Goal: Task Accomplishment & Management: Manage account settings

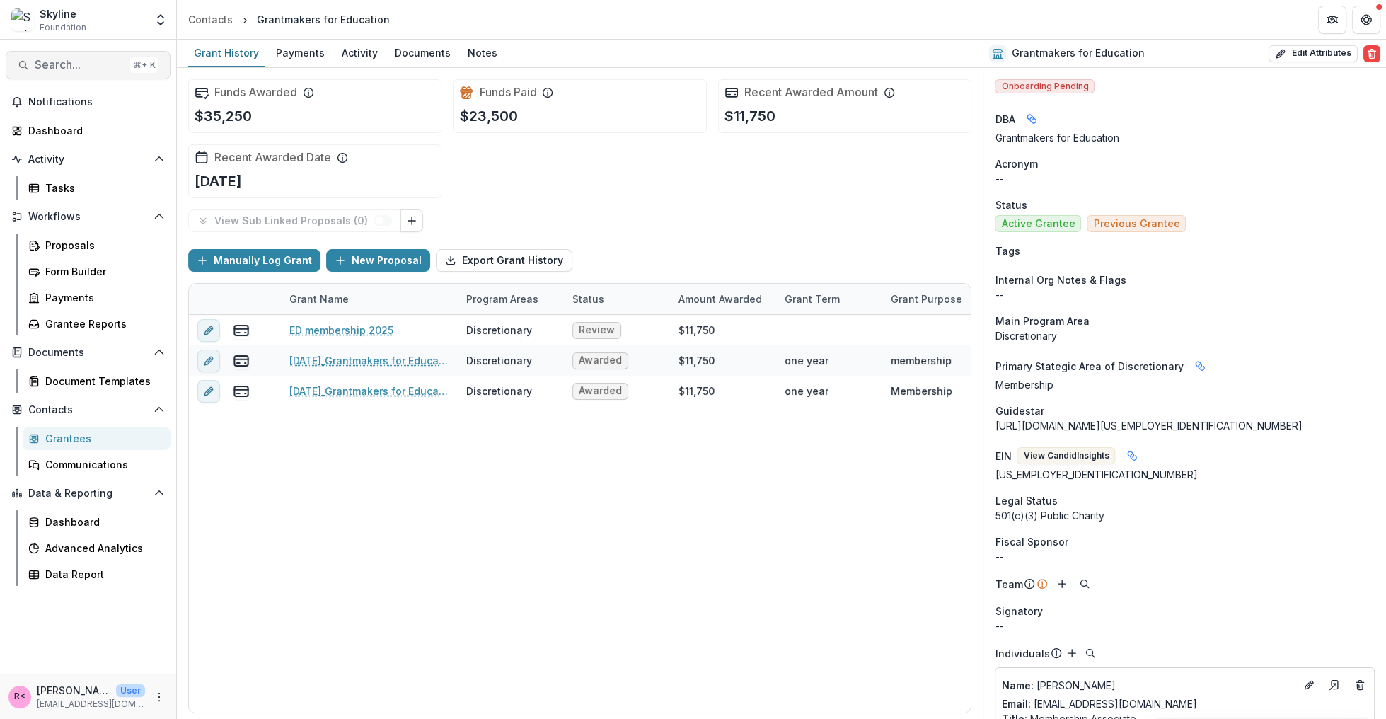
scroll to position [8, 0]
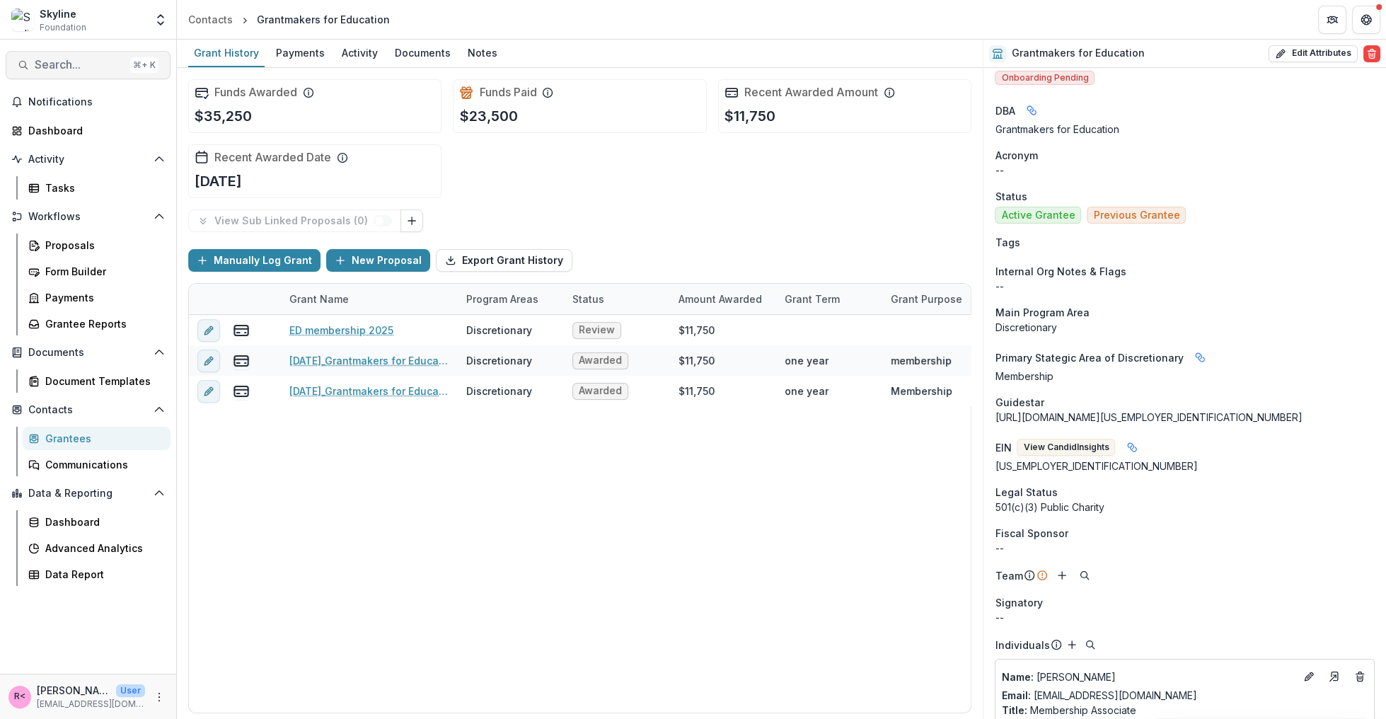
click at [84, 64] on span "Search..." at bounding box center [80, 64] width 90 height 13
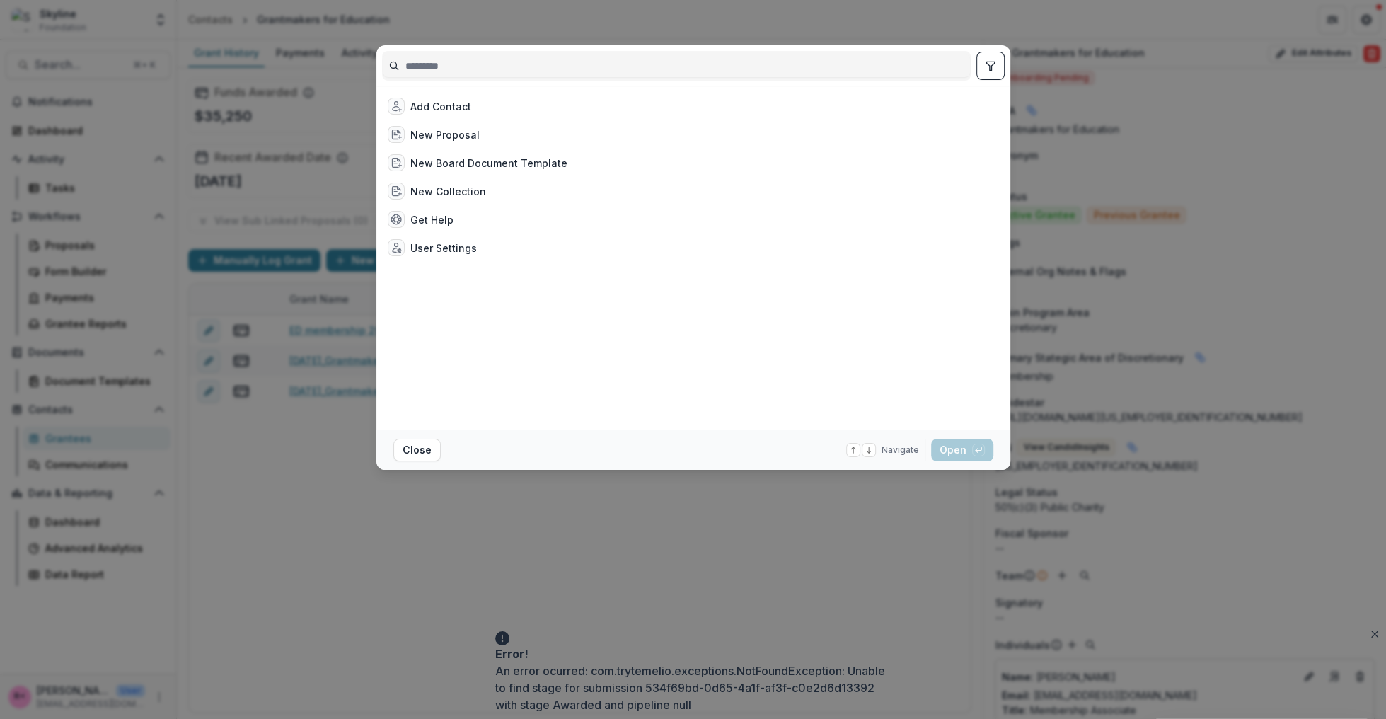
click at [123, 32] on div "Add Contact New Proposal New Board Document Template New Collection Get Help Us…" at bounding box center [693, 359] width 1386 height 719
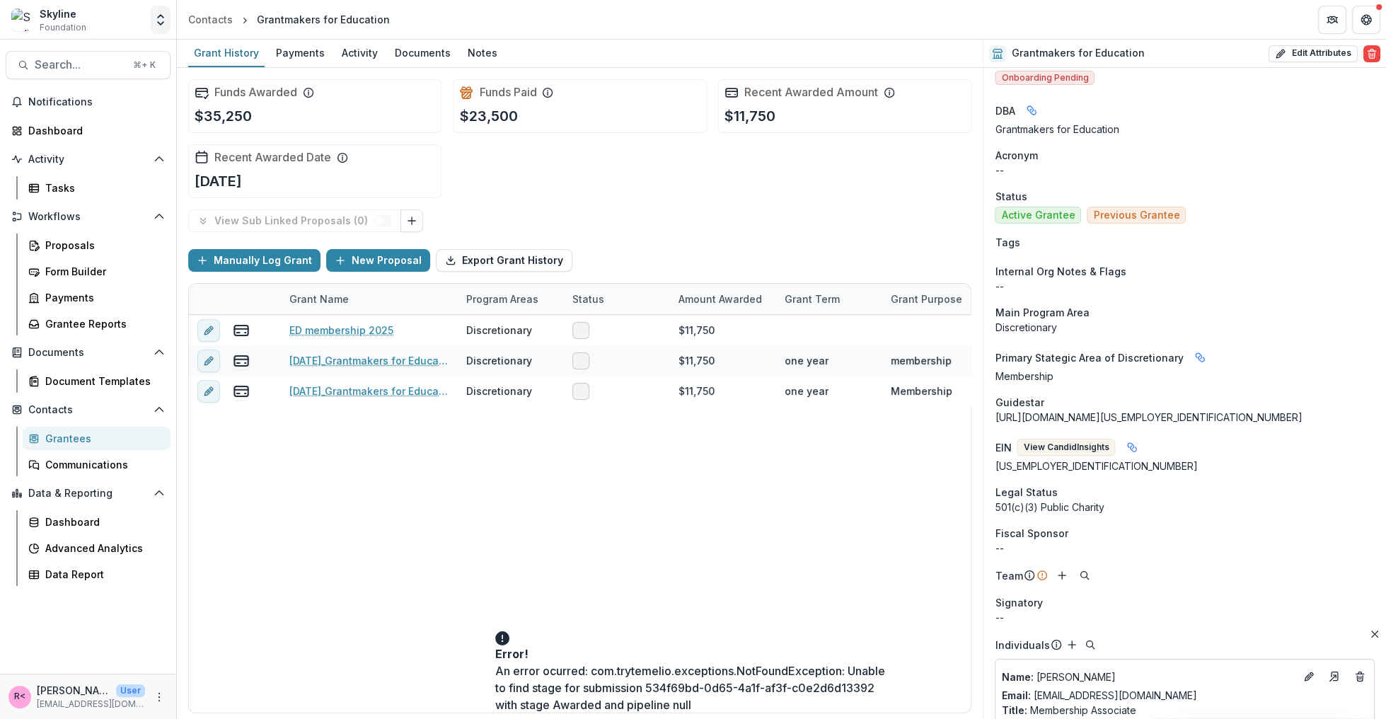
click at [162, 25] on icon "Open entity switcher" at bounding box center [161, 20] width 14 height 14
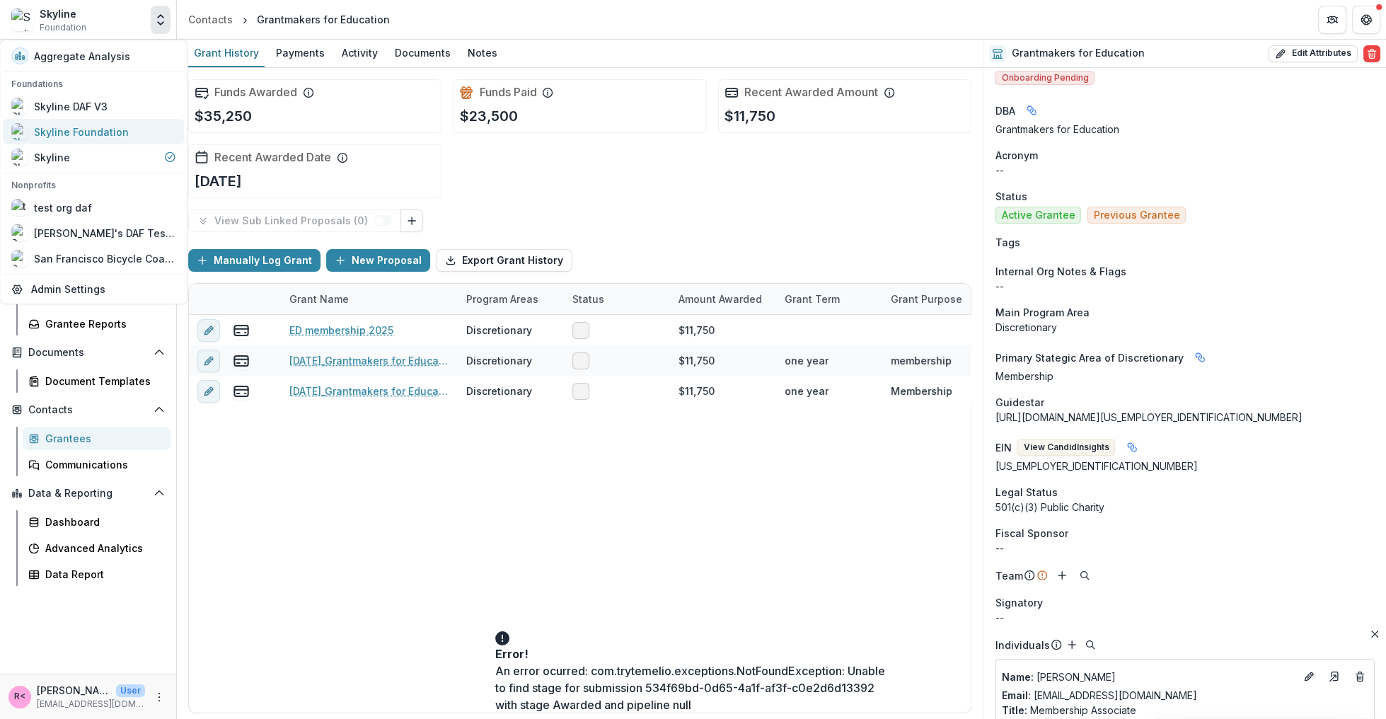
click at [131, 134] on div "Skyline Foundation" at bounding box center [93, 131] width 164 height 17
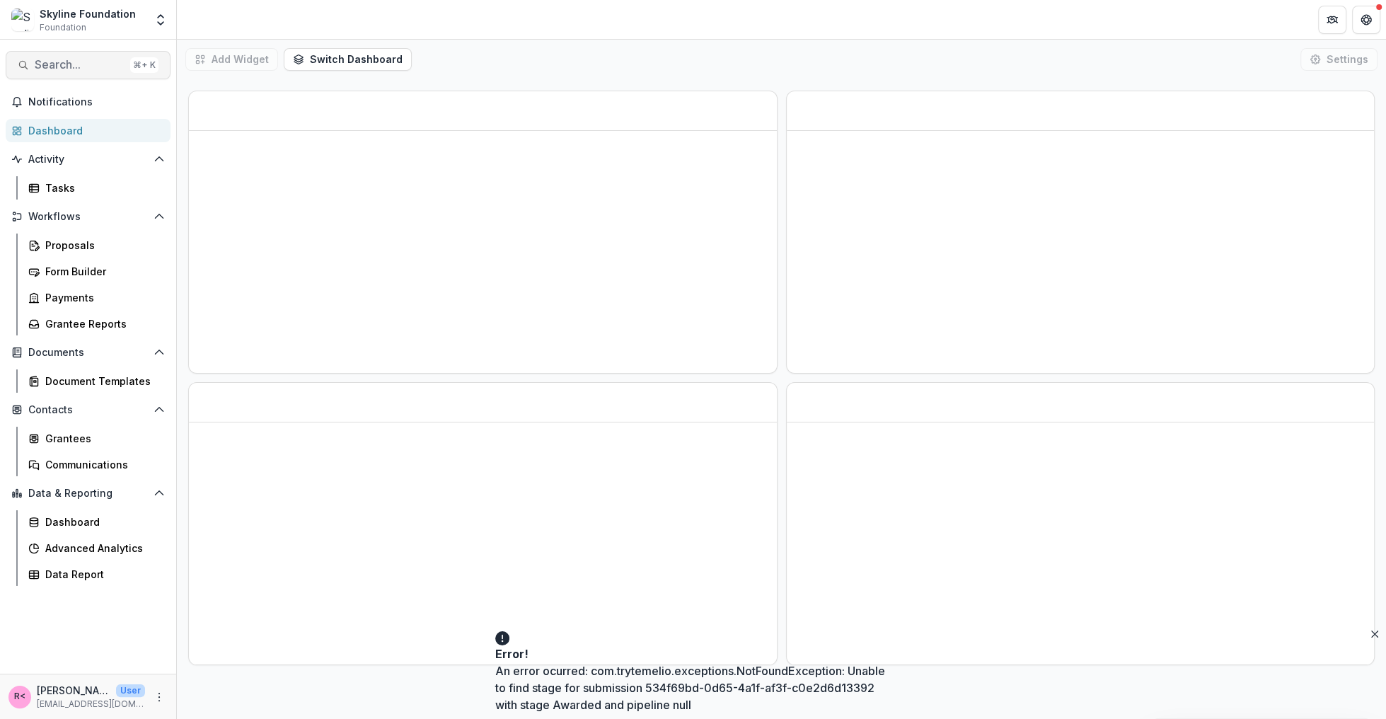
click at [96, 67] on span "Search..." at bounding box center [80, 64] width 90 height 13
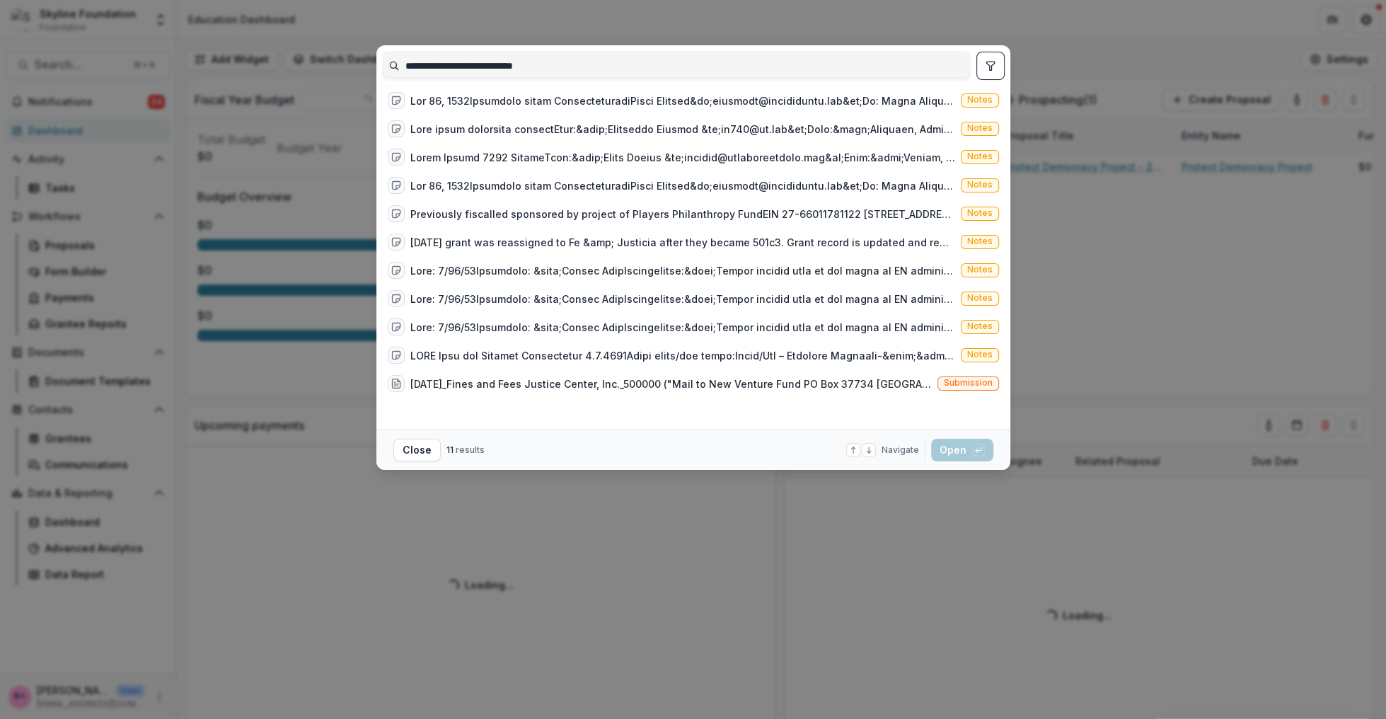
drag, startPoint x: 437, startPoint y: 66, endPoint x: 345, endPoint y: 62, distance: 91.4
click at [346, 64] on div "**********" at bounding box center [693, 359] width 1386 height 719
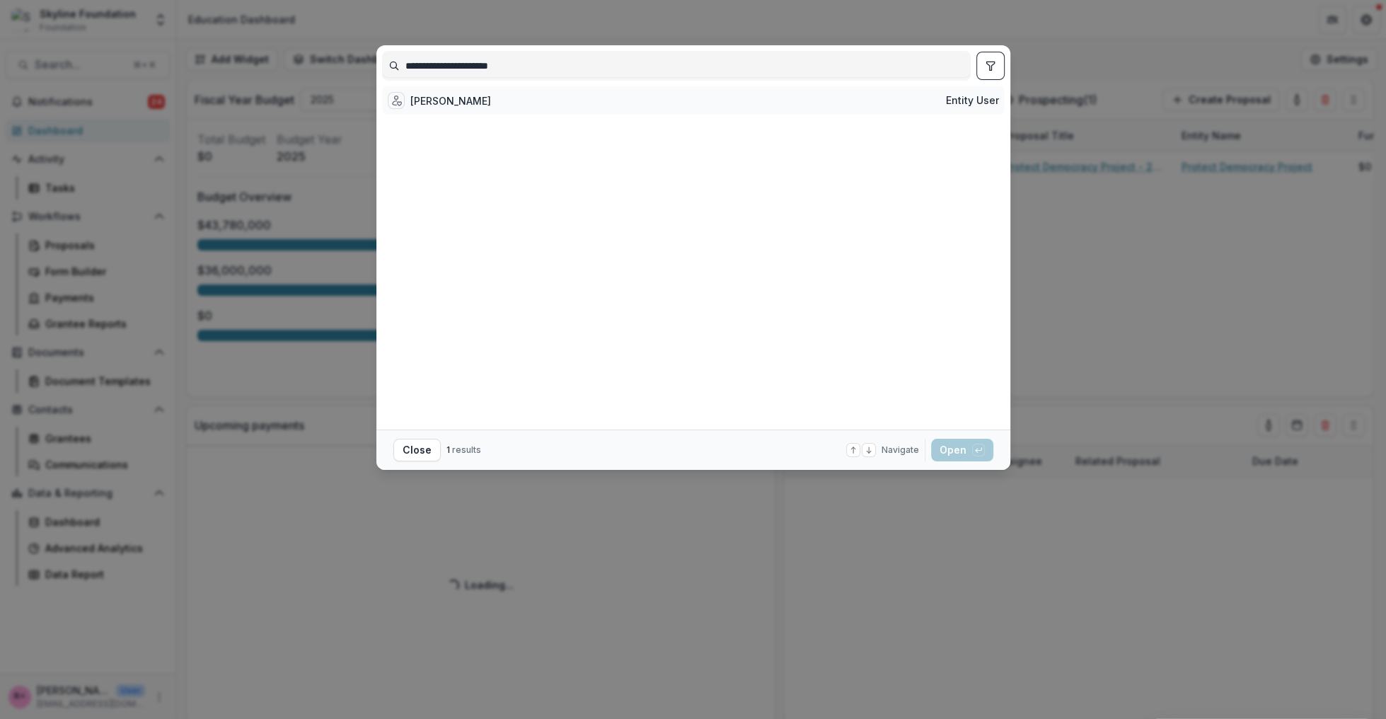
type input "**********"
click at [544, 109] on div "Karen VanLandeghem Entity user" at bounding box center [693, 100] width 623 height 28
click at [955, 450] on button "Open with enter key" at bounding box center [962, 450] width 62 height 23
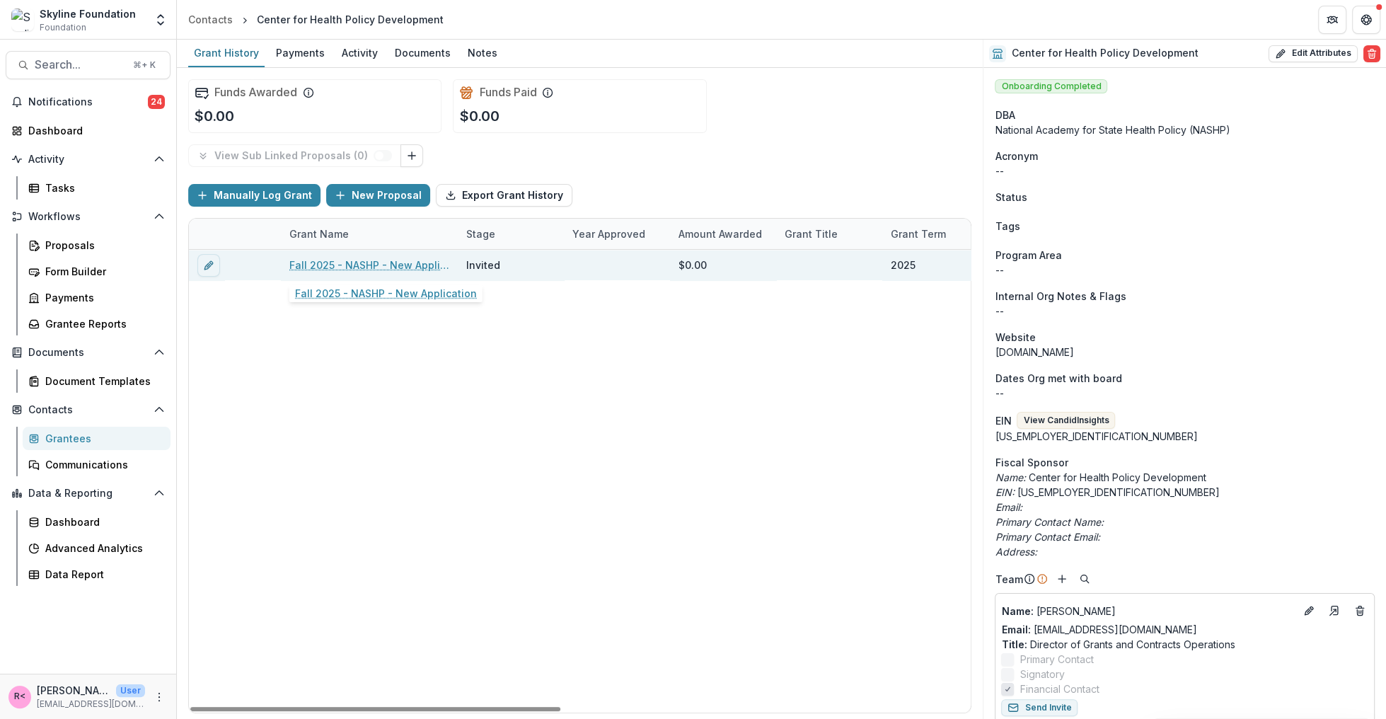
click at [342, 266] on link "Fall 2025 - NASHP - New Application" at bounding box center [369, 265] width 160 height 15
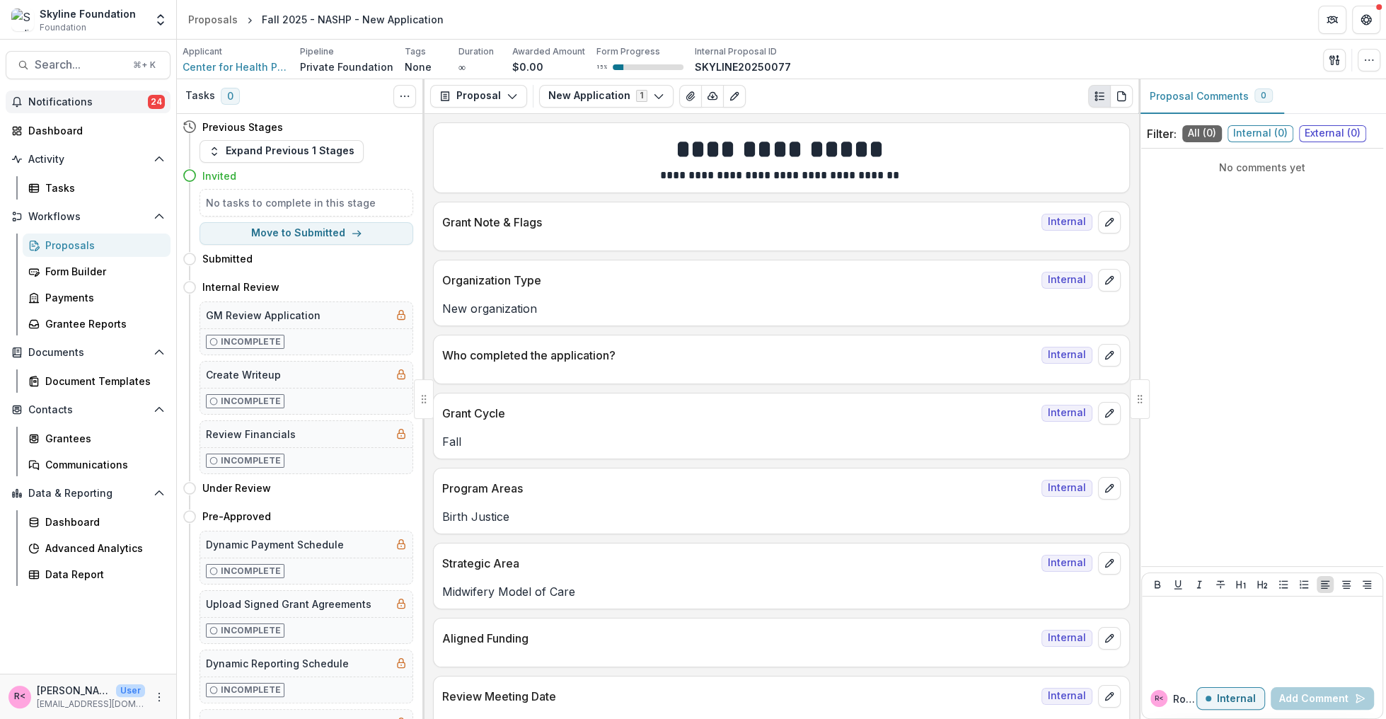
click at [116, 96] on span "Notifications" at bounding box center [88, 102] width 120 height 12
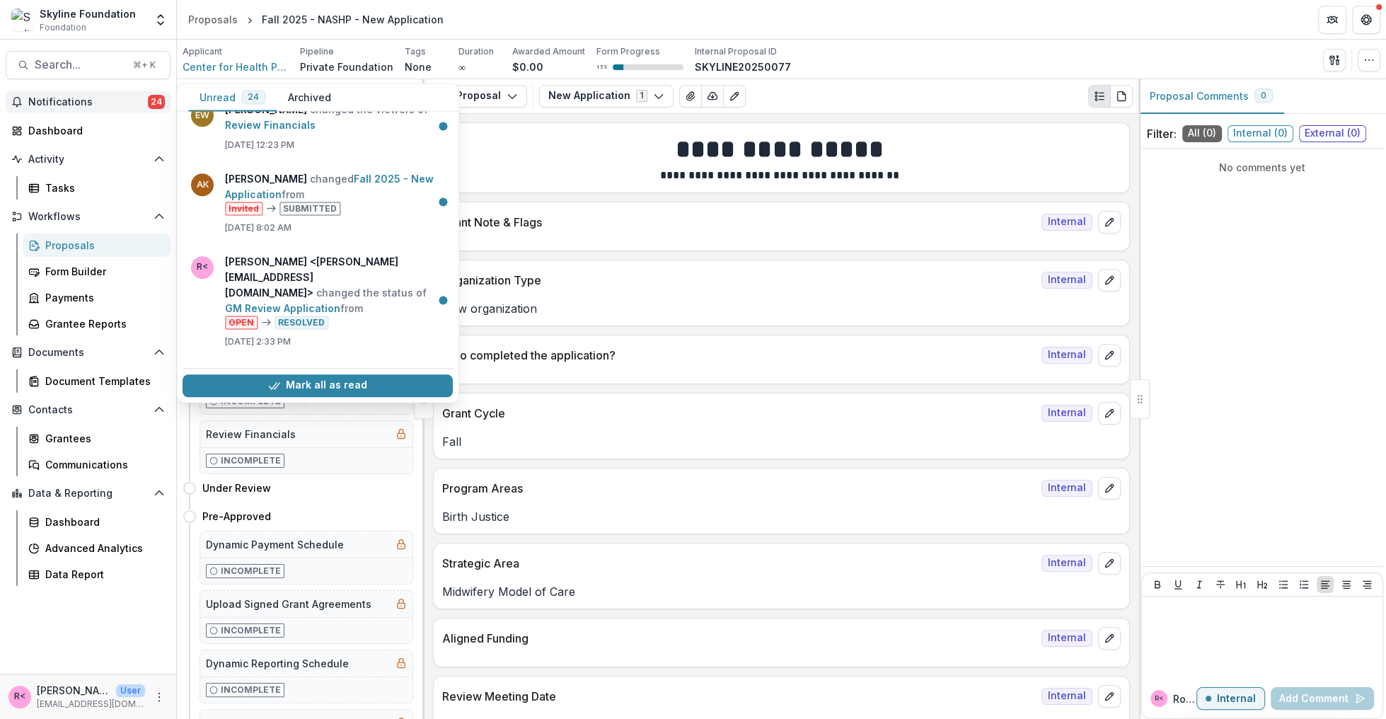
scroll to position [1518, 0]
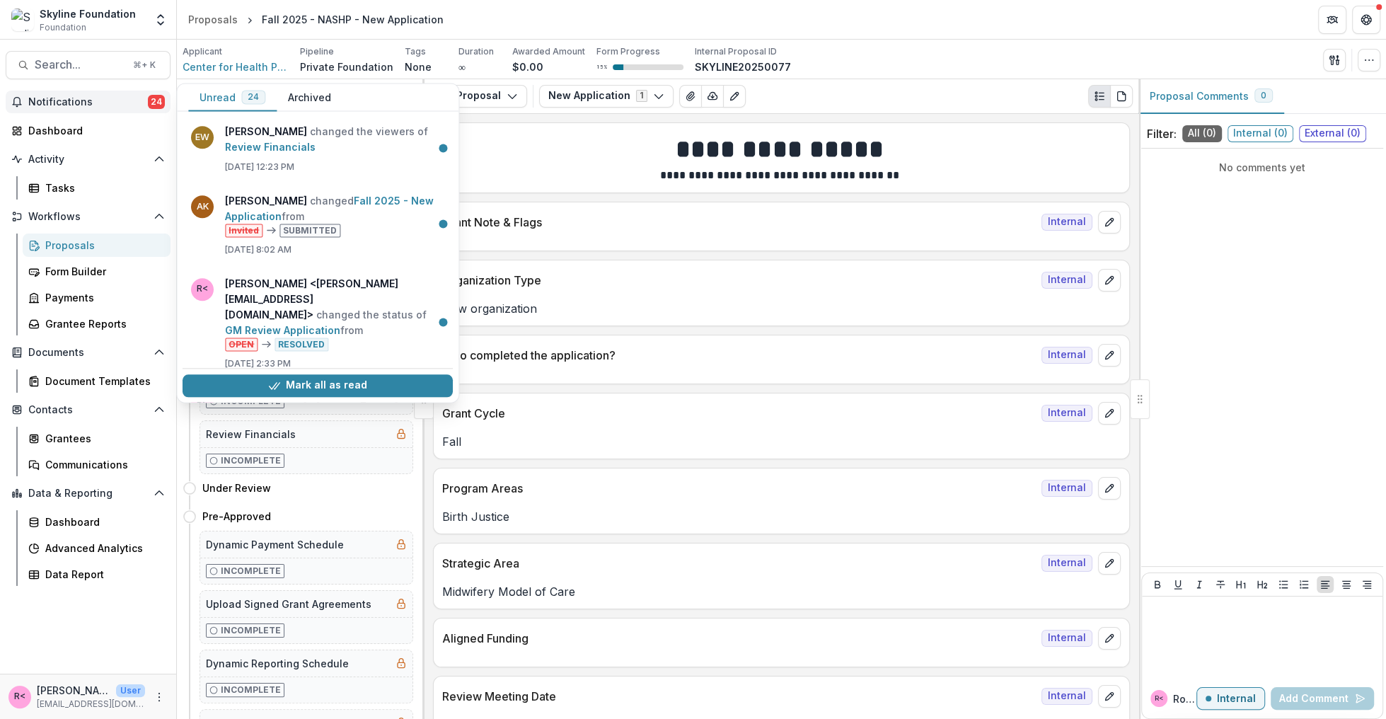
click at [113, 104] on span "Notifications" at bounding box center [88, 102] width 120 height 12
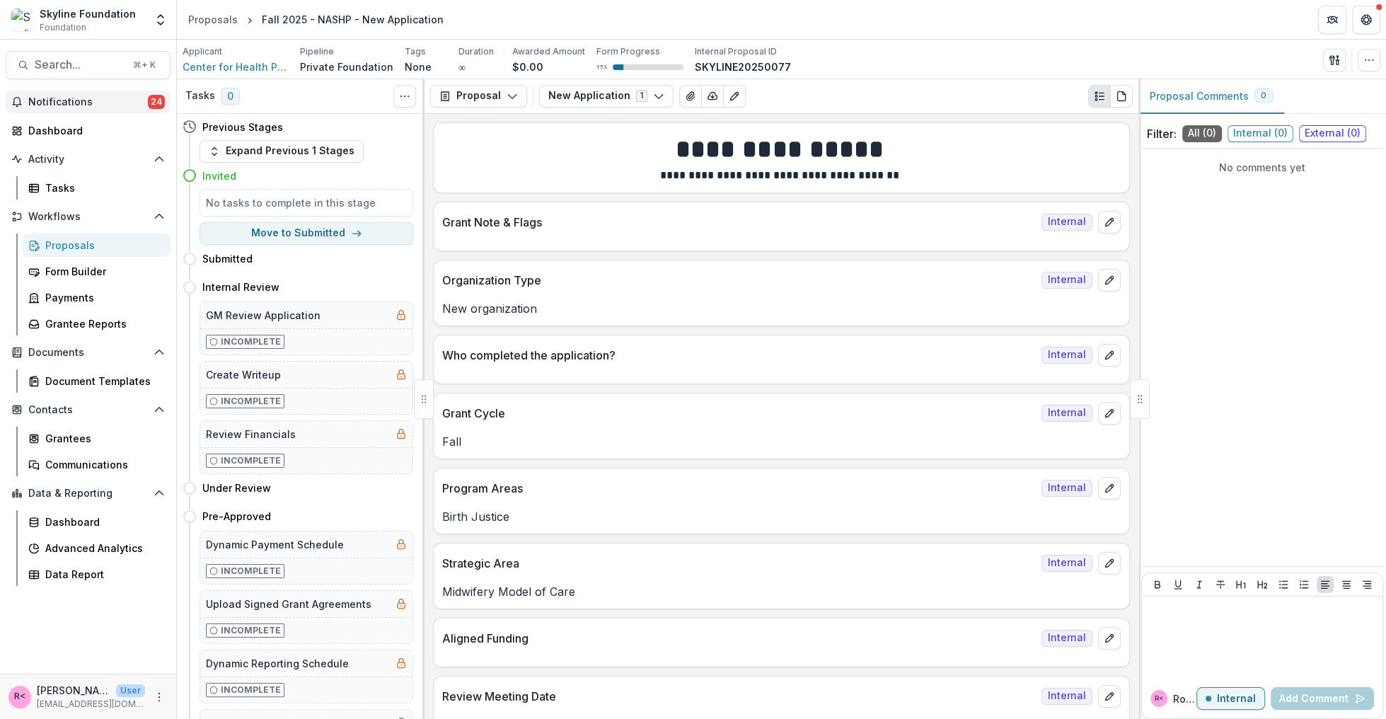
click at [113, 104] on span "Notifications" at bounding box center [88, 102] width 120 height 12
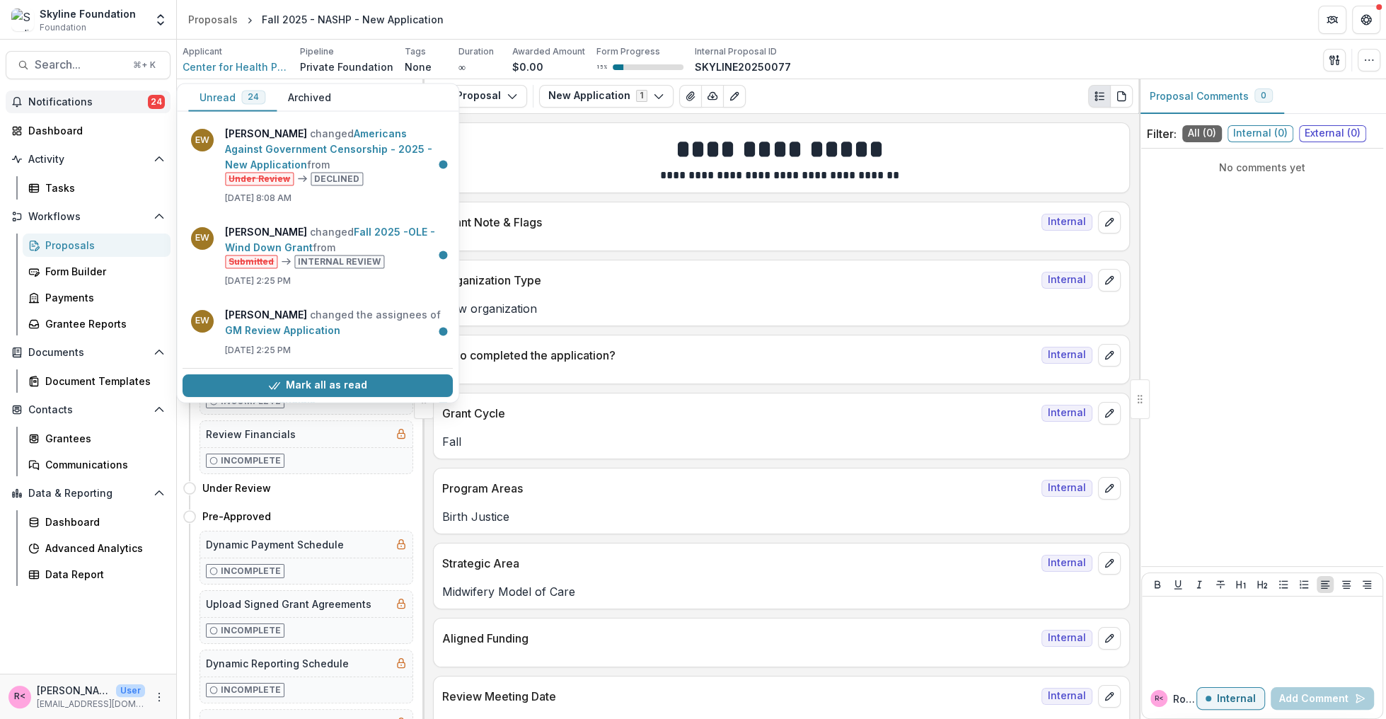
click at [113, 104] on span "Notifications" at bounding box center [88, 102] width 120 height 12
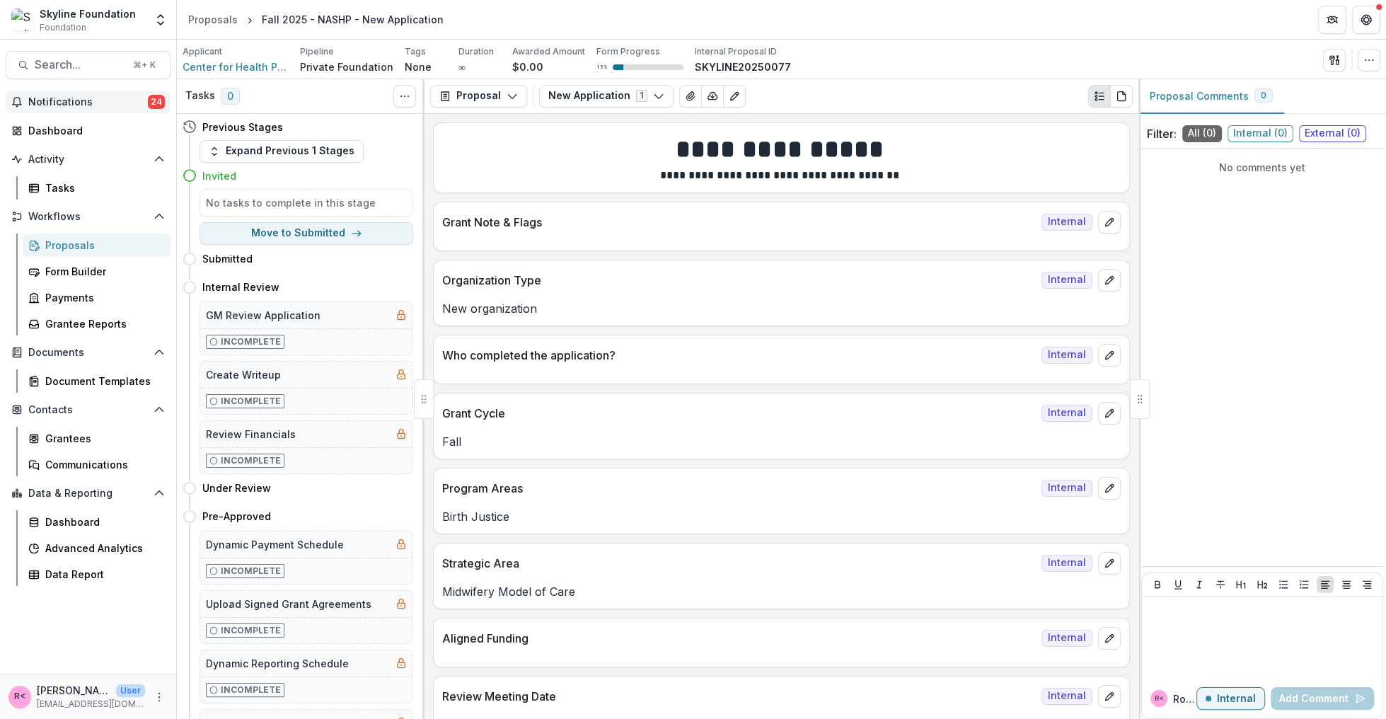
click at [81, 106] on span "Notifications" at bounding box center [88, 102] width 120 height 12
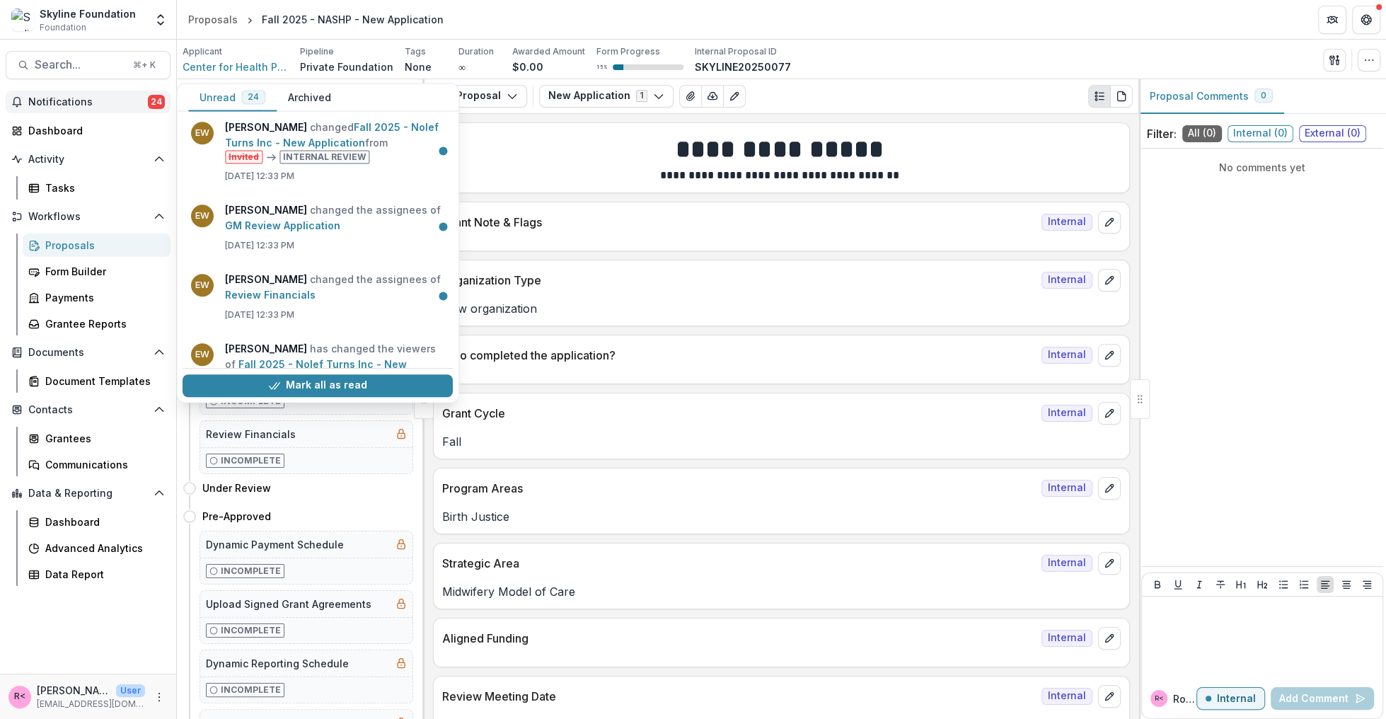
scroll to position [1495, 0]
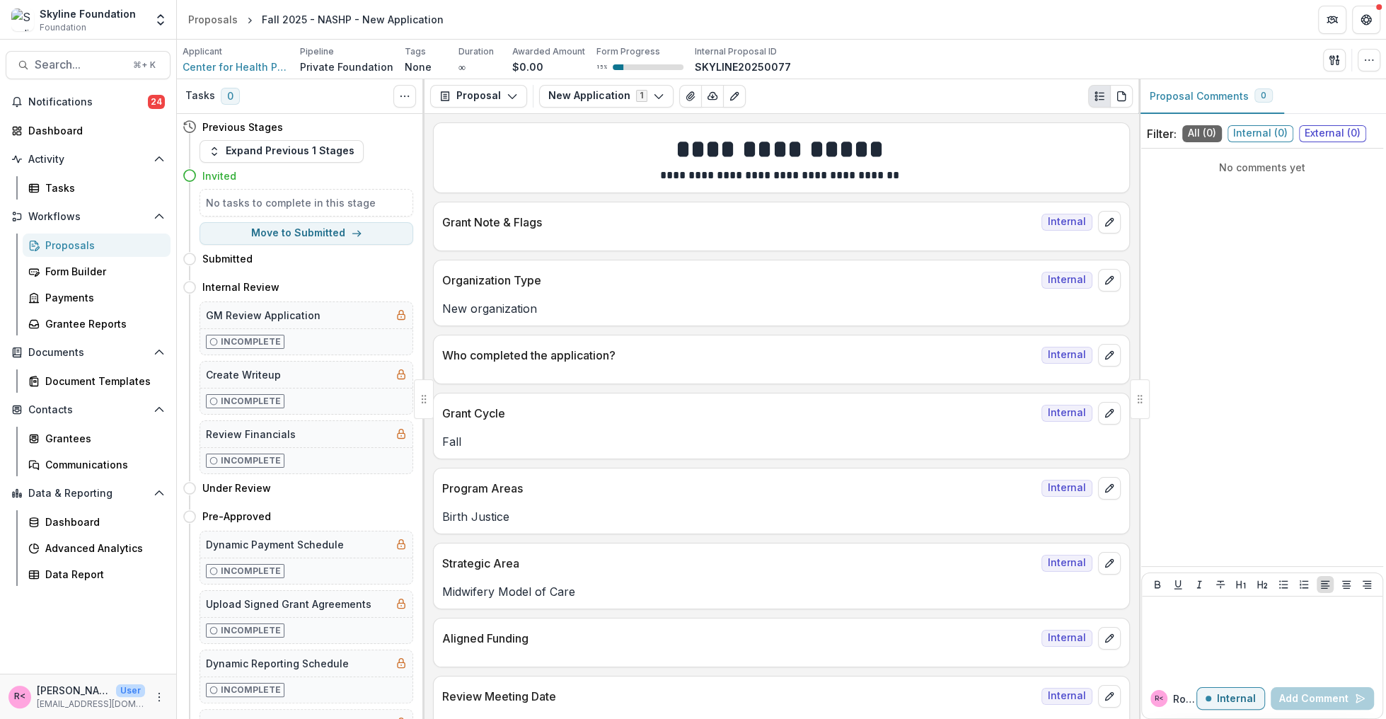
click at [132, 246] on div "Proposals" at bounding box center [102, 245] width 114 height 15
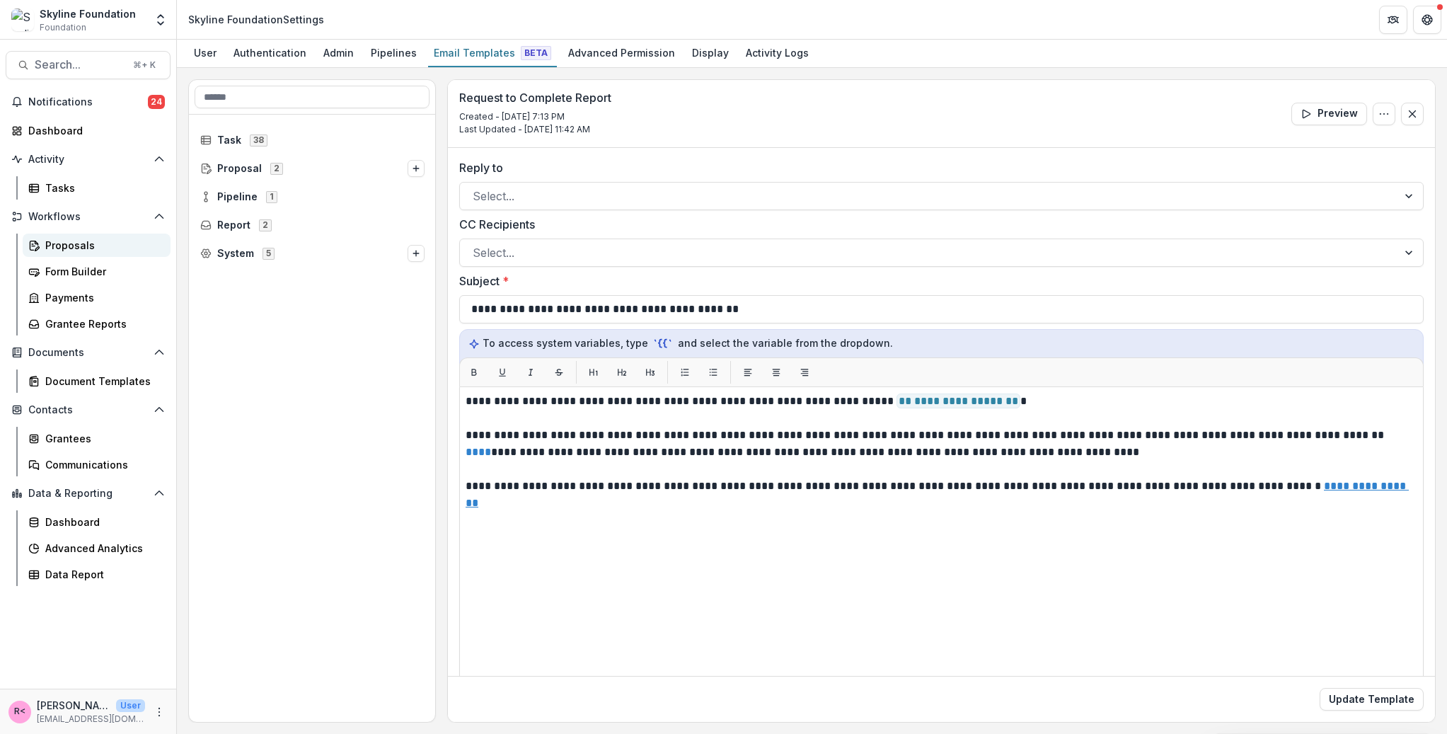
click at [86, 246] on div "Proposals" at bounding box center [102, 245] width 114 height 15
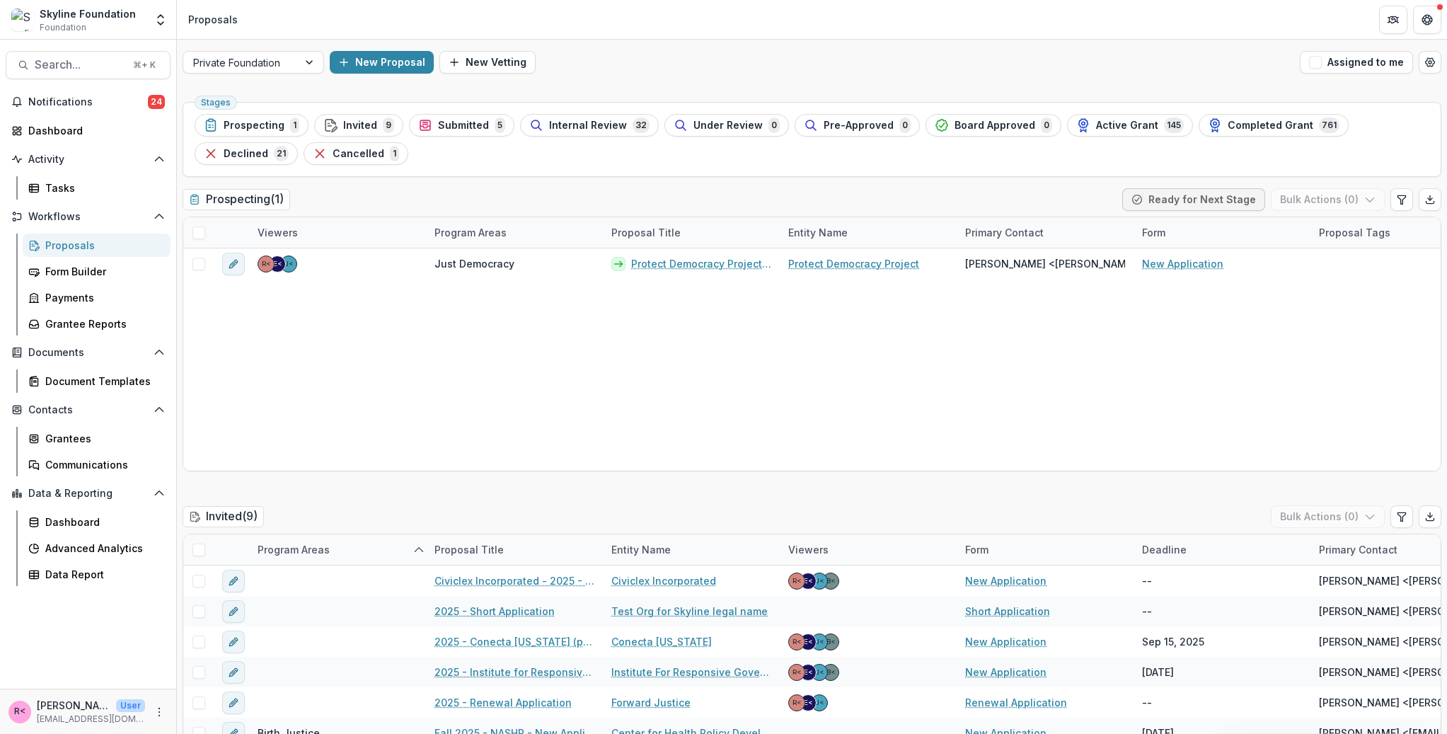
click at [613, 153] on ul "Stages Prospecting 1 Invited 9 Submitted 5 Internal Review 32 Under Review 0 Pr…" at bounding box center [812, 139] width 1235 height 51
click at [577, 130] on span "Internal Review" at bounding box center [588, 126] width 78 height 12
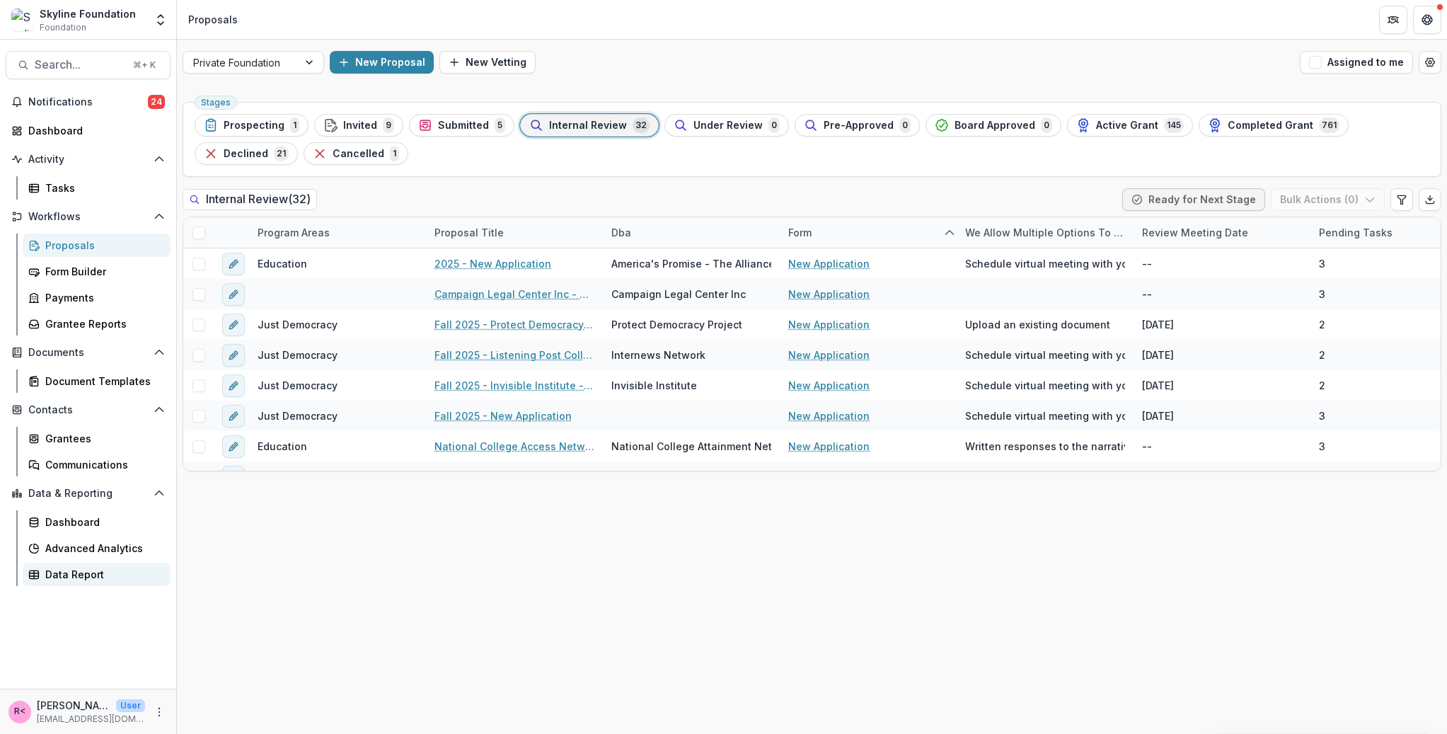
click at [96, 580] on div "Data Report" at bounding box center [102, 574] width 114 height 15
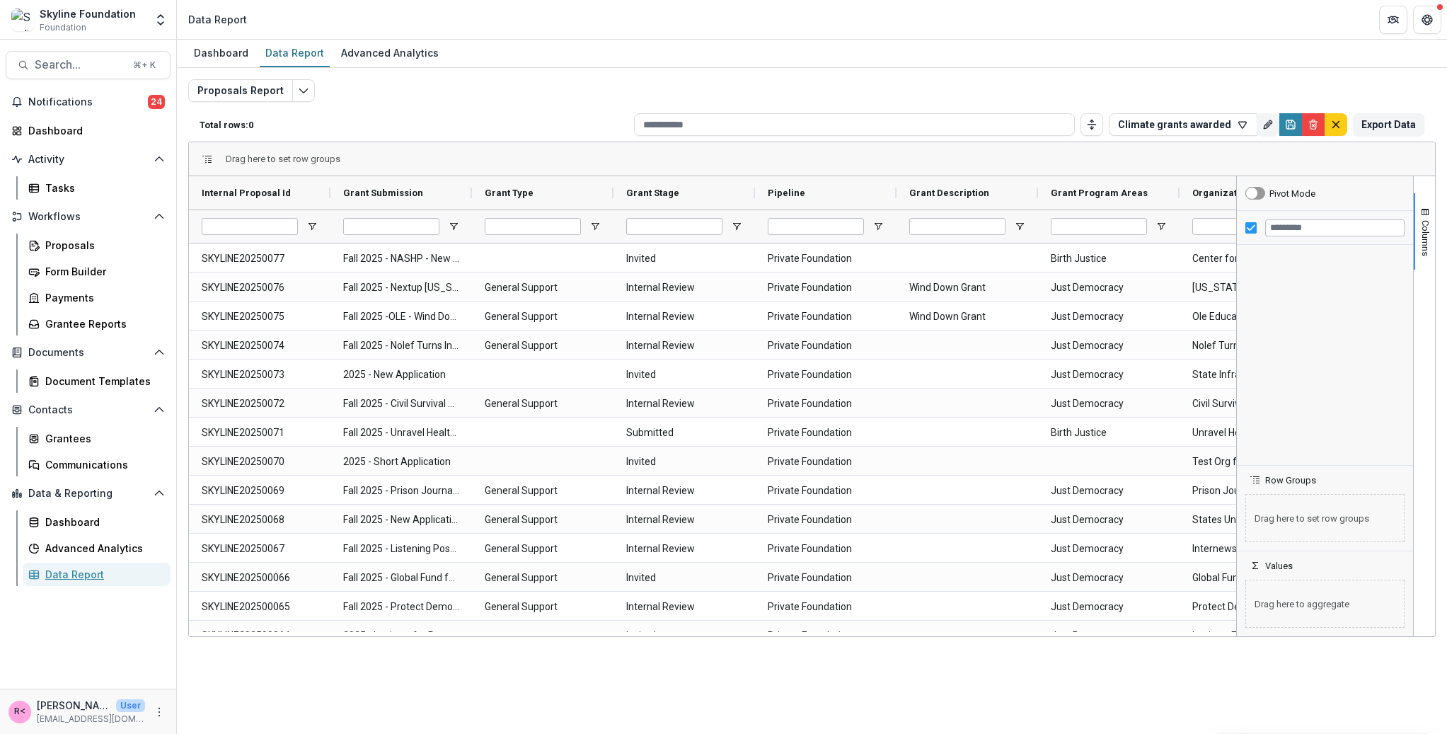
type input "**********"
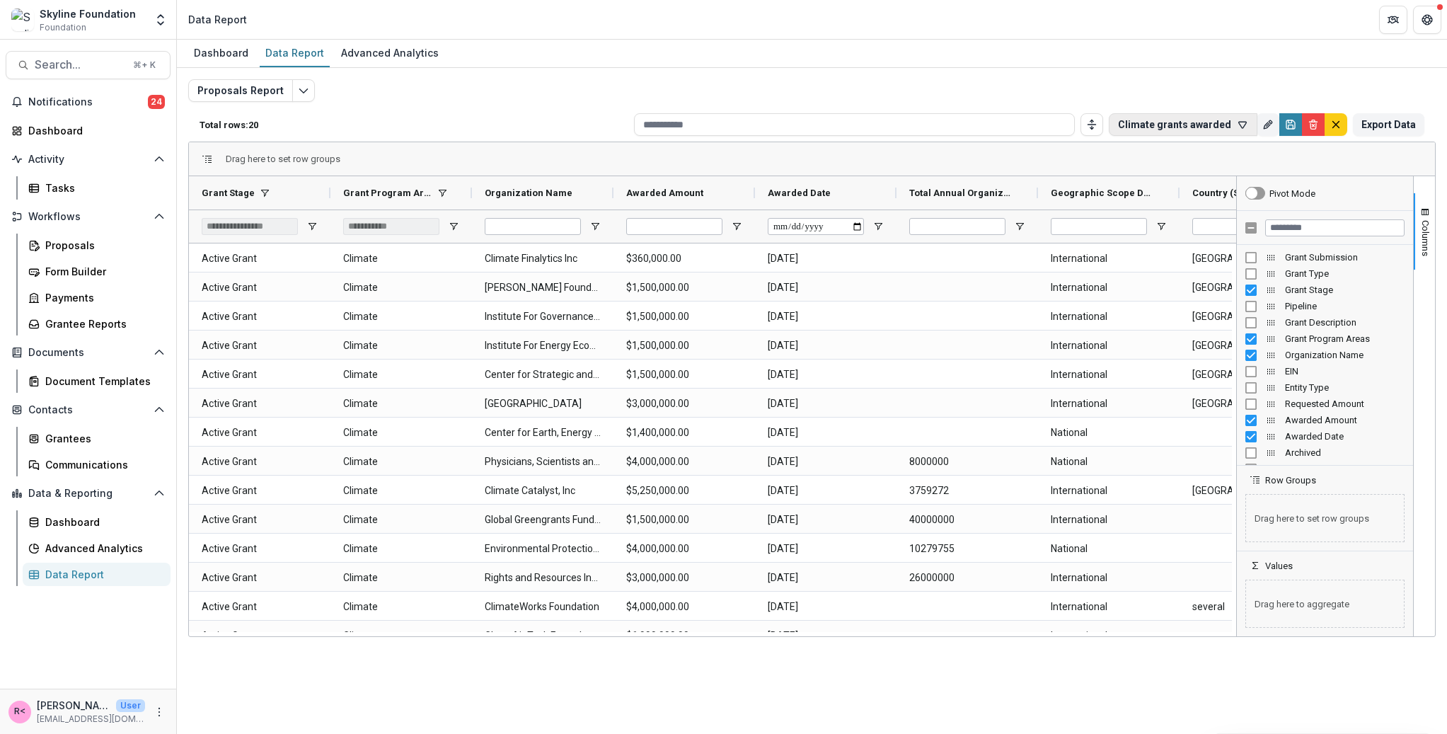
click at [1234, 128] on button "Climate grants awarded" at bounding box center [1183, 124] width 149 height 23
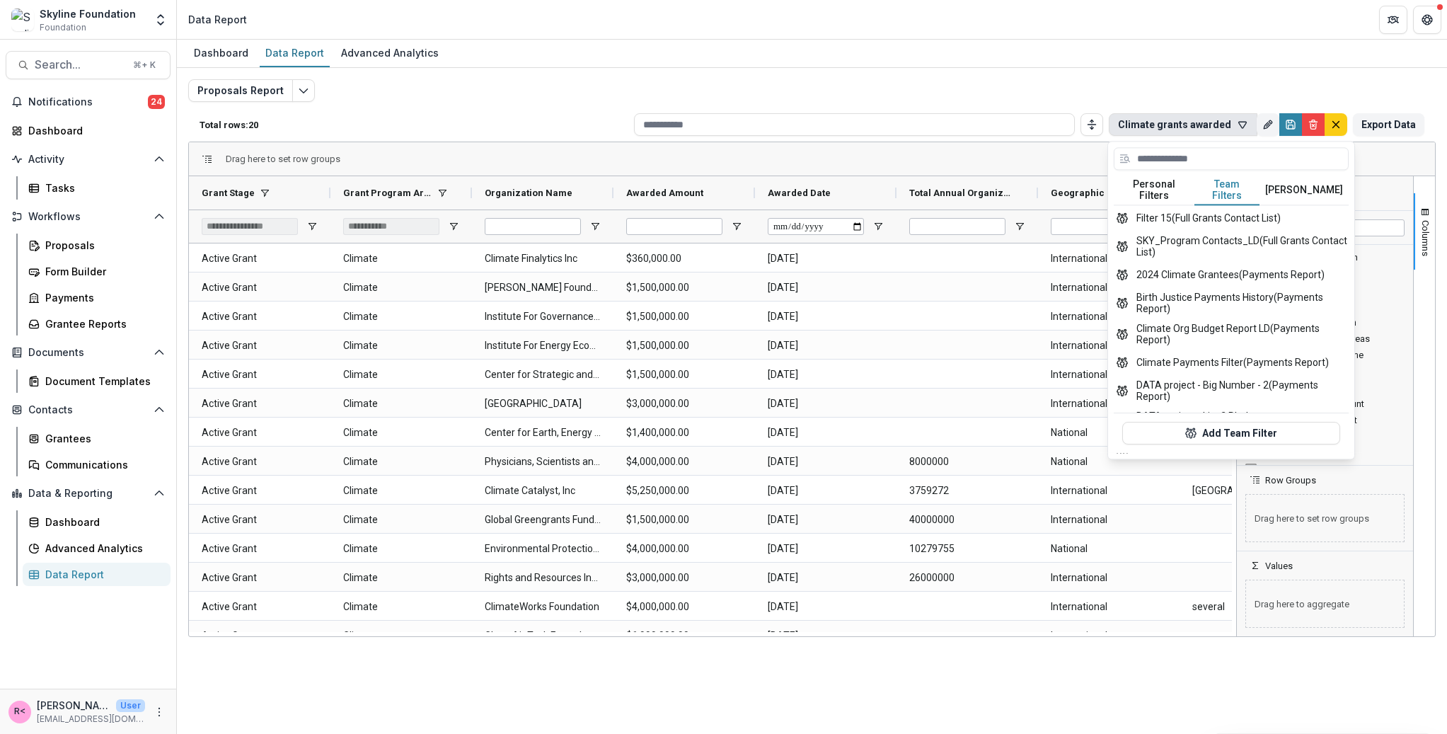
click at [1233, 192] on button "Team Filters" at bounding box center [1227, 191] width 65 height 30
click at [308, 93] on button "Edit selected report" at bounding box center [303, 90] width 23 height 23
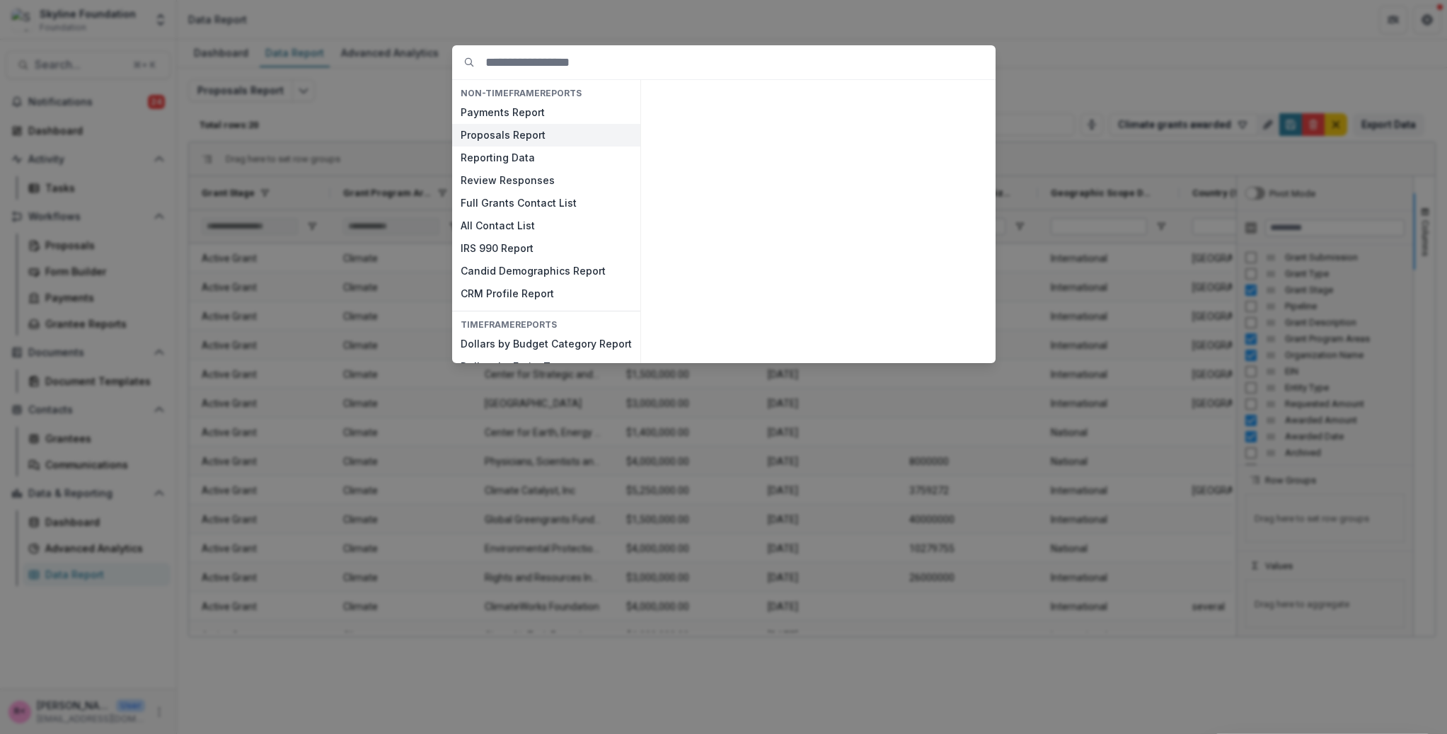
click at [552, 135] on button "Proposals Report" at bounding box center [546, 135] width 188 height 23
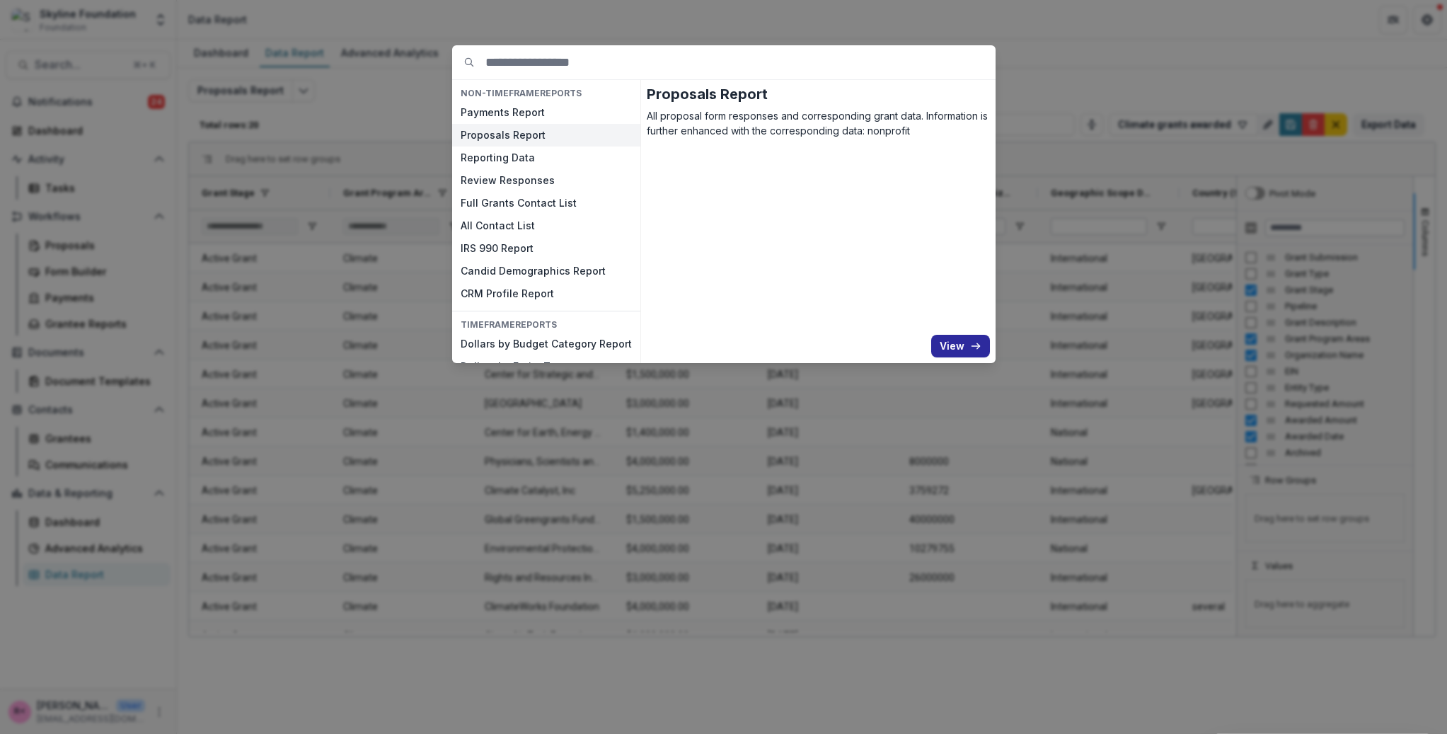
click at [948, 352] on button "View" at bounding box center [960, 346] width 59 height 23
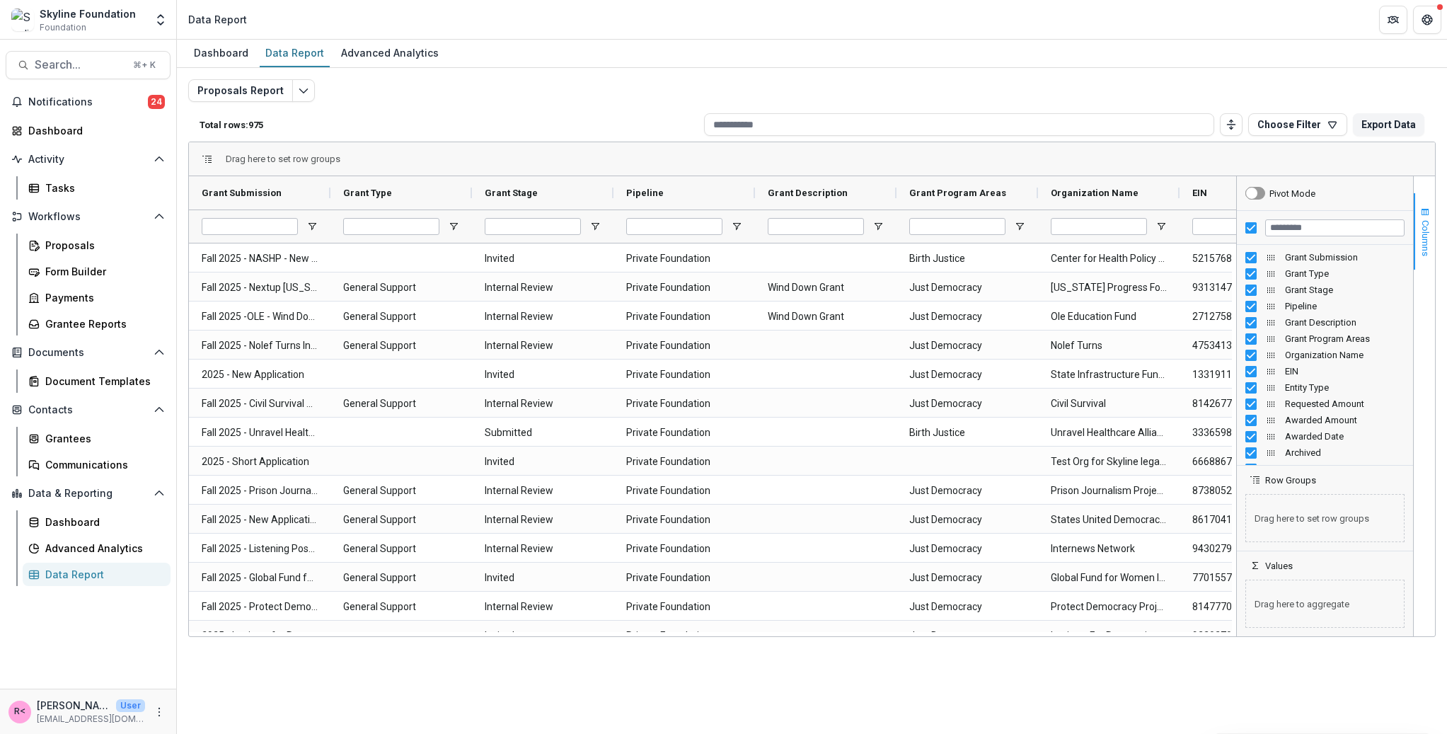
click at [1426, 245] on span "Columns" at bounding box center [1425, 238] width 11 height 36
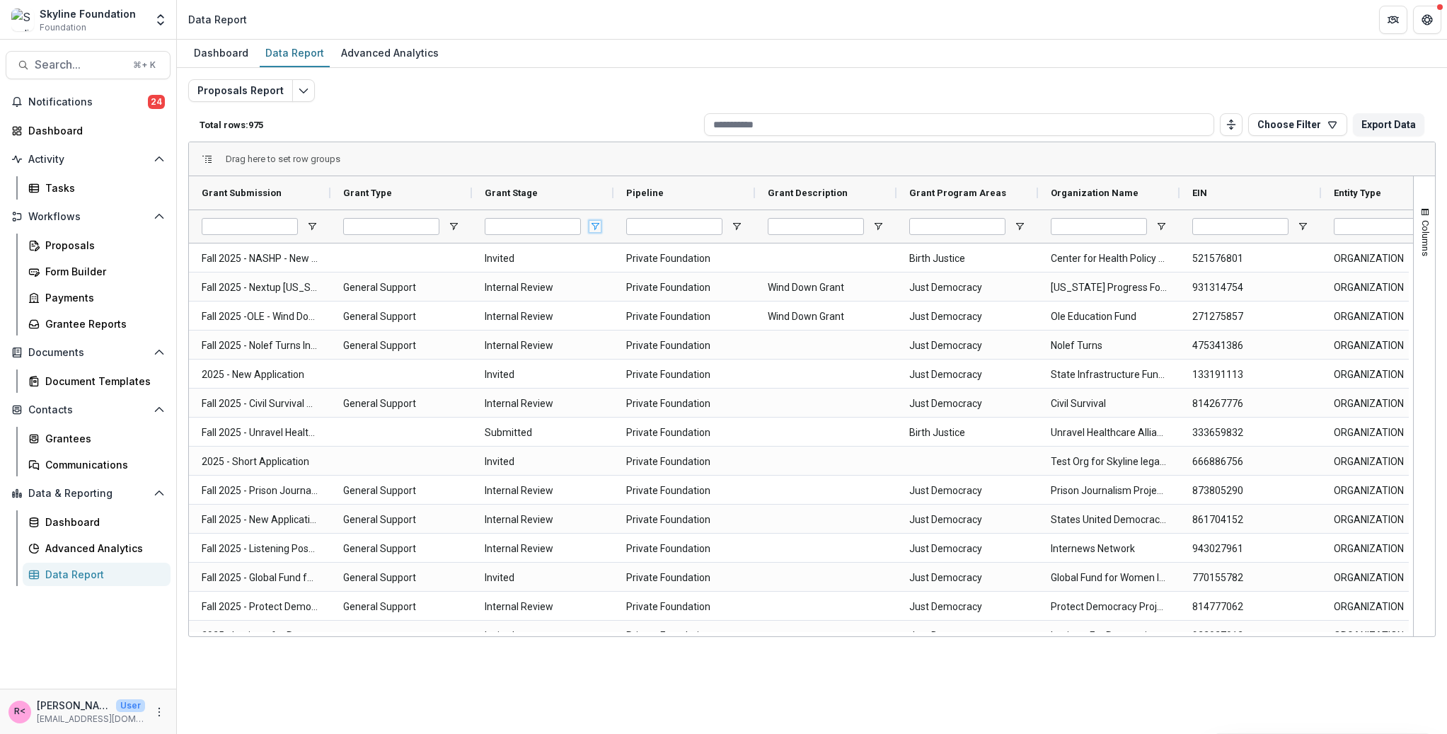
click at [598, 221] on span "Open Filter Menu" at bounding box center [595, 226] width 11 height 11
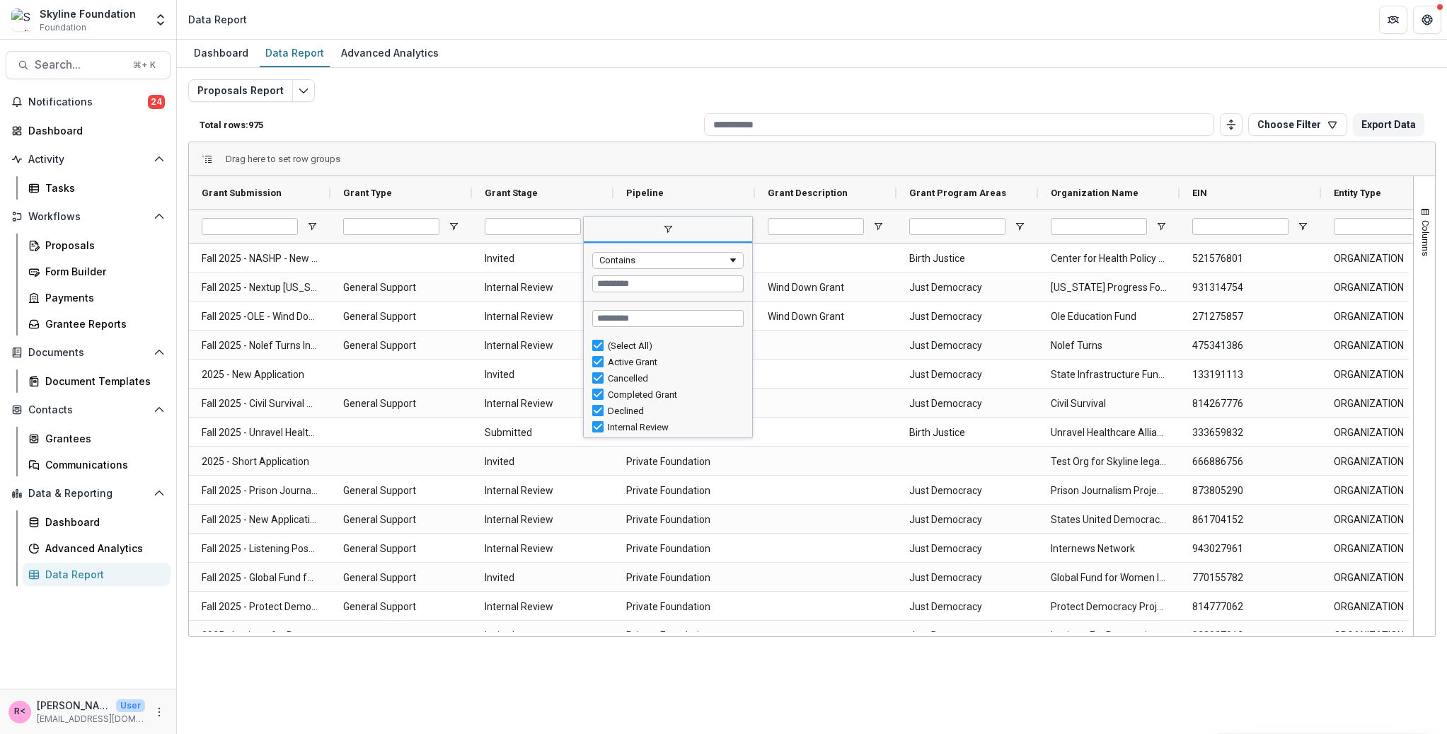
click at [604, 341] on div "(Select All)" at bounding box center [667, 346] width 151 height 16
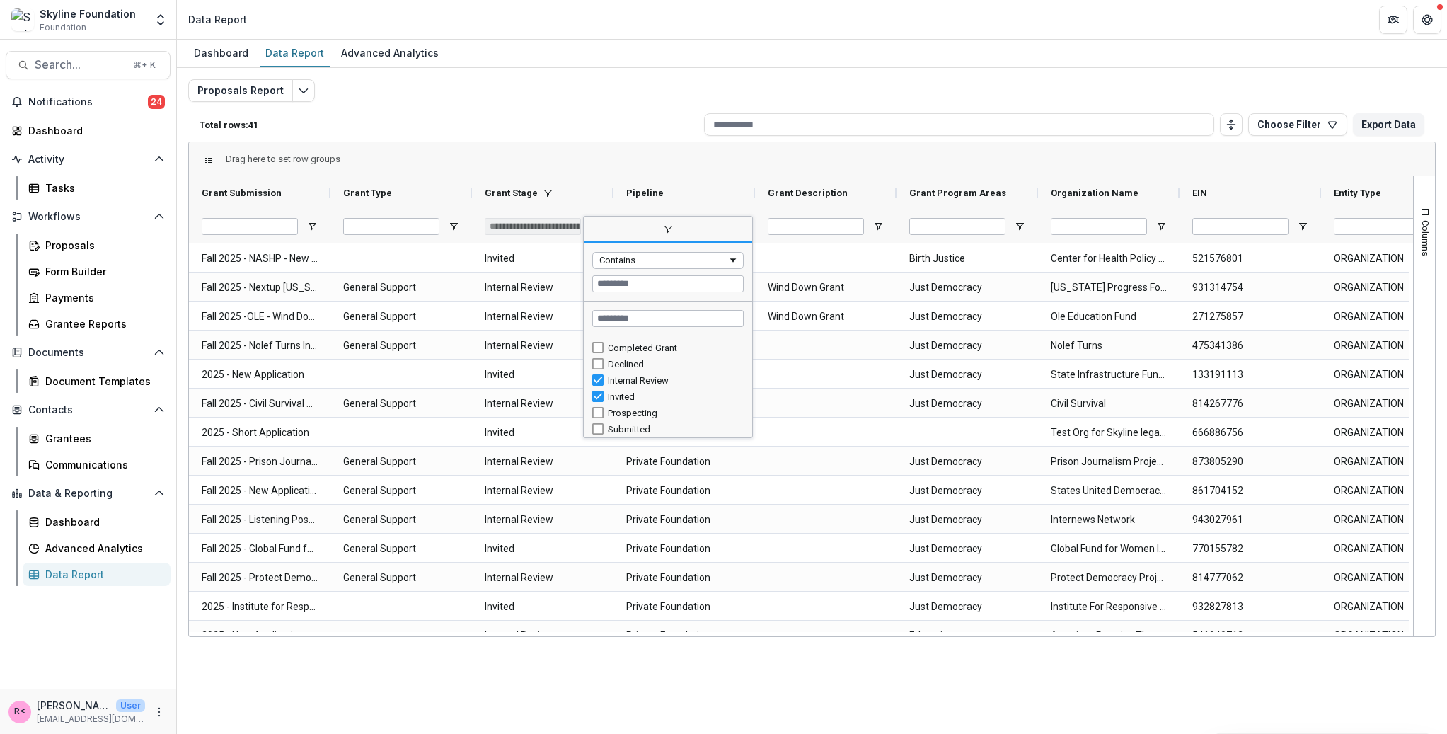
scroll to position [48, 0]
type input "**********"
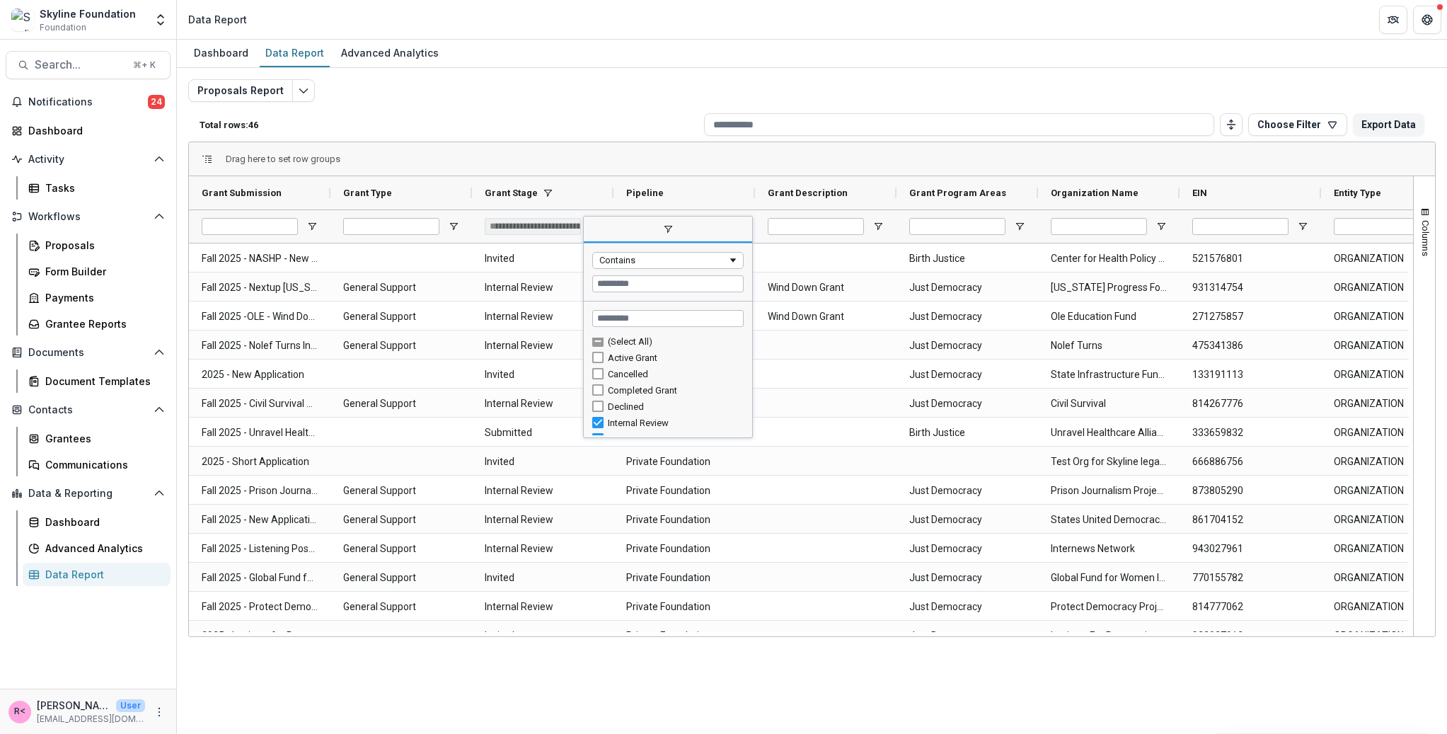
scroll to position [0, 0]
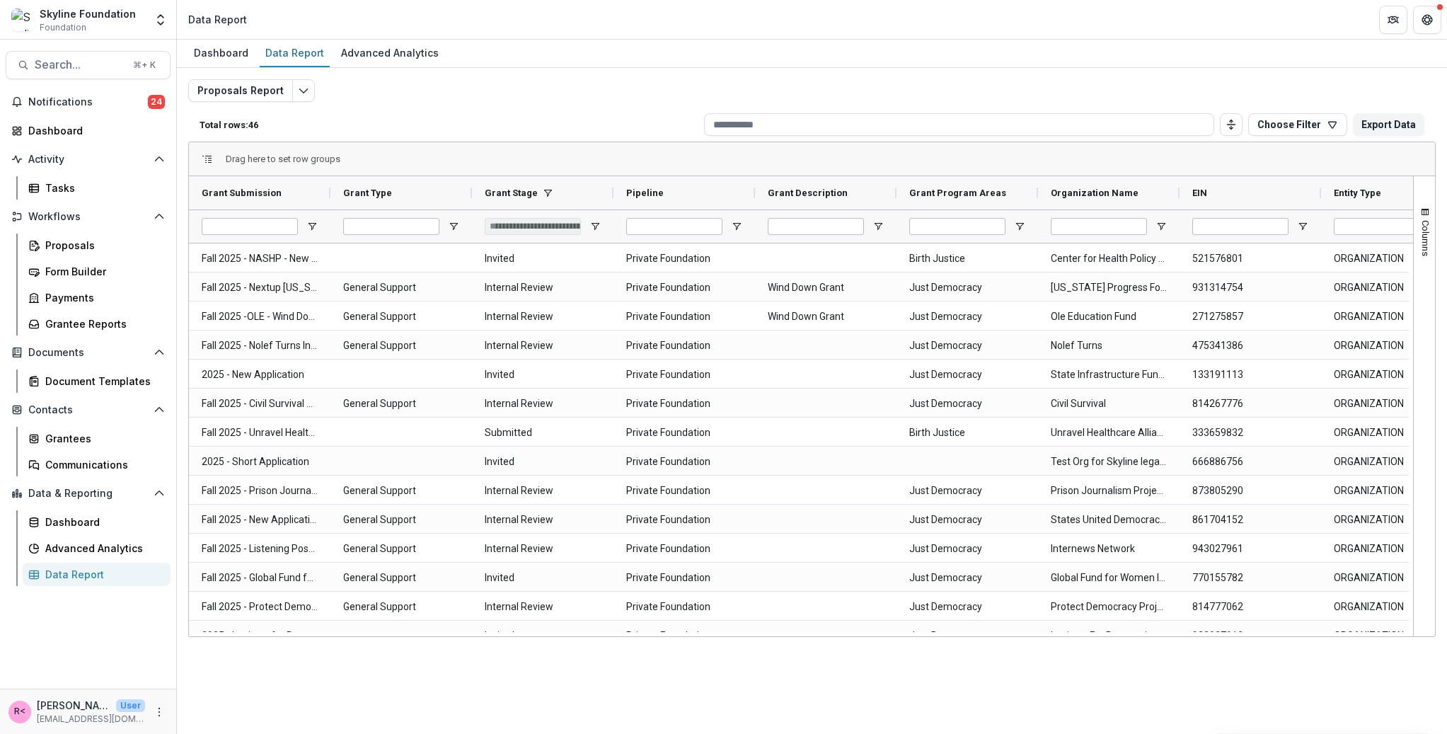
click at [601, 106] on div "Proposals Report Total rows: 46 Choose Filter Personal Filters Team Filters Tem…" at bounding box center [812, 341] width 1248 height 524
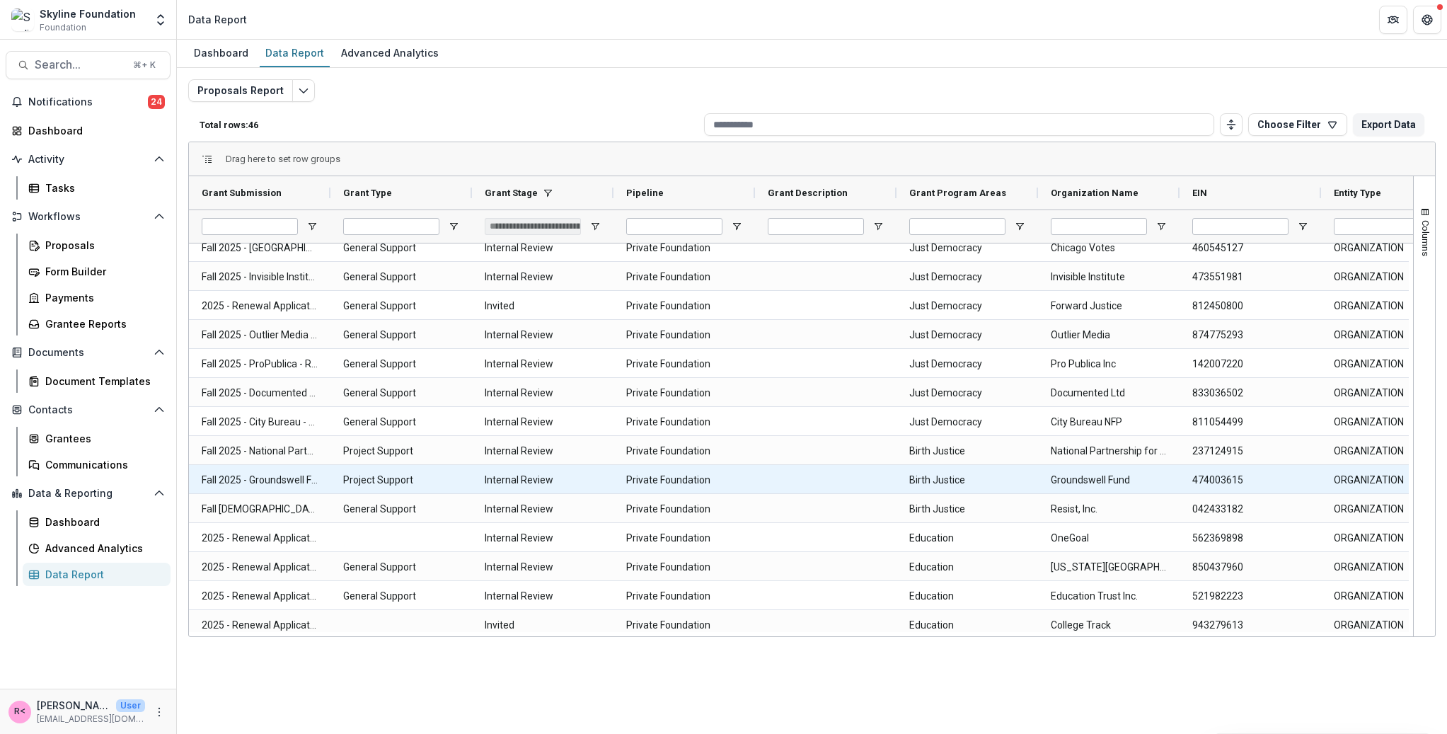
scroll to position [945, 0]
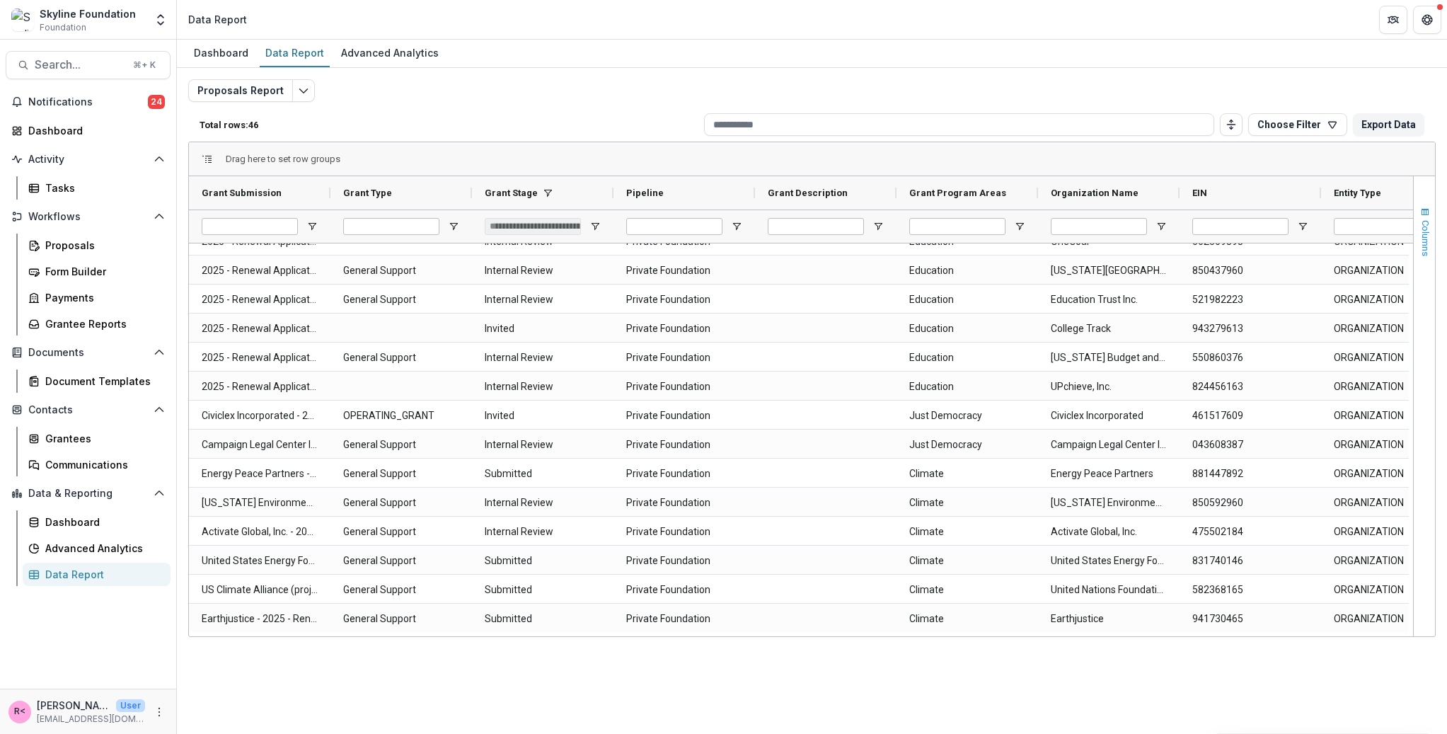
click at [1425, 234] on span "Columns" at bounding box center [1425, 238] width 11 height 36
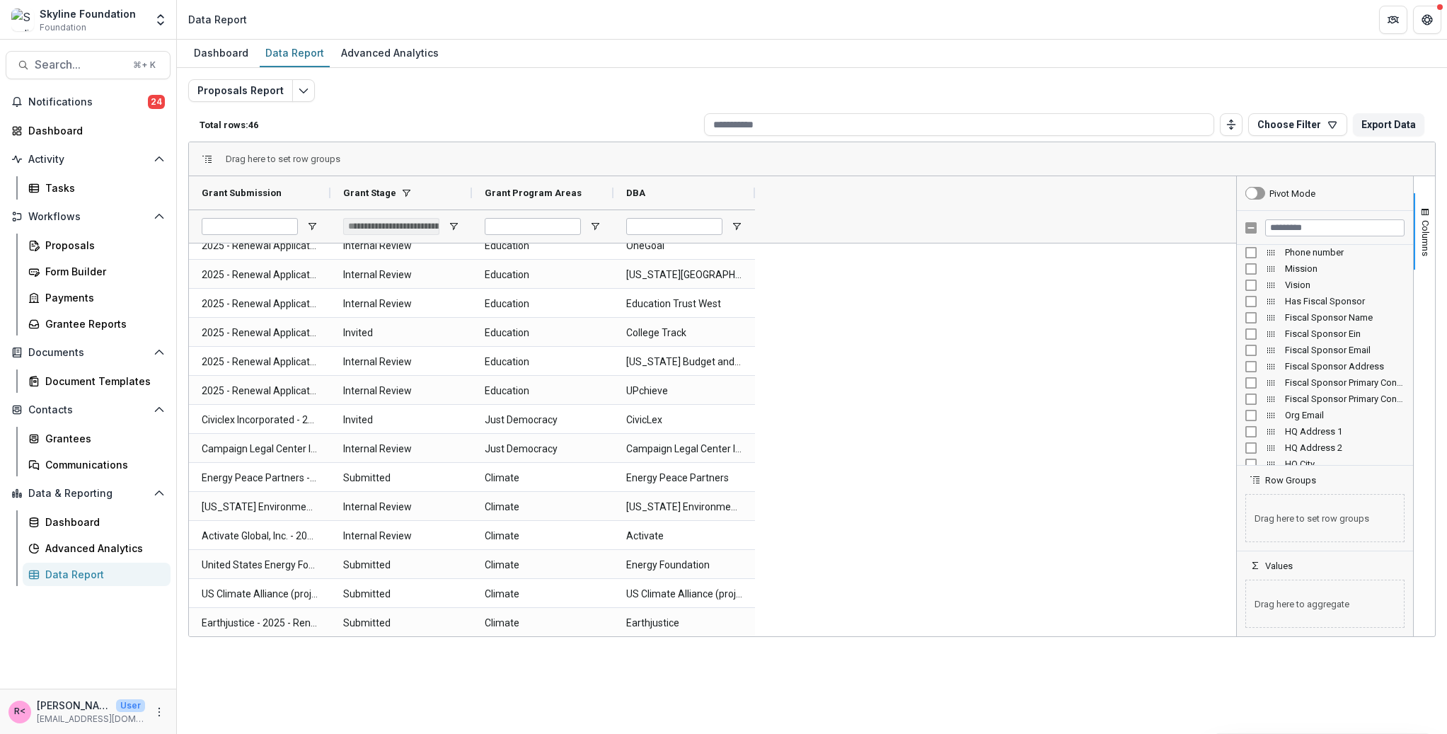
scroll to position [326, 0]
click at [1286, 226] on input "Filter Columns Input" at bounding box center [1334, 227] width 139 height 17
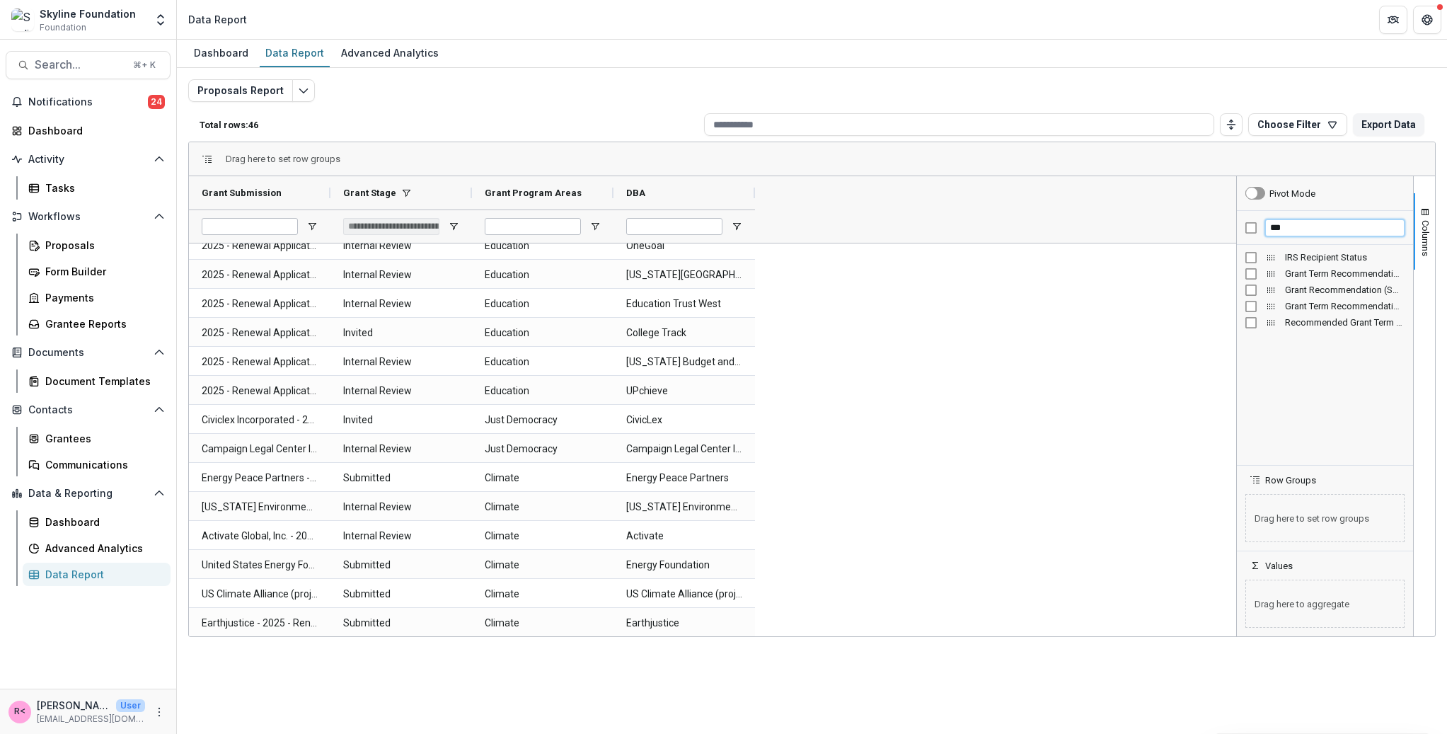
scroll to position [0, 0]
drag, startPoint x: 1289, startPoint y: 229, endPoint x: 1237, endPoint y: 227, distance: 52.4
click at [1237, 228] on div "Pivot Mode *** IRS Recipient Status Grant Term Recommendation (SHORT_TEXT) Gran…" at bounding box center [1325, 406] width 177 height 460
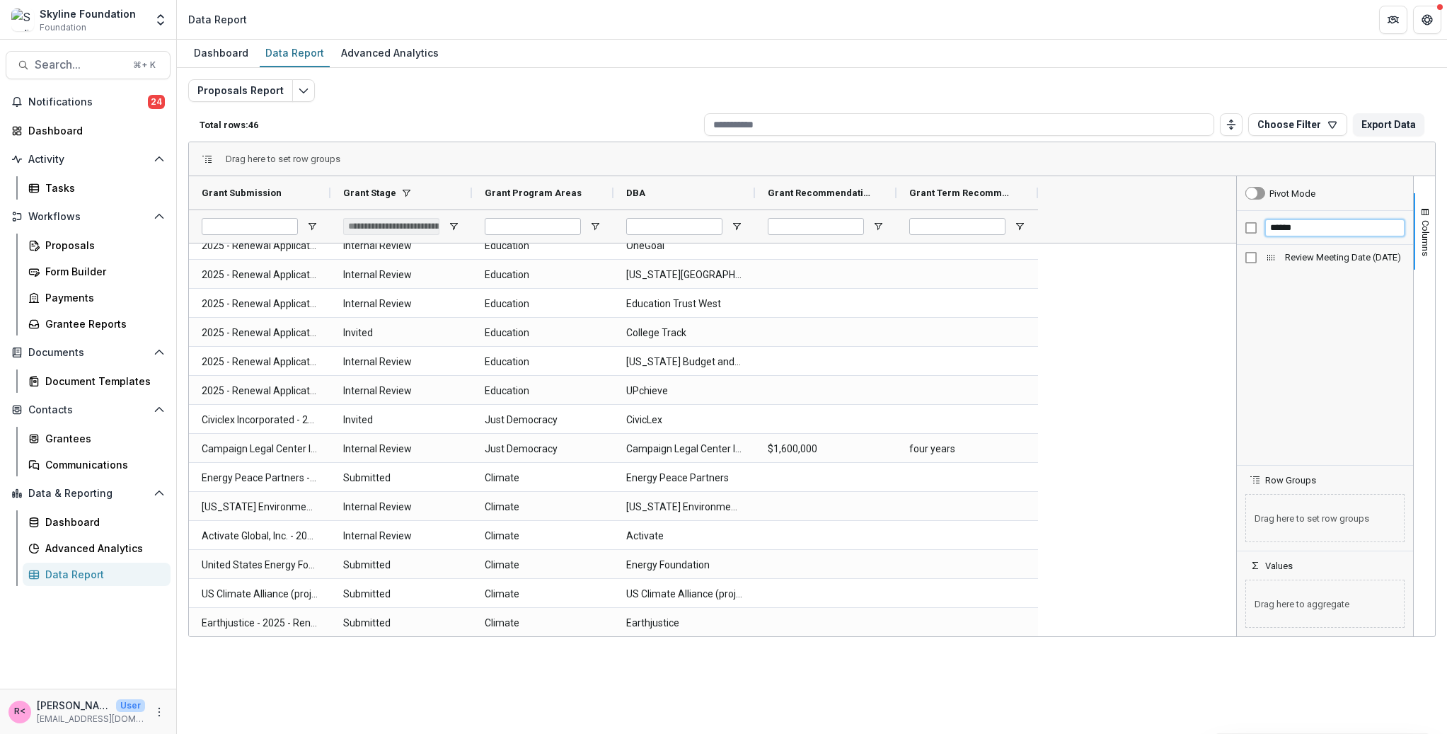
type input "******"
click at [1418, 243] on button "Columns" at bounding box center [1424, 231] width 21 height 76
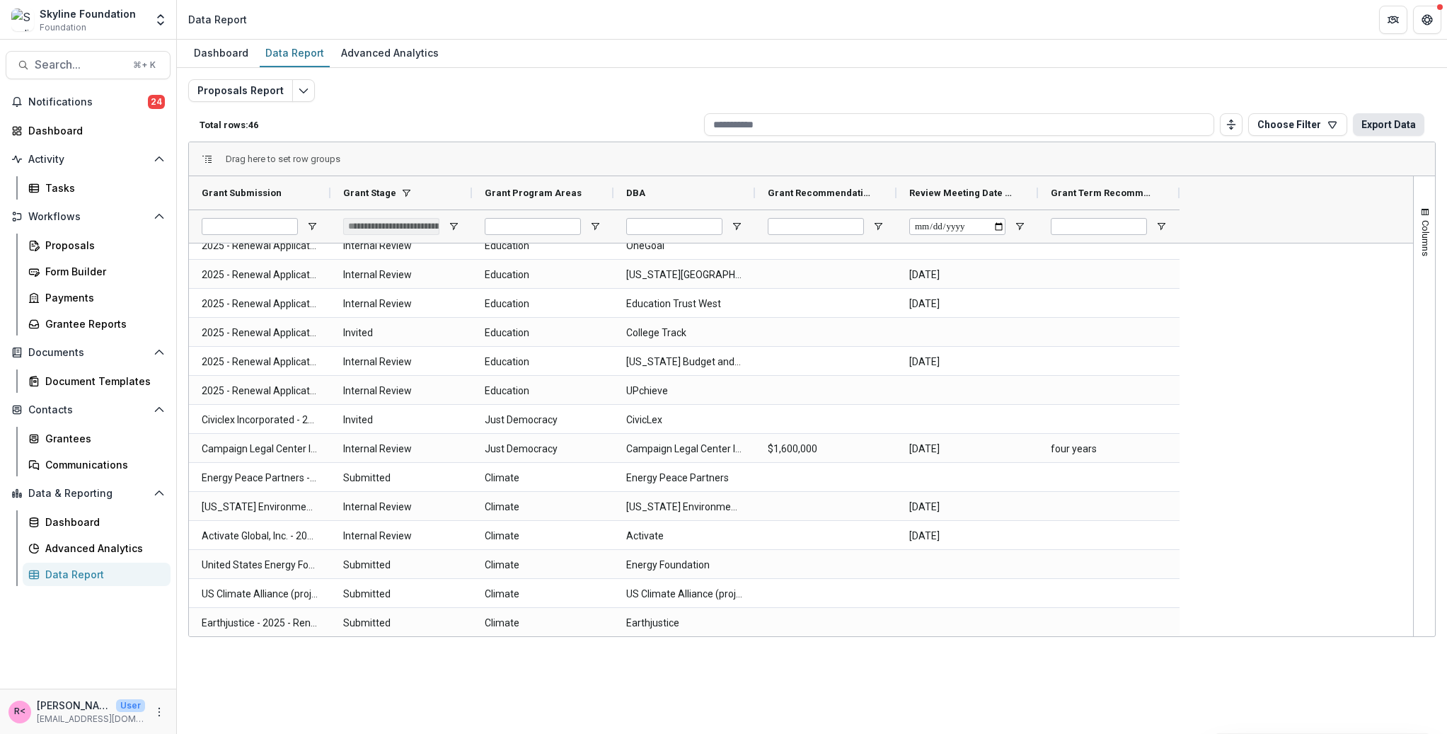
click at [1395, 124] on button "Export Data" at bounding box center [1388, 124] width 71 height 23
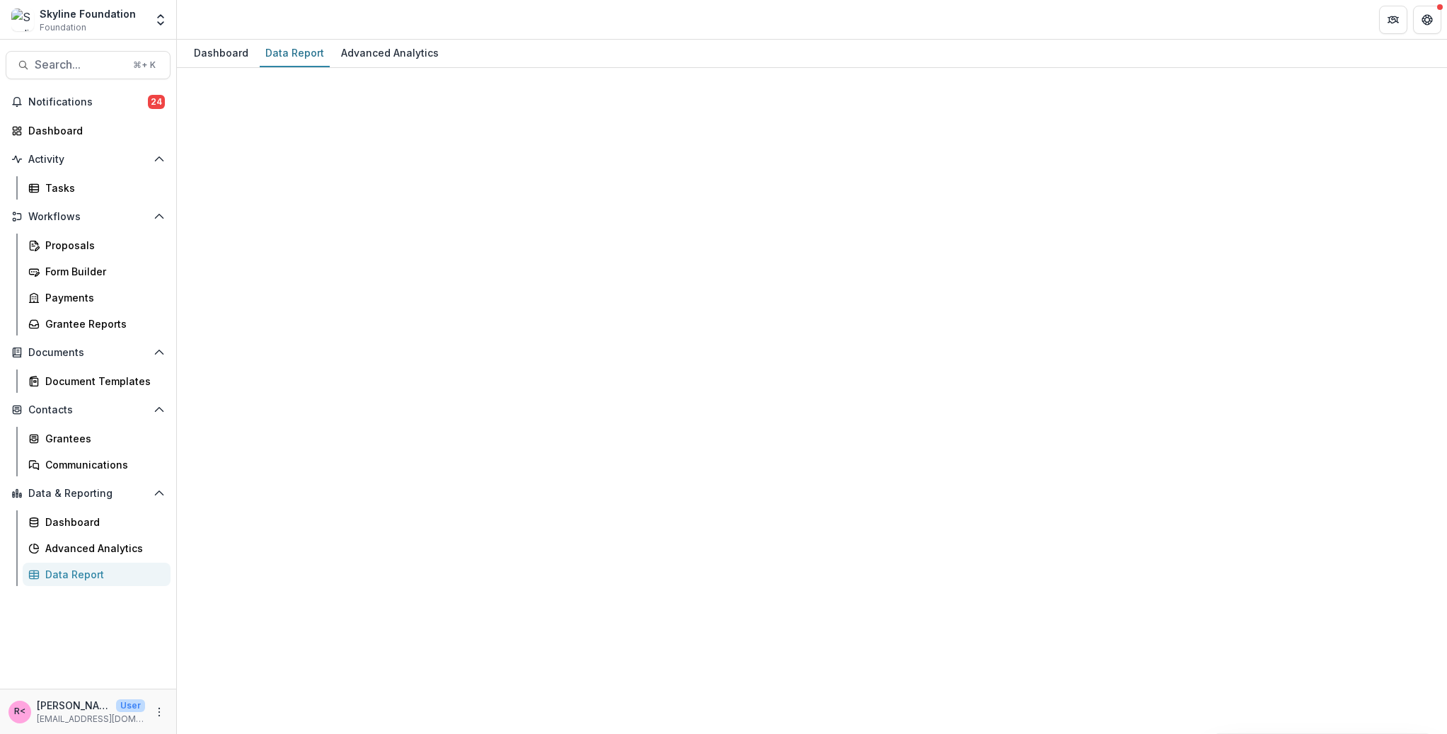
click at [77, 568] on div "Data Report" at bounding box center [102, 574] width 114 height 15
click at [77, 575] on div "Data Report" at bounding box center [102, 574] width 114 height 15
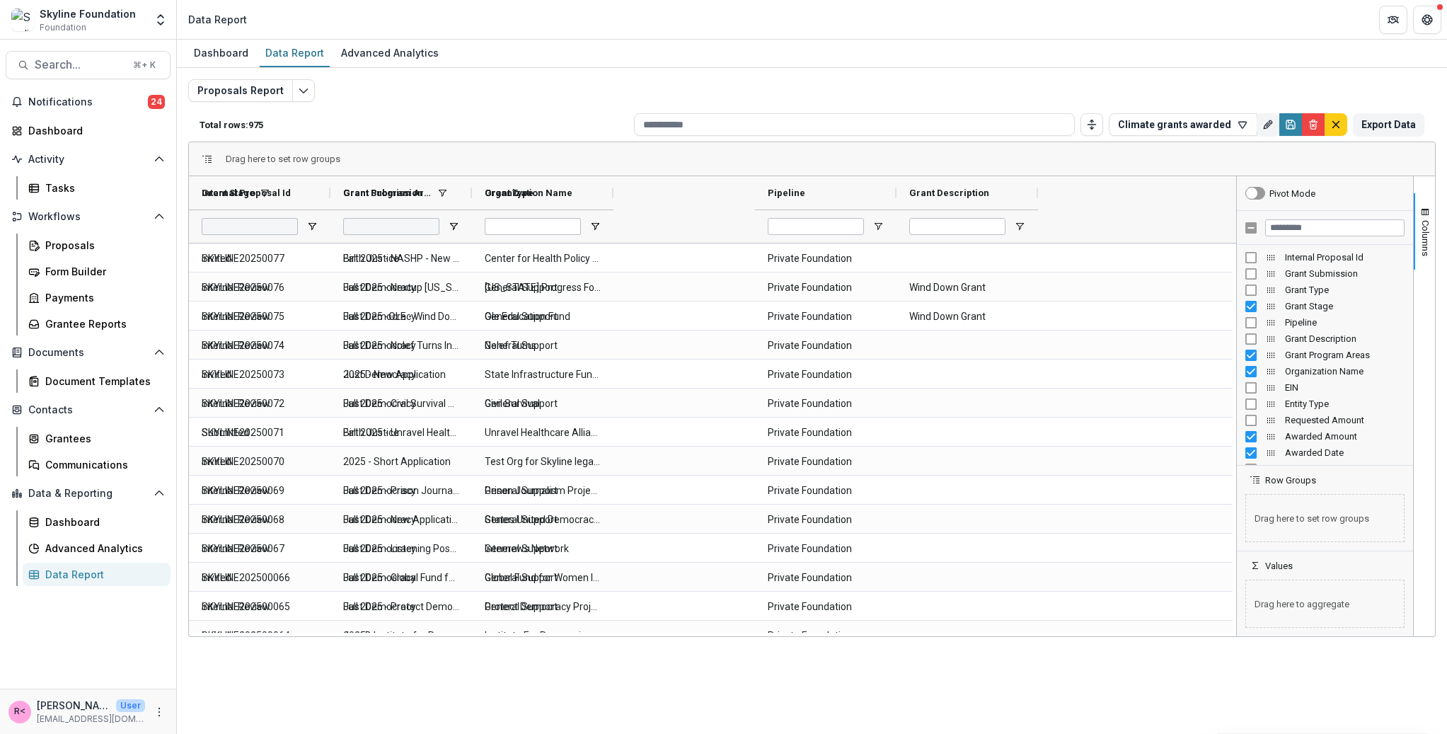
type input "**********"
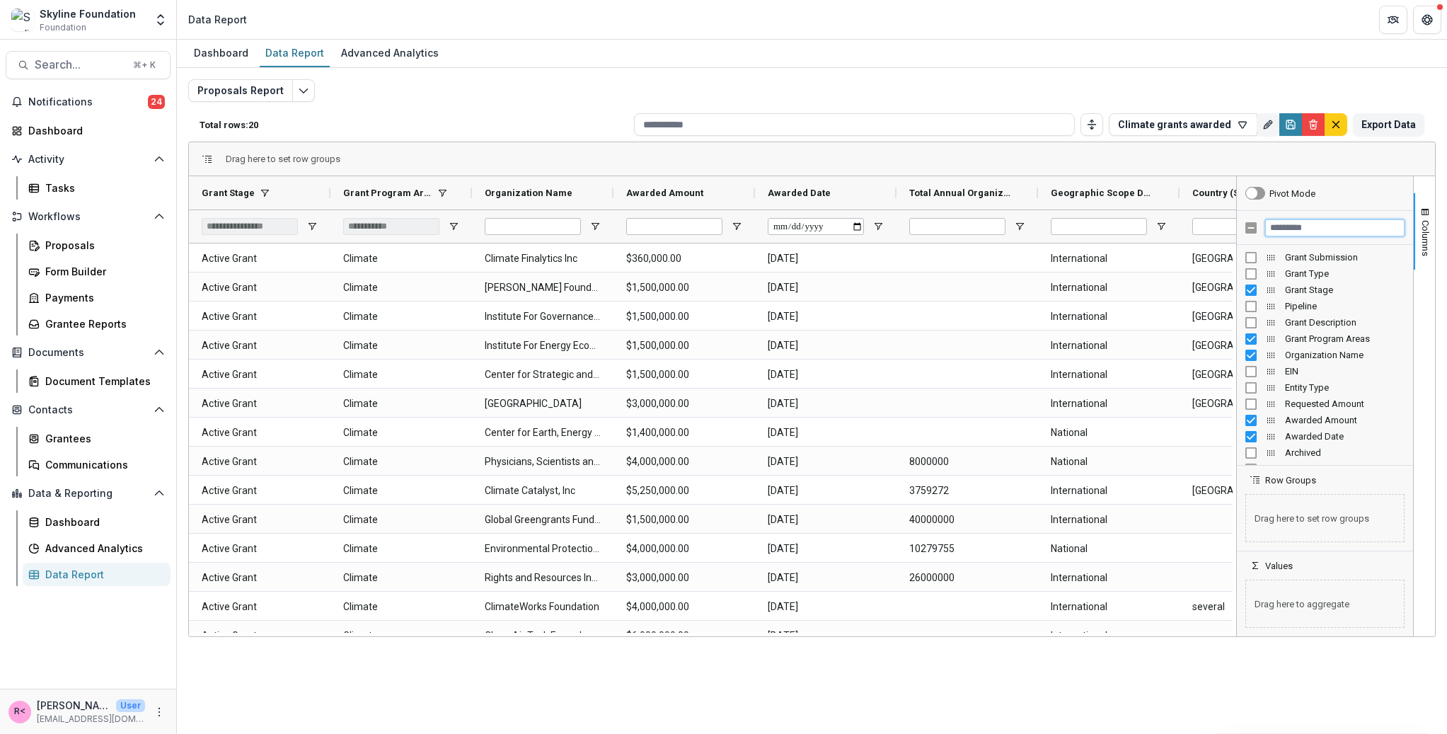
click at [1318, 224] on input "Filter Columns Input" at bounding box center [1334, 227] width 139 height 17
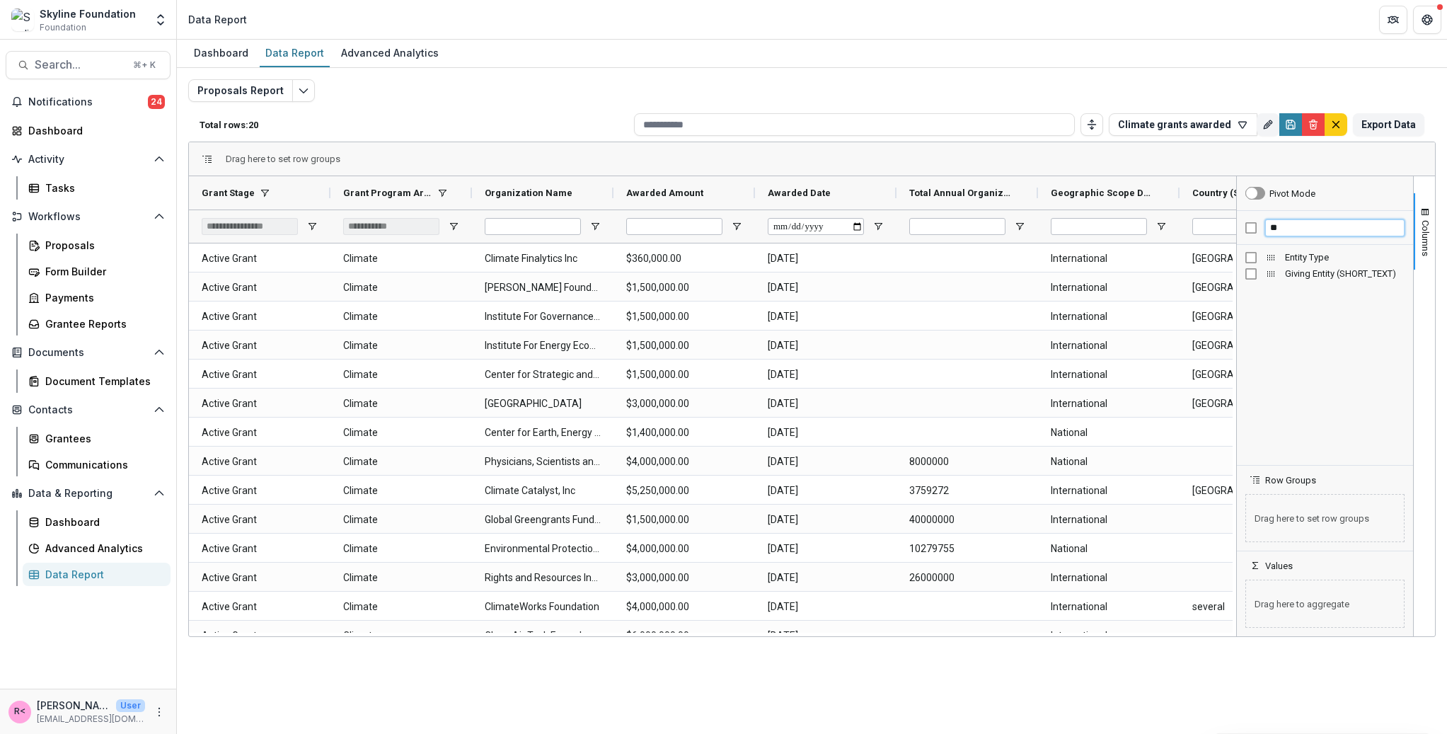
type input "*"
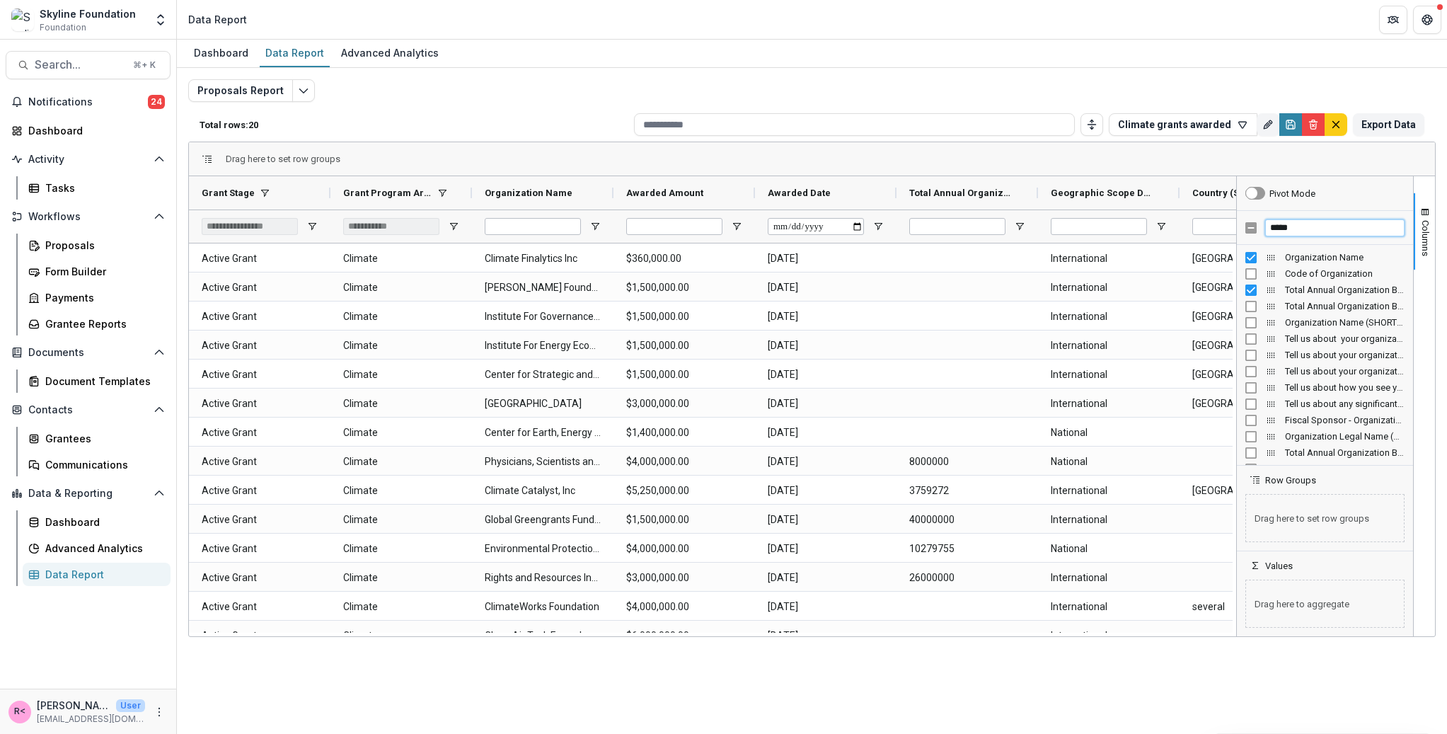
type input "*****"
click at [914, 69] on div "Proposals Report Total rows: 20 Climate grants awarded Personal Filters Team Fi…" at bounding box center [812, 335] width 1270 height 535
click at [298, 87] on icon "Edit selected report" at bounding box center [303, 90] width 11 height 11
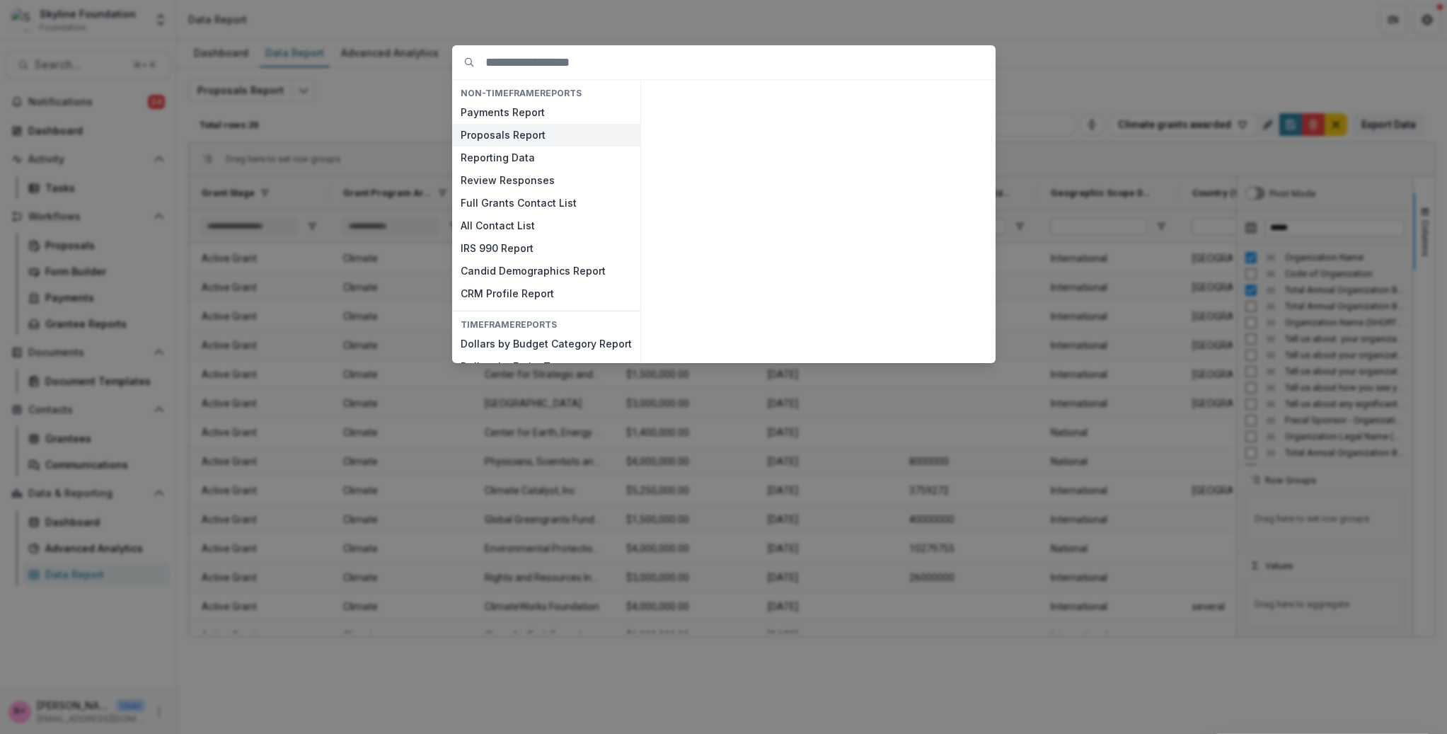
click at [548, 133] on button "Proposals Report" at bounding box center [546, 135] width 188 height 23
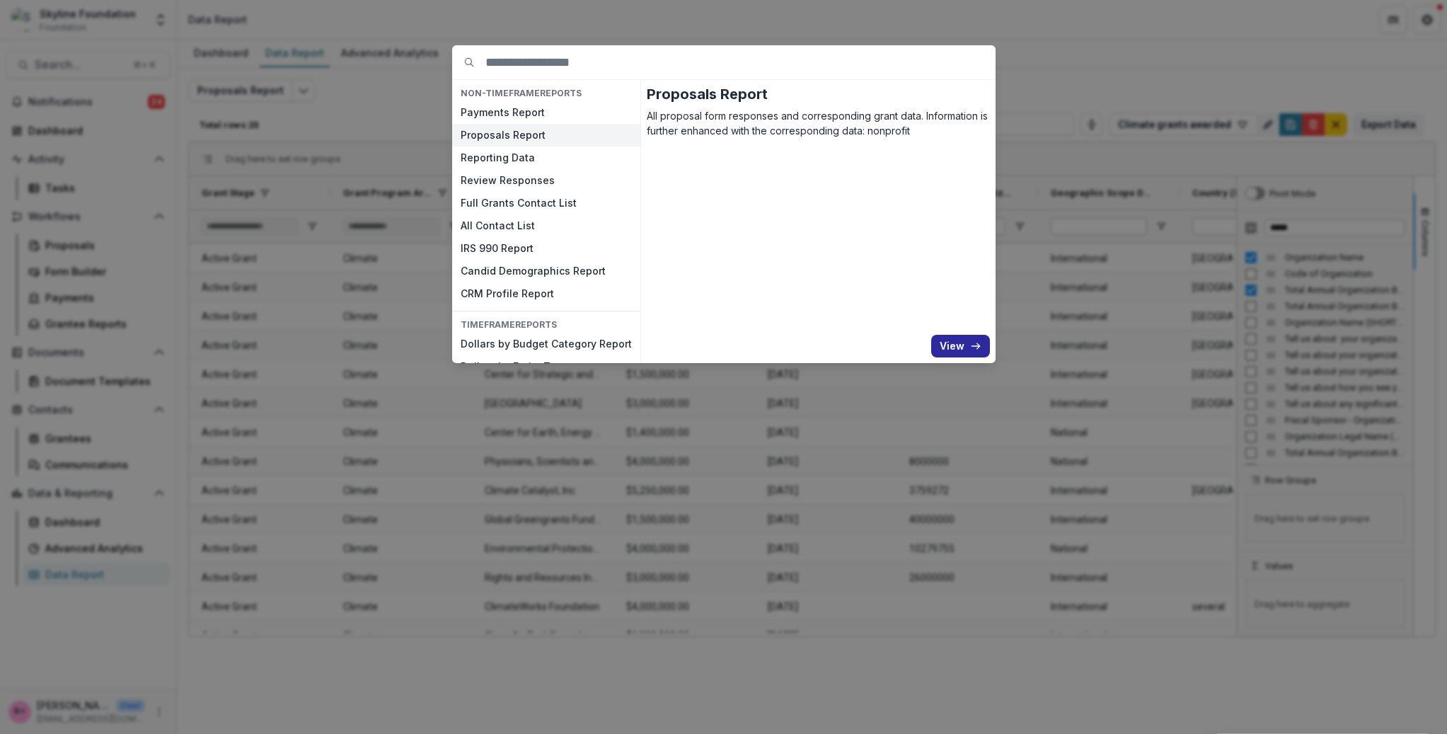
click at [954, 350] on button "View" at bounding box center [960, 346] width 59 height 23
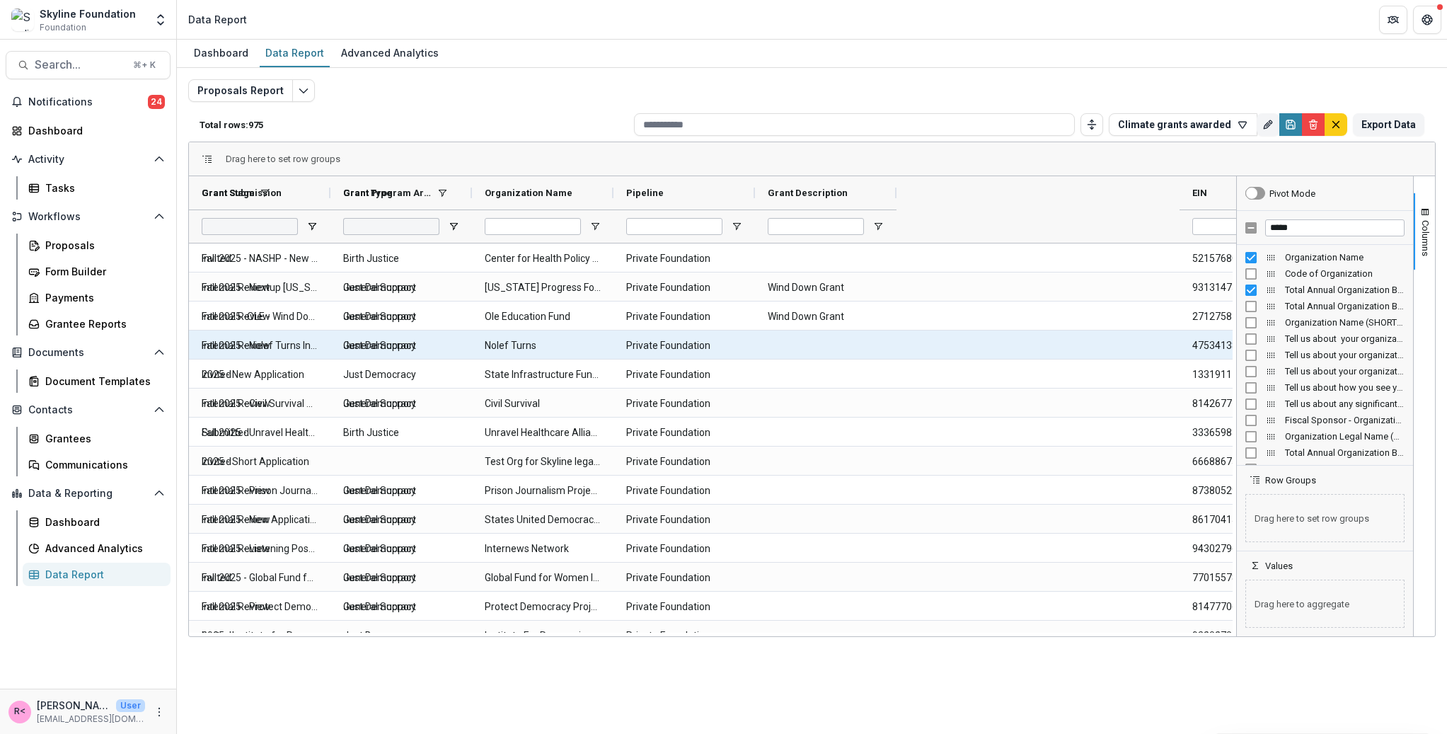
type input "**********"
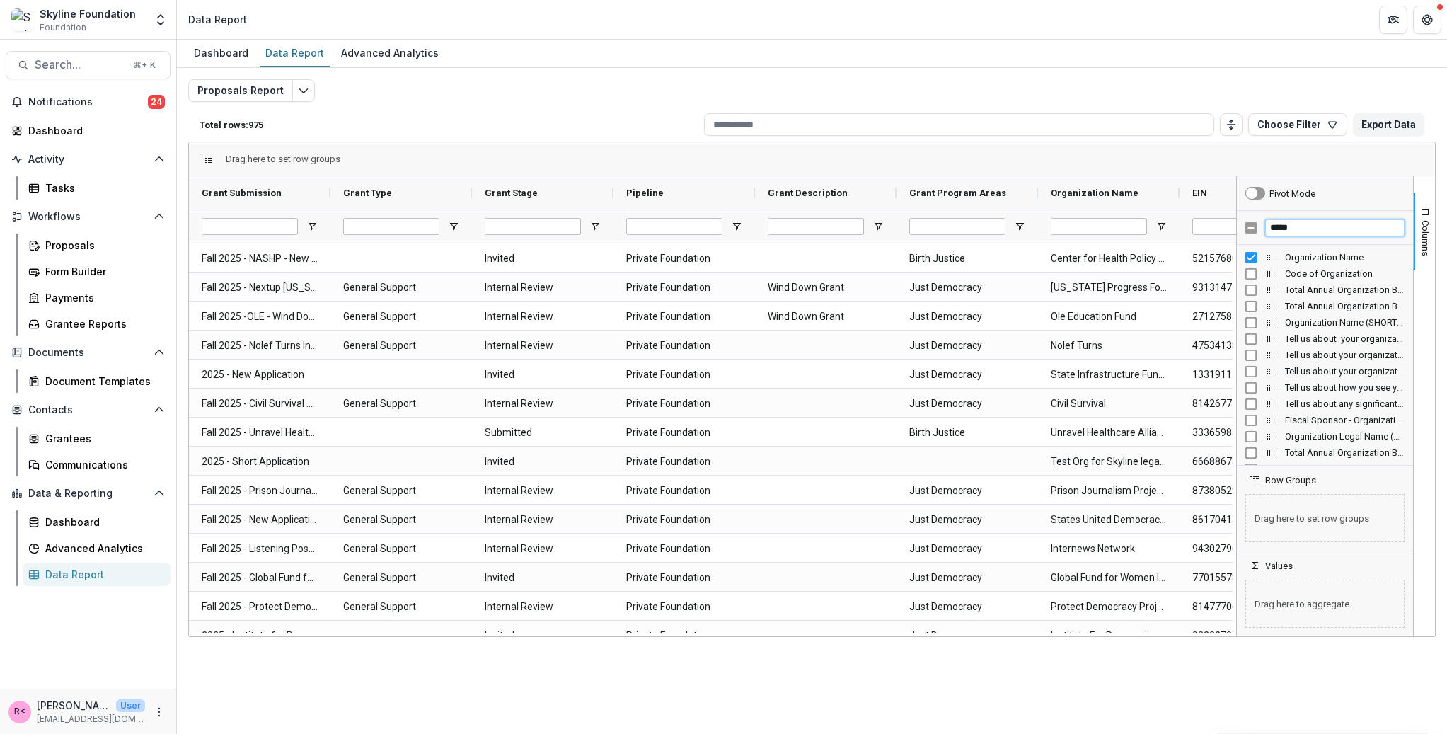
click at [1317, 230] on input "*****" at bounding box center [1334, 227] width 139 height 17
click at [1257, 226] on div "*****" at bounding box center [1325, 228] width 176 height 34
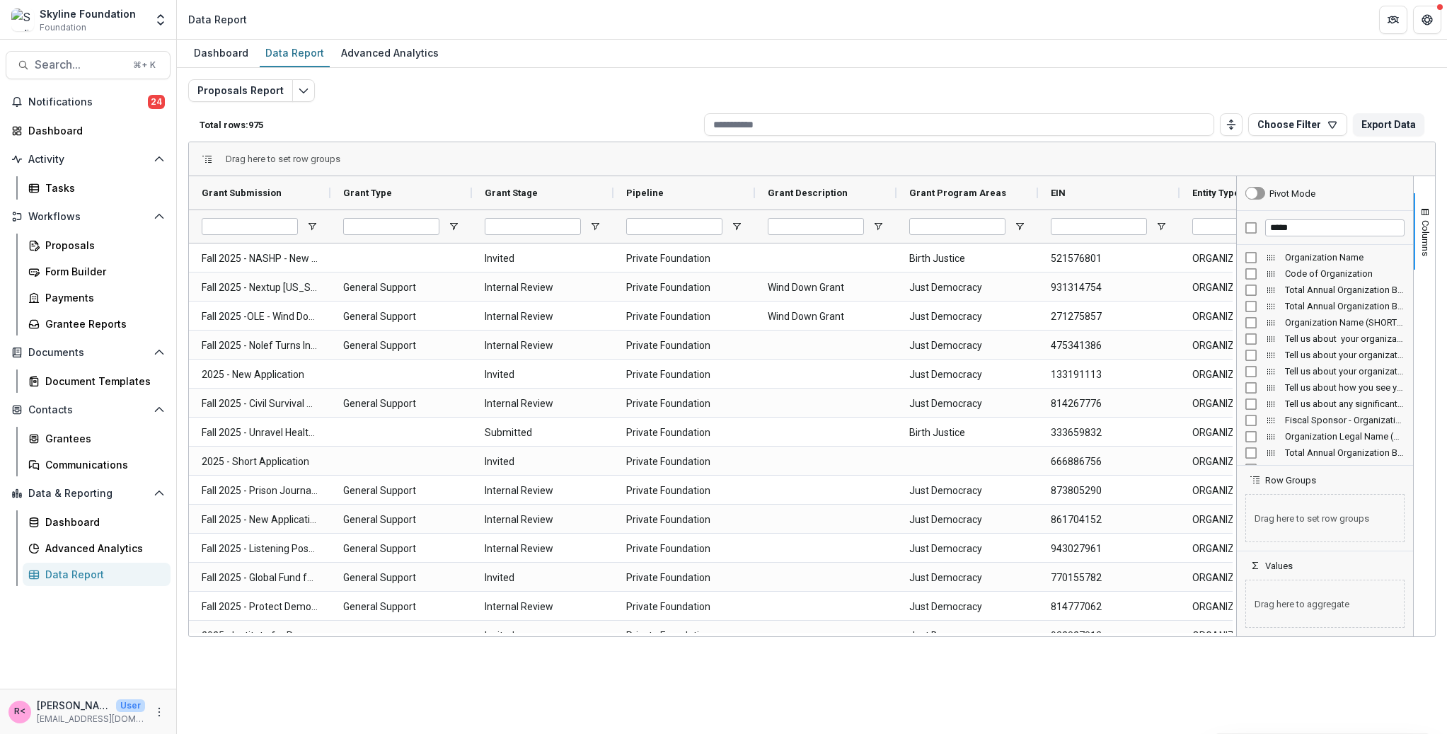
click at [1294, 237] on div "*****" at bounding box center [1325, 228] width 176 height 34
click at [1294, 225] on input "*****" at bounding box center [1334, 227] width 139 height 17
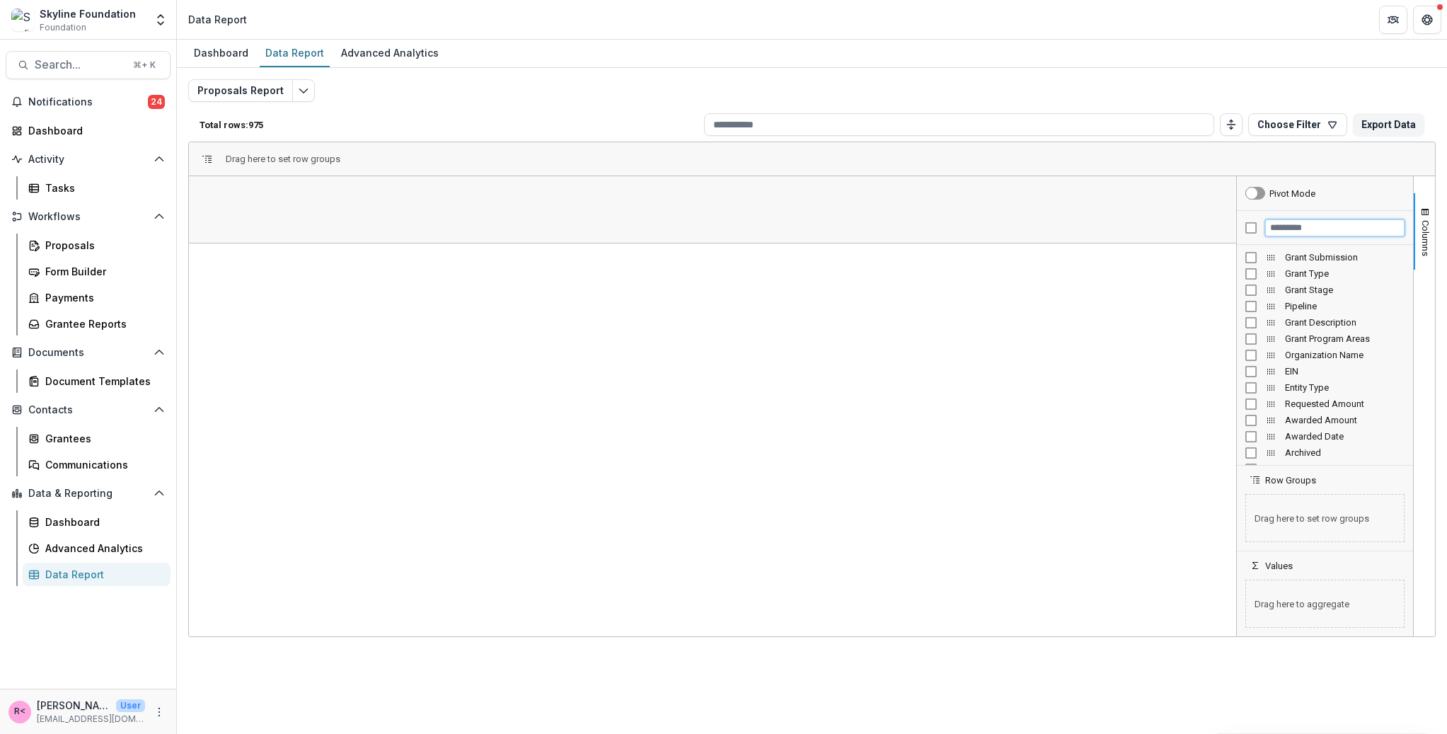
click at [1300, 229] on input "Filter Columns Input" at bounding box center [1334, 227] width 139 height 17
type input "***"
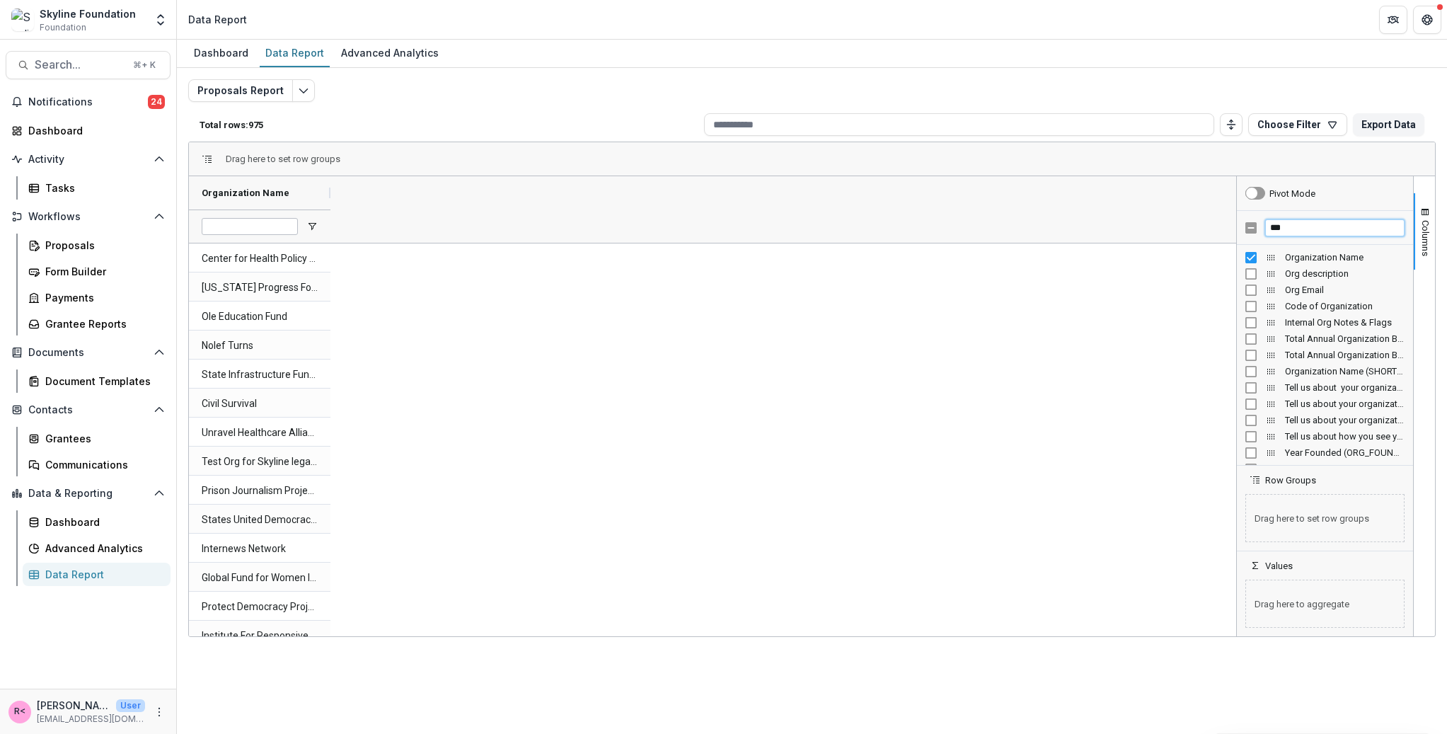
drag, startPoint x: 1289, startPoint y: 232, endPoint x: 1261, endPoint y: 230, distance: 27.7
click at [1261, 230] on div "***" at bounding box center [1325, 228] width 176 height 34
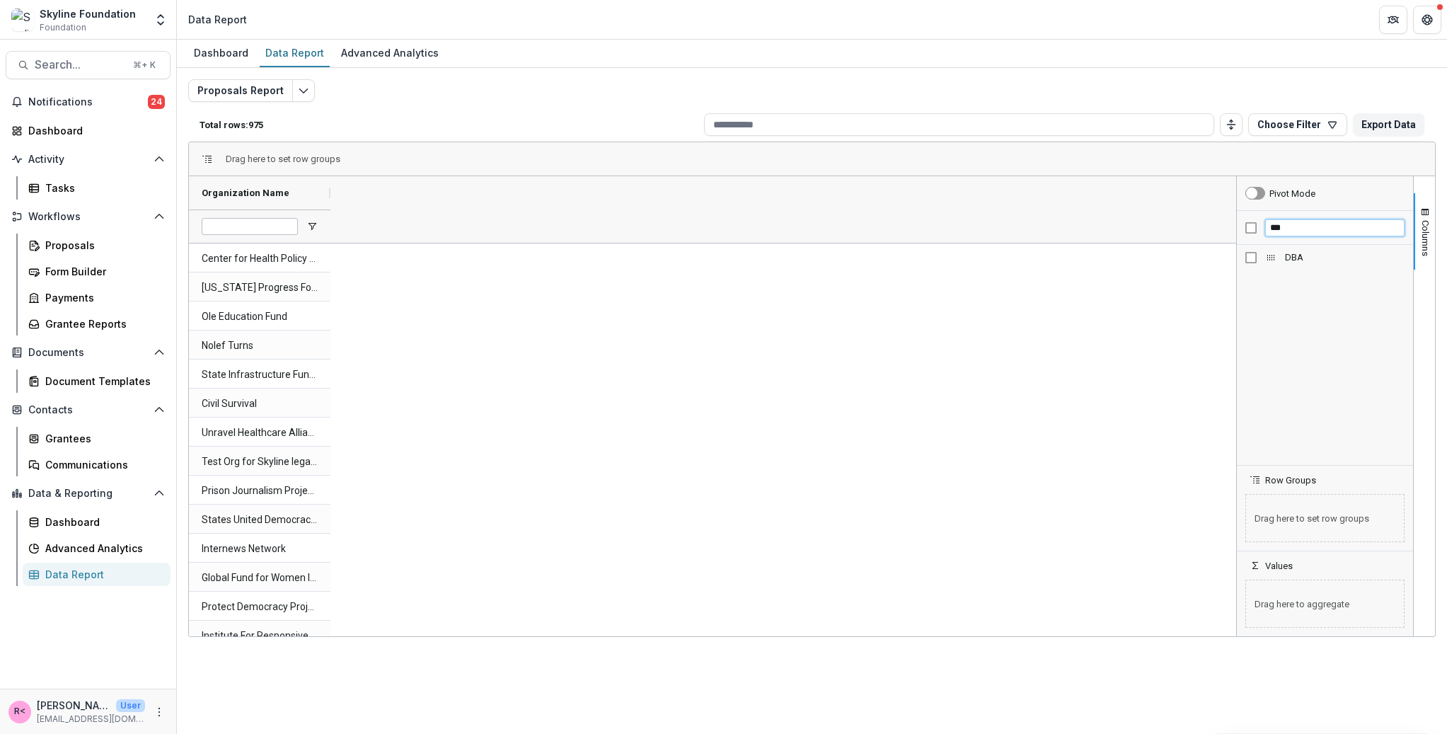
type input "***"
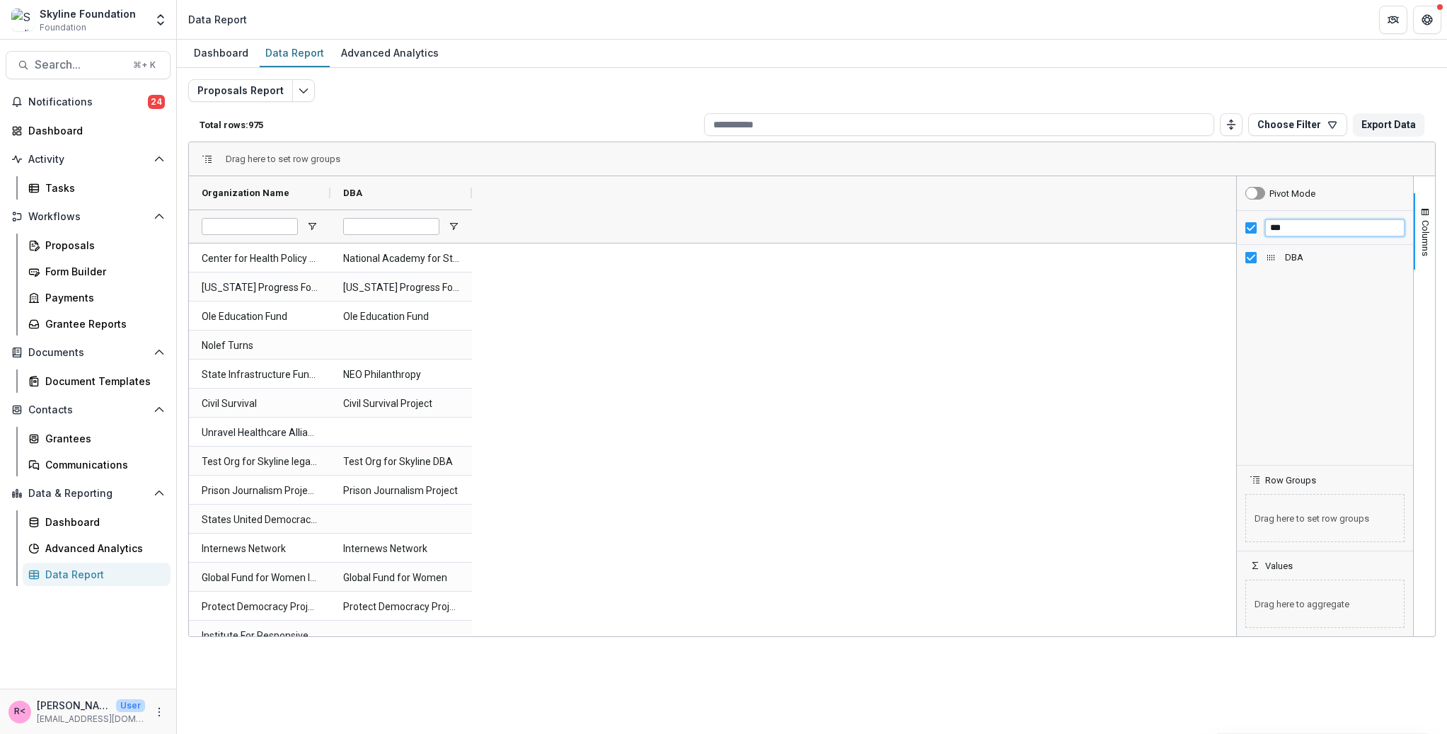
drag, startPoint x: 1289, startPoint y: 231, endPoint x: 1269, endPoint y: 229, distance: 19.9
click at [1269, 229] on input "***" at bounding box center [1334, 227] width 139 height 17
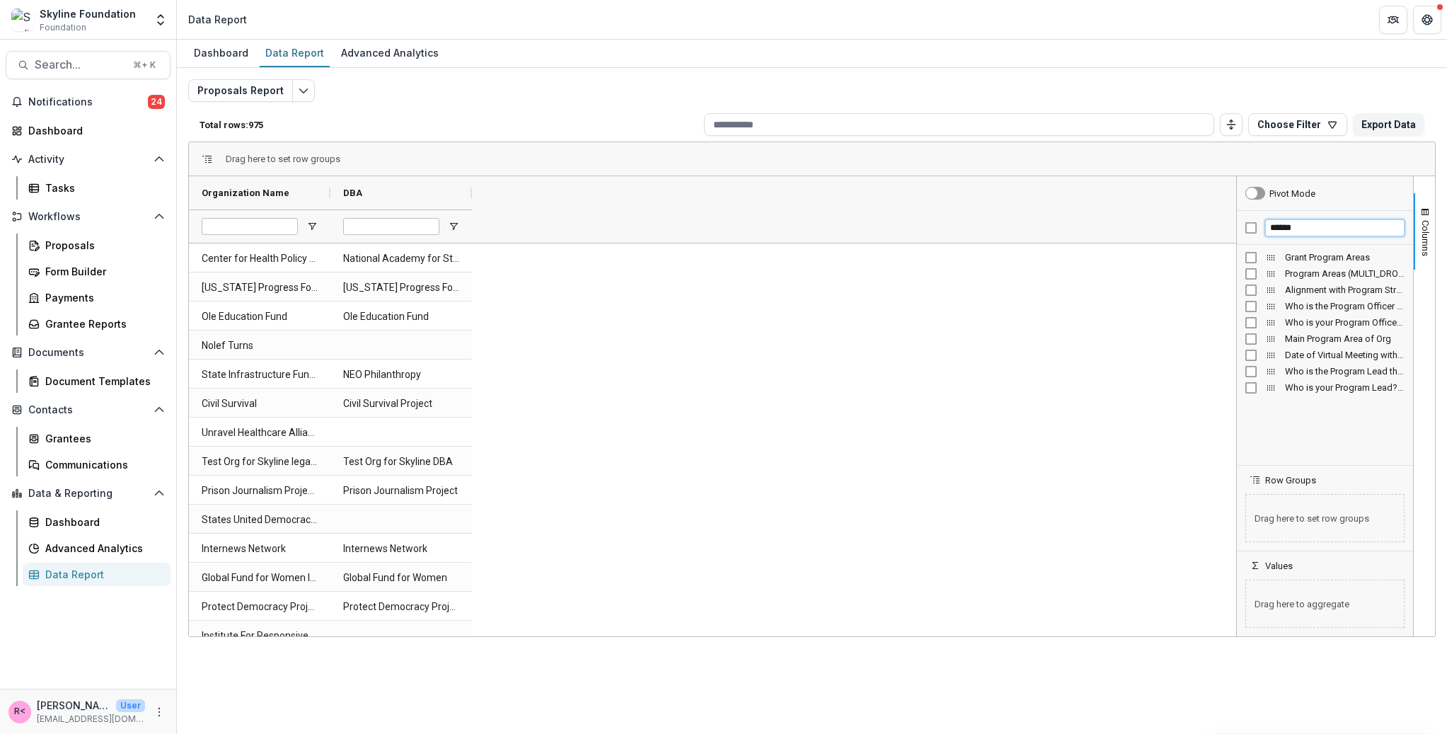
type input "******"
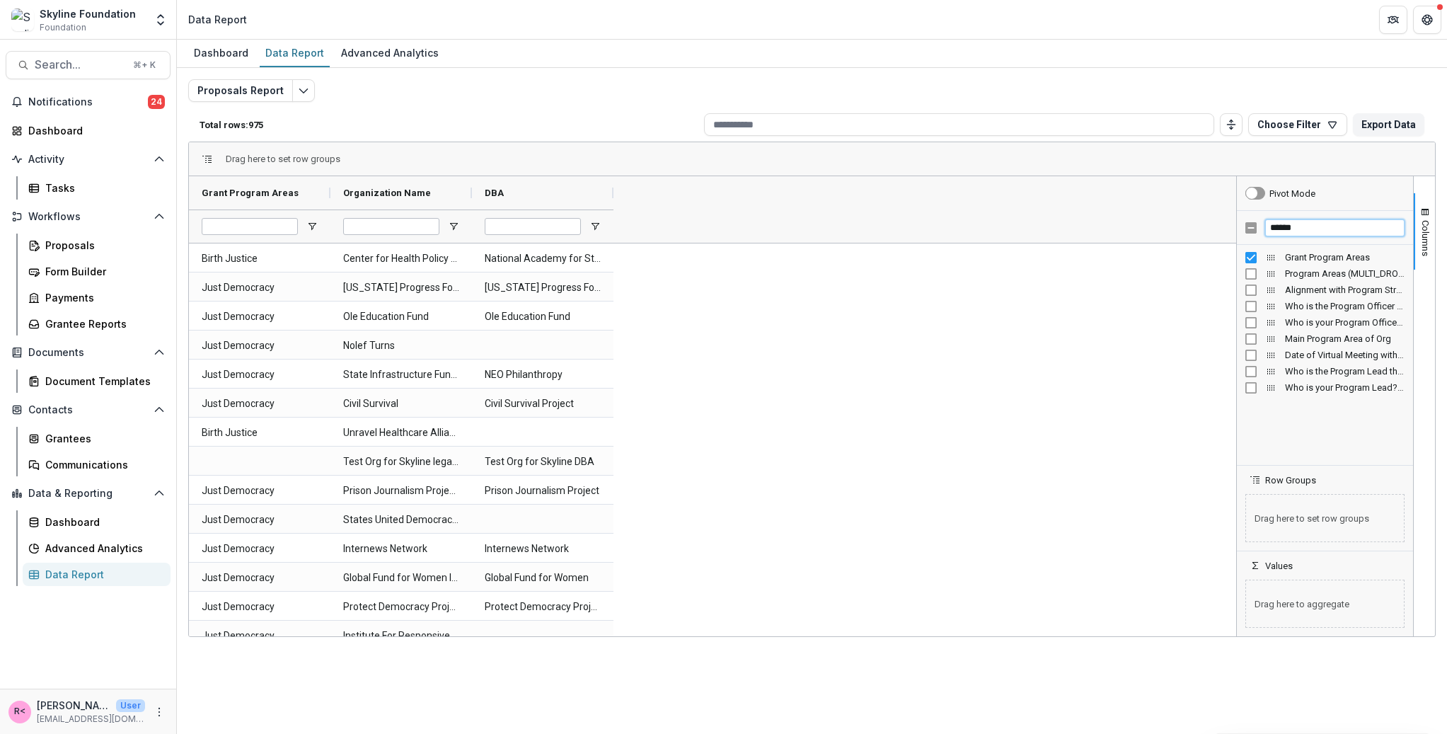
drag, startPoint x: 1306, startPoint y: 229, endPoint x: 1272, endPoint y: 227, distance: 34.0
click at [1272, 227] on input "******" at bounding box center [1334, 227] width 139 height 17
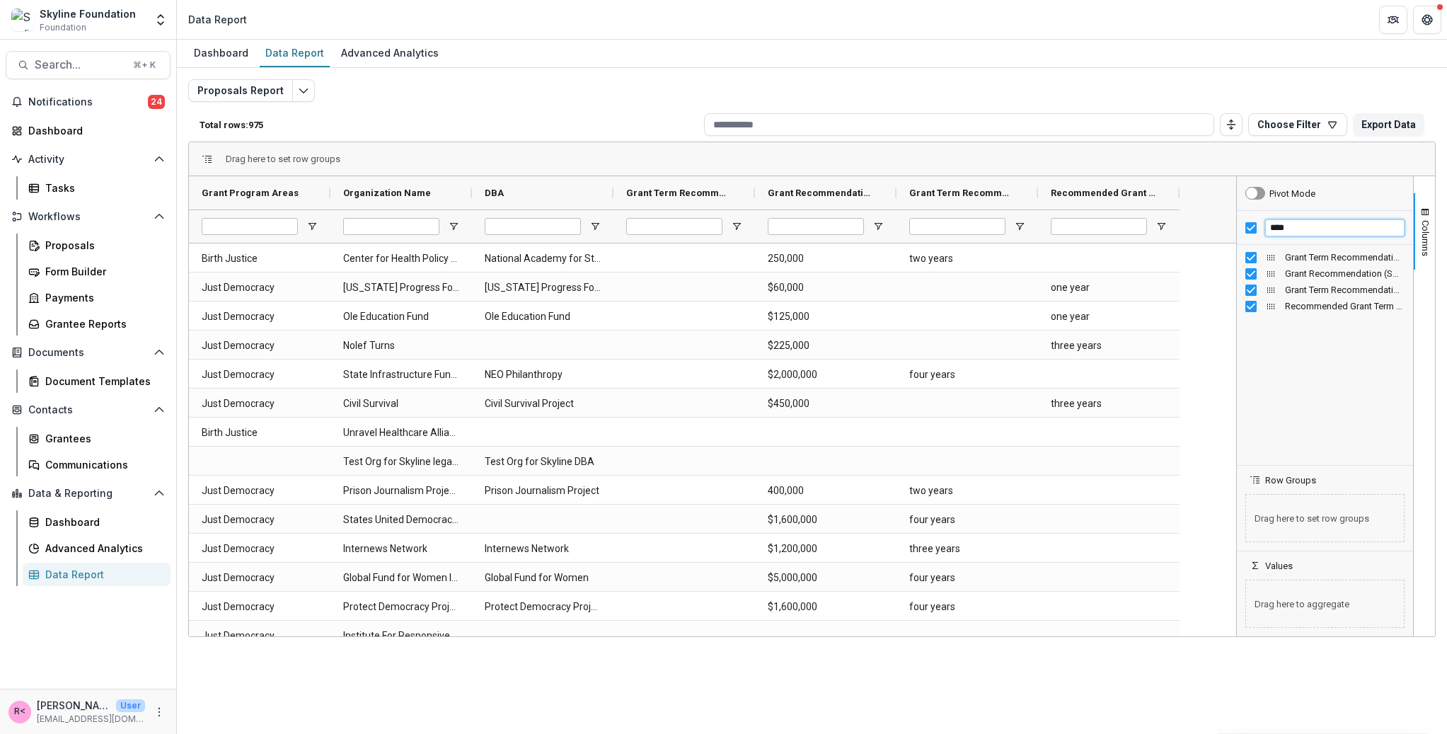
drag, startPoint x: 1296, startPoint y: 231, endPoint x: 1271, endPoint y: 230, distance: 25.5
click at [1271, 230] on input "****" at bounding box center [1334, 227] width 139 height 17
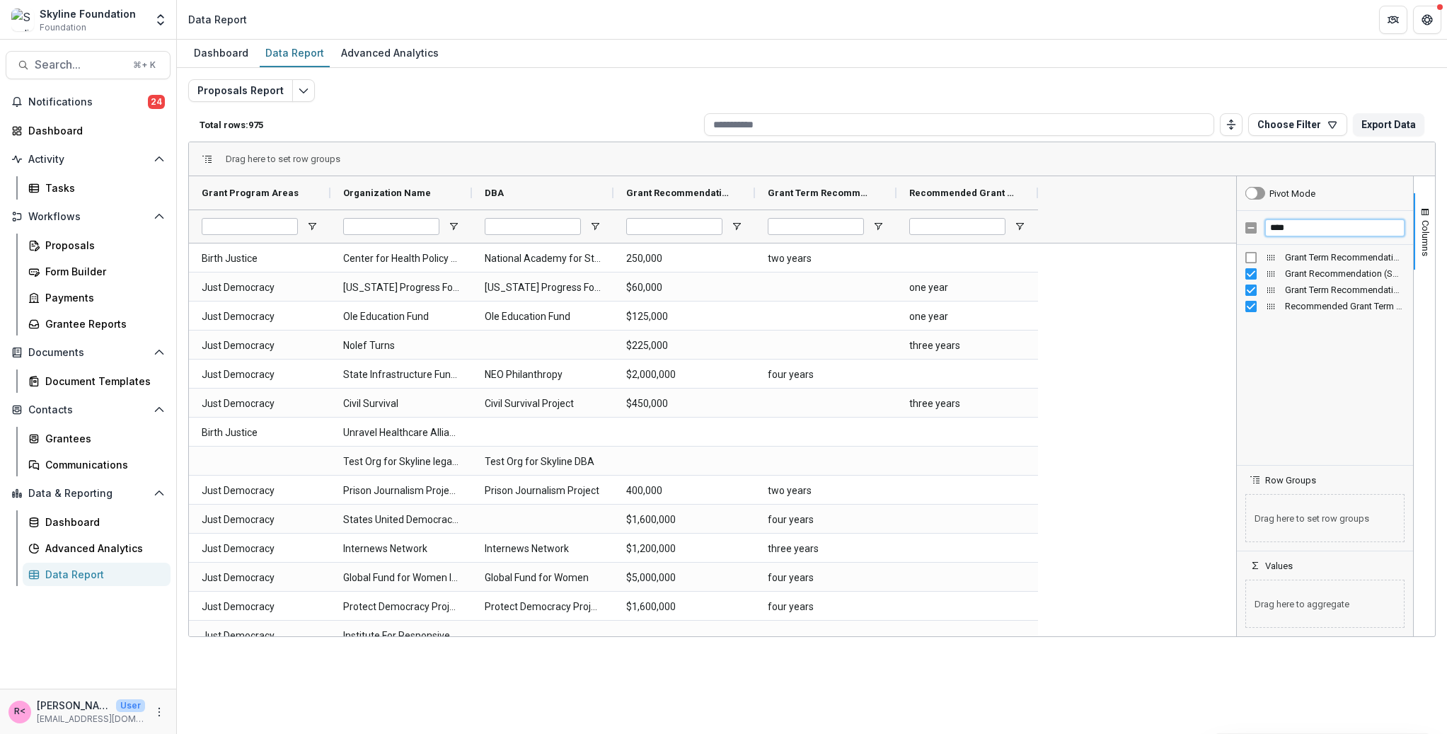
click at [1299, 221] on input "****" at bounding box center [1334, 227] width 139 height 17
drag, startPoint x: 1326, startPoint y: 231, endPoint x: 1241, endPoint y: 226, distance: 85.7
click at [1241, 226] on div "**********" at bounding box center [1325, 228] width 176 height 34
type input "*****"
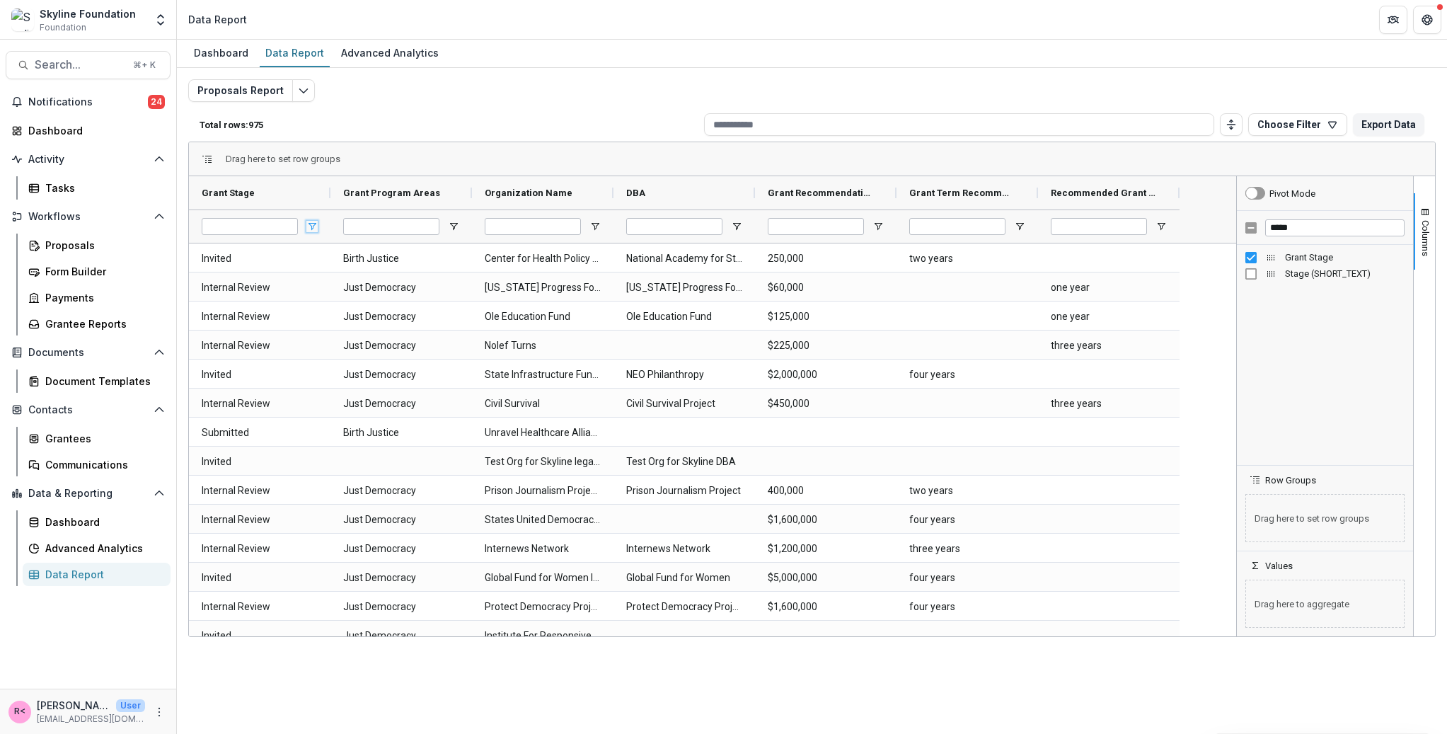
click at [310, 229] on span "Open Filter Menu" at bounding box center [311, 226] width 11 height 11
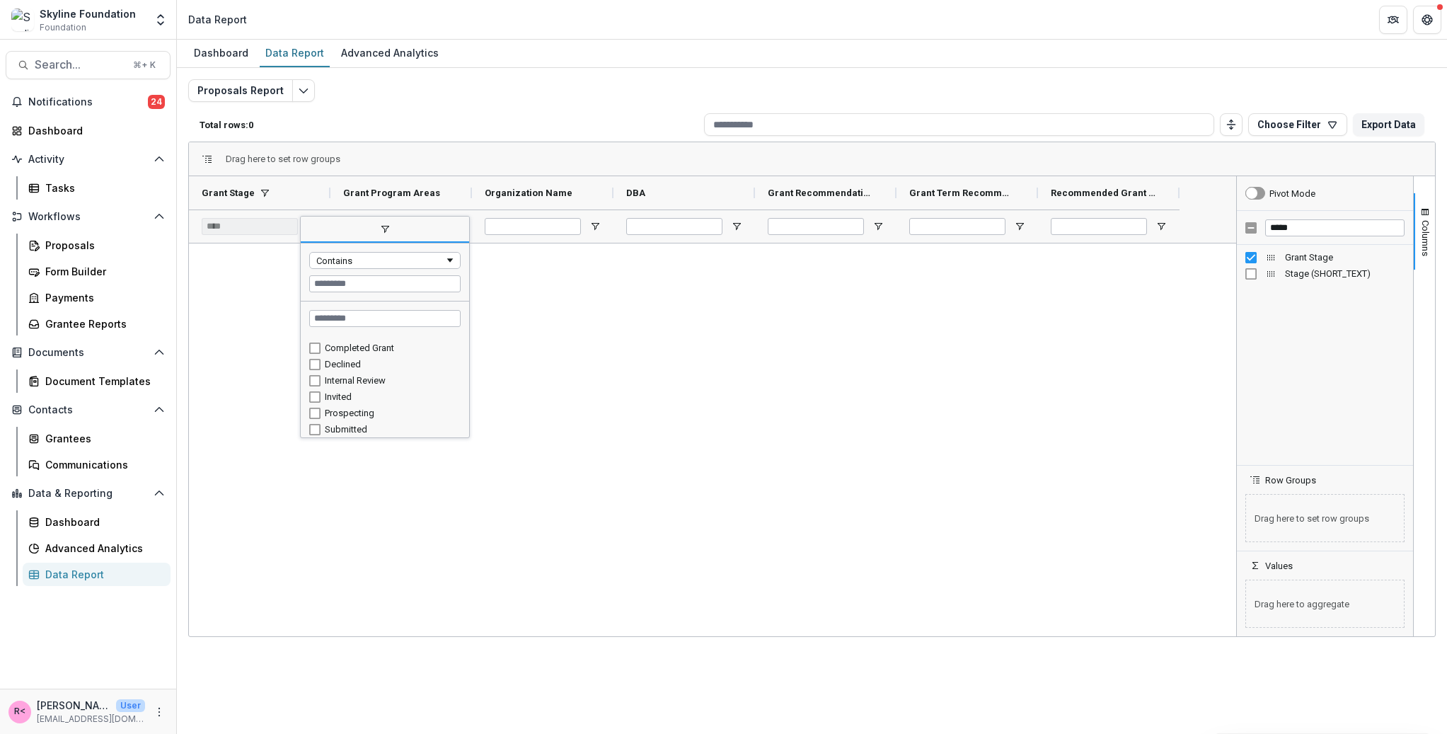
scroll to position [48, 0]
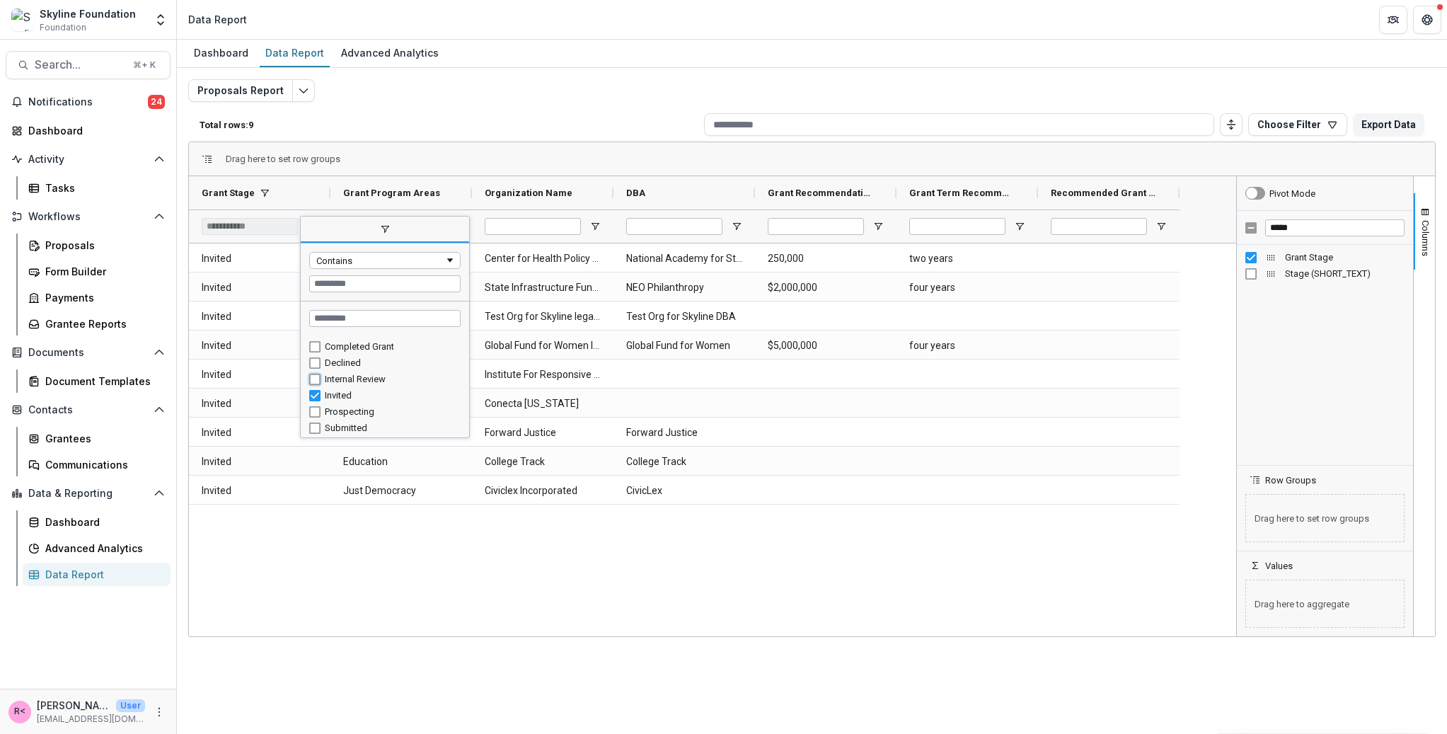
type input "**********"
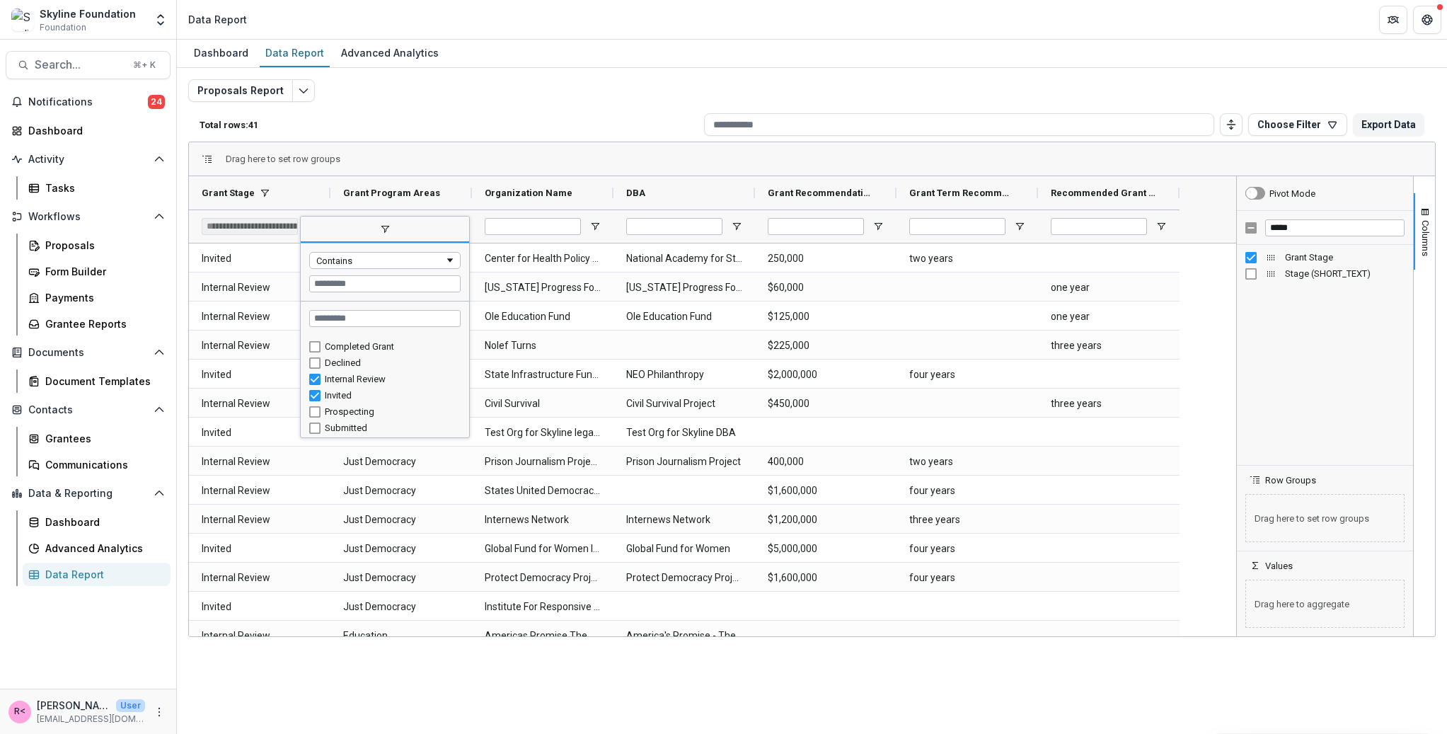
click at [439, 115] on div "Total rows: 41 Choose Filter Personal Filters Team Filters Temelio Filters No p…" at bounding box center [812, 125] width 1248 height 34
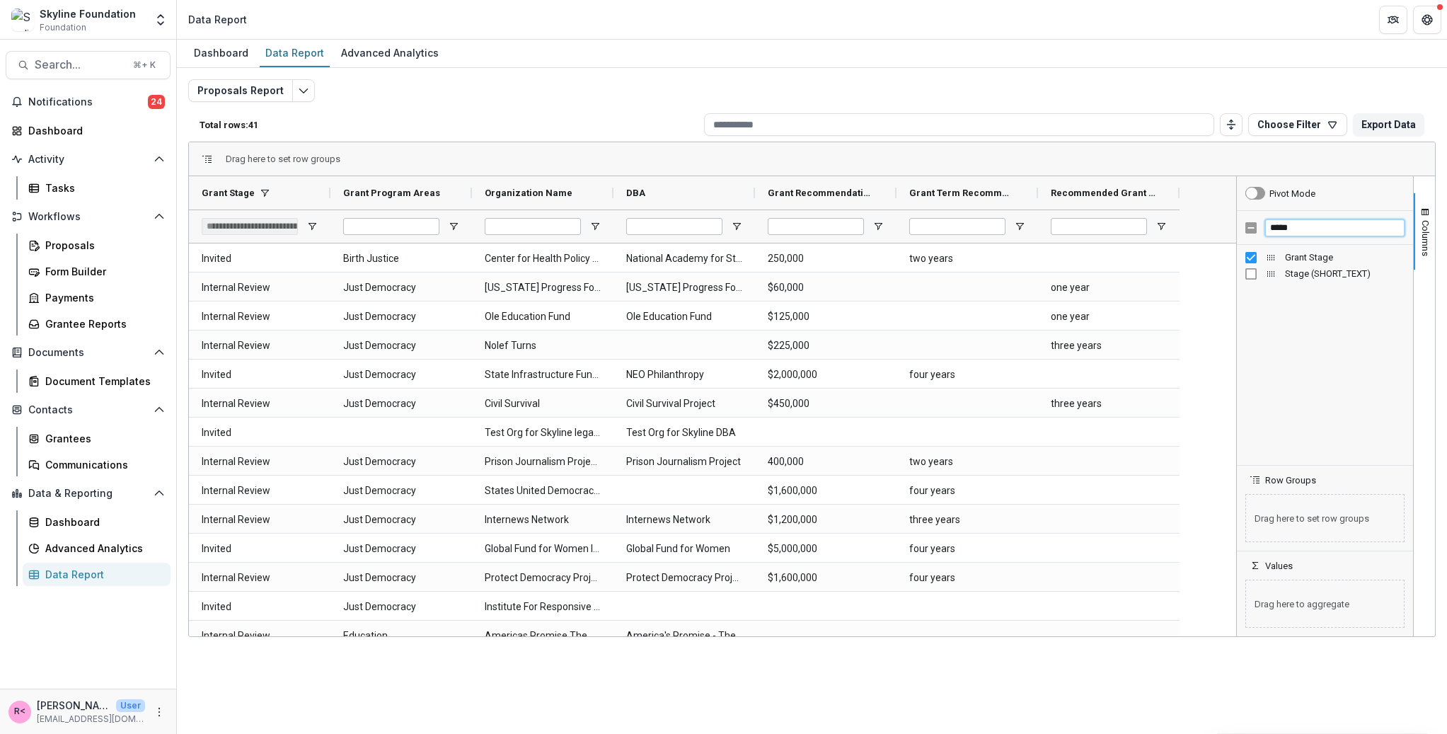
click at [1309, 230] on input "*****" at bounding box center [1334, 227] width 139 height 17
type input "*"
type input "******"
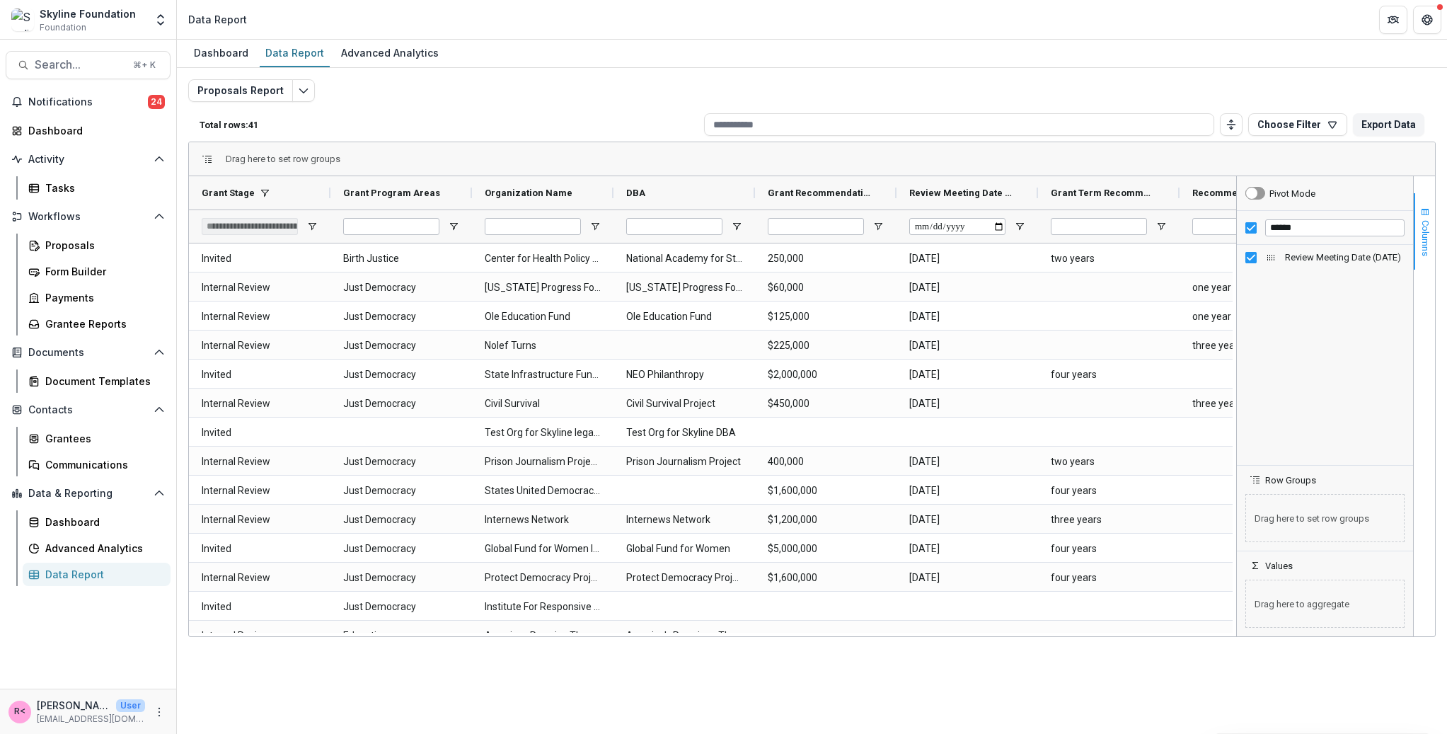
click at [1431, 236] on button "Columns" at bounding box center [1424, 231] width 21 height 76
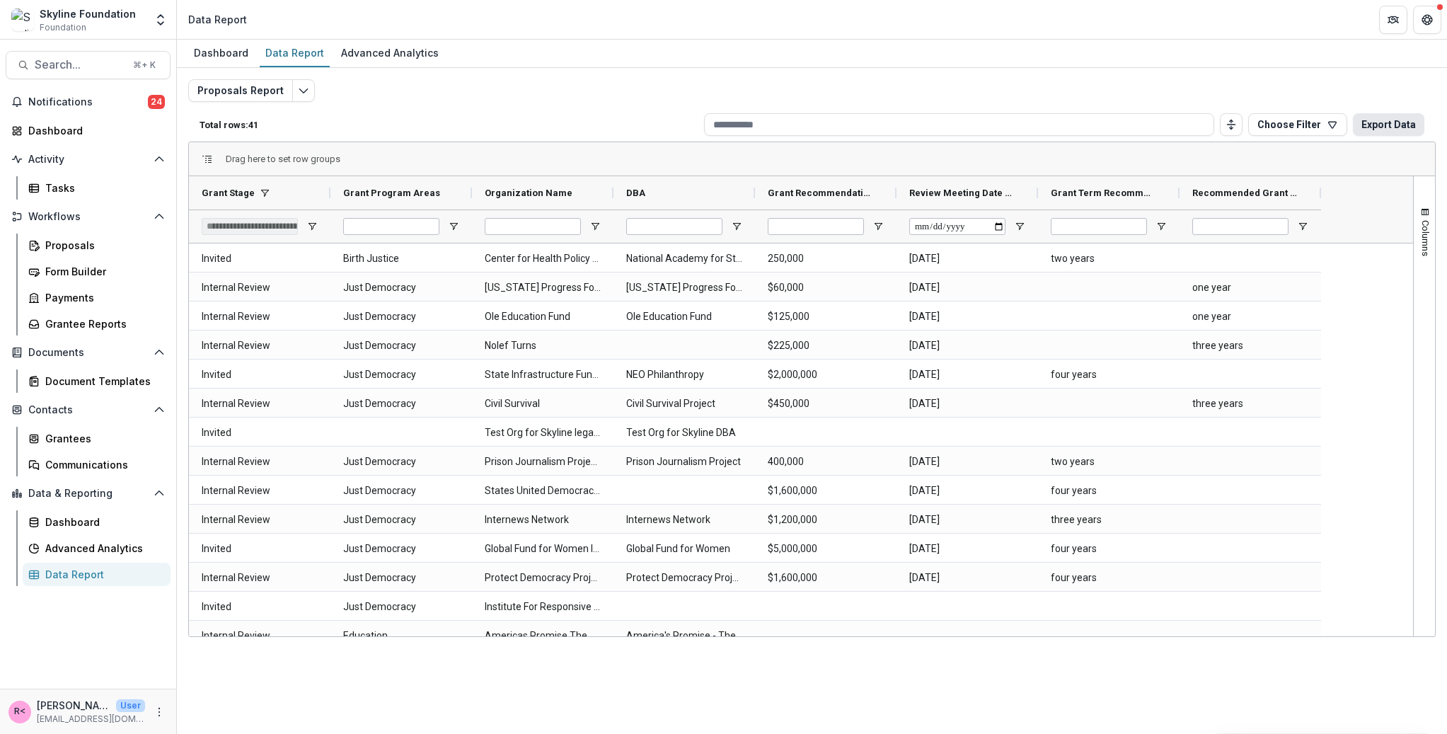
click at [1389, 124] on button "Export Data" at bounding box center [1388, 124] width 71 height 23
click at [534, 225] on input "Organization Name Filter Input" at bounding box center [533, 226] width 96 height 17
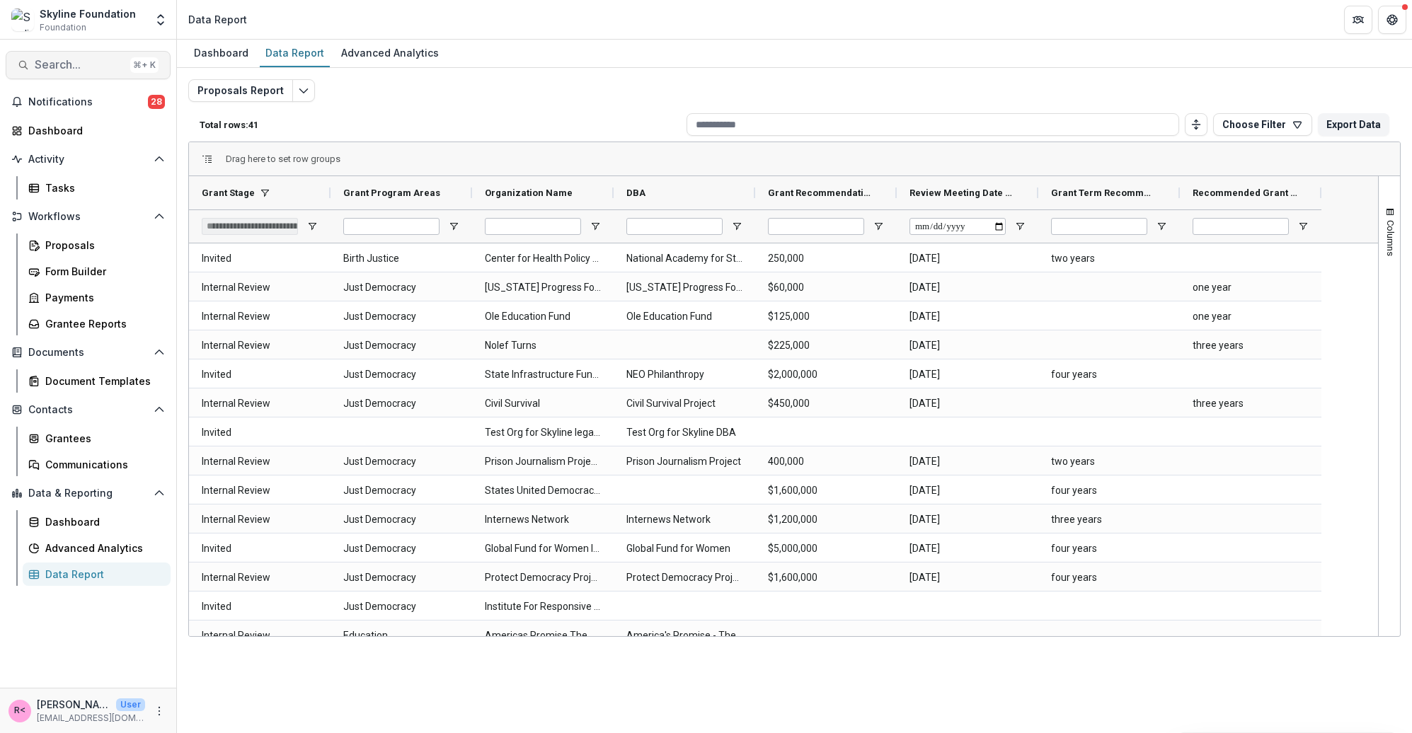
click at [94, 66] on span "Search..." at bounding box center [80, 64] width 90 height 13
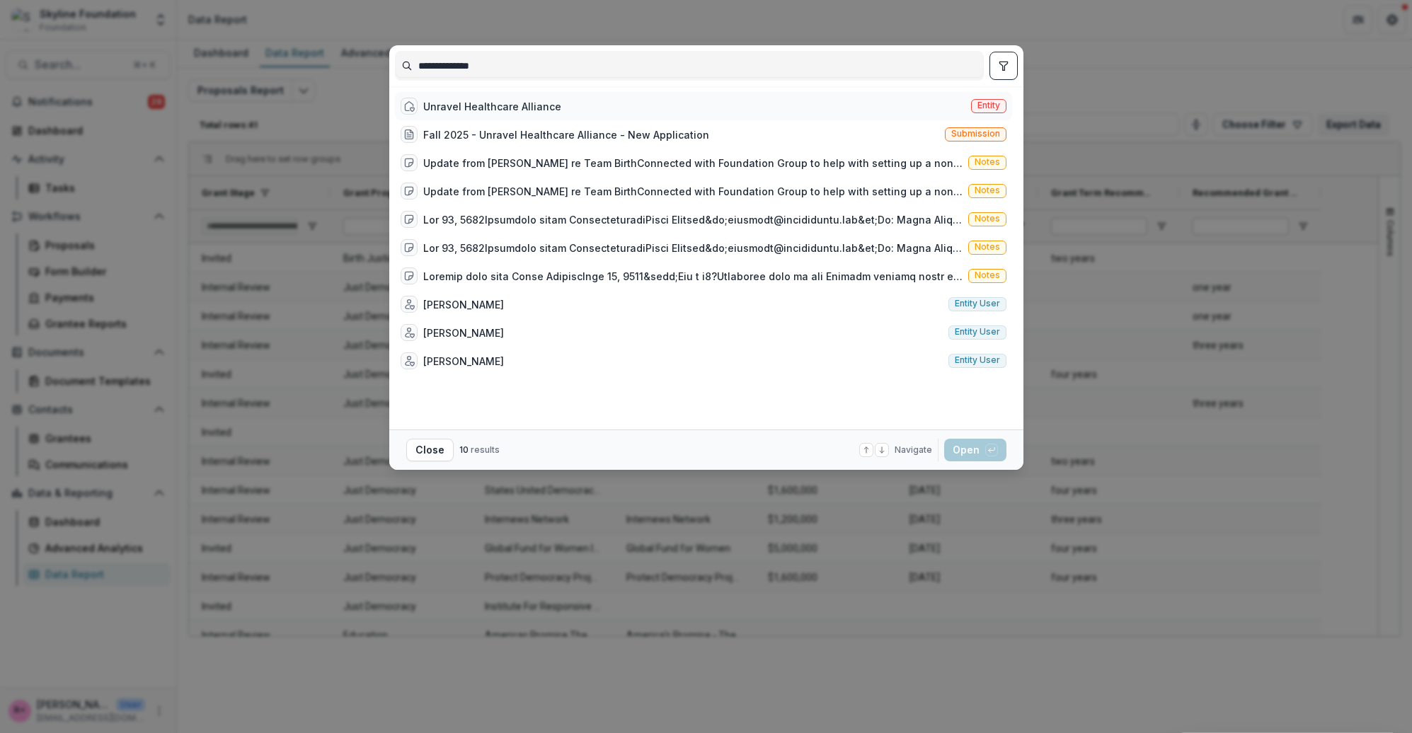
type input "**********"
click at [538, 109] on div "Unravel Healthcare Alliance" at bounding box center [492, 106] width 138 height 15
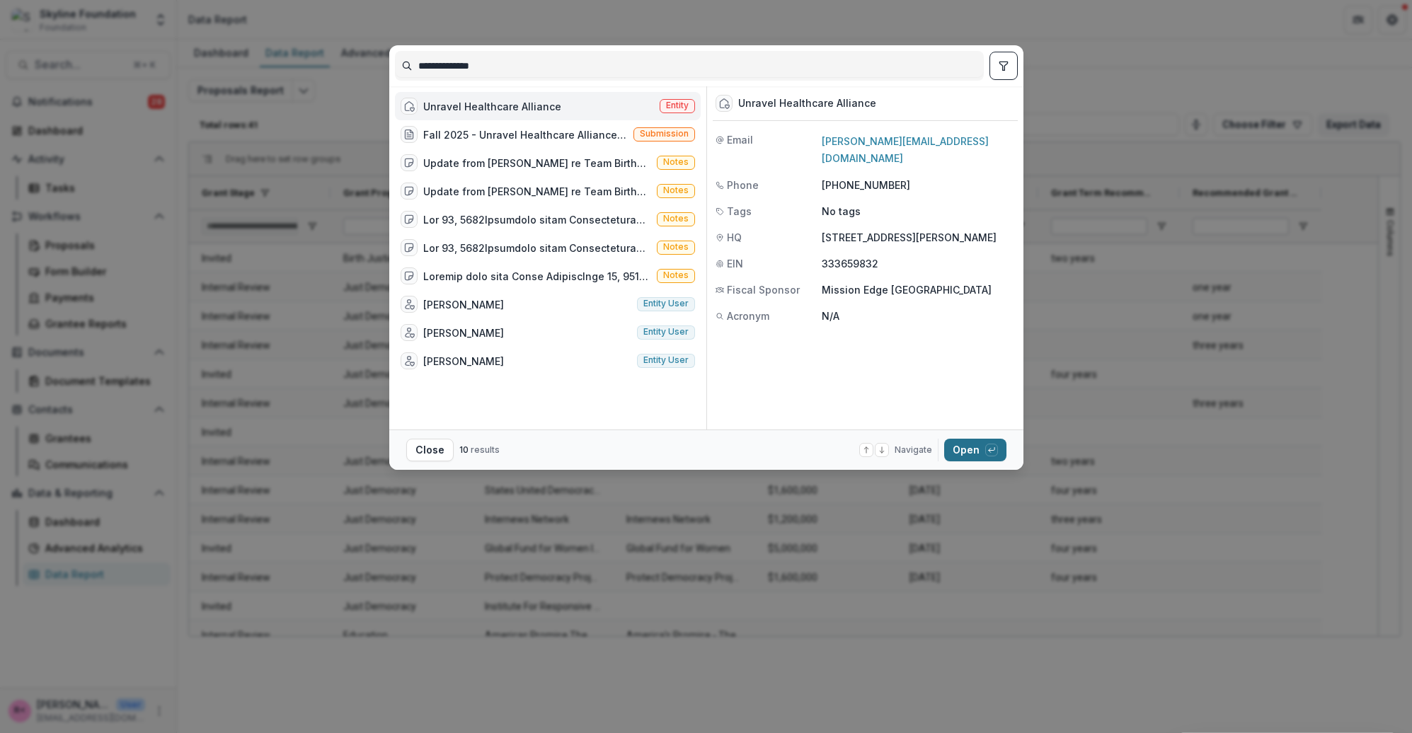
click at [968, 452] on button "Open with enter key" at bounding box center [975, 450] width 62 height 23
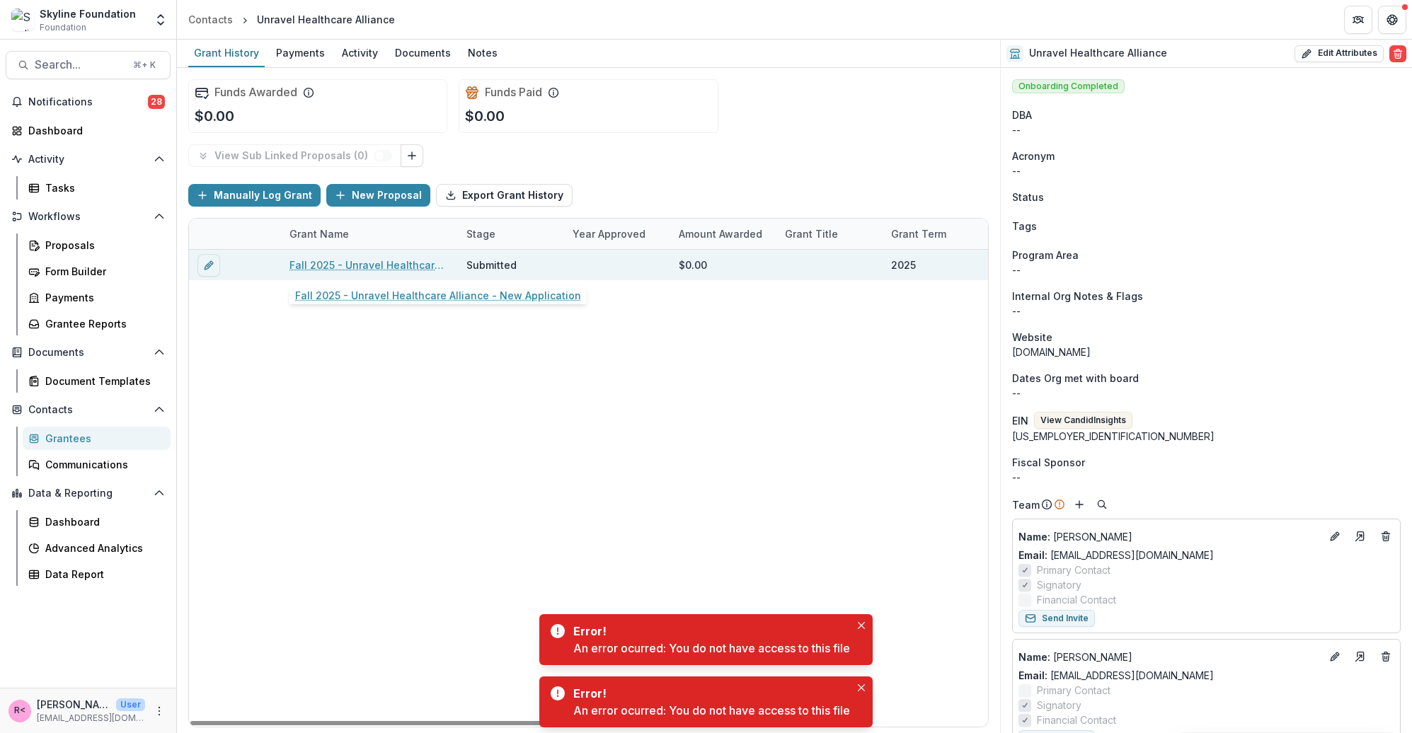
click at [349, 266] on link "Fall 2025 - Unravel Healthcare Alliance - New Application" at bounding box center [369, 265] width 160 height 15
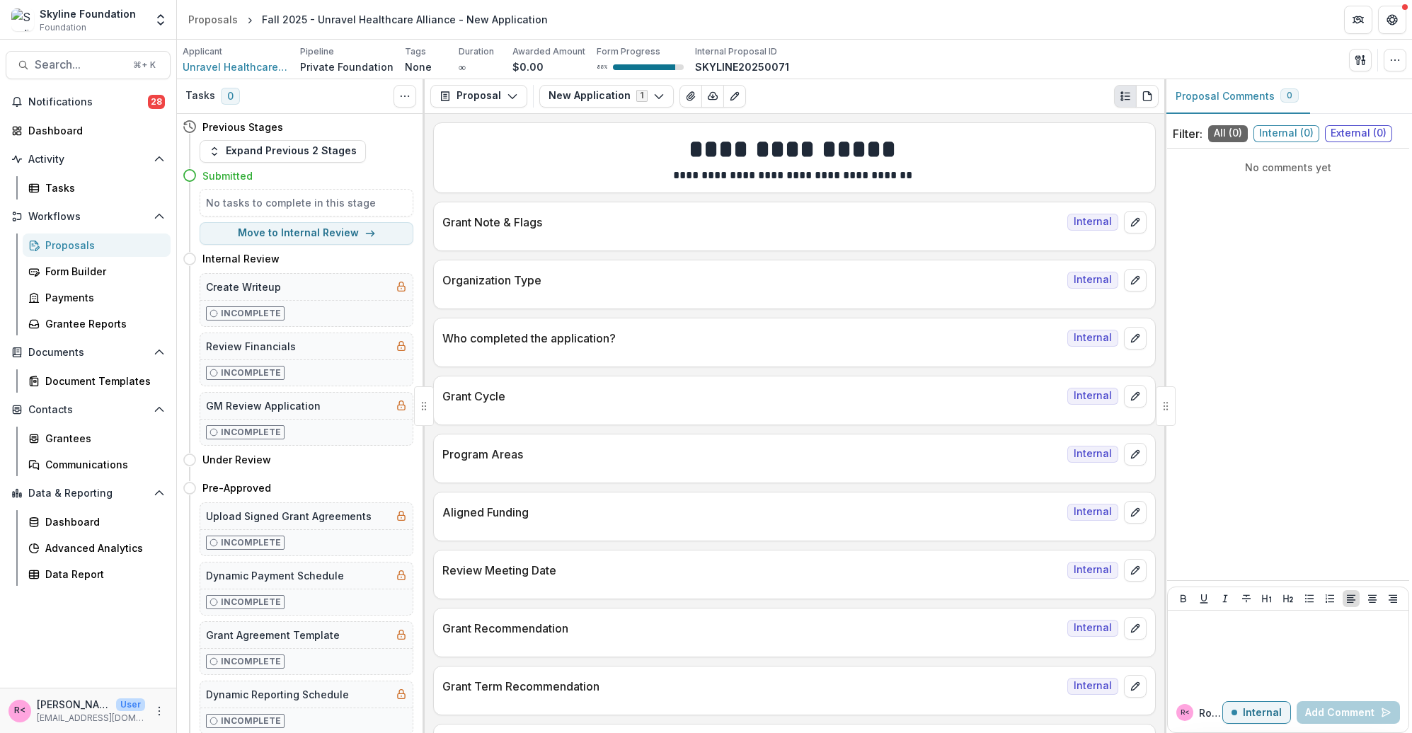
click at [64, 253] on link "Proposals" at bounding box center [97, 245] width 148 height 23
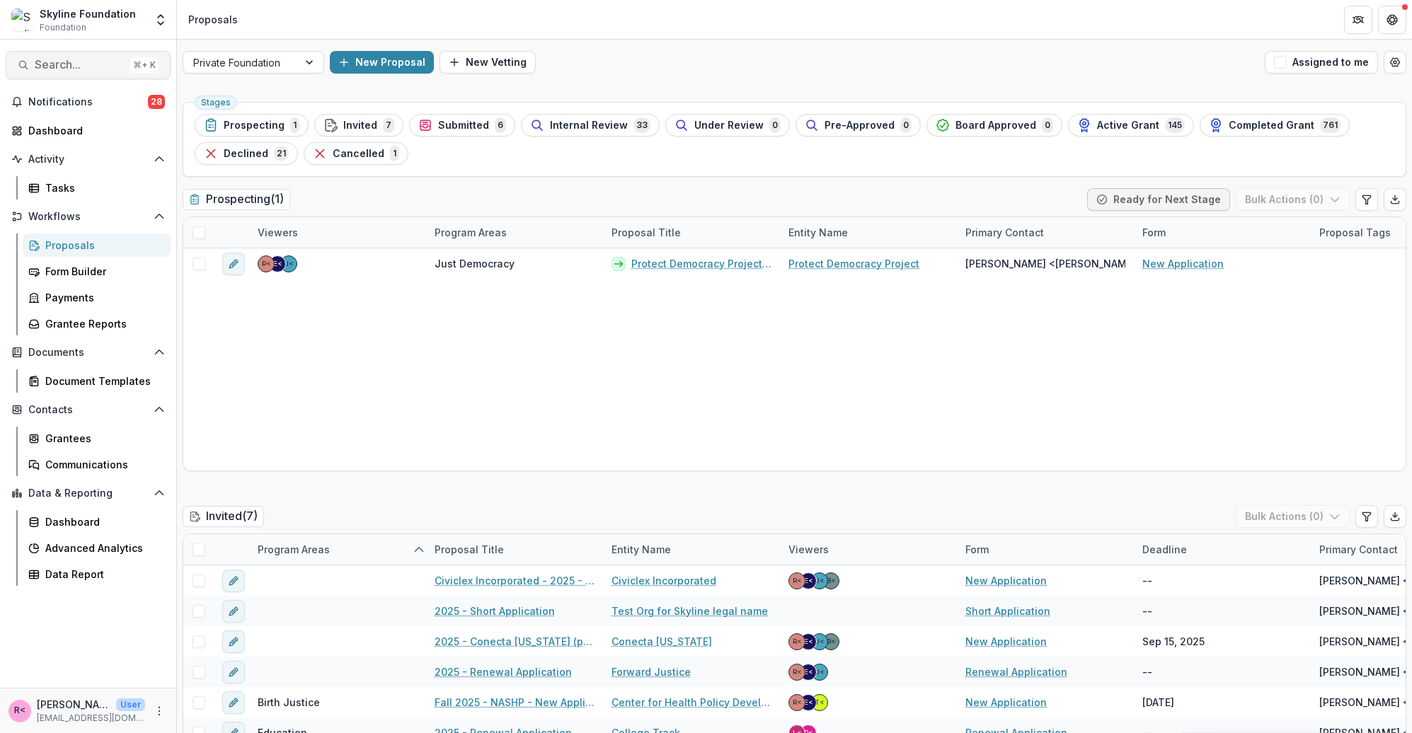
click at [67, 59] on span "Search..." at bounding box center [80, 64] width 90 height 13
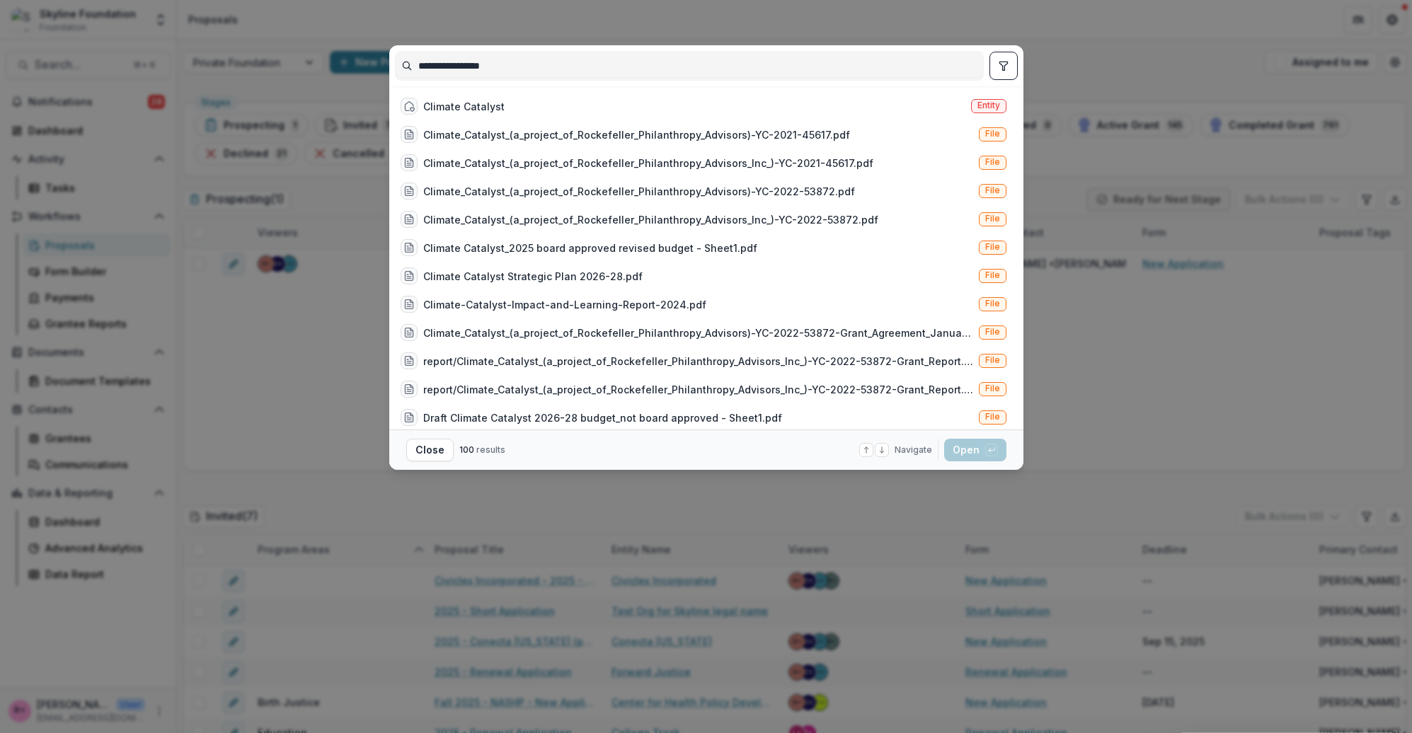
type input "**********"
click at [495, 105] on div "Climate Catalyst" at bounding box center [463, 106] width 81 height 15
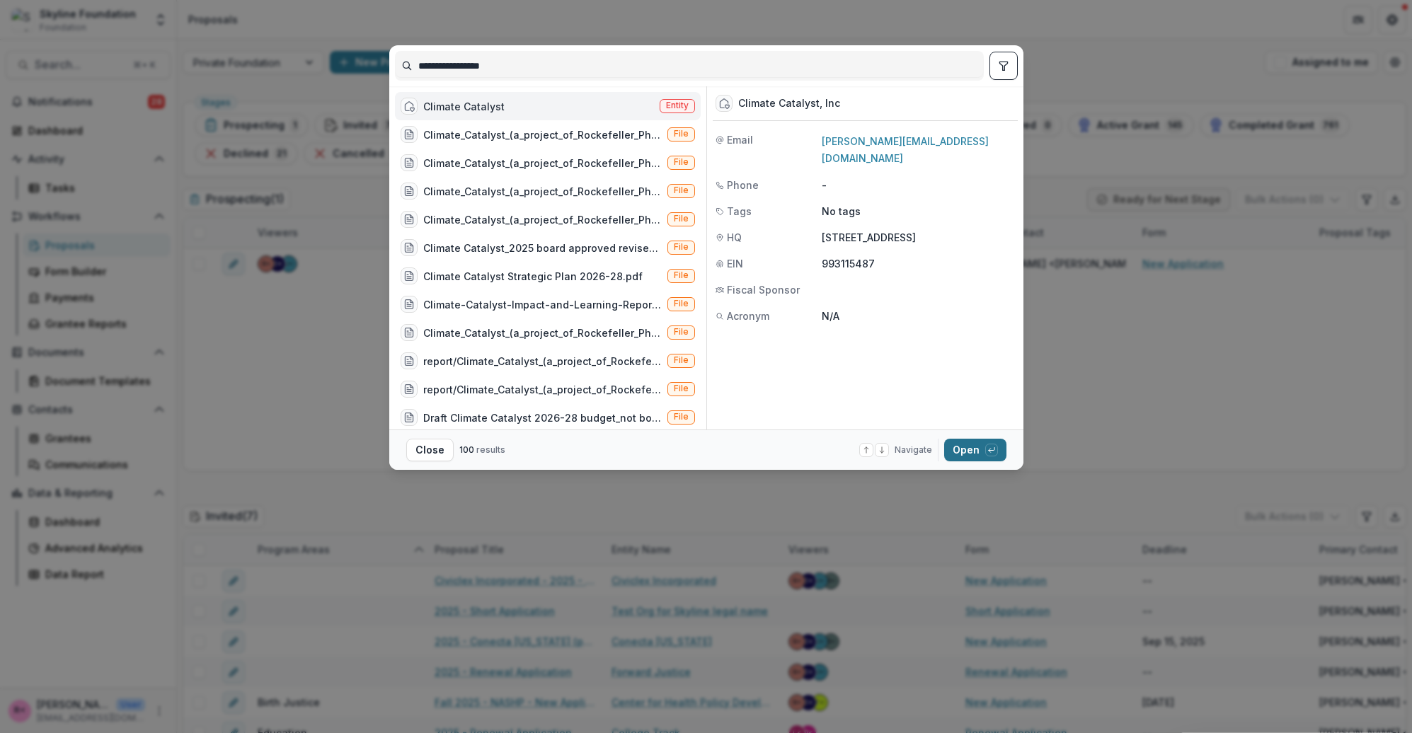
click at [962, 455] on button "Open with enter key" at bounding box center [975, 450] width 62 height 23
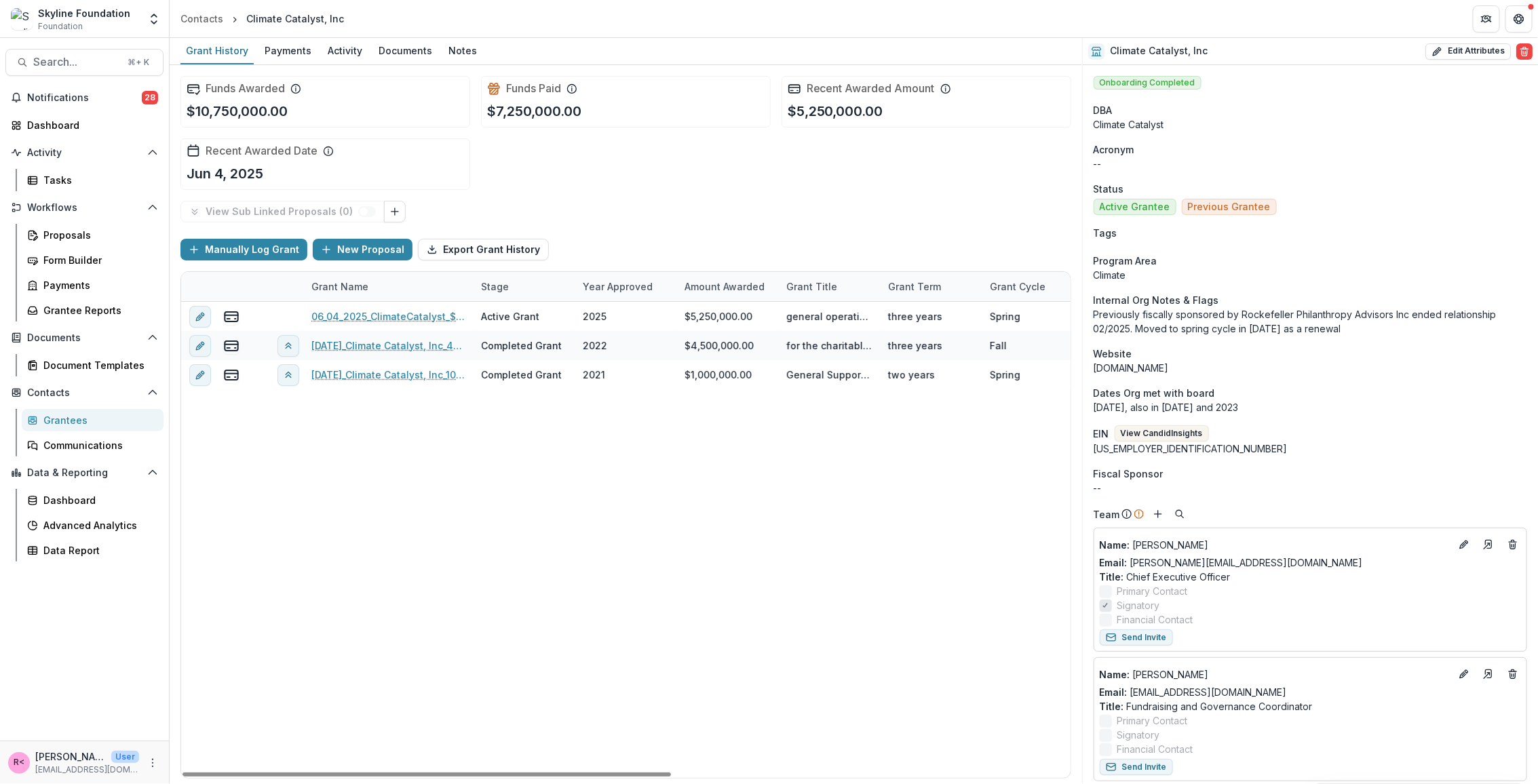
click at [384, 523] on div "06_04_2025_ClimateCatalyst_$5,250,000 Active Grant 2025 $5,250,000.00 general o…" at bounding box center [989, 540] width 1615 height 476
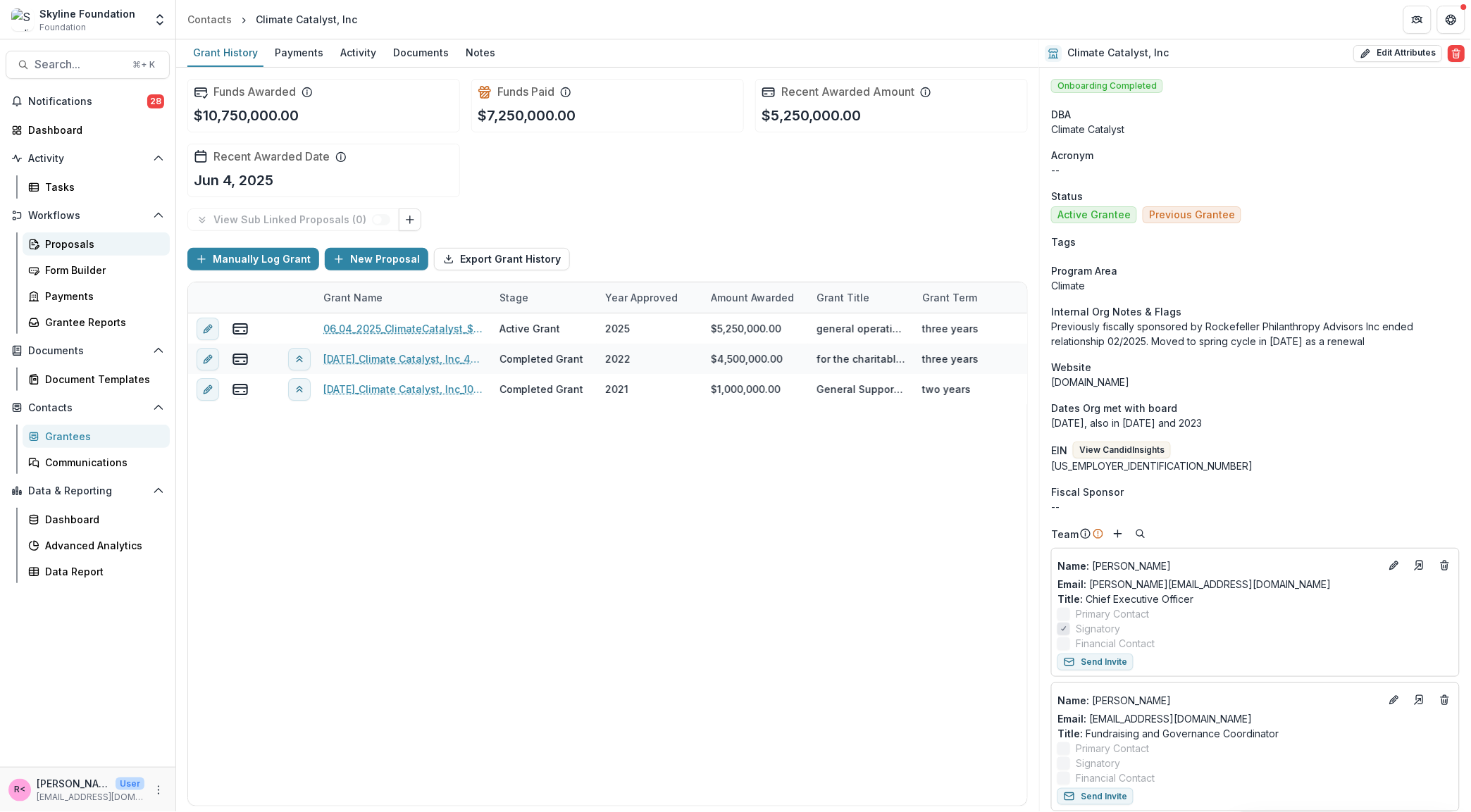
click at [73, 247] on div "Proposals" at bounding box center [102, 244] width 113 height 15
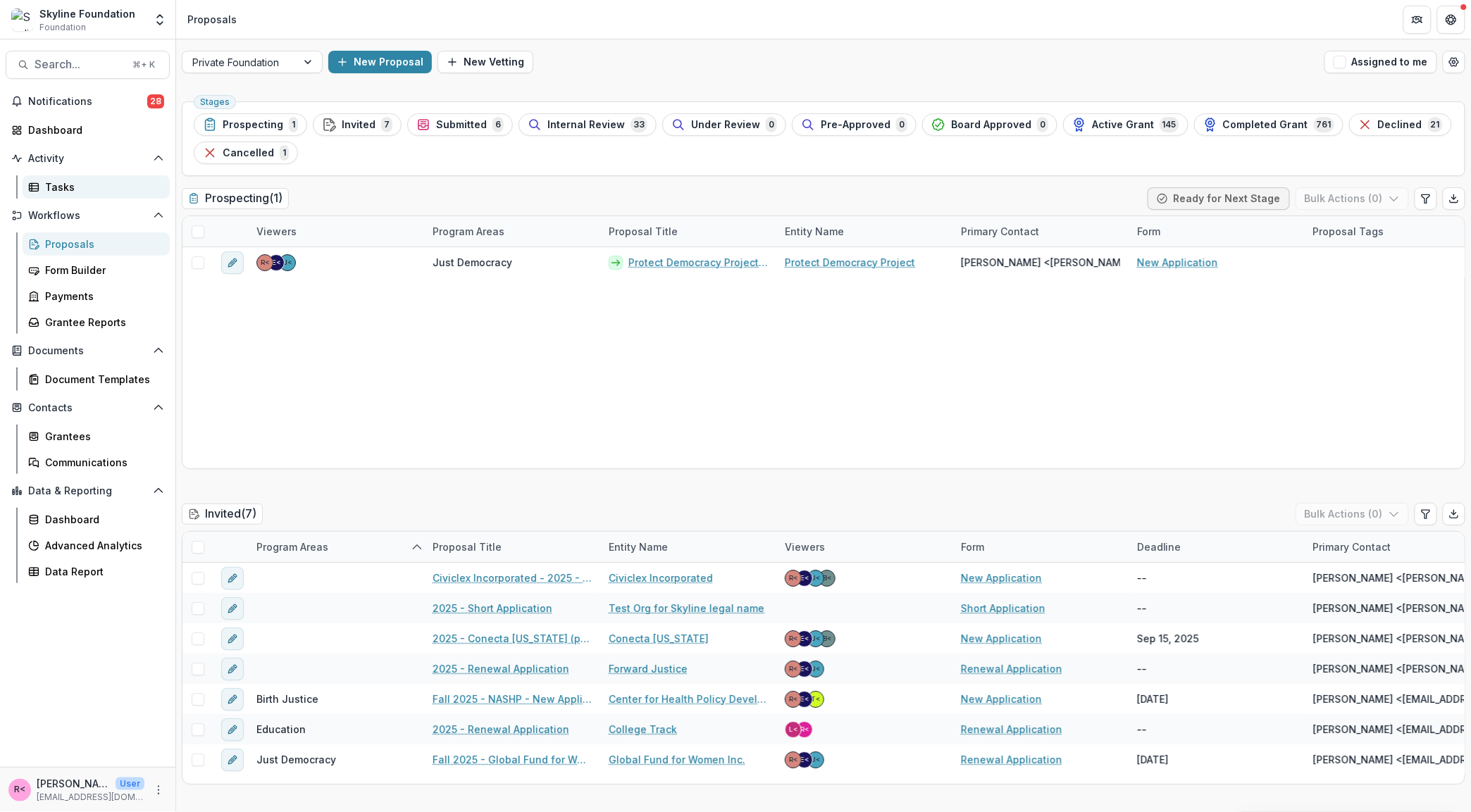
click at [70, 189] on div "Tasks" at bounding box center [102, 186] width 113 height 15
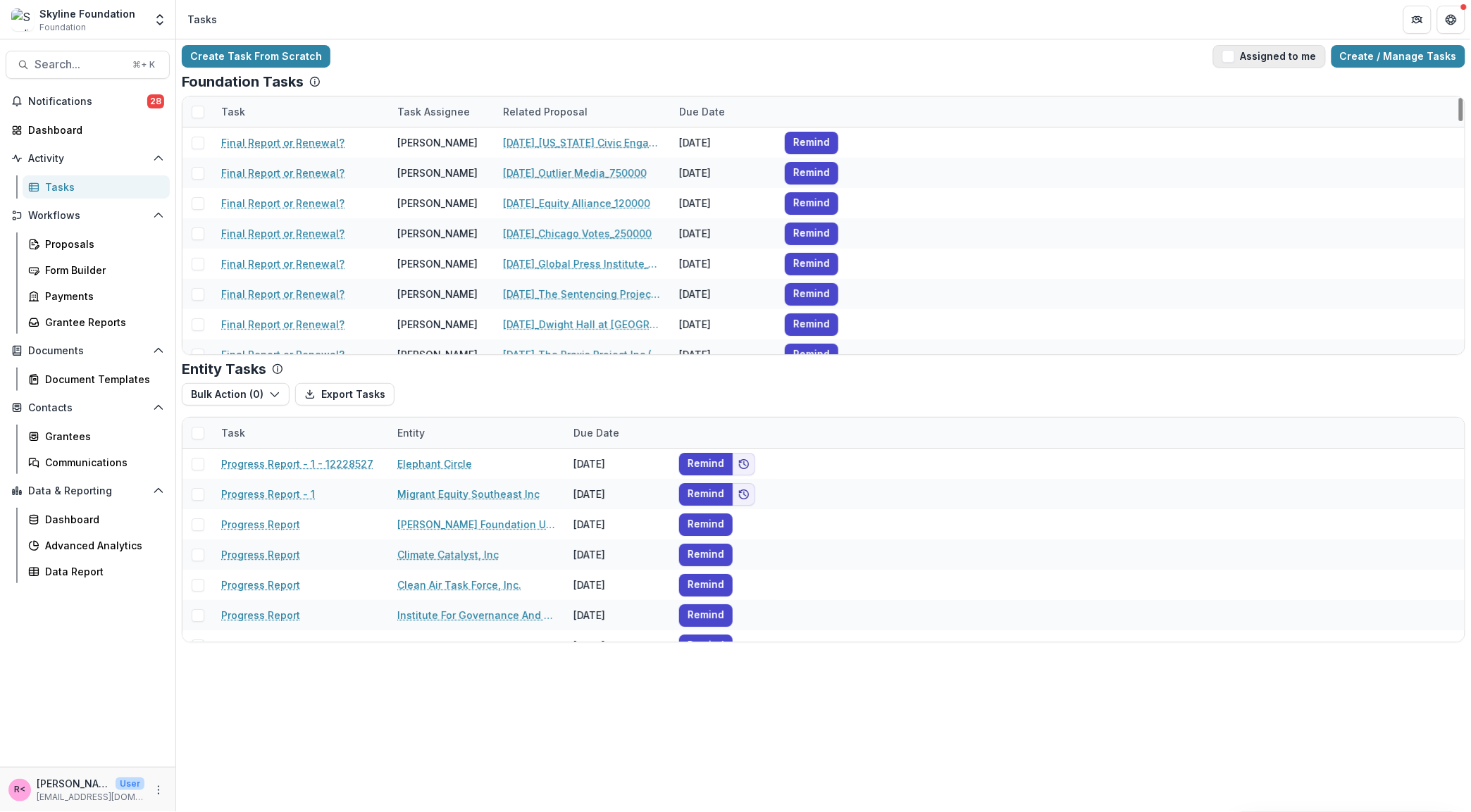
click at [1235, 56] on span "button" at bounding box center [1228, 56] width 13 height 13
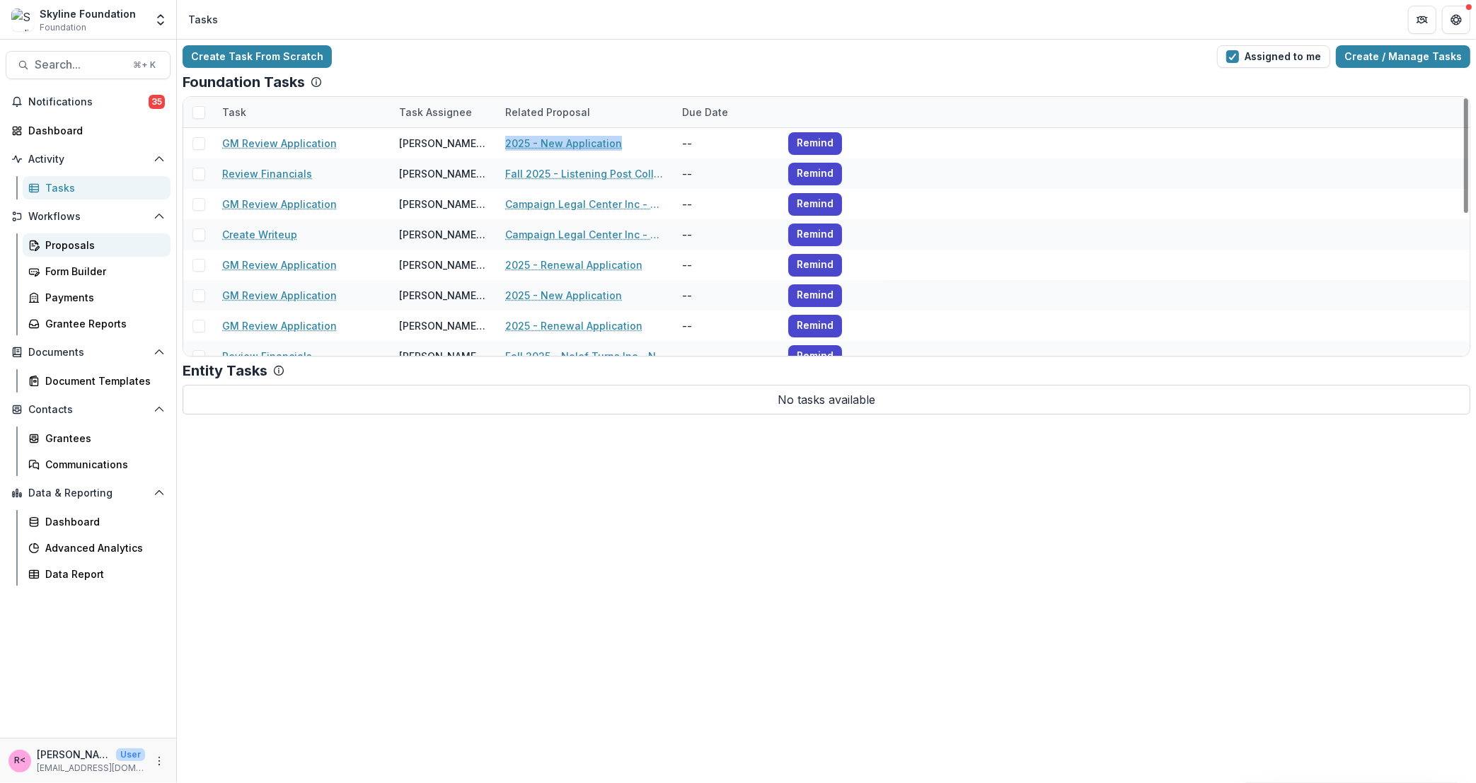
click at [69, 247] on div "Proposals" at bounding box center [102, 245] width 114 height 15
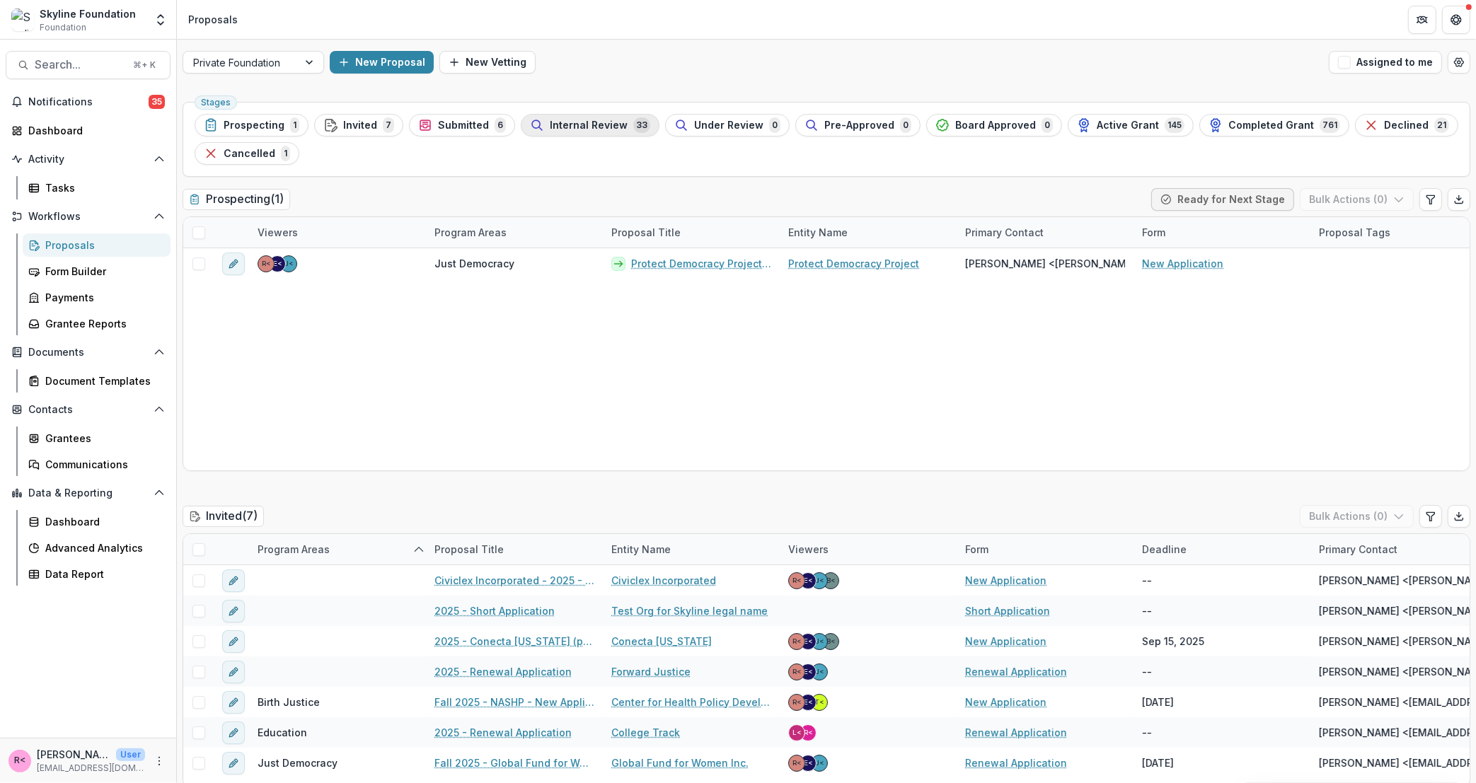
click at [603, 130] on span "Internal Review" at bounding box center [589, 126] width 78 height 12
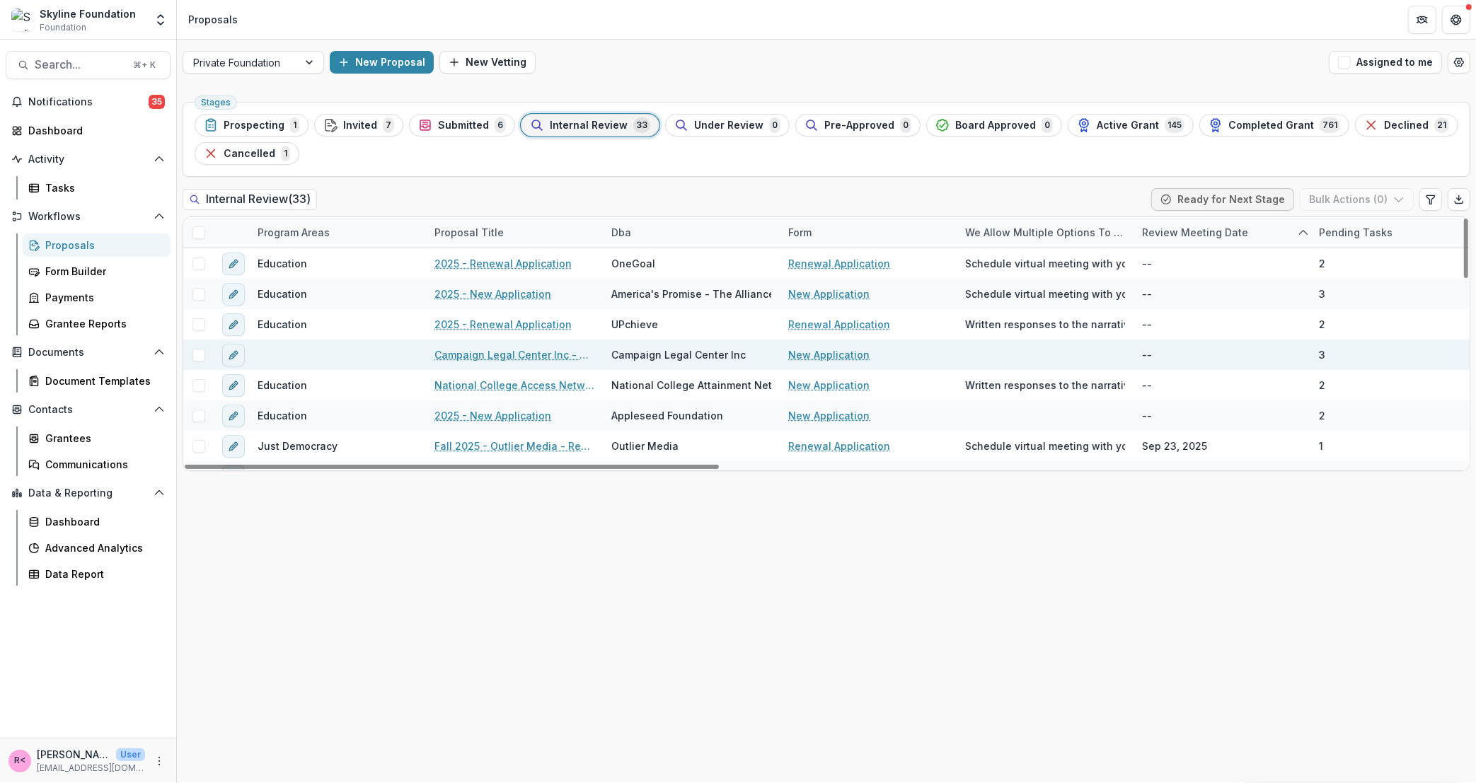
click at [482, 358] on link "Campaign Legal Center Inc - 2025 - New Application" at bounding box center [515, 354] width 160 height 15
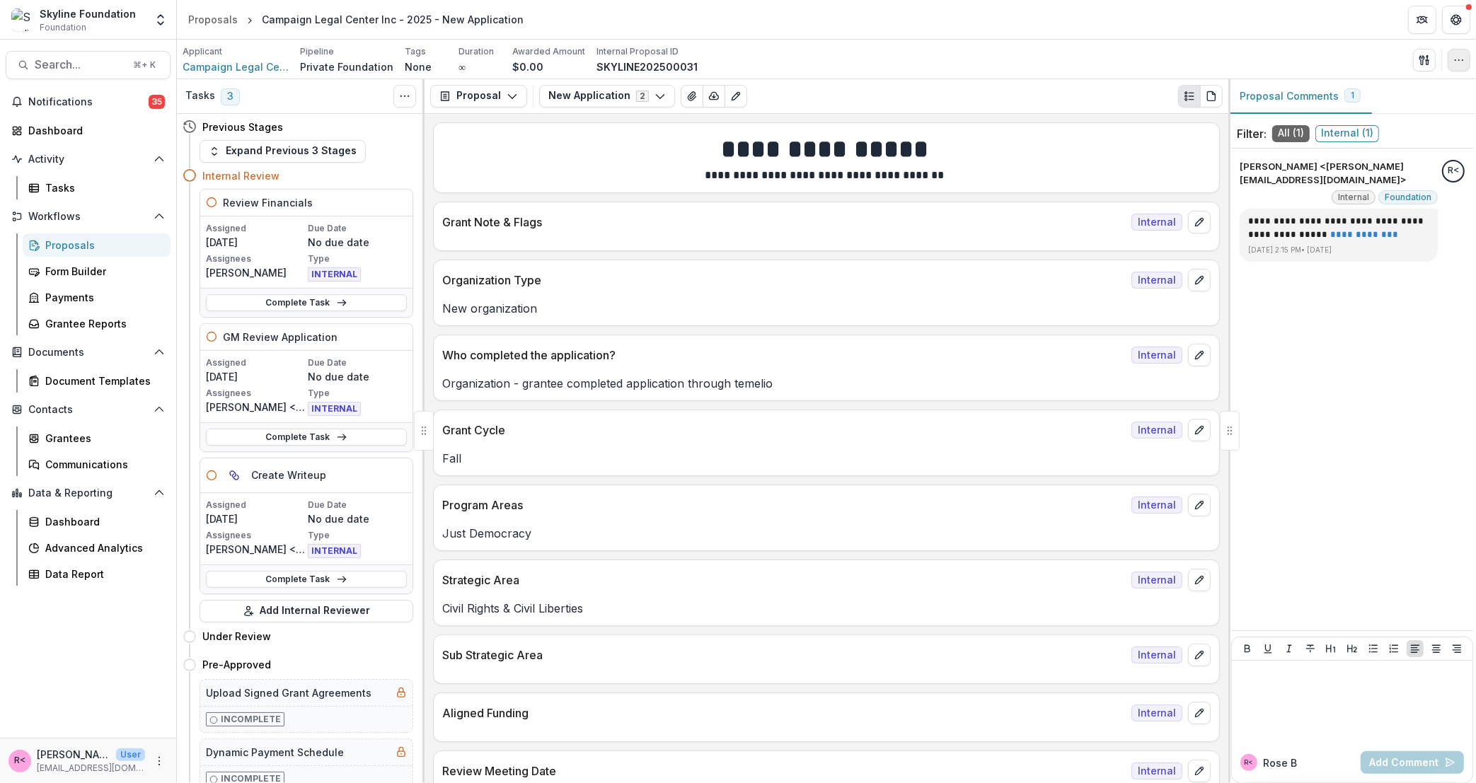
click at [1447, 60] on button "button" at bounding box center [1459, 60] width 23 height 23
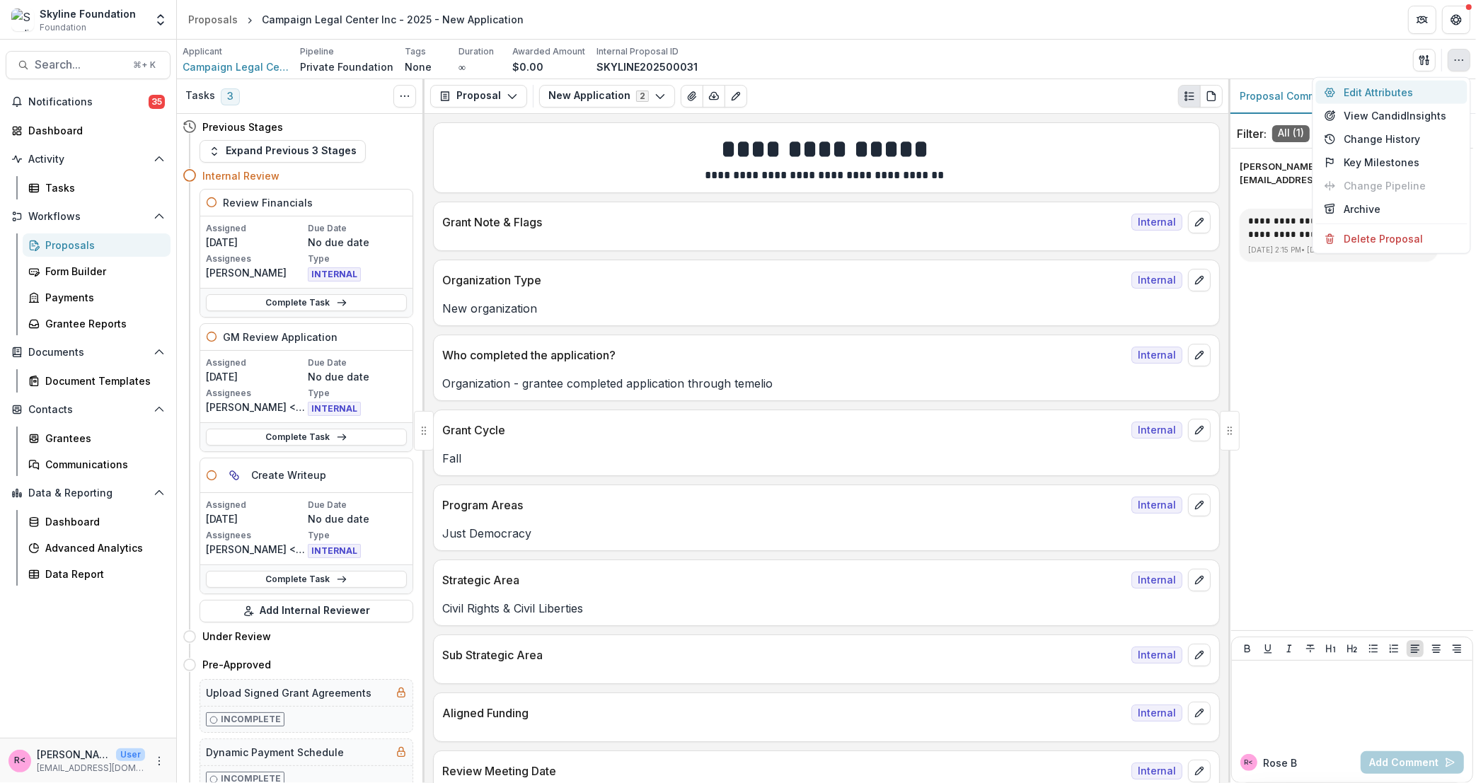
click at [1387, 93] on button "Edit Attributes" at bounding box center [1391, 92] width 151 height 23
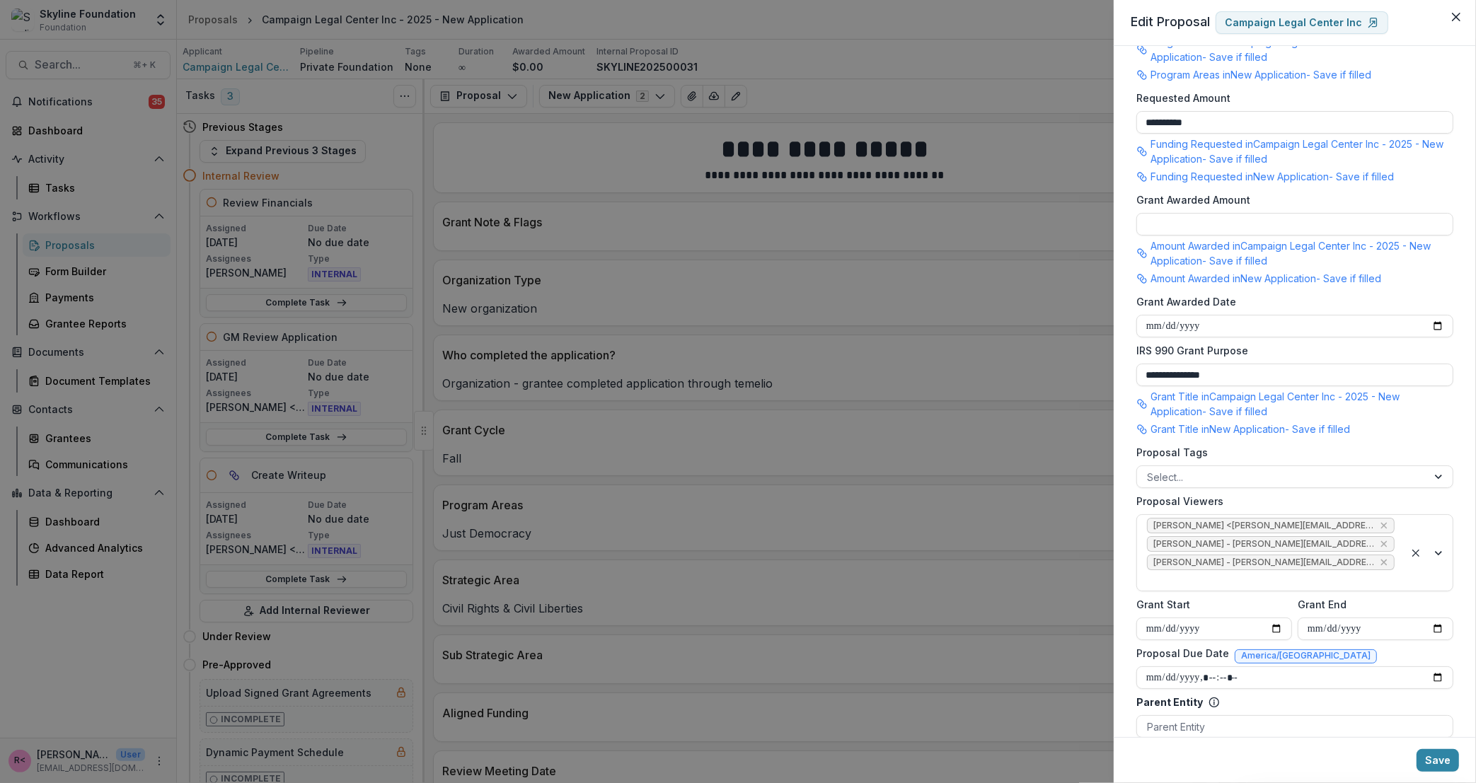
scroll to position [502, 0]
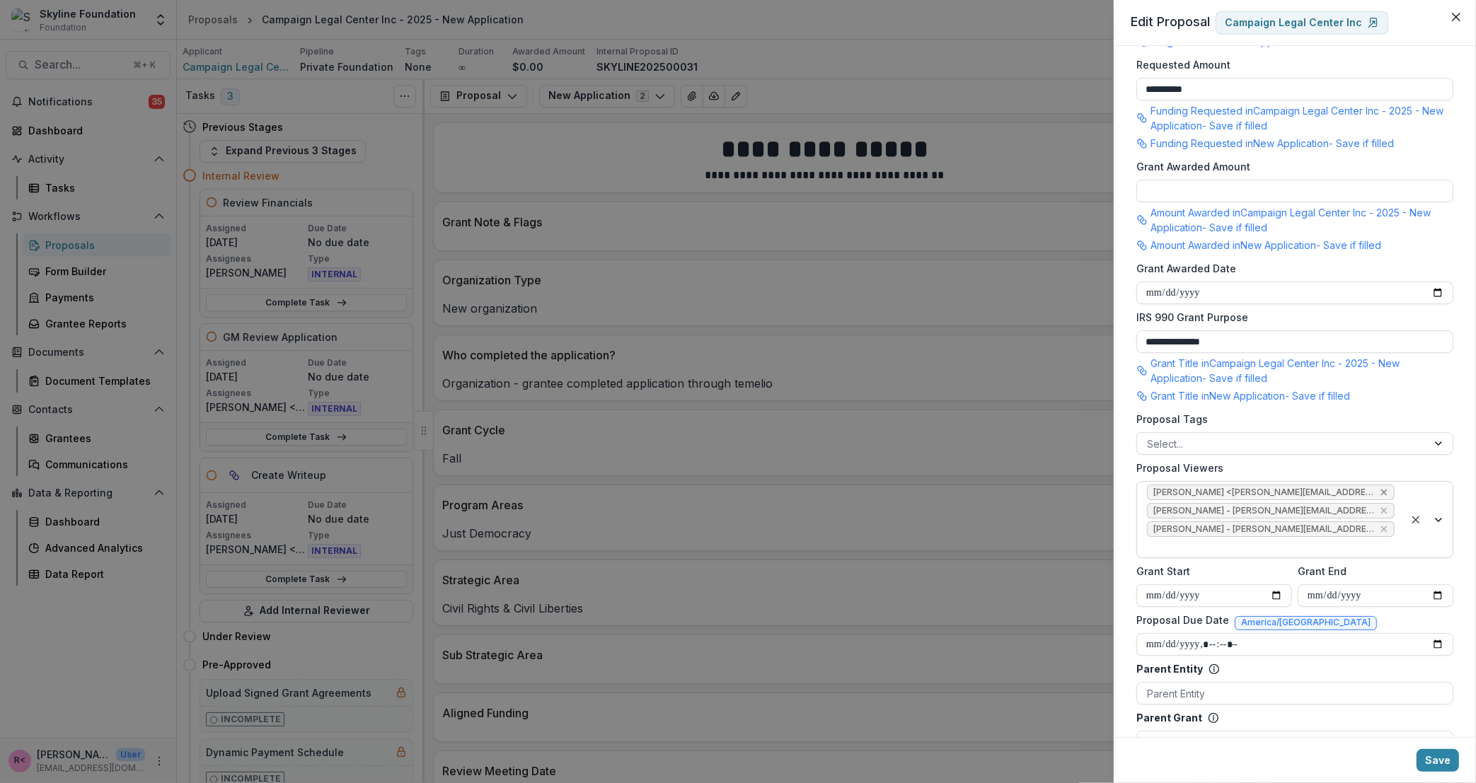
click at [1383, 492] on icon "Remove Rose Brookhouse <rose@skylinefoundation.org> - rose@skylinefoundation.org" at bounding box center [1384, 493] width 6 height 6
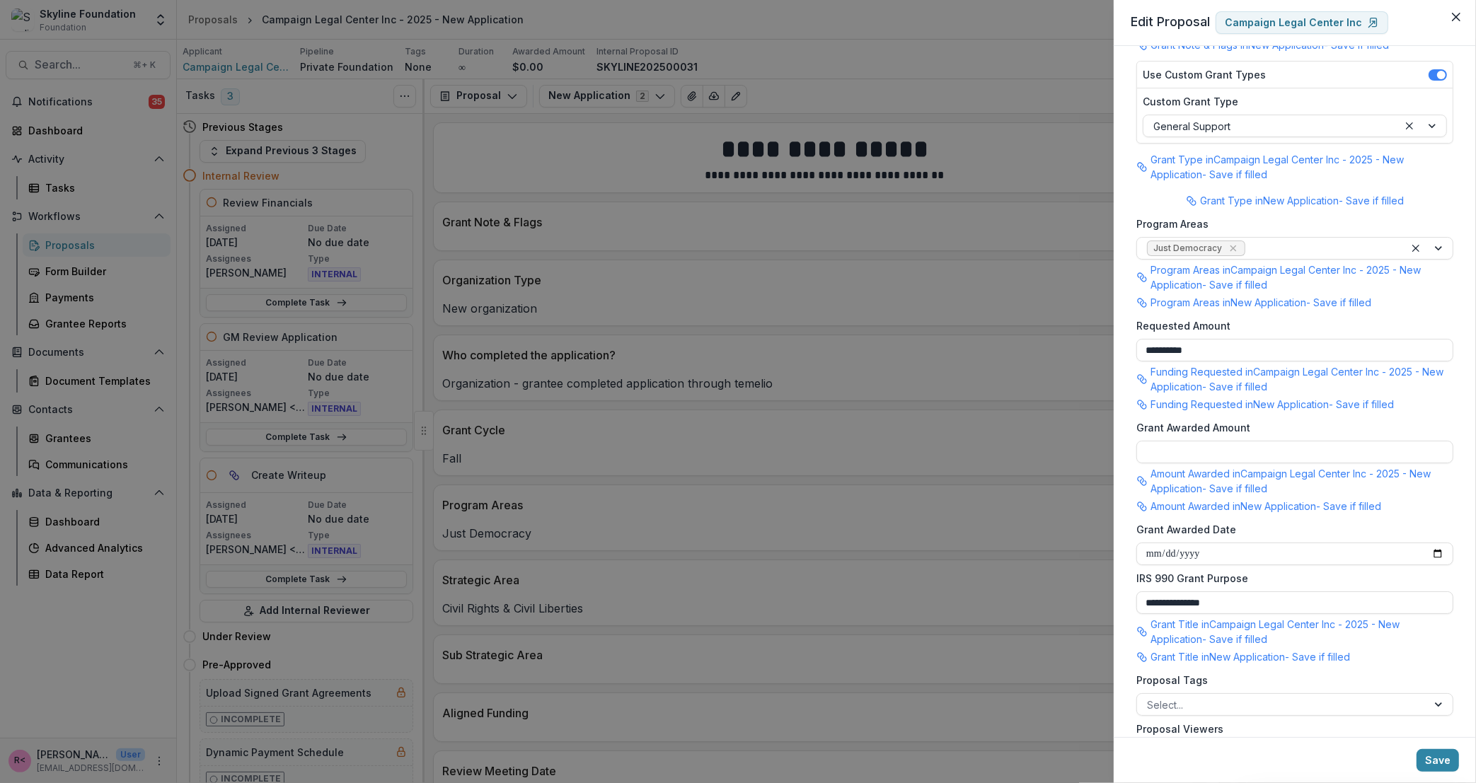
scroll to position [238, 0]
click at [1429, 733] on button "Save" at bounding box center [1438, 760] width 42 height 23
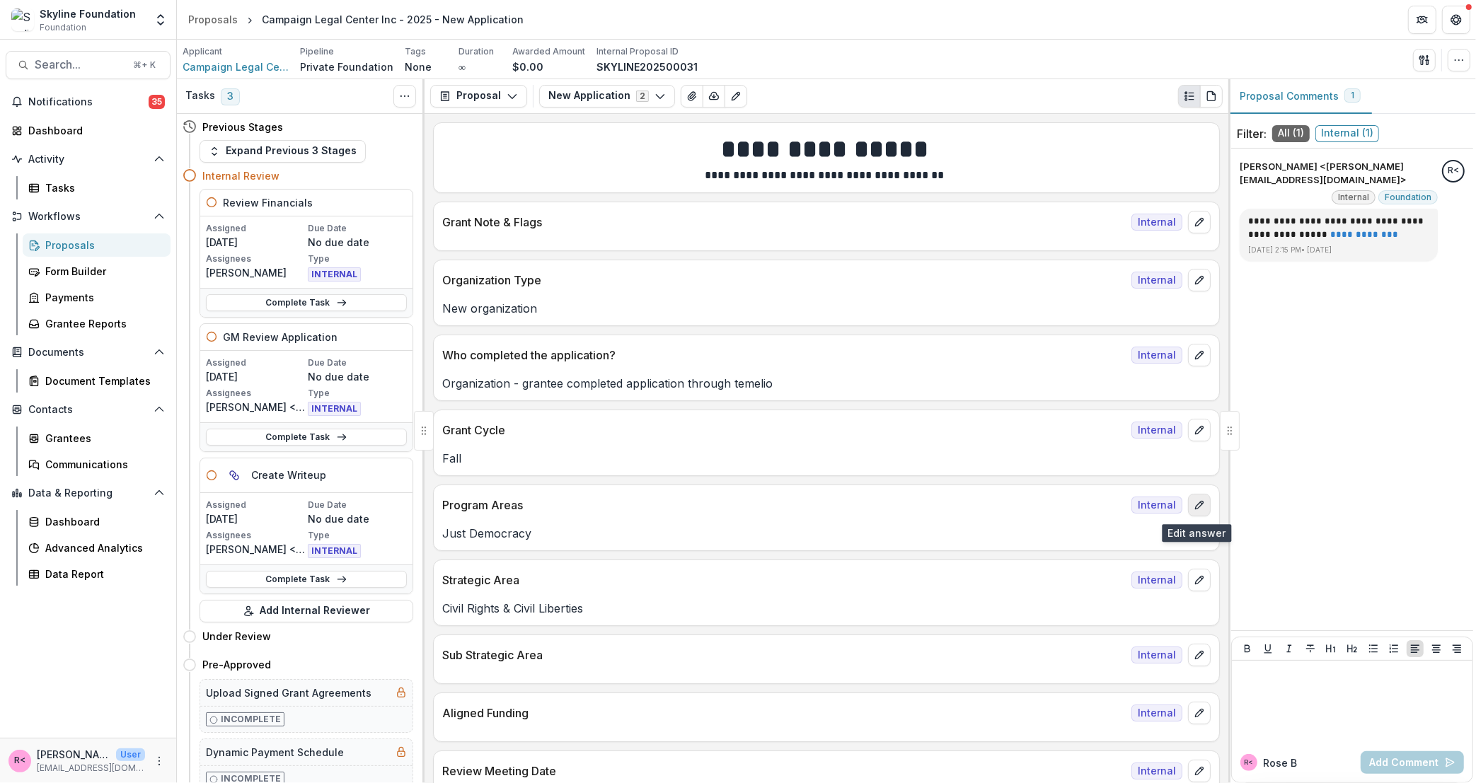
click at [1199, 514] on button "edit" at bounding box center [1199, 505] width 23 height 23
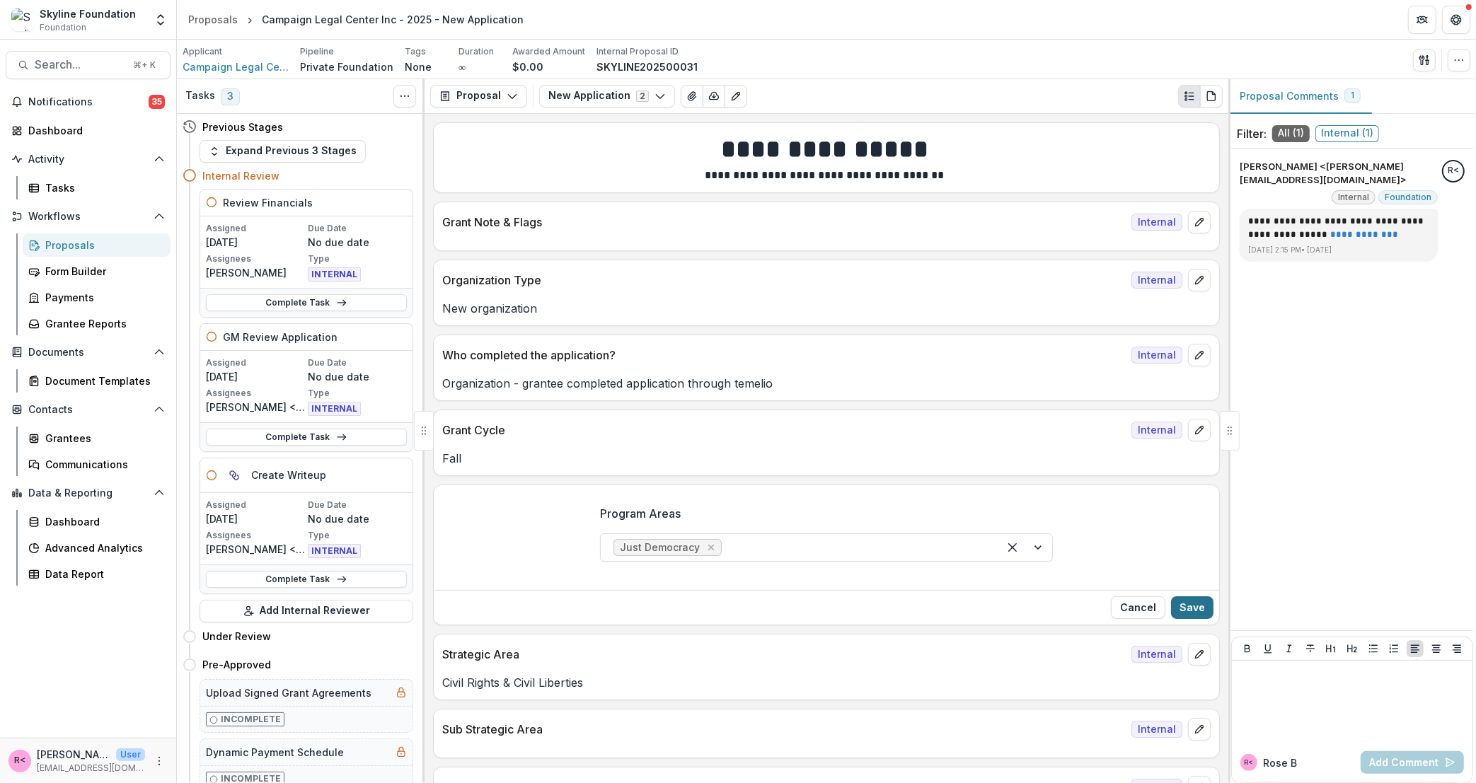
click at [1197, 618] on button "Save" at bounding box center [1192, 608] width 42 height 23
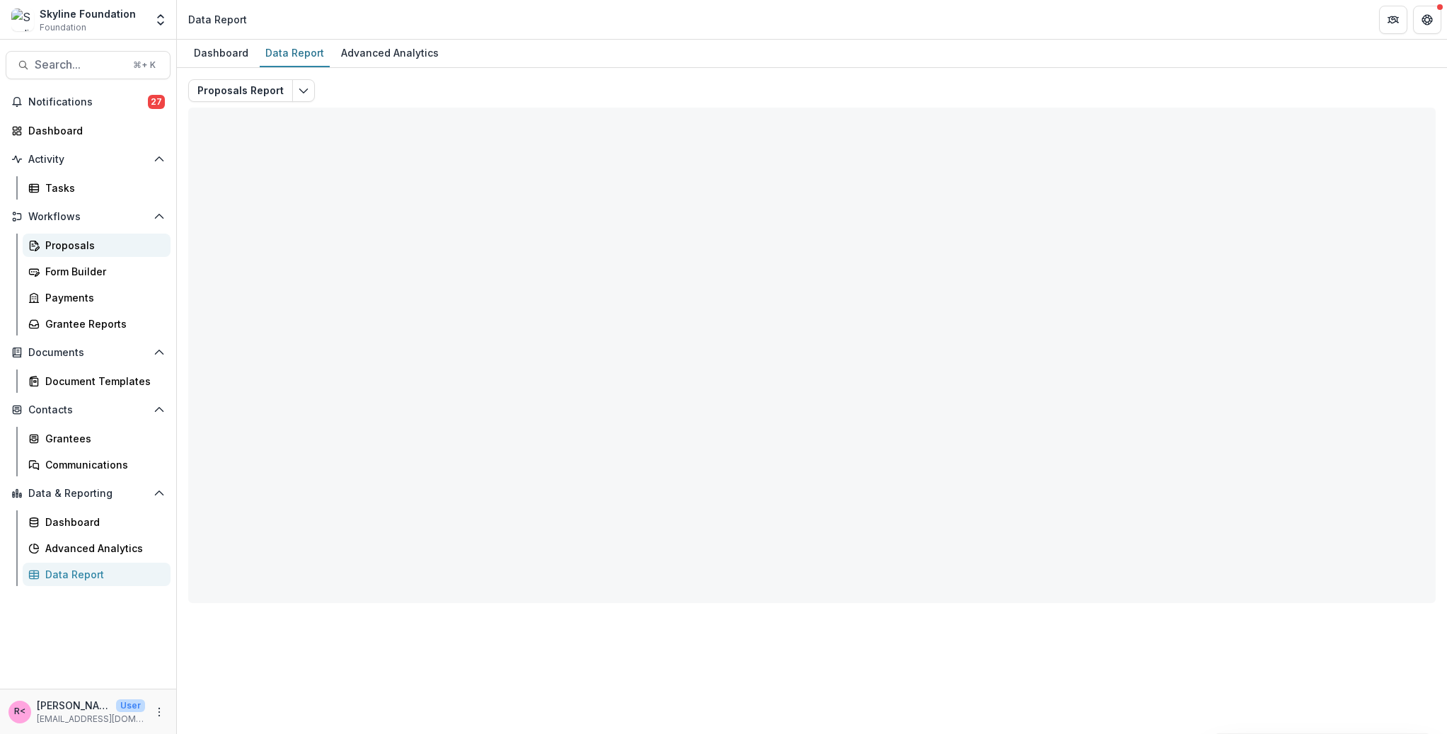
click at [86, 242] on div "Proposals" at bounding box center [102, 245] width 114 height 15
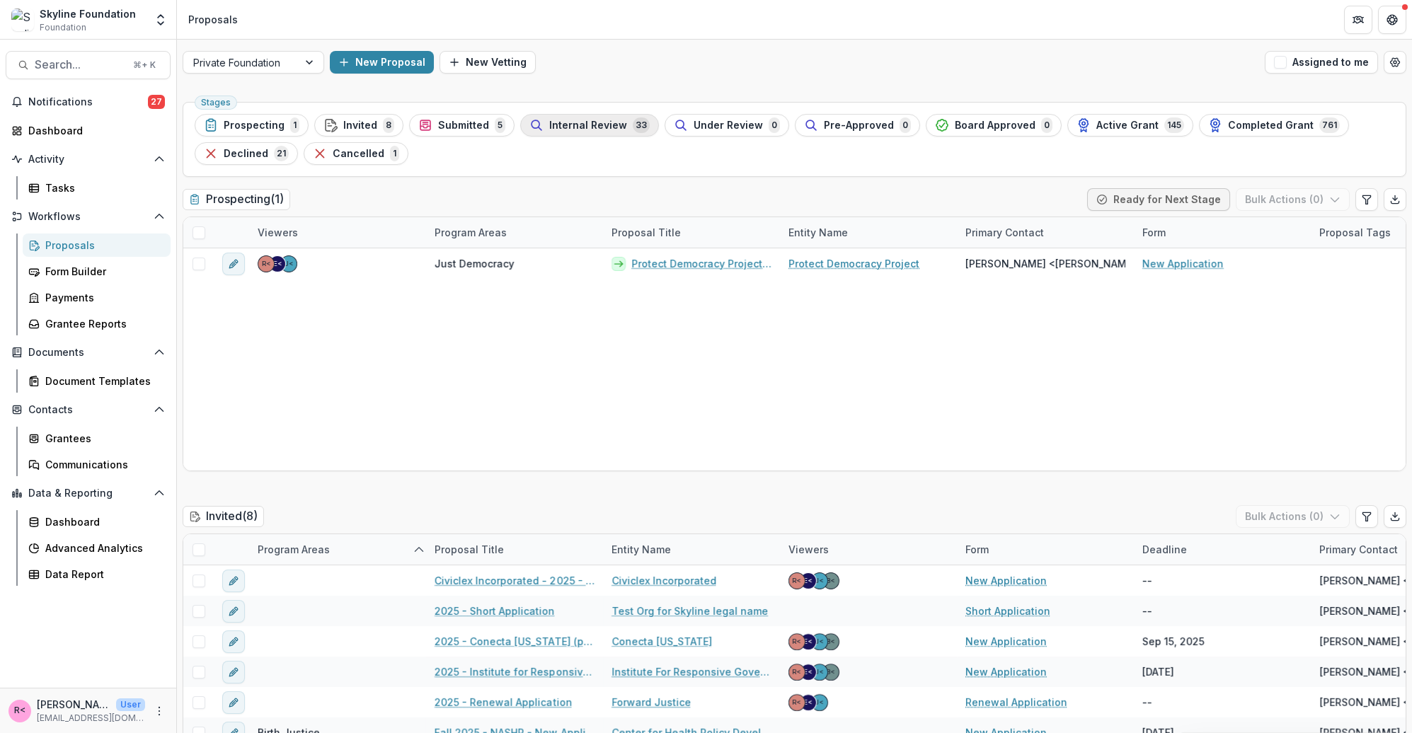
click at [568, 125] on span "Internal Review" at bounding box center [588, 126] width 78 height 12
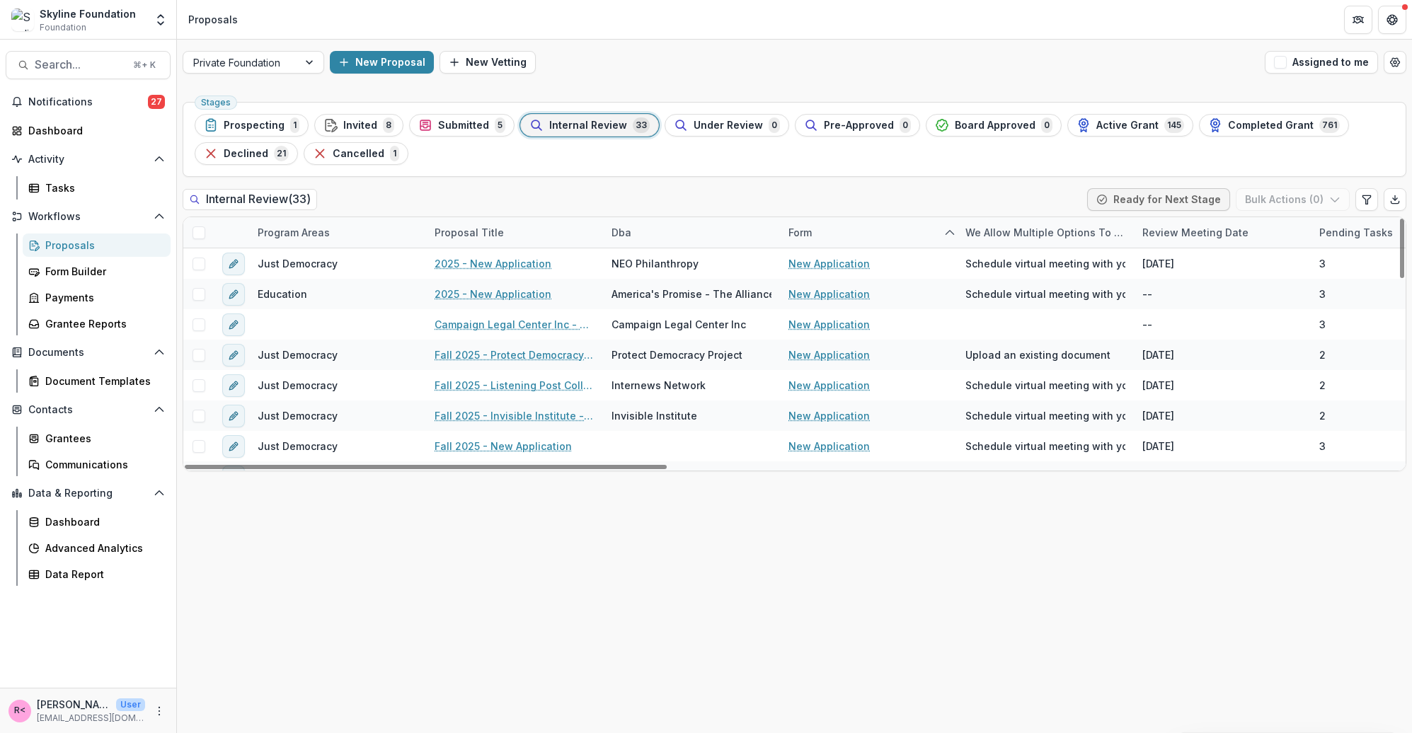
click at [306, 229] on div "Program Areas" at bounding box center [293, 232] width 89 height 15
click at [316, 262] on input at bounding box center [337, 265] width 170 height 23
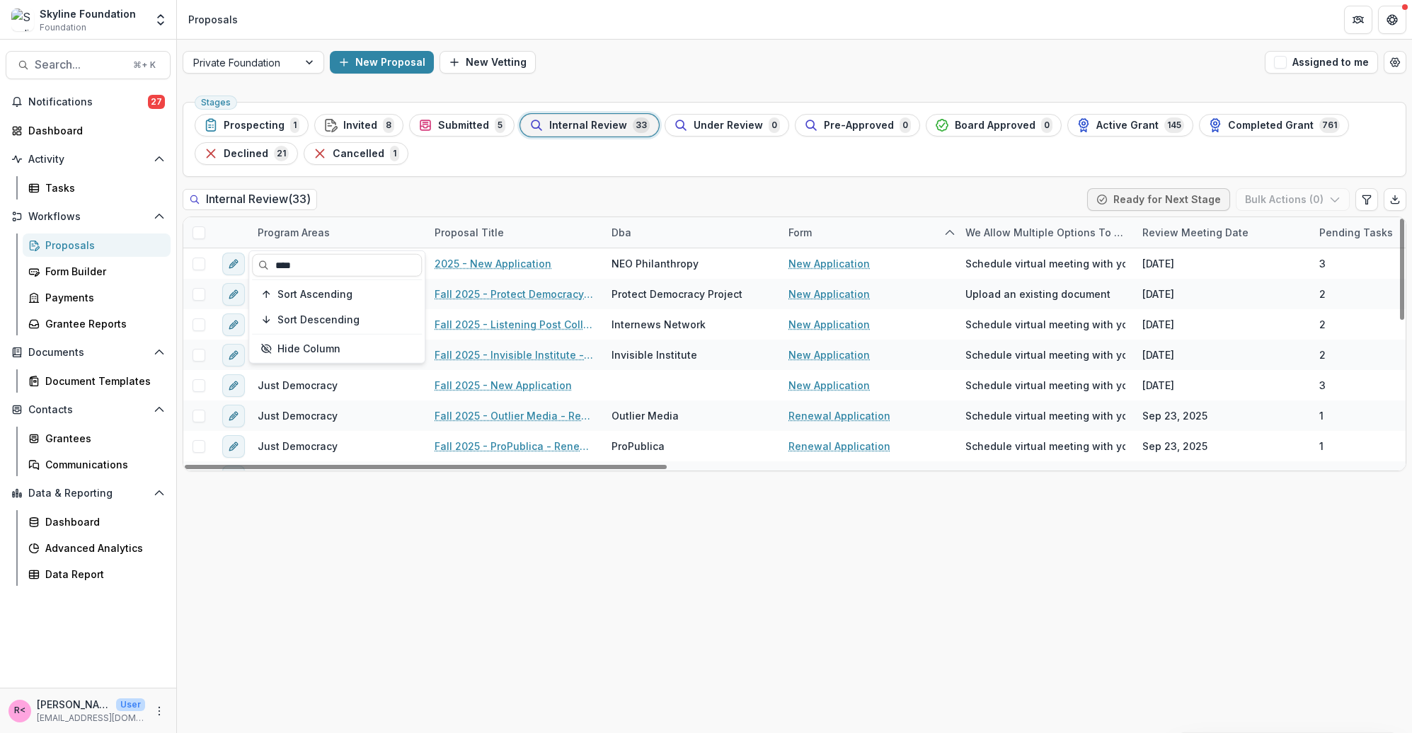
type input "****"
click at [540, 197] on div "Internal Review ( 33 ) Ready for Next Stage Bulk Actions ( 0 )" at bounding box center [795, 202] width 1224 height 28
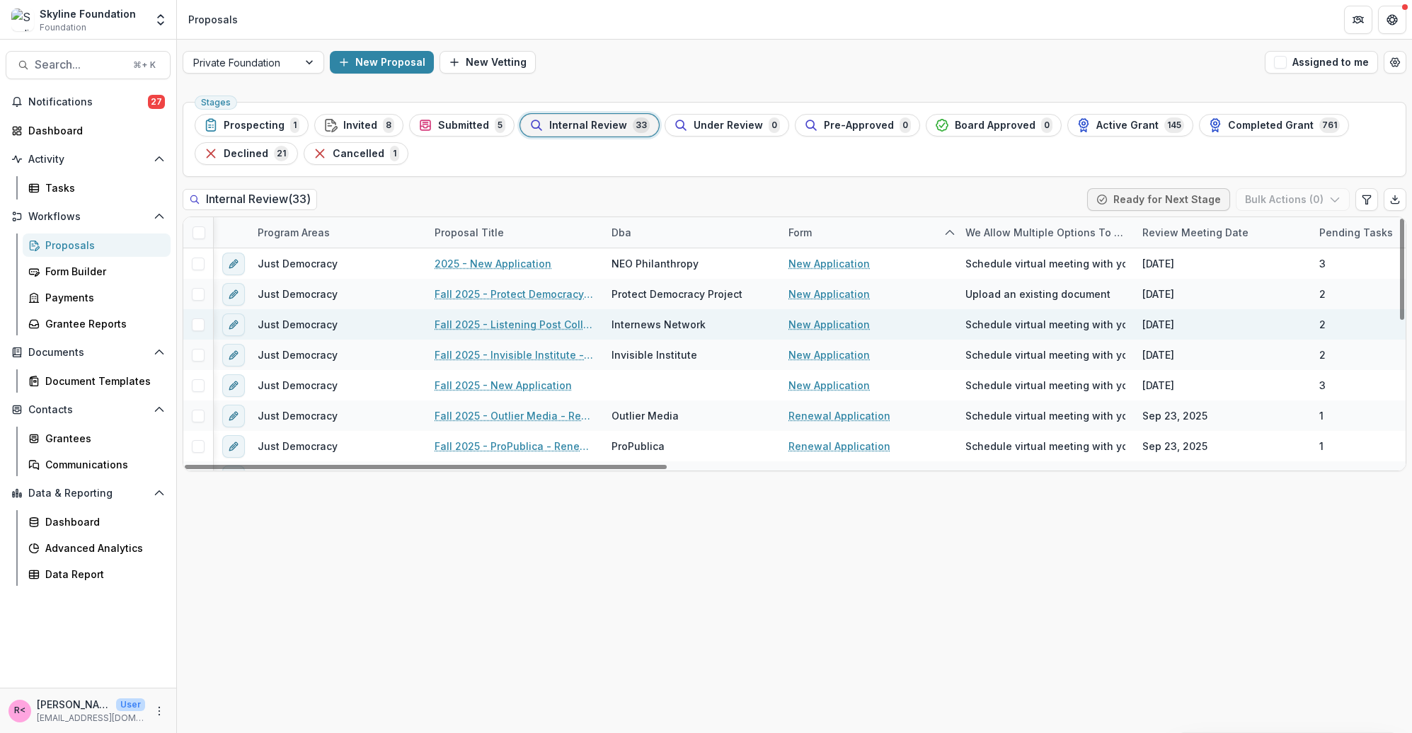
scroll to position [0, 71]
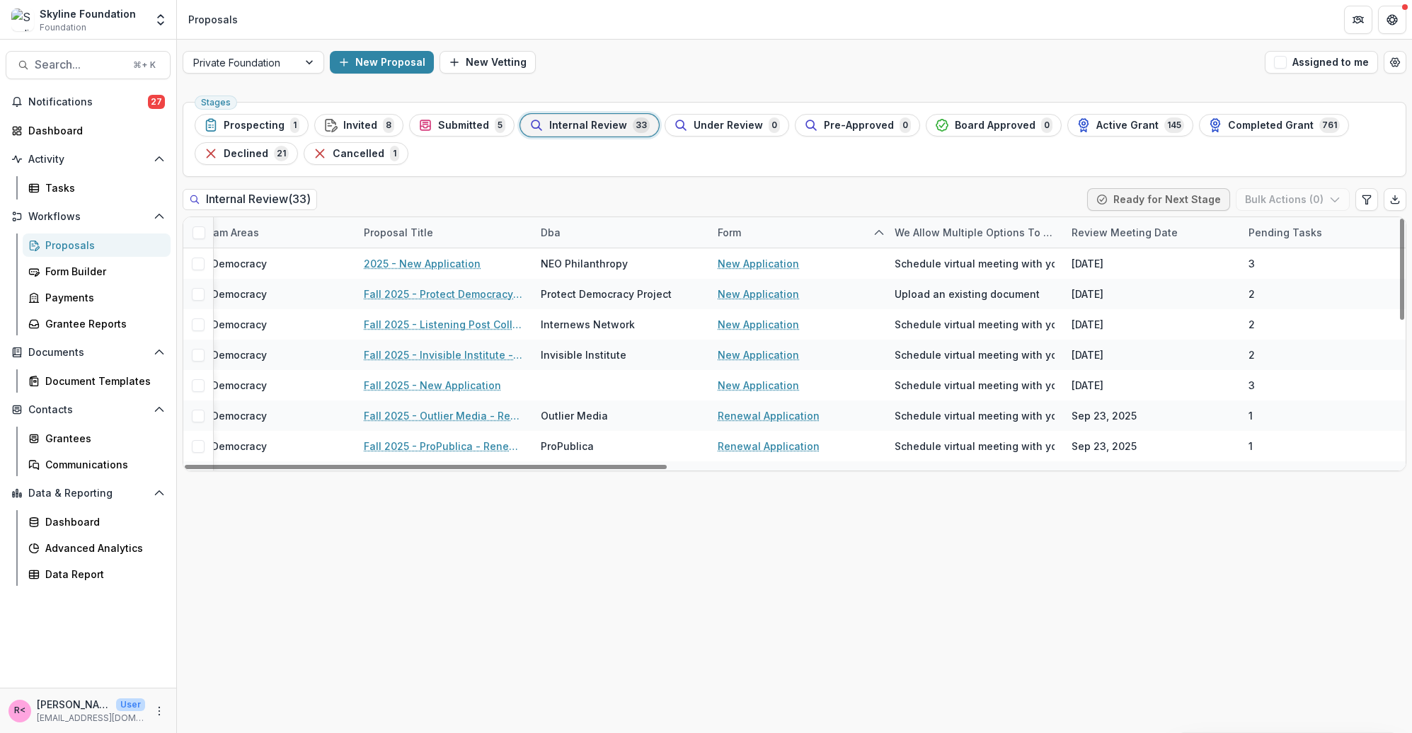
click at [1111, 237] on div "Review Meeting Date" at bounding box center [1124, 232] width 123 height 15
click at [1110, 263] on input at bounding box center [1151, 265] width 170 height 23
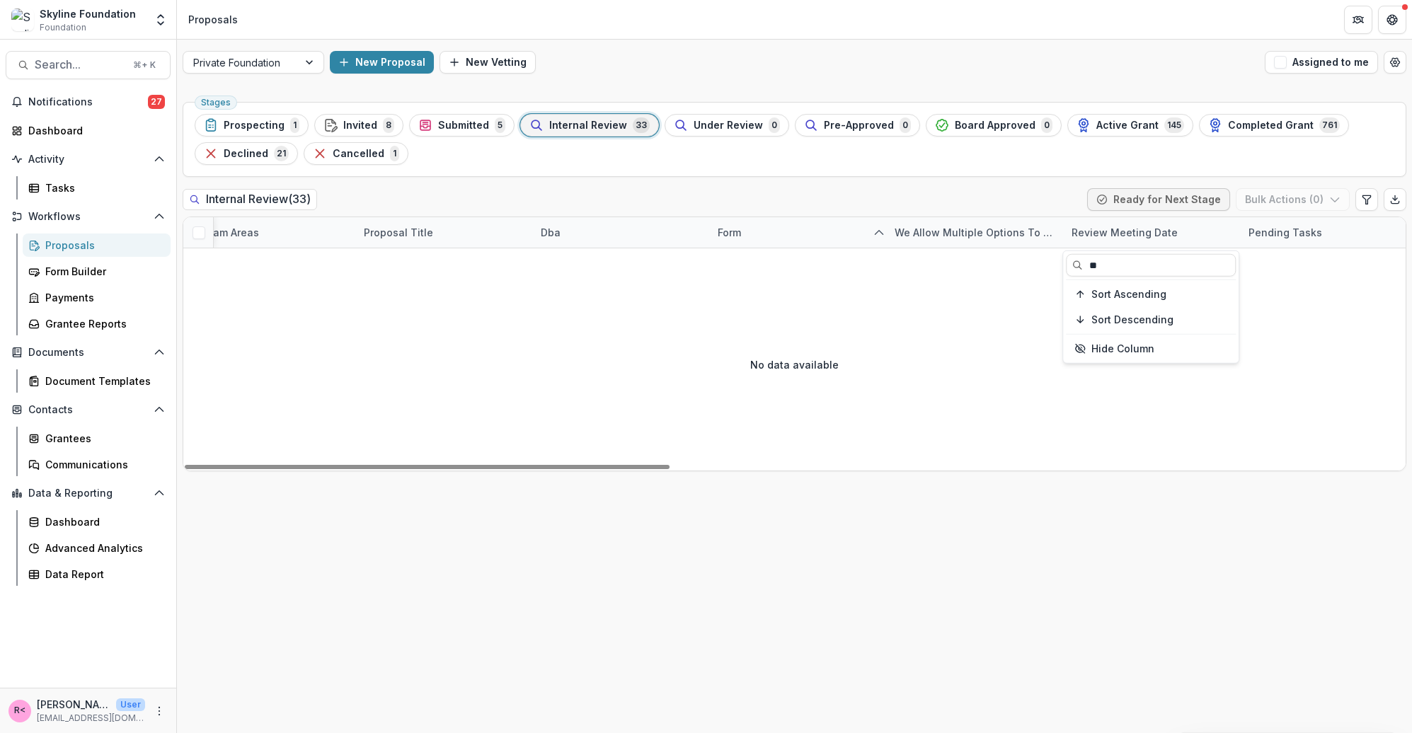
type input "*"
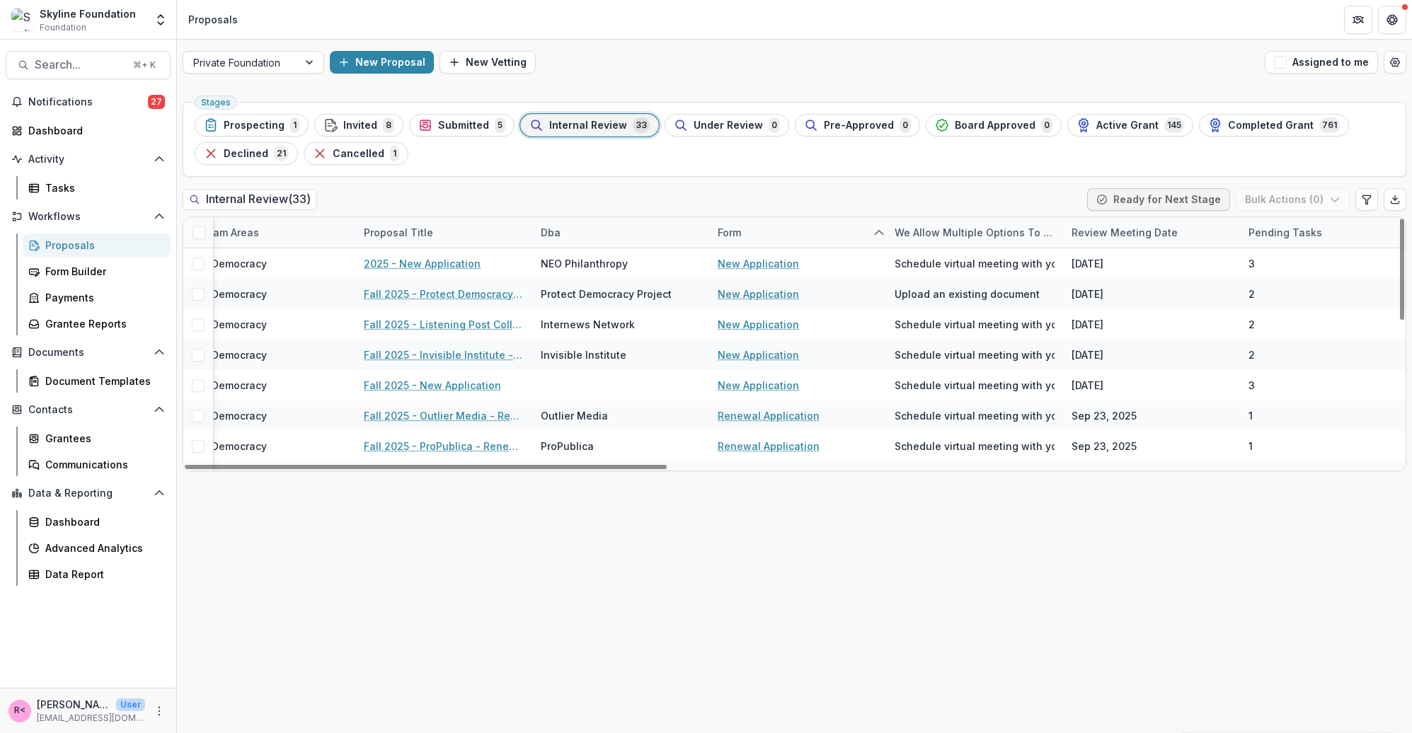
click at [1095, 560] on div "Stages Prospecting 1 Invited 8 Submitted 5 Internal Review 33 Under Review 0 Pr…" at bounding box center [794, 414] width 1235 height 637
click at [1155, 232] on div "Review Meeting Date" at bounding box center [1124, 232] width 123 height 15
click at [1151, 297] on span "Sort Ascending" at bounding box center [1128, 294] width 75 height 12
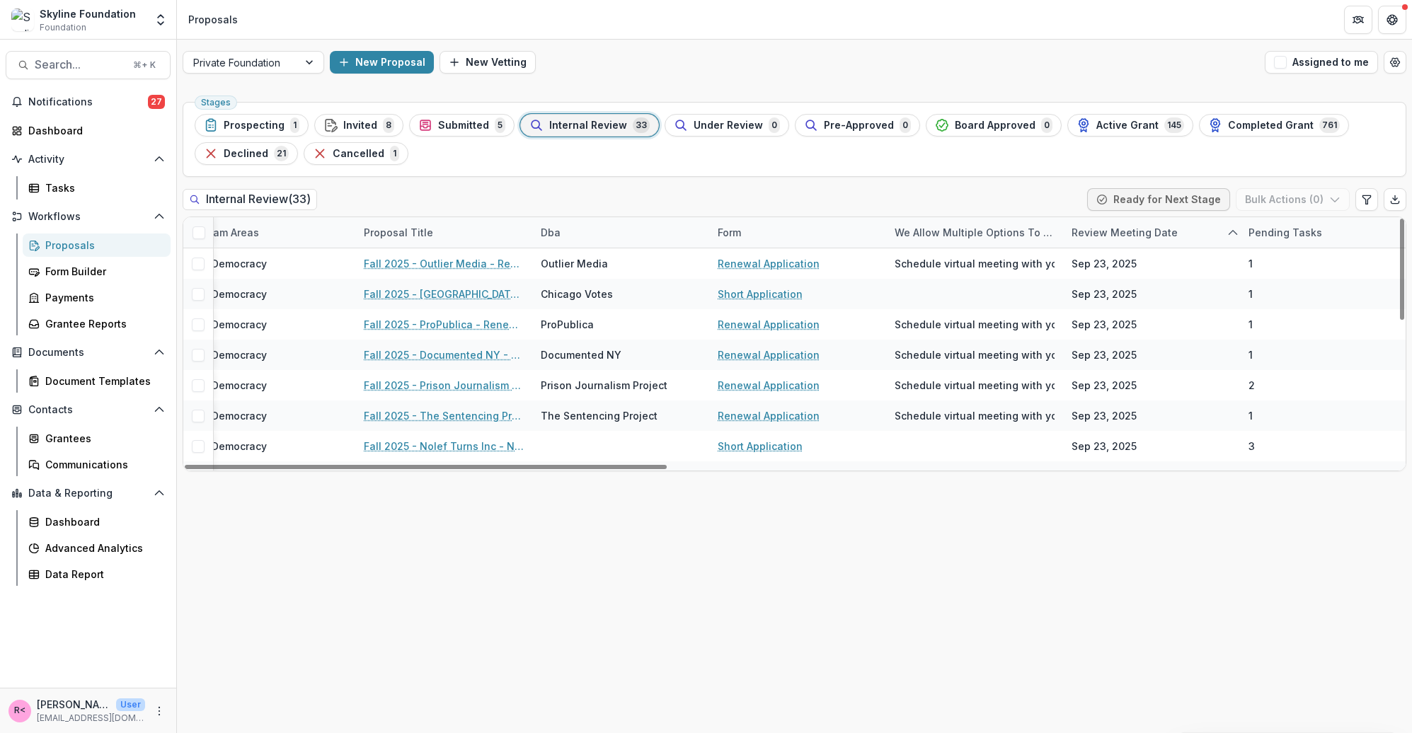
click at [1124, 557] on div "Stages Prospecting 1 Invited 8 Submitted 5 Internal Review 33 Under Review 0 Pr…" at bounding box center [794, 414] width 1235 height 637
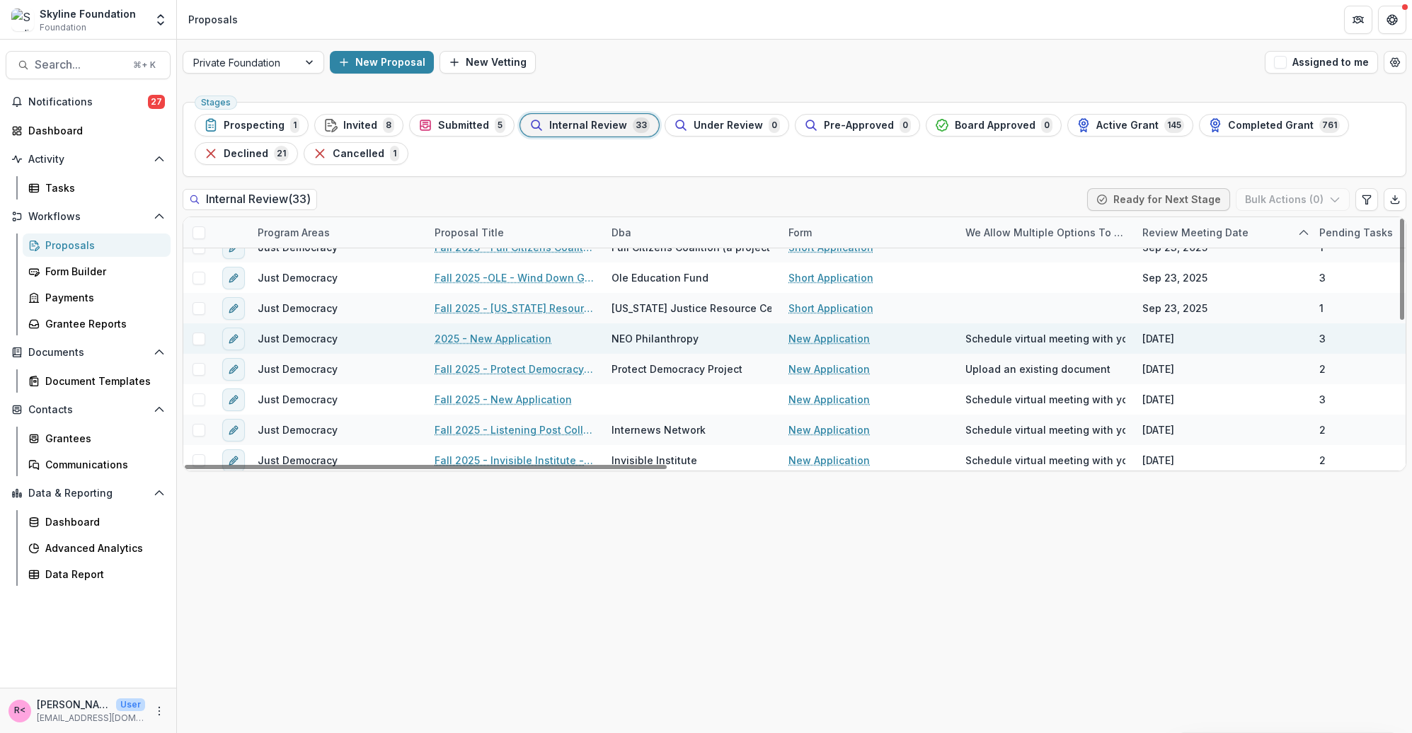
scroll to position [356, 0]
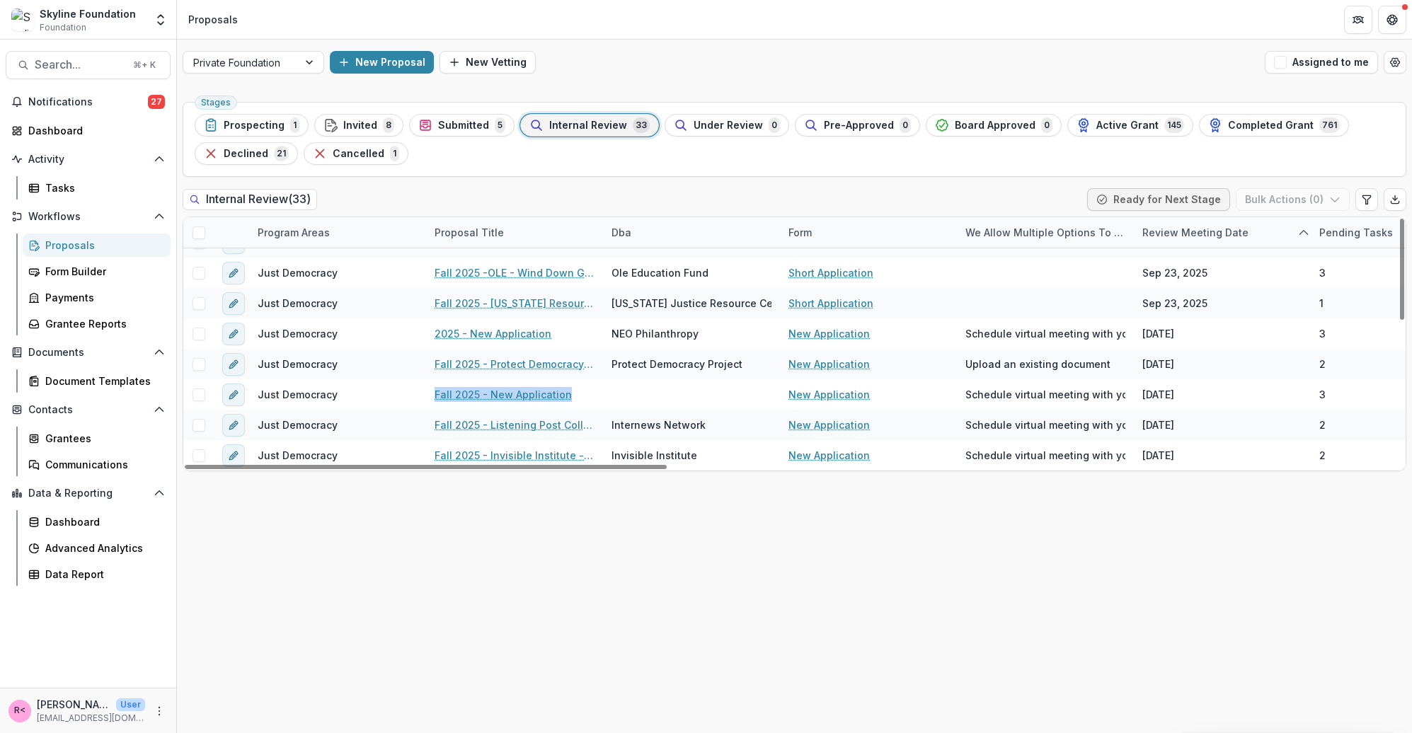
click at [484, 235] on div "Proposal Title" at bounding box center [469, 232] width 86 height 15
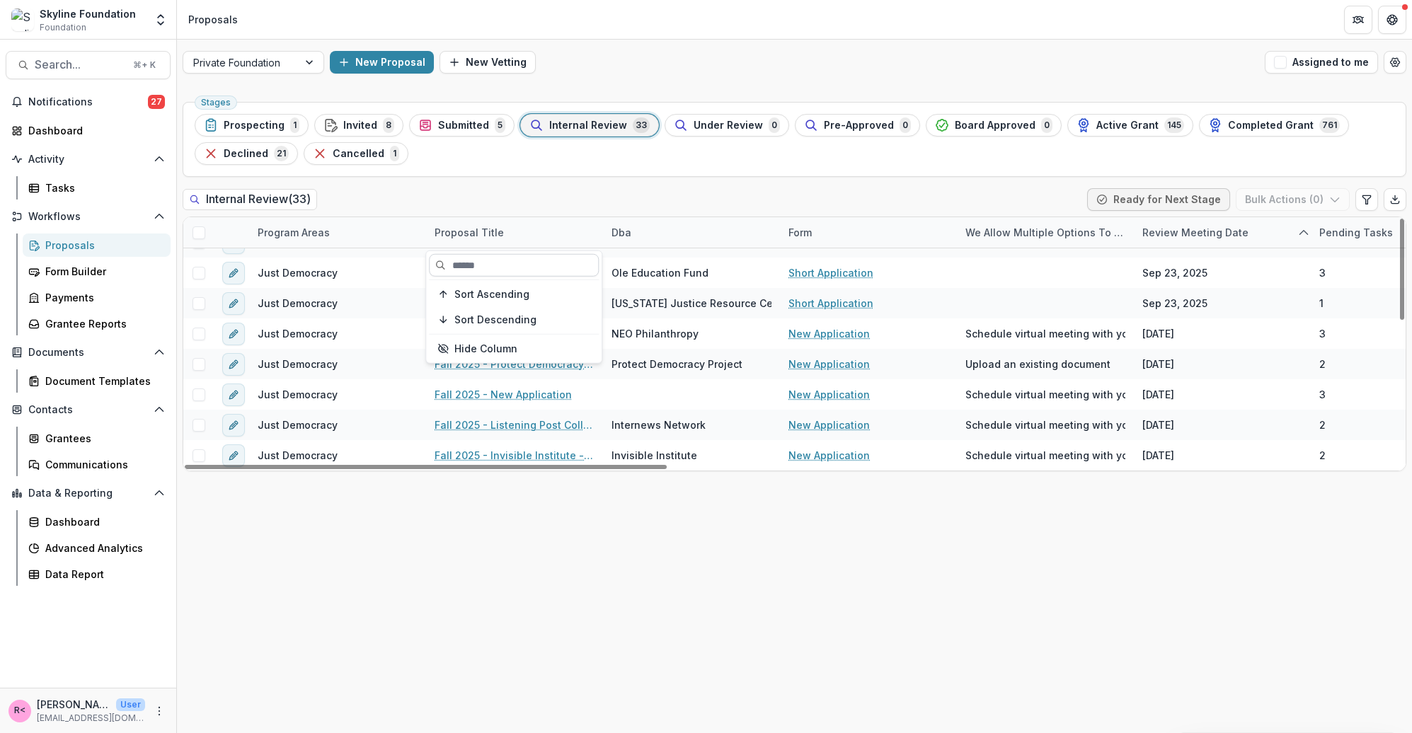
click at [469, 266] on input at bounding box center [514, 265] width 170 height 23
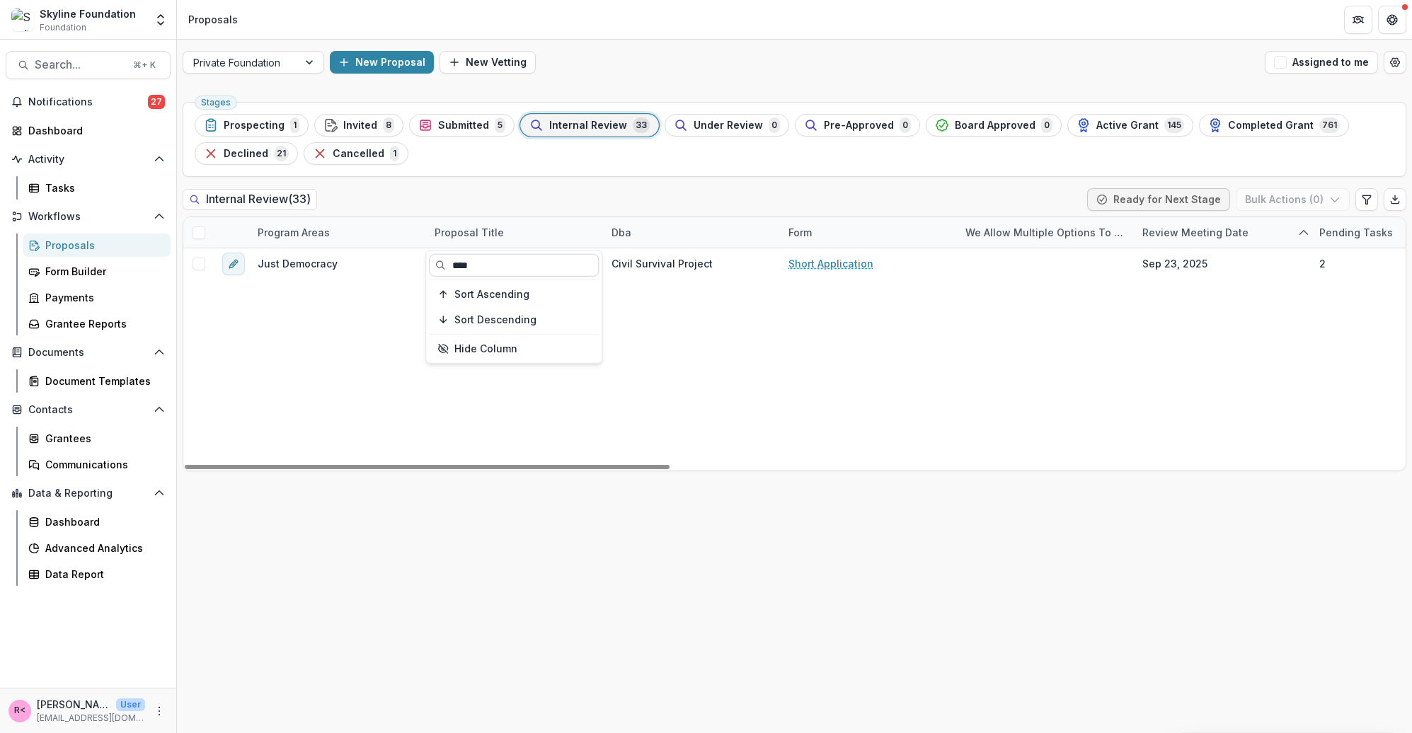
scroll to position [0, 0]
type input "****"
click at [510, 227] on div "Proposal Title" at bounding box center [514, 232] width 177 height 30
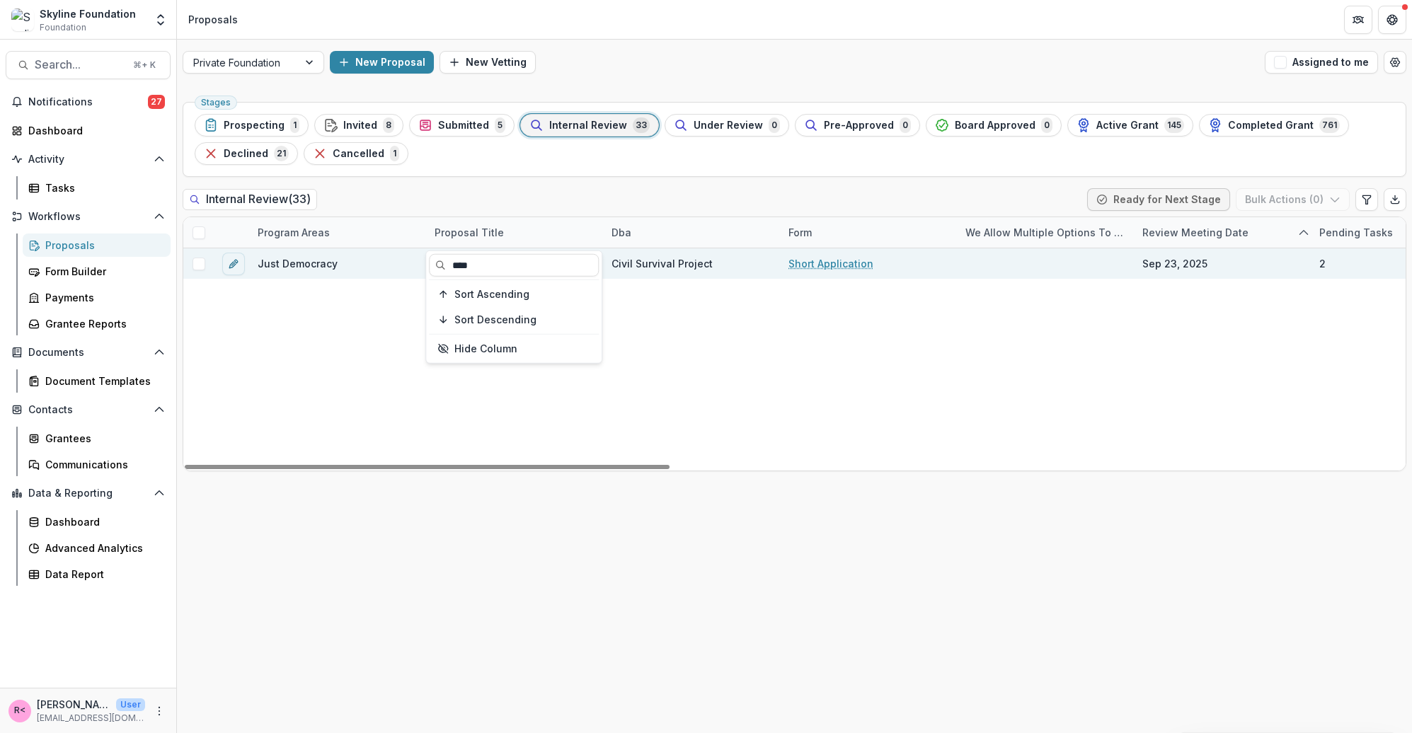
drag, startPoint x: 480, startPoint y: 265, endPoint x: 406, endPoint y: 258, distance: 74.6
click at [406, 258] on body "Skip to content Skyline Foundation Foundation Aggregate Analysis Foundations Sk…" at bounding box center [706, 366] width 1412 height 733
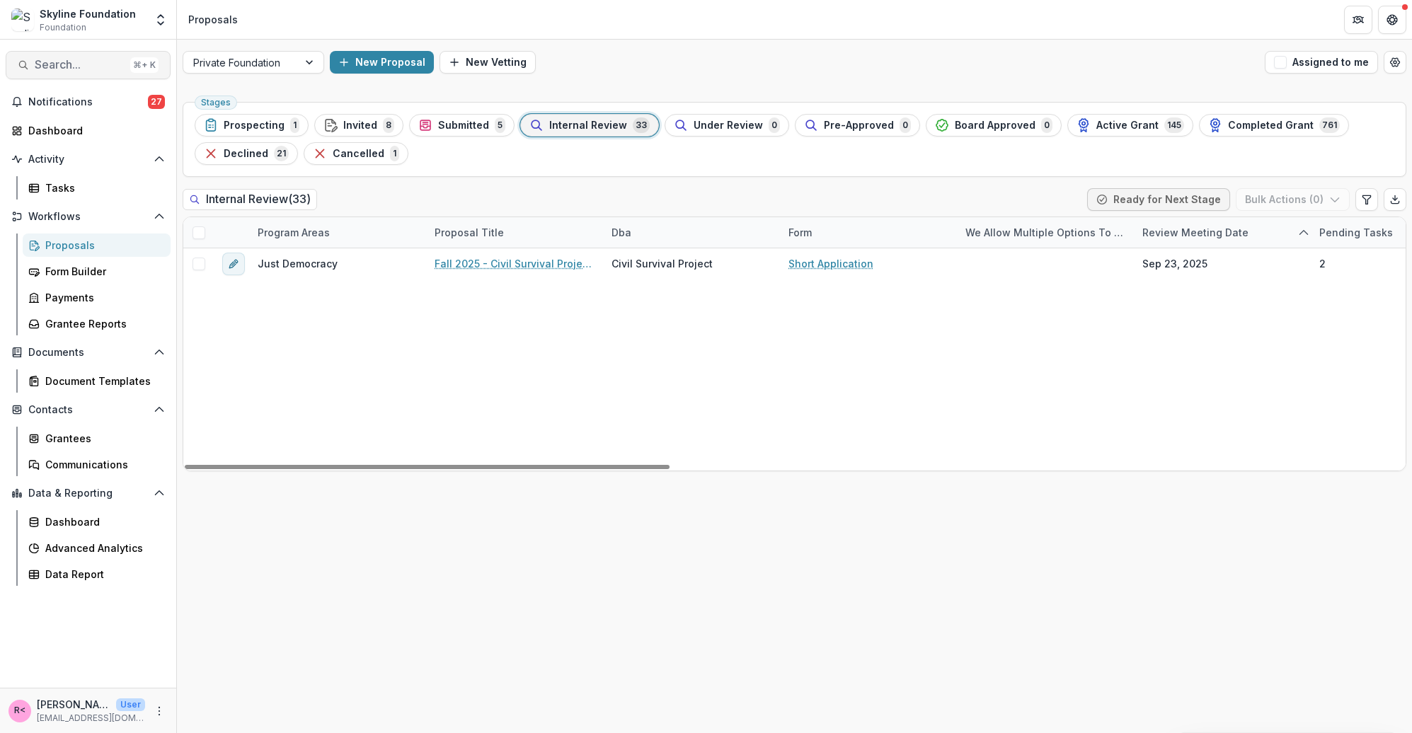
click at [59, 71] on span "Search..." at bounding box center [80, 64] width 90 height 13
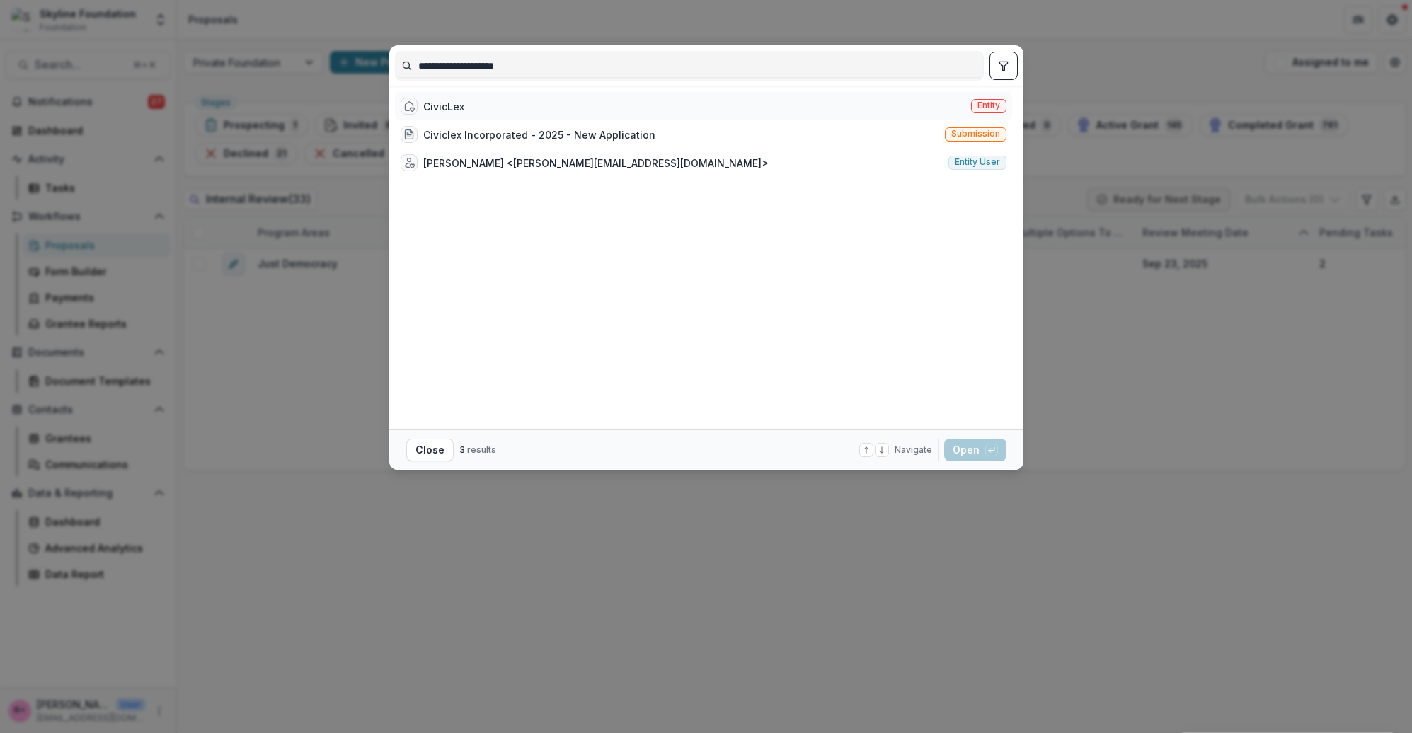
type input "**********"
click at [498, 109] on div "CivicLex Entity" at bounding box center [703, 106] width 617 height 28
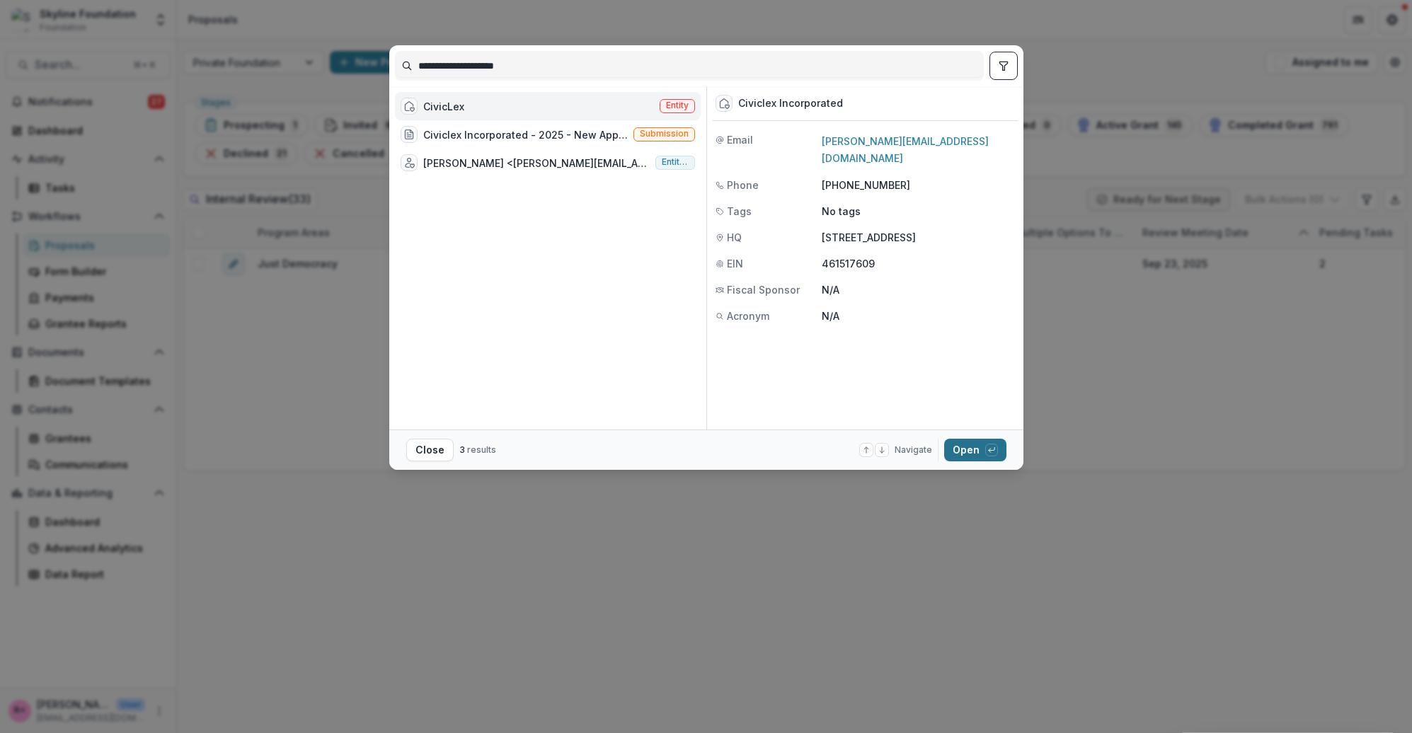
click at [958, 452] on button "Open with enter key" at bounding box center [975, 450] width 62 height 23
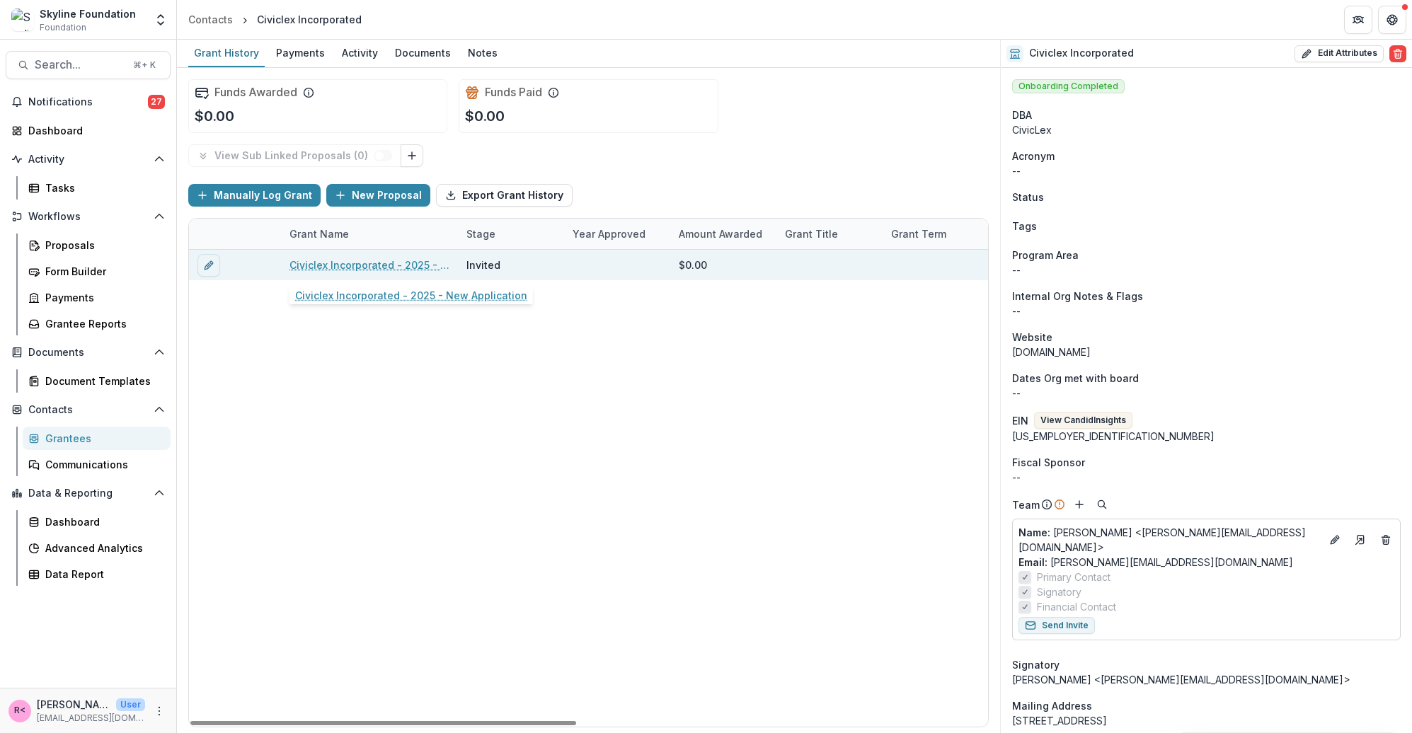
click at [369, 265] on link "Civiclex Incorporated - 2025 - New Application" at bounding box center [369, 265] width 160 height 15
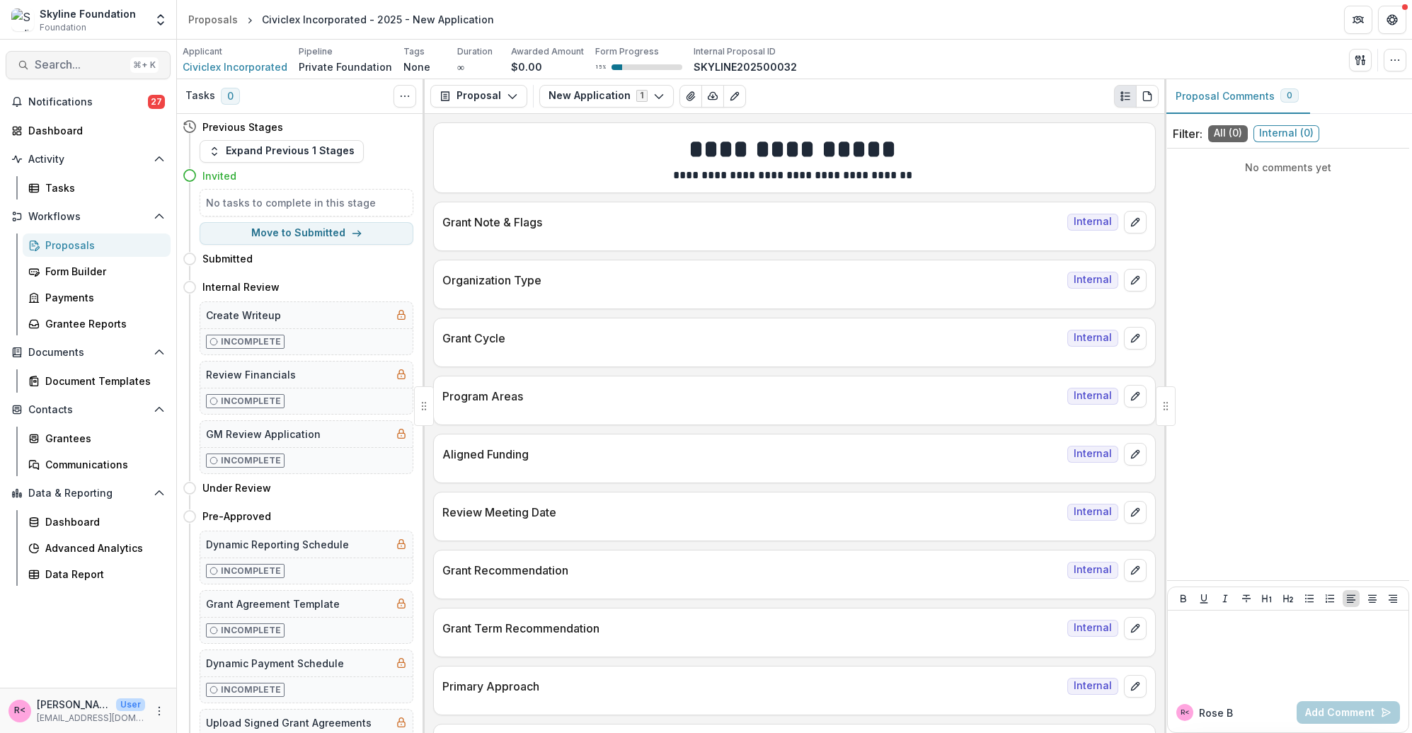
click at [74, 74] on button "Search... ⌘ + K" at bounding box center [88, 65] width 165 height 28
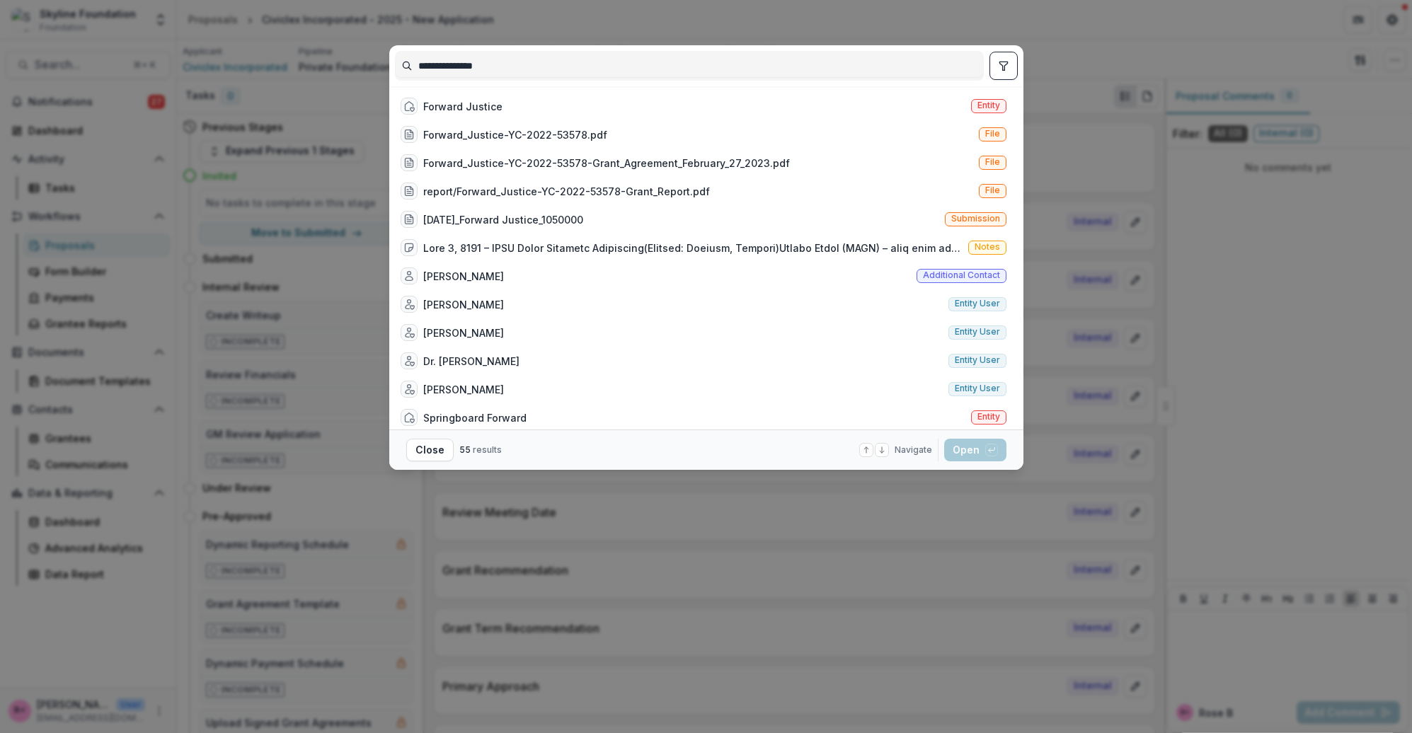
type input "**********"
click at [488, 105] on div "Forward Justice" at bounding box center [462, 106] width 79 height 15
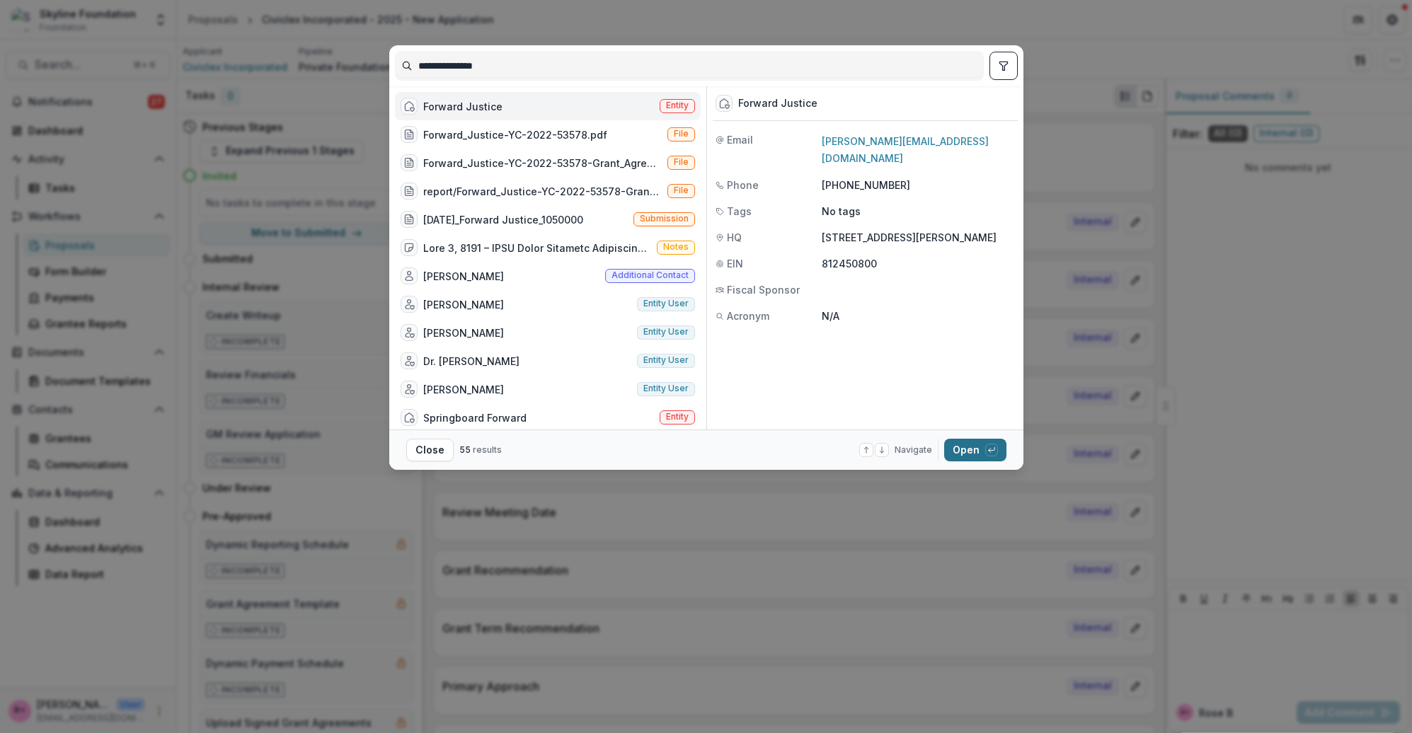
click at [956, 448] on button "Open with enter key" at bounding box center [975, 450] width 62 height 23
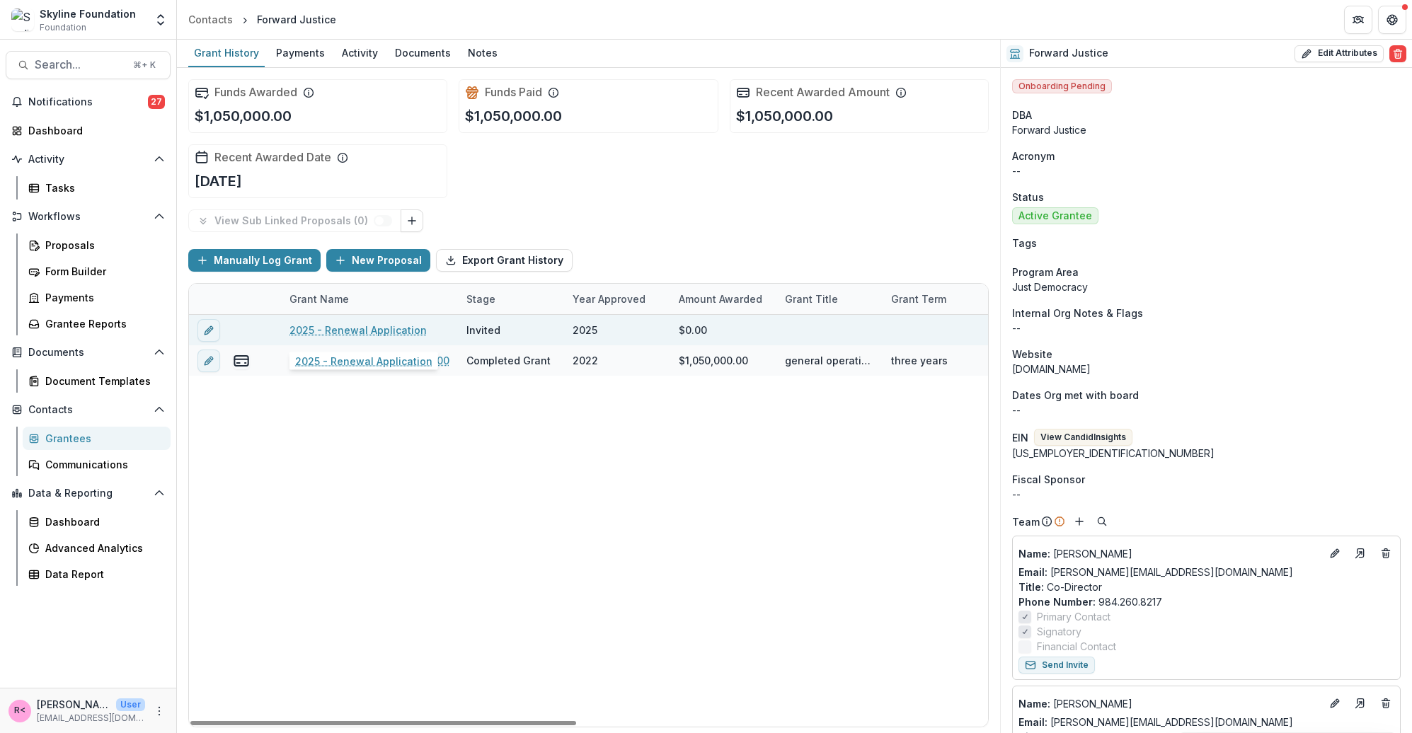
click at [366, 333] on link "2025 - Renewal Application" at bounding box center [357, 330] width 137 height 15
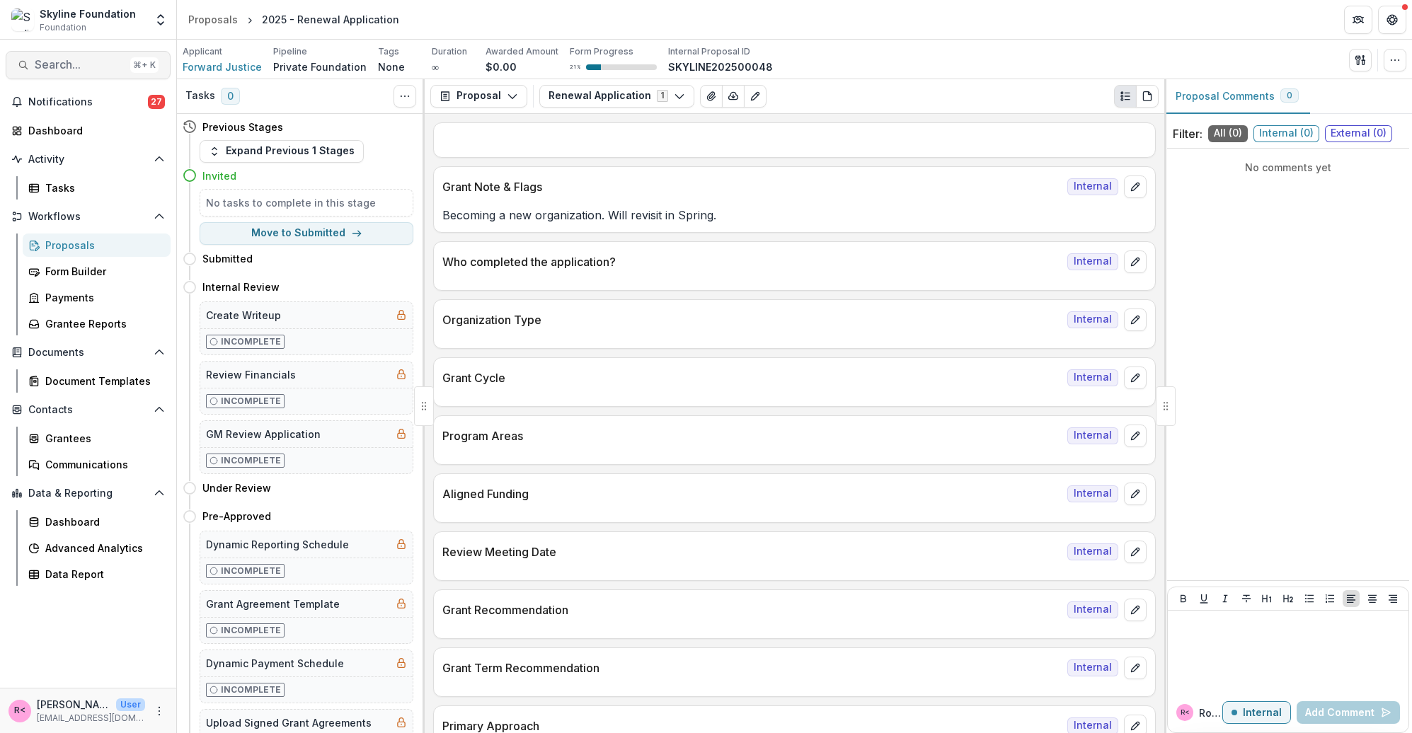
click at [80, 67] on span "Search..." at bounding box center [80, 64] width 90 height 13
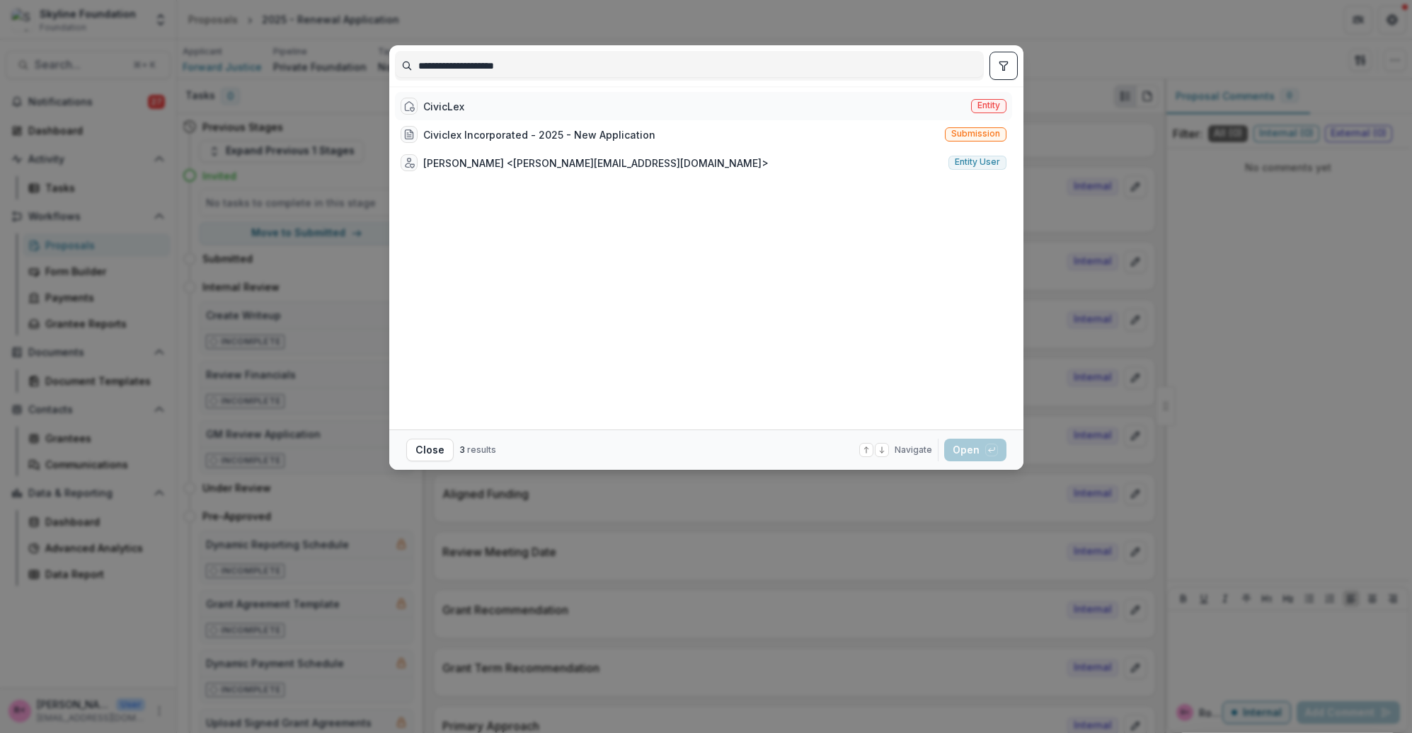
type input "**********"
click at [467, 110] on div "CivicLex Entity" at bounding box center [703, 106] width 617 height 28
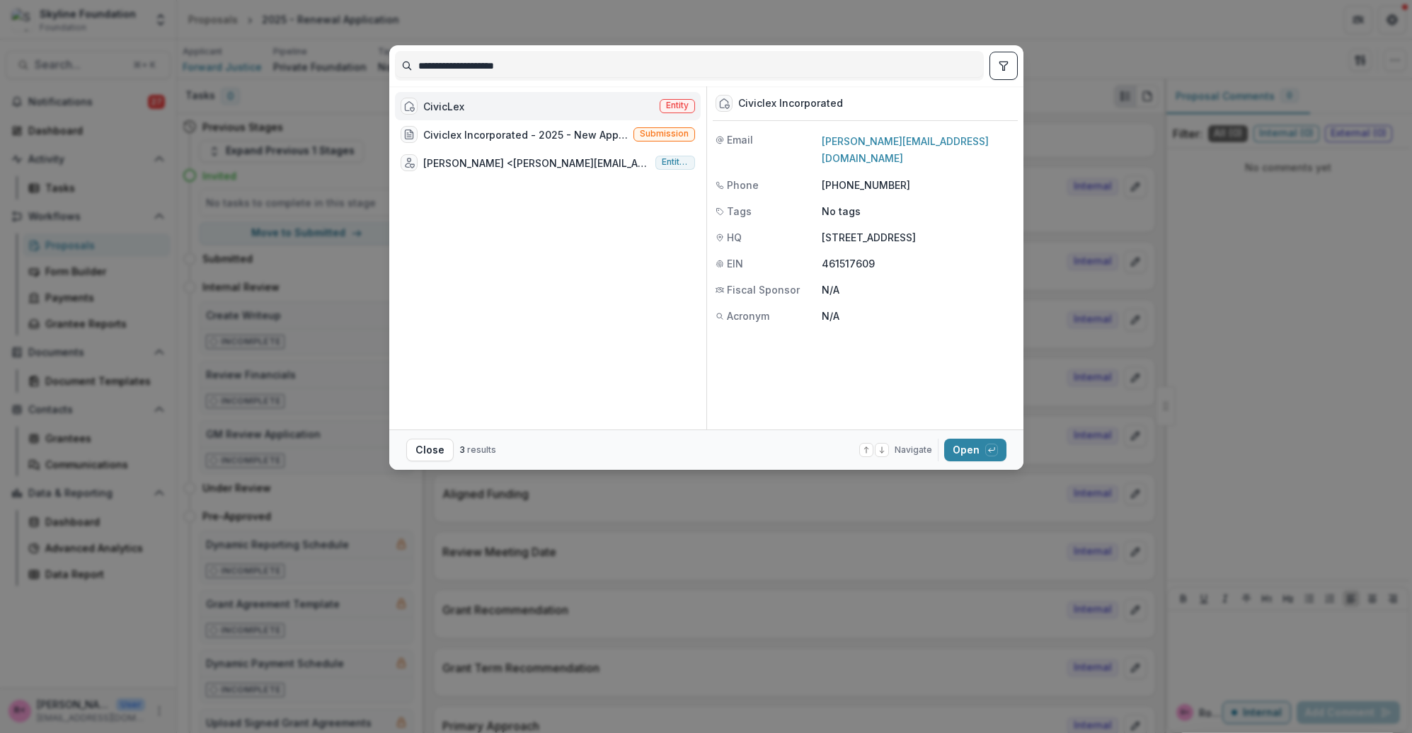
click at [531, 298] on div "CivicLex Entity Civiclex Incorporated - 2025 - New Application Submission Richa…" at bounding box center [548, 258] width 306 height 332
click at [487, 106] on div "CivicLex Entity" at bounding box center [548, 106] width 306 height 28
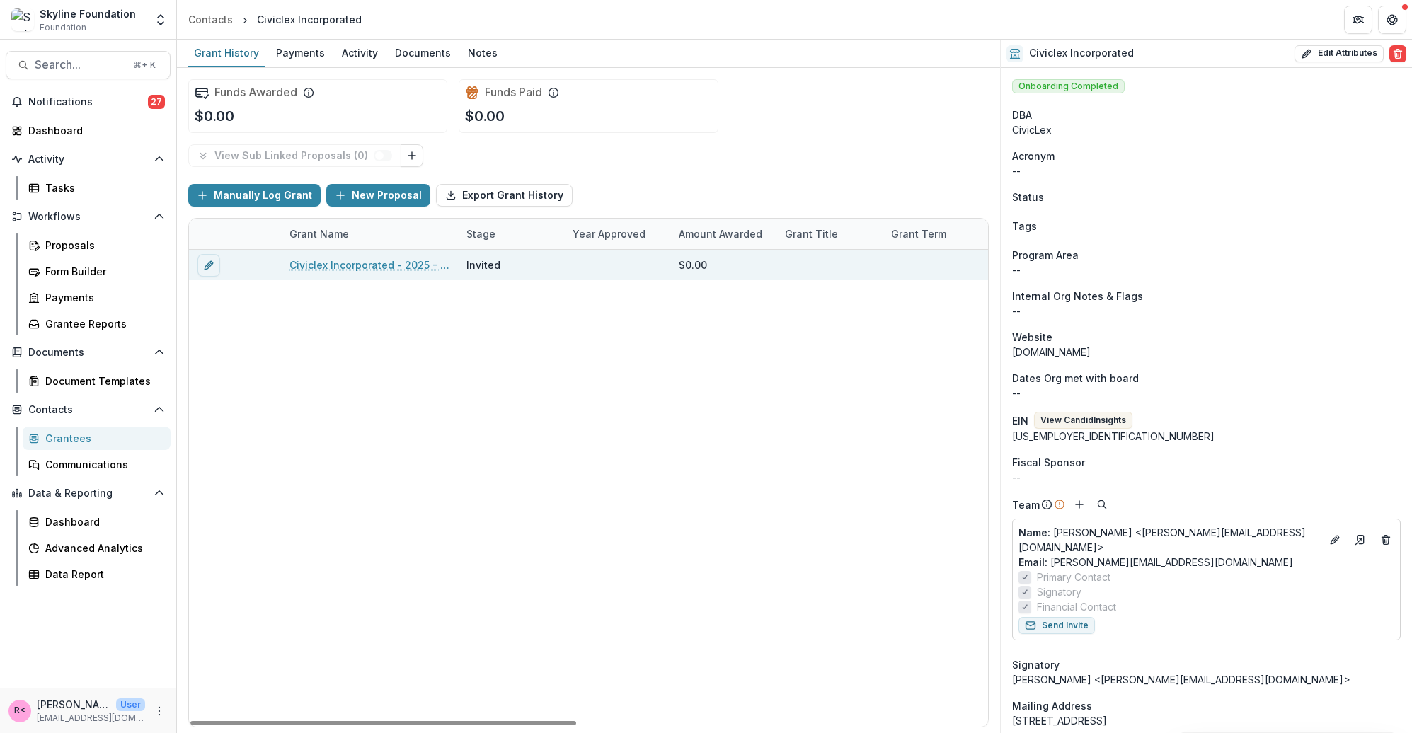
click at [376, 261] on link "Civiclex Incorporated - 2025 - New Application" at bounding box center [369, 265] width 160 height 15
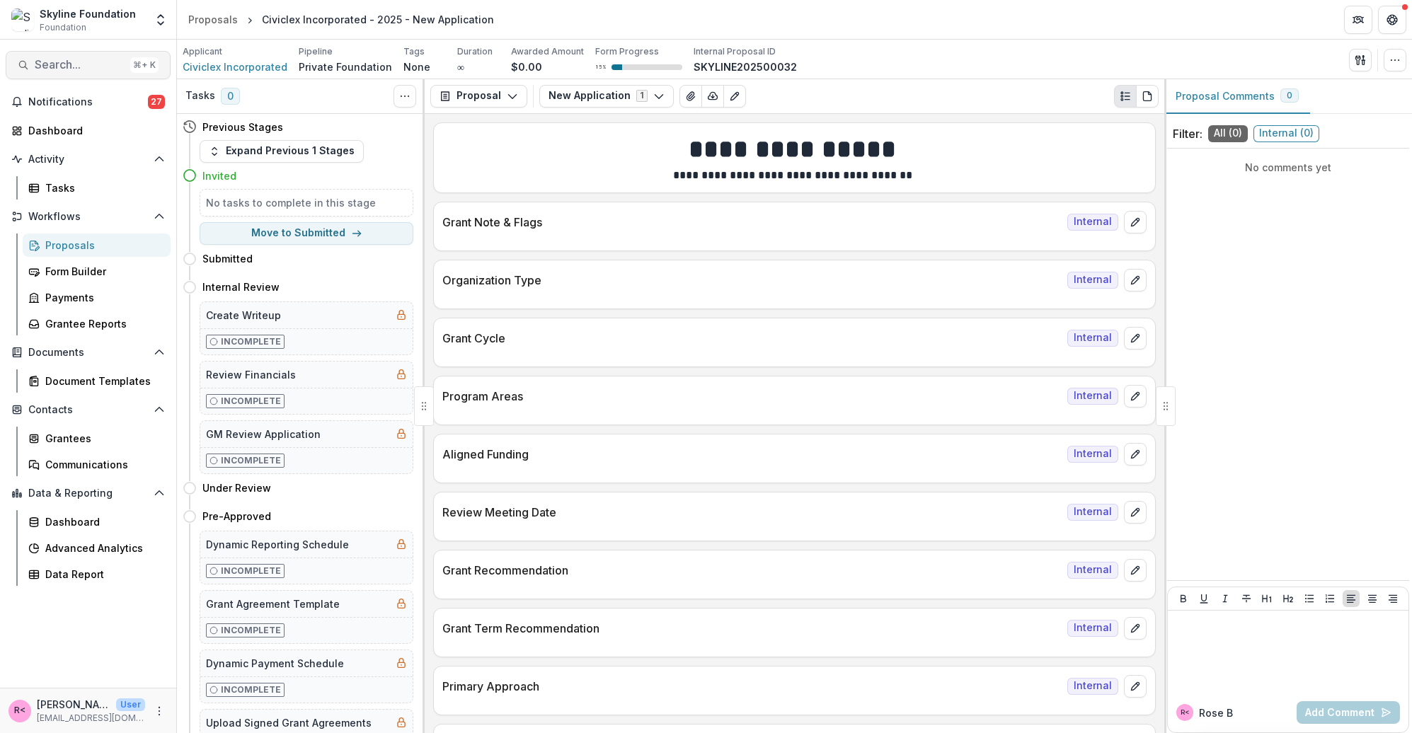
click at [53, 69] on span "Search..." at bounding box center [80, 64] width 90 height 13
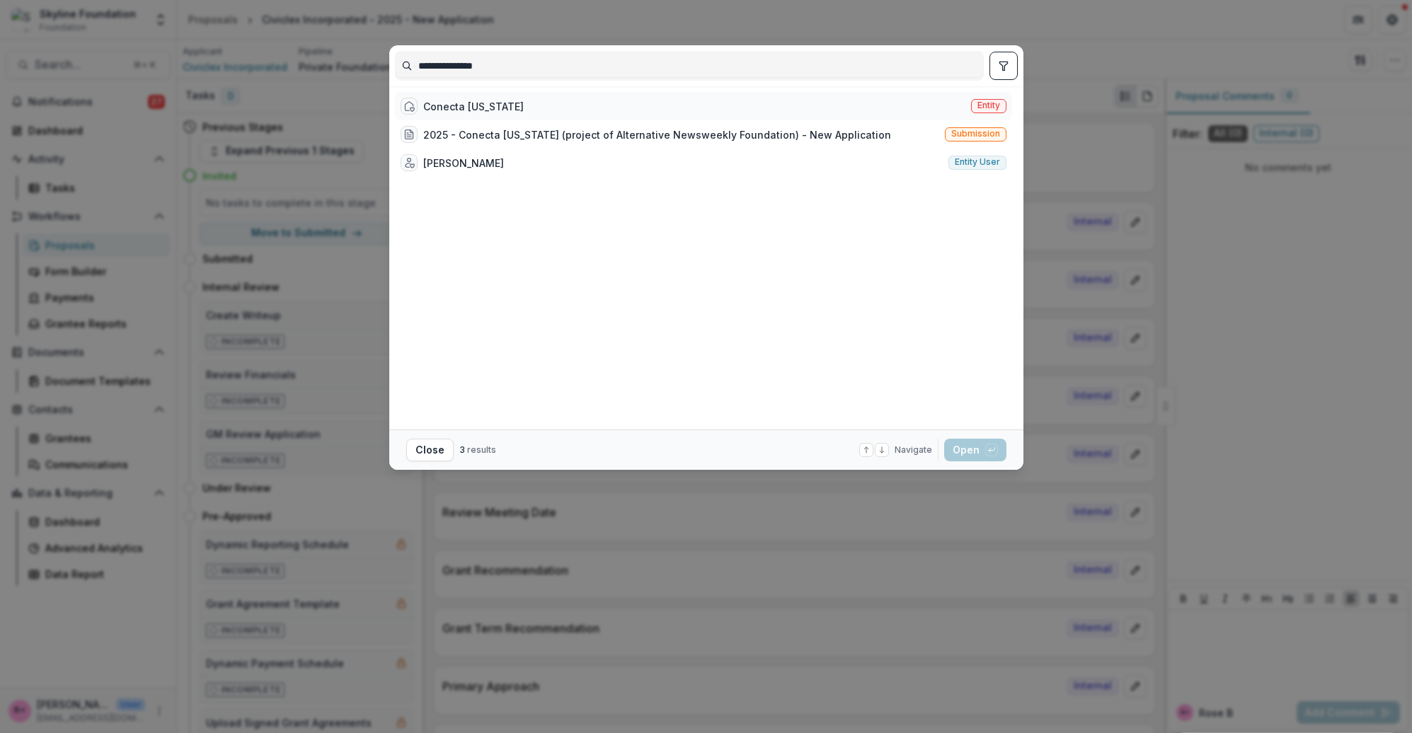
type input "**********"
click at [505, 104] on div "Conecta Arizona Entity" at bounding box center [703, 106] width 617 height 28
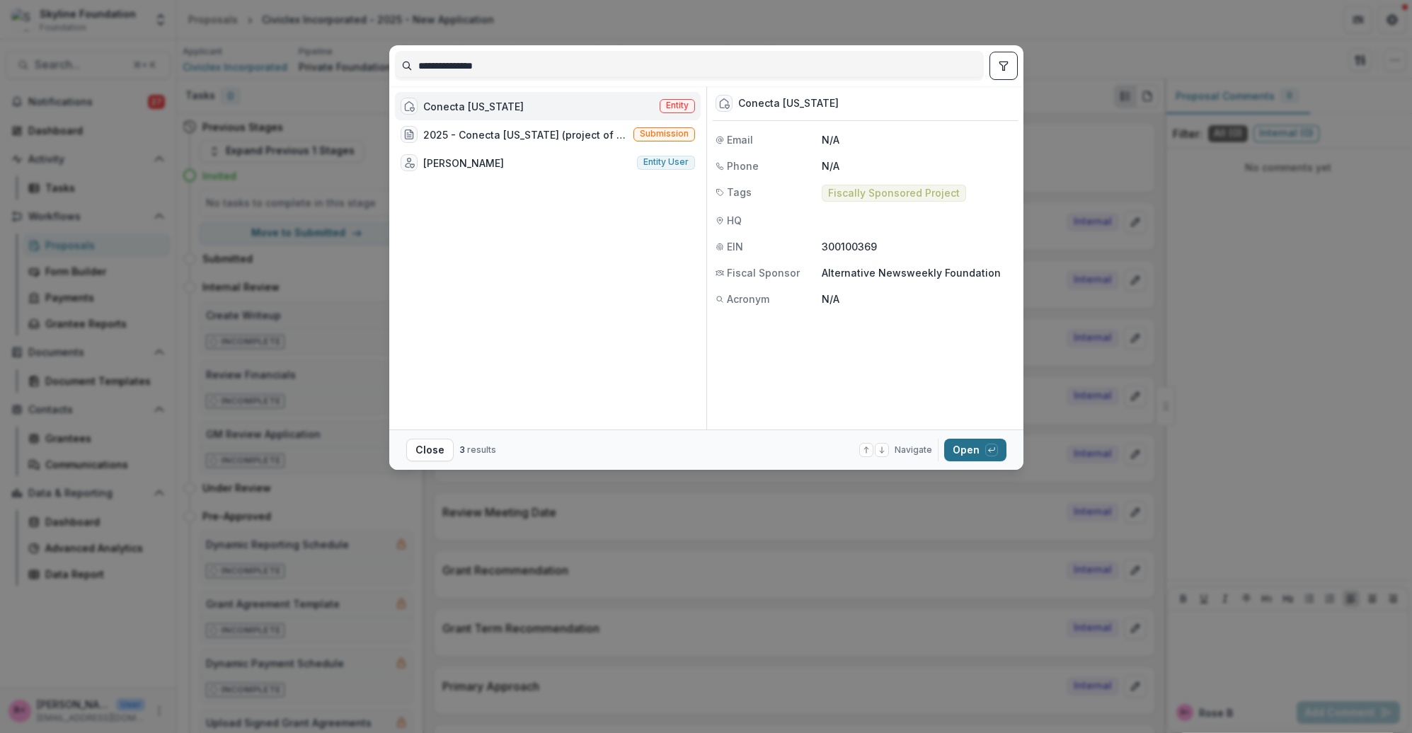
click at [967, 449] on button "Open with enter key" at bounding box center [975, 450] width 62 height 23
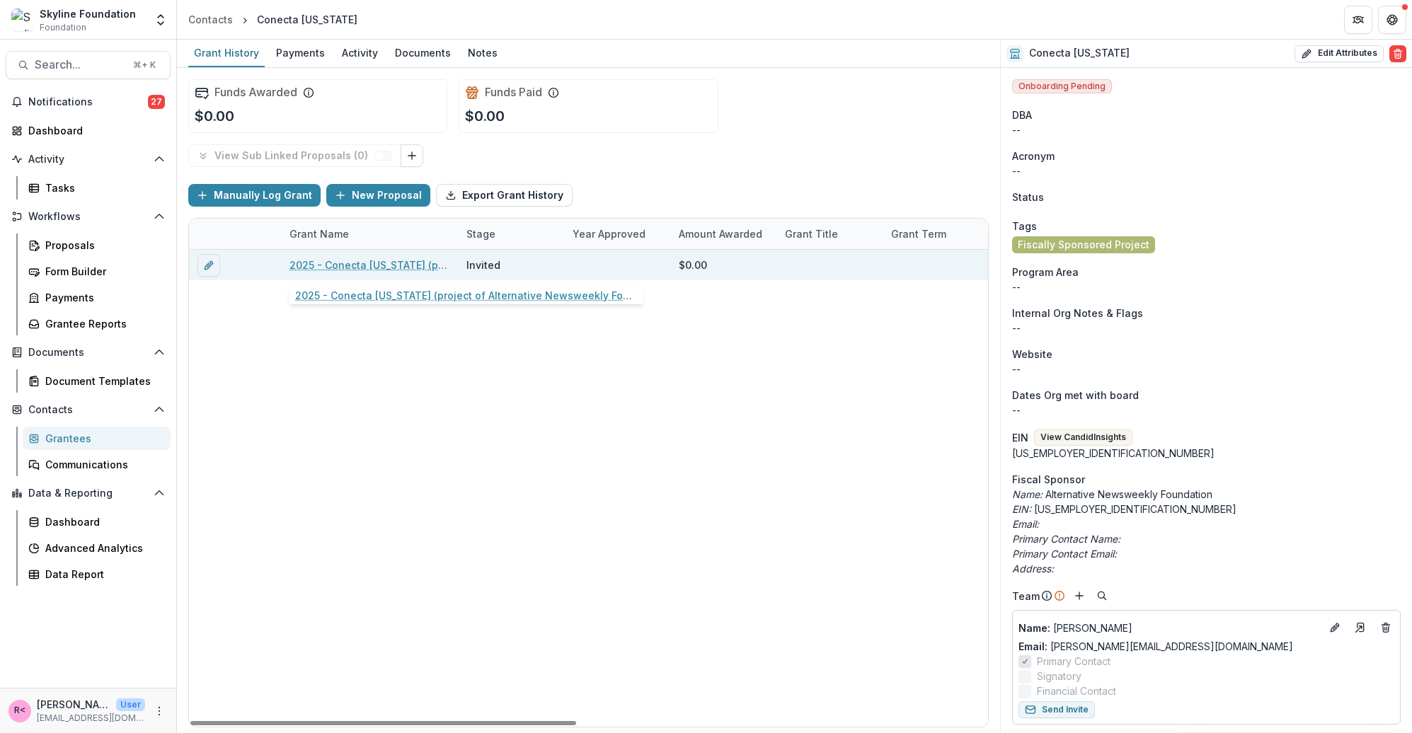
click at [355, 268] on link "2025 - Conecta Arizona (project of Alternative Newsweekly Foundation) - New App…" at bounding box center [369, 265] width 160 height 15
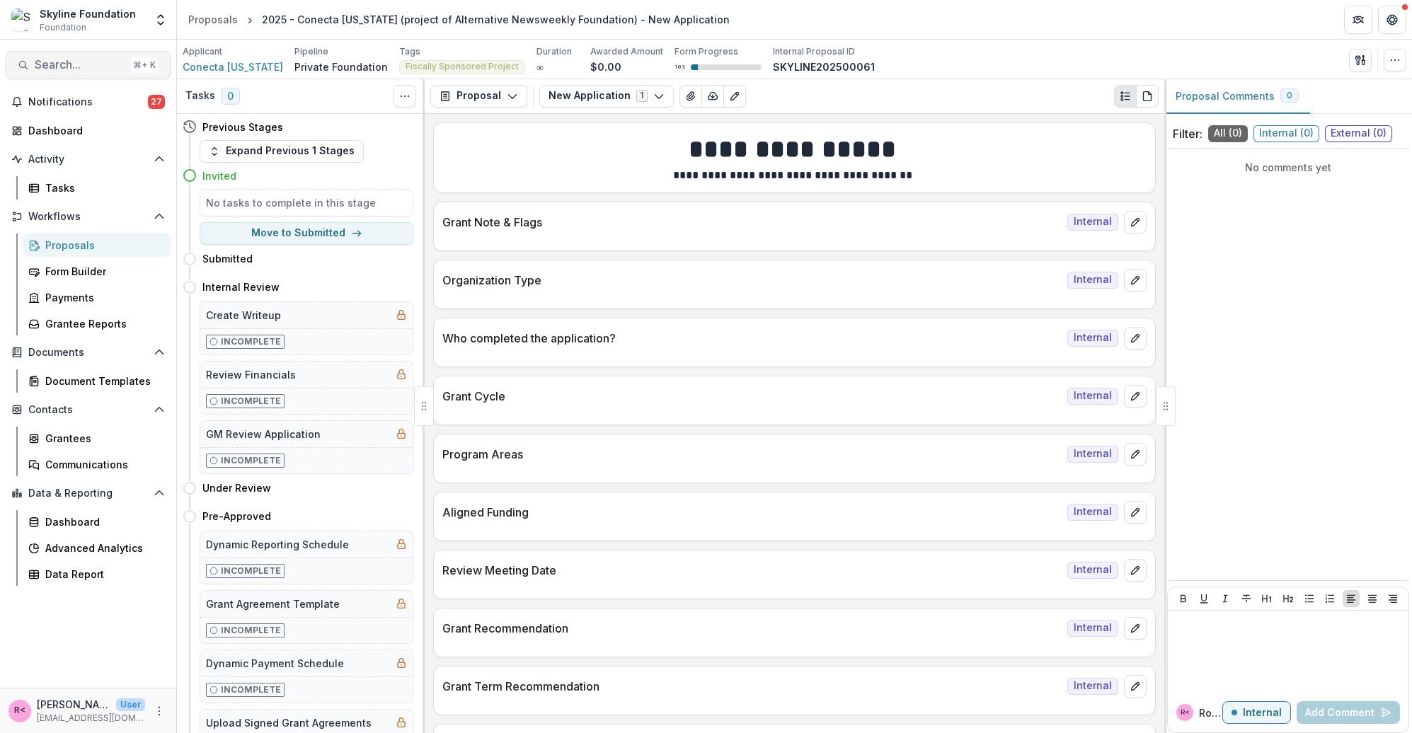
click at [84, 61] on span "Search..." at bounding box center [80, 64] width 90 height 13
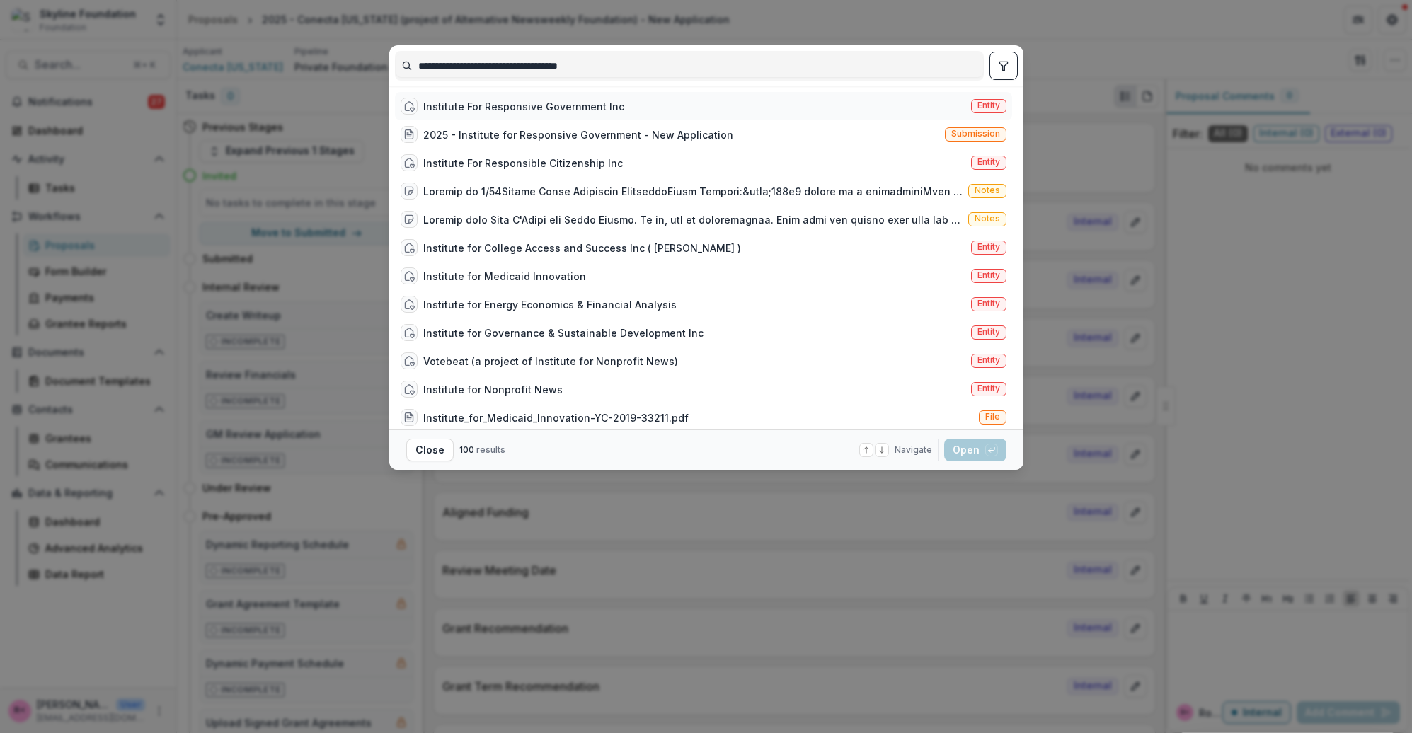
type input "**********"
click at [507, 108] on div "Institute For Responsive Government Inc" at bounding box center [523, 106] width 201 height 15
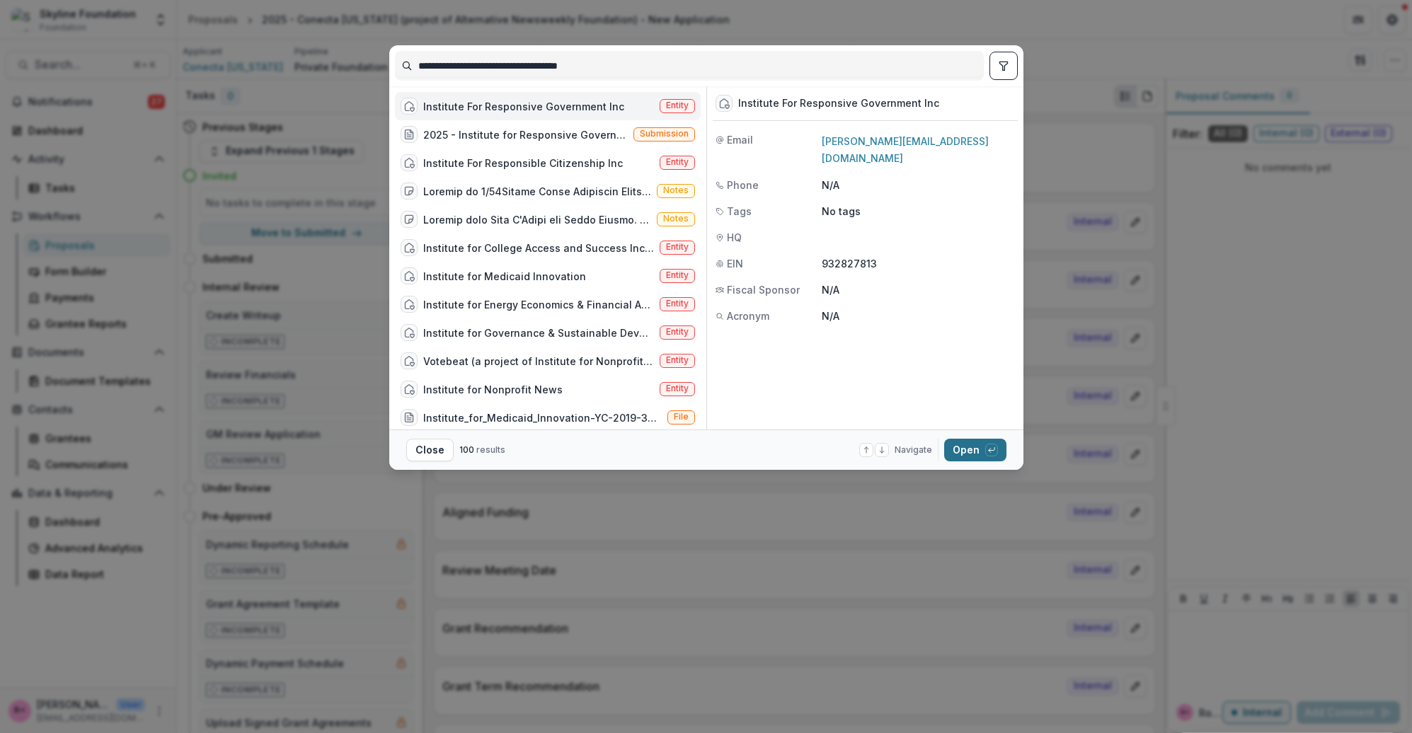
click at [969, 452] on button "Open with enter key" at bounding box center [975, 450] width 62 height 23
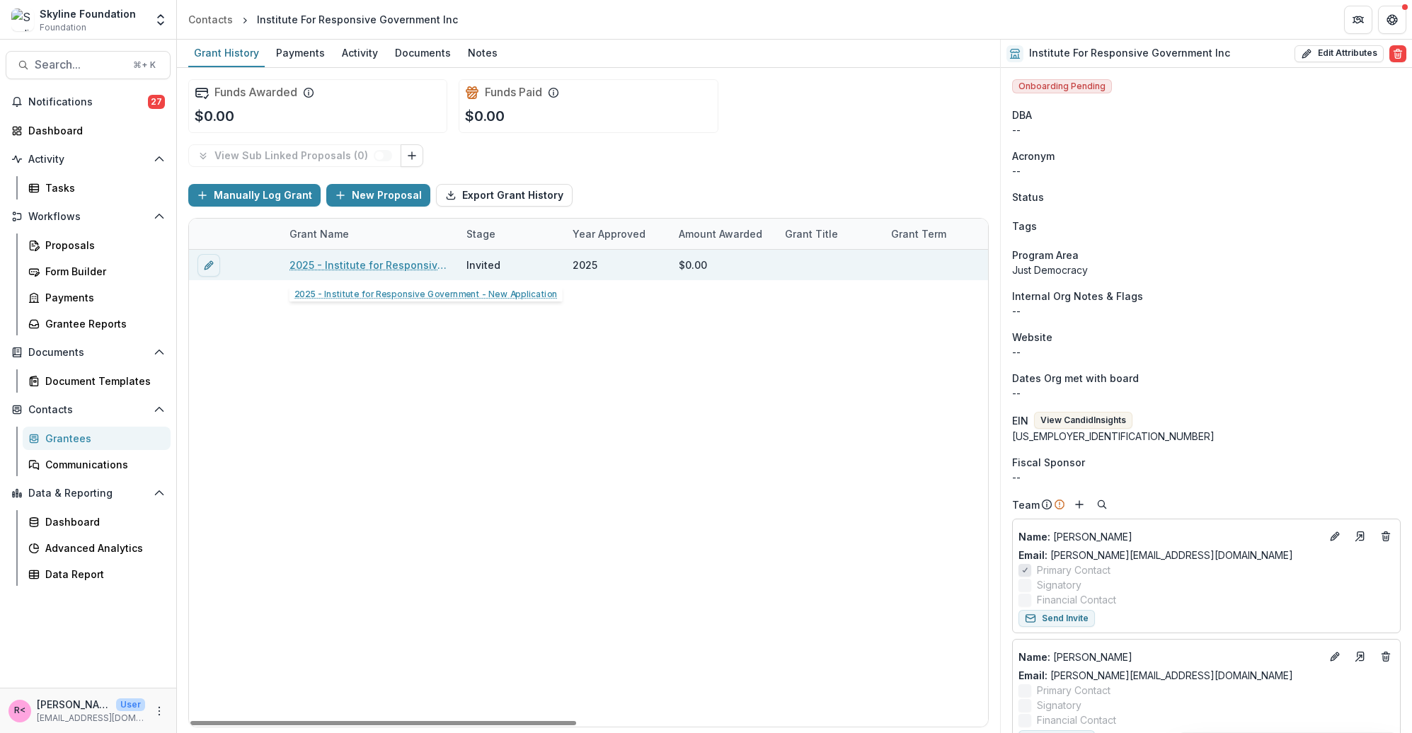
click at [417, 268] on link "2025 - Institute for Responsive Government - New Application" at bounding box center [369, 265] width 160 height 15
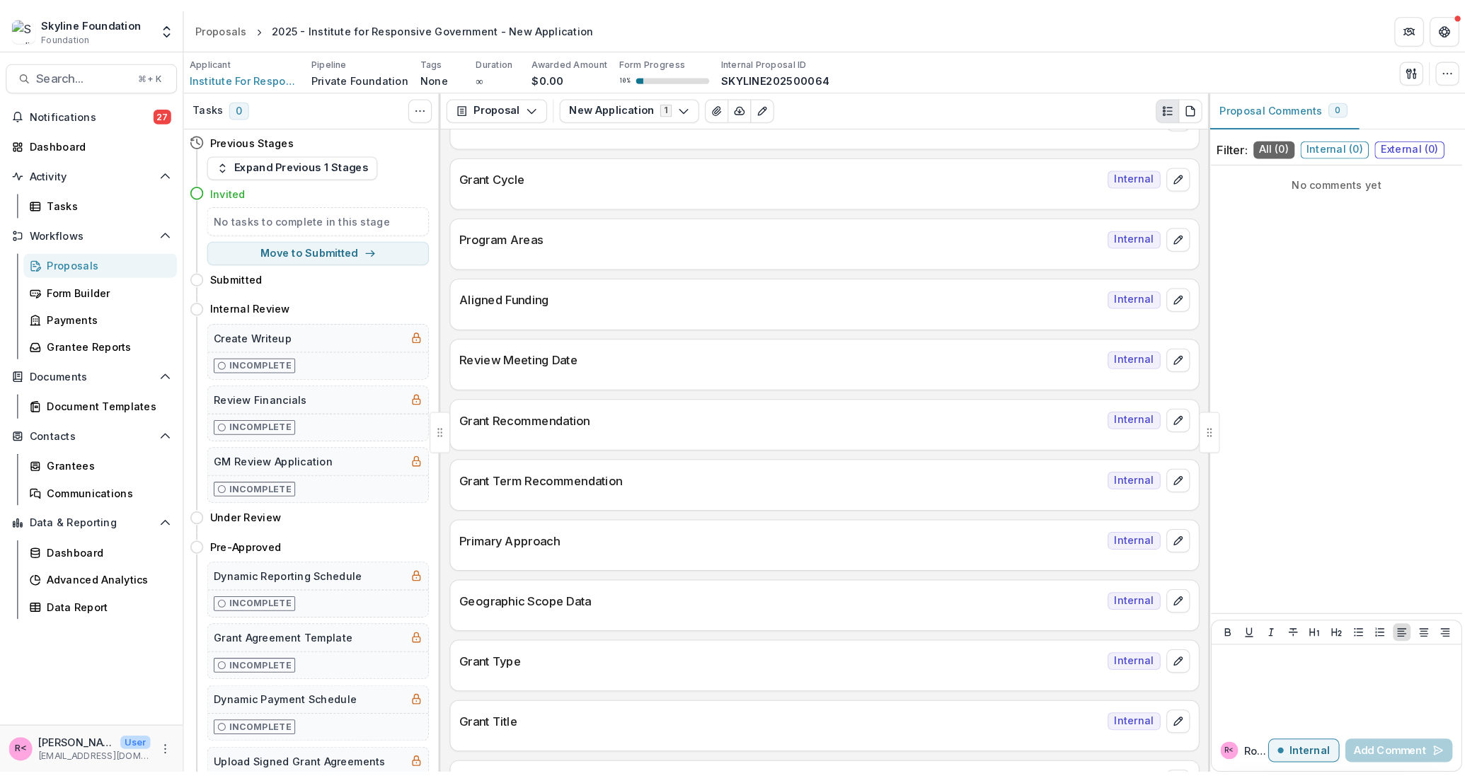
scroll to position [447, 0]
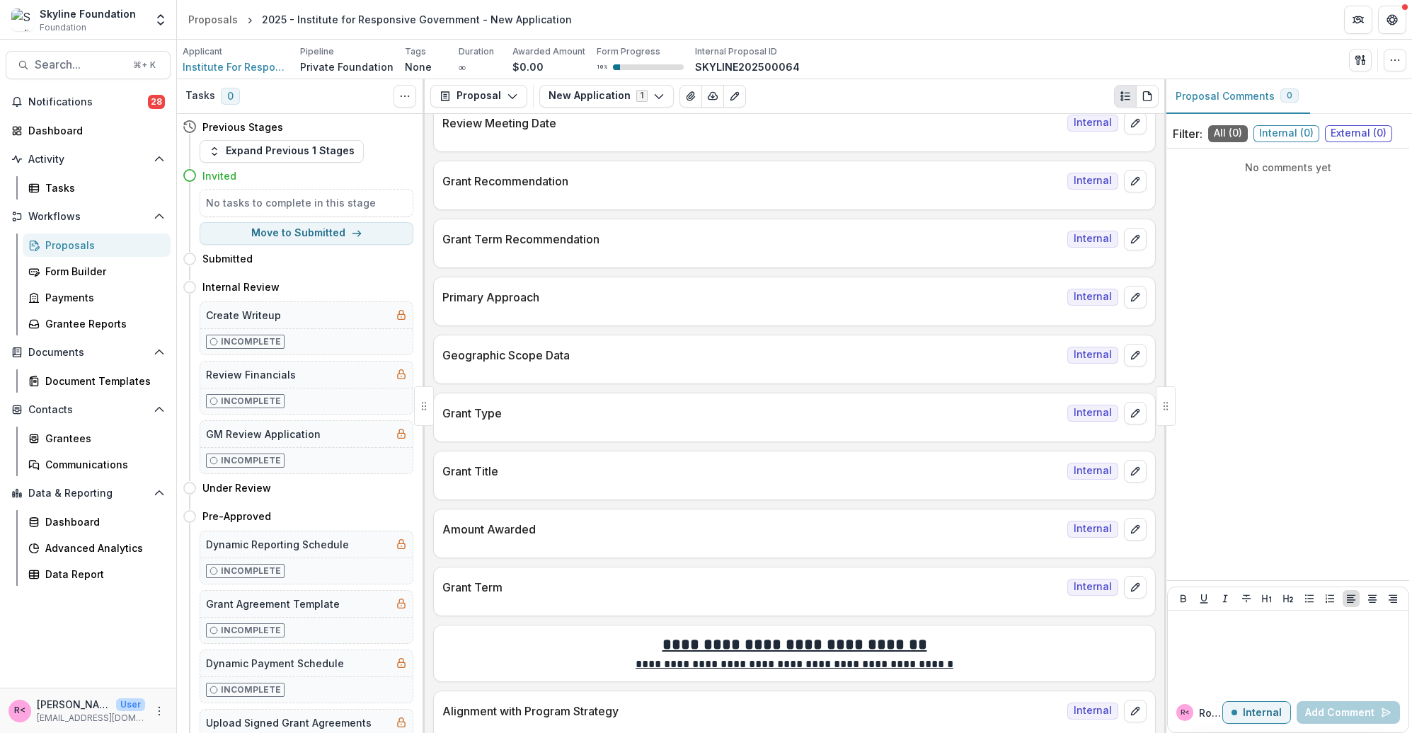
click at [90, 251] on div "Proposals" at bounding box center [102, 245] width 114 height 15
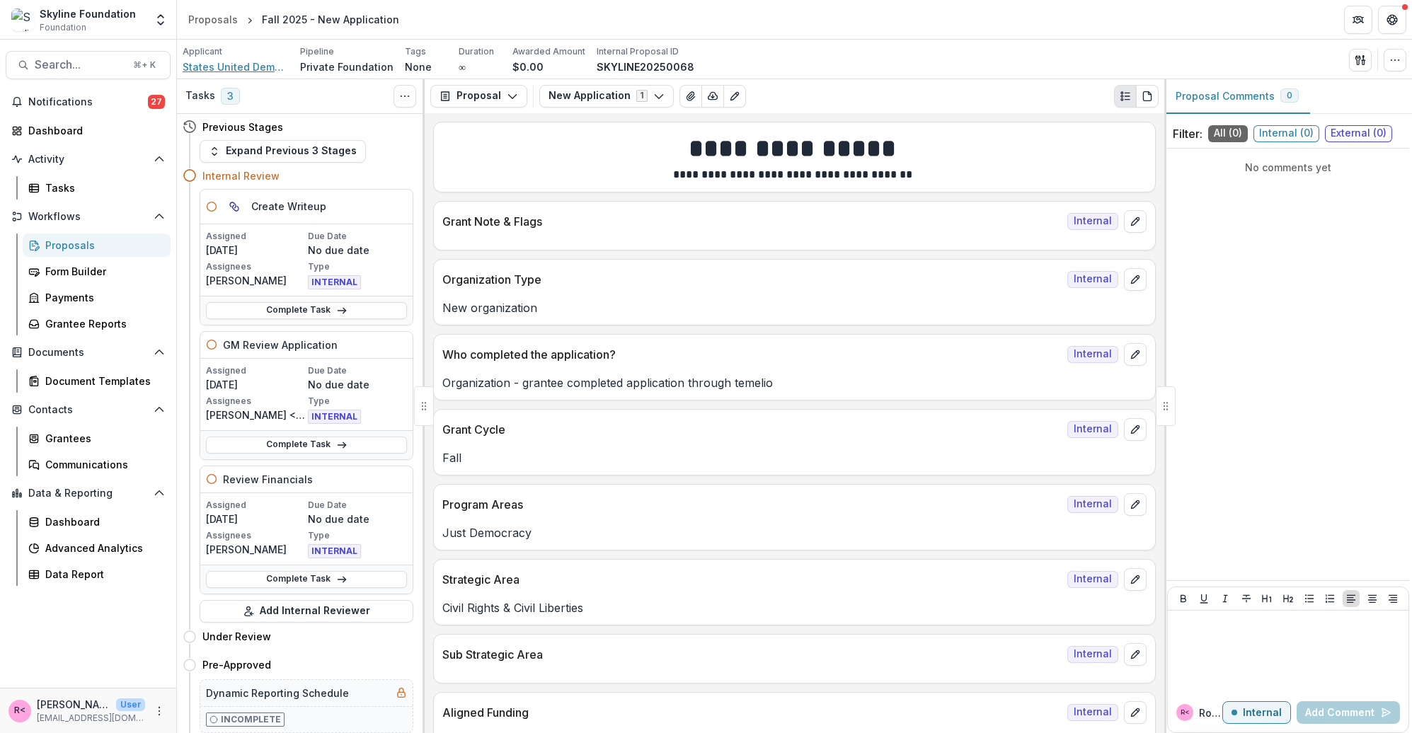
click at [241, 69] on span "States United Democracy Center Inc" at bounding box center [236, 66] width 106 height 15
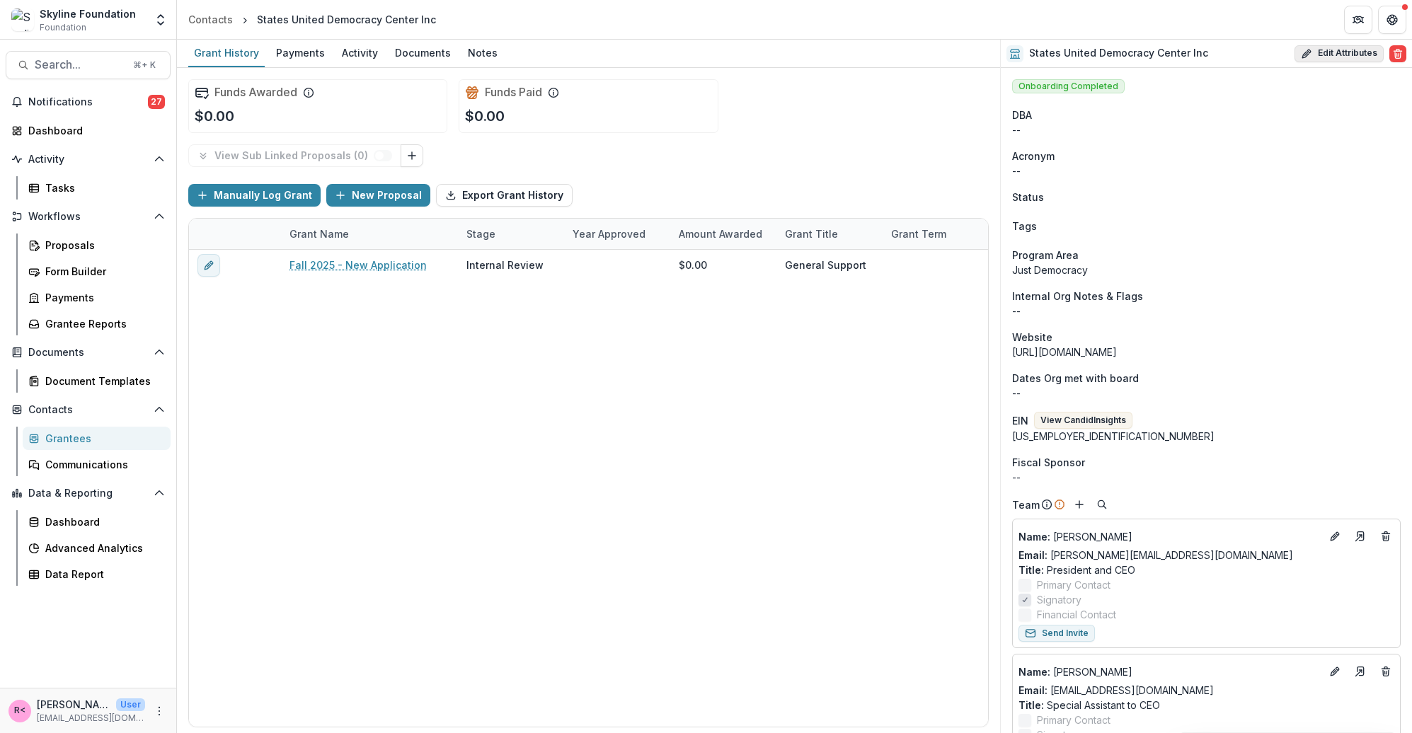
click at [1329, 59] on button "Edit Attributes" at bounding box center [1338, 53] width 89 height 17
select select
select select "**********"
type input "**********"
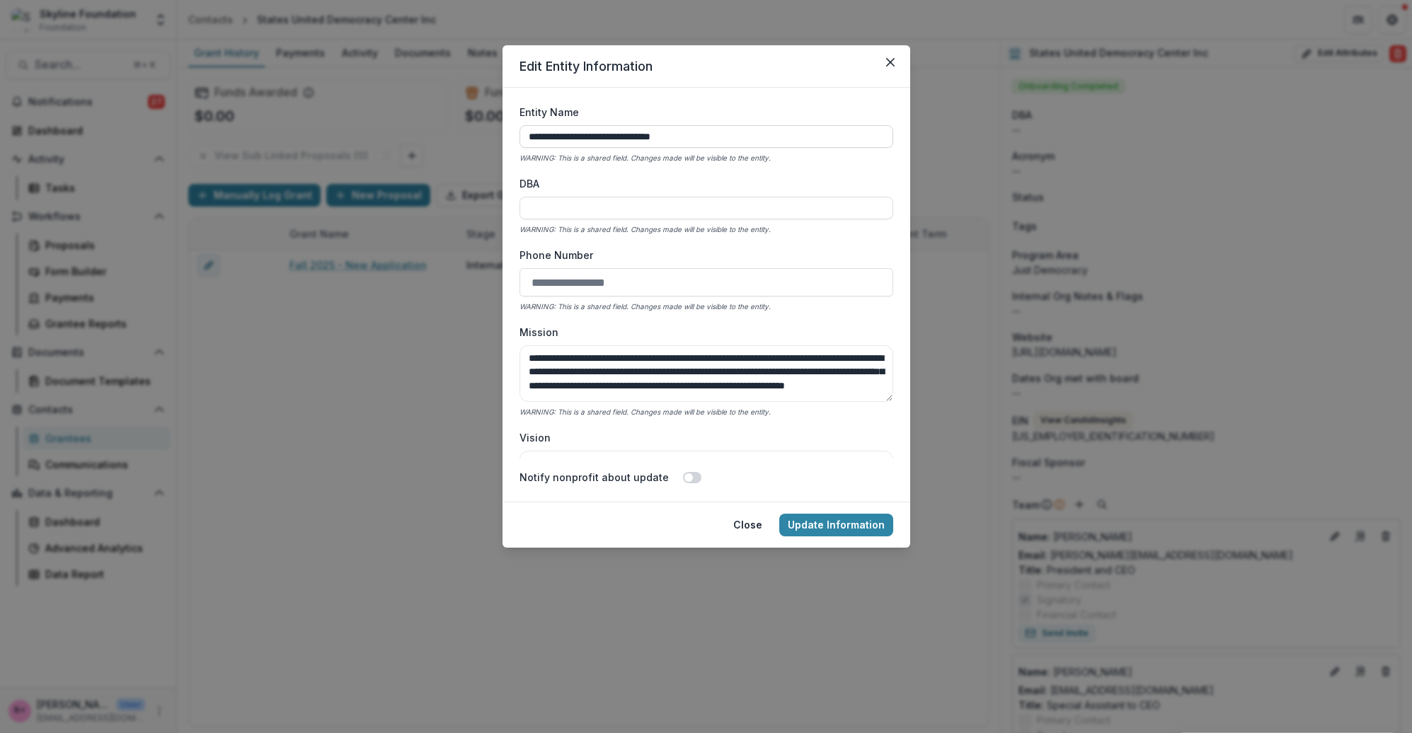
click at [658, 137] on input "**********" at bounding box center [706, 136] width 374 height 23
click at [621, 207] on input "DBA" at bounding box center [706, 208] width 374 height 23
paste input "**********"
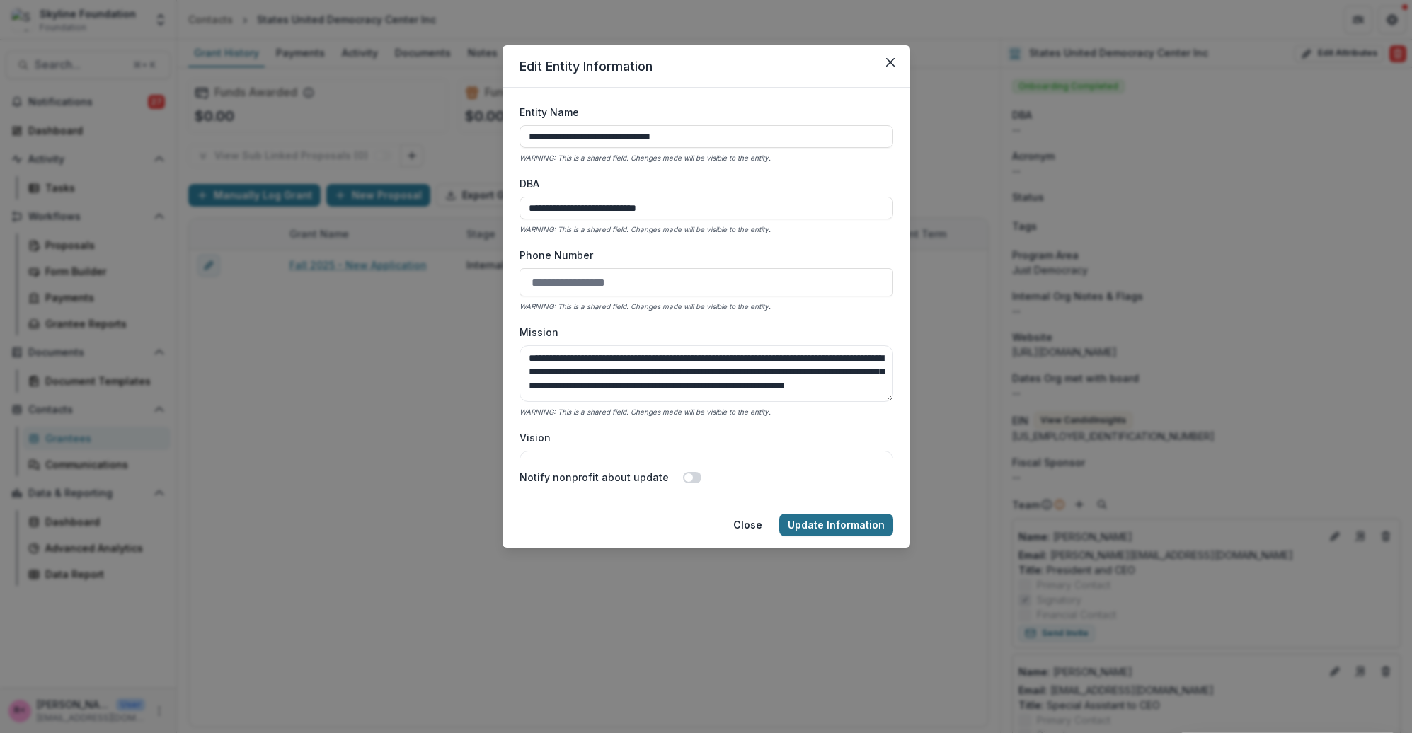
type input "**********"
click at [840, 517] on button "Update Information" at bounding box center [836, 525] width 114 height 23
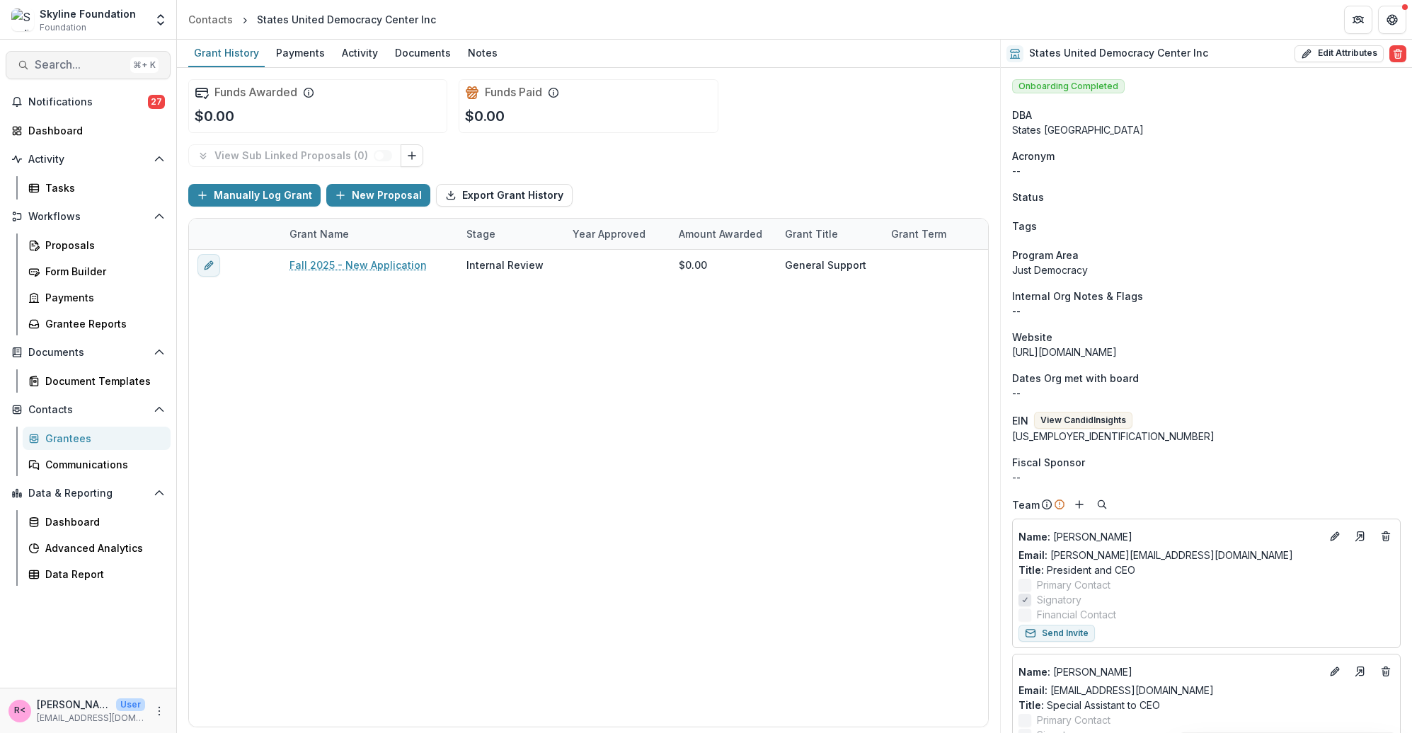
click at [102, 59] on span "Search..." at bounding box center [80, 64] width 90 height 13
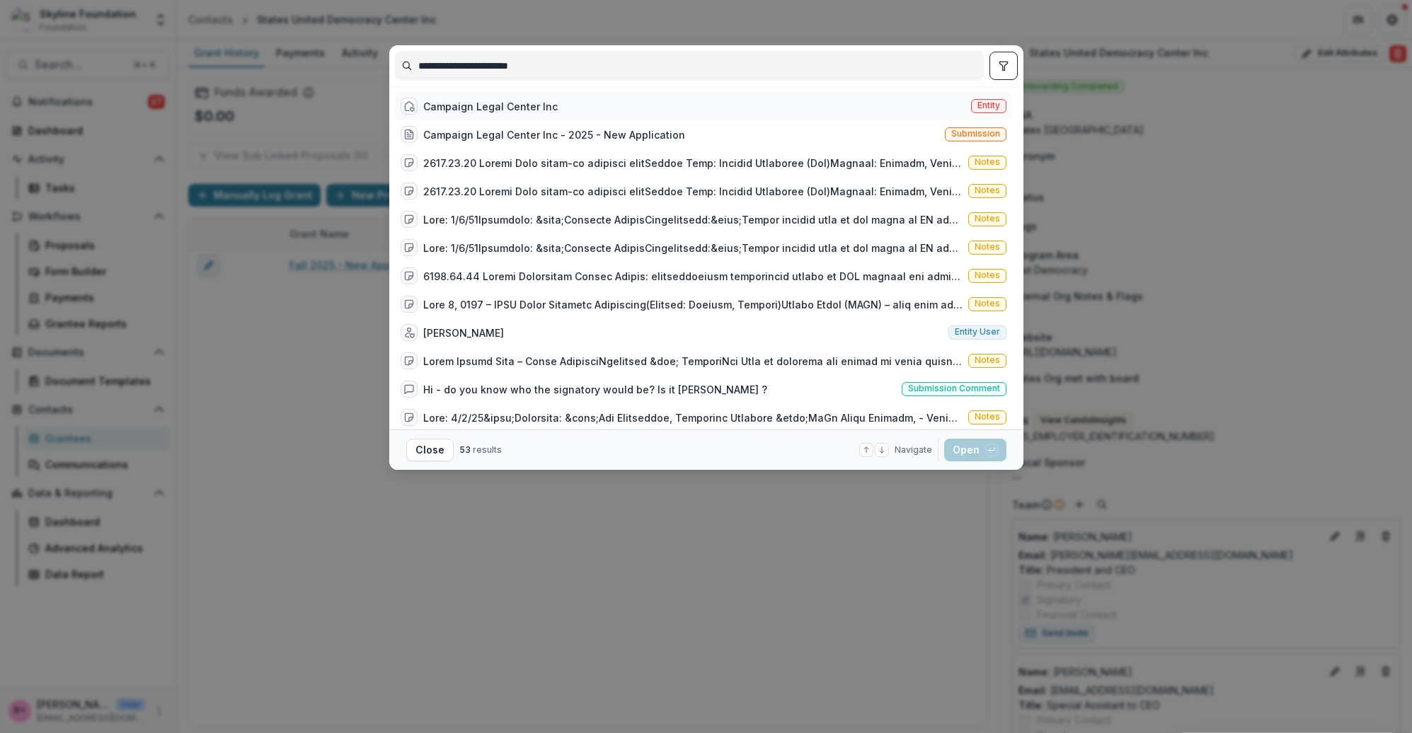
type input "**********"
click at [513, 105] on div "Campaign Legal Center Inc" at bounding box center [490, 106] width 134 height 15
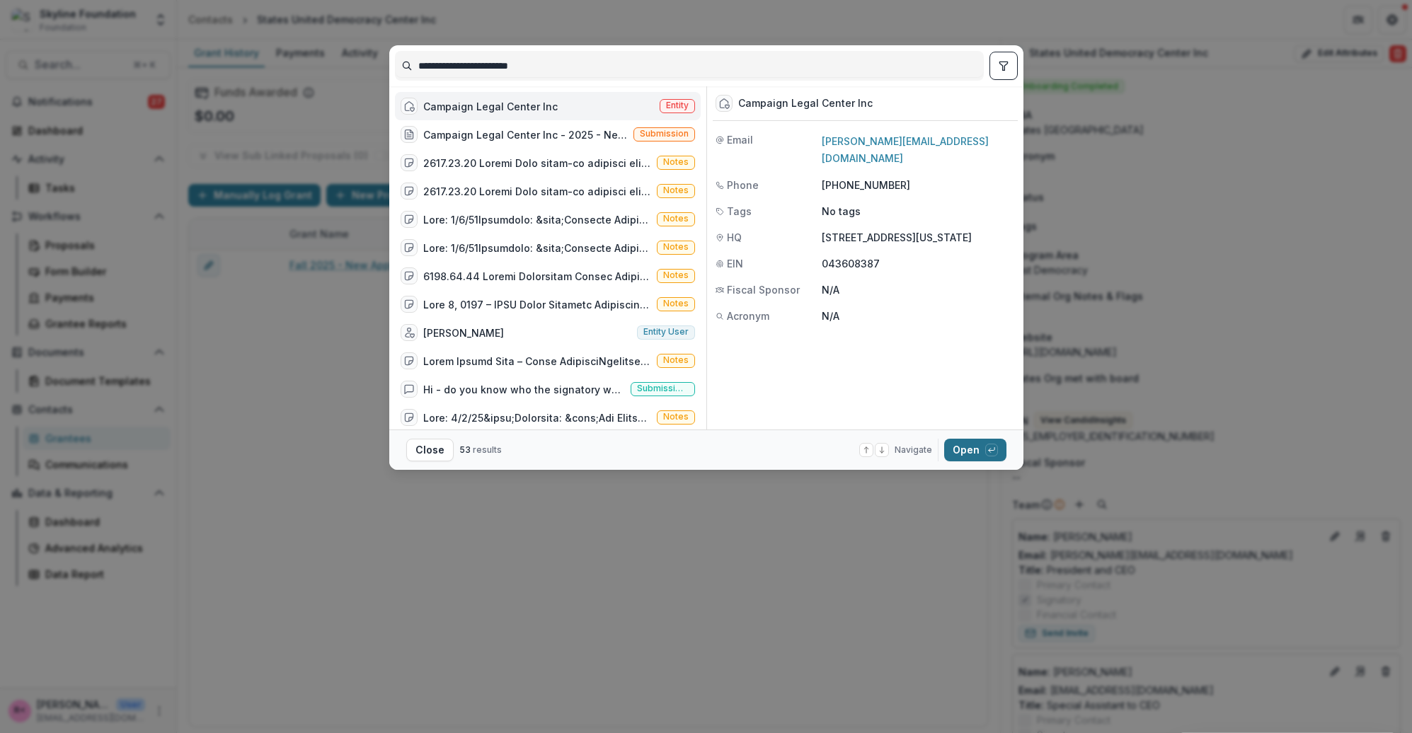
click at [966, 451] on button "Open with enter key" at bounding box center [975, 450] width 62 height 23
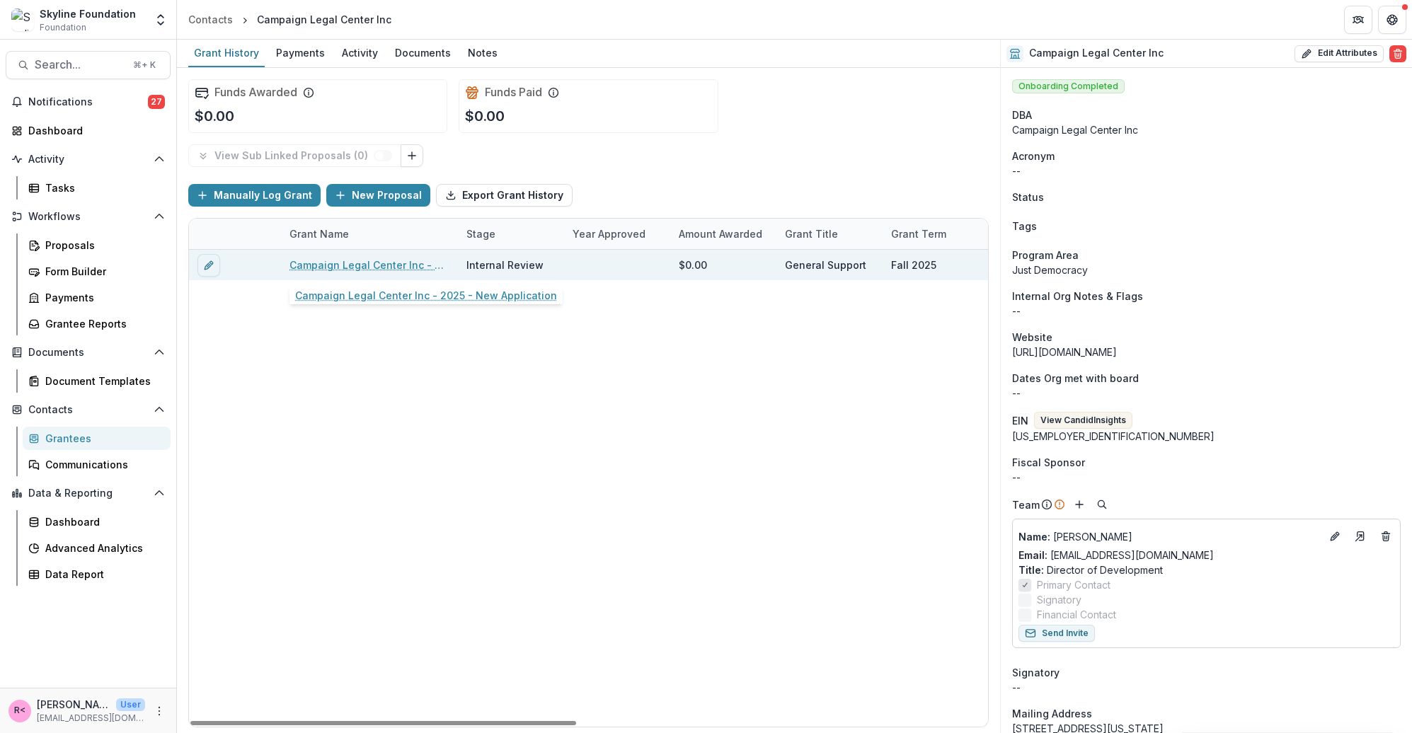
click at [396, 265] on link "Campaign Legal Center Inc - 2025 - New Application" at bounding box center [369, 265] width 160 height 15
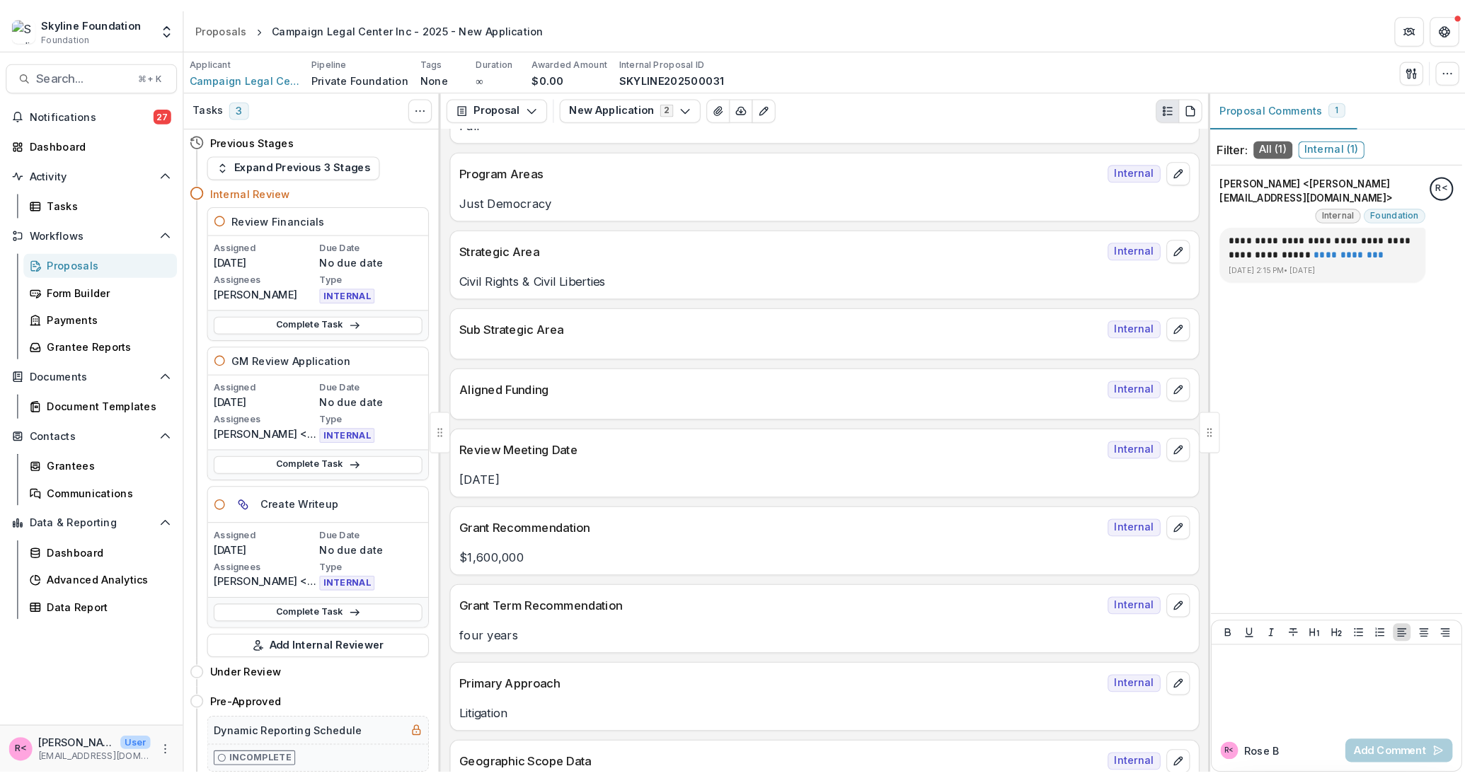
scroll to position [476, 0]
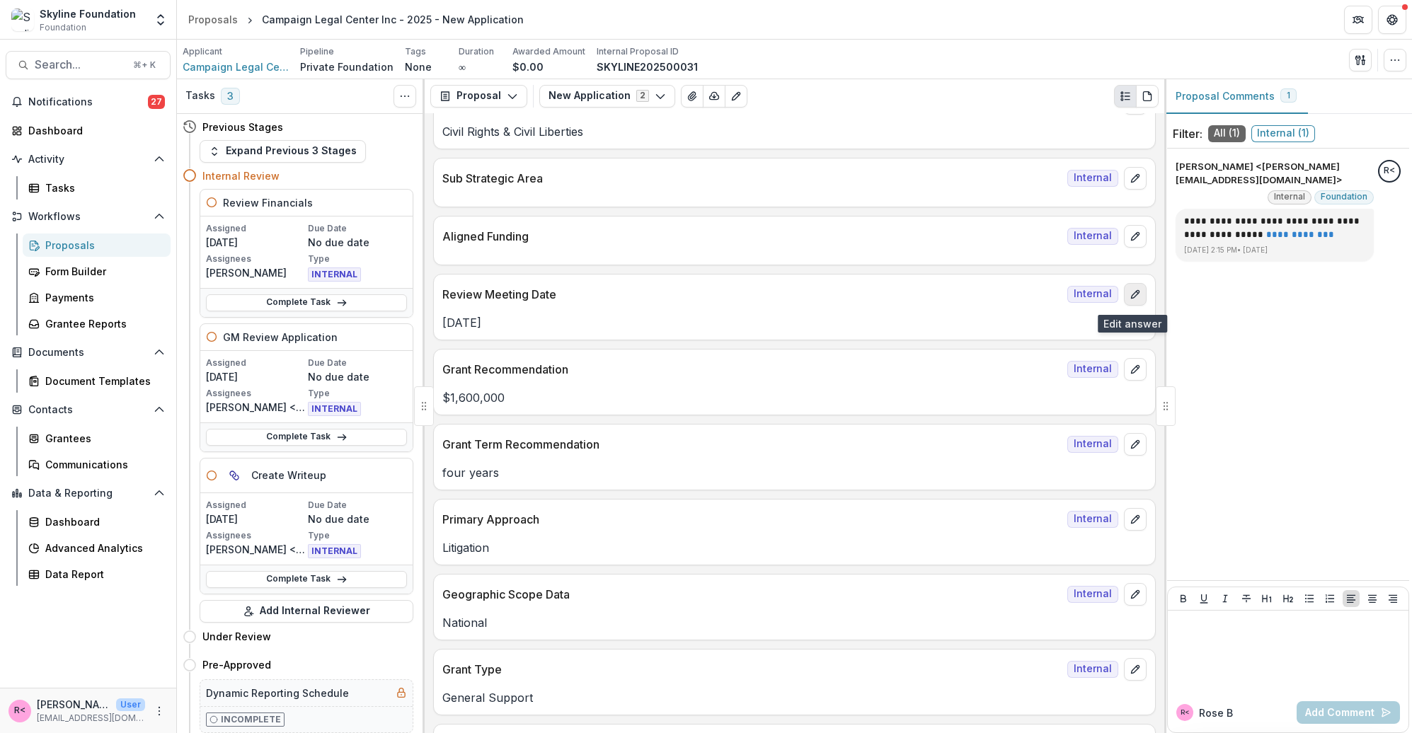
click at [1138, 299] on button "edit" at bounding box center [1135, 294] width 23 height 23
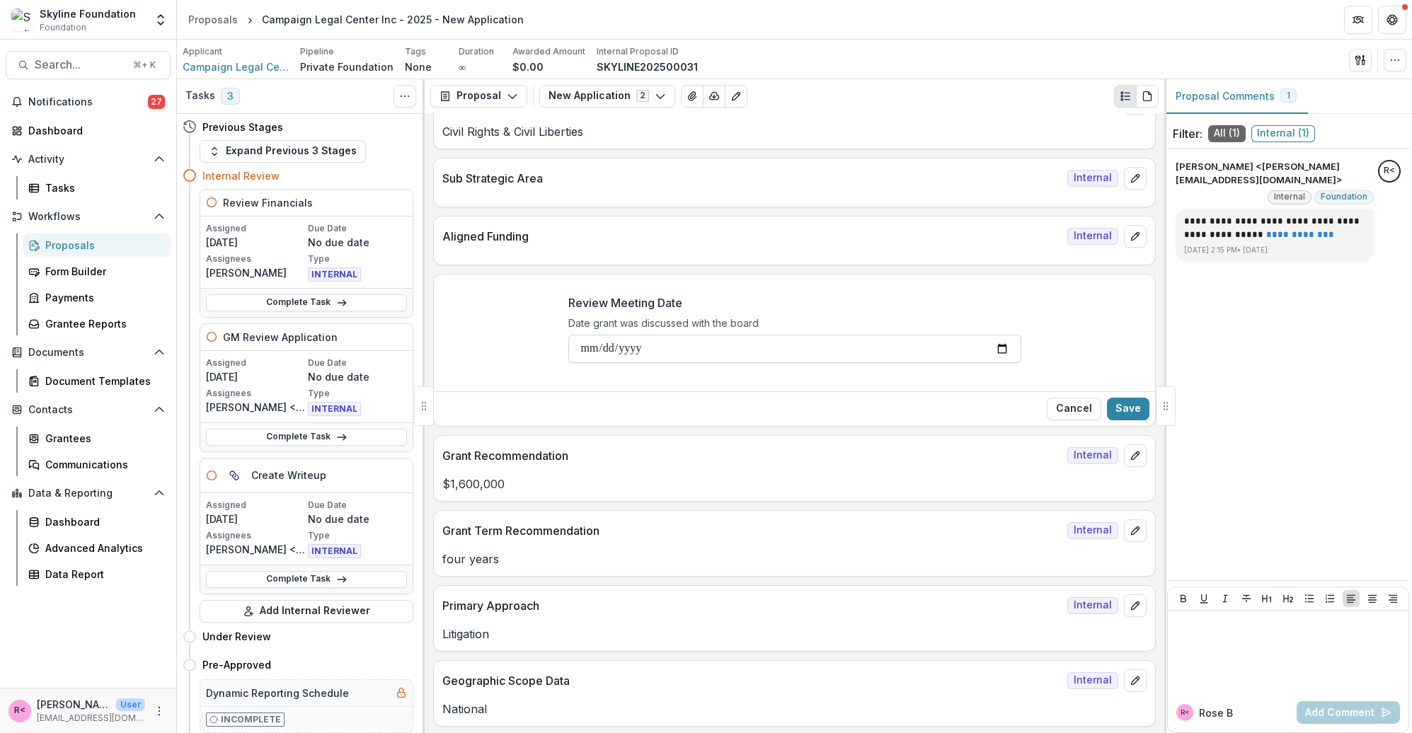
click at [606, 350] on input "**********" at bounding box center [794, 349] width 453 height 28
type input "**********"
click at [1119, 407] on button "Save" at bounding box center [1128, 409] width 42 height 23
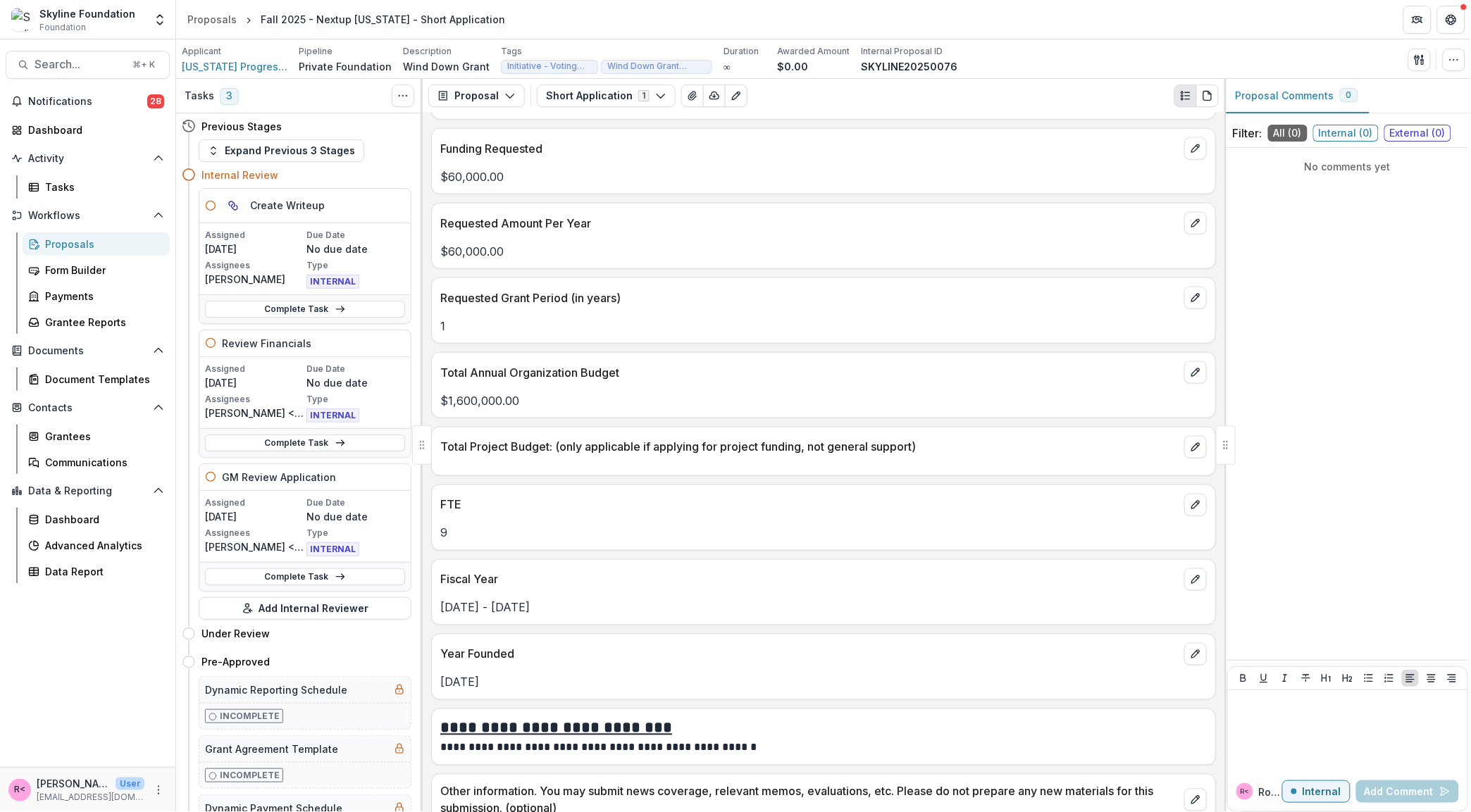
scroll to position [2743, 0]
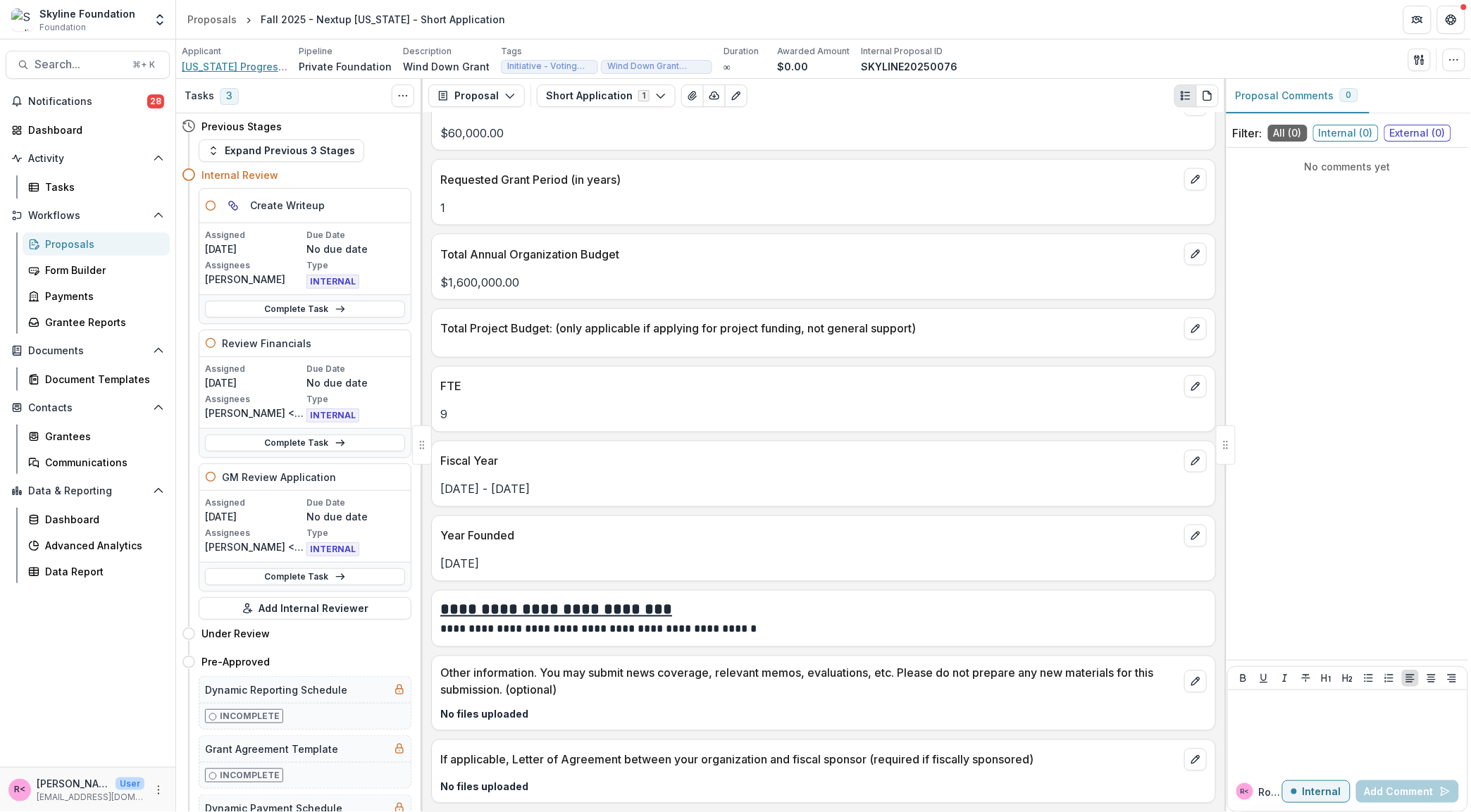
click at [225, 72] on span "[US_STATE] Progress Forum" at bounding box center [235, 66] width 105 height 15
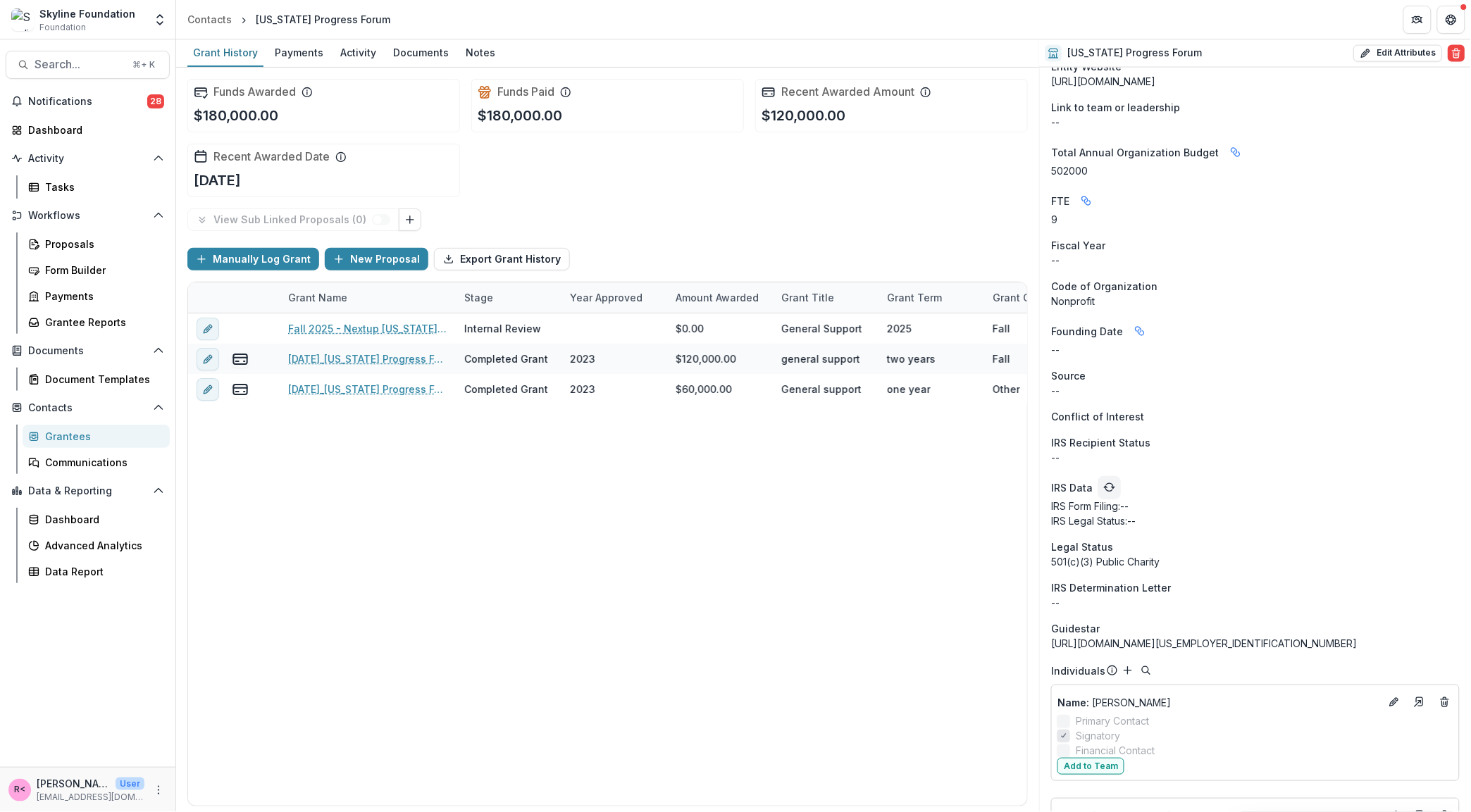
scroll to position [852, 0]
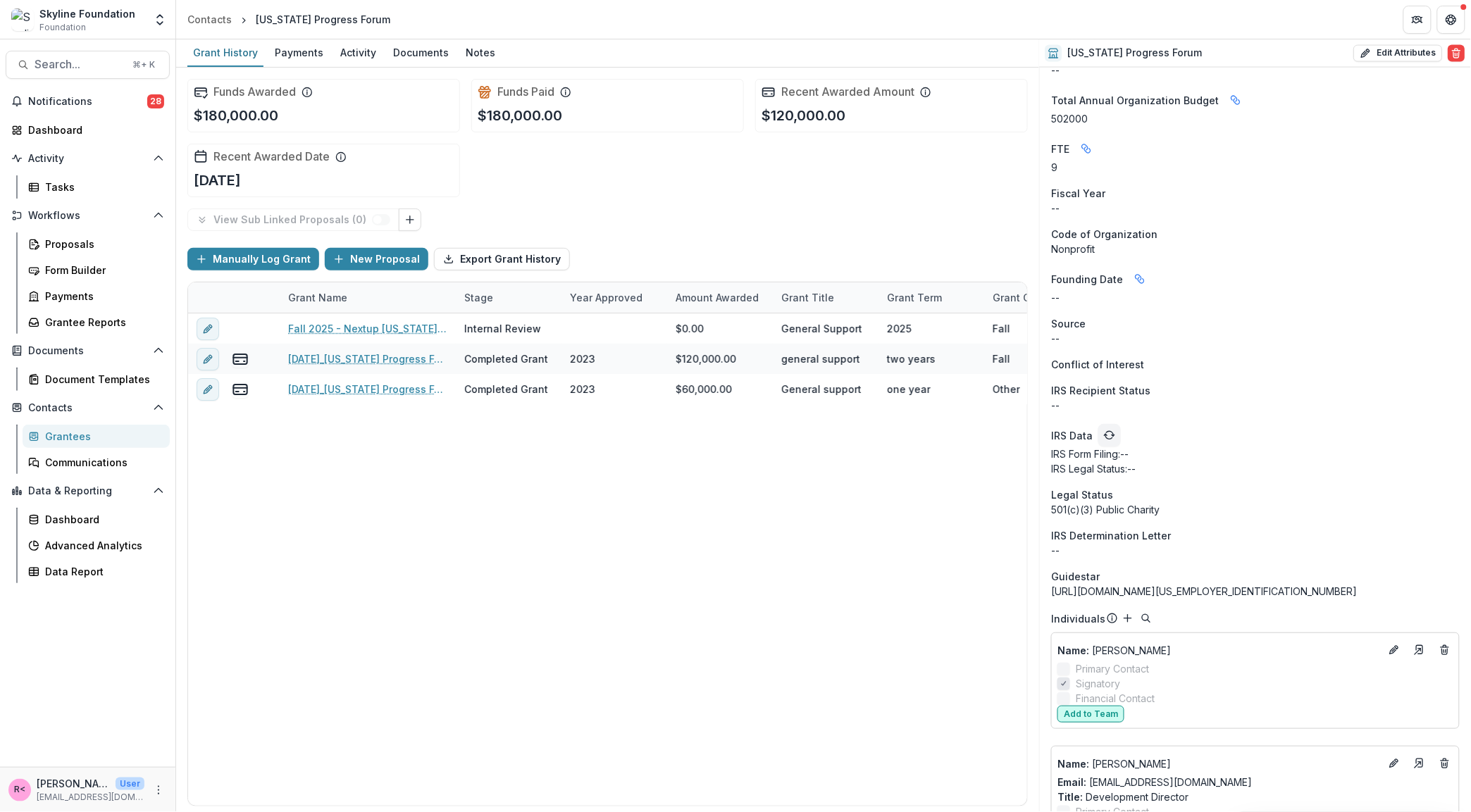
click at [1106, 711] on button "Add to Team" at bounding box center [1090, 713] width 67 height 17
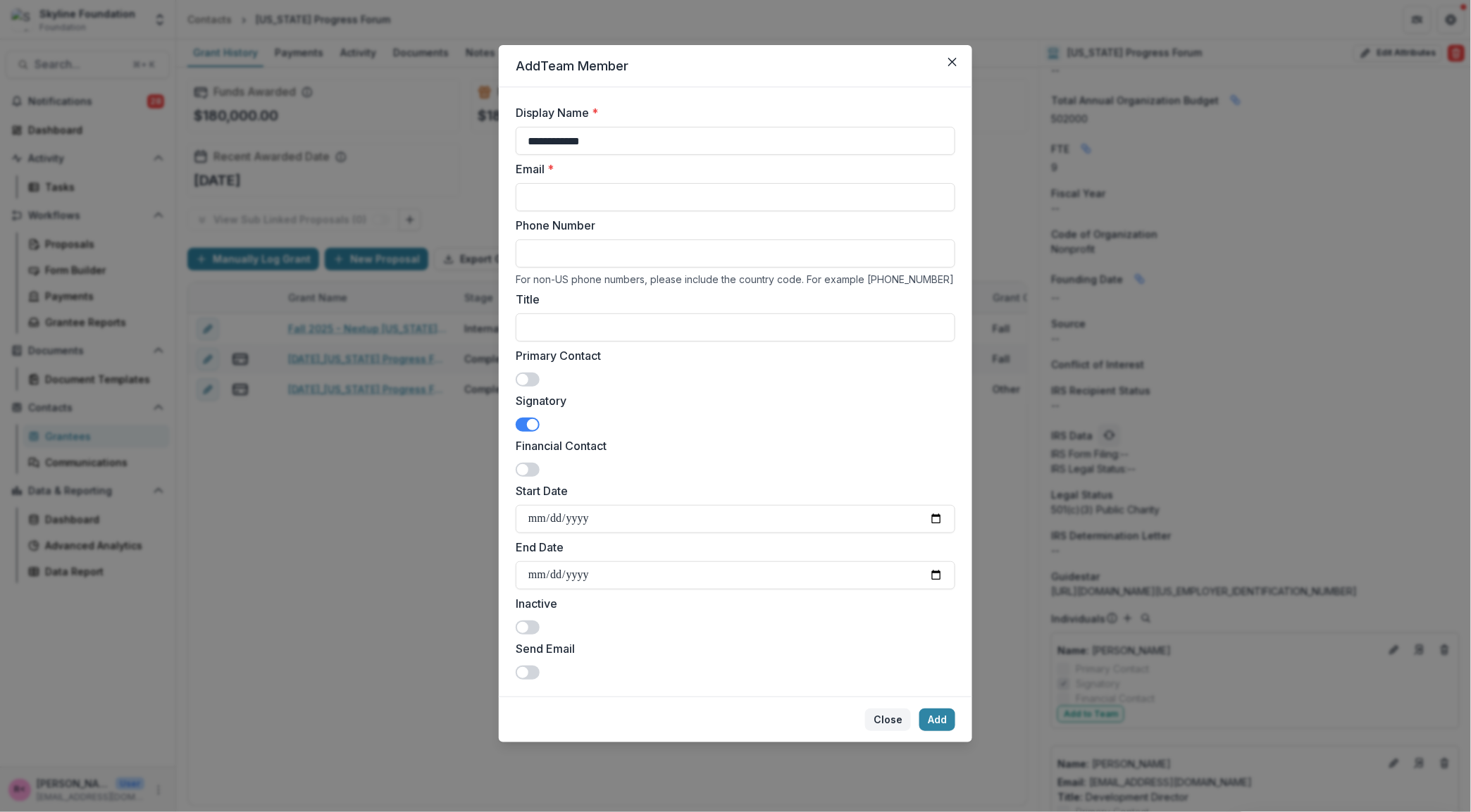
click at [887, 724] on button "Close" at bounding box center [888, 719] width 46 height 23
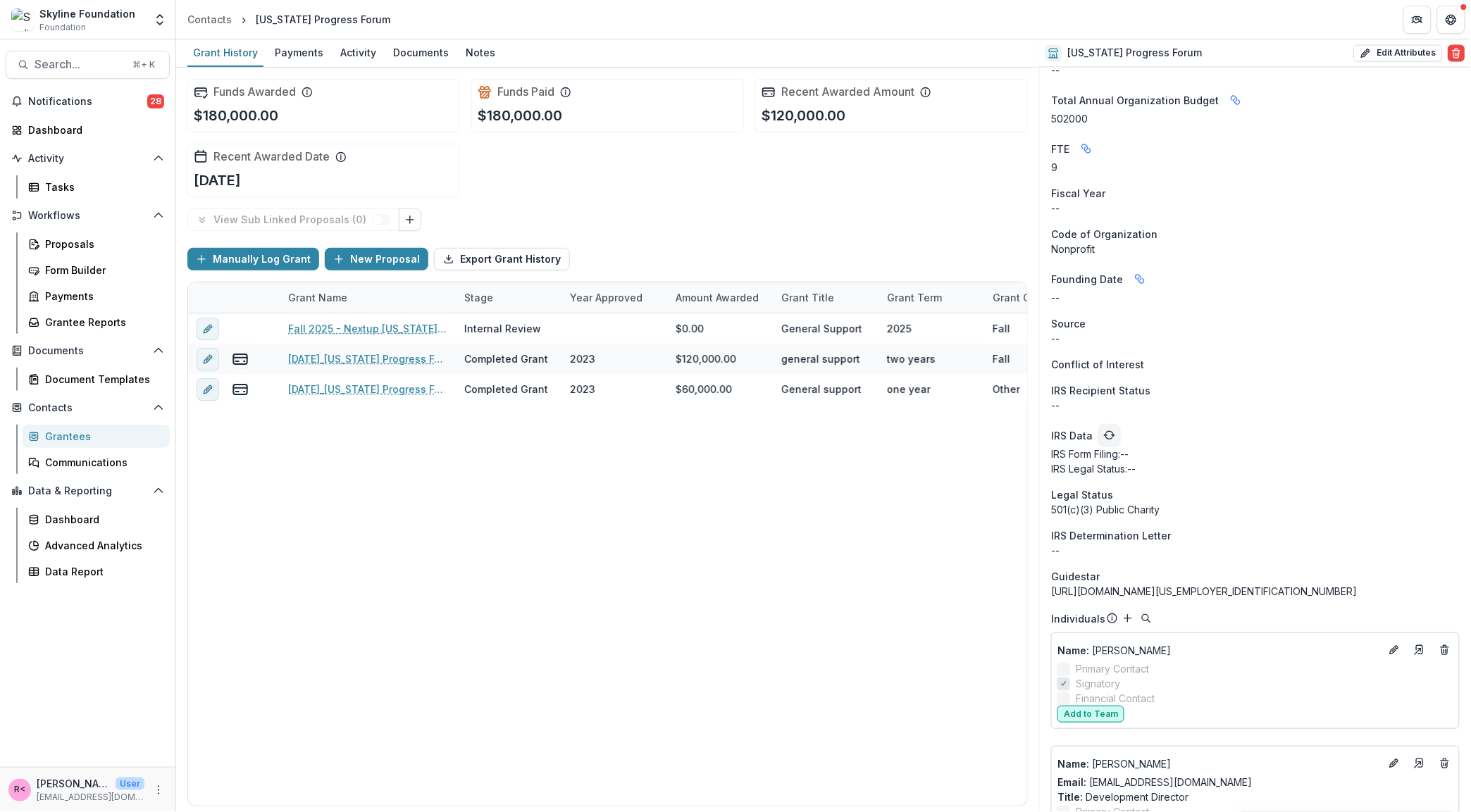
click at [1110, 712] on button "Add to Team" at bounding box center [1090, 713] width 67 height 17
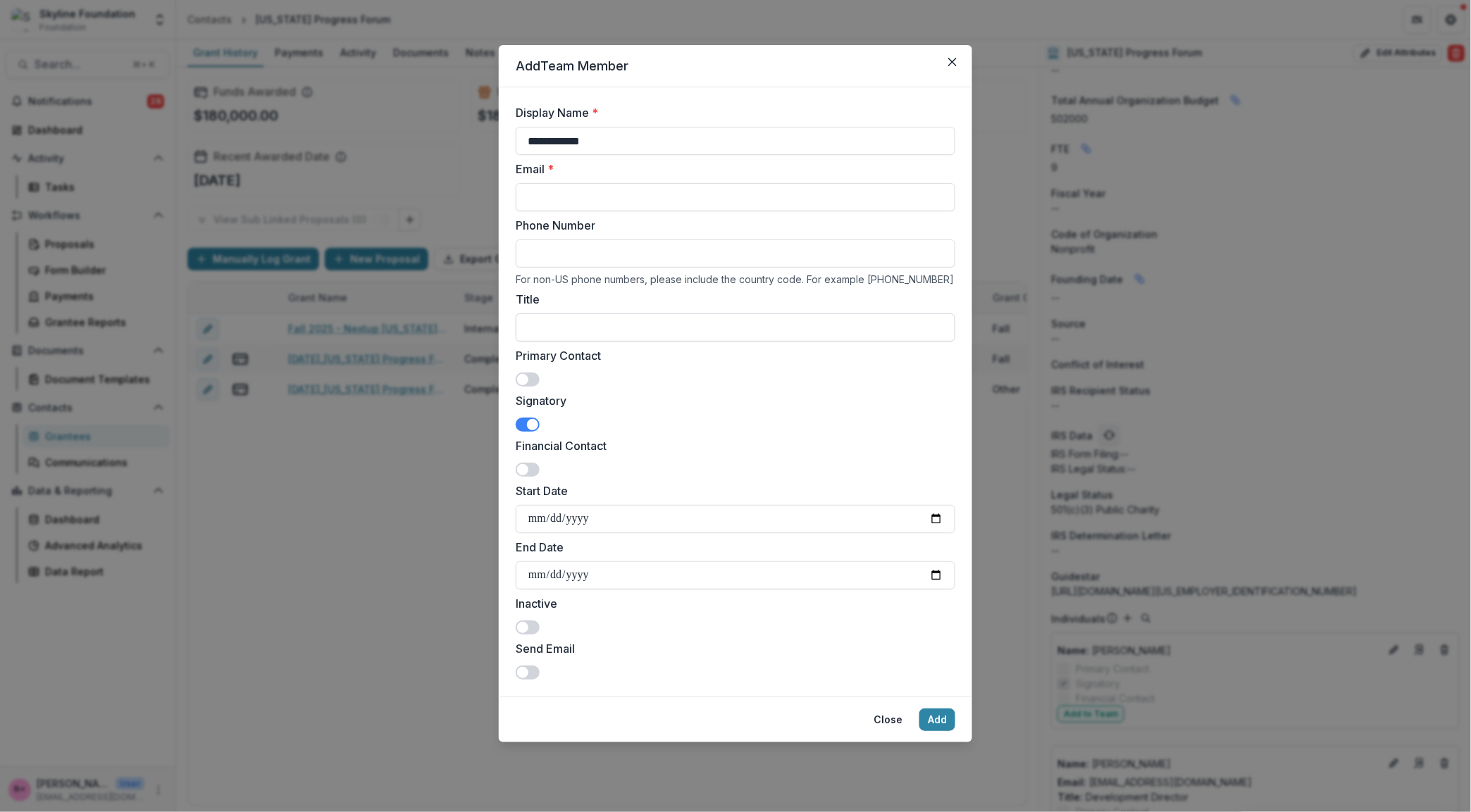
click at [543, 327] on input "Title" at bounding box center [736, 327] width 440 height 28
type input "**********"
click at [941, 727] on button "Add" at bounding box center [938, 719] width 36 height 23
click at [594, 202] on input "**********" at bounding box center [736, 197] width 440 height 28
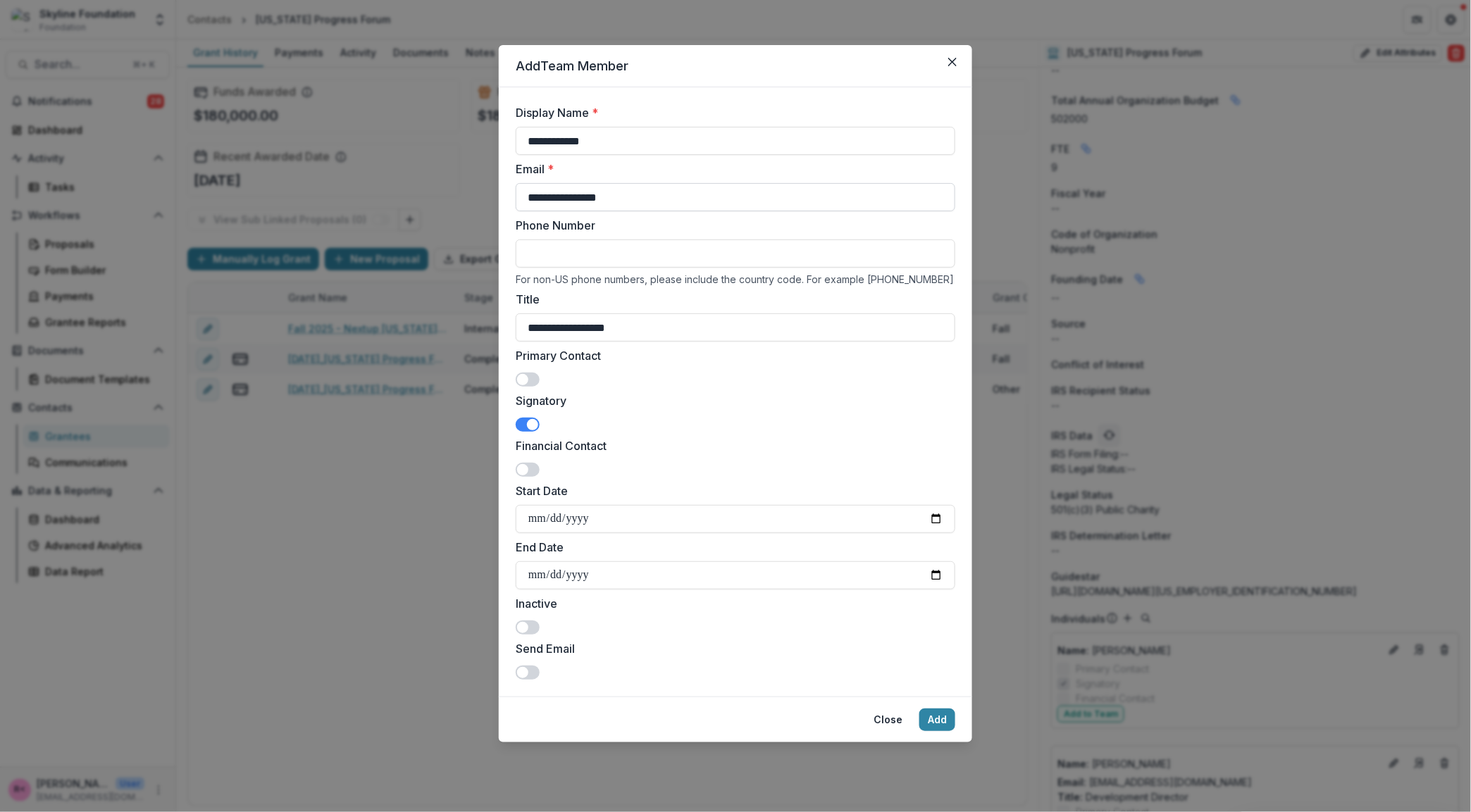
click at [594, 202] on input "**********" at bounding box center [736, 197] width 440 height 28
type input "**********"
click at [884, 107] on label "Display Name *" at bounding box center [731, 112] width 431 height 17
click at [884, 126] on input "**********" at bounding box center [736, 140] width 440 height 28
click at [895, 718] on button "Close" at bounding box center [888, 719] width 46 height 23
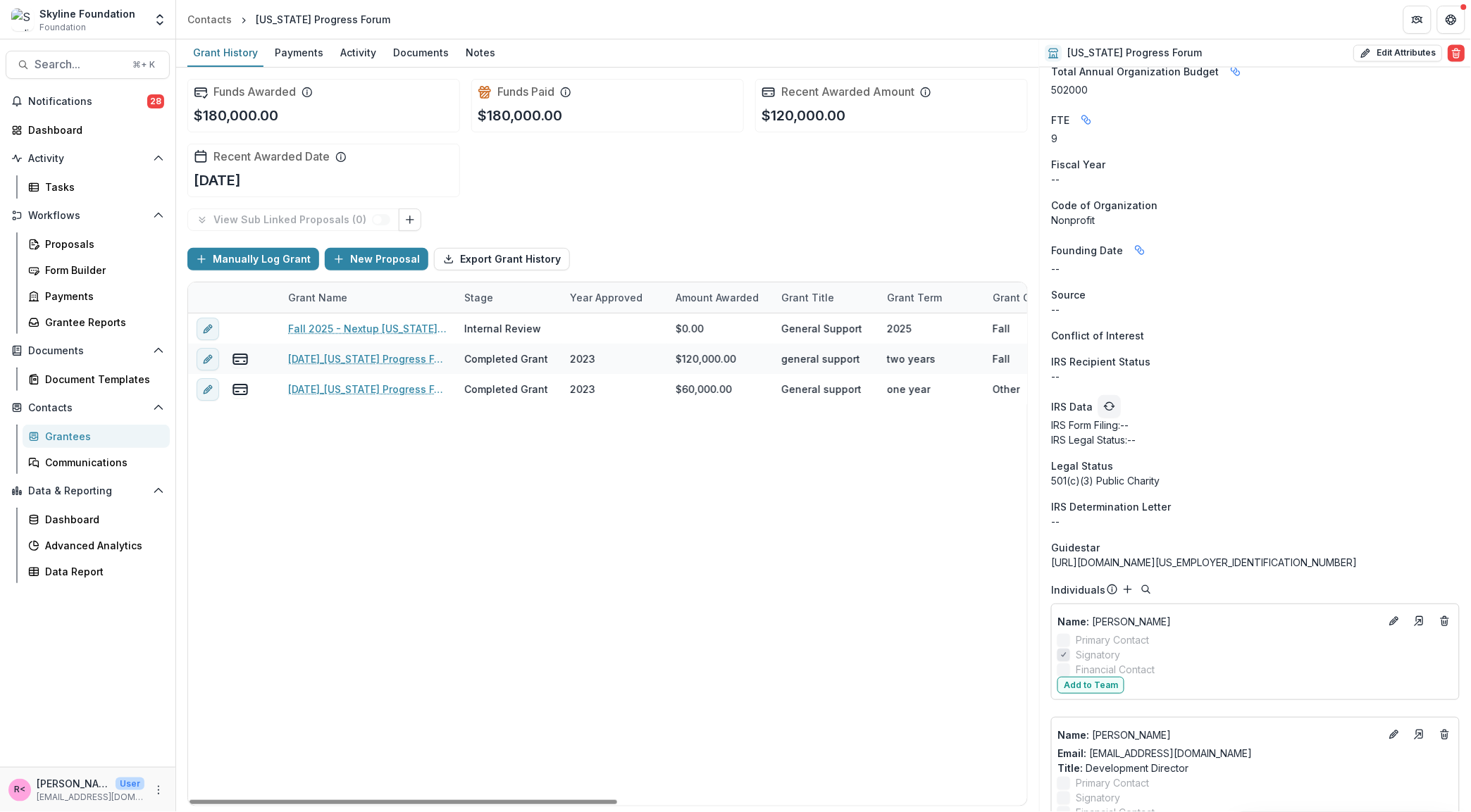
scroll to position [882, 0]
click at [1391, 620] on icon "Edit" at bounding box center [1393, 620] width 11 height 11
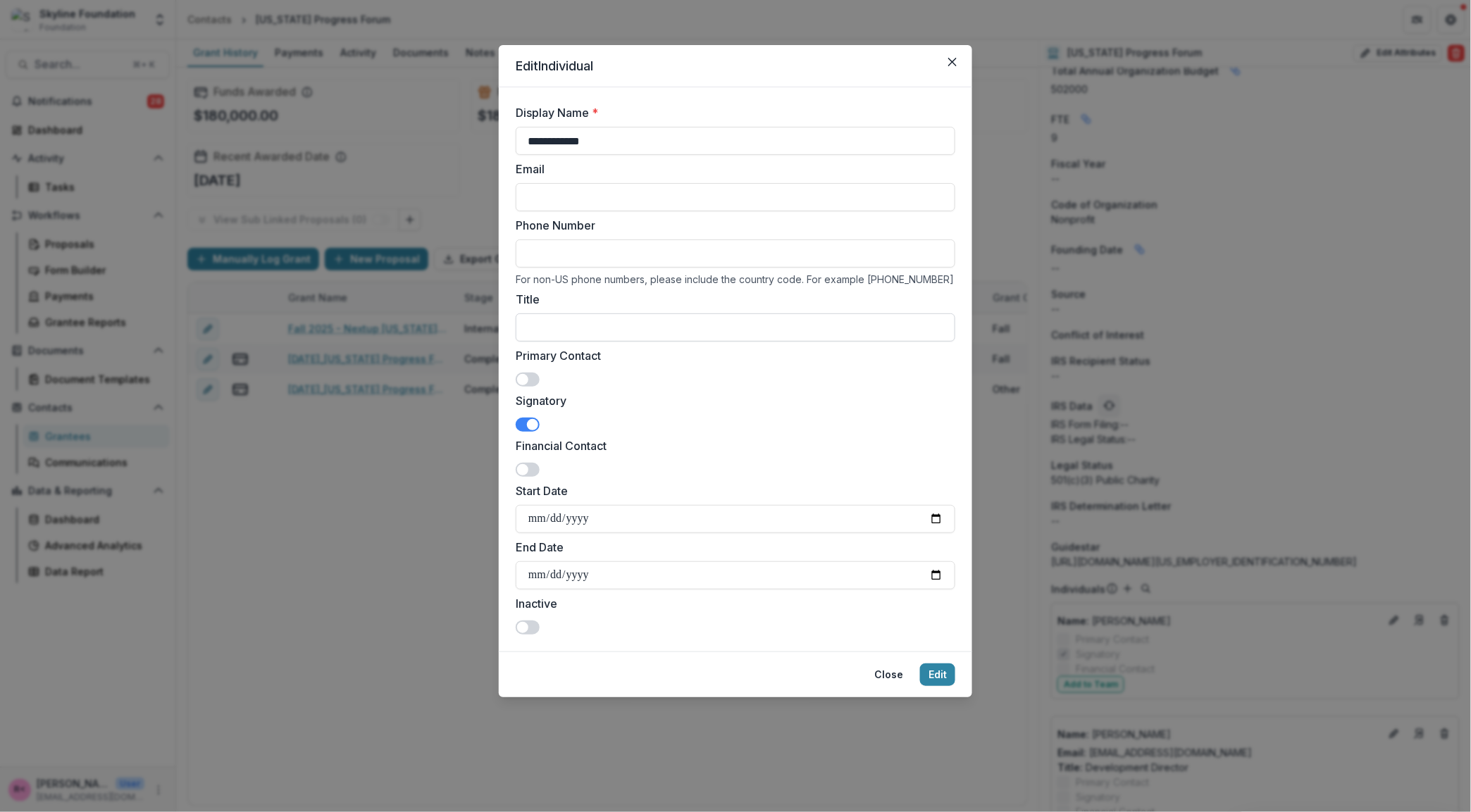
click at [530, 326] on input "Title" at bounding box center [736, 327] width 440 height 28
type input "**********"
click at [946, 679] on button "Edit" at bounding box center [937, 675] width 35 height 23
type input "**********"
click at [937, 672] on button "Edit" at bounding box center [937, 675] width 35 height 23
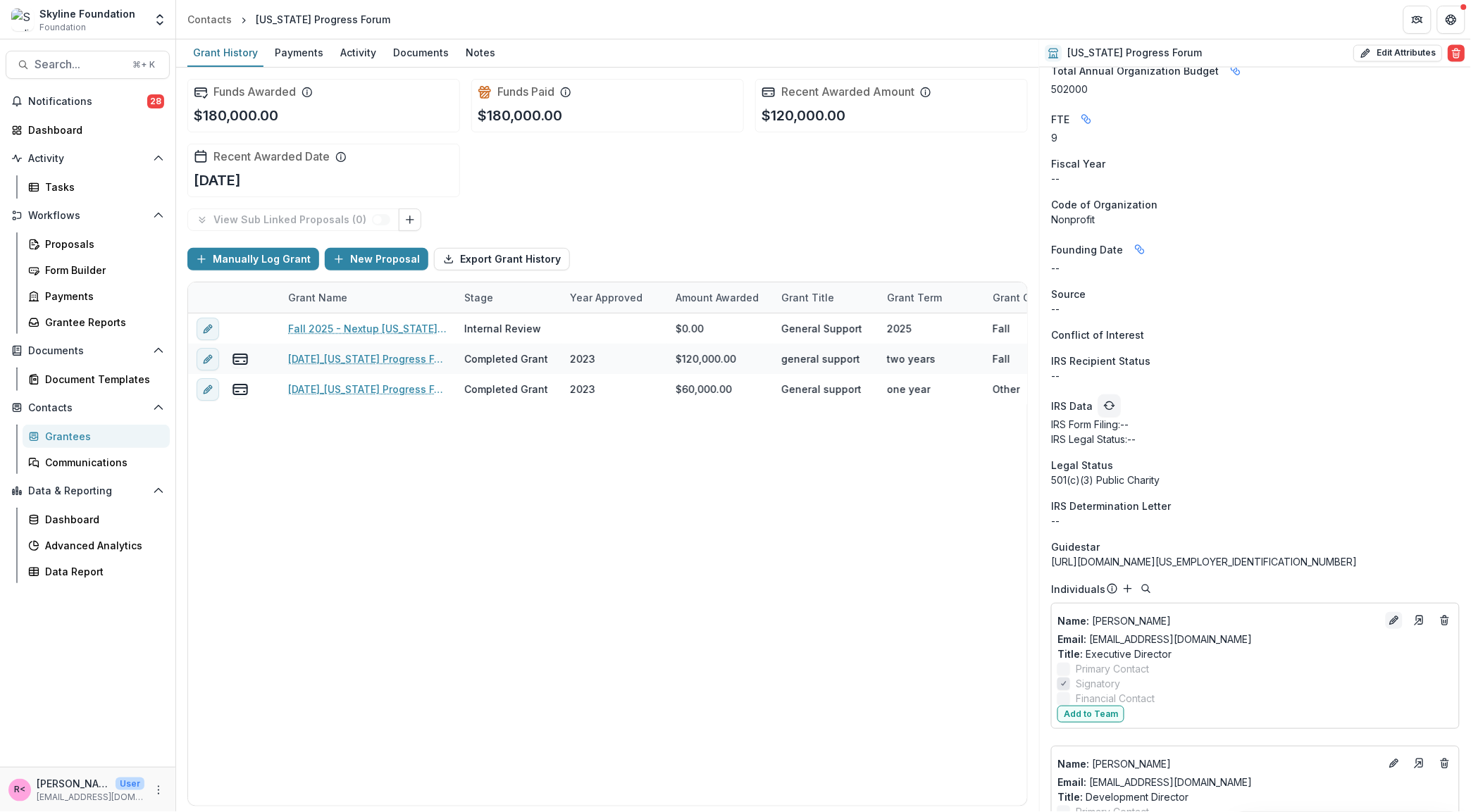
click at [1392, 620] on line "Edit" at bounding box center [1393, 621] width 3 height 3
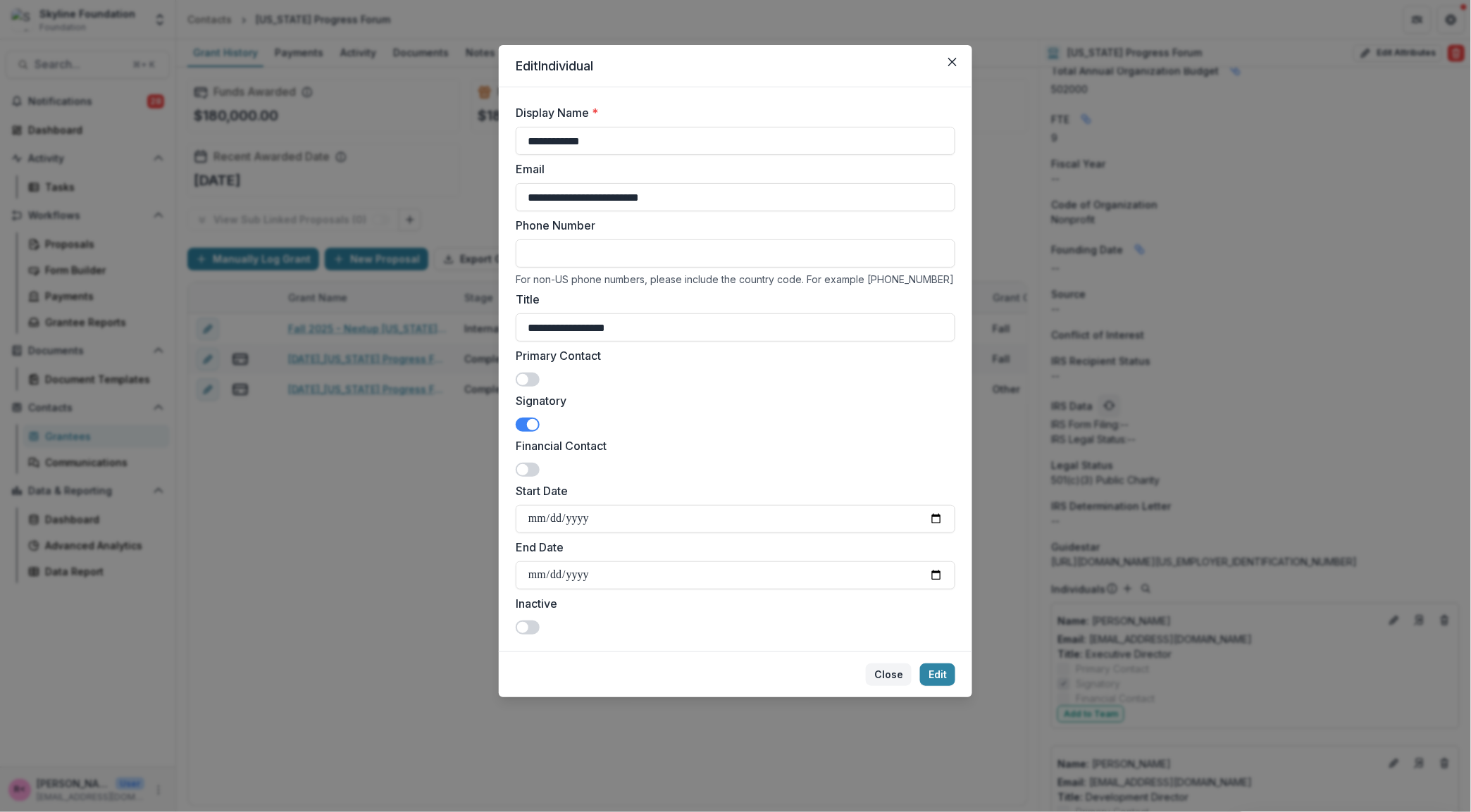
click at [893, 667] on button "Close" at bounding box center [889, 675] width 46 height 23
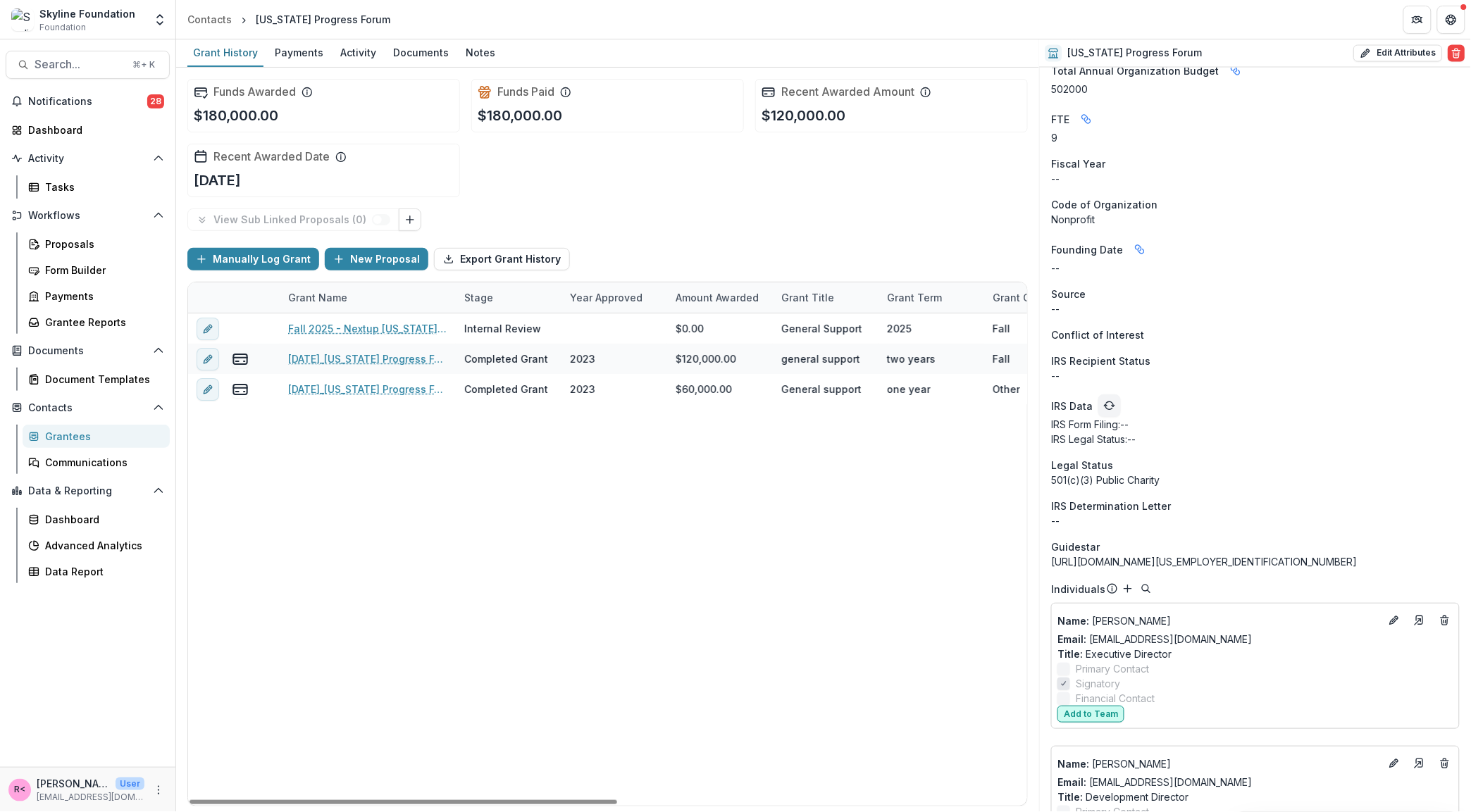
click at [1095, 711] on button "Add to Team" at bounding box center [1090, 713] width 67 height 17
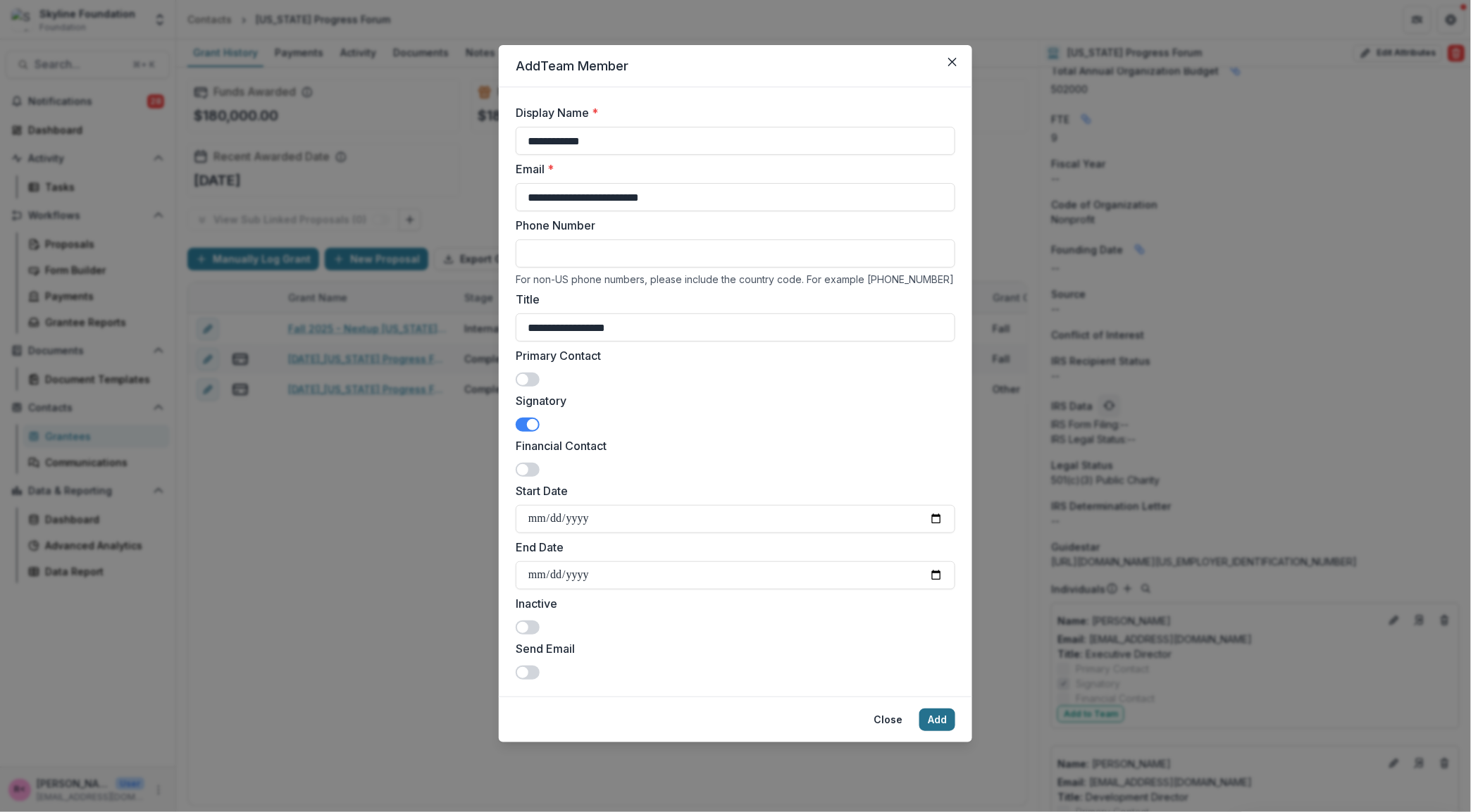
click at [937, 726] on button "Add" at bounding box center [938, 719] width 36 height 23
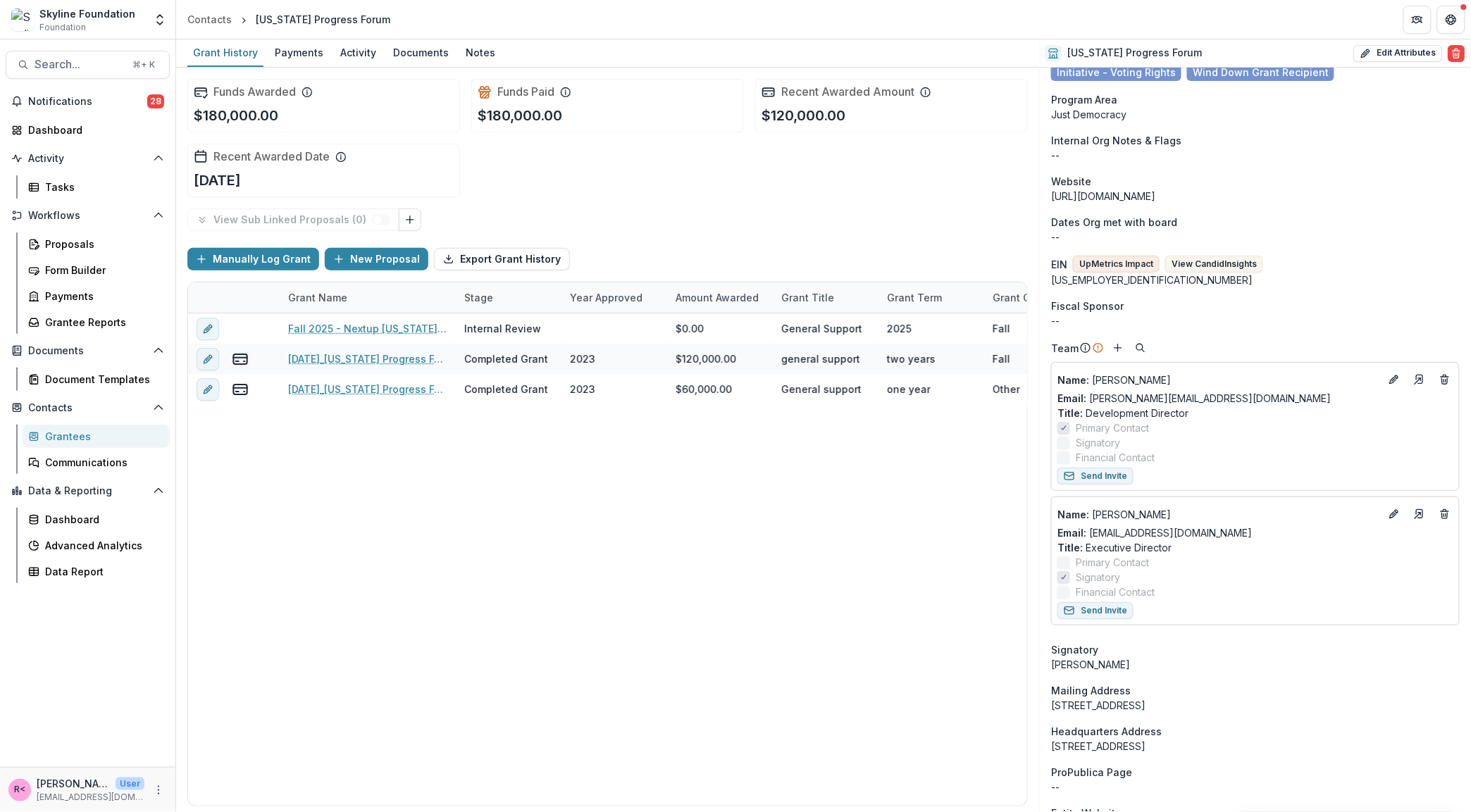
scroll to position [184, 0]
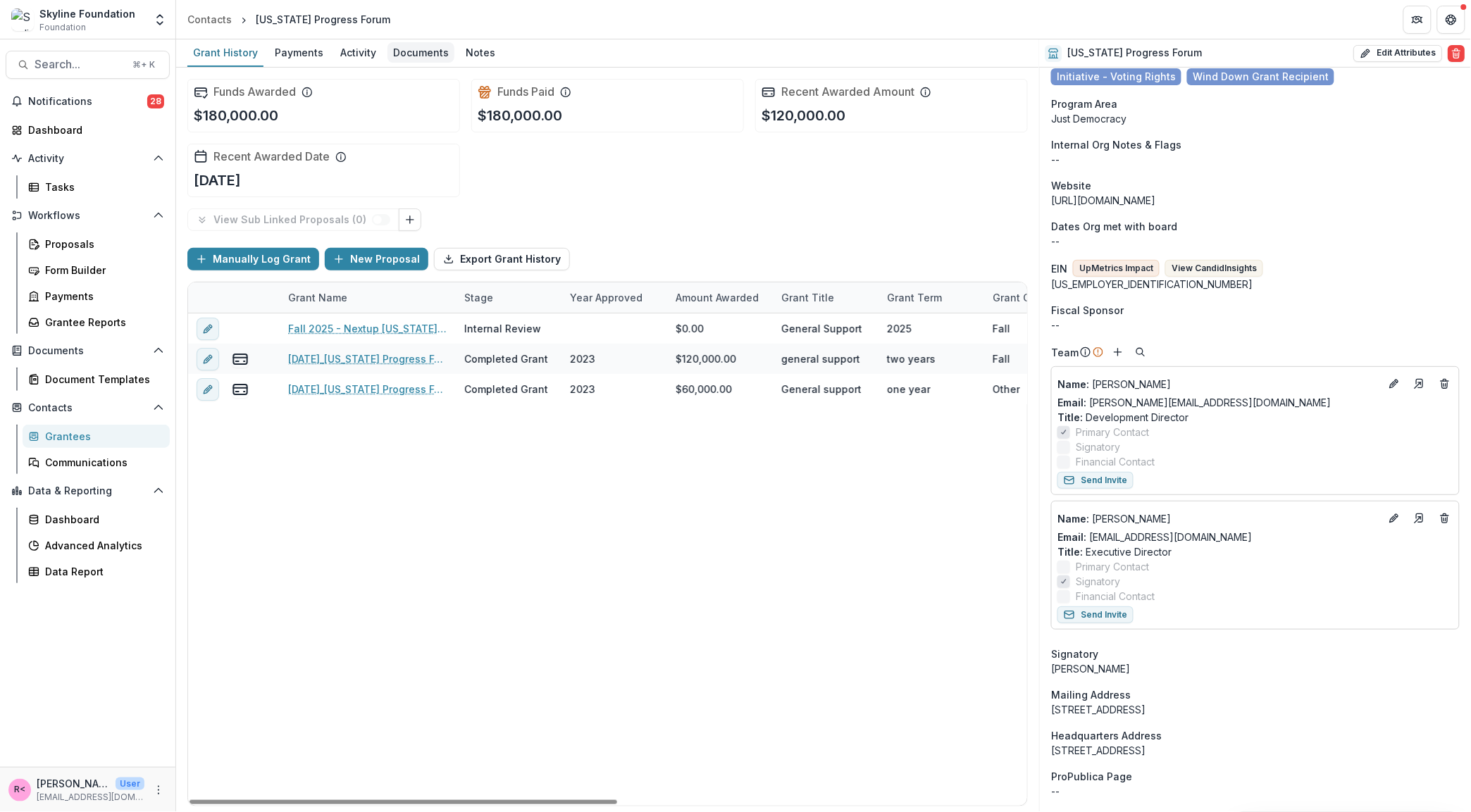
click at [418, 57] on div "Documents" at bounding box center [420, 52] width 67 height 21
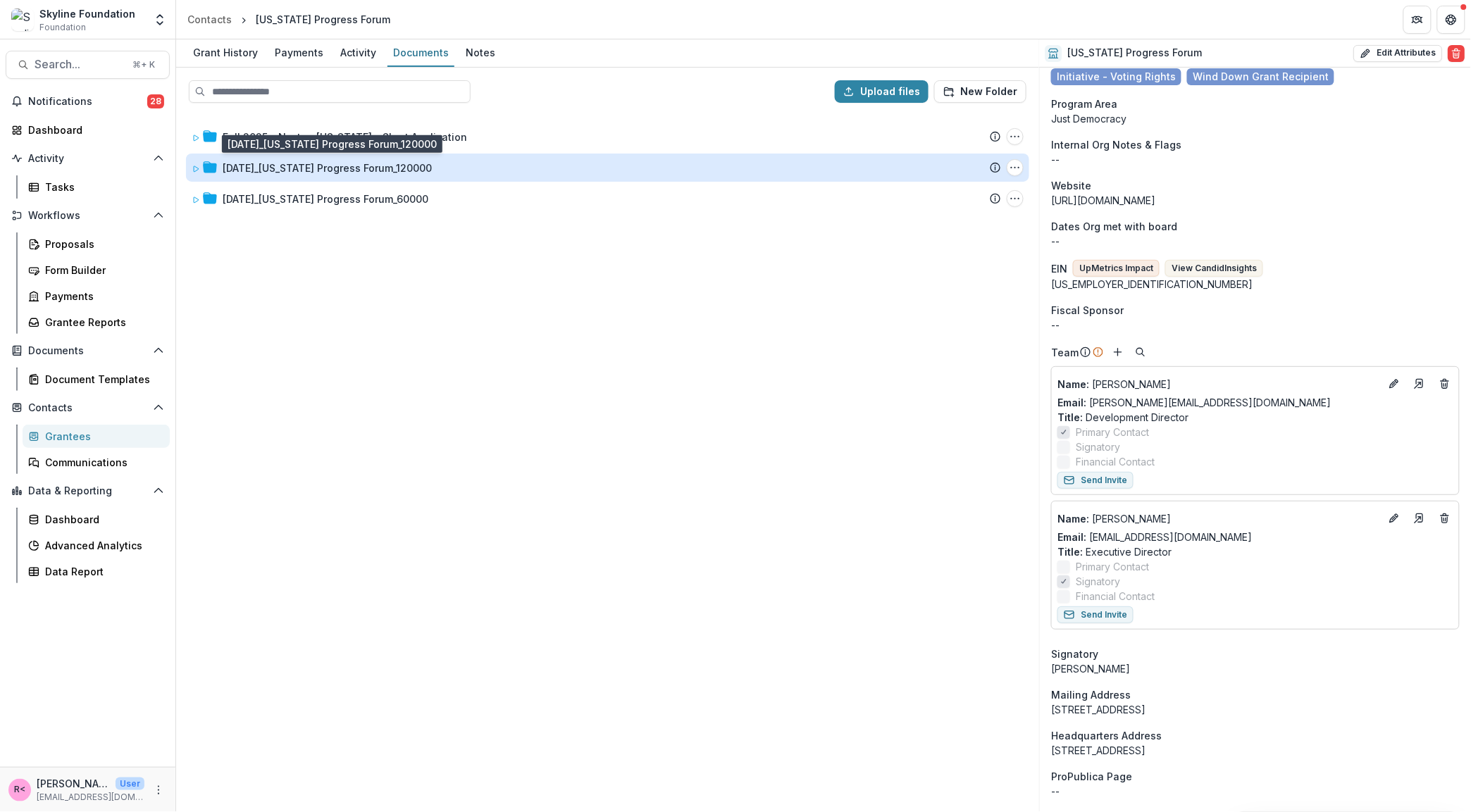
click at [242, 165] on div "12-04-2023_Oregon Progress Forum_120000" at bounding box center [327, 167] width 209 height 15
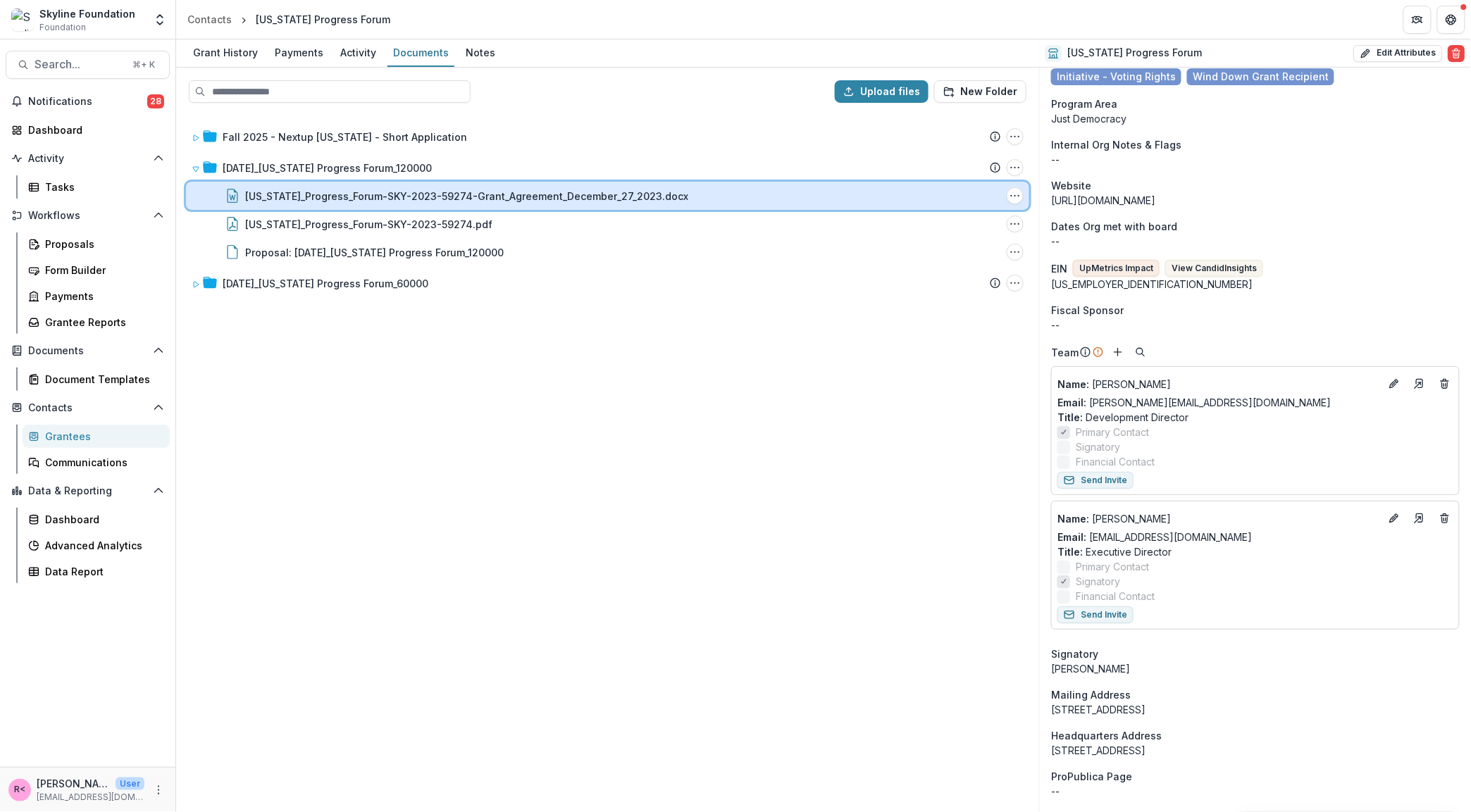
click at [350, 202] on div "Oregon_Progress_Forum-SKY-2023-59274-Grant_Agreement_December_27_2023.docx File…" at bounding box center [607, 196] width 843 height 28
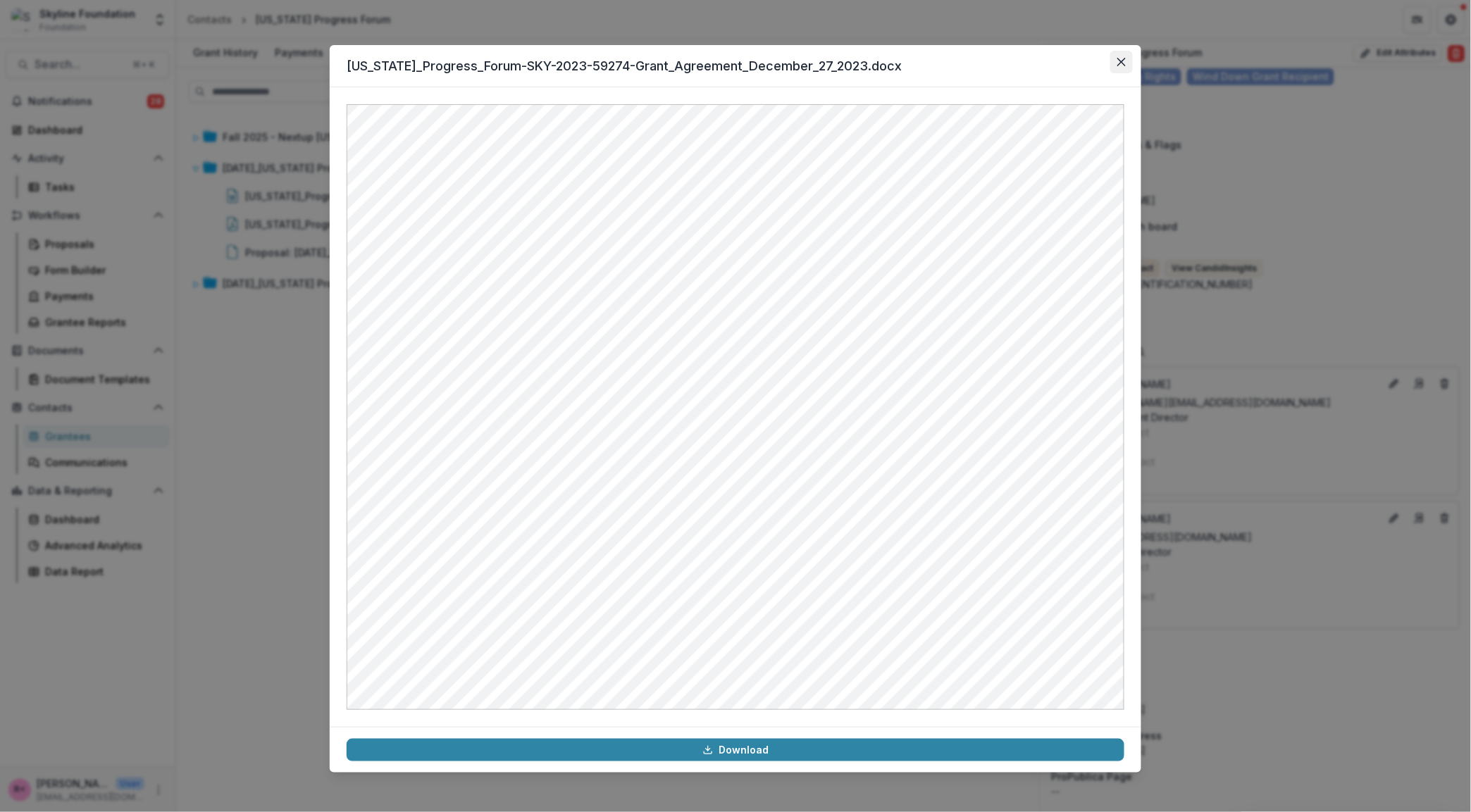
click at [1125, 66] on button "Close" at bounding box center [1121, 62] width 23 height 23
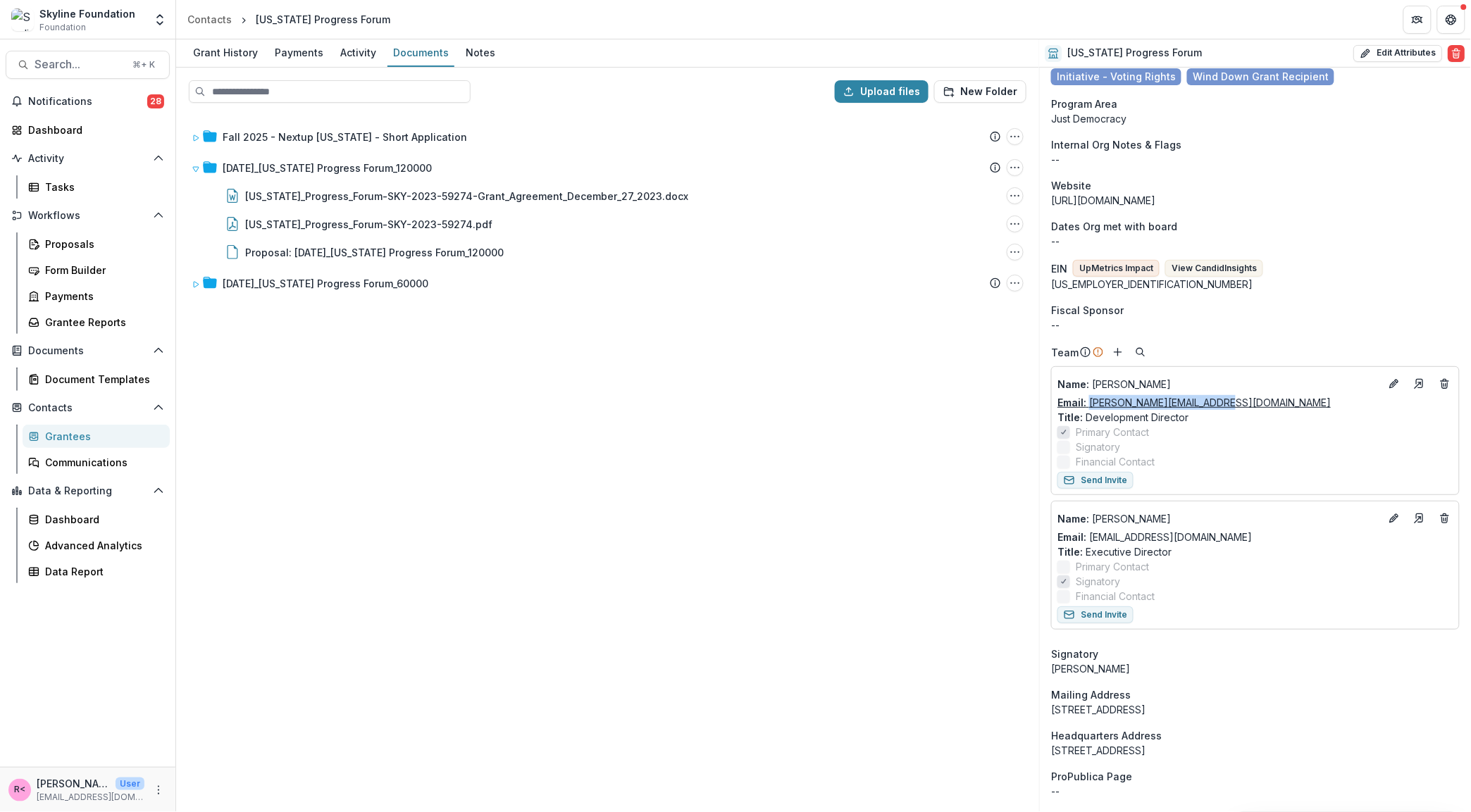
drag, startPoint x: 1234, startPoint y: 407, endPoint x: 1092, endPoint y: 404, distance: 142.0
click at [1092, 404] on div "Email: madeline@nextuporegon.org" at bounding box center [1255, 402] width 396 height 15
copy link "madeline@nextuporegon.org"
click at [221, 56] on div "Grant History" at bounding box center [225, 52] width 76 height 21
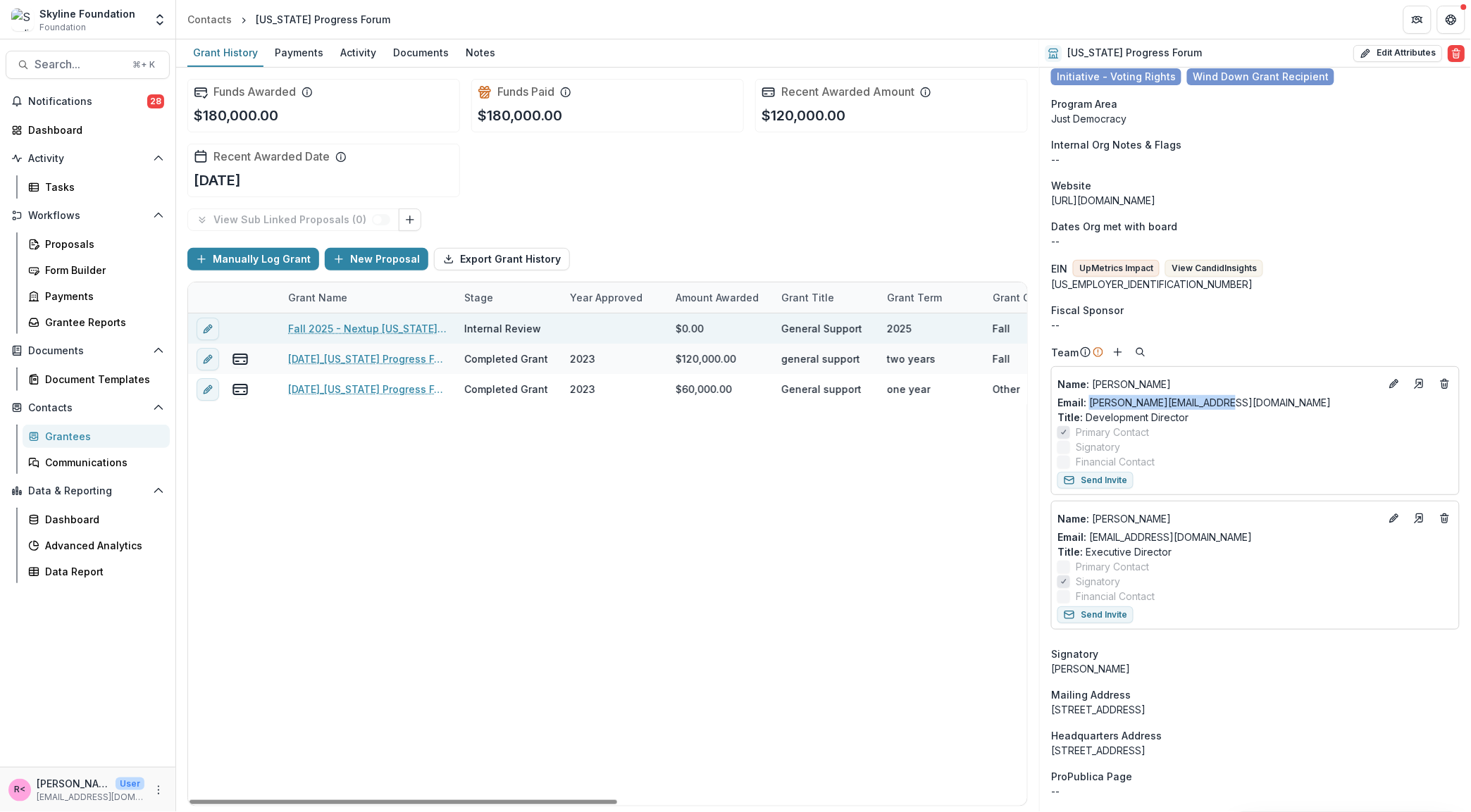
click at [397, 328] on link "Fall 2025 - Nextup Oregon - Short Application" at bounding box center [367, 328] width 159 height 15
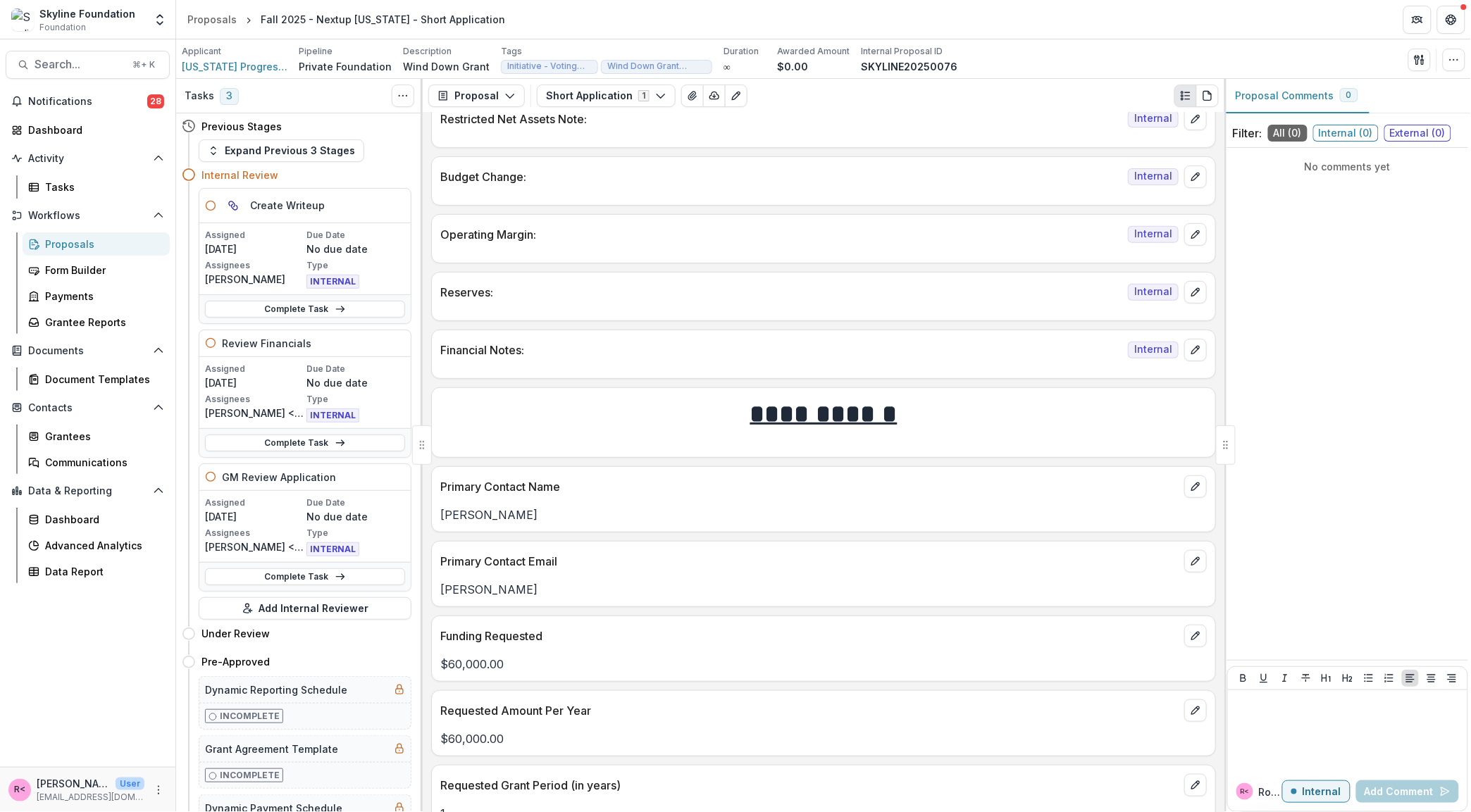
scroll to position [2259, 0]
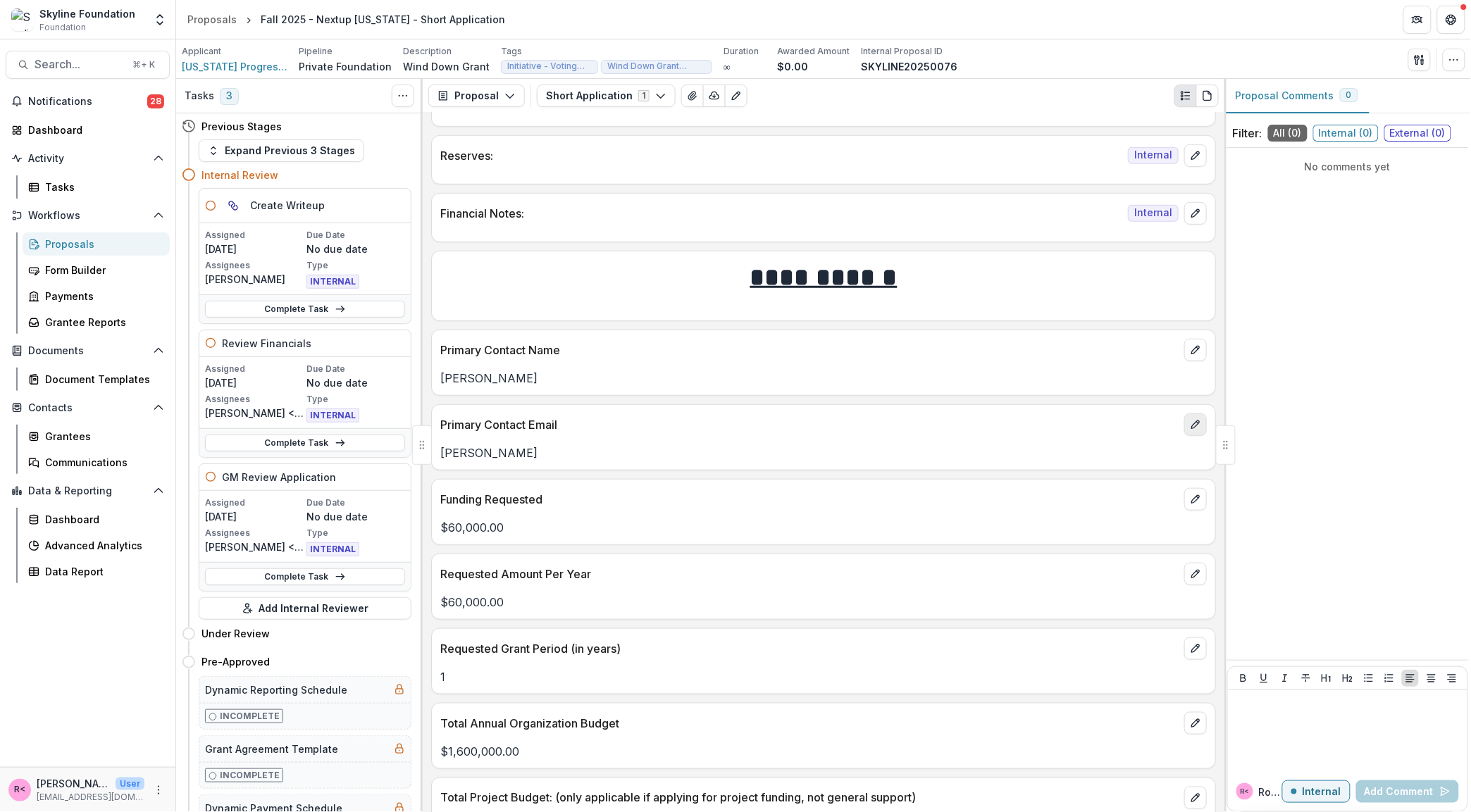
click at [1193, 430] on icon "edit" at bounding box center [1194, 424] width 11 height 11
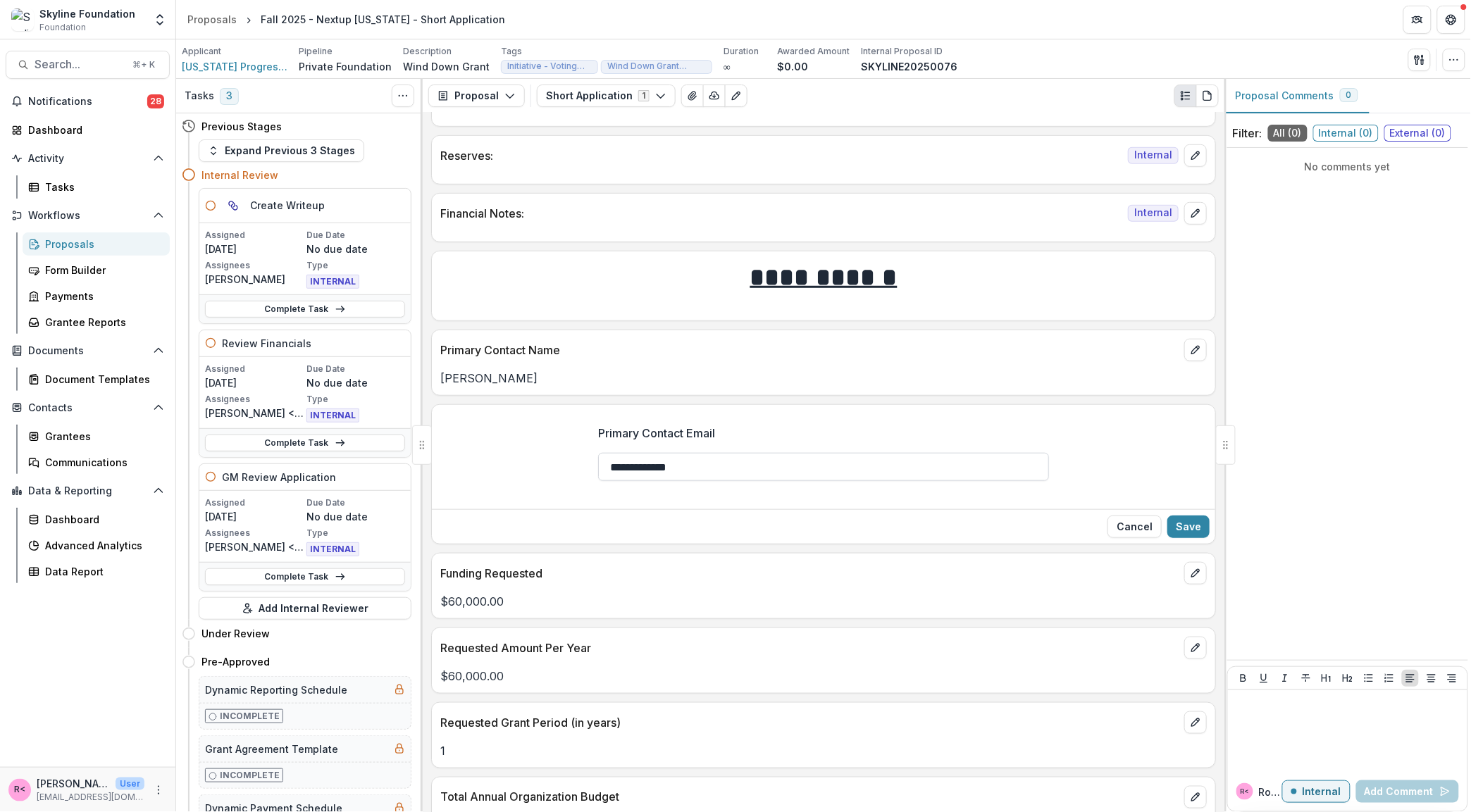
click at [717, 480] on input "**********" at bounding box center [823, 467] width 451 height 28
paste input "**********"
type input "**********"
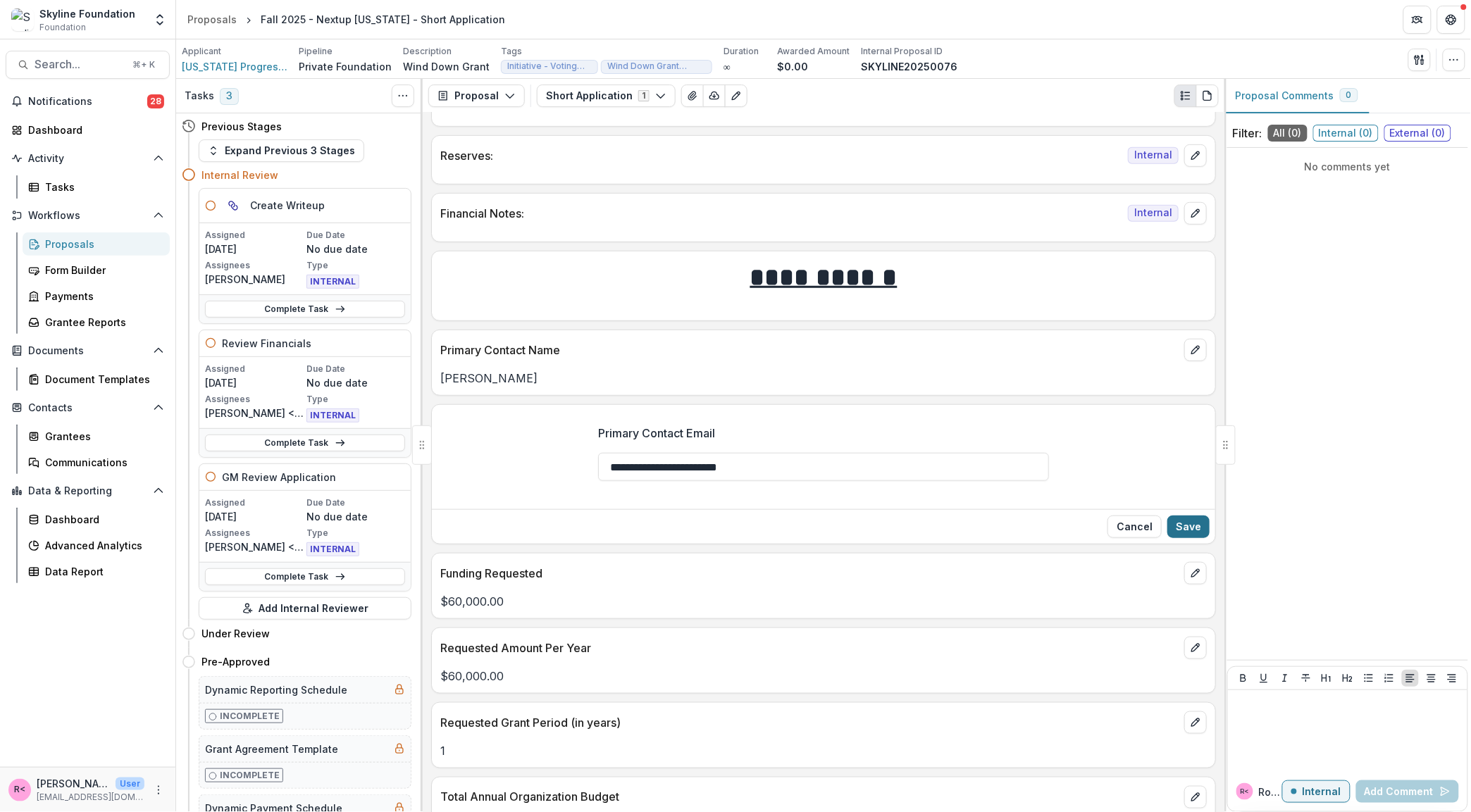
click at [1194, 538] on button "Save" at bounding box center [1188, 526] width 42 height 23
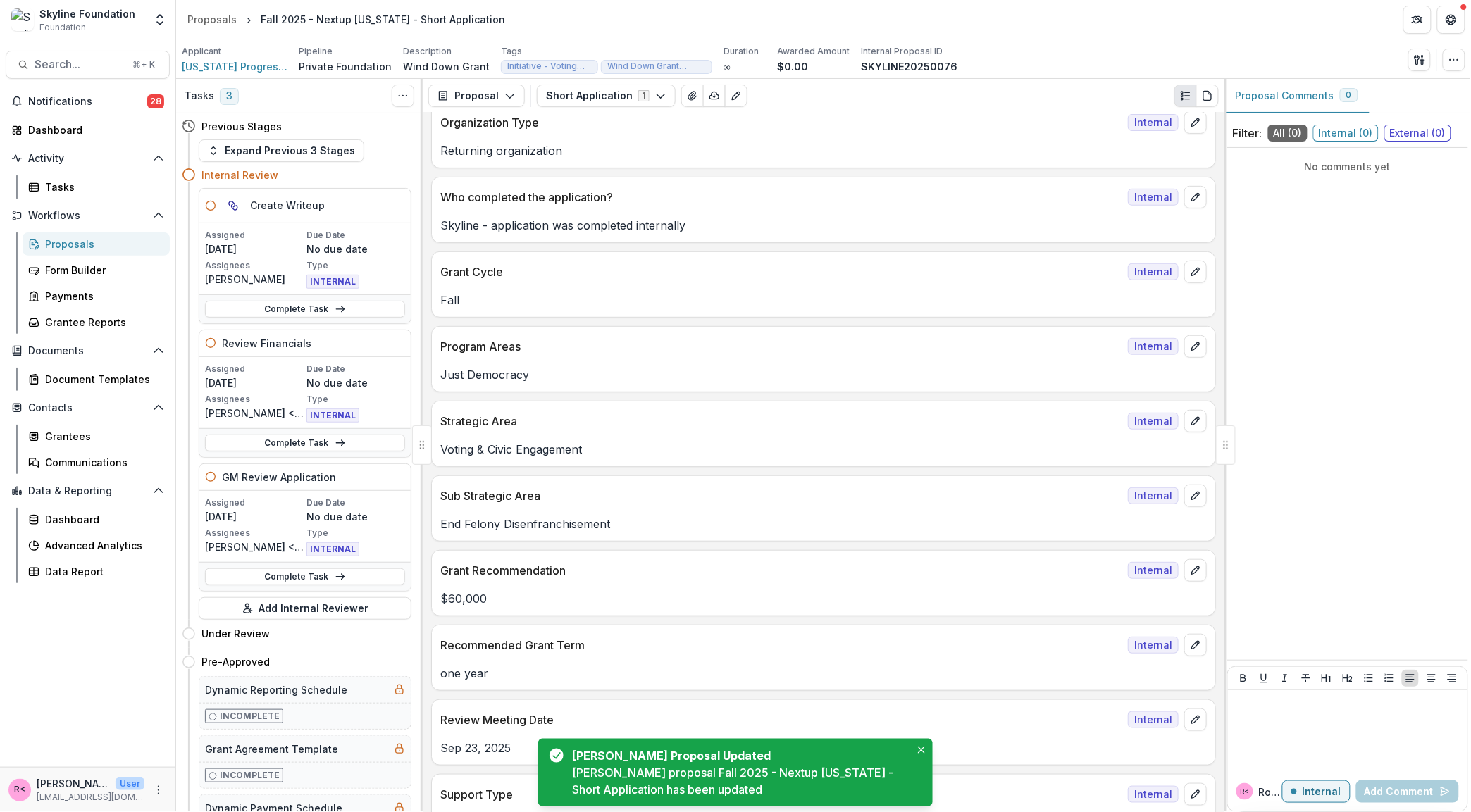
scroll to position [0, 0]
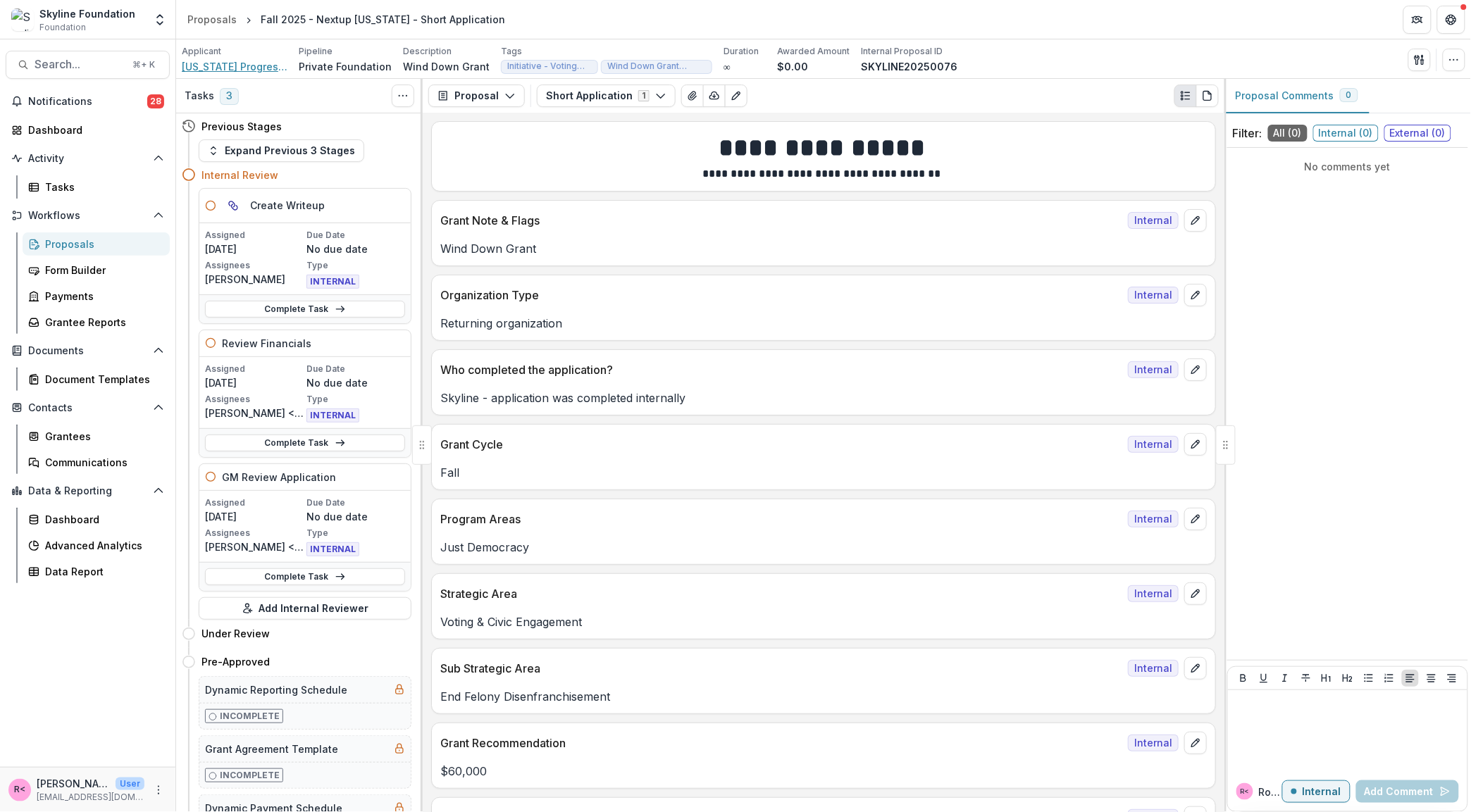
click at [257, 72] on span "Oregon Progress Forum" at bounding box center [235, 66] width 105 height 15
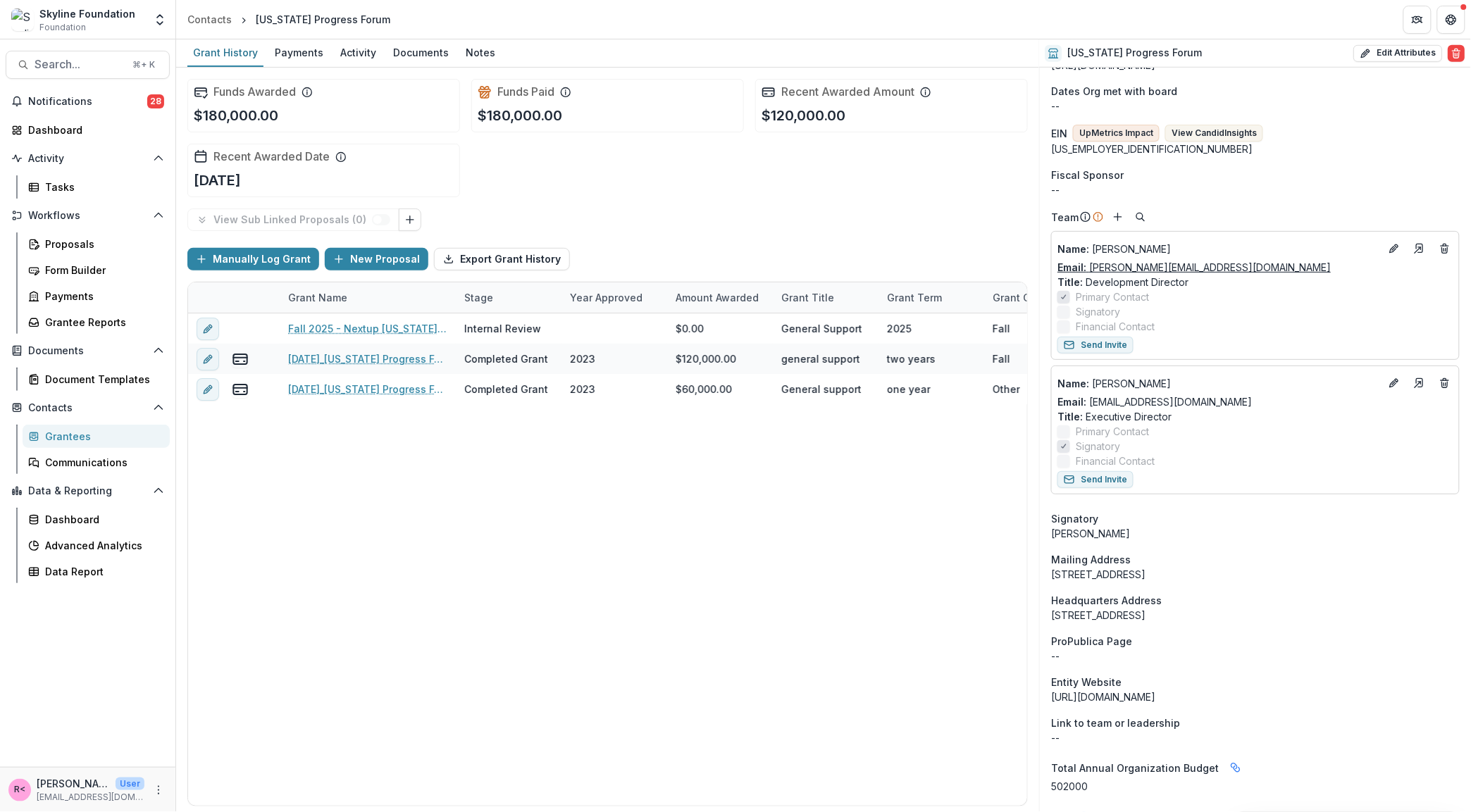
scroll to position [255, 0]
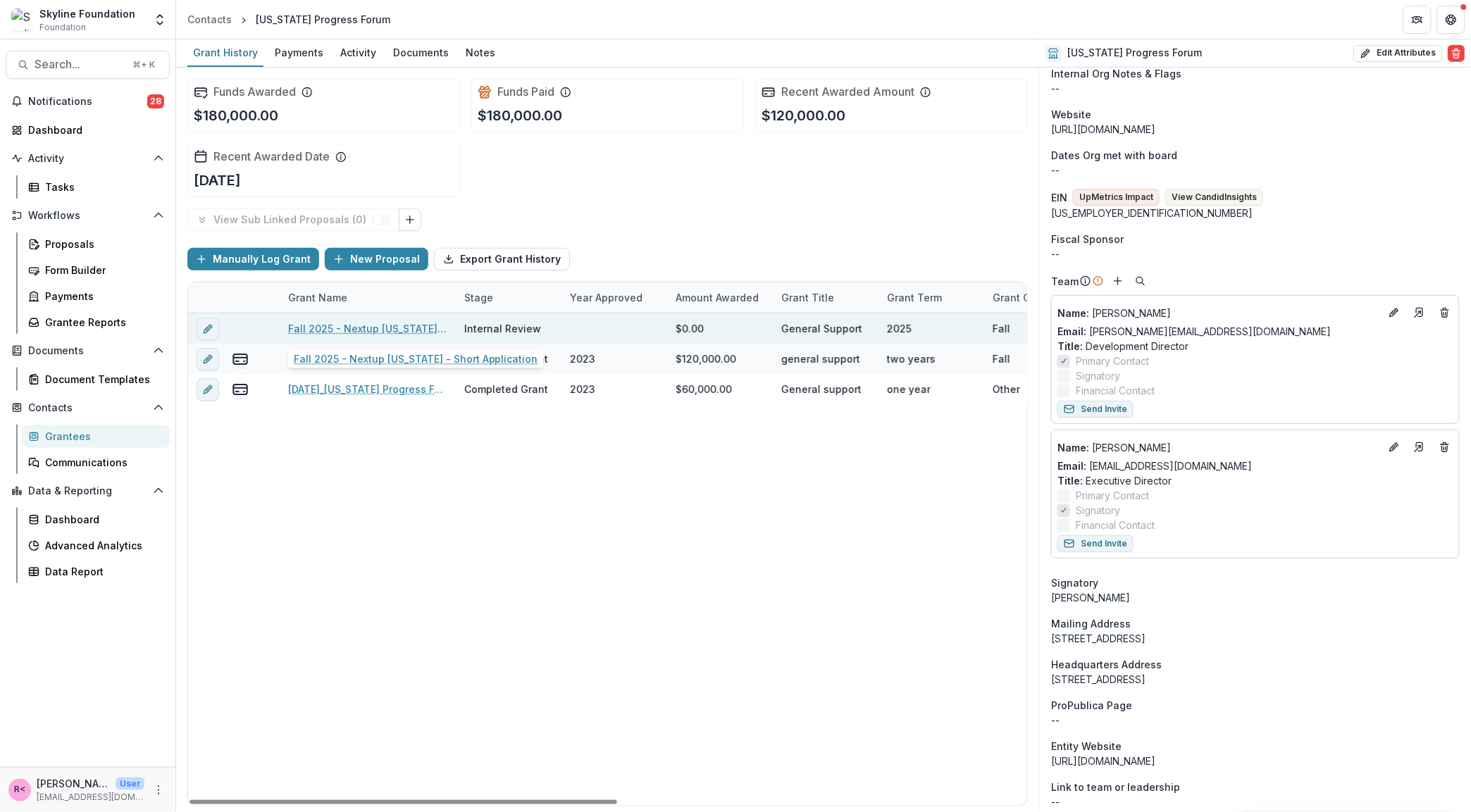
click at [406, 325] on link "Fall 2025 - Nextup Oregon - Short Application" at bounding box center [367, 328] width 159 height 15
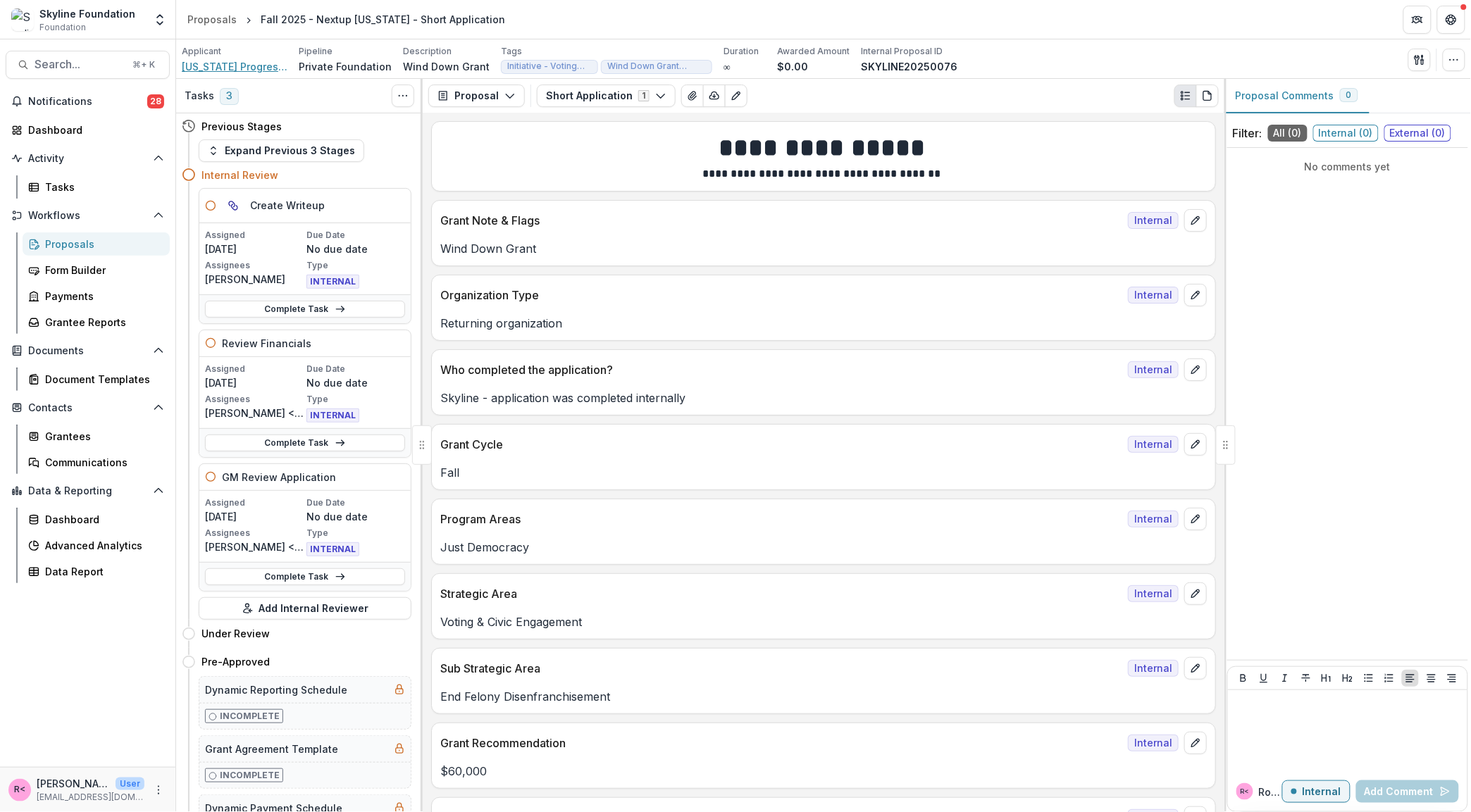
click at [246, 64] on span "Oregon Progress Forum" at bounding box center [235, 66] width 105 height 15
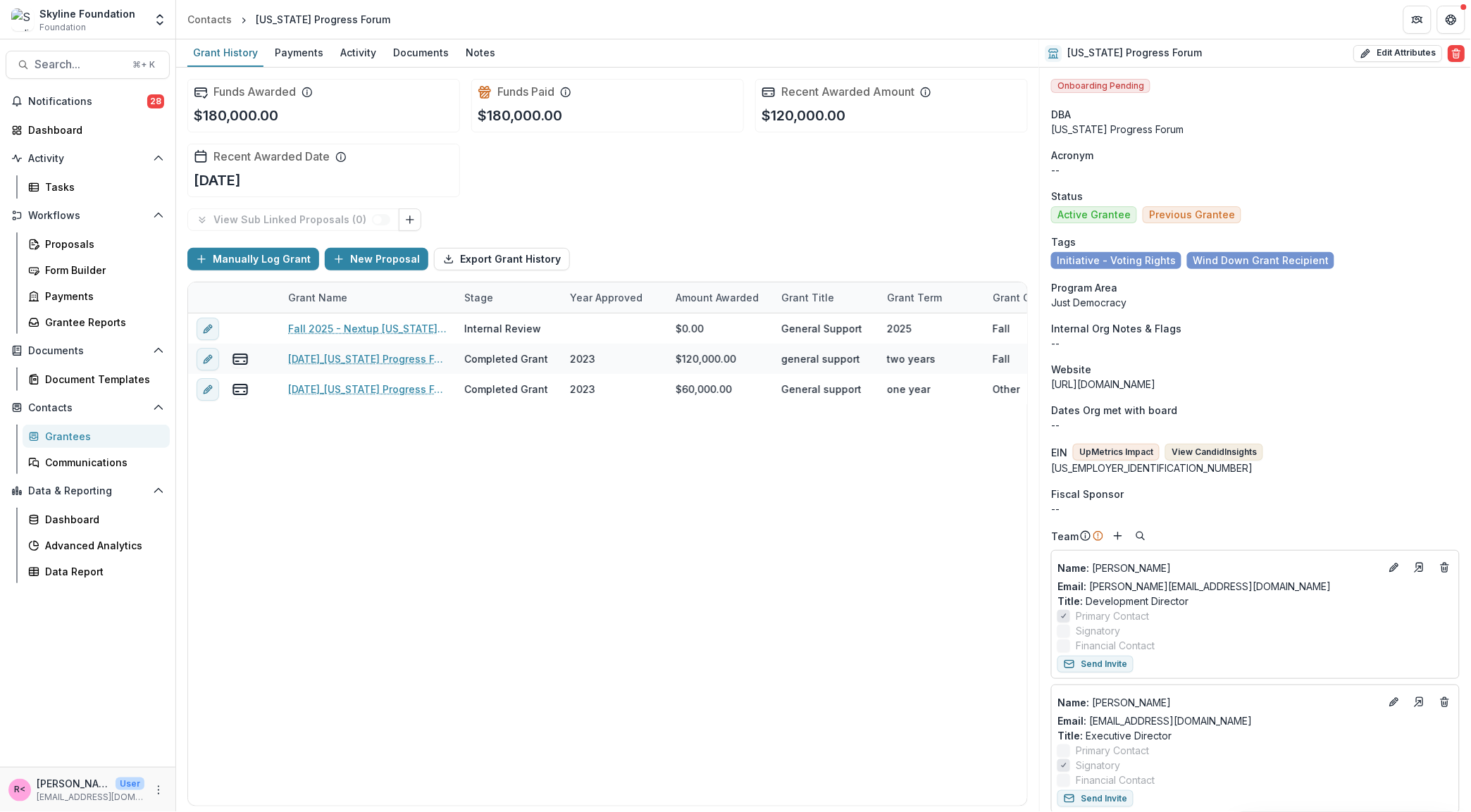
click at [1202, 458] on button "View Candid Insights" at bounding box center [1214, 452] width 98 height 17
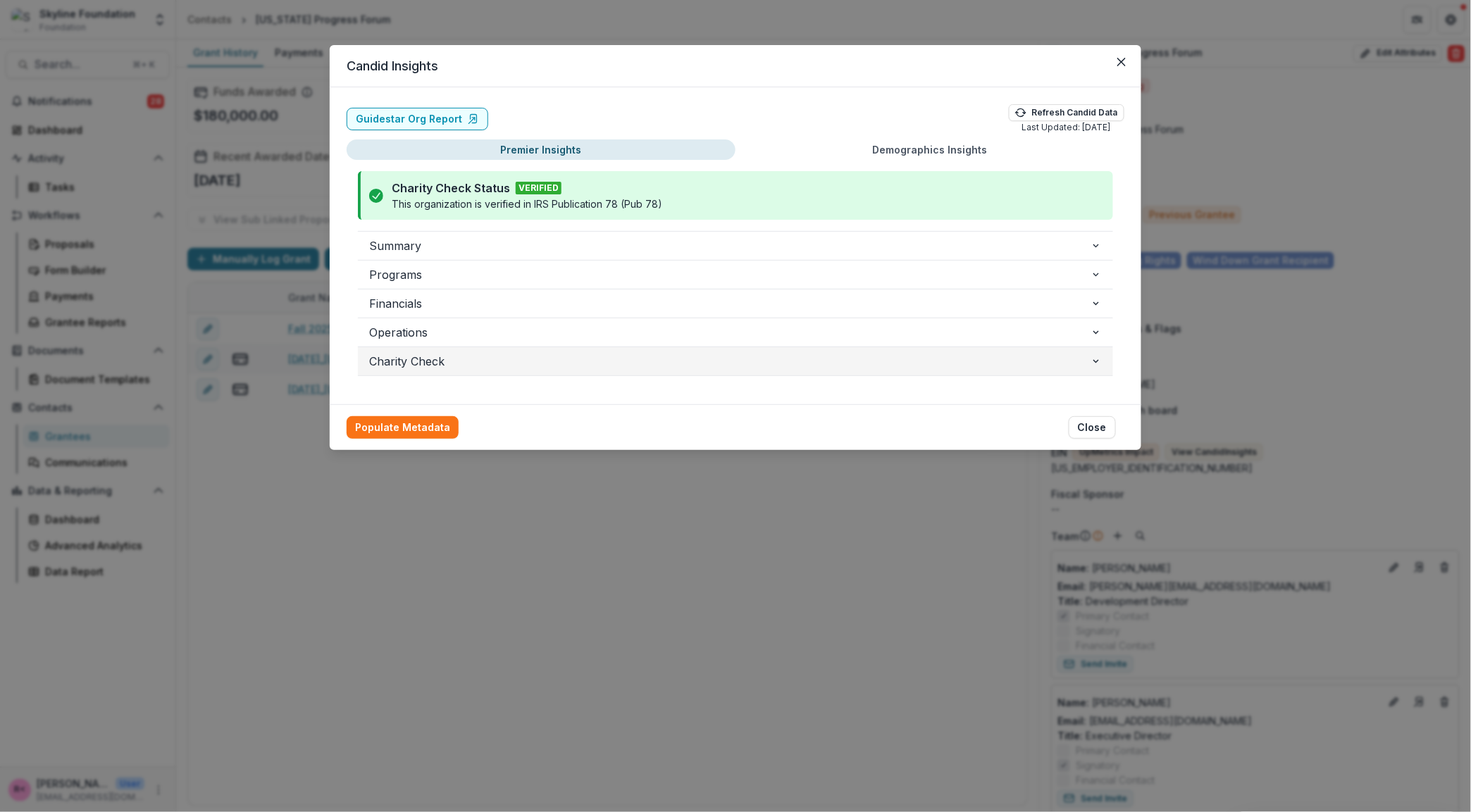
click at [643, 368] on span "Charity Check" at bounding box center [730, 361] width 722 height 17
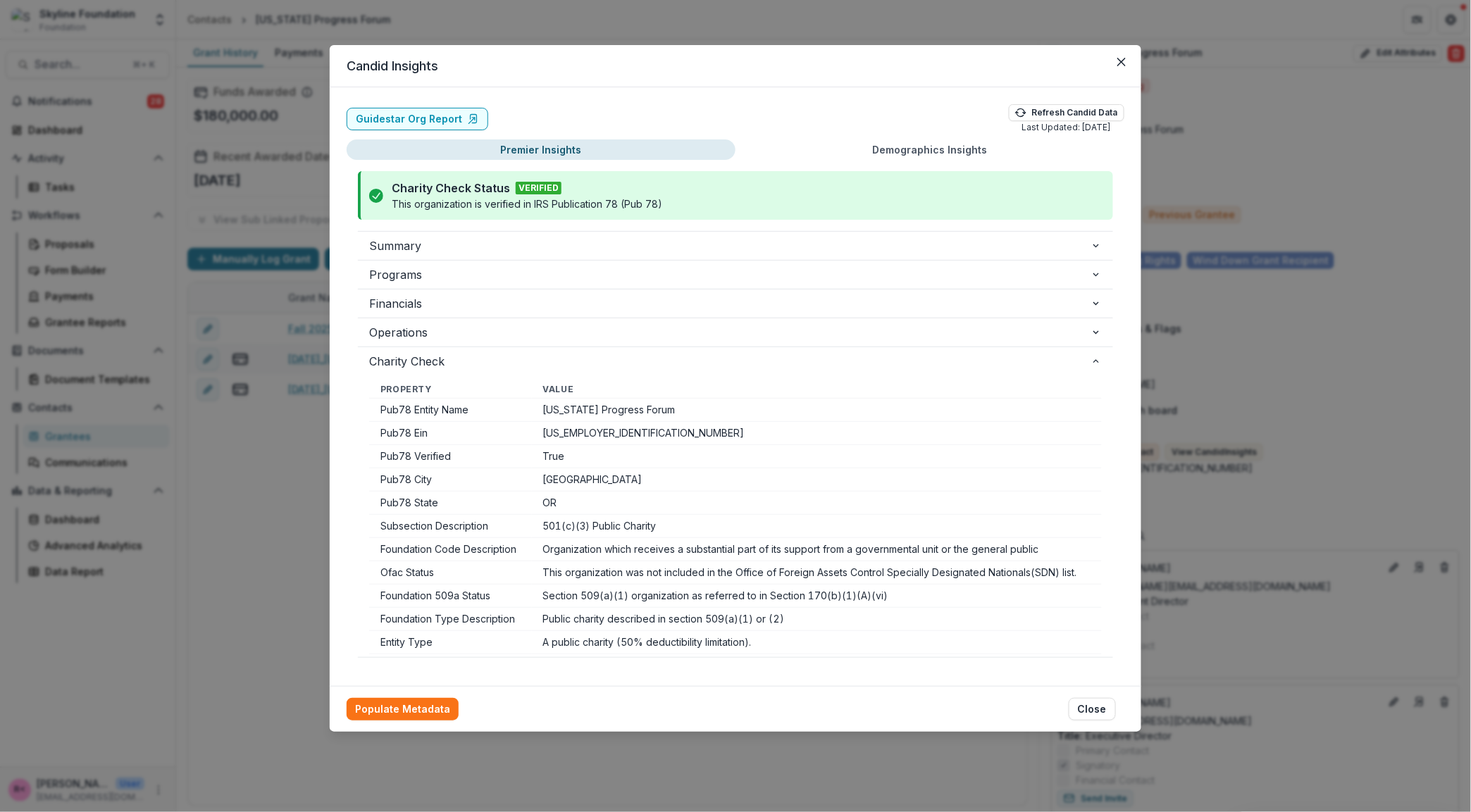
click at [401, 724] on footer "Populate Metadata Close" at bounding box center [735, 709] width 811 height 46
click at [1125, 67] on button "Close" at bounding box center [1121, 62] width 23 height 23
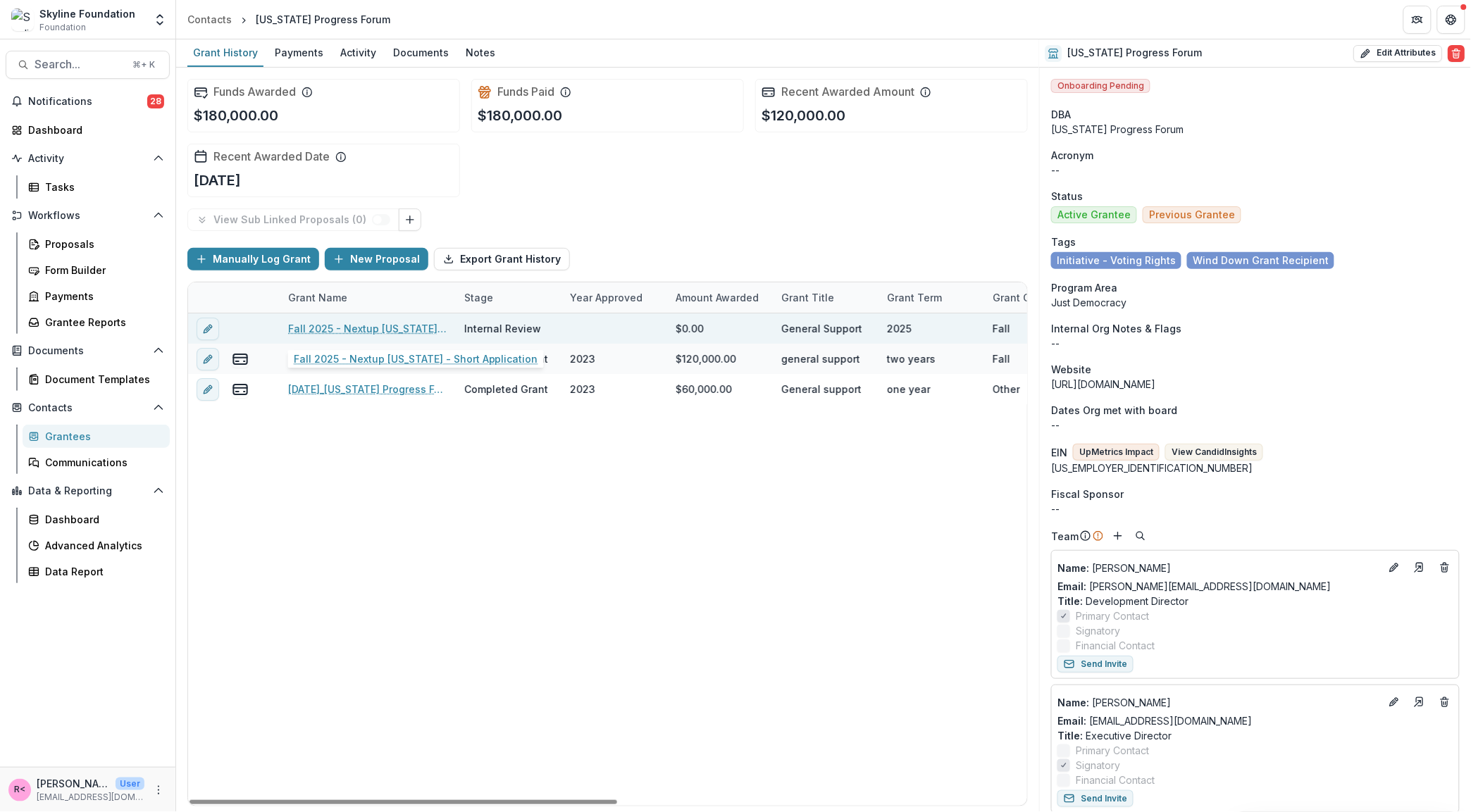
click at [335, 330] on link "Fall 2025 - Nextup Oregon - Short Application" at bounding box center [367, 328] width 159 height 15
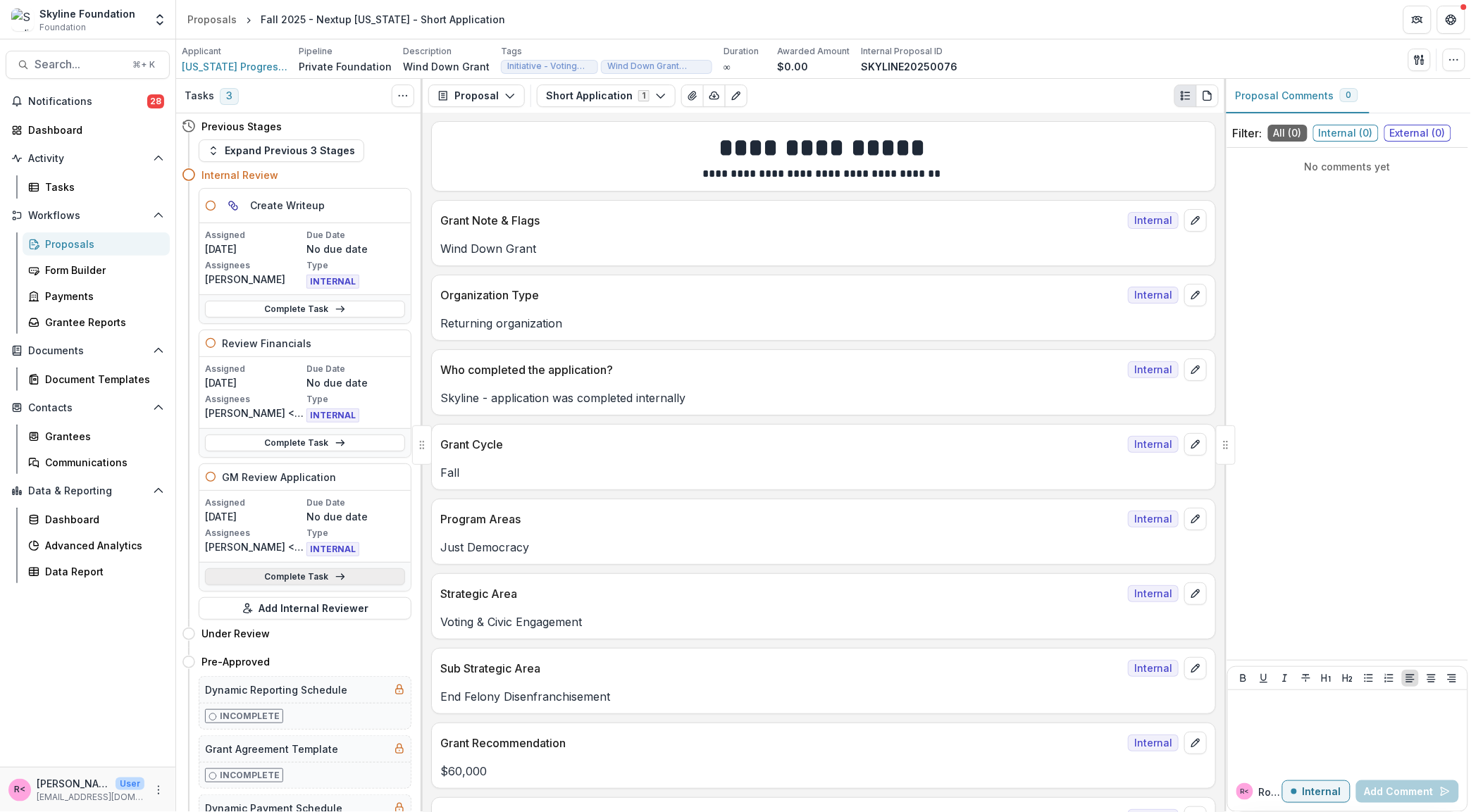
click at [271, 578] on link "Complete Task" at bounding box center [305, 576] width 200 height 17
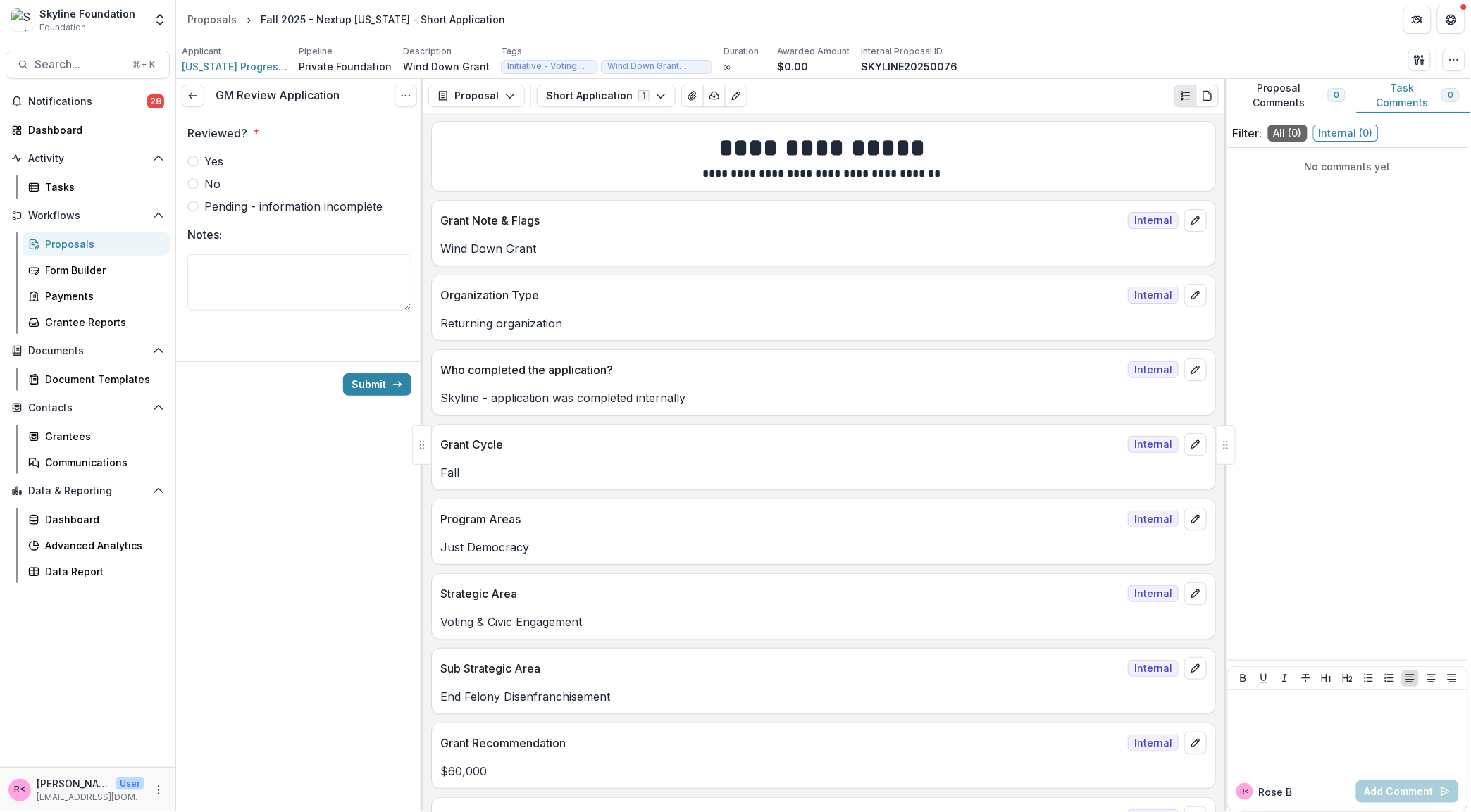
click at [242, 164] on label "Yes" at bounding box center [299, 161] width 224 height 17
click at [383, 390] on button "Submit" at bounding box center [377, 384] width 69 height 23
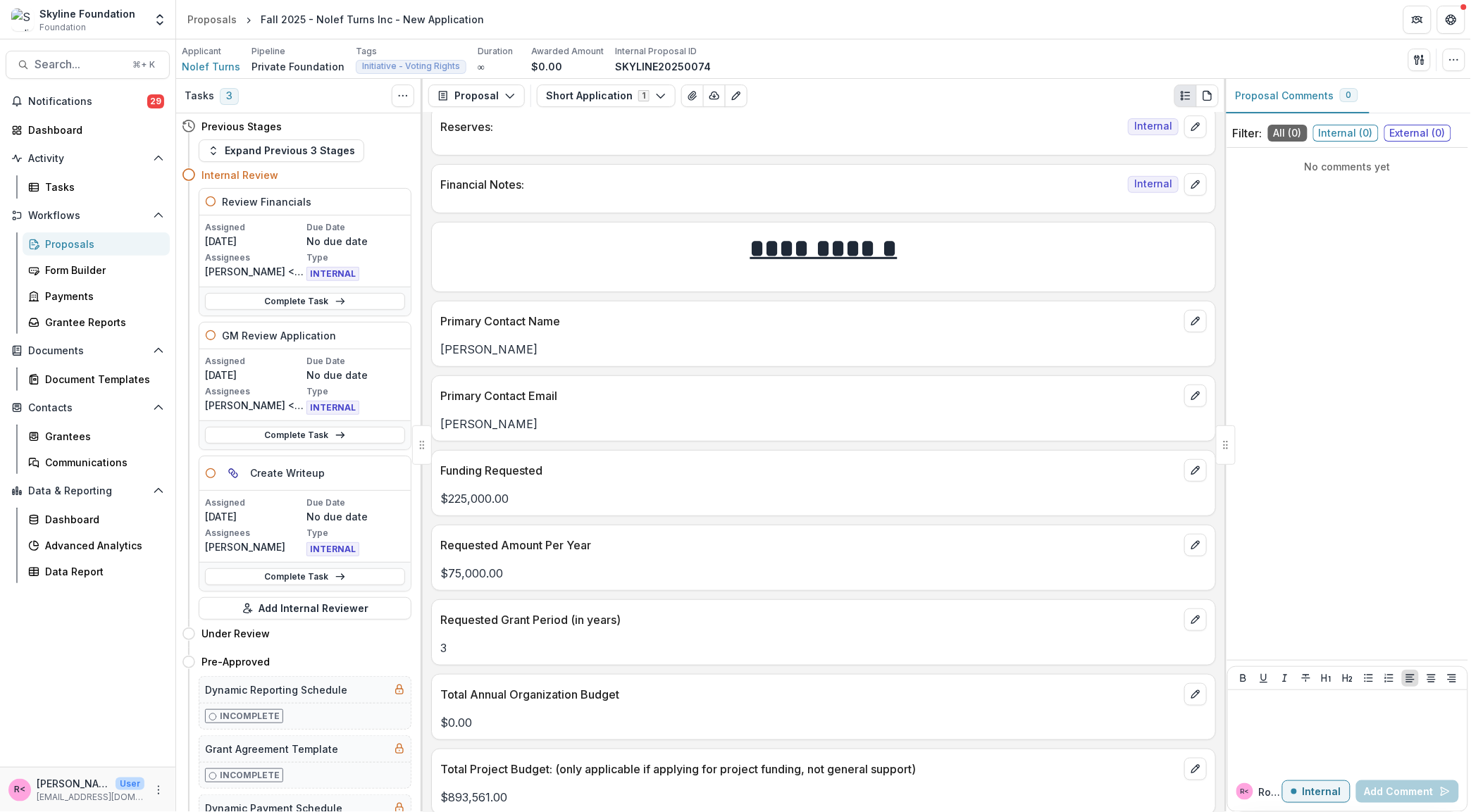
scroll to position [2227, 0]
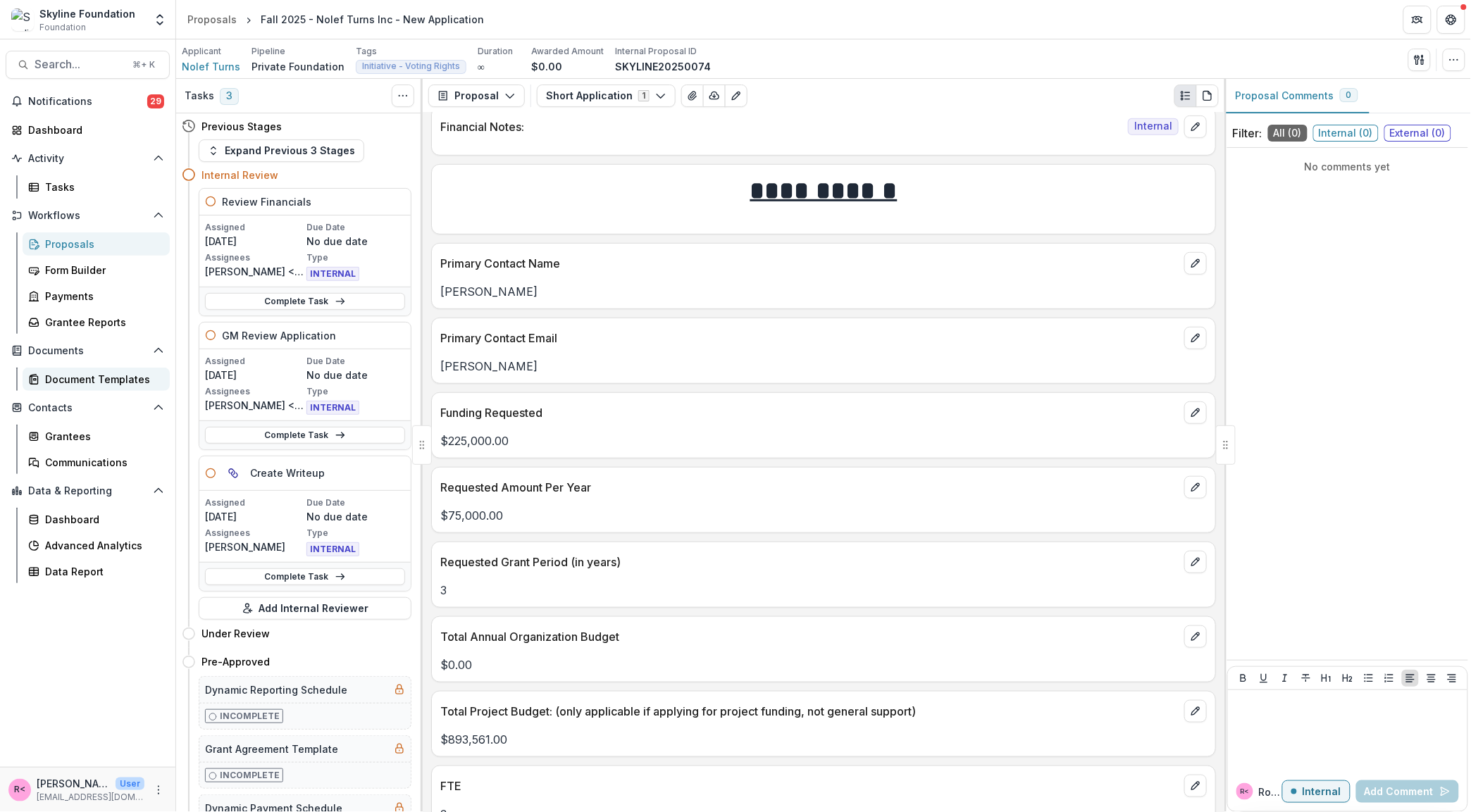
click at [74, 380] on div "Document Templates" at bounding box center [102, 379] width 113 height 15
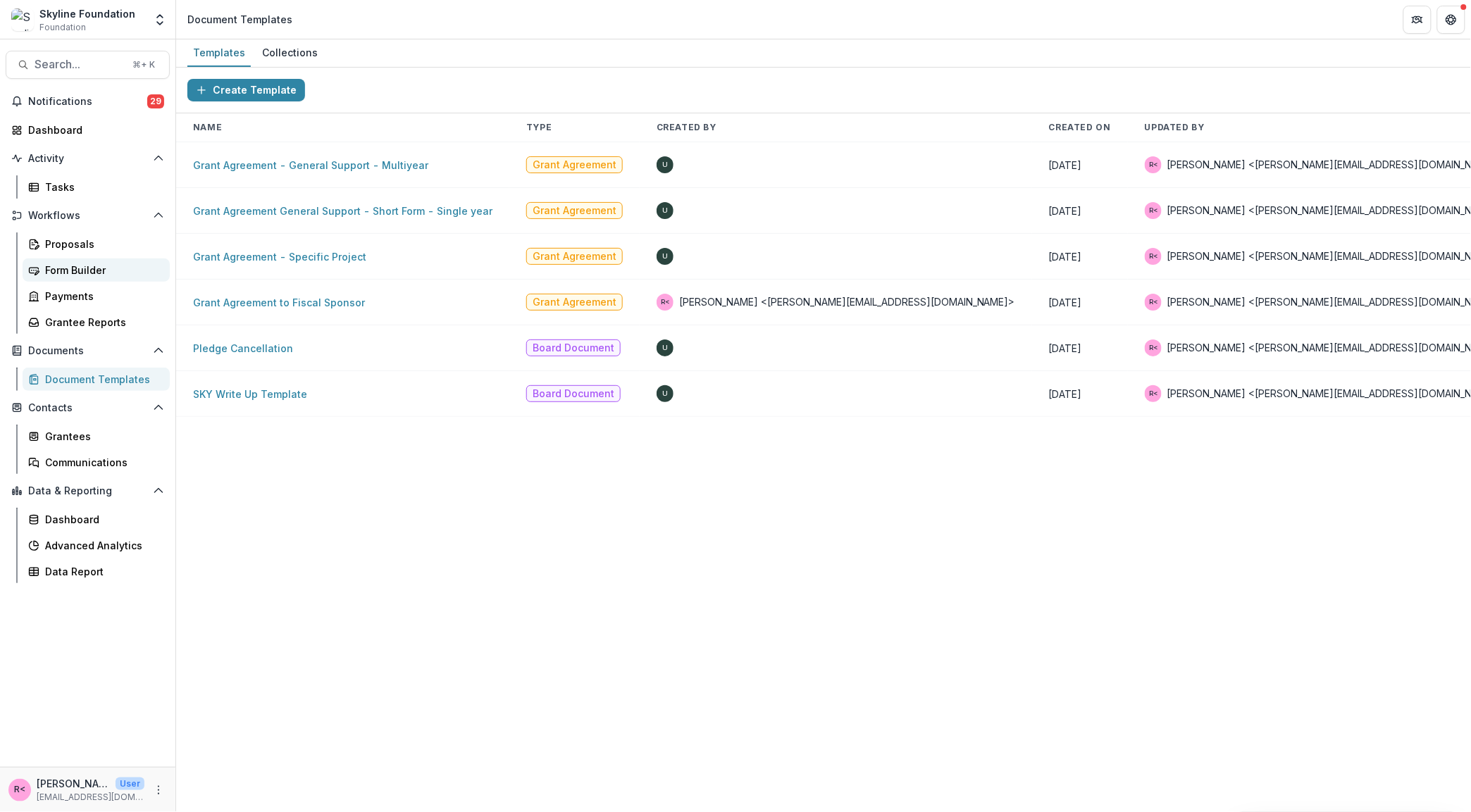
click at [121, 272] on div "Form Builder" at bounding box center [102, 270] width 113 height 15
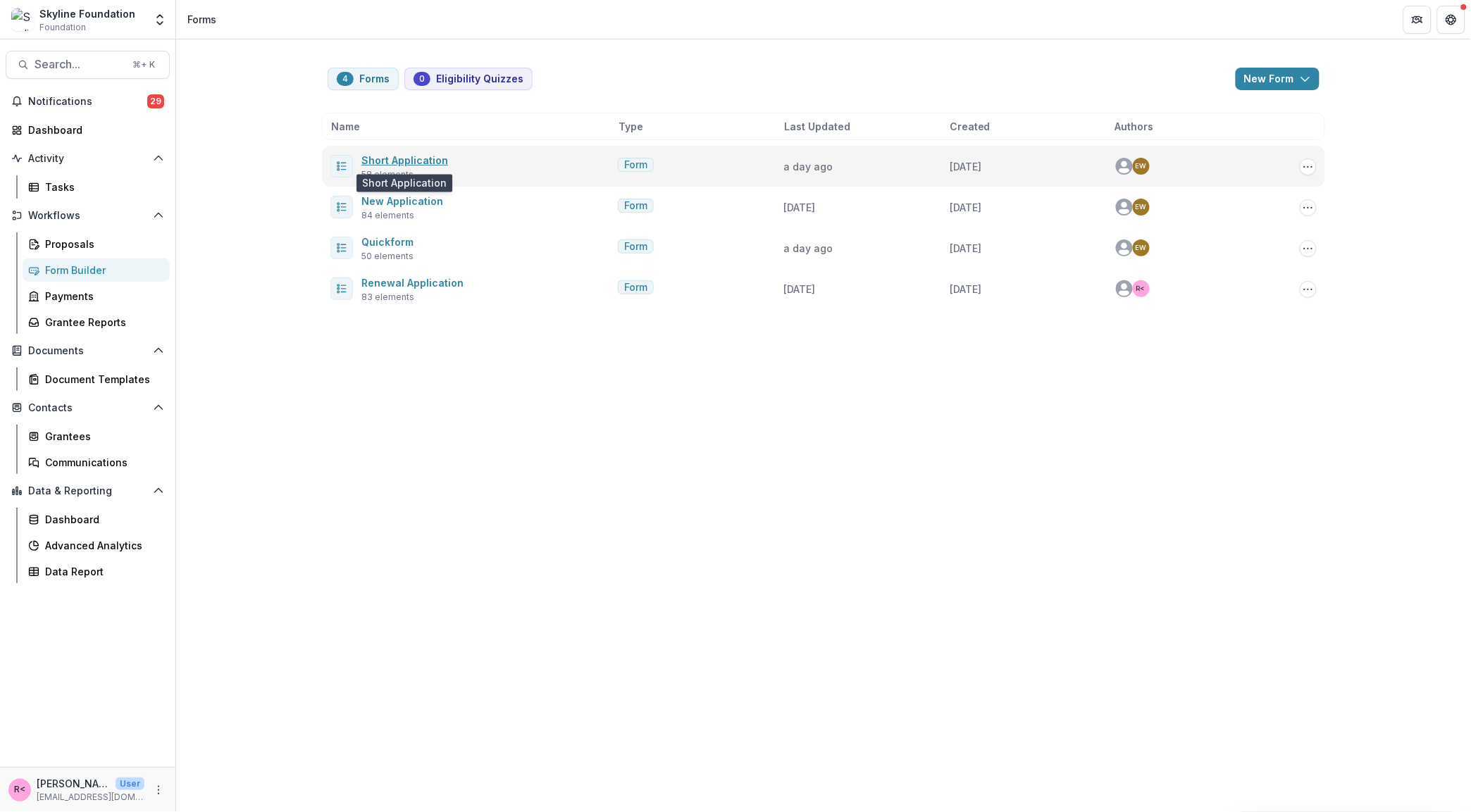
click at [416, 162] on link "Short Application" at bounding box center [404, 160] width 87 height 12
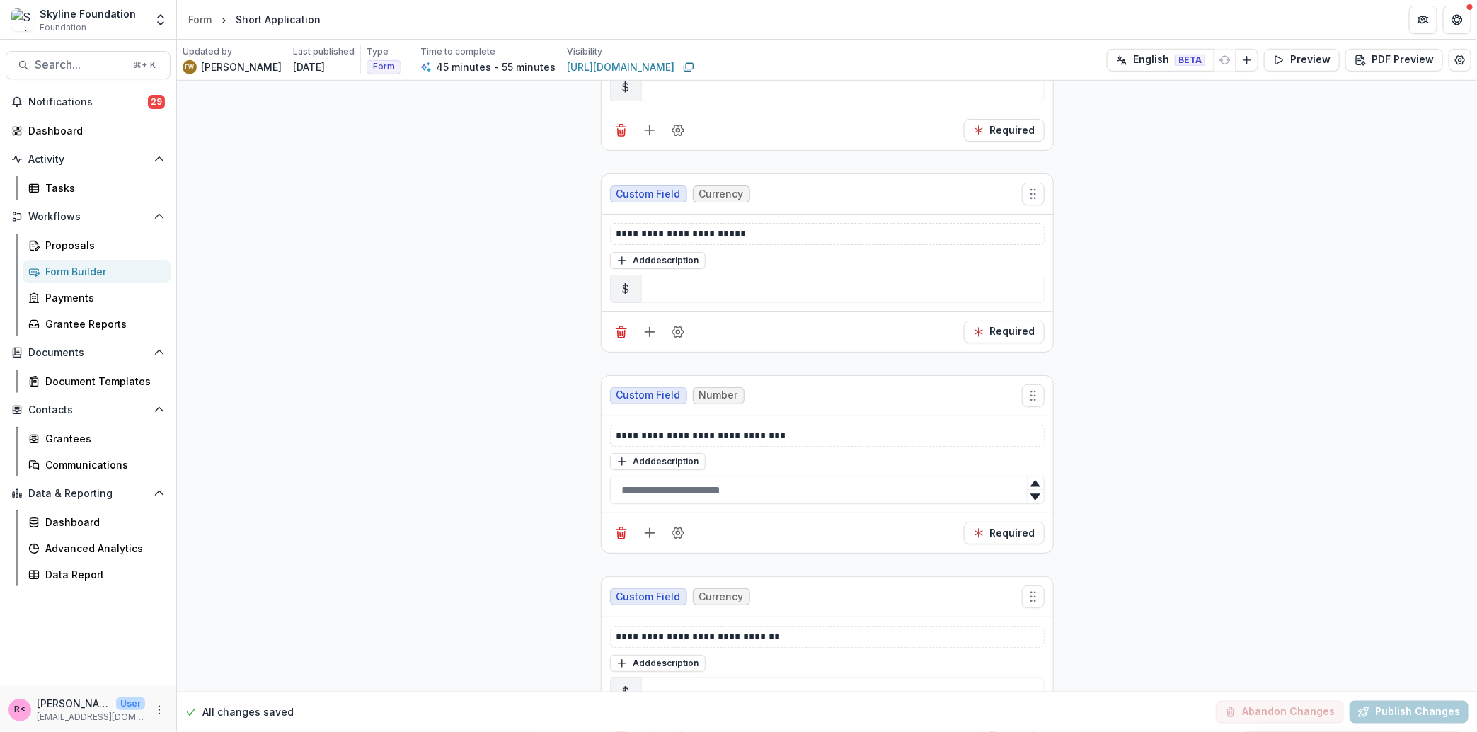
scroll to position [15366, 0]
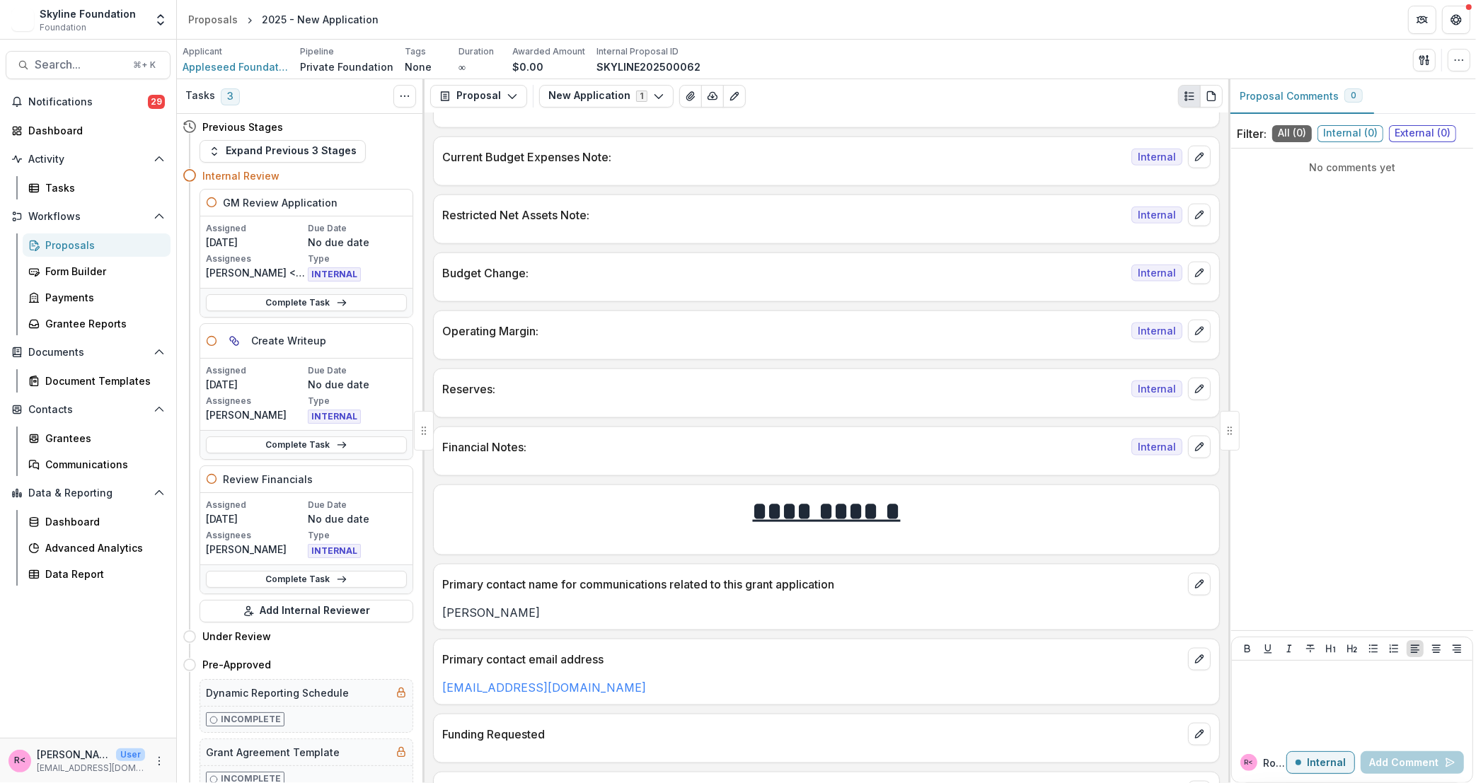
scroll to position [2393, 0]
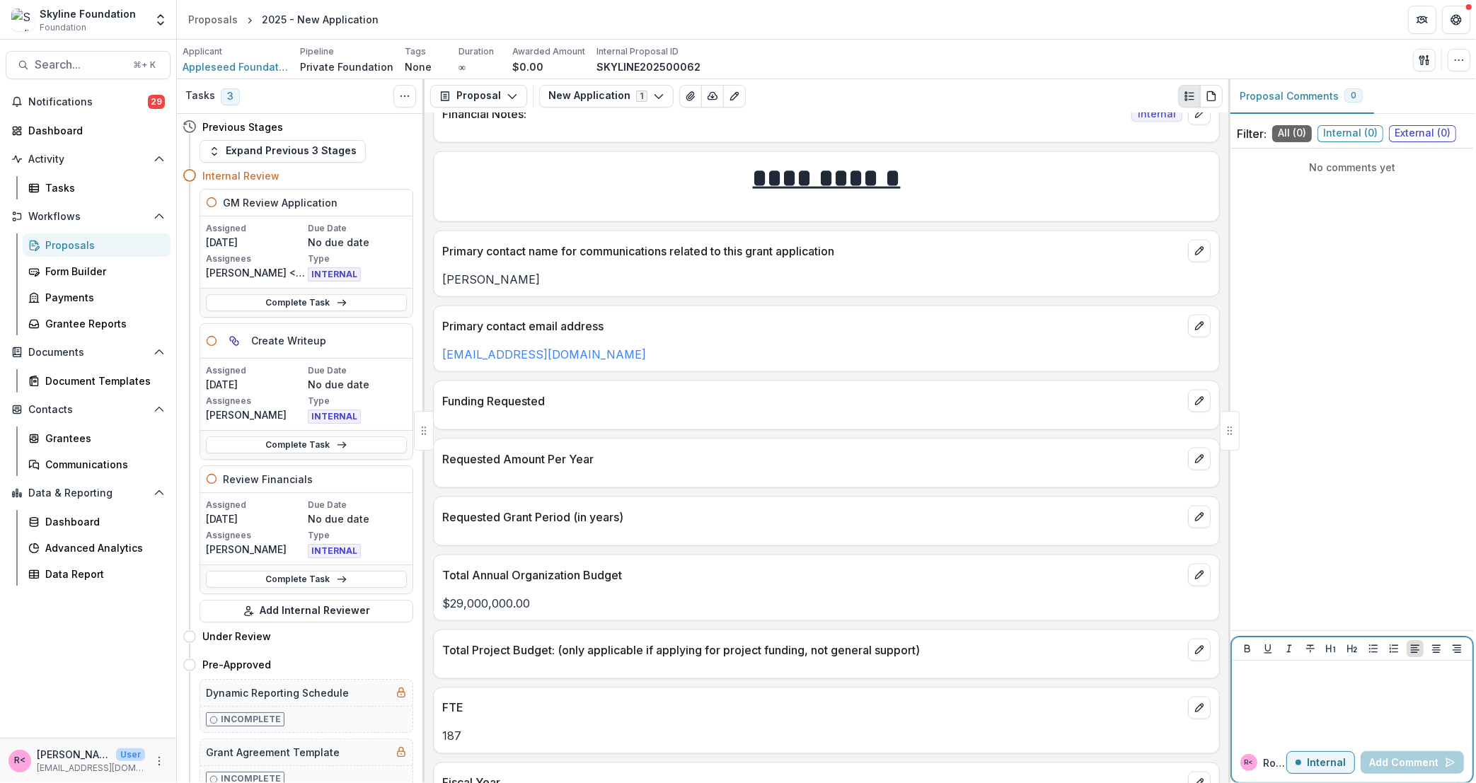
click at [1299, 694] on div at bounding box center [1352, 702] width 229 height 71
click at [1260, 708] on button "[PERSON_NAME]" at bounding box center [1286, 700] width 95 height 23
drag, startPoint x: 1316, startPoint y: 716, endPoint x: 1210, endPoint y: 654, distance: 123.1
click at [1212, 661] on div "Tasks 3 Show Cancelled Tasks Previous Stages Expand Previous 3 Stages Internal …" at bounding box center [826, 431] width 1299 height 704
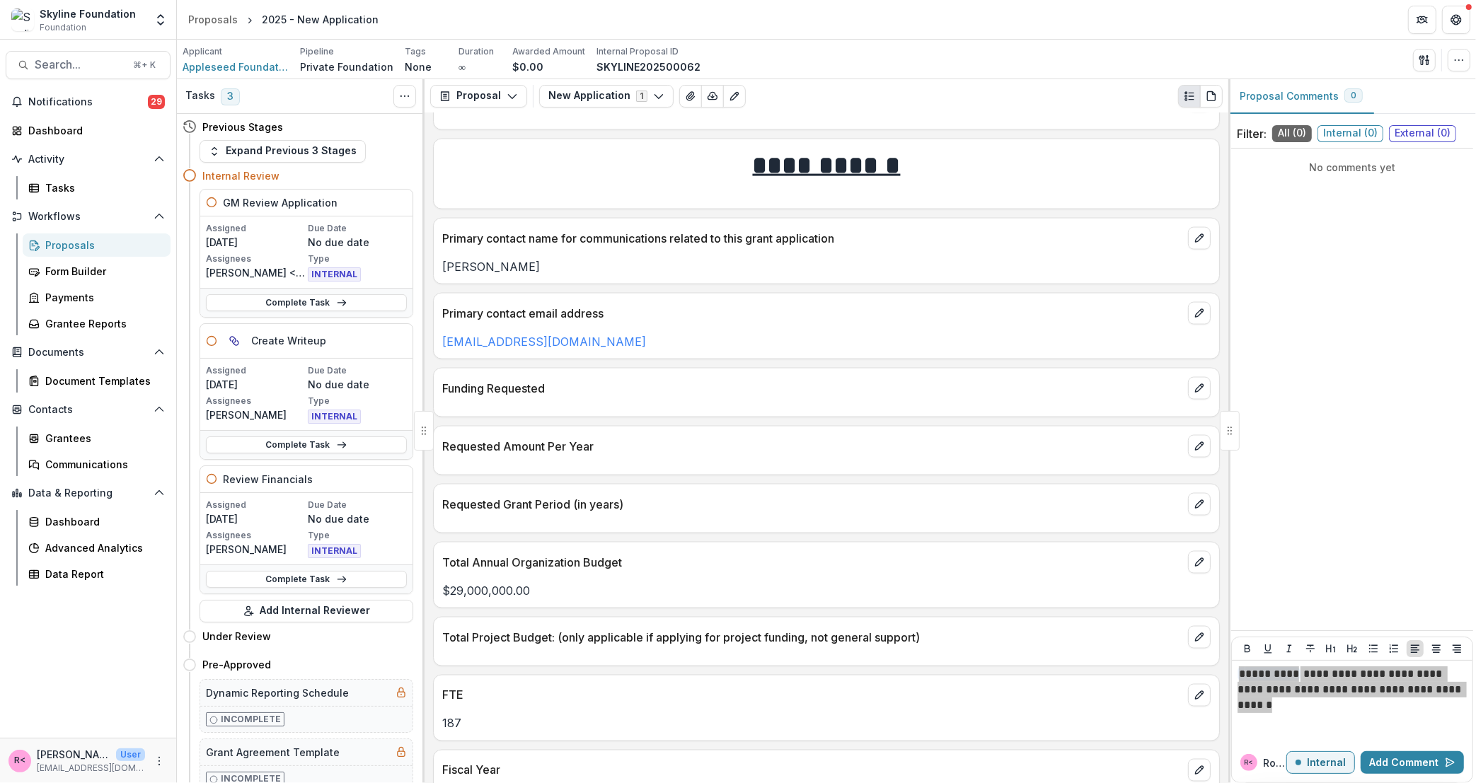
scroll to position [2732, 0]
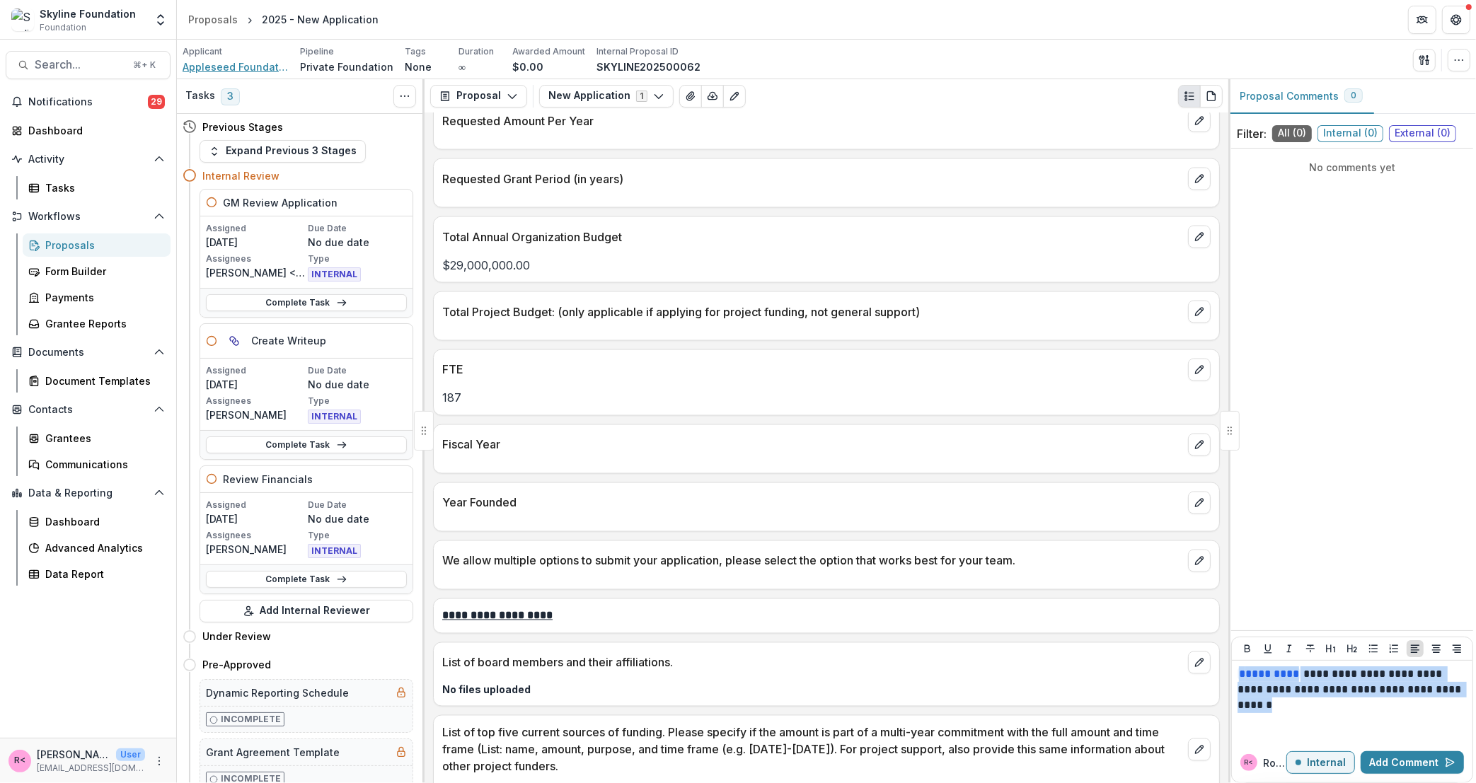
click at [248, 65] on span "Appleseed Foundation, Inc" at bounding box center [236, 66] width 106 height 15
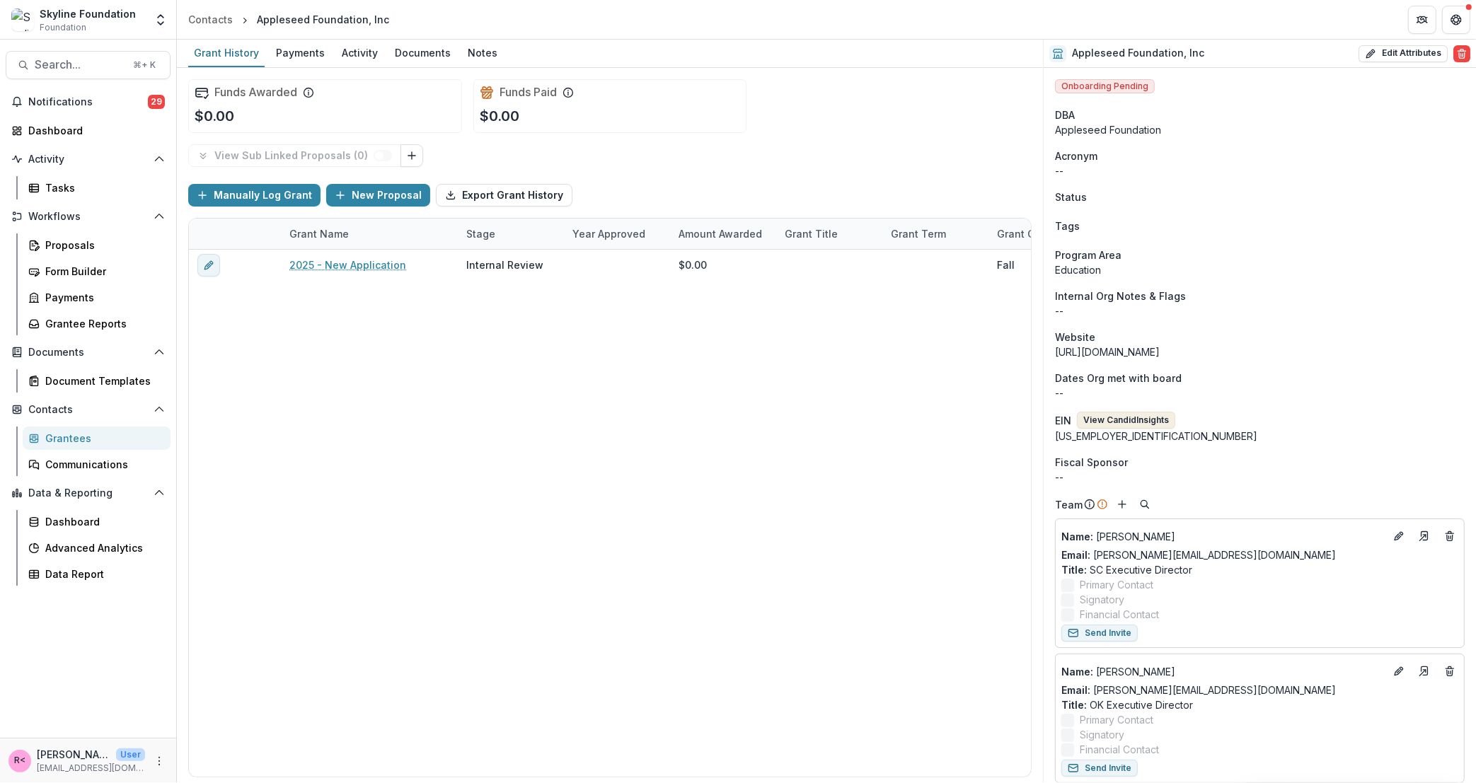
click at [1127, 425] on button "View Candid Insights" at bounding box center [1126, 420] width 98 height 17
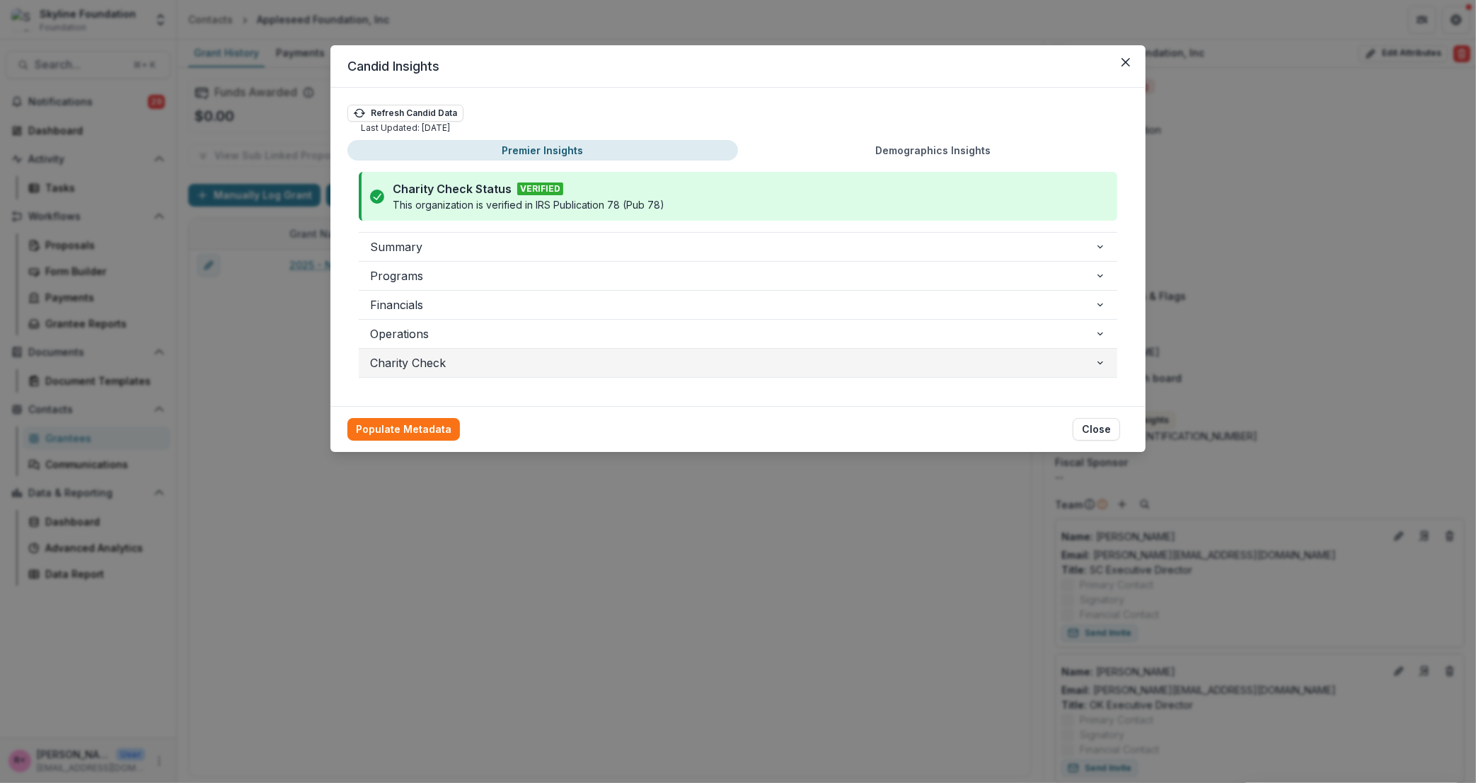
click at [419, 359] on span "Charity Check" at bounding box center [732, 363] width 725 height 17
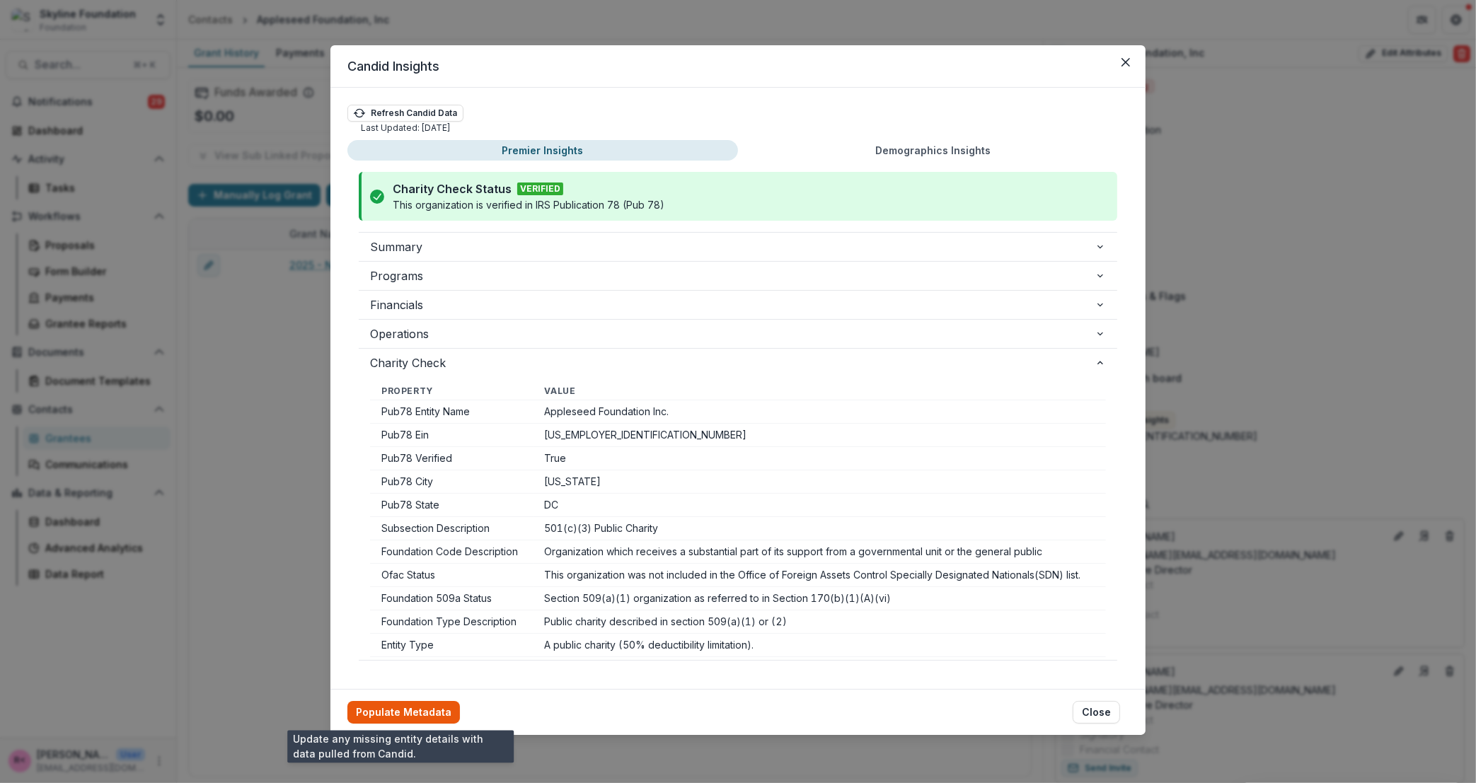
click at [404, 705] on button "Populate Metadata" at bounding box center [403, 712] width 113 height 23
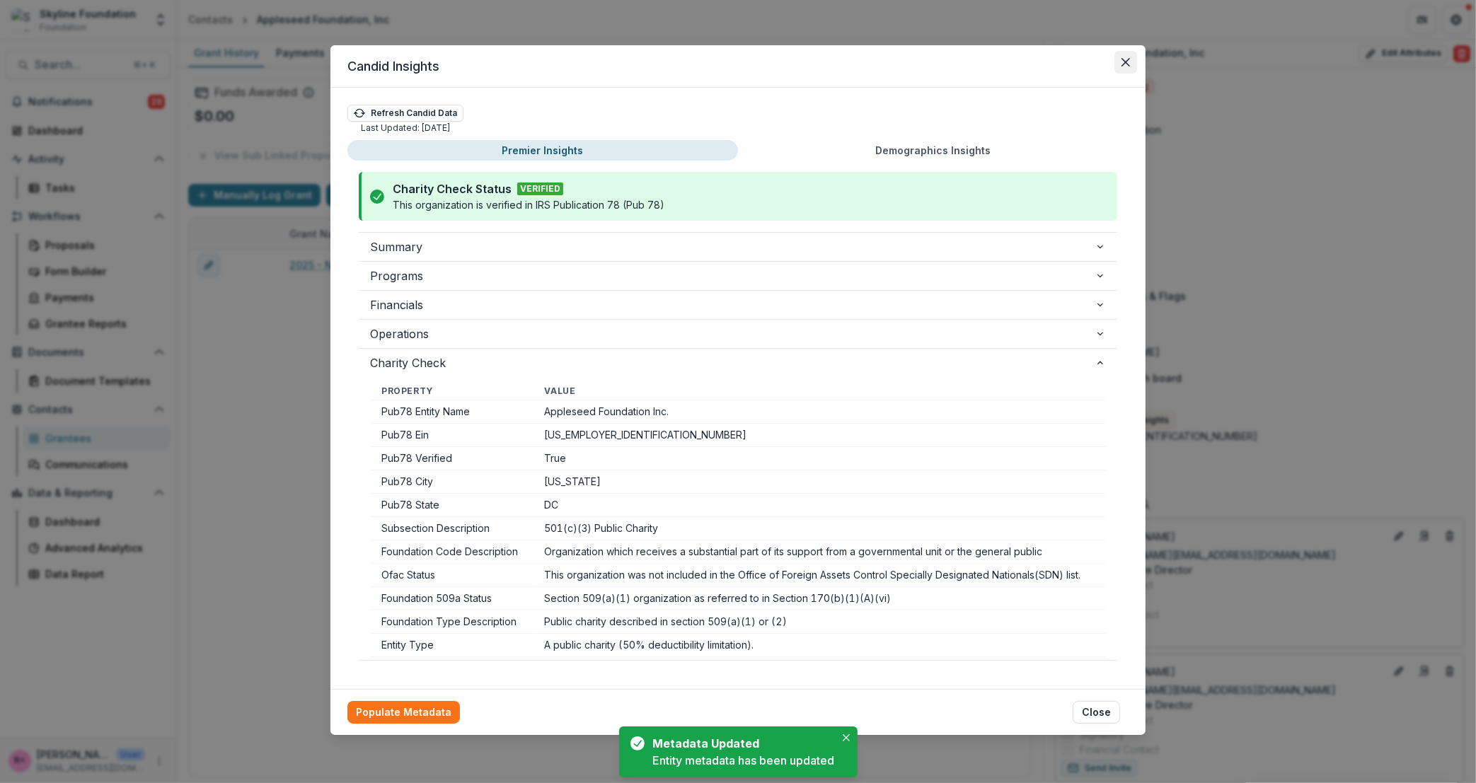
click at [1126, 67] on button "Close" at bounding box center [1126, 62] width 23 height 23
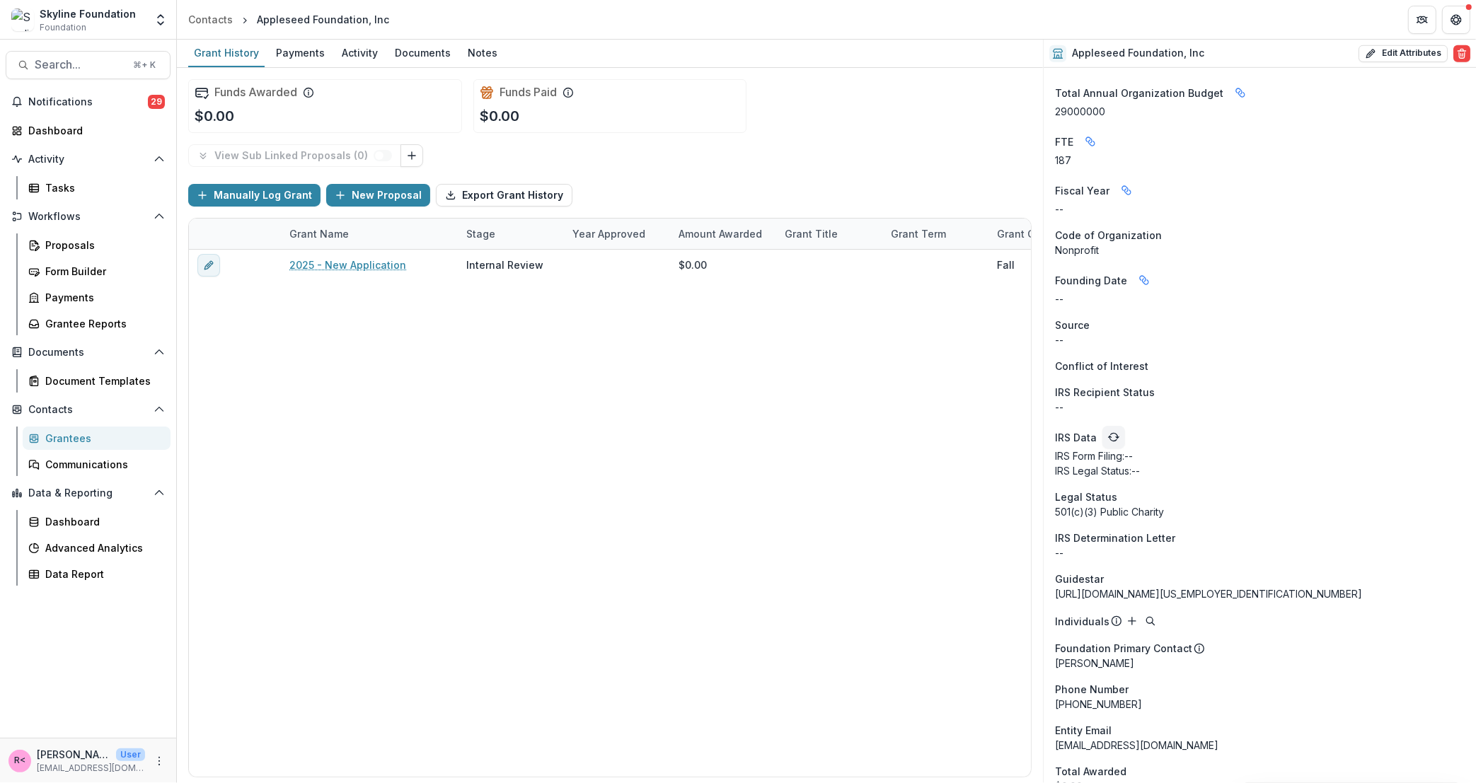
scroll to position [1248, 0]
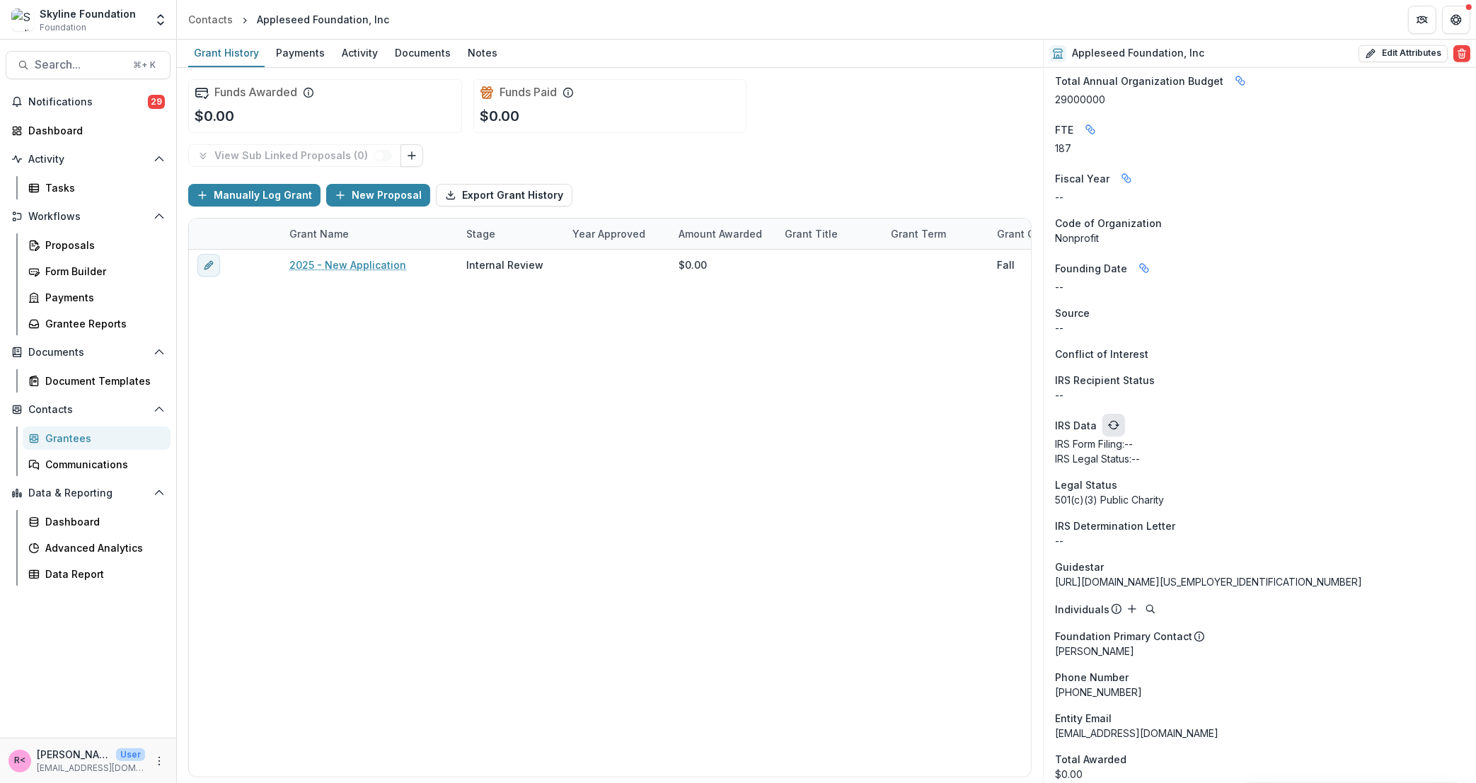
click at [1117, 432] on button "refresh" at bounding box center [1114, 425] width 23 height 23
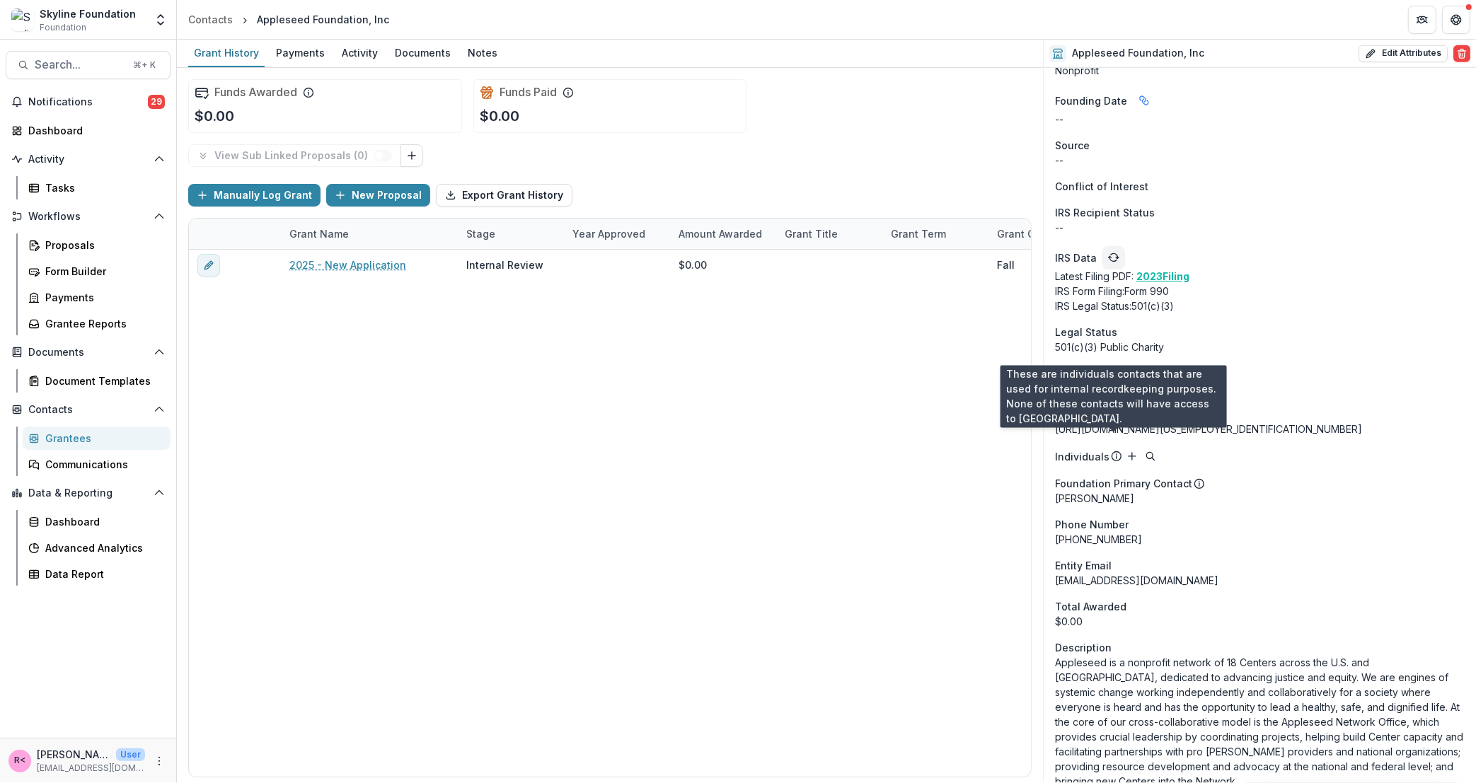
scroll to position [1433, 0]
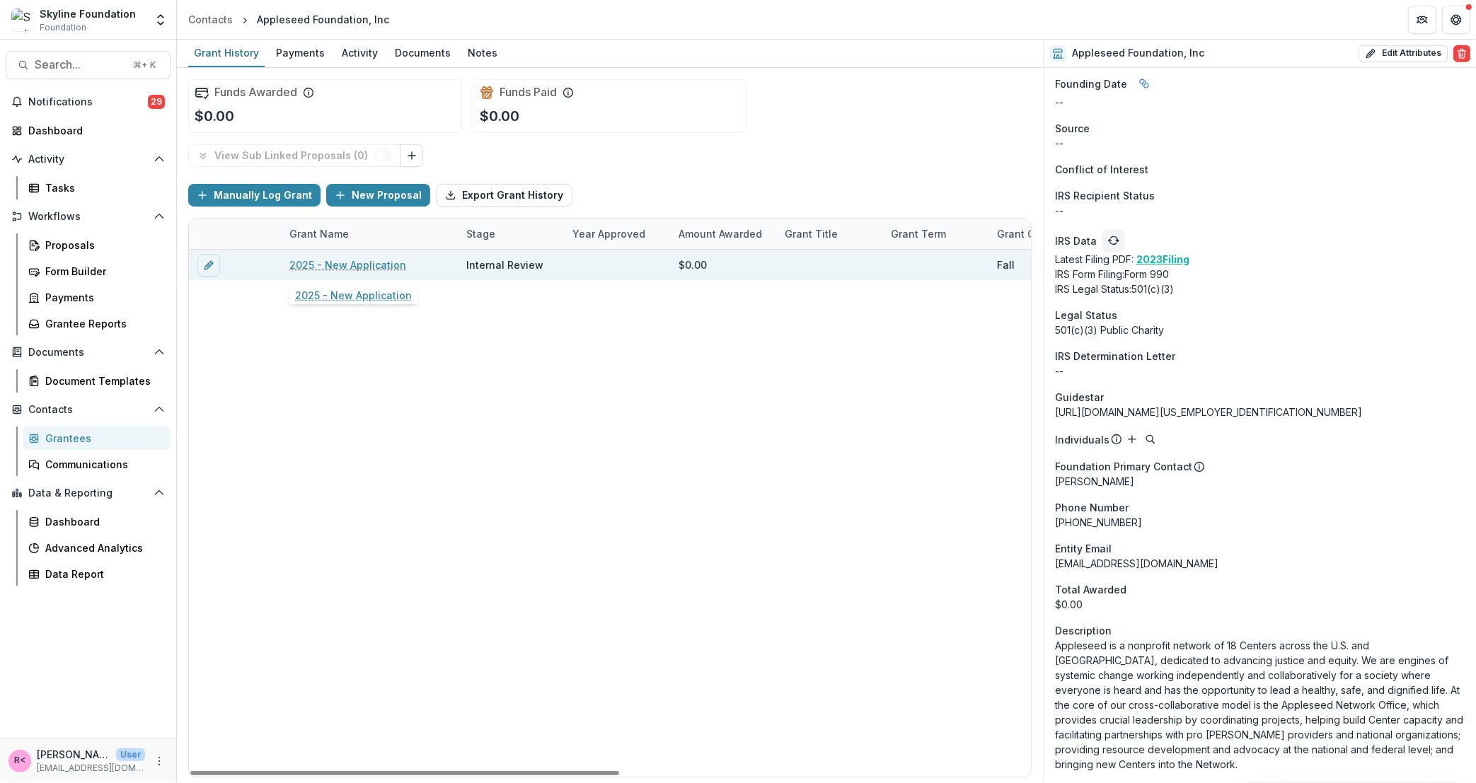
click at [372, 267] on link "2025 - New Application" at bounding box center [347, 265] width 117 height 15
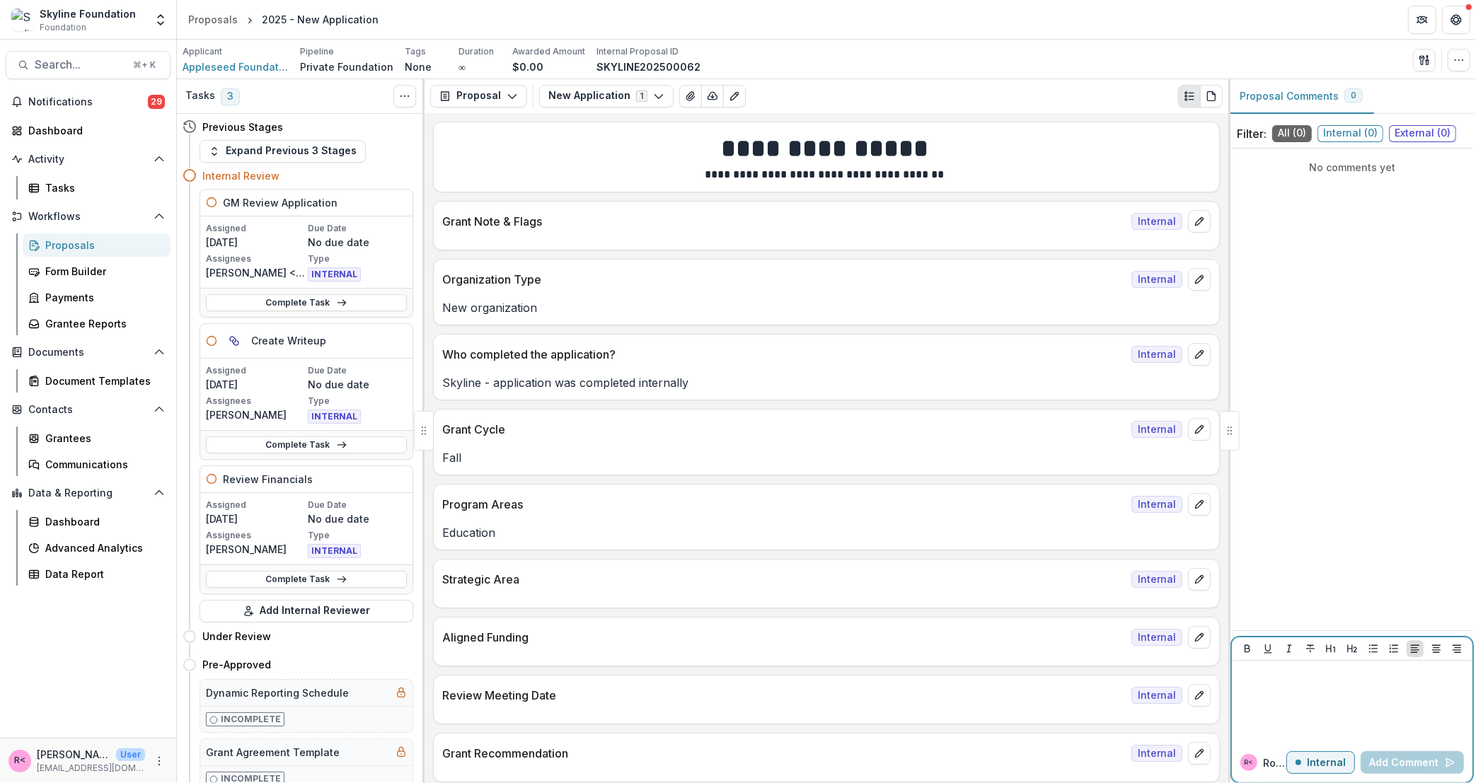
click at [1292, 683] on div at bounding box center [1352, 702] width 229 height 71
drag, startPoint x: 1456, startPoint y: 690, endPoint x: 1324, endPoint y: 689, distance: 131.6
click at [1324, 690] on p "**********" at bounding box center [1352, 682] width 229 height 31
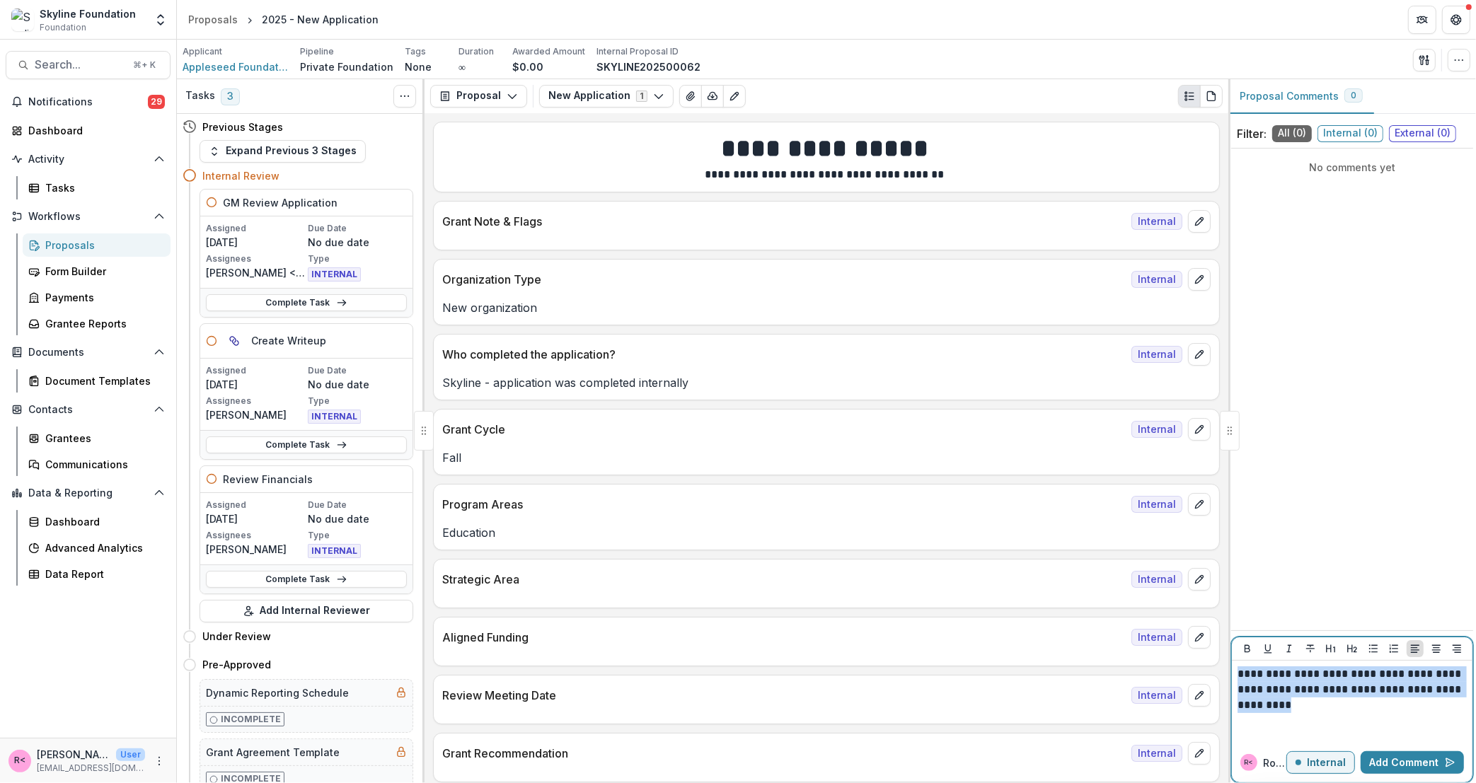
drag, startPoint x: 1321, startPoint y: 702, endPoint x: 1220, endPoint y: 660, distance: 109.7
click at [1220, 660] on div "Tasks 3 Show Cancelled Tasks Previous Stages Expand Previous 3 Stages Internal …" at bounding box center [826, 431] width 1299 height 704
copy p "**********"
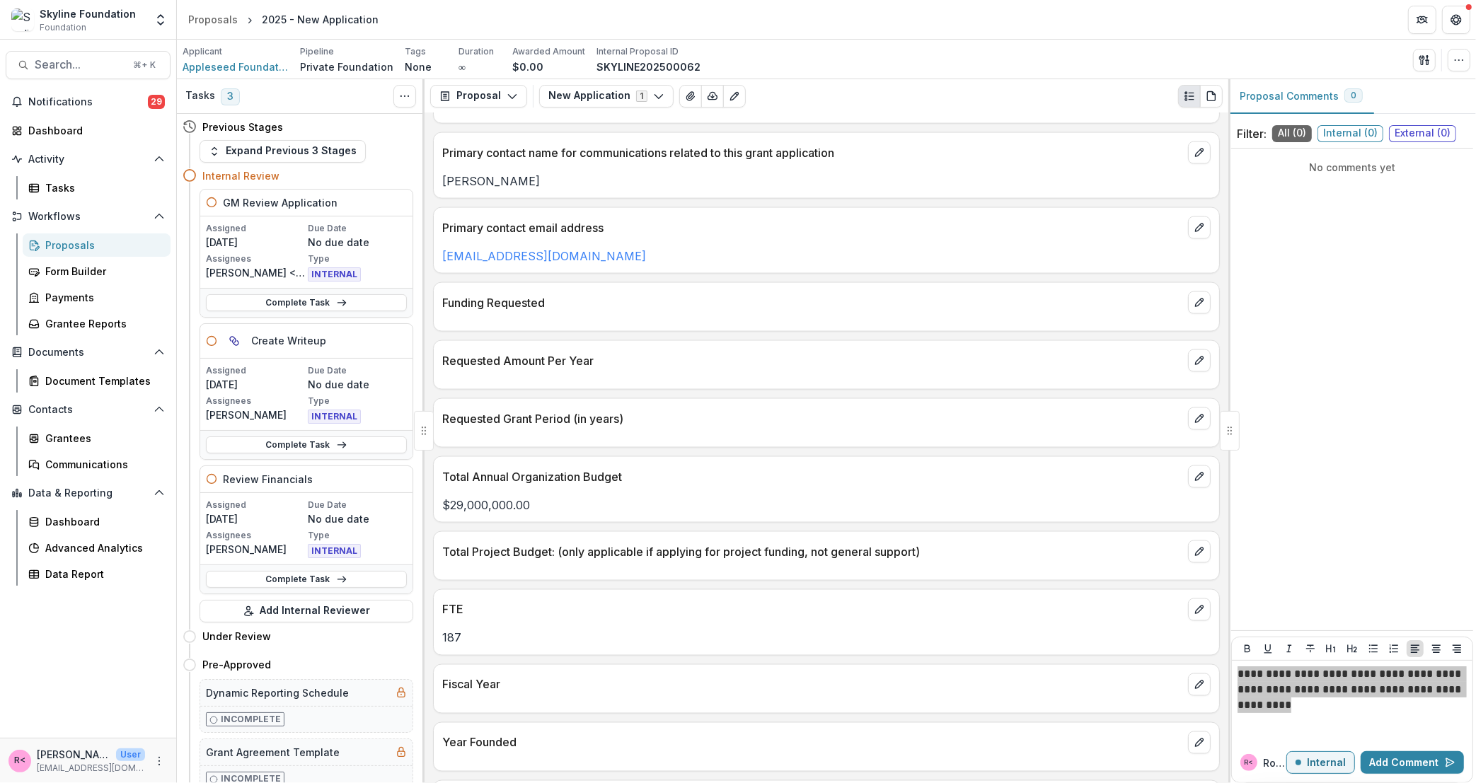
scroll to position [2683, 0]
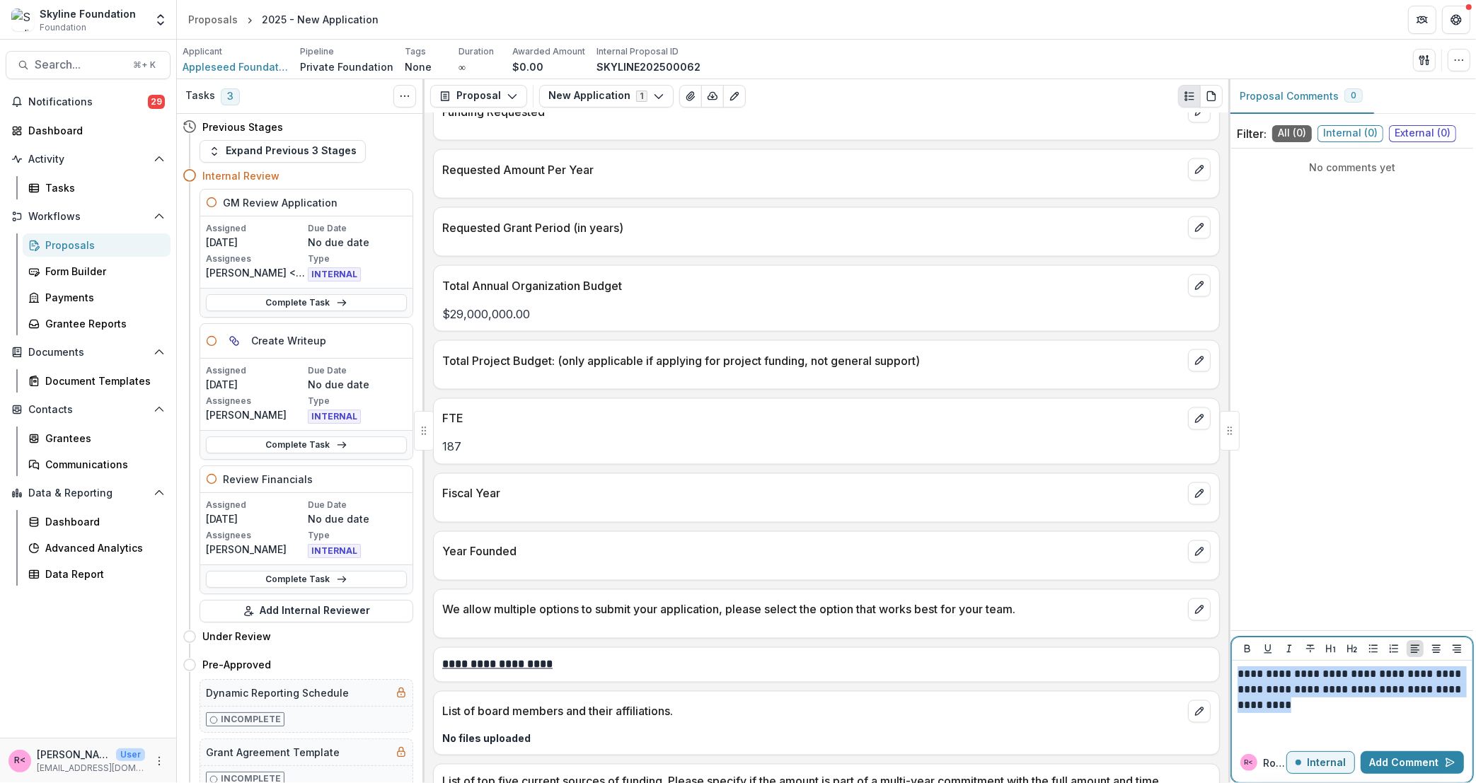
click at [1280, 711] on p "**********" at bounding box center [1352, 690] width 229 height 47
drag, startPoint x: 1296, startPoint y: 711, endPoint x: 1204, endPoint y: 667, distance: 101.6
click at [1204, 667] on div "Tasks 3 Show Cancelled Tasks Previous Stages Expand Previous 3 Stages Internal …" at bounding box center [826, 431] width 1299 height 704
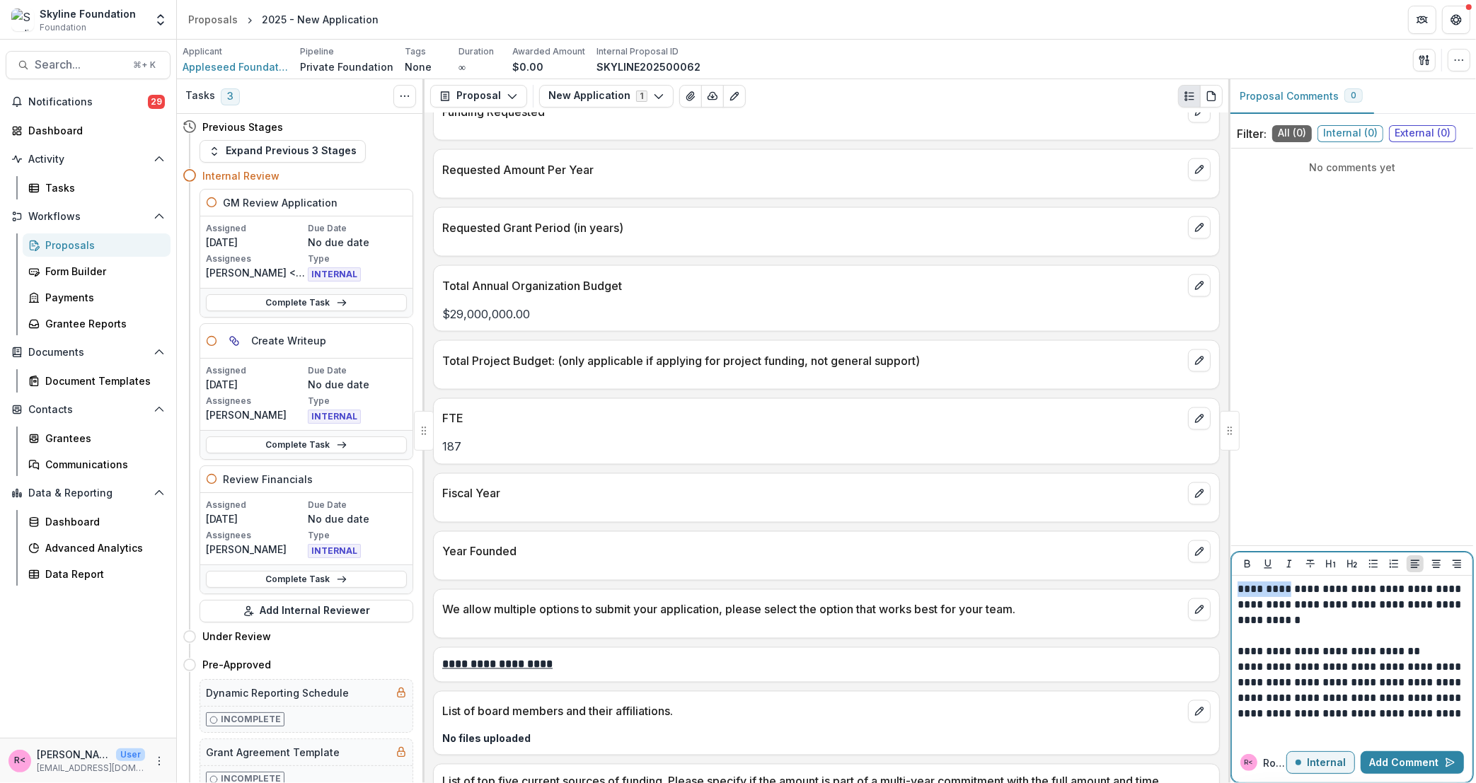
drag, startPoint x: 1284, startPoint y: 589, endPoint x: 1171, endPoint y: 582, distance: 114.2
click at [1171, 582] on div "Tasks 3 Show Cancelled Tasks Previous Stages Expand Previous 3 Stages Internal …" at bounding box center [826, 431] width 1299 height 704
click at [1271, 614] on button "[PERSON_NAME]" at bounding box center [1286, 615] width 95 height 23
click at [1326, 590] on p "**********" at bounding box center [1352, 605] width 229 height 47
drag, startPoint x: 1288, startPoint y: 651, endPoint x: 1246, endPoint y: 652, distance: 42.5
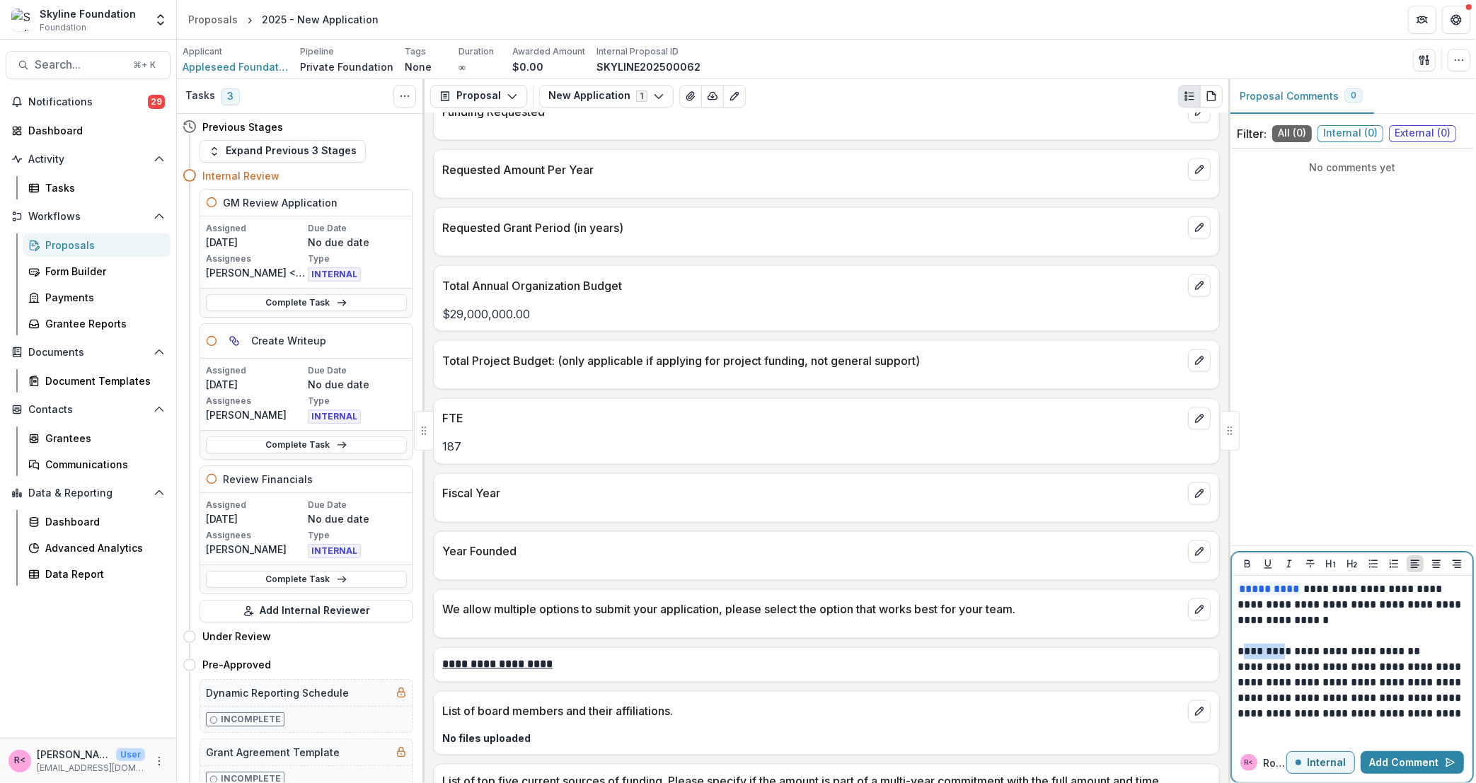
click at [1246, 652] on p "**********" at bounding box center [1352, 652] width 229 height 16
click at [1361, 650] on p "**********" at bounding box center [1352, 652] width 229 height 16
drag, startPoint x: 1459, startPoint y: 669, endPoint x: 1388, endPoint y: 668, distance: 70.8
click at [1388, 668] on p "**********" at bounding box center [1352, 668] width 229 height 16
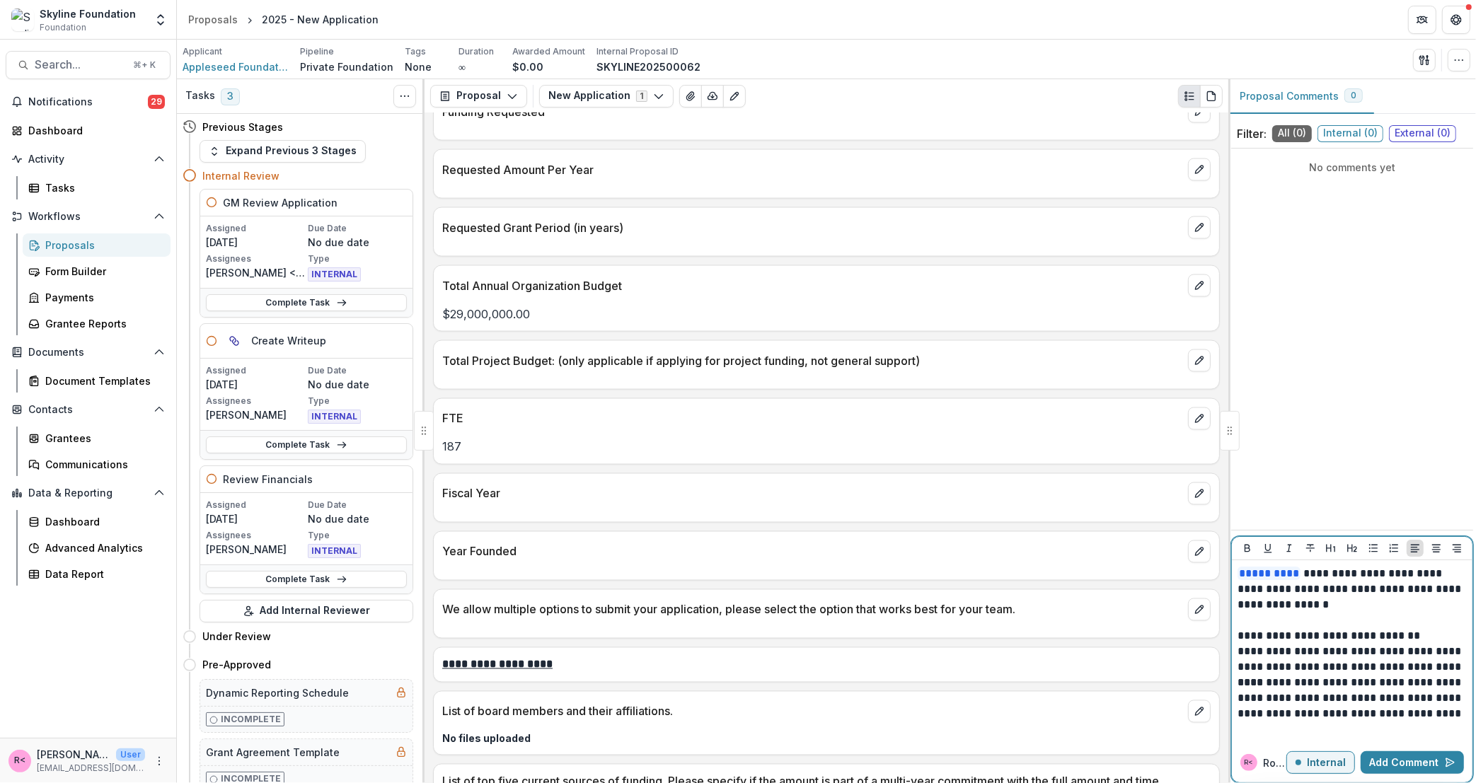
click at [1320, 728] on p "**********" at bounding box center [1352, 706] width 229 height 62
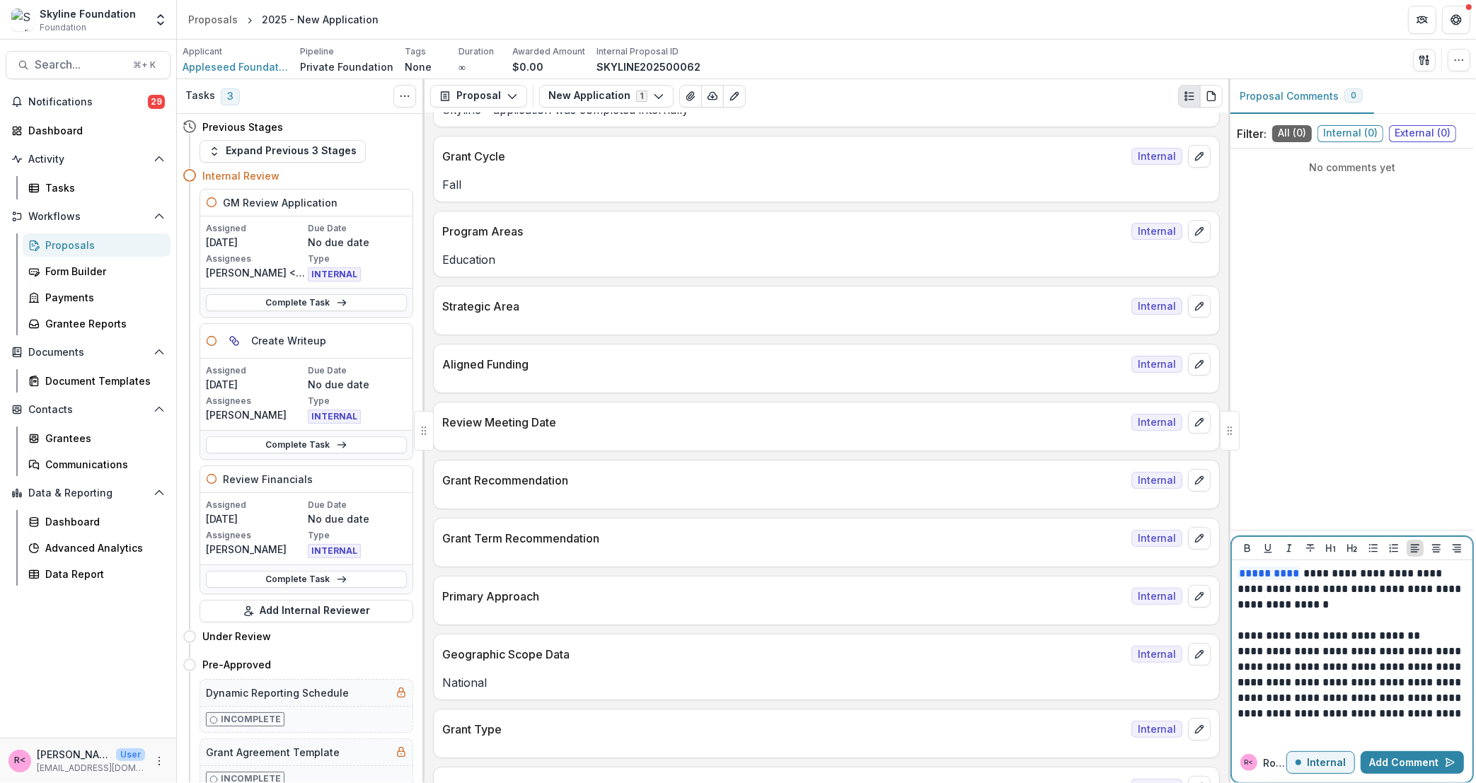
scroll to position [0, 0]
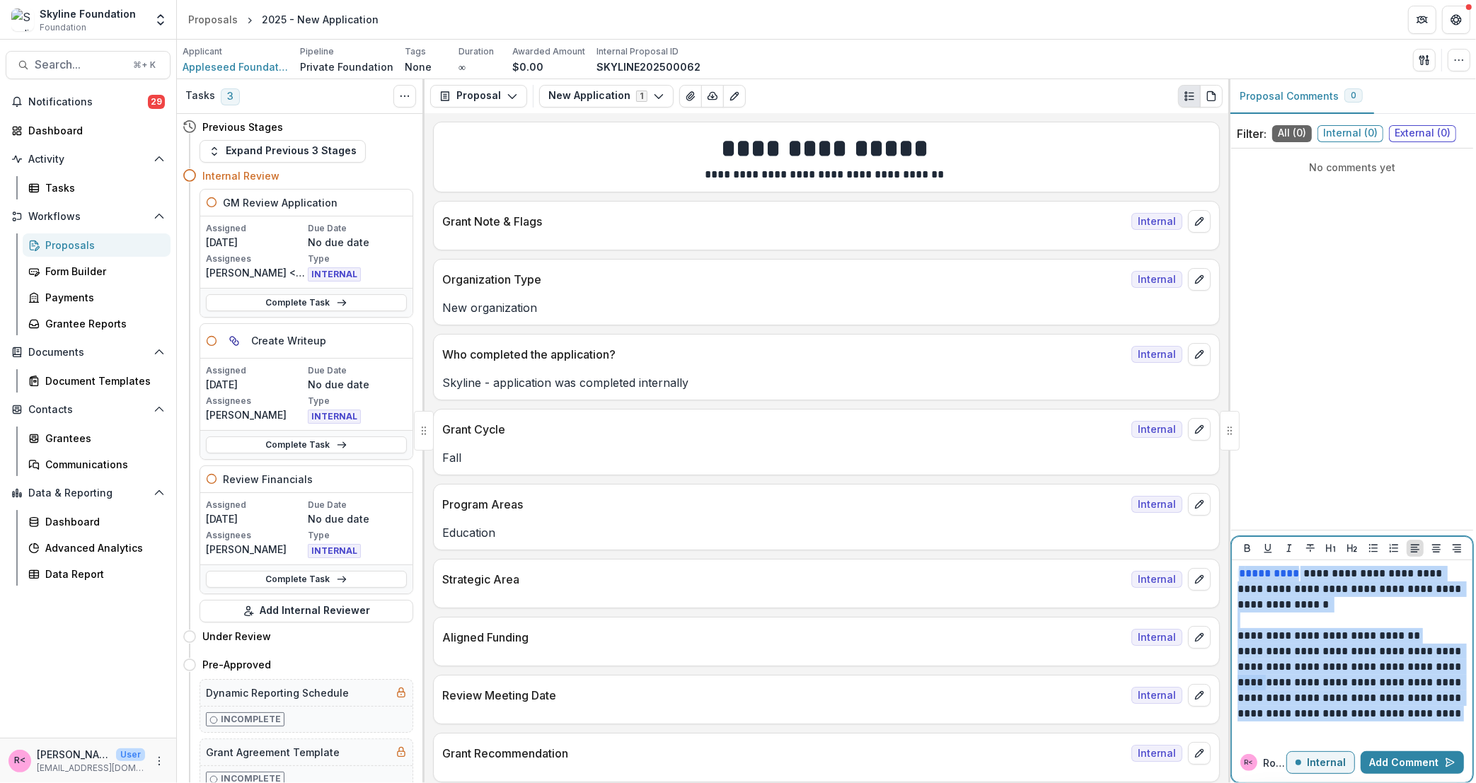
drag, startPoint x: 1285, startPoint y: 732, endPoint x: 1198, endPoint y: 527, distance: 222.9
click at [1198, 527] on div "Tasks 3 Show Cancelled Tasks Previous Stages Expand Previous 3 Stages Internal …" at bounding box center [826, 431] width 1299 height 704
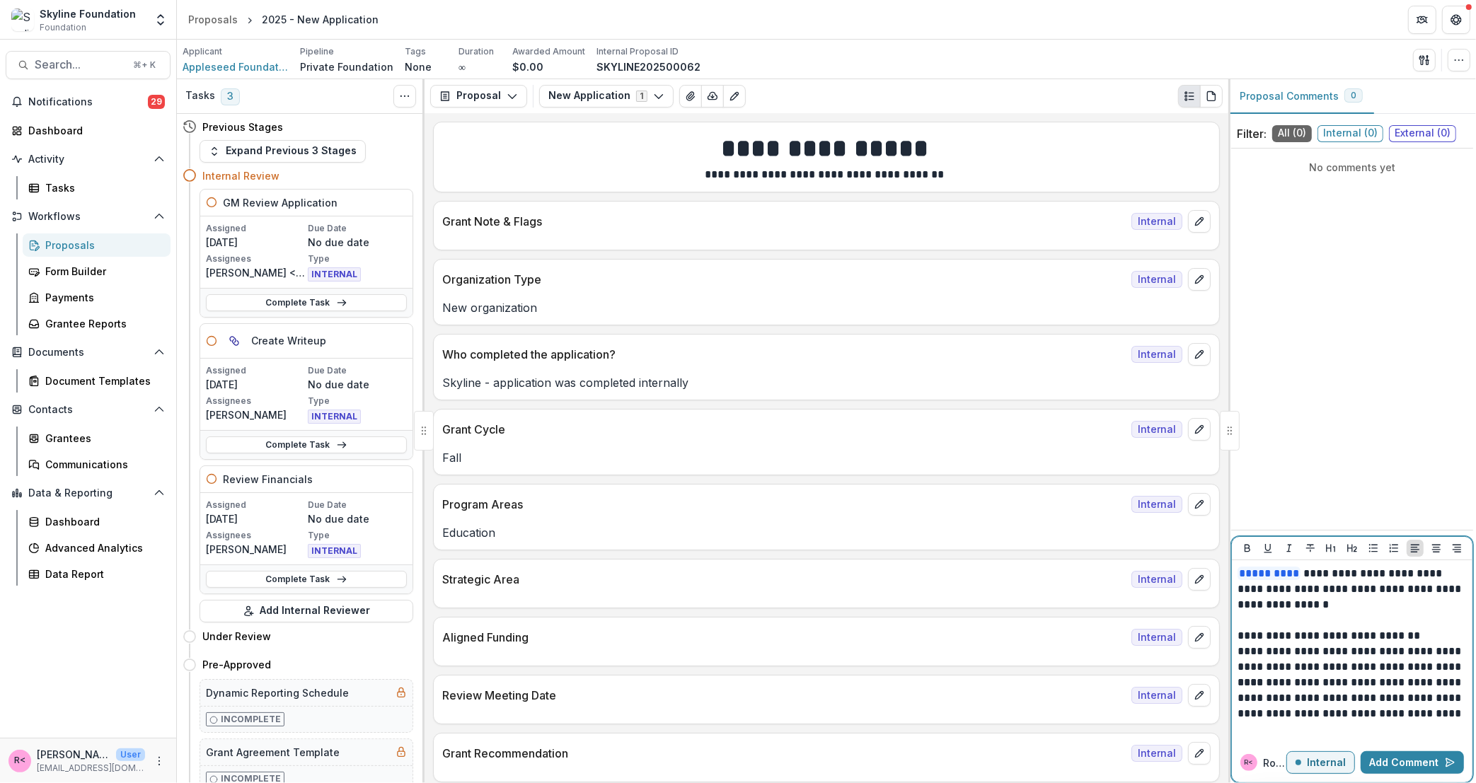
click at [1285, 730] on p "**********" at bounding box center [1352, 706] width 229 height 62
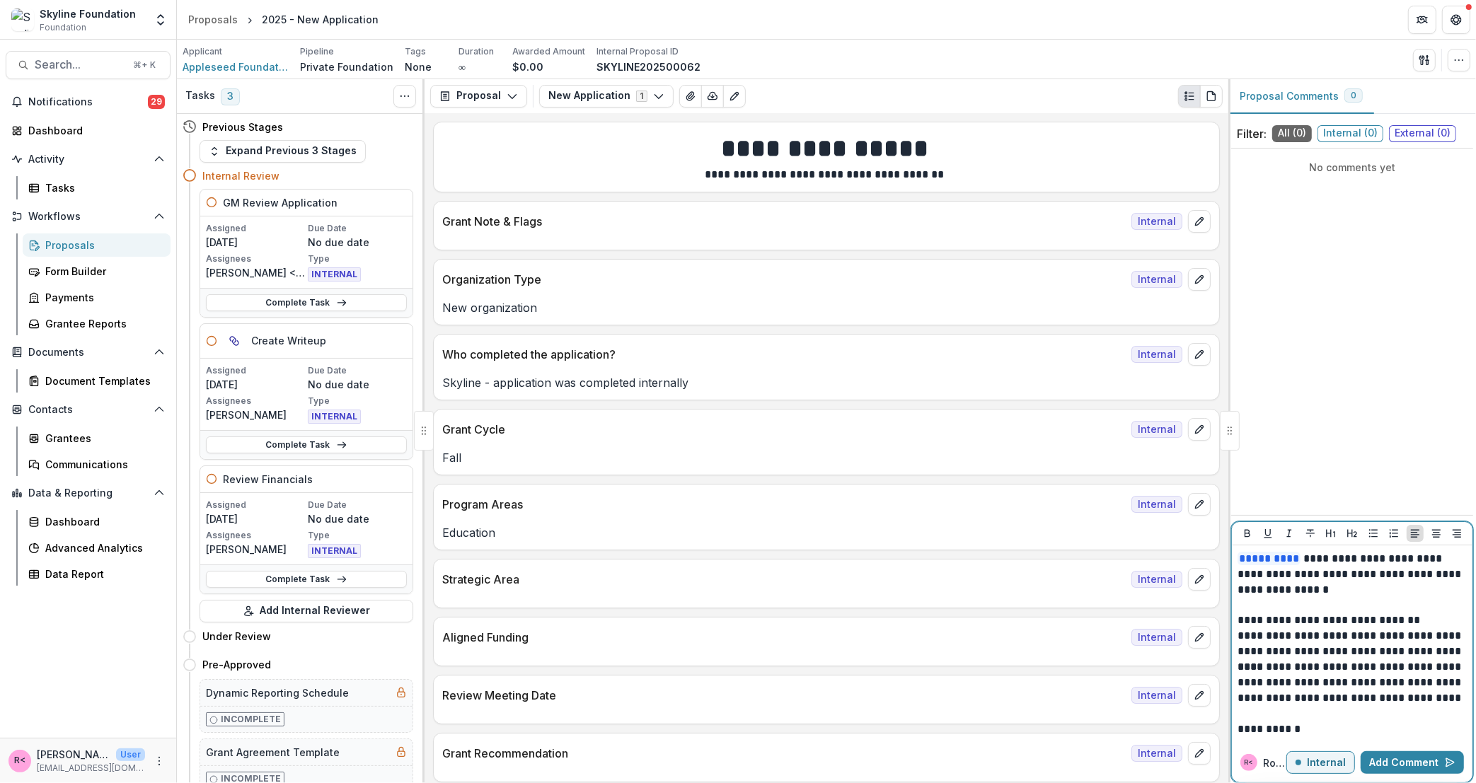
drag, startPoint x: 1396, startPoint y: 769, endPoint x: 1454, endPoint y: 622, distance: 157.8
click at [1464, 615] on div "**********" at bounding box center [1352, 653] width 242 height 262
click at [1398, 679] on p "**********" at bounding box center [1352, 691] width 229 height 62
click at [1404, 764] on button "Add Comment" at bounding box center [1412, 763] width 103 height 23
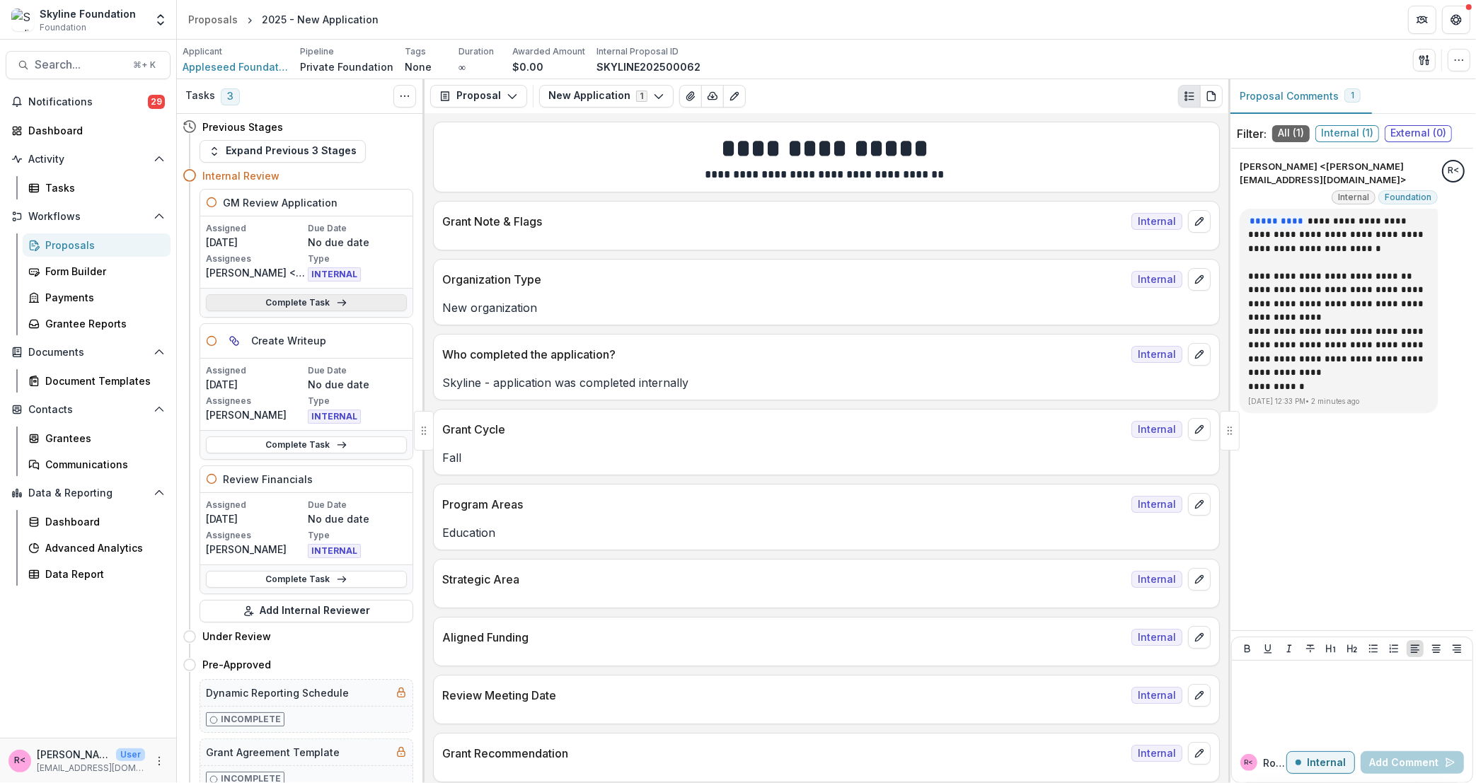
click at [302, 301] on link "Complete Task" at bounding box center [306, 302] width 201 height 17
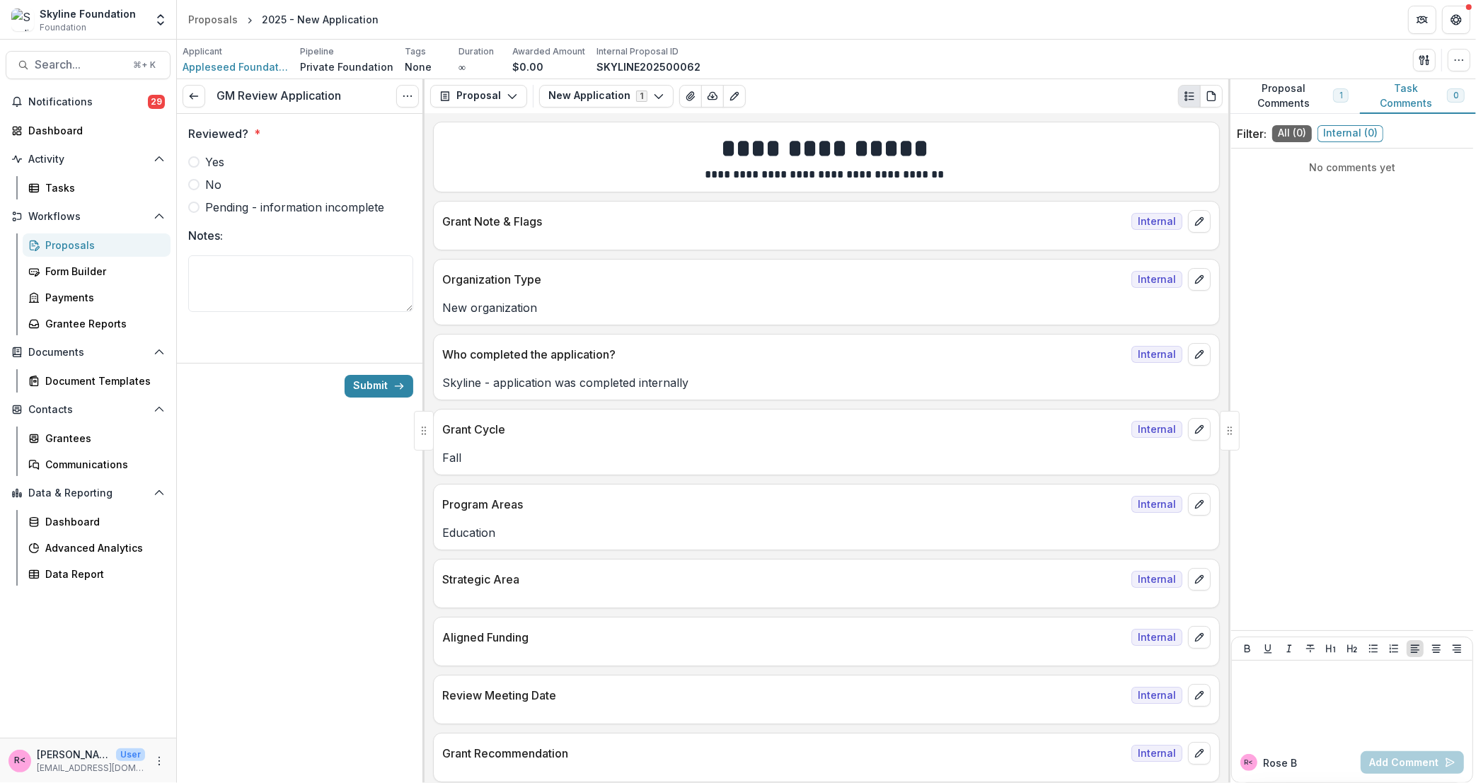
click at [218, 144] on div "Reviewed? * Yes No Pending - information incomplete" at bounding box center [300, 170] width 225 height 91
click at [215, 156] on span "Yes" at bounding box center [214, 162] width 19 height 17
click at [381, 384] on button "Submit" at bounding box center [379, 386] width 69 height 23
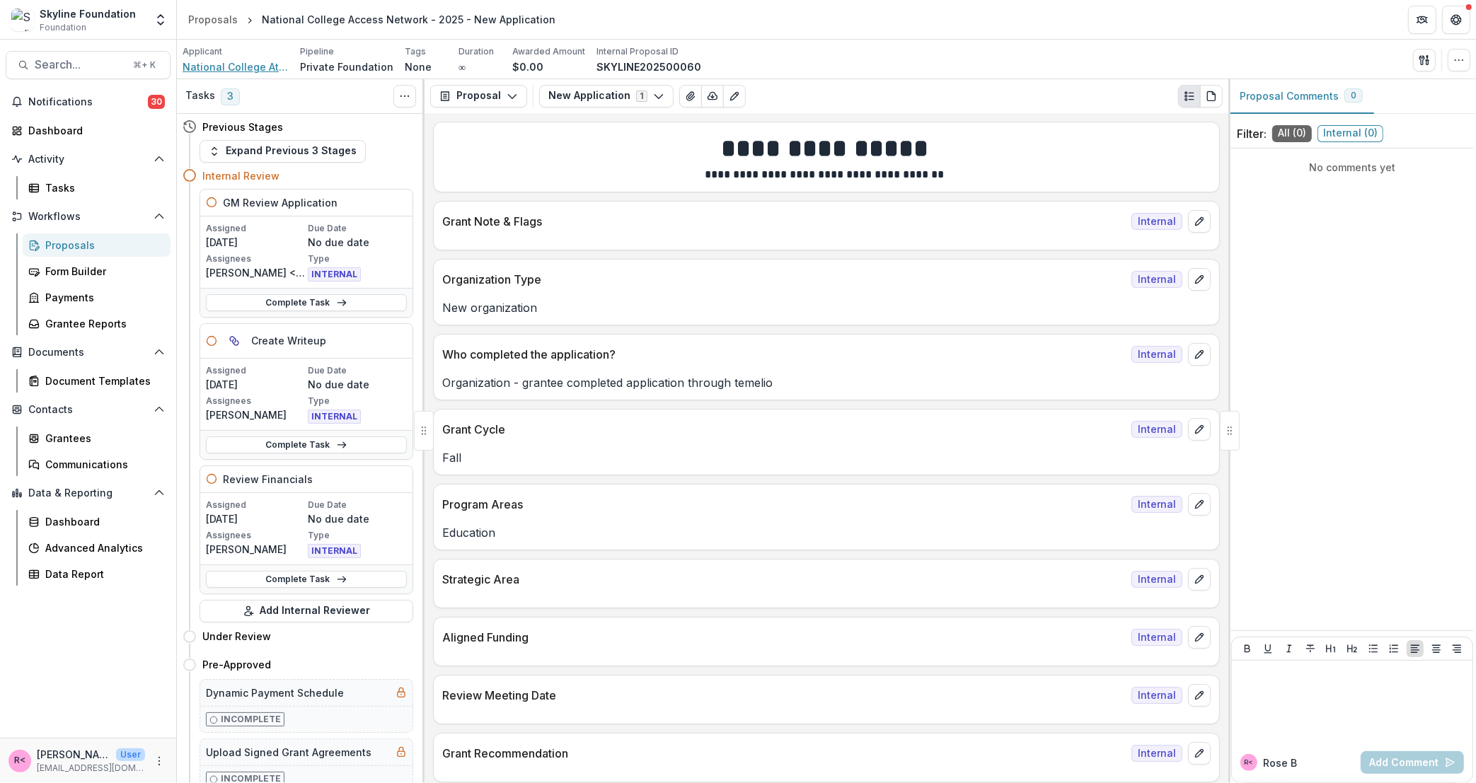
click at [252, 69] on span "National College Attainment Network" at bounding box center [236, 66] width 106 height 15
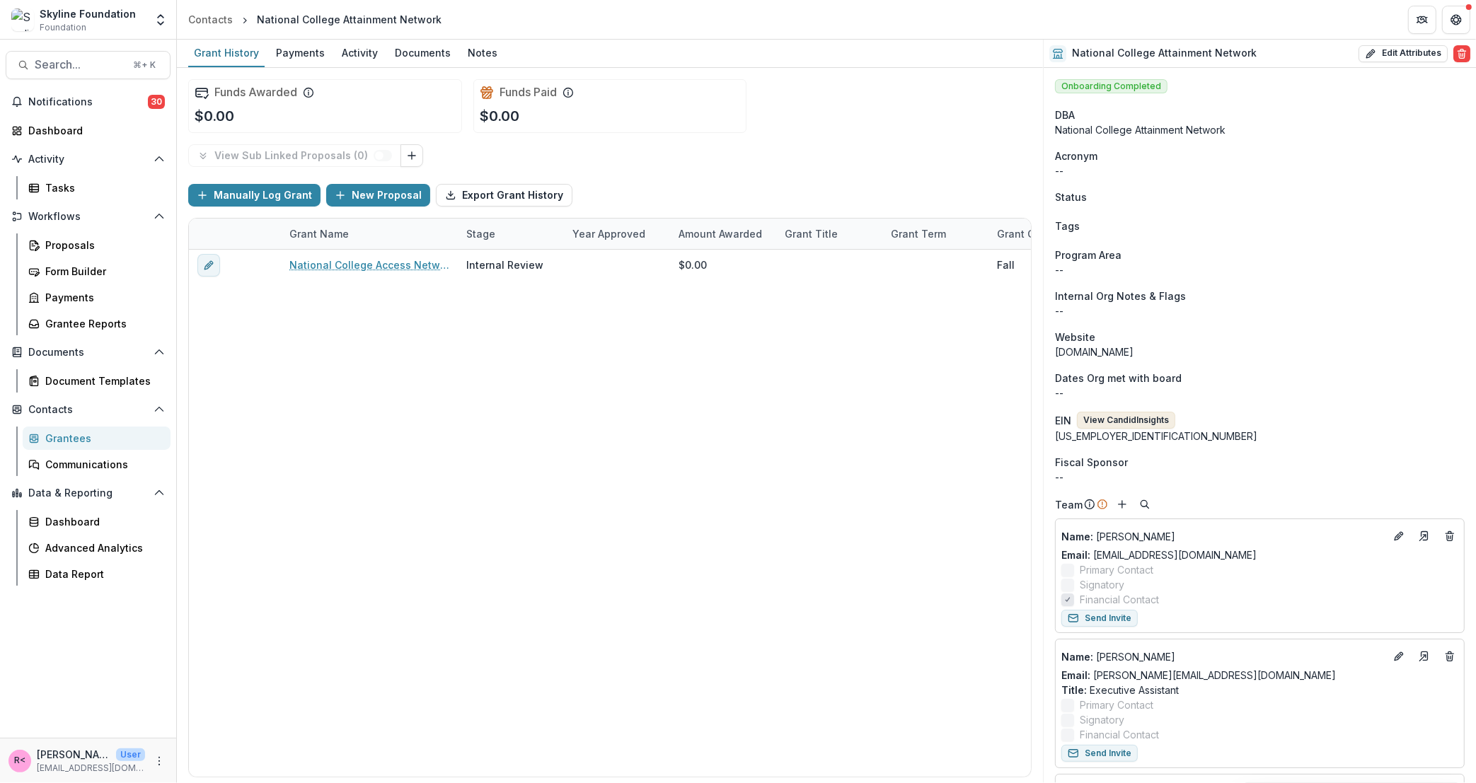
click at [1118, 424] on button "View Candid Insights" at bounding box center [1126, 420] width 98 height 17
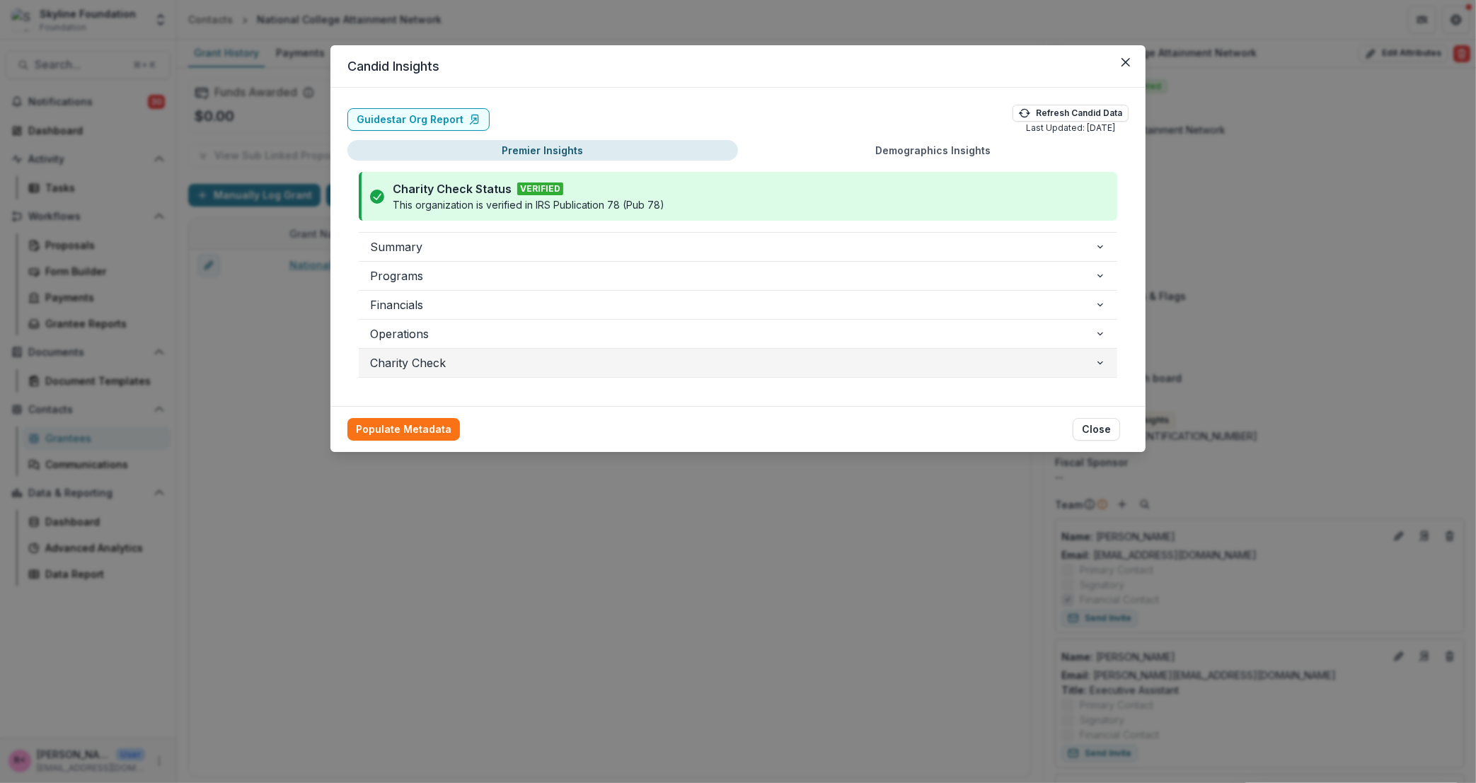
click at [425, 369] on span "Charity Check" at bounding box center [732, 363] width 725 height 17
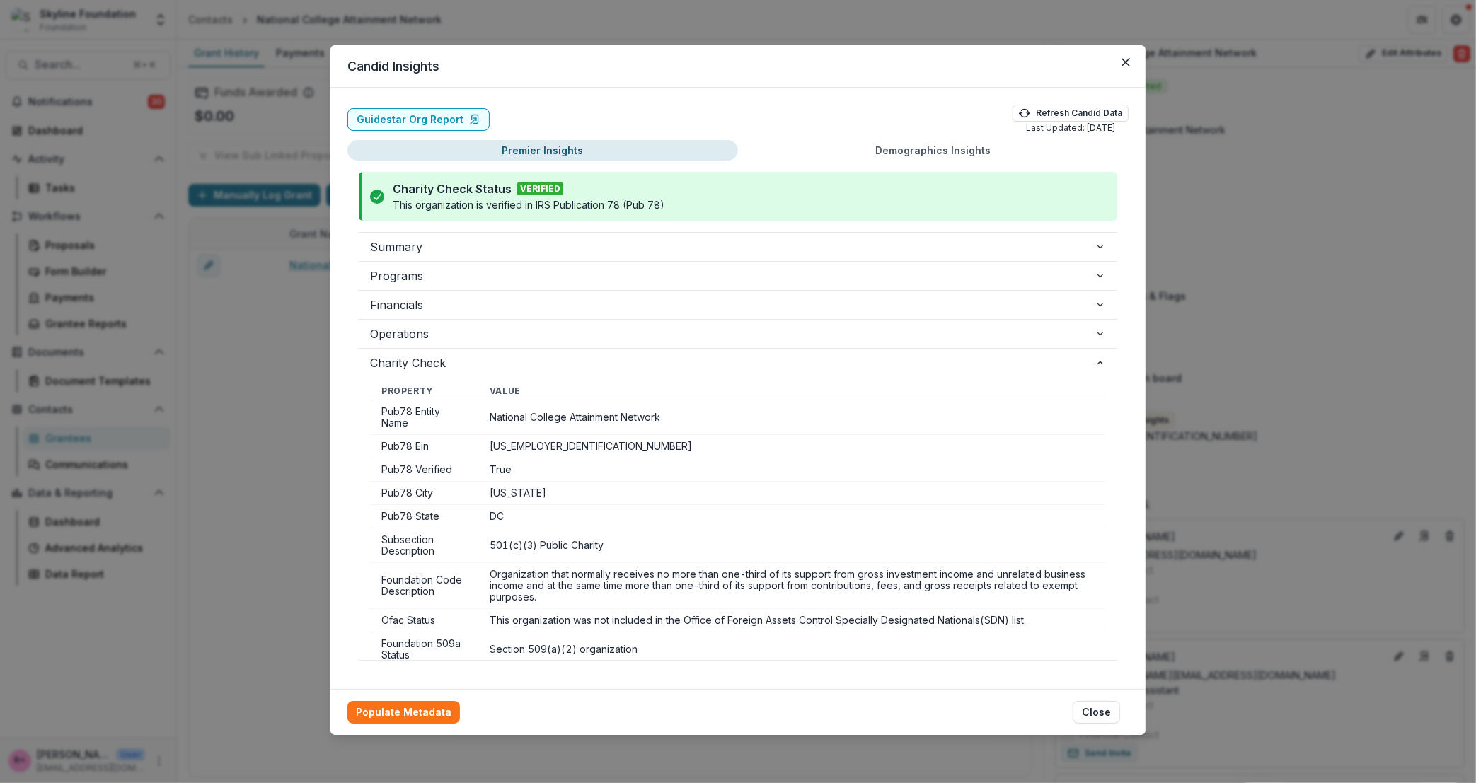
click at [603, 408] on td "National College Attainment Network" at bounding box center [792, 418] width 628 height 35
copy td "National College Attainment Network"
click at [1123, 69] on button "Close" at bounding box center [1126, 62] width 23 height 23
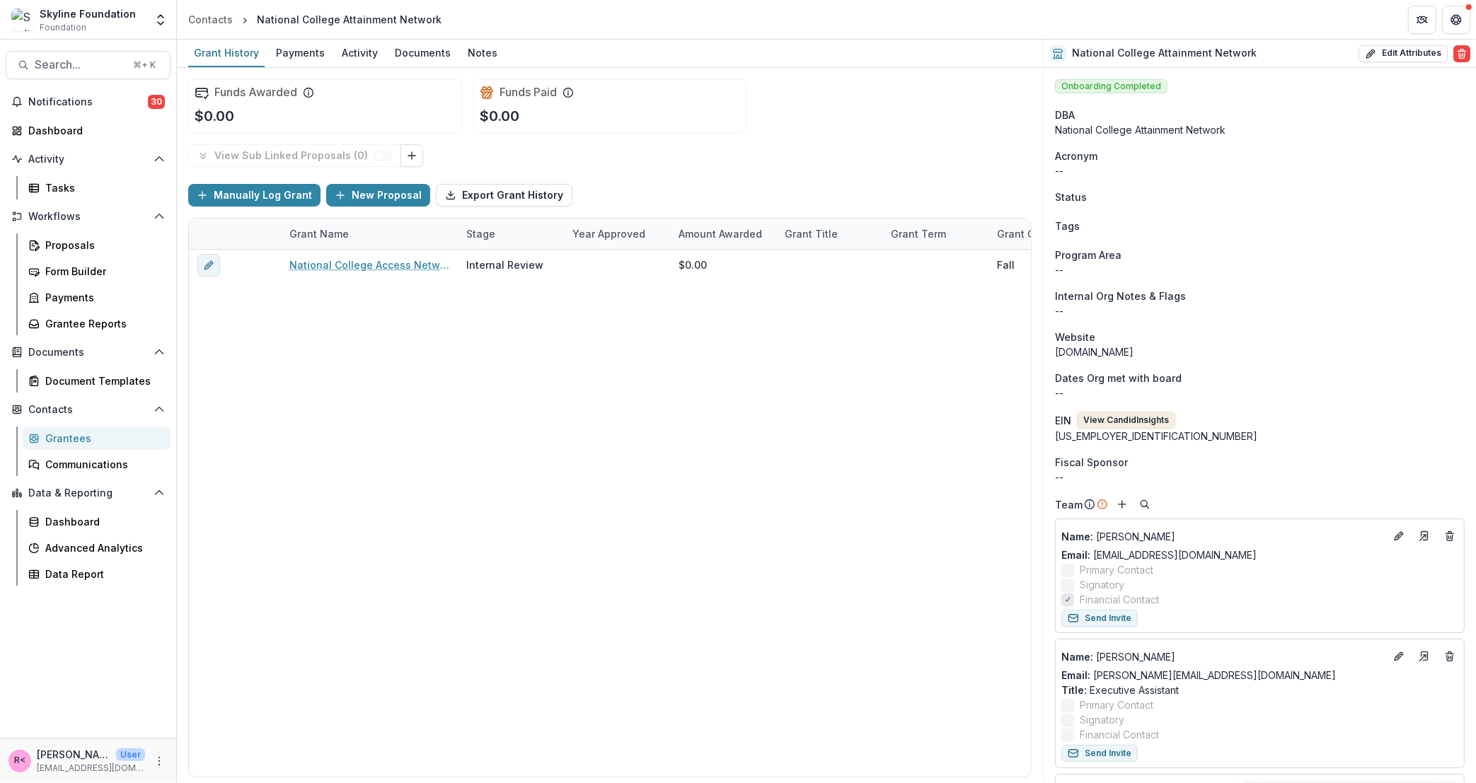
click at [1125, 422] on button "View Candid Insights" at bounding box center [1126, 420] width 98 height 17
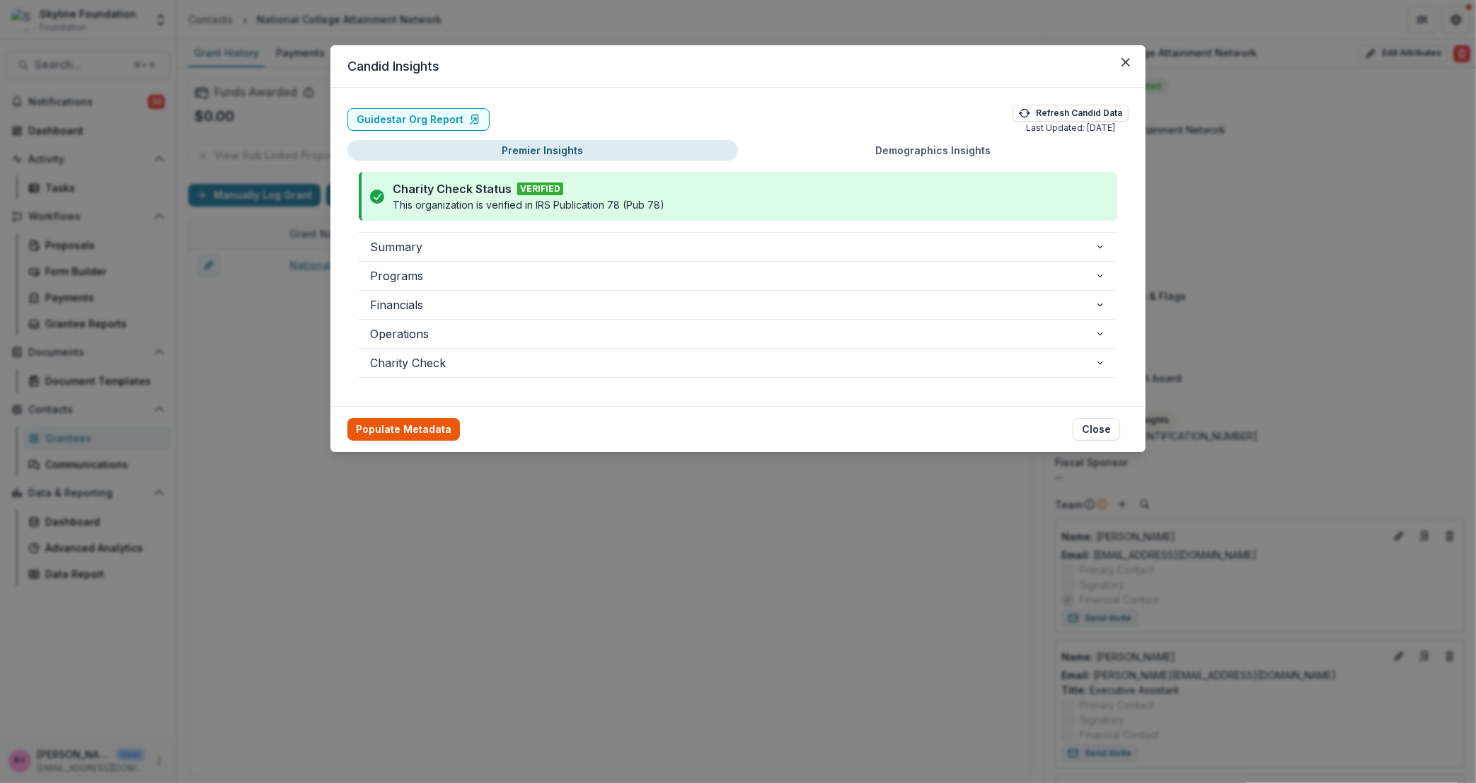
click at [435, 427] on button "Populate Metadata" at bounding box center [403, 429] width 113 height 23
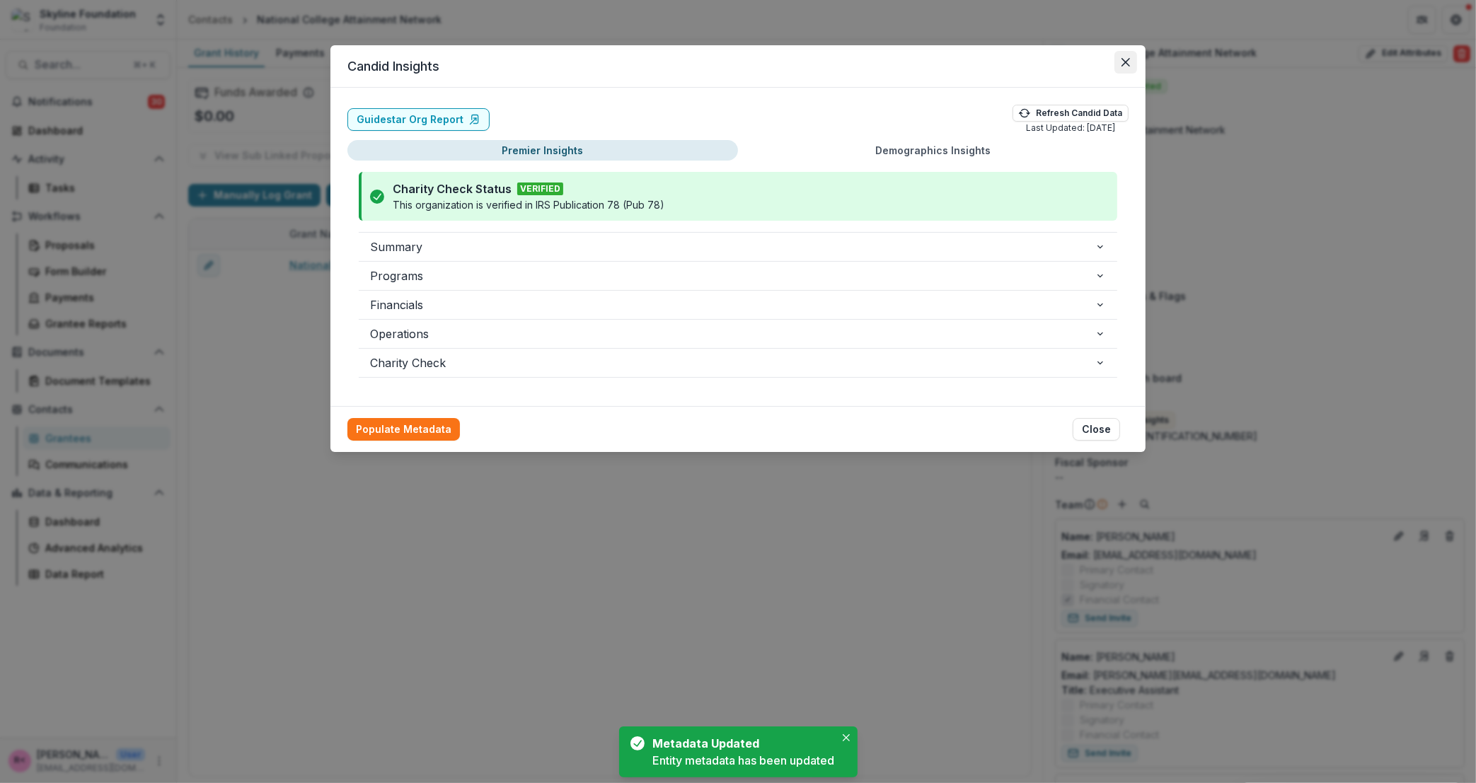
click at [1128, 67] on button "Close" at bounding box center [1126, 62] width 23 height 23
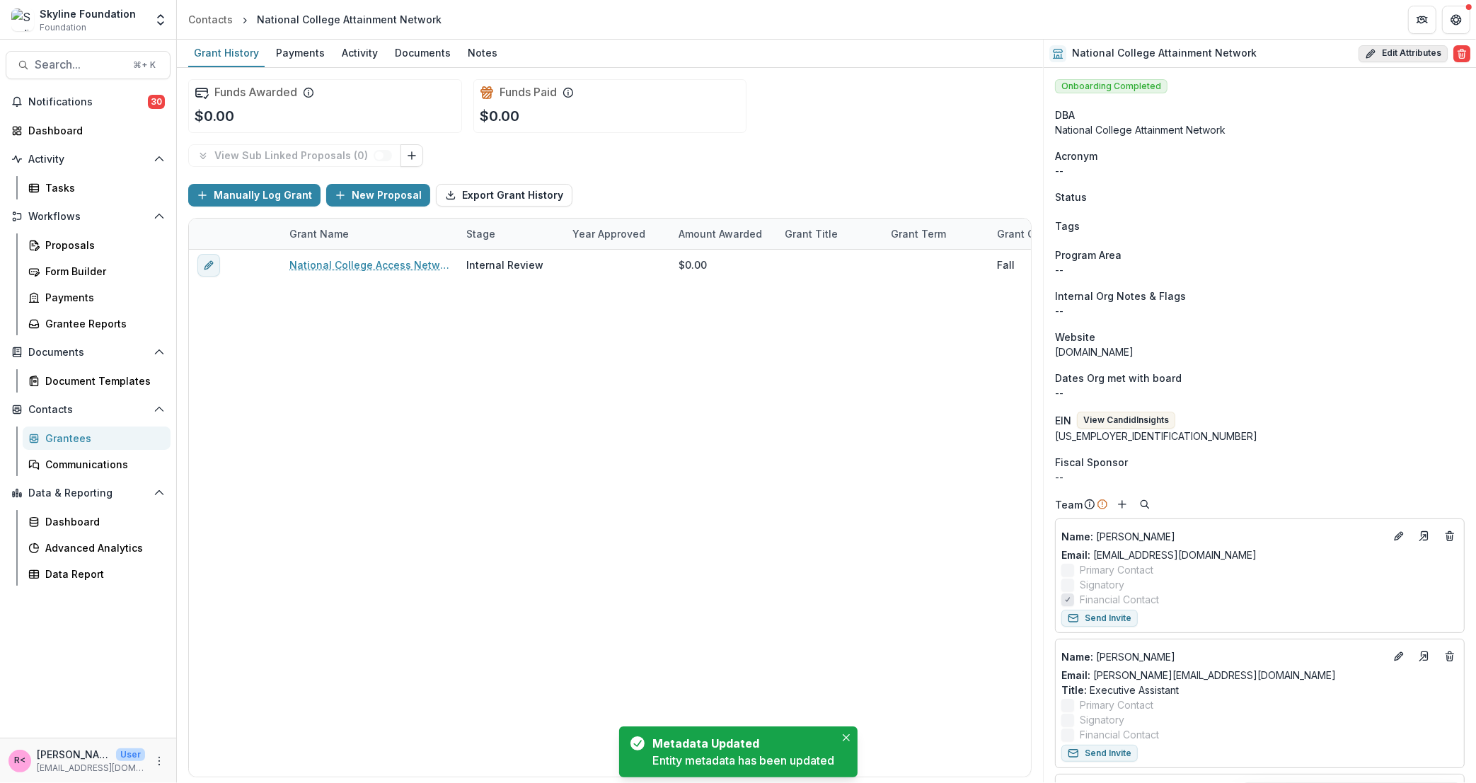
click at [1401, 57] on button "Edit Attributes" at bounding box center [1403, 53] width 89 height 17
select select "**"
select select "**********"
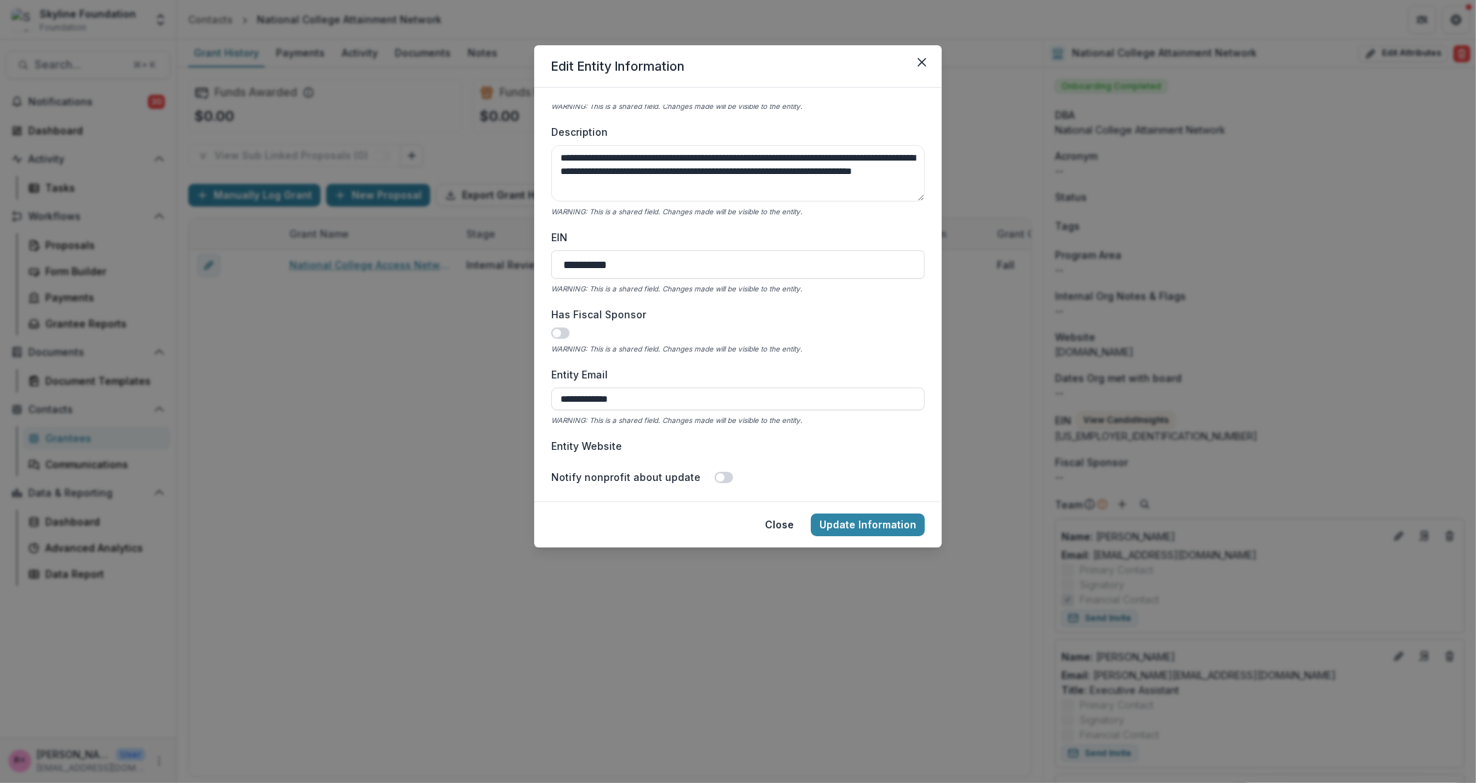
scroll to position [500, 0]
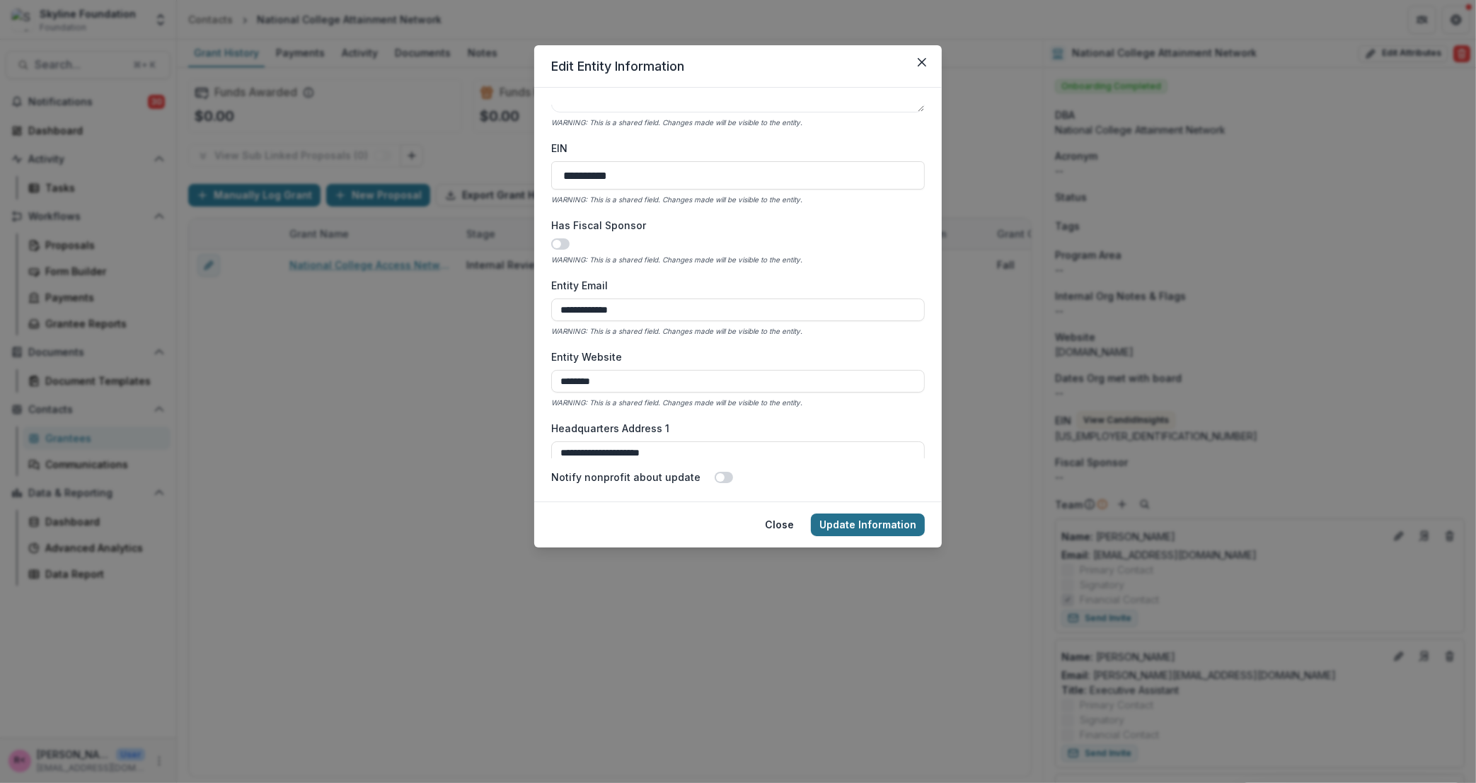
click at [864, 517] on button "Update Information" at bounding box center [868, 525] width 114 height 23
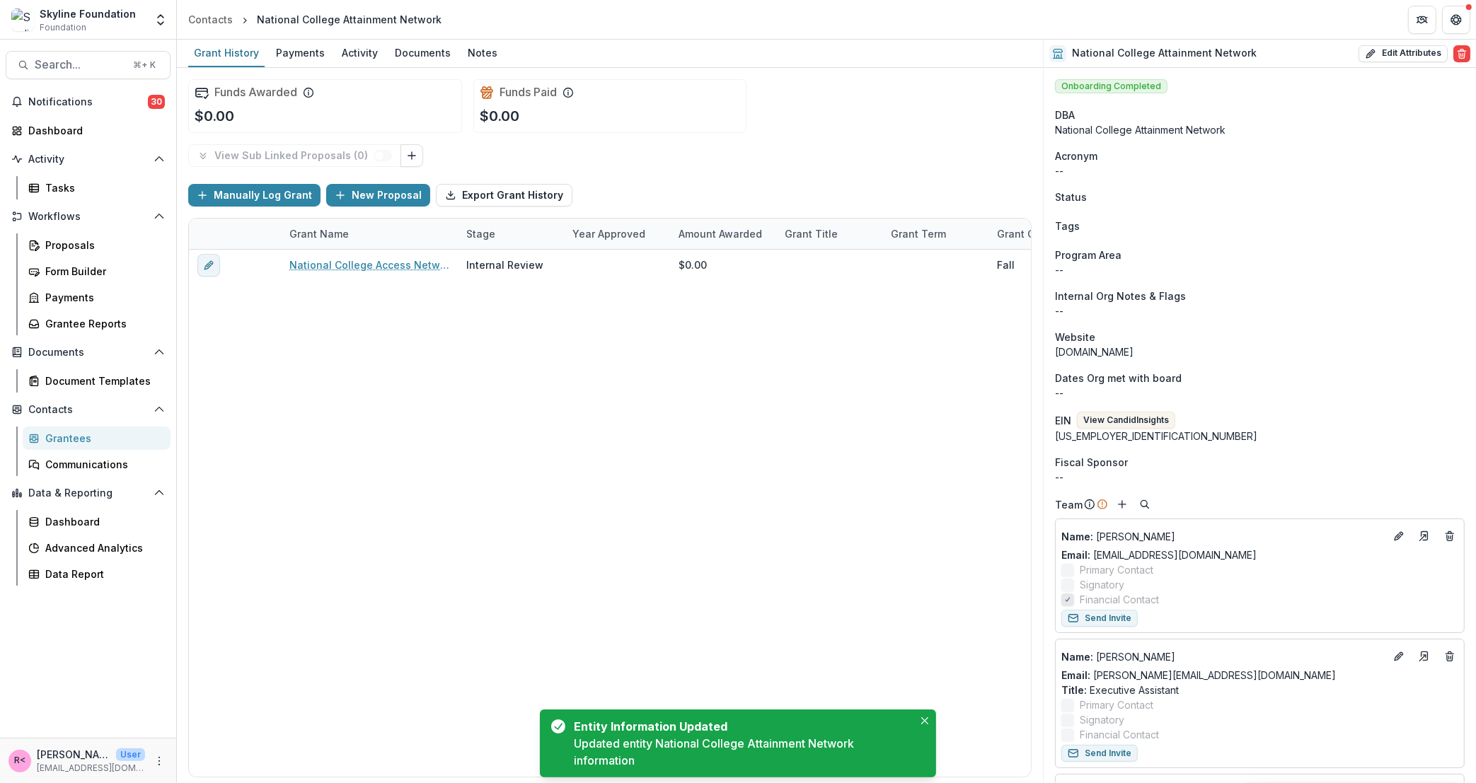
click at [1410, 65] on div "National College Attainment Network Edit Attributes Are you sure? This action w…" at bounding box center [1260, 54] width 432 height 28
click at [1403, 56] on button "Edit Attributes" at bounding box center [1403, 53] width 89 height 17
select select "**"
select select "**********"
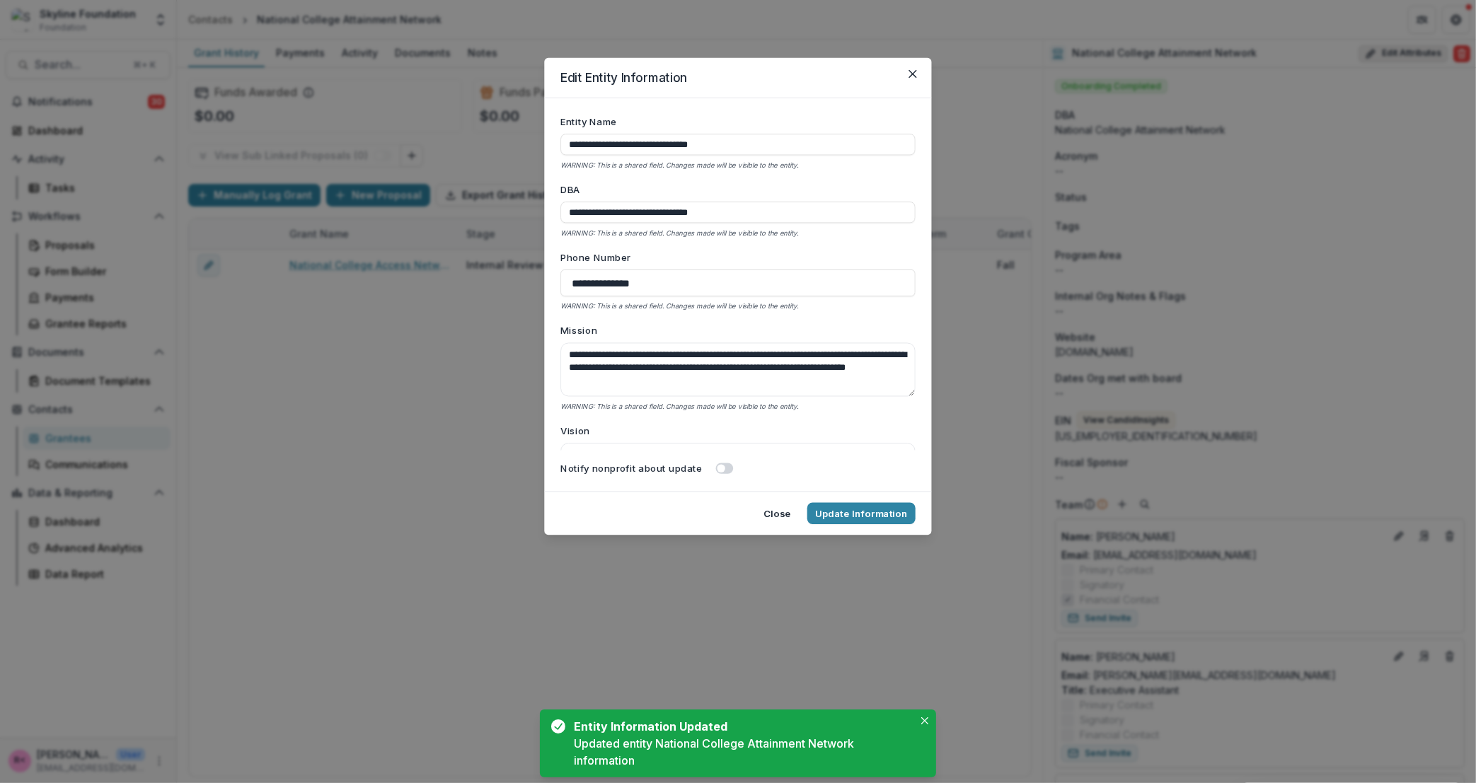
type input "**********"
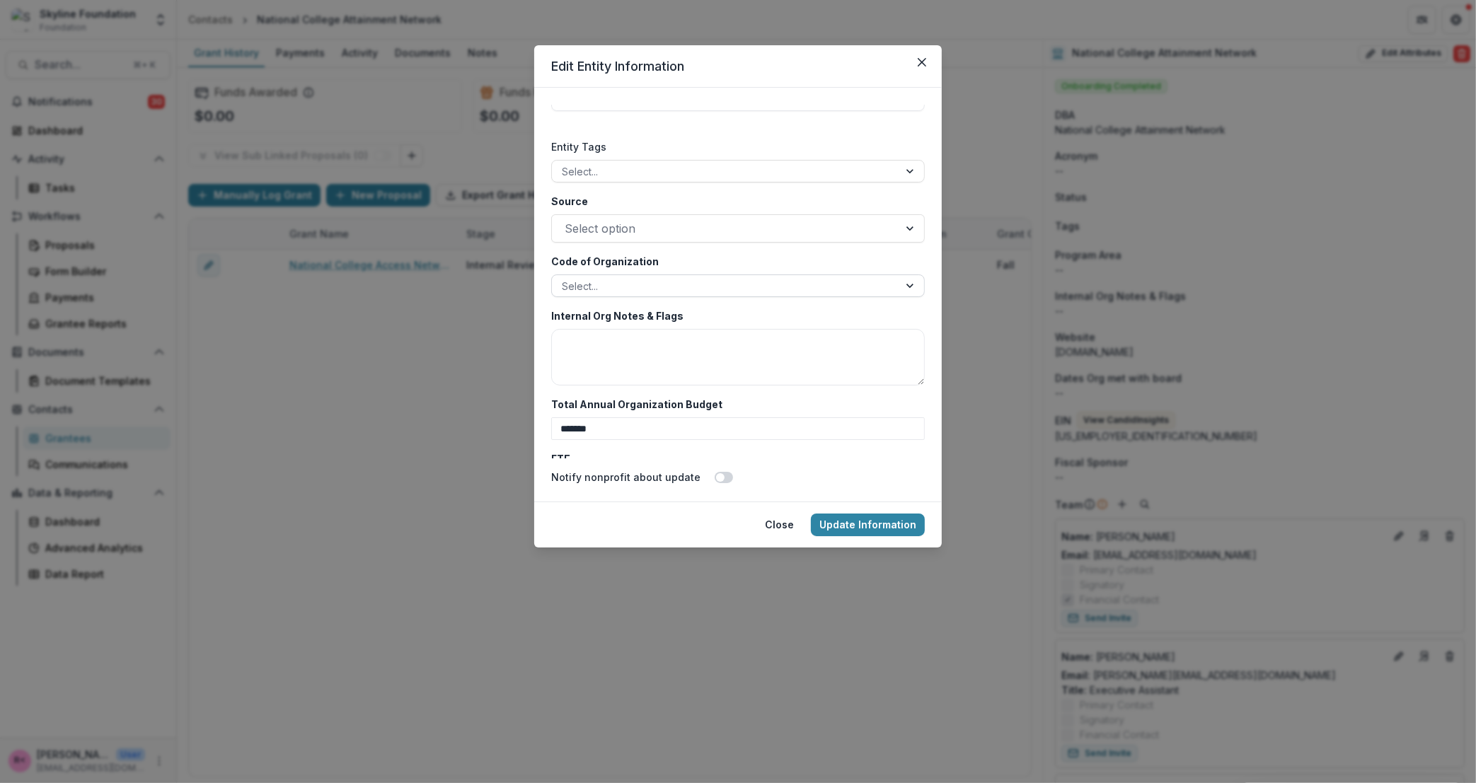
scroll to position [2698, 0]
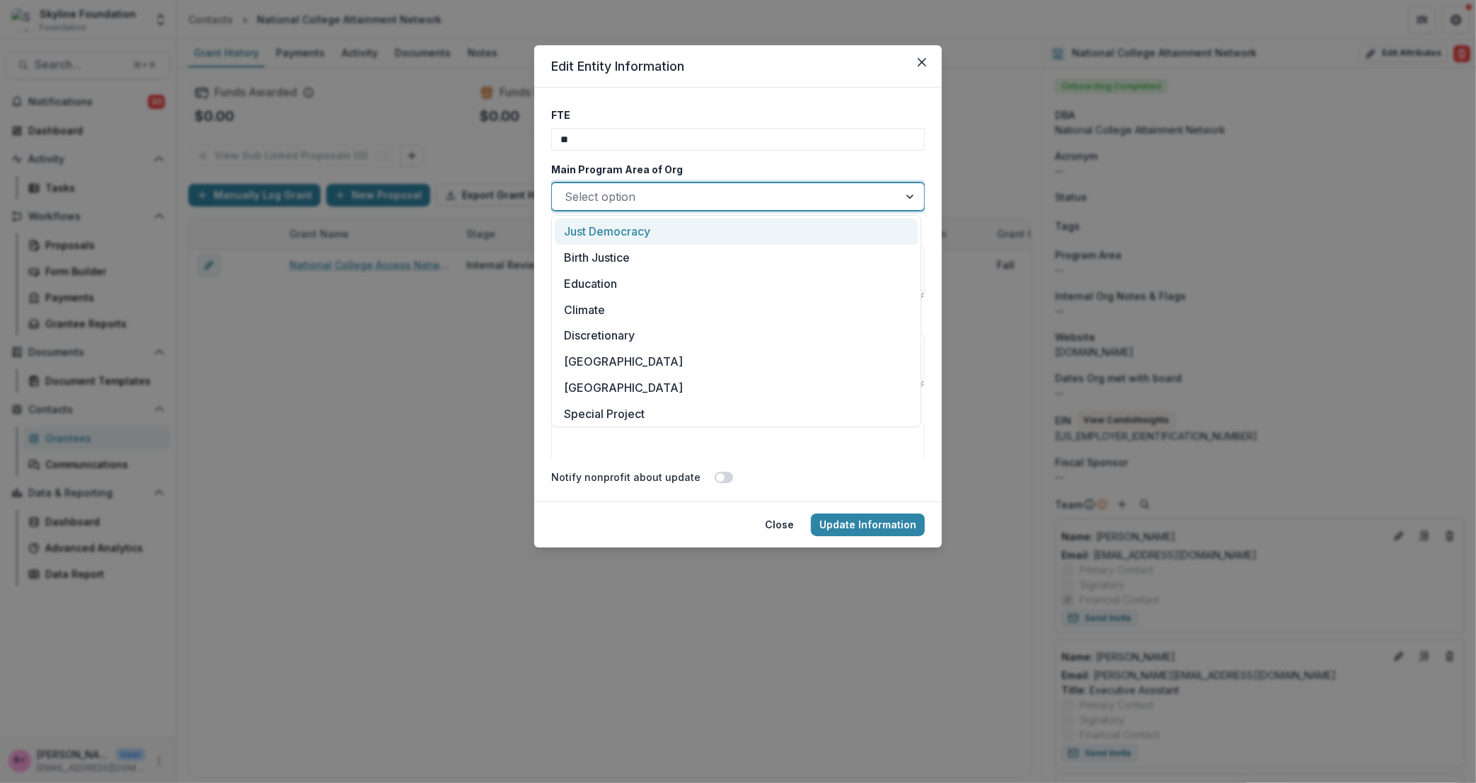
click at [644, 191] on div at bounding box center [725, 197] width 321 height 20
click at [616, 280] on div "Education" at bounding box center [736, 284] width 363 height 26
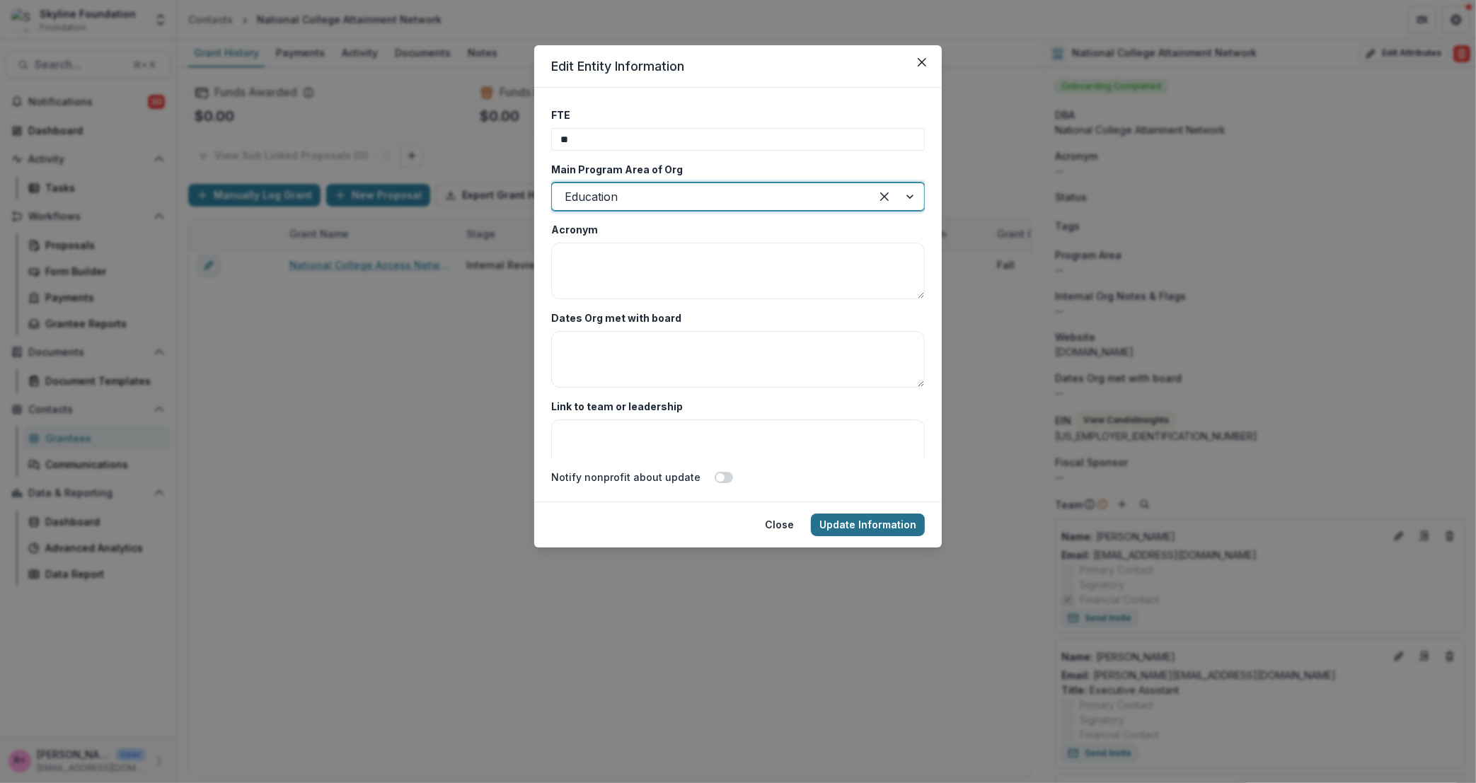
click at [866, 531] on button "Update Information" at bounding box center [868, 525] width 114 height 23
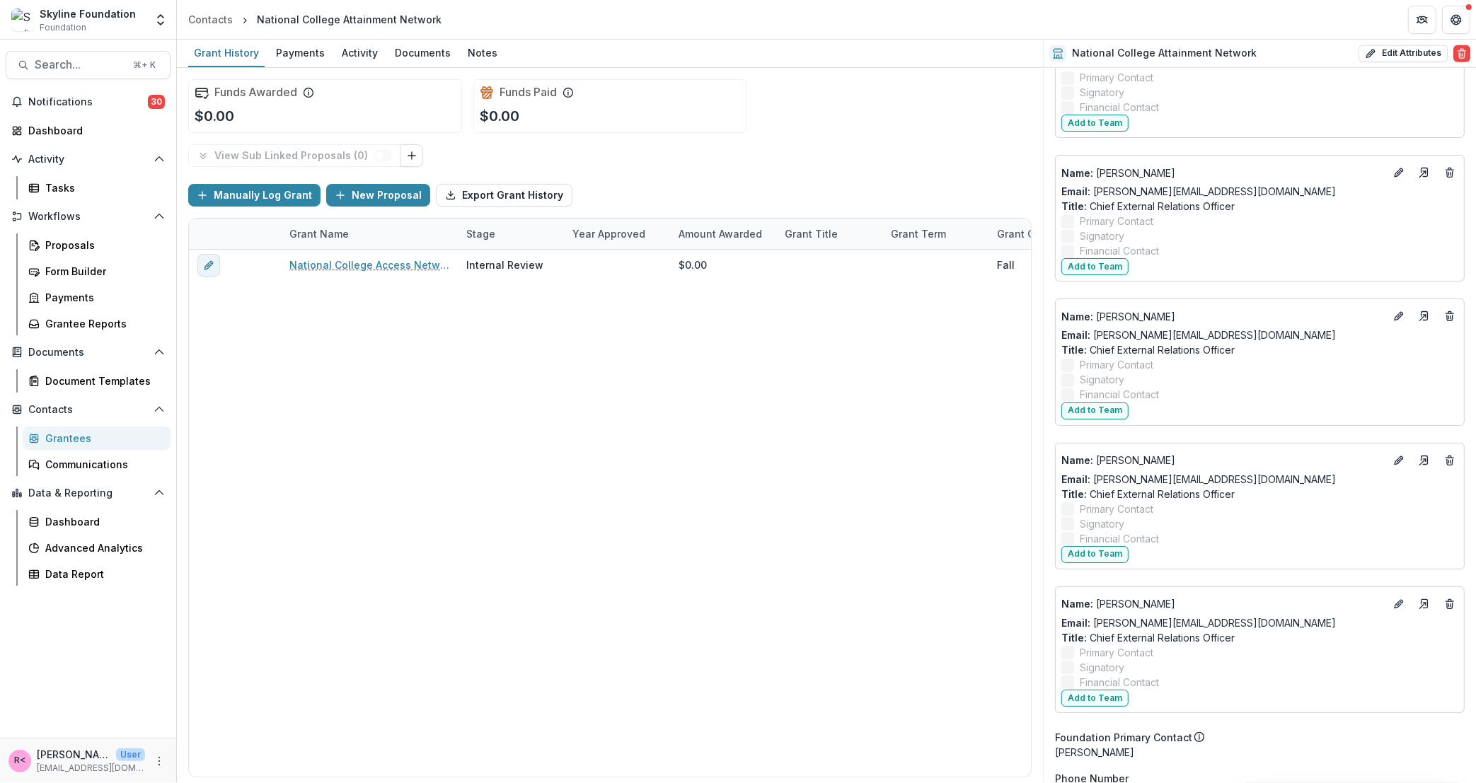
scroll to position [2035, 0]
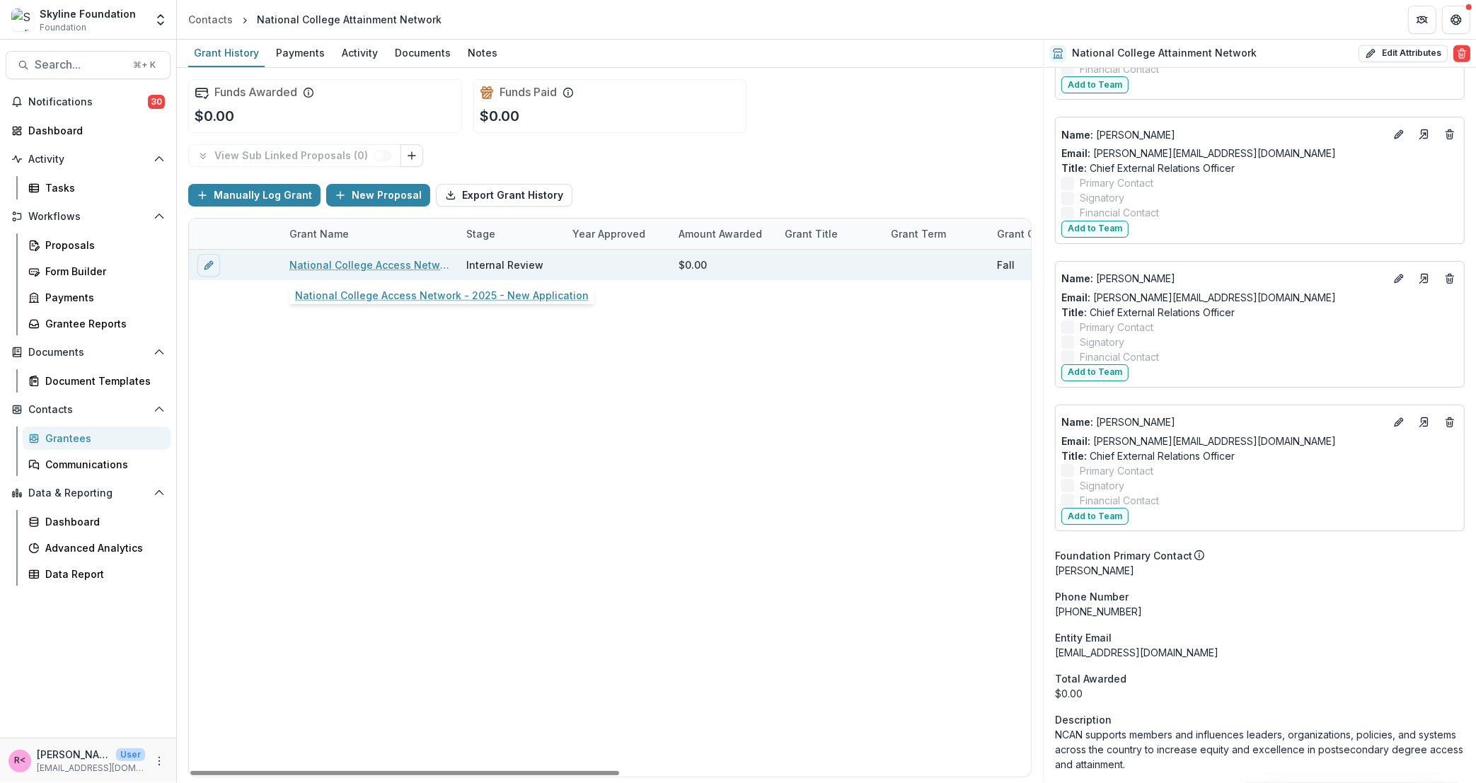
click at [374, 268] on link "National College Access Network - 2025 - New Application" at bounding box center [369, 265] width 160 height 15
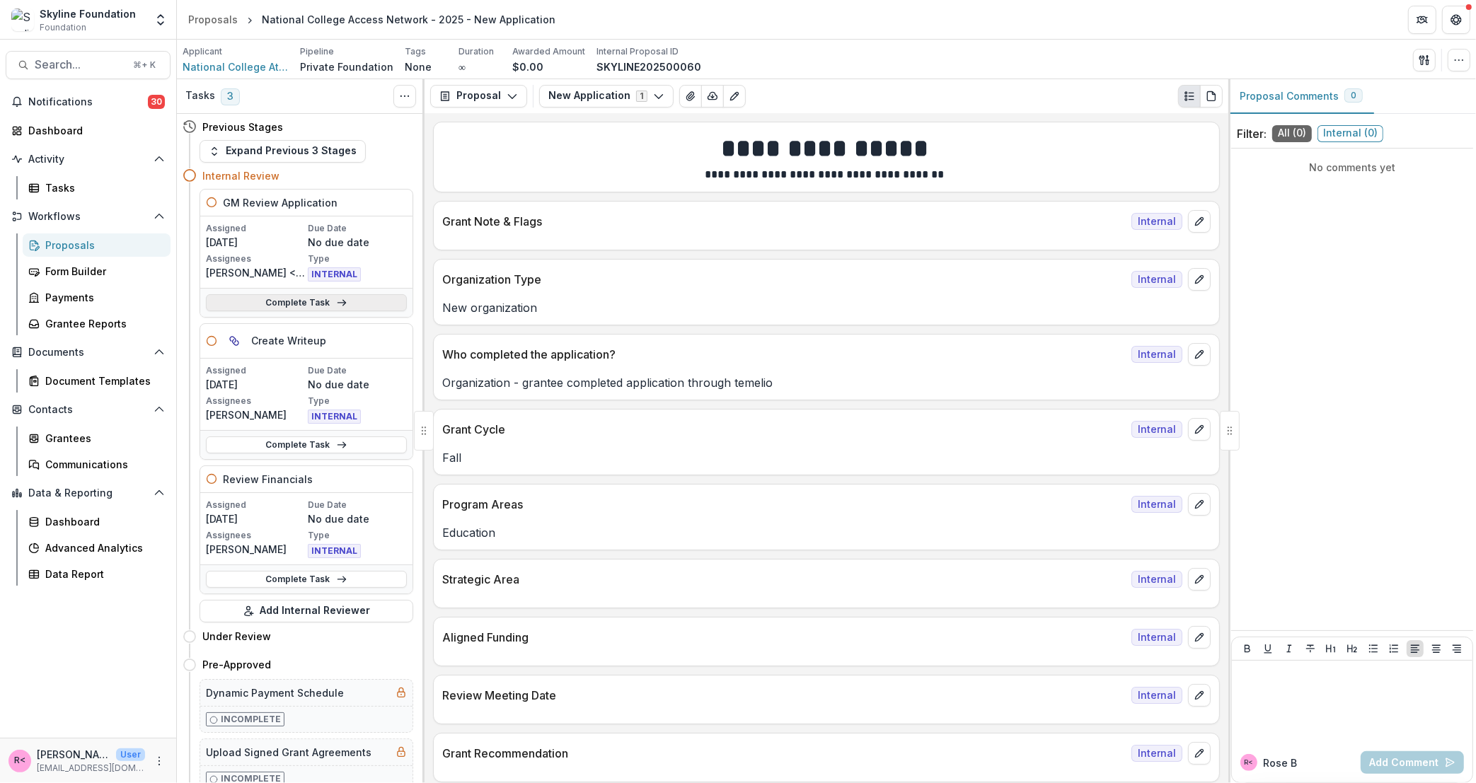
click at [308, 306] on link "Complete Task" at bounding box center [306, 302] width 201 height 17
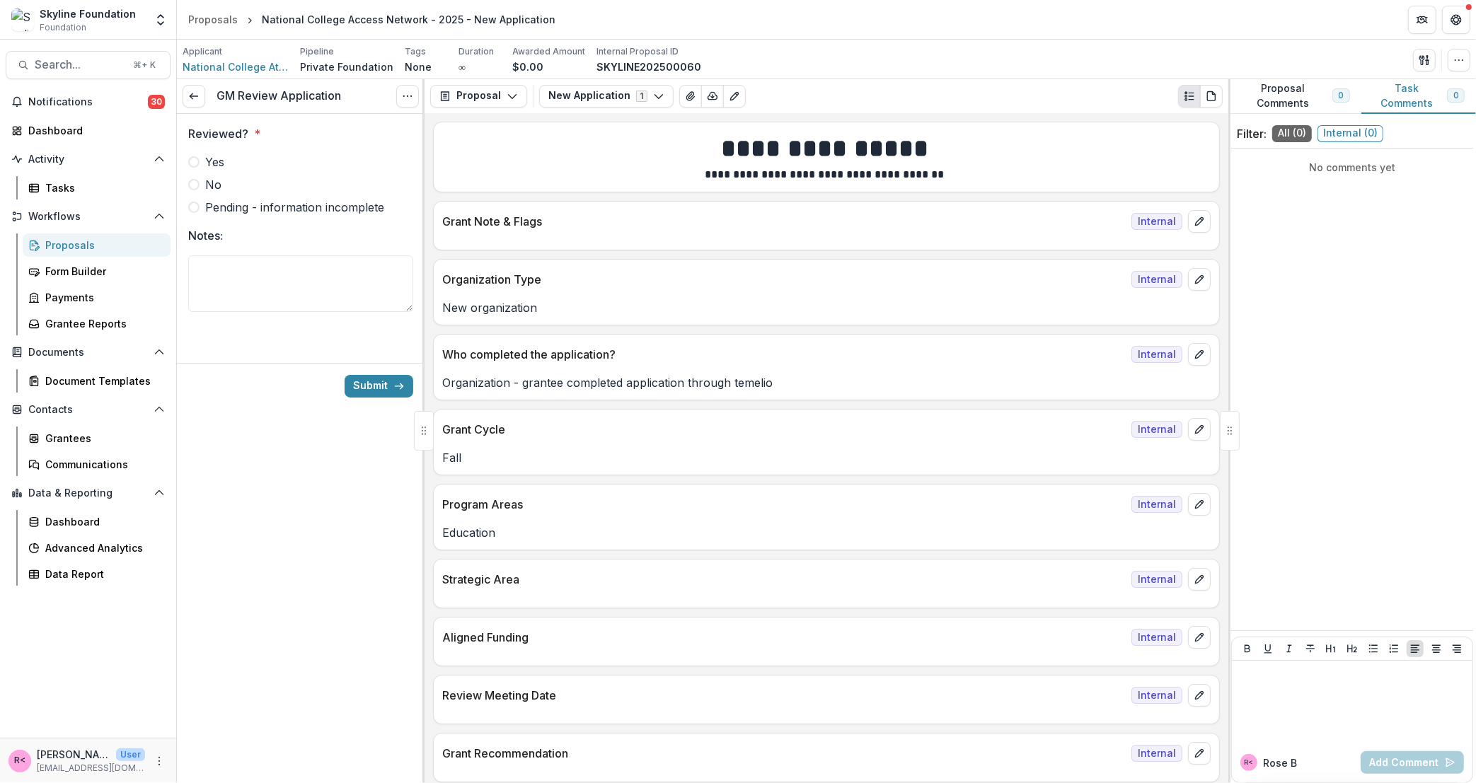
click at [205, 163] on span "Yes" at bounding box center [214, 162] width 19 height 17
click at [376, 383] on button "Submit" at bounding box center [379, 386] width 69 height 23
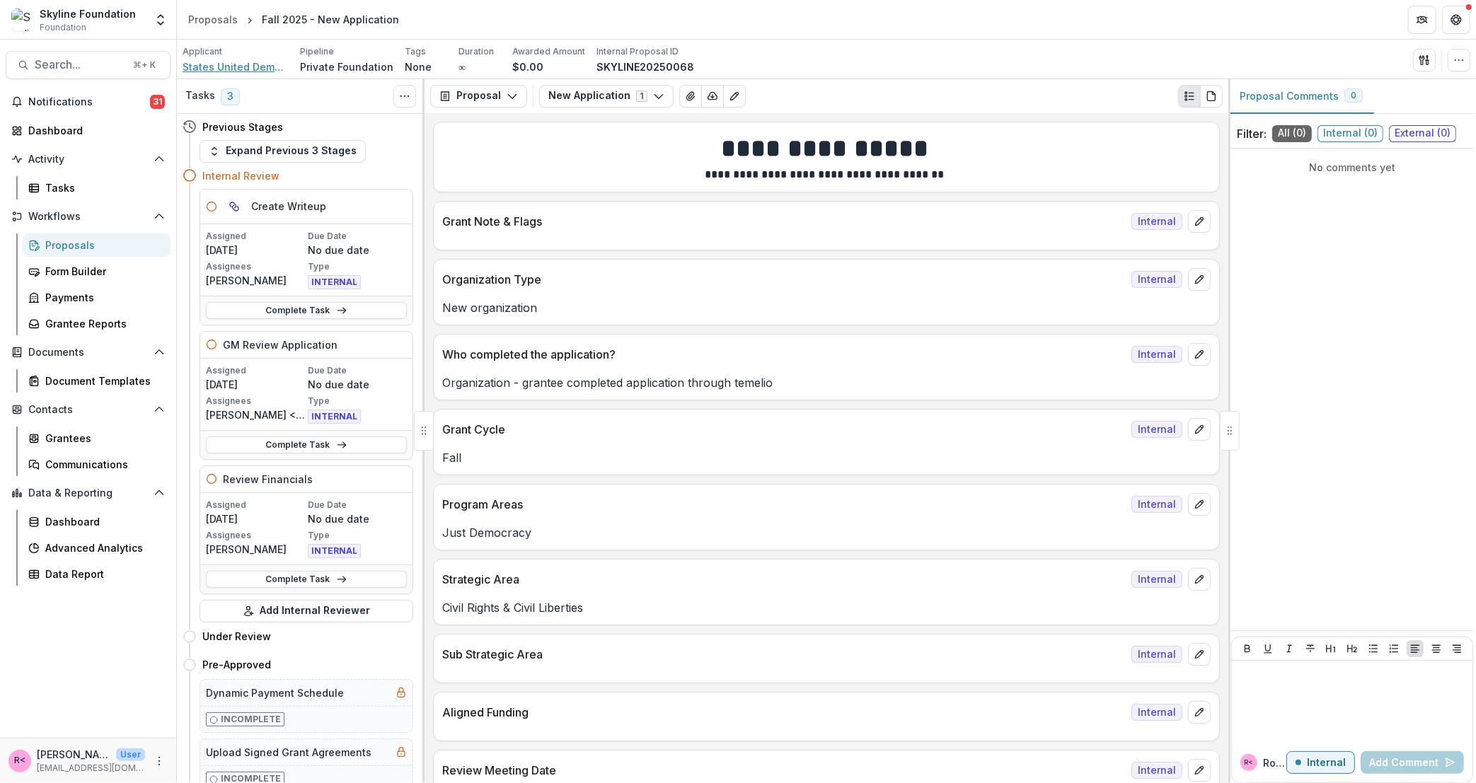
click at [241, 66] on span "States United Democracy Center Inc" at bounding box center [236, 66] width 106 height 15
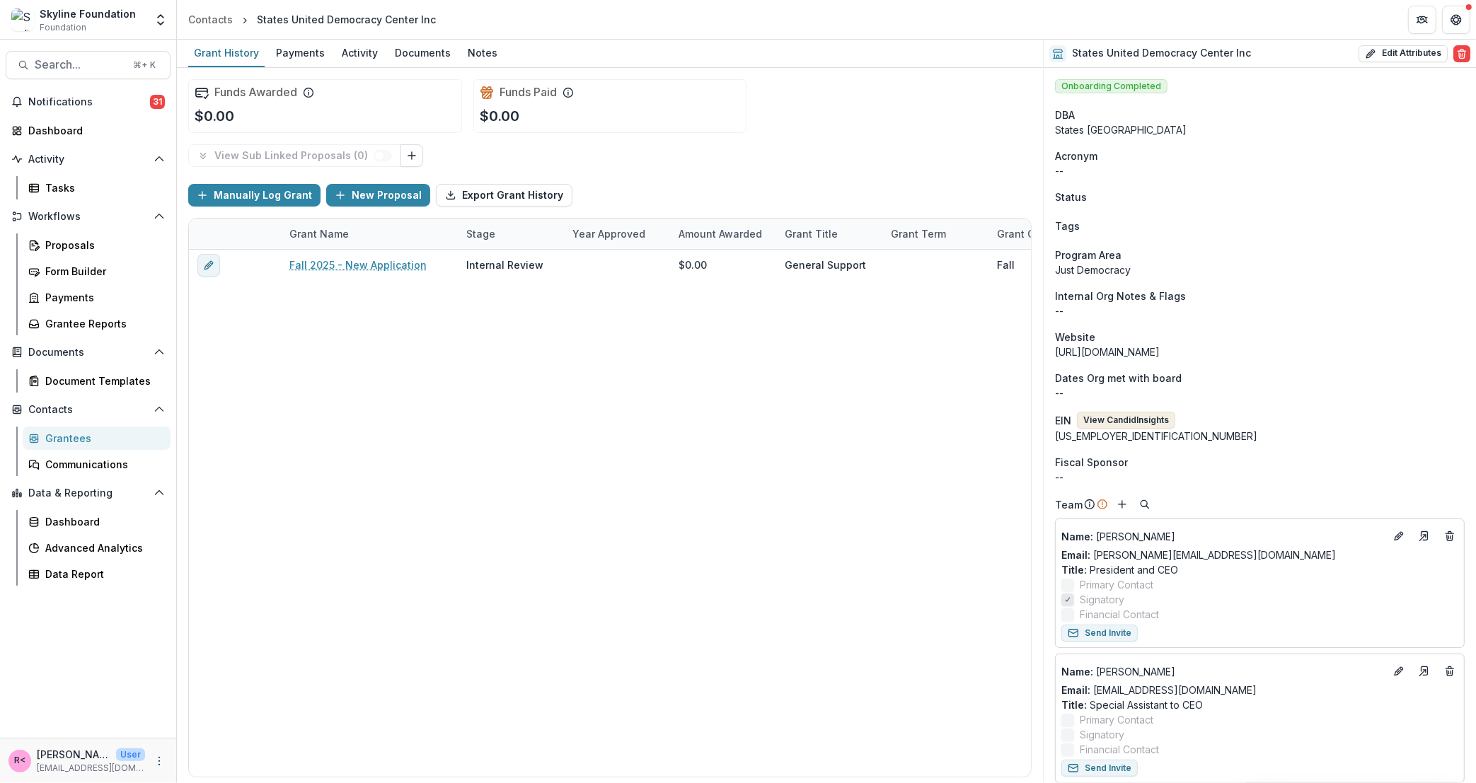
click at [1123, 425] on button "View Candid Insights" at bounding box center [1126, 420] width 98 height 17
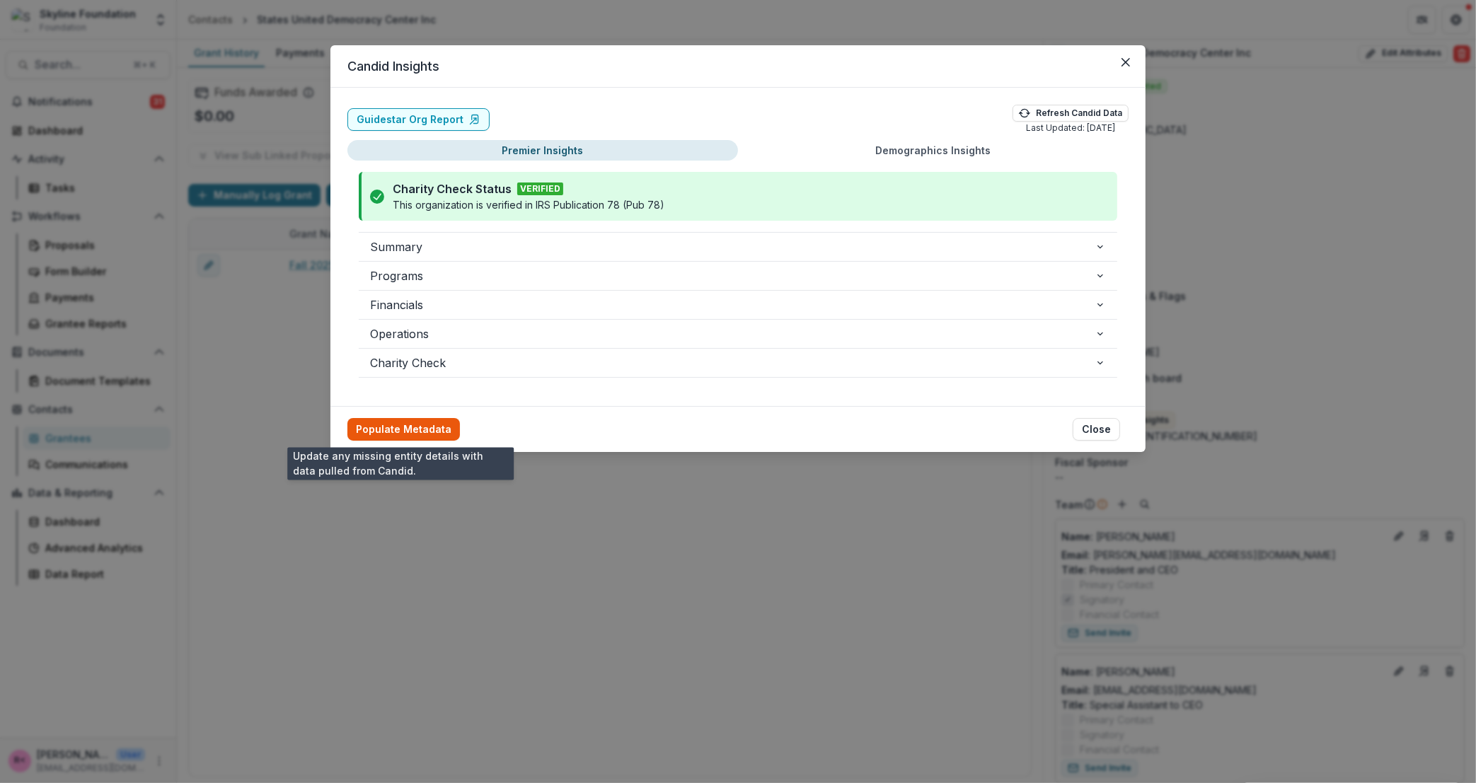
click at [410, 434] on button "Populate Metadata" at bounding box center [403, 429] width 113 height 23
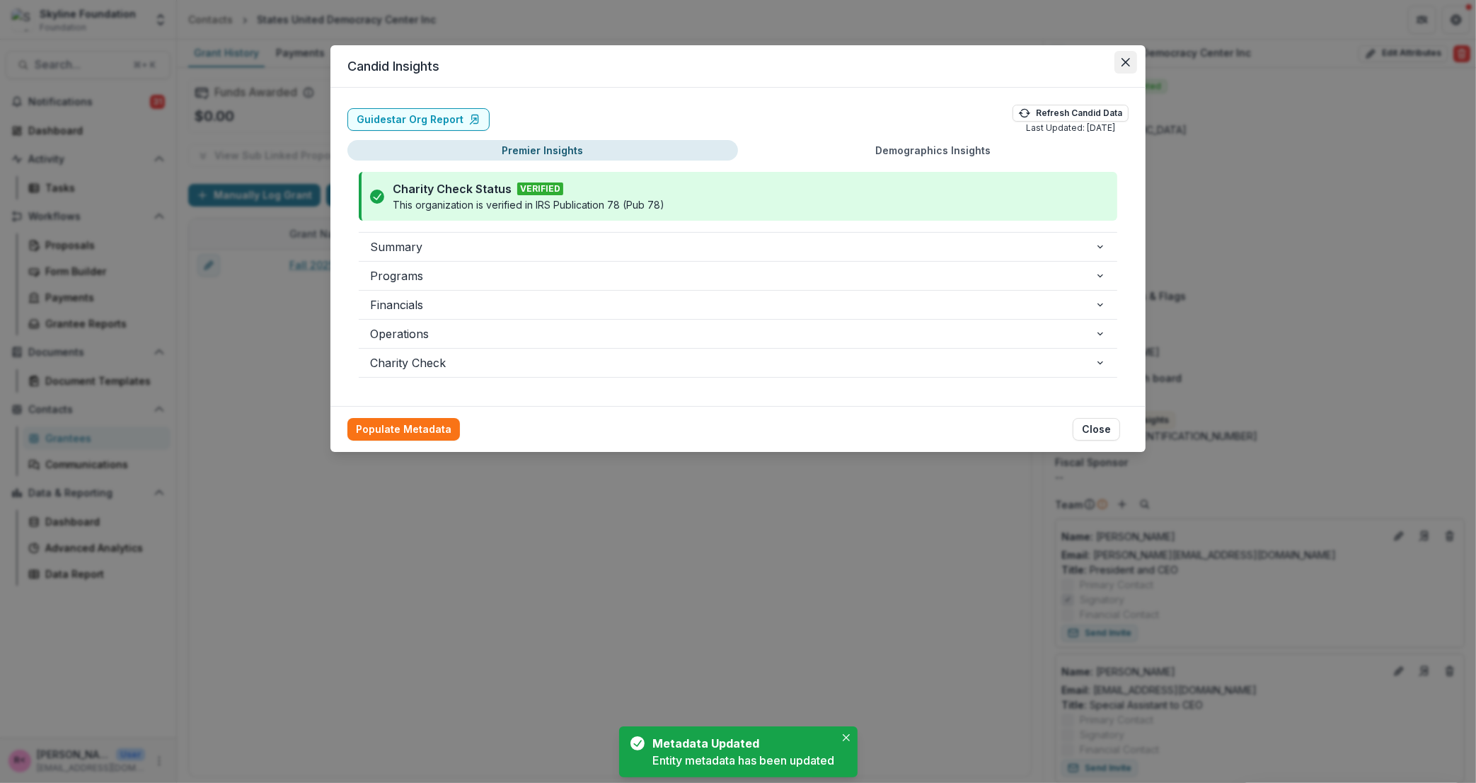
click at [1134, 63] on button "Close" at bounding box center [1126, 62] width 23 height 23
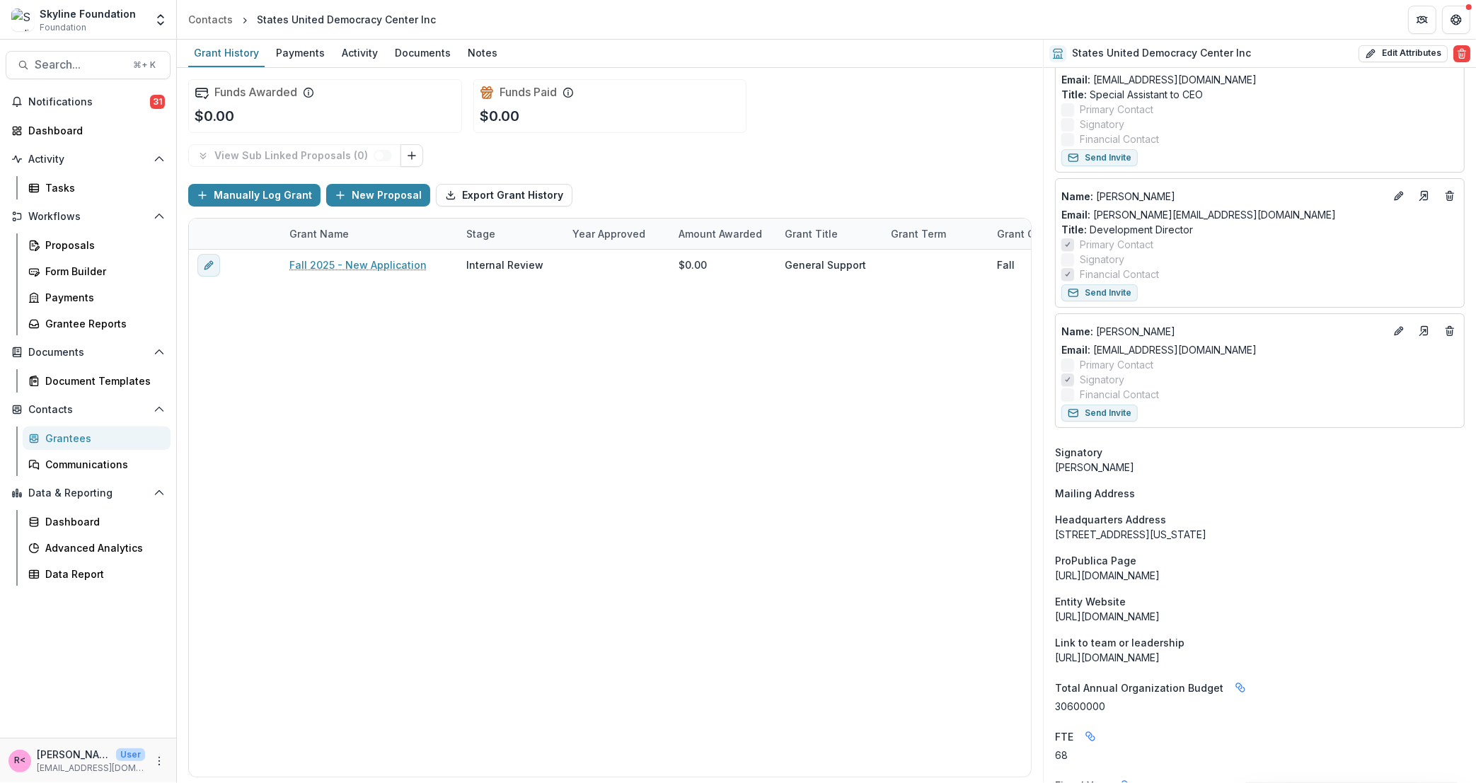
scroll to position [639, 0]
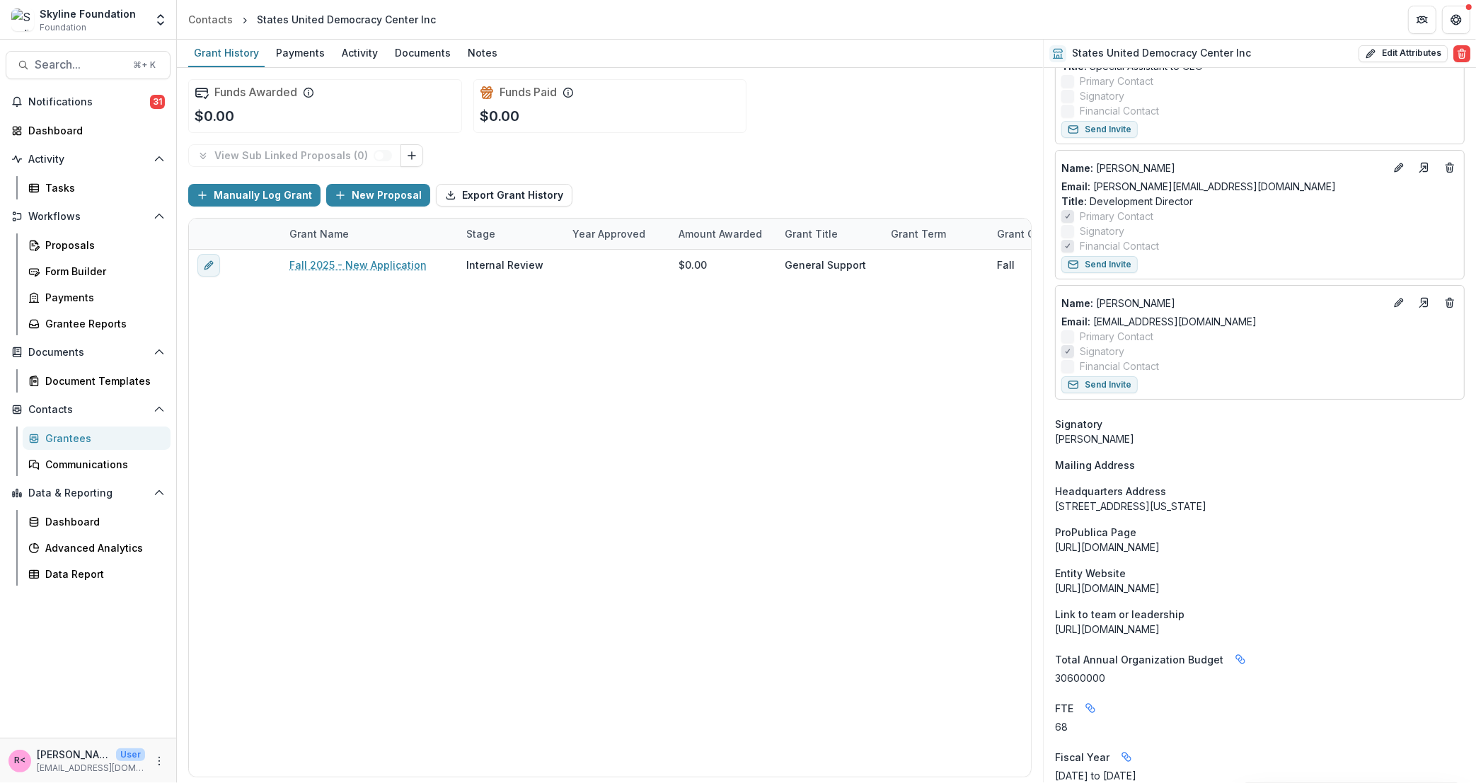
click at [1134, 506] on div "1101 17th St NW Ste 250 Washington DC United States 20036-4722" at bounding box center [1260, 506] width 410 height 15
copy div "1101 17th St NW Ste 250 Washington DC United States 20036-4722"
click at [1385, 55] on button "Edit Attributes" at bounding box center [1403, 53] width 89 height 17
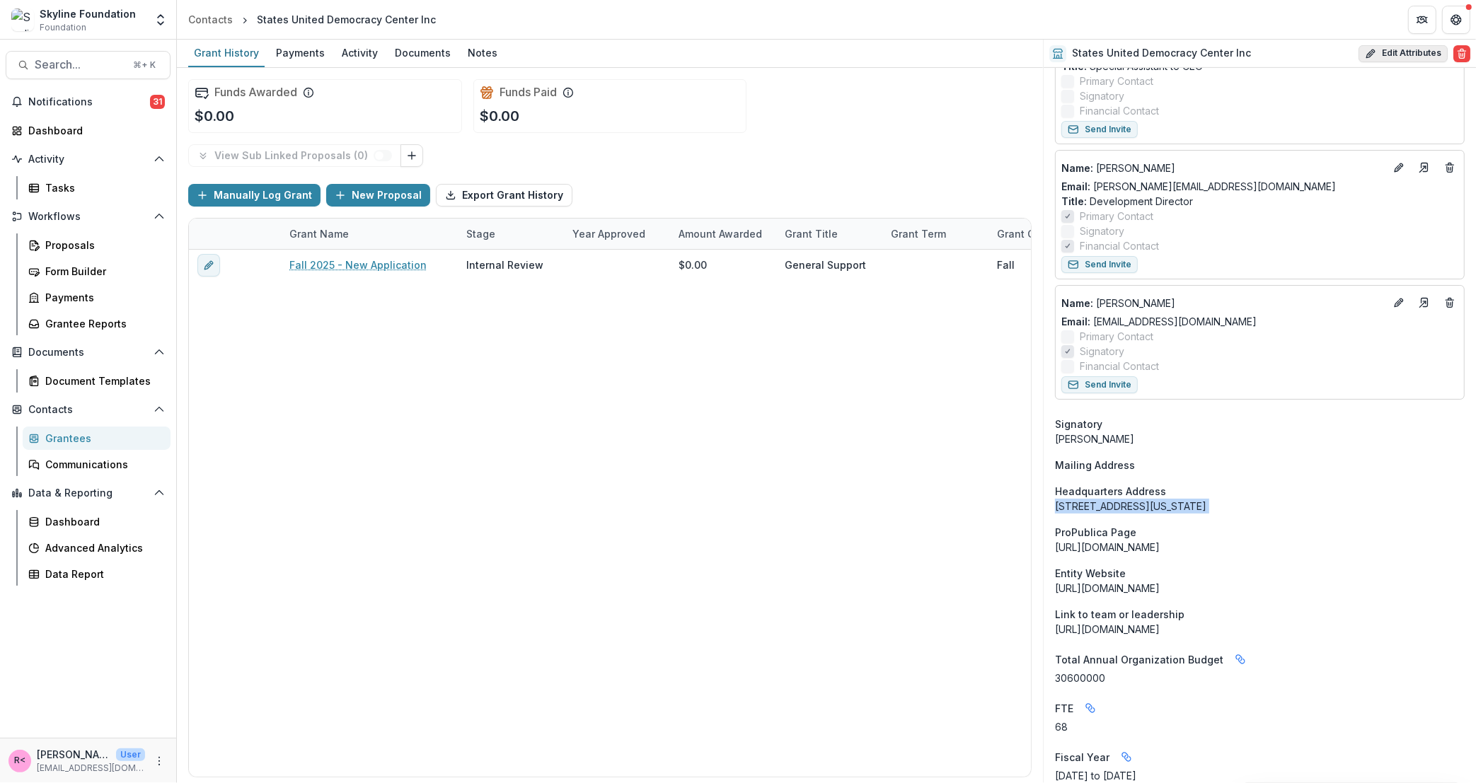
select select
select select "**********"
type input "**********"
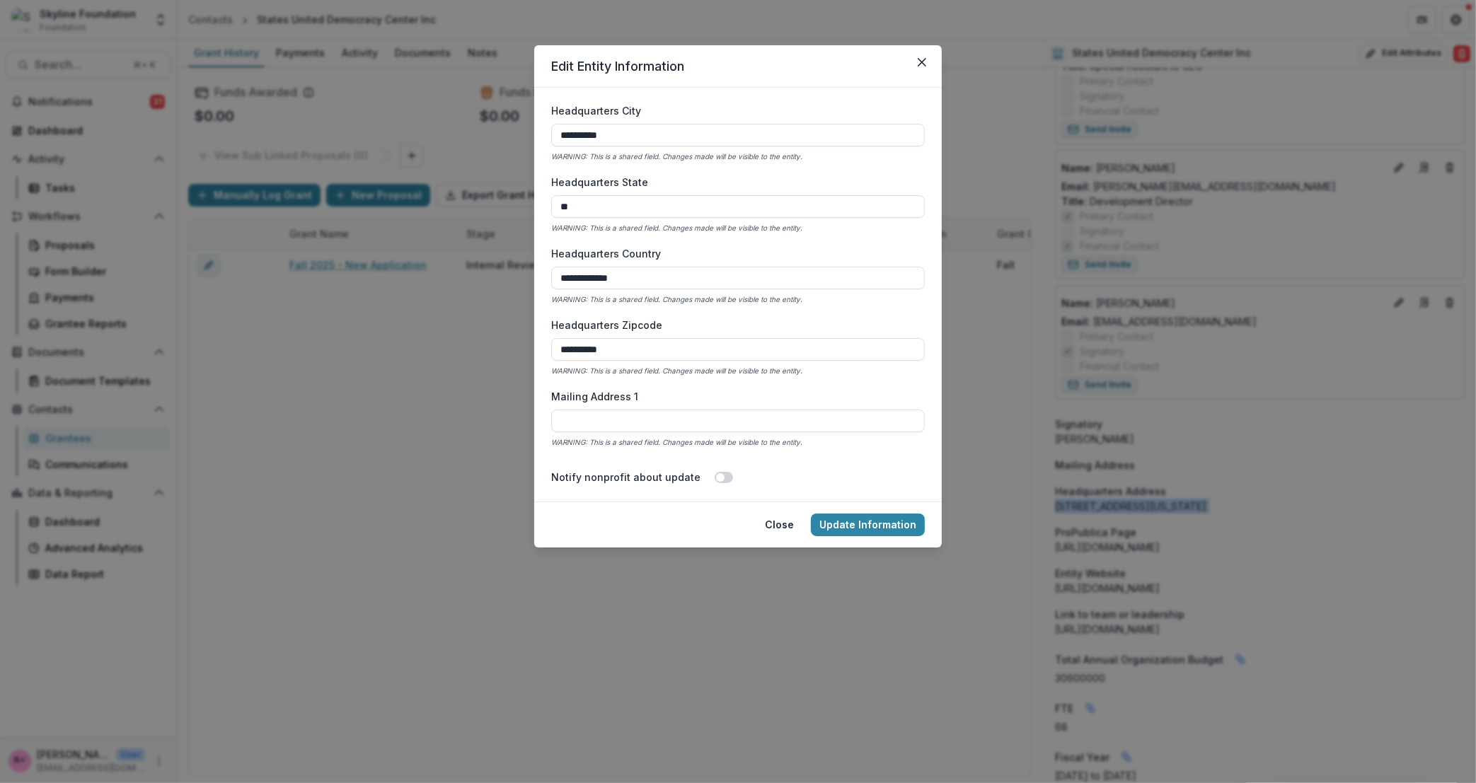
scroll to position [1059, 0]
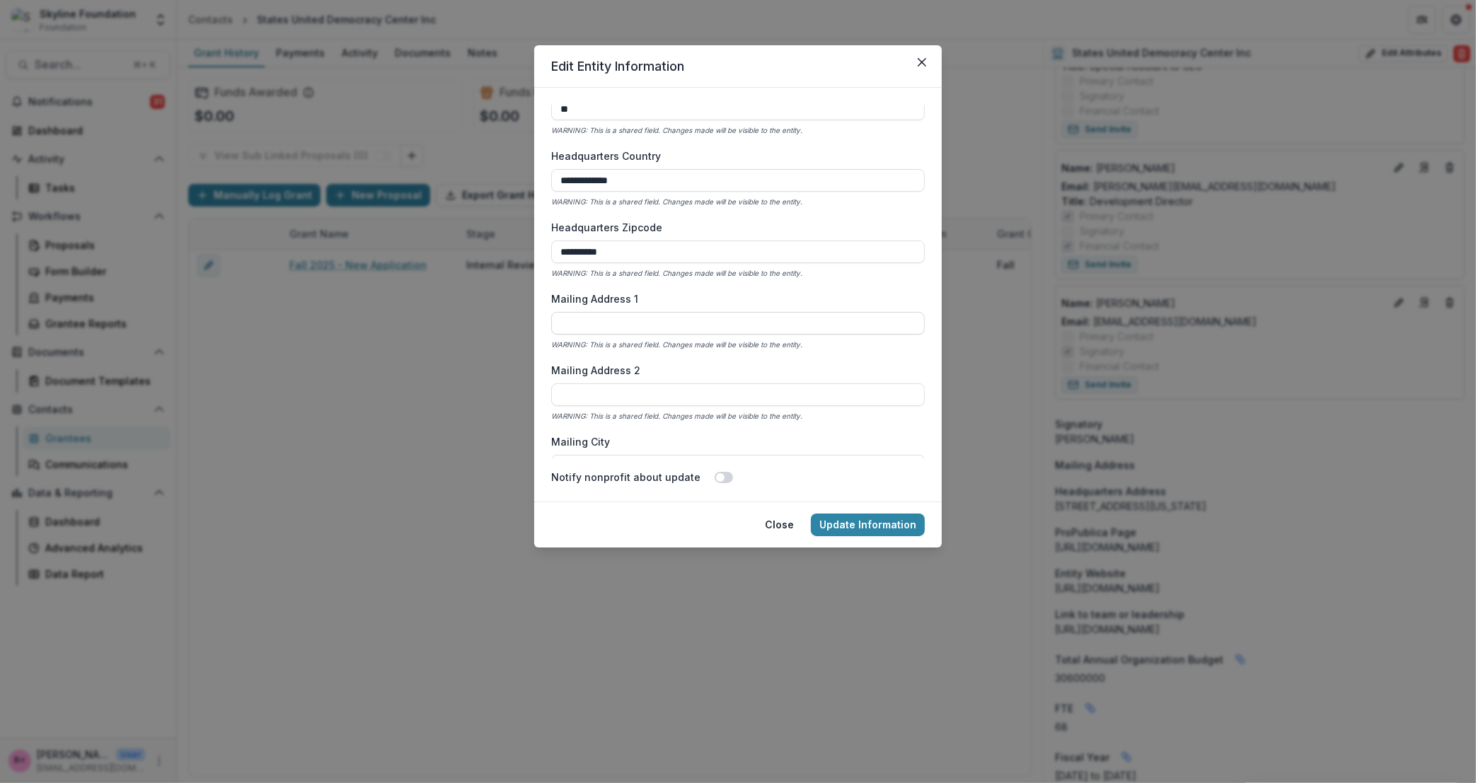
click at [594, 323] on input "Mailing Address 1" at bounding box center [738, 323] width 374 height 23
paste input "**********"
drag, startPoint x: 637, startPoint y: 325, endPoint x: 930, endPoint y: 355, distance: 294.6
click at [930, 355] on form "**********" at bounding box center [738, 295] width 408 height 414
type input "**********"
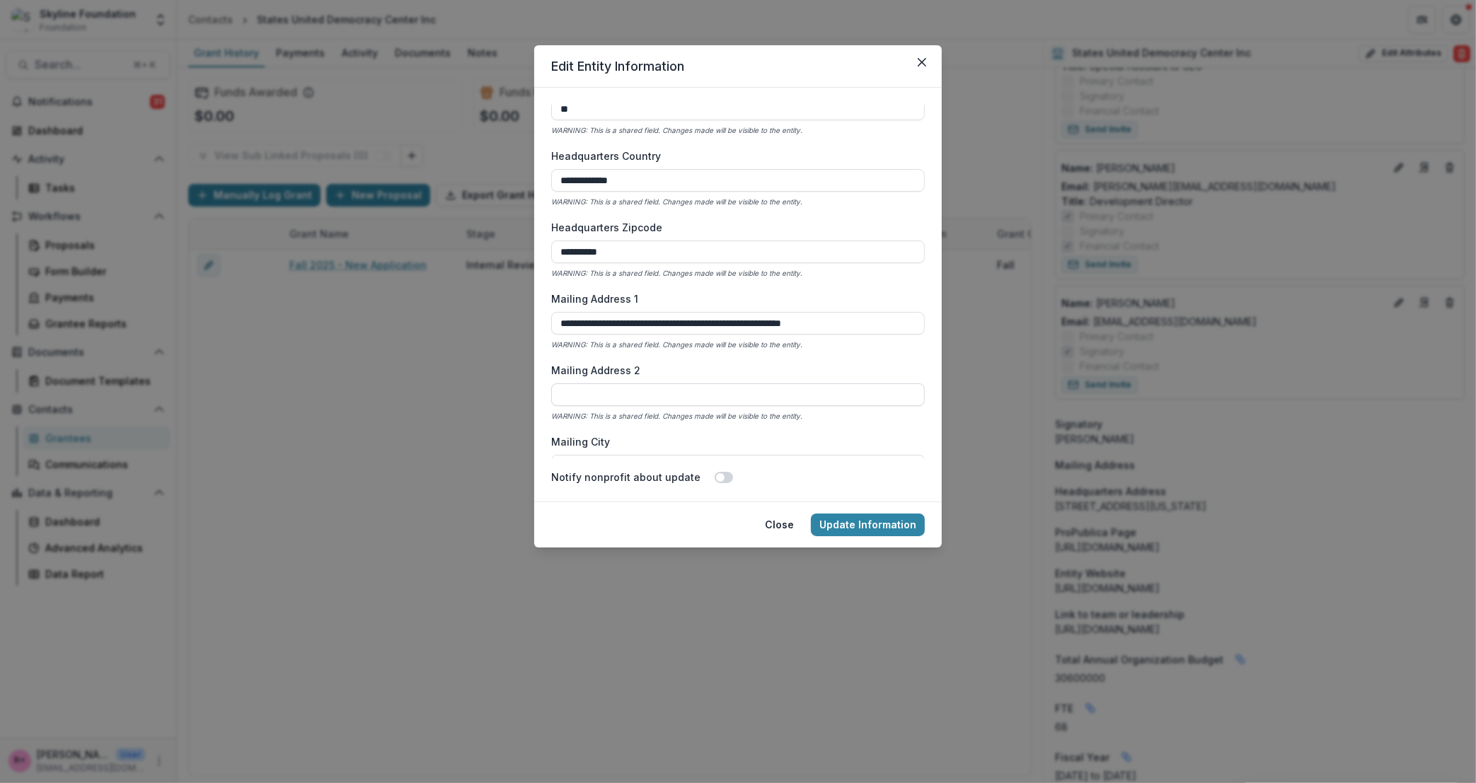
click at [626, 405] on input "Mailing Address 2" at bounding box center [738, 395] width 374 height 23
paste input "**********"
drag, startPoint x: 602, startPoint y: 394, endPoint x: 831, endPoint y: 403, distance: 229.5
click at [831, 403] on input "**********" at bounding box center [738, 395] width 374 height 23
type input "*******"
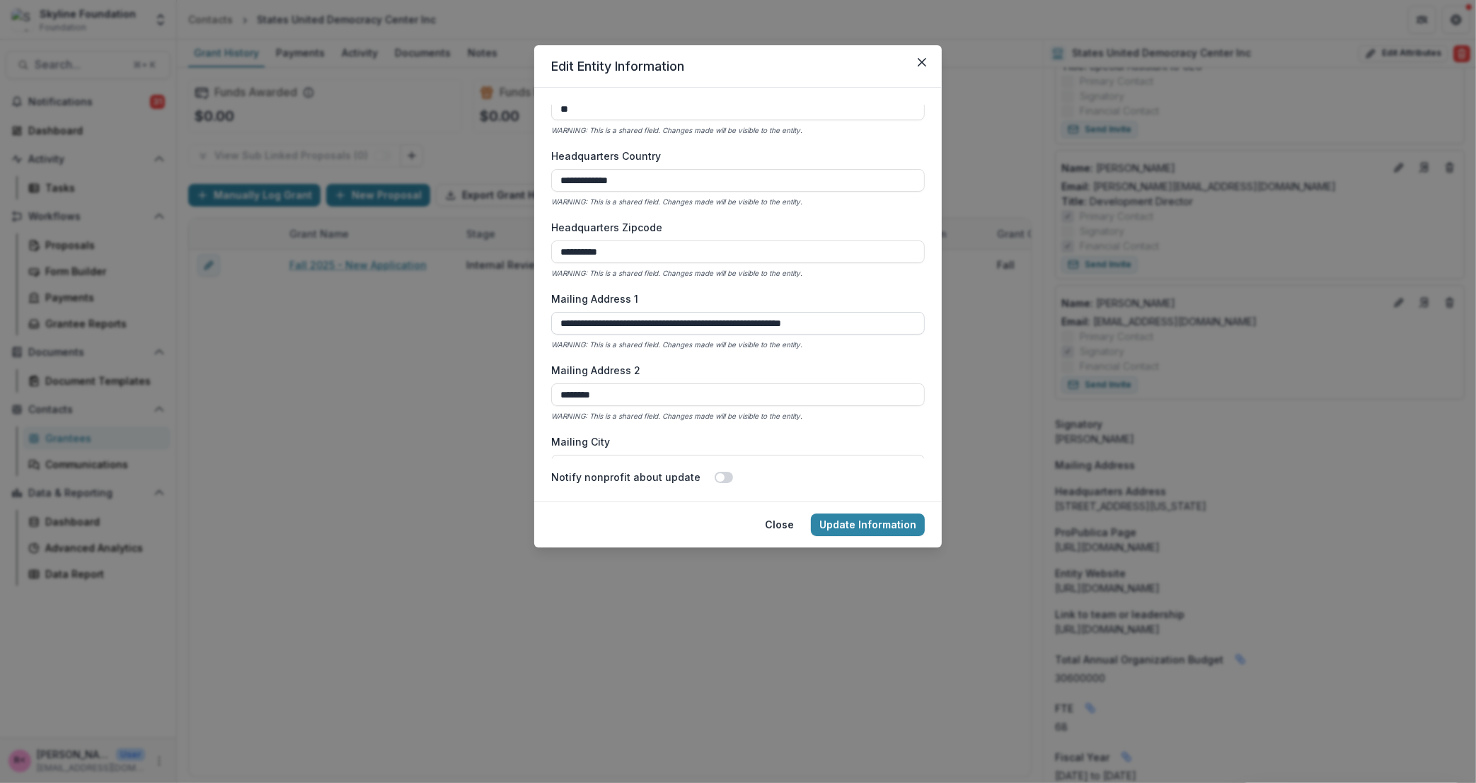
drag, startPoint x: 634, startPoint y: 323, endPoint x: 898, endPoint y: 321, distance: 264.0
click at [898, 321] on input "**********" at bounding box center [738, 323] width 374 height 23
drag, startPoint x: 898, startPoint y: 321, endPoint x: 636, endPoint y: 321, distance: 261.8
click at [636, 321] on input "**********" at bounding box center [738, 323] width 374 height 23
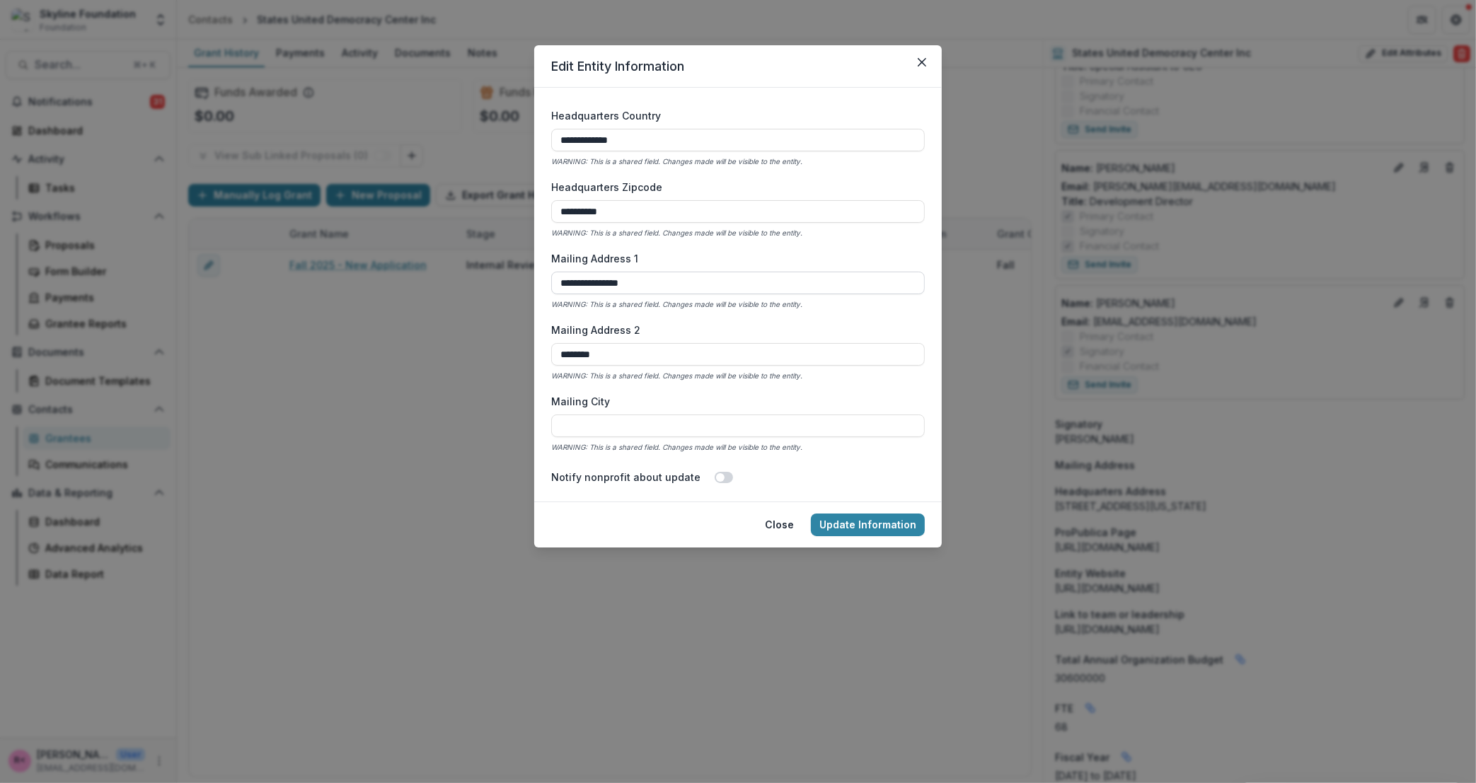
scroll to position [1108, 0]
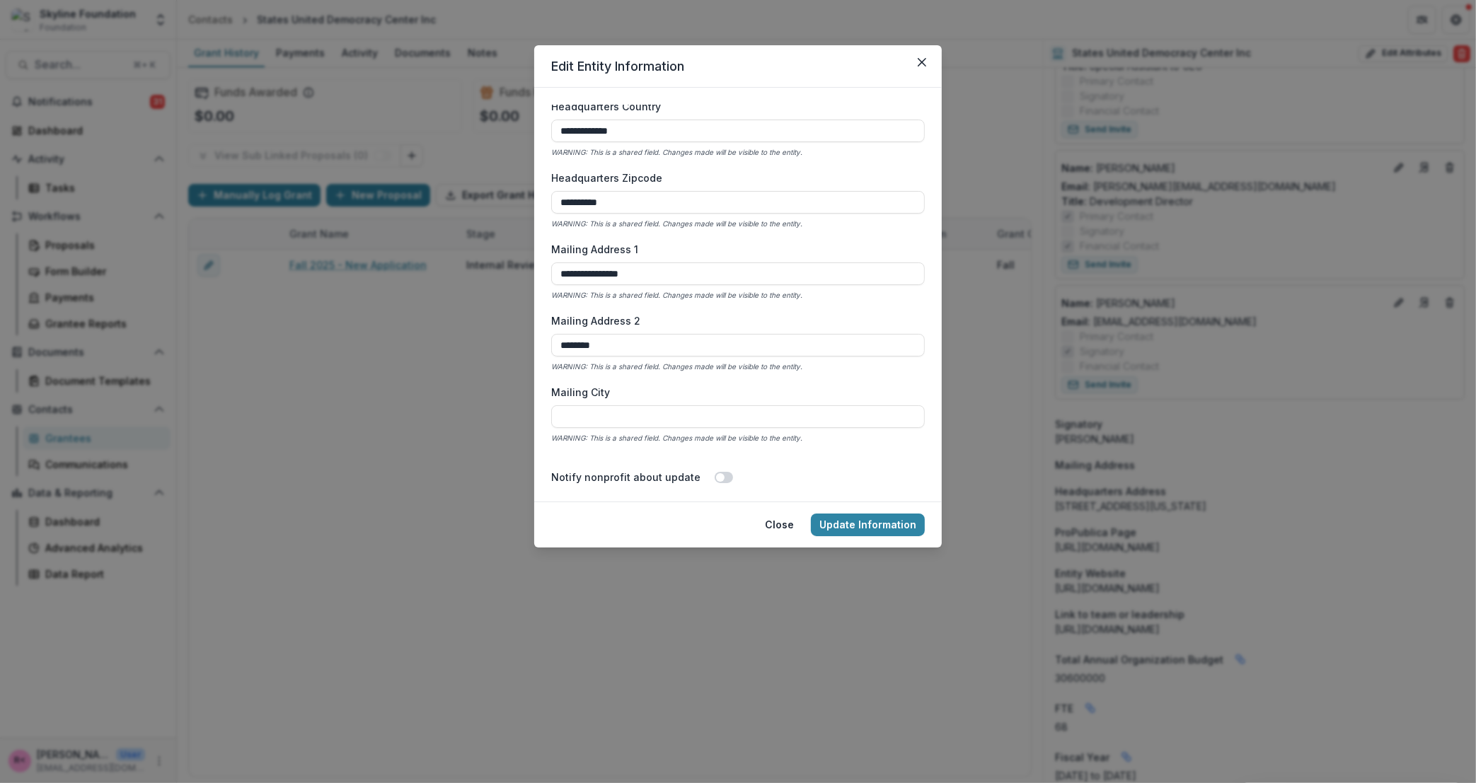
type input "**********"
click at [577, 403] on div "Mailing City WARNING: This is a shared field. Changes made will be visible to t…" at bounding box center [738, 415] width 374 height 60
click at [579, 413] on input "Mailing City" at bounding box center [738, 417] width 374 height 23
paste input "**********"
drag, startPoint x: 619, startPoint y: 417, endPoint x: 835, endPoint y: 417, distance: 216.6
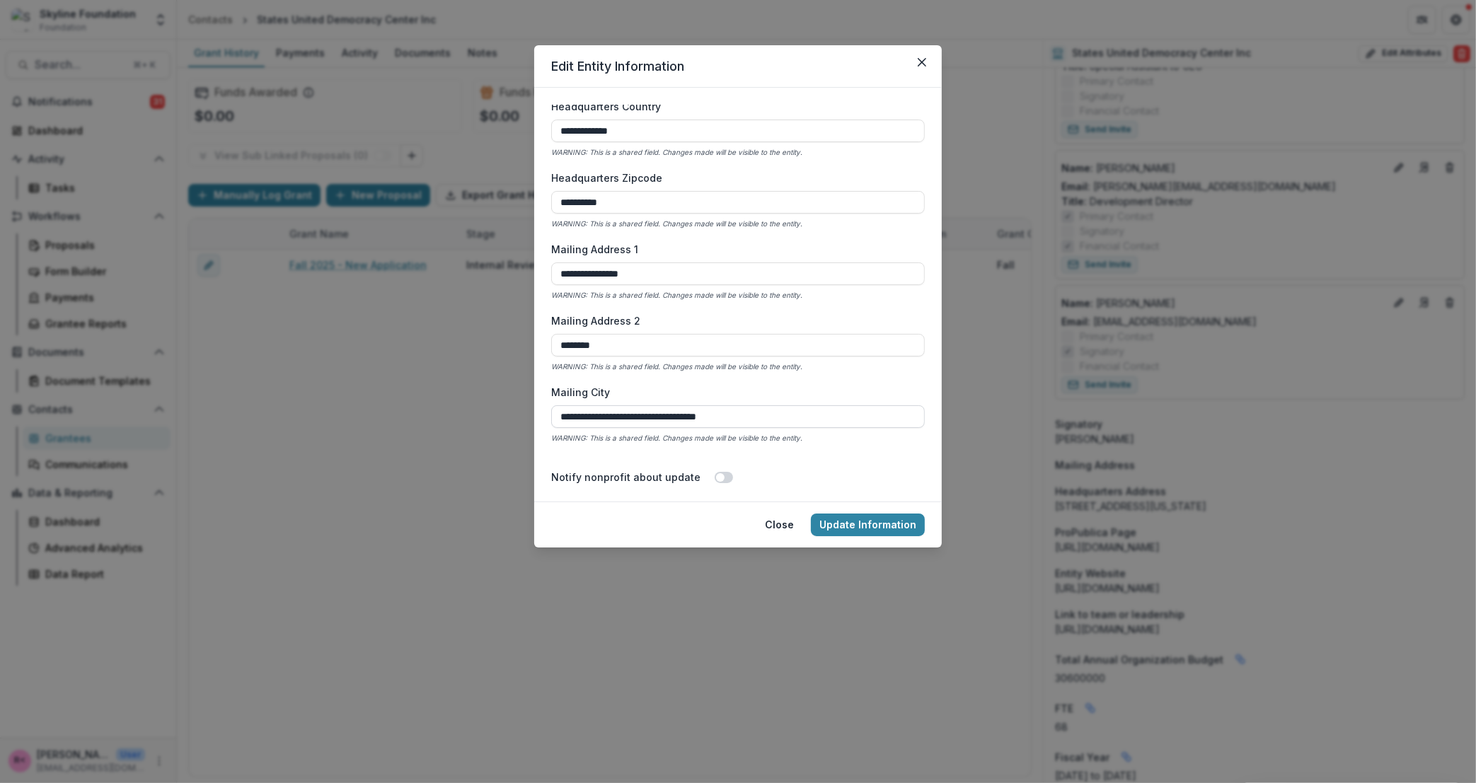
click at [835, 417] on input "**********" at bounding box center [738, 417] width 374 height 23
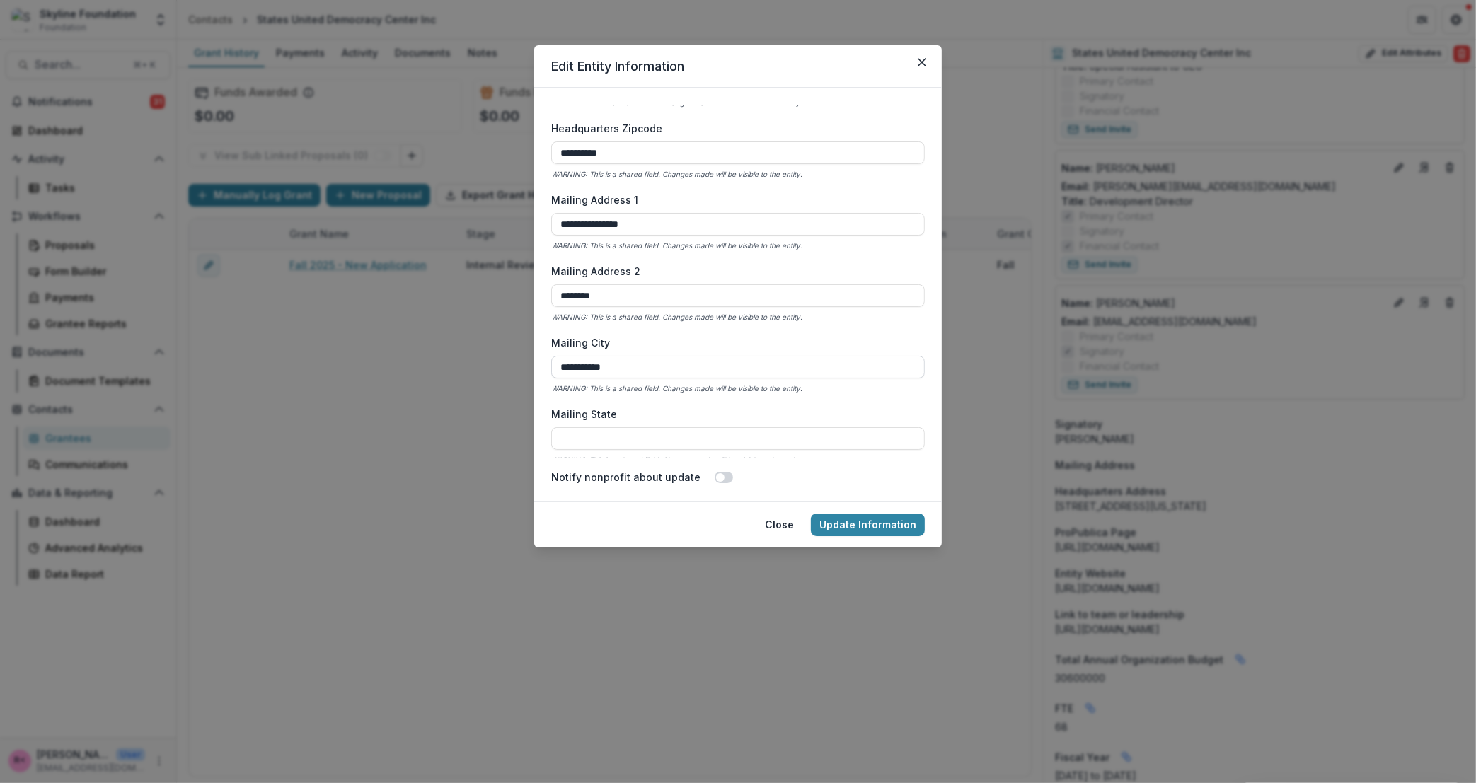
scroll to position [1157, 0]
type input "**********"
click at [626, 442] on input "Mailing State" at bounding box center [738, 439] width 374 height 23
type input "**"
click at [838, 408] on label "Mailing State" at bounding box center [733, 415] width 365 height 15
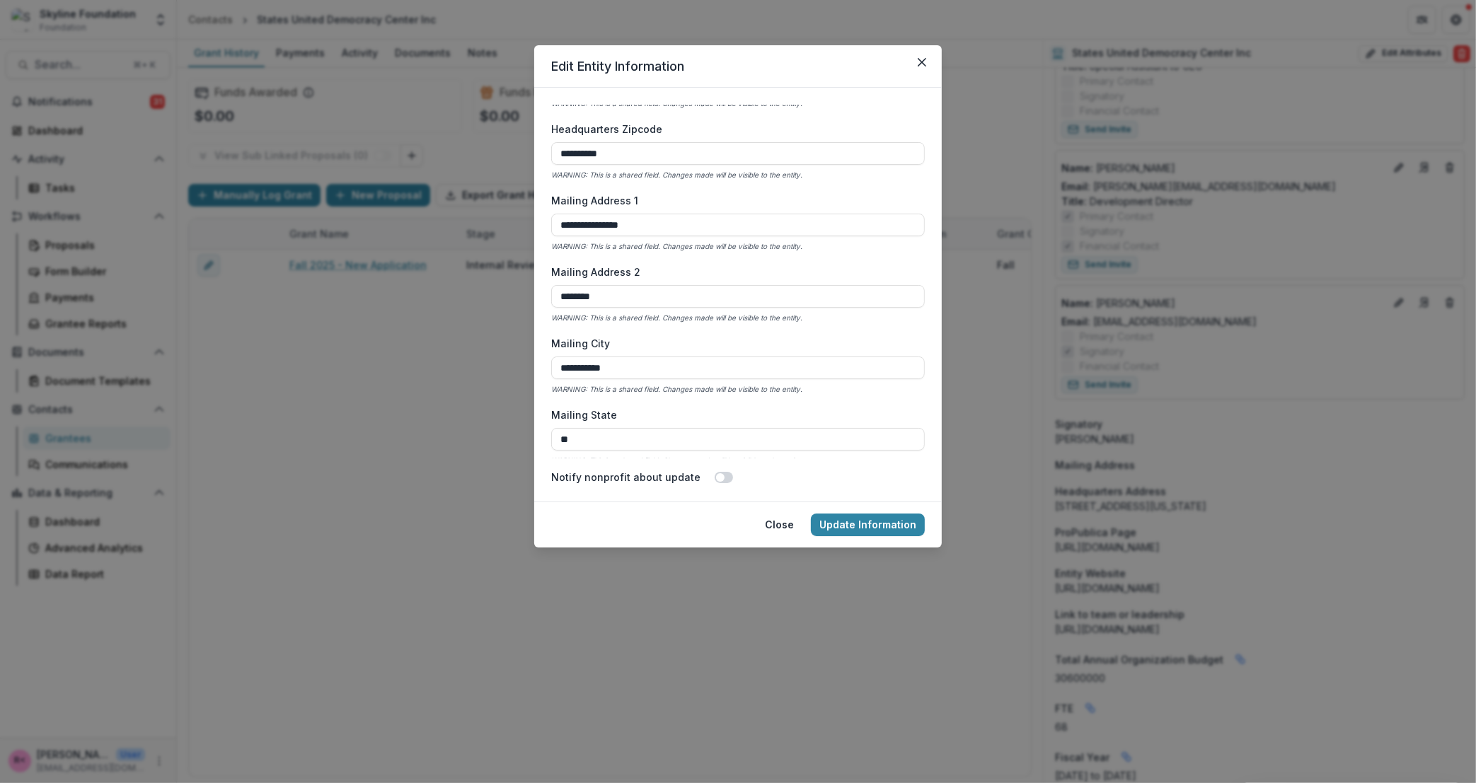
click at [838, 428] on input "**" at bounding box center [738, 439] width 374 height 23
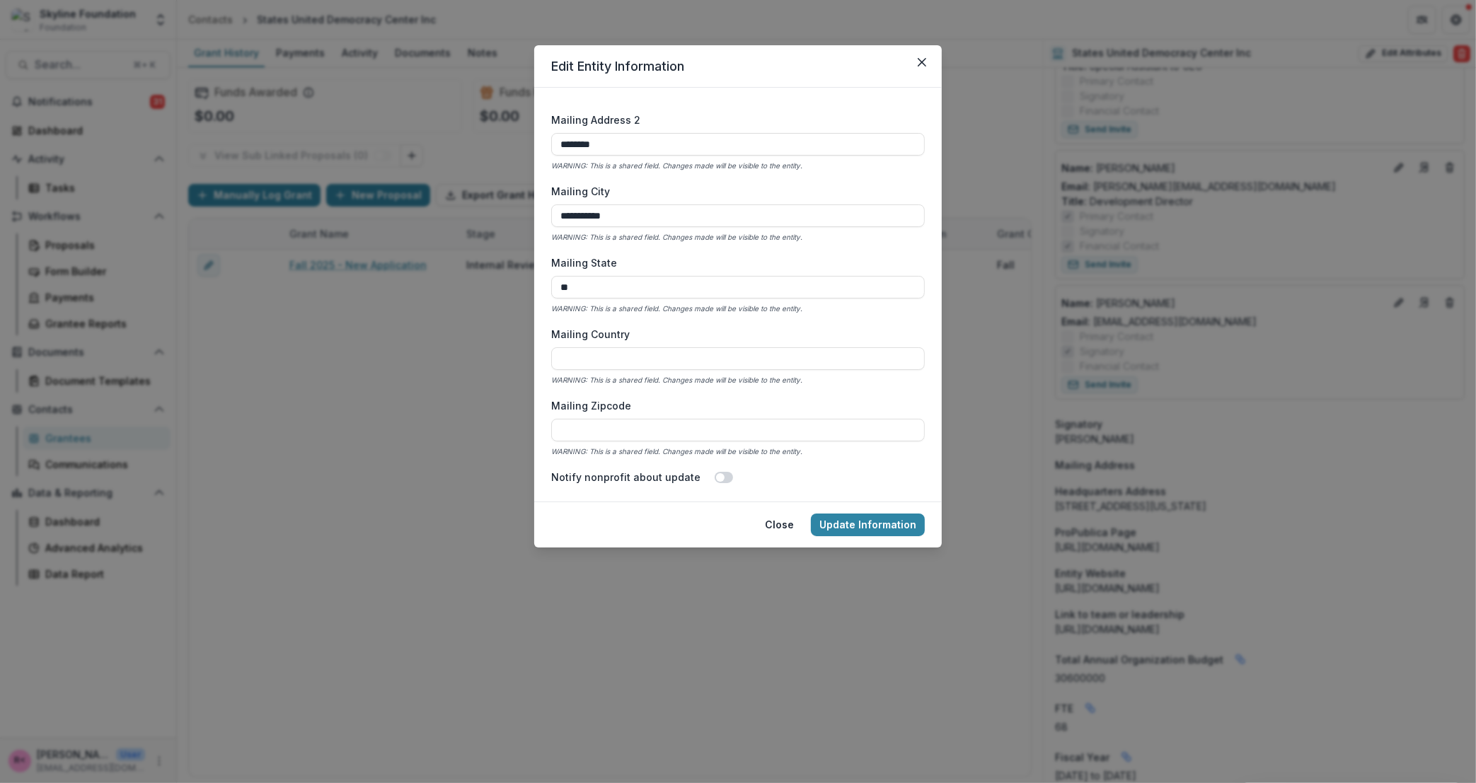
scroll to position [1318, 0]
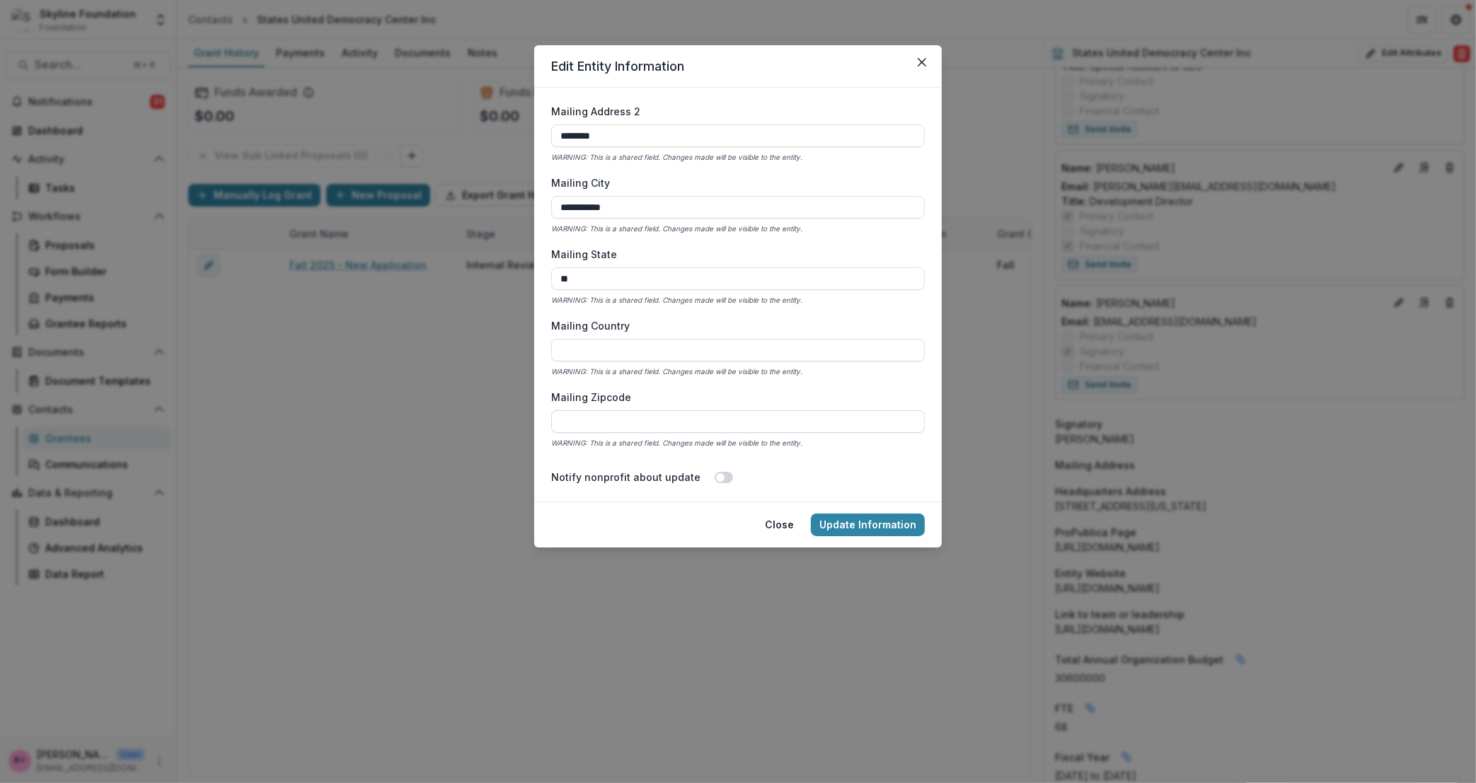
click at [643, 413] on input "Mailing Zipcode" at bounding box center [738, 421] width 374 height 23
paste input "**********"
drag, startPoint x: 702, startPoint y: 420, endPoint x: 484, endPoint y: 392, distance: 219.8
click at [484, 393] on div "**********" at bounding box center [738, 391] width 1476 height 783
drag, startPoint x: 639, startPoint y: 424, endPoint x: 592, endPoint y: 422, distance: 47.5
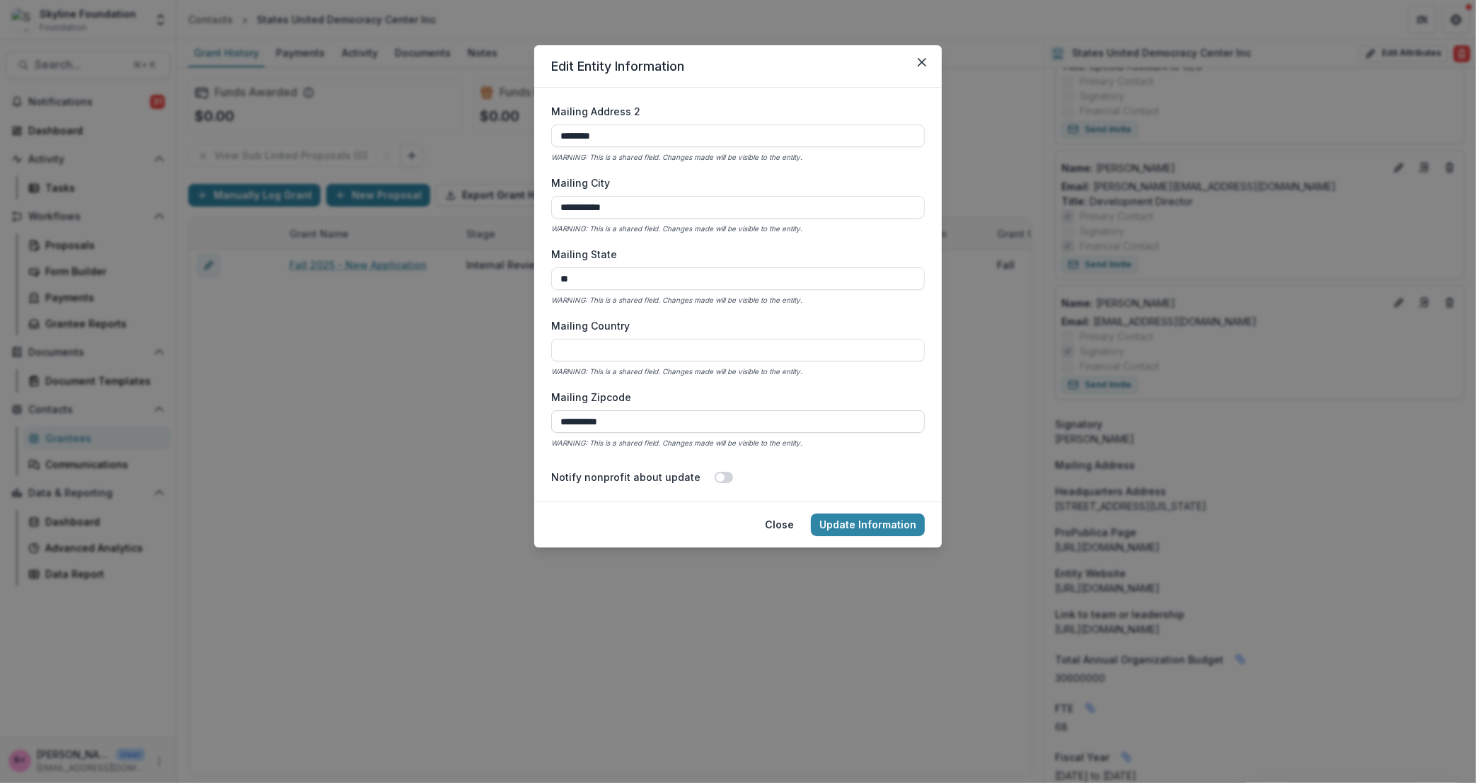
click at [592, 422] on input "**********" at bounding box center [738, 421] width 374 height 23
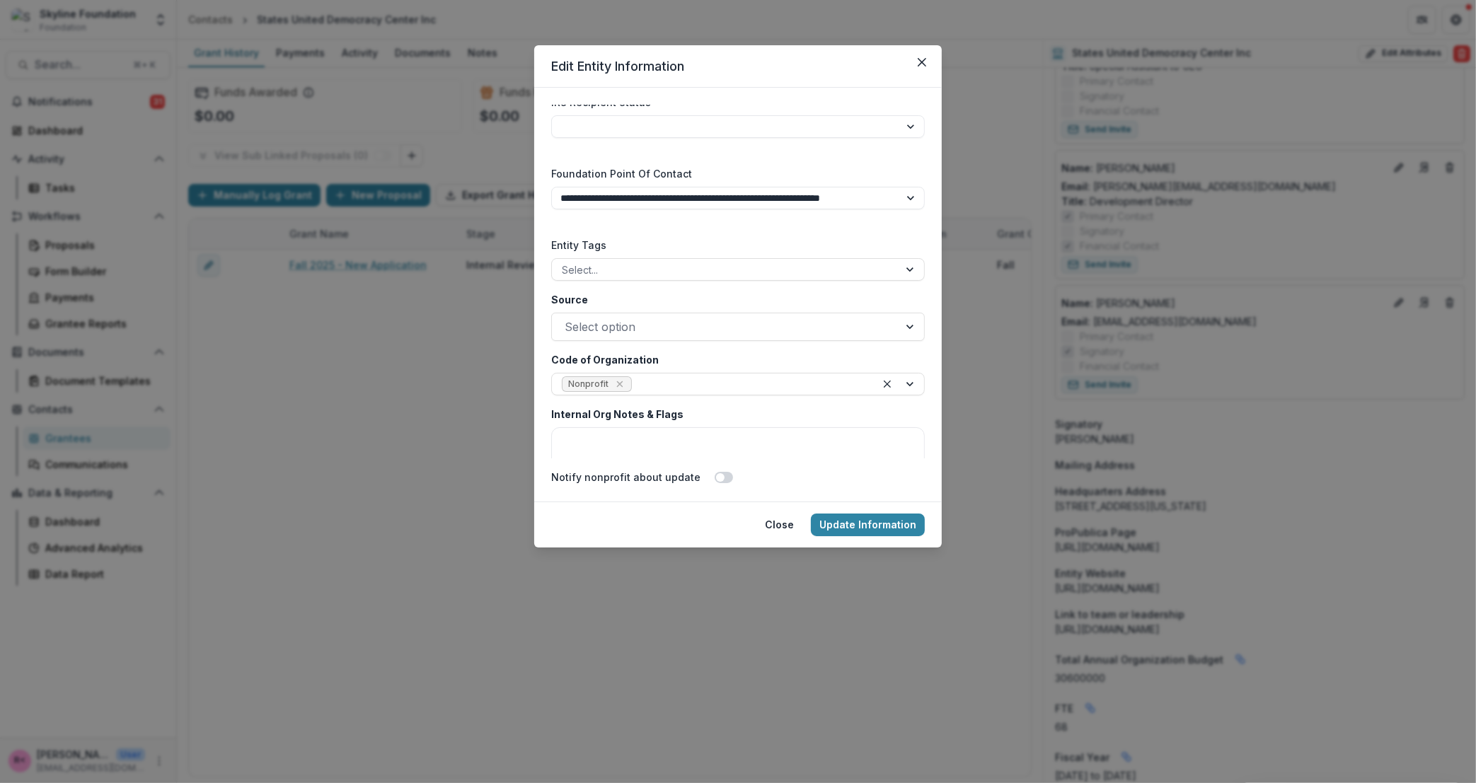
scroll to position [2291, 0]
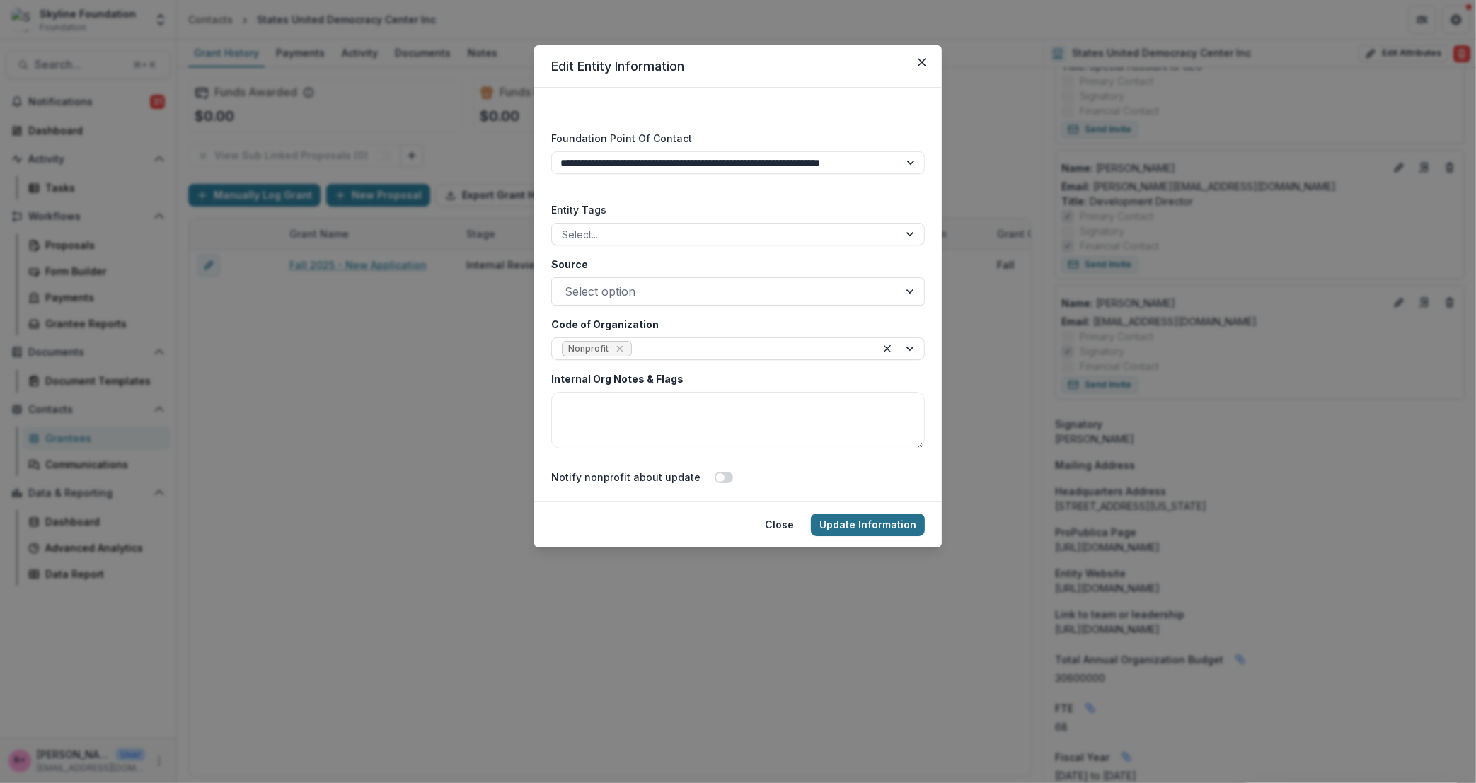
type input "*****"
click at [850, 522] on button "Update Information" at bounding box center [868, 525] width 114 height 23
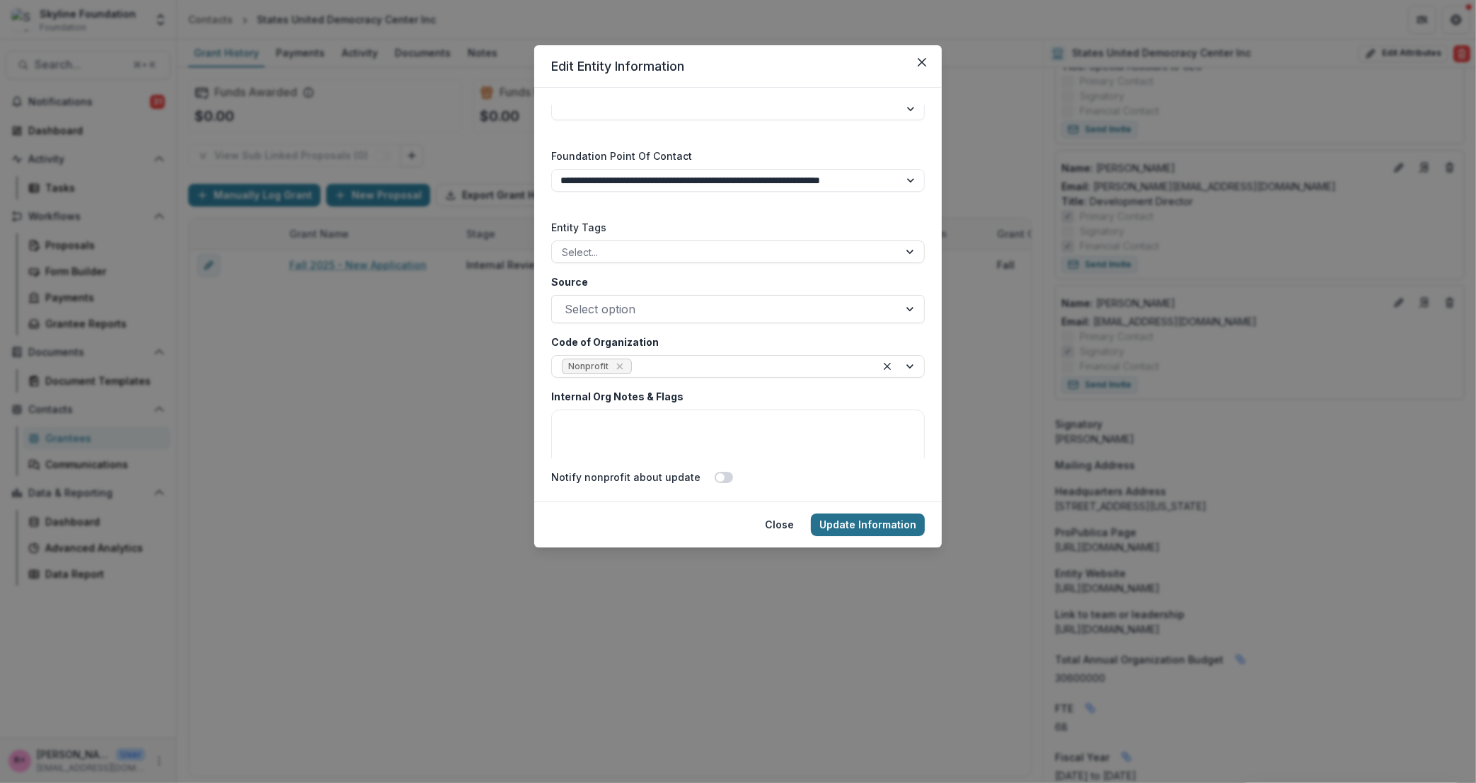
scroll to position [1, 0]
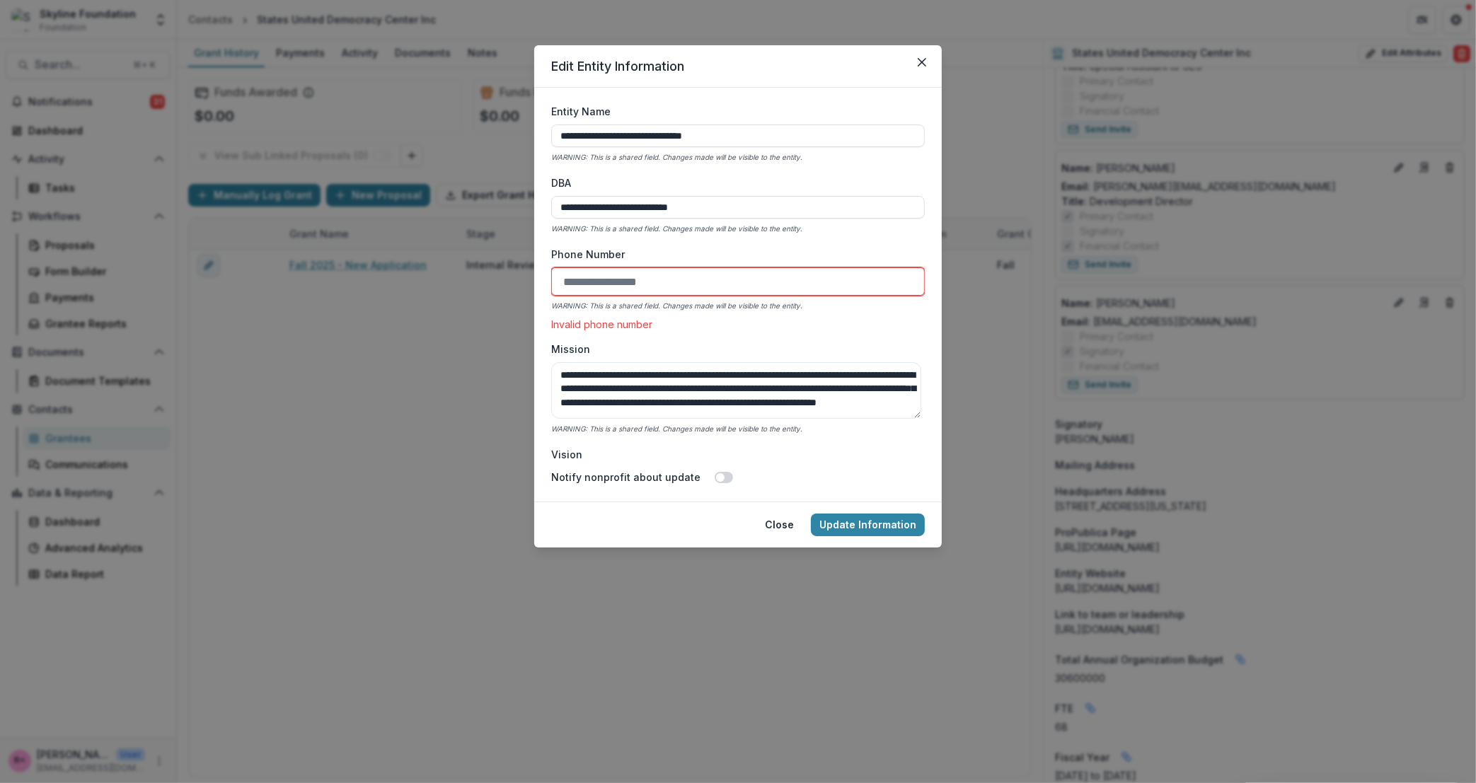
click at [628, 284] on input "Phone Number" at bounding box center [738, 282] width 374 height 28
click at [580, 282] on input "Phone Number" at bounding box center [738, 282] width 374 height 28
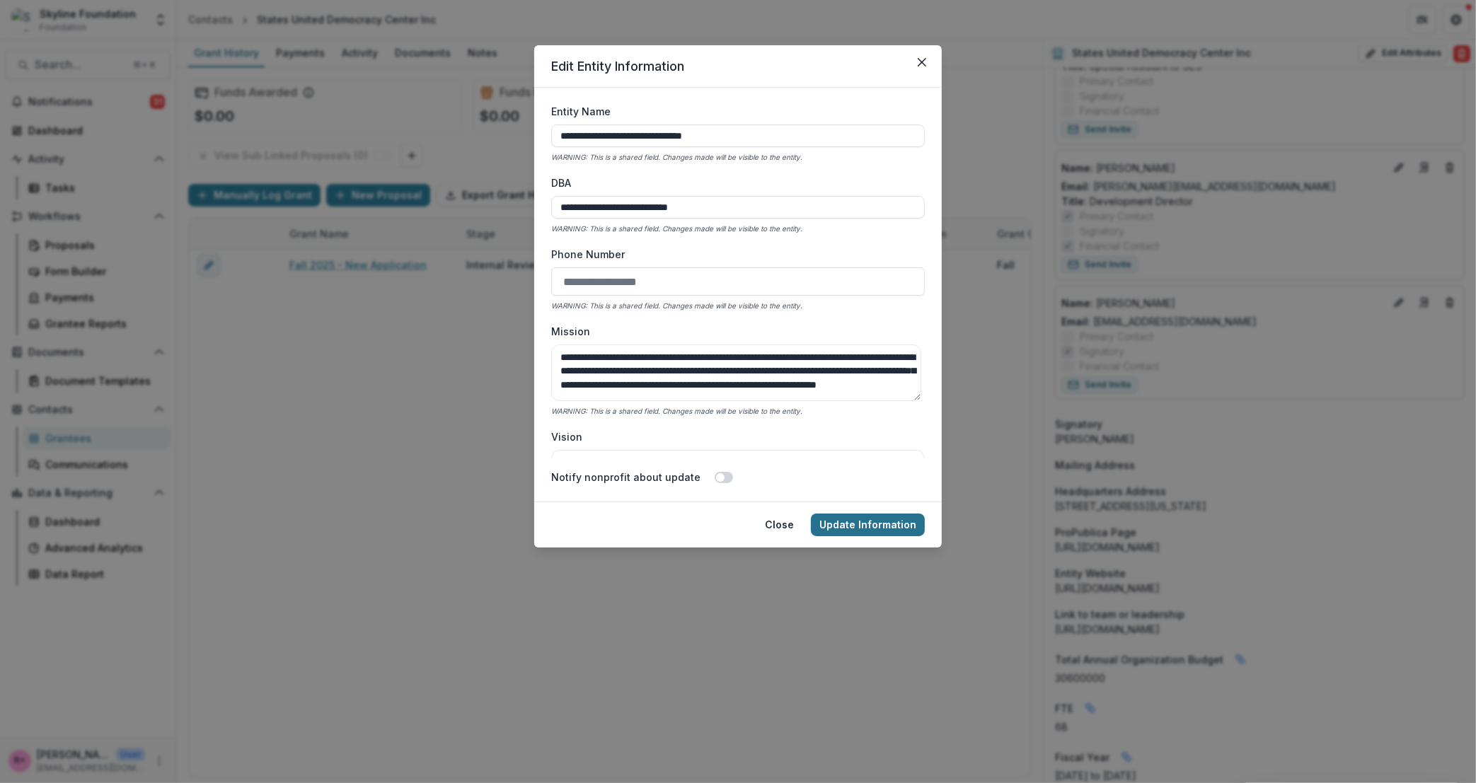
click at [883, 524] on button "Update Information" at bounding box center [868, 525] width 114 height 23
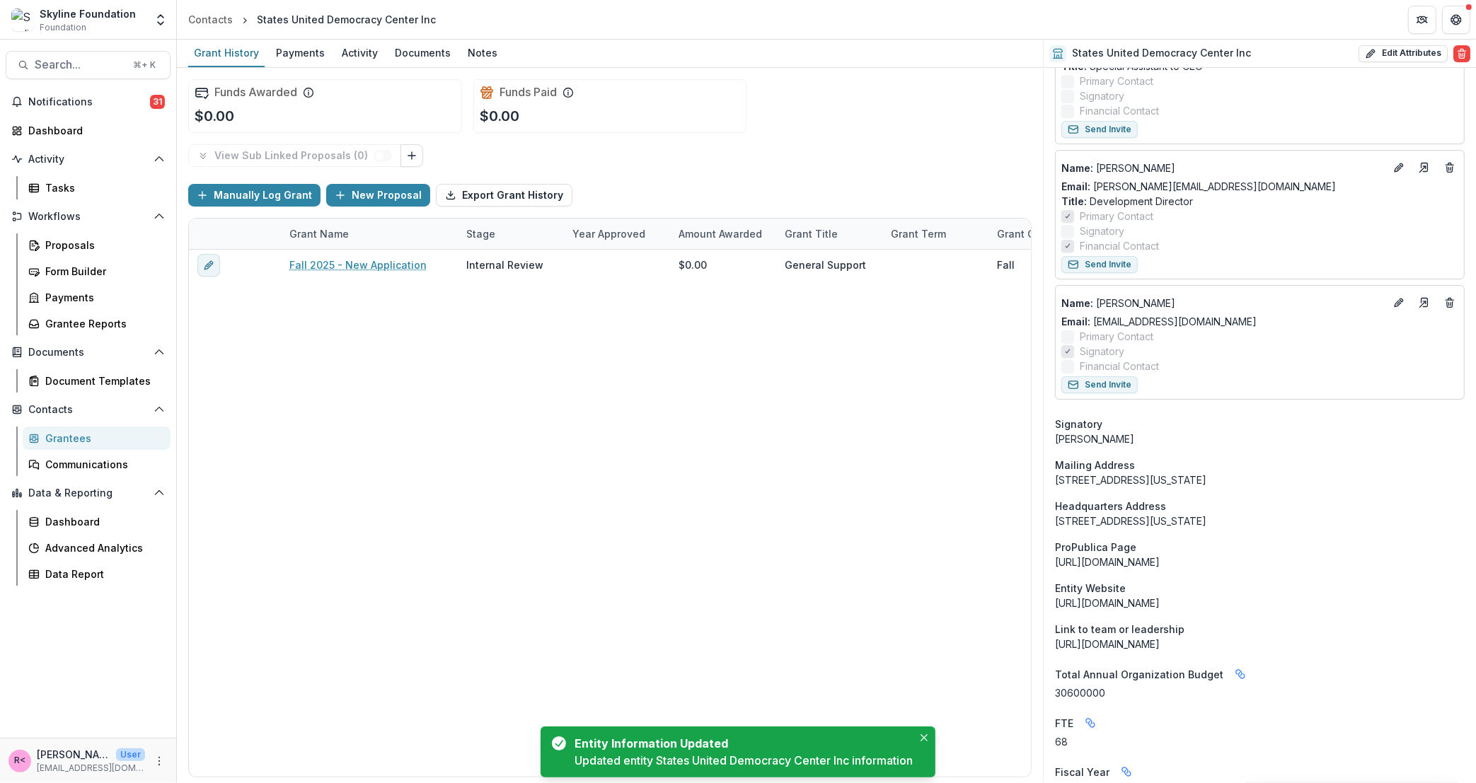
scroll to position [0, 0]
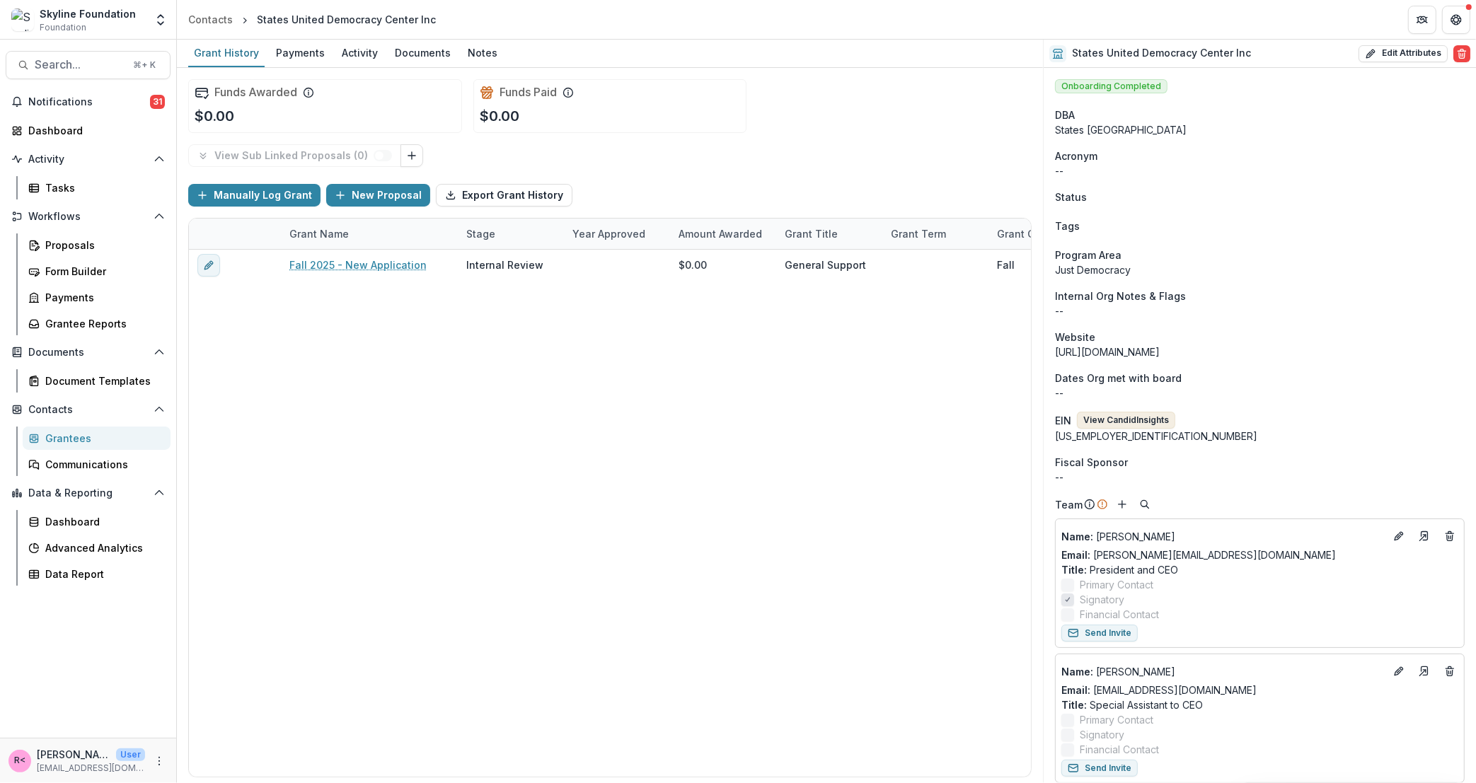
click at [1134, 426] on button "View Candid Insights" at bounding box center [1126, 420] width 98 height 17
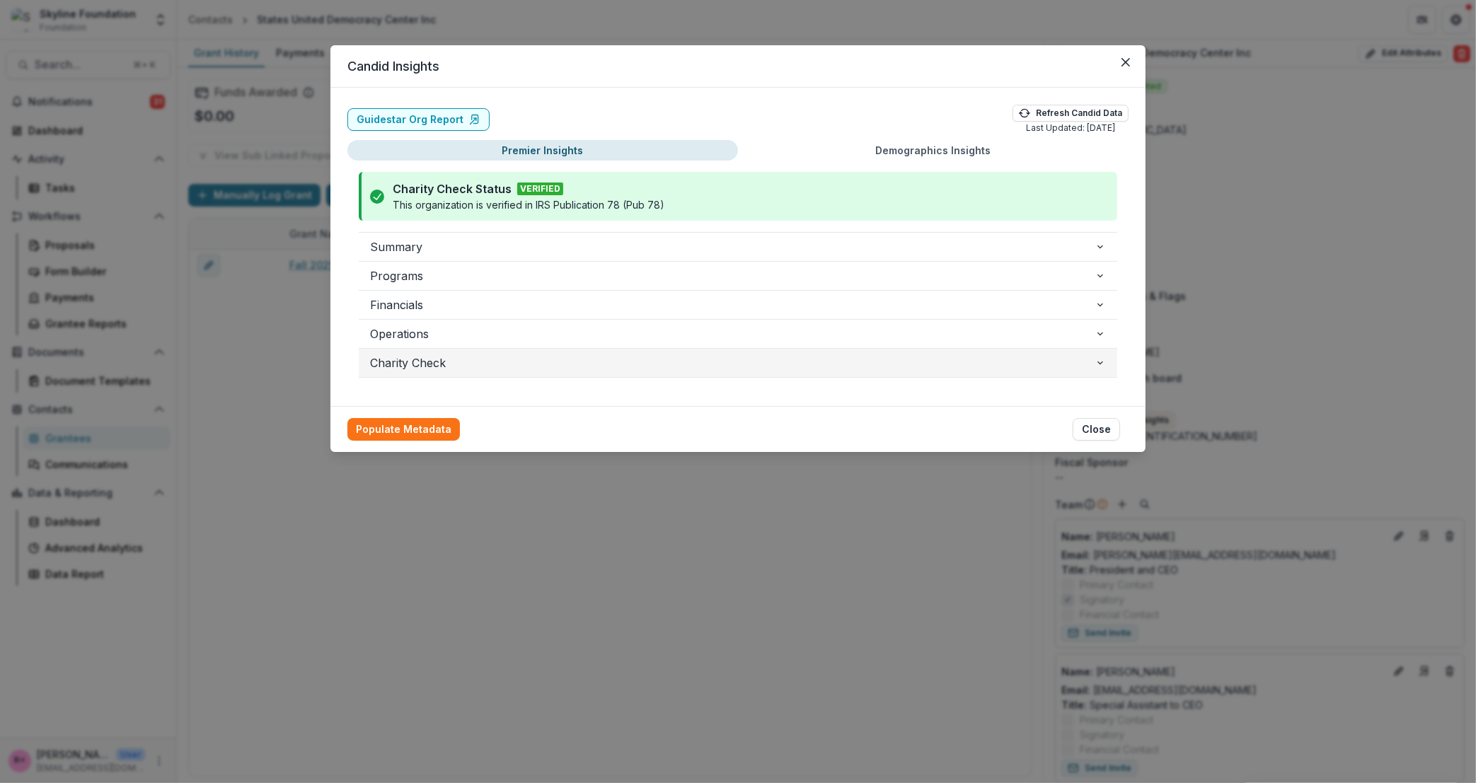
click at [485, 361] on span "Charity Check" at bounding box center [732, 363] width 725 height 17
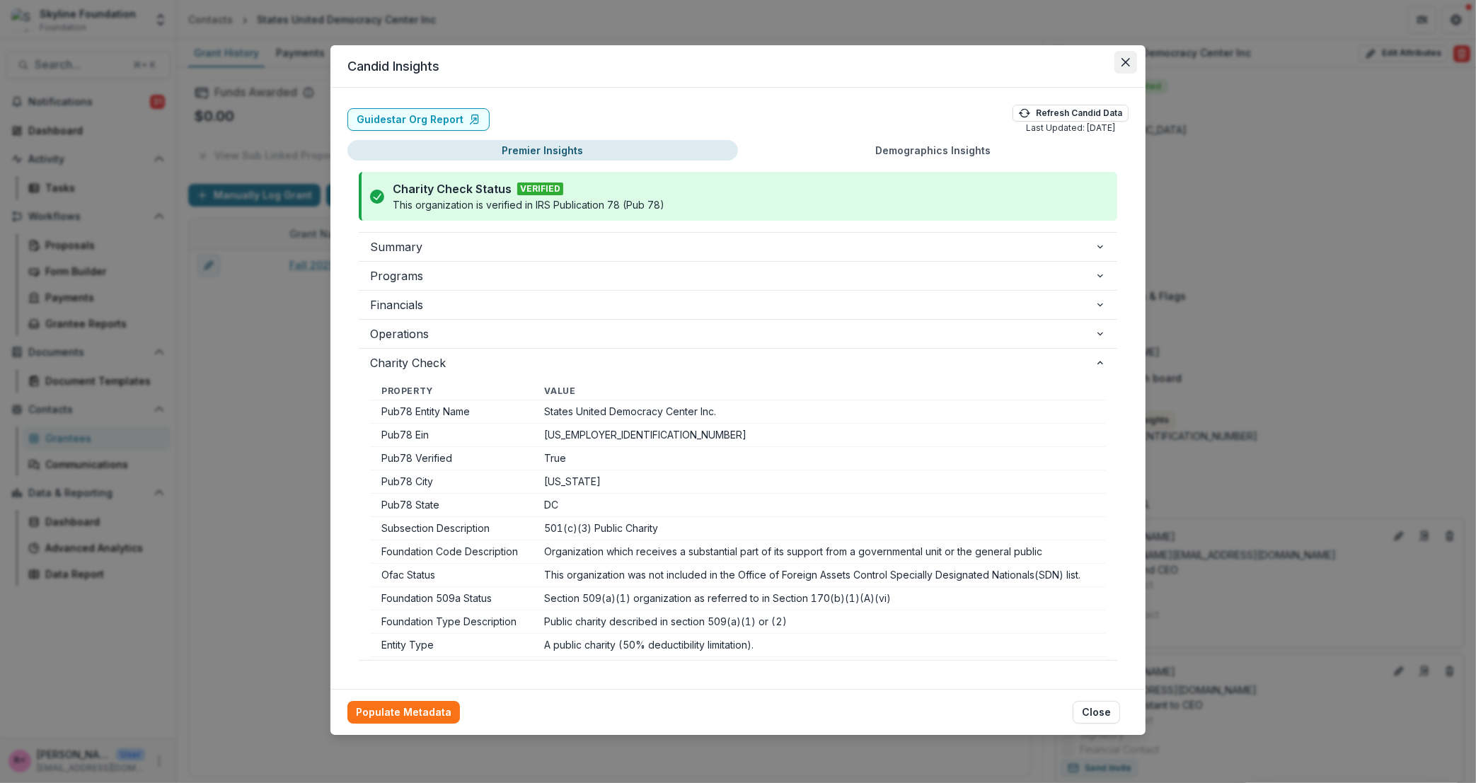
click at [1128, 69] on button "Close" at bounding box center [1126, 62] width 23 height 23
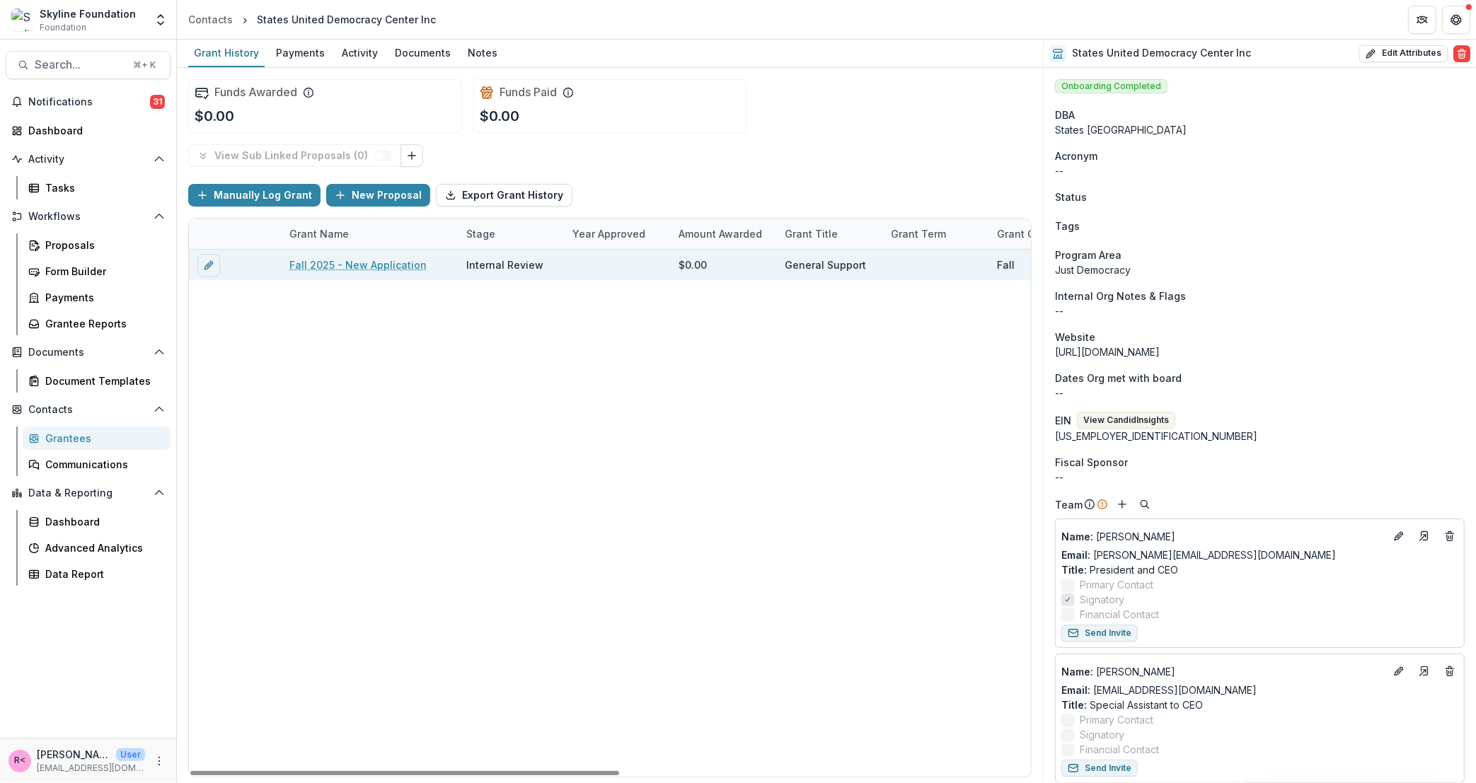
click at [357, 264] on link "Fall 2025 - New Application" at bounding box center [357, 265] width 137 height 15
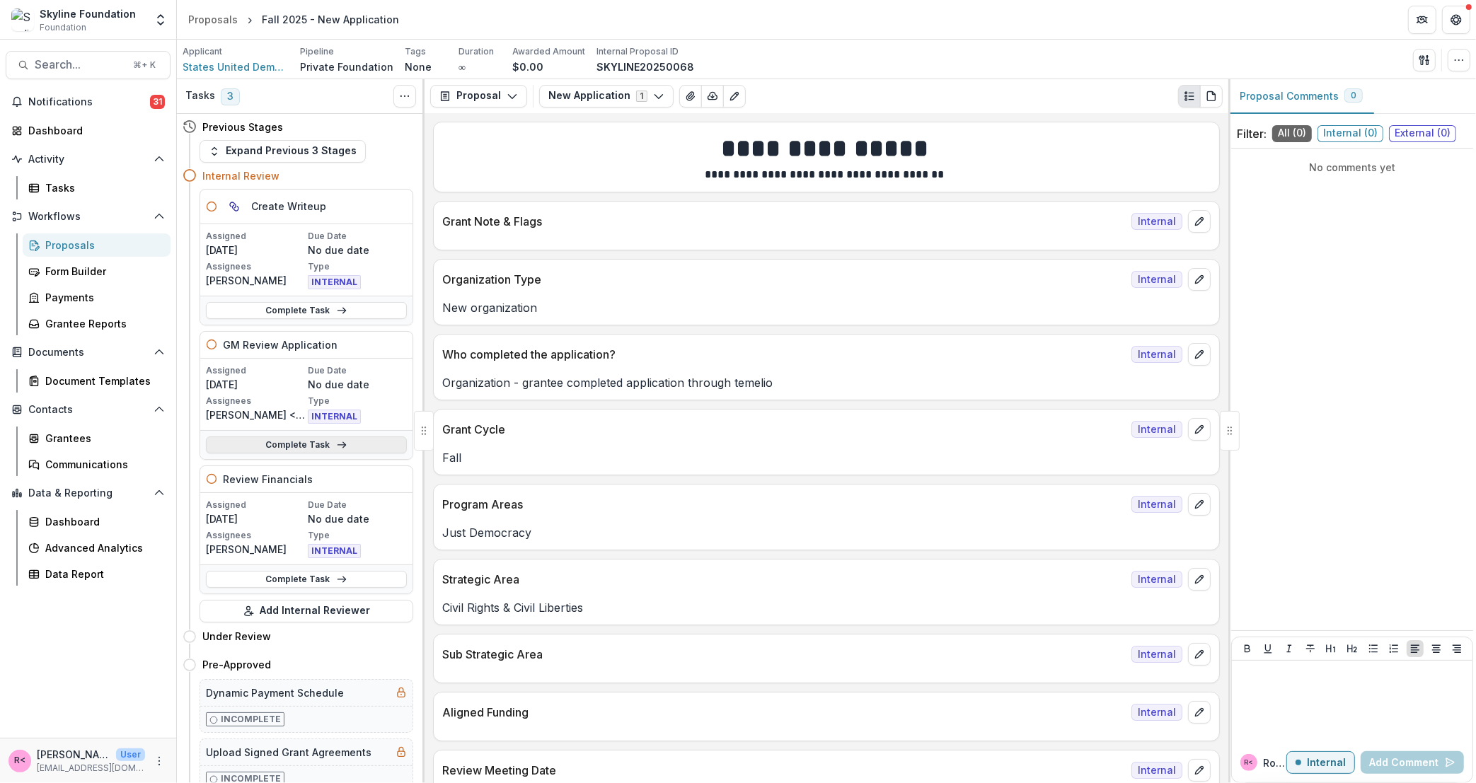
click at [322, 442] on link "Complete Task" at bounding box center [306, 445] width 201 height 17
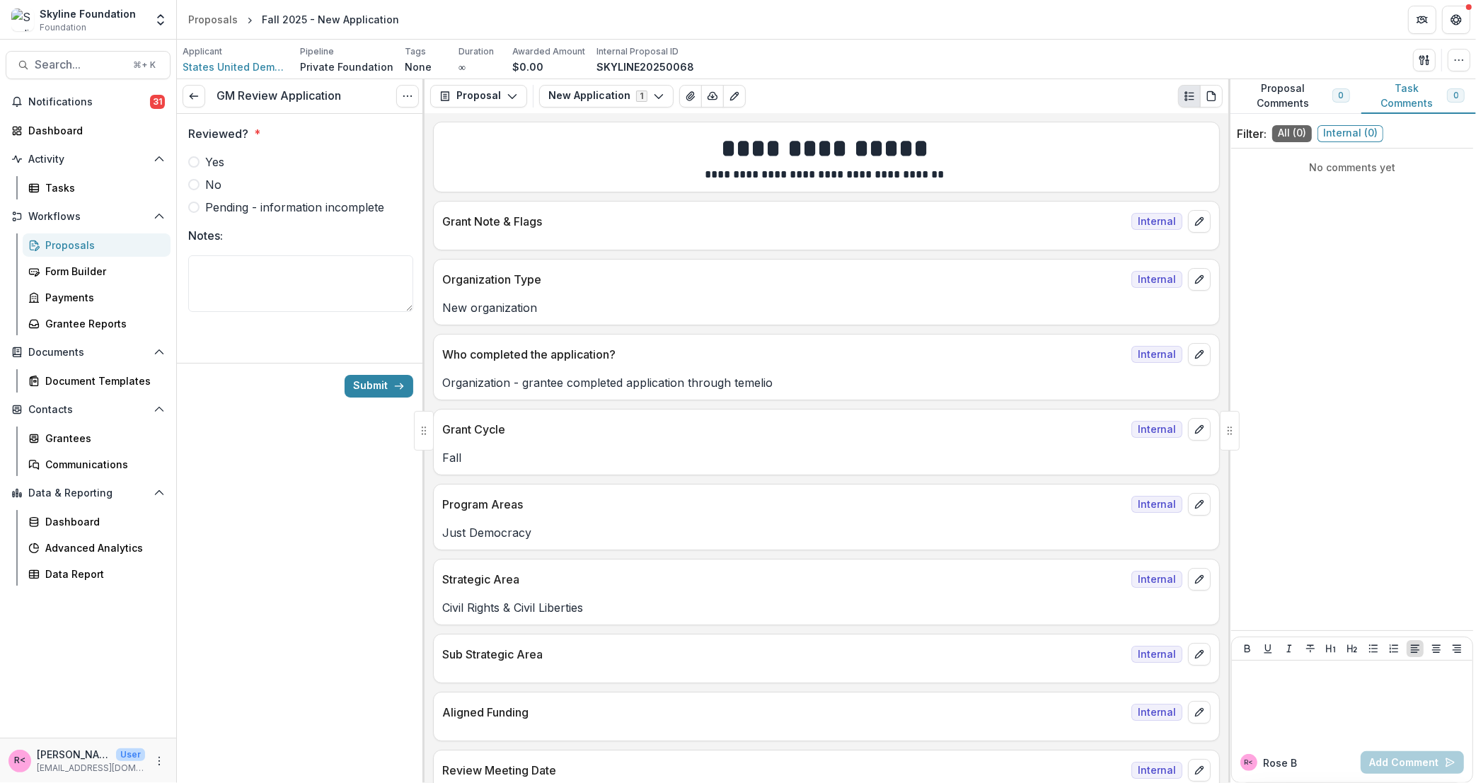
click at [281, 158] on label "Yes" at bounding box center [300, 162] width 225 height 17
click at [385, 393] on button "Submit" at bounding box center [379, 386] width 69 height 23
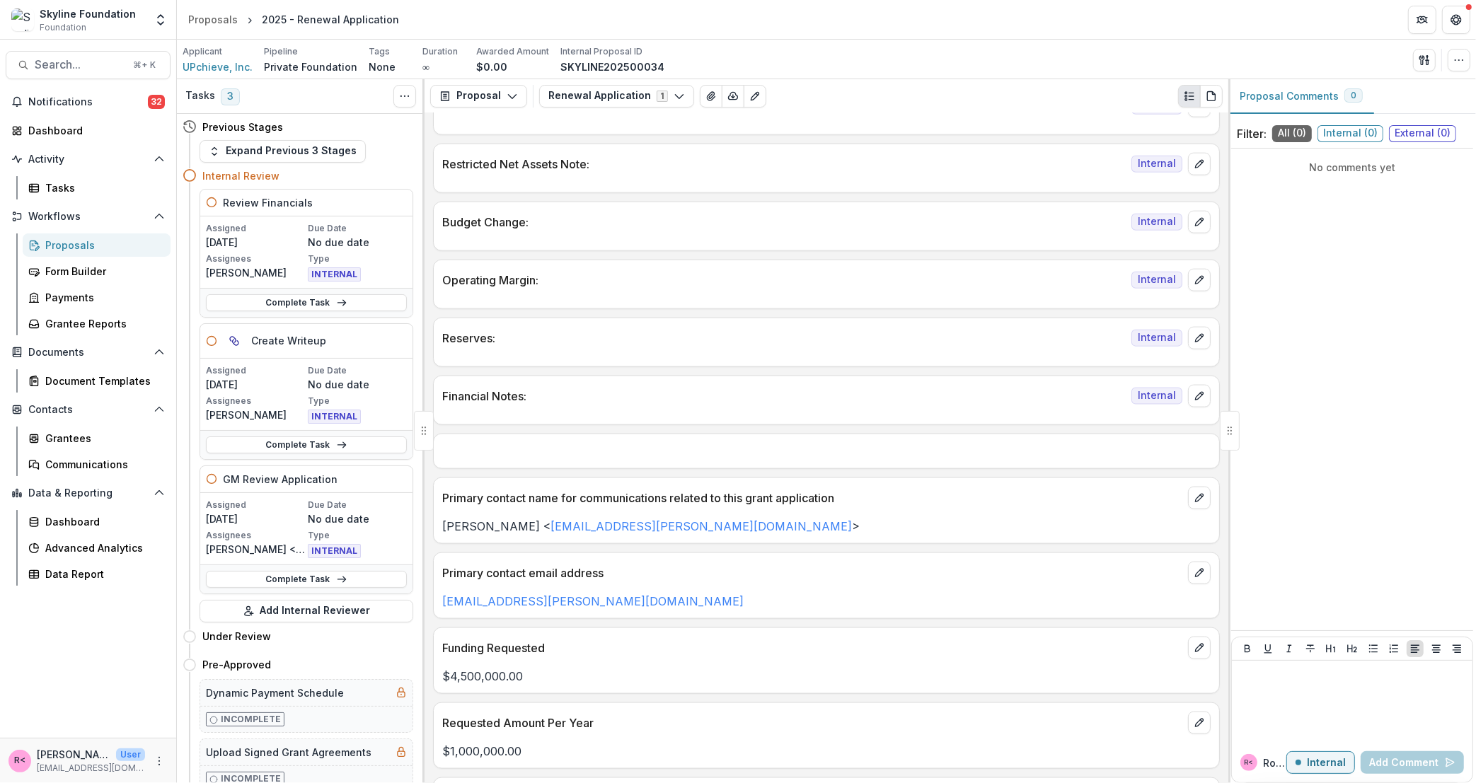
scroll to position [1979, 0]
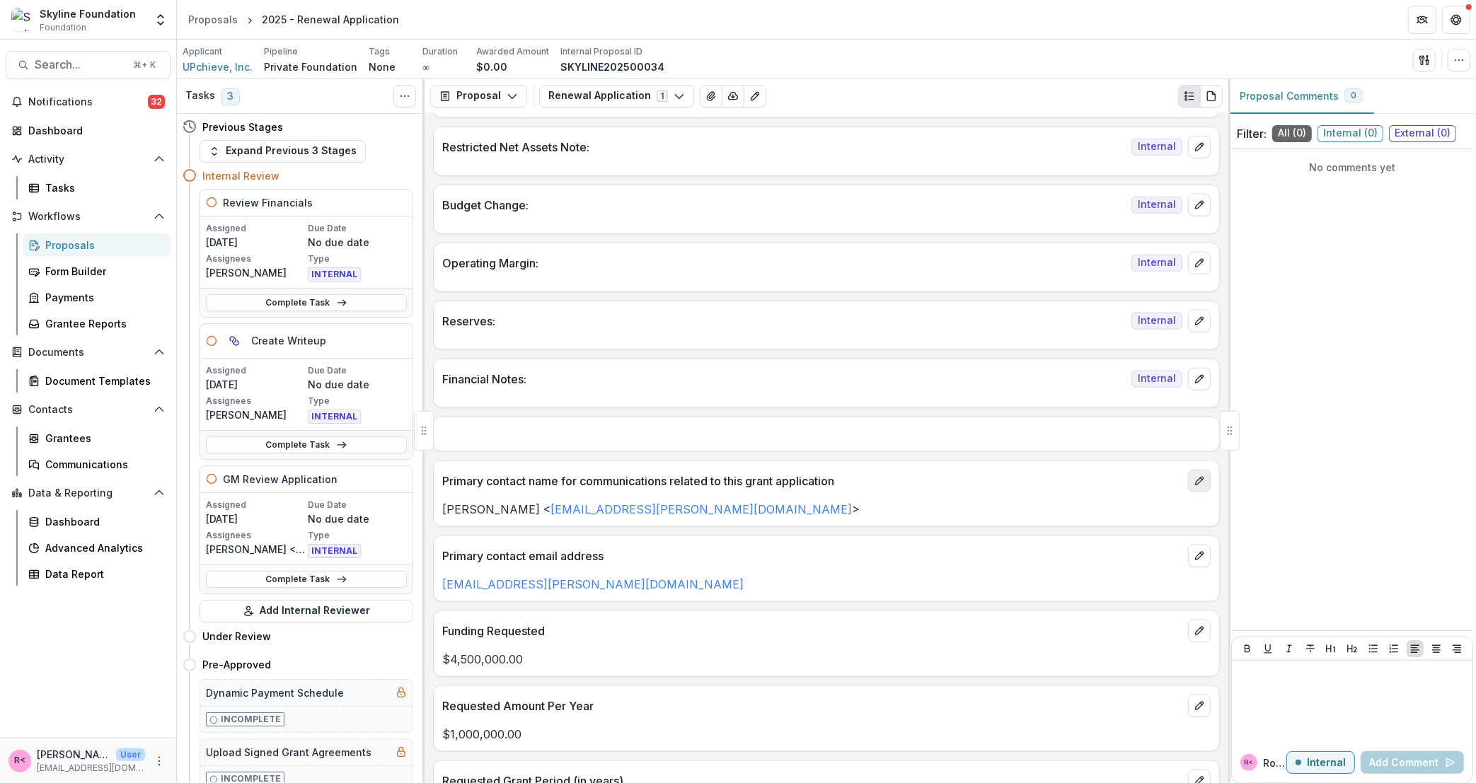
click at [1193, 493] on button "edit" at bounding box center [1199, 481] width 23 height 23
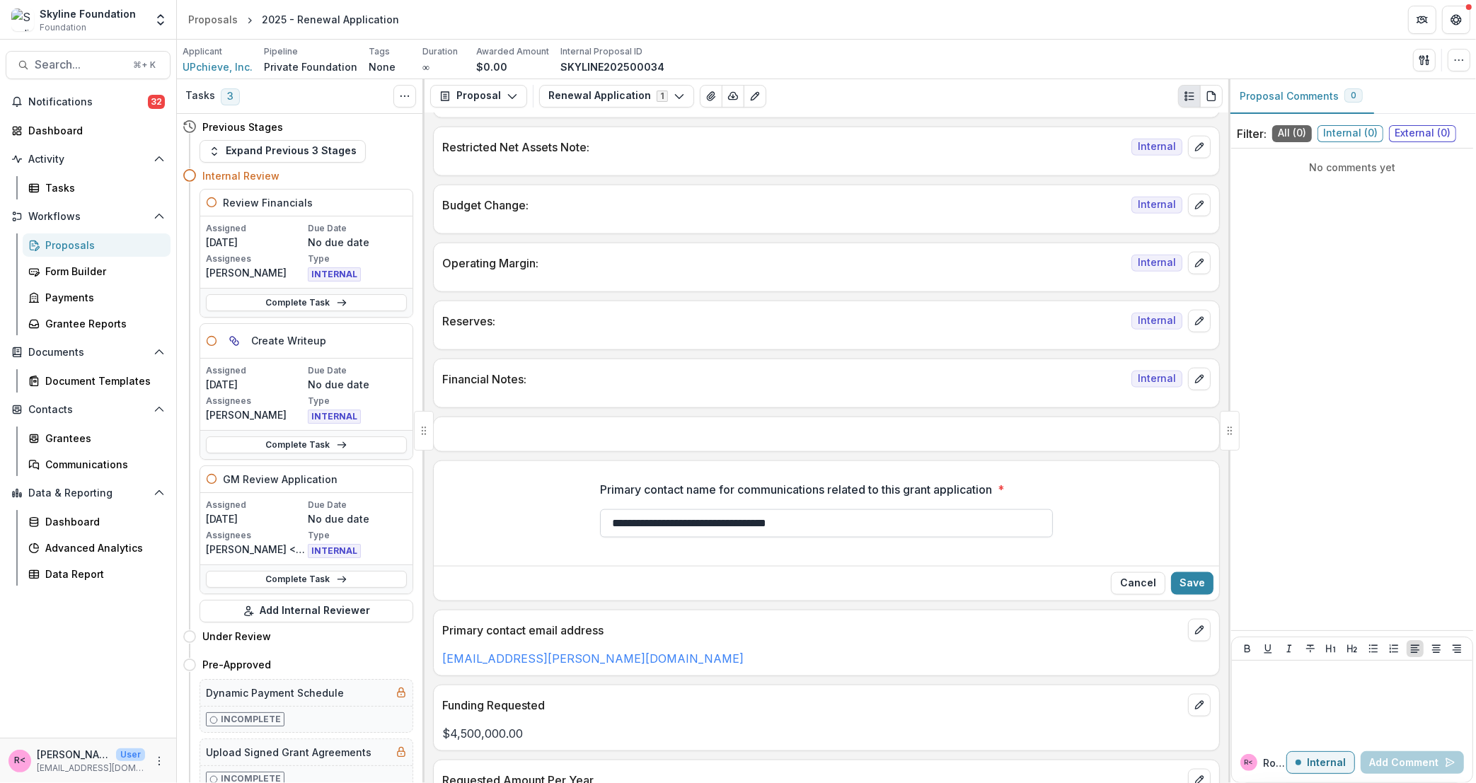
drag, startPoint x: 670, startPoint y: 539, endPoint x: 844, endPoint y: 536, distance: 173.4
click at [844, 536] on input "**********" at bounding box center [826, 524] width 453 height 28
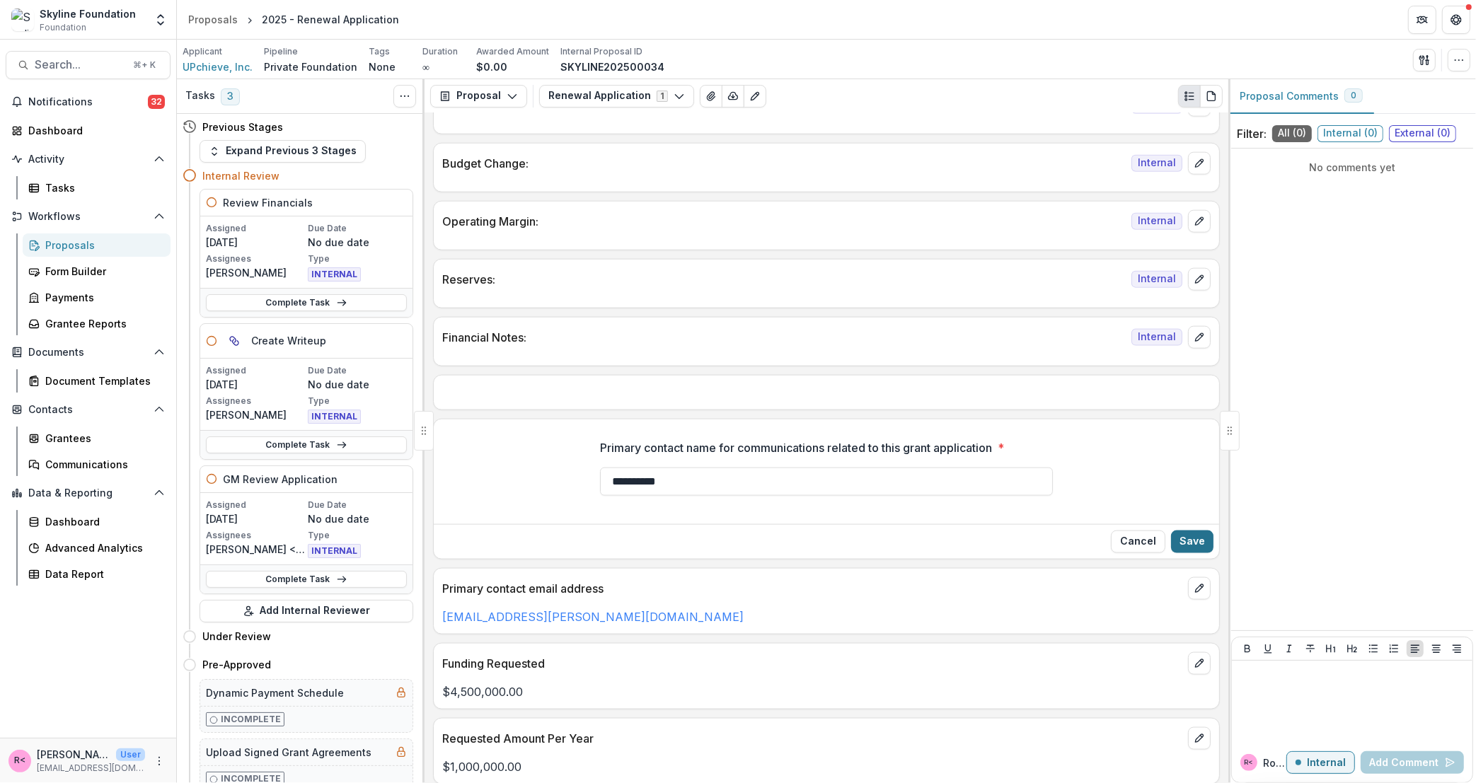
type input "**********"
click at [1188, 548] on button "Save" at bounding box center [1192, 542] width 42 height 23
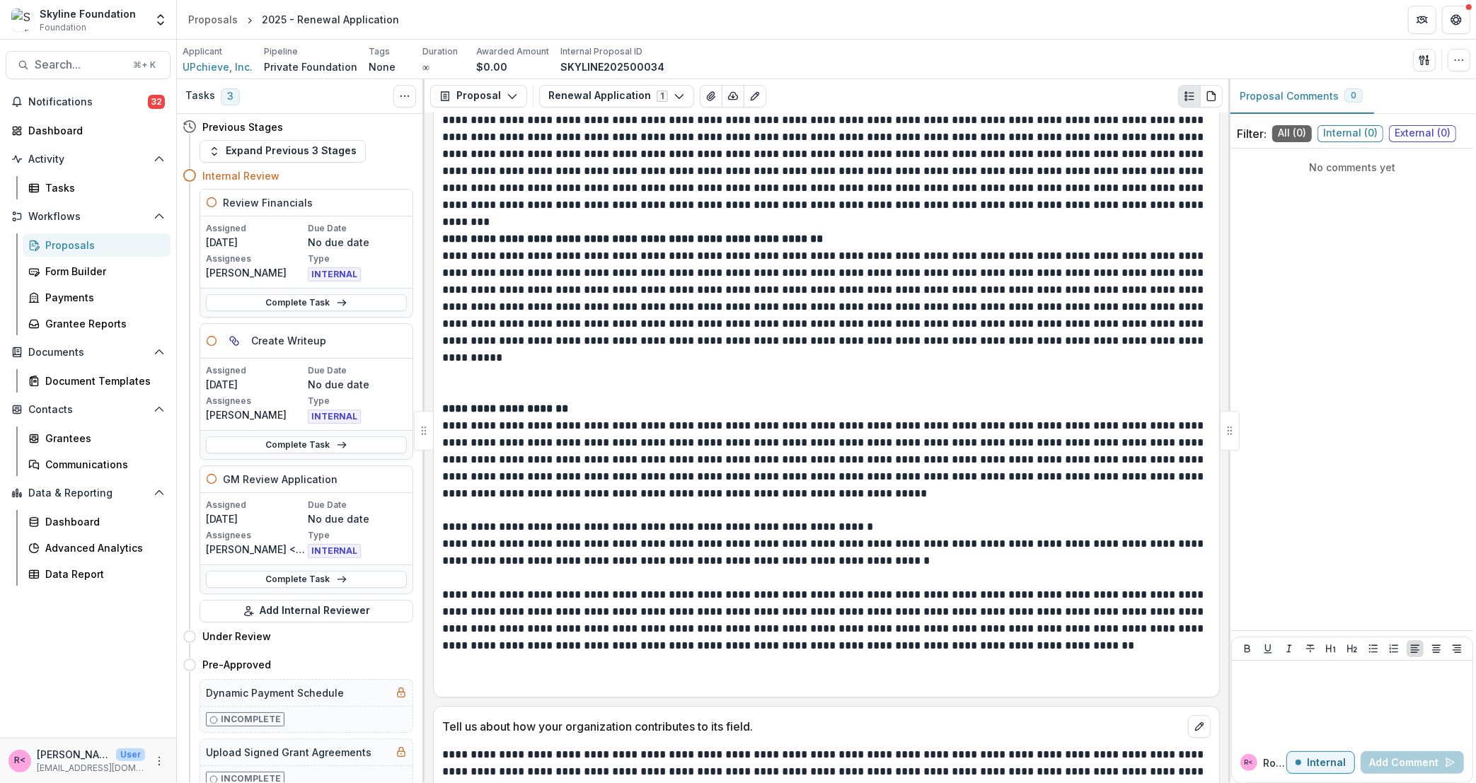
scroll to position [4424, 0]
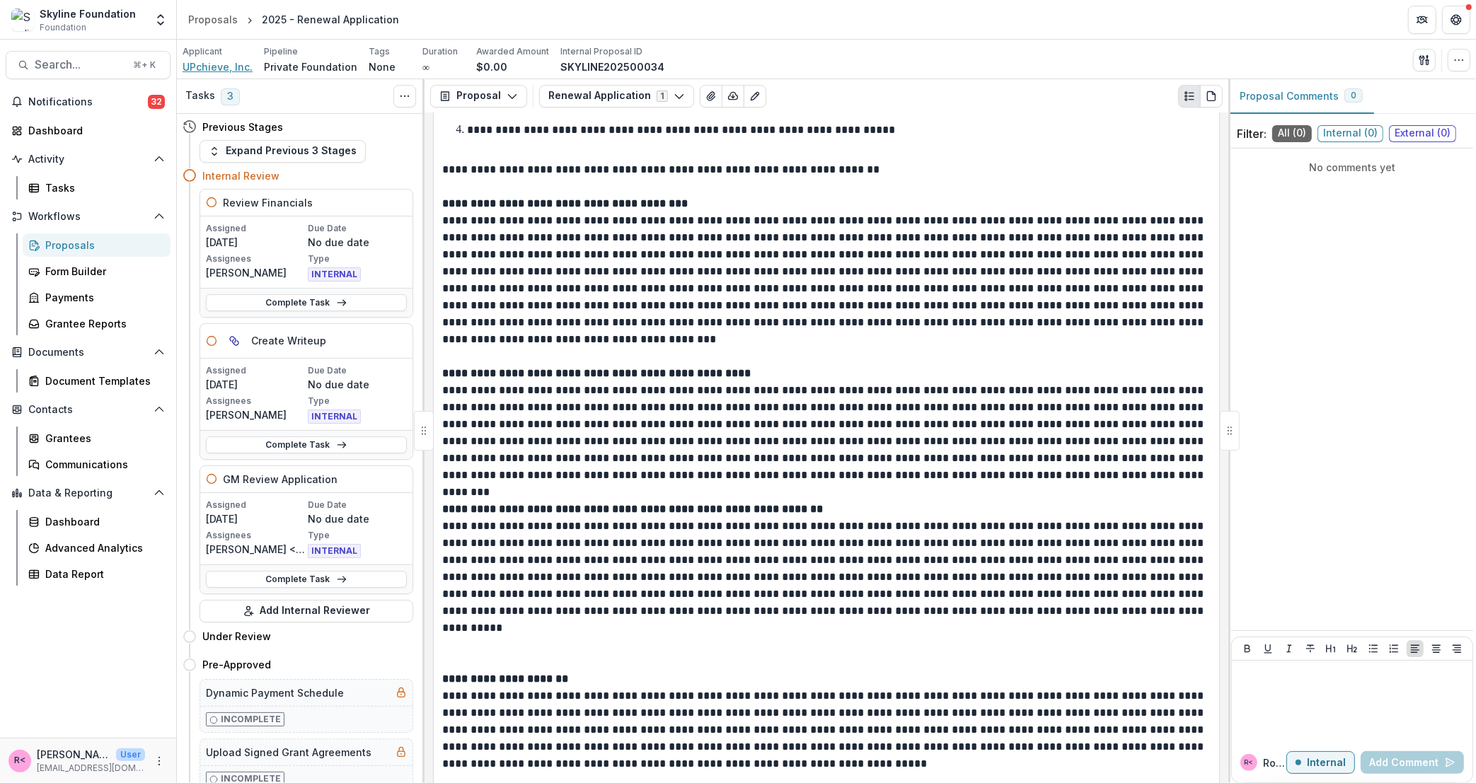
click at [209, 69] on span "UPchieve, Inc." at bounding box center [218, 66] width 70 height 15
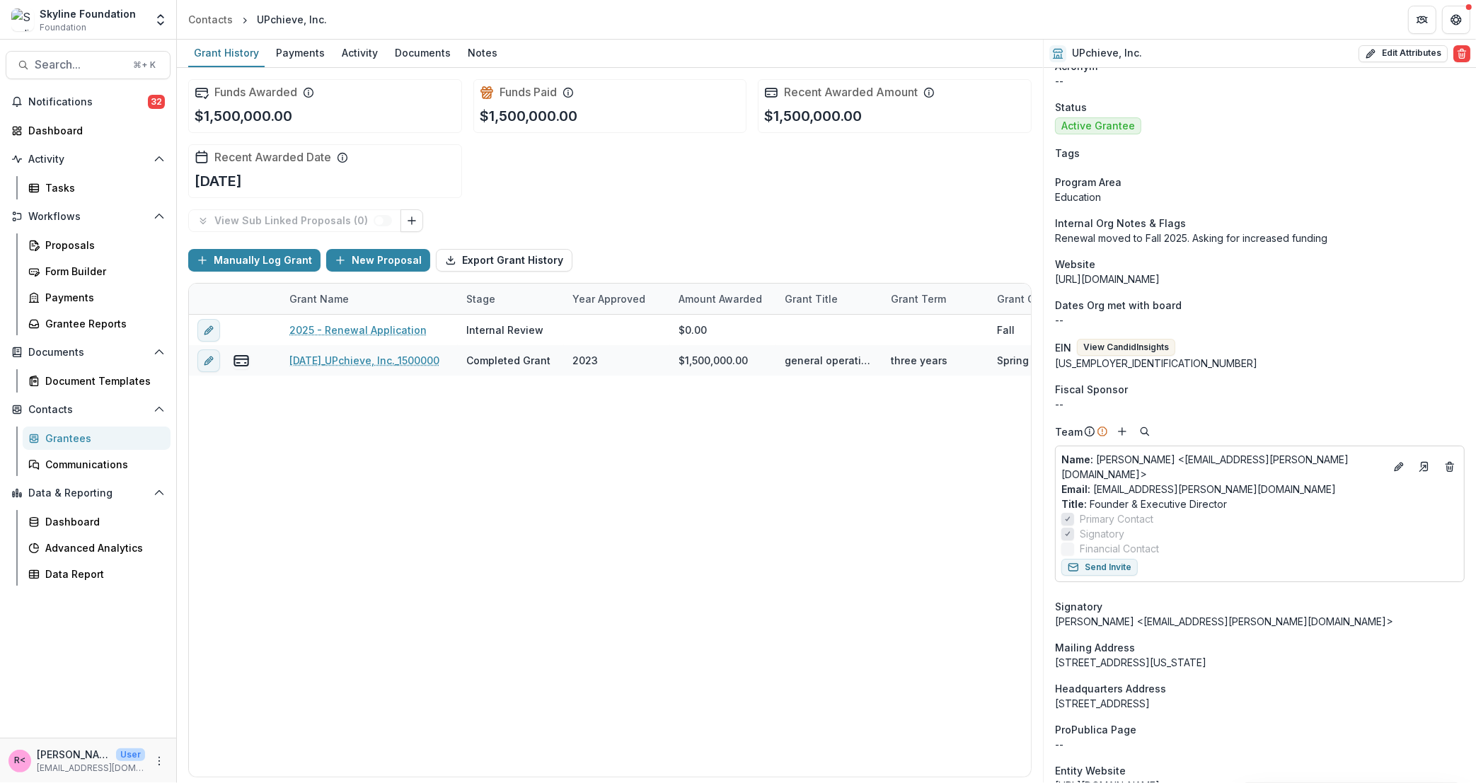
scroll to position [100, 0]
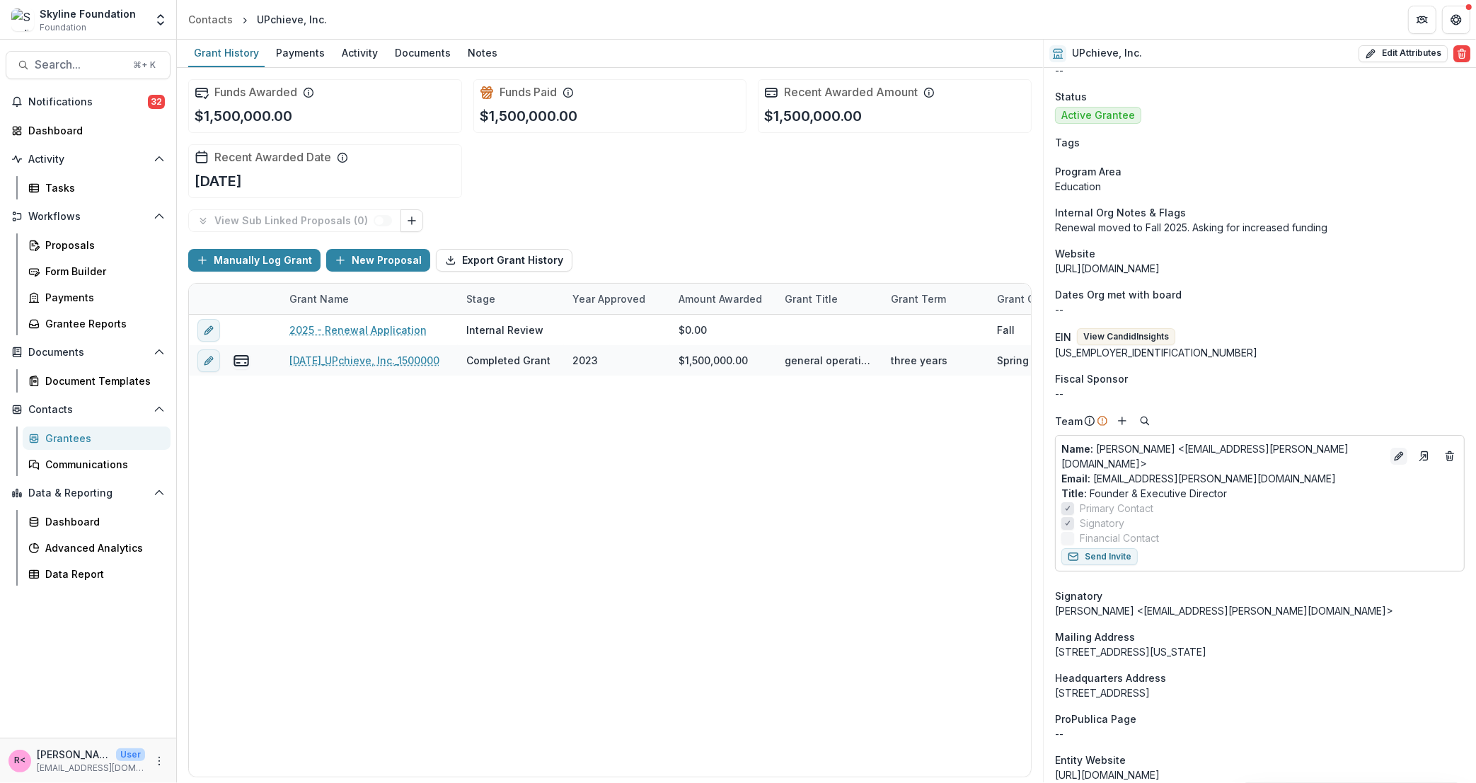
click at [1393, 458] on icon "Edit" at bounding box center [1398, 456] width 11 height 11
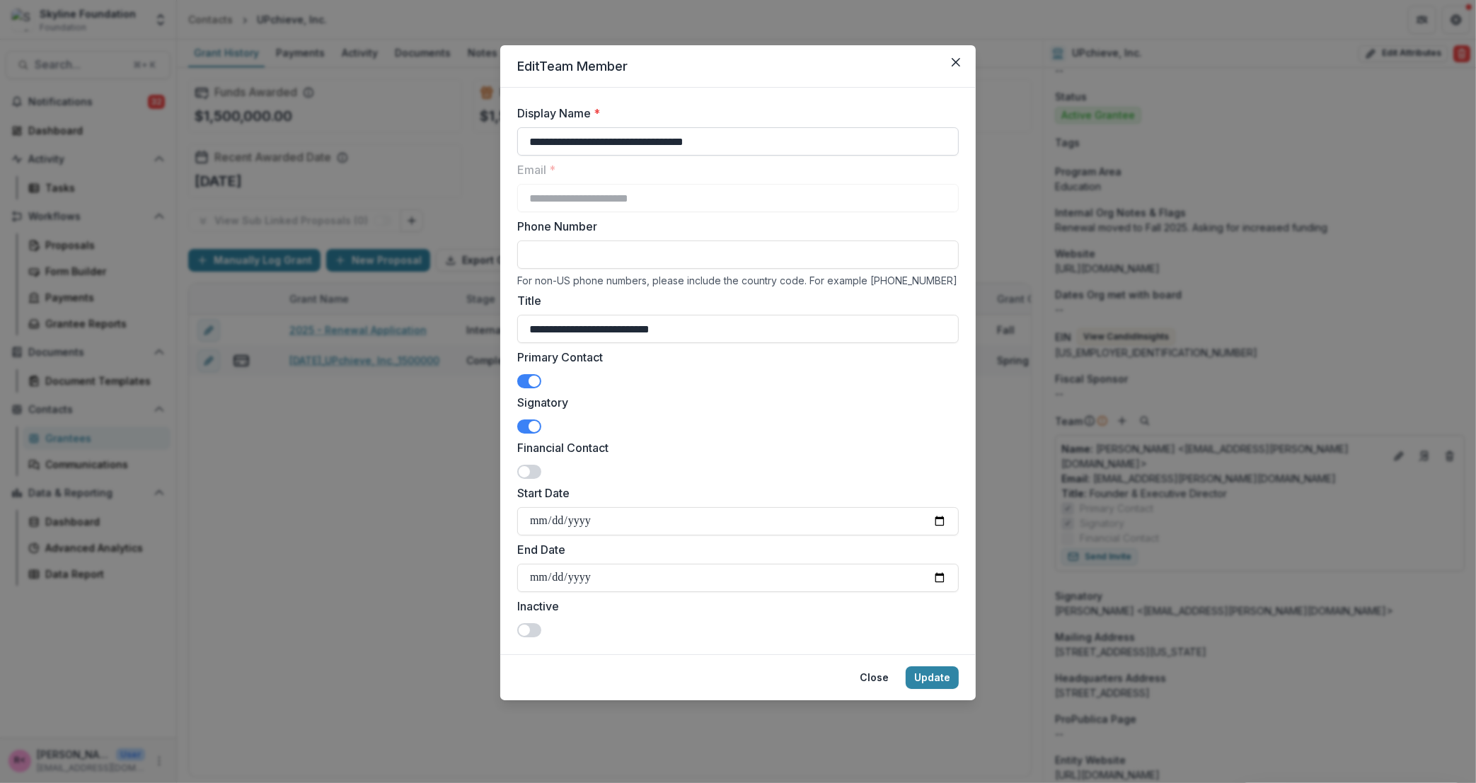
click at [638, 144] on input "**********" at bounding box center [738, 141] width 442 height 28
drag, startPoint x: 754, startPoint y: 145, endPoint x: 586, endPoint y: 137, distance: 167.9
click at [586, 137] on input "**********" at bounding box center [738, 141] width 442 height 28
type input "**********"
click at [940, 676] on button "Update" at bounding box center [932, 678] width 53 height 23
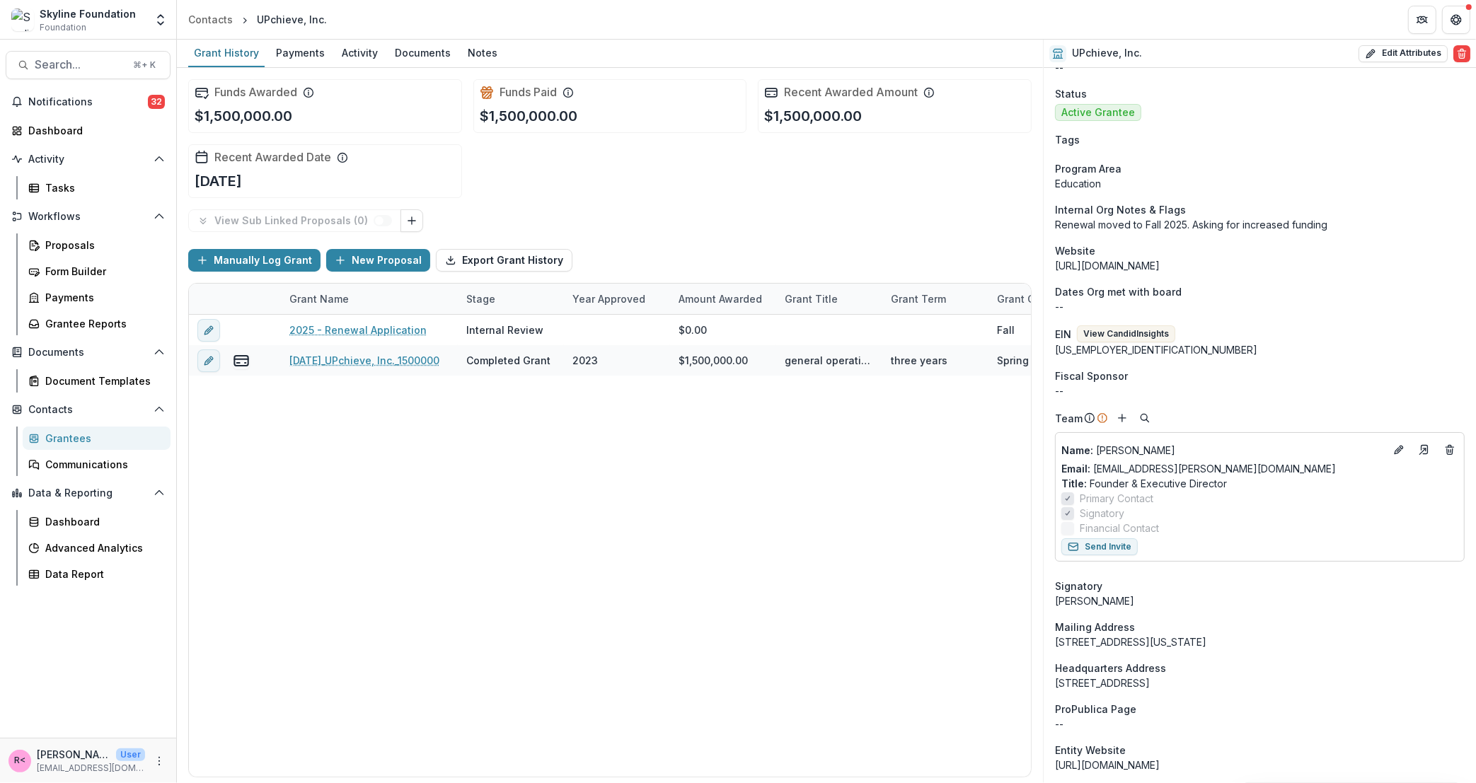
scroll to position [0, 0]
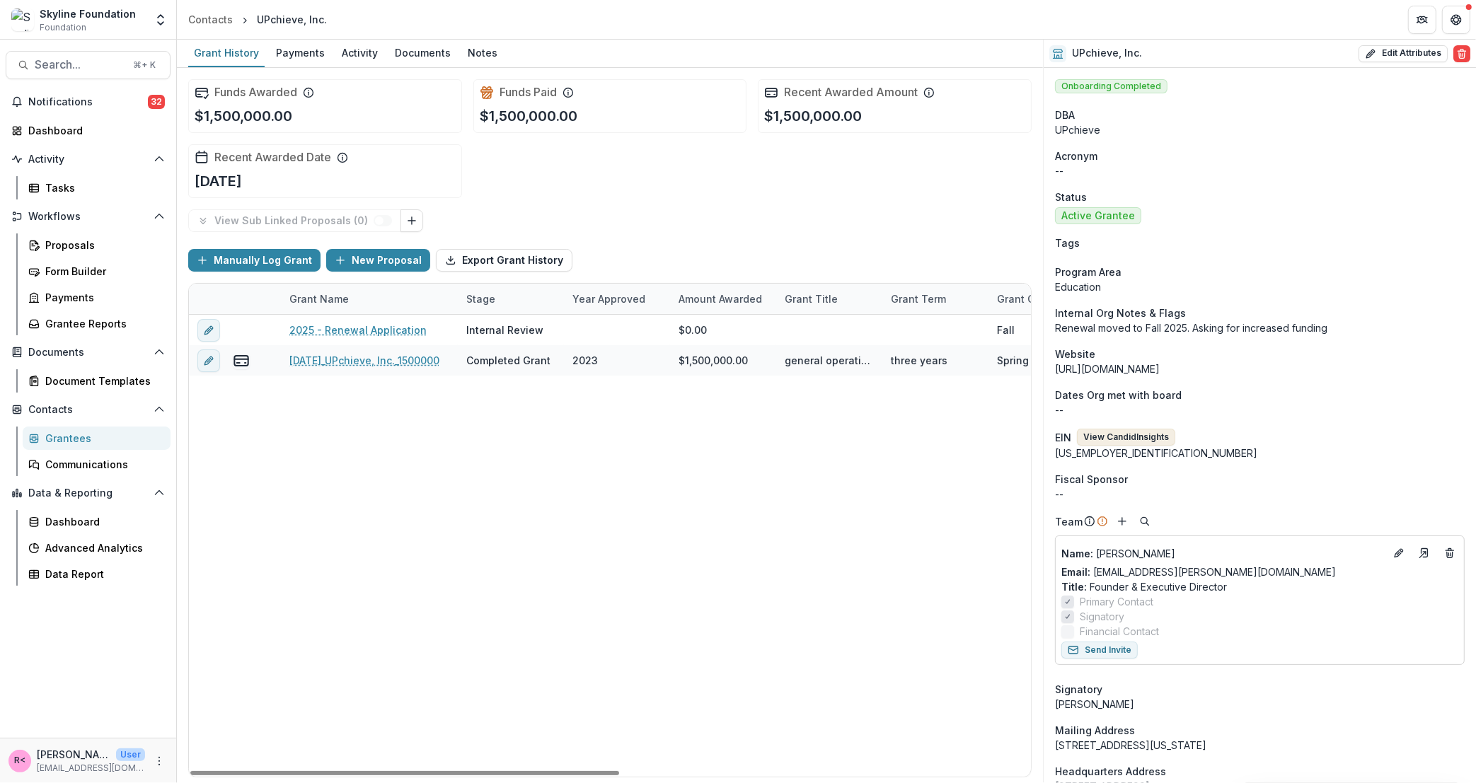
click at [1139, 442] on button "View Candid Insights" at bounding box center [1126, 437] width 98 height 17
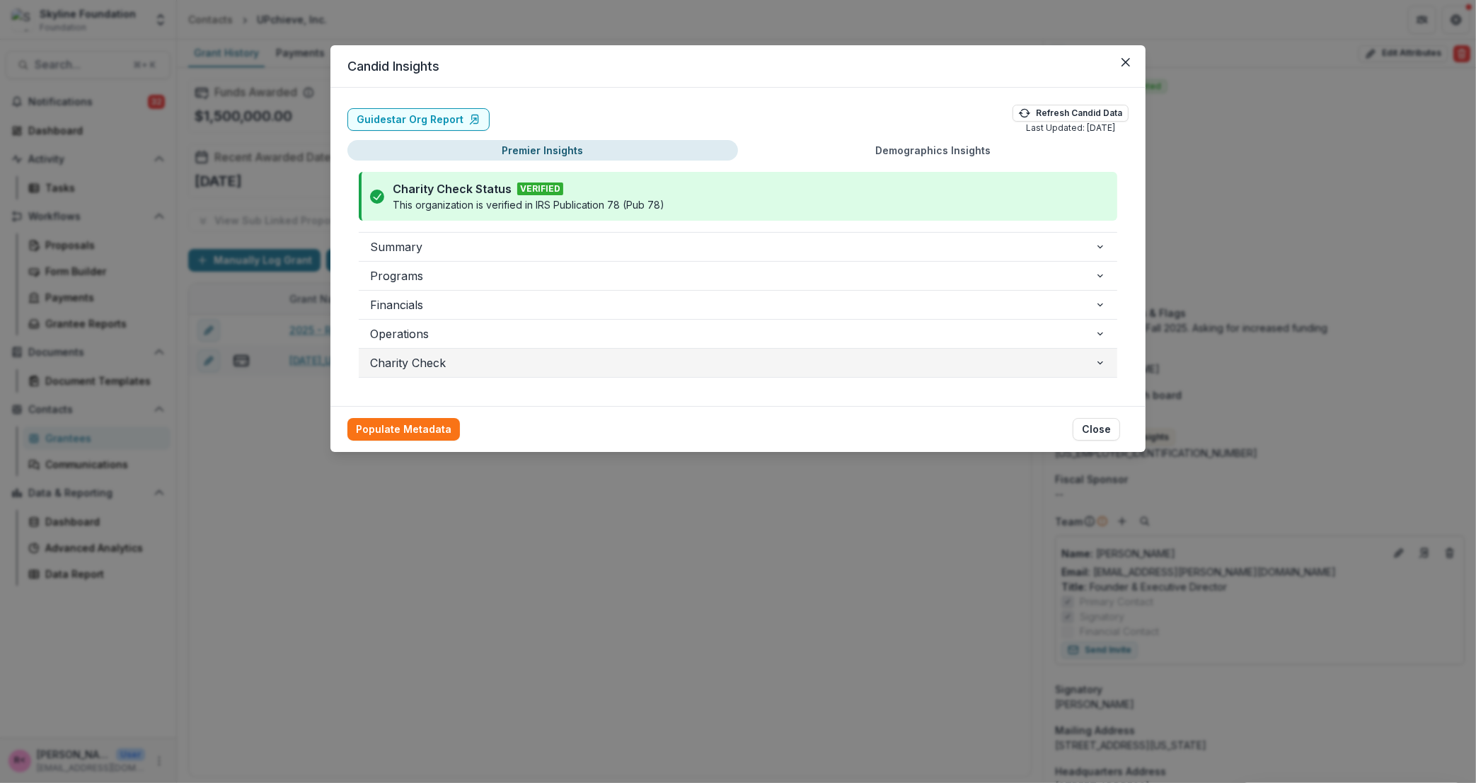
click at [411, 367] on span "Charity Check" at bounding box center [732, 363] width 725 height 17
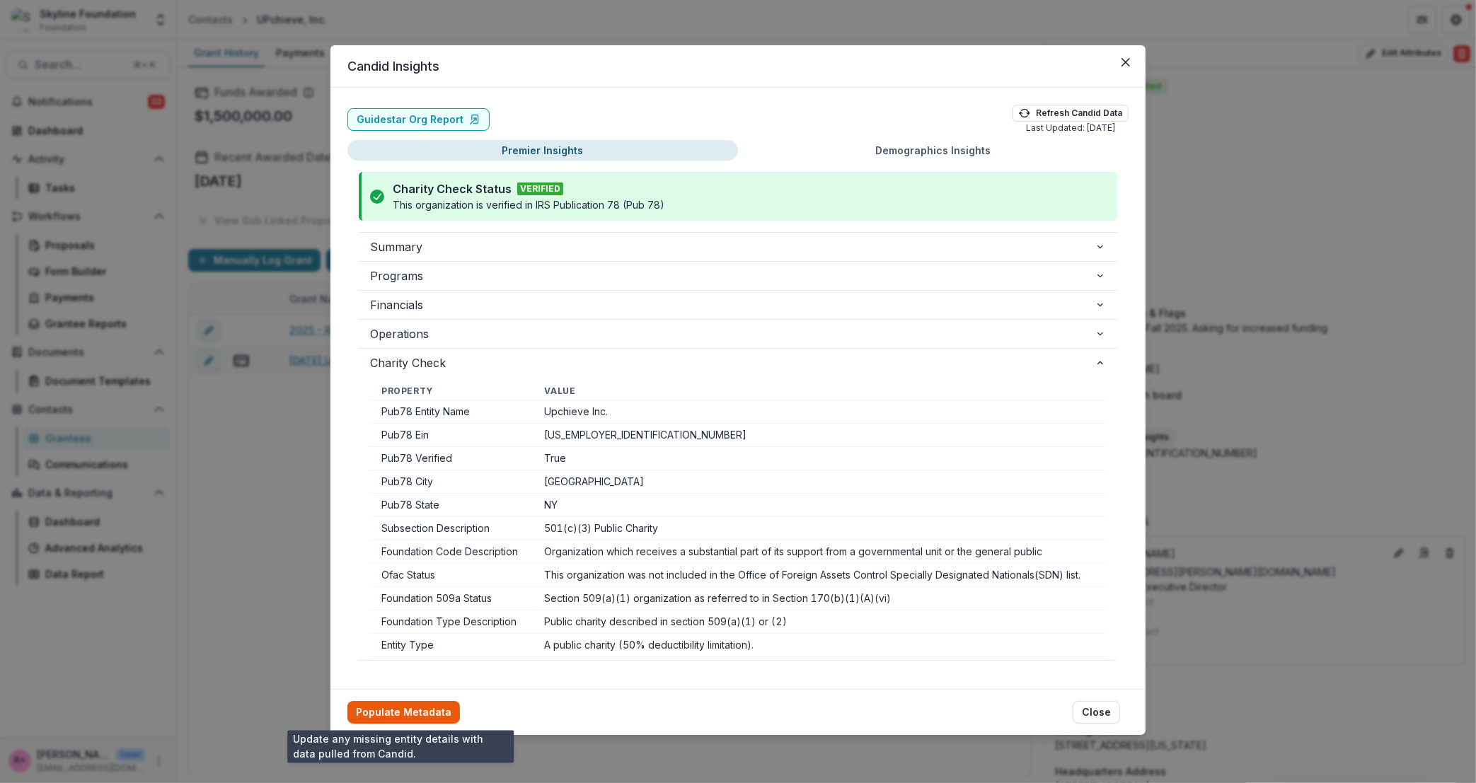
click at [382, 710] on button "Populate Metadata" at bounding box center [403, 712] width 113 height 23
click at [1122, 64] on icon "Close" at bounding box center [1126, 62] width 8 height 8
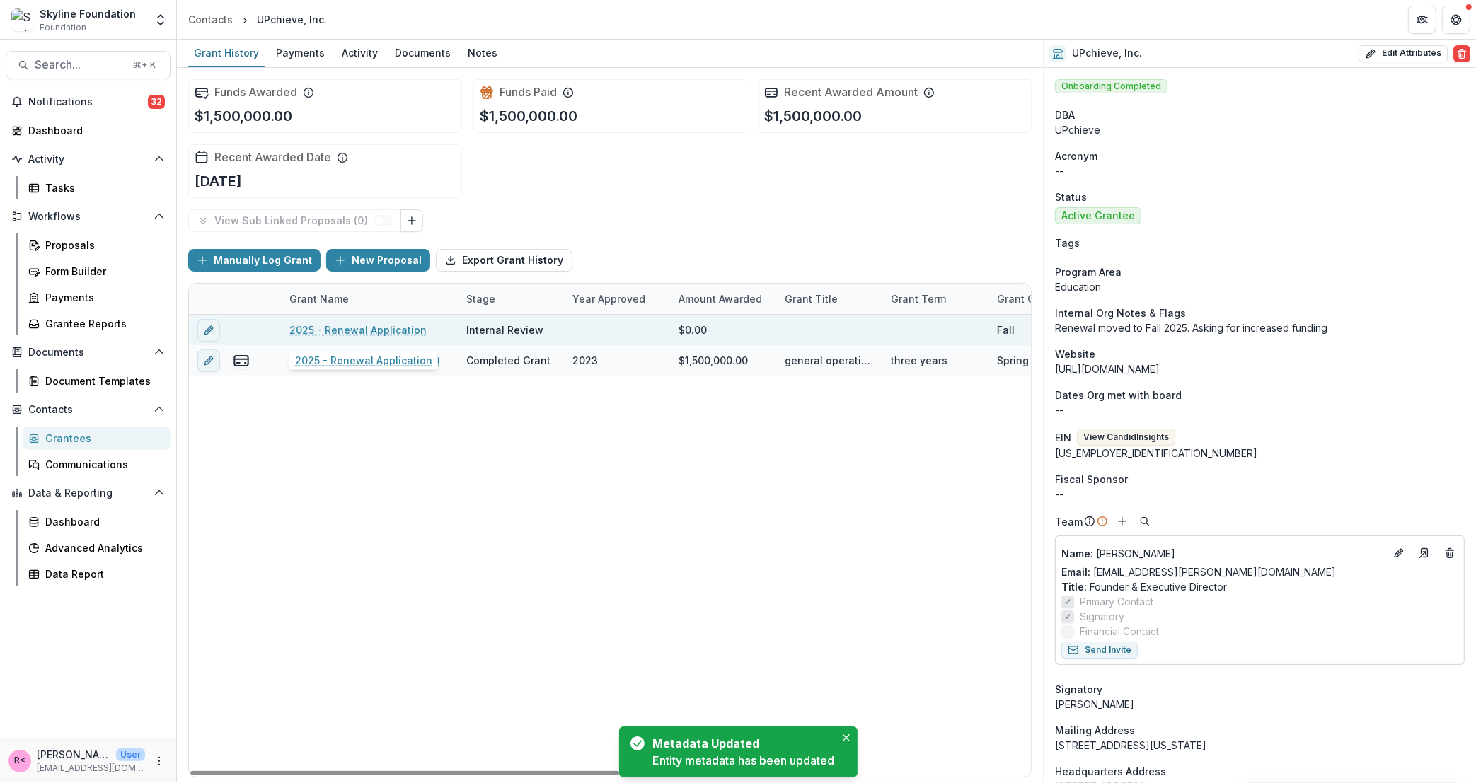
click at [396, 326] on link "2025 - Renewal Application" at bounding box center [357, 330] width 137 height 15
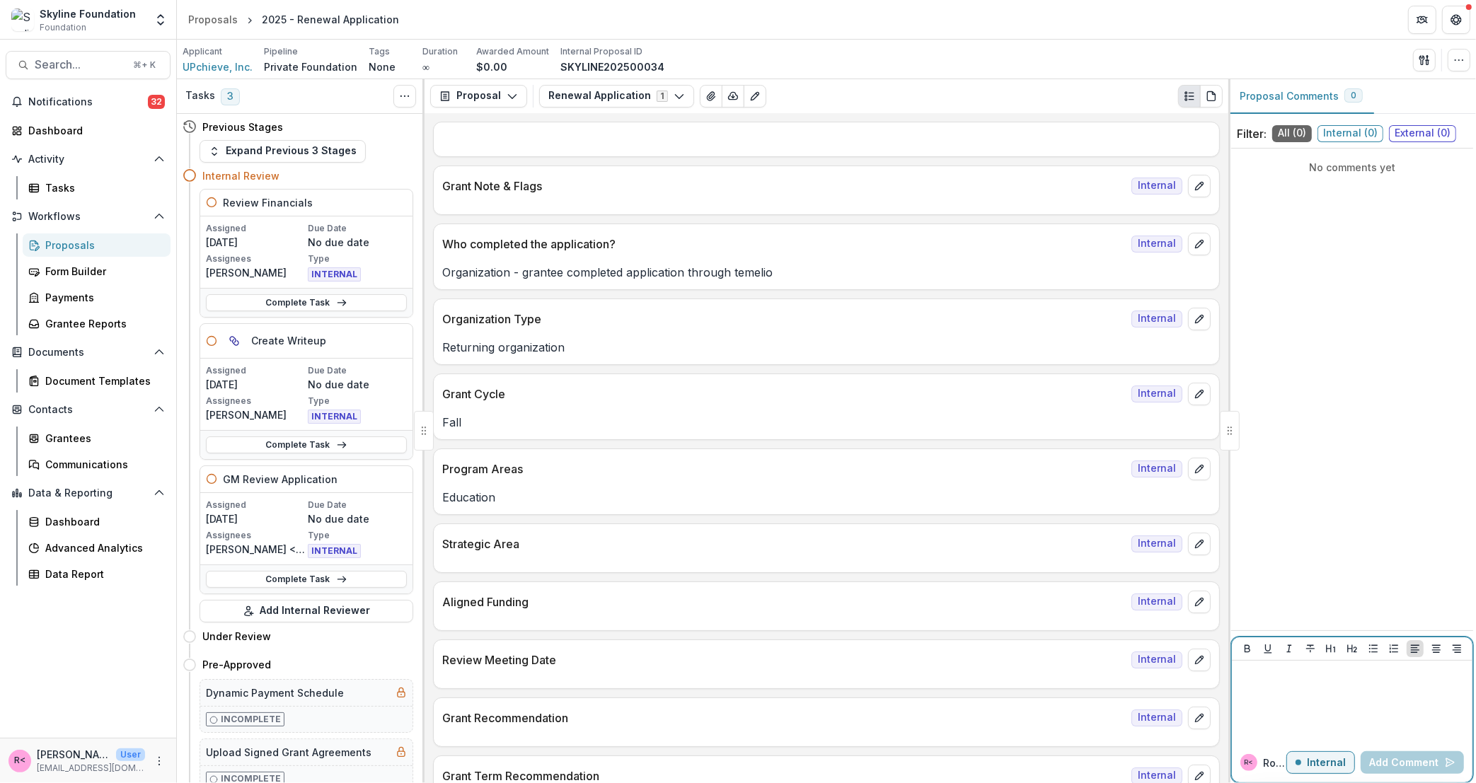
click at [1290, 698] on div at bounding box center [1352, 702] width 229 height 71
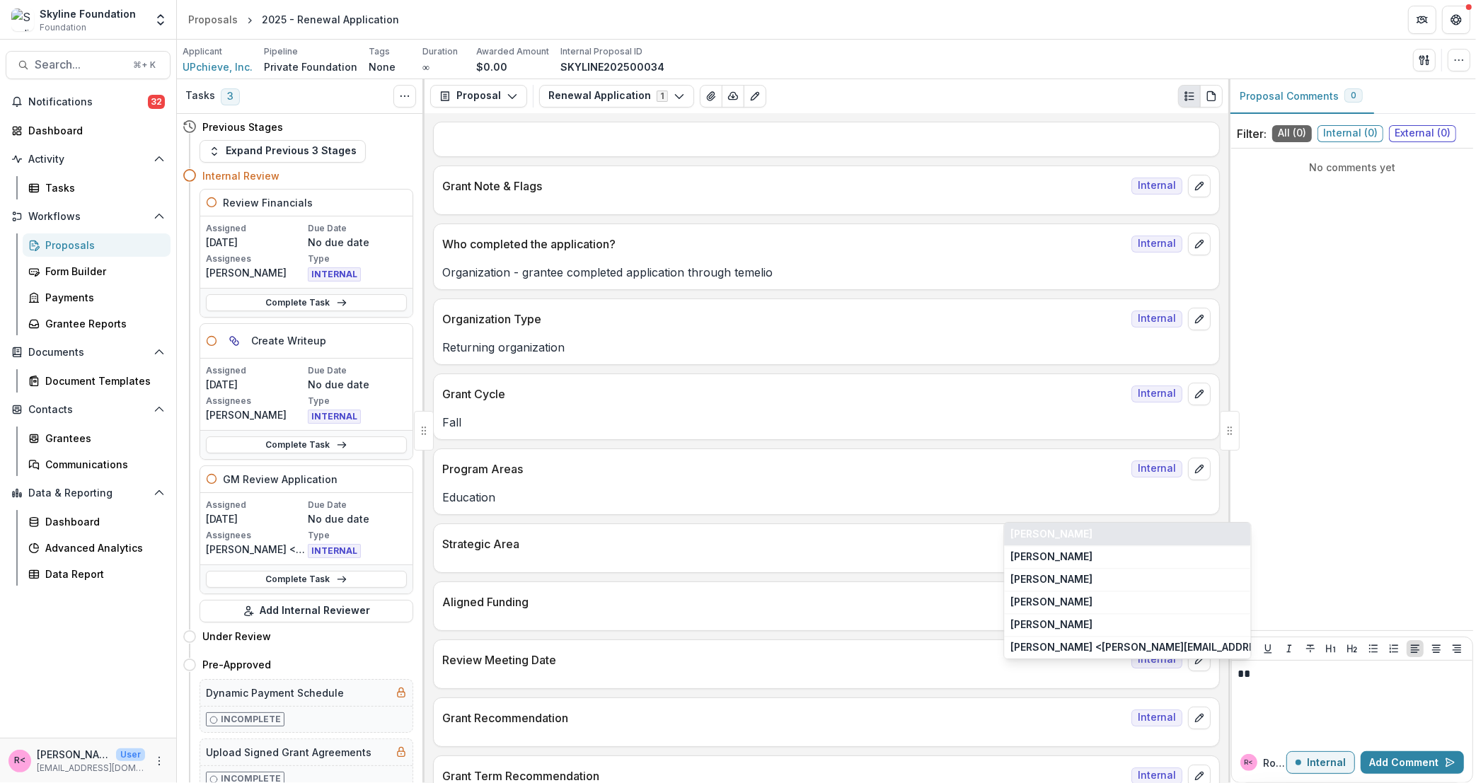
click at [1190, 544] on button "[PERSON_NAME]" at bounding box center [1128, 534] width 246 height 23
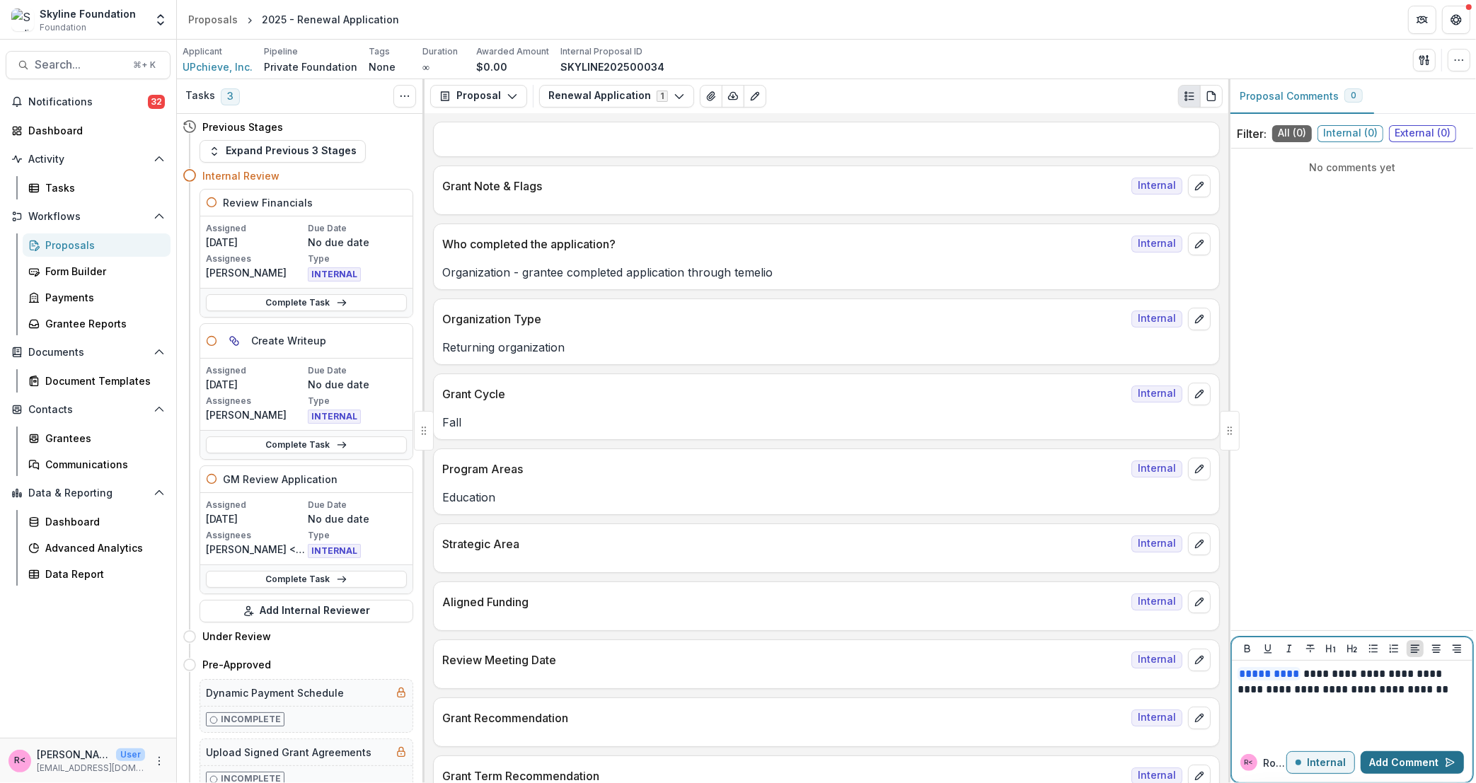
click at [1396, 766] on button "Add Comment" at bounding box center [1412, 763] width 103 height 23
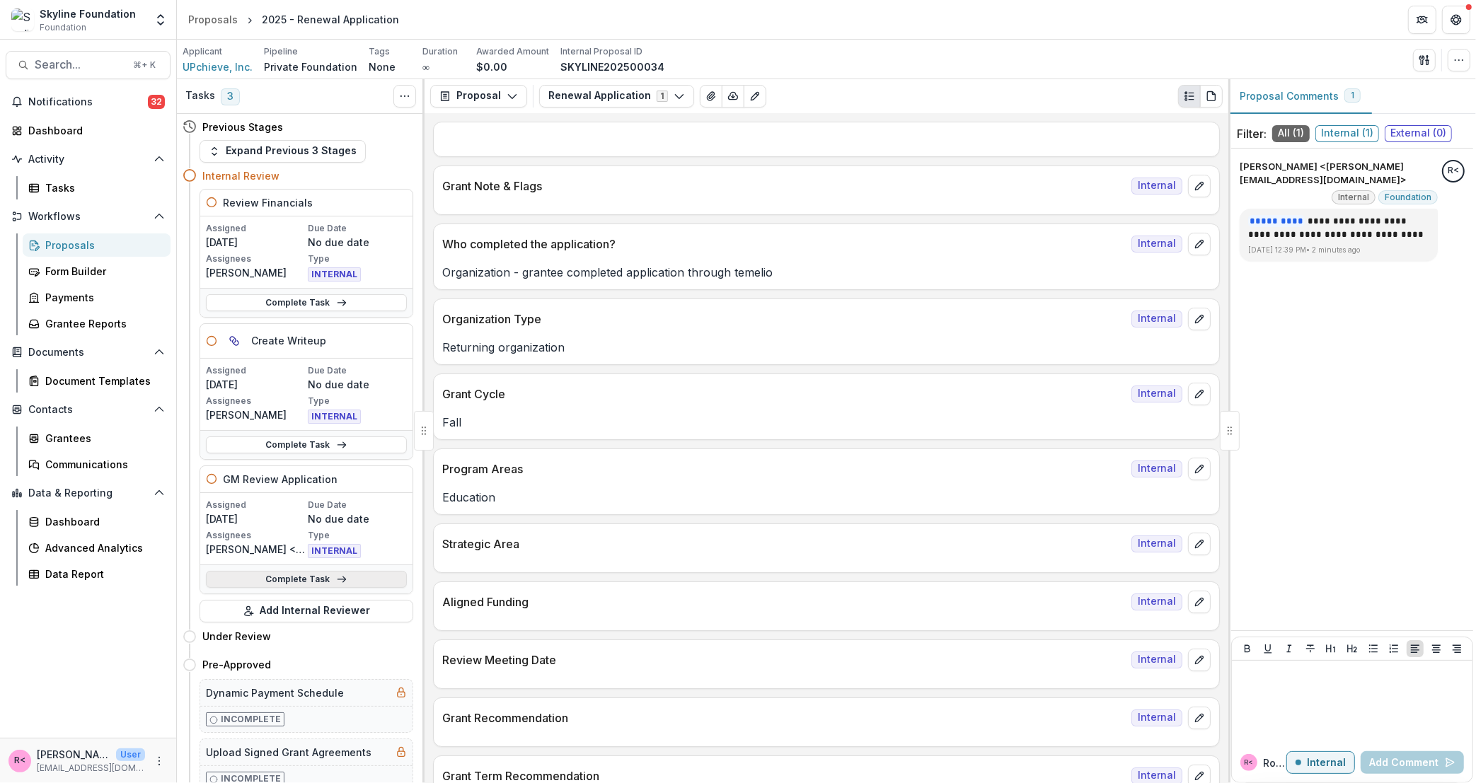
click at [303, 584] on link "Complete Task" at bounding box center [306, 579] width 201 height 17
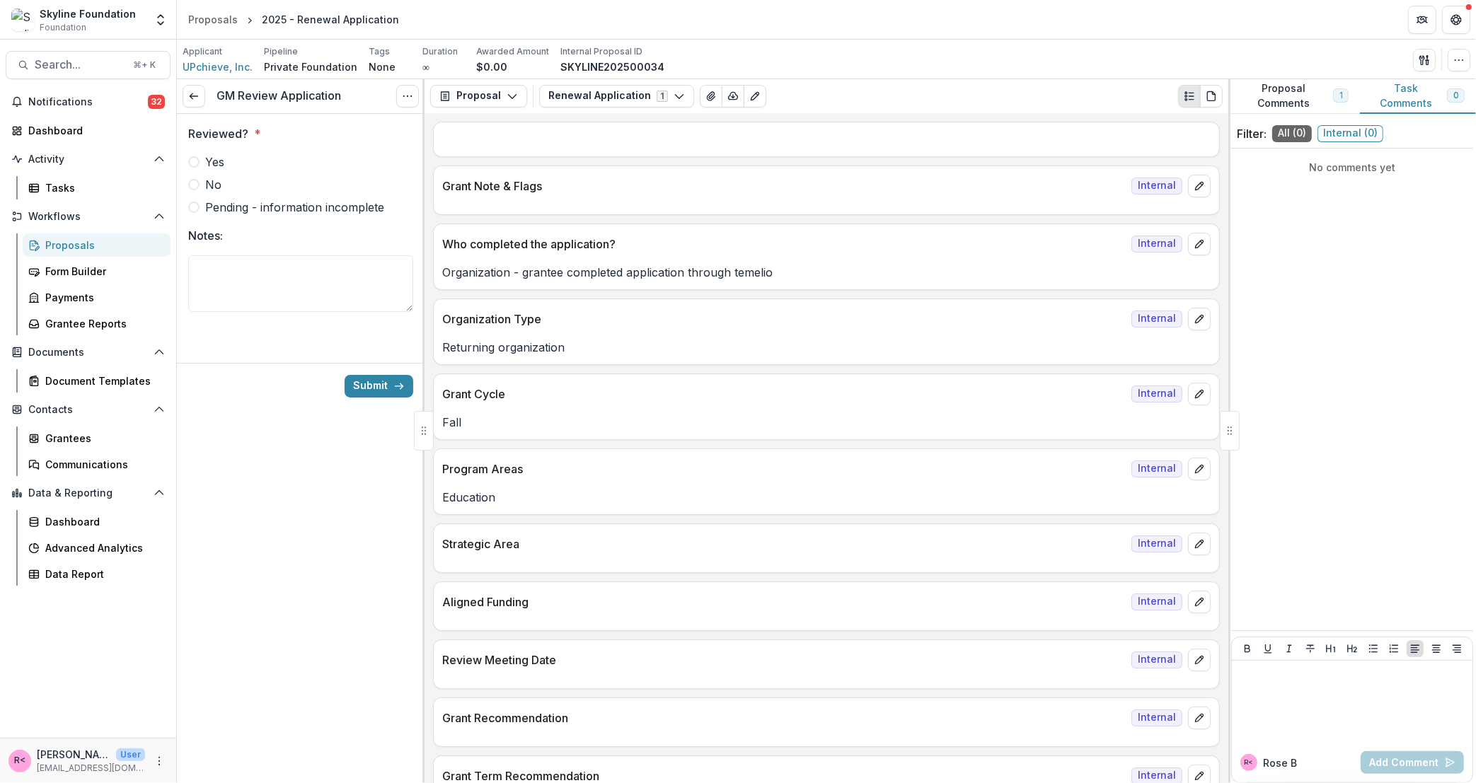
click at [205, 168] on span "Yes" at bounding box center [214, 162] width 19 height 17
click at [370, 385] on button "Submit" at bounding box center [379, 386] width 69 height 23
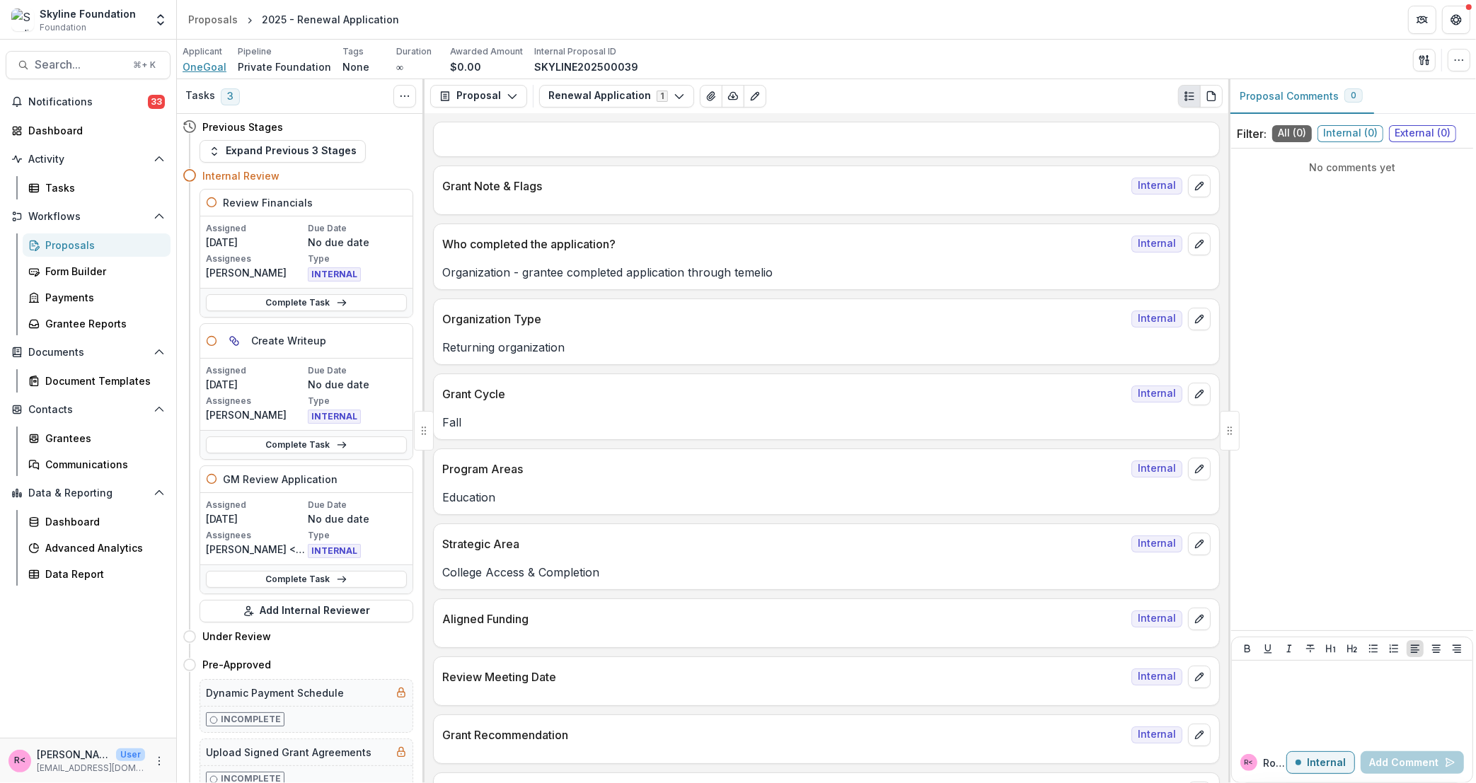
click at [220, 67] on span "OneGoal" at bounding box center [205, 66] width 44 height 15
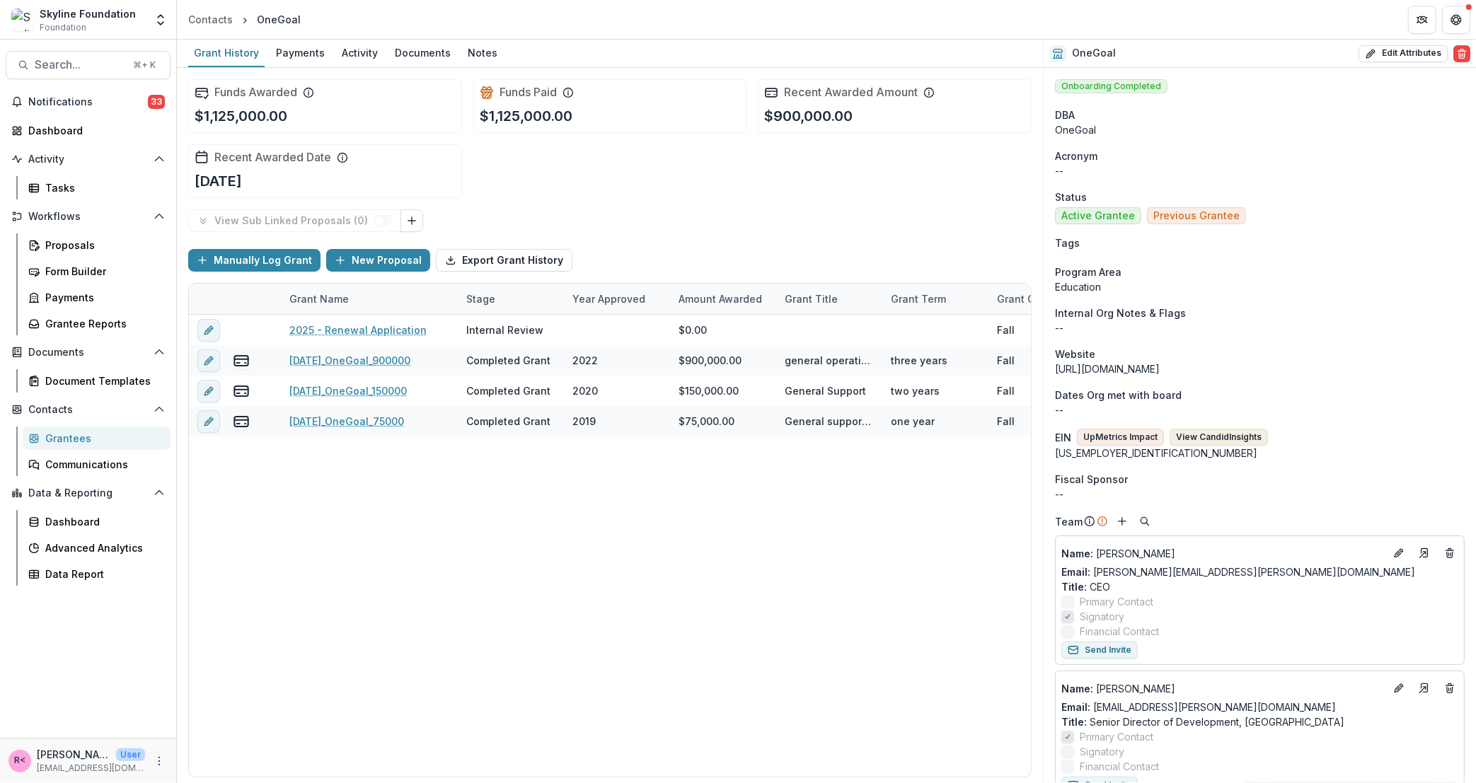
click at [1188, 440] on button "View Candid Insights" at bounding box center [1219, 437] width 98 height 17
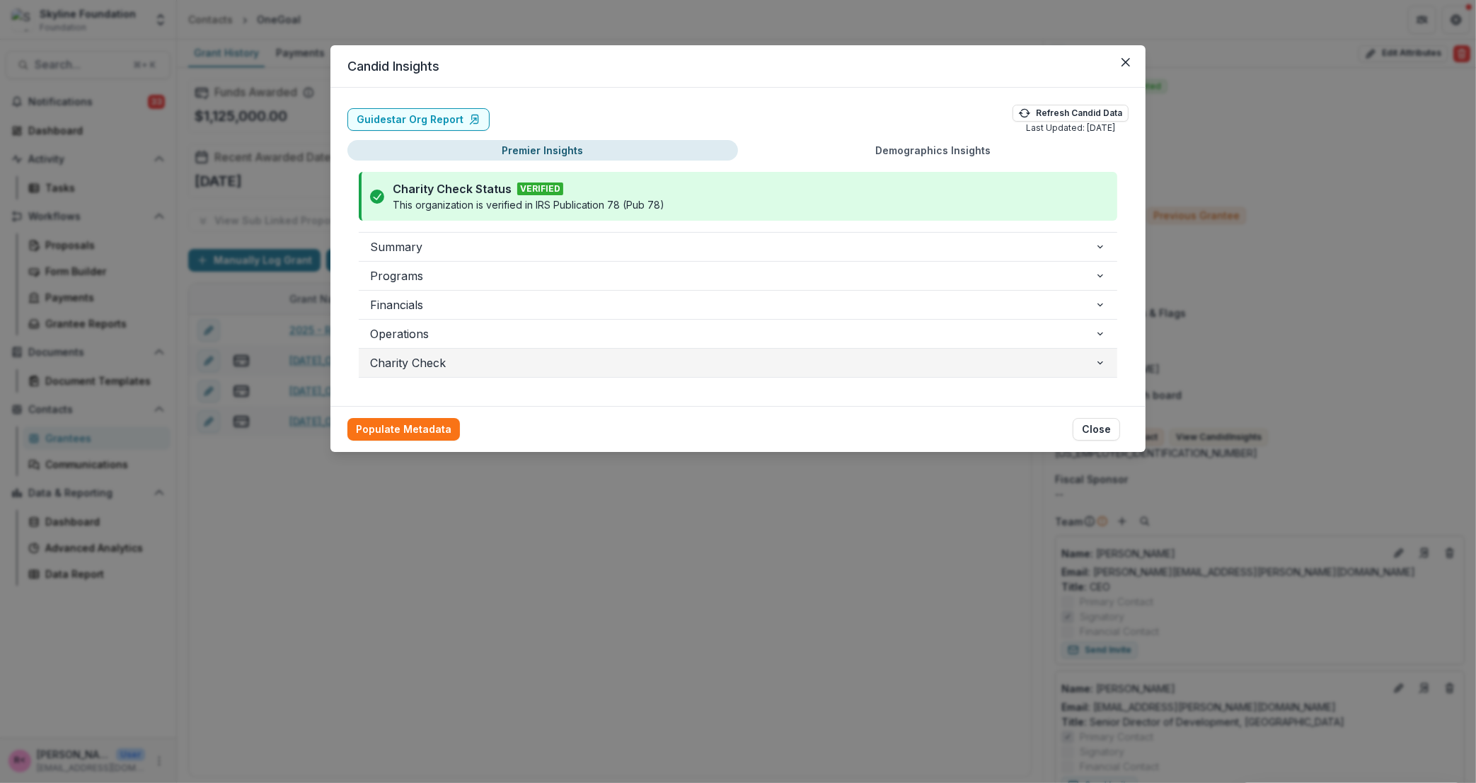
click at [410, 352] on button "Charity Check" at bounding box center [738, 363] width 759 height 28
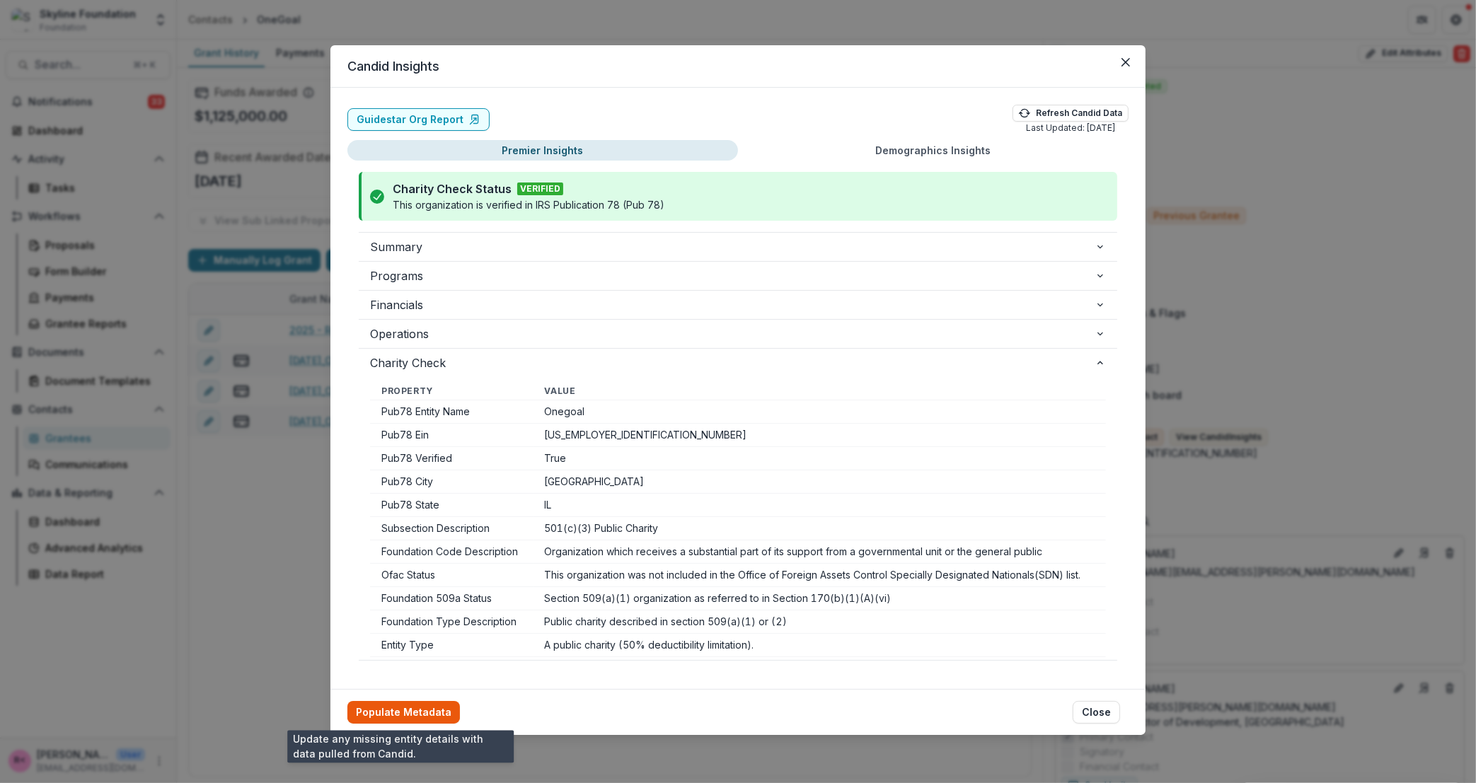
click at [387, 714] on button "Populate Metadata" at bounding box center [403, 712] width 113 height 23
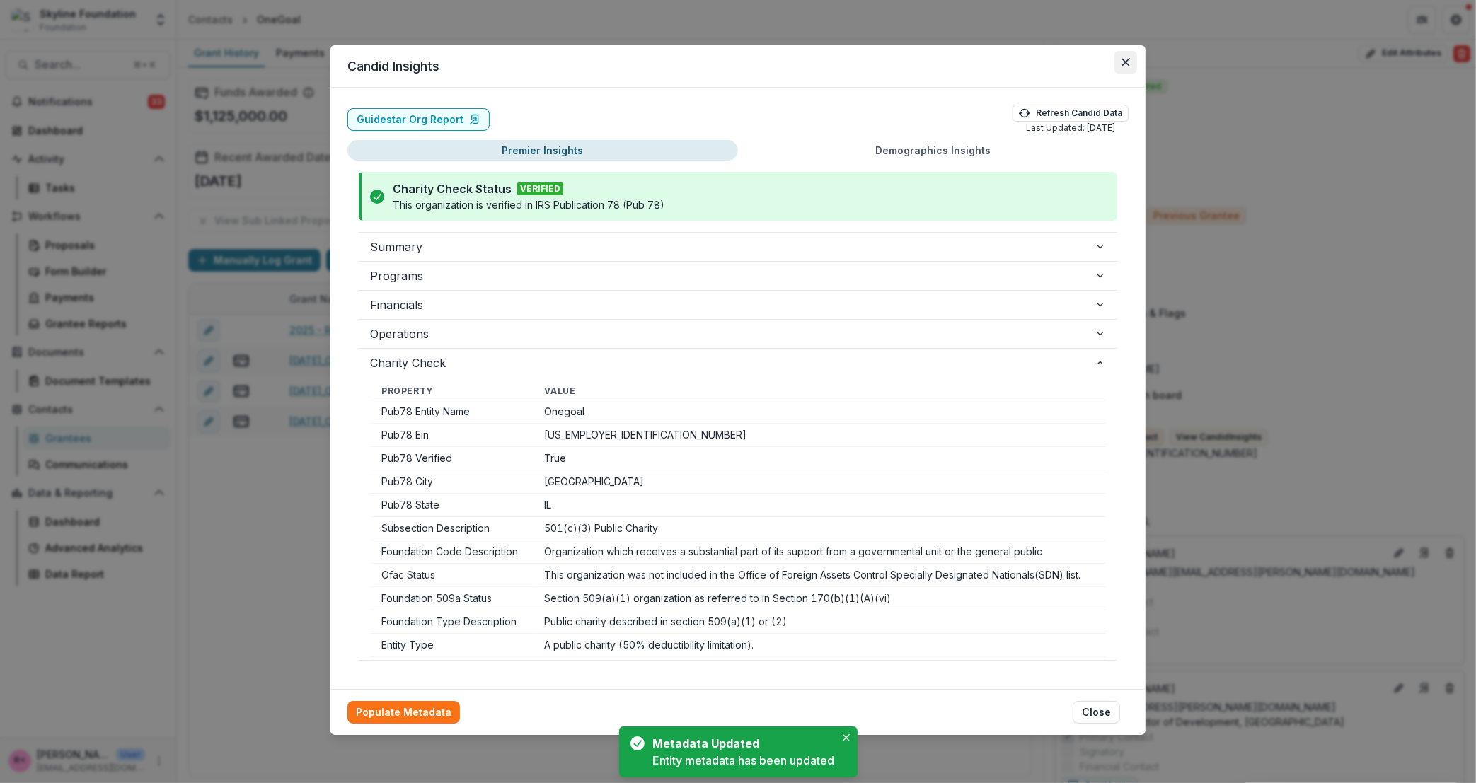
click at [1127, 60] on icon "Close" at bounding box center [1126, 62] width 8 height 8
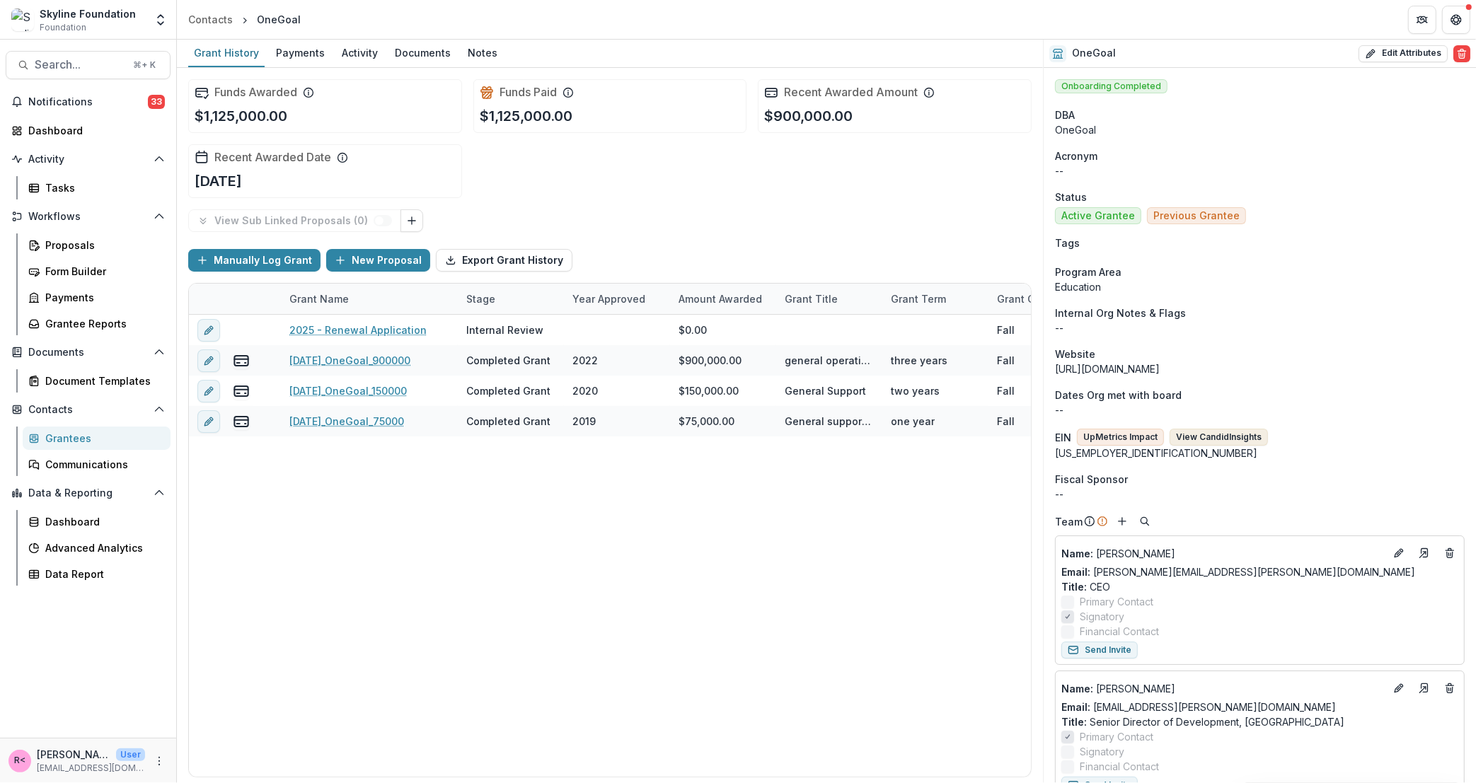
click at [1227, 444] on button "View Candid Insights" at bounding box center [1219, 437] width 98 height 17
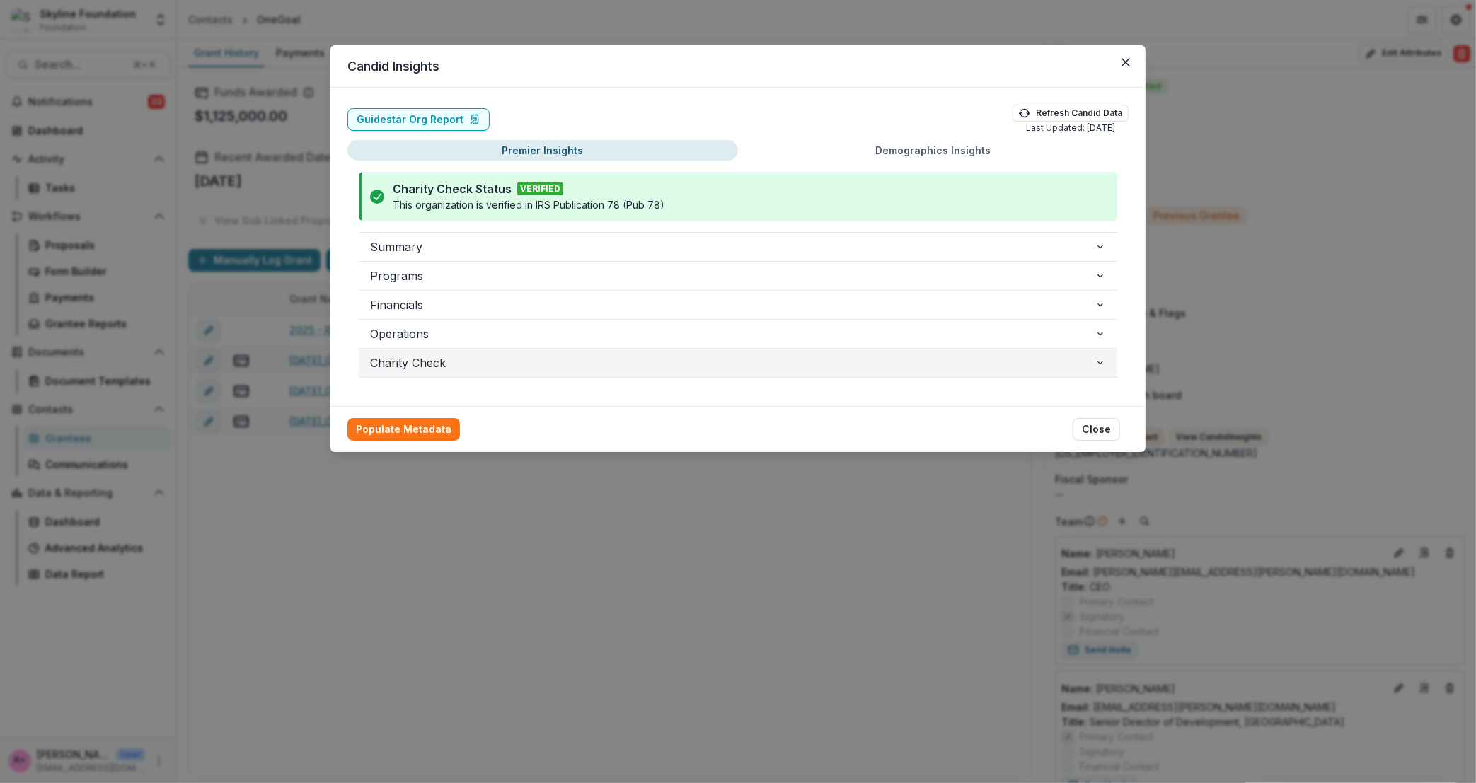
click at [427, 365] on span "Charity Check" at bounding box center [732, 363] width 725 height 17
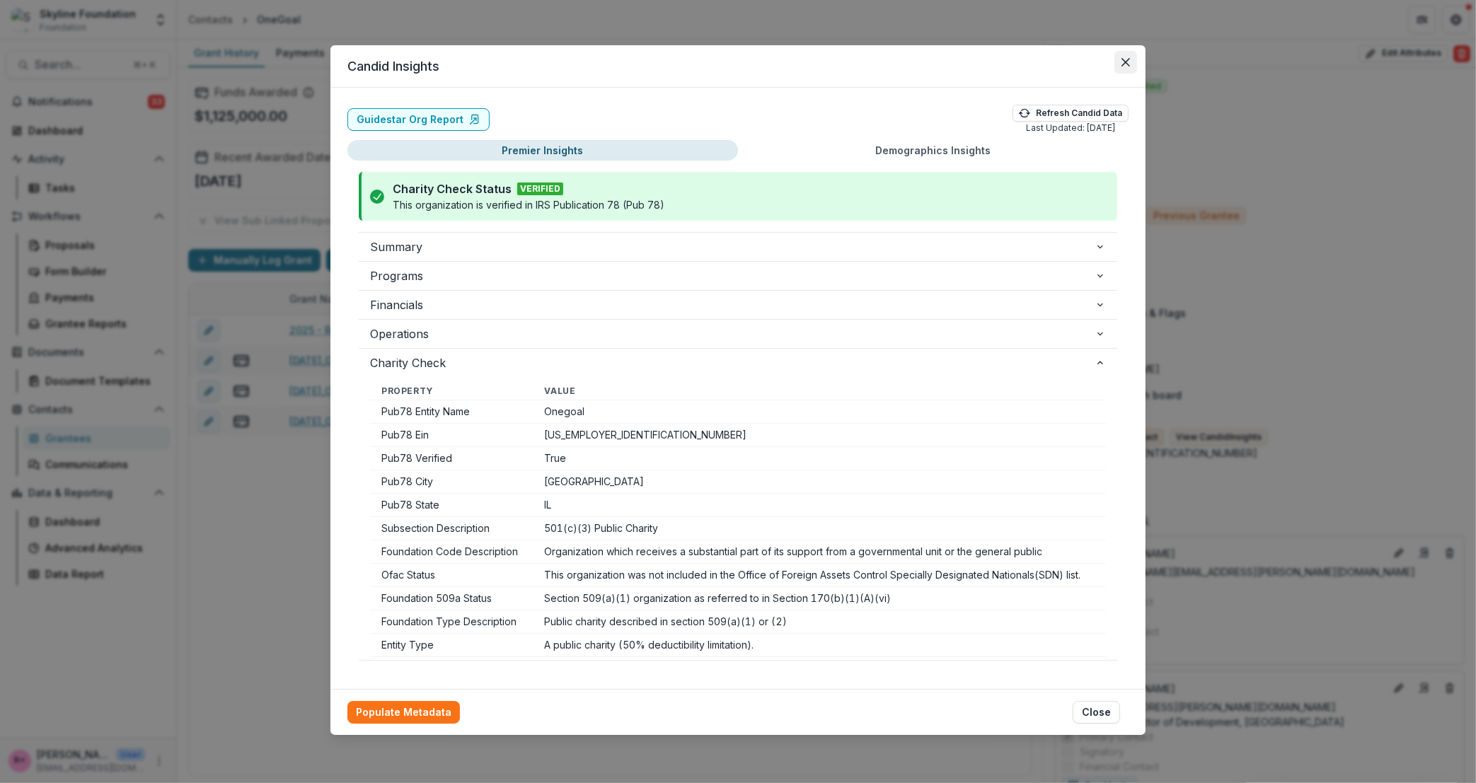
click at [1127, 62] on icon "Close" at bounding box center [1126, 62] width 8 height 8
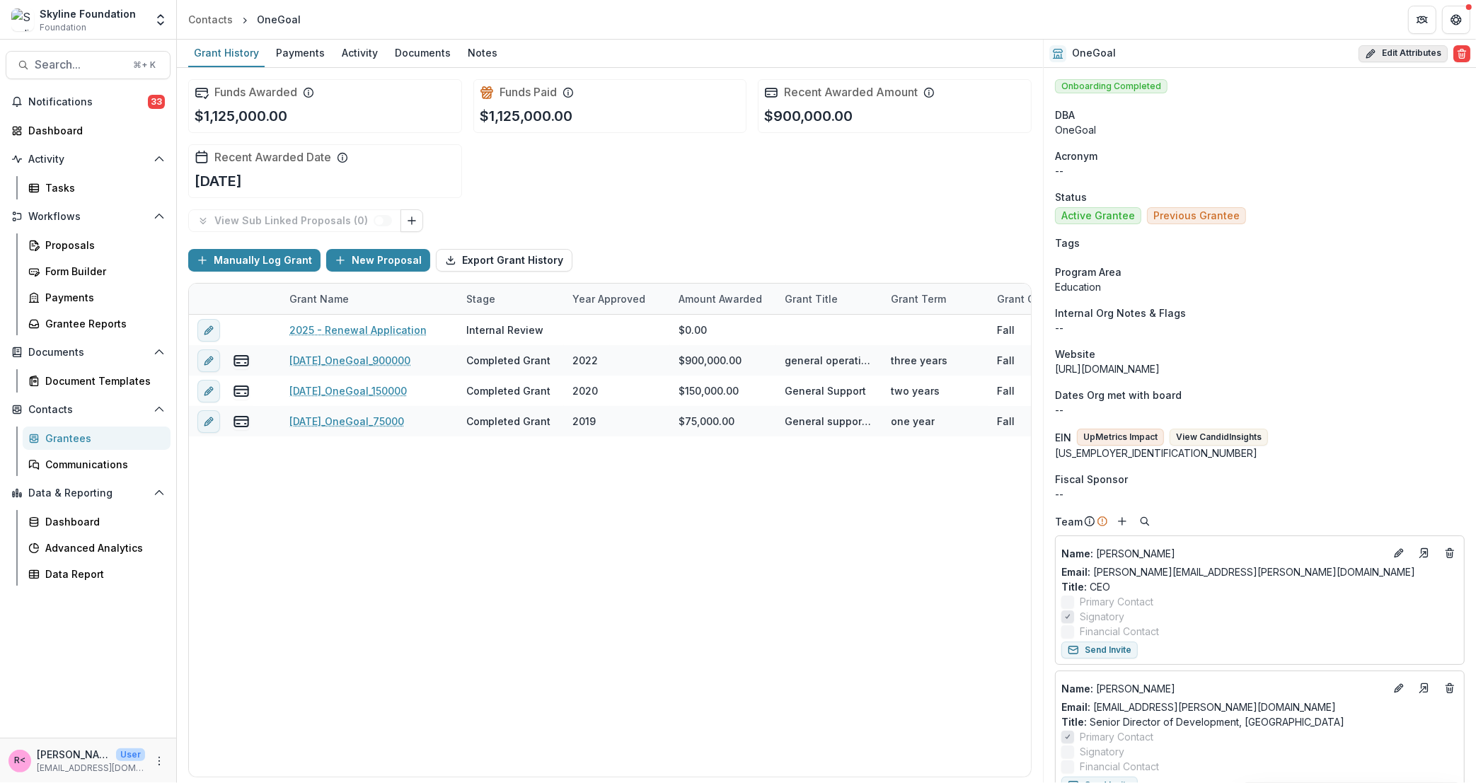
click at [1391, 56] on button "Edit Attributes" at bounding box center [1403, 53] width 89 height 17
select select
select select "**********"
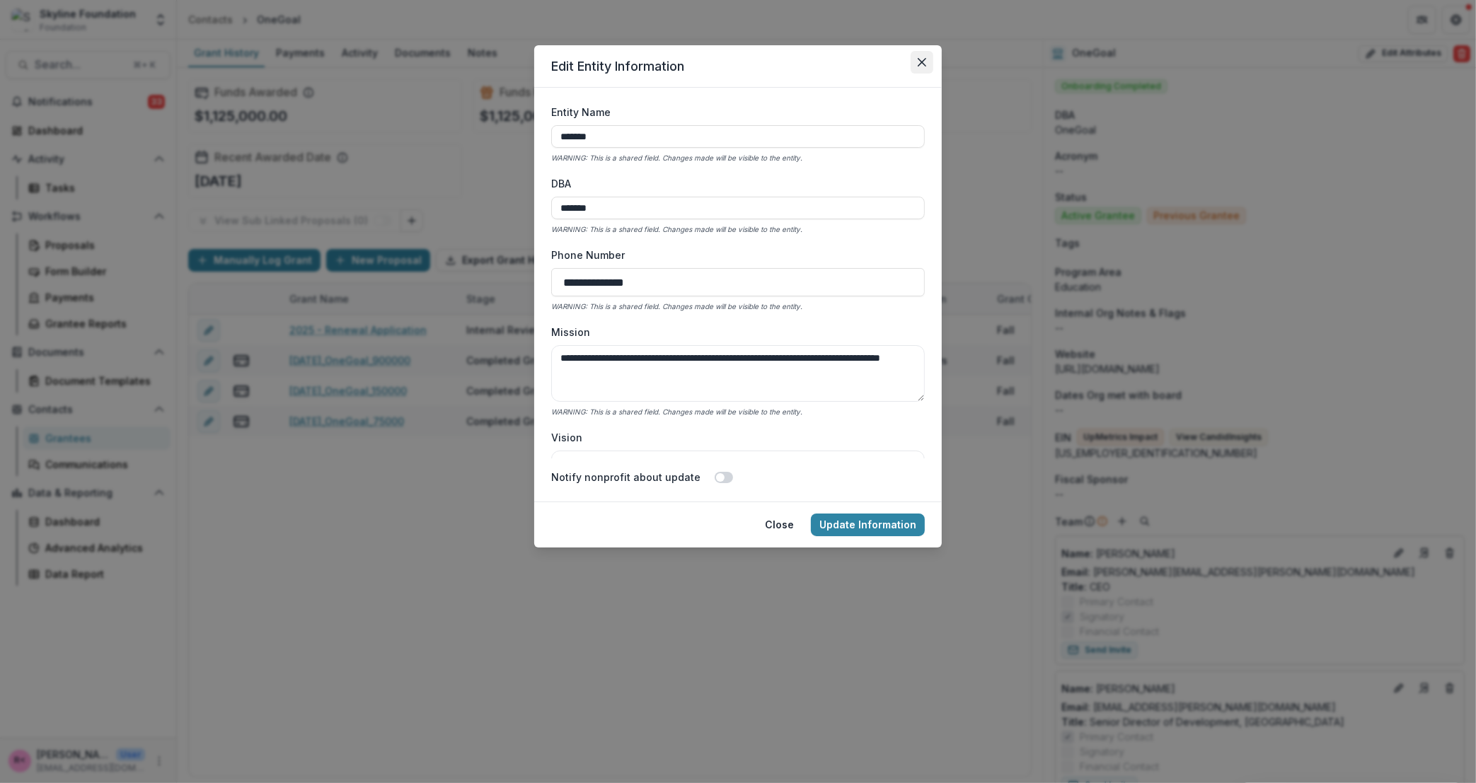
click at [921, 54] on button "Close" at bounding box center [922, 62] width 23 height 23
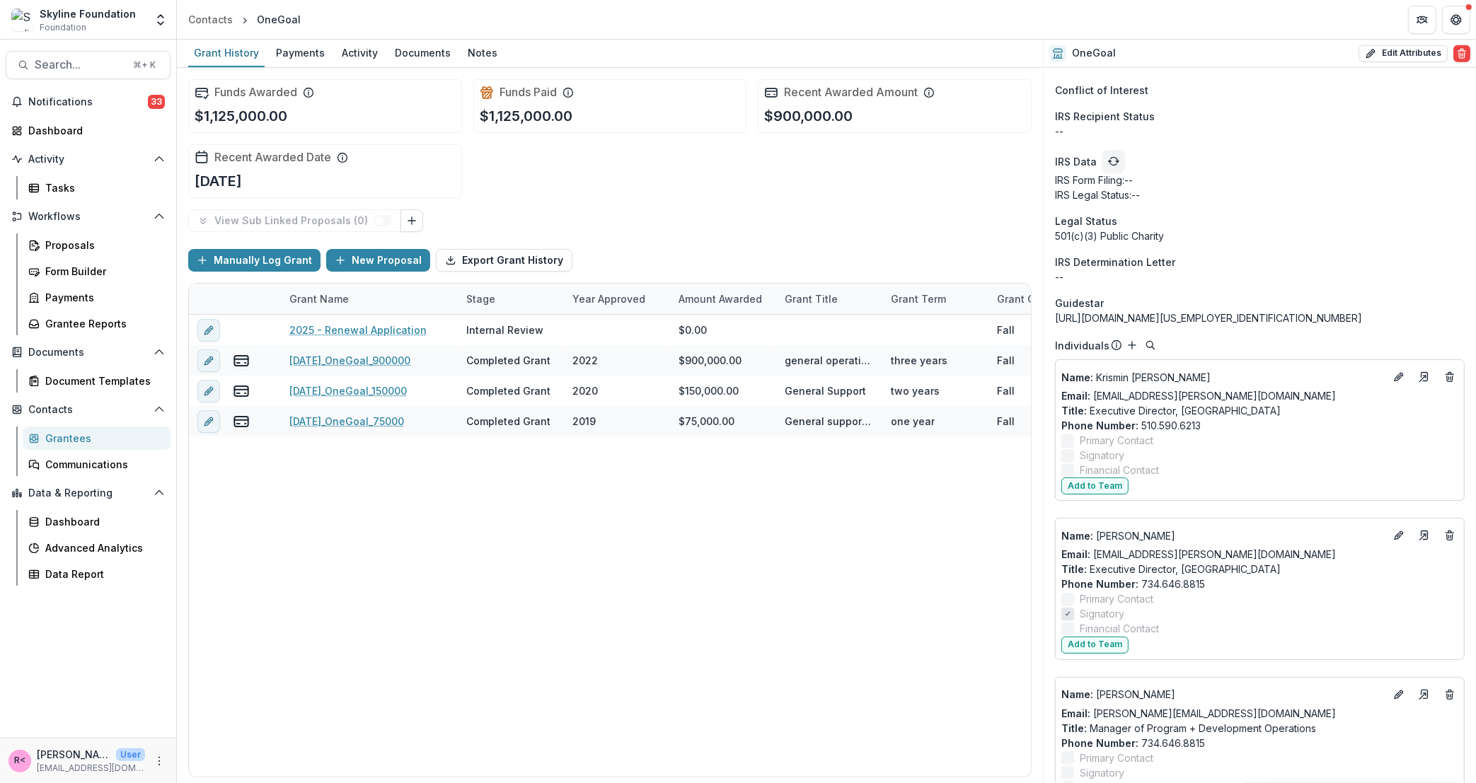
scroll to position [1718, 0]
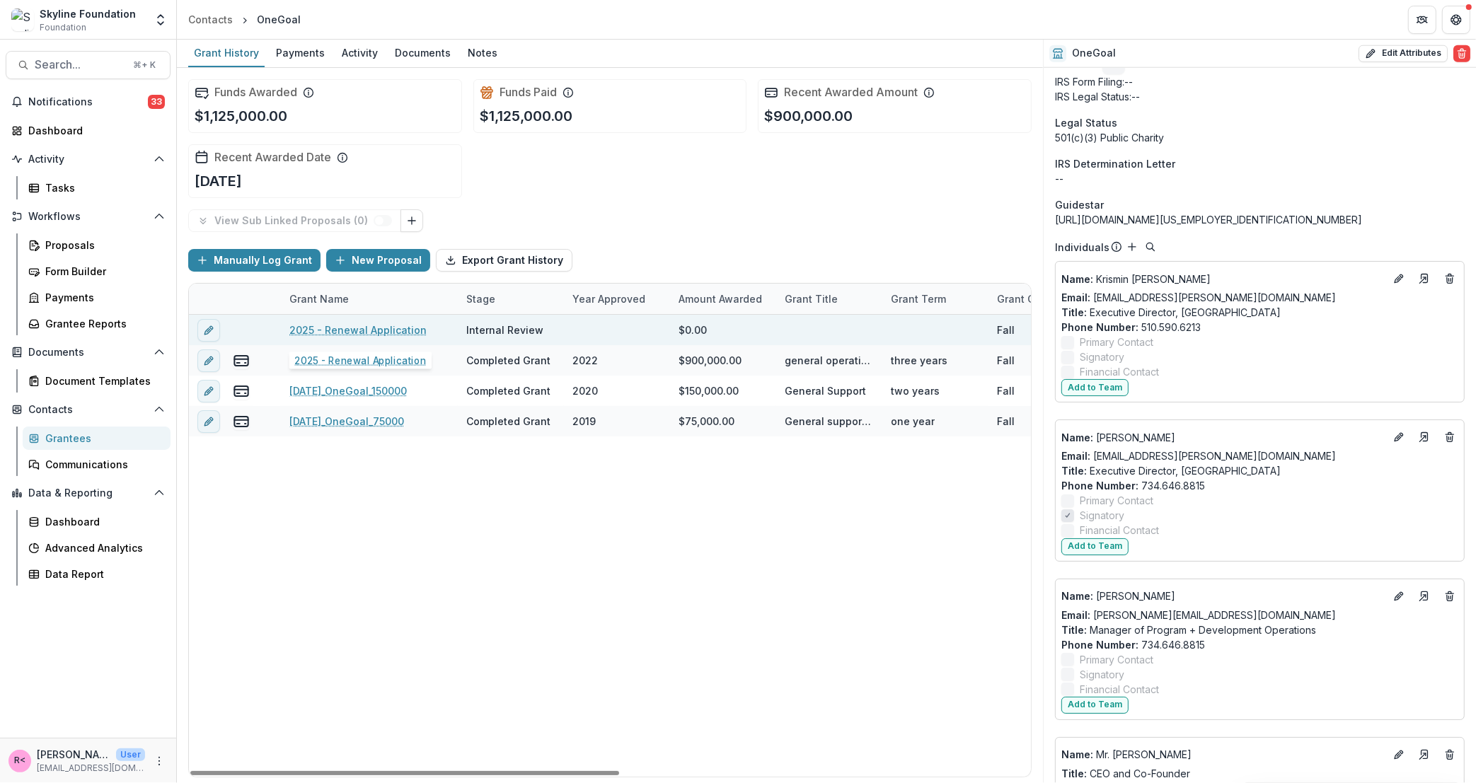
click at [353, 334] on link "2025 - Renewal Application" at bounding box center [357, 330] width 137 height 15
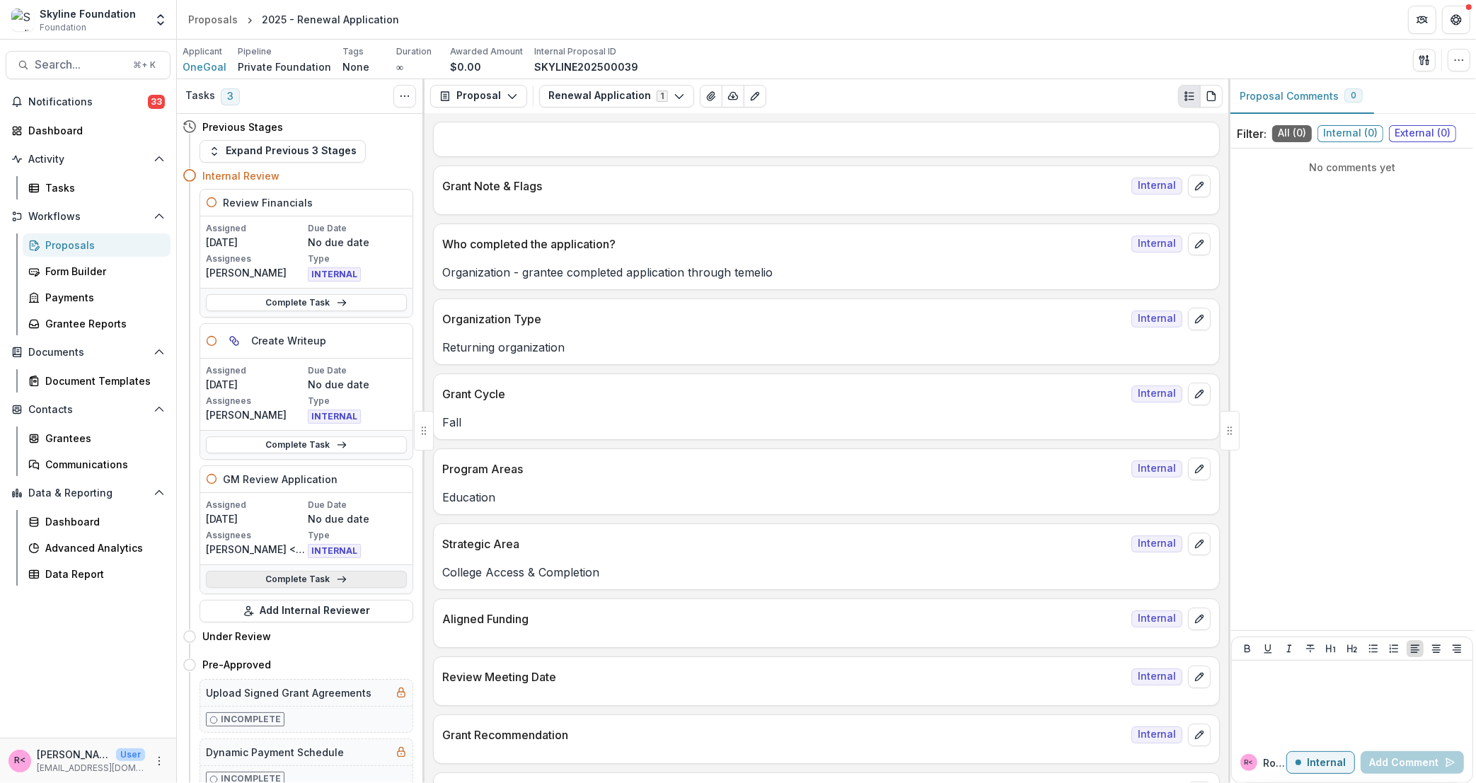
click at [273, 580] on link "Complete Task" at bounding box center [306, 579] width 201 height 17
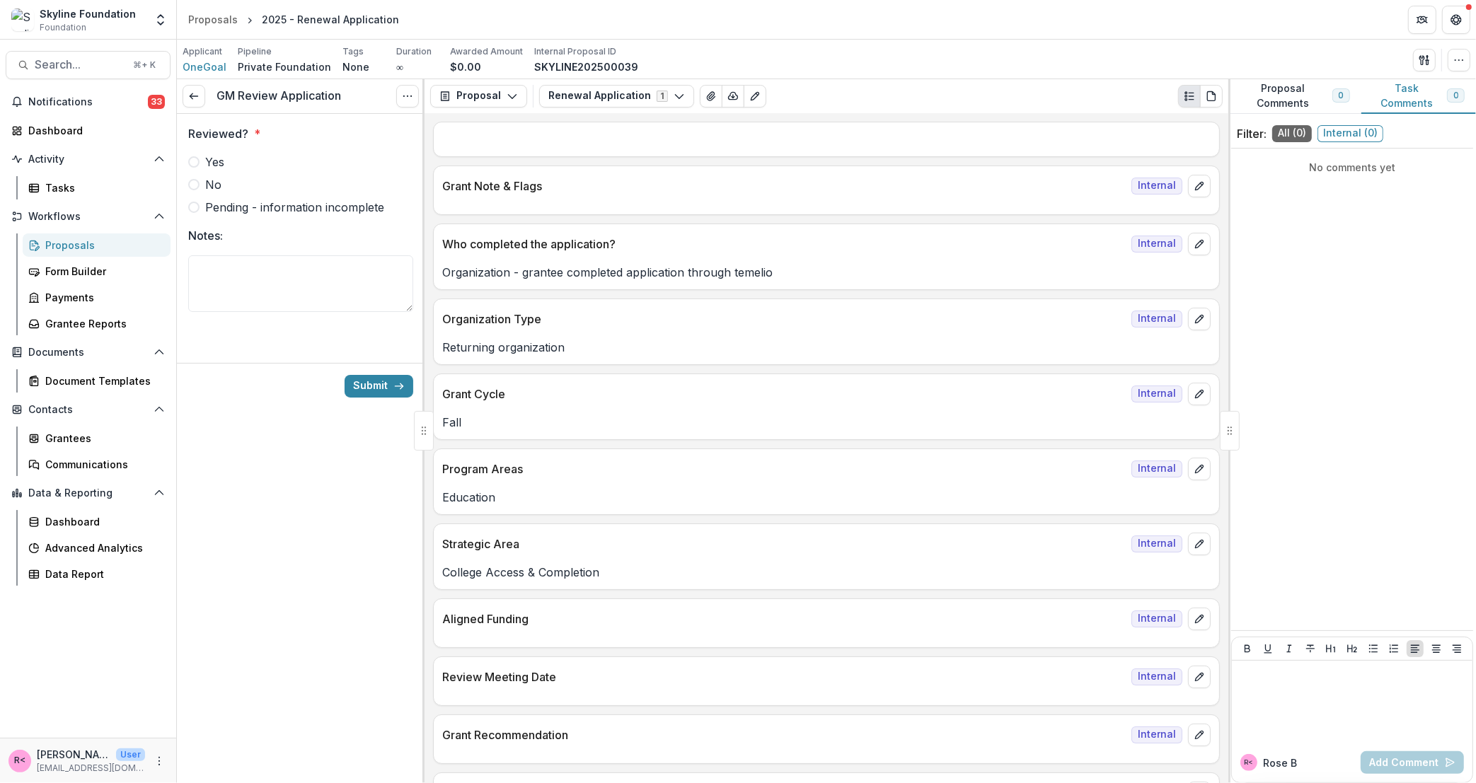
click at [217, 168] on span "Yes" at bounding box center [214, 162] width 19 height 17
click at [374, 394] on button "Submit" at bounding box center [379, 386] width 69 height 23
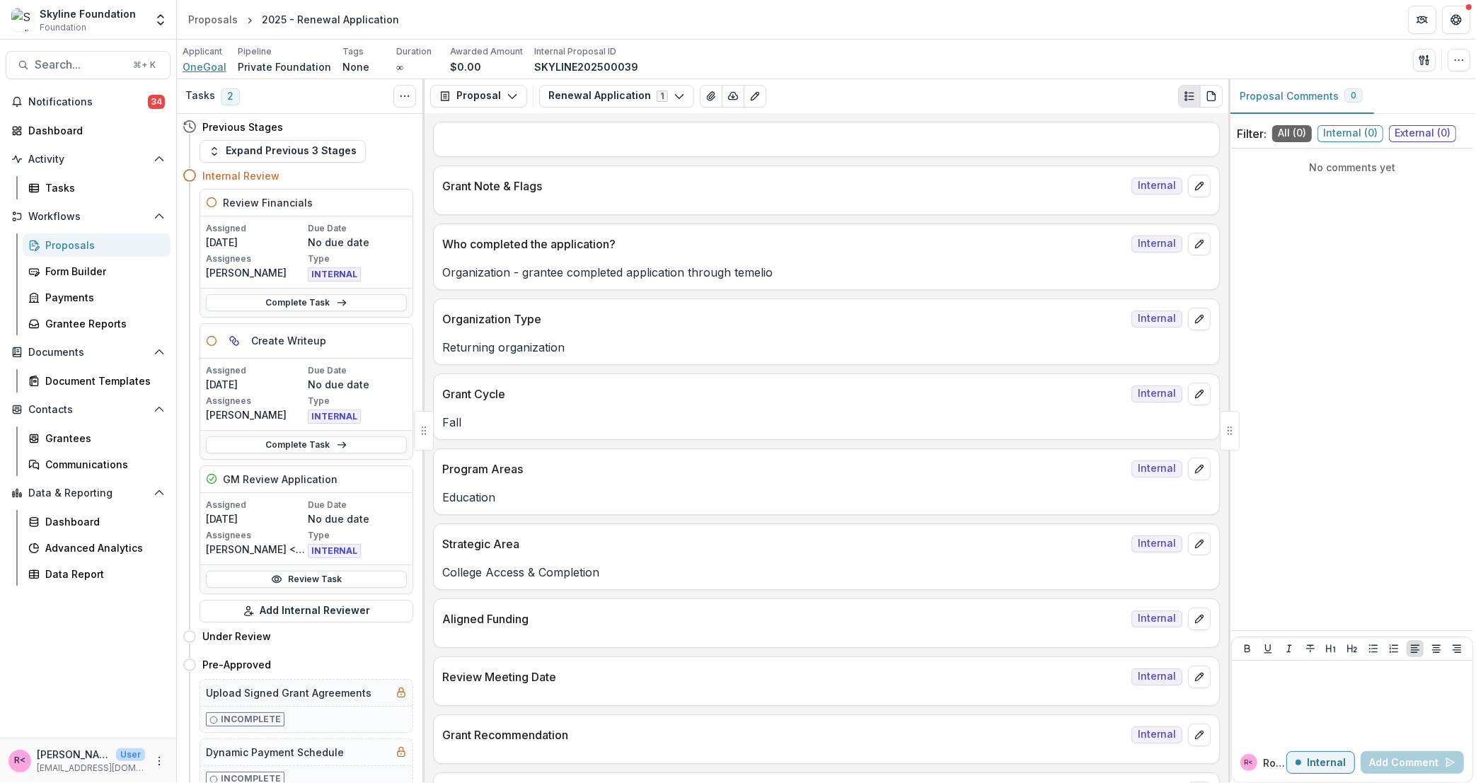
click at [206, 69] on span "OneGoal" at bounding box center [205, 66] width 44 height 15
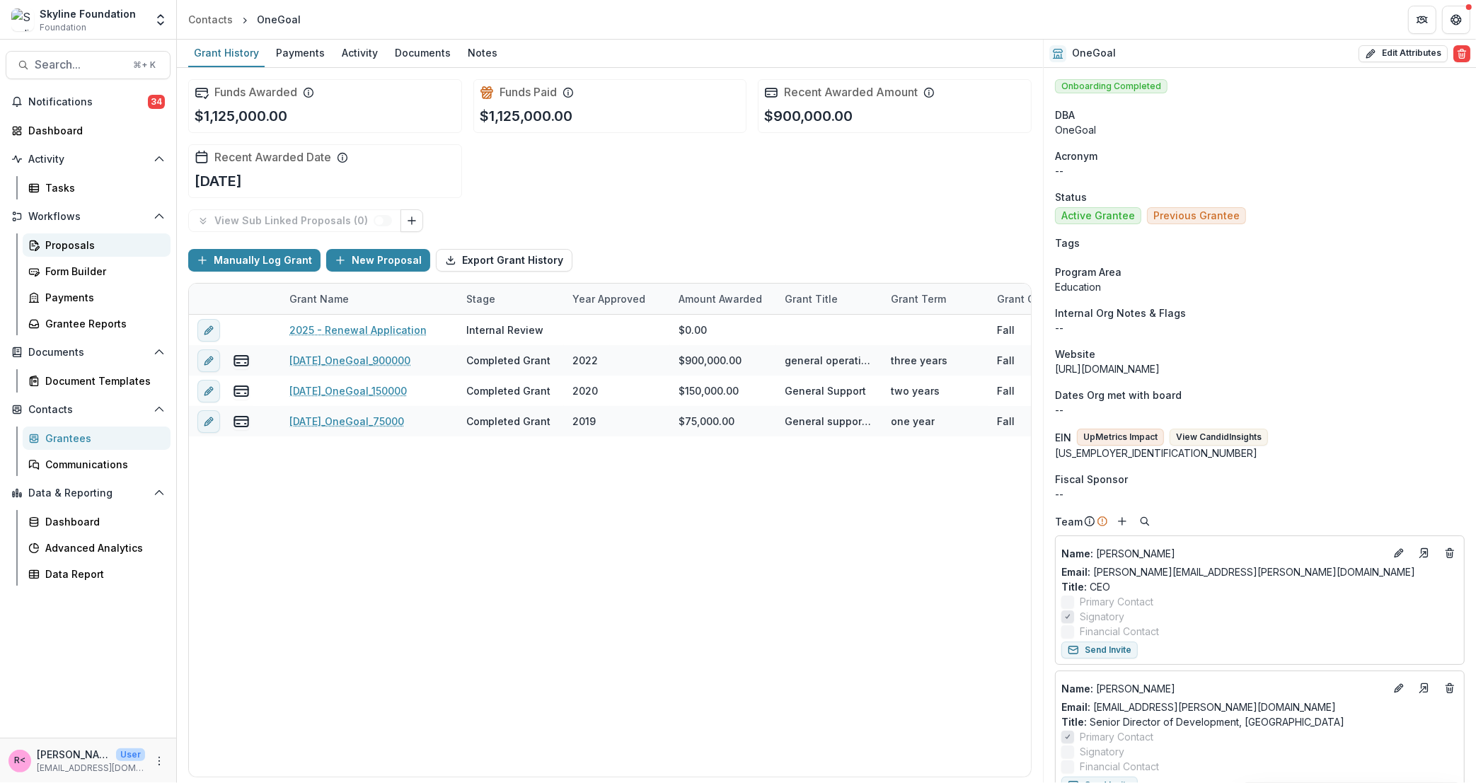
click at [88, 246] on div "Proposals" at bounding box center [102, 245] width 114 height 15
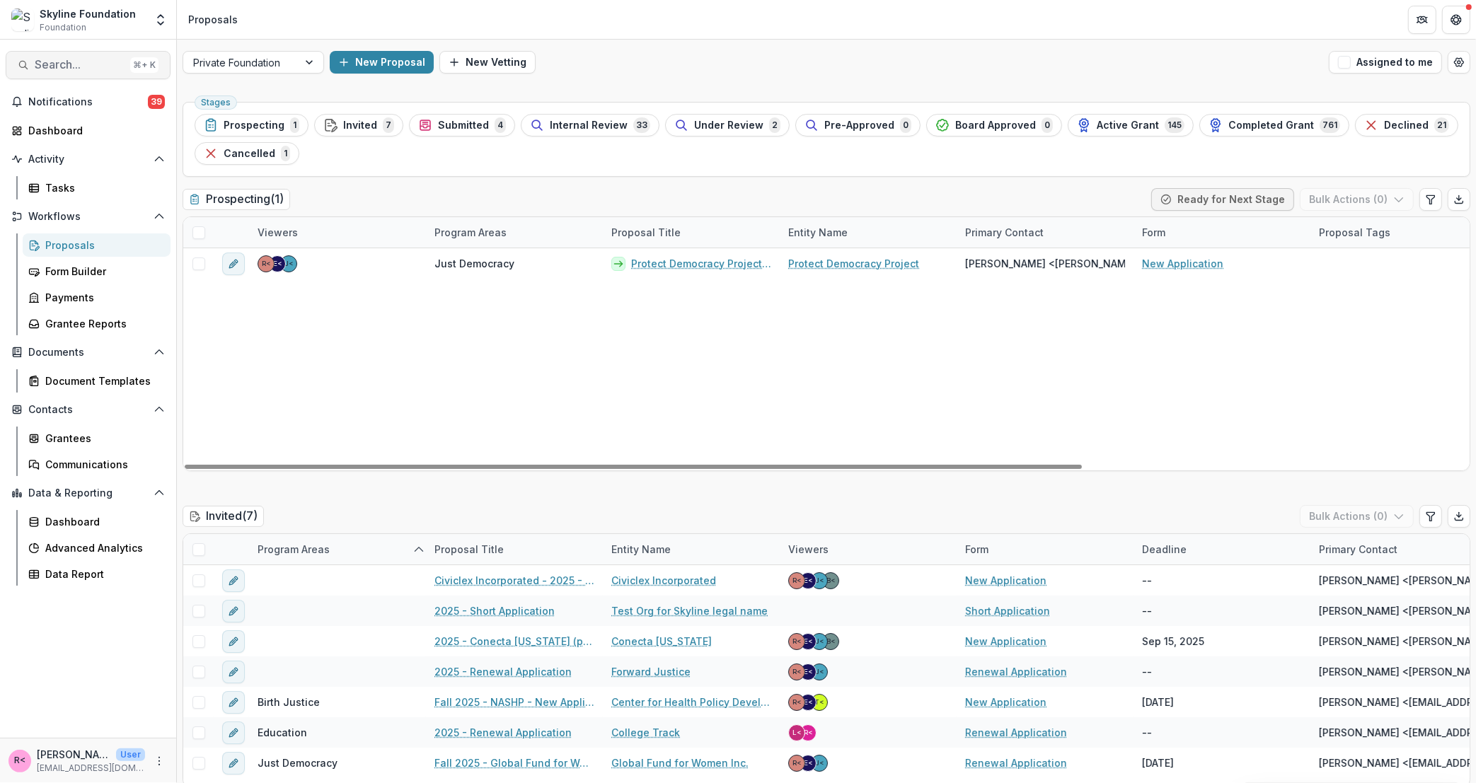
click at [57, 71] on span "Search..." at bounding box center [80, 64] width 90 height 13
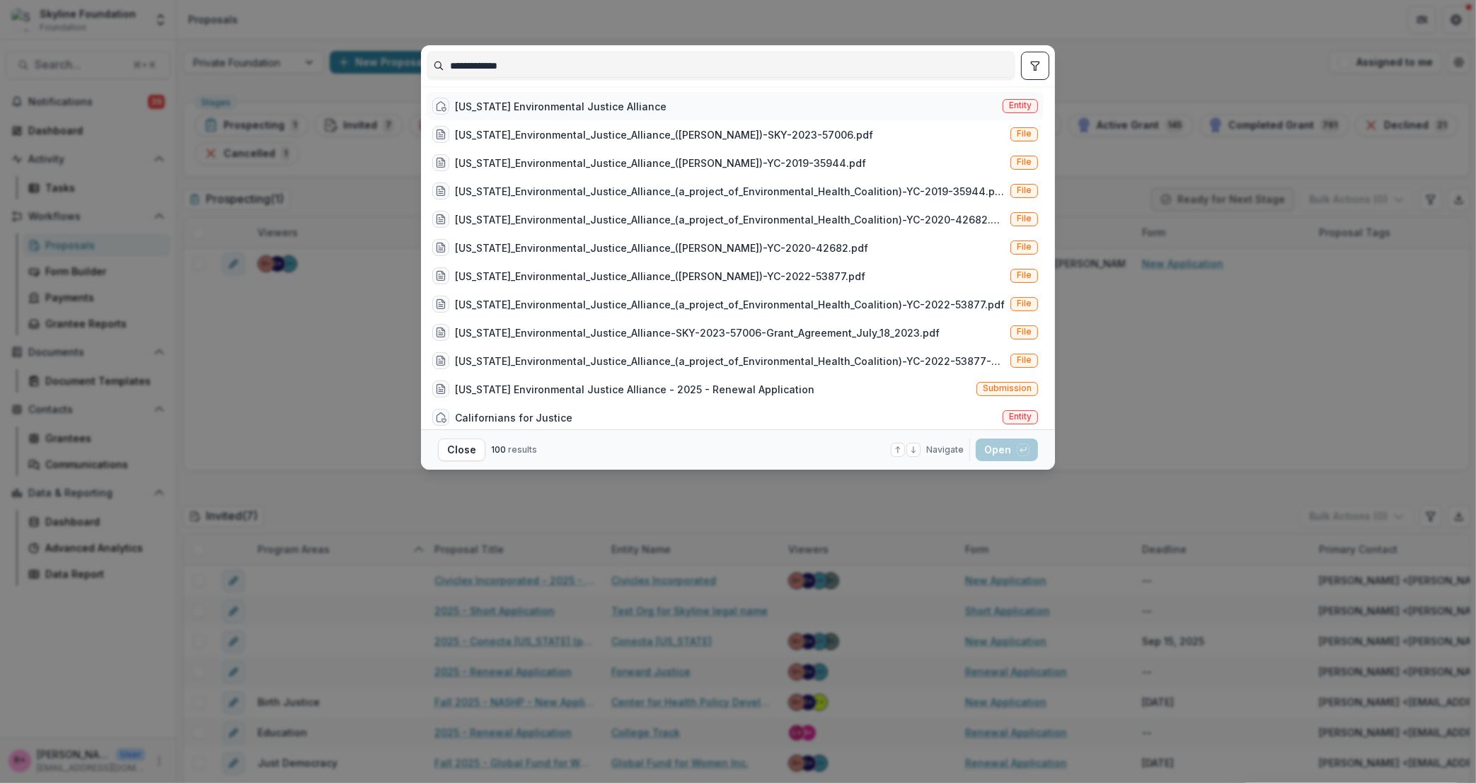
type input "**********"
click at [553, 103] on div "[US_STATE] Environmental Justice Alliance" at bounding box center [561, 106] width 212 height 15
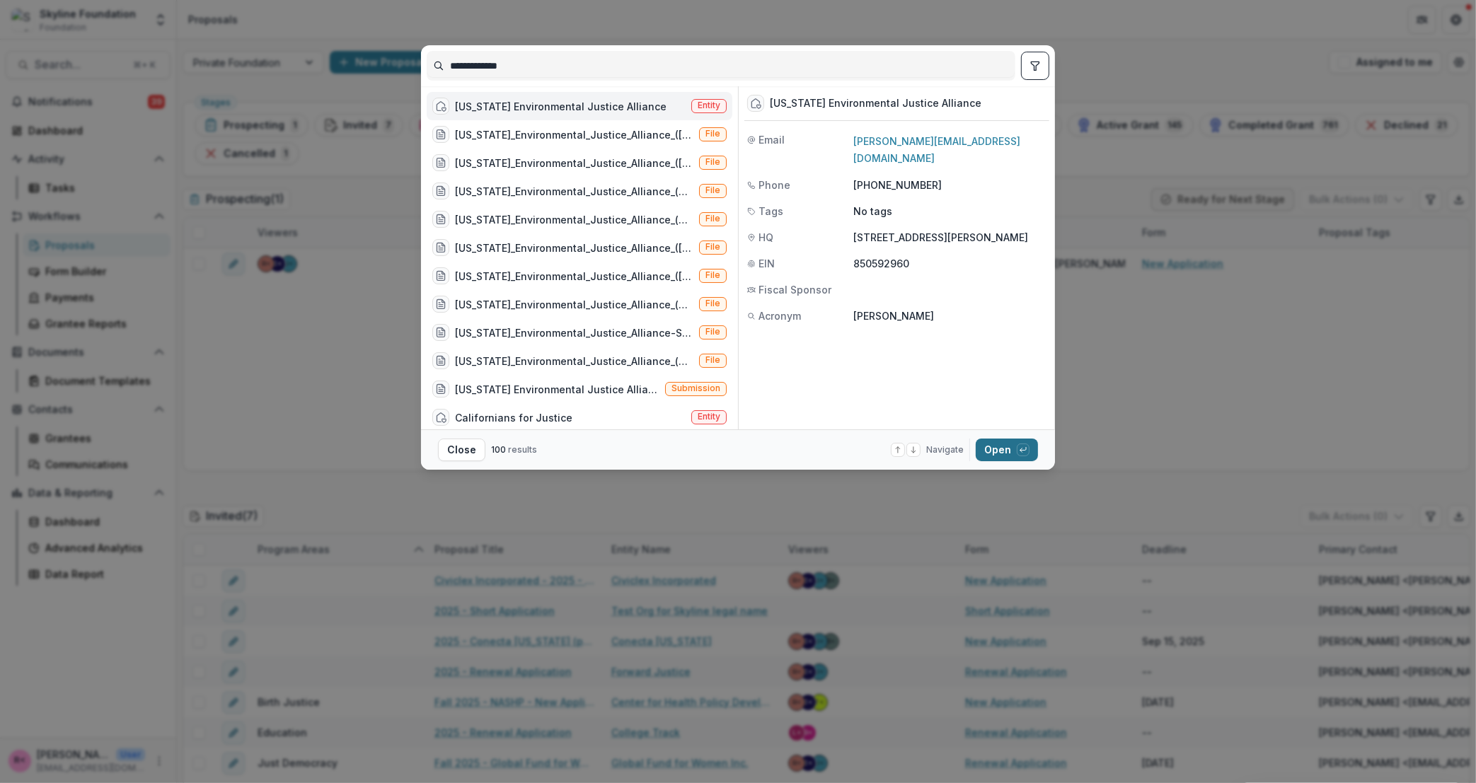
click at [991, 453] on button "Open with enter key" at bounding box center [1007, 450] width 62 height 23
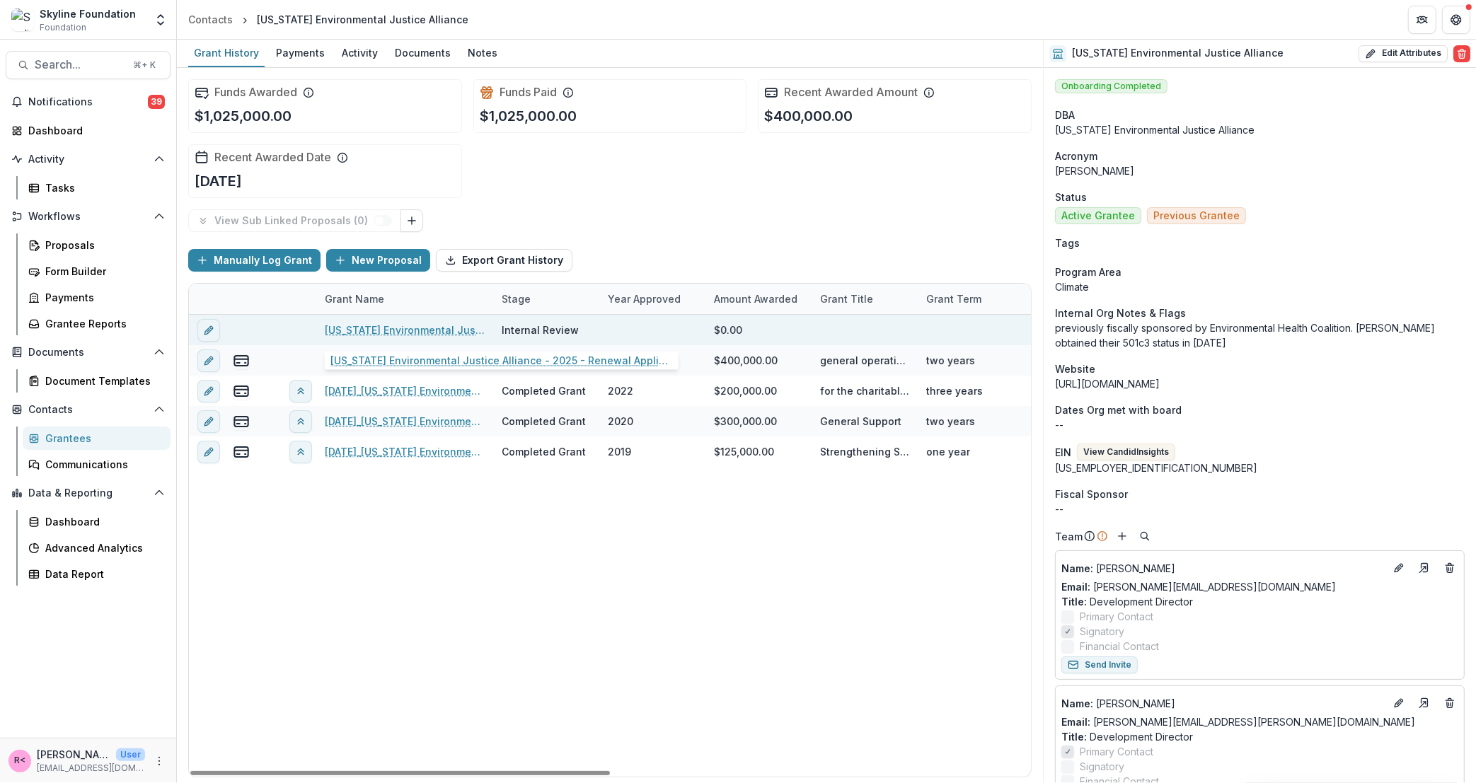
click at [427, 332] on link "[US_STATE] Environmental Justice Alliance - 2025 - Renewal Application" at bounding box center [405, 330] width 160 height 15
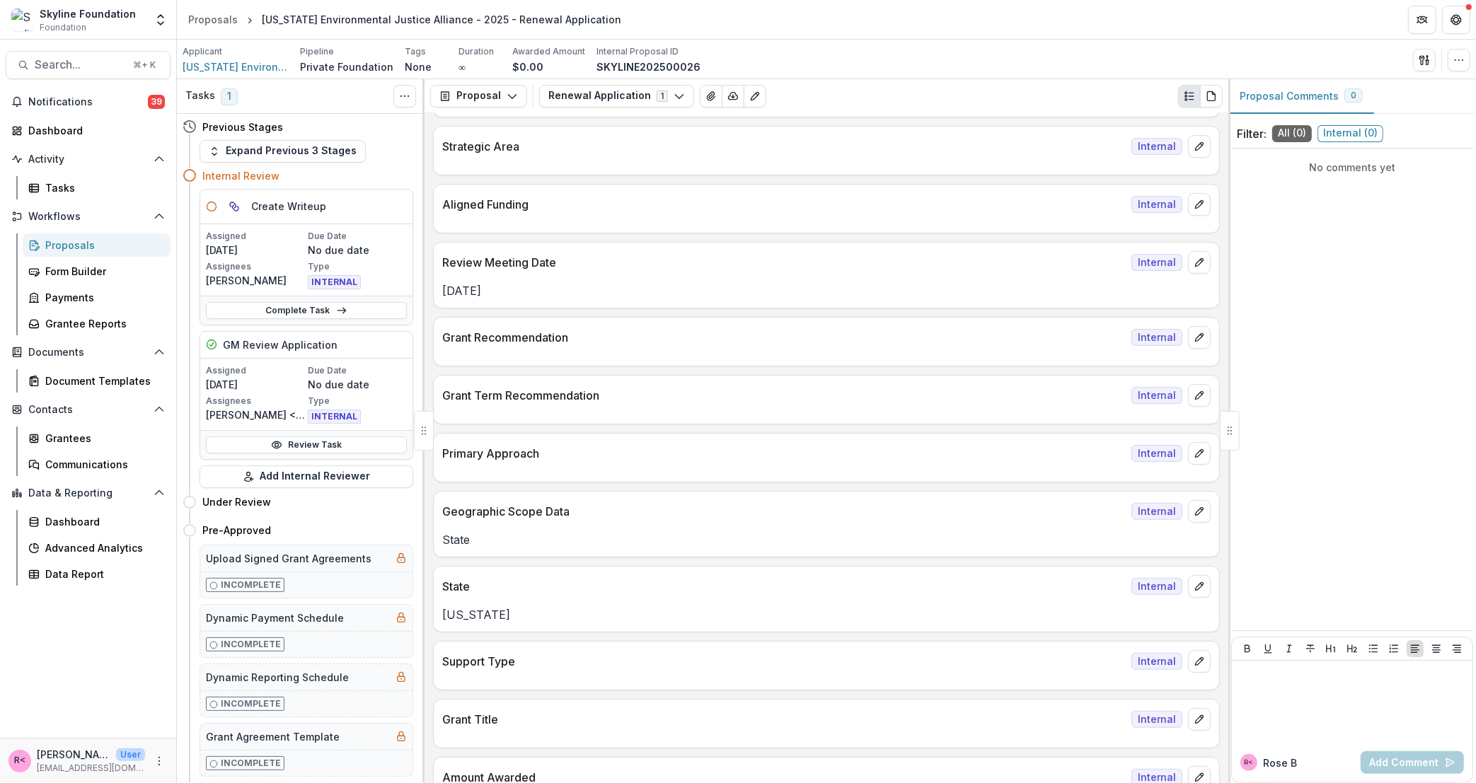
scroll to position [384, 0]
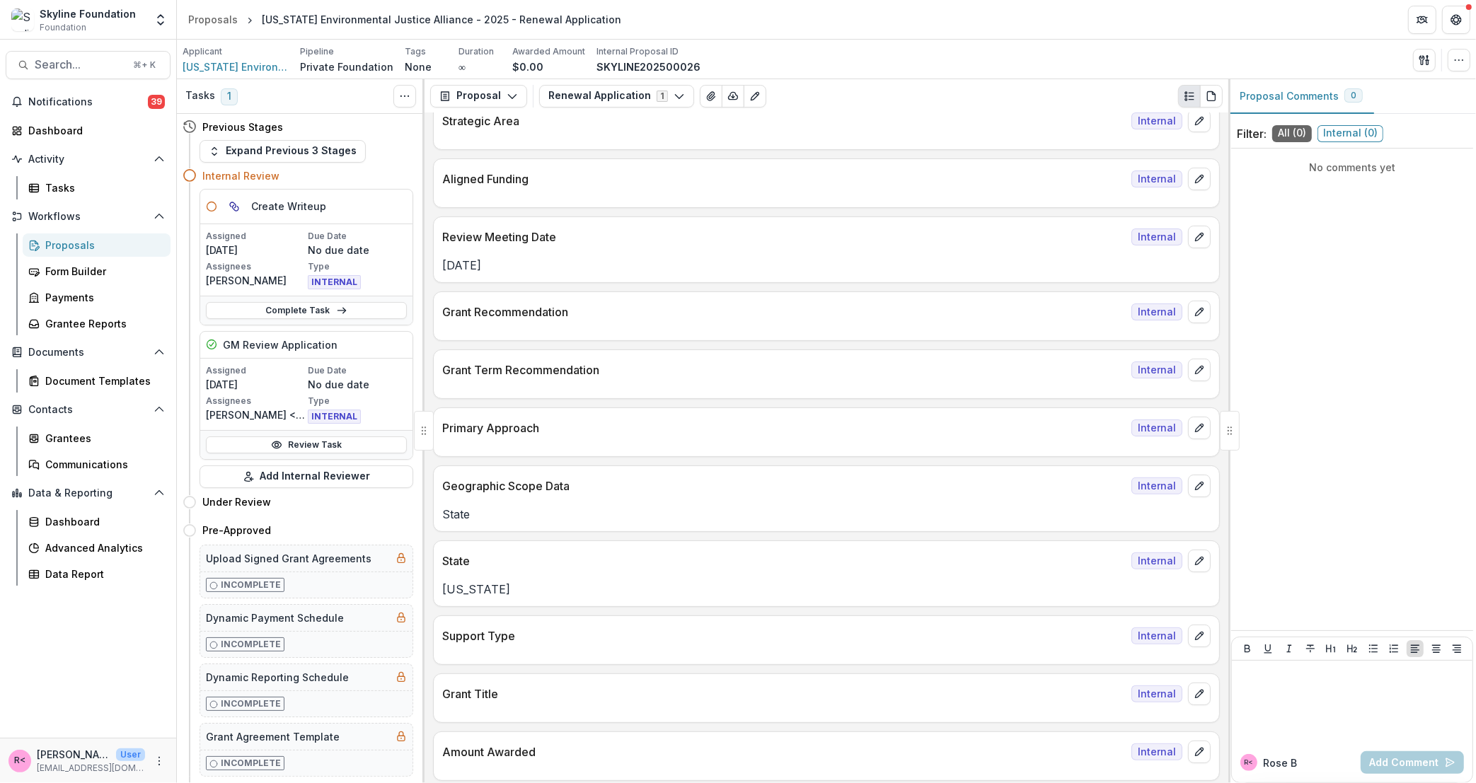
drag, startPoint x: 478, startPoint y: 241, endPoint x: 488, endPoint y: 273, distance: 33.4
click at [488, 274] on div "Review Meeting Date Internal Sep 29, 2025" at bounding box center [826, 250] width 787 height 67
click at [498, 272] on p "[DATE]" at bounding box center [826, 265] width 769 height 17
click at [1195, 241] on icon "edit" at bounding box center [1199, 237] width 8 height 8
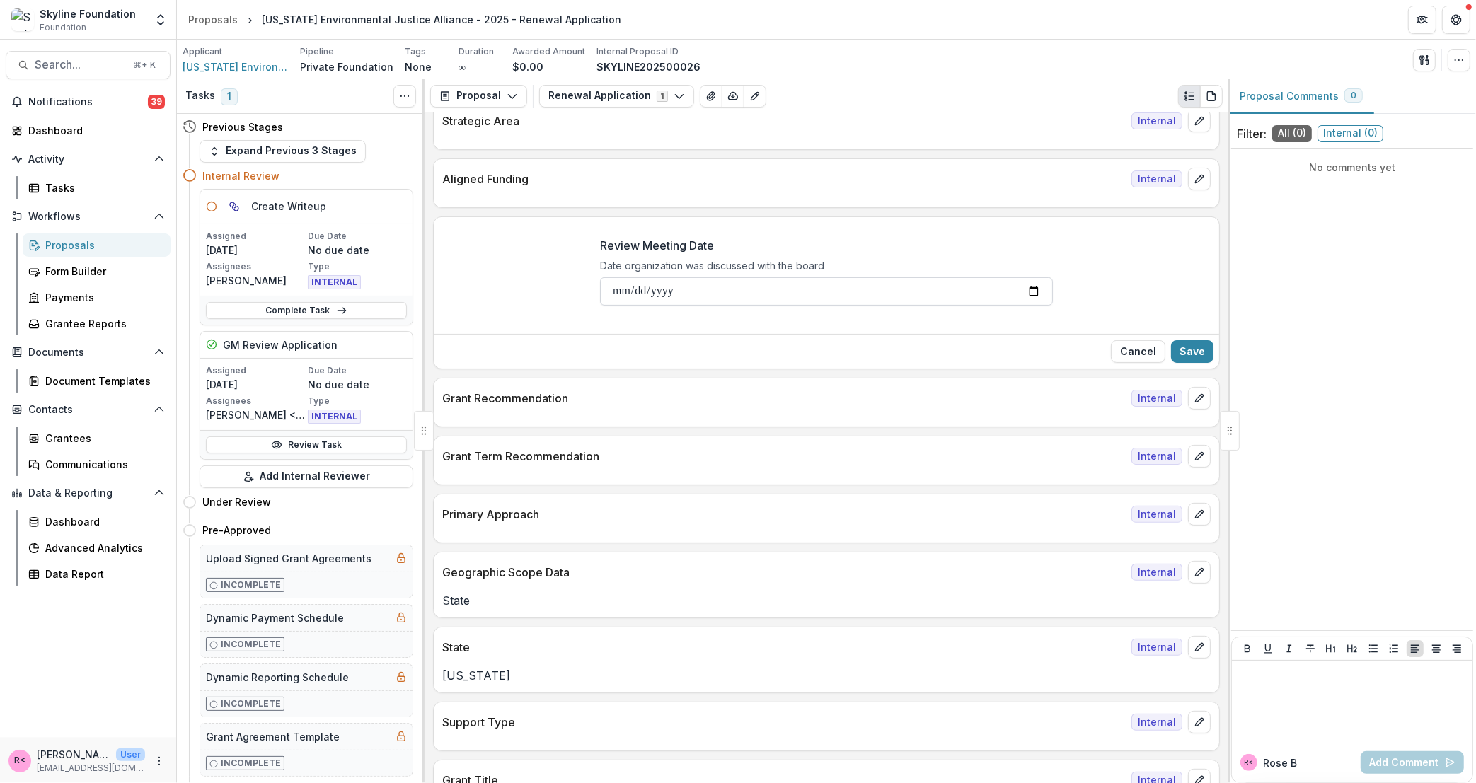
click at [624, 291] on input "**********" at bounding box center [826, 291] width 453 height 28
type input "**********"
click at [1180, 353] on button "Save" at bounding box center [1192, 351] width 42 height 23
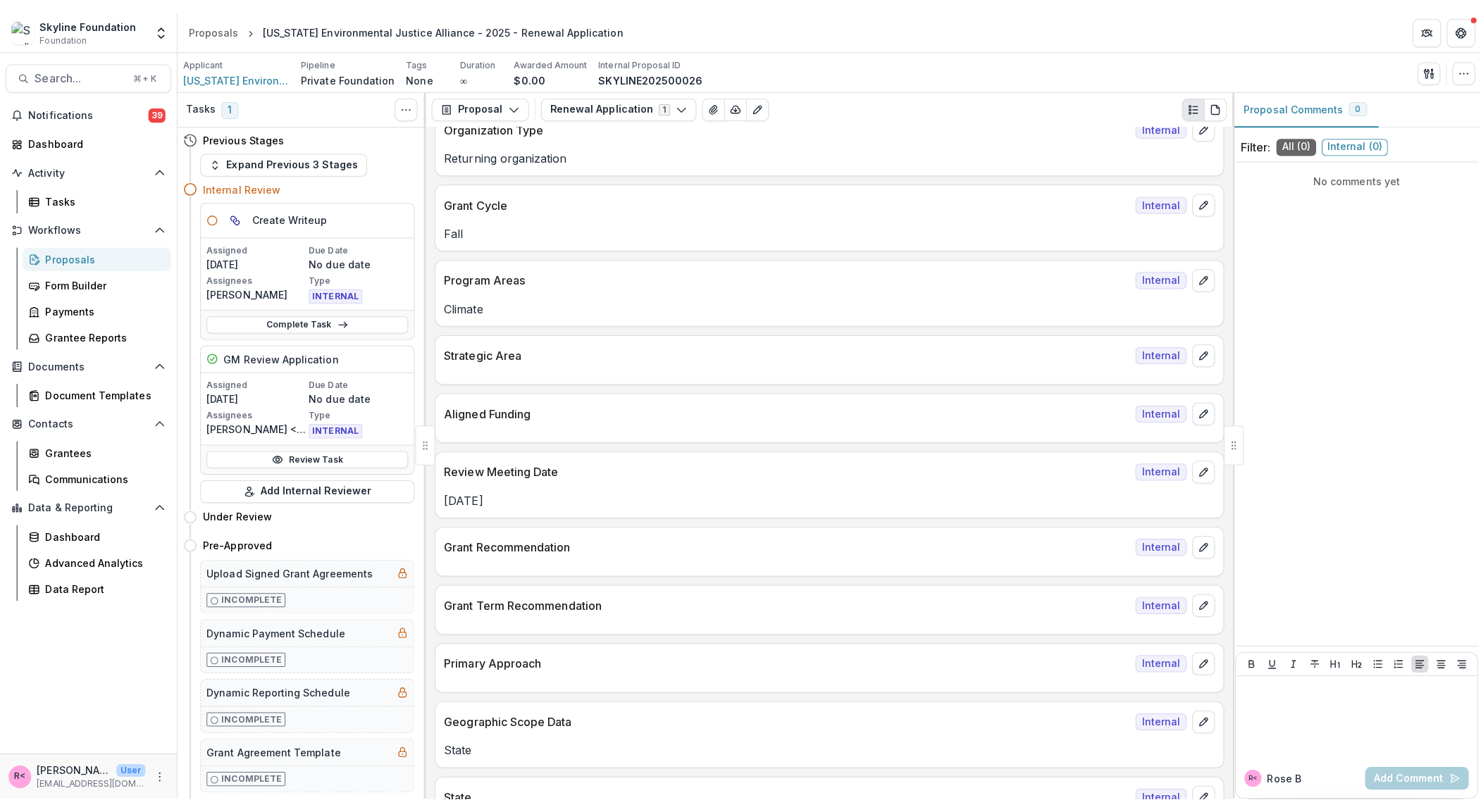
scroll to position [195, 0]
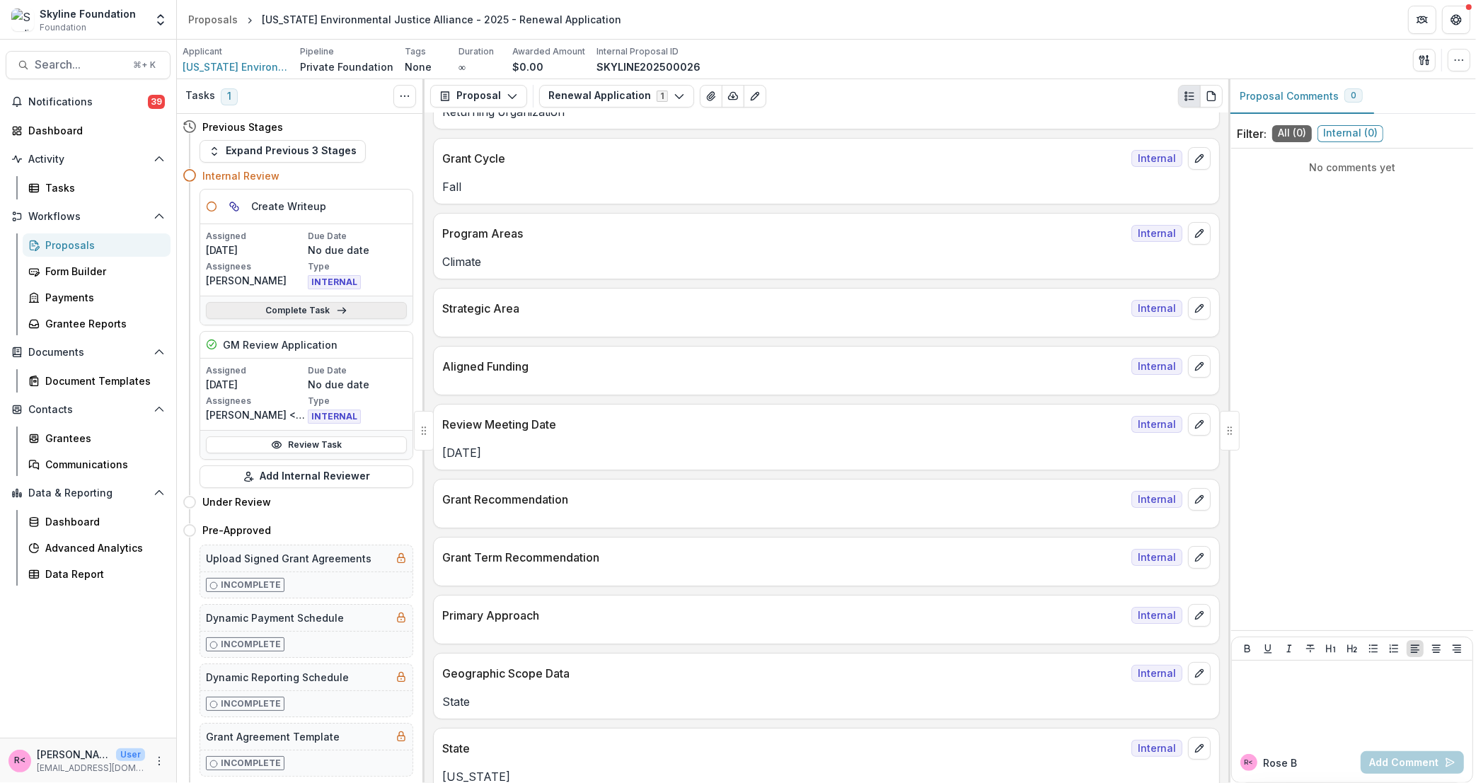
click at [354, 310] on link "Complete Task" at bounding box center [306, 310] width 201 height 17
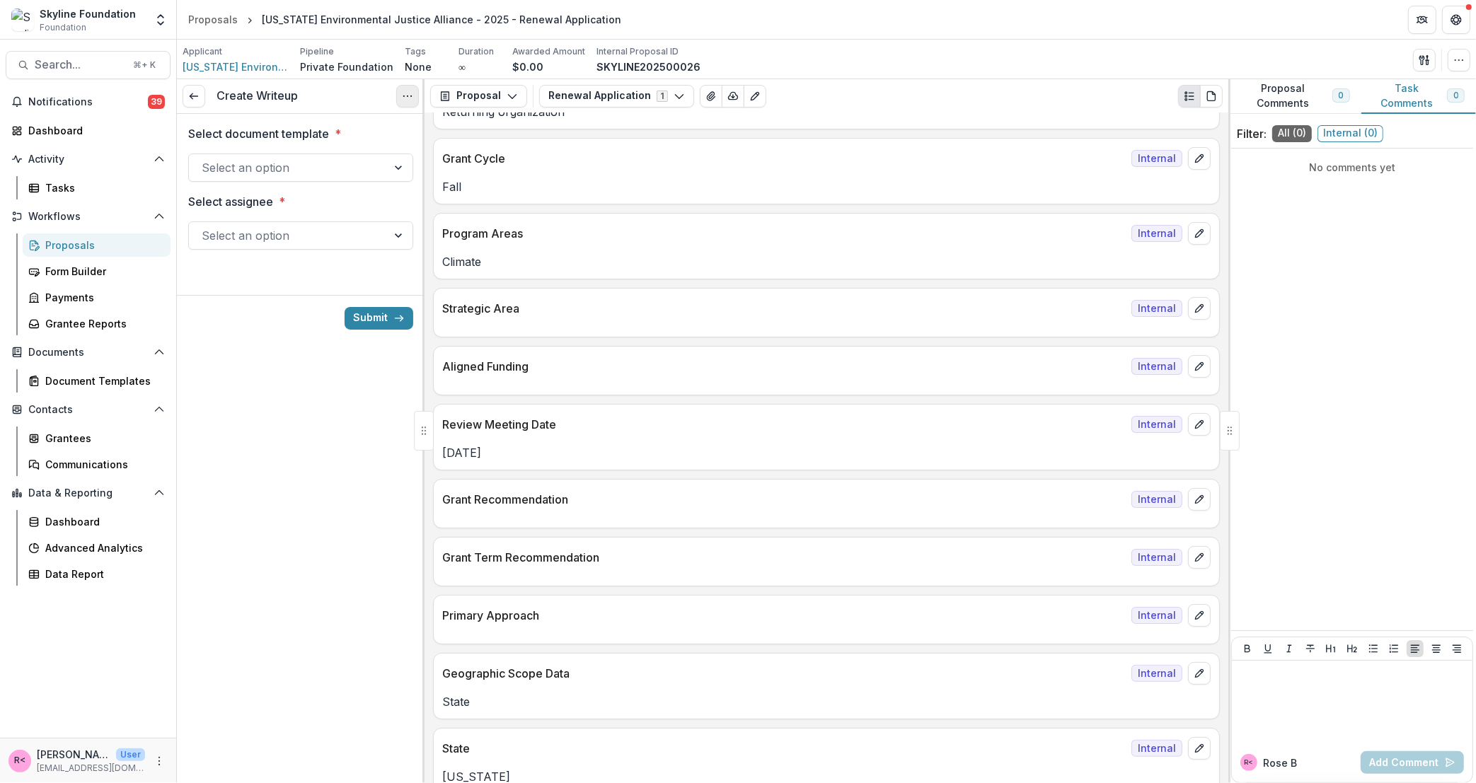
click at [405, 98] on icon "Options" at bounding box center [407, 96] width 11 height 11
click at [362, 151] on button "Cancel Task" at bounding box center [340, 157] width 151 height 23
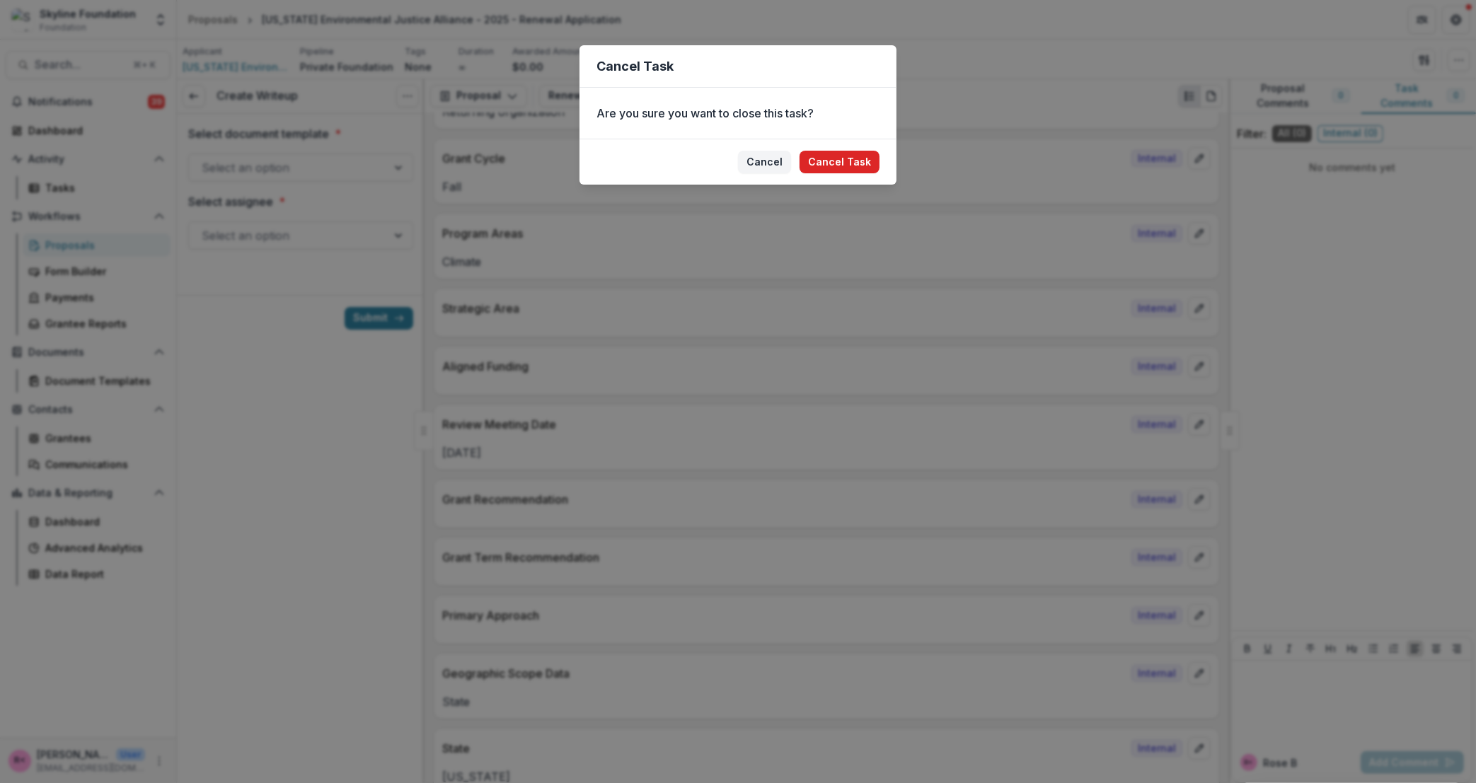
click at [852, 156] on button "Cancel Task" at bounding box center [840, 162] width 80 height 23
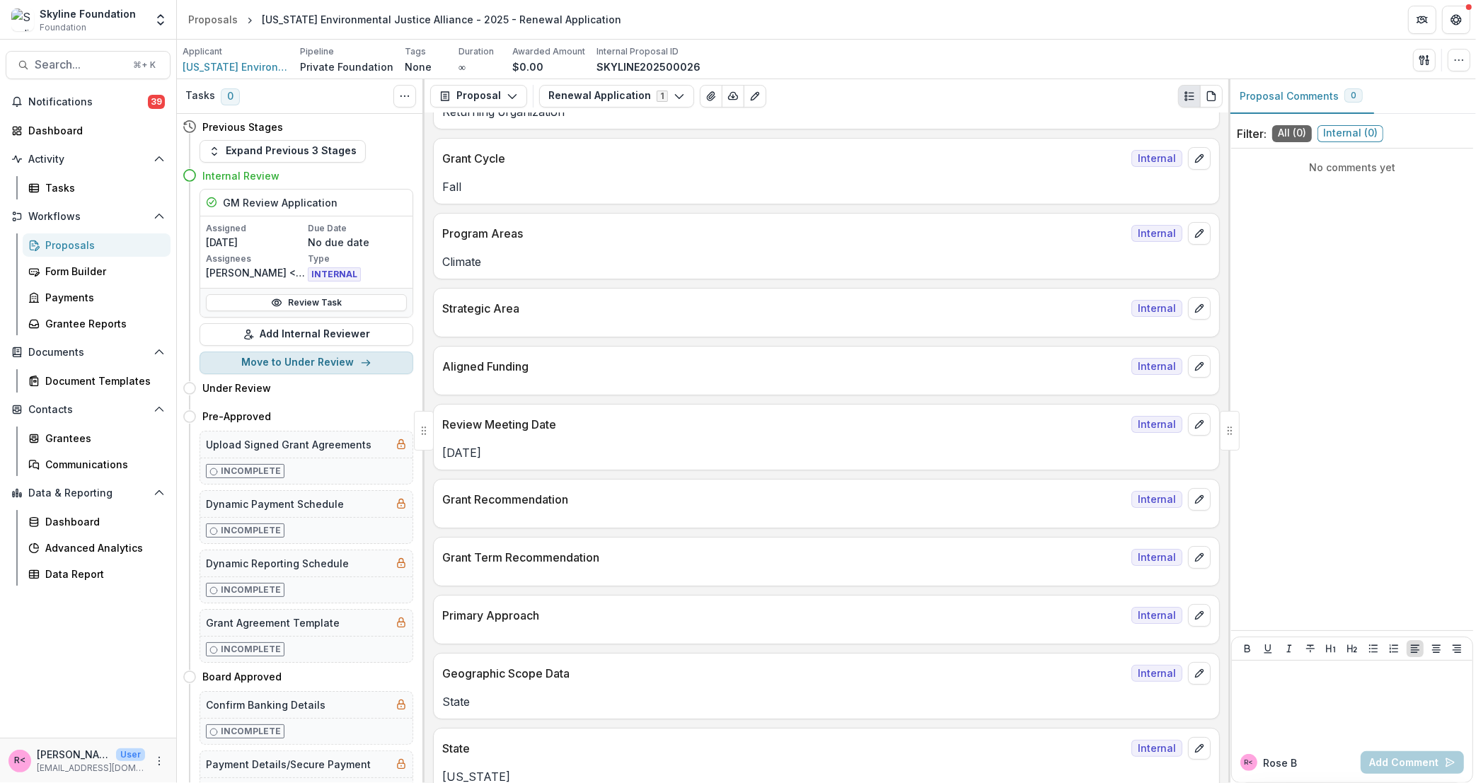
click at [296, 370] on button "Move to Under Review" at bounding box center [307, 363] width 214 height 23
select select "**********"
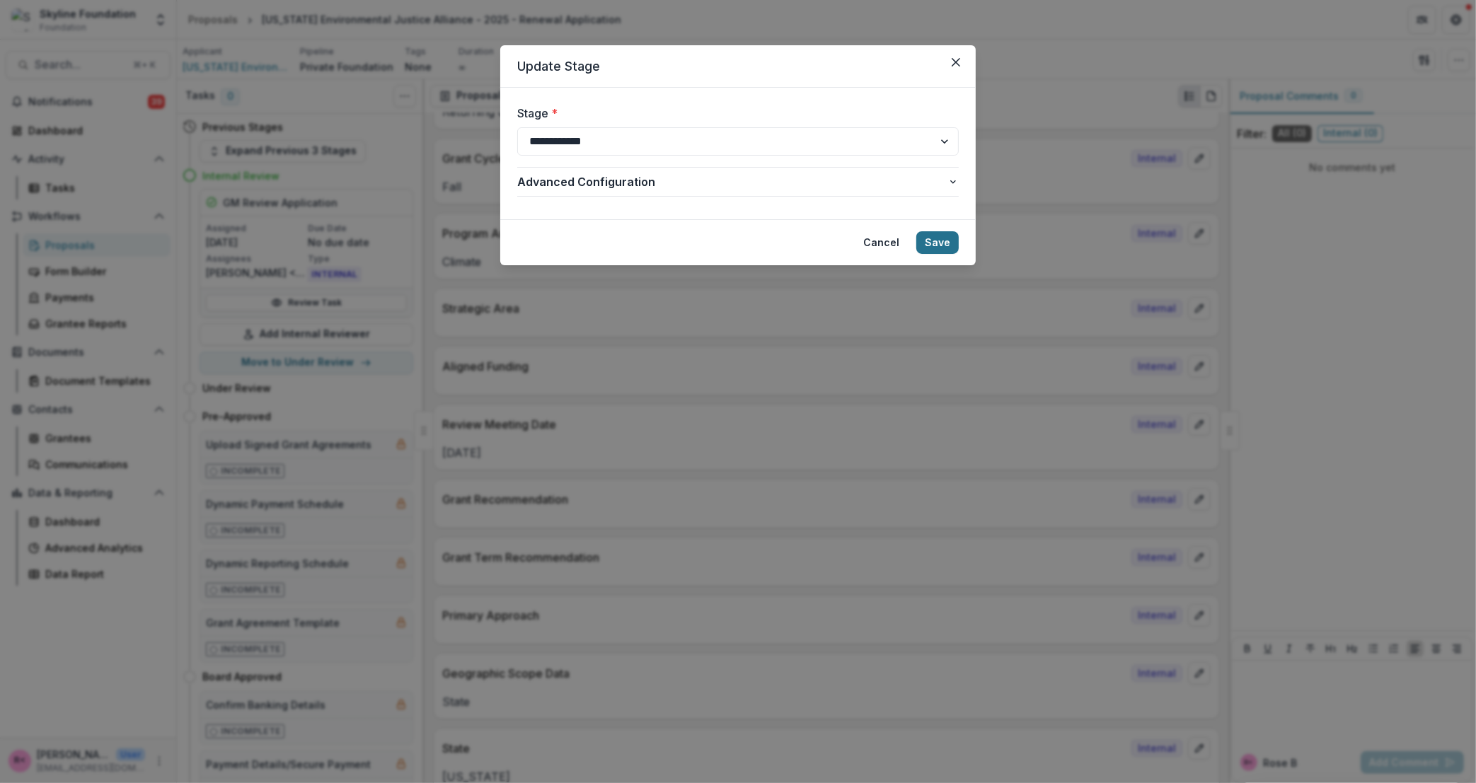
click at [943, 246] on button "Save" at bounding box center [937, 242] width 42 height 23
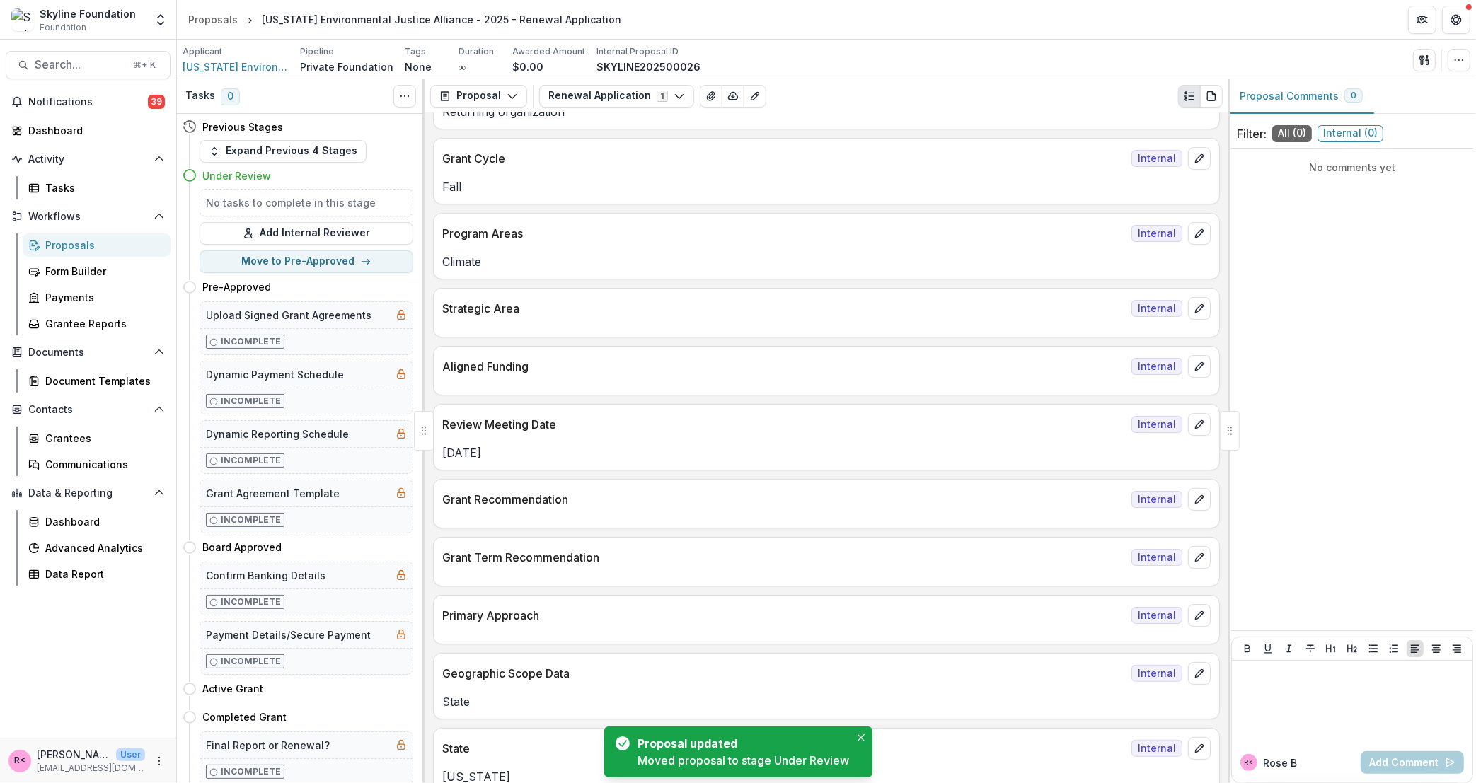
click at [99, 251] on div "Proposals" at bounding box center [102, 245] width 114 height 15
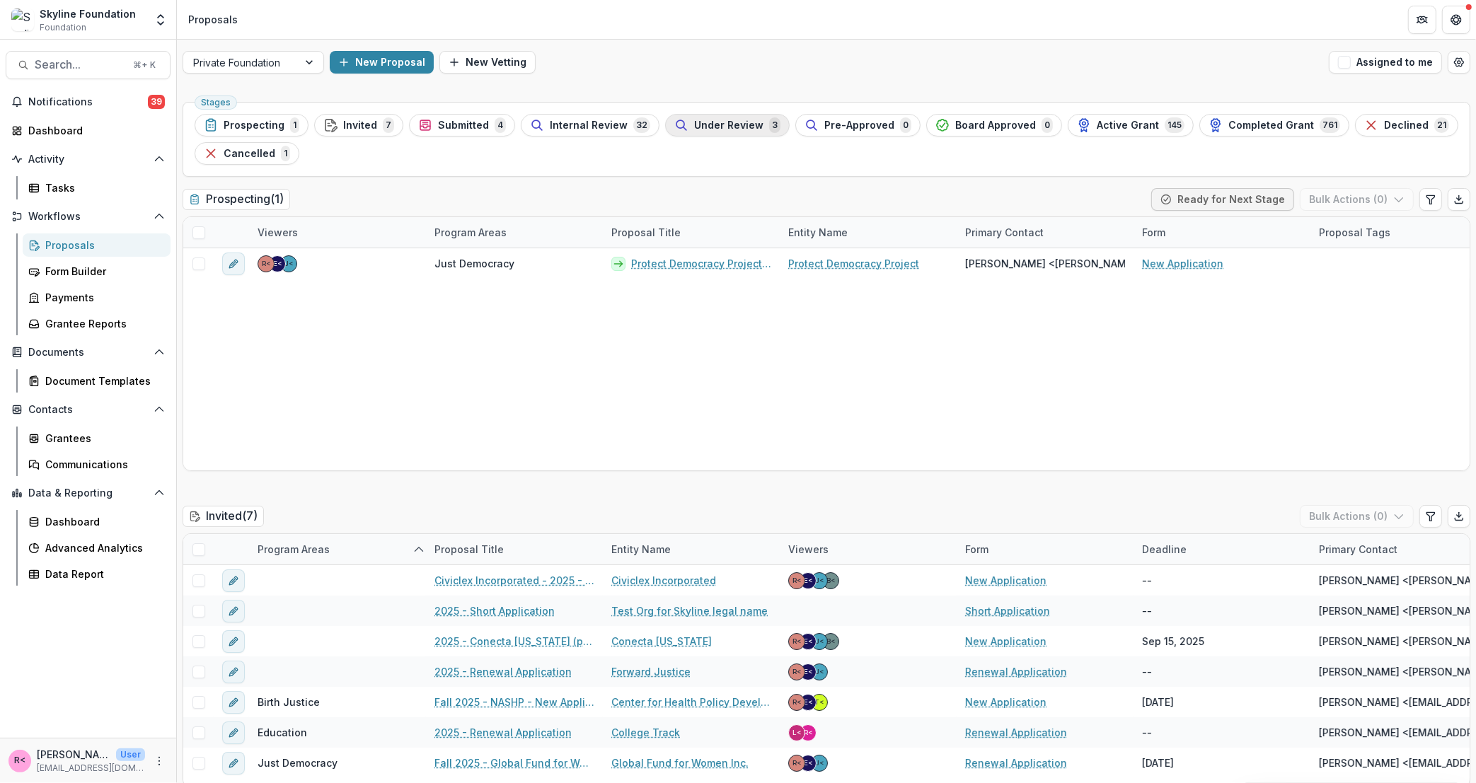
click at [711, 126] on span "Under Review" at bounding box center [728, 126] width 69 height 12
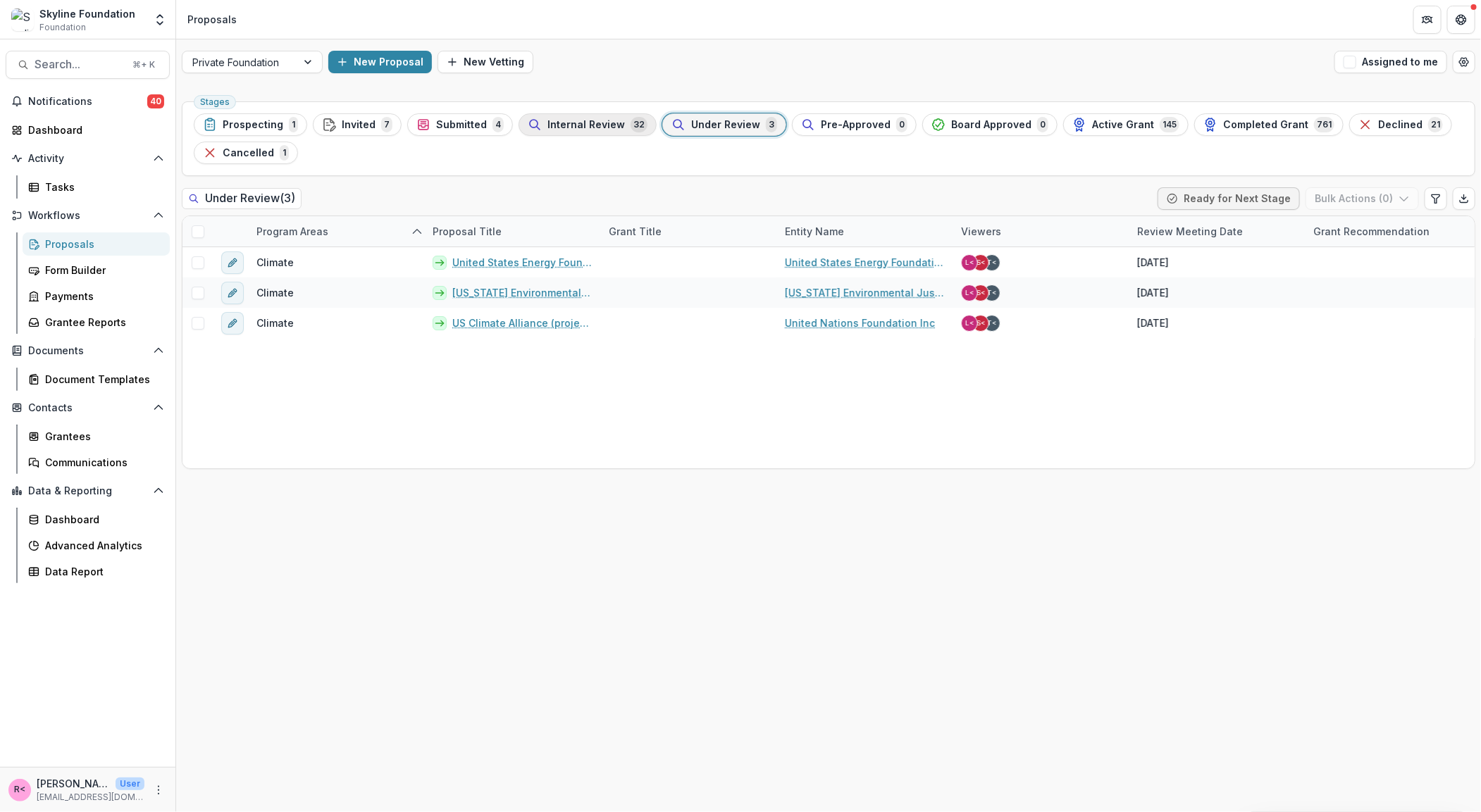
click at [548, 126] on span "Internal Review" at bounding box center [586, 125] width 78 height 12
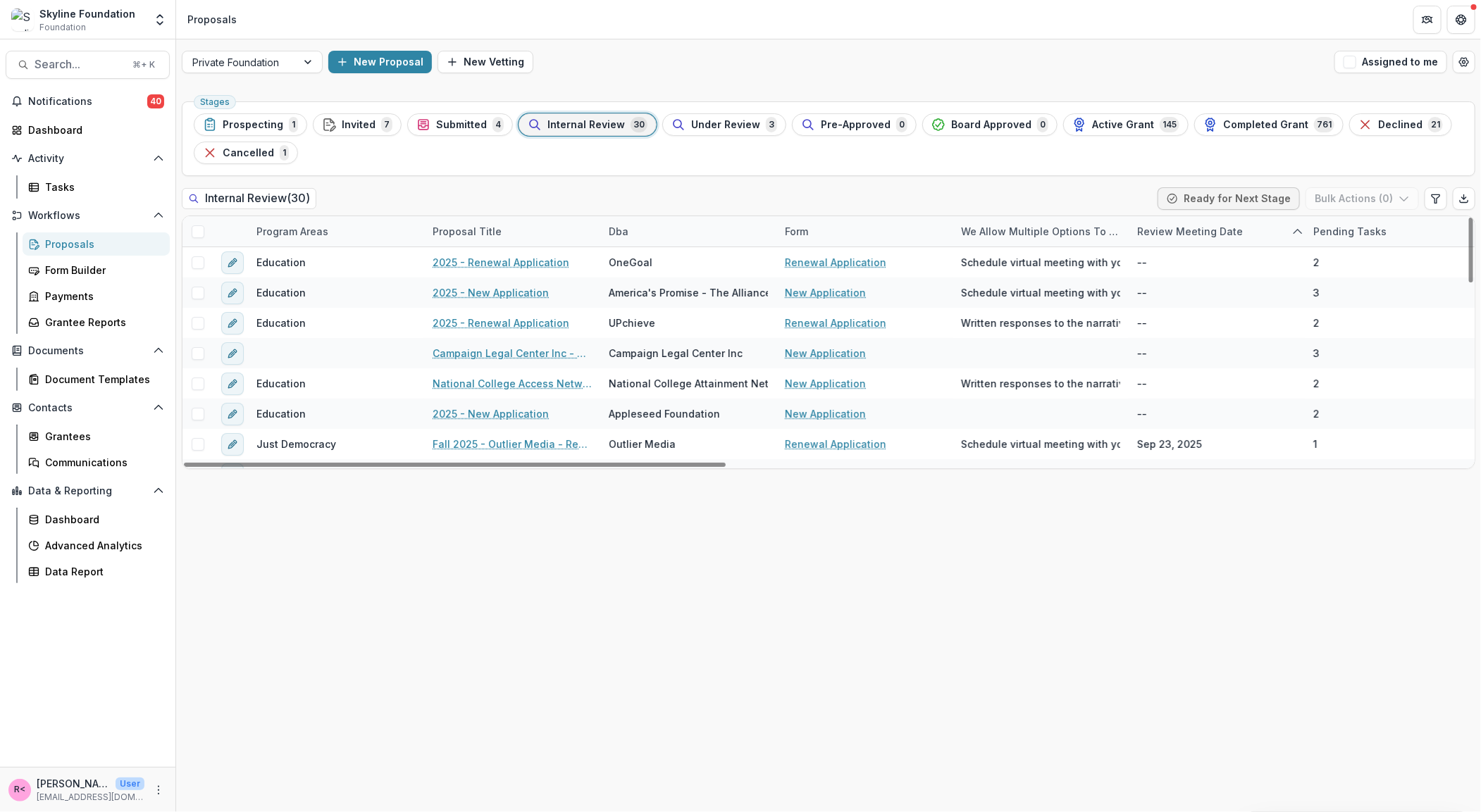
click at [616, 233] on div "Dba" at bounding box center [618, 231] width 37 height 15
click at [651, 259] on input at bounding box center [688, 264] width 169 height 23
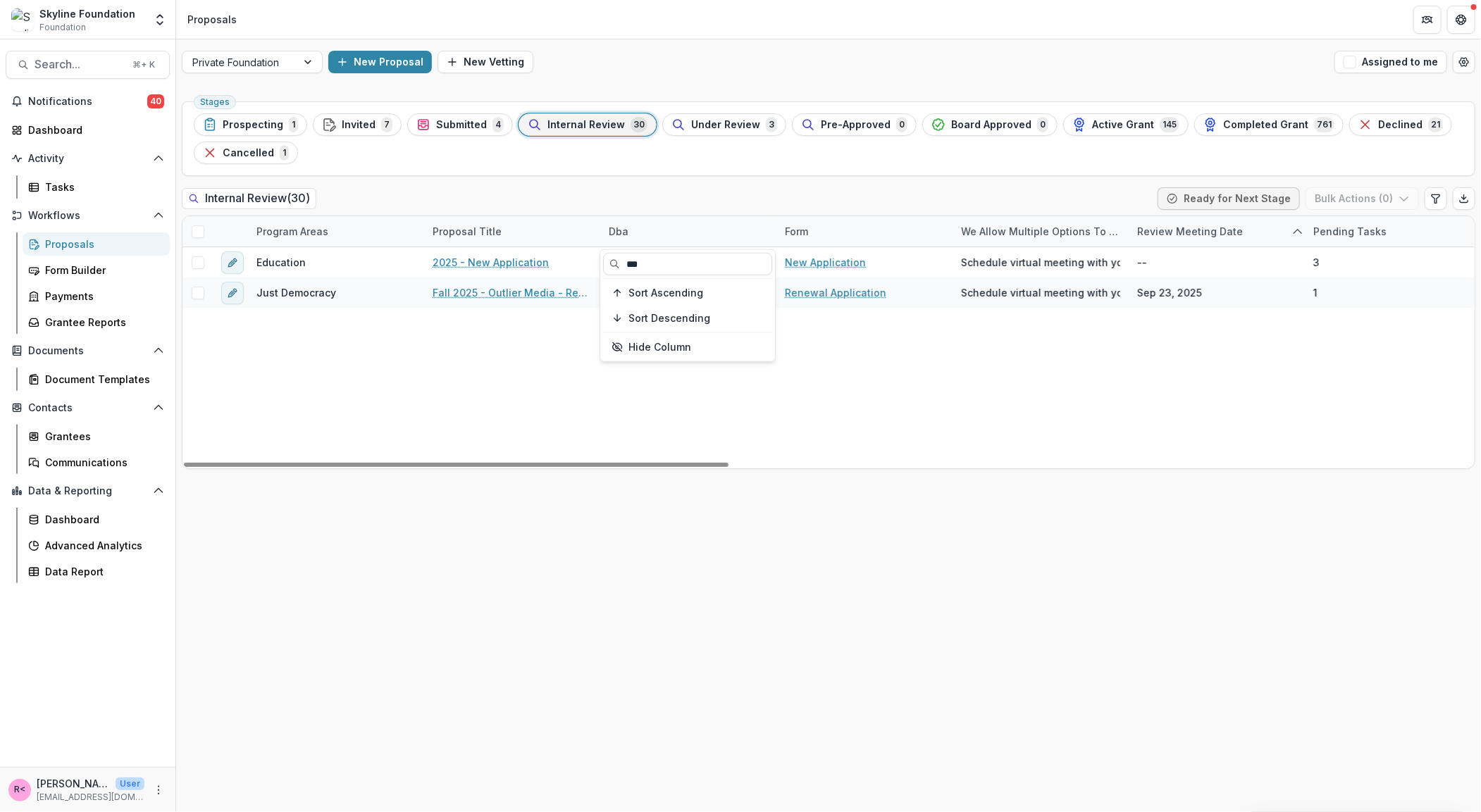
type input "***"
click at [705, 191] on div "Internal Review ( 30 ) Ready for Next Stage Bulk Actions ( 0 )" at bounding box center [828, 201] width 1293 height 28
click at [625, 233] on div "Dba" at bounding box center [618, 231] width 37 height 15
click at [650, 261] on input "***" at bounding box center [688, 264] width 169 height 23
type input "*"
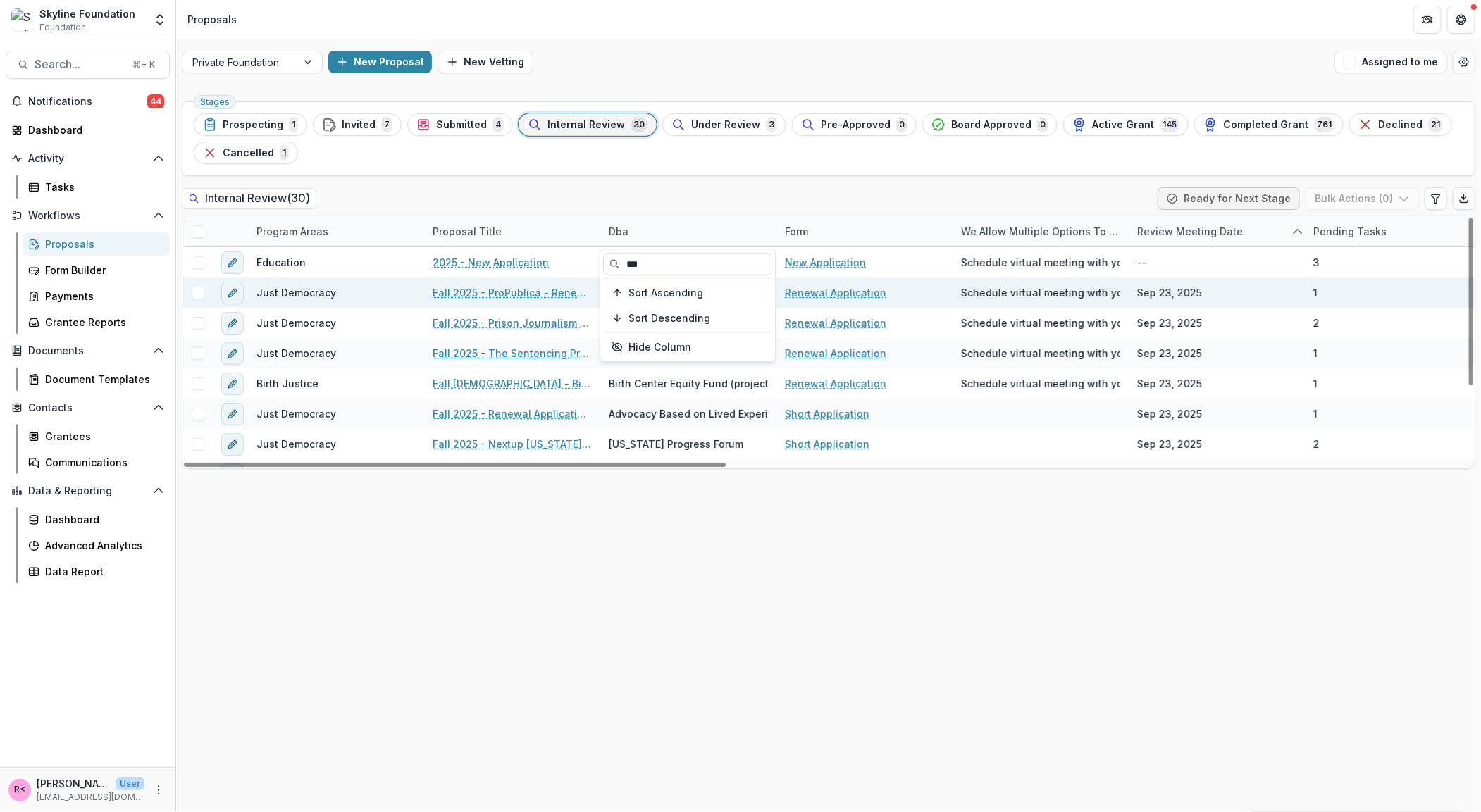
type input "***"
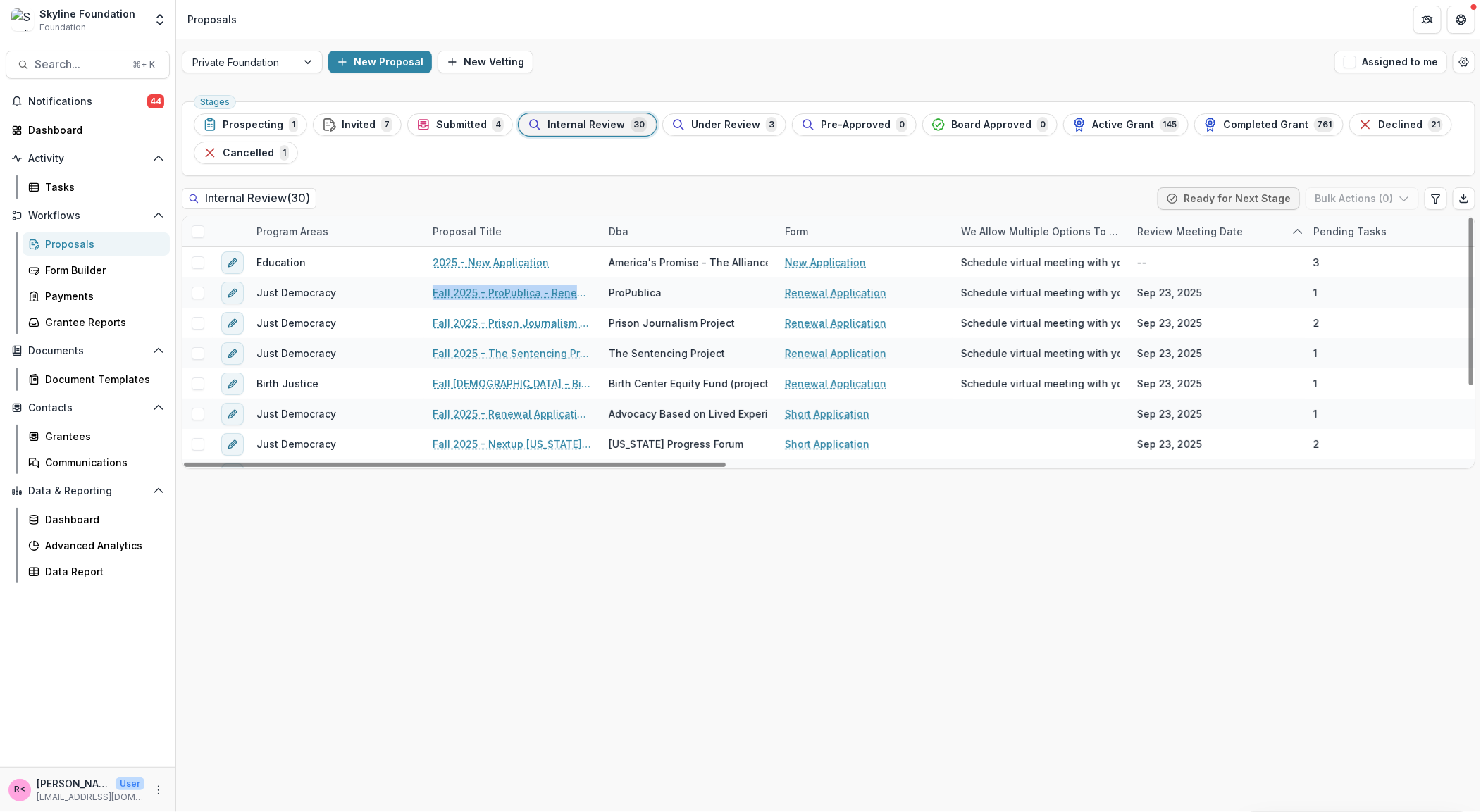
click at [646, 226] on div "Dba" at bounding box center [688, 231] width 176 height 30
drag, startPoint x: 645, startPoint y: 264, endPoint x: 611, endPoint y: 262, distance: 34.1
click at [611, 263] on input "***" at bounding box center [688, 264] width 169 height 23
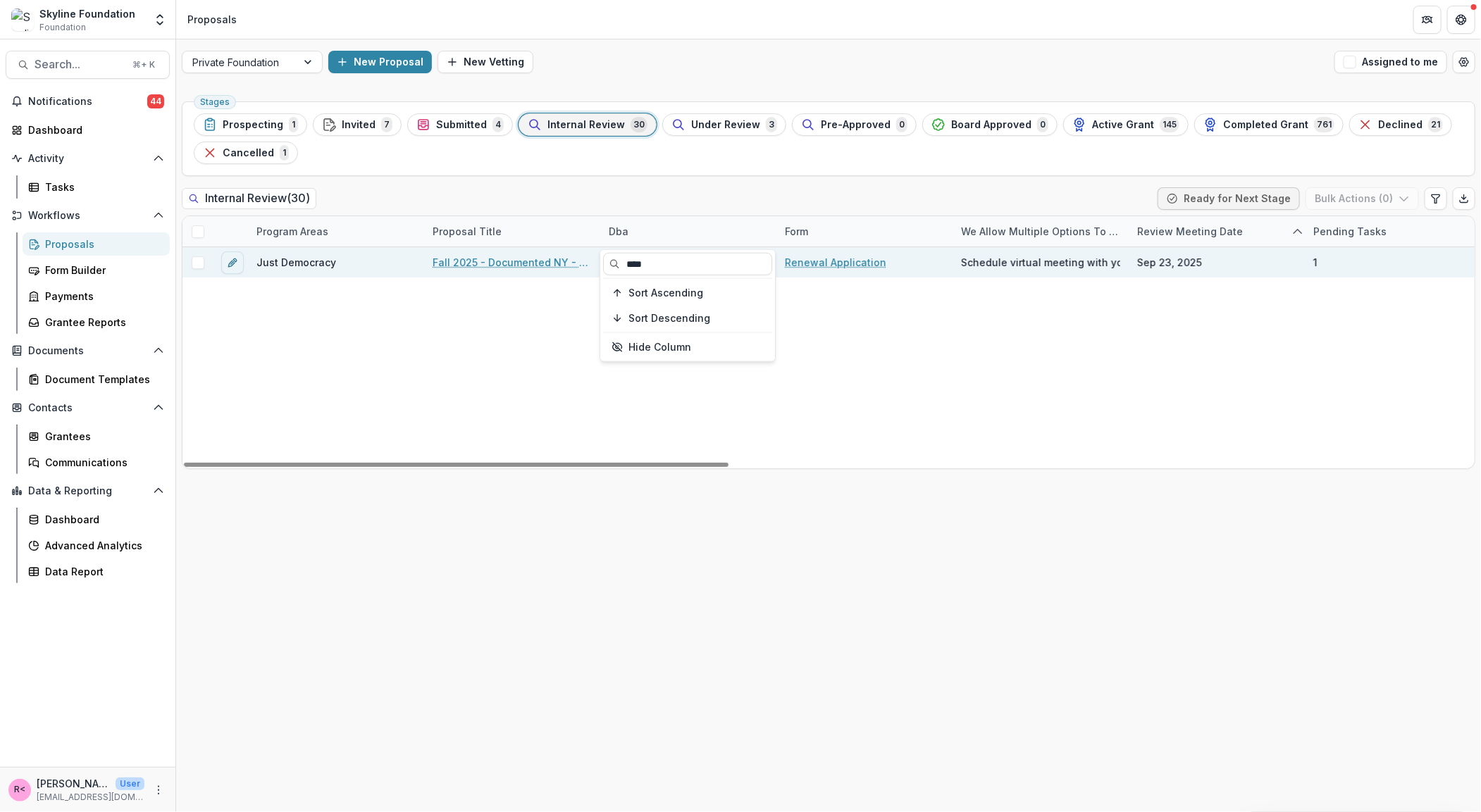
type input "****"
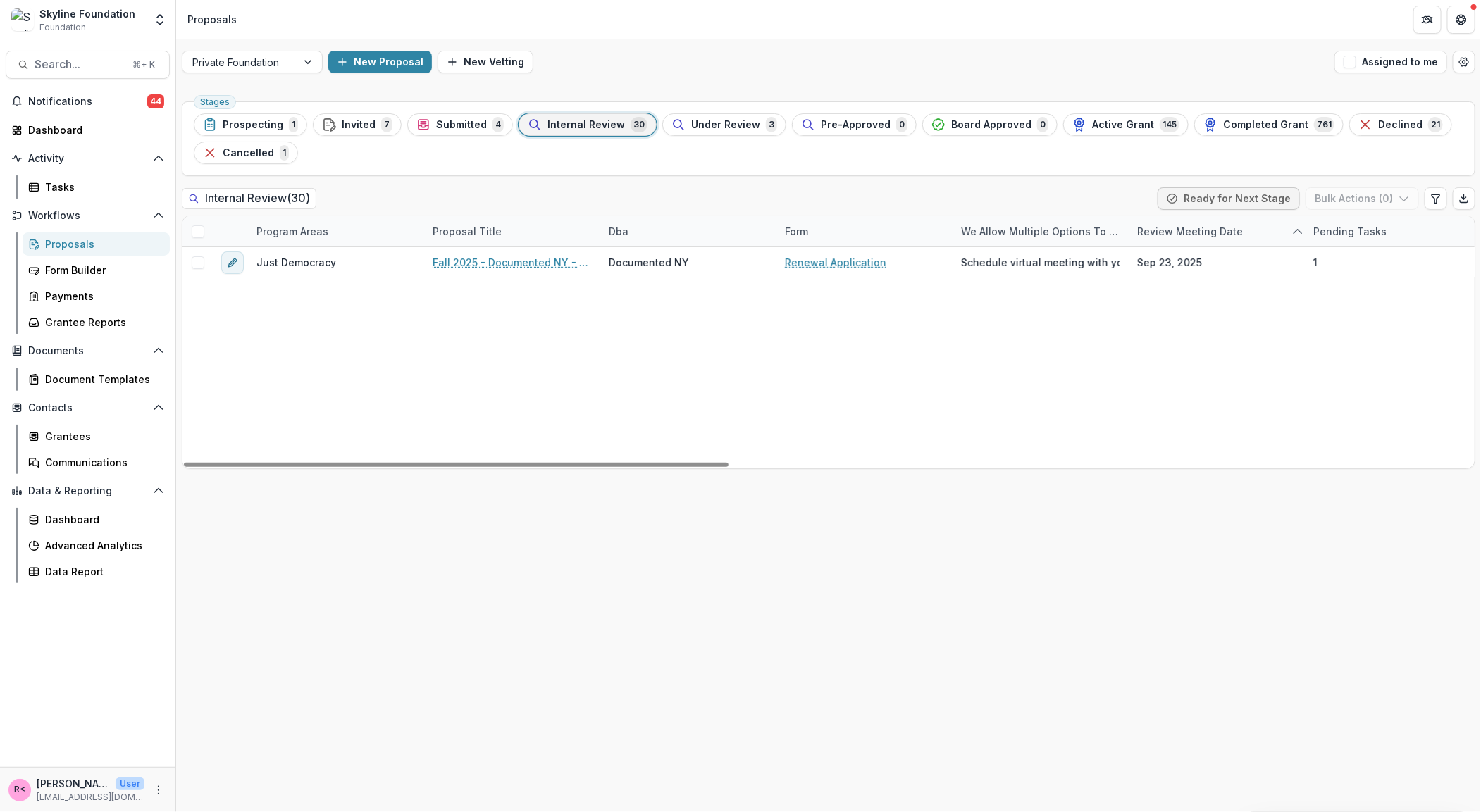
click at [643, 229] on div "Dba" at bounding box center [688, 231] width 176 height 30
click at [656, 270] on input "****" at bounding box center [688, 264] width 169 height 23
type input "*"
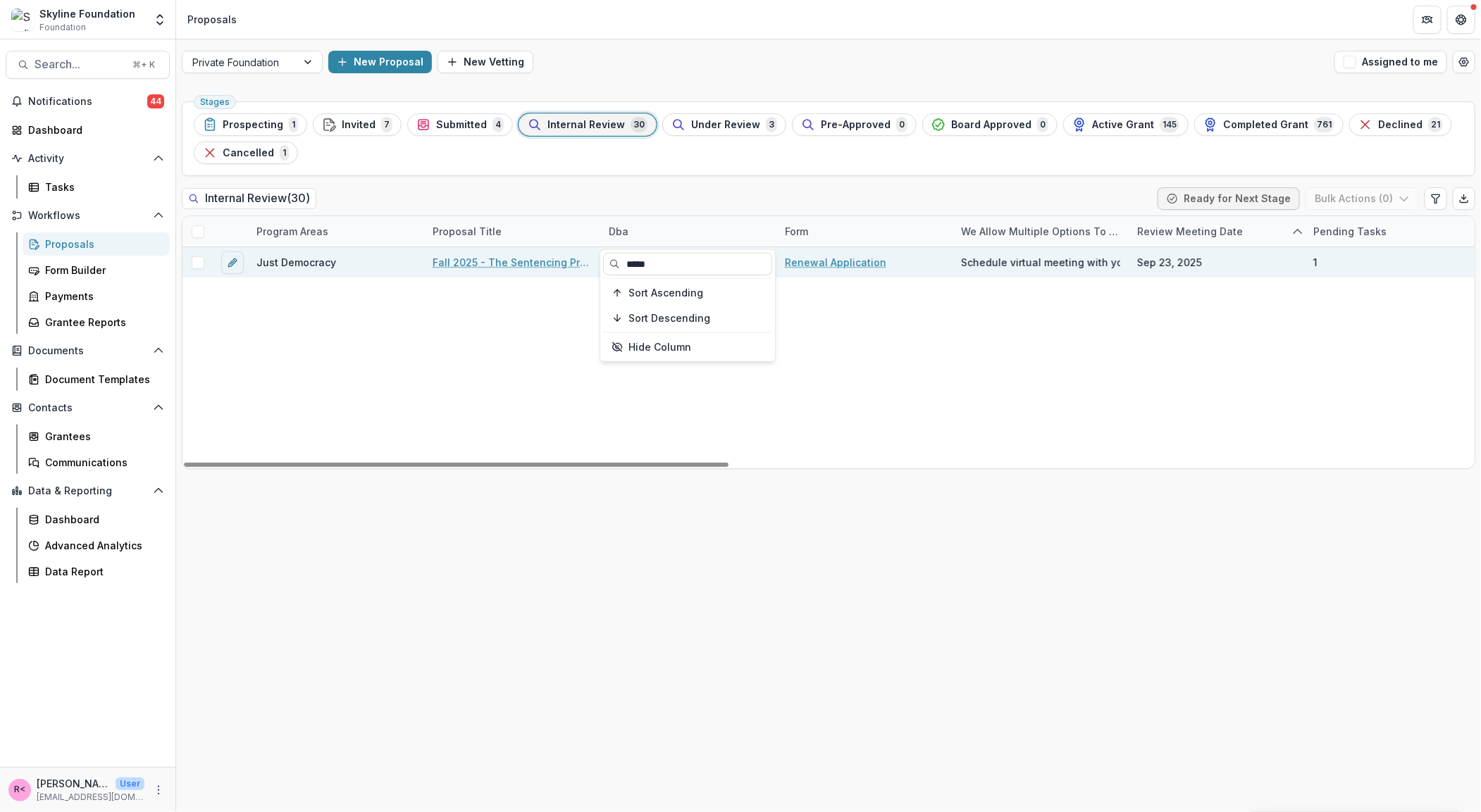
type input "*****"
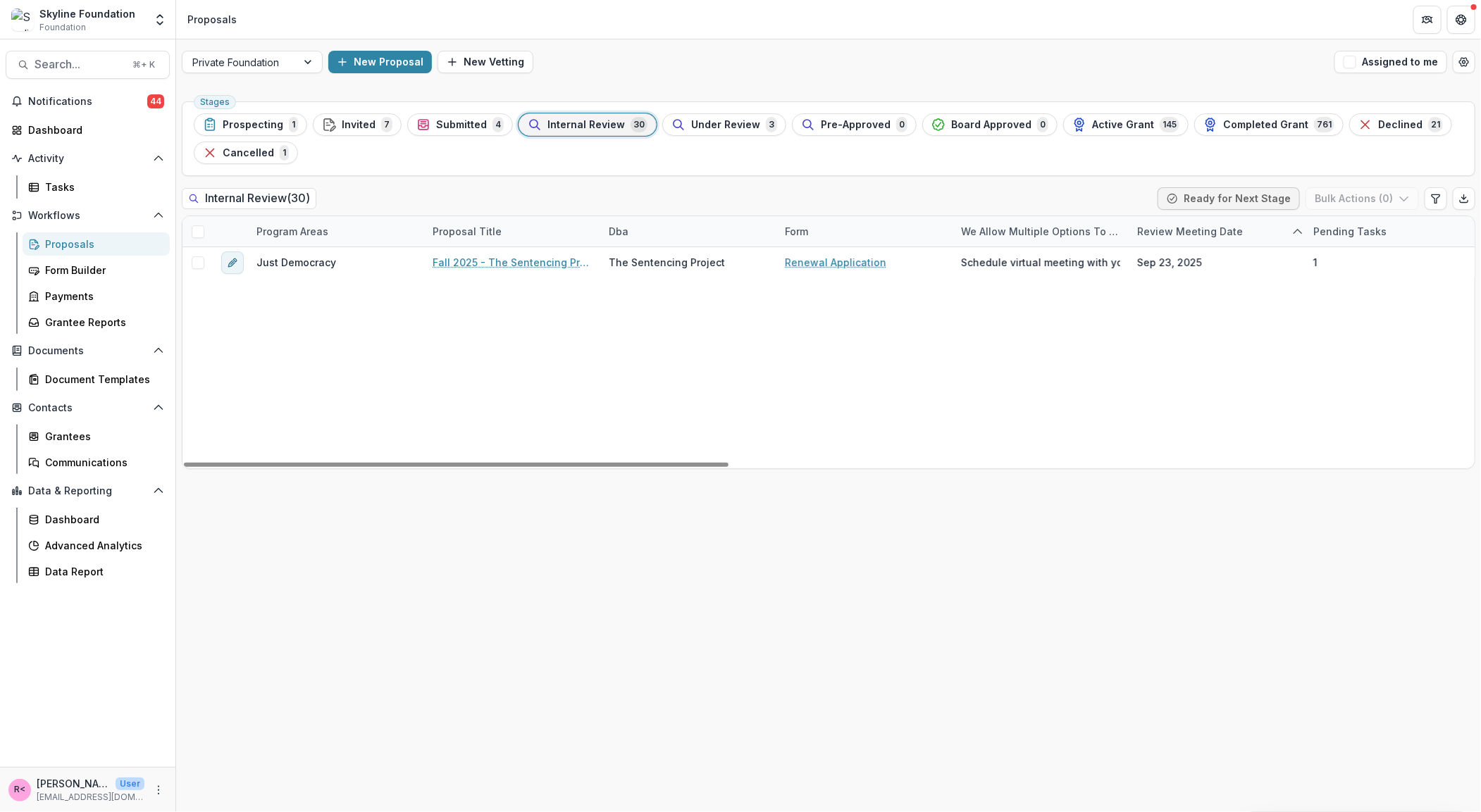
click at [645, 240] on div "Dba" at bounding box center [688, 231] width 176 height 30
click at [655, 272] on input "*****" at bounding box center [688, 264] width 169 height 23
type input "*"
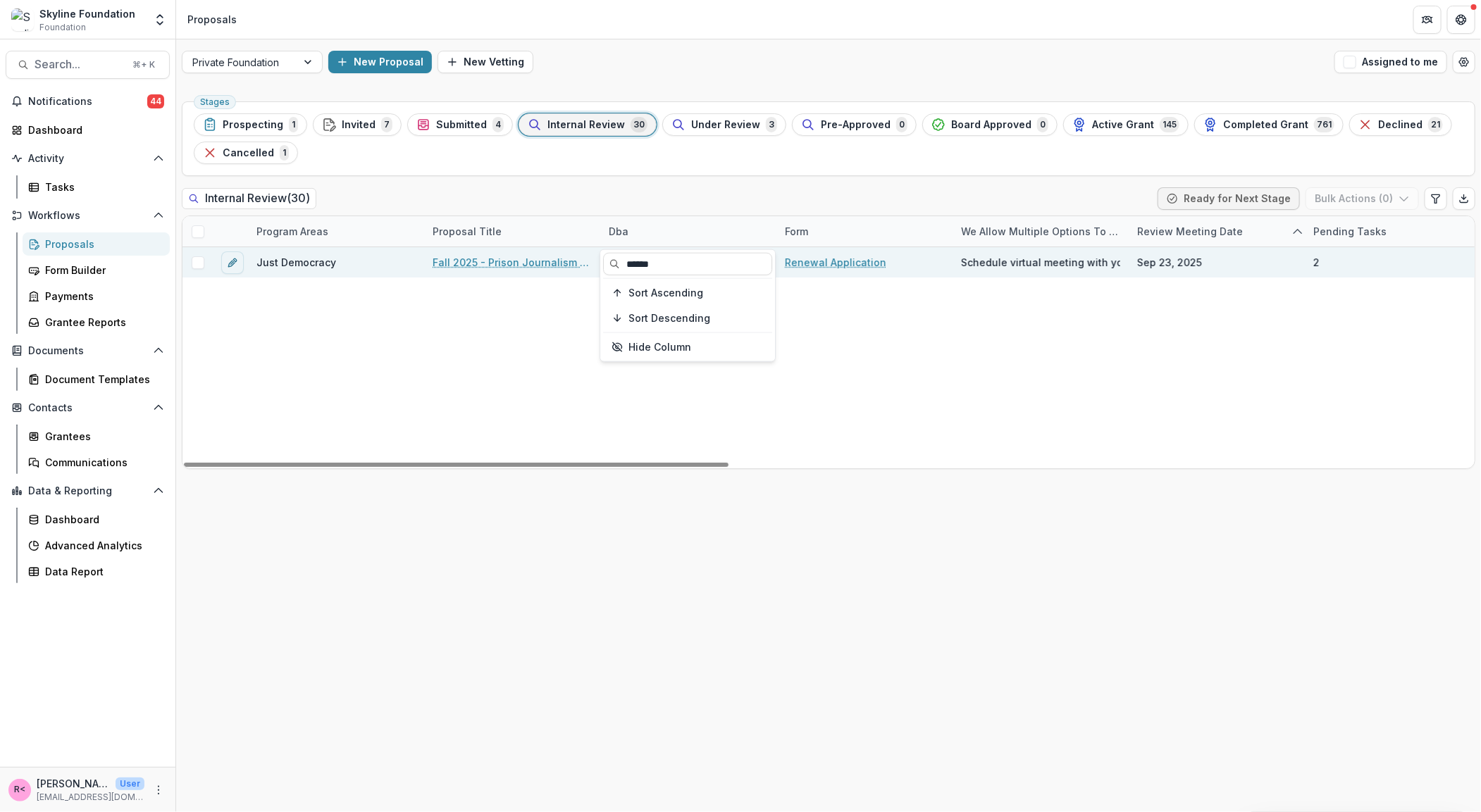
type input "******"
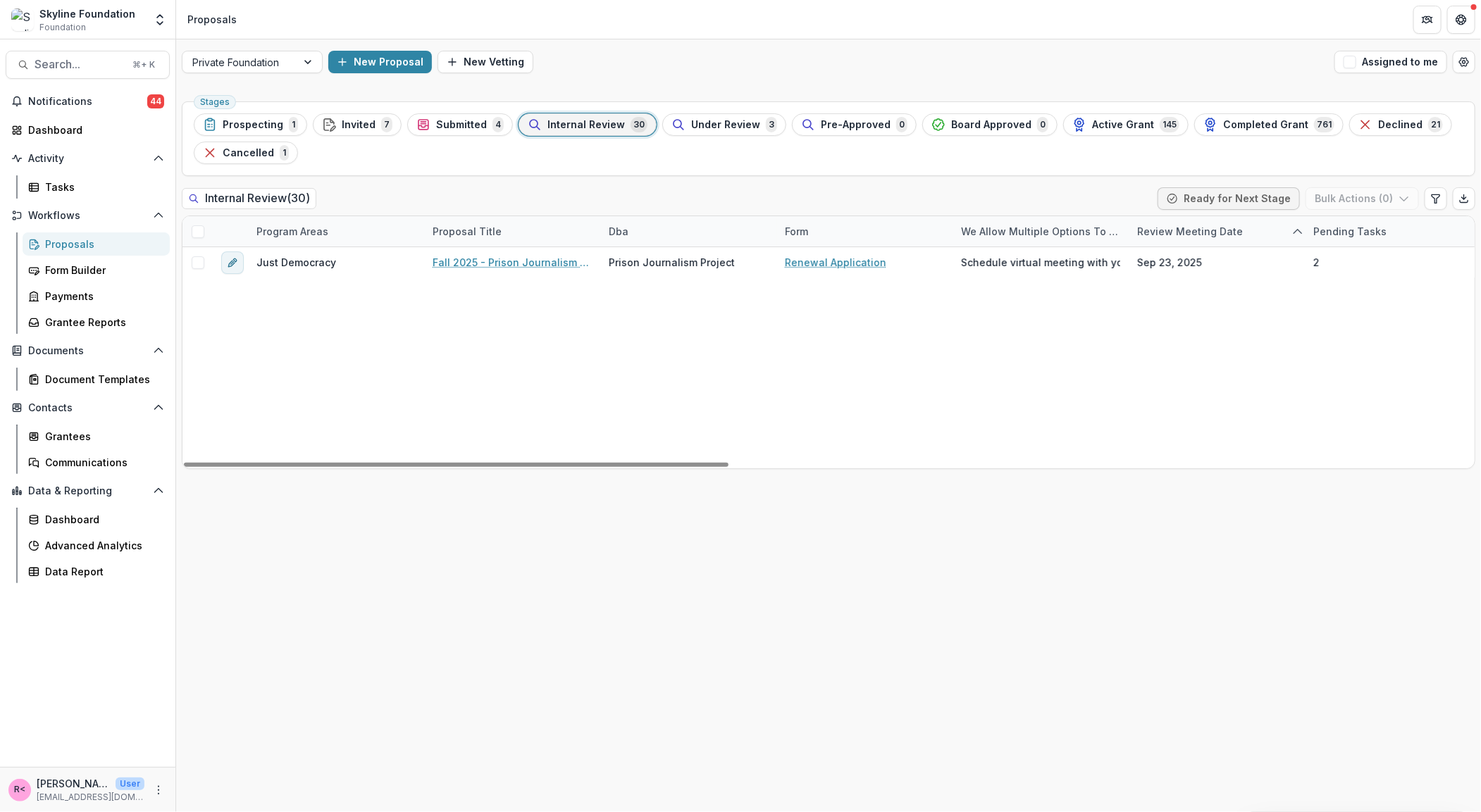
click at [635, 244] on div "Dba" at bounding box center [688, 231] width 176 height 30
click at [652, 273] on input "******" at bounding box center [688, 264] width 169 height 23
type input "*"
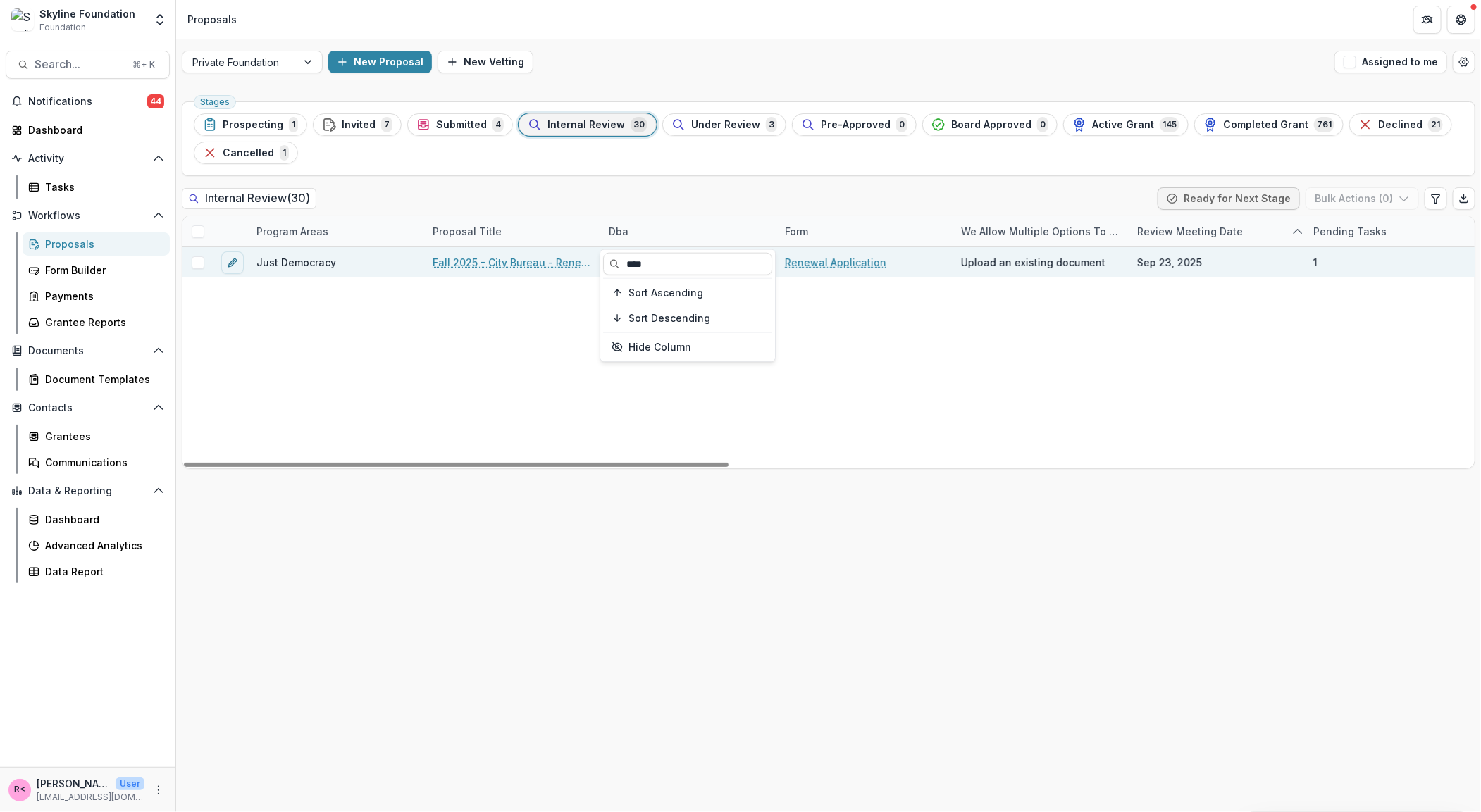
type input "****"
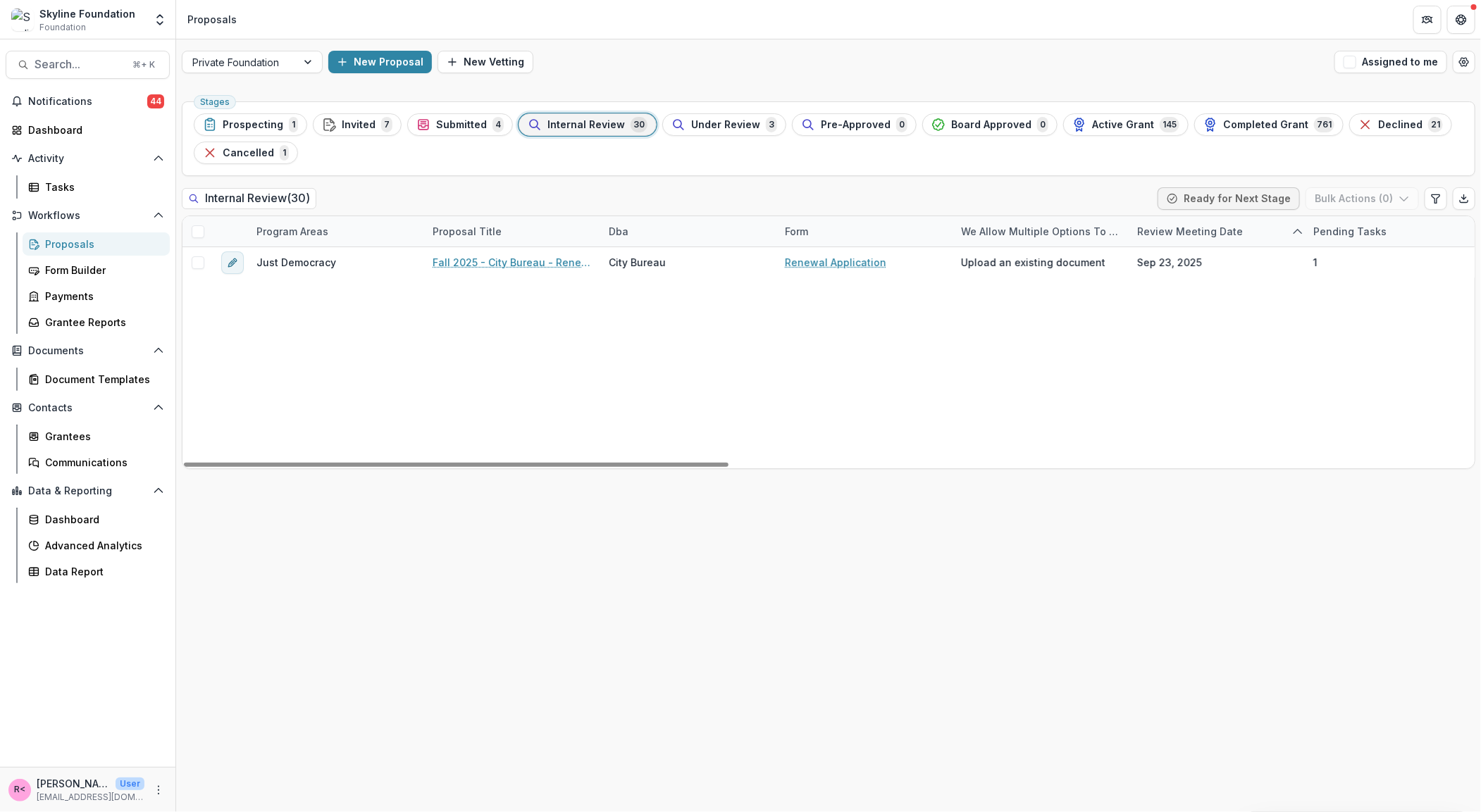
click at [577, 126] on span "Internal Review" at bounding box center [586, 125] width 78 height 12
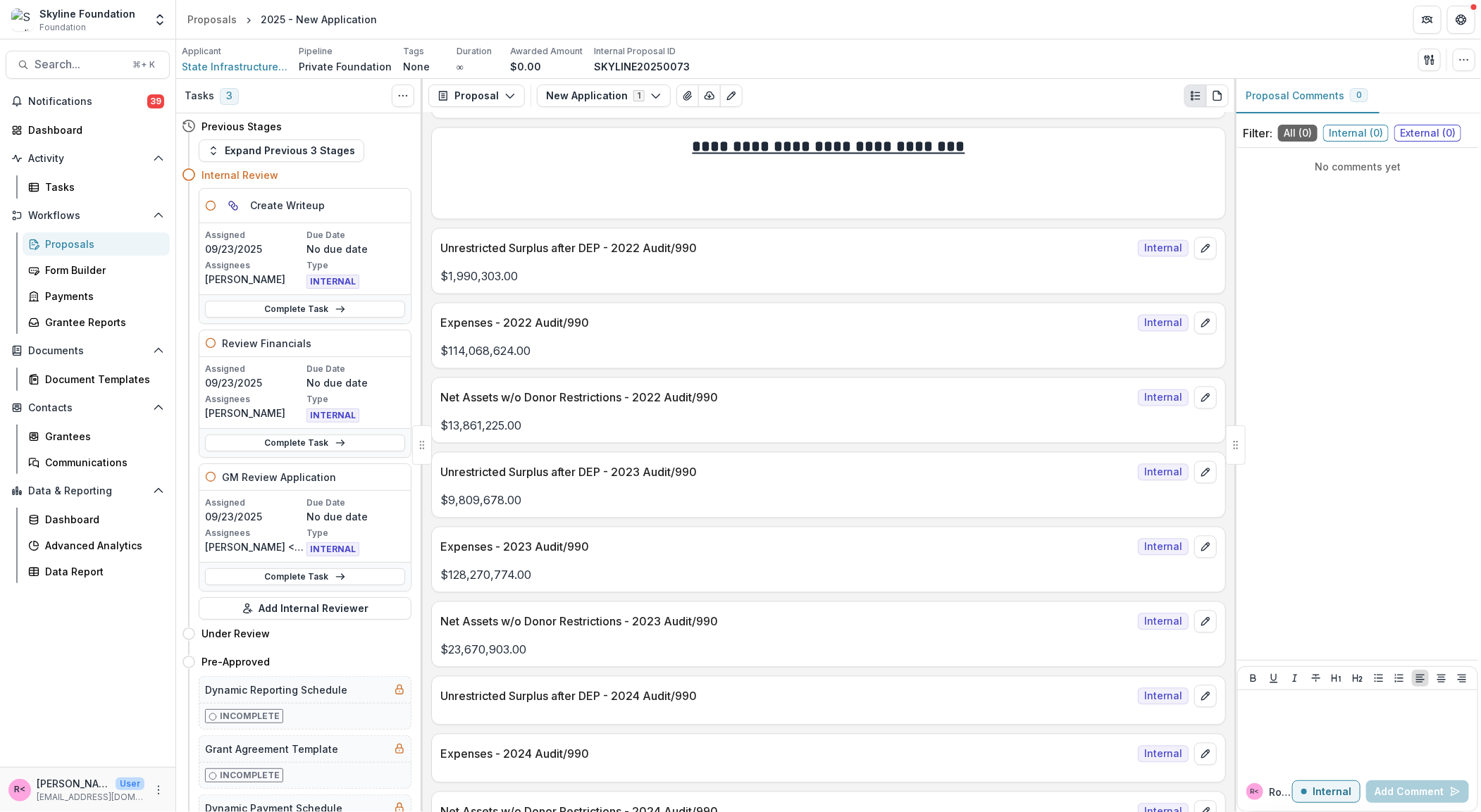
scroll to position [1481, 0]
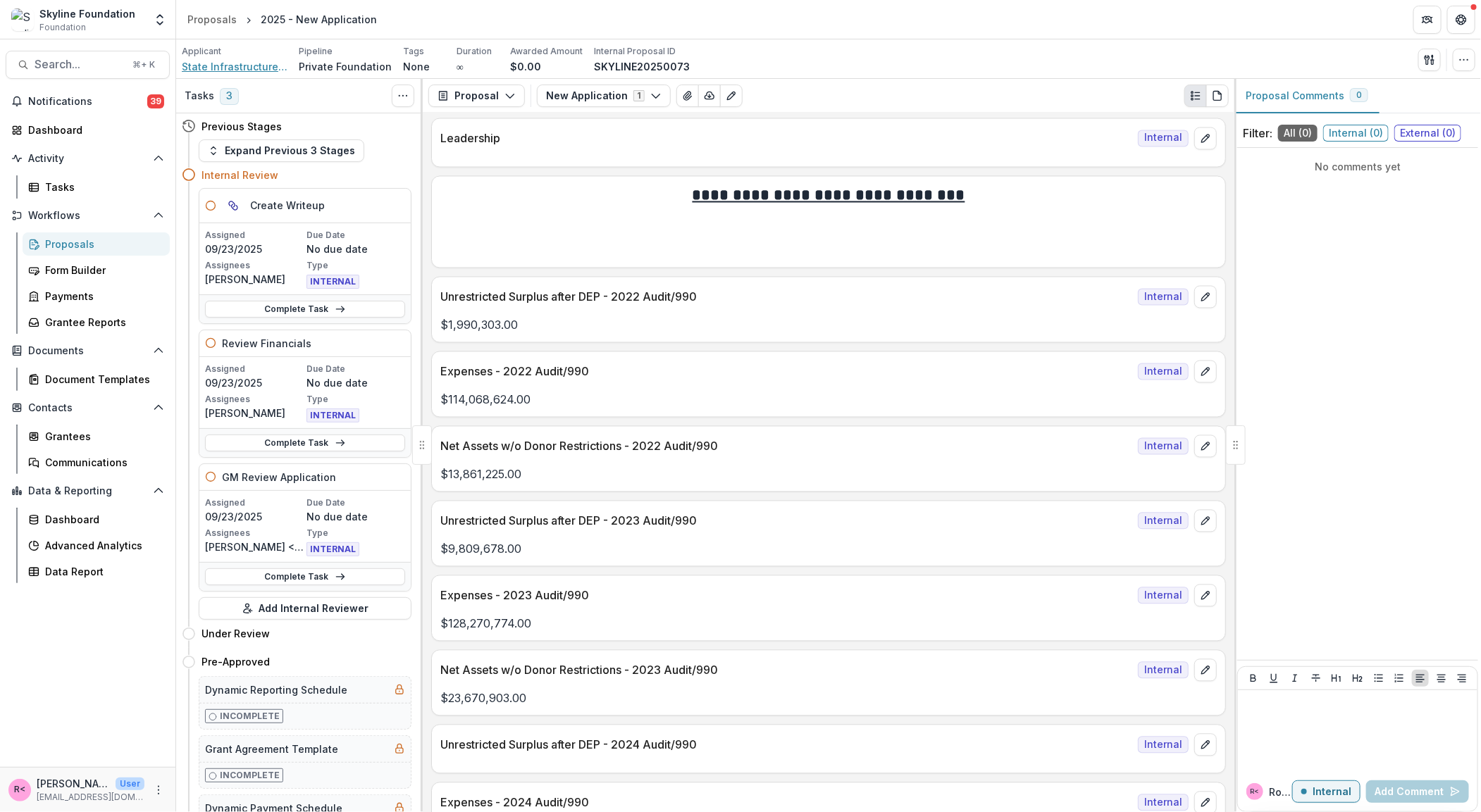
click at [237, 66] on span "State Infrastructure Fund (project of Neo Philanthropy Inc)" at bounding box center [235, 66] width 106 height 15
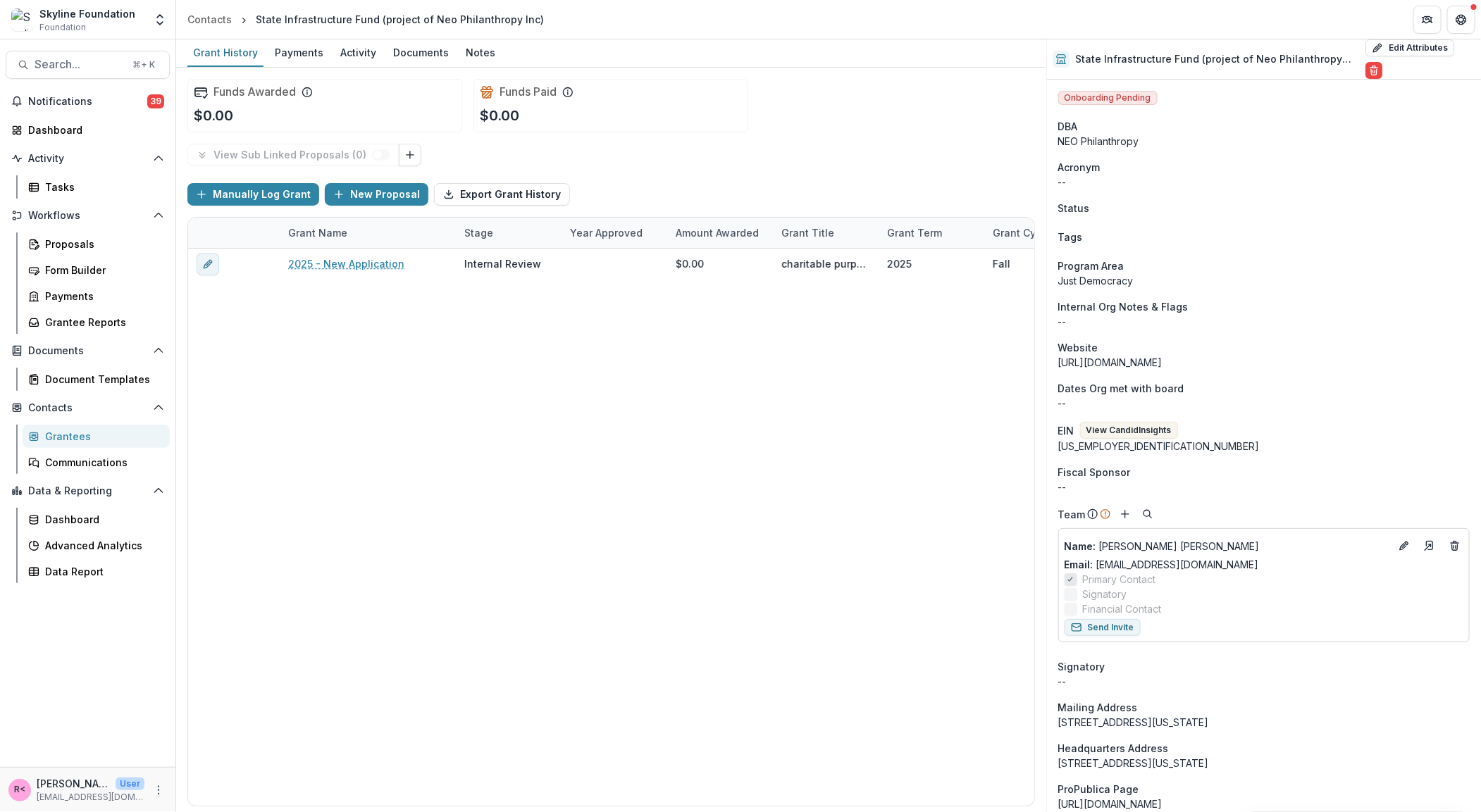
scroll to position [11, 0]
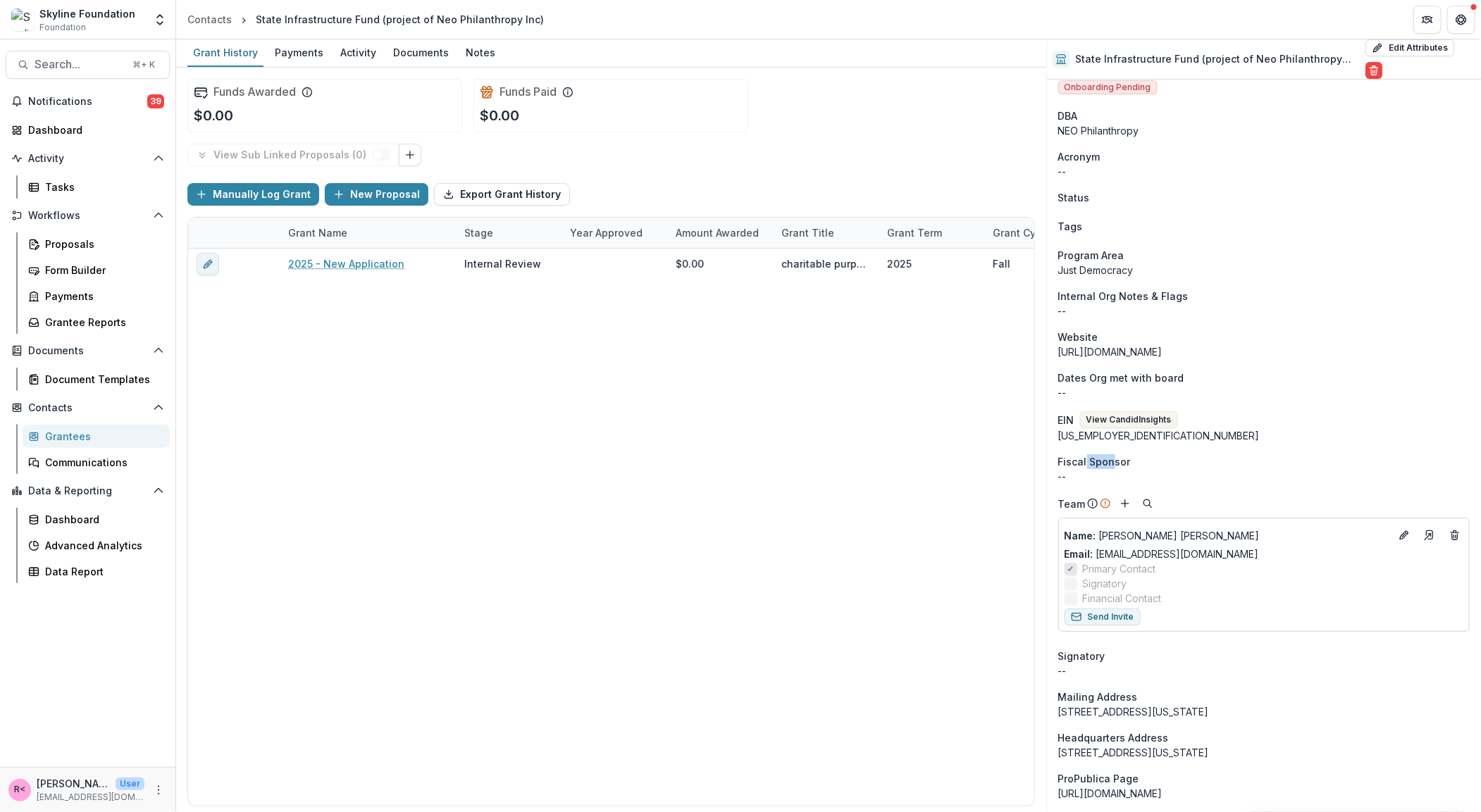
drag, startPoint x: 1085, startPoint y: 450, endPoint x: 1110, endPoint y: 446, distance: 25.3
click at [1110, 454] on span "Fiscal Sponsor" at bounding box center [1094, 461] width 73 height 15
click at [1116, 454] on span "Fiscal Sponsor" at bounding box center [1094, 461] width 73 height 15
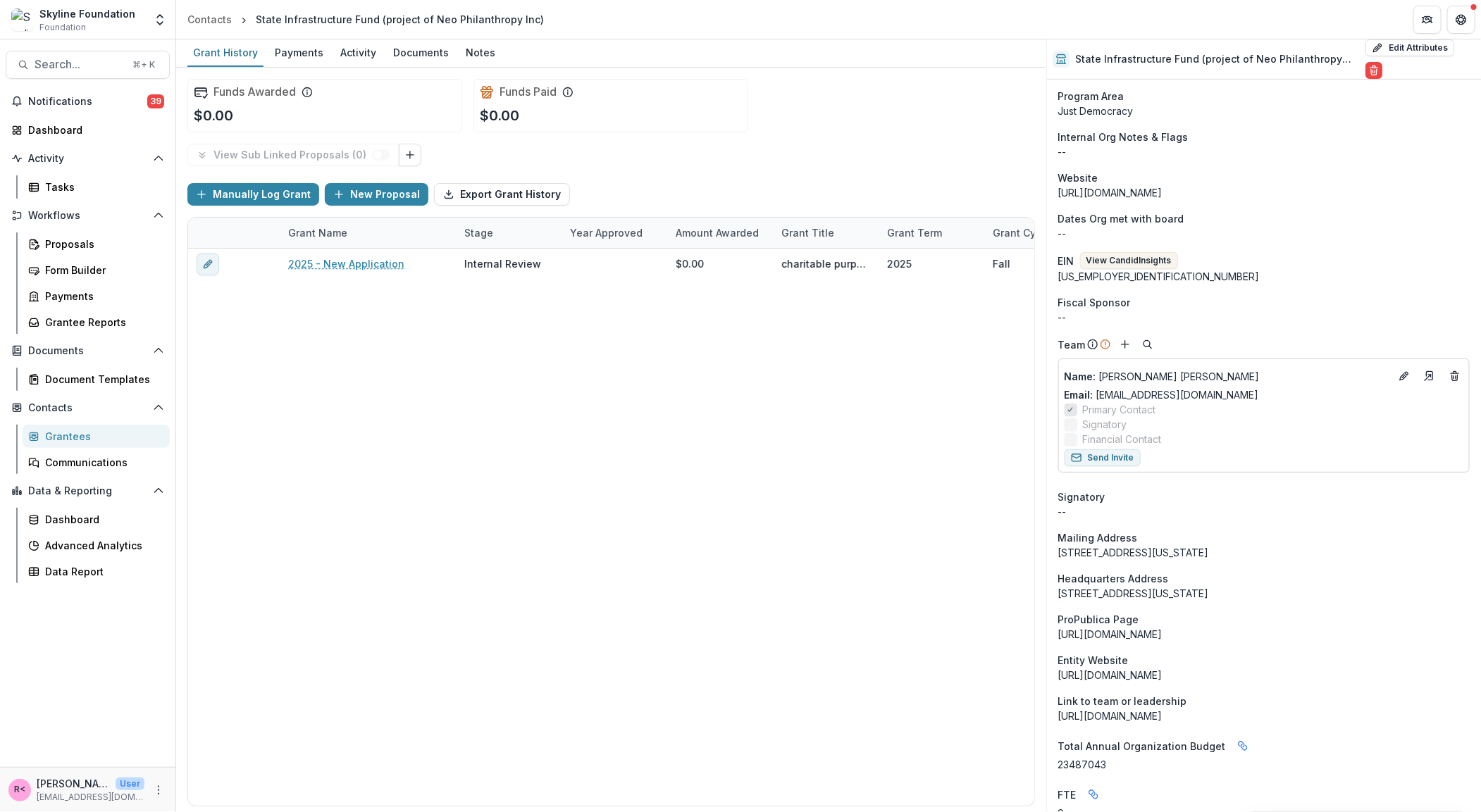
scroll to position [171, 0]
click at [1144, 251] on button "View Candid Insights" at bounding box center [1129, 259] width 98 height 17
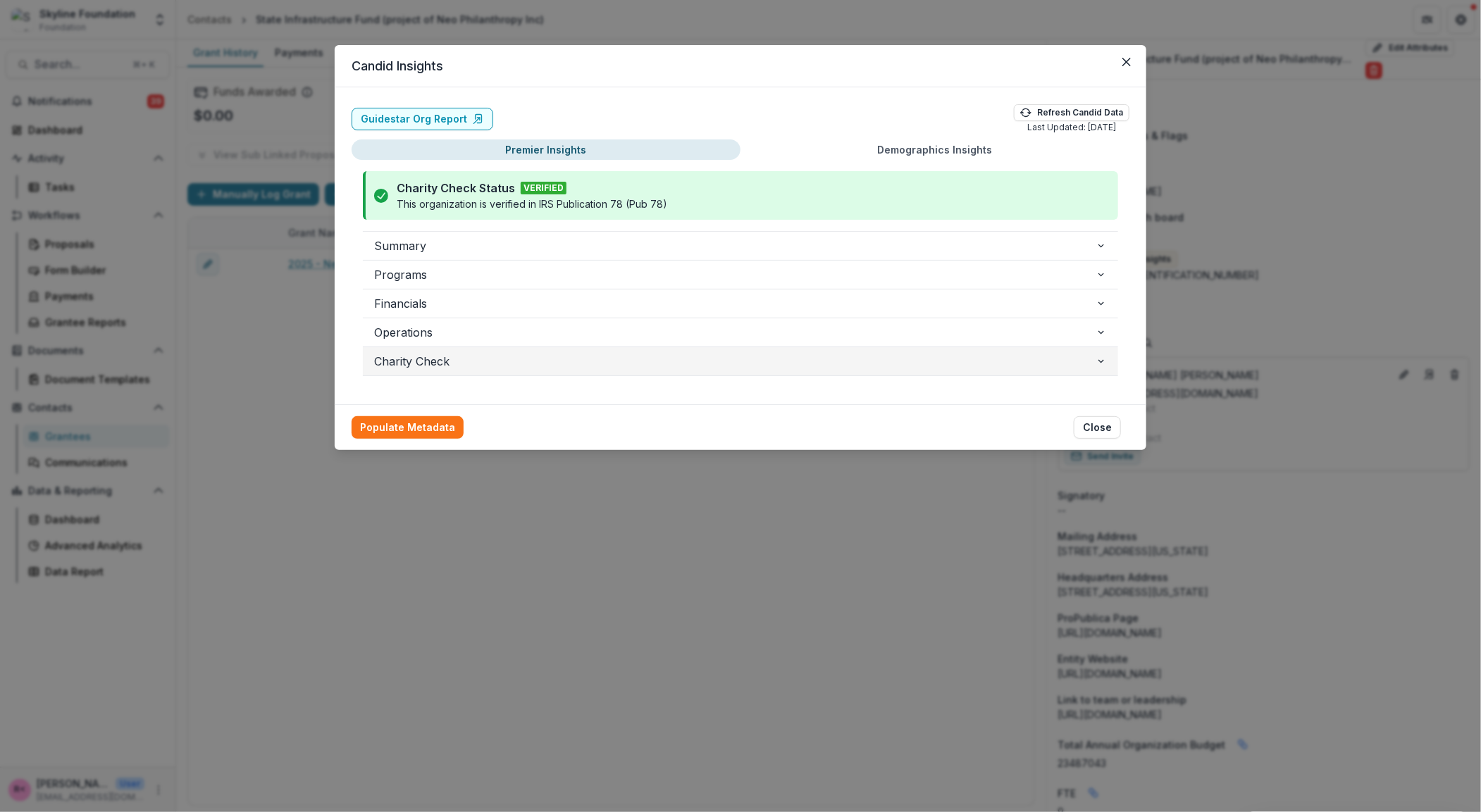
click at [435, 361] on span "Charity Check" at bounding box center [735, 361] width 722 height 17
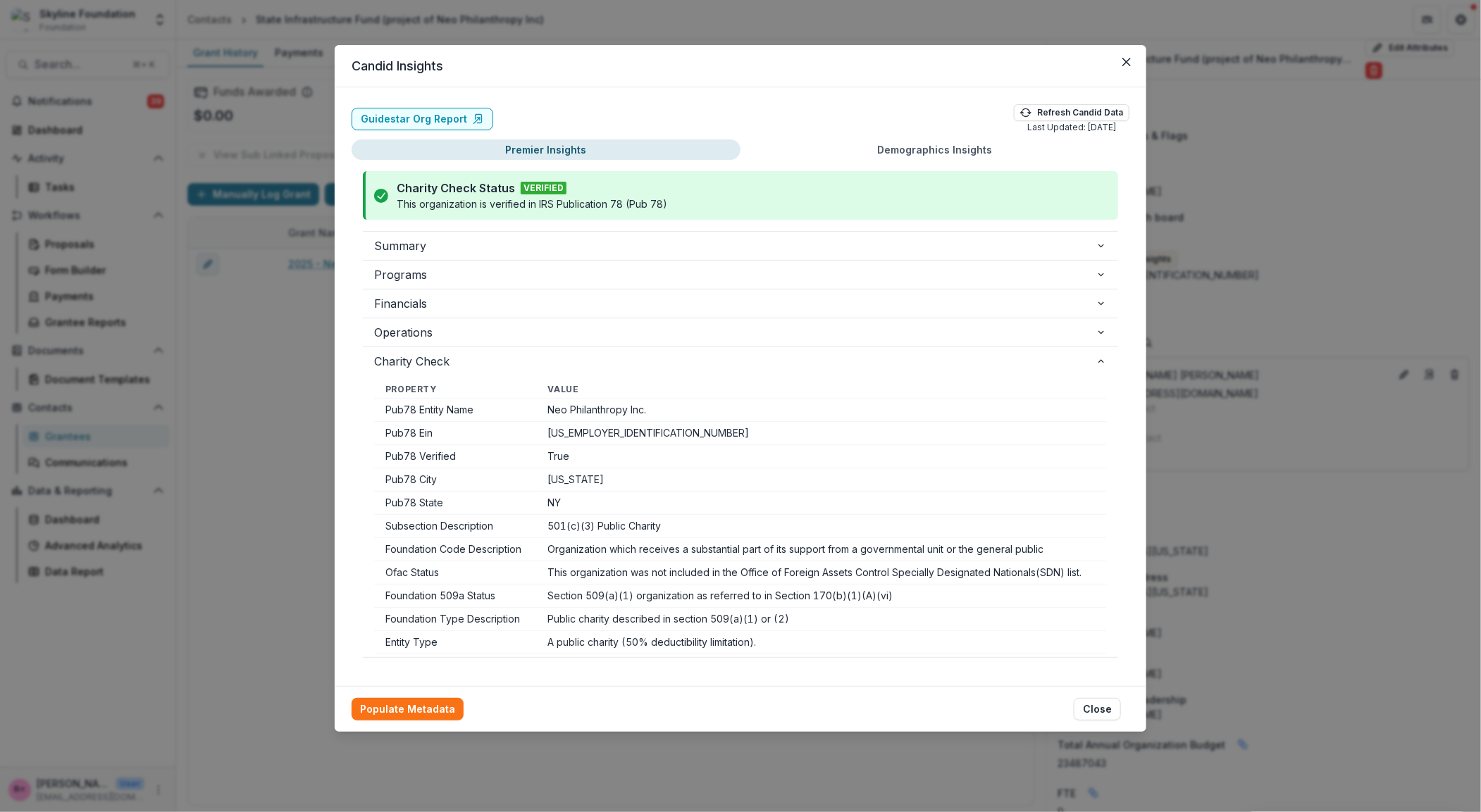
click at [587, 411] on td "Neo Philanthropy Inc." at bounding box center [821, 410] width 570 height 23
copy td "Neo Philanthropy Inc."
click at [1123, 64] on icon "Close" at bounding box center [1126, 62] width 8 height 8
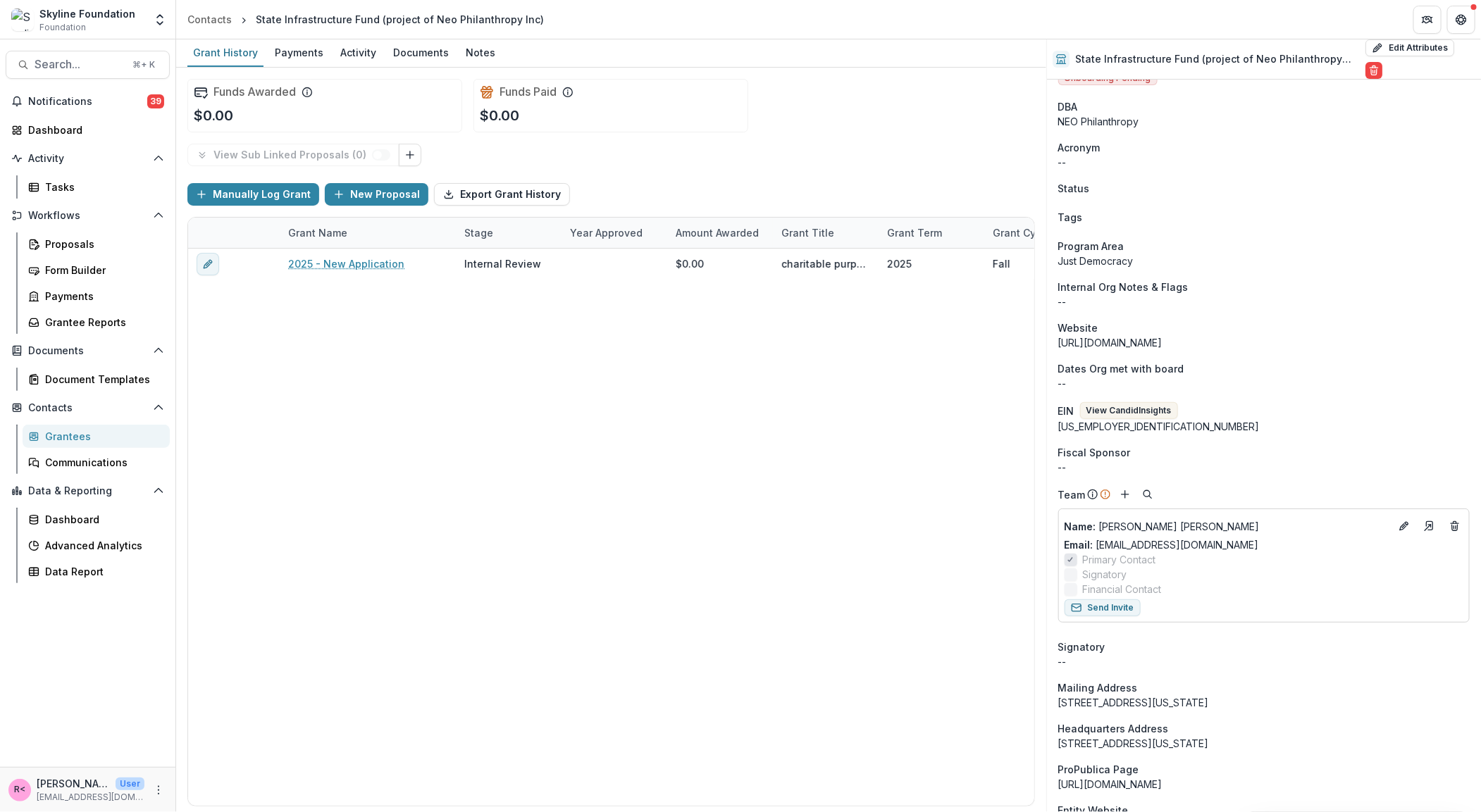
scroll to position [0, 0]
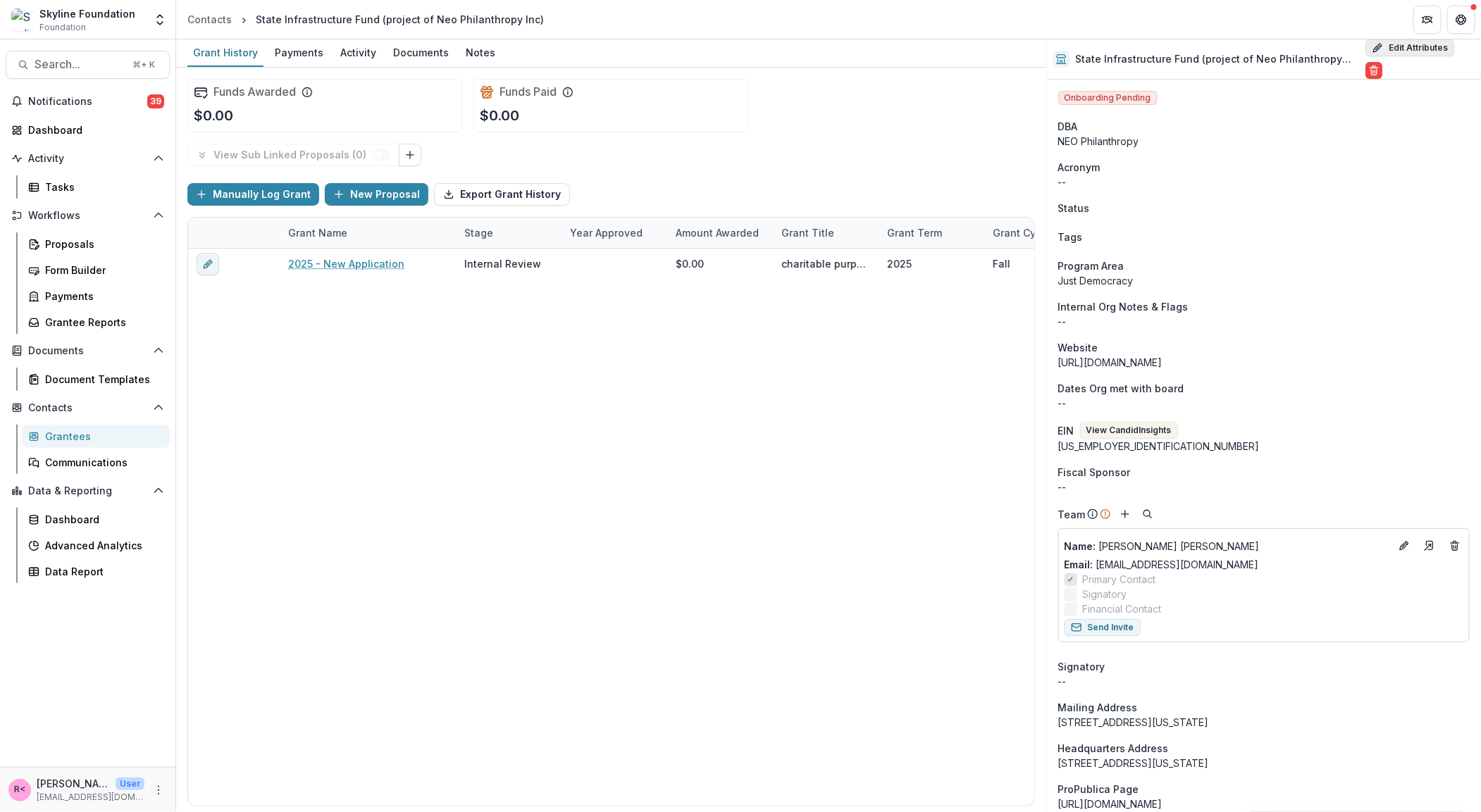
click at [1391, 55] on button "Edit Attributes" at bounding box center [1409, 48] width 89 height 17
select select
select select "**********"
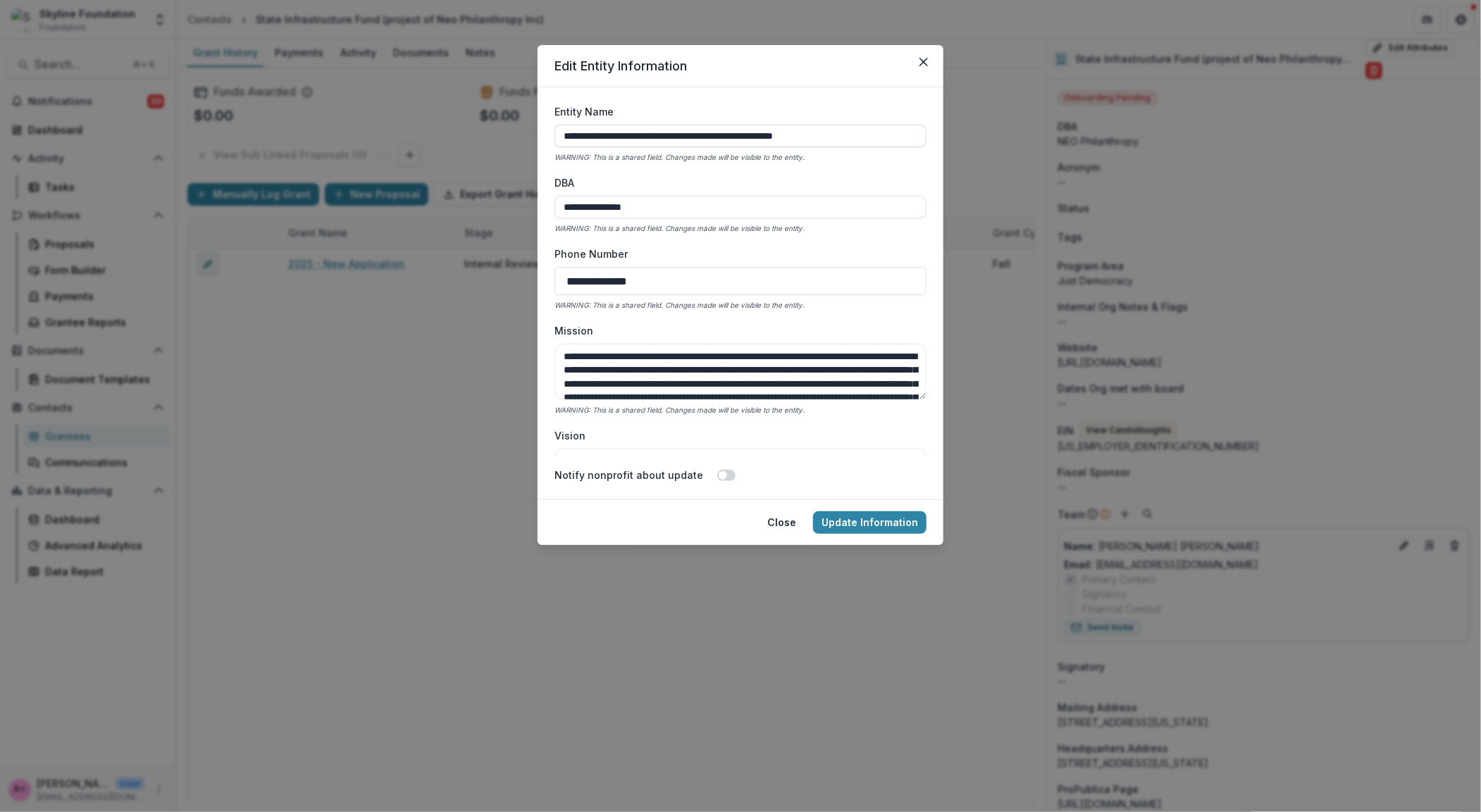
drag, startPoint x: 734, startPoint y: 134, endPoint x: 622, endPoint y: 132, distance: 112.0
click at [622, 132] on input "**********" at bounding box center [740, 135] width 372 height 23
click at [623, 132] on input "**********" at bounding box center [740, 135] width 372 height 23
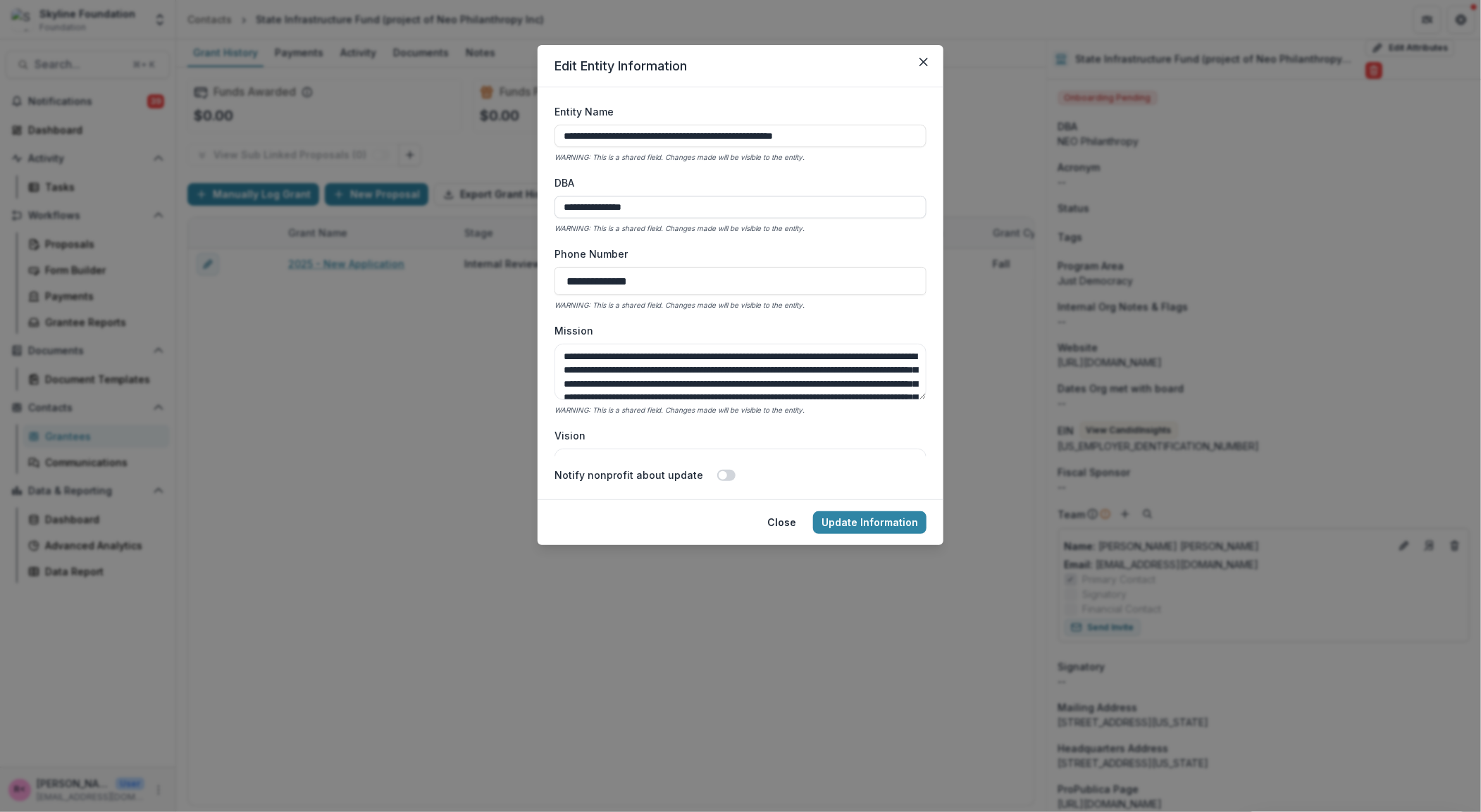
click at [640, 217] on input "**********" at bounding box center [740, 207] width 372 height 23
paste input "**********"
type input "**********"
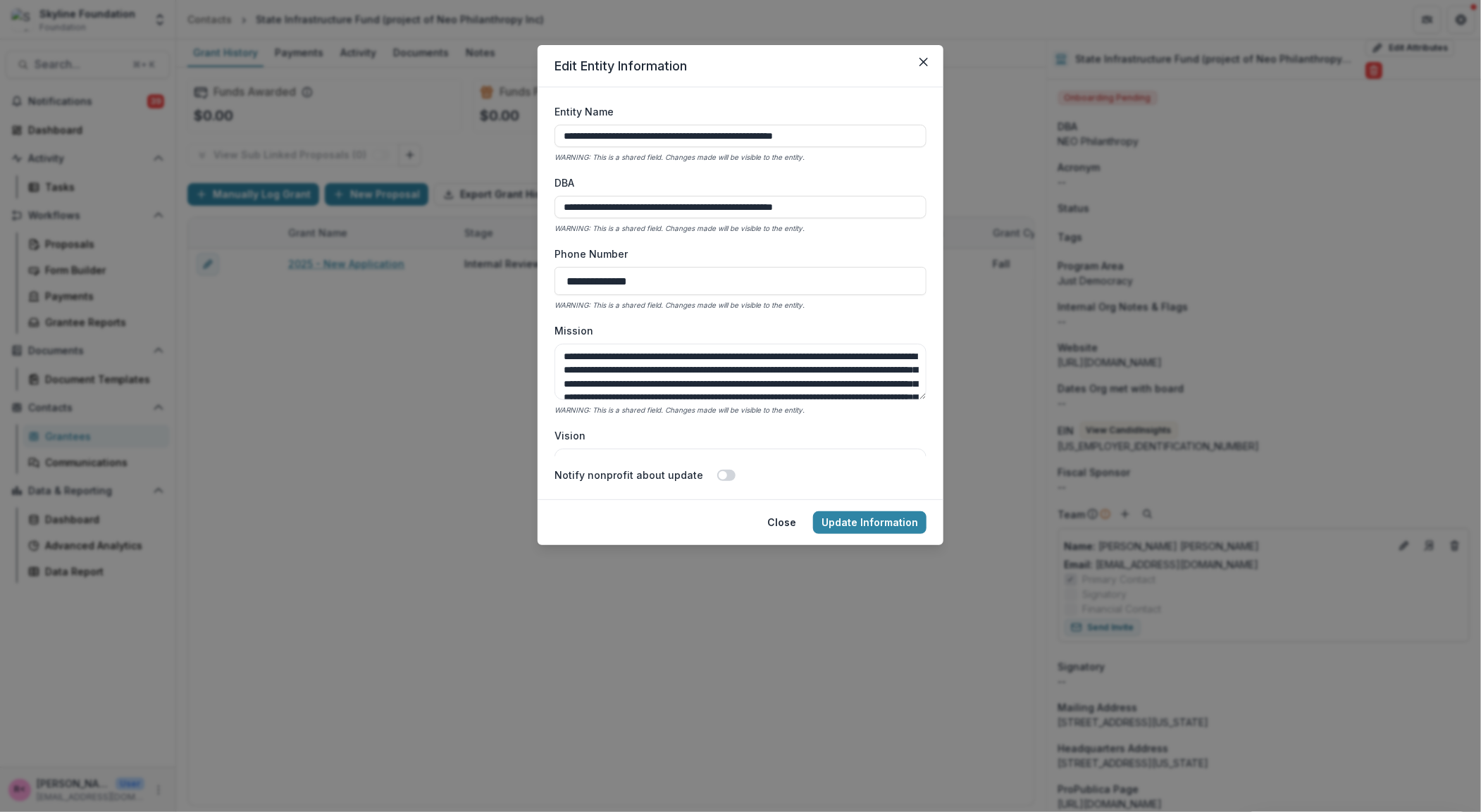
drag, startPoint x: 736, startPoint y: 134, endPoint x: 539, endPoint y: 130, distance: 197.0
click at [539, 131] on form "**********" at bounding box center [740, 294] width 406 height 412
click at [691, 141] on input "**********" at bounding box center [740, 135] width 372 height 23
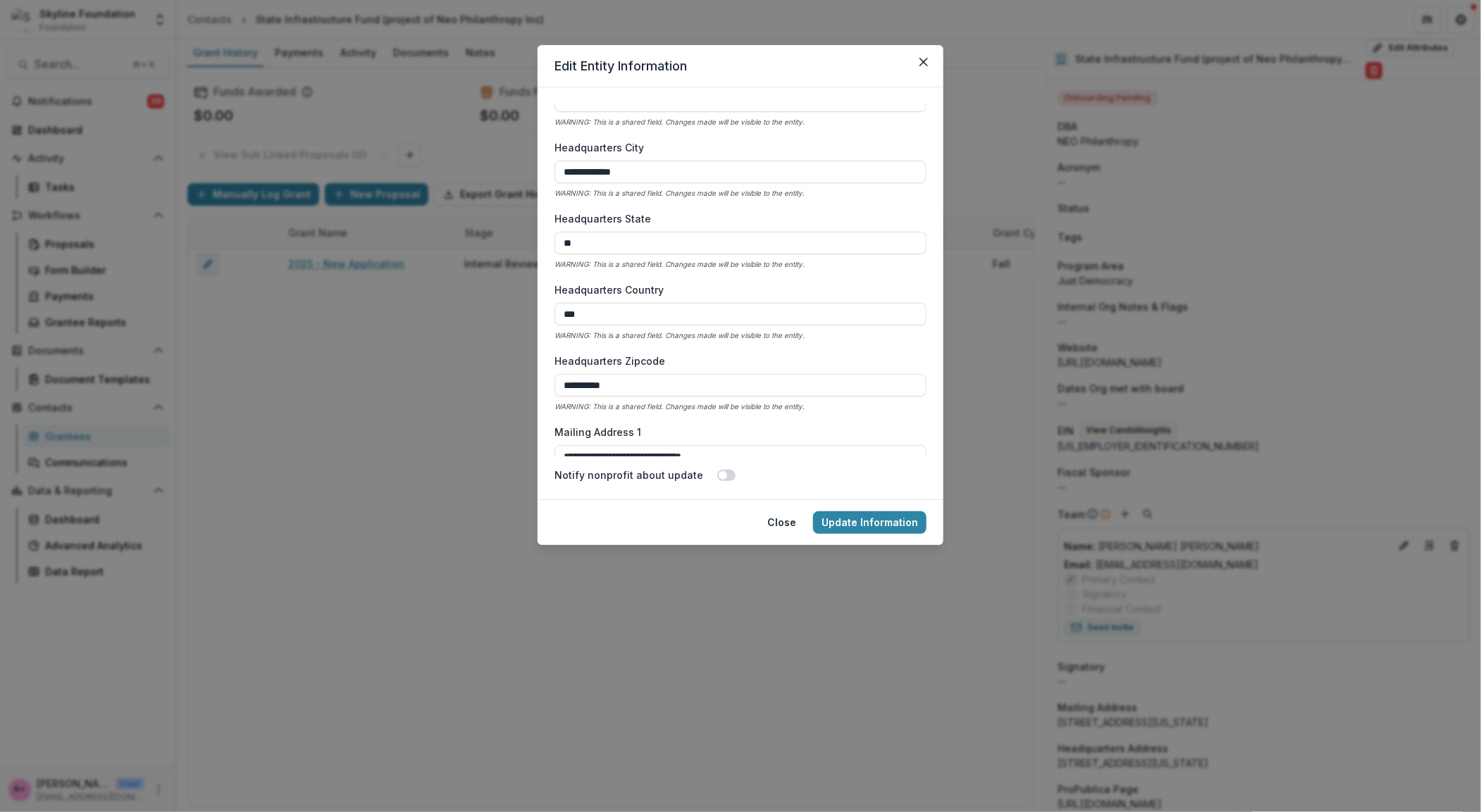
scroll to position [947, 0]
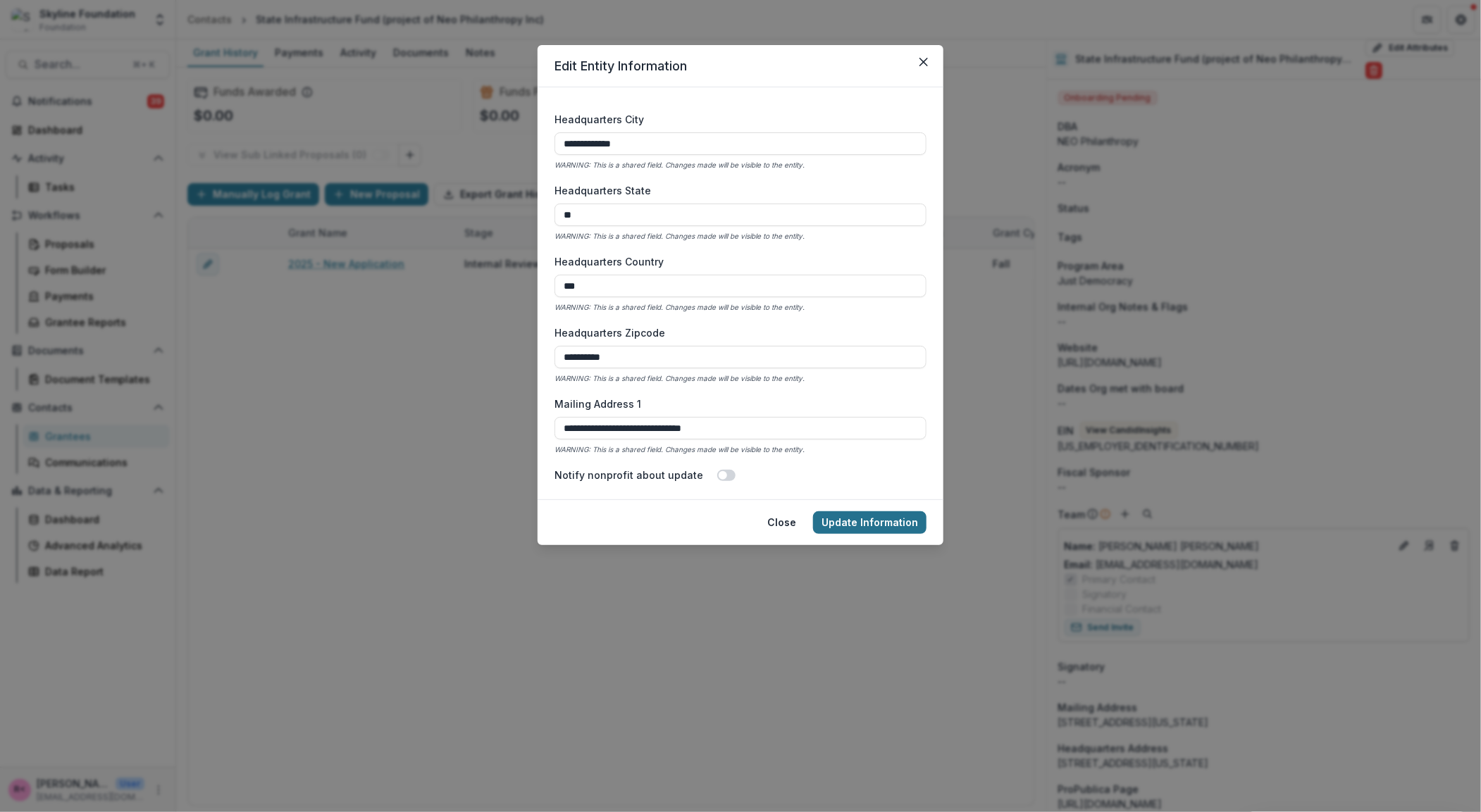
type input "**********"
click at [884, 527] on button "Update Information" at bounding box center [870, 522] width 113 height 23
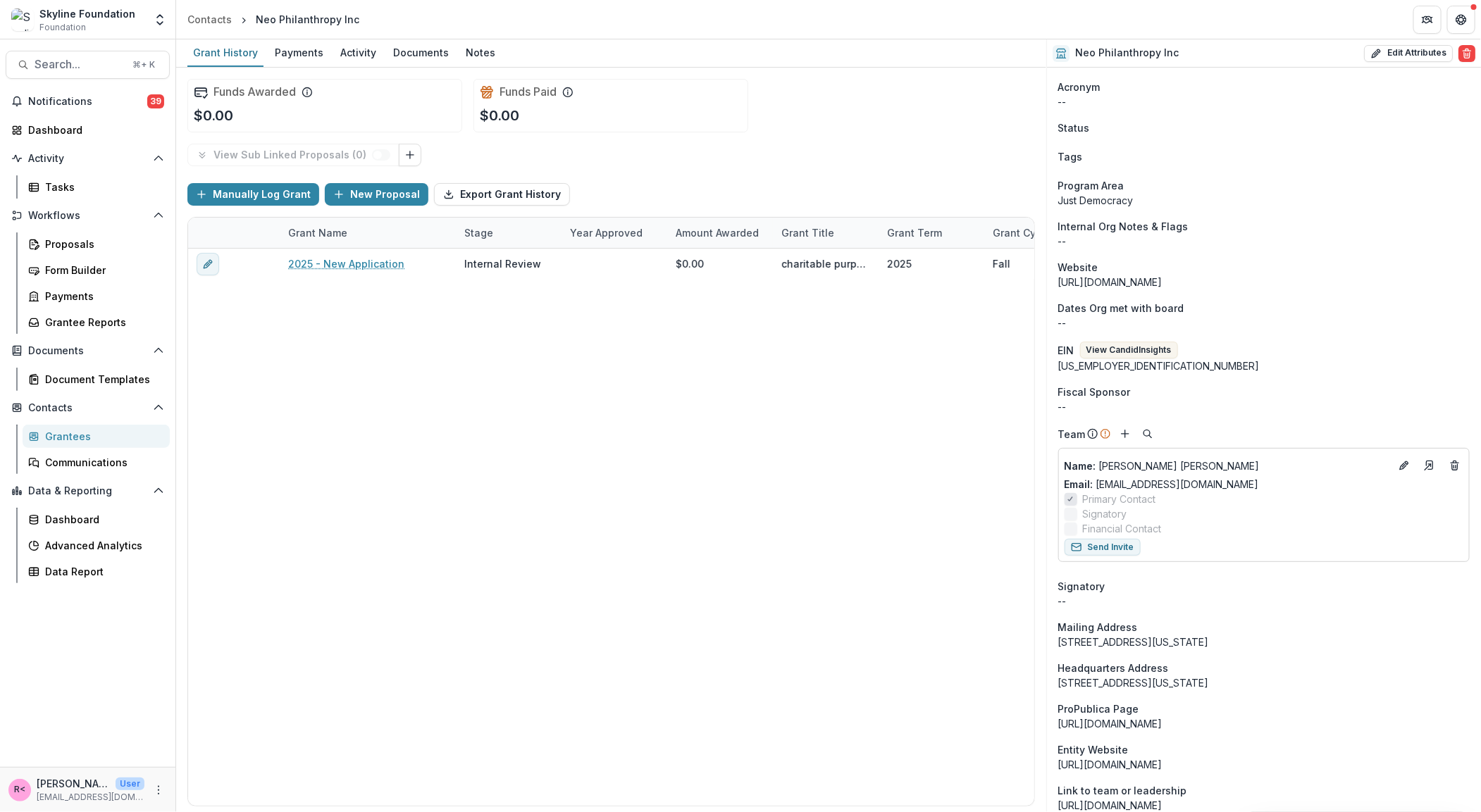
scroll to position [0, 0]
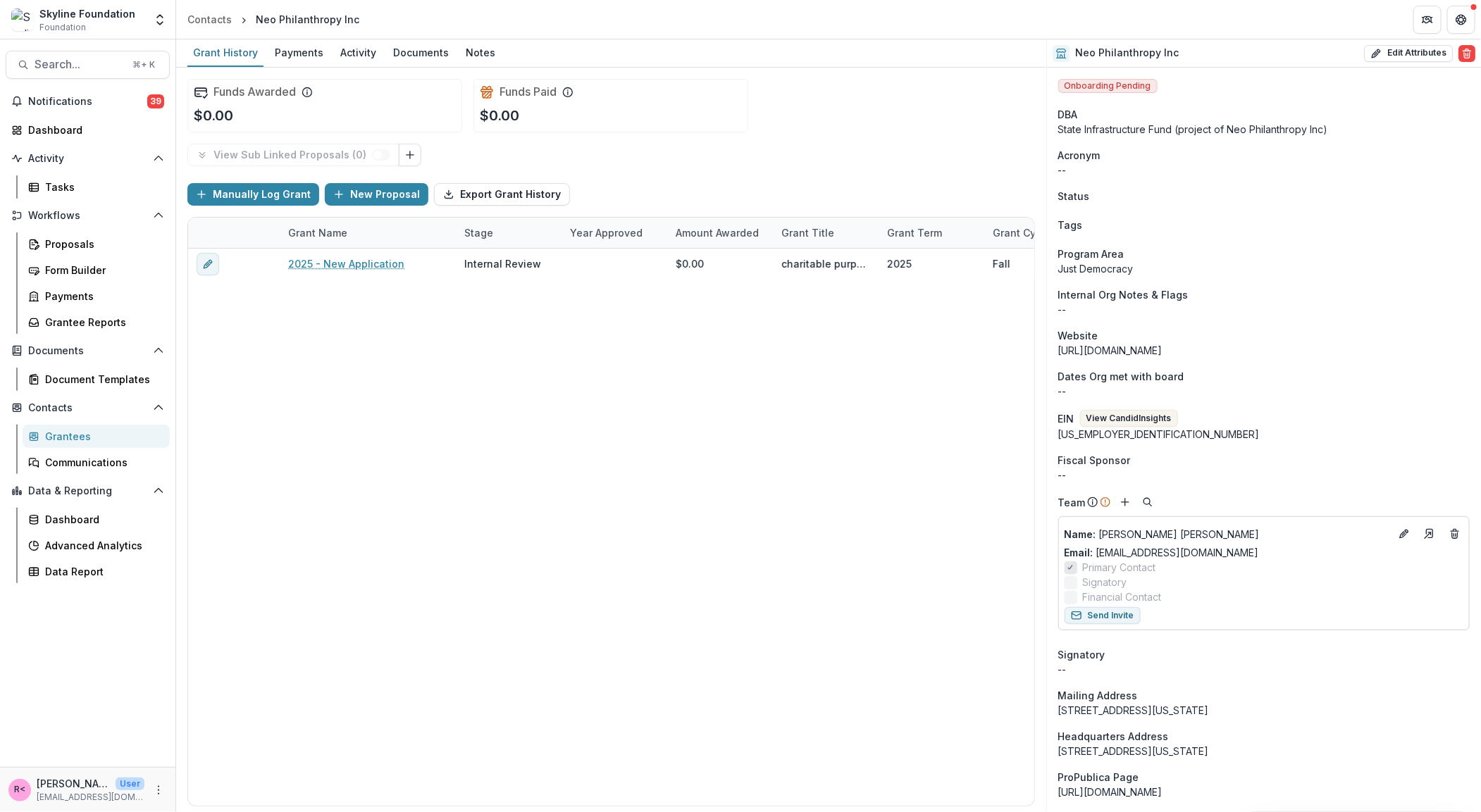
click at [1093, 132] on div "State Infrastructure Fund (project of Neo Philanthropy Inc)" at bounding box center [1263, 128] width 411 height 15
click at [1425, 54] on button "Edit Attributes" at bounding box center [1407, 53] width 89 height 17
select select
select select "**********"
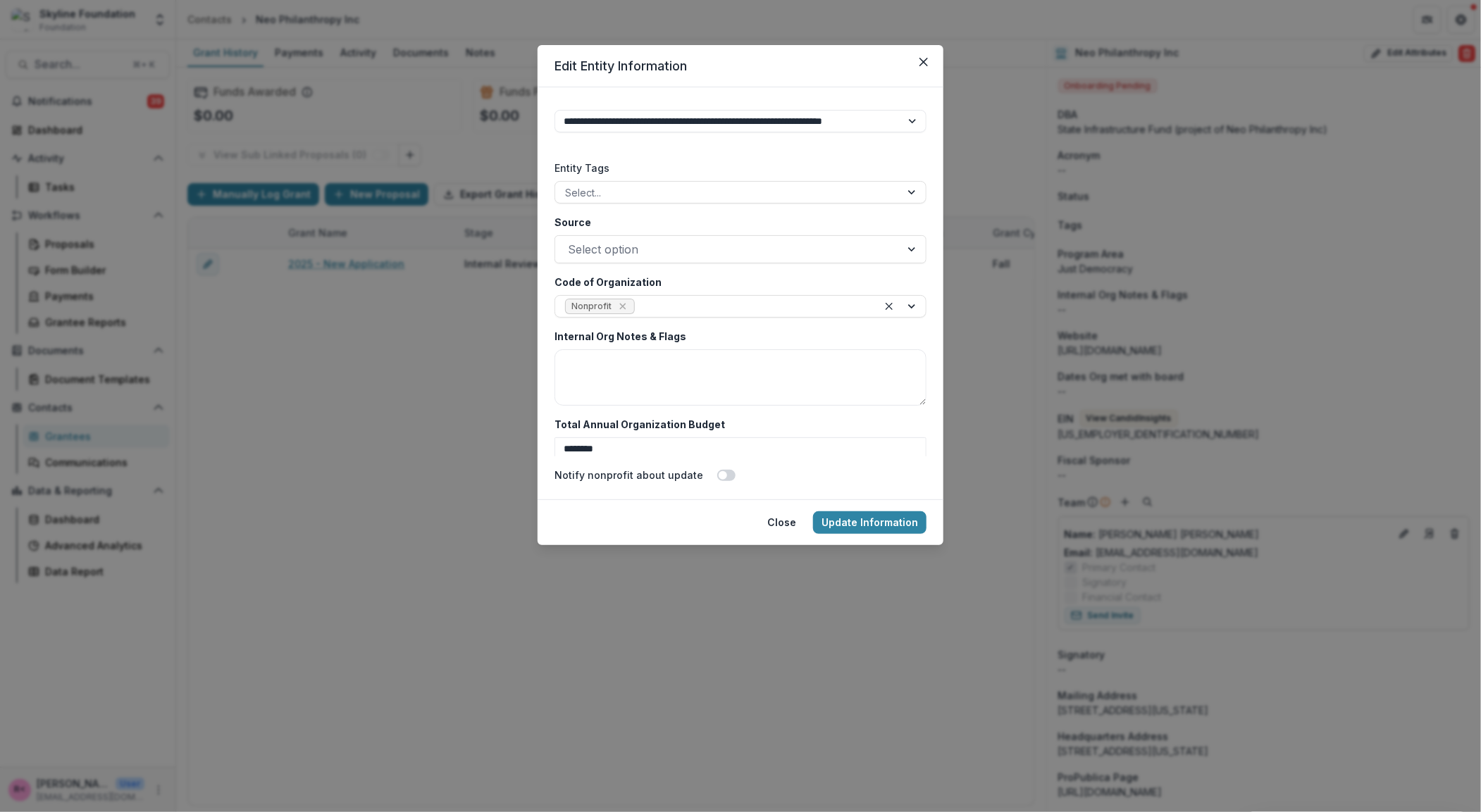
scroll to position [2374, 0]
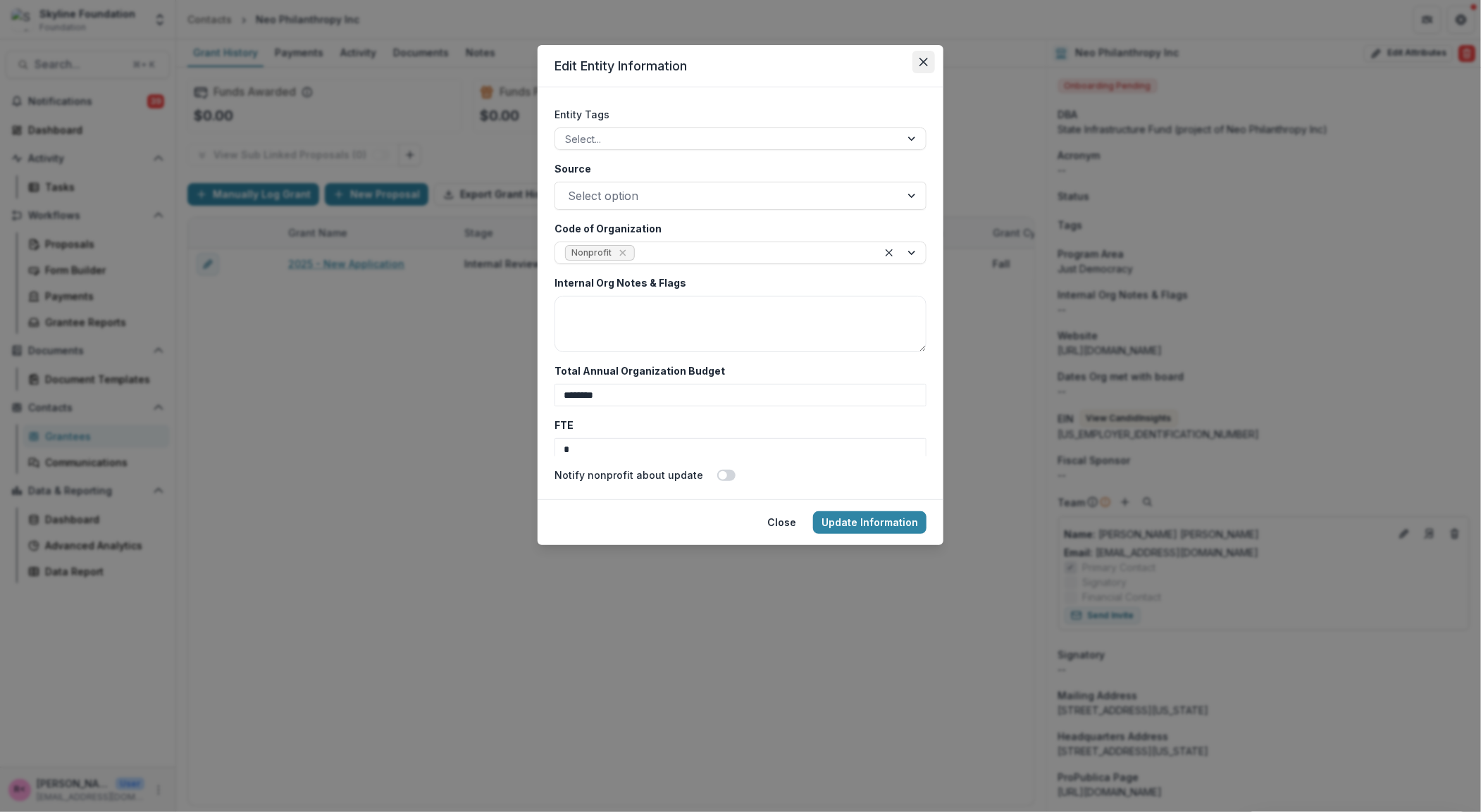
click at [927, 51] on button "Close" at bounding box center [923, 62] width 23 height 23
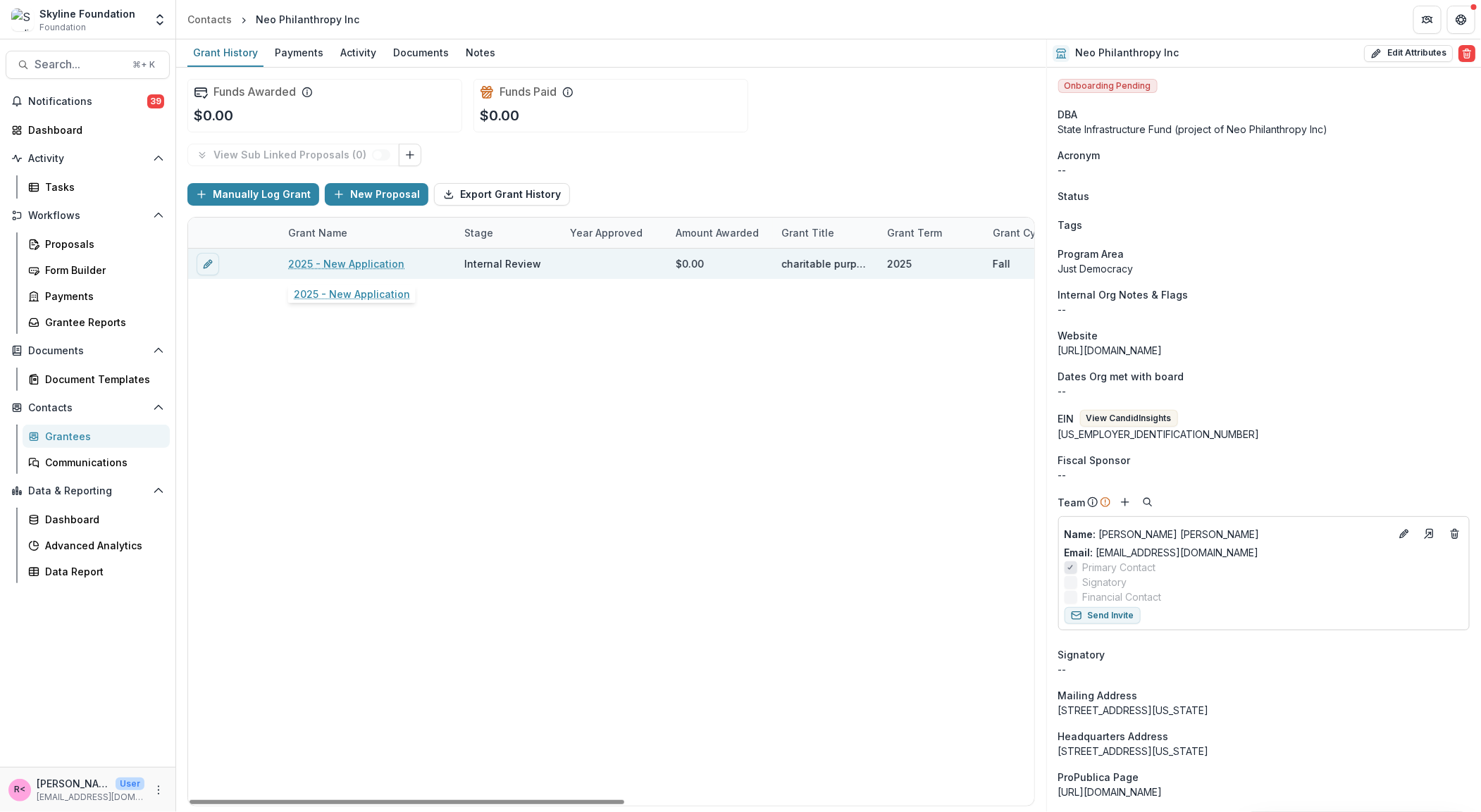
click at [362, 266] on link "2025 - New Application" at bounding box center [345, 264] width 116 height 15
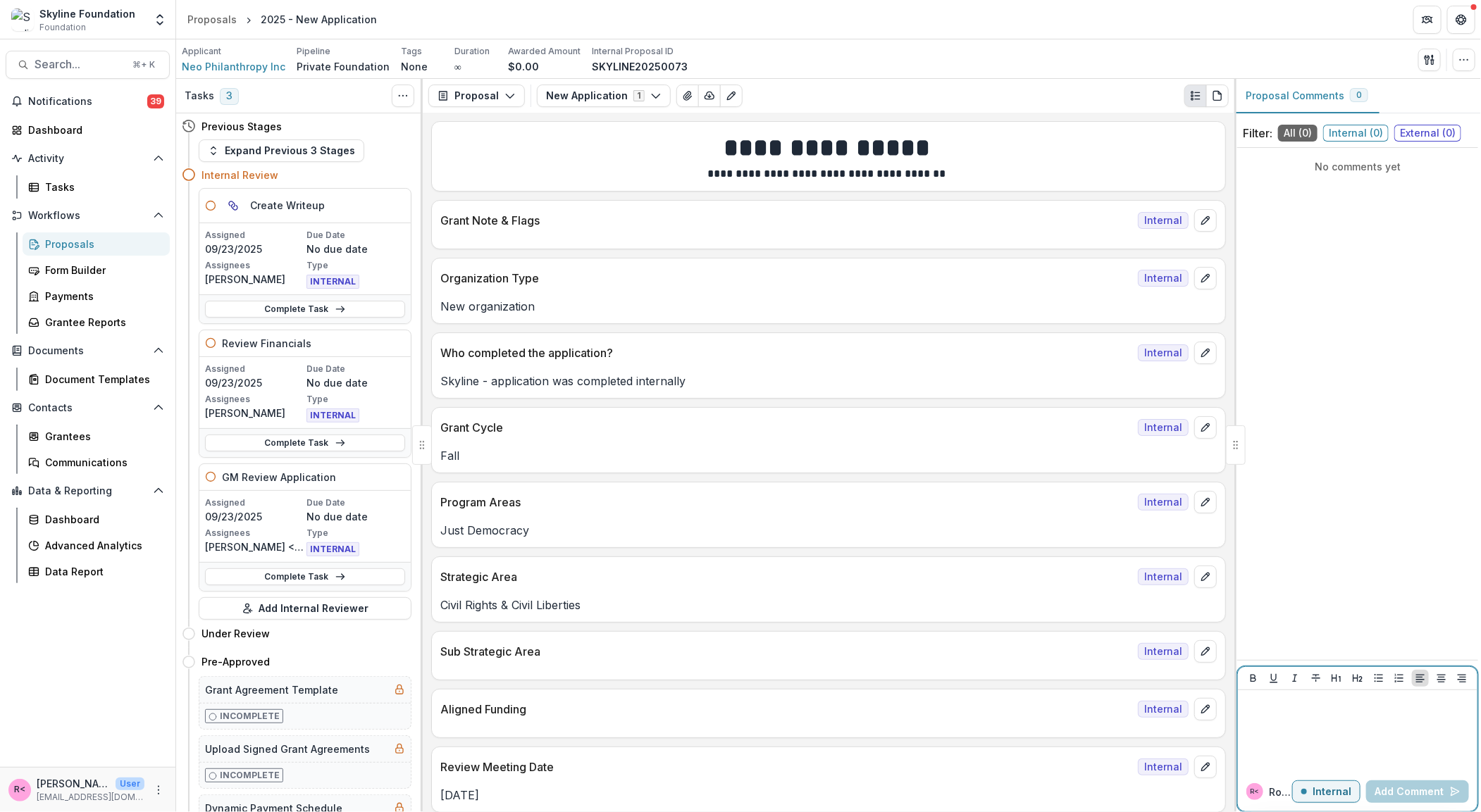
click at [1324, 730] on div at bounding box center [1357, 730] width 228 height 71
click at [1293, 721] on button "Eddie Whitfield" at bounding box center [1291, 729] width 95 height 23
drag, startPoint x: 1431, startPoint y: 711, endPoint x: 1344, endPoint y: 706, distance: 87.1
click at [1344, 706] on p "**********" at bounding box center [1357, 710] width 228 height 31
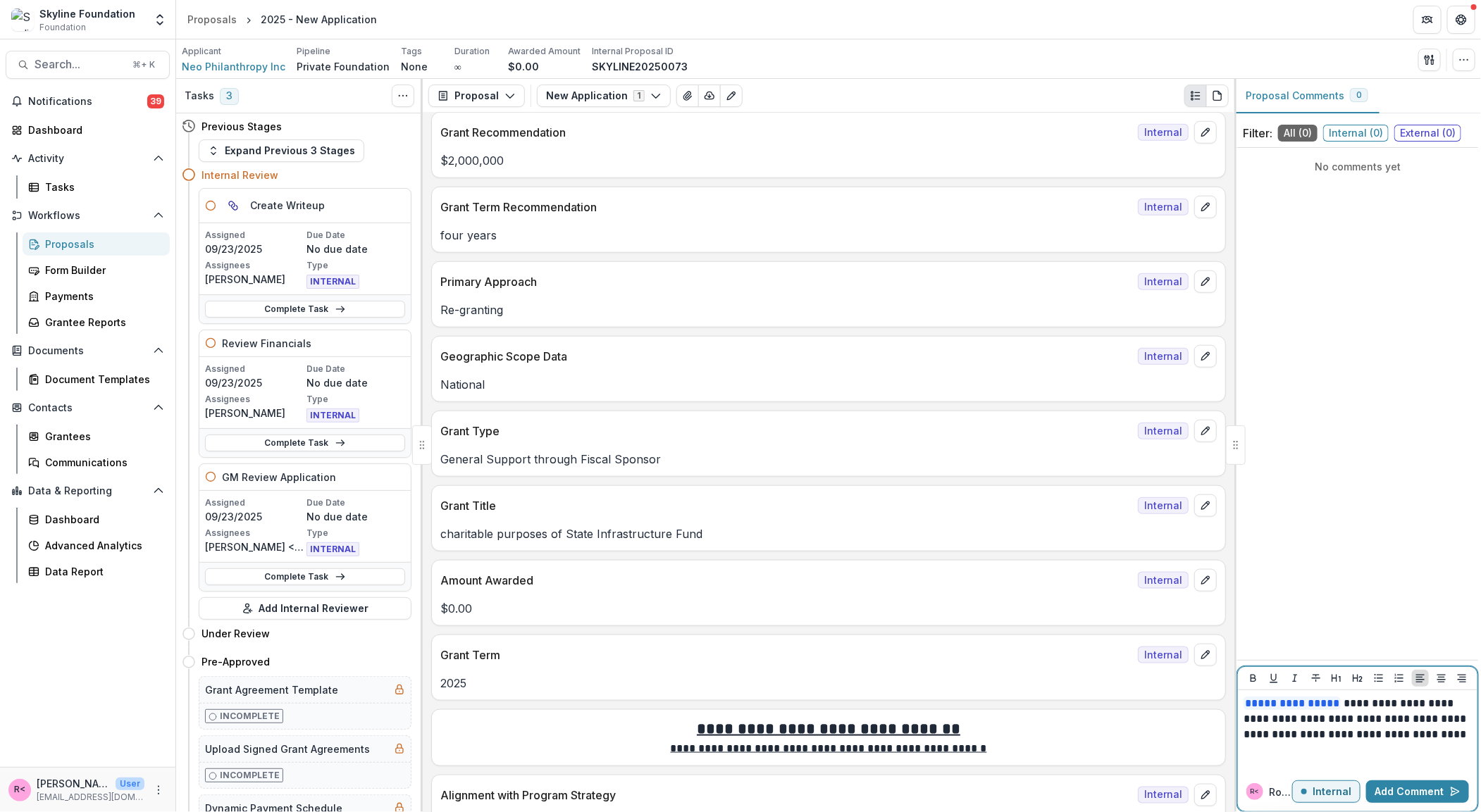
scroll to position [707, 0]
click at [1424, 798] on button "Add Comment" at bounding box center [1416, 791] width 103 height 23
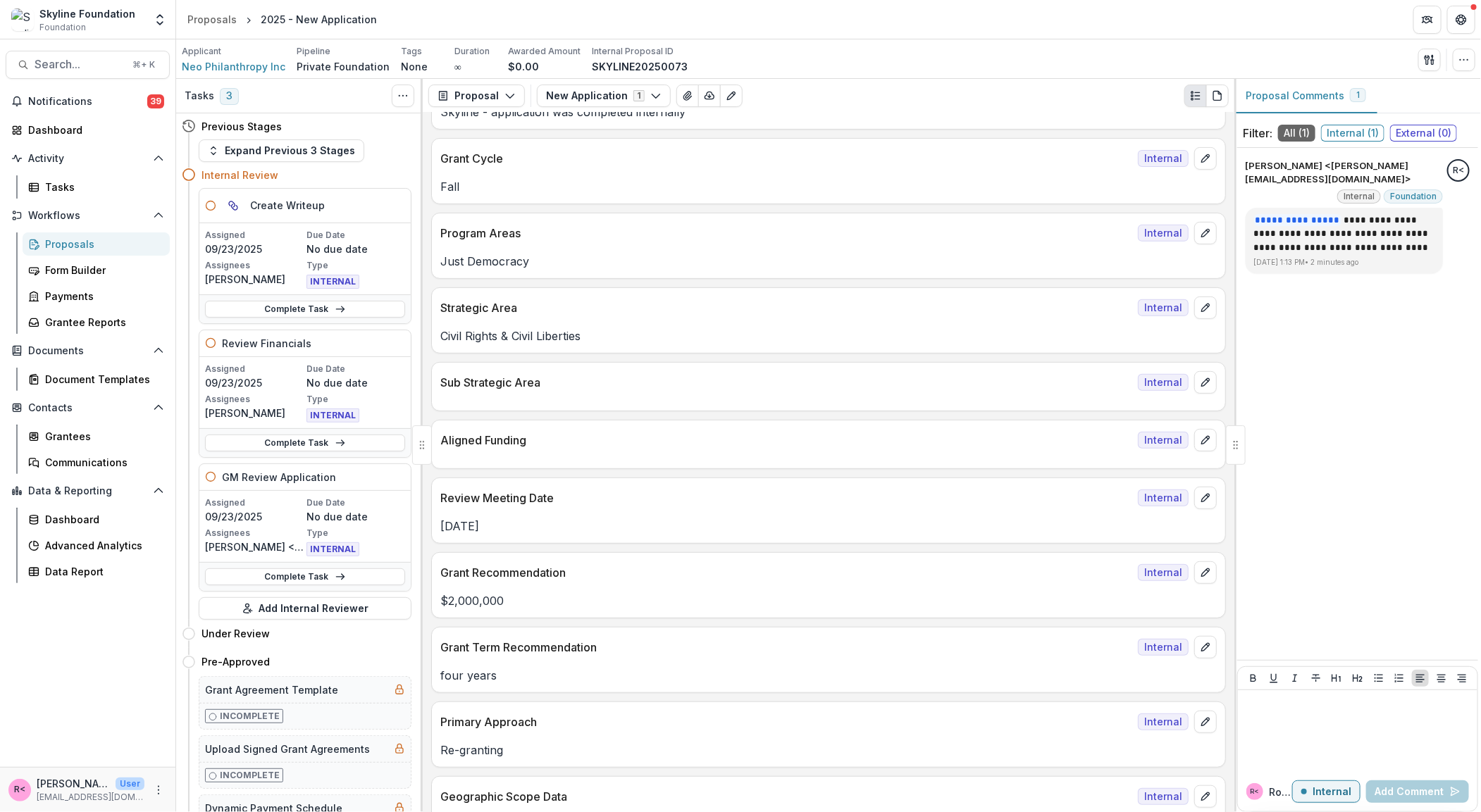
scroll to position [0, 0]
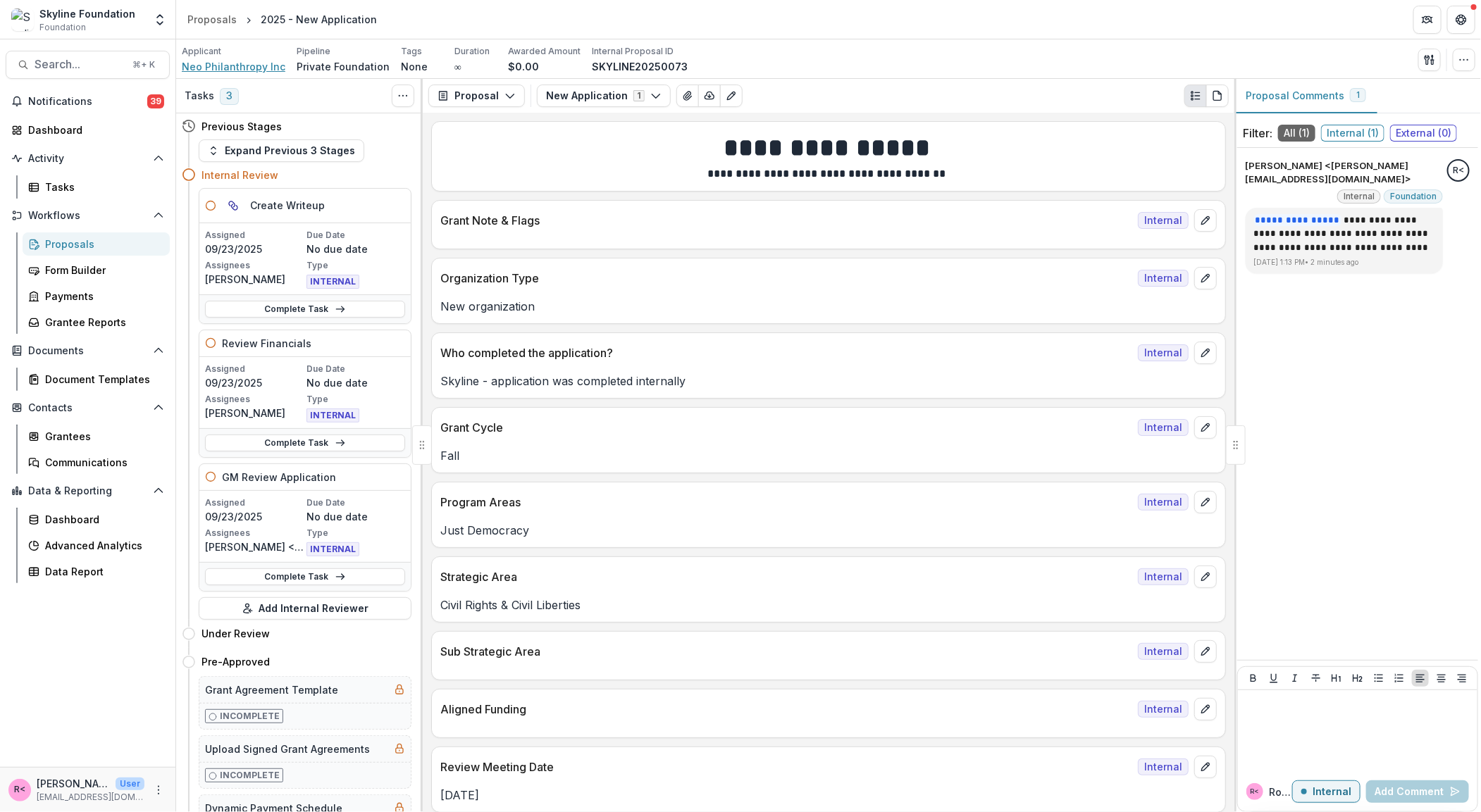
click at [221, 64] on span "Neo Philanthropy Inc" at bounding box center [234, 66] width 104 height 15
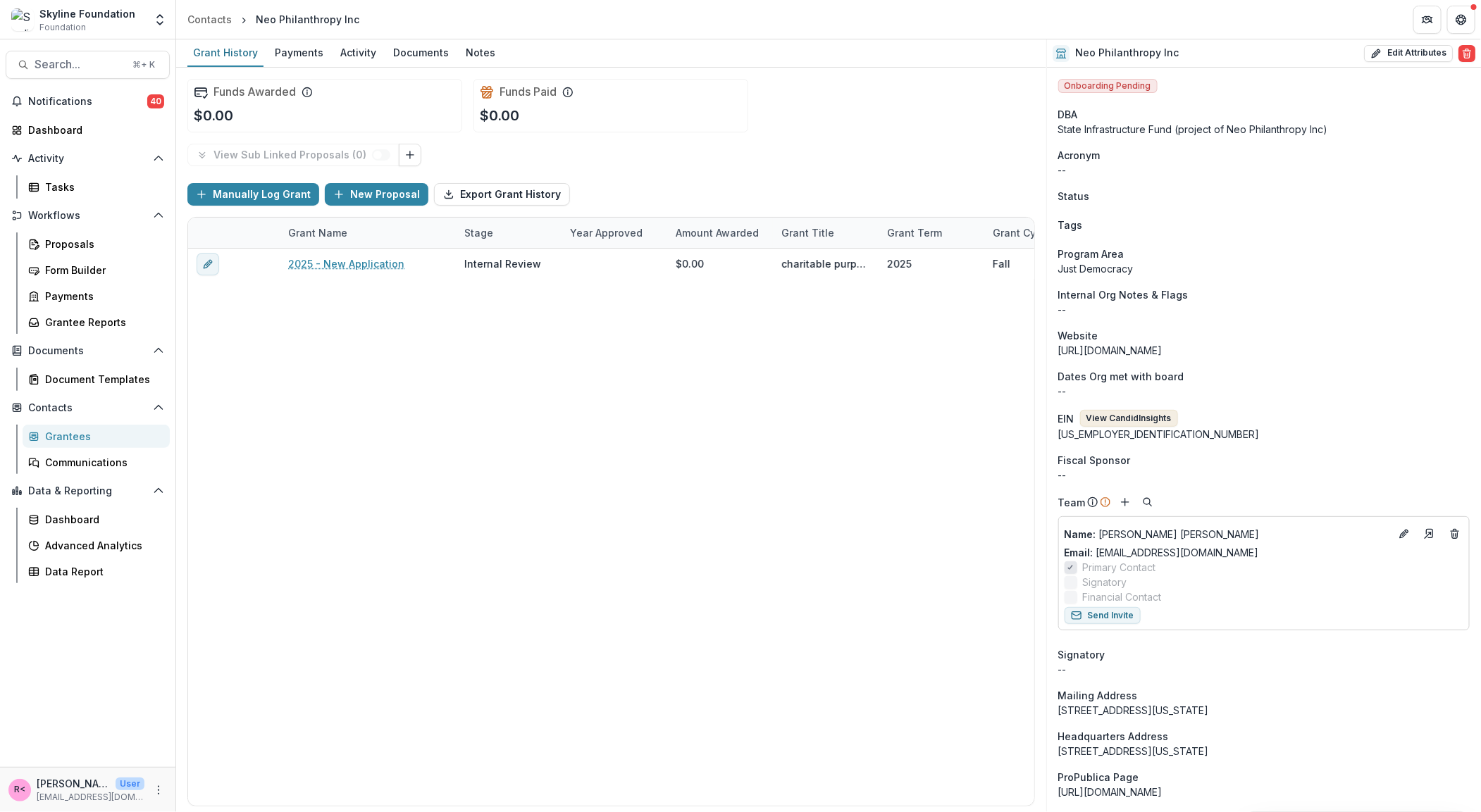
click at [1093, 418] on button "View Candid Insights" at bounding box center [1129, 418] width 98 height 17
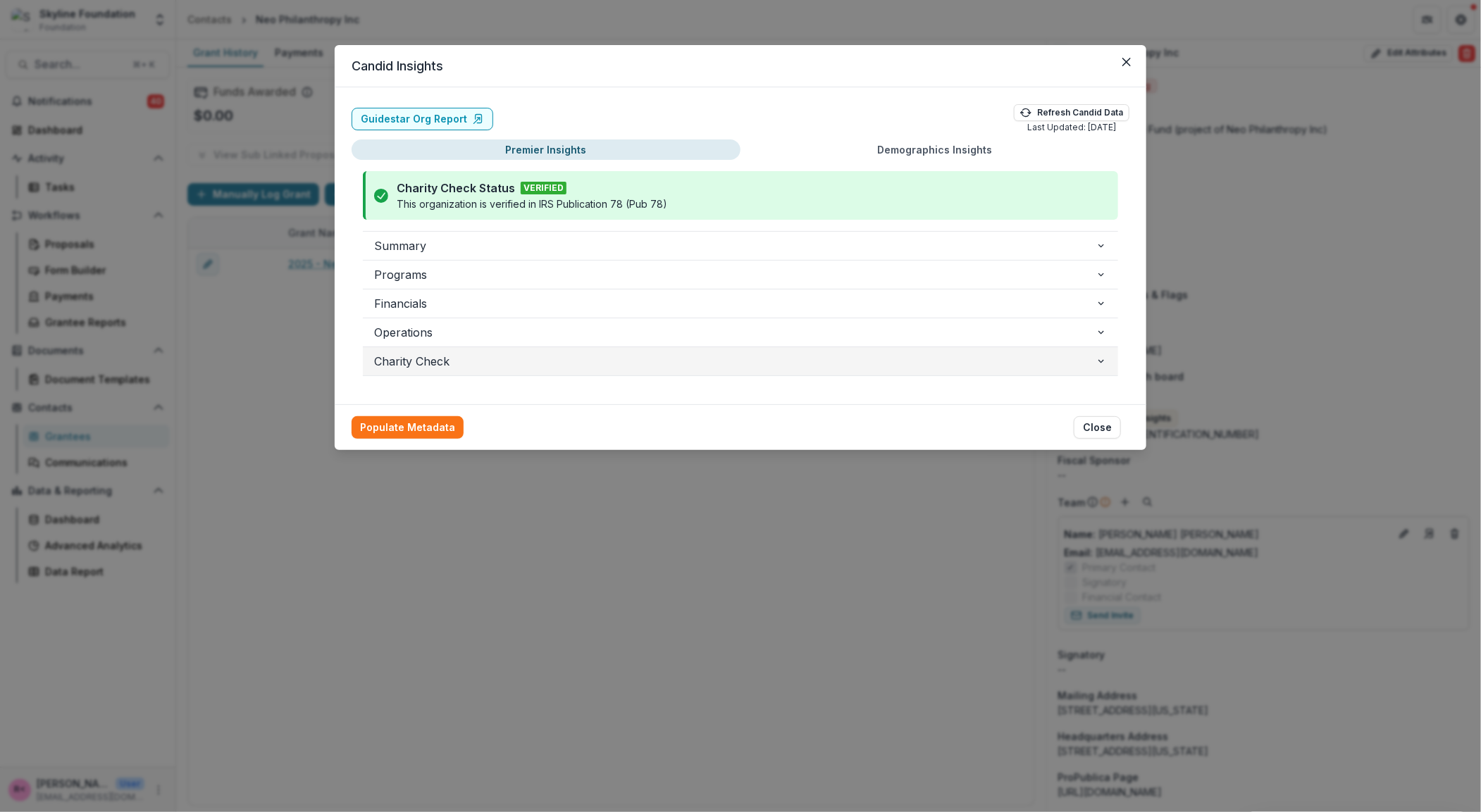
click at [471, 363] on span "Charity Check" at bounding box center [735, 361] width 722 height 17
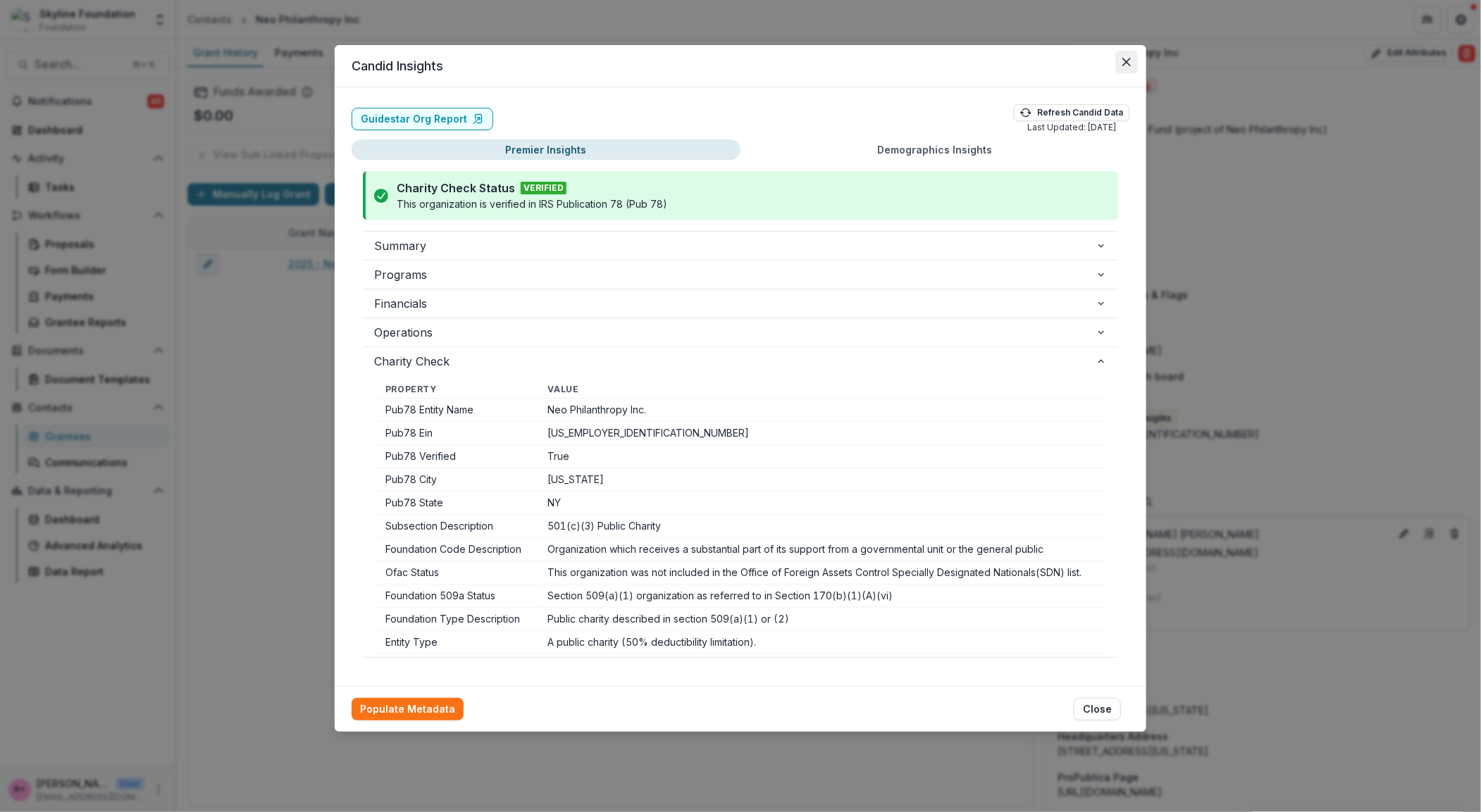
click at [1125, 62] on icon "Close" at bounding box center [1126, 62] width 8 height 8
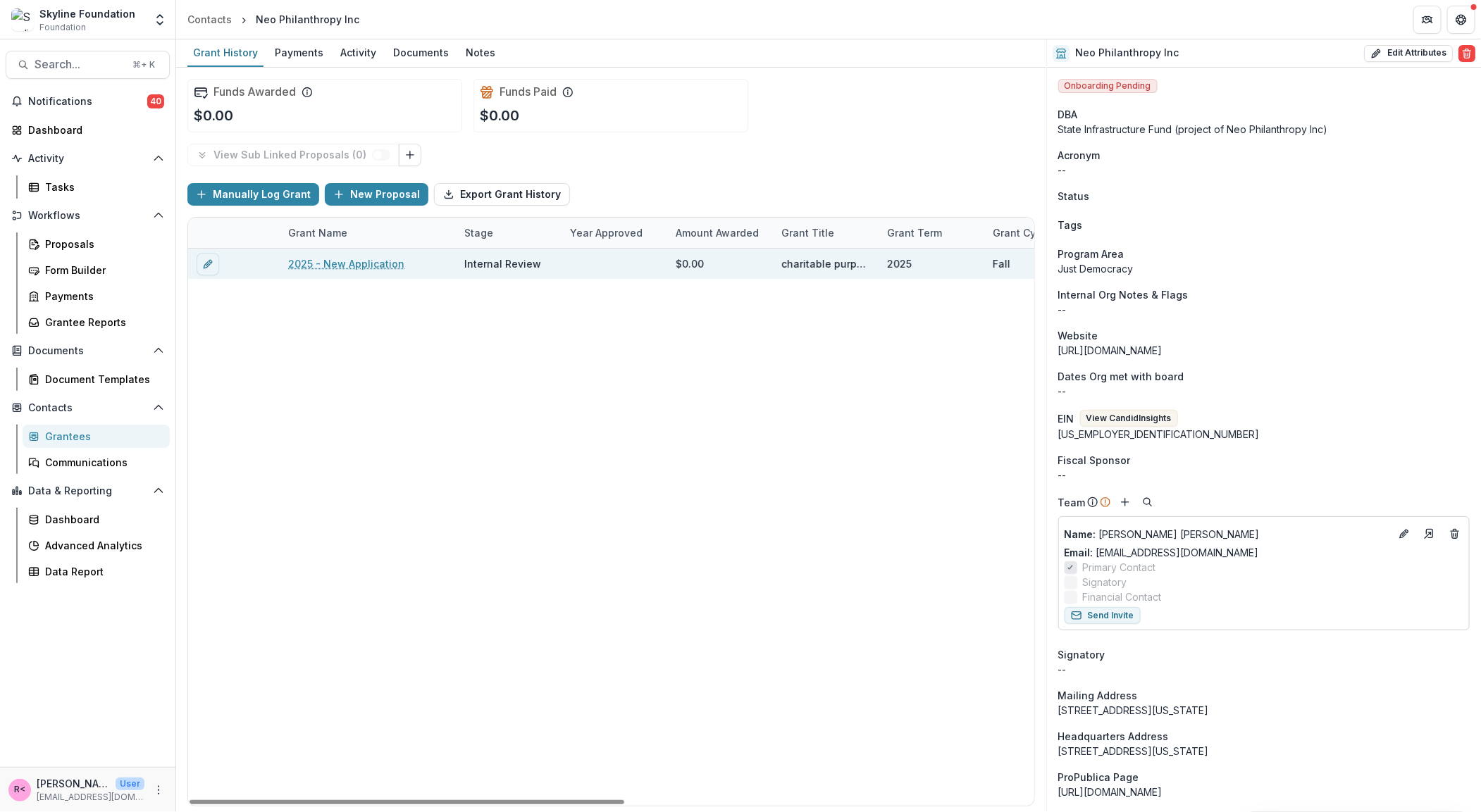
click at [326, 261] on link "2025 - New Application" at bounding box center [345, 264] width 116 height 15
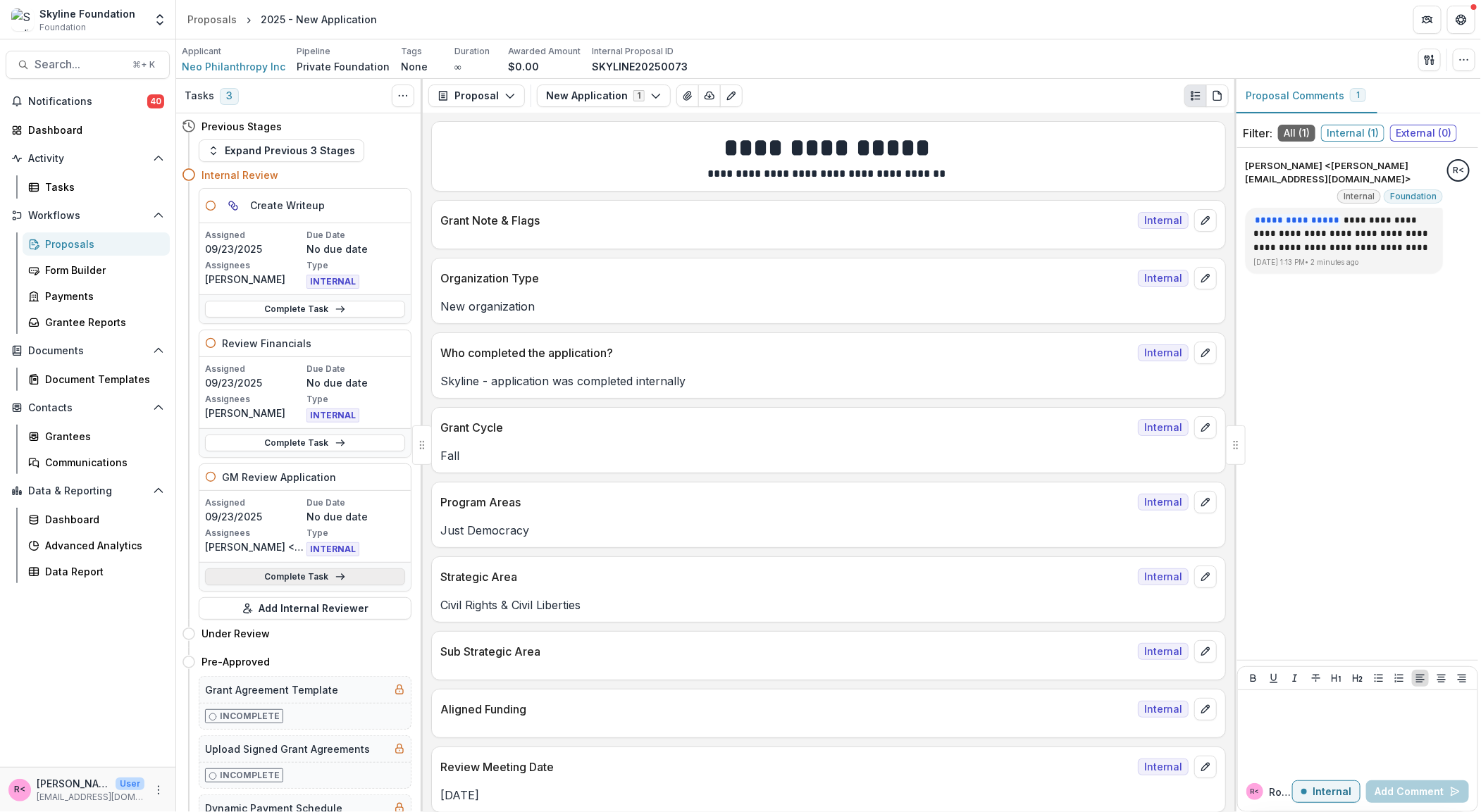
click at [296, 573] on link "Complete Task" at bounding box center [305, 576] width 200 height 17
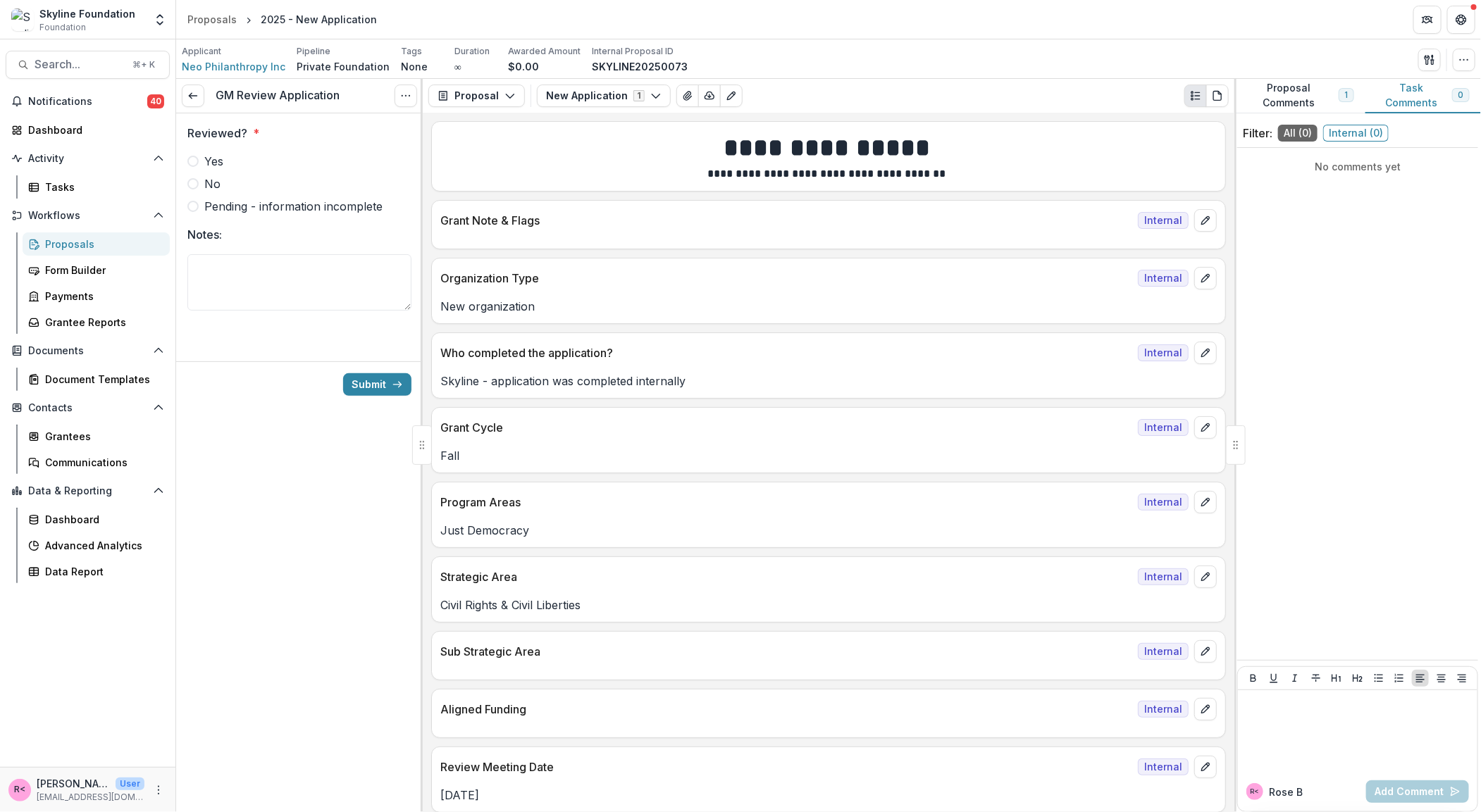
click at [215, 204] on span "Pending - information incomplete" at bounding box center [293, 206] width 178 height 17
click at [217, 278] on textarea "Notes:" at bounding box center [299, 282] width 224 height 57
type textarea "*"
type textarea "**********"
click at [195, 102] on link at bounding box center [193, 96] width 23 height 23
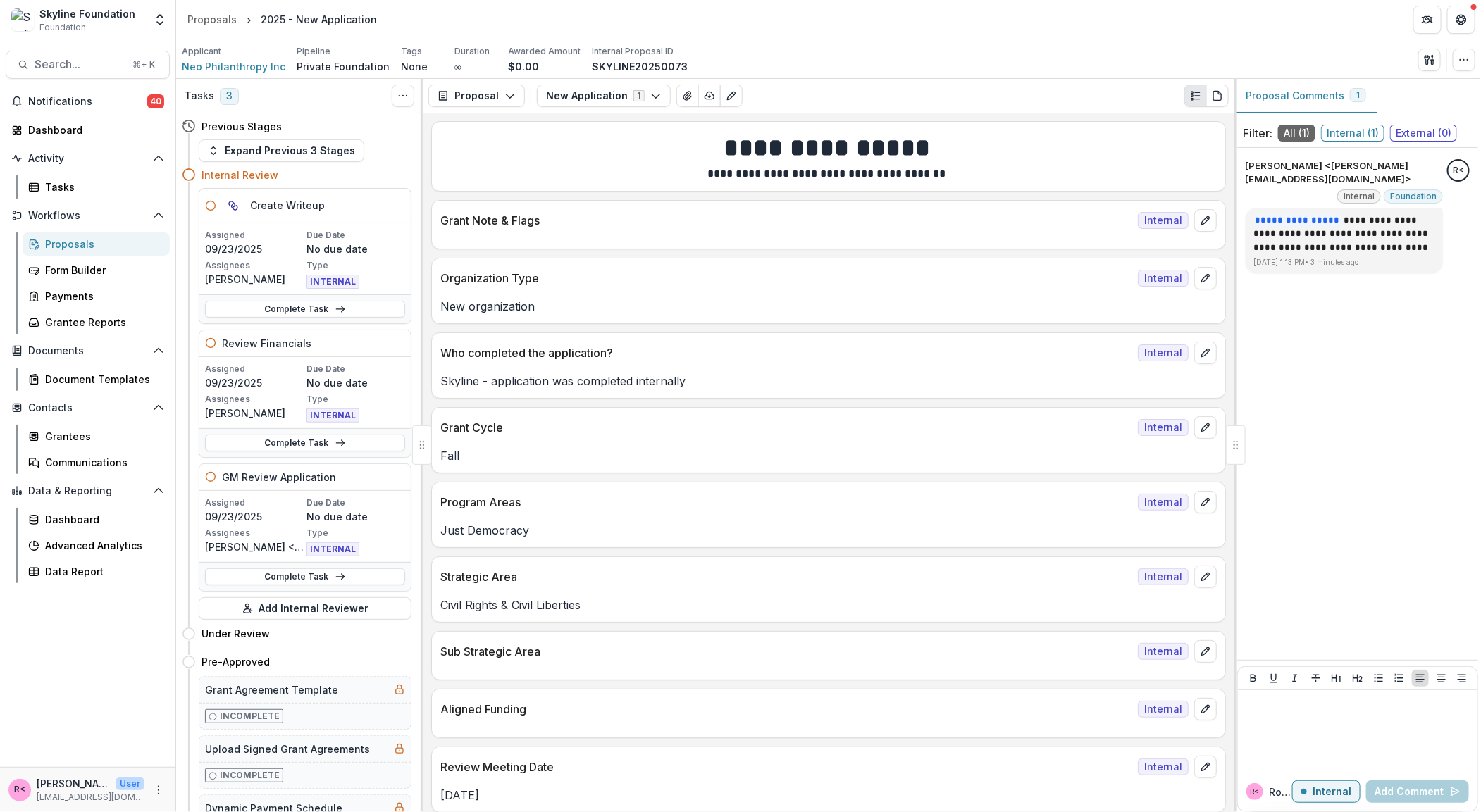
click at [101, 242] on div "Proposals" at bounding box center [102, 244] width 113 height 15
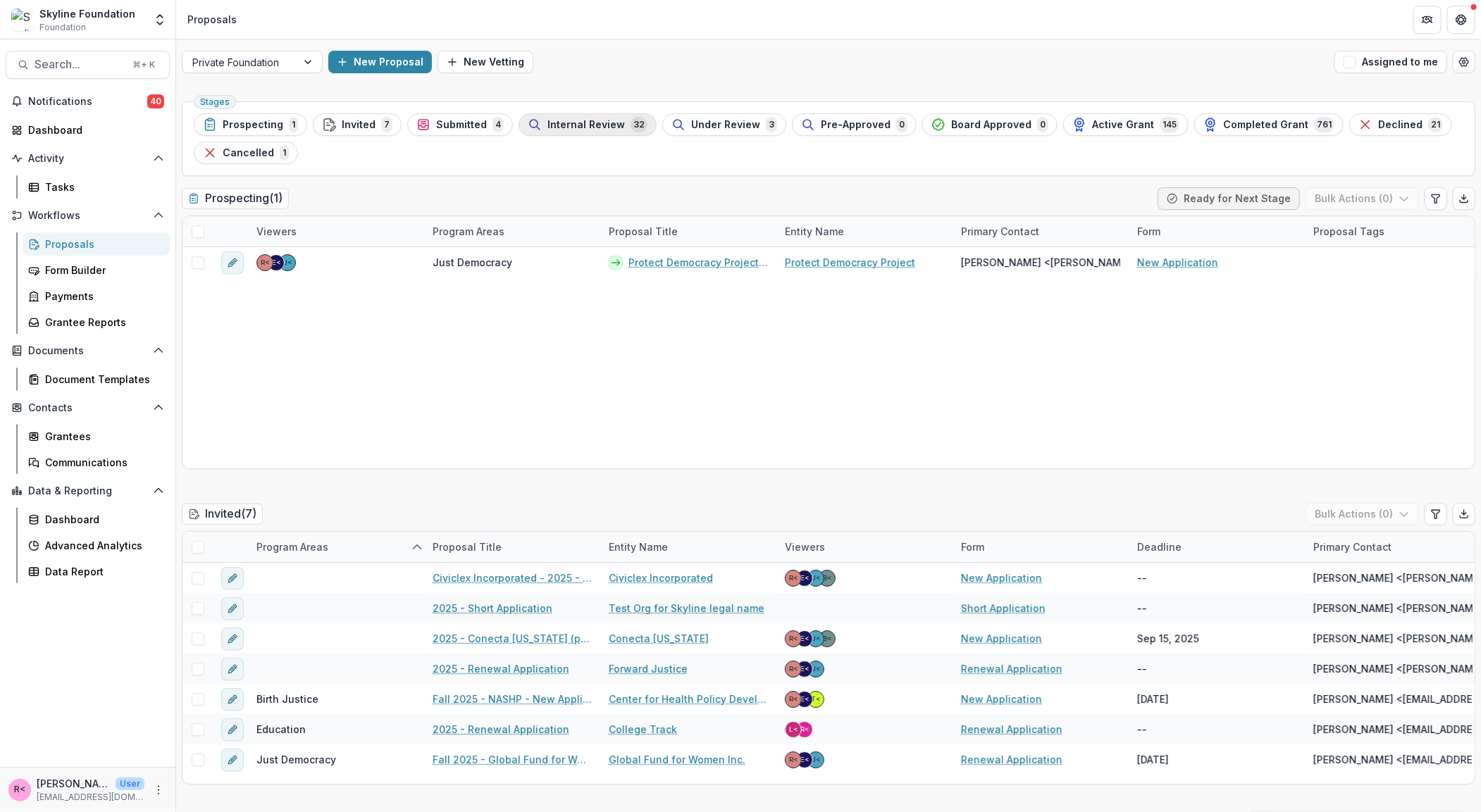
click at [577, 129] on span "Internal Review" at bounding box center [586, 125] width 78 height 12
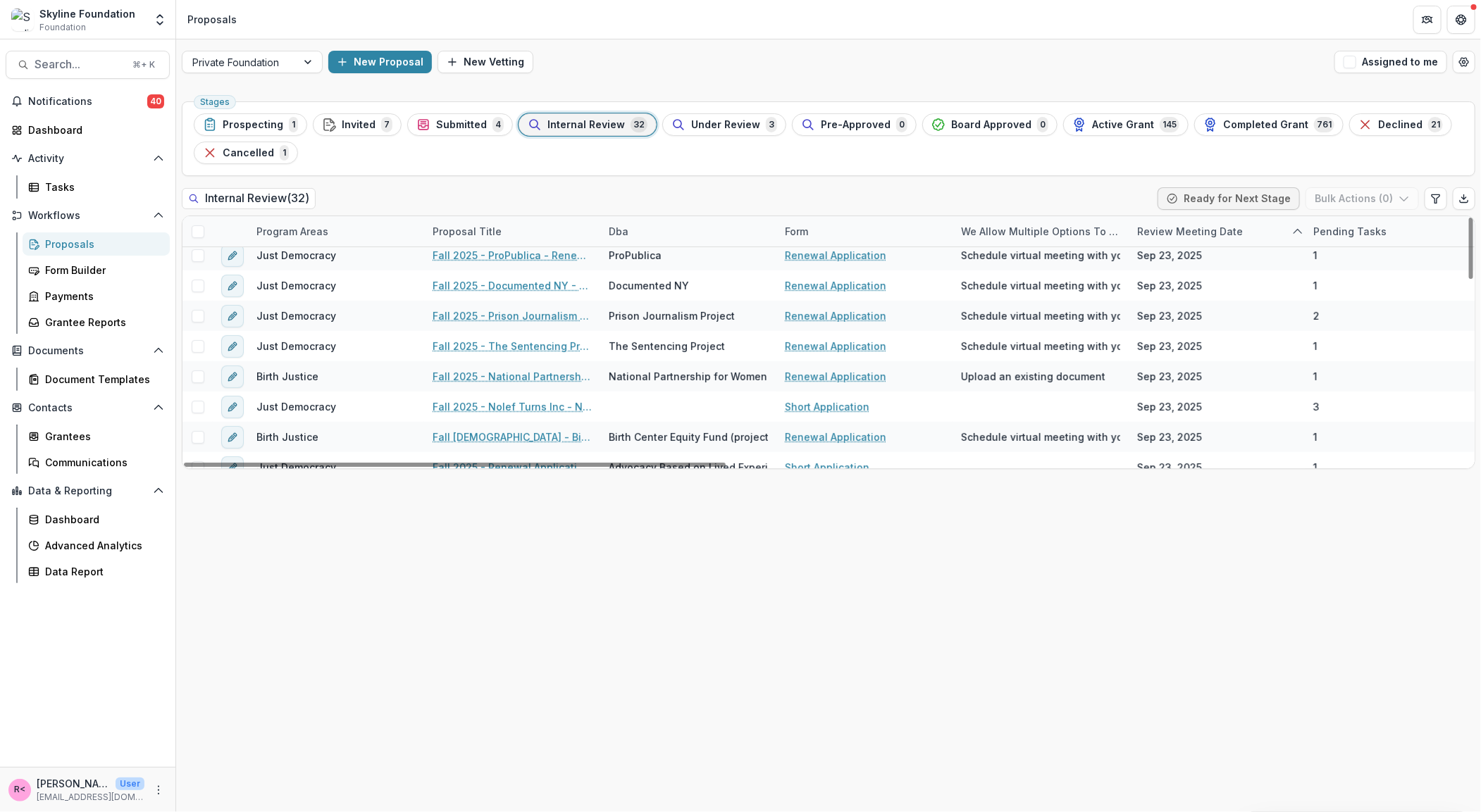
scroll to position [283, 0]
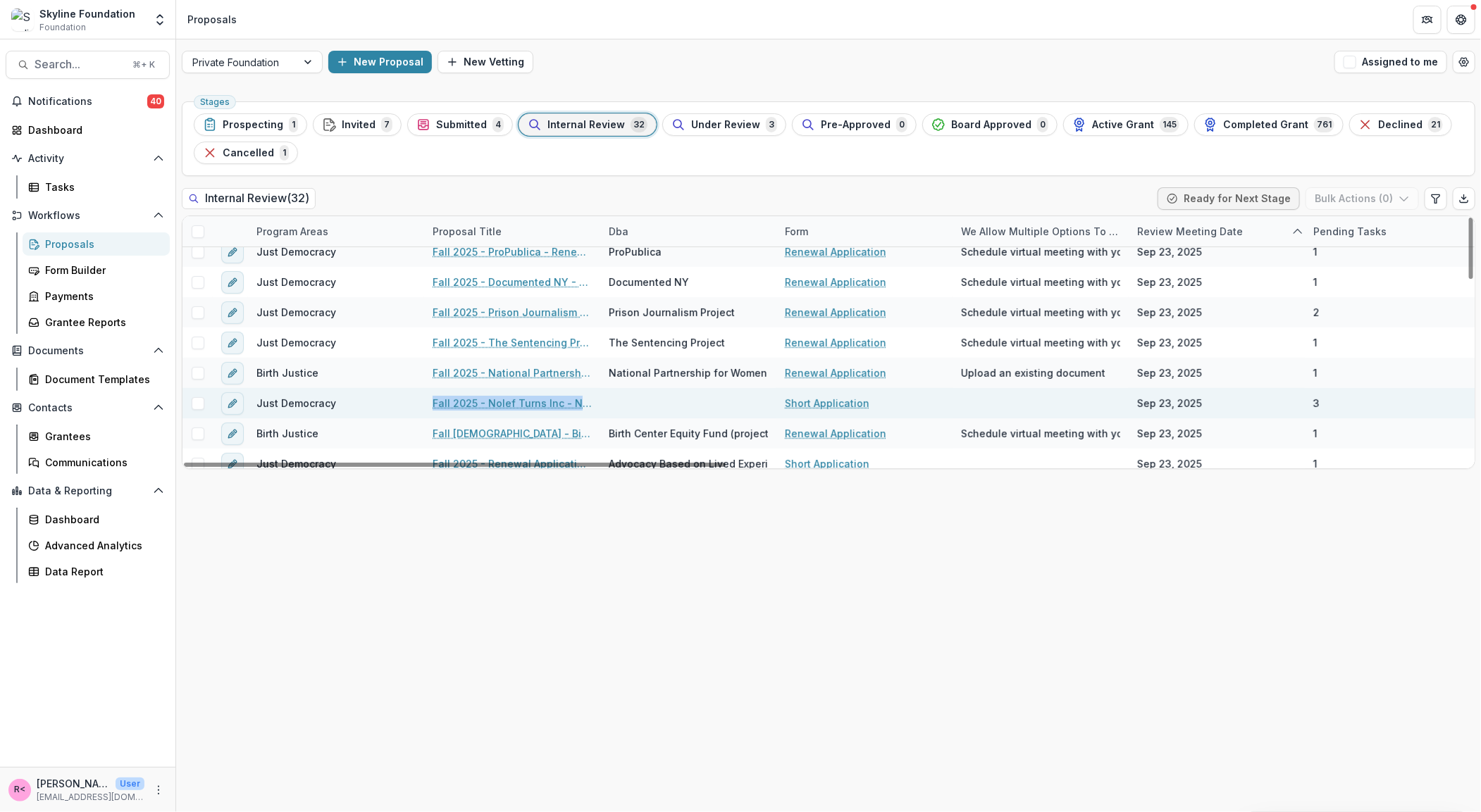
click at [502, 401] on link "Fall 2025 - Nolef Turns Inc - New Application" at bounding box center [513, 403] width 159 height 15
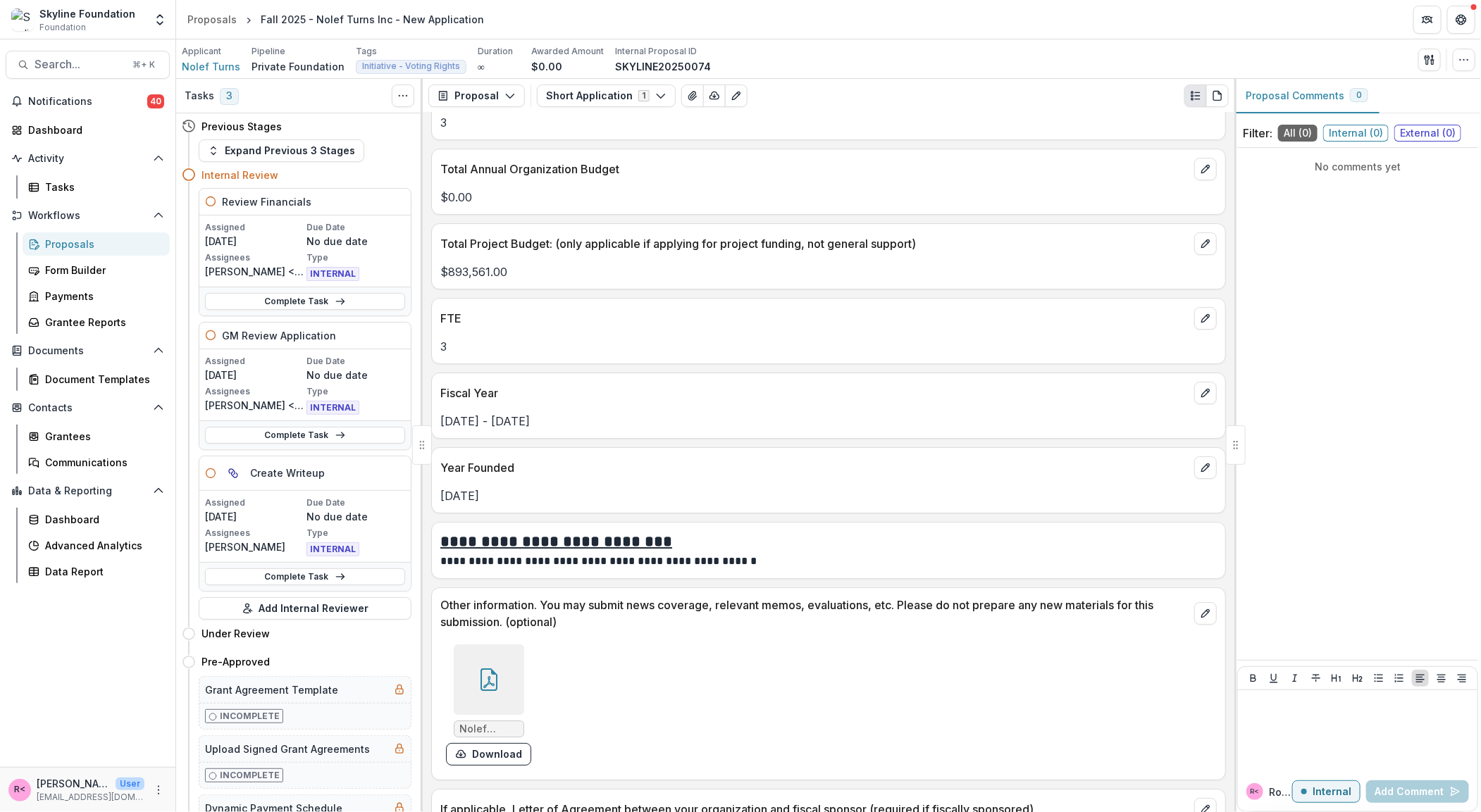
scroll to position [2759, 0]
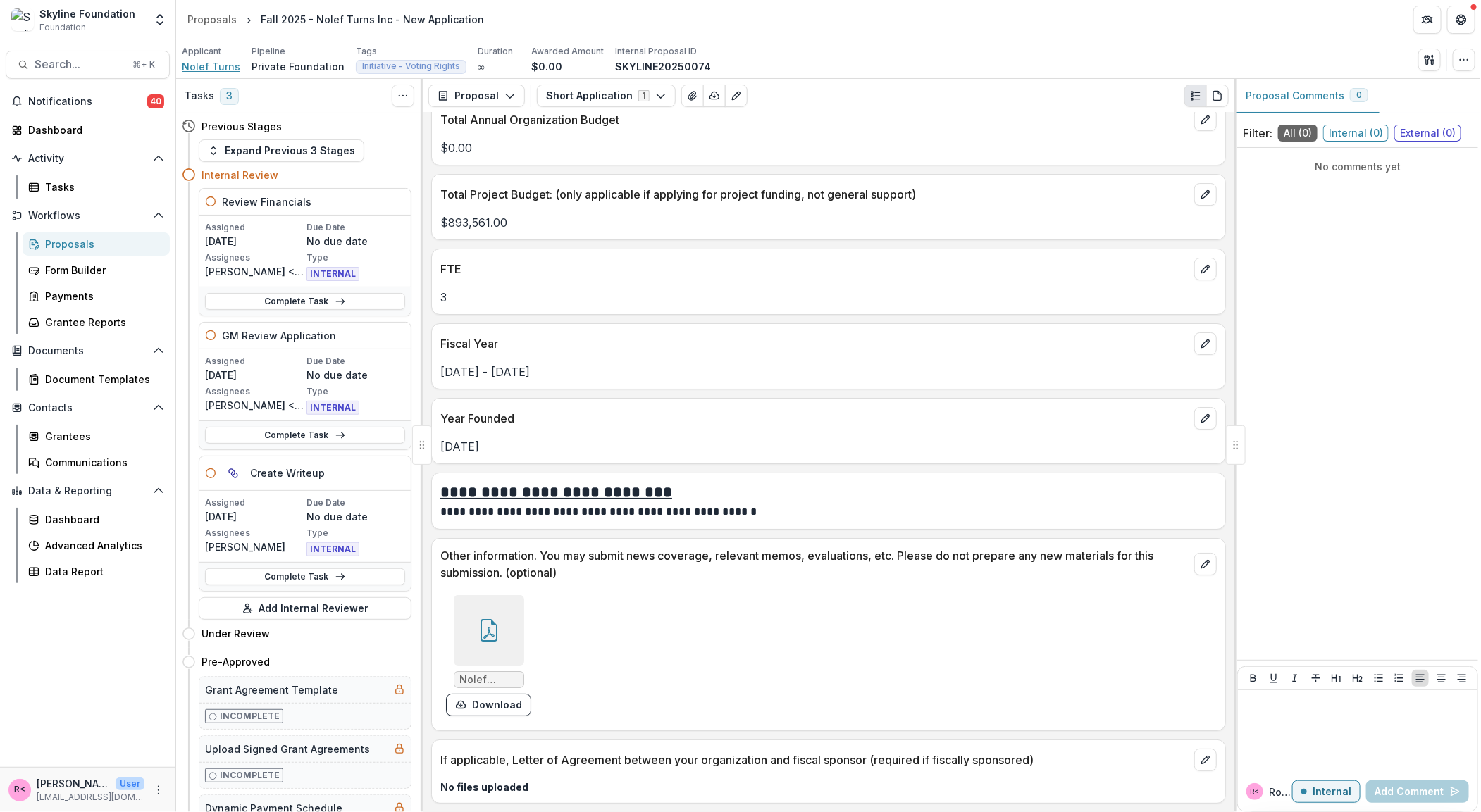
click at [202, 70] on span "Nolef Turns" at bounding box center [211, 66] width 59 height 15
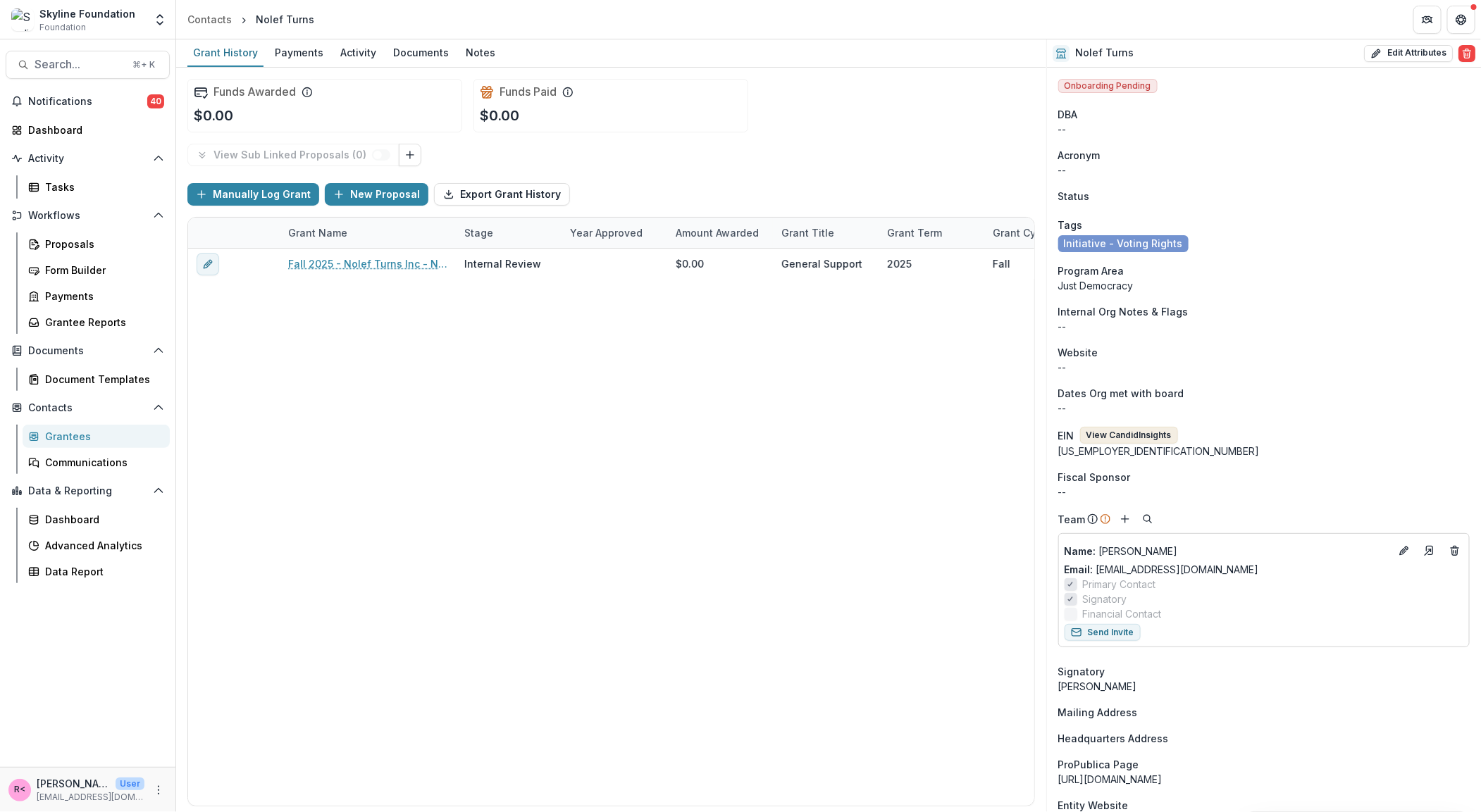
click at [1121, 435] on button "View Candid Insights" at bounding box center [1129, 435] width 98 height 17
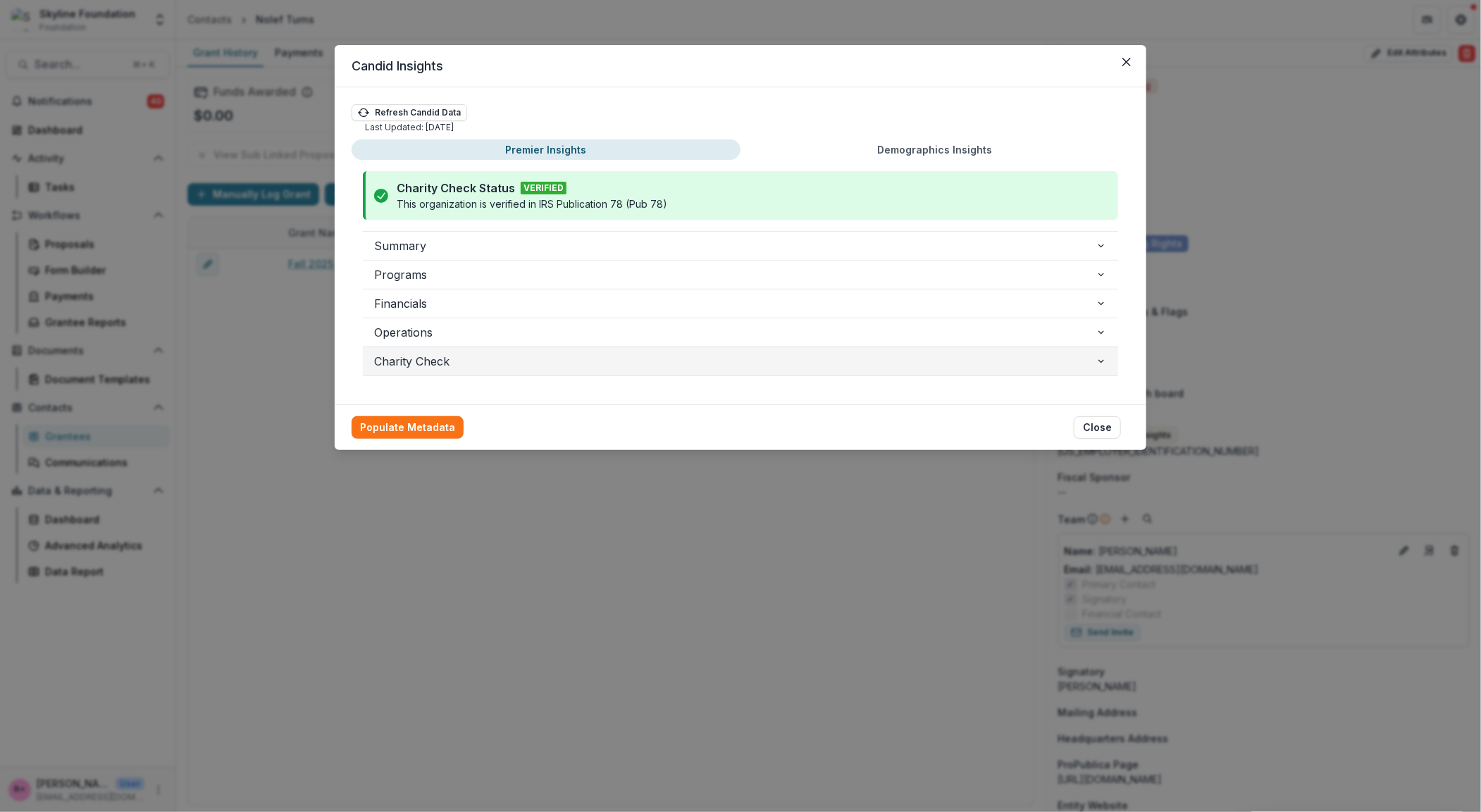
click at [406, 367] on span "Charity Check" at bounding box center [735, 361] width 722 height 17
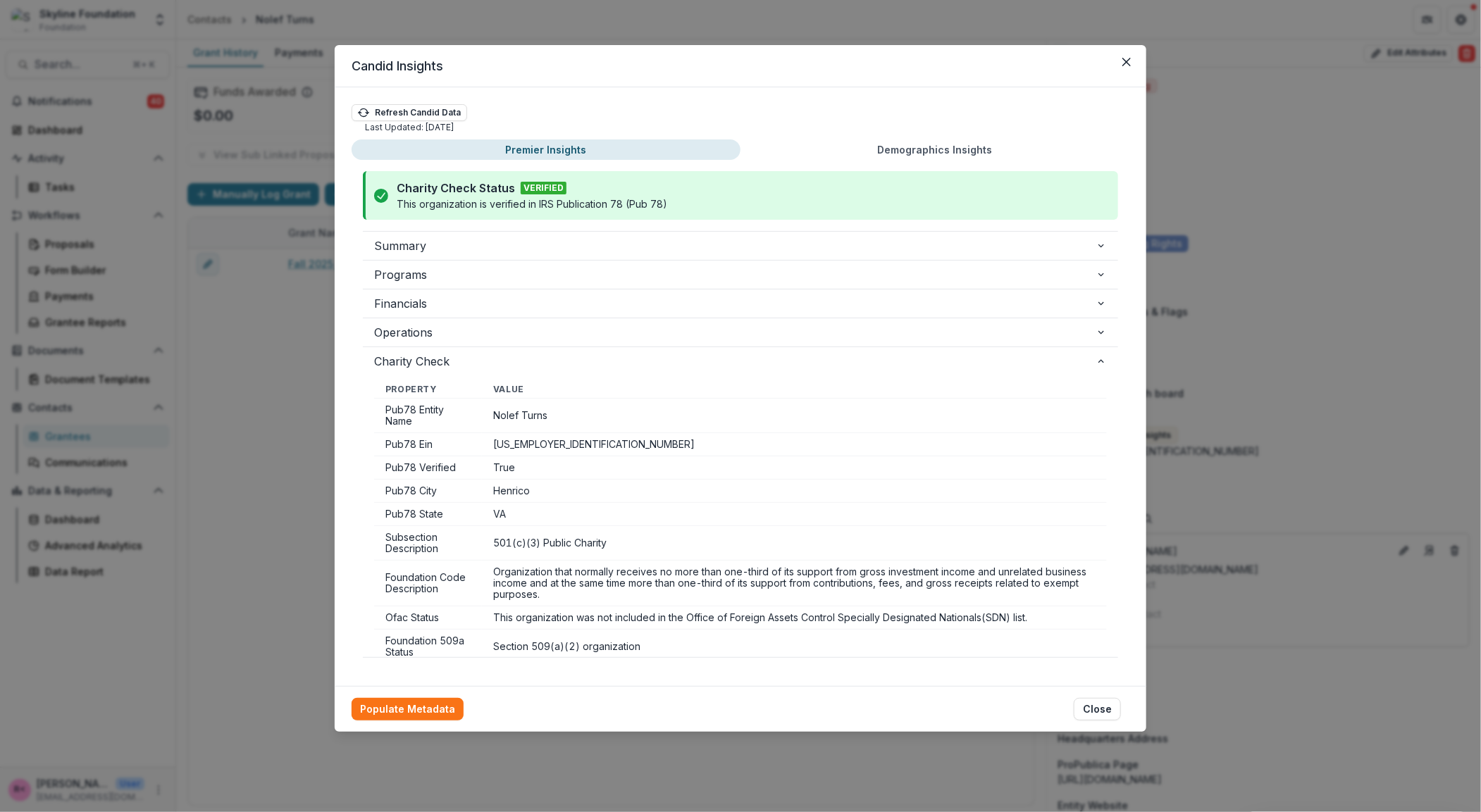
click at [541, 409] on td "Nolef Turns" at bounding box center [794, 416] width 625 height 35
copy td "Nolef Turns"
click at [412, 710] on button "Populate Metadata" at bounding box center [407, 709] width 112 height 23
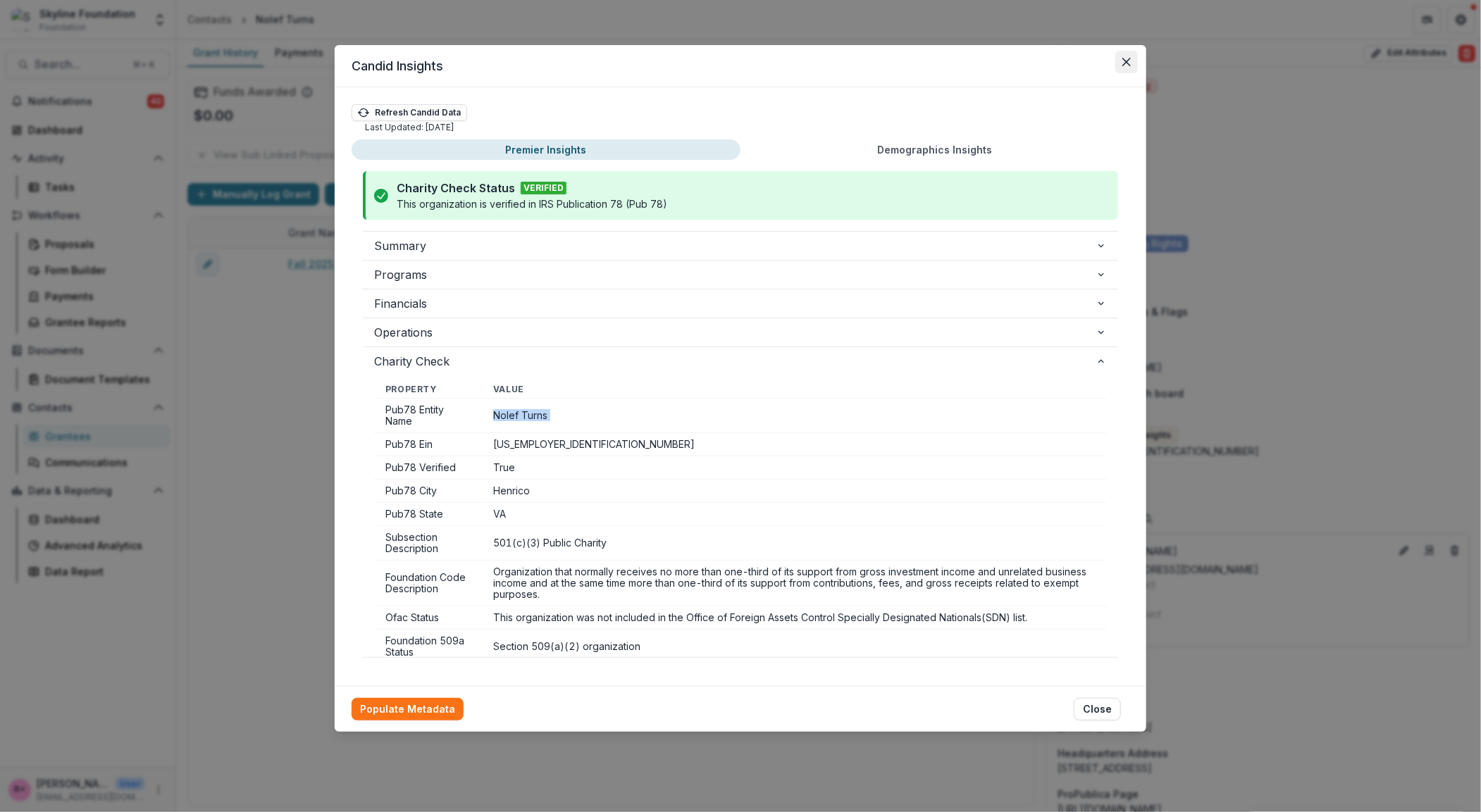
click at [1126, 64] on icon "Close" at bounding box center [1126, 62] width 8 height 8
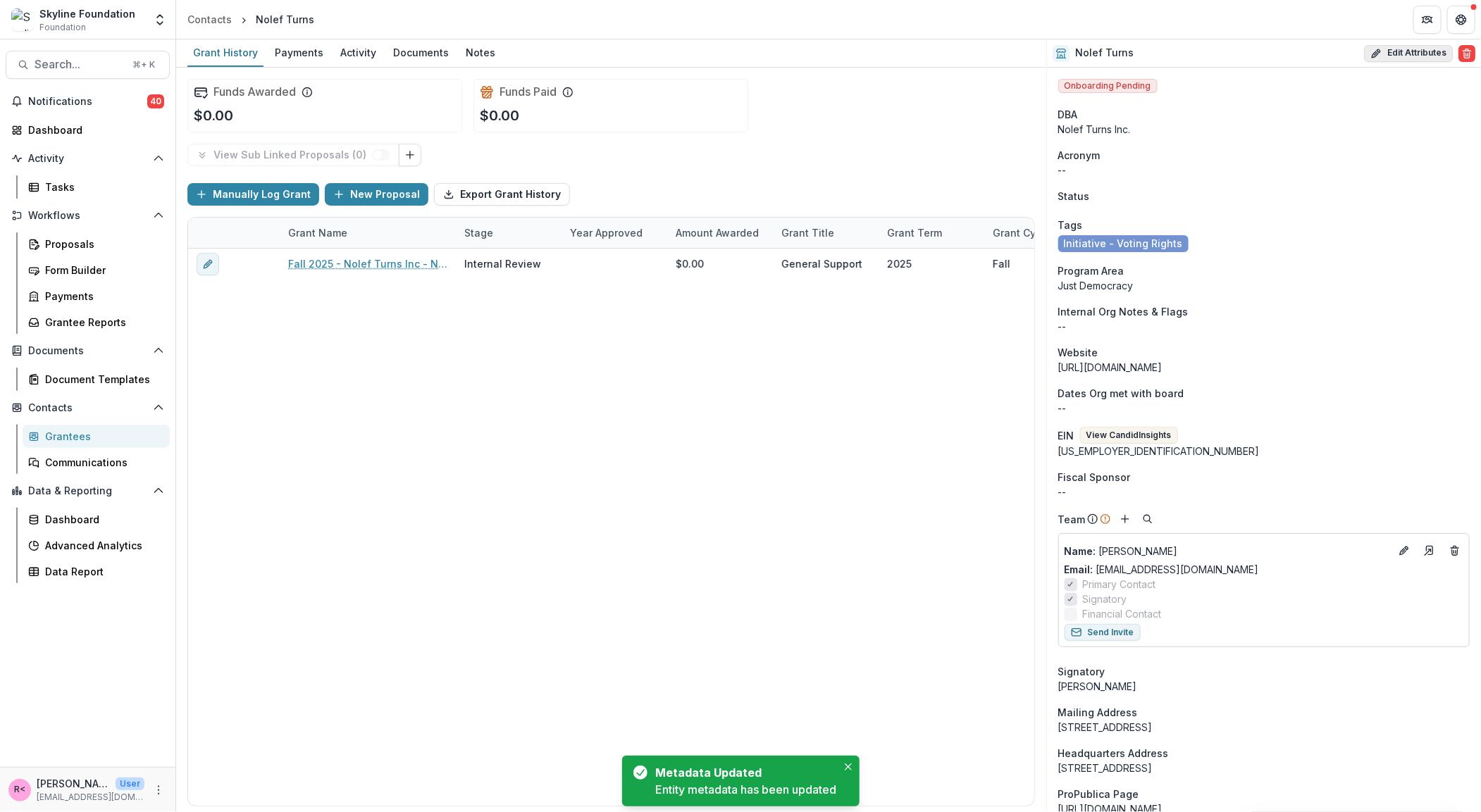
click at [1420, 50] on button "Edit Attributes" at bounding box center [1407, 53] width 89 height 17
select select
select select "**********"
type input "**********"
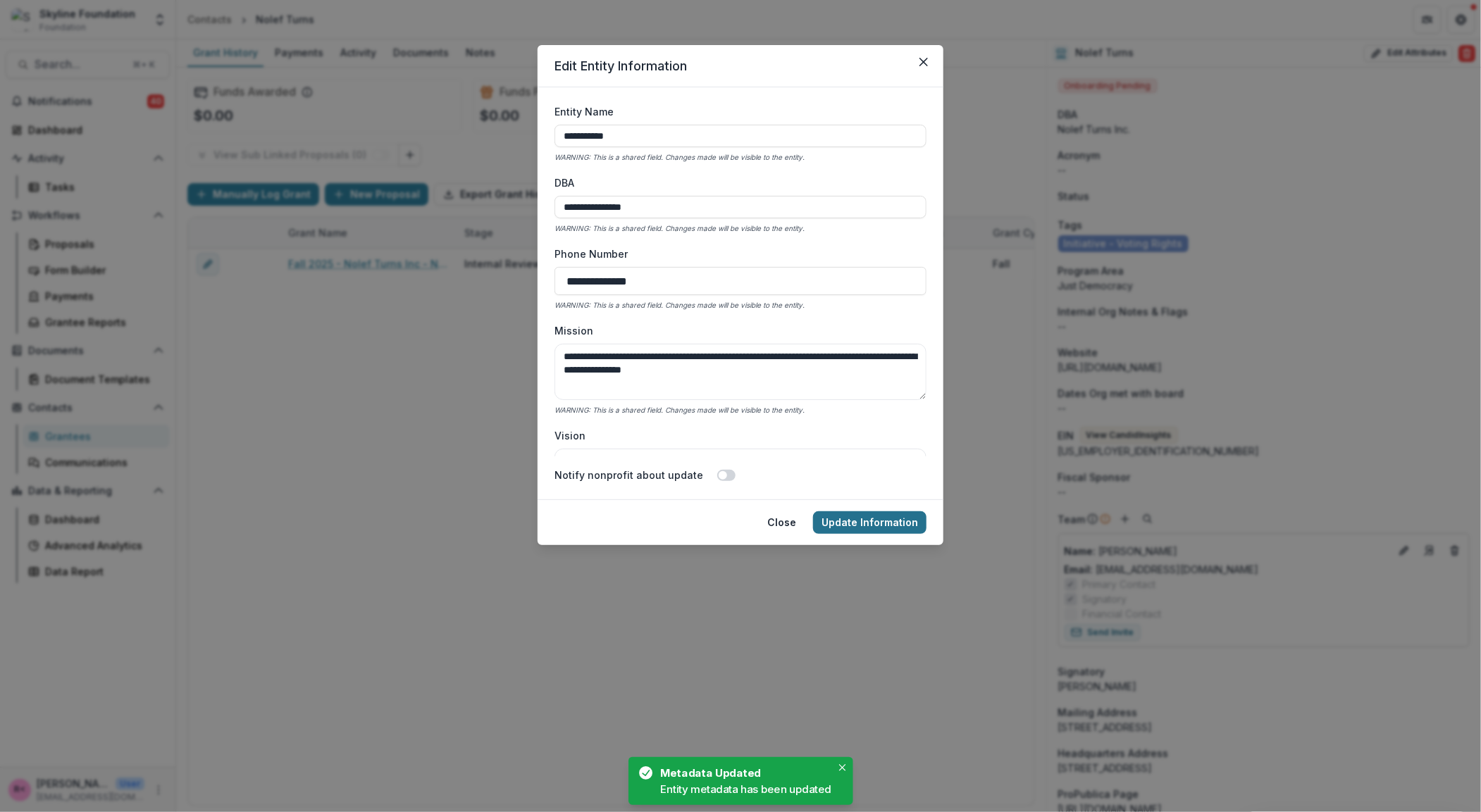
click at [871, 524] on button "Update Information" at bounding box center [870, 522] width 113 height 23
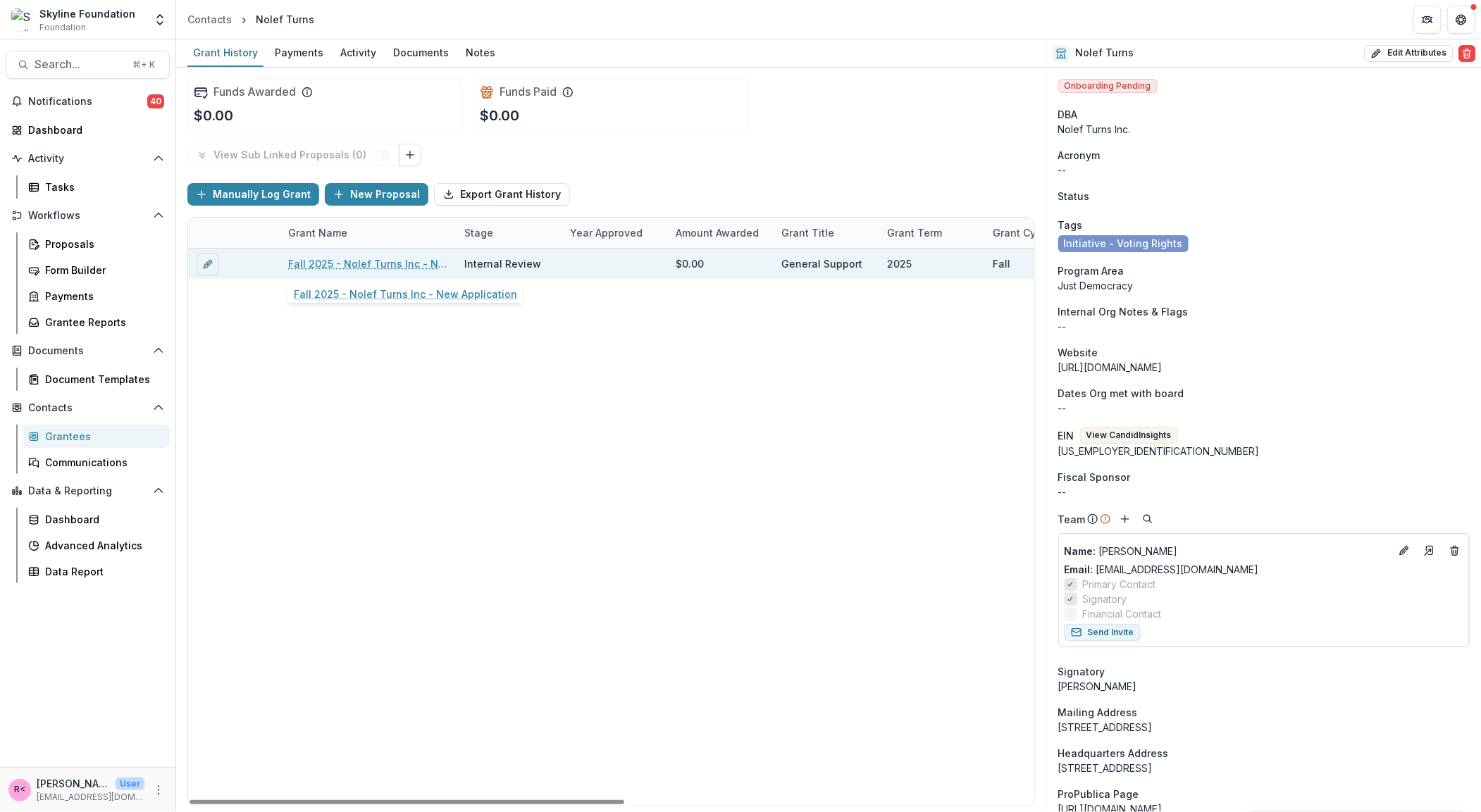
click at [342, 269] on link "Fall 2025 - Nolef Turns Inc - New Application" at bounding box center [367, 264] width 159 height 15
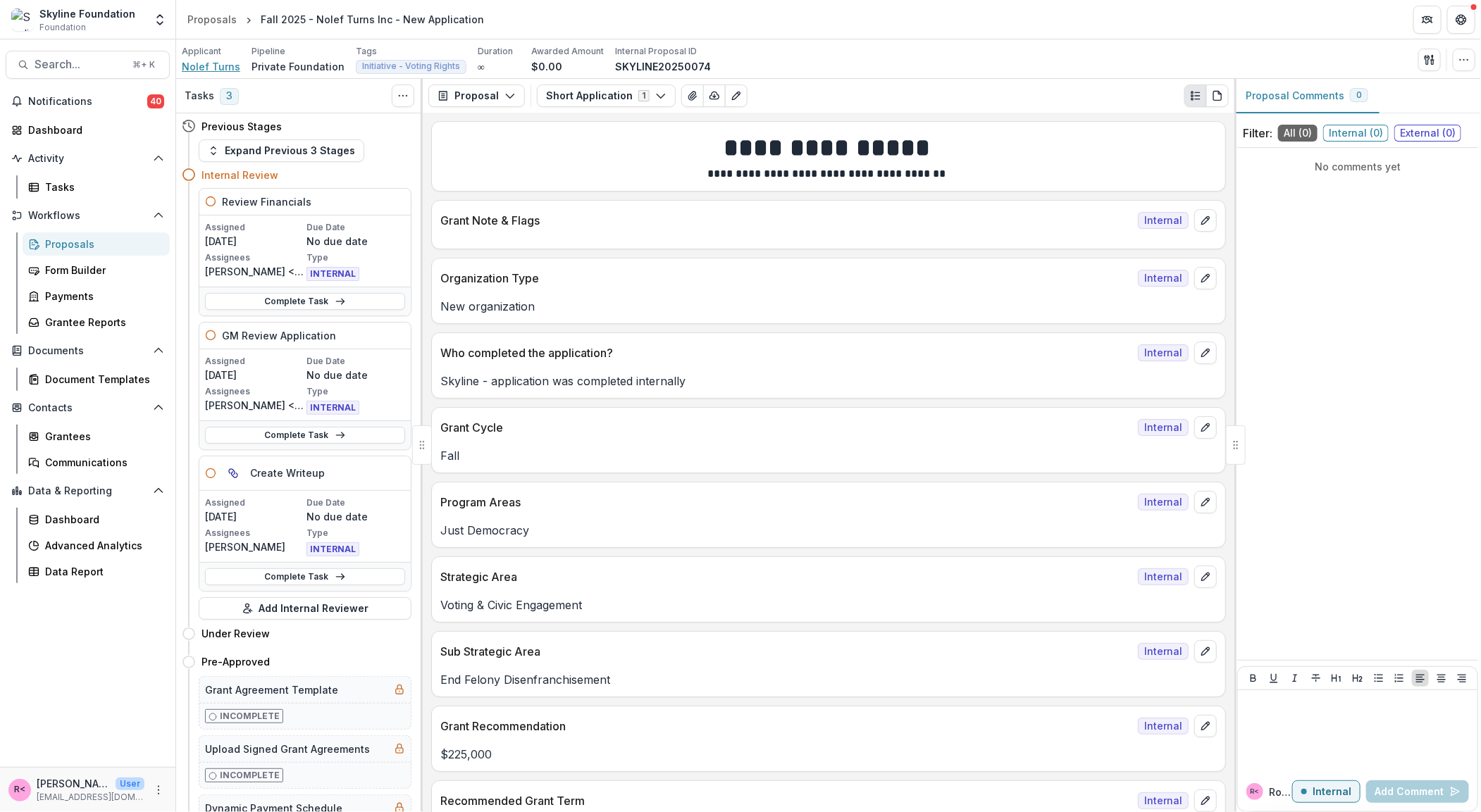
click at [204, 67] on span "Nolef Turns" at bounding box center [211, 66] width 59 height 15
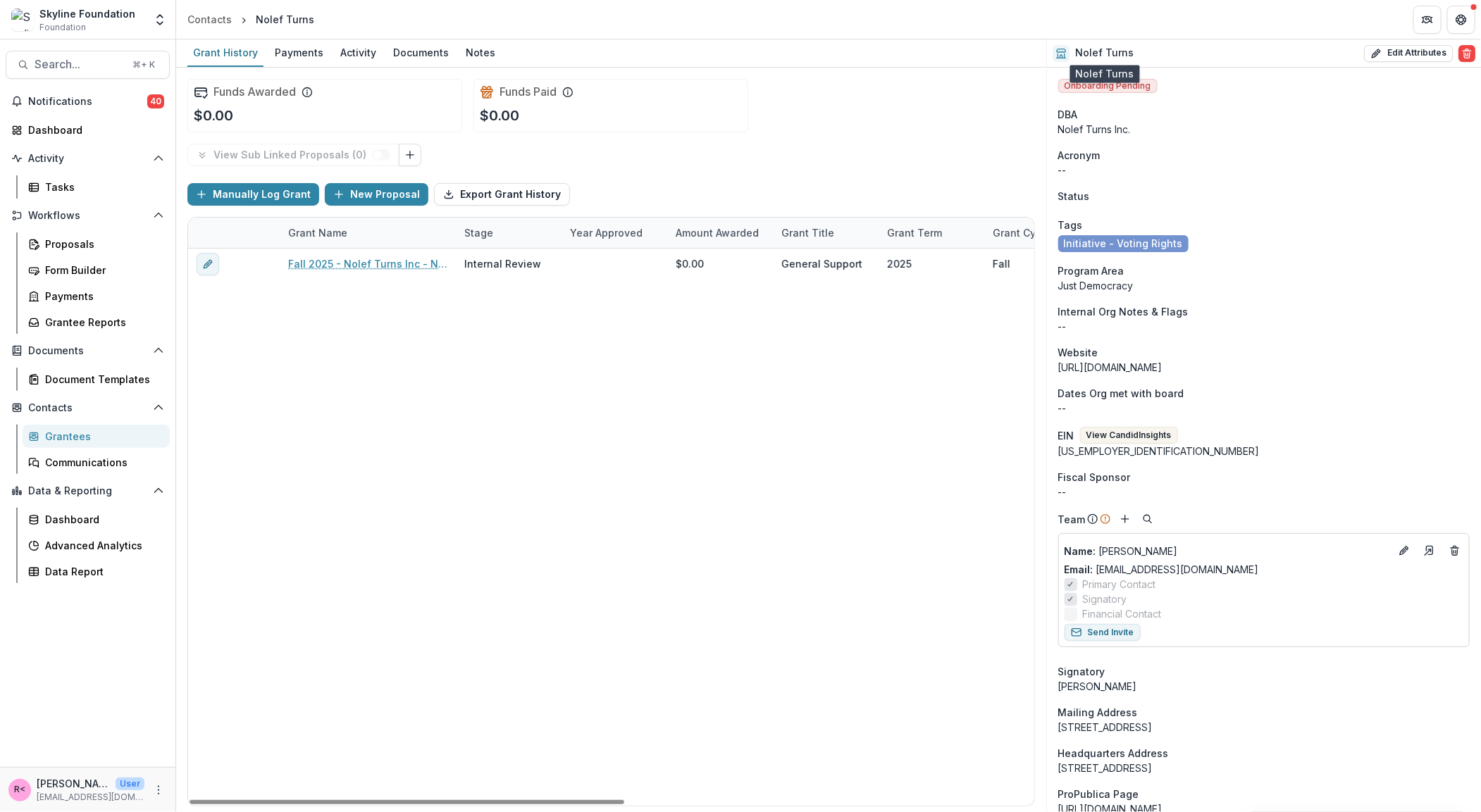
click at [1090, 57] on h2 "Nolef Turns" at bounding box center [1104, 53] width 59 height 12
copy div "Nolef Turns Edit Attributes Are you sure? This action will permanently delete a…"
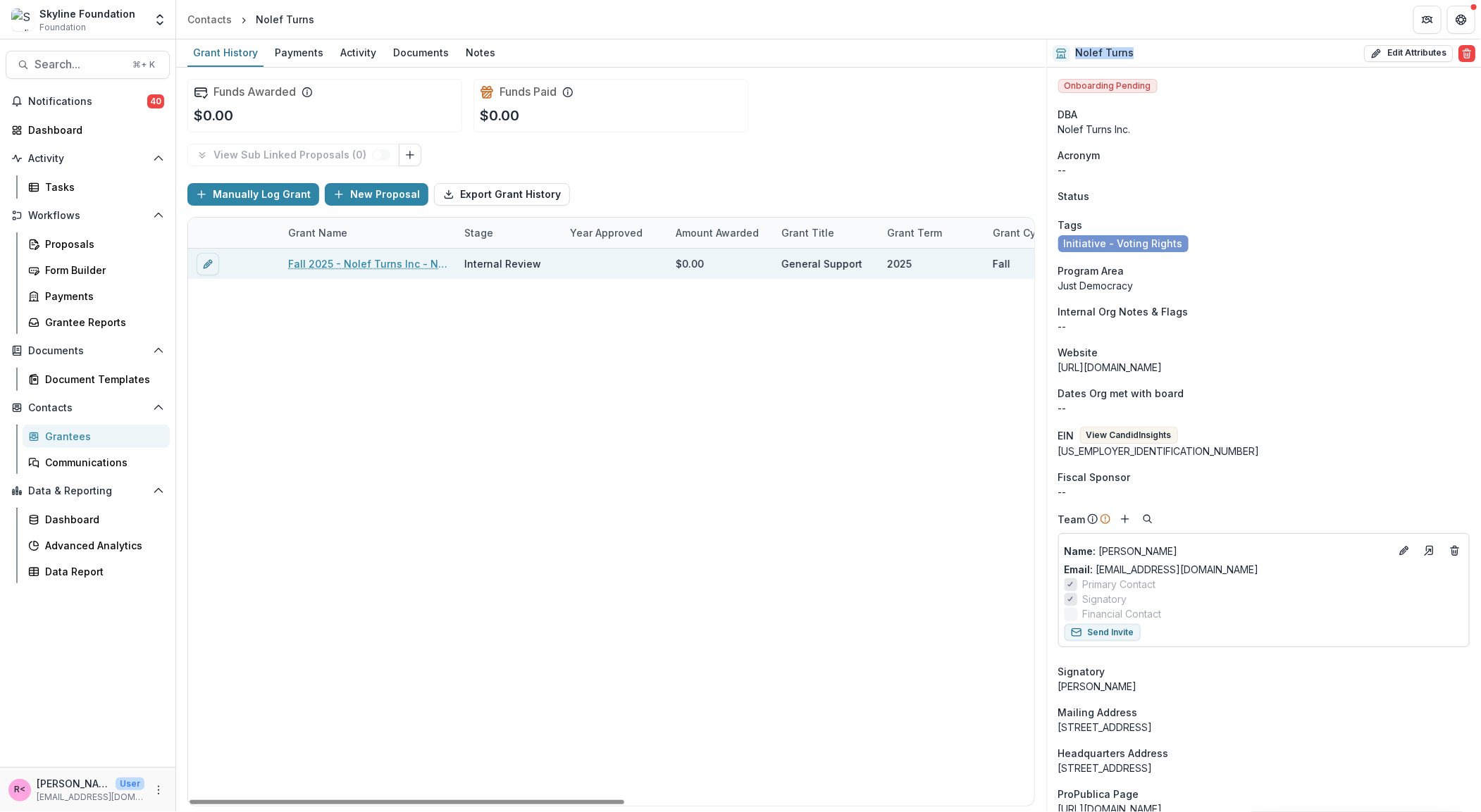
click at [333, 265] on link "Fall 2025 - Nolef Turns Inc - New Application" at bounding box center [367, 264] width 159 height 15
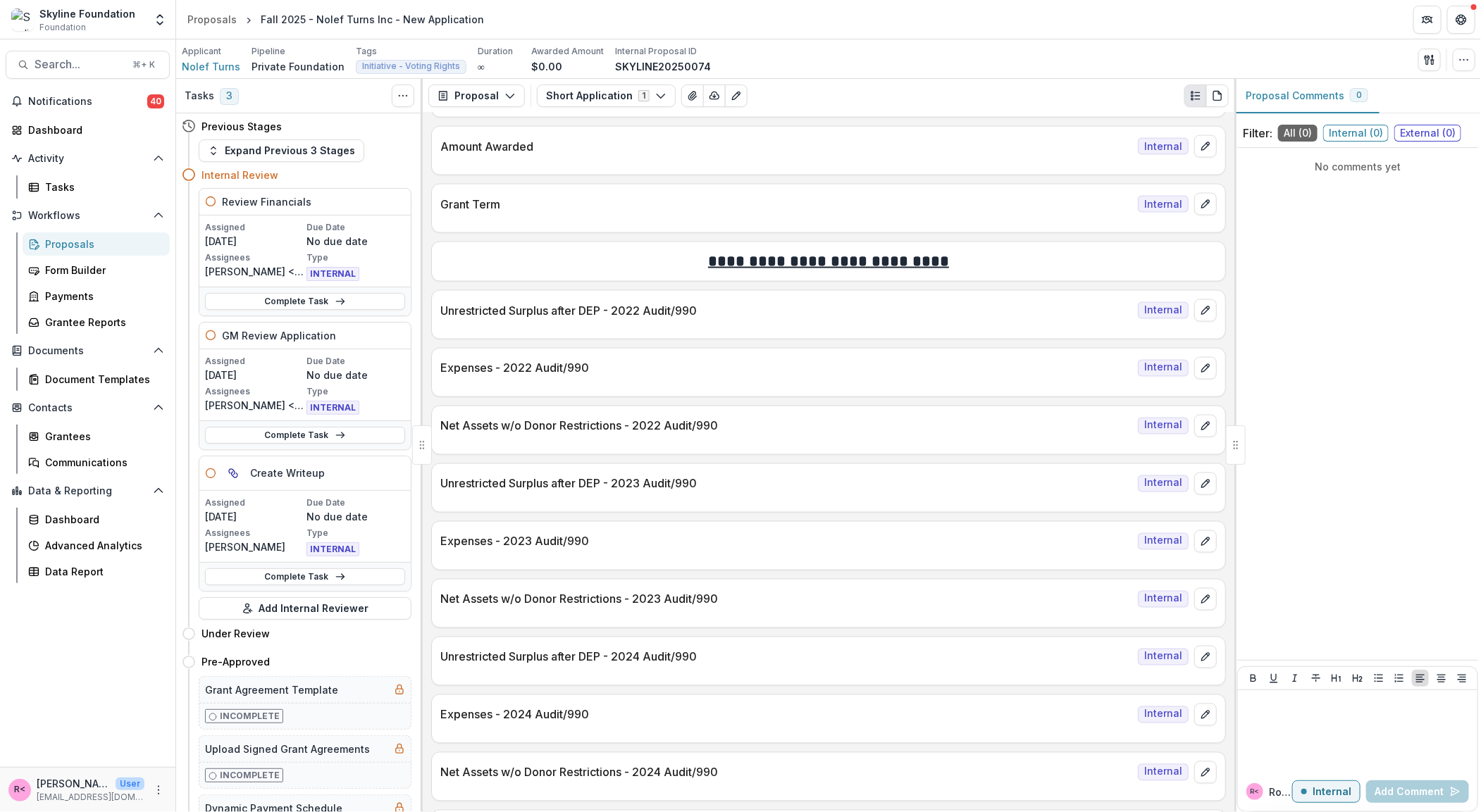
scroll to position [1282, 0]
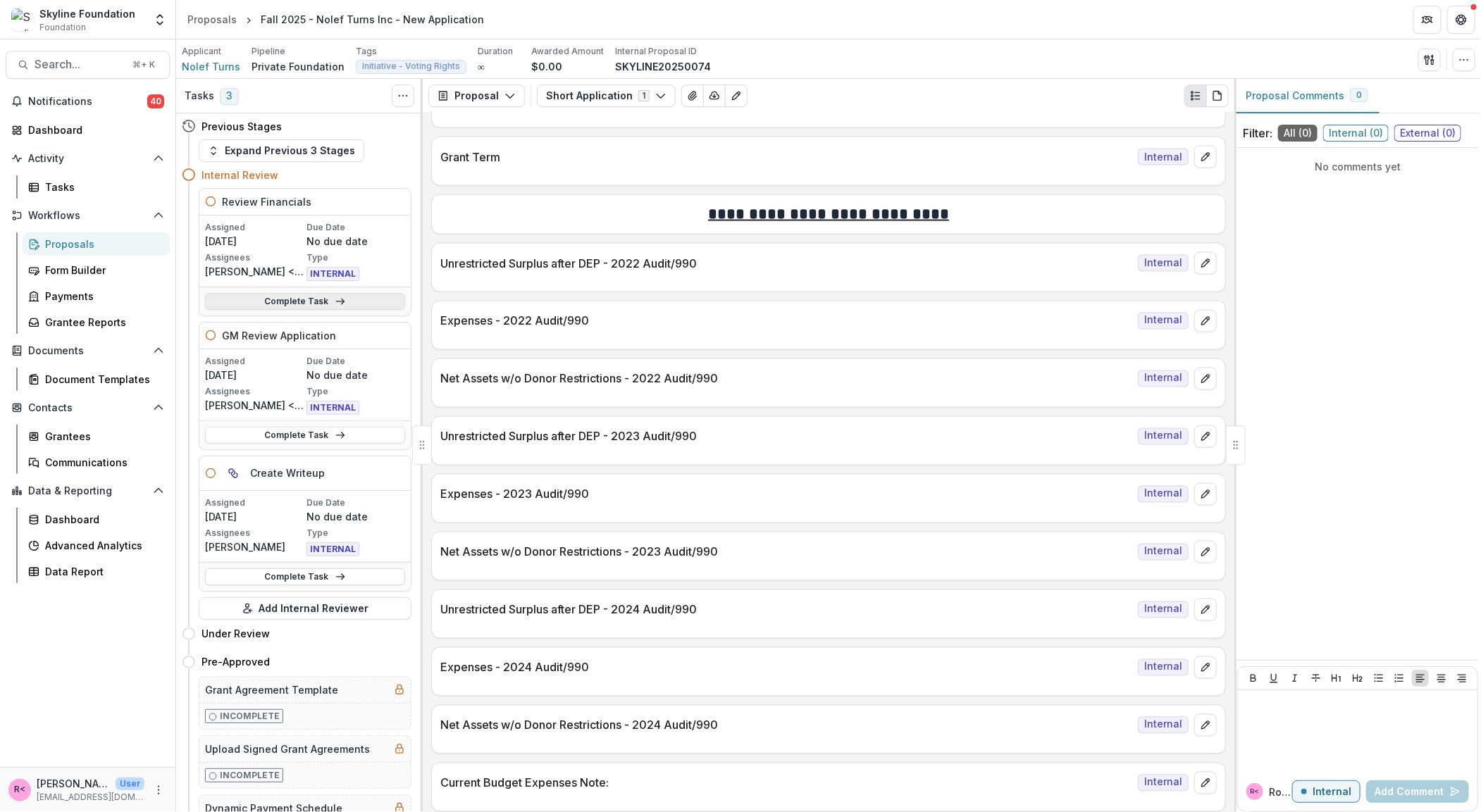
click at [340, 307] on icon at bounding box center [339, 301] width 11 height 11
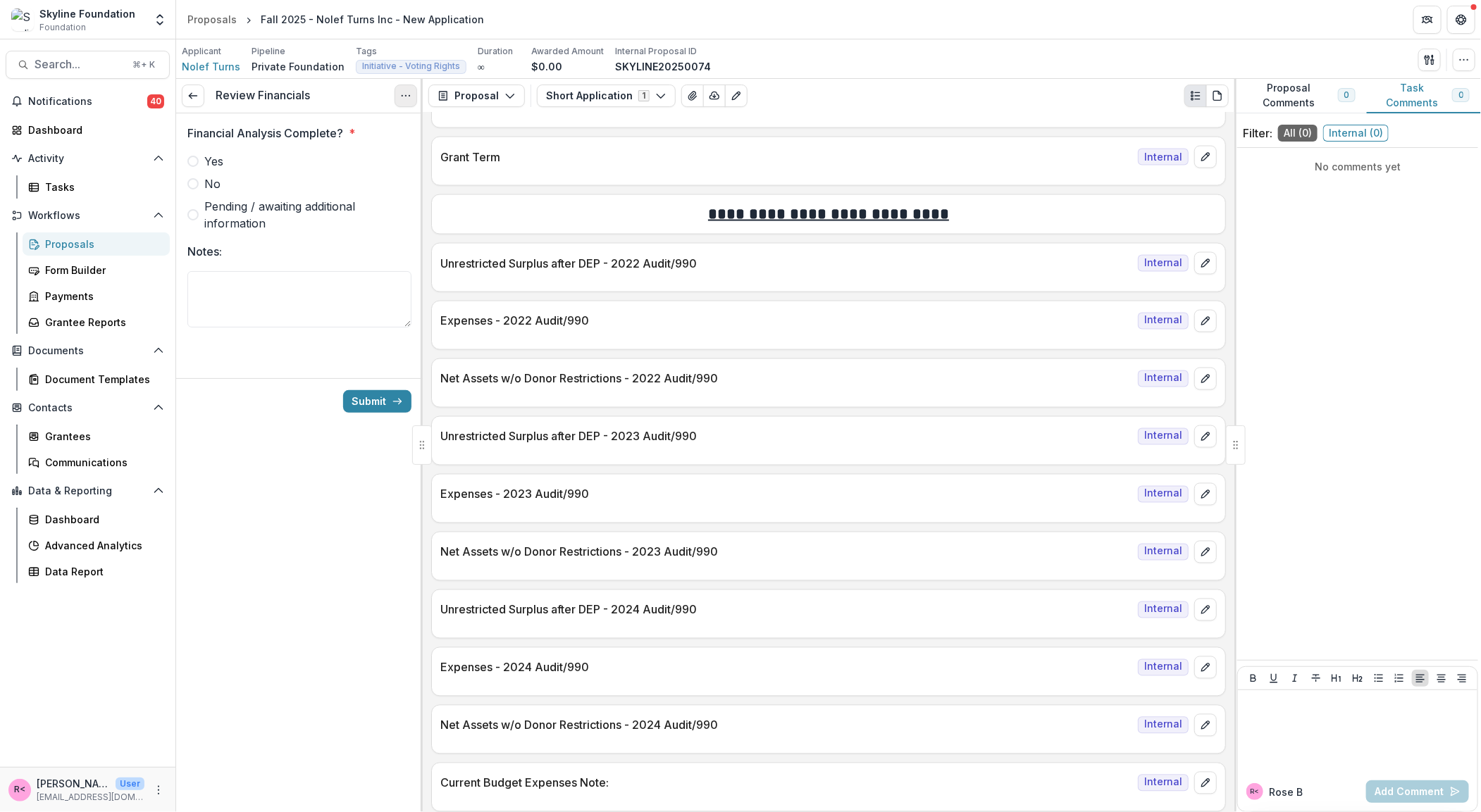
click at [409, 100] on icon "Options" at bounding box center [405, 96] width 11 height 11
click at [367, 160] on button "Cancel Task" at bounding box center [338, 156] width 150 height 23
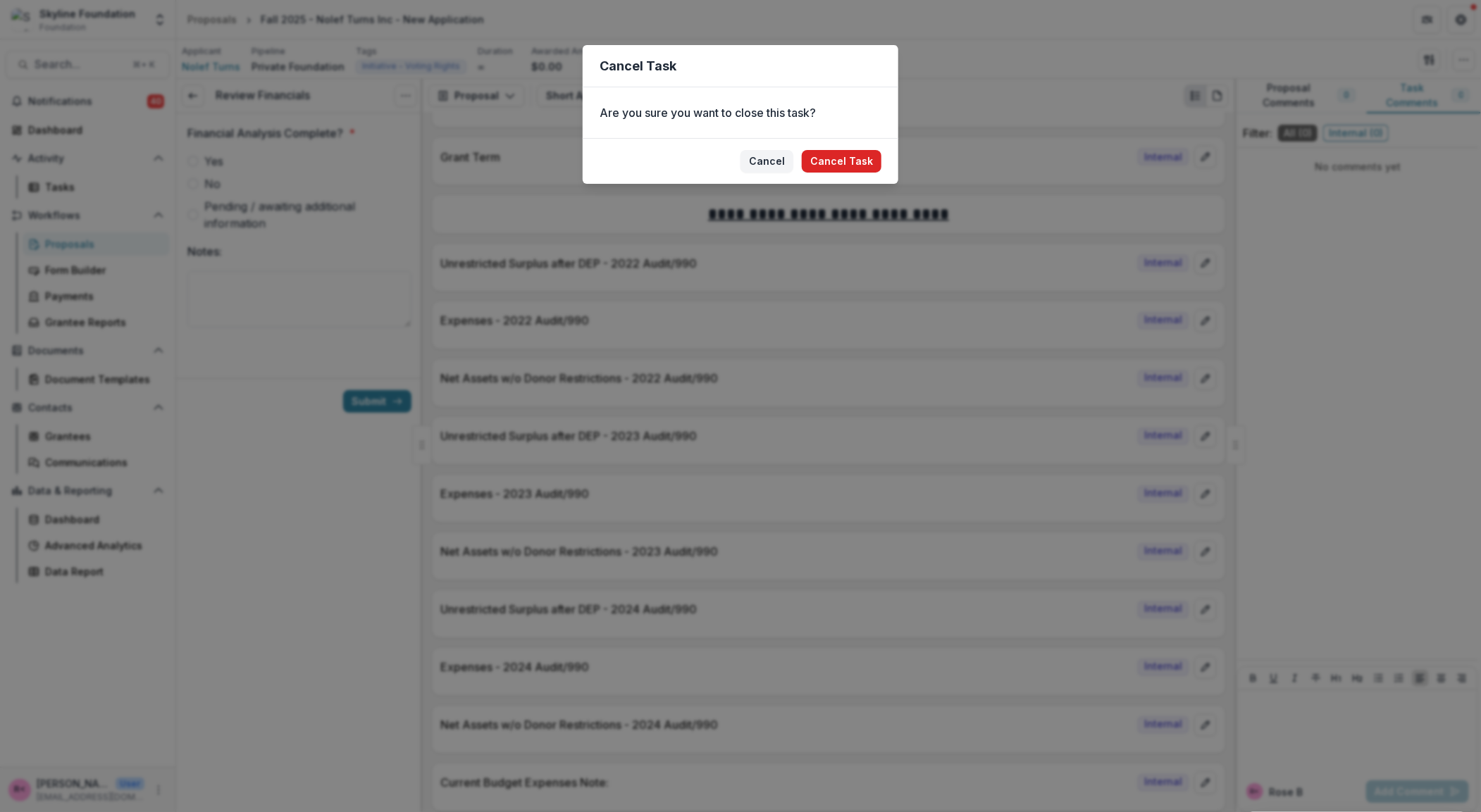
click at [859, 165] on button "Cancel Task" at bounding box center [841, 161] width 80 height 23
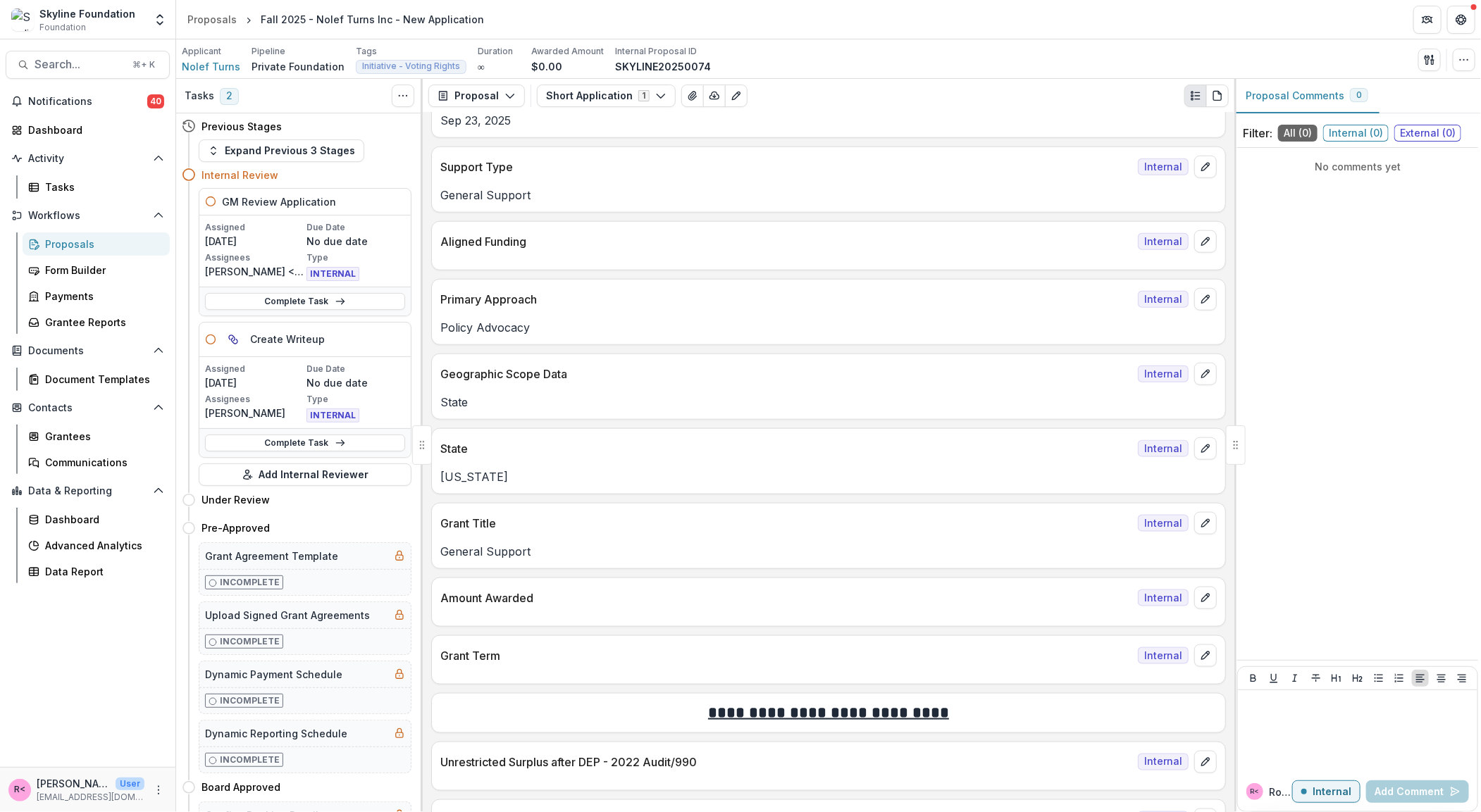
scroll to position [691, 0]
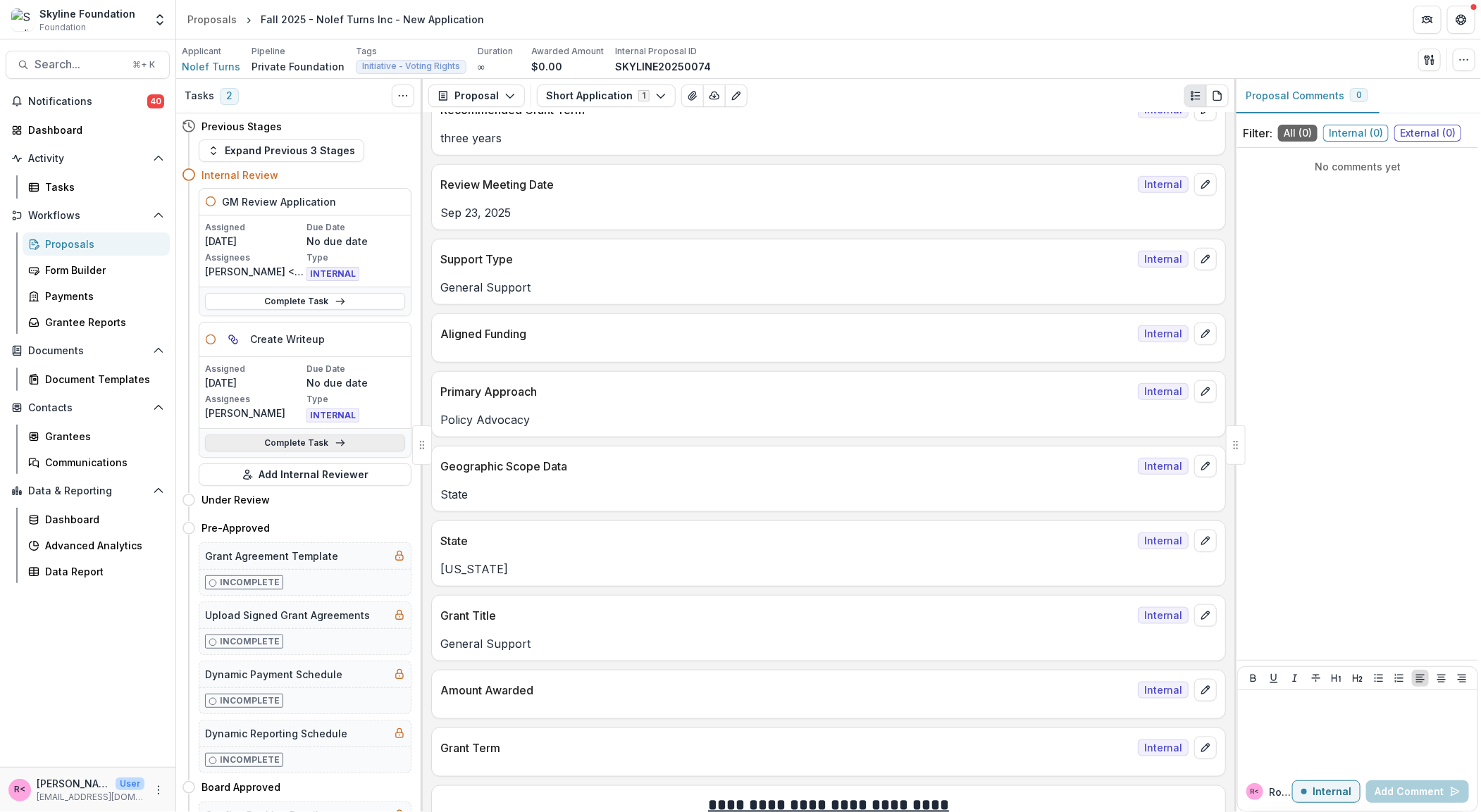
click at [319, 446] on link "Complete Task" at bounding box center [305, 443] width 200 height 17
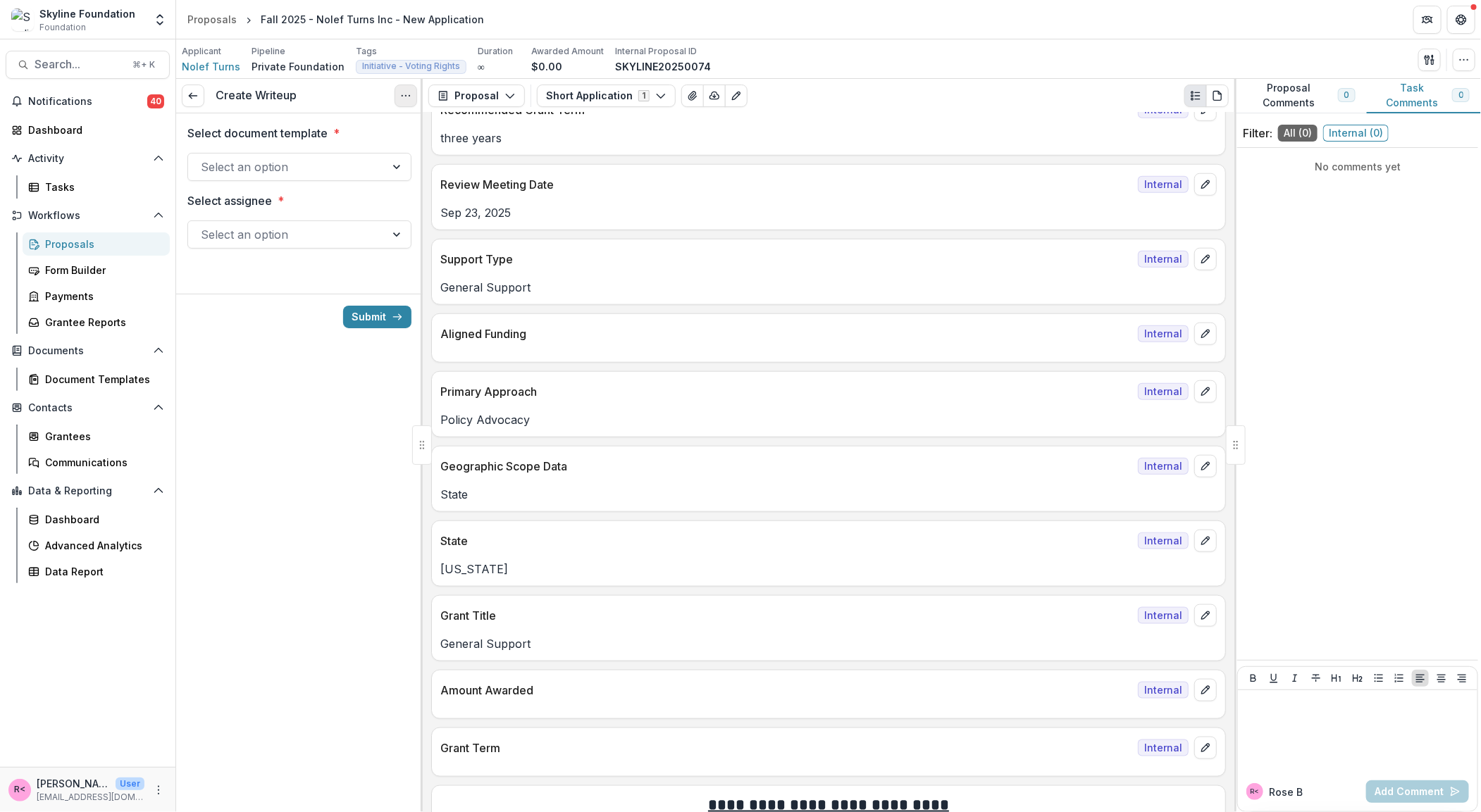
click at [411, 100] on button "Options" at bounding box center [405, 96] width 23 height 23
click at [374, 162] on button "Cancel Task" at bounding box center [338, 156] width 150 height 23
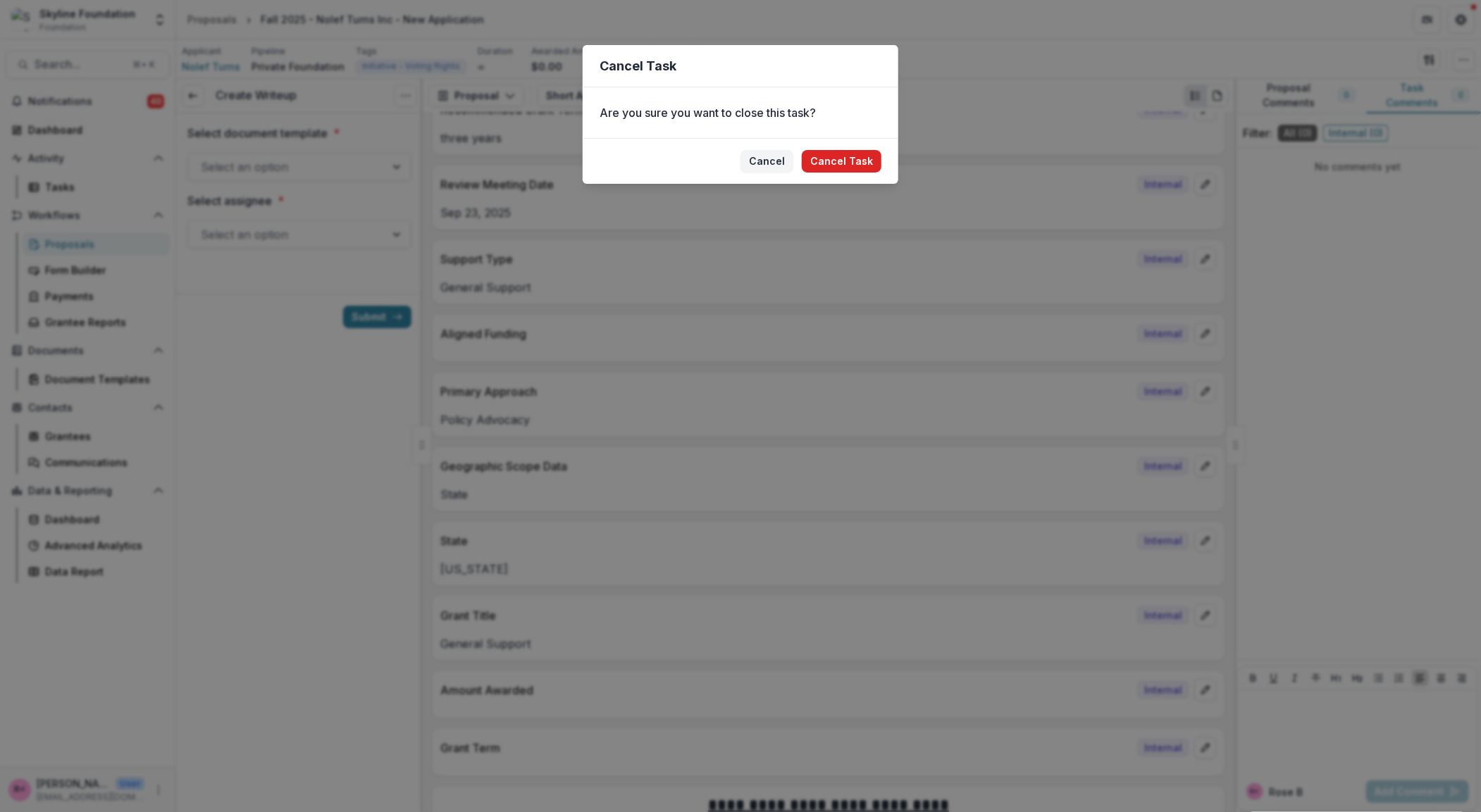
click at [841, 162] on button "Cancel Task" at bounding box center [841, 161] width 80 height 23
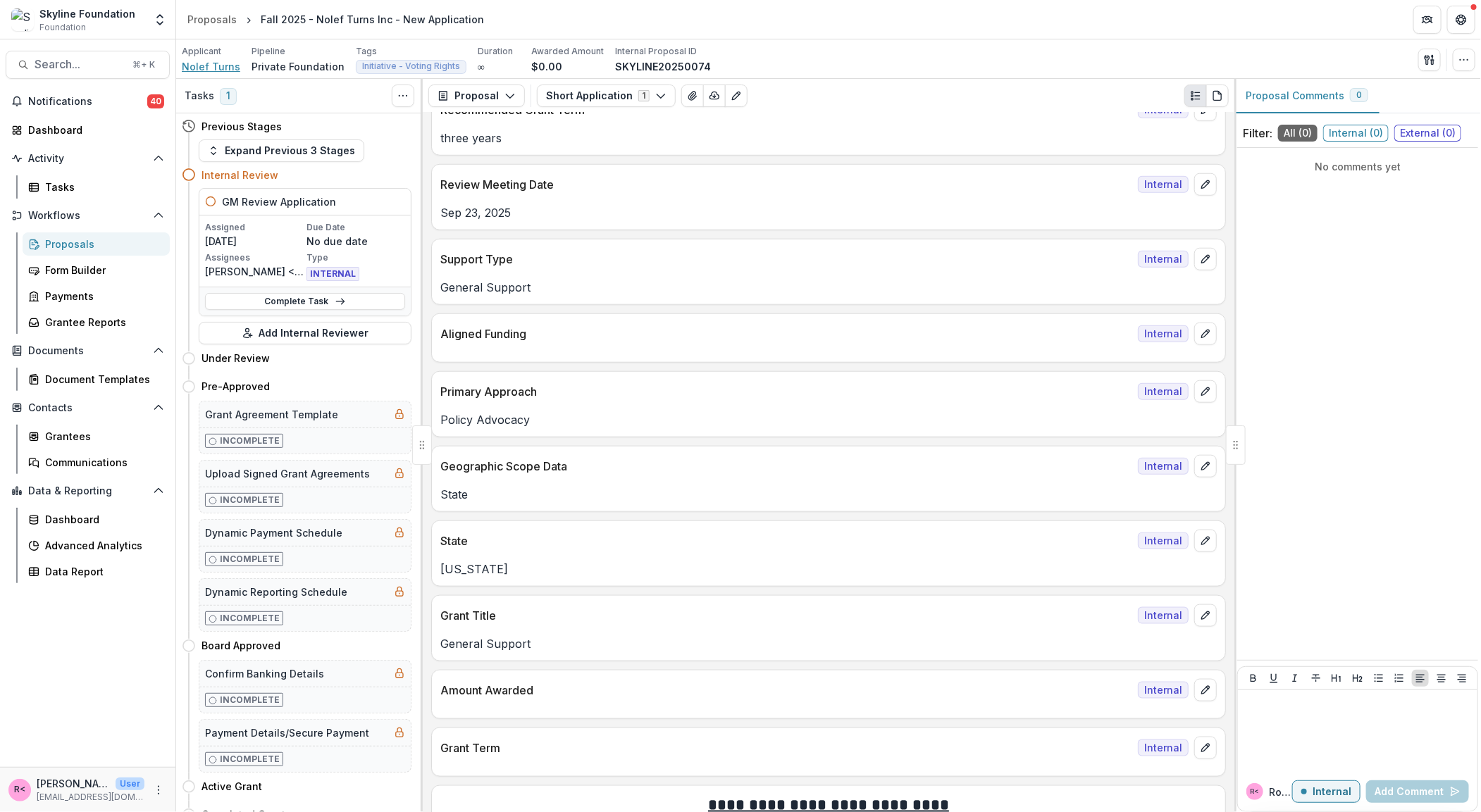
click at [208, 67] on span "Nolef Turns" at bounding box center [211, 66] width 59 height 15
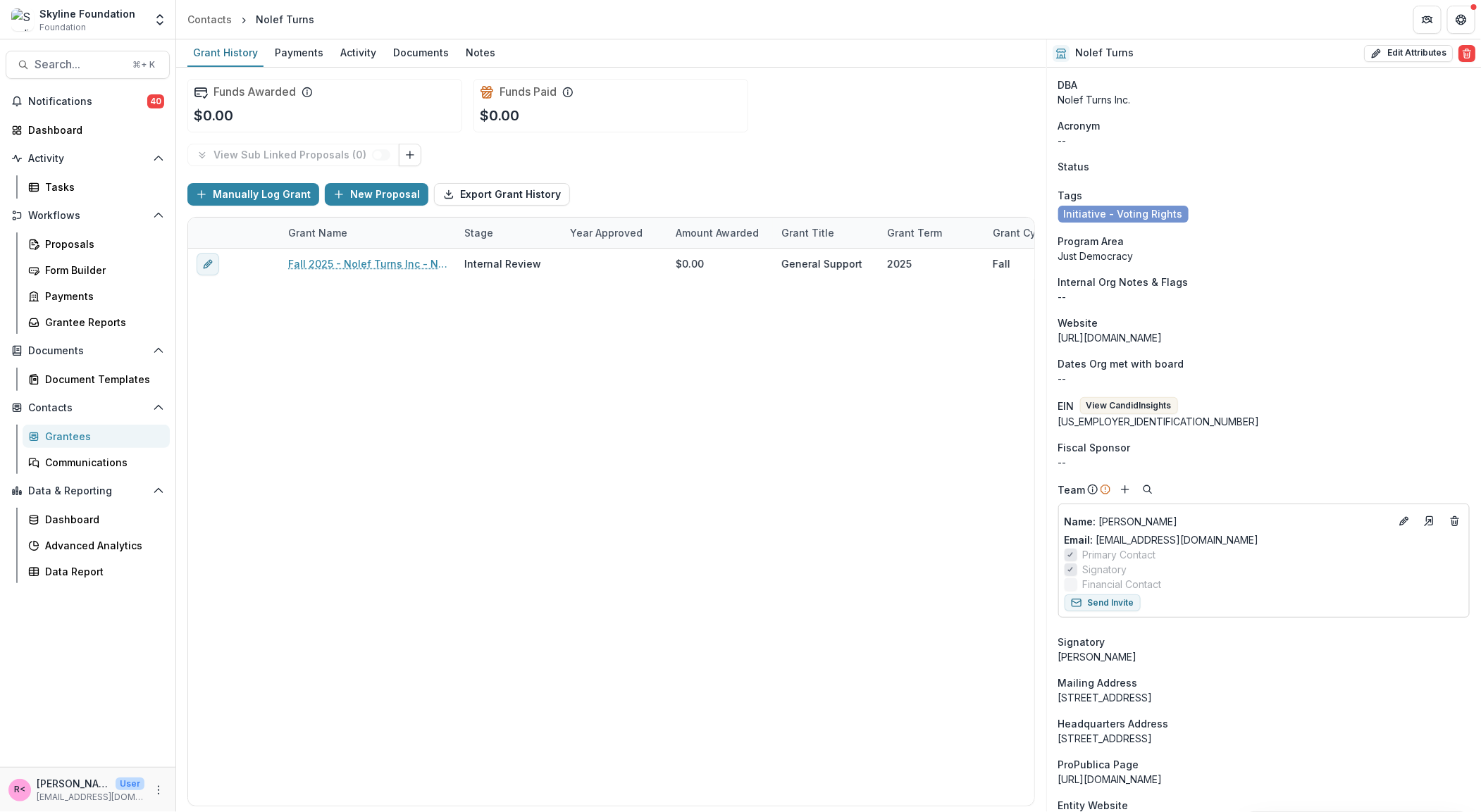
scroll to position [39, 0]
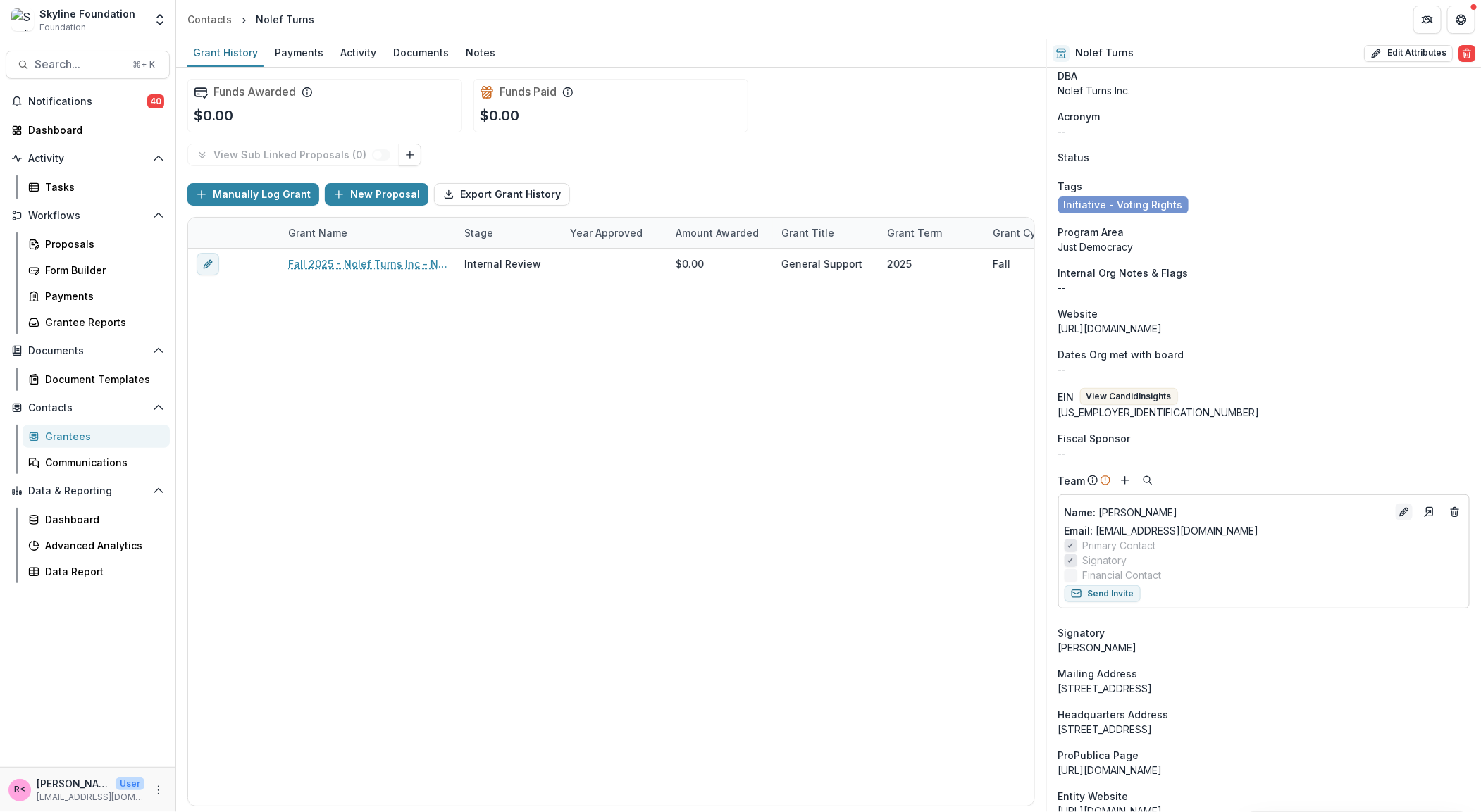
click at [1402, 511] on line "Edit" at bounding box center [1403, 511] width 3 height 3
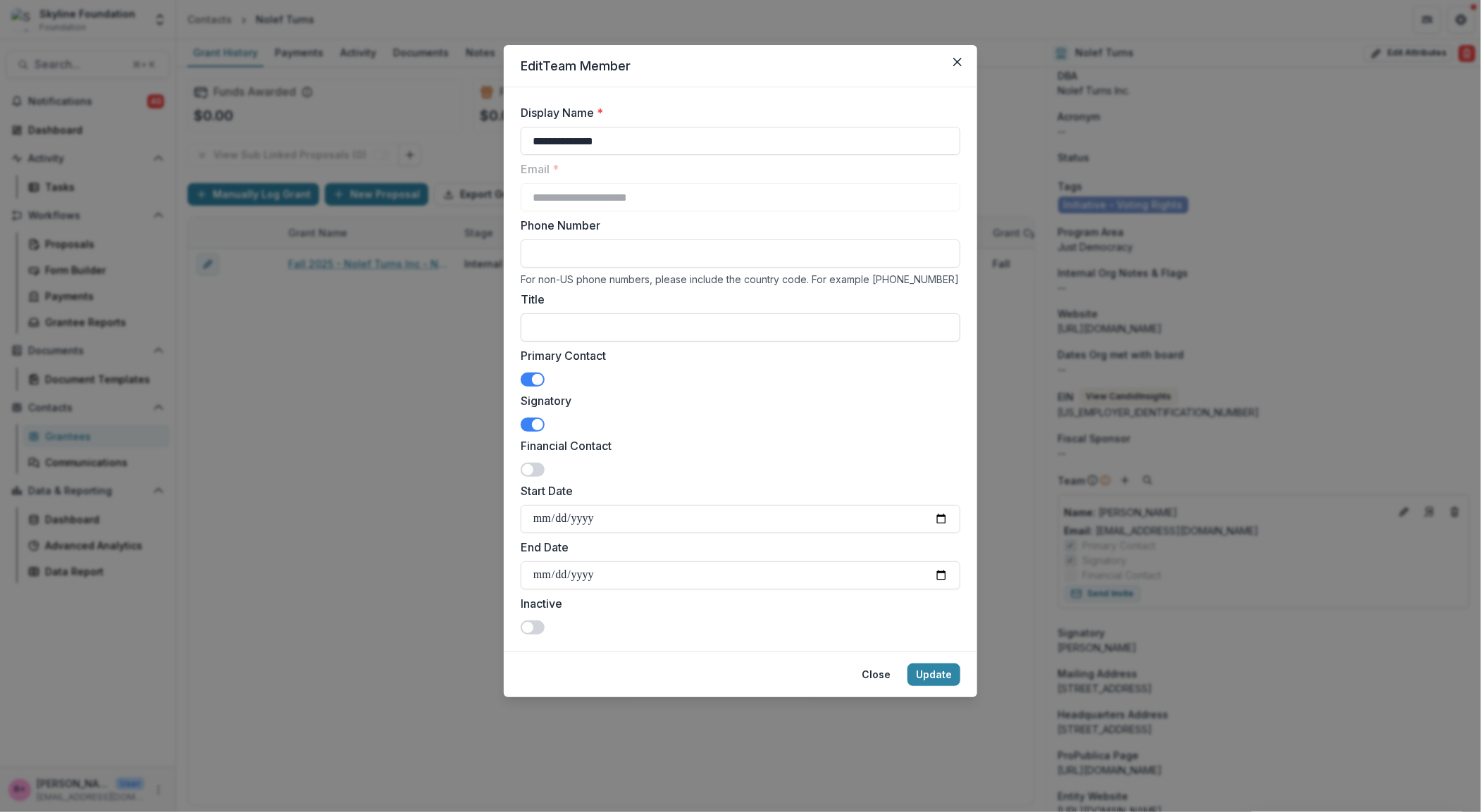
click at [577, 324] on input "Title" at bounding box center [740, 327] width 440 height 28
type input "**********"
click at [944, 676] on button "Update" at bounding box center [934, 675] width 53 height 23
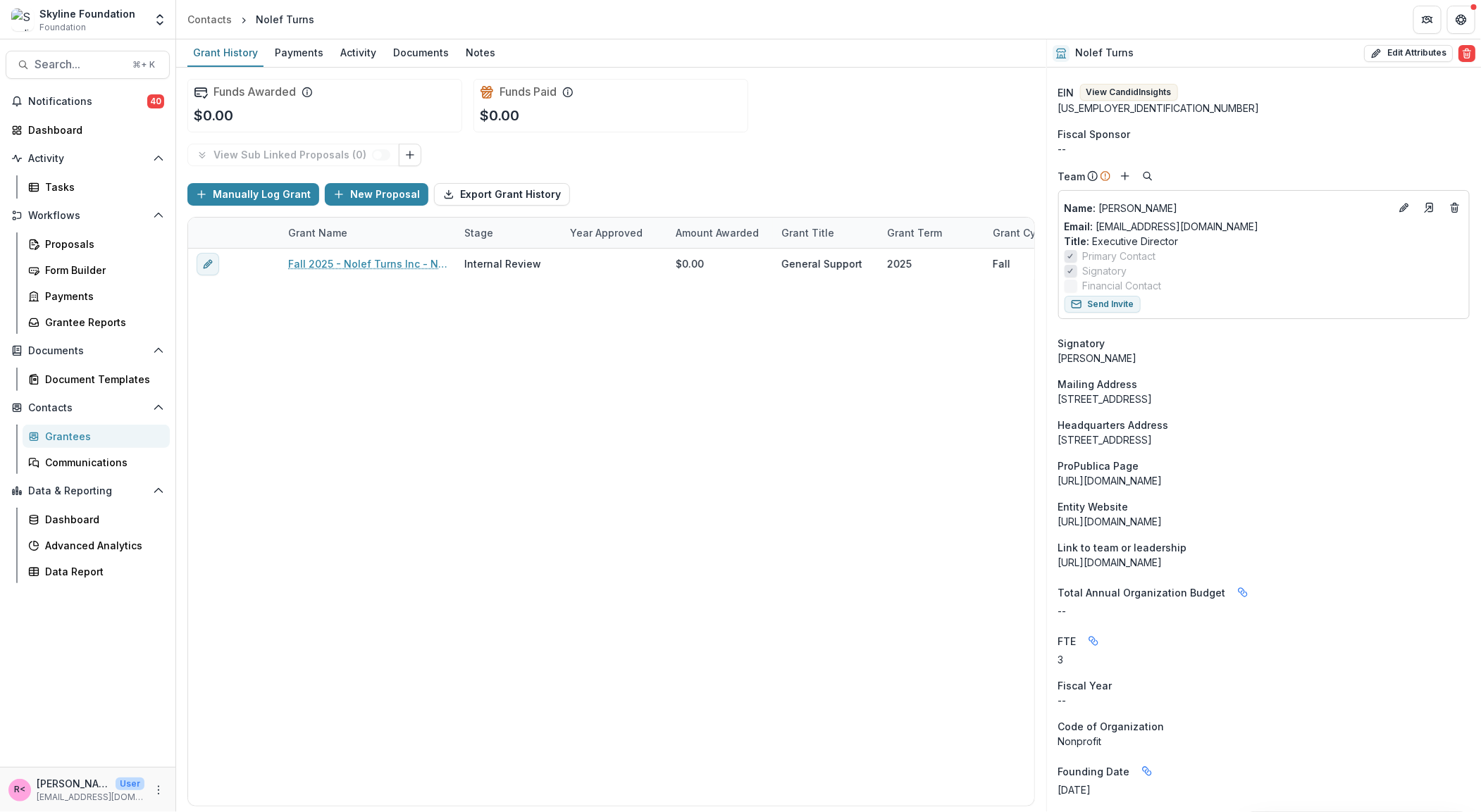
scroll to position [0, 0]
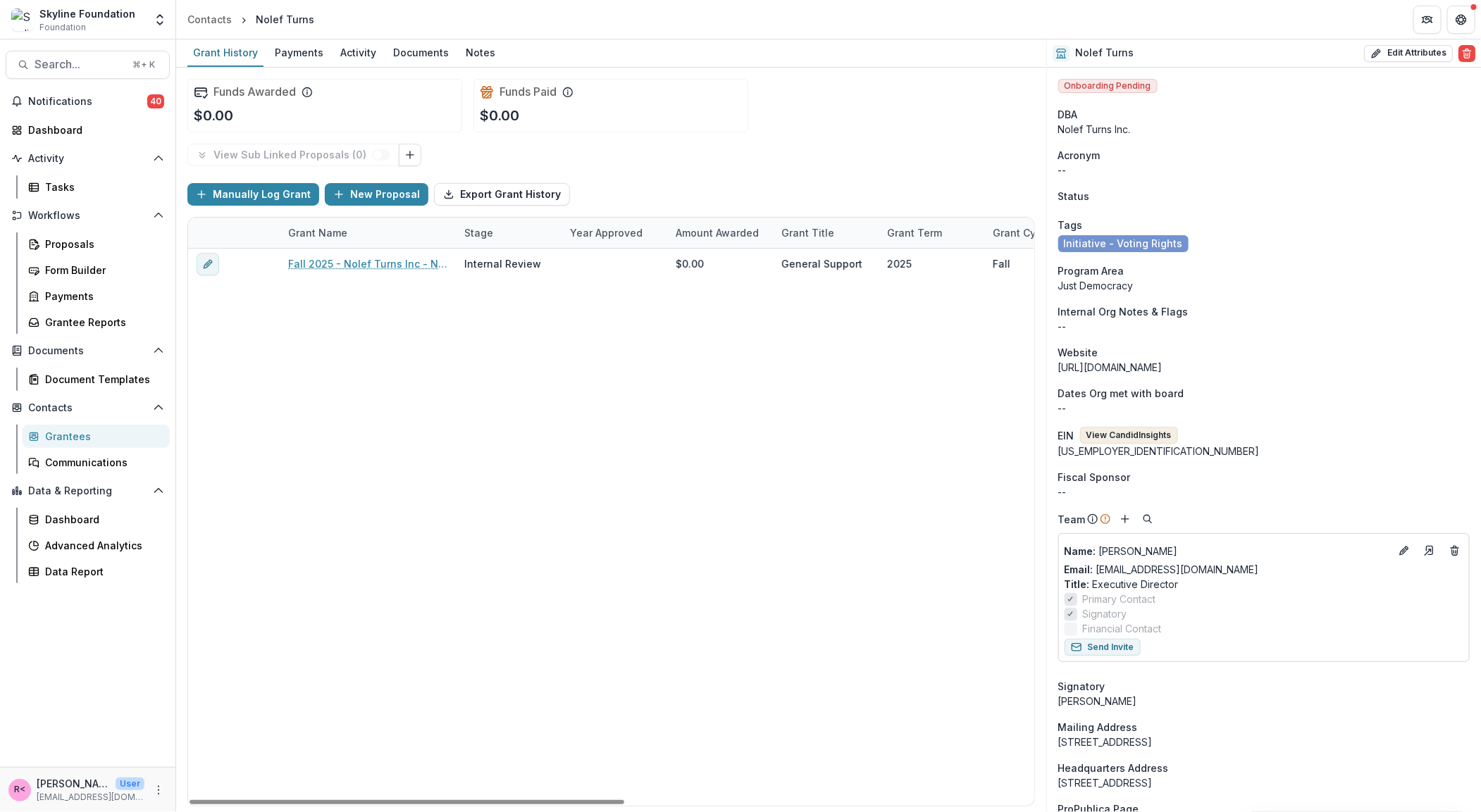
click at [1119, 430] on button "View Candid Insights" at bounding box center [1129, 435] width 98 height 17
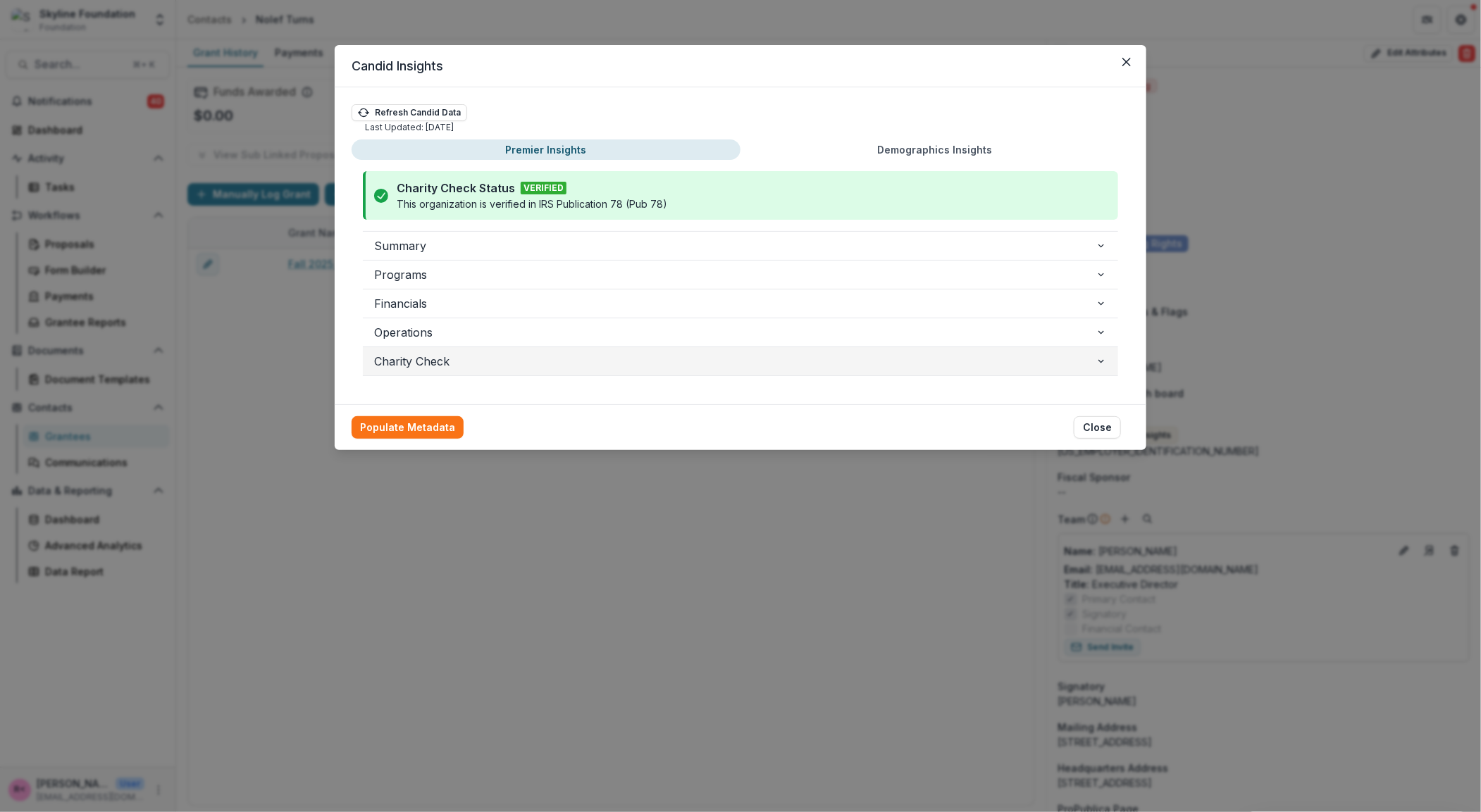
click at [450, 356] on span "Charity Check" at bounding box center [735, 361] width 722 height 17
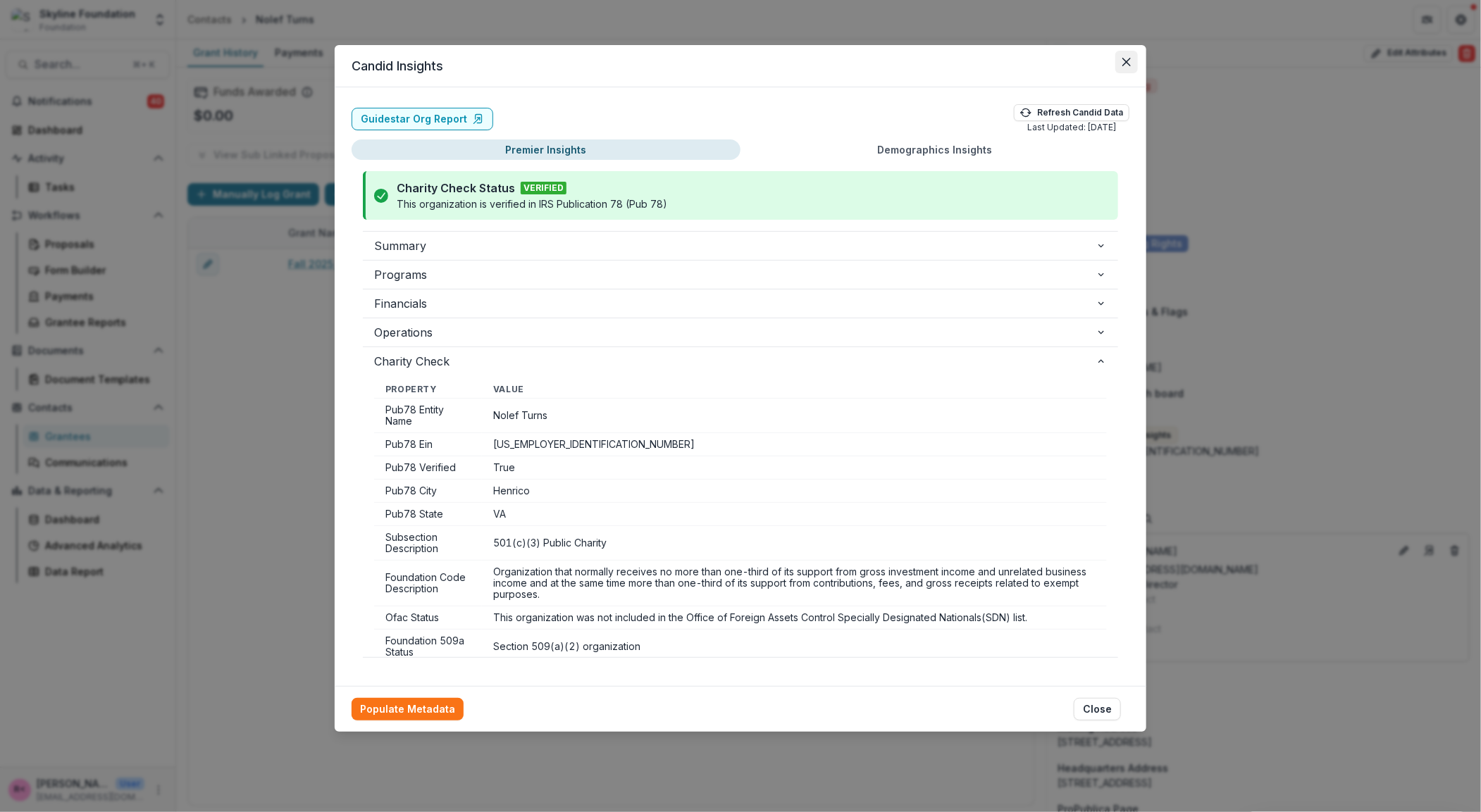
click at [1124, 54] on button "Close" at bounding box center [1126, 62] width 23 height 23
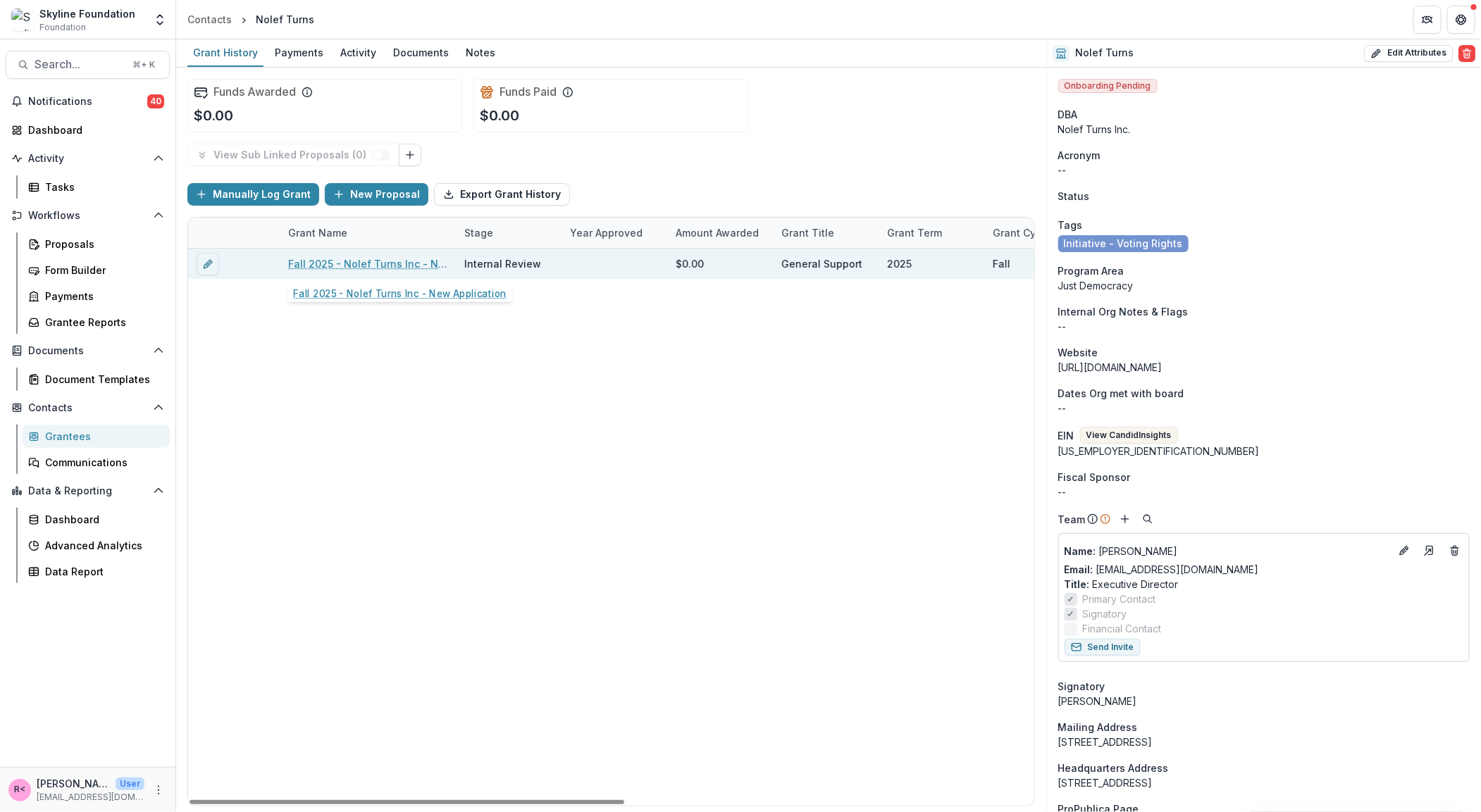
click at [373, 263] on link "Fall 2025 - Nolef Turns Inc - New Application" at bounding box center [367, 264] width 159 height 15
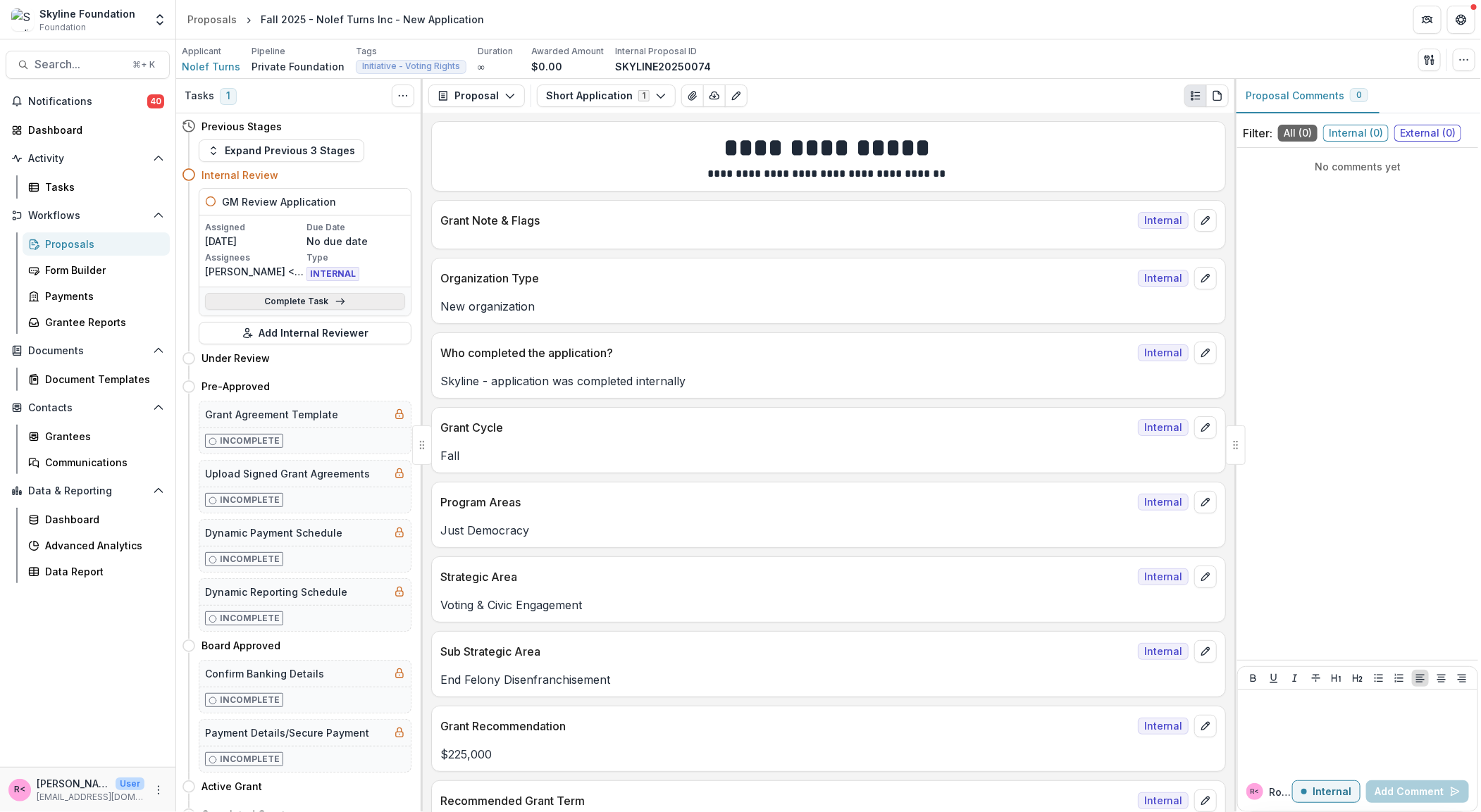
click at [321, 304] on link "Complete Task" at bounding box center [305, 301] width 200 height 17
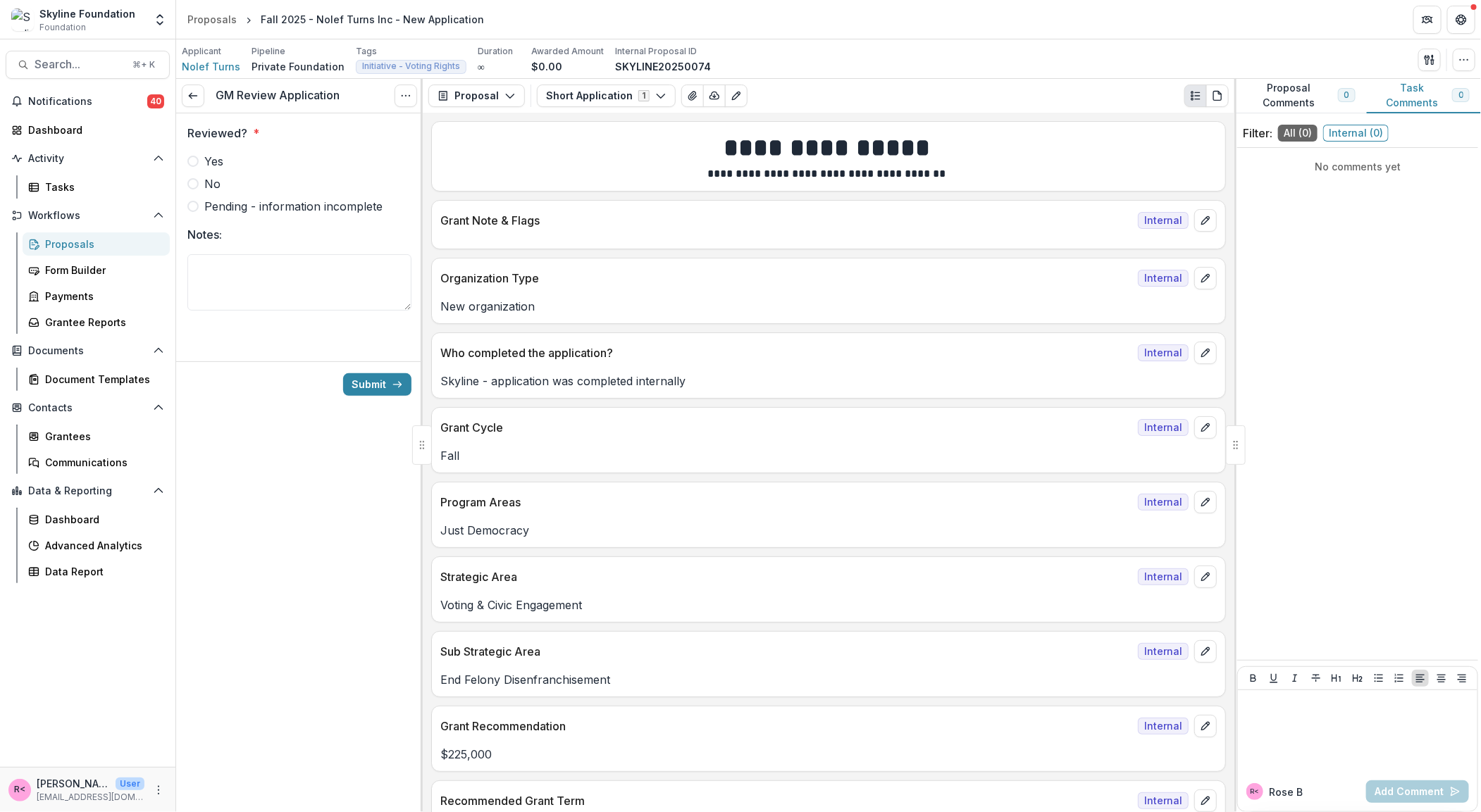
click at [216, 165] on span "Yes" at bounding box center [213, 161] width 19 height 17
click at [379, 383] on button "Submit" at bounding box center [377, 384] width 69 height 23
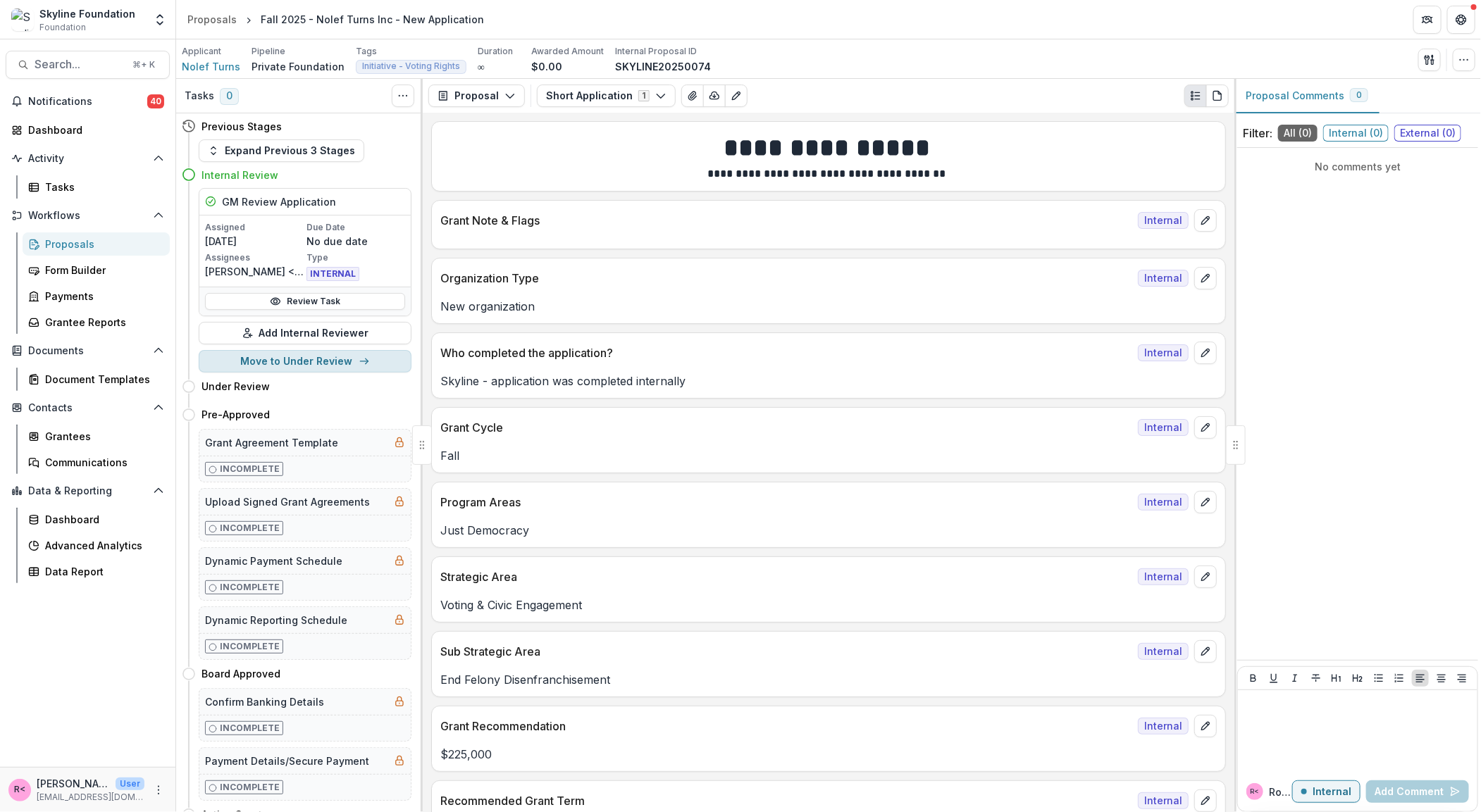
click at [328, 365] on button "Move to Under Review" at bounding box center [306, 361] width 213 height 23
select select "**********"
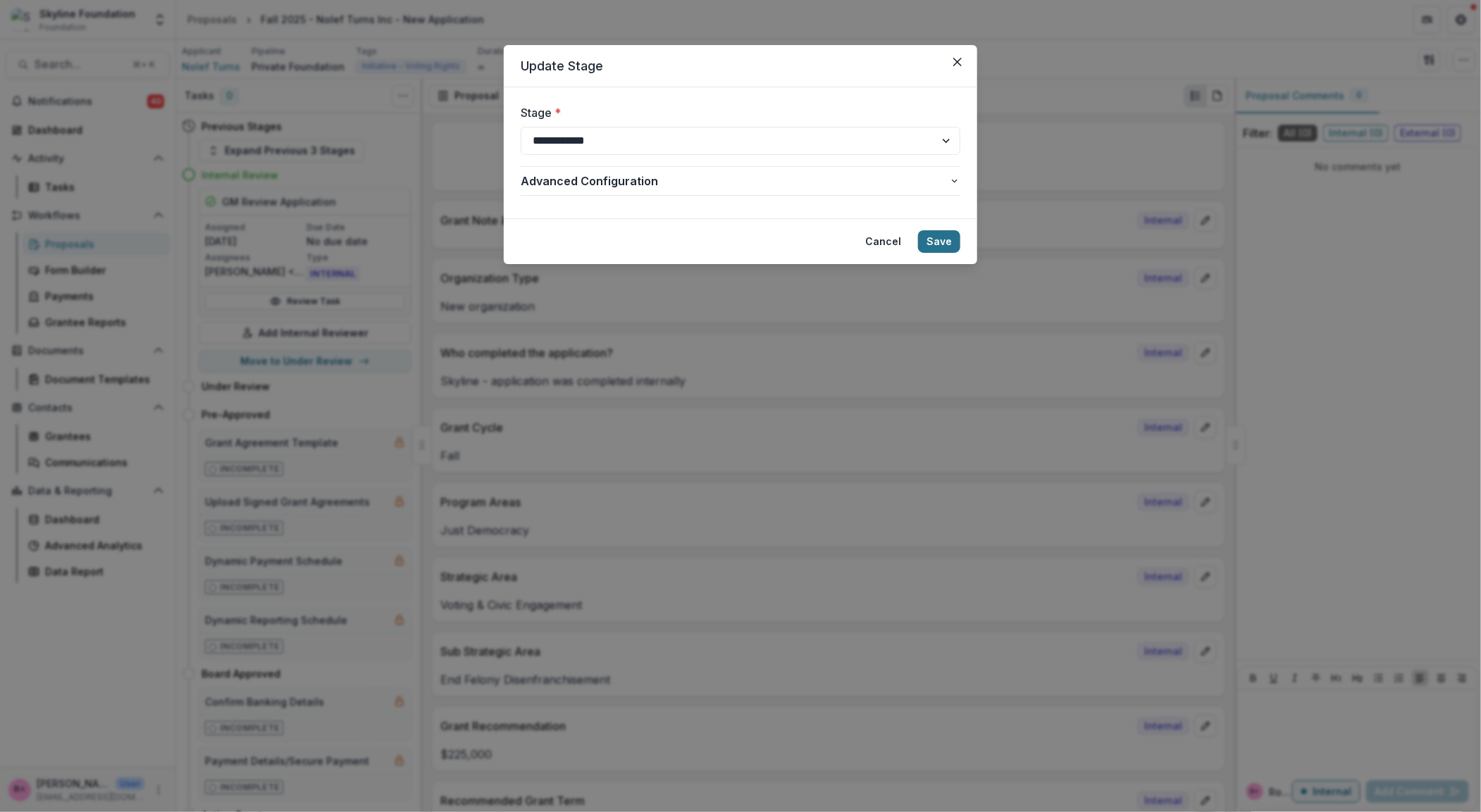
click at [946, 247] on button "Save" at bounding box center [939, 241] width 42 height 23
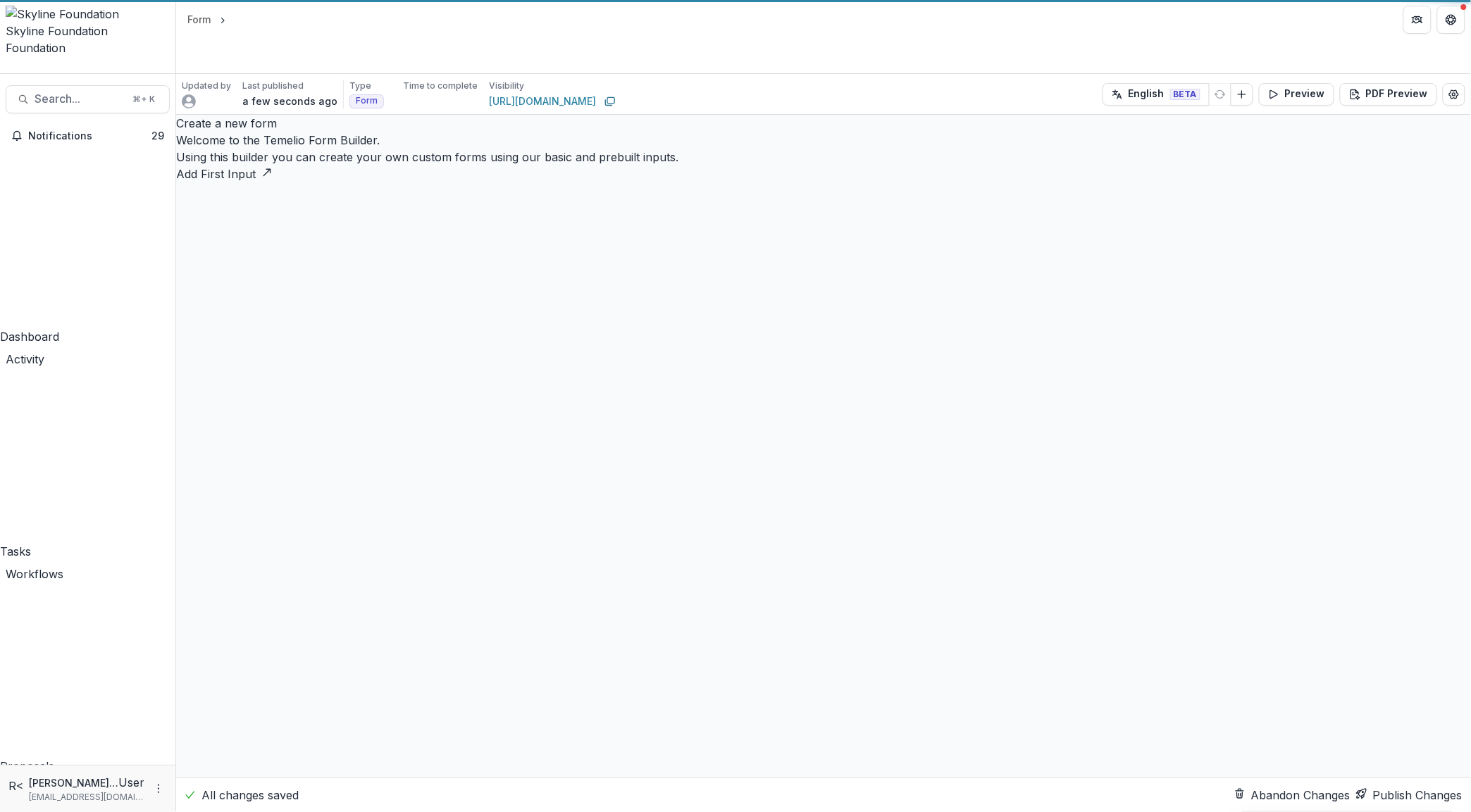
select select "********"
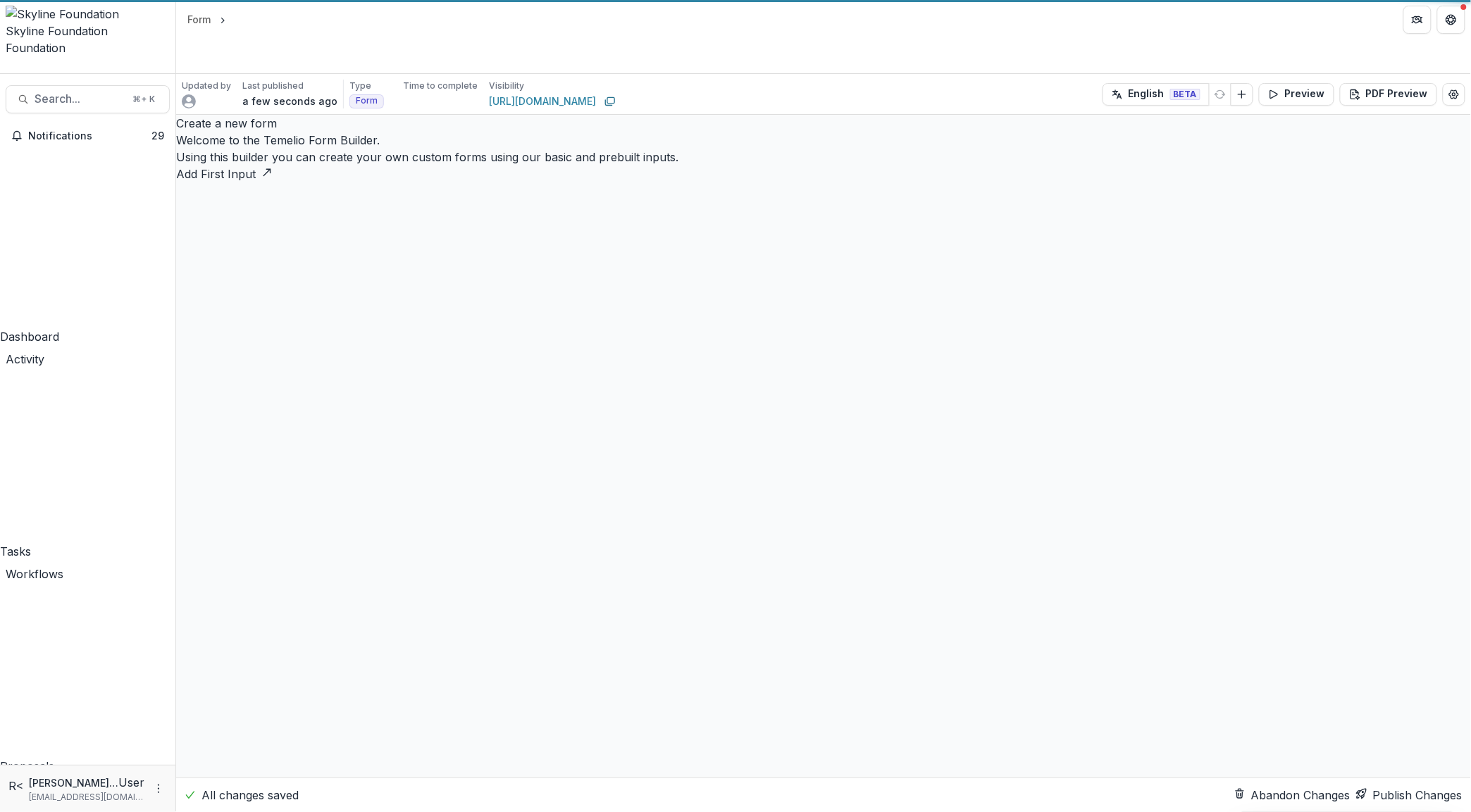
select select "********"
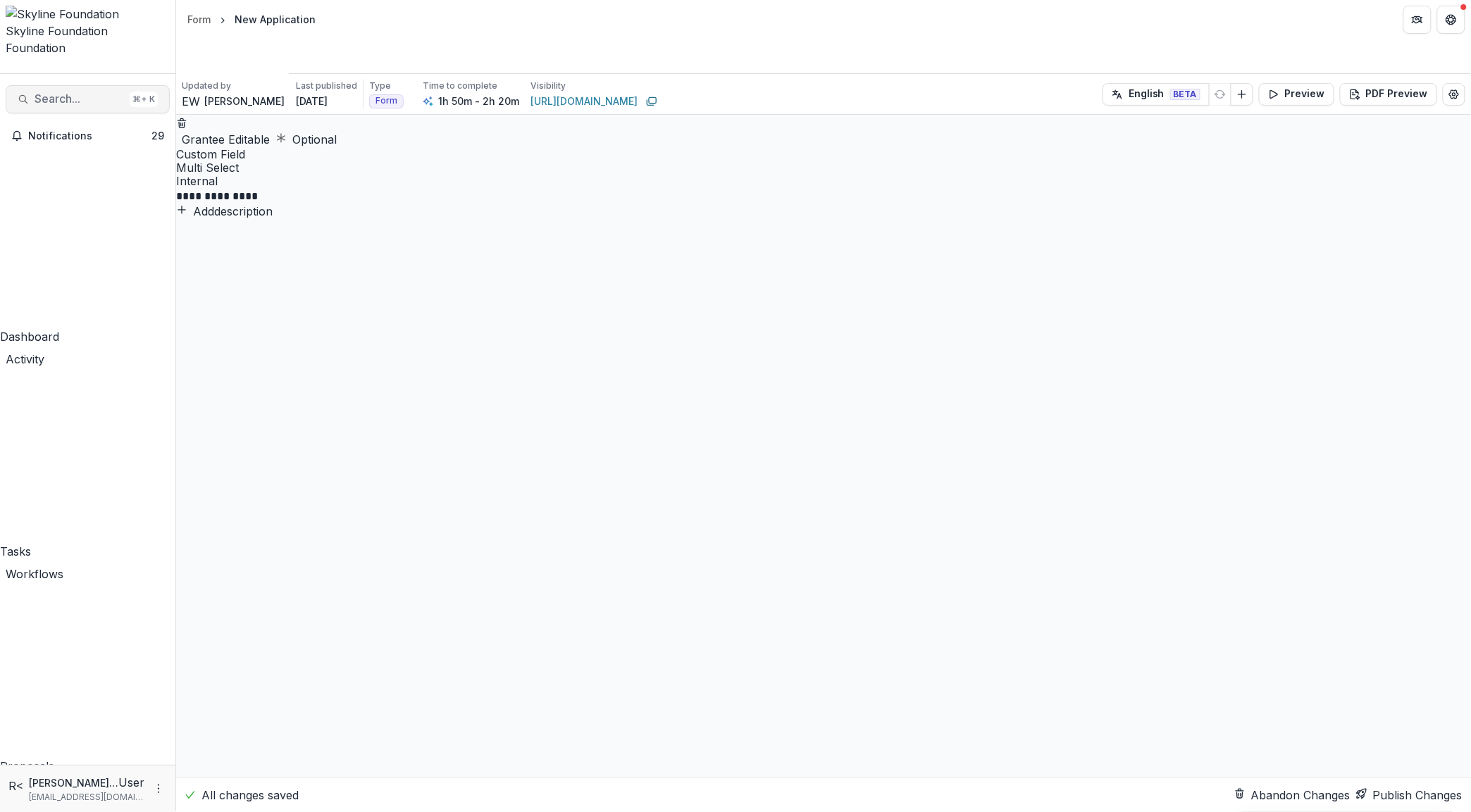
scroll to position [11666, 0]
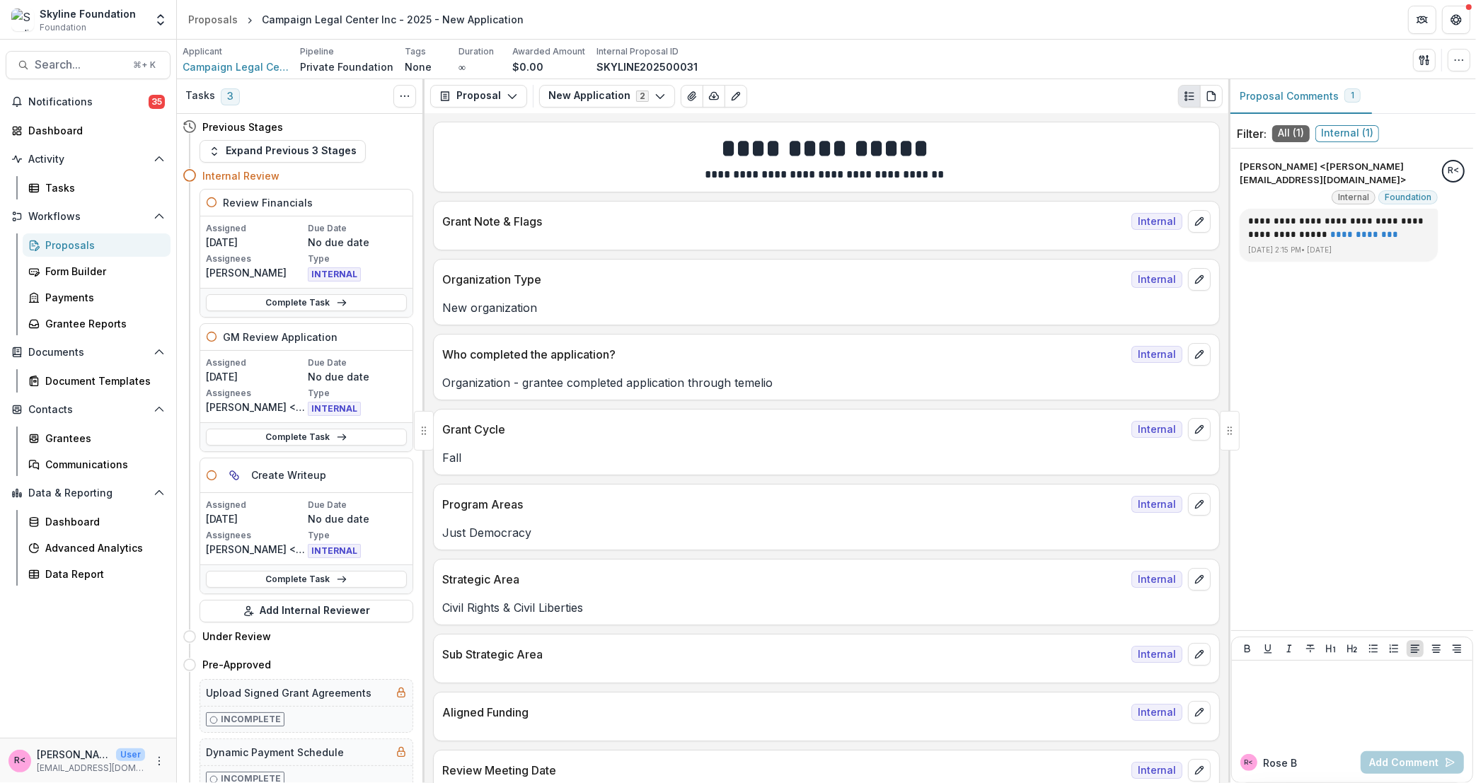
click at [98, 249] on div "Proposals" at bounding box center [102, 245] width 114 height 15
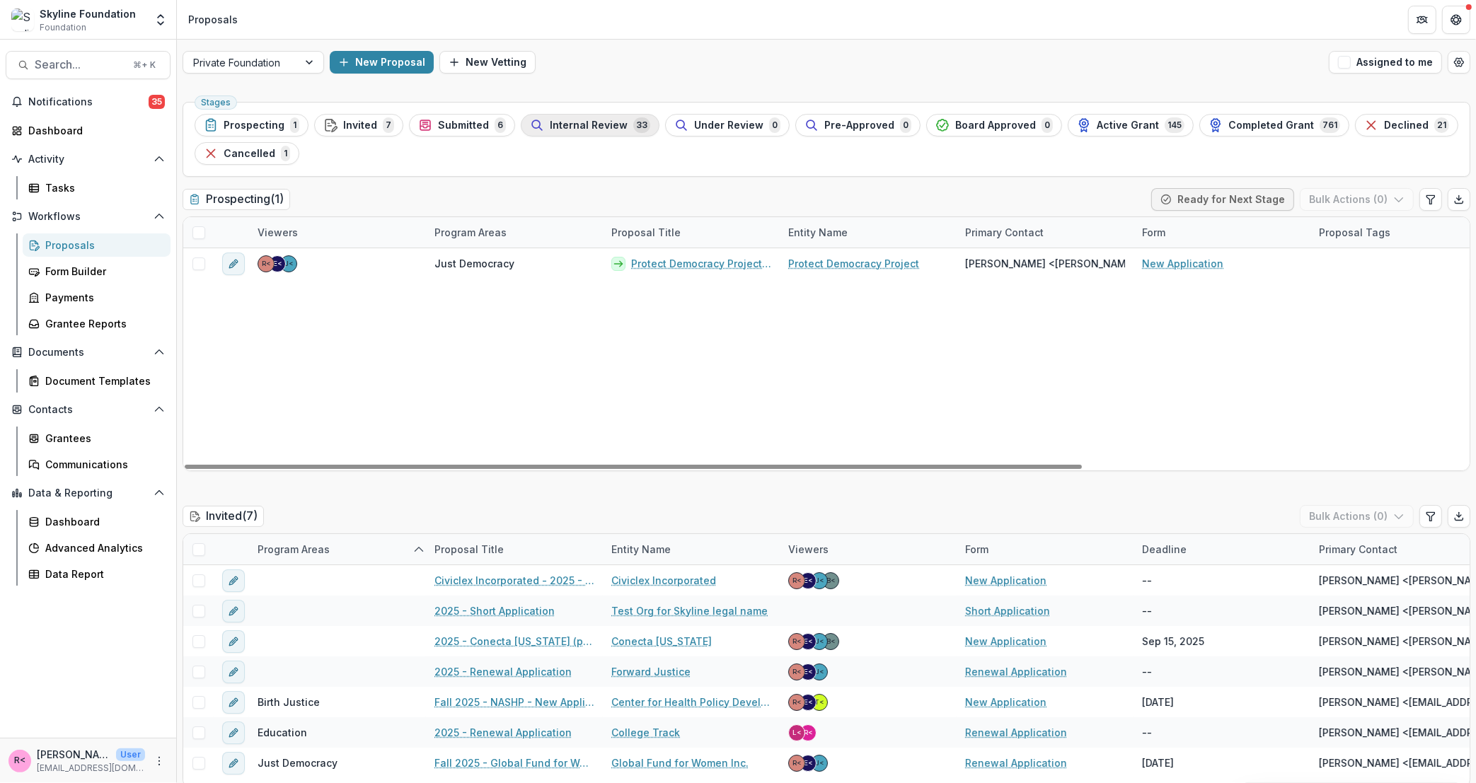
click at [592, 131] on span "Internal Review" at bounding box center [589, 126] width 78 height 12
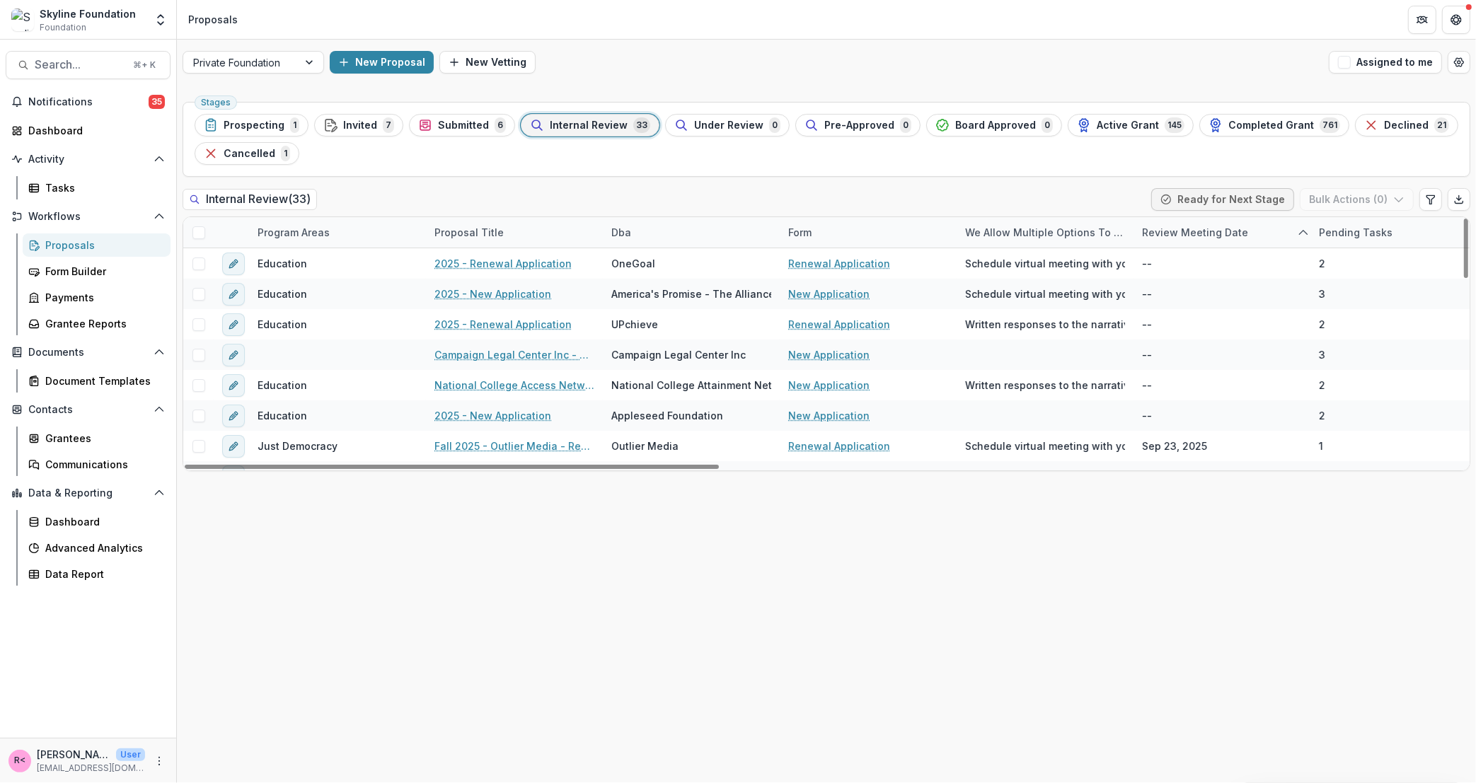
click at [311, 236] on div "Program Areas" at bounding box center [293, 232] width 89 height 15
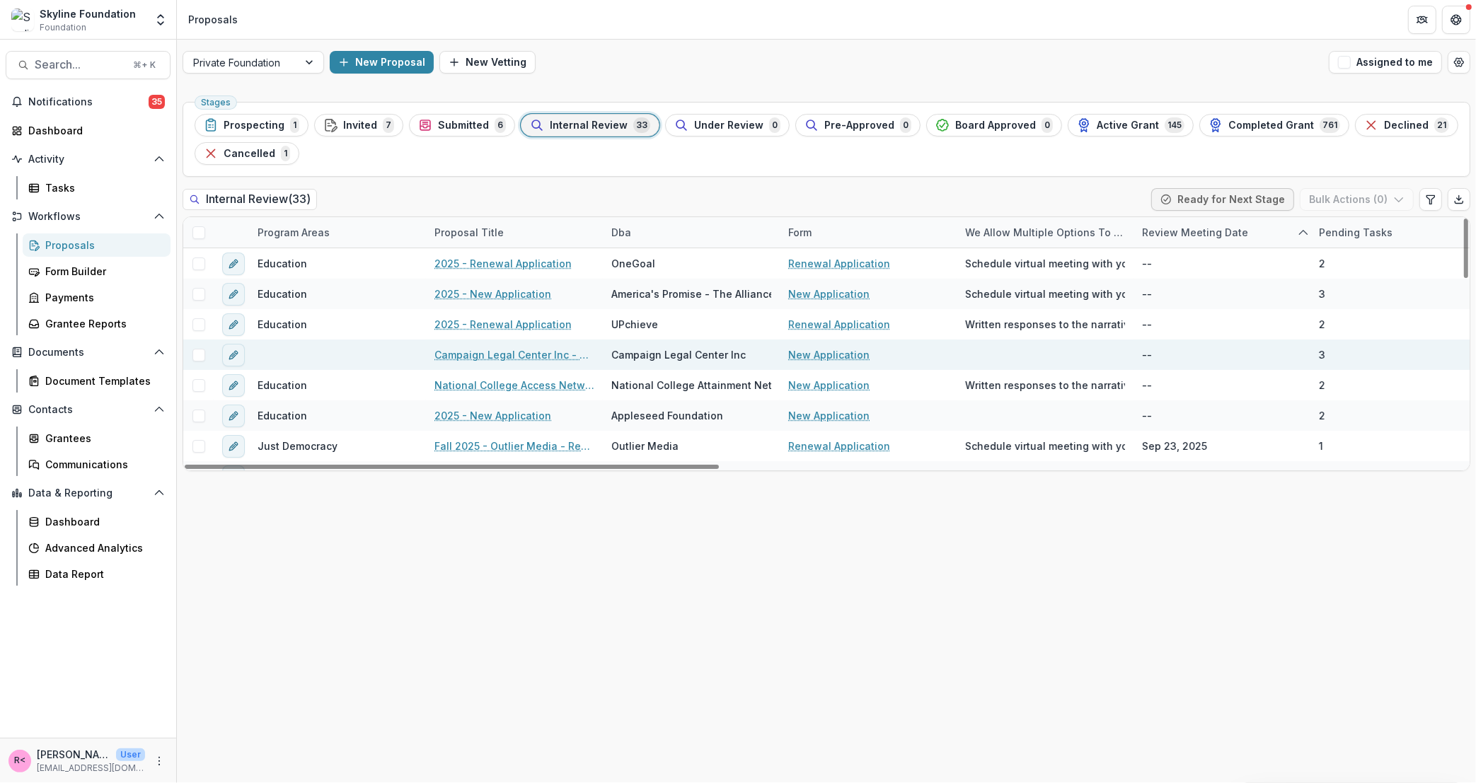
click at [494, 355] on link "Campaign Legal Center Inc - 2025 - New Application" at bounding box center [515, 354] width 160 height 15
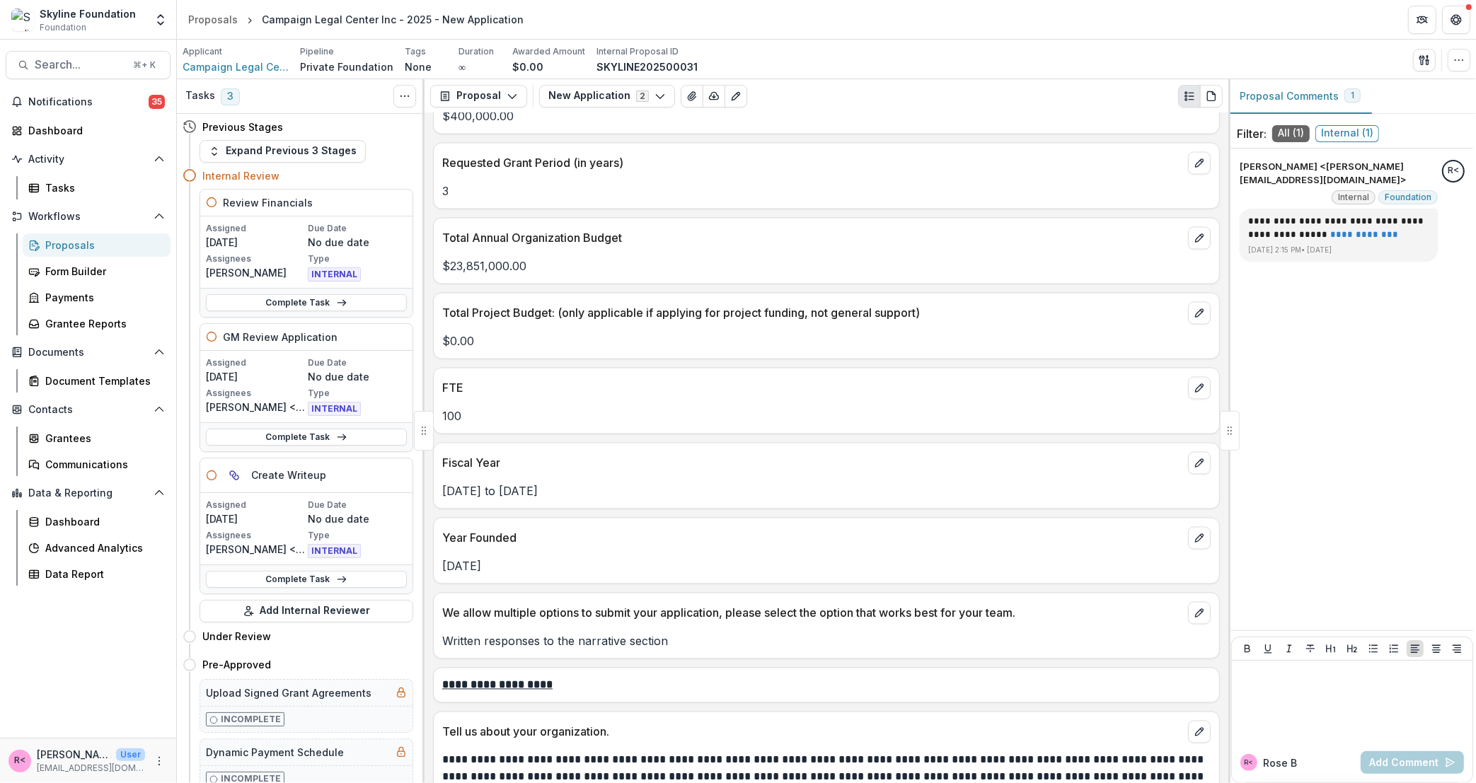
scroll to position [2963, 0]
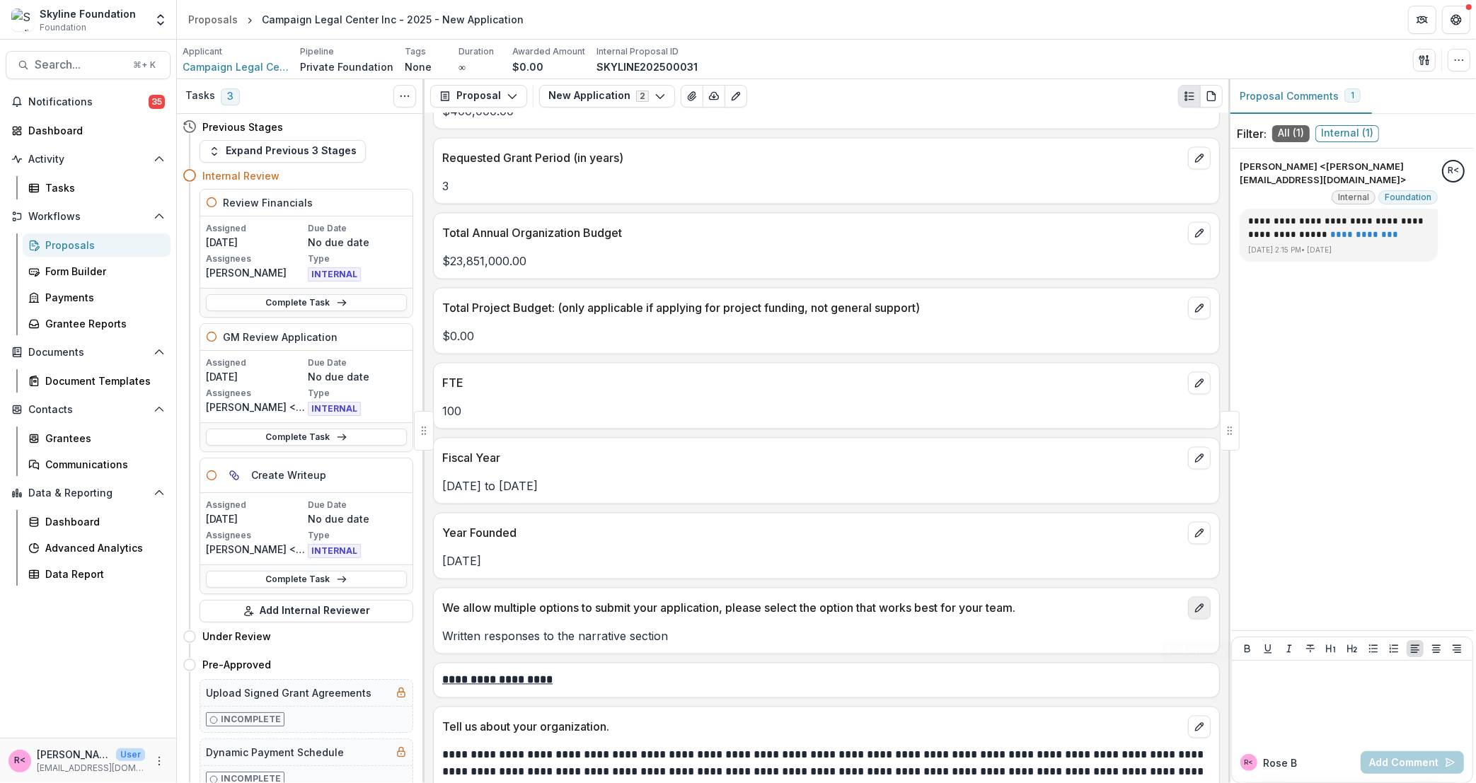
click at [1199, 614] on icon "edit" at bounding box center [1199, 608] width 11 height 11
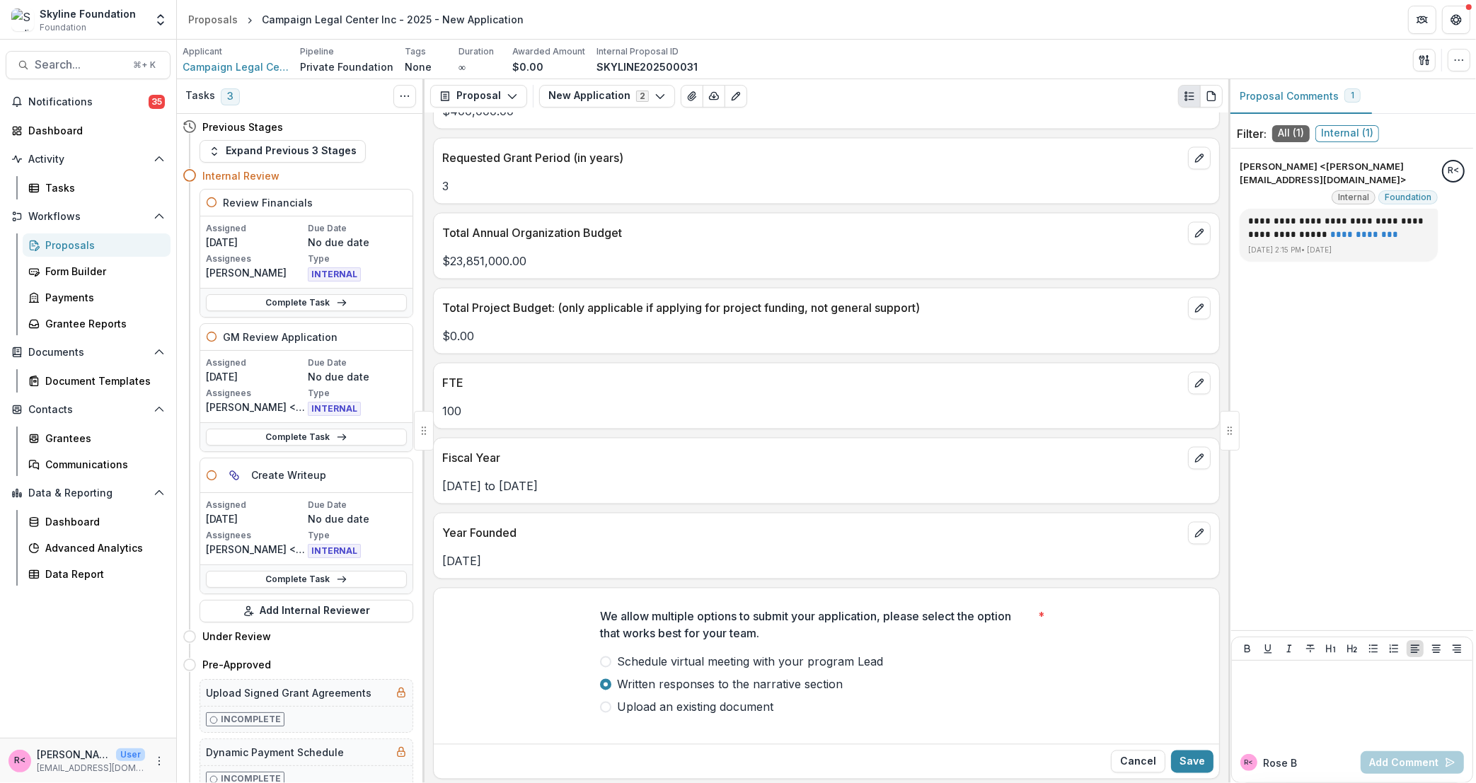
scroll to position [3118, 0]
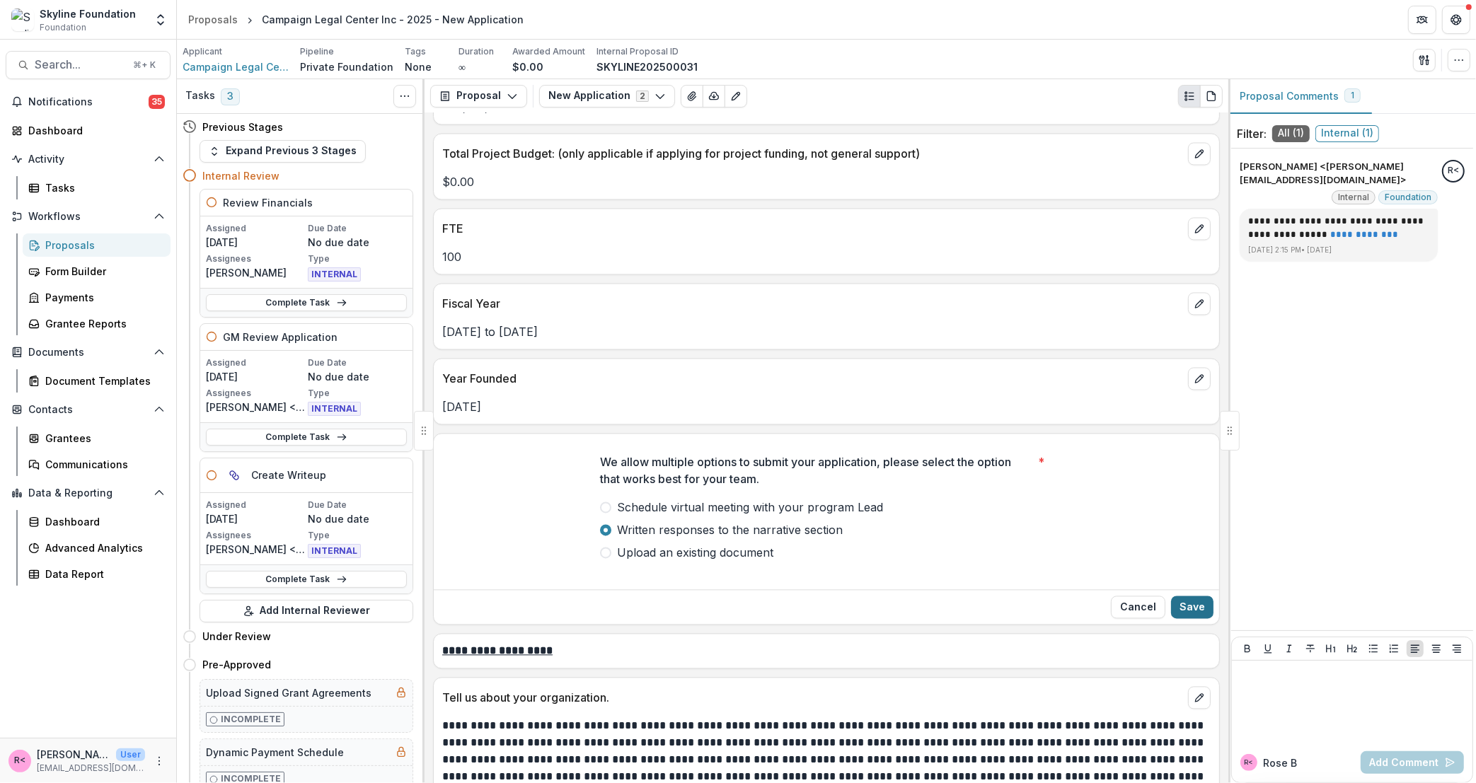
click at [1185, 619] on button "Save" at bounding box center [1192, 607] width 42 height 23
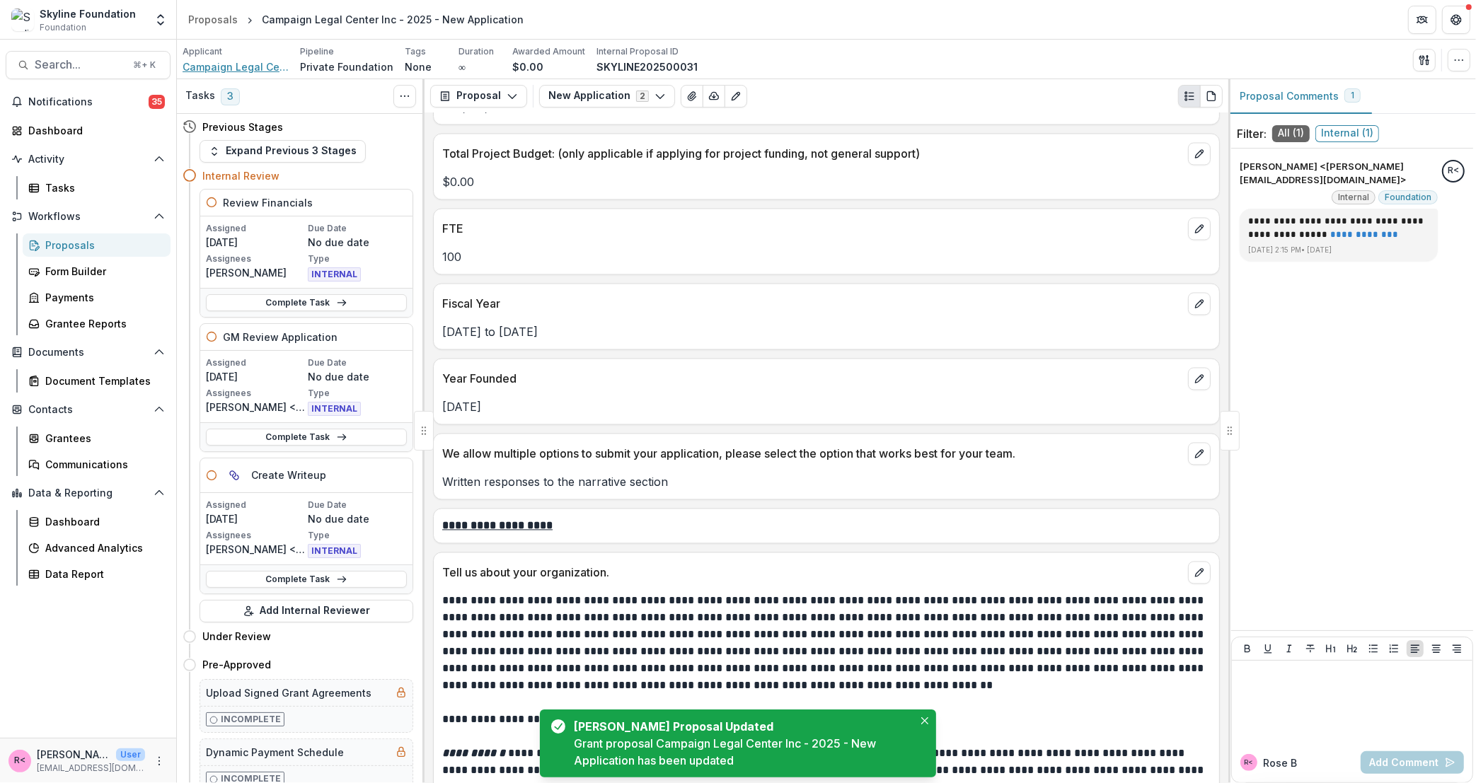
click at [253, 68] on span "Campaign Legal Center Inc" at bounding box center [236, 66] width 106 height 15
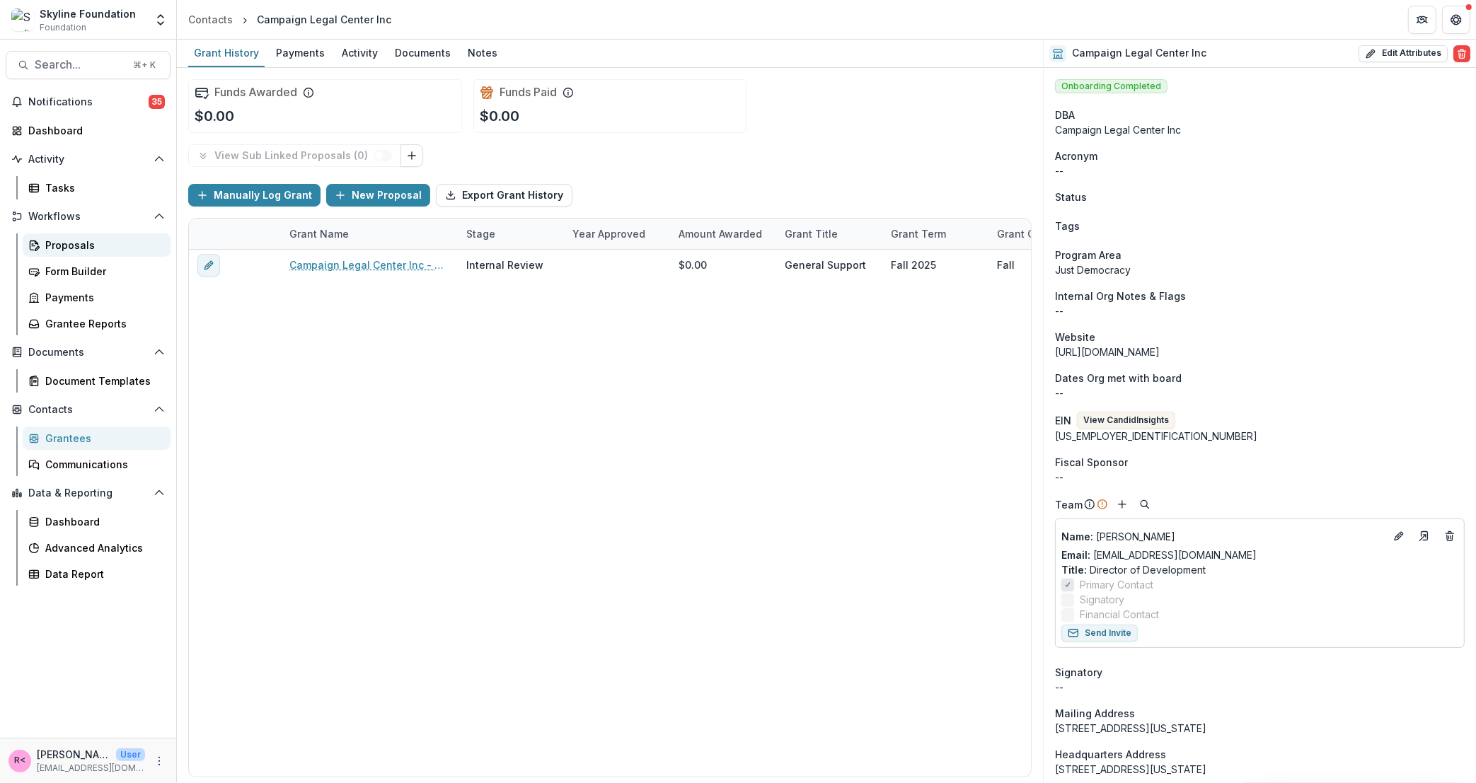
click at [67, 243] on div "Proposals" at bounding box center [102, 245] width 114 height 15
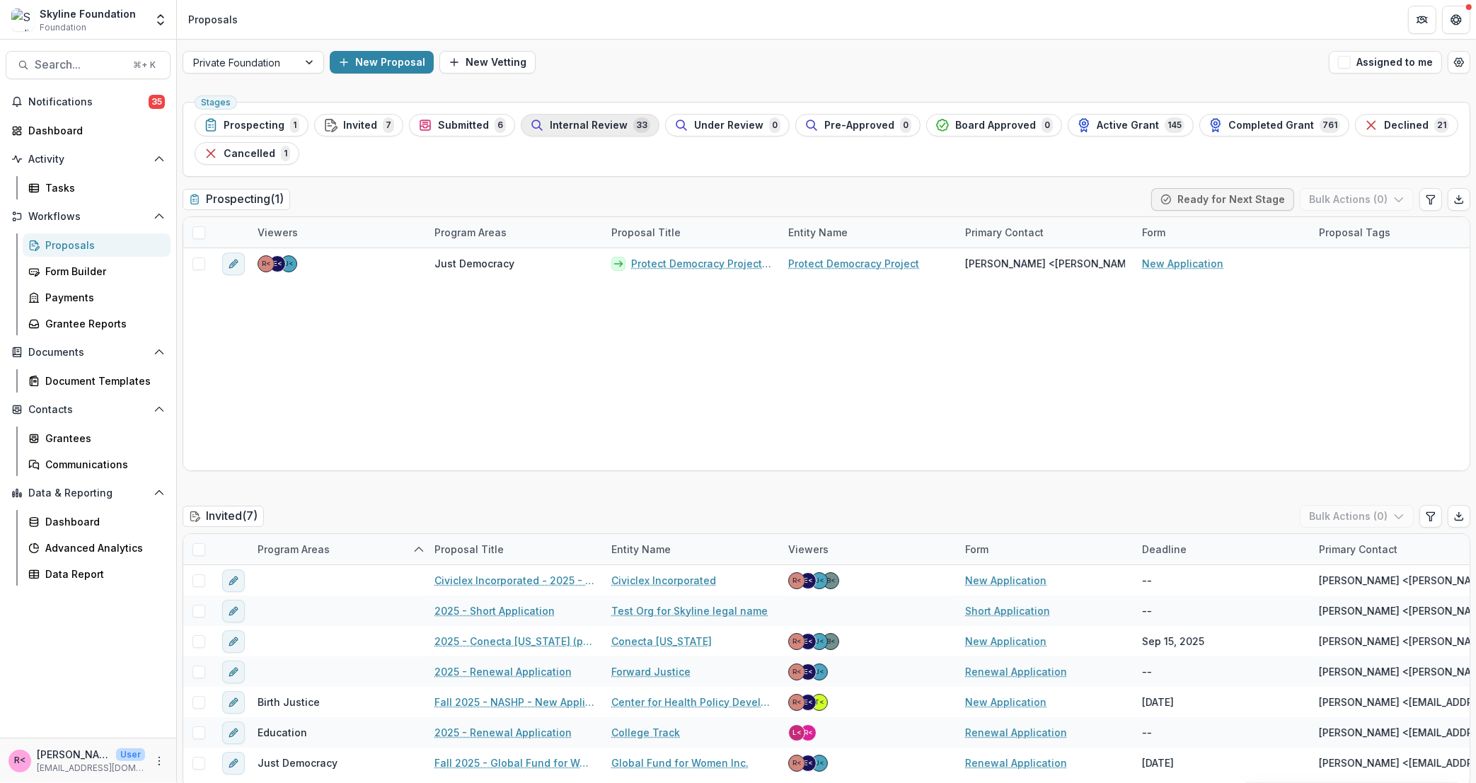
click at [550, 127] on span "Internal Review" at bounding box center [589, 126] width 78 height 12
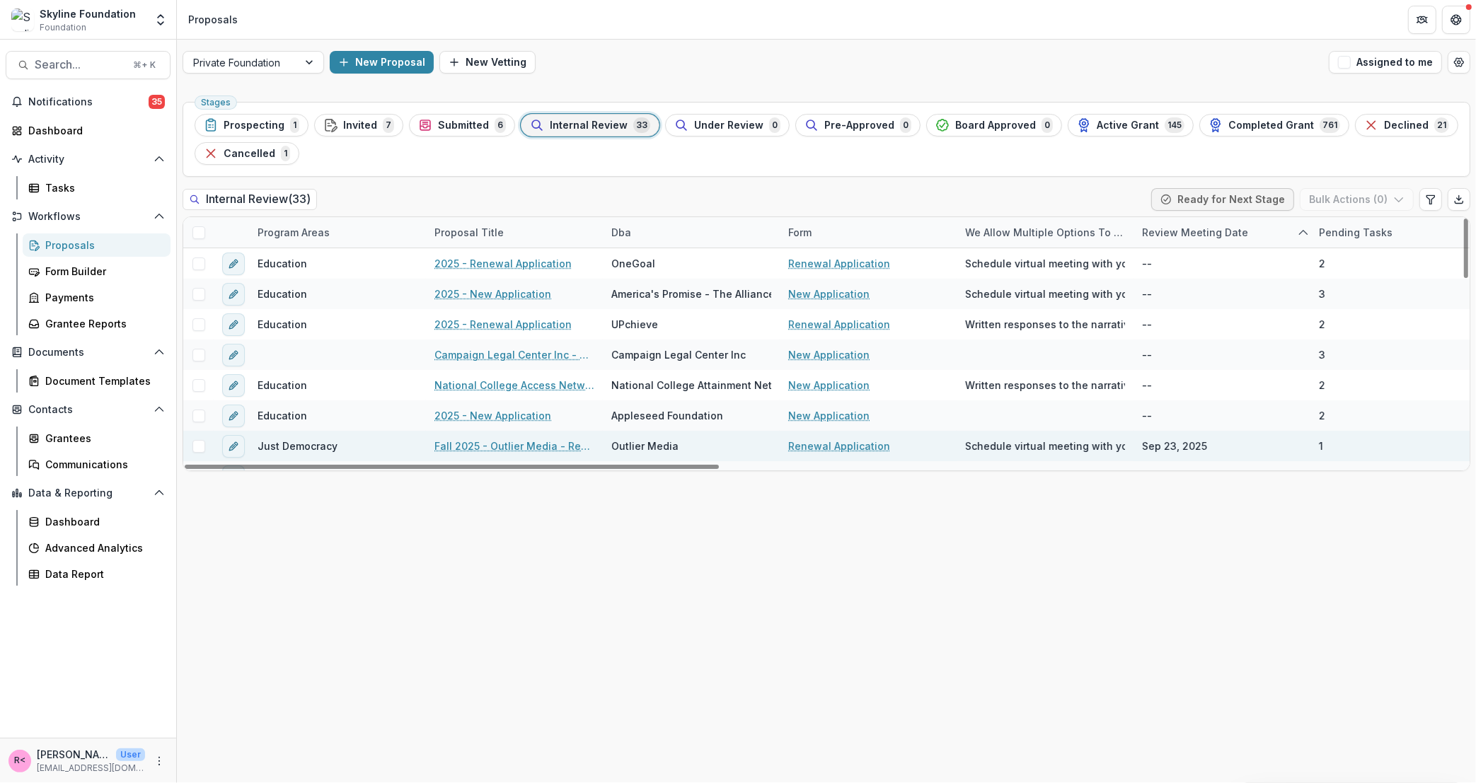
scroll to position [43, 0]
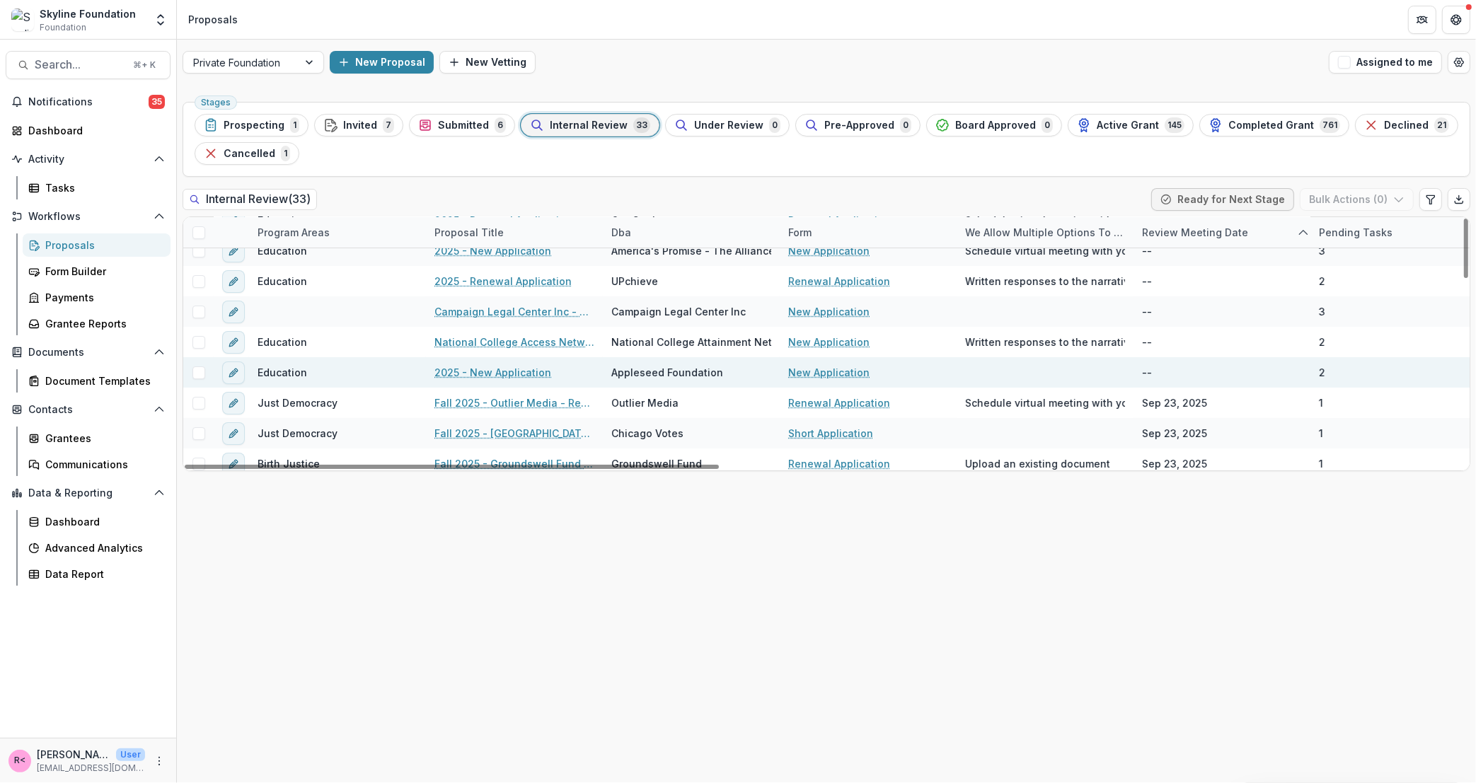
click at [505, 378] on link "2025 - New Application" at bounding box center [493, 372] width 117 height 15
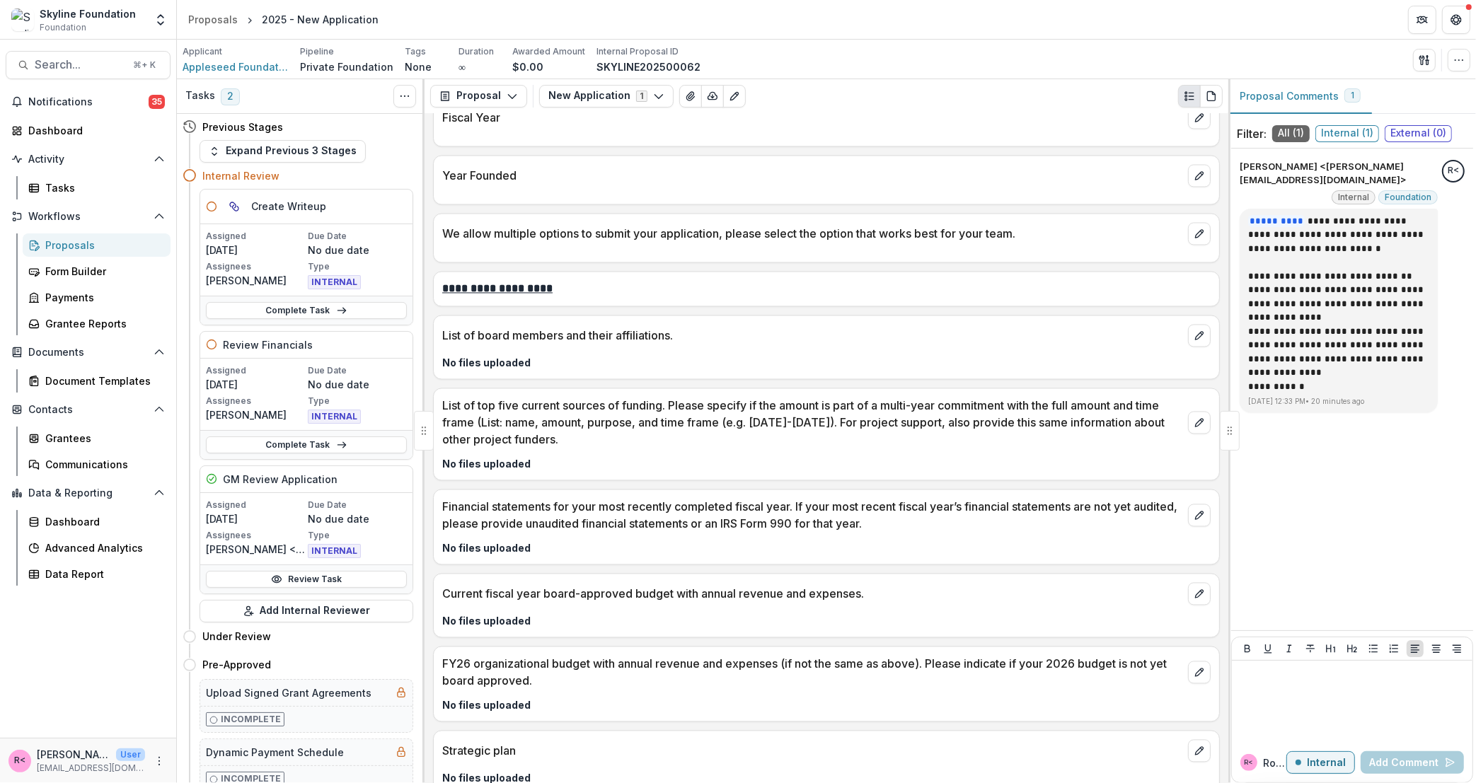
scroll to position [3079, 0]
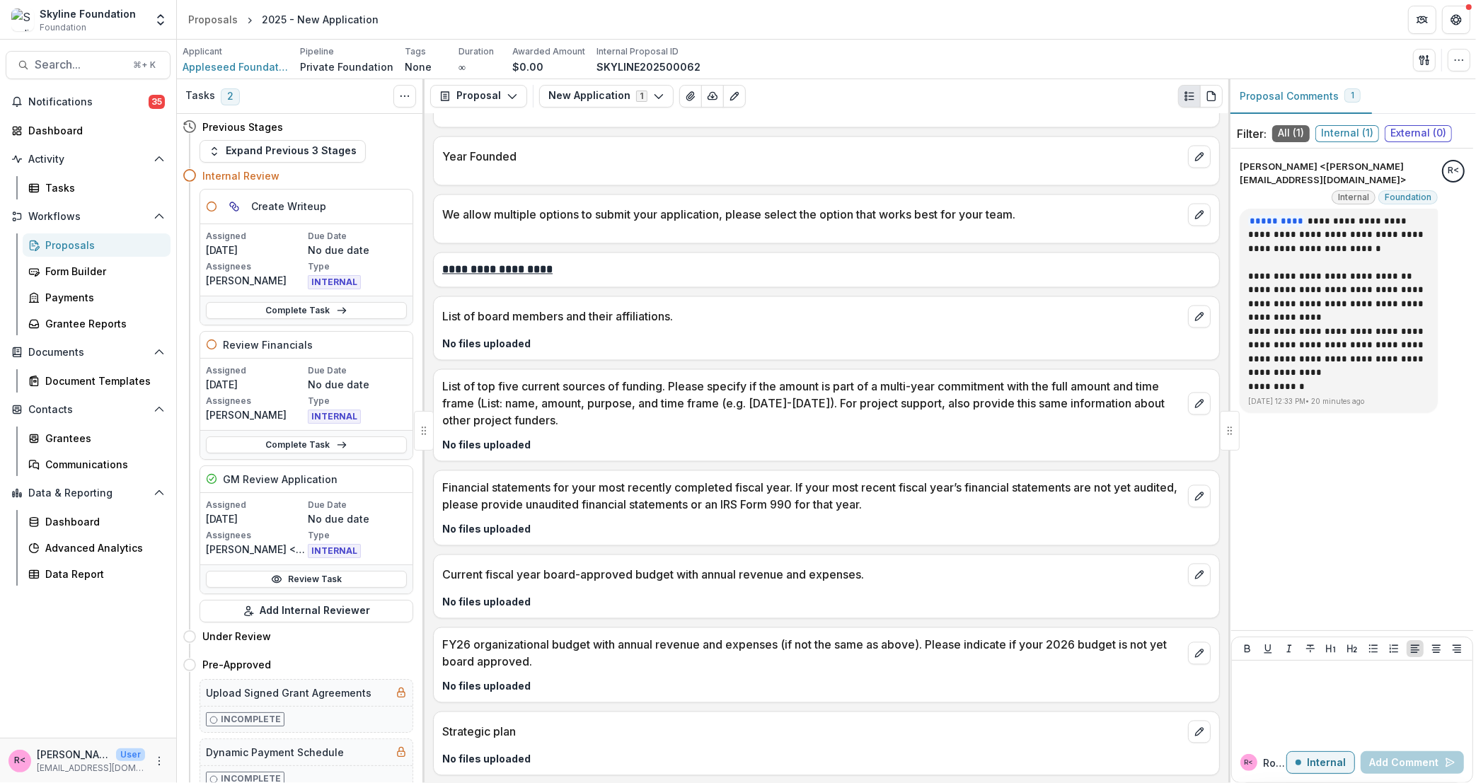
click at [594, 223] on p "We allow multiple options to submit your application, please select the option …" at bounding box center [812, 214] width 740 height 17
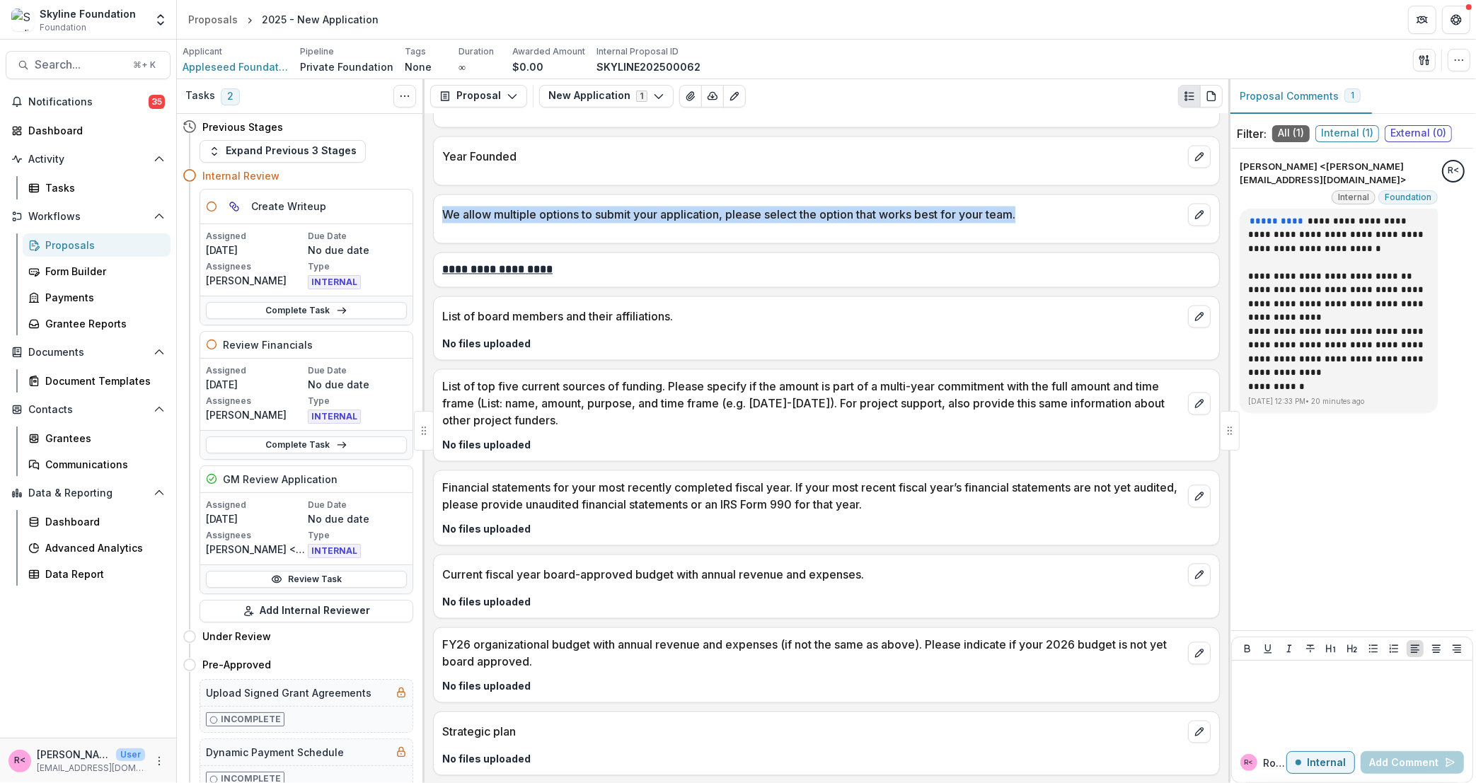
click at [594, 223] on p "We allow multiple options to submit your application, please select the option …" at bounding box center [812, 214] width 740 height 17
click at [878, 223] on p "We allow multiple options to submit your application, please select the option …" at bounding box center [812, 214] width 740 height 17
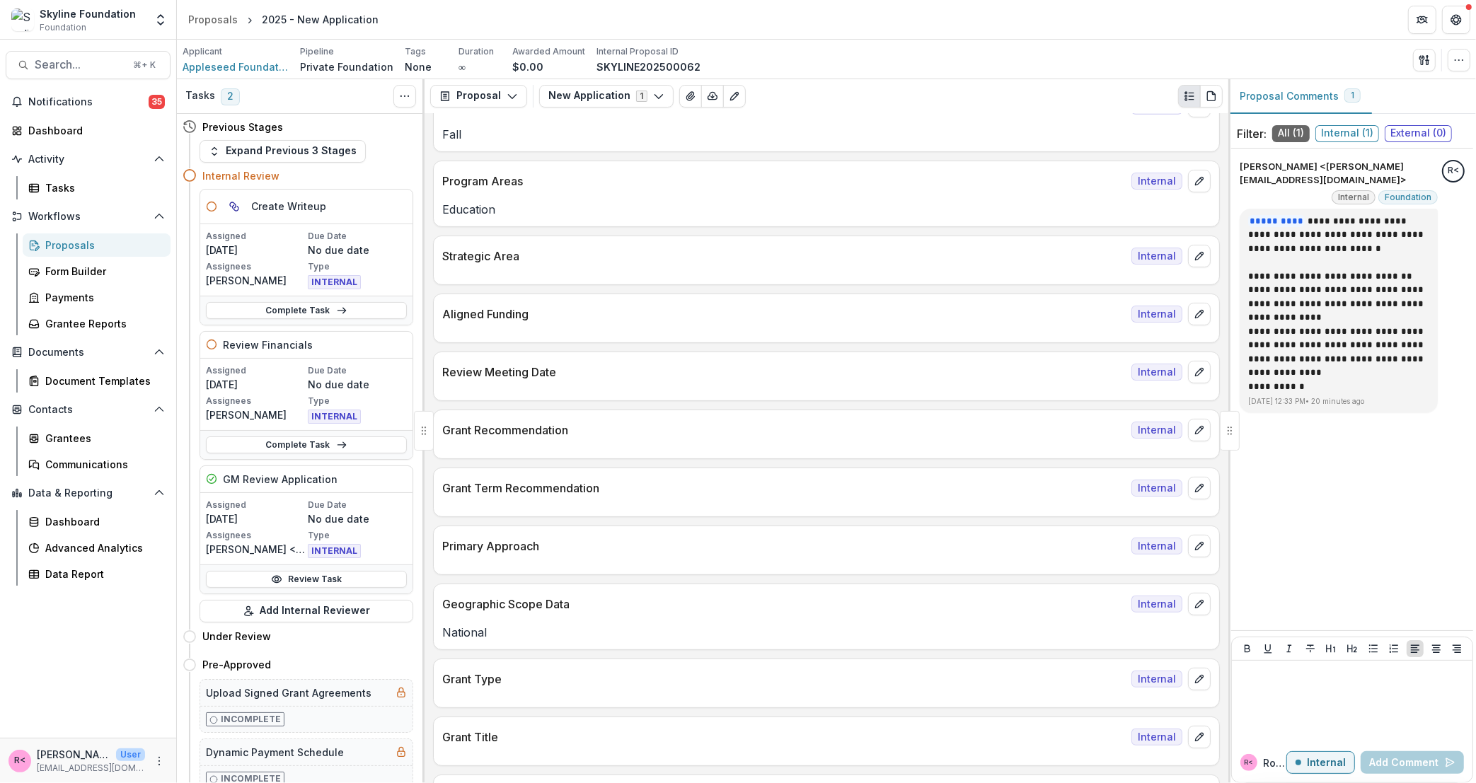
scroll to position [0, 0]
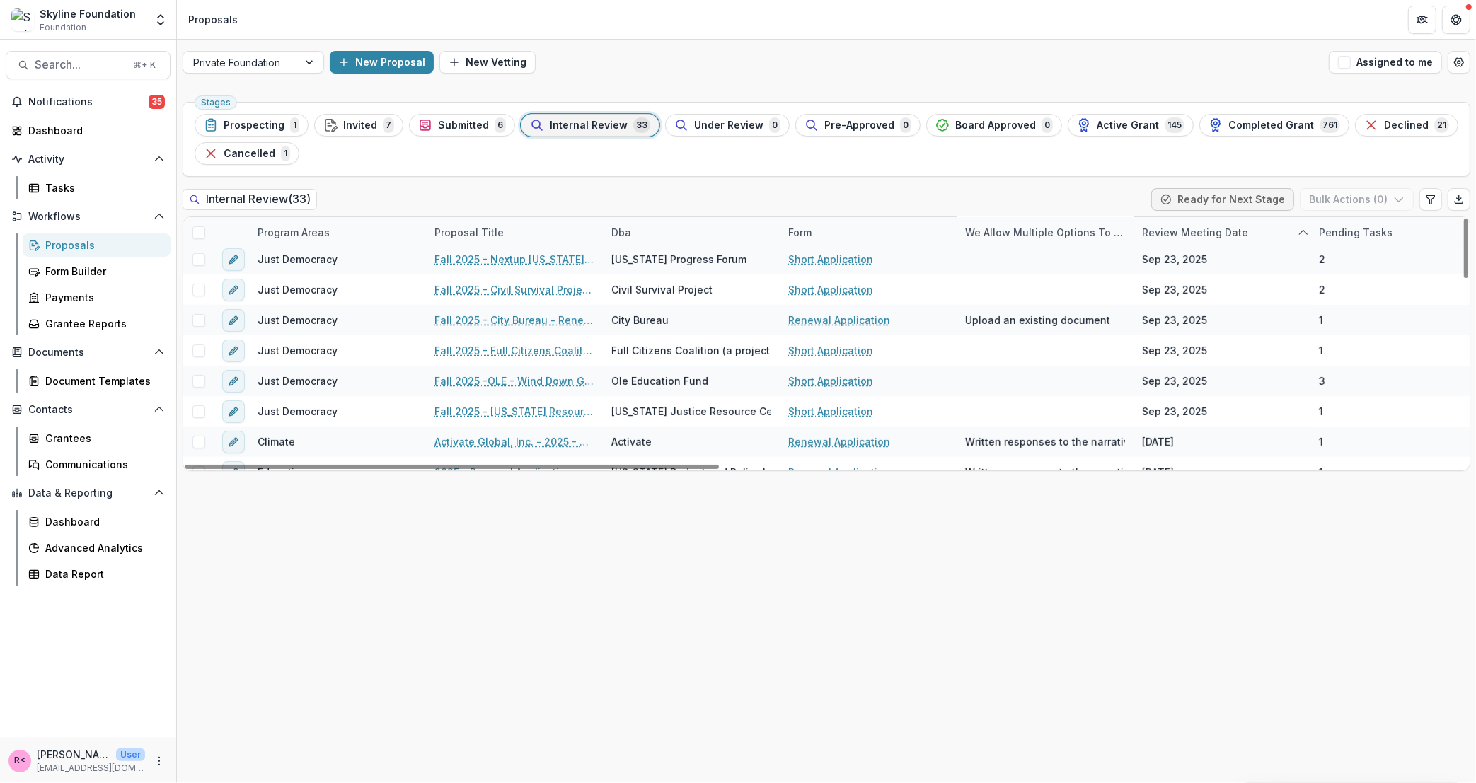
scroll to position [783, 0]
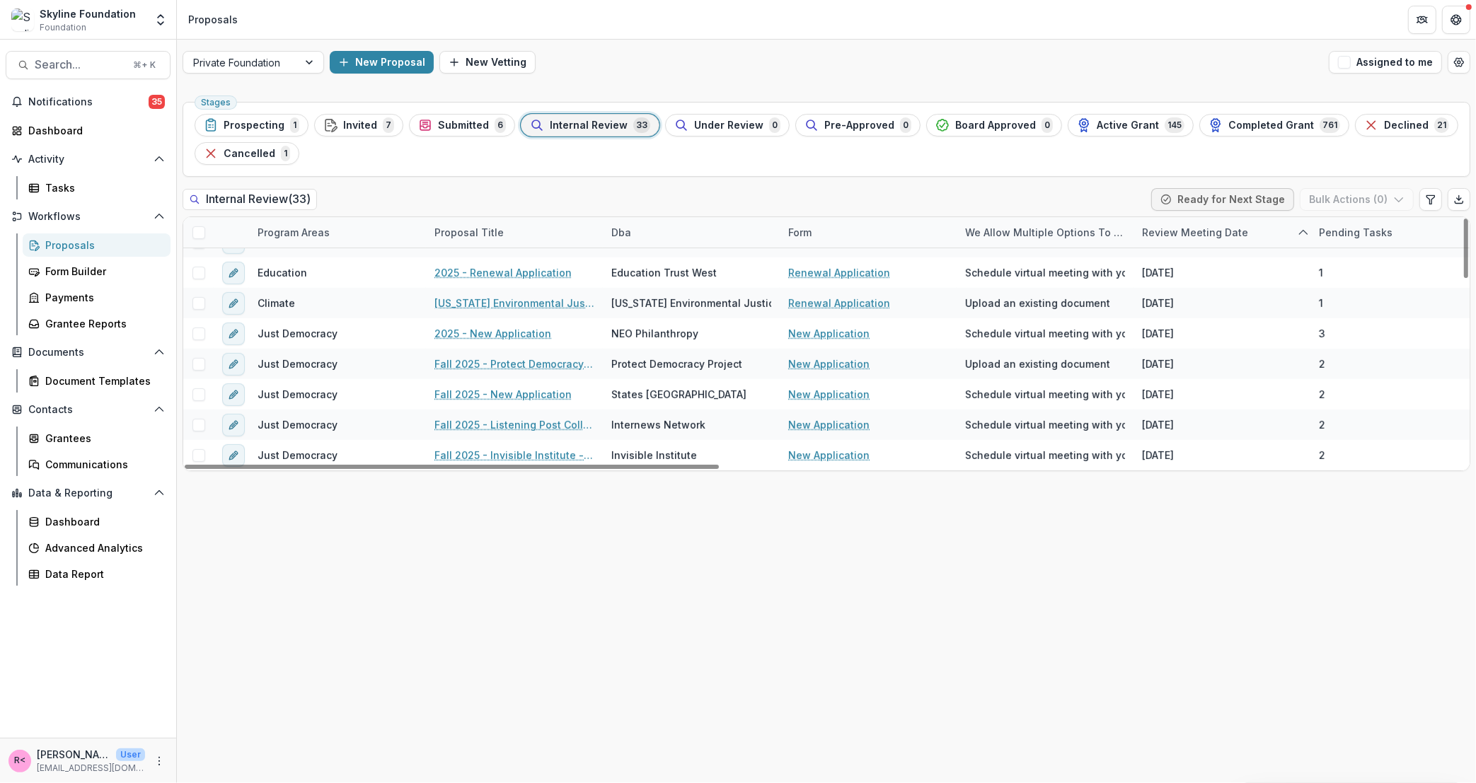
click at [302, 227] on div "Program Areas" at bounding box center [293, 232] width 89 height 15
click at [328, 260] on input at bounding box center [337, 265] width 170 height 23
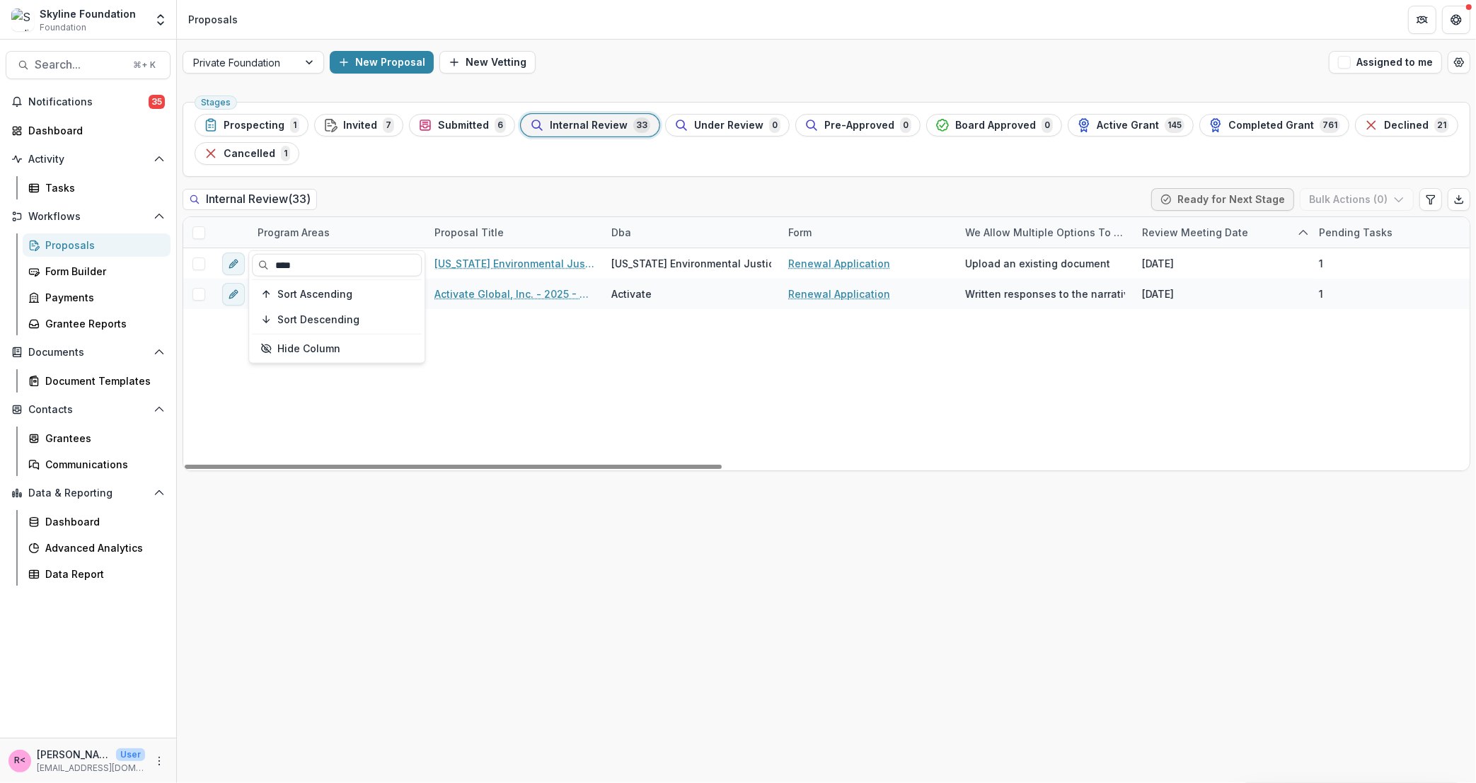
type input "****"
click at [422, 188] on div "Internal Review ( 33 ) Ready for Next Stage Bulk Actions ( 0 )" at bounding box center [827, 202] width 1288 height 28
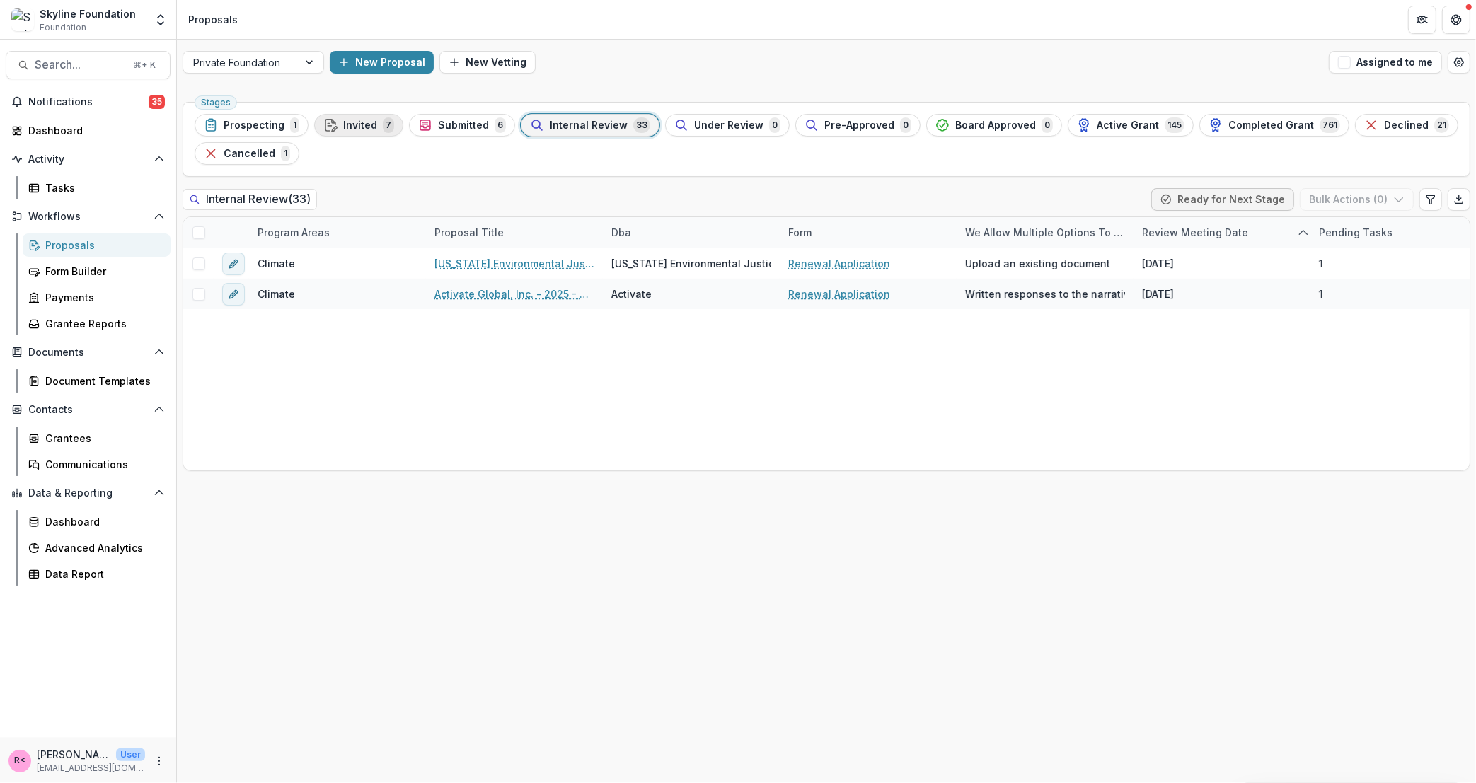
click at [369, 122] on span "Invited" at bounding box center [360, 126] width 34 height 12
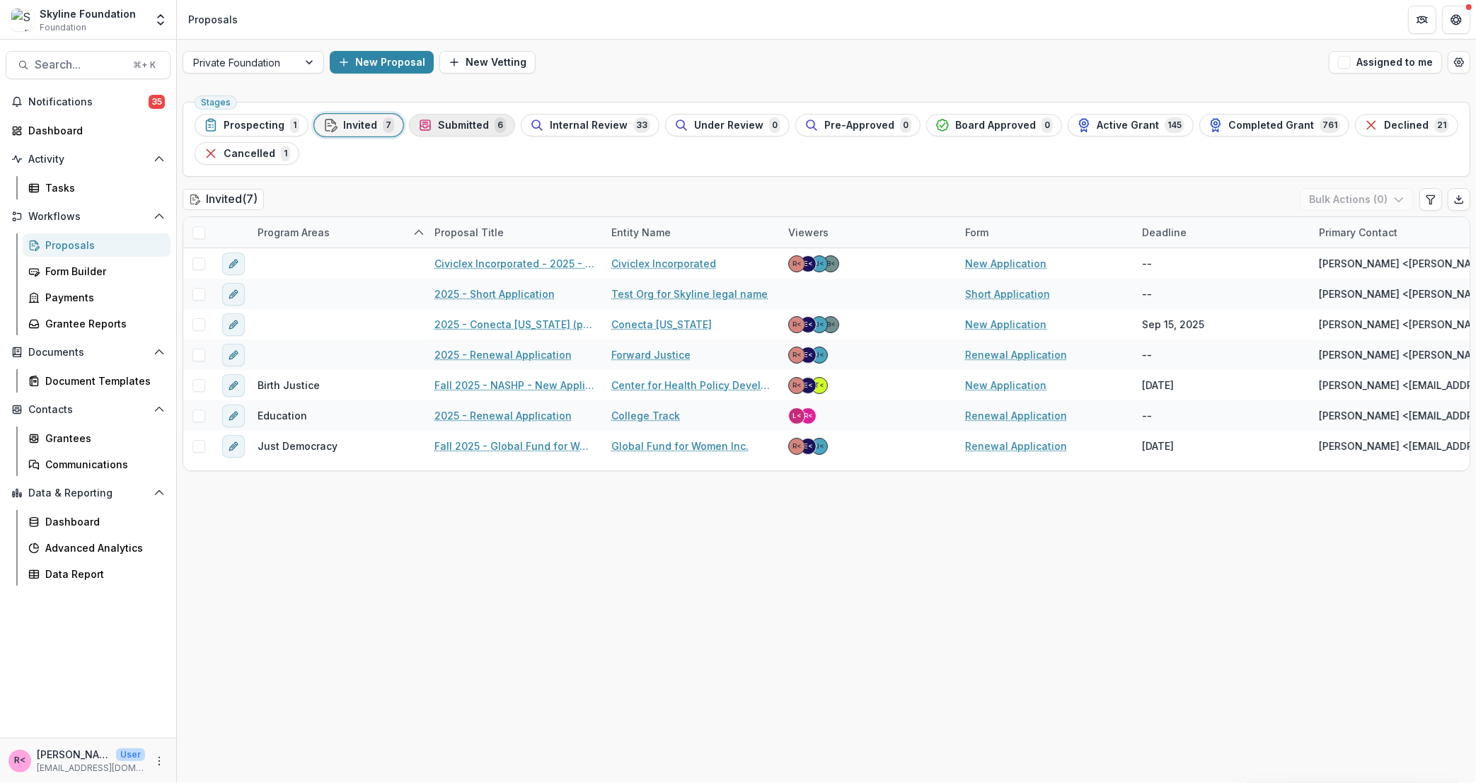
click at [449, 129] on span "Submitted" at bounding box center [463, 126] width 51 height 12
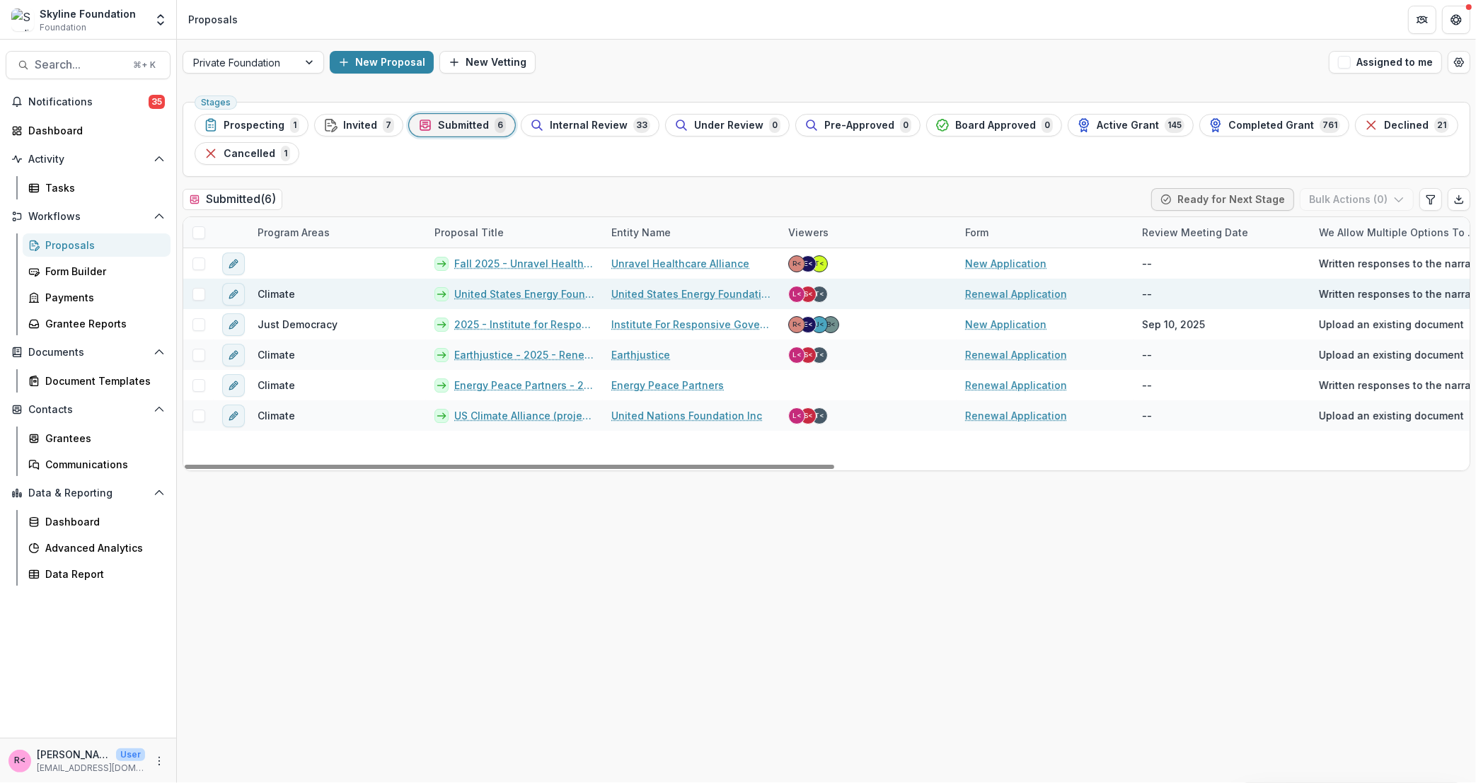
click at [508, 297] on link "United States Energy Foundation - 2025 - Renewal Application" at bounding box center [524, 294] width 140 height 15
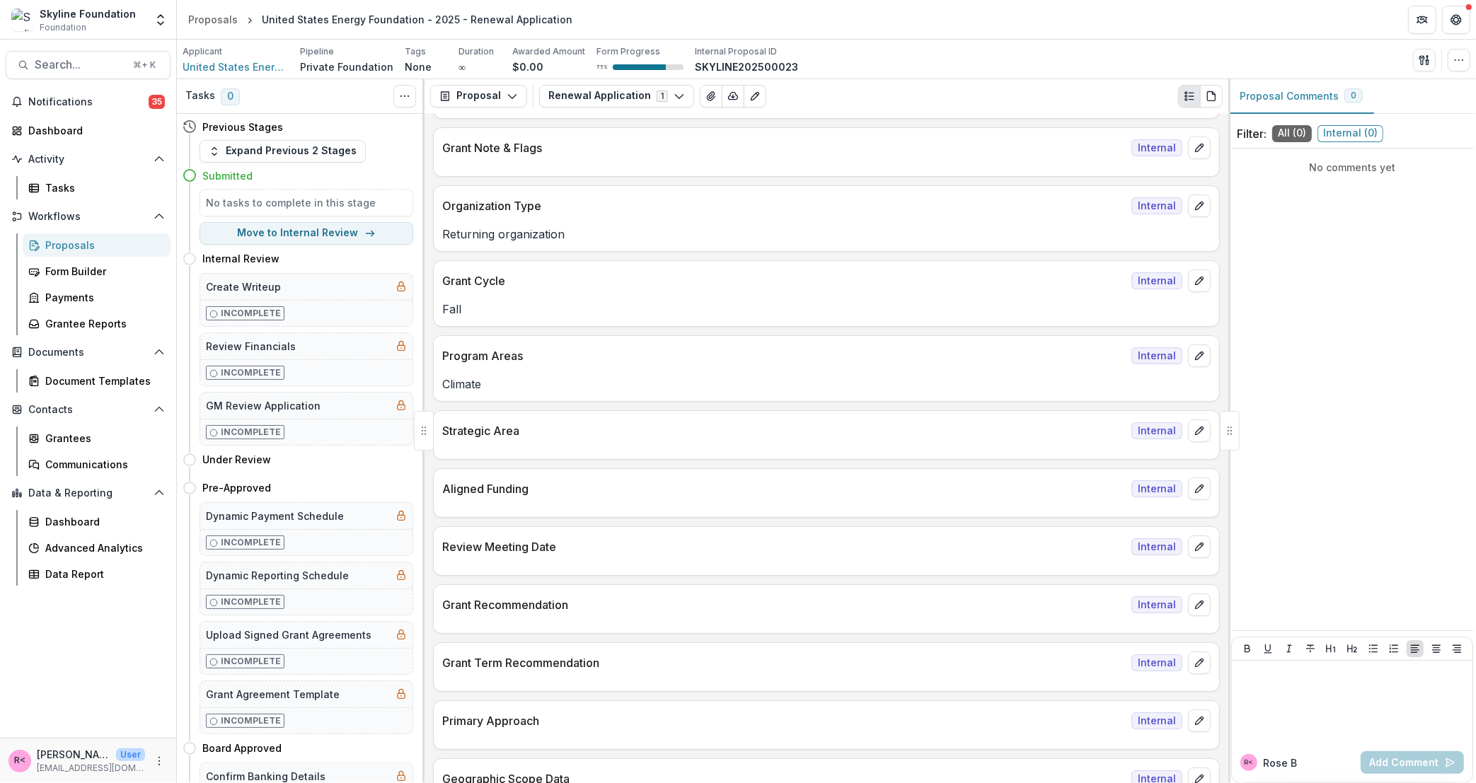
scroll to position [76, 0]
click at [1195, 549] on icon "edit" at bounding box center [1199, 545] width 8 height 8
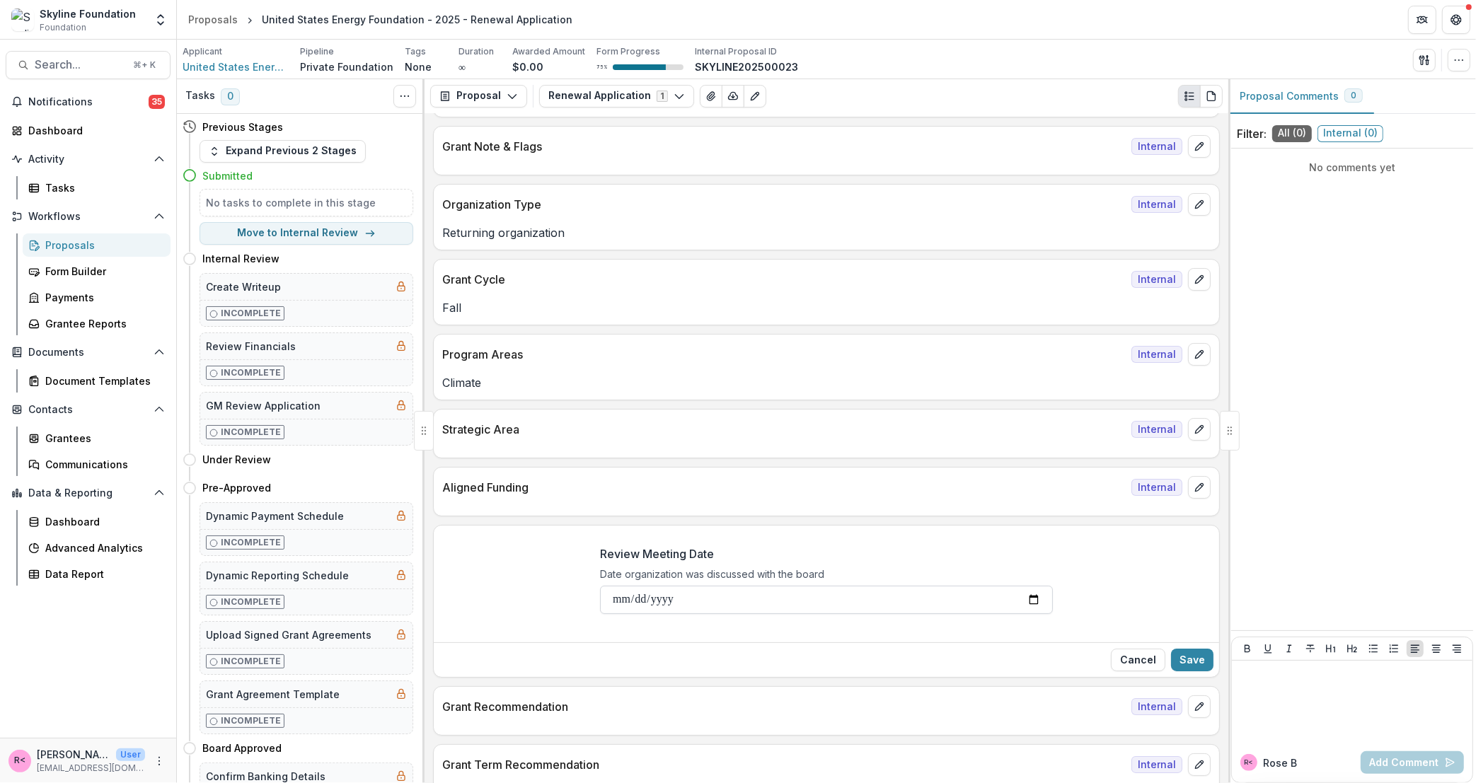
click at [626, 604] on input "Review Meeting Date" at bounding box center [826, 600] width 453 height 28
type input "**********"
click at [1202, 661] on button "Save" at bounding box center [1192, 660] width 42 height 23
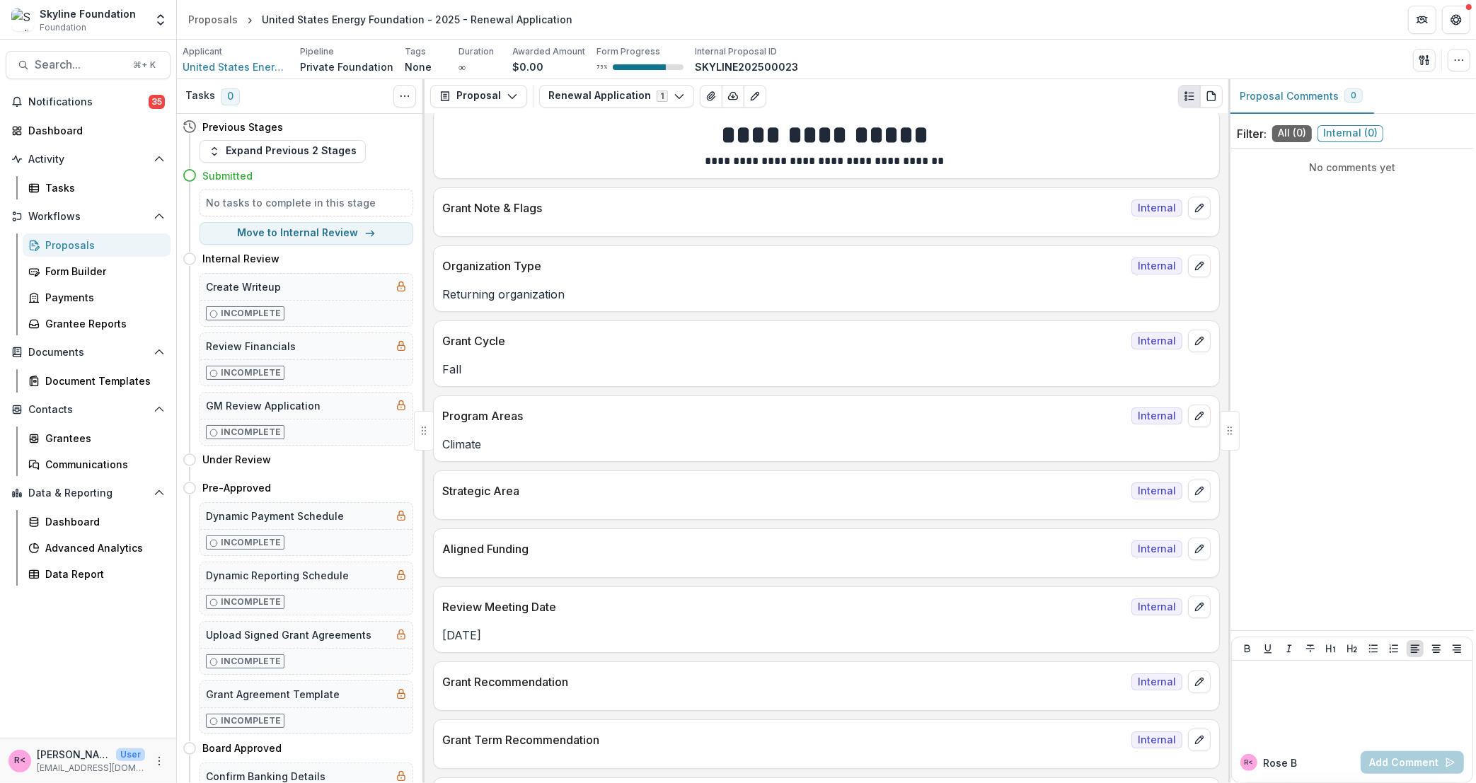
scroll to position [0, 0]
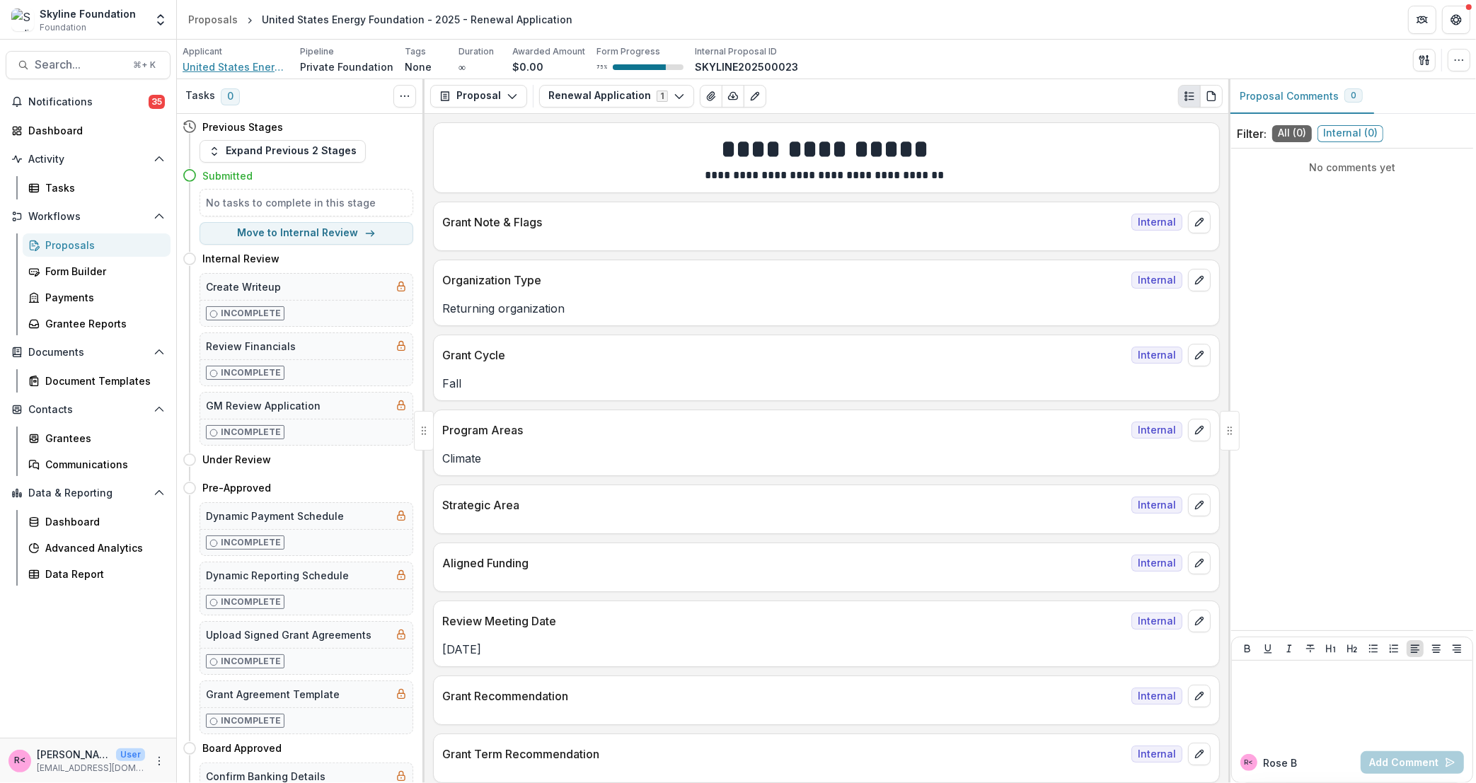
click at [222, 69] on span "United States Energy Foundation" at bounding box center [236, 66] width 106 height 15
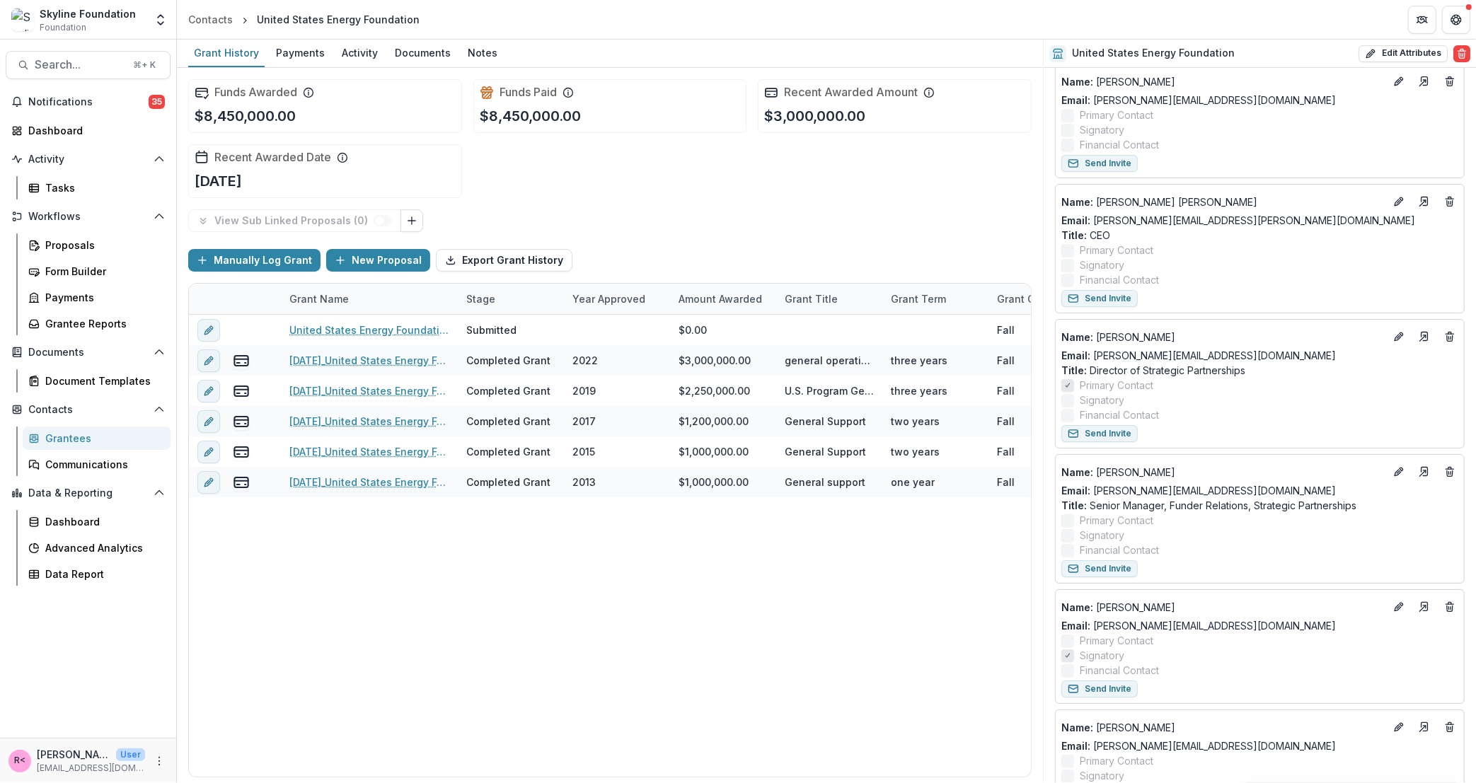
scroll to position [497, 0]
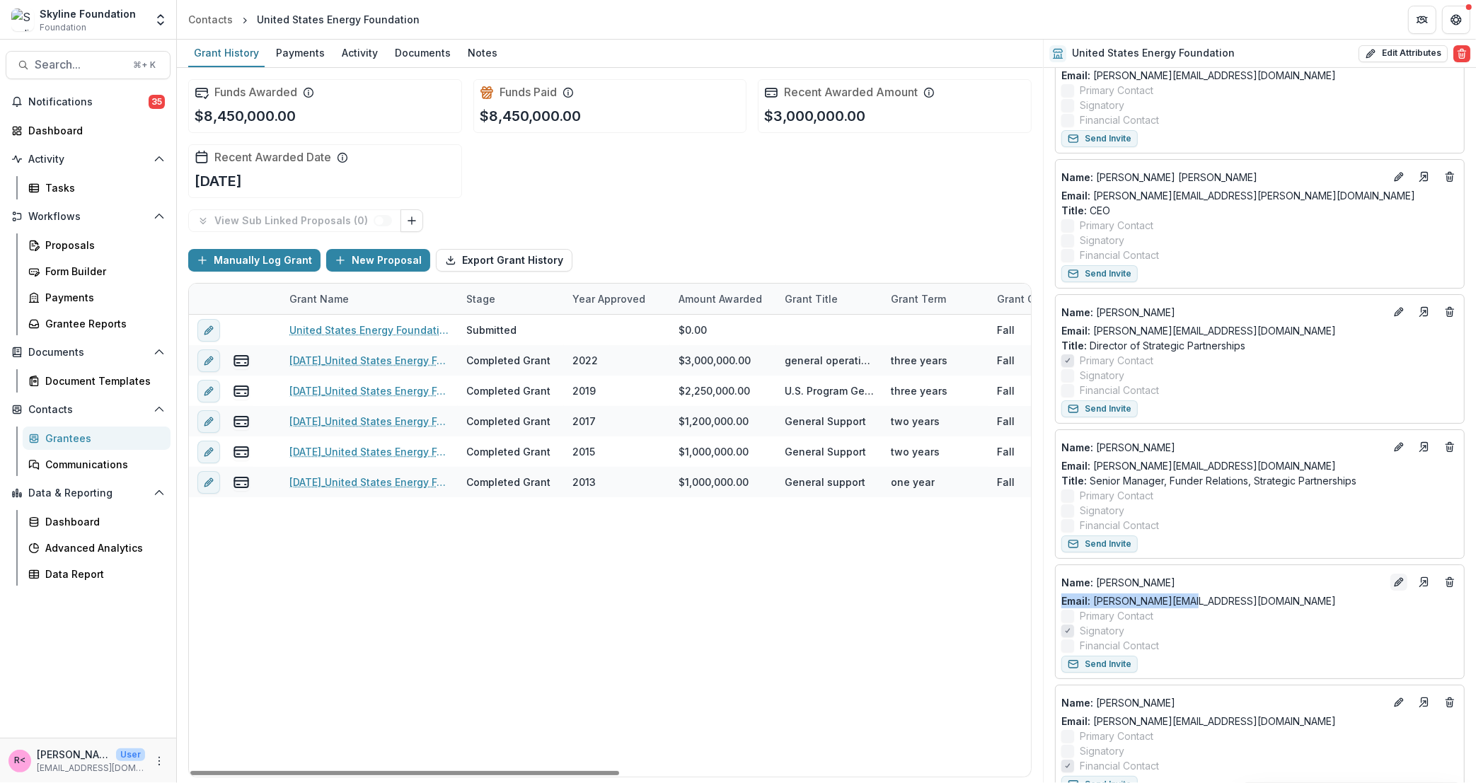
click at [1398, 584] on line "Edit" at bounding box center [1399, 582] width 3 height 3
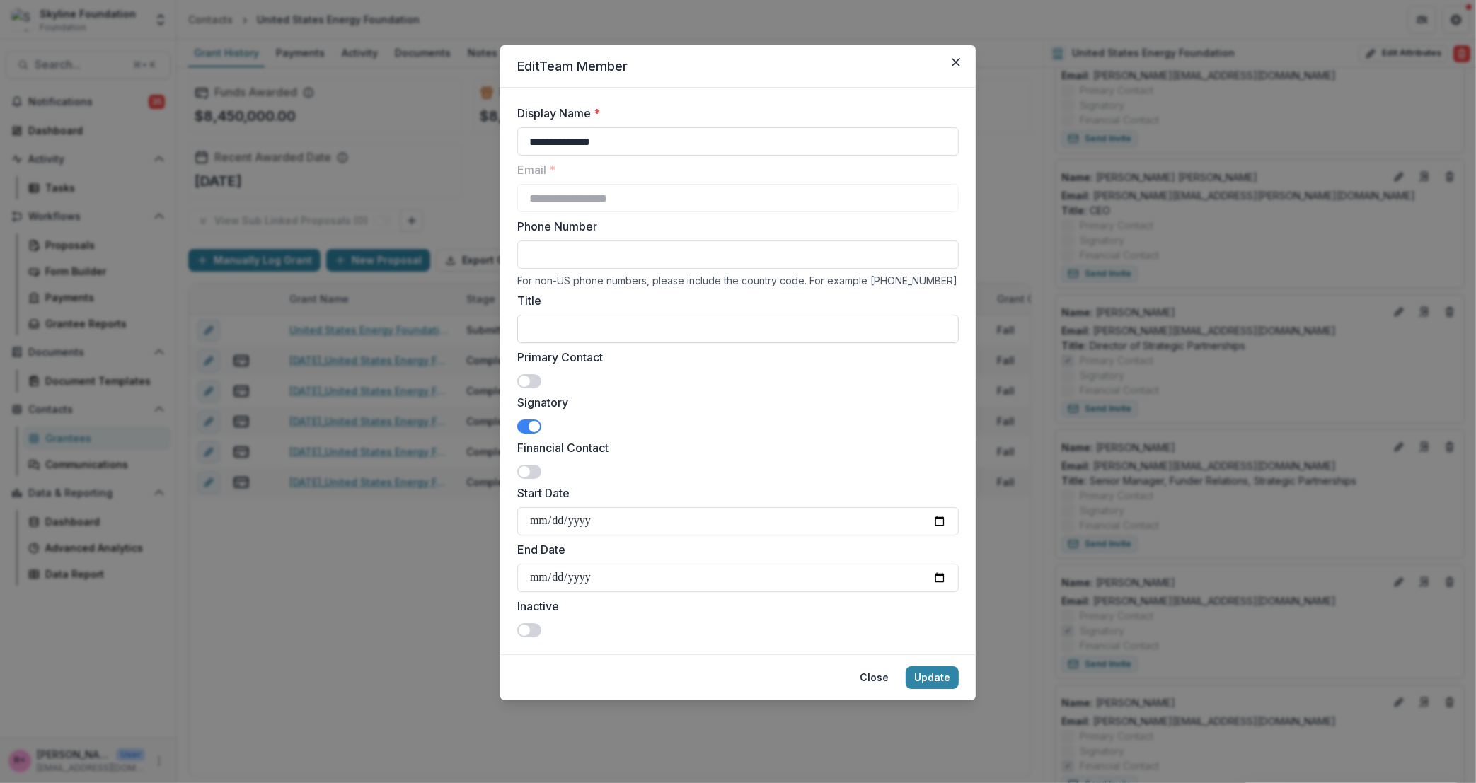
click at [600, 328] on input "Title" at bounding box center [738, 329] width 442 height 28
paste input "**********"
type input "**********"
click at [927, 682] on button "Update" at bounding box center [932, 678] width 53 height 23
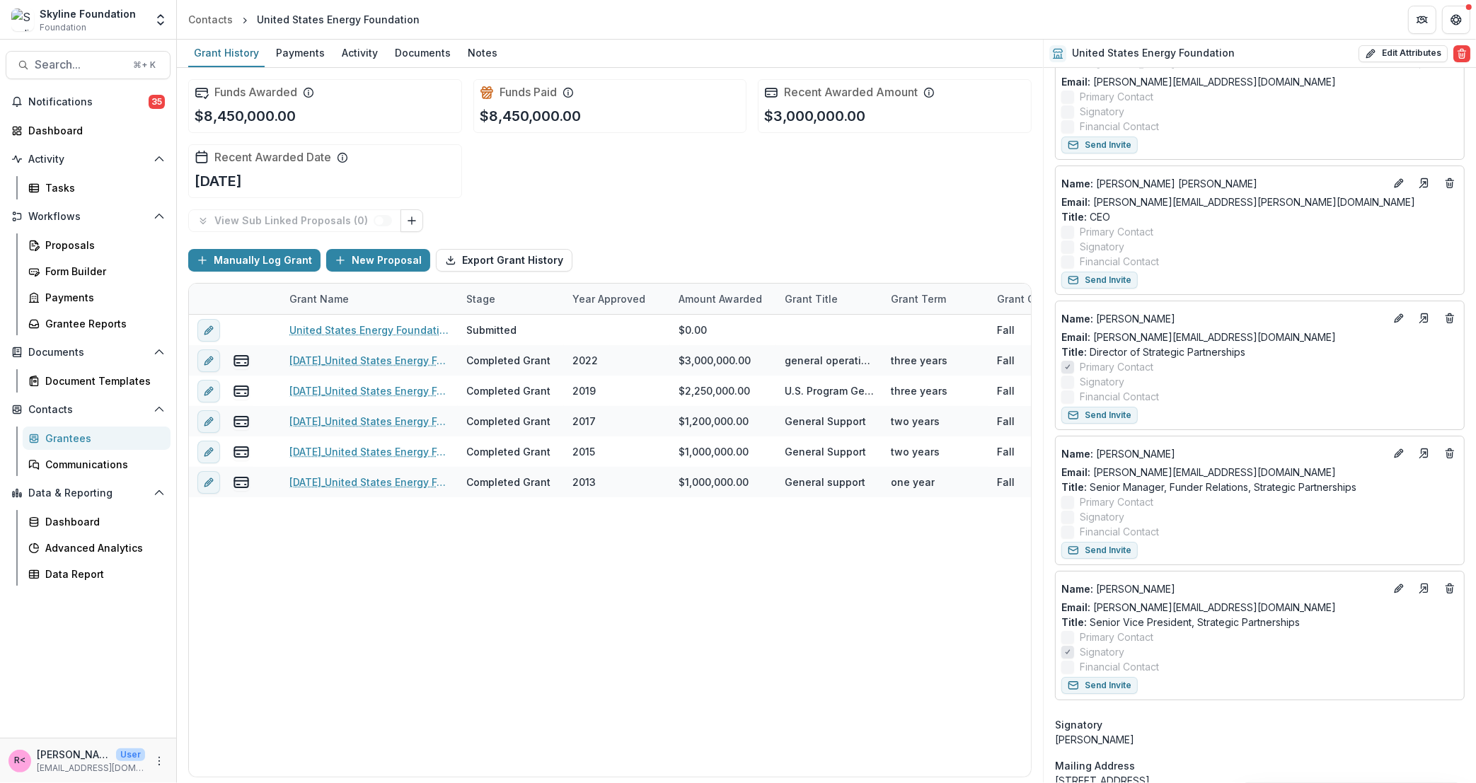
scroll to position [168, 0]
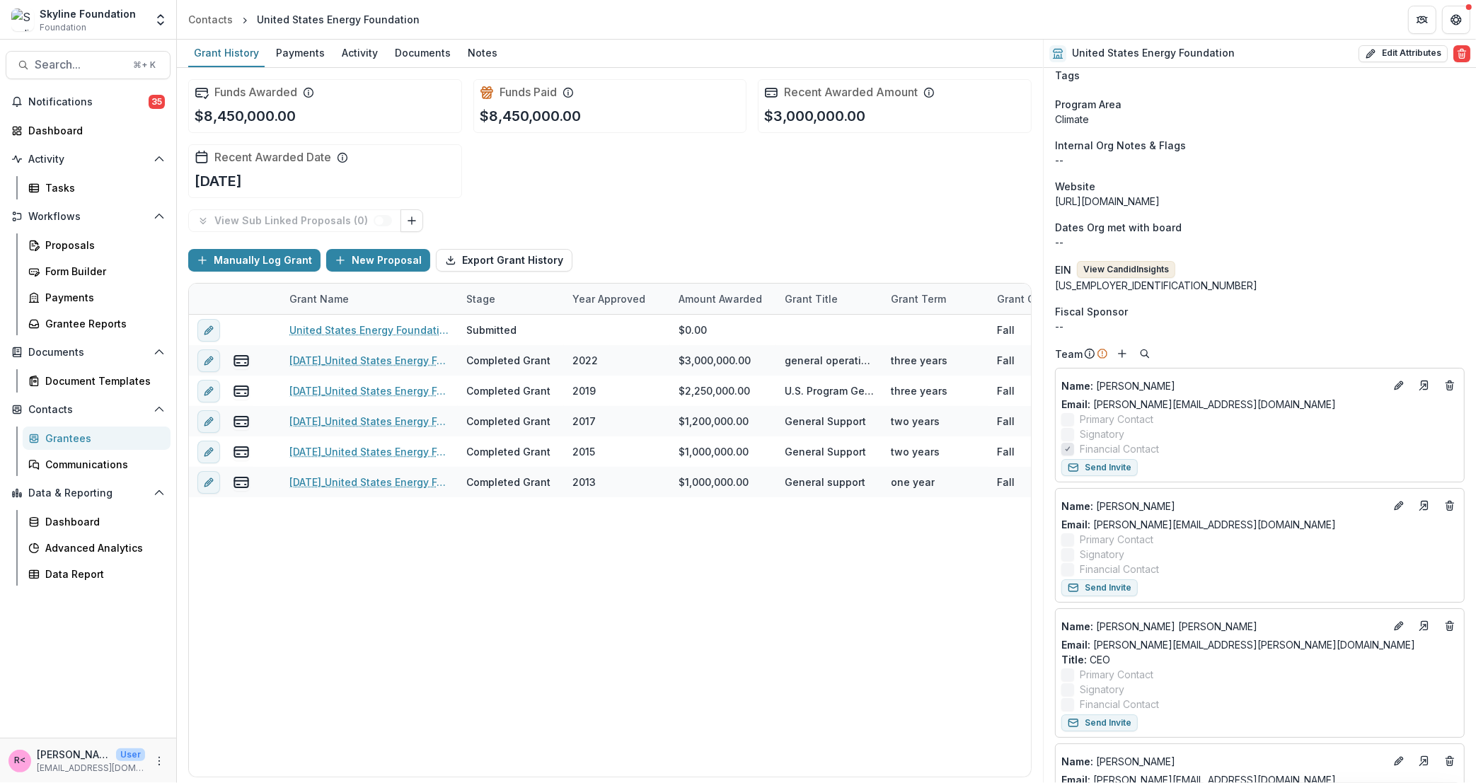
click at [1117, 275] on button "View Candid Insights" at bounding box center [1126, 269] width 98 height 17
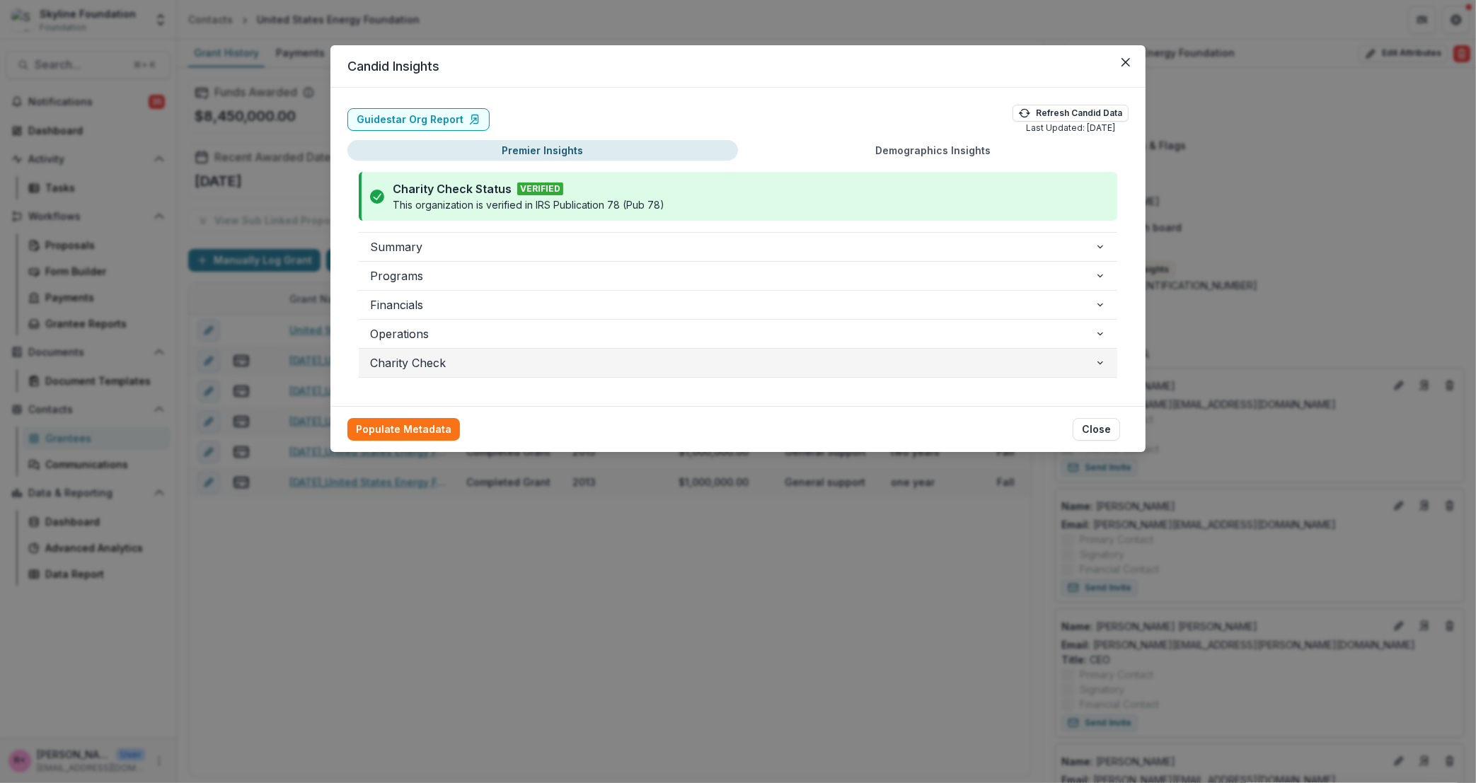
click at [430, 358] on span "Charity Check" at bounding box center [732, 363] width 725 height 17
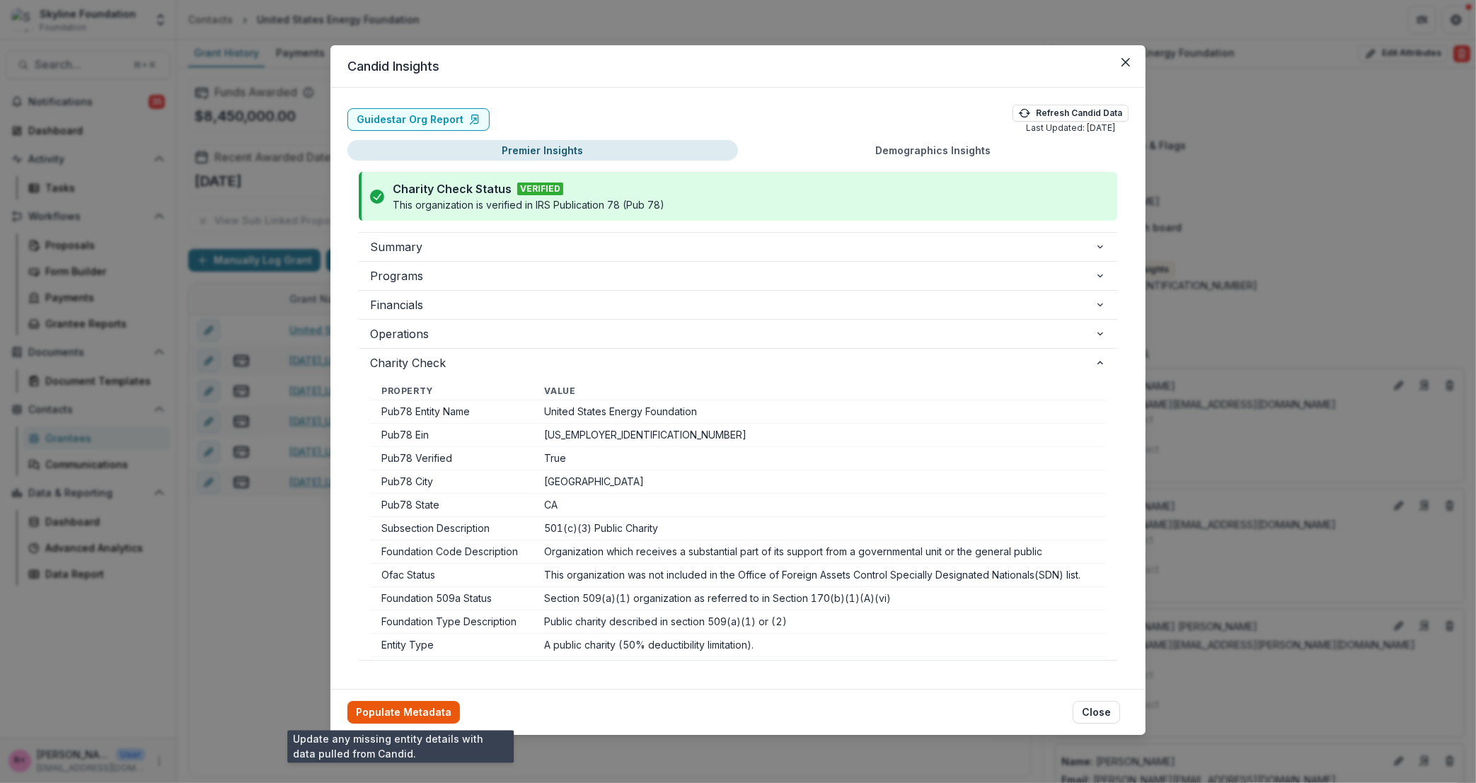
click at [414, 711] on button "Populate Metadata" at bounding box center [403, 712] width 113 height 23
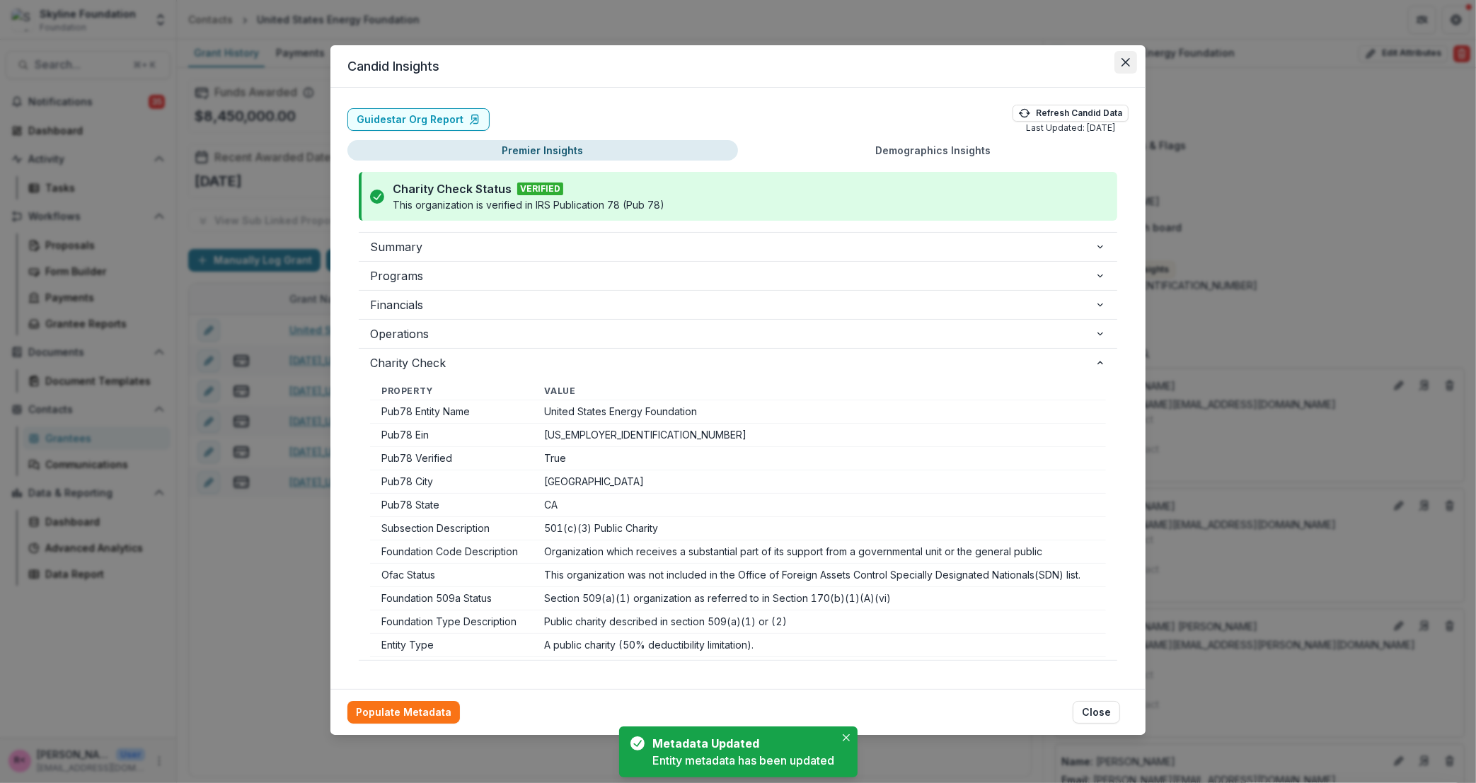
click at [1128, 66] on icon "Close" at bounding box center [1126, 62] width 8 height 8
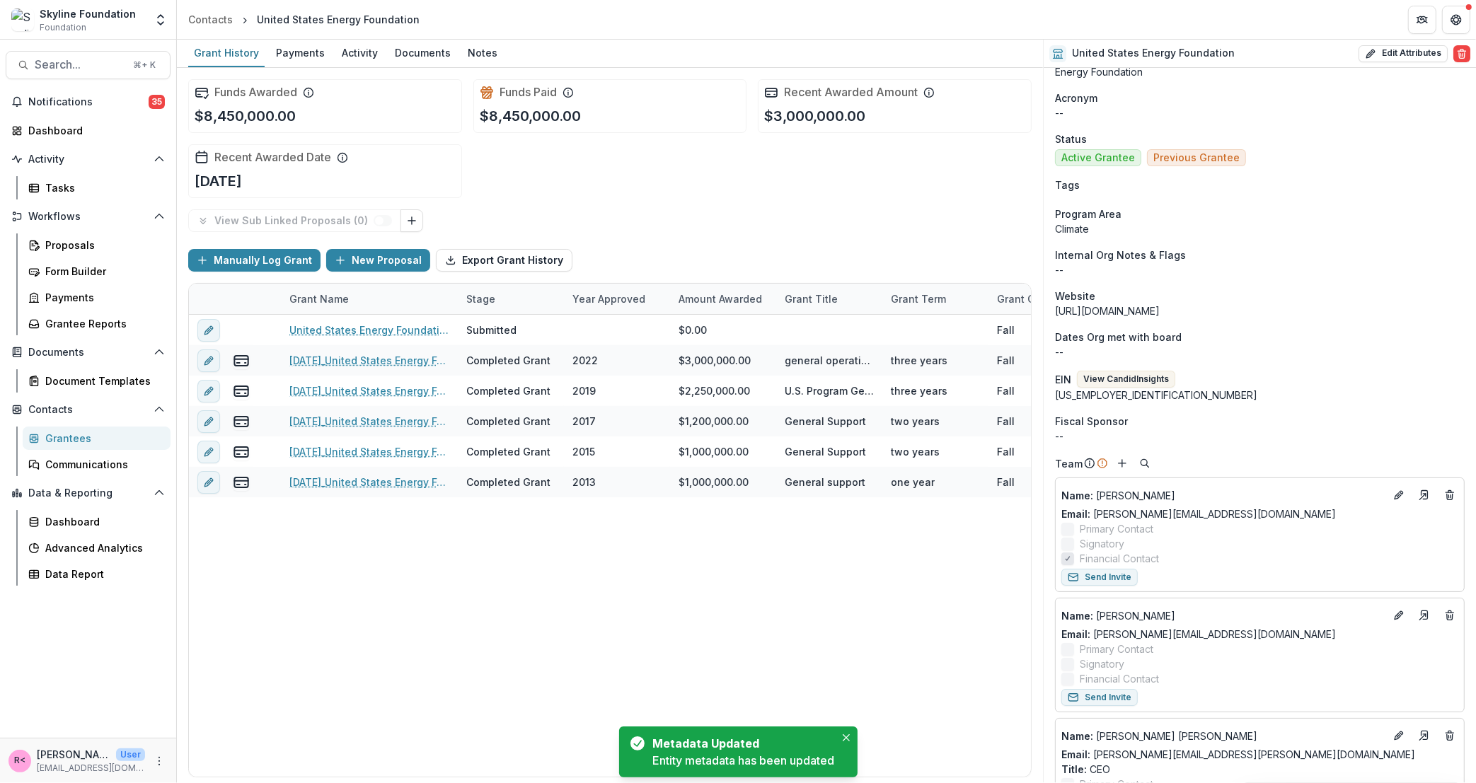
scroll to position [0, 0]
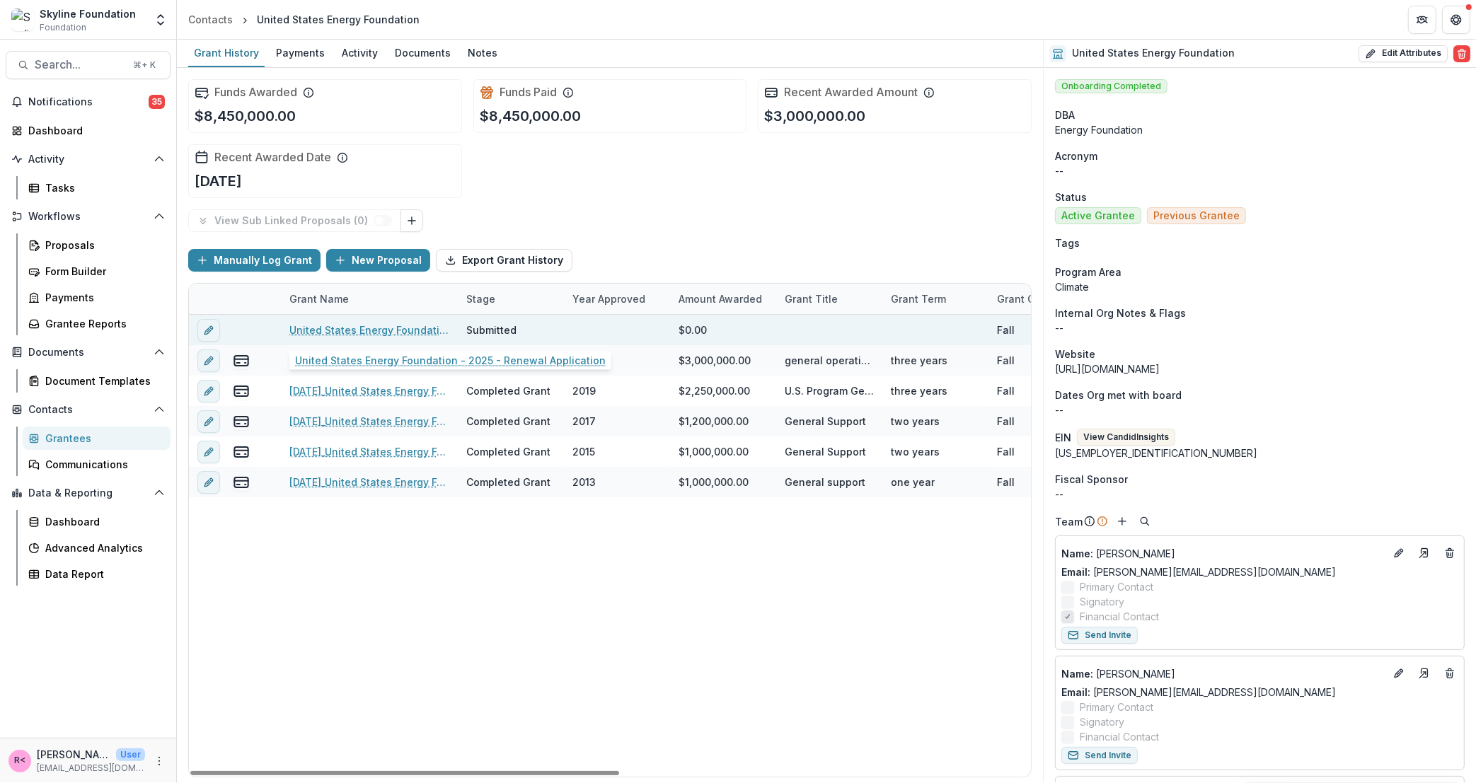
click at [362, 330] on link "United States Energy Foundation - 2025 - Renewal Application" at bounding box center [369, 330] width 160 height 15
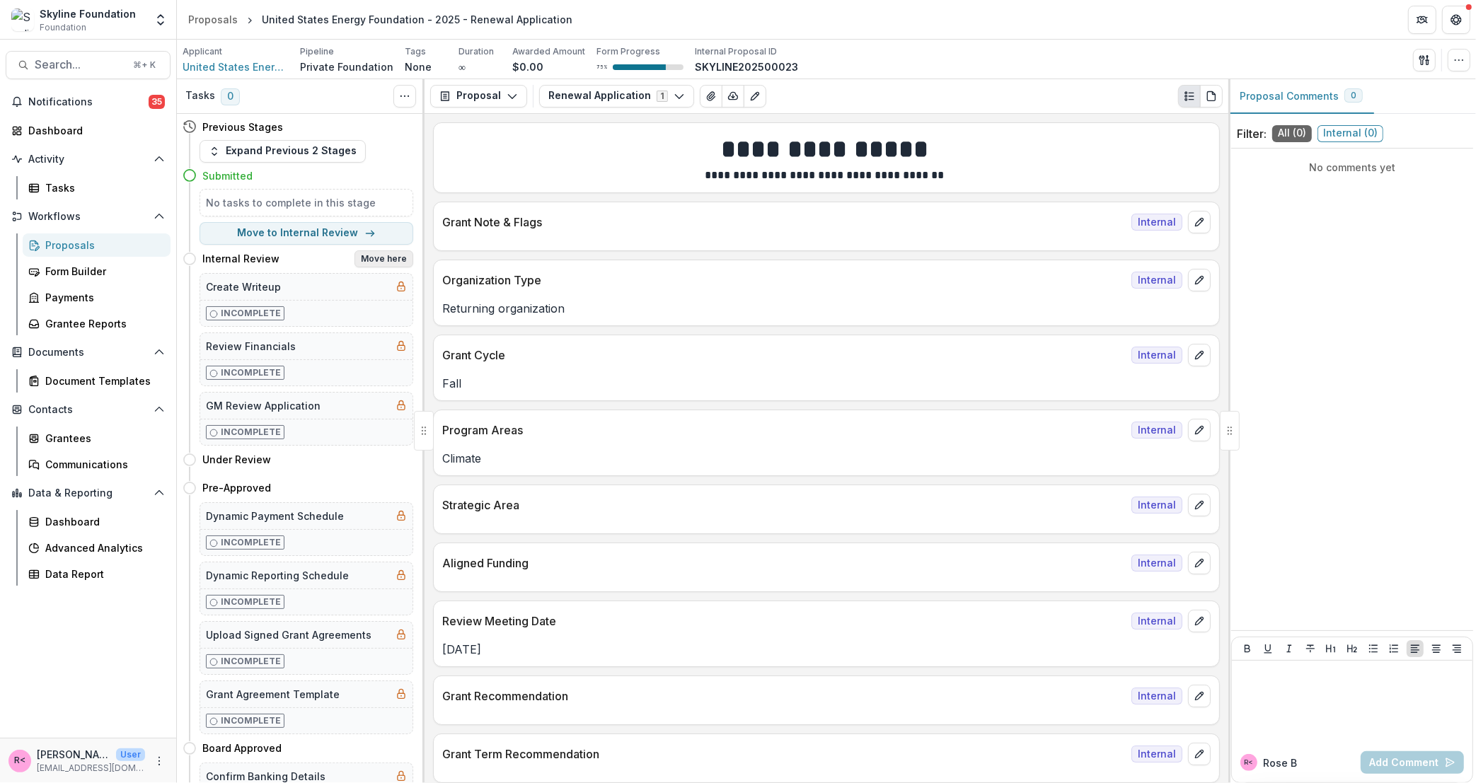
click at [388, 260] on button "Move here" at bounding box center [384, 259] width 59 height 17
select select "**********"
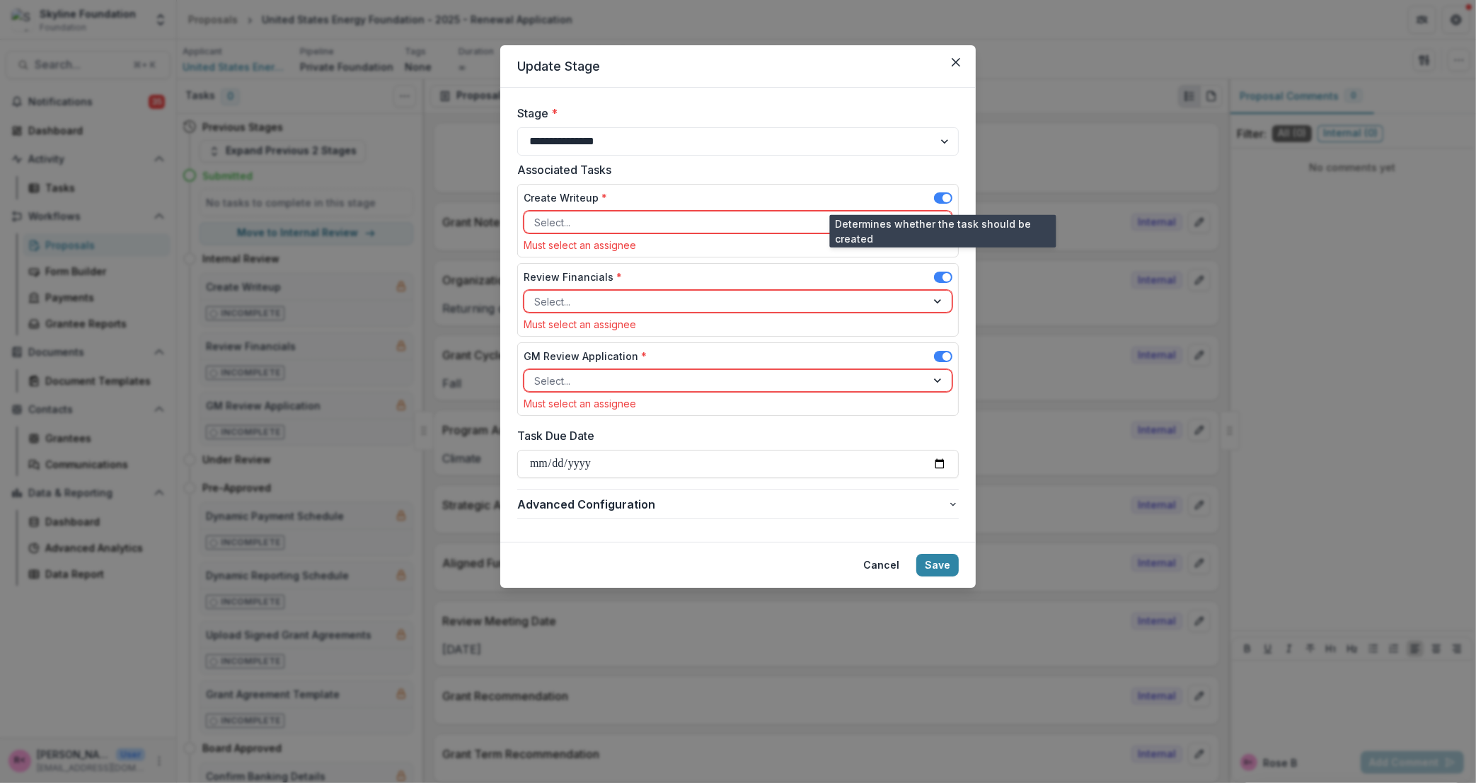
click at [943, 196] on span at bounding box center [947, 198] width 8 height 8
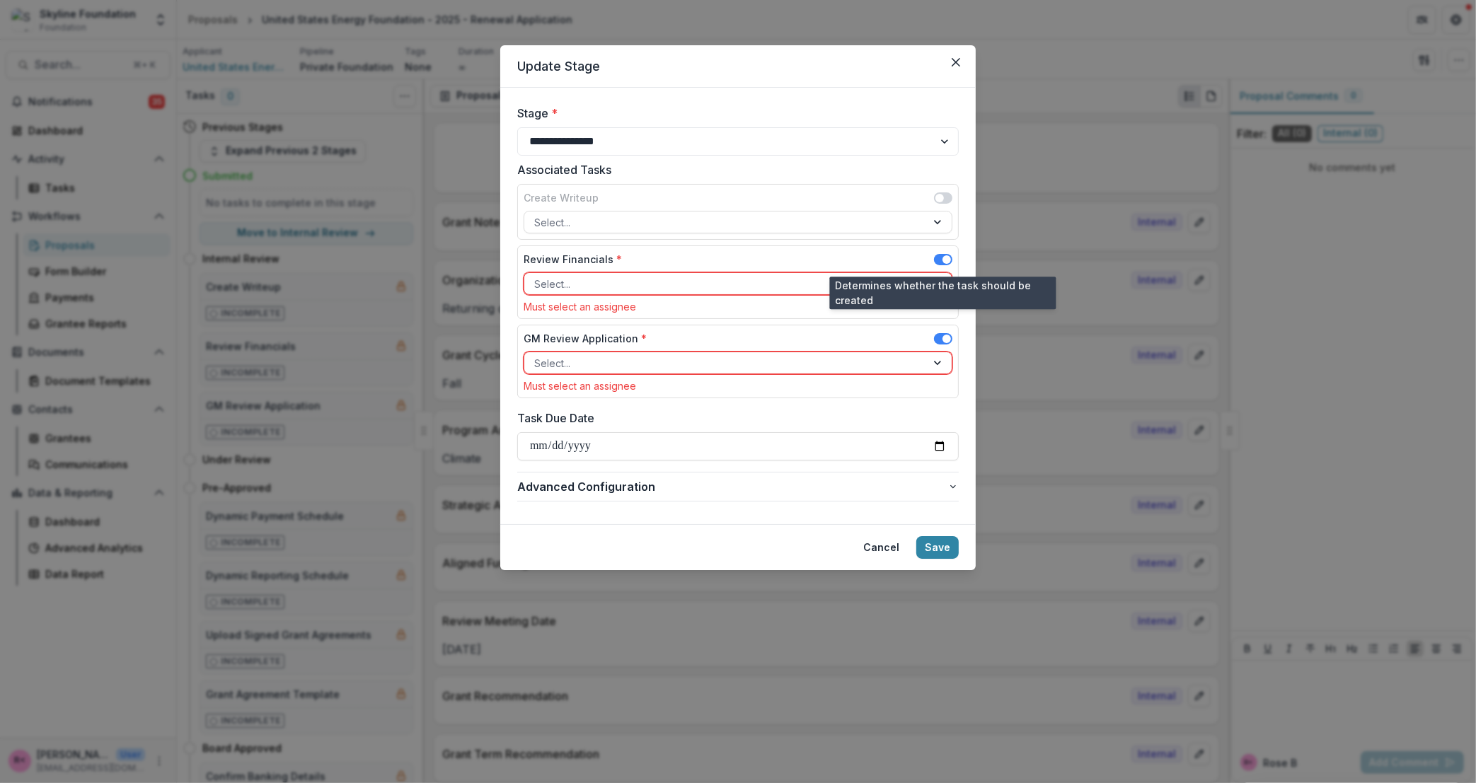
click at [938, 258] on span at bounding box center [943, 259] width 18 height 11
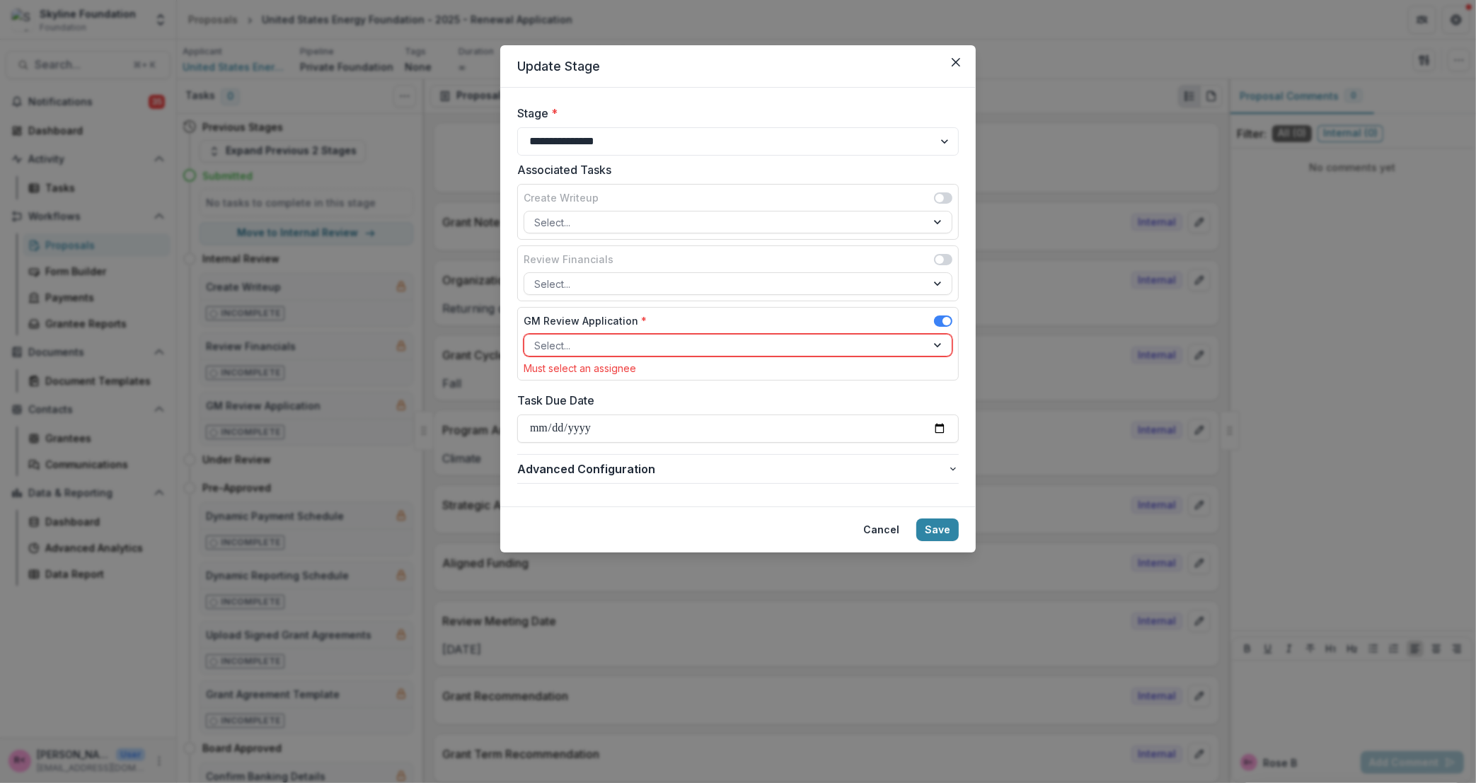
click at [815, 343] on div at bounding box center [725, 346] width 382 height 18
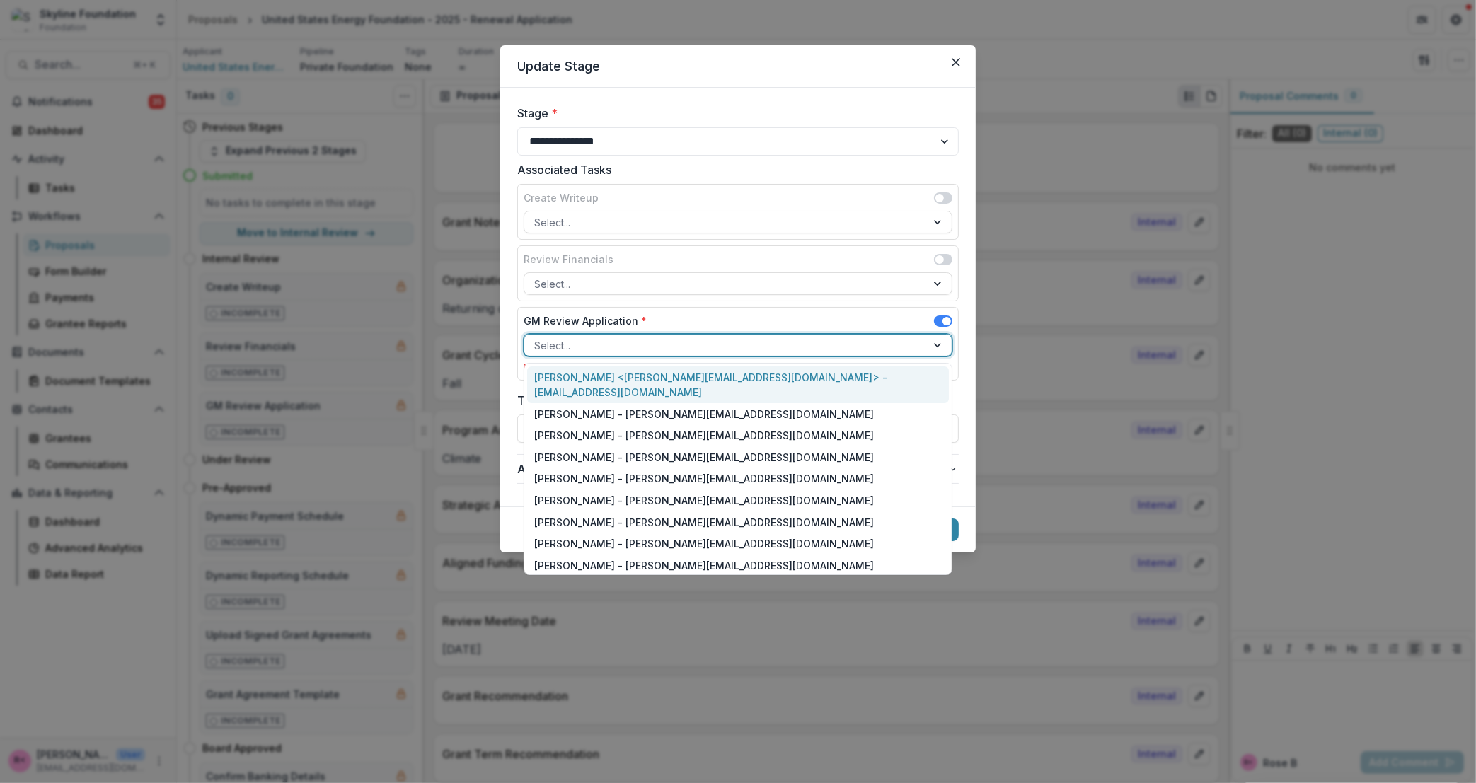
click at [720, 376] on div "Rose Brookhouse <rose@skylinefoundation.org> - rose@skylinefoundation.org" at bounding box center [738, 385] width 422 height 37
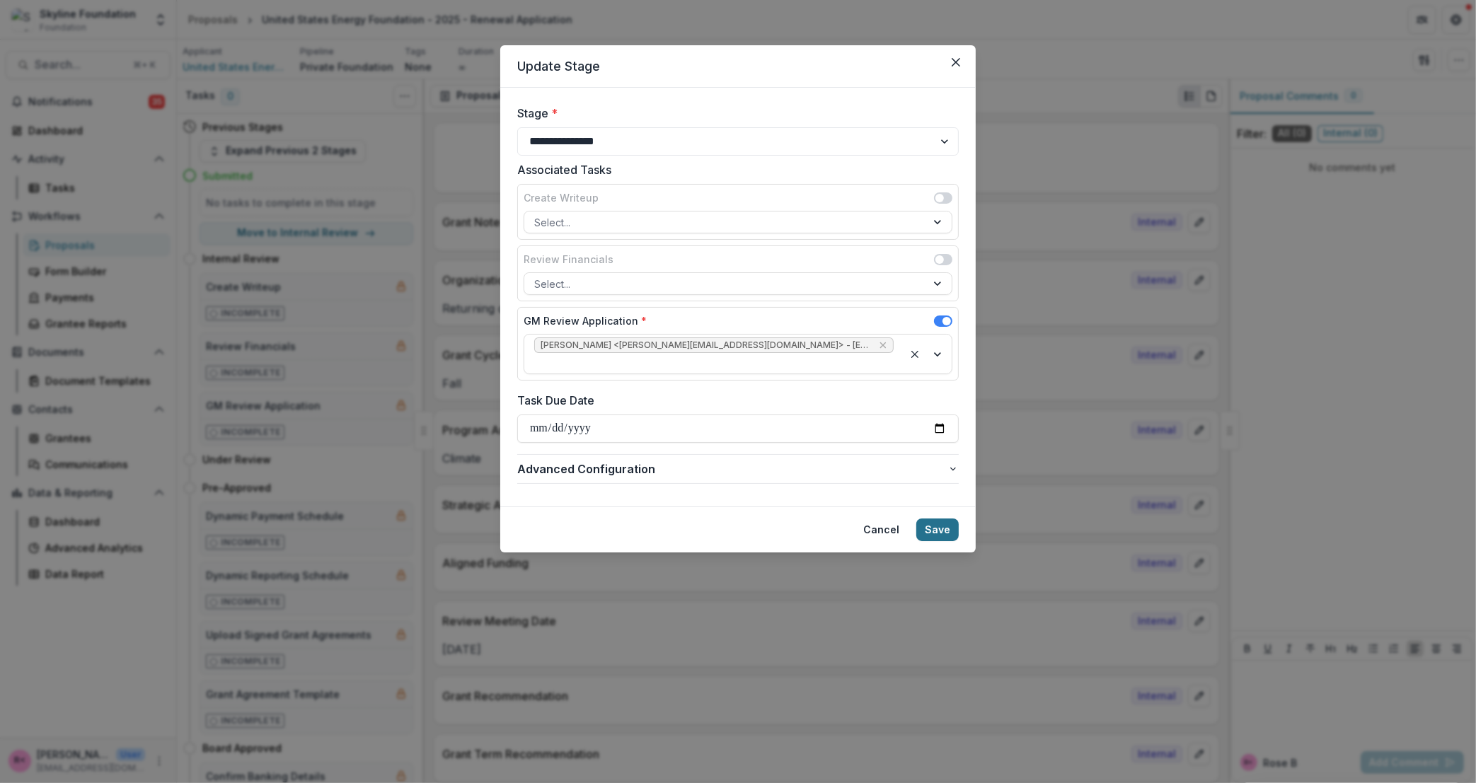
click at [937, 522] on button "Save" at bounding box center [937, 530] width 42 height 23
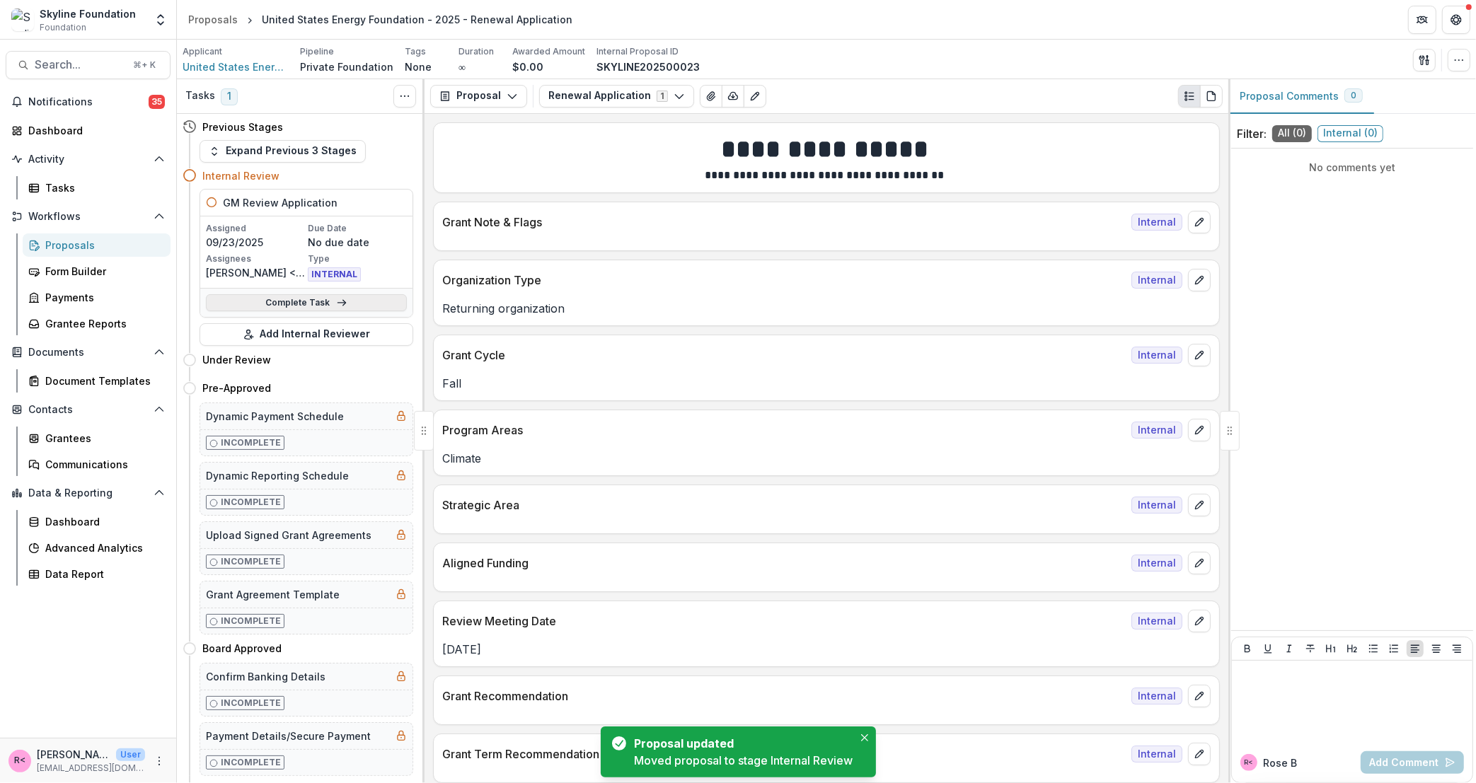
click at [308, 306] on link "Complete Task" at bounding box center [306, 302] width 201 height 17
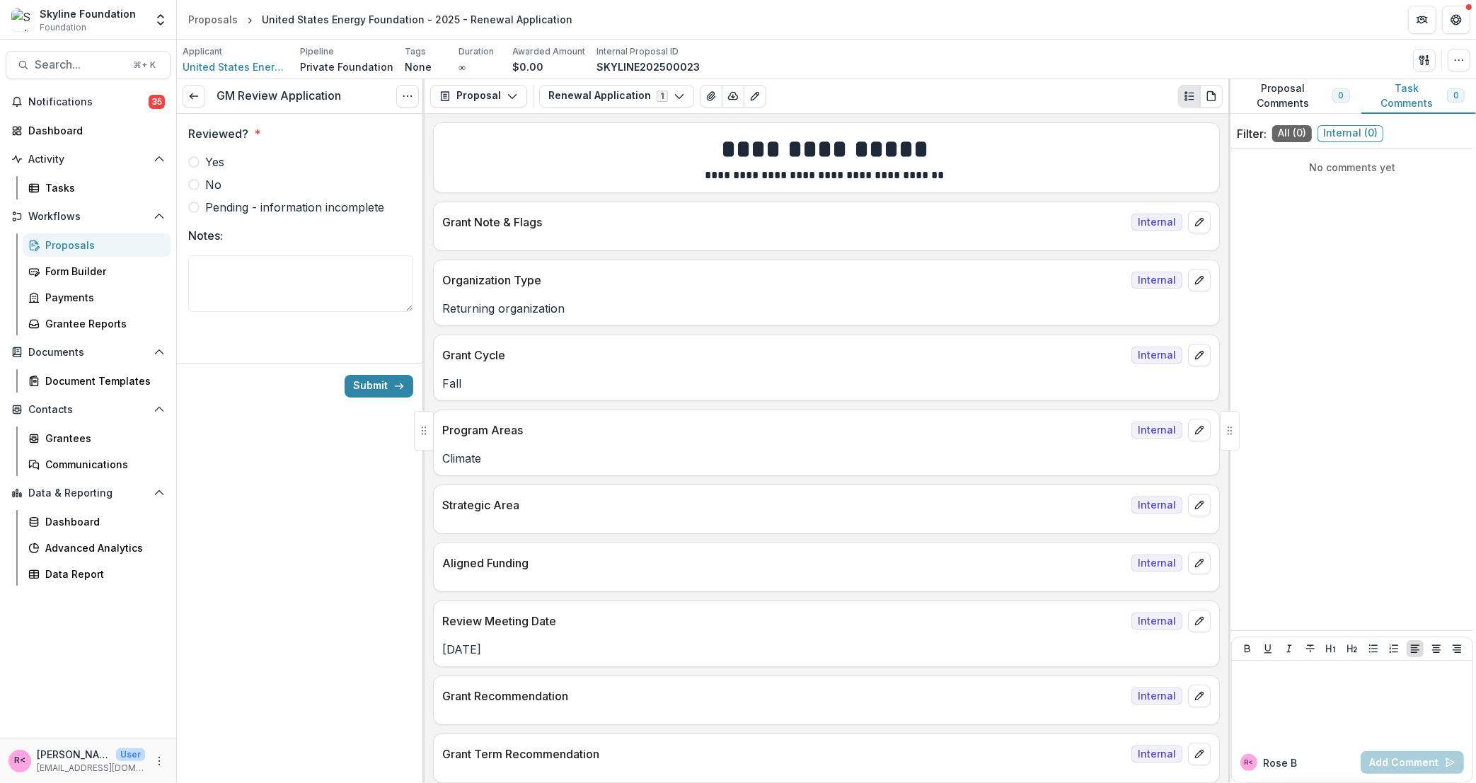
click at [247, 168] on label "Yes" at bounding box center [300, 162] width 225 height 17
click at [376, 376] on button "Submit" at bounding box center [379, 386] width 69 height 23
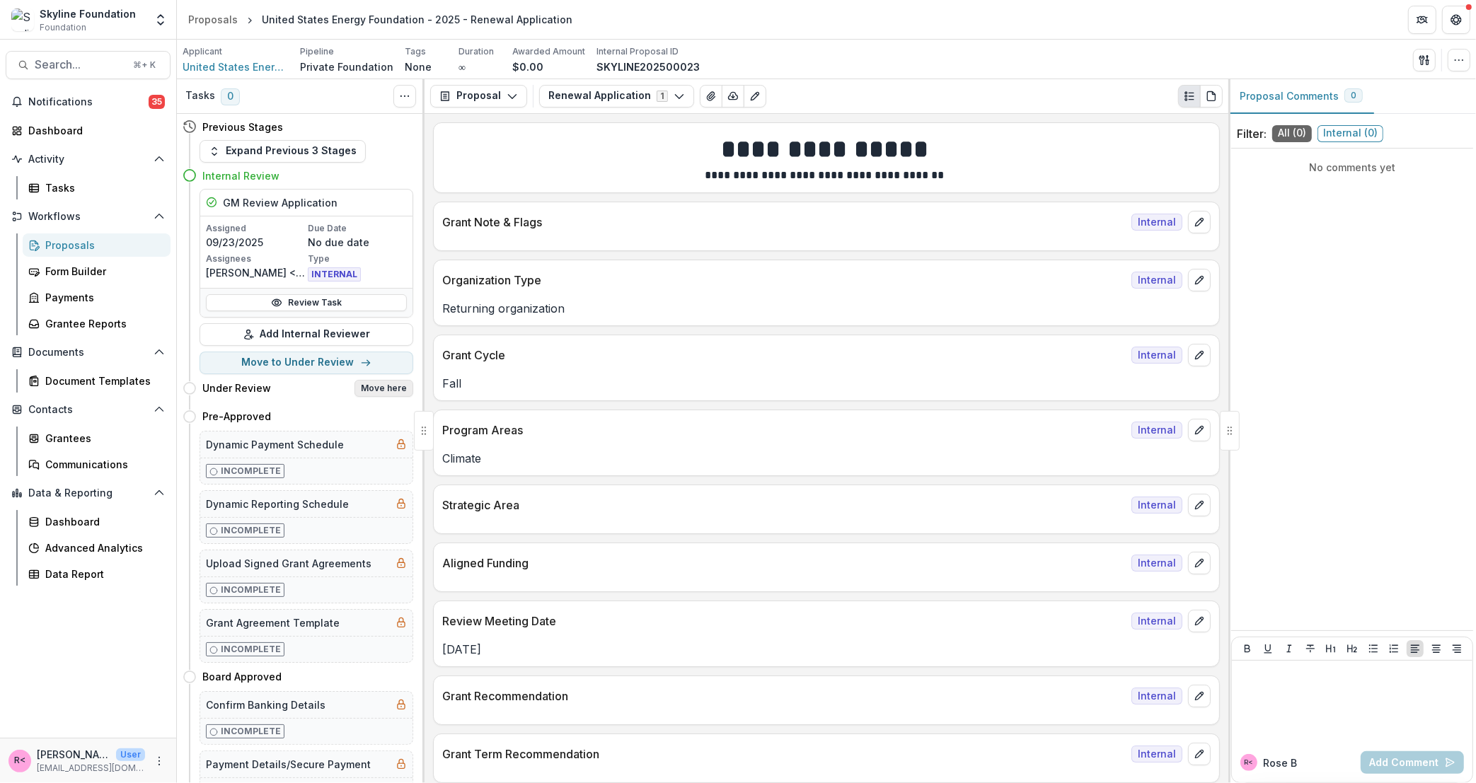
click at [375, 390] on button "Move here" at bounding box center [384, 388] width 59 height 17
select select "**********"
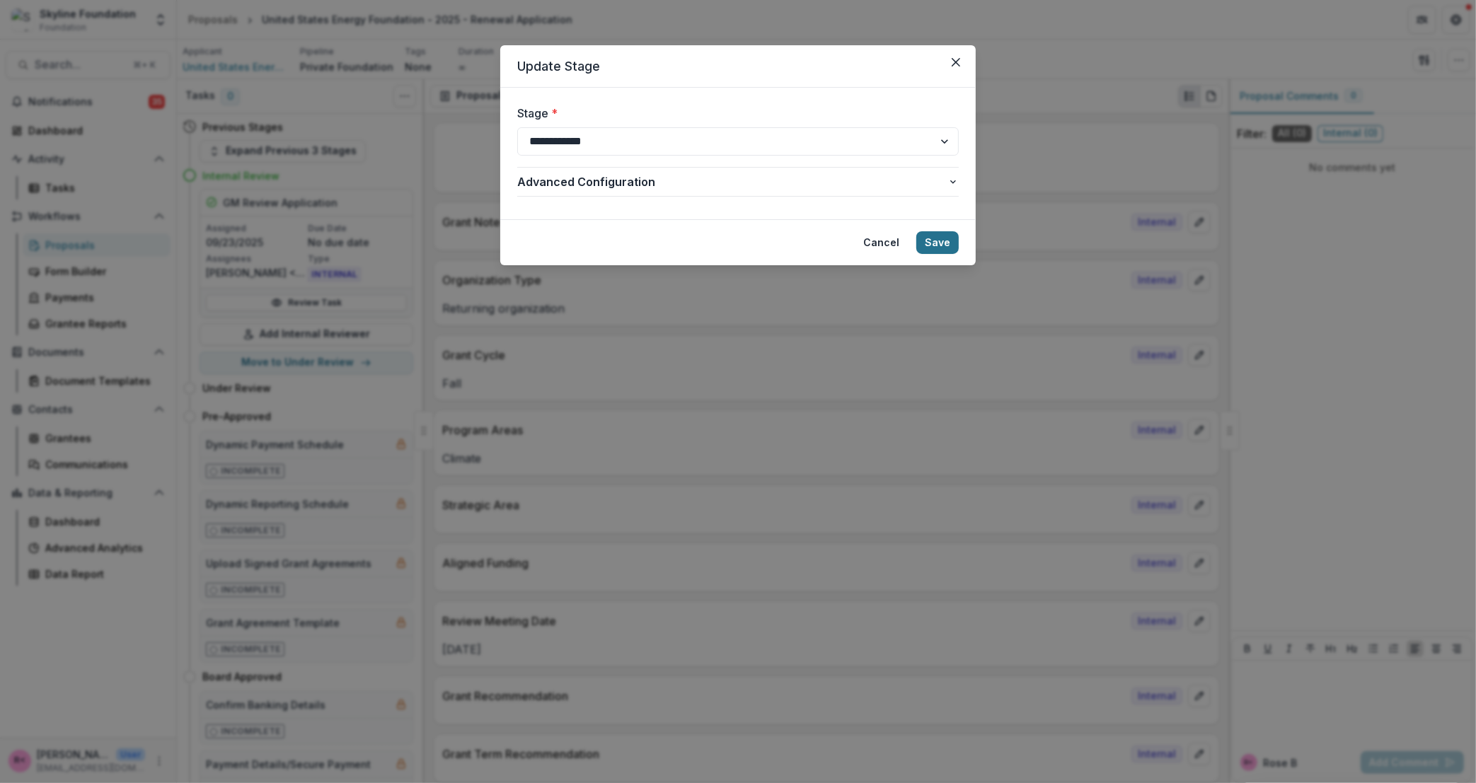
click at [941, 243] on button "Save" at bounding box center [937, 242] width 42 height 23
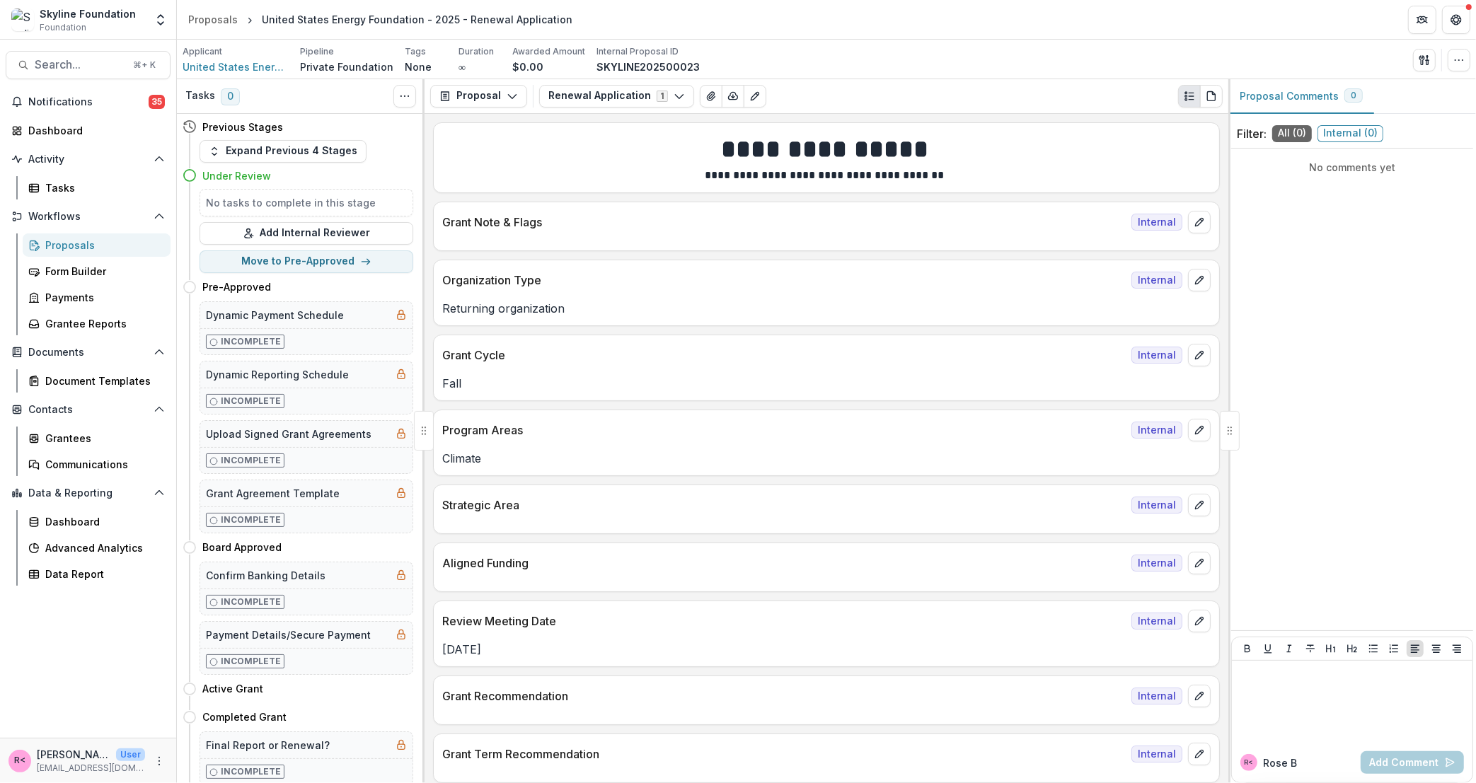
click at [112, 248] on div "Proposals" at bounding box center [102, 245] width 114 height 15
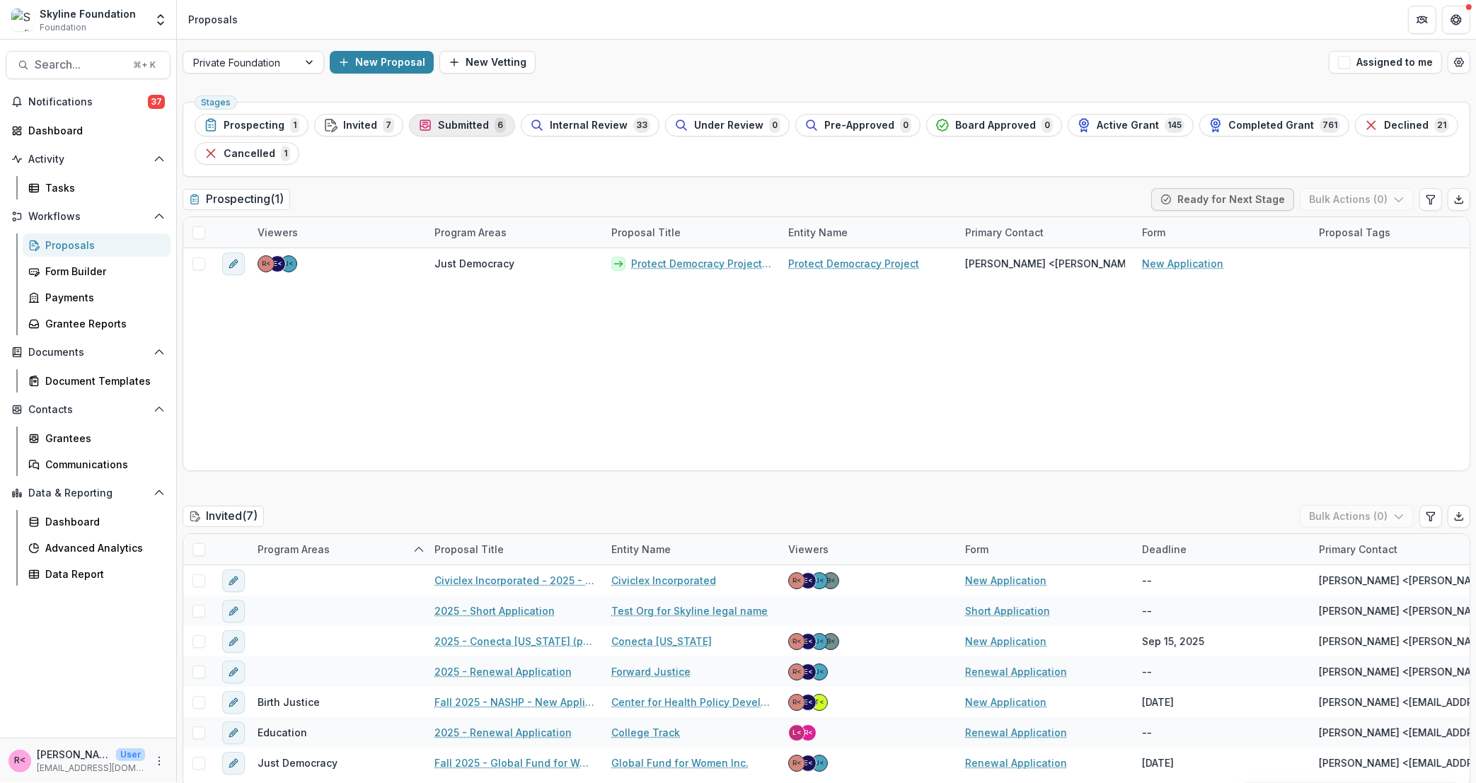
click at [461, 122] on span "Submitted" at bounding box center [463, 126] width 51 height 12
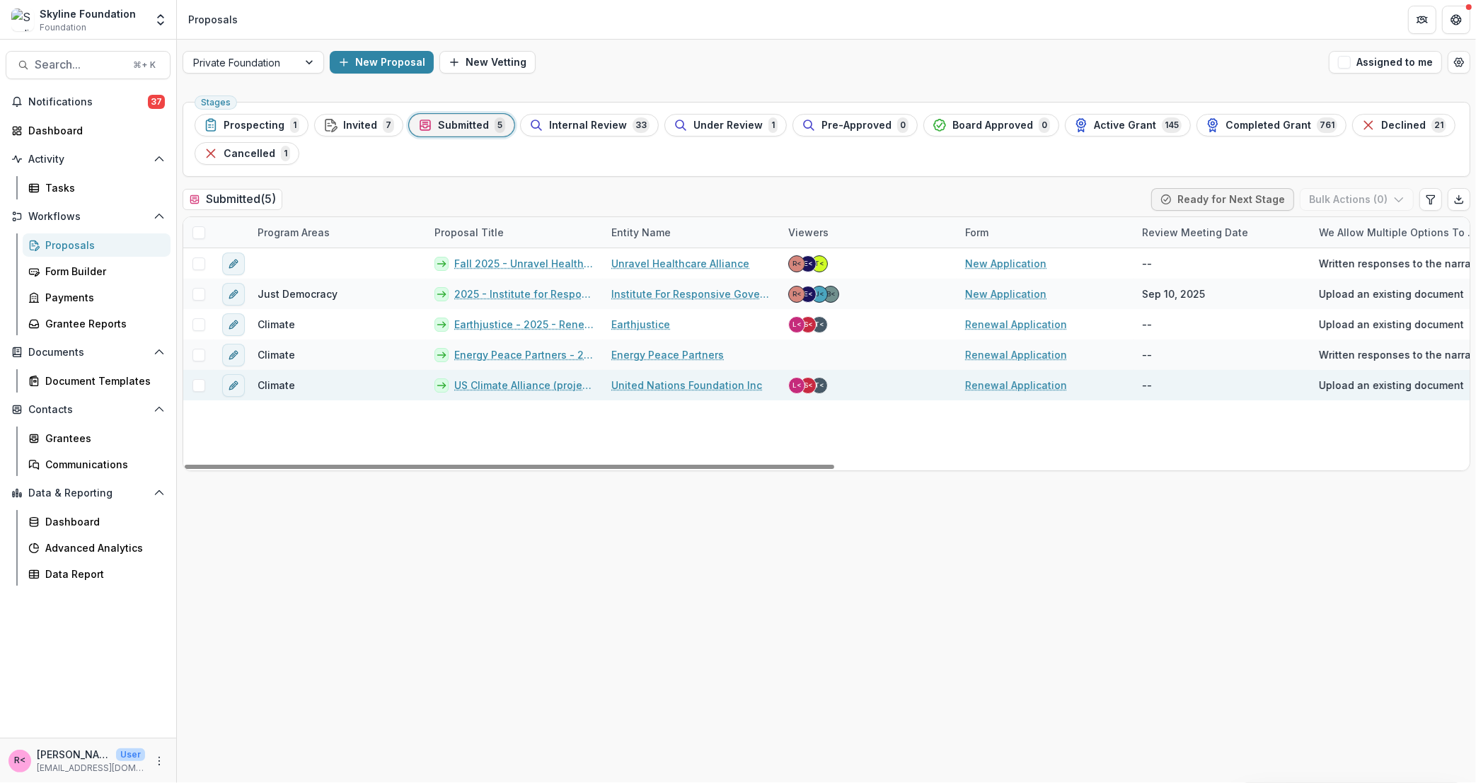
click at [520, 386] on link "US Climate Alliance (project of United Nations Foundation Inc) - 2025 - Renewal…" at bounding box center [524, 385] width 140 height 15
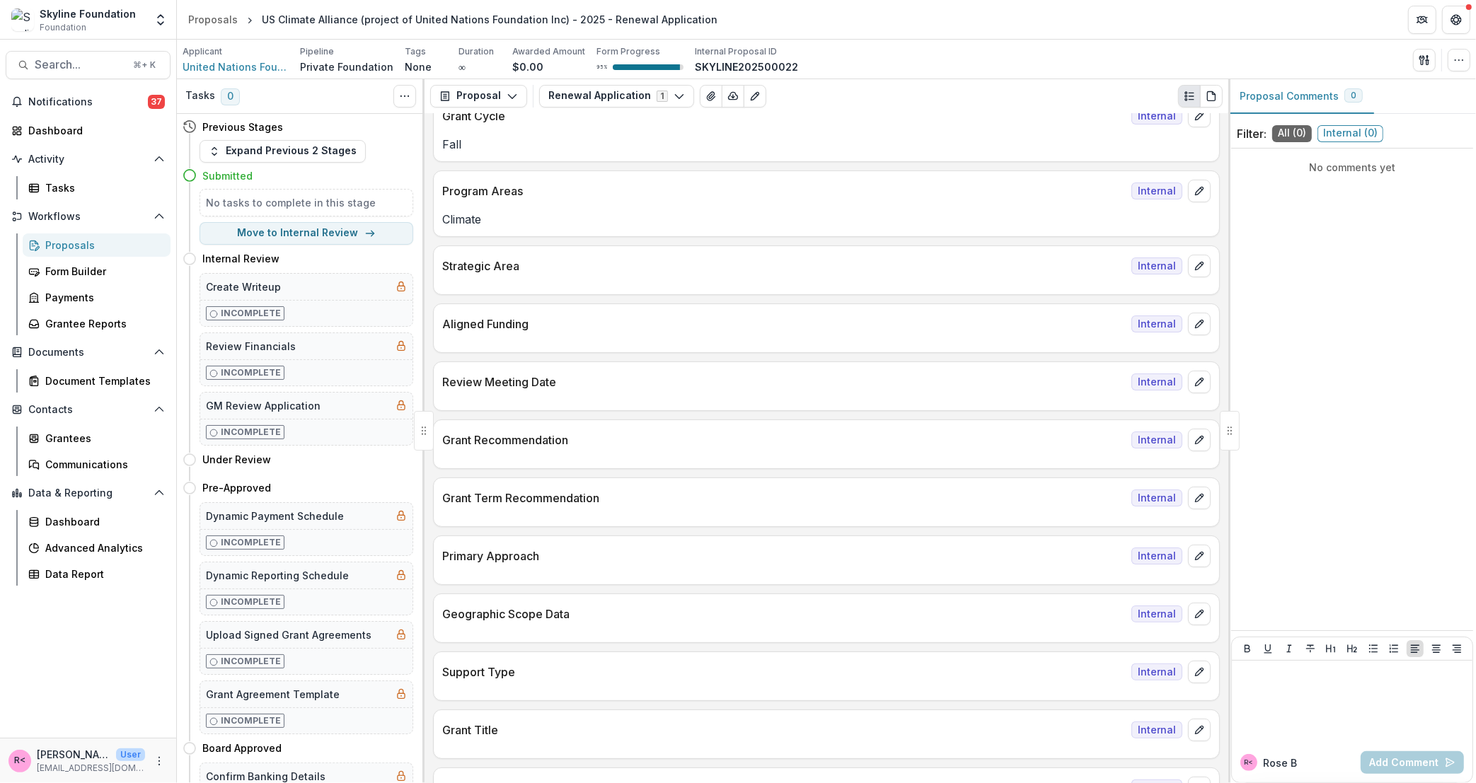
scroll to position [241, 0]
click at [1200, 384] on icon "edit" at bounding box center [1199, 379] width 11 height 11
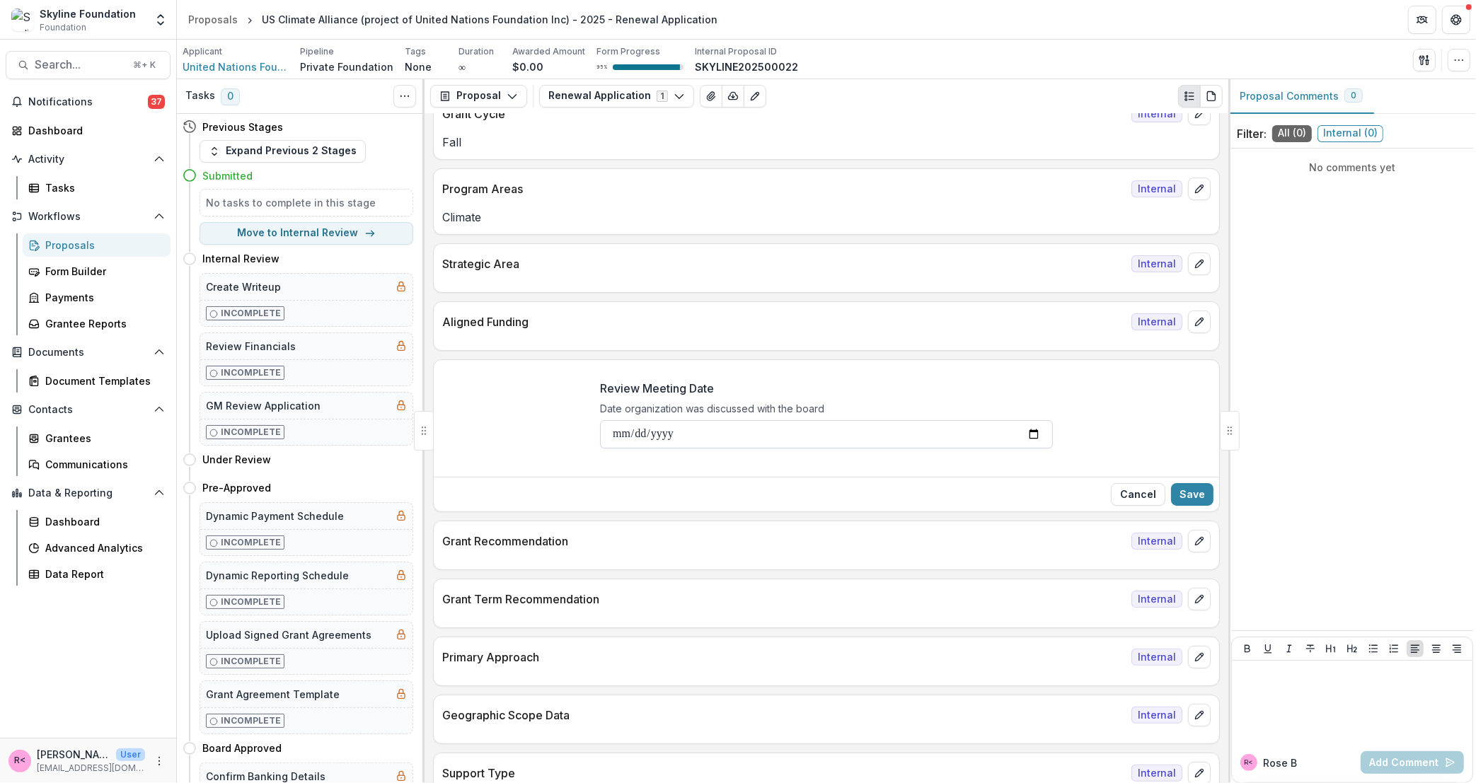
click at [604, 437] on input "Review Meeting Date" at bounding box center [826, 434] width 453 height 28
type input "**********"
click at [1192, 492] on button "Save" at bounding box center [1192, 494] width 42 height 23
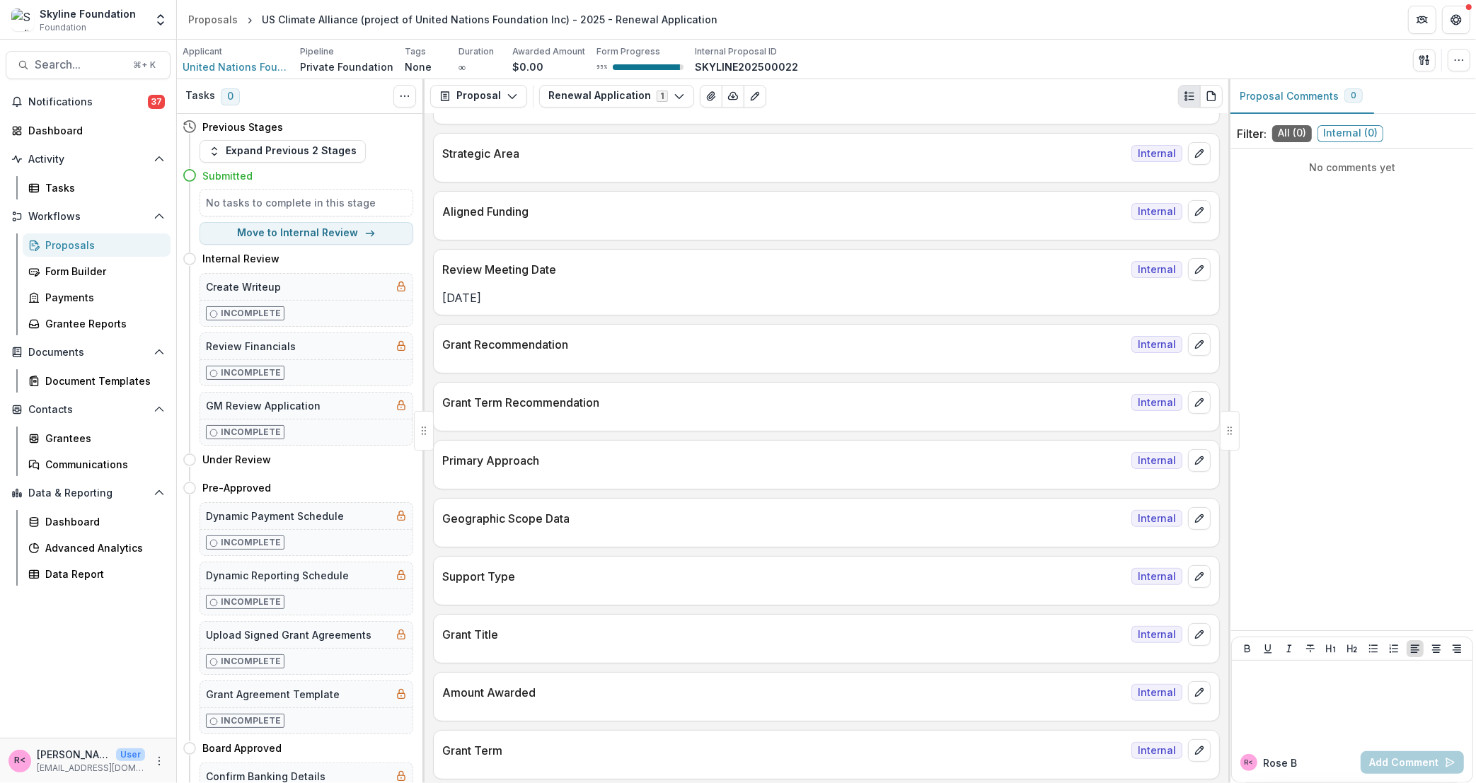
scroll to position [0, 0]
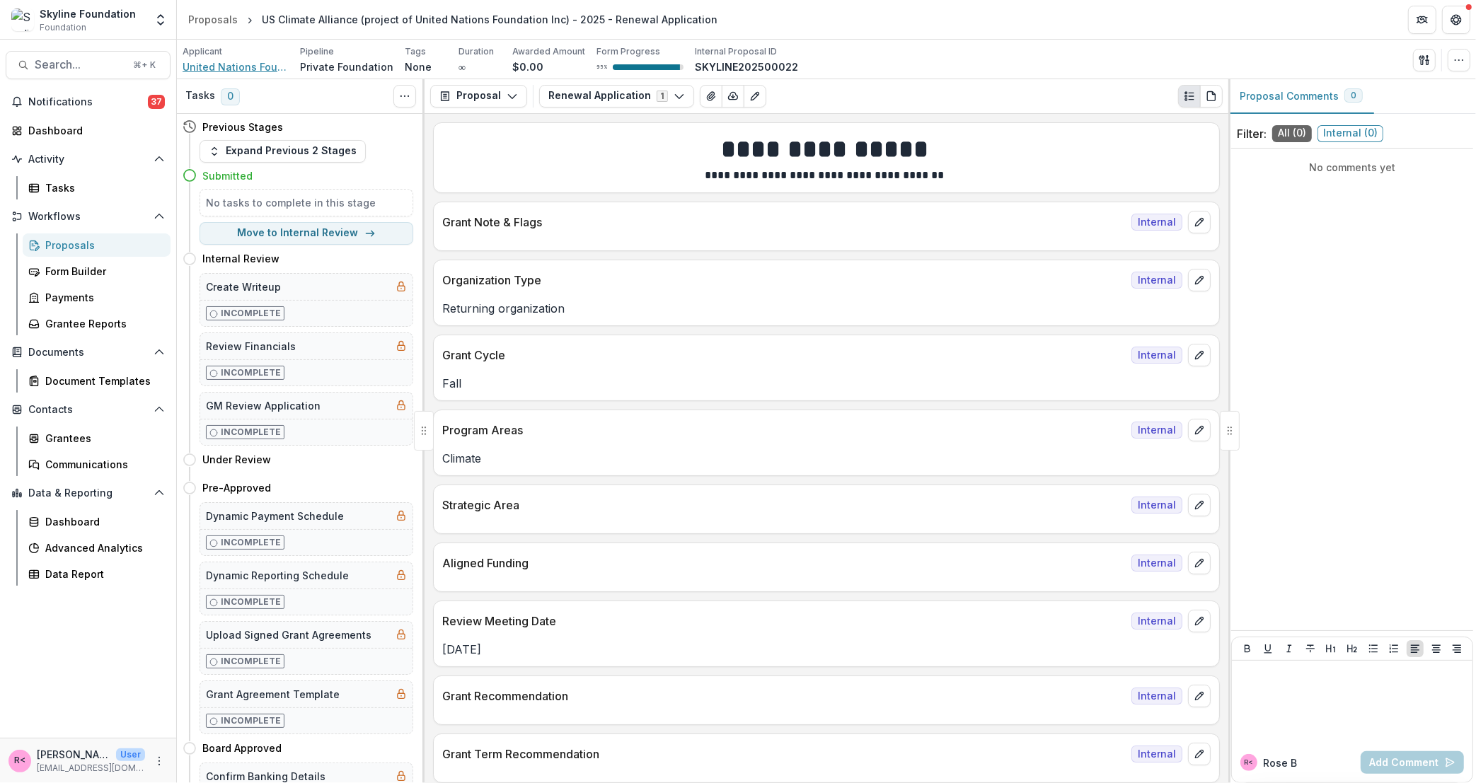
click at [246, 66] on span "United Nations Foundation Inc" at bounding box center [236, 66] width 106 height 15
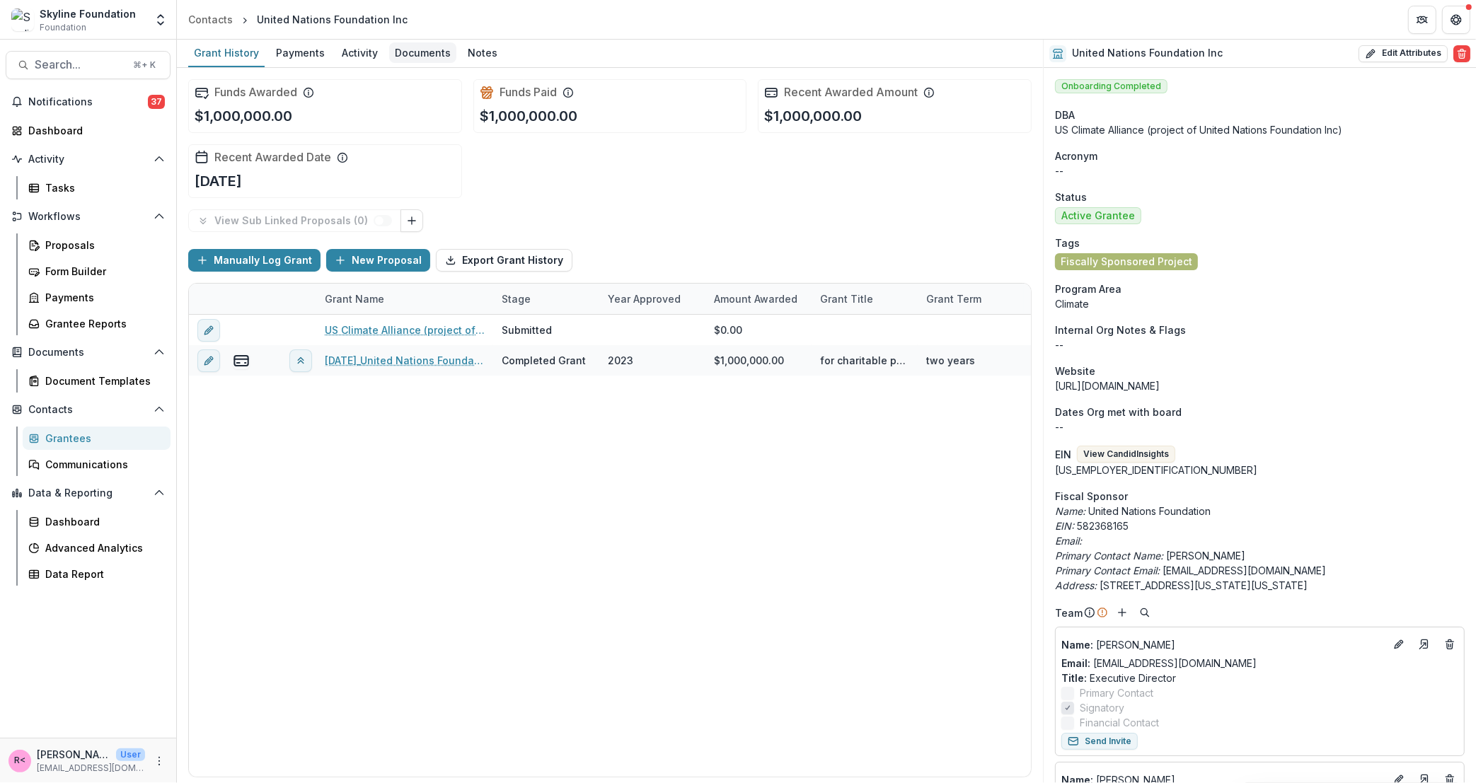
click at [420, 54] on div "Documents" at bounding box center [422, 52] width 67 height 21
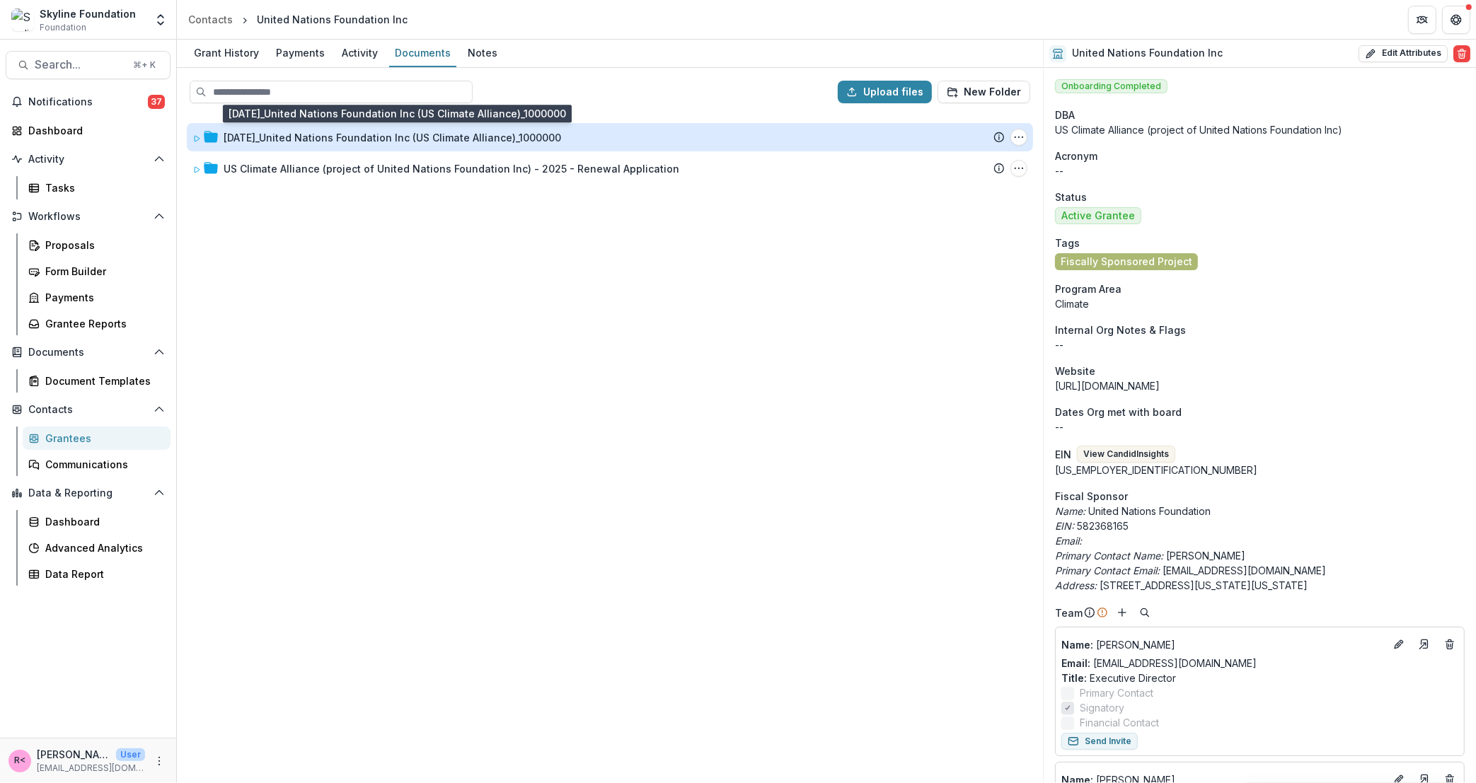
click at [321, 142] on div "12-04-2023_United Nations Foundation Inc (US Climate Alliance)_1000000" at bounding box center [393, 137] width 338 height 15
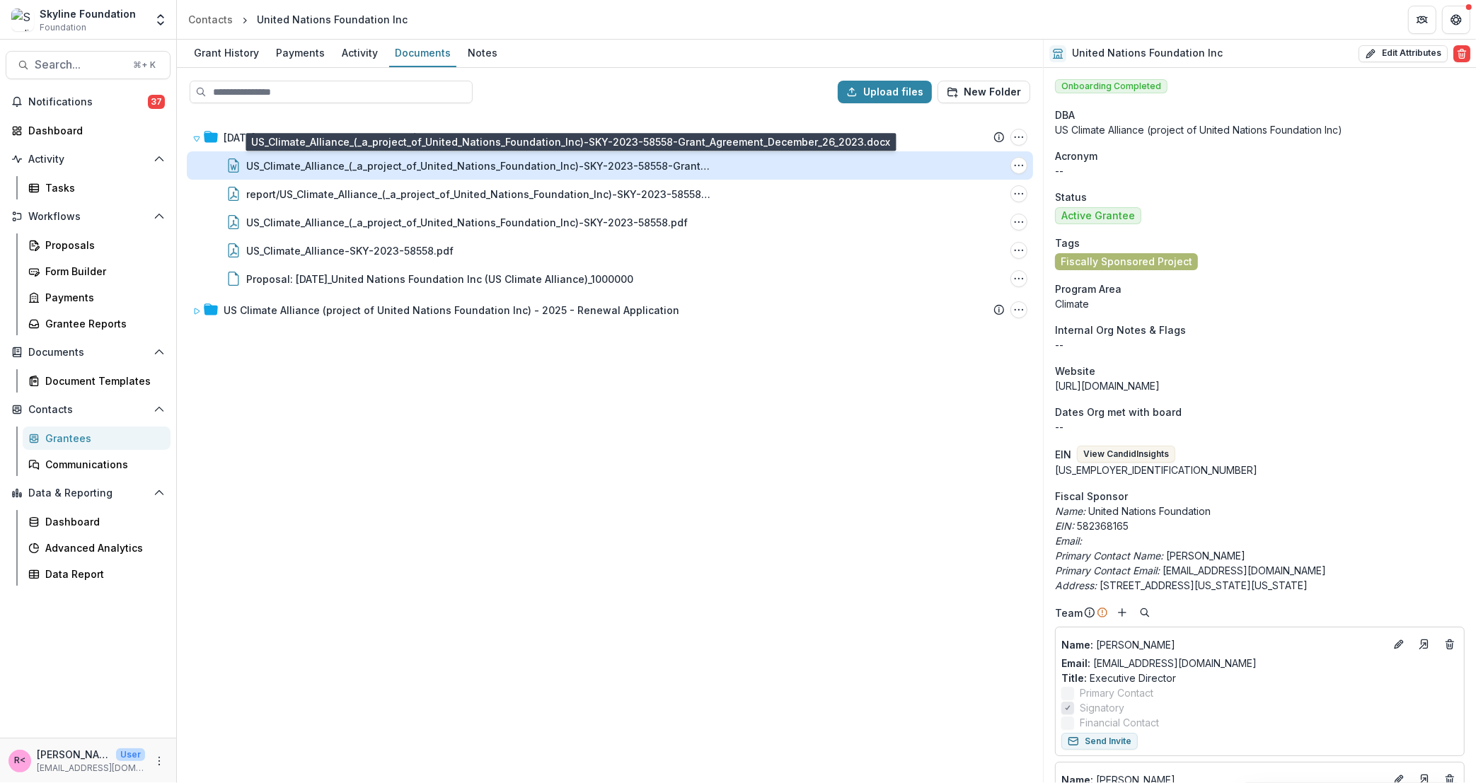
click at [393, 159] on div "US_Climate_Alliance_(_a_project_of_United_Nations_Foundation_Inc)-SKY-2023-5855…" at bounding box center [479, 166] width 467 height 15
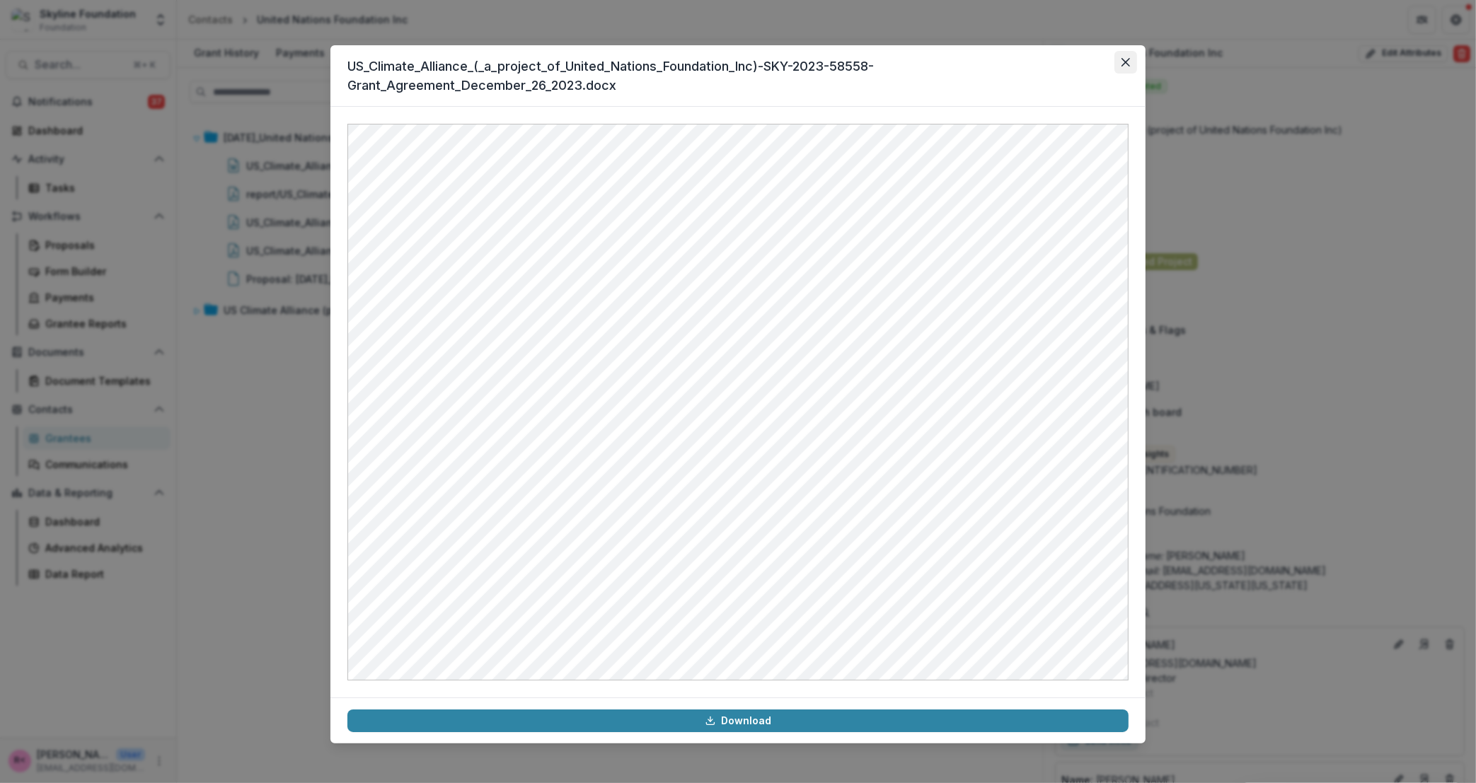
click at [1126, 59] on icon "Close" at bounding box center [1126, 62] width 8 height 8
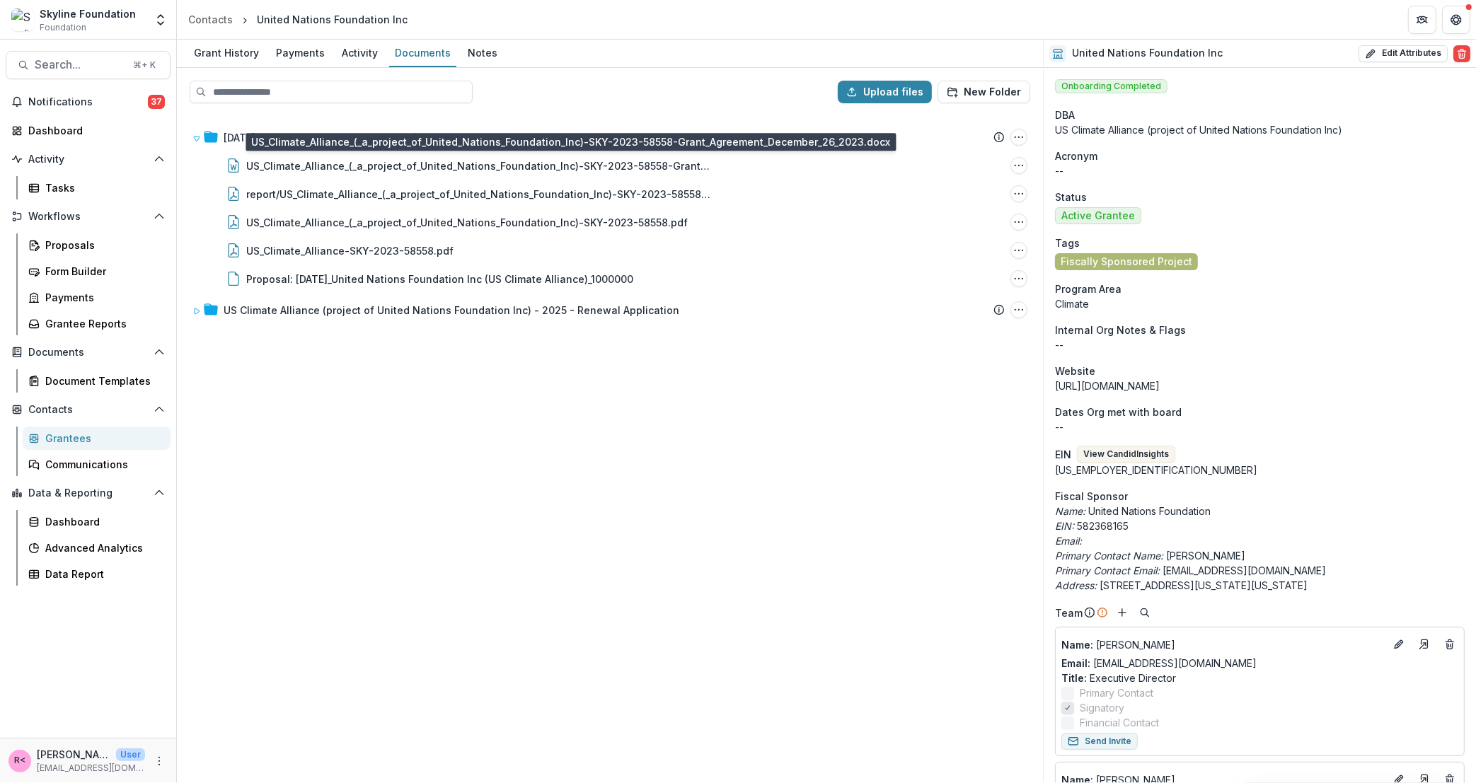
scroll to position [154, 0]
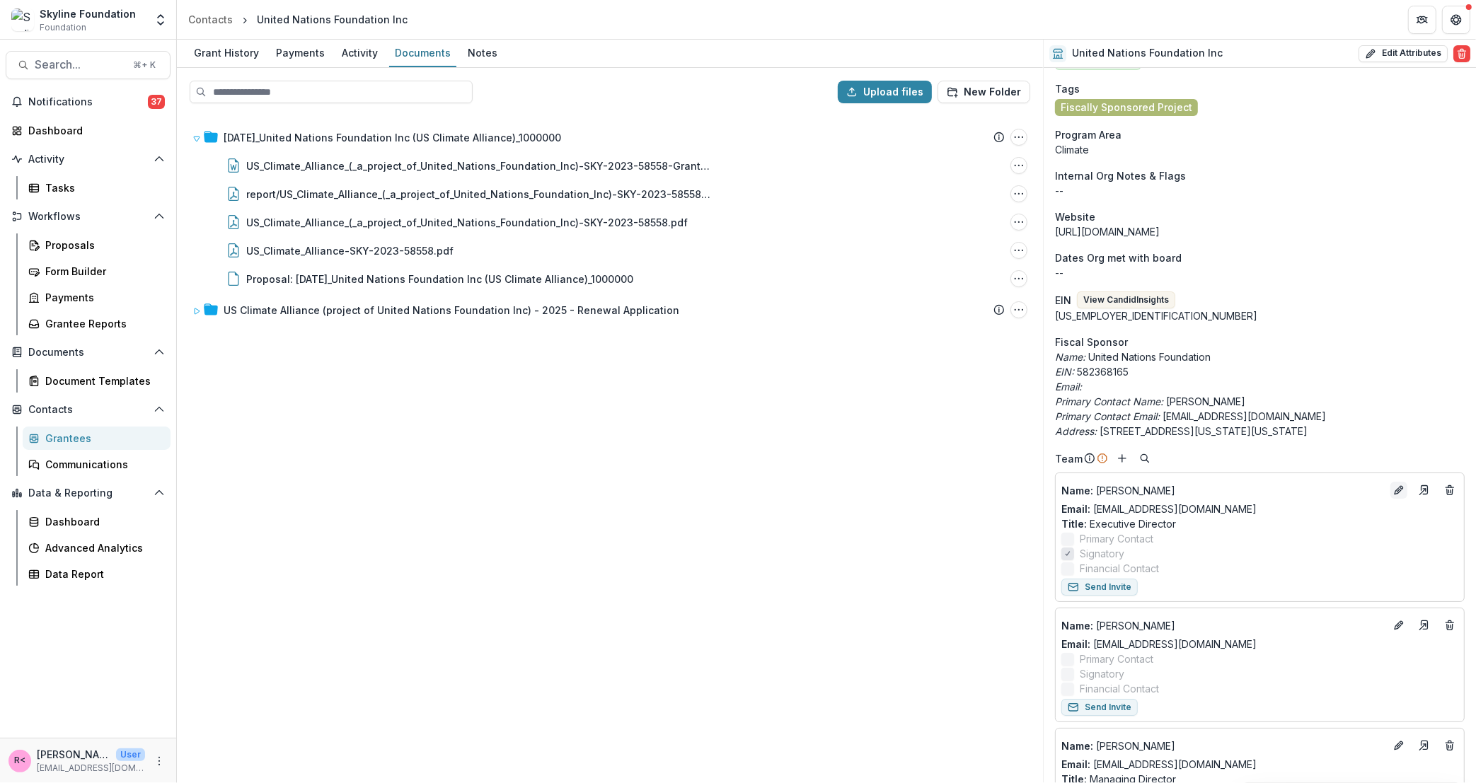
click at [1395, 490] on icon "Edit" at bounding box center [1398, 491] width 6 height 6
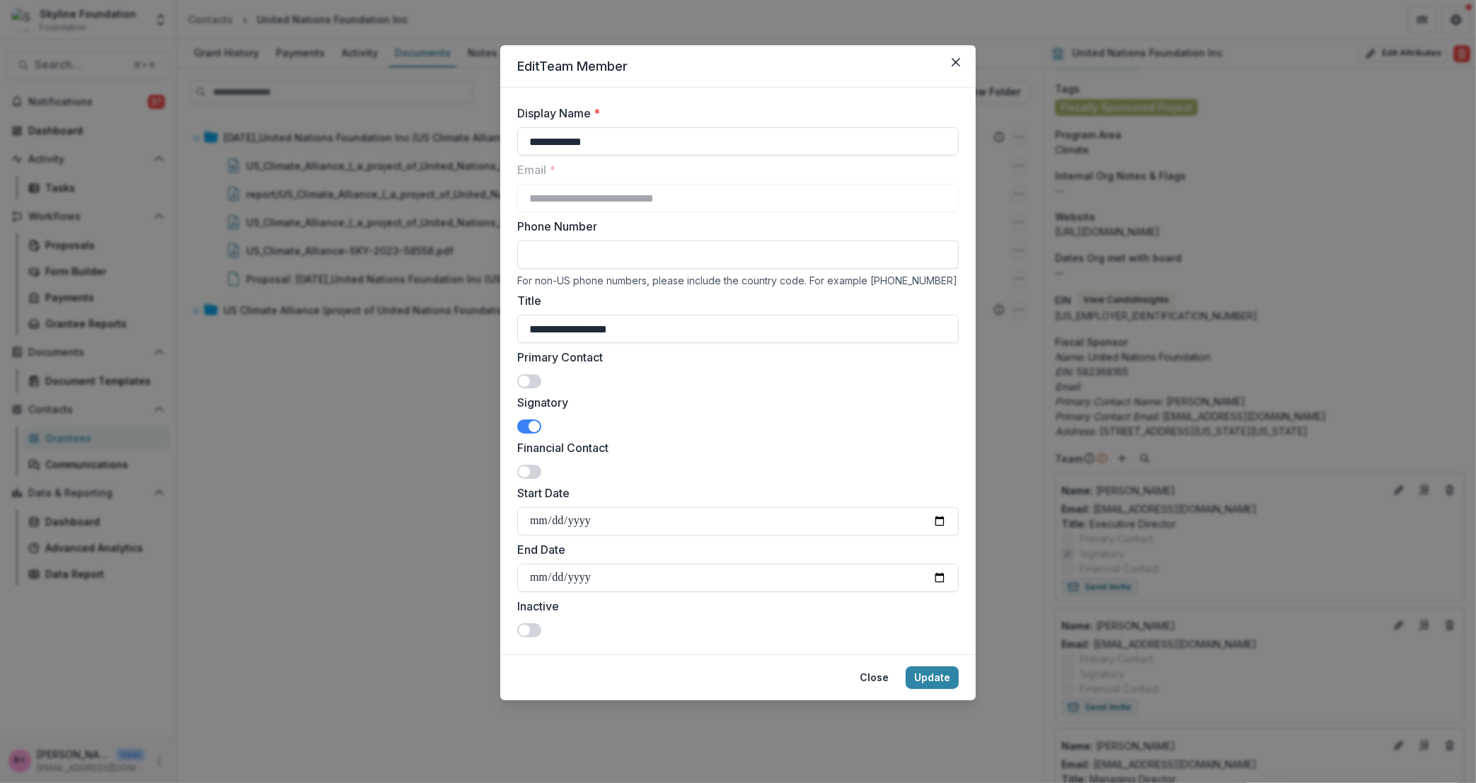
click at [531, 433] on label at bounding box center [529, 427] width 24 height 14
click at [936, 672] on button "Update" at bounding box center [932, 678] width 53 height 23
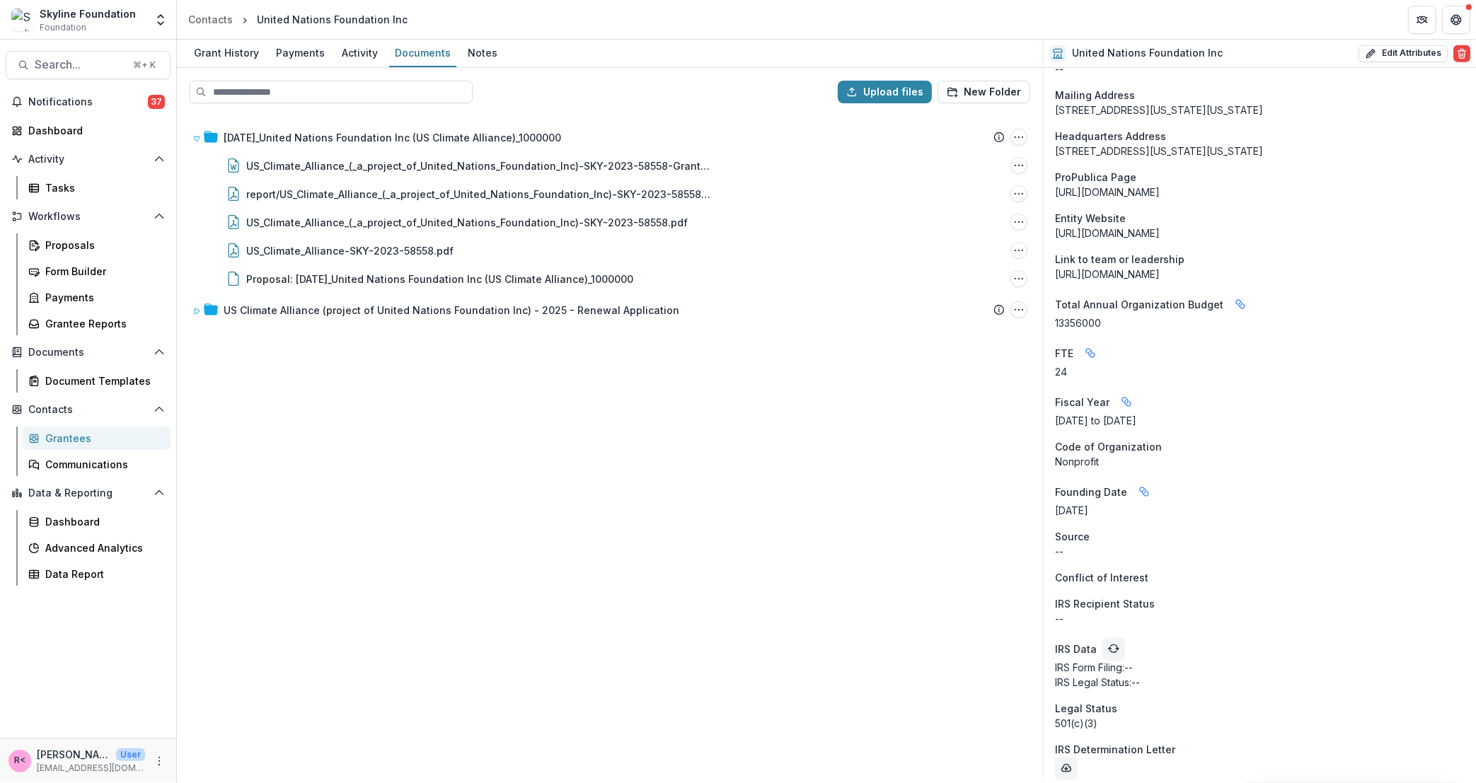
scroll to position [1509, 0]
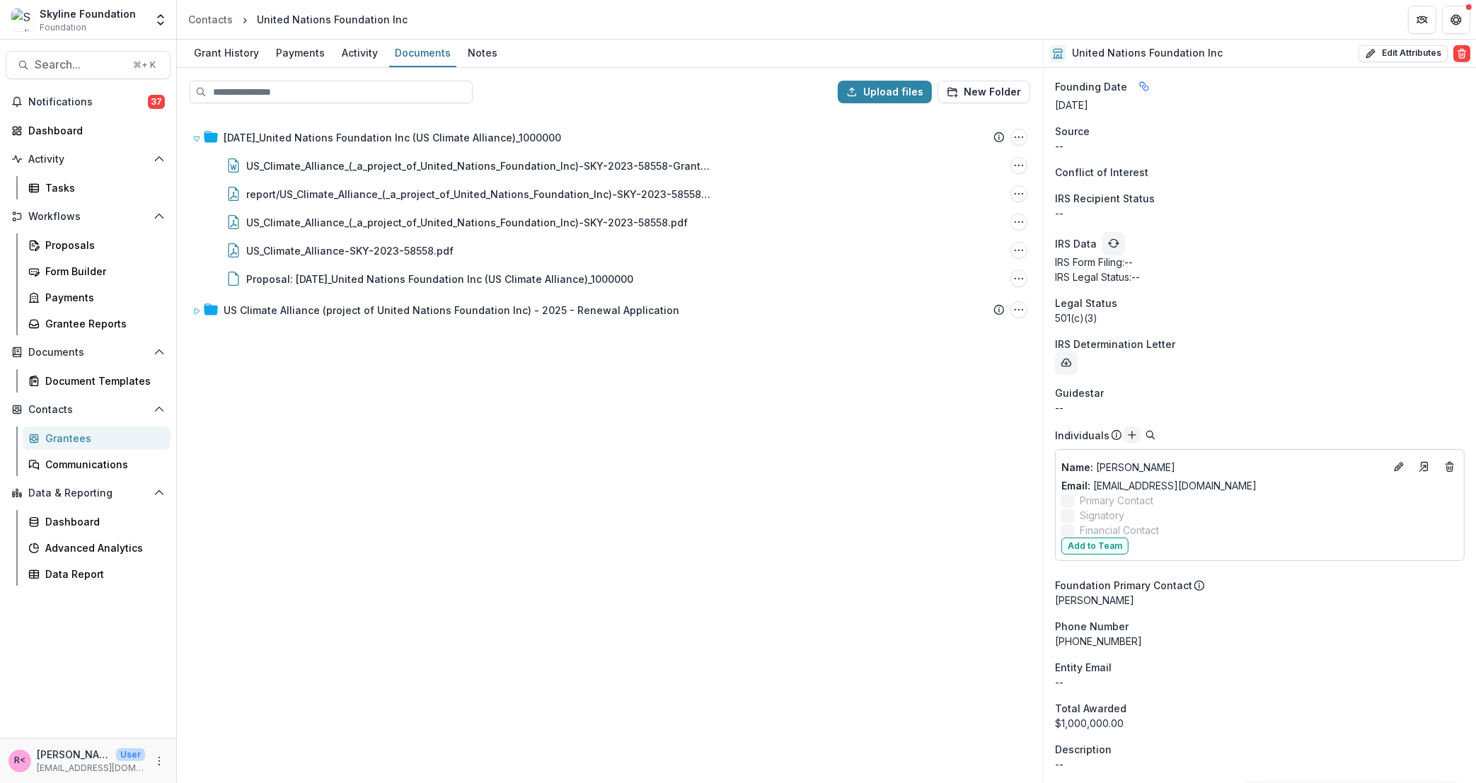
click at [1127, 436] on icon "Add" at bounding box center [1132, 435] width 11 height 11
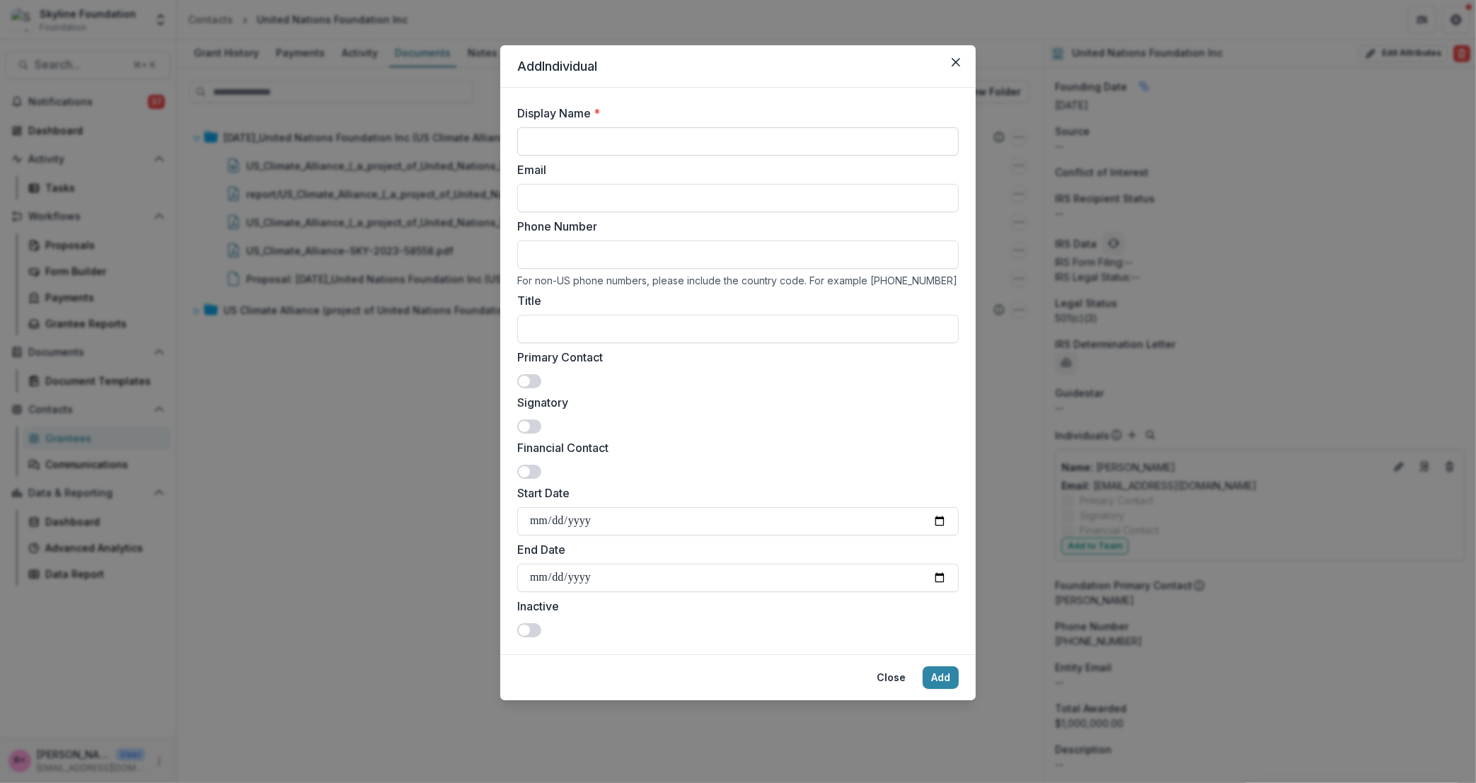
click at [568, 141] on input "Display Name *" at bounding box center [738, 141] width 442 height 28
paste input "**********"
click at [665, 138] on input "**********" at bounding box center [738, 141] width 442 height 28
drag, startPoint x: 665, startPoint y: 140, endPoint x: 472, endPoint y: 137, distance: 193.2
click at [472, 137] on div "**********" at bounding box center [738, 391] width 1476 height 783
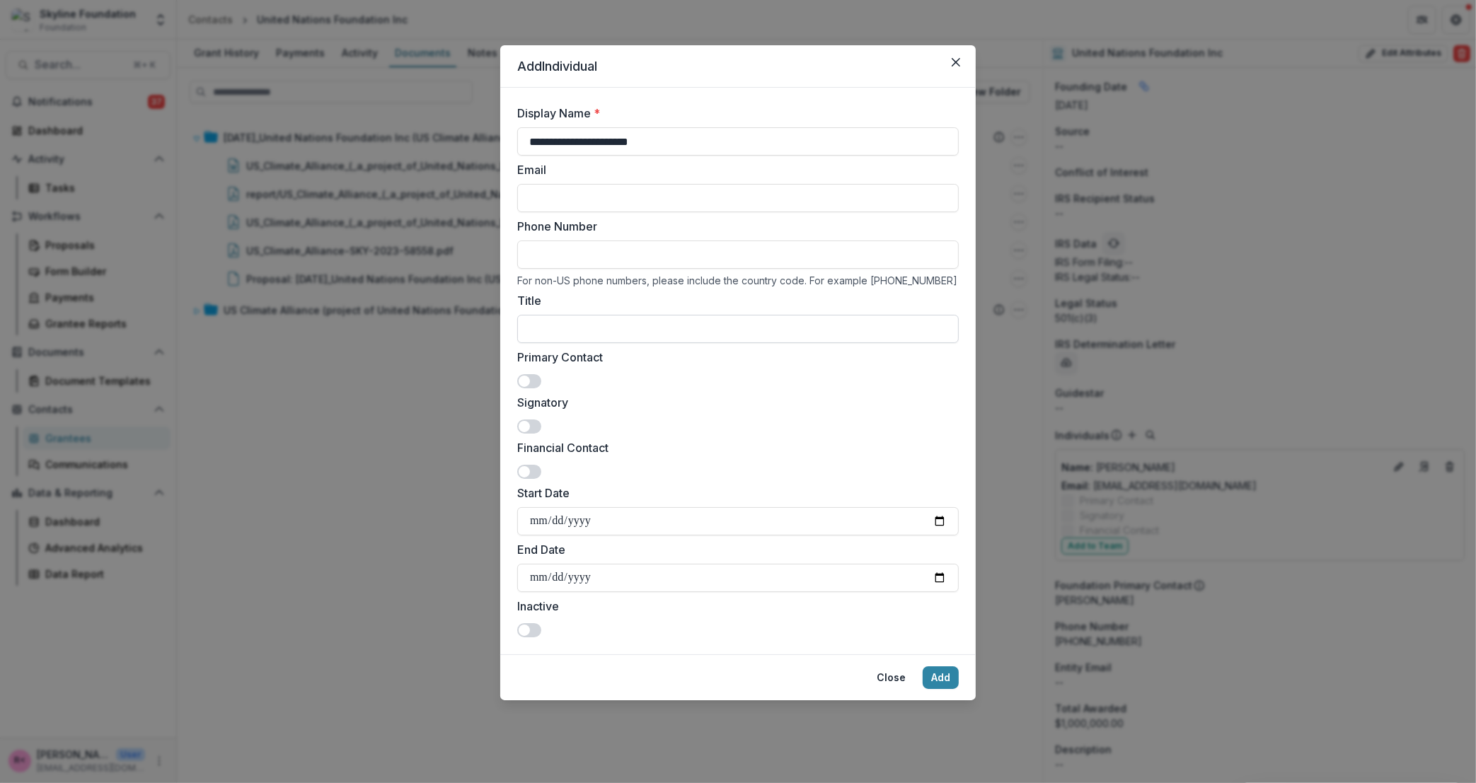
type input "**********"
click at [543, 335] on input "Title" at bounding box center [738, 329] width 442 height 28
paste input "**********"
type input "**********"
click at [616, 139] on input "**********" at bounding box center [738, 141] width 442 height 28
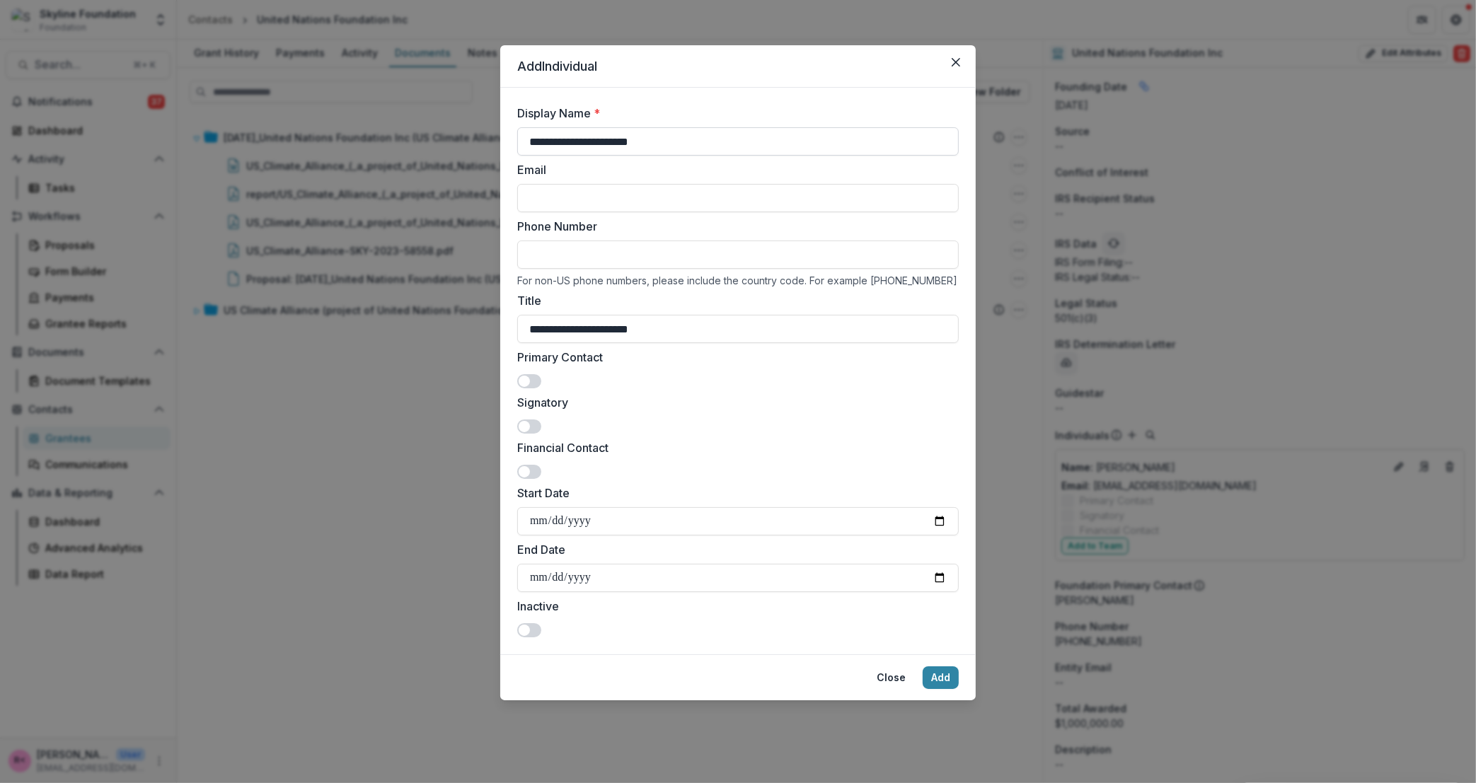
click at [616, 139] on input "**********" at bounding box center [738, 141] width 442 height 28
click at [542, 197] on input "Email" at bounding box center [738, 198] width 442 height 28
click at [551, 139] on input "Display Name *" at bounding box center [738, 141] width 442 height 28
paste input "**********"
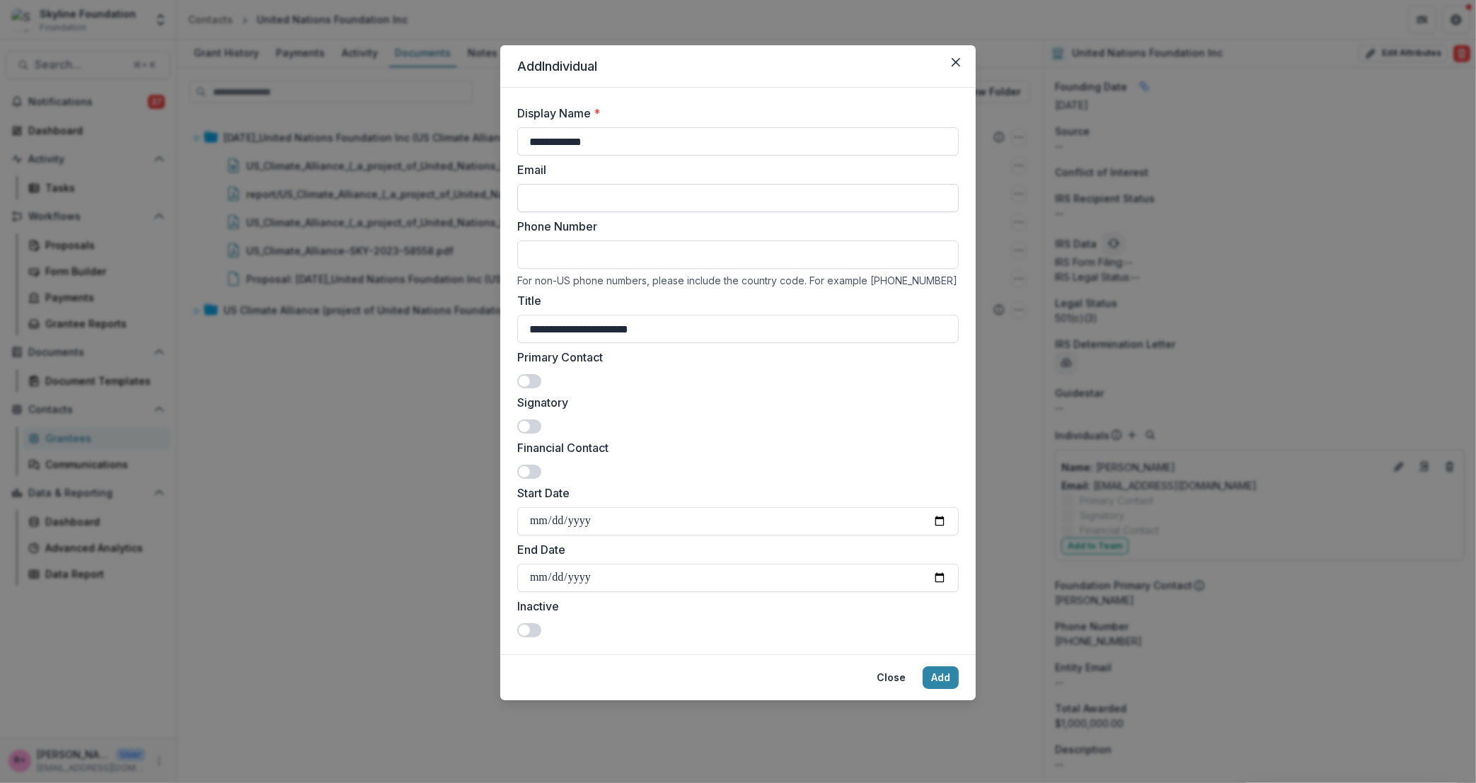
type input "**********"
click at [558, 193] on input "Email" at bounding box center [738, 198] width 442 height 28
drag, startPoint x: 742, startPoint y: 204, endPoint x: 716, endPoint y: 205, distance: 26.2
click at [716, 205] on input "**********" at bounding box center [738, 198] width 442 height 28
click at [749, 202] on input "**********" at bounding box center [738, 198] width 442 height 28
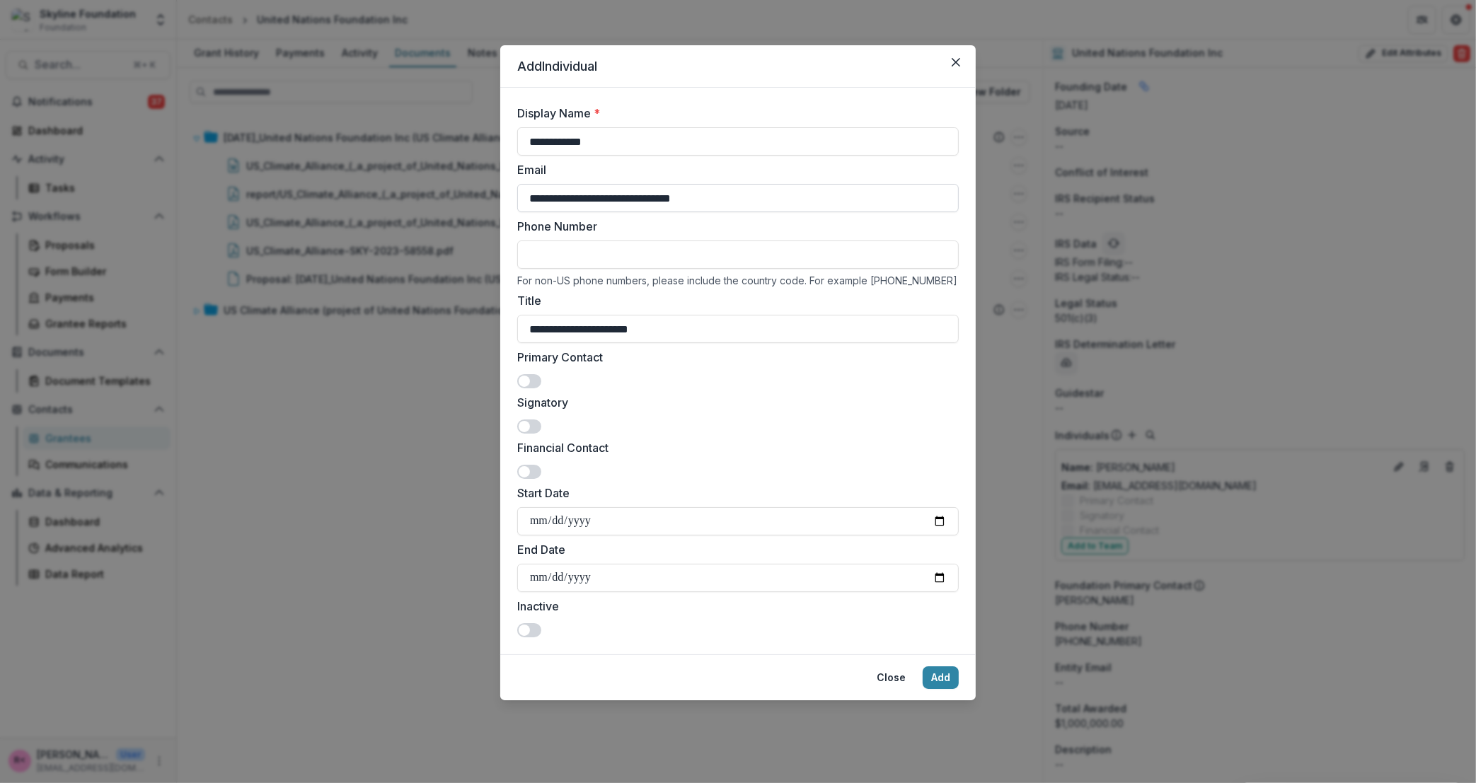
drag, startPoint x: 708, startPoint y: 198, endPoint x: 633, endPoint y: 196, distance: 75.0
click at [633, 196] on input "**********" at bounding box center [738, 198] width 442 height 28
type input "**********"
click at [731, 166] on label "Email" at bounding box center [733, 169] width 433 height 17
click at [731, 184] on input "**********" at bounding box center [738, 198] width 442 height 28
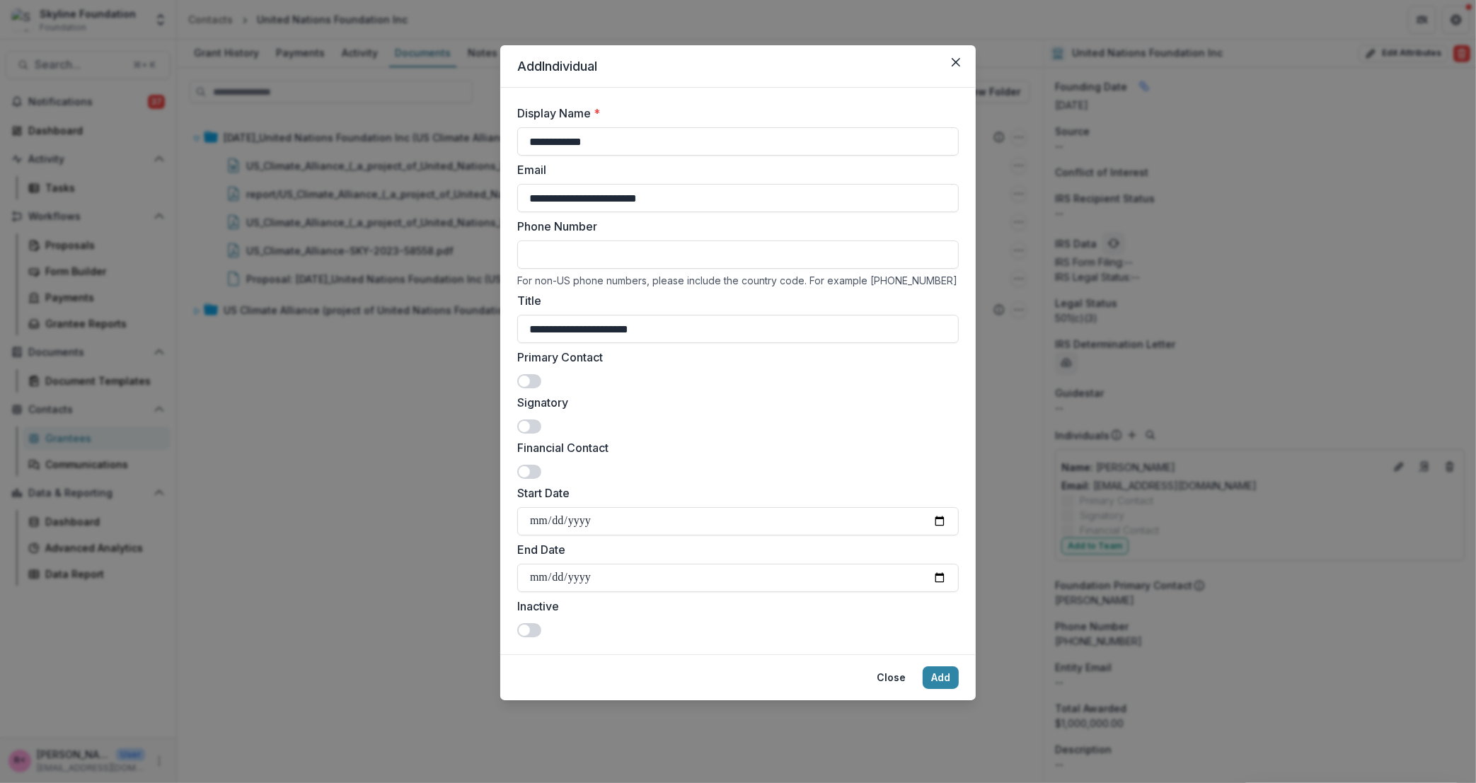
click at [540, 427] on span at bounding box center [529, 427] width 24 height 14
click at [941, 680] on button "Add" at bounding box center [941, 678] width 36 height 23
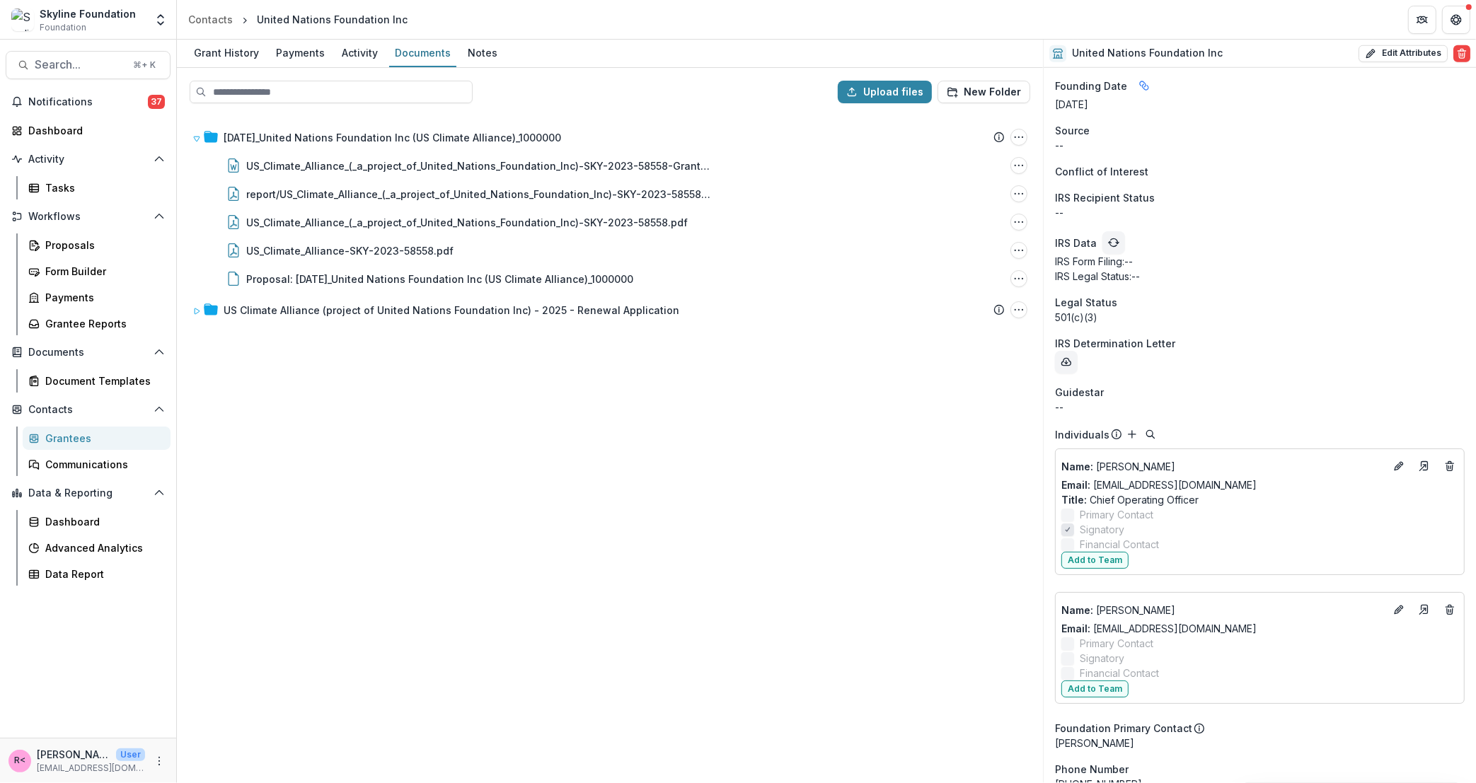
scroll to position [1653, 0]
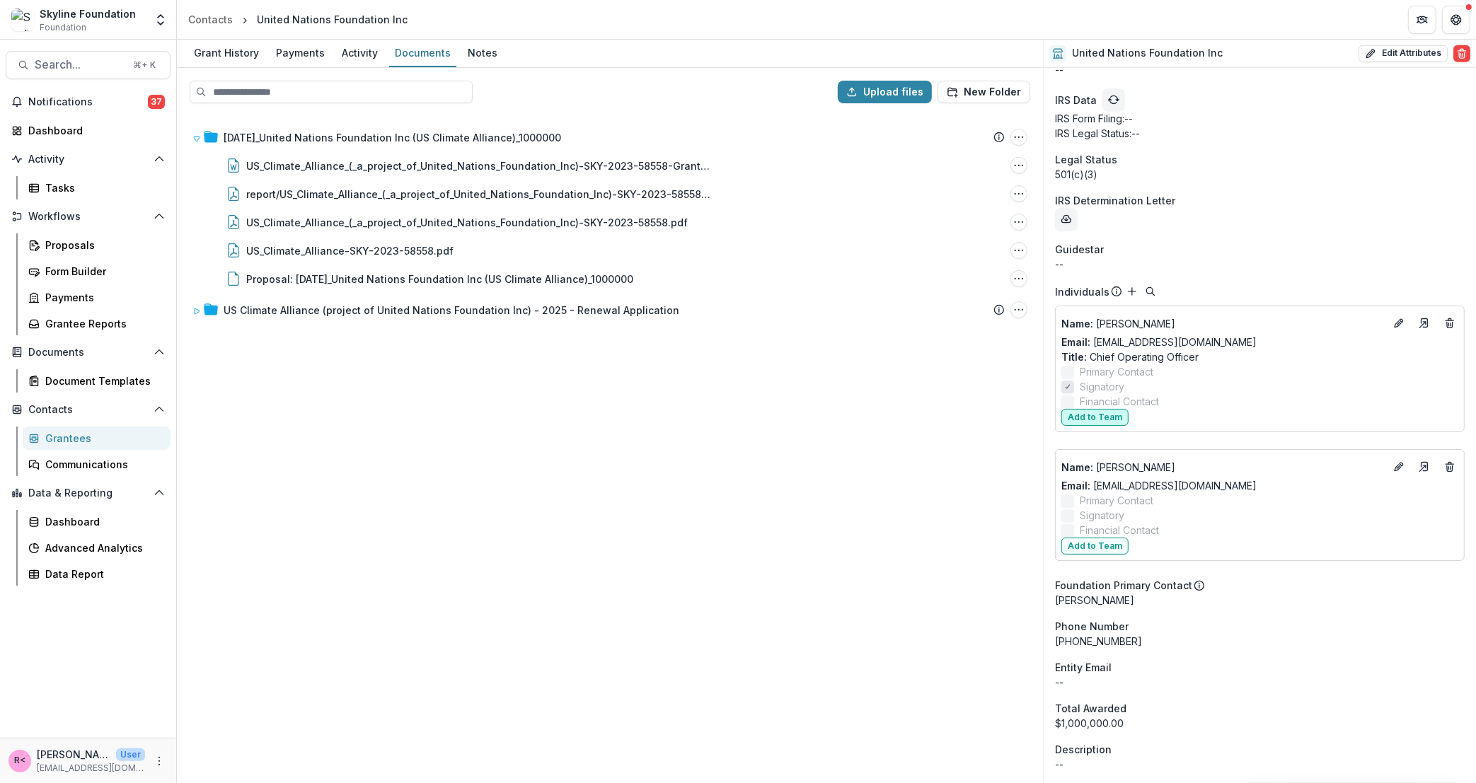
click at [1094, 415] on button "Add to Team" at bounding box center [1095, 417] width 67 height 17
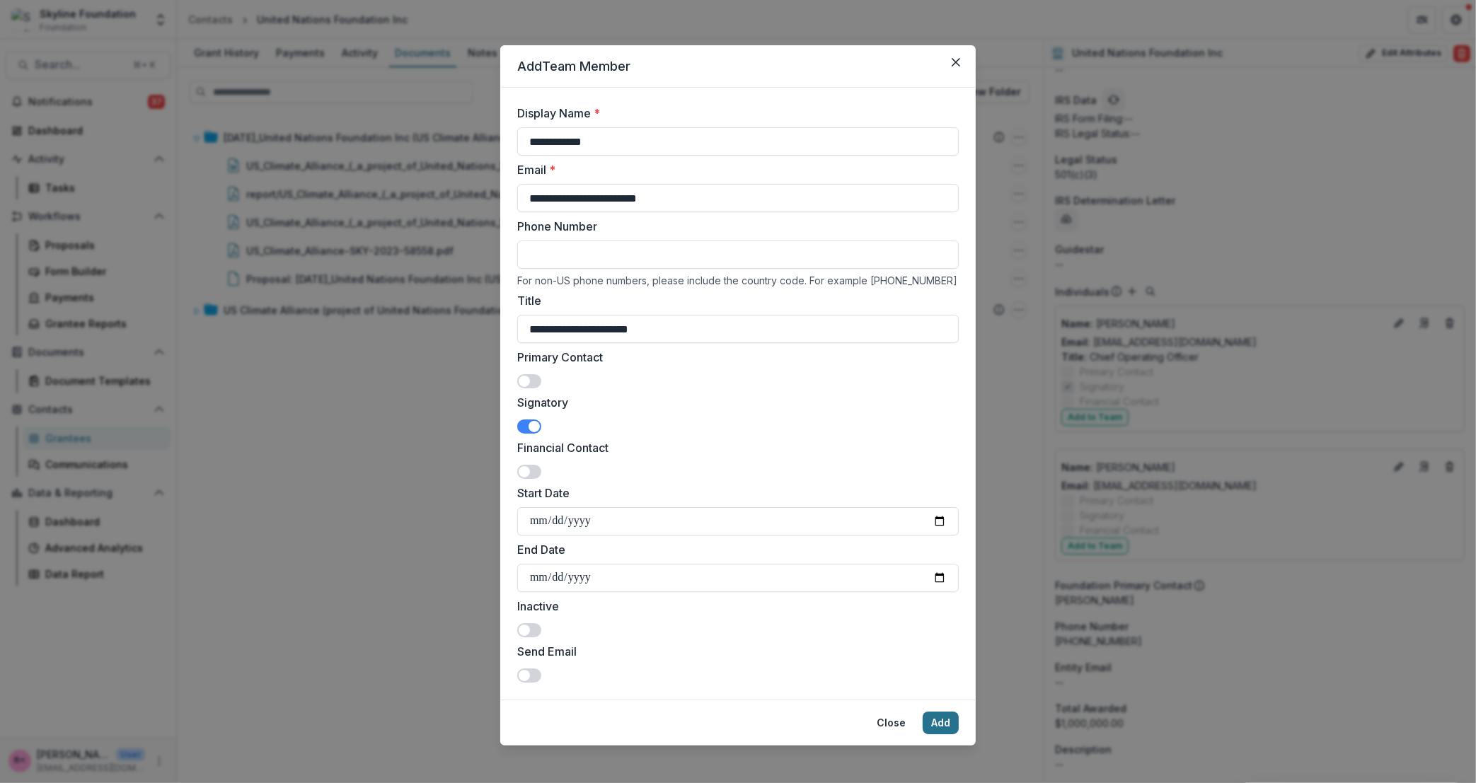
click at [948, 728] on button "Add" at bounding box center [941, 723] width 36 height 23
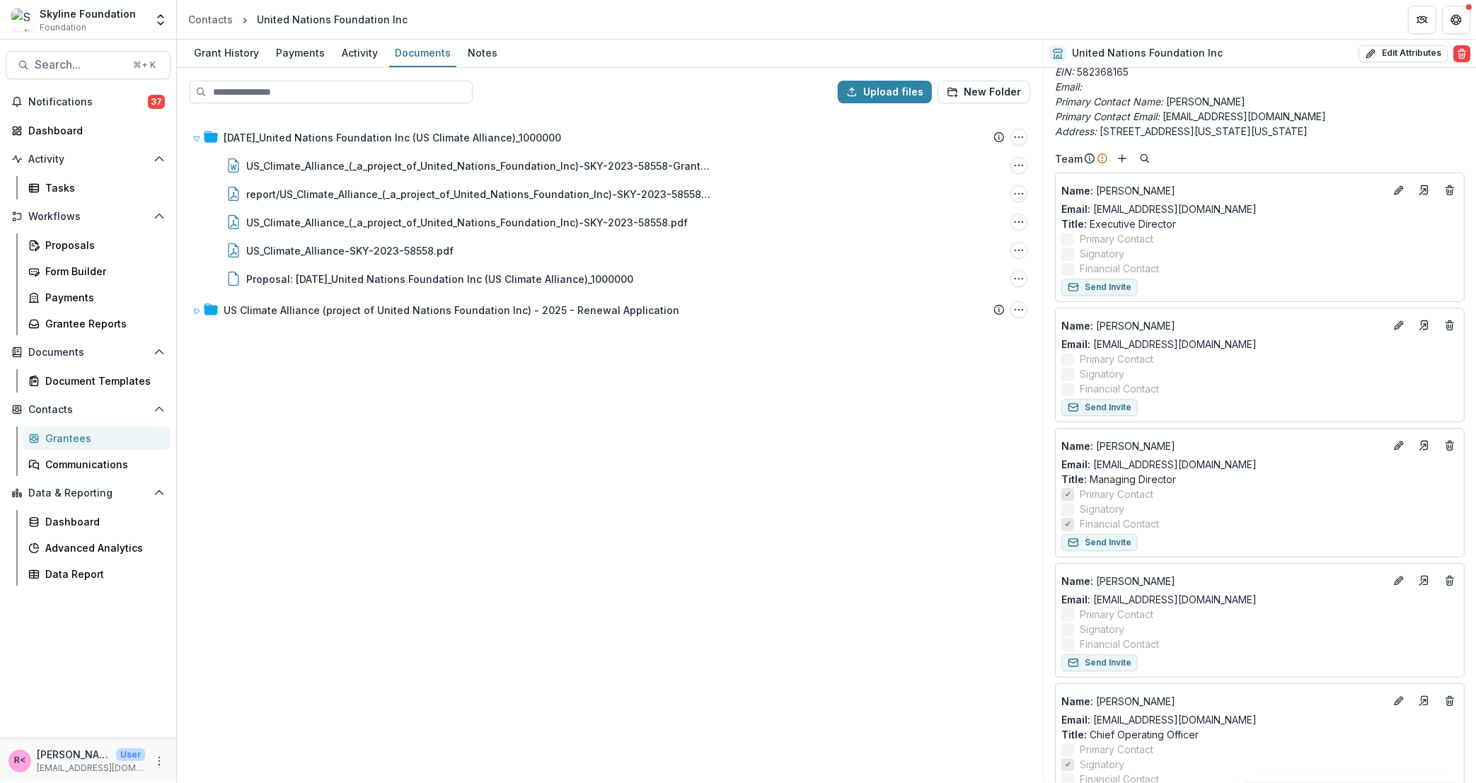
scroll to position [489, 0]
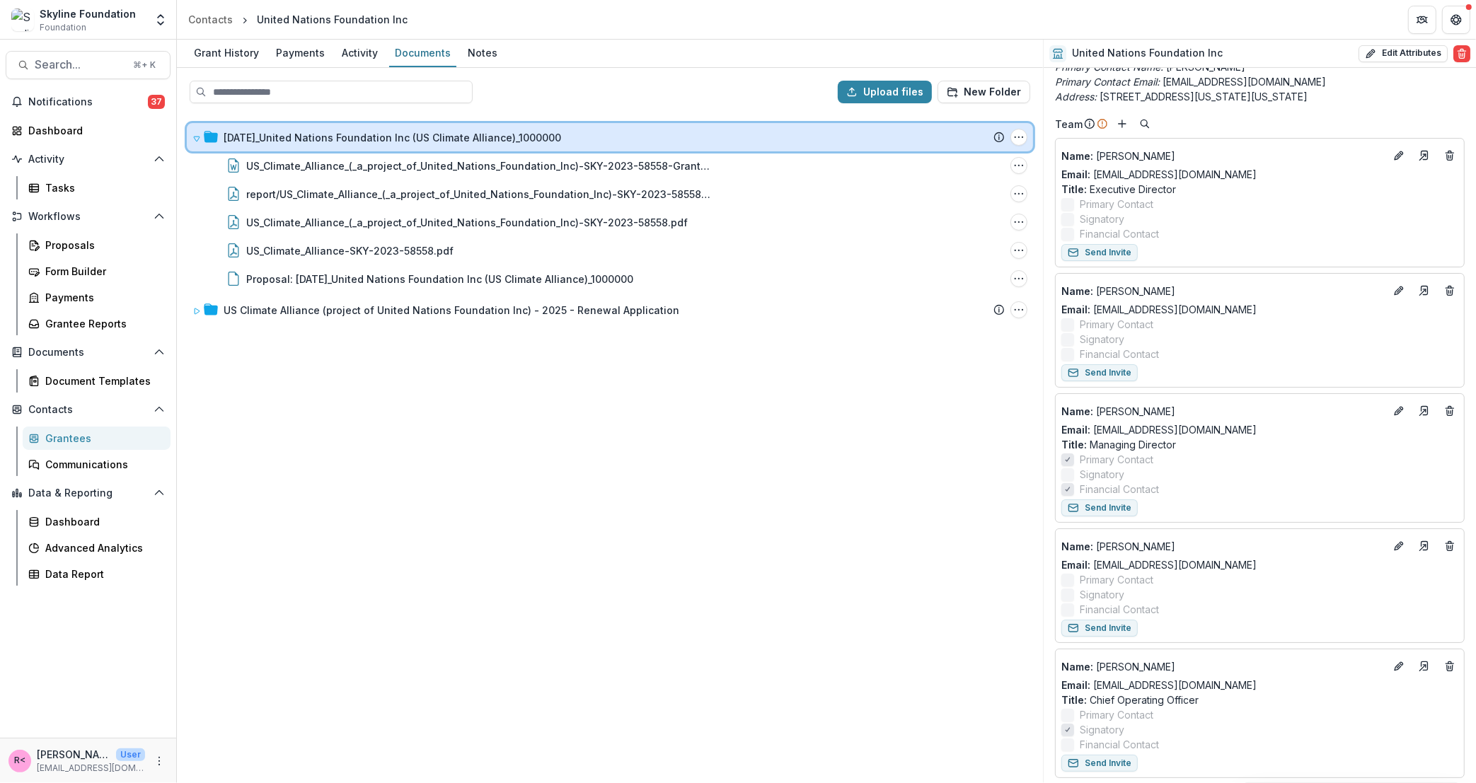
click at [197, 138] on icon at bounding box center [197, 139] width 6 height 5
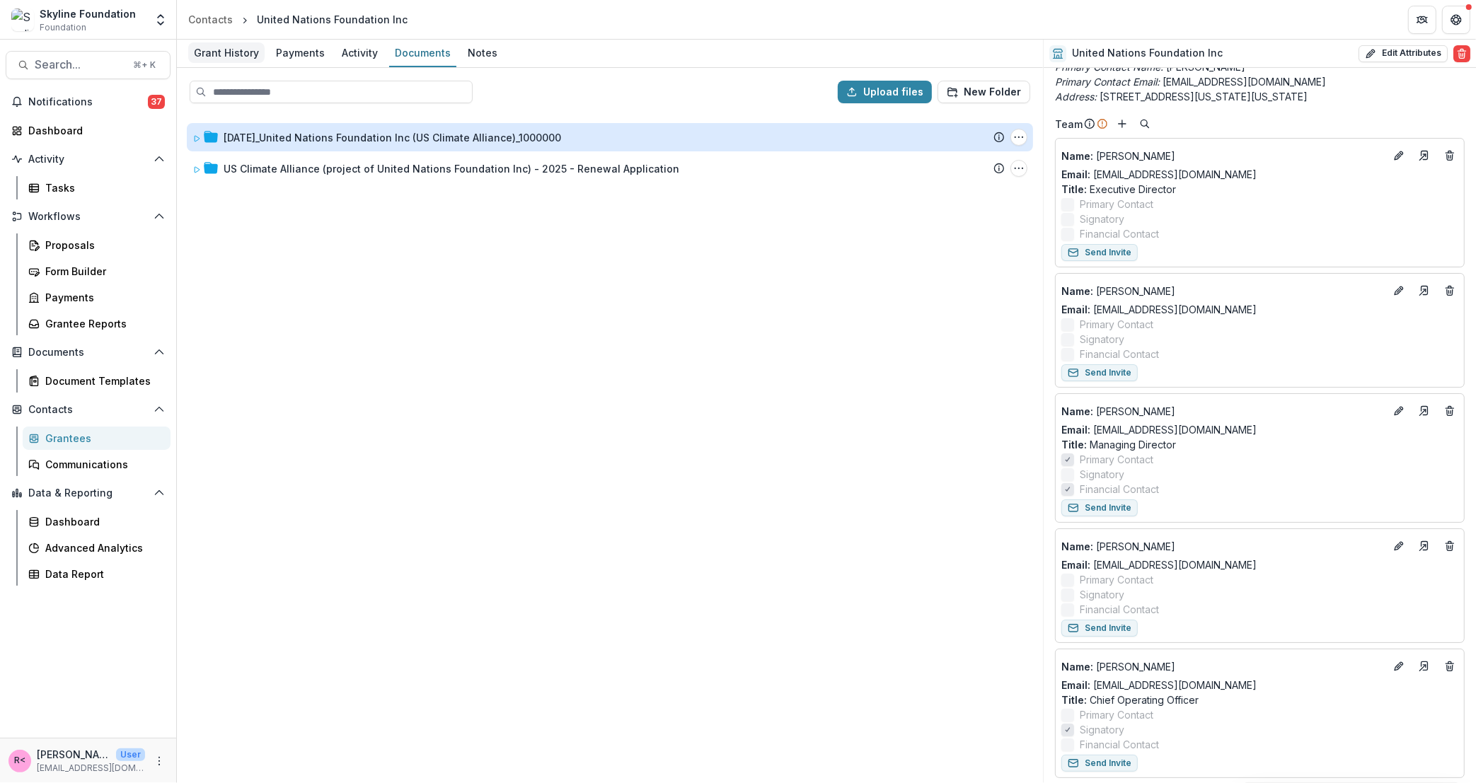
click at [218, 52] on div "Grant History" at bounding box center [226, 52] width 76 height 21
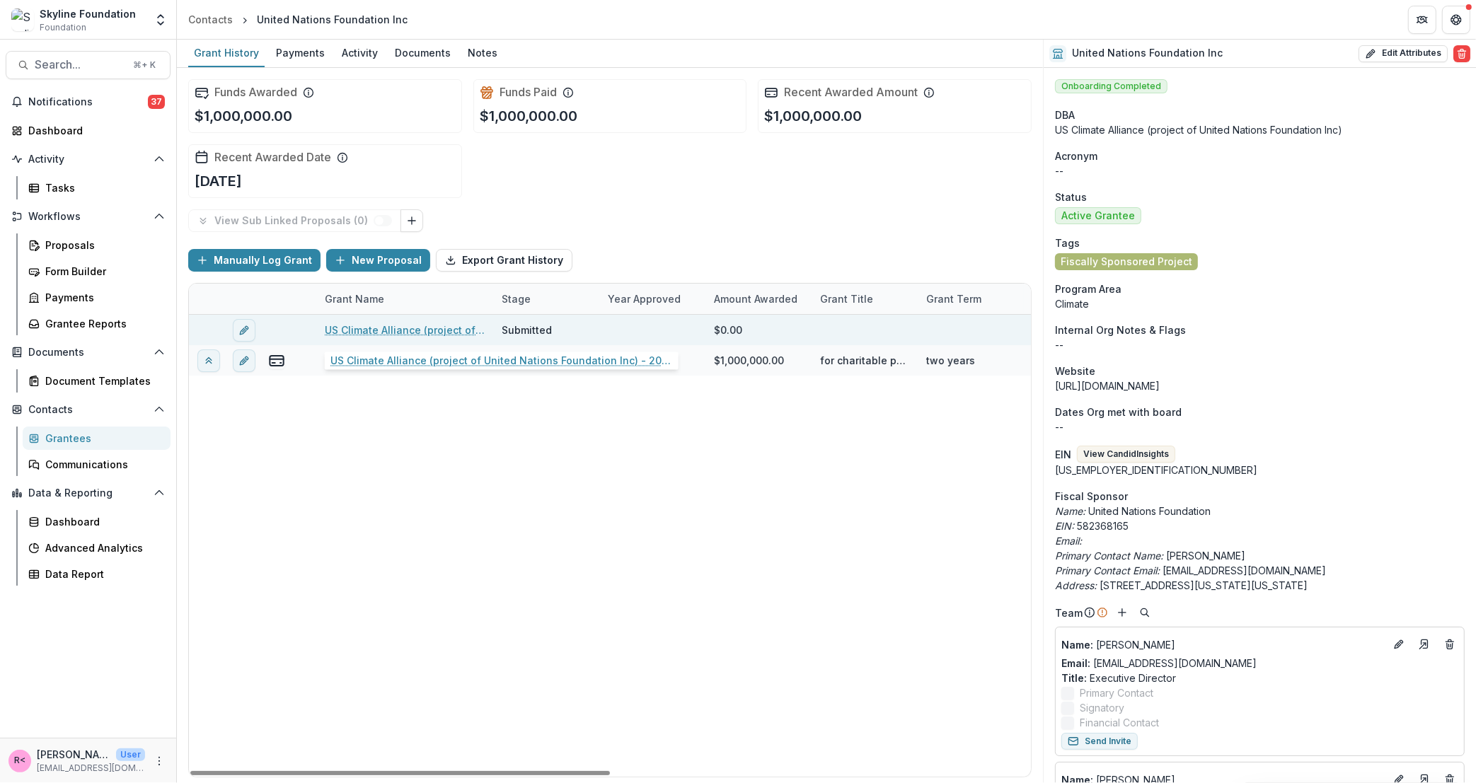
click at [374, 335] on link "US Climate Alliance (project of United Nations Foundation Inc) - 2025 - Renewal…" at bounding box center [405, 330] width 160 height 15
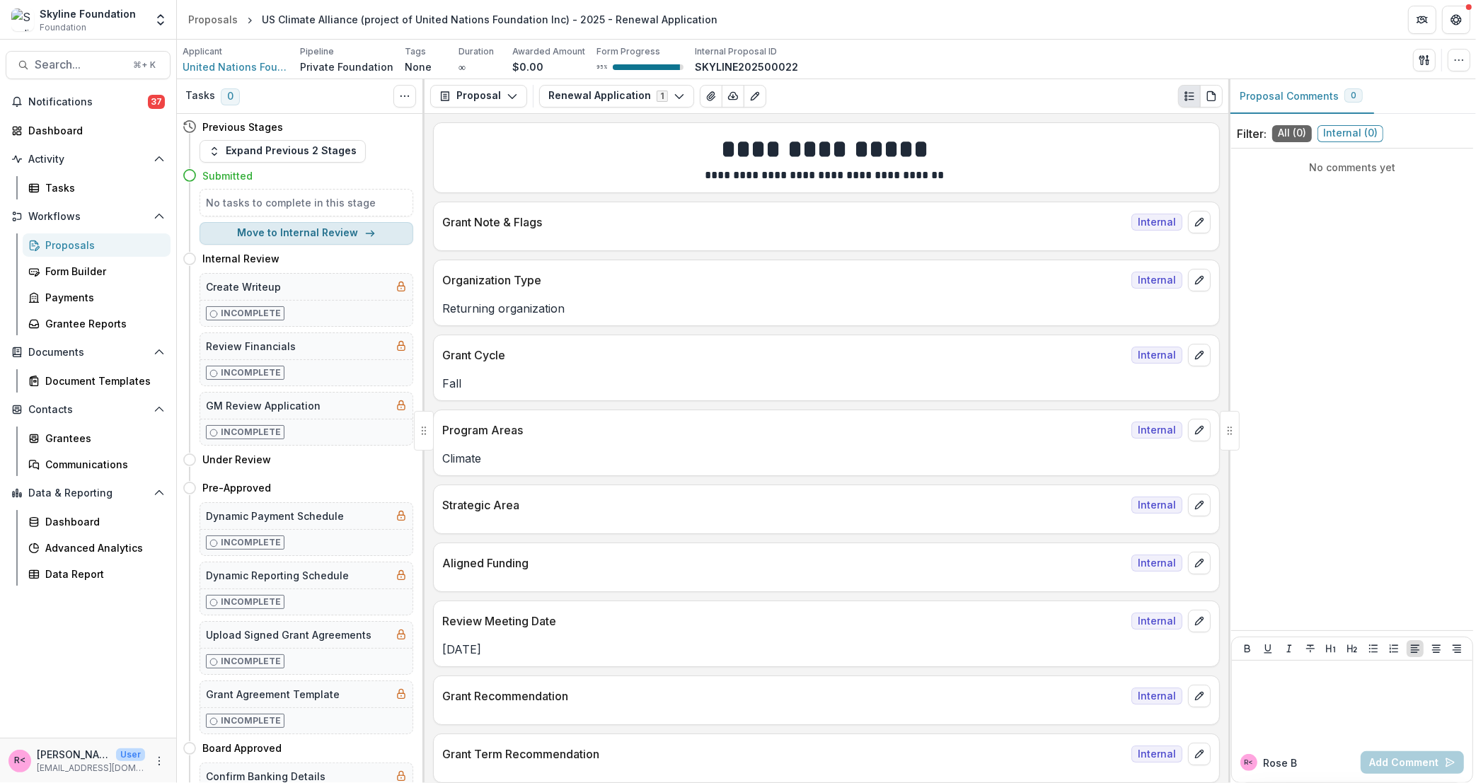
click at [283, 227] on button "Move to Internal Review" at bounding box center [307, 233] width 214 height 23
select select "**********"
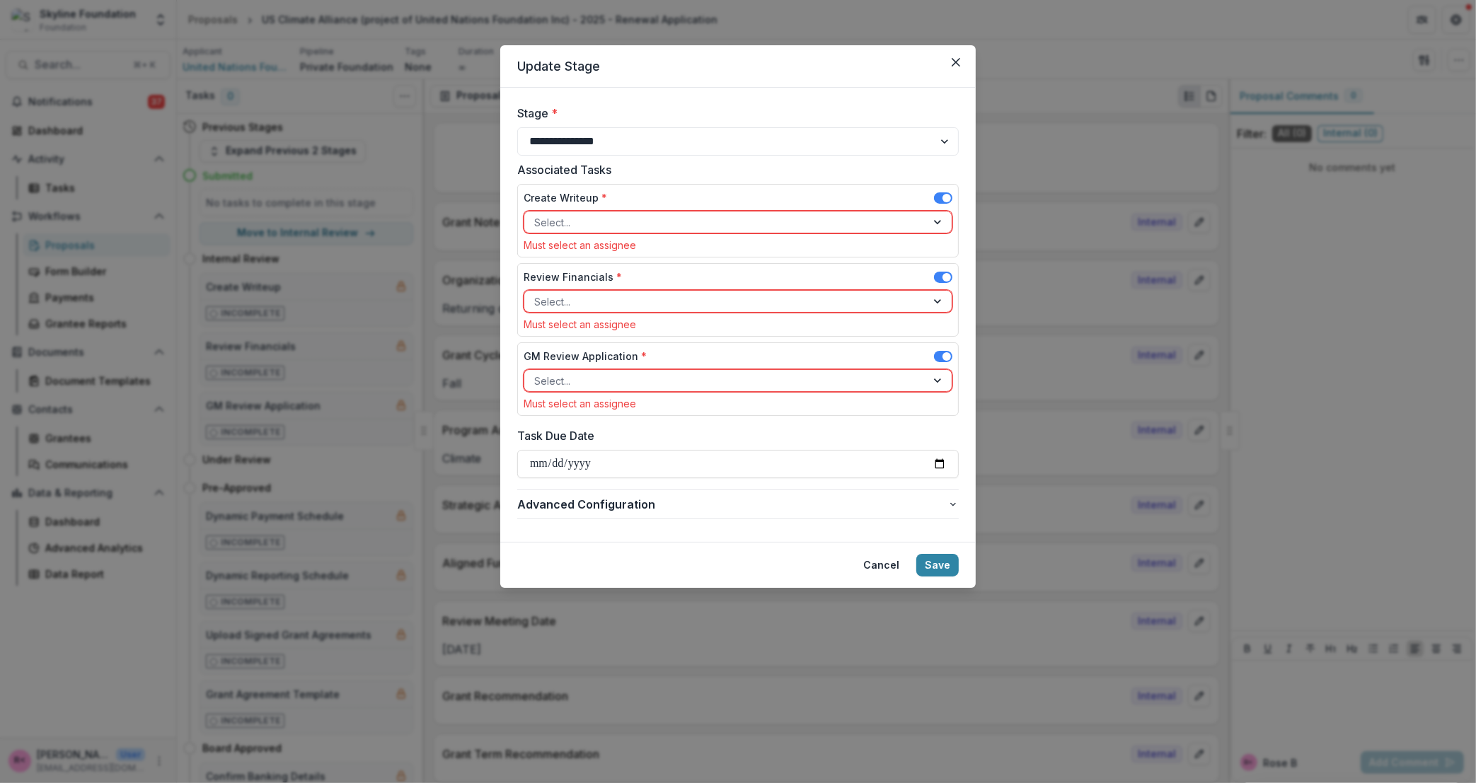
click at [938, 195] on span at bounding box center [943, 197] width 18 height 11
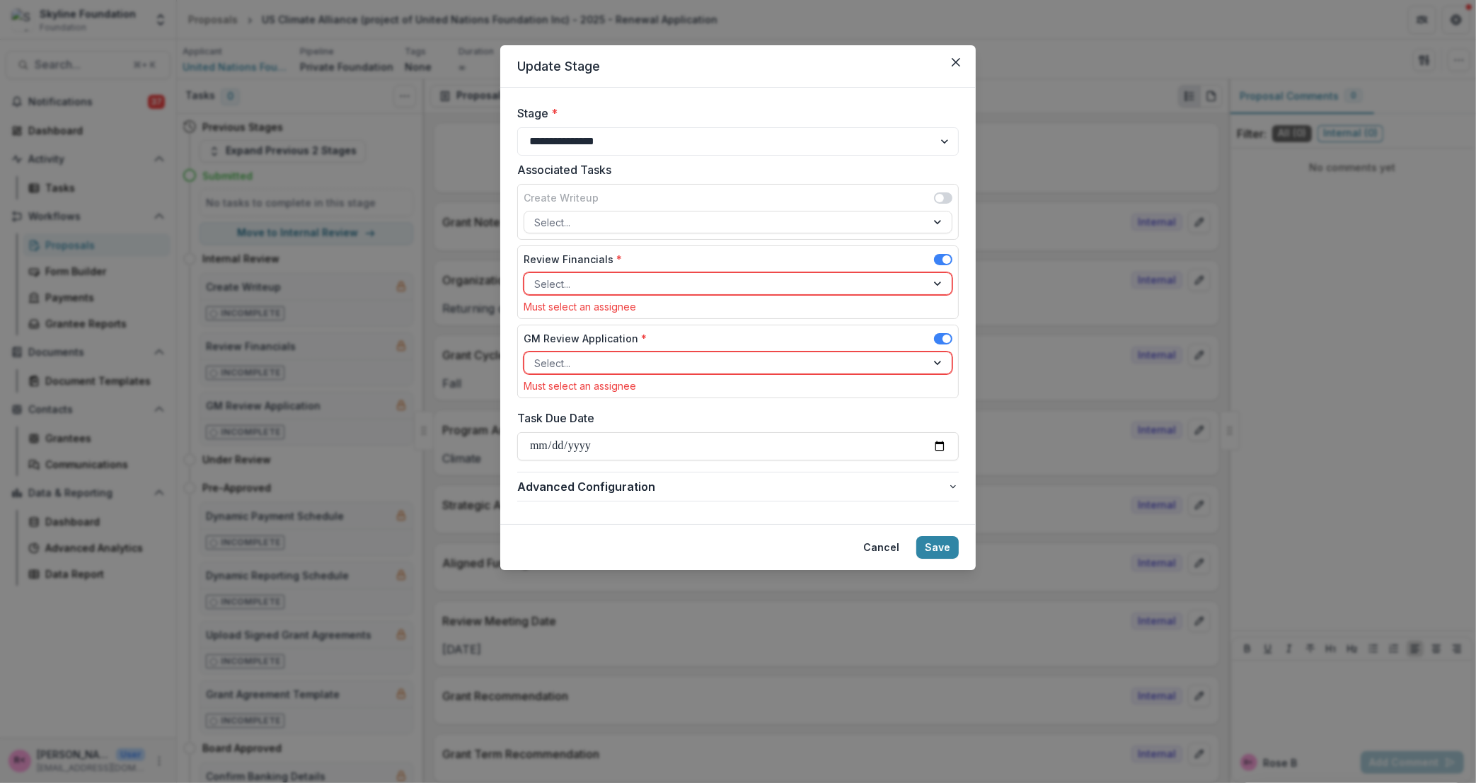
click at [937, 258] on span at bounding box center [943, 259] width 18 height 11
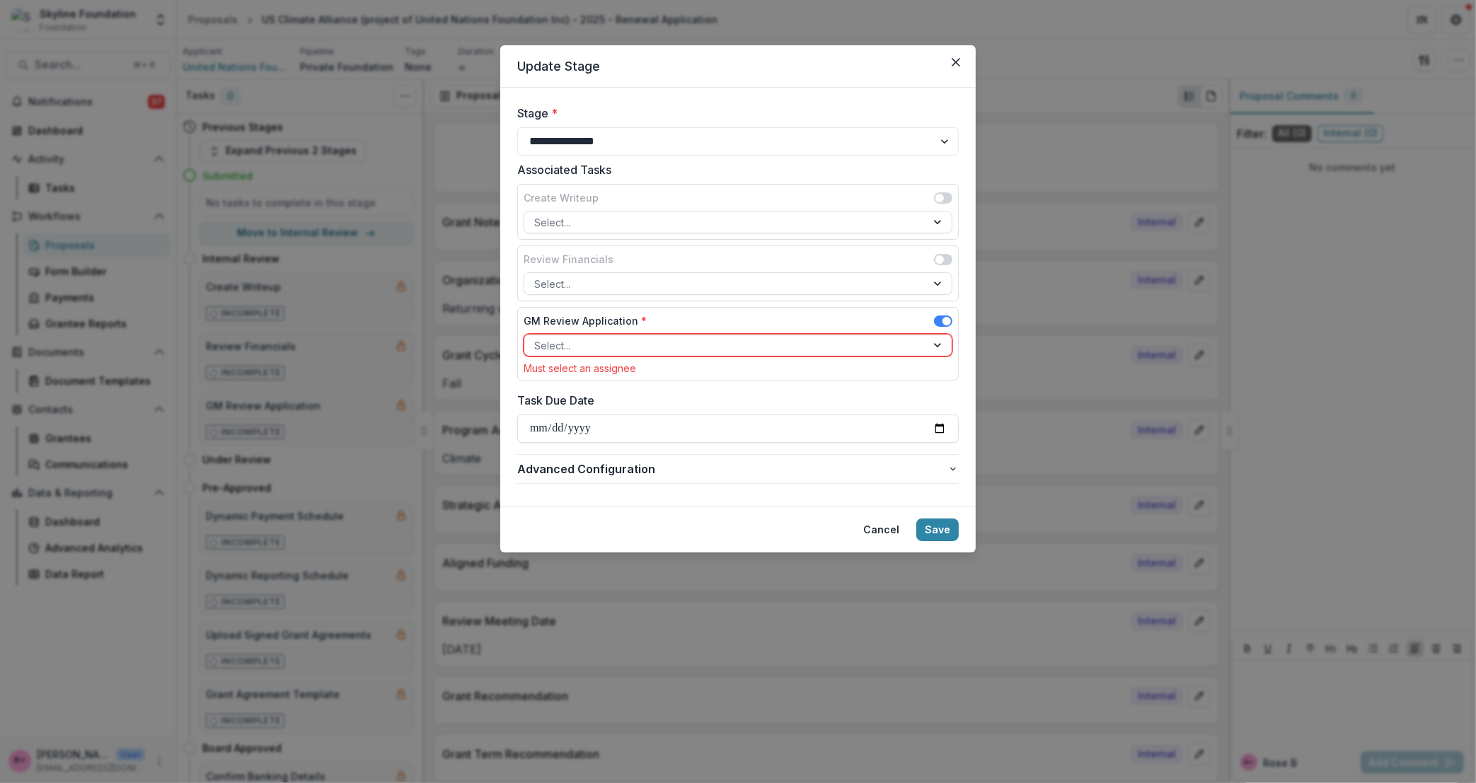
click at [887, 364] on div "Must select an assignee" at bounding box center [738, 368] width 429 height 12
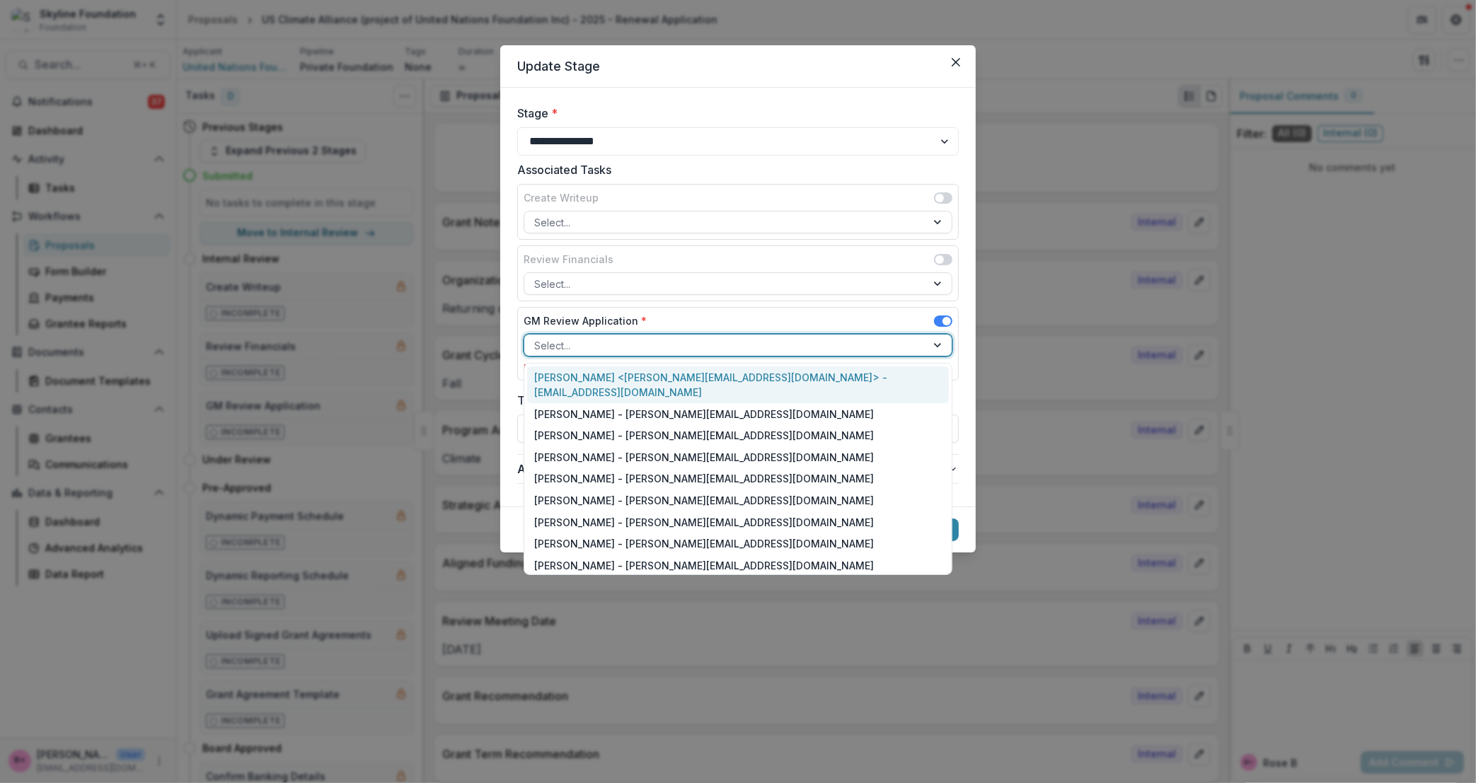
click at [873, 350] on div at bounding box center [725, 346] width 382 height 18
click at [769, 384] on div "Rose Brookhouse <rose@skylinefoundation.org> - rose@skylinefoundation.org" at bounding box center [738, 385] width 422 height 37
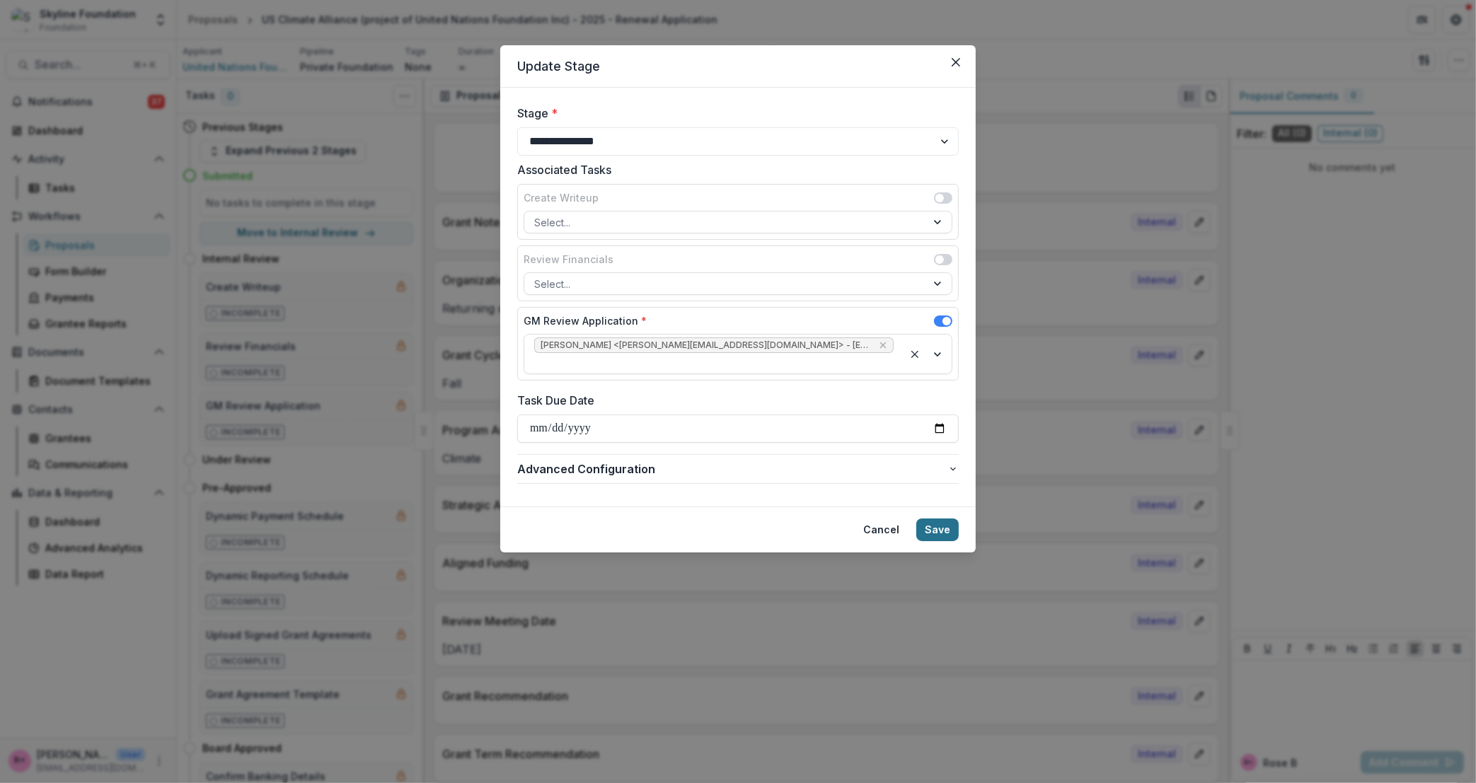
click at [929, 519] on button "Save" at bounding box center [937, 530] width 42 height 23
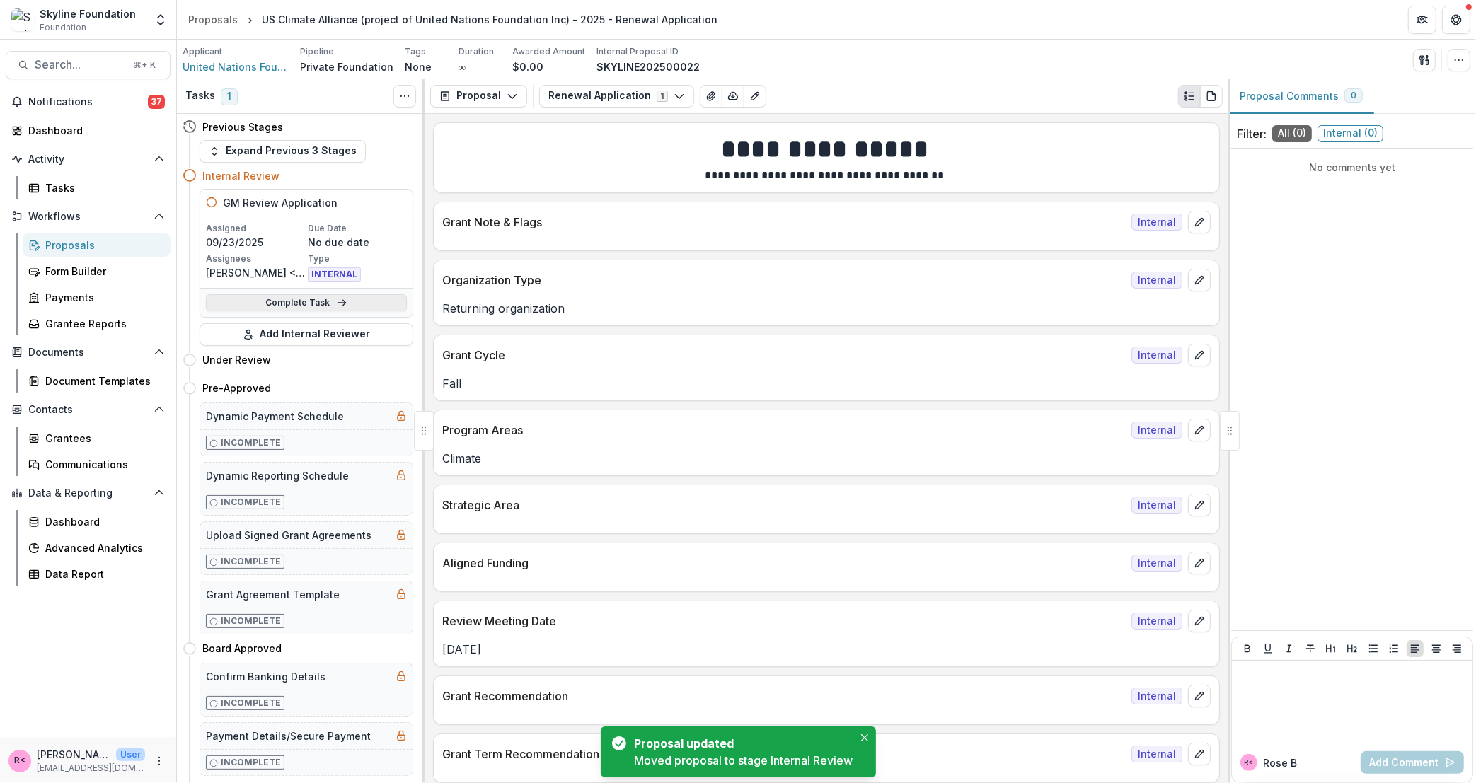
click at [284, 306] on link "Complete Task" at bounding box center [306, 302] width 201 height 17
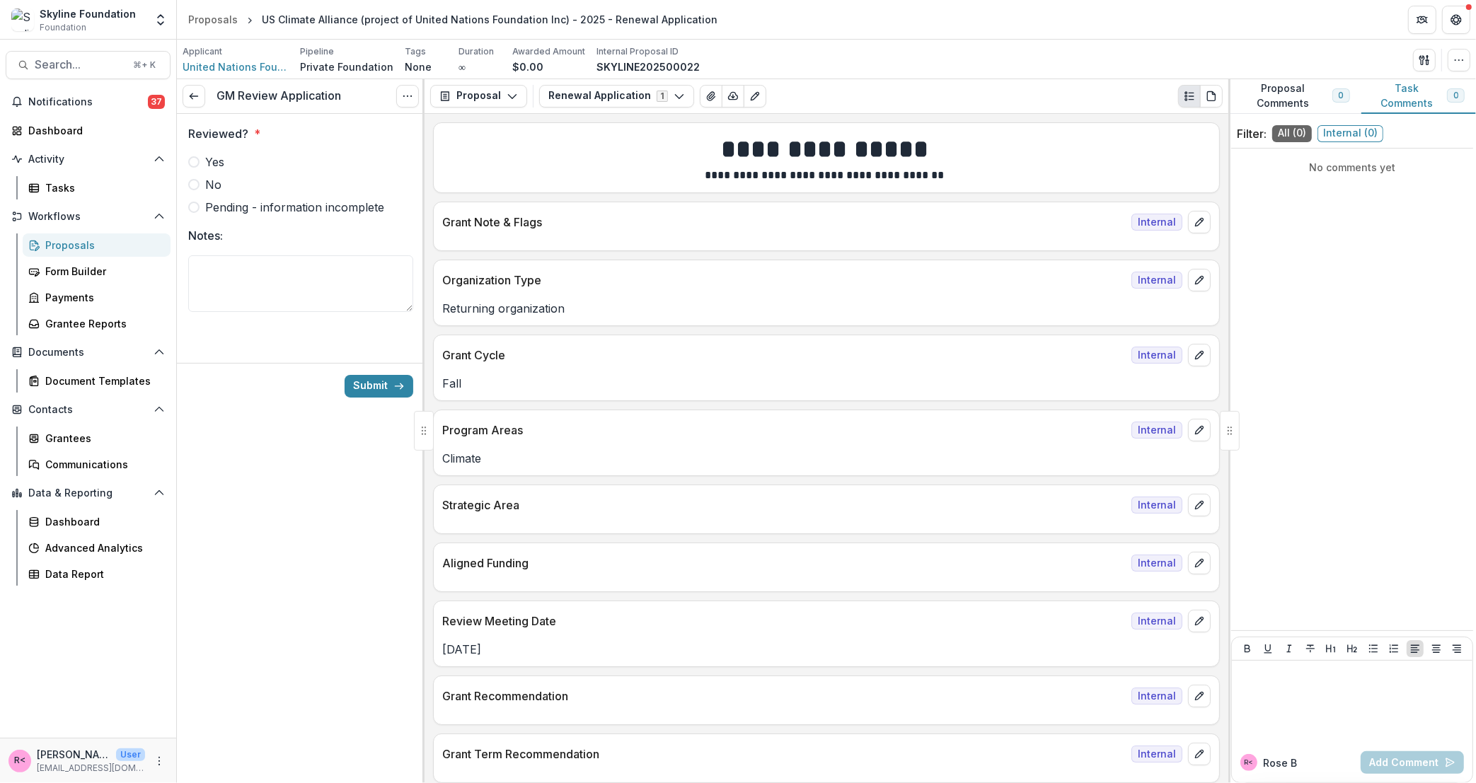
click at [213, 150] on div at bounding box center [300, 151] width 225 height 6
click at [210, 166] on span "Yes" at bounding box center [214, 162] width 19 height 17
click at [364, 378] on button "Submit" at bounding box center [379, 386] width 69 height 23
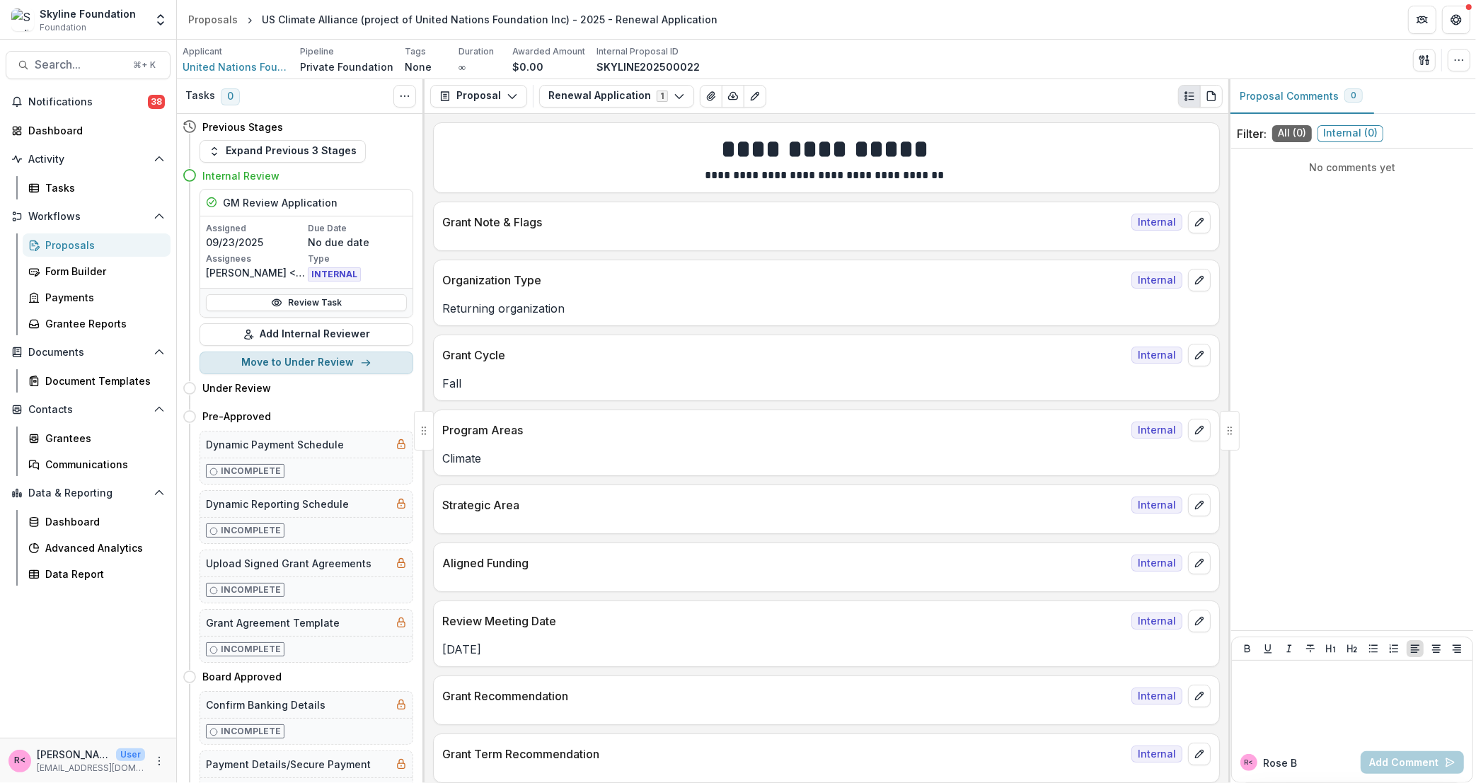
click at [319, 360] on button "Move to Under Review" at bounding box center [307, 363] width 214 height 23
select select "**********"
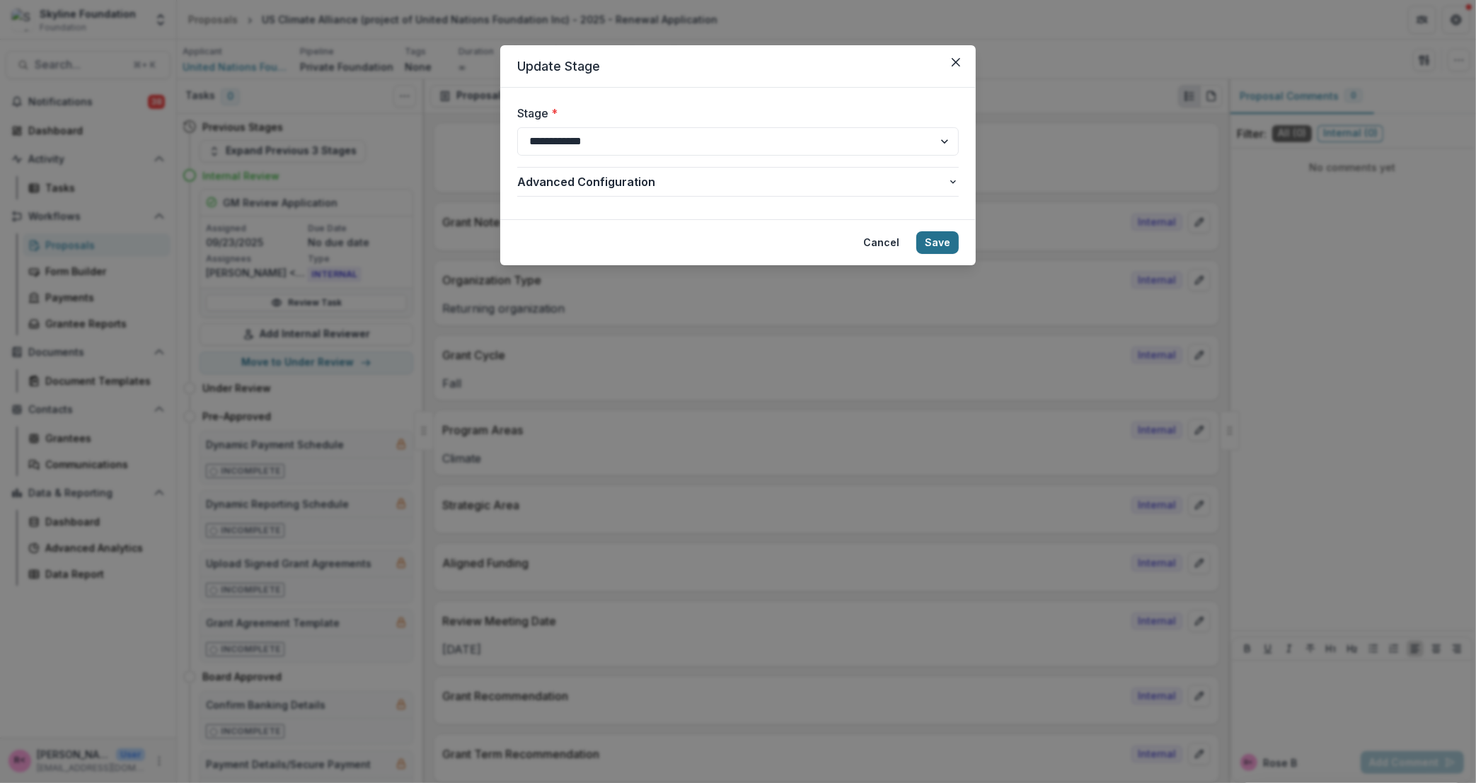
click at [949, 251] on button "Save" at bounding box center [937, 242] width 42 height 23
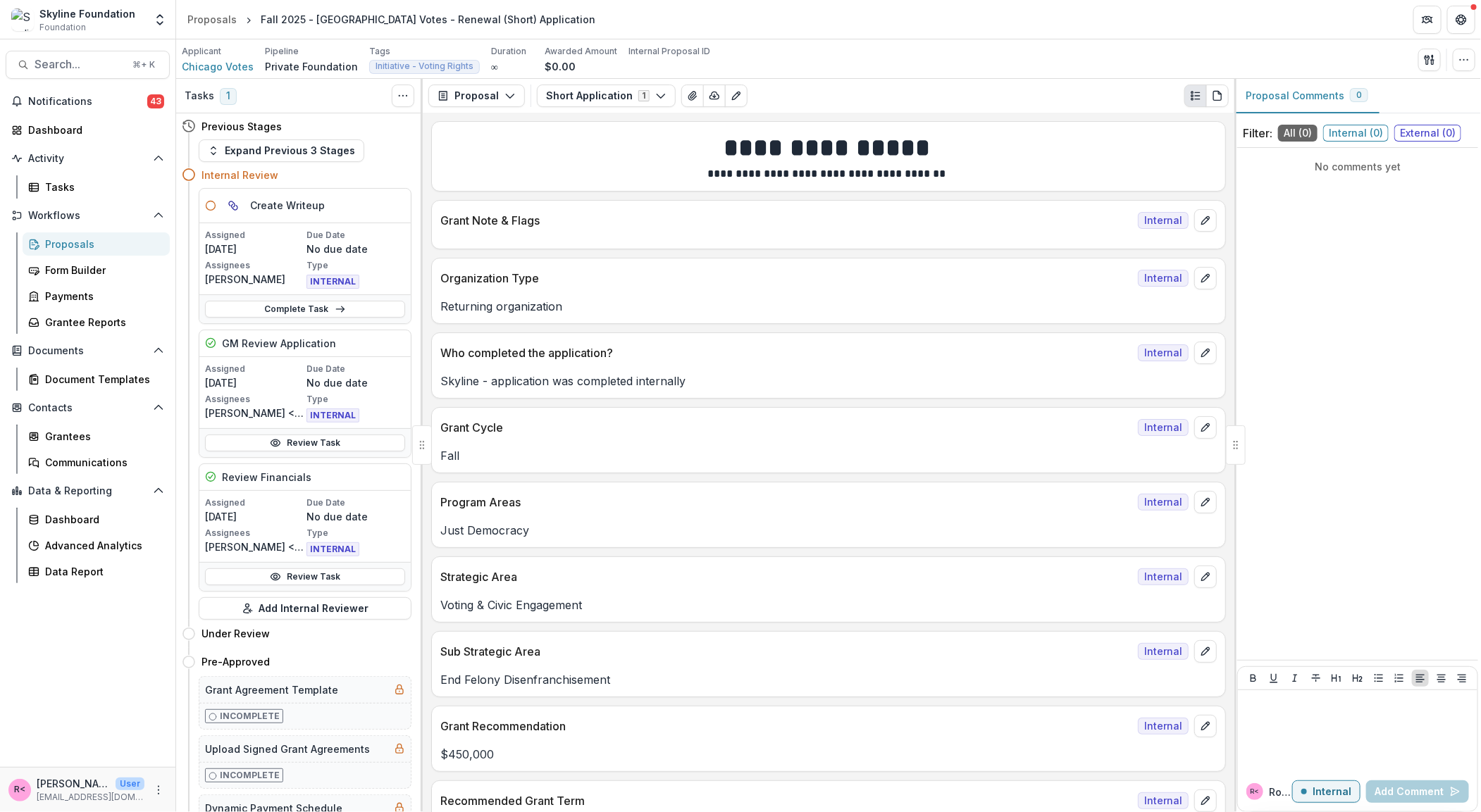
click at [321, 319] on div "Complete Task" at bounding box center [305, 308] width 211 height 29
click at [314, 313] on link "Complete Task" at bounding box center [305, 308] width 200 height 17
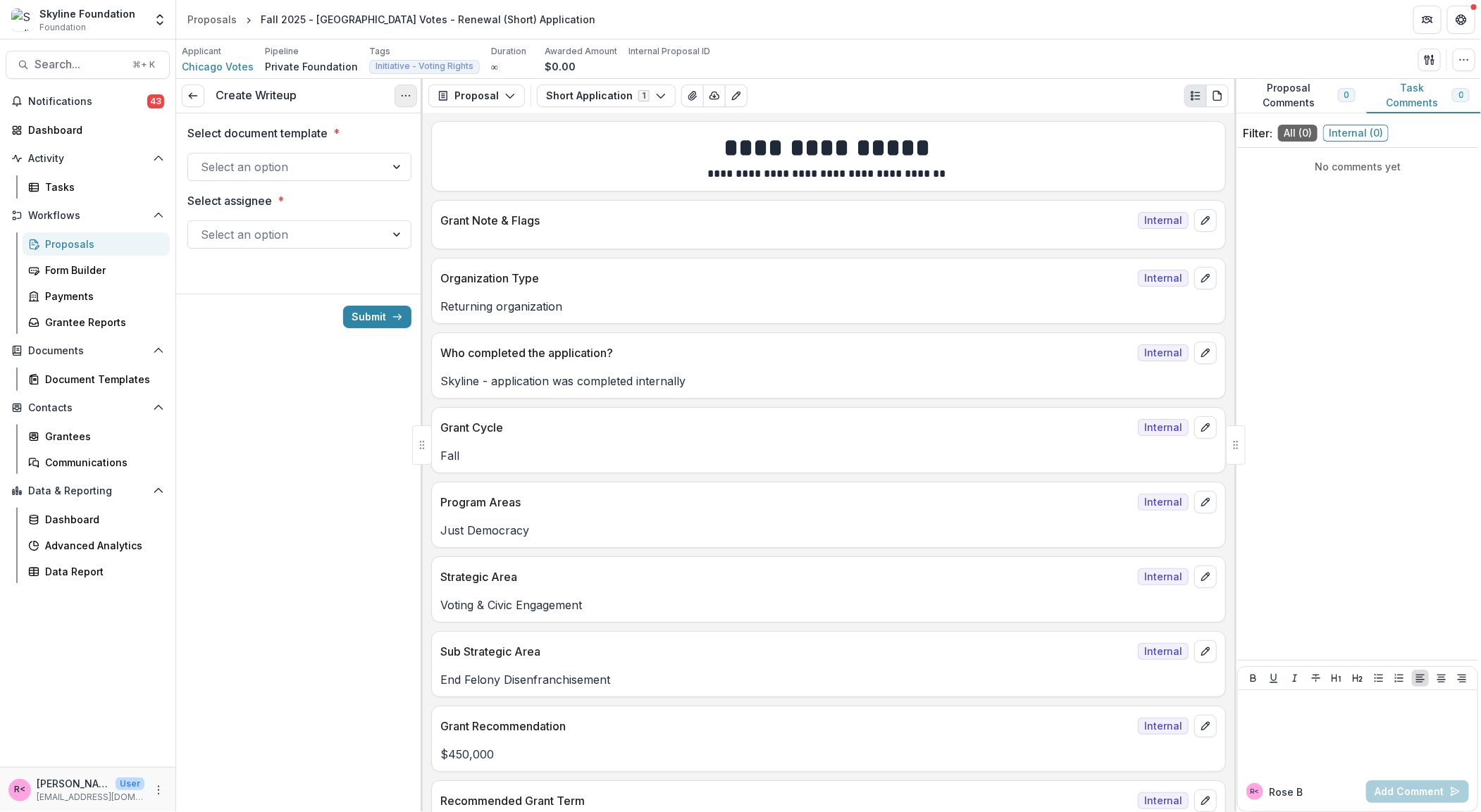
click at [409, 98] on icon "Options" at bounding box center [405, 96] width 11 height 11
click at [377, 158] on button "Cancel Task" at bounding box center [338, 156] width 150 height 23
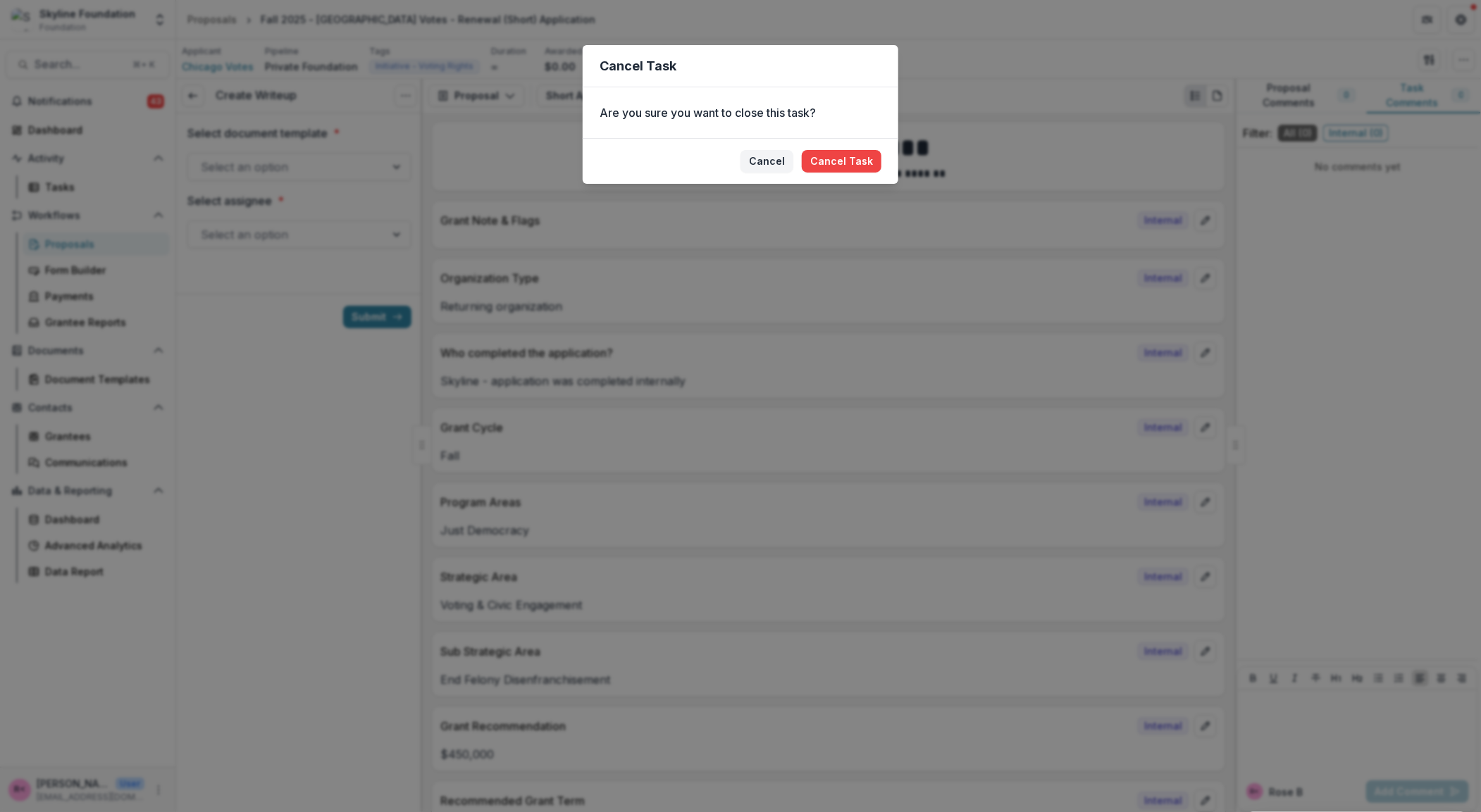
click at [828, 145] on footer "[PERSON_NAME] Task" at bounding box center [740, 161] width 316 height 46
click at [838, 160] on button "Cancel Task" at bounding box center [841, 161] width 80 height 23
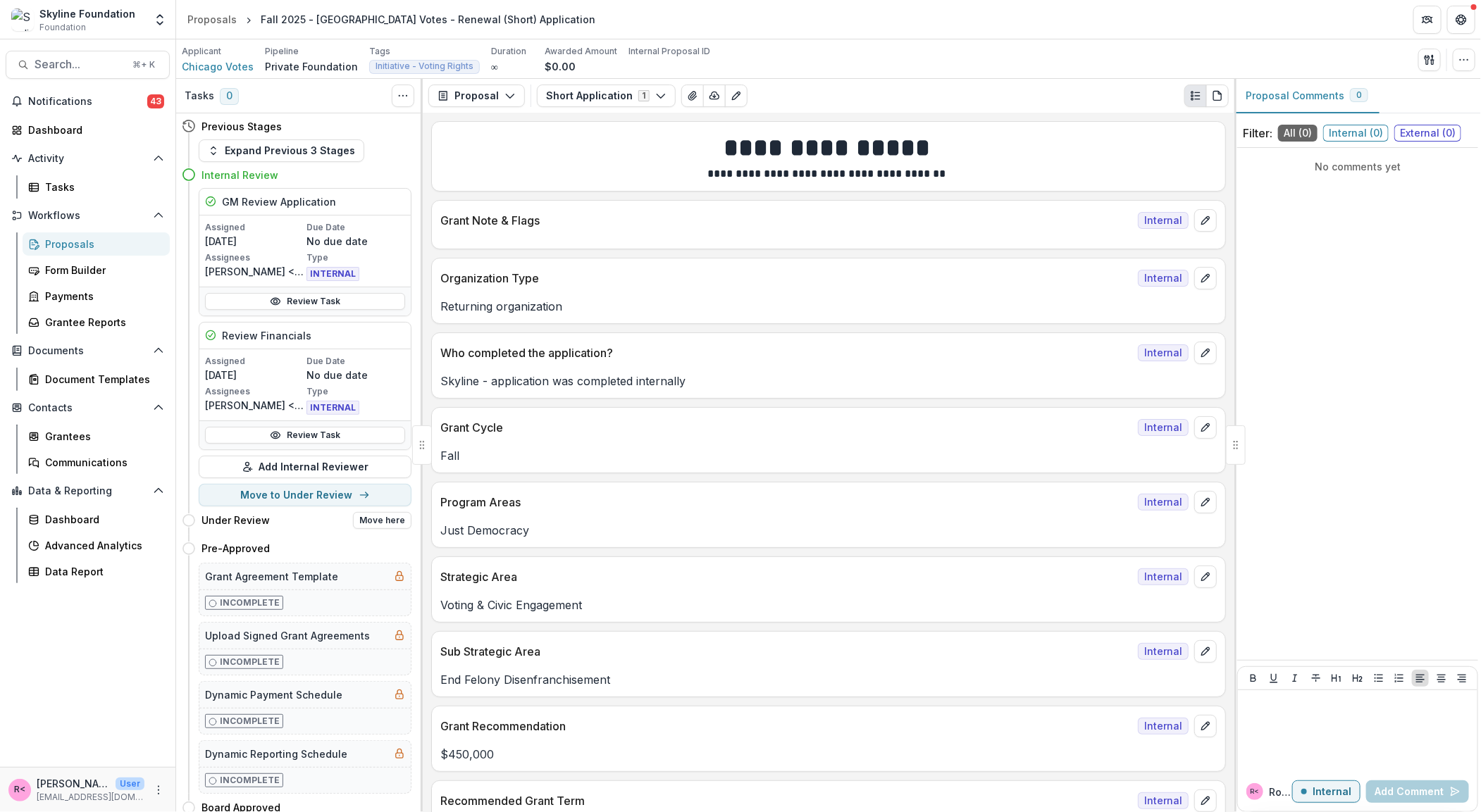
scroll to position [53, 0]
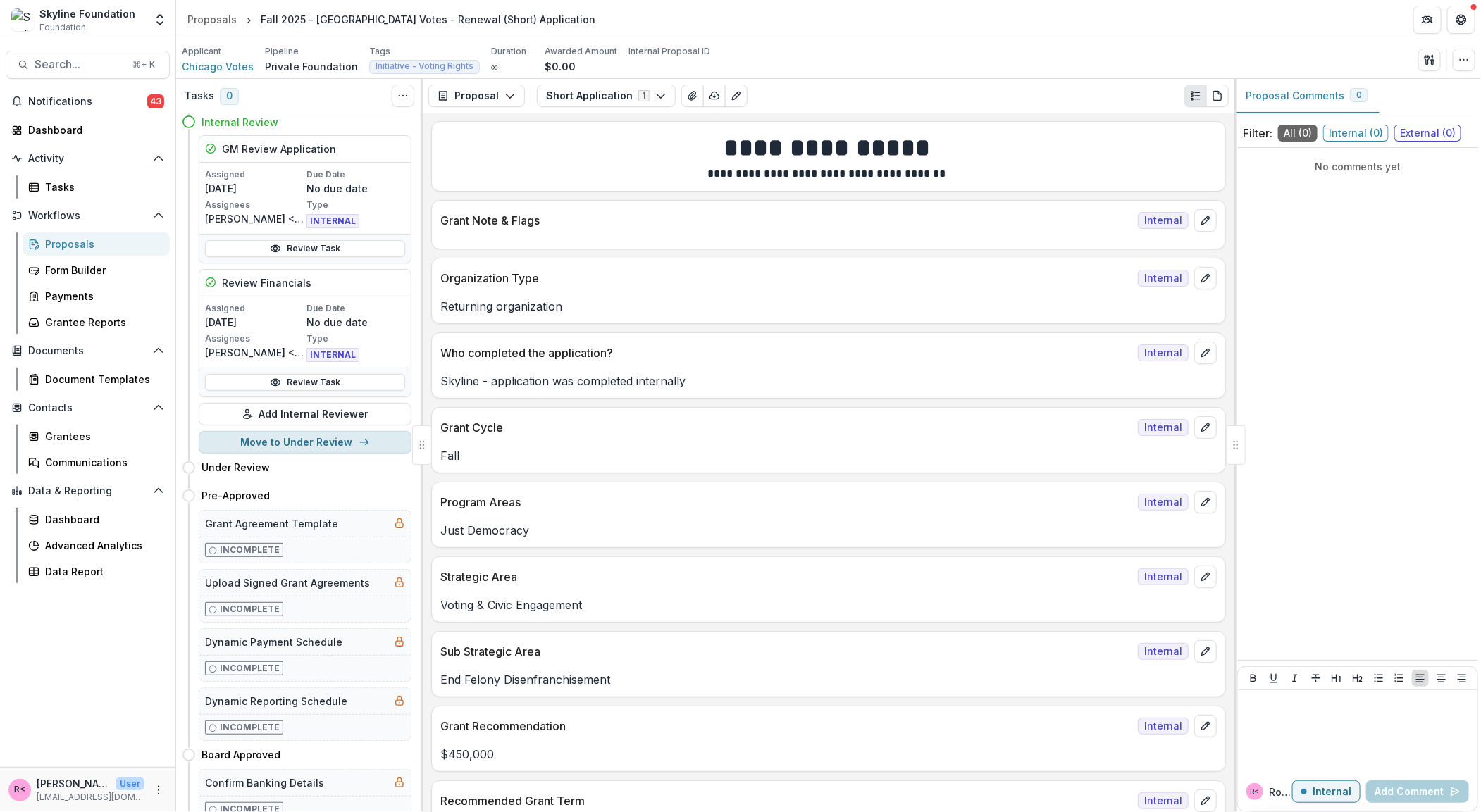
click at [331, 443] on button "Move to Under Review" at bounding box center [306, 442] width 213 height 23
select select "**********"
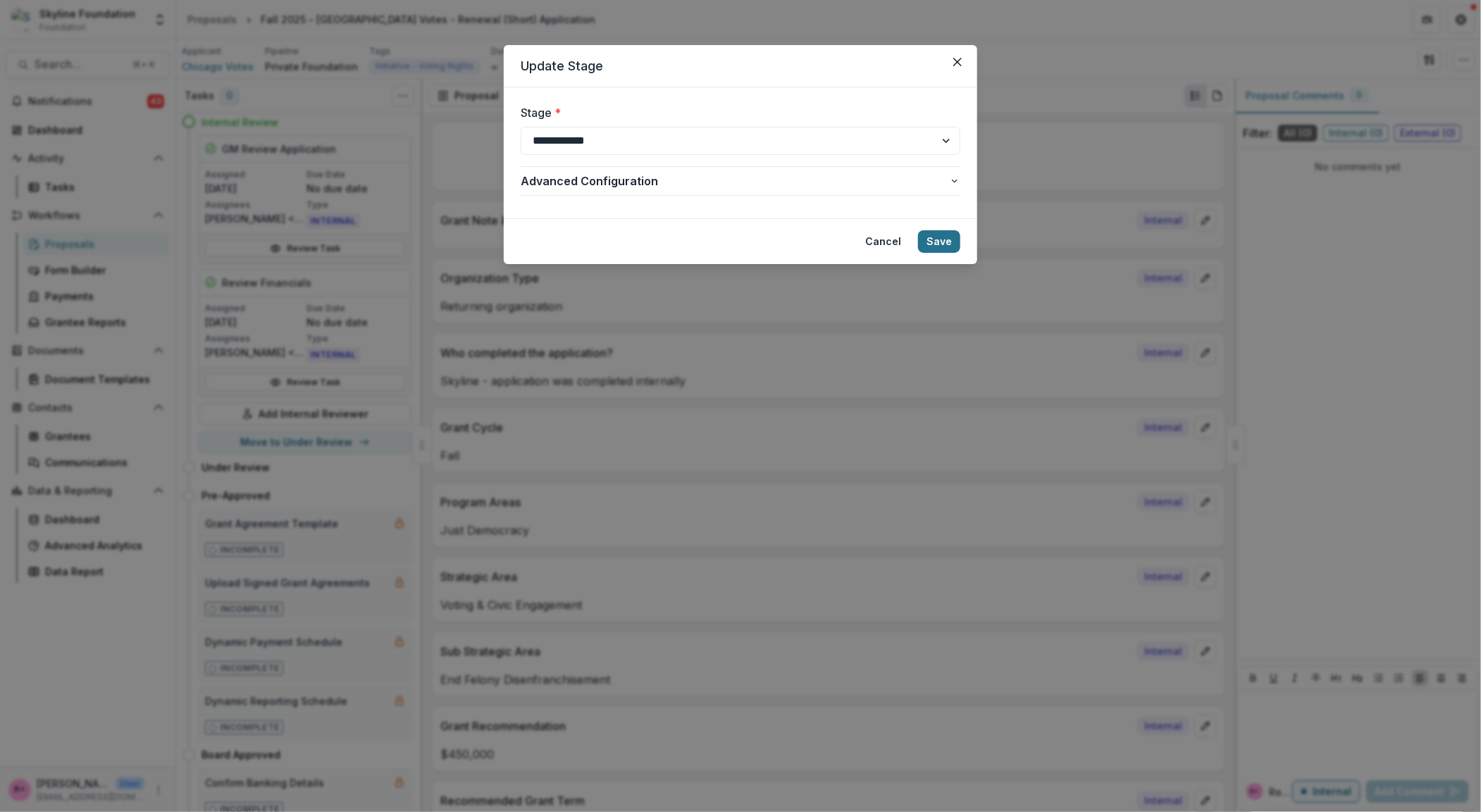
click at [939, 242] on button "Save" at bounding box center [939, 241] width 42 height 23
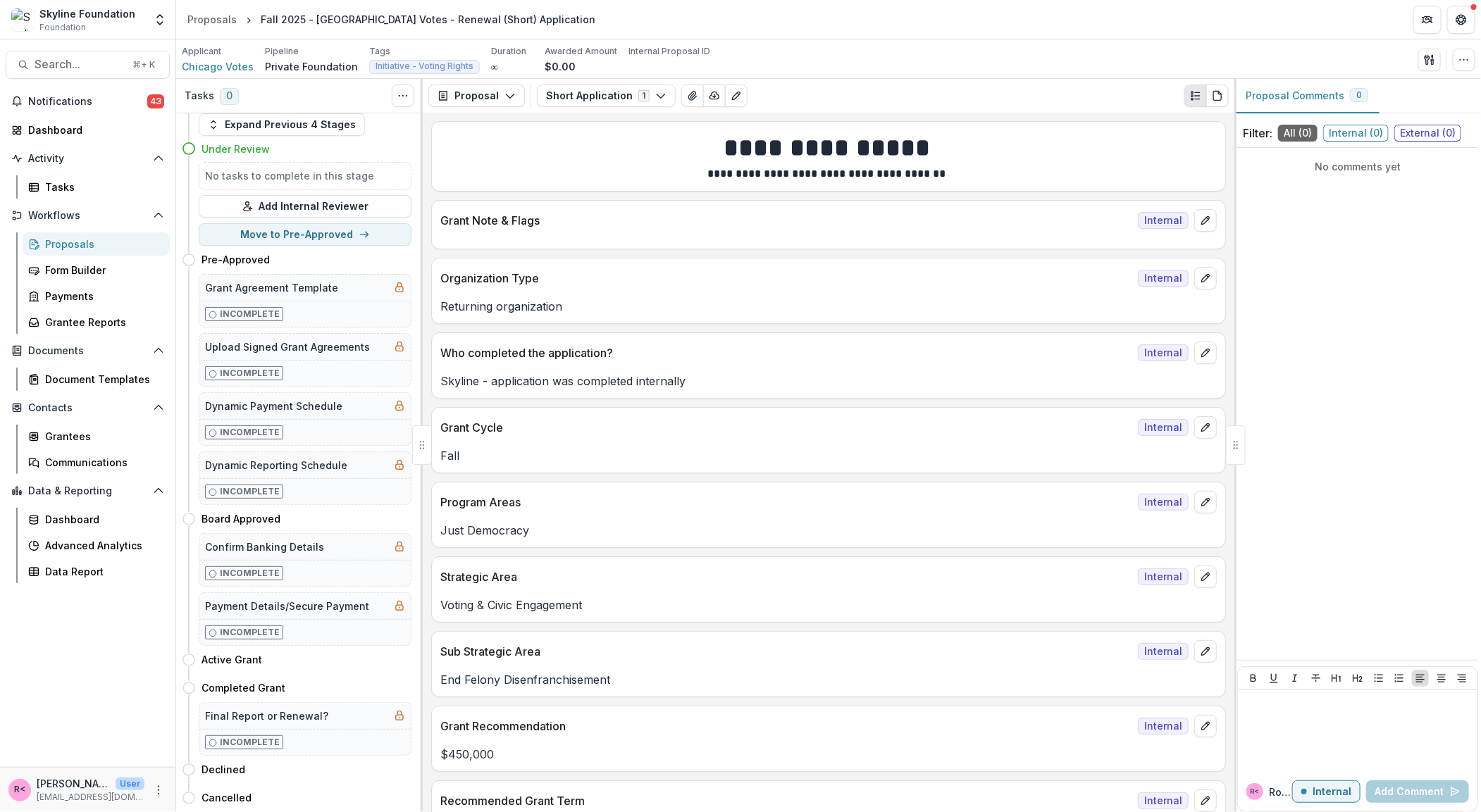
scroll to position [0, 0]
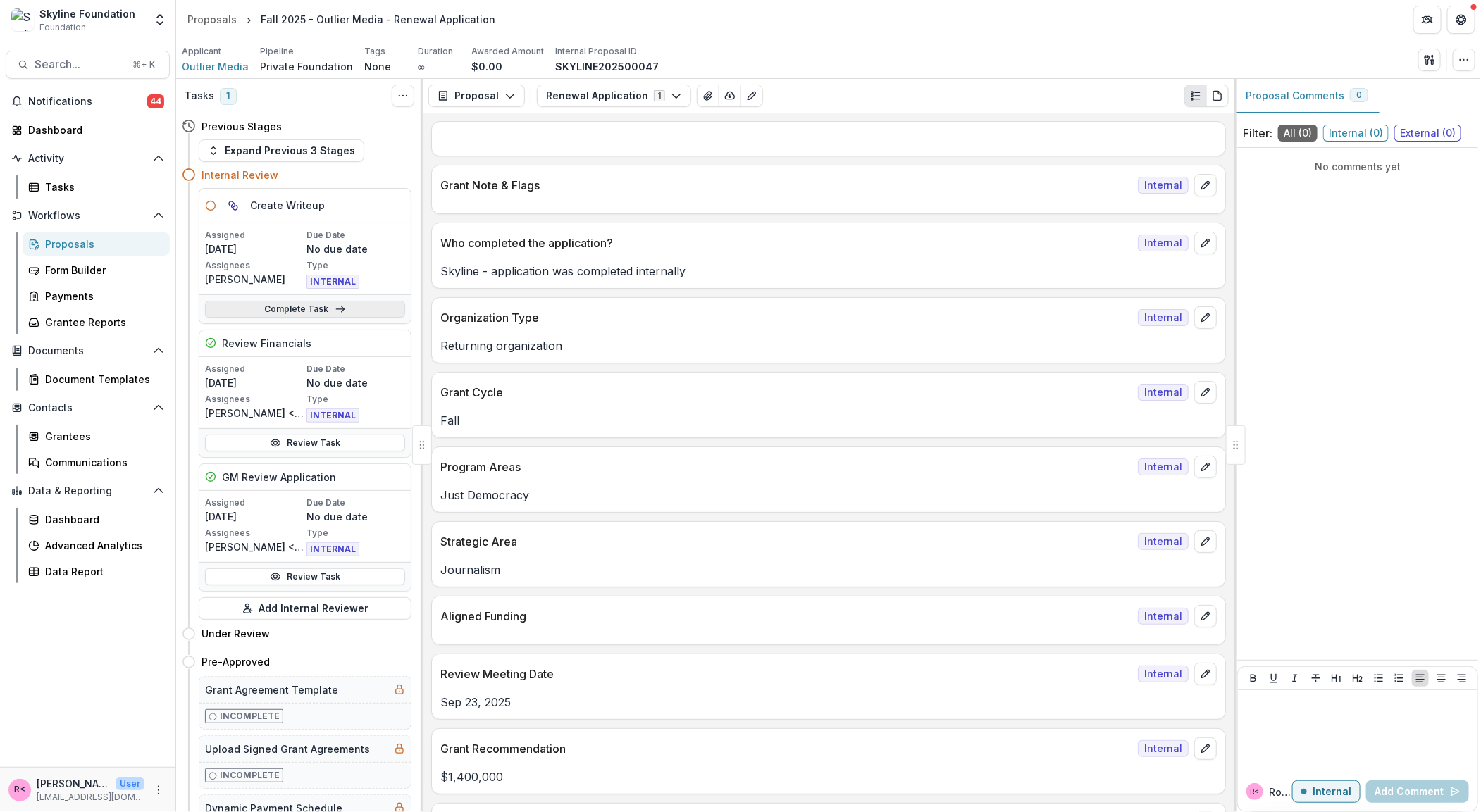
click at [363, 309] on link "Complete Task" at bounding box center [305, 308] width 200 height 17
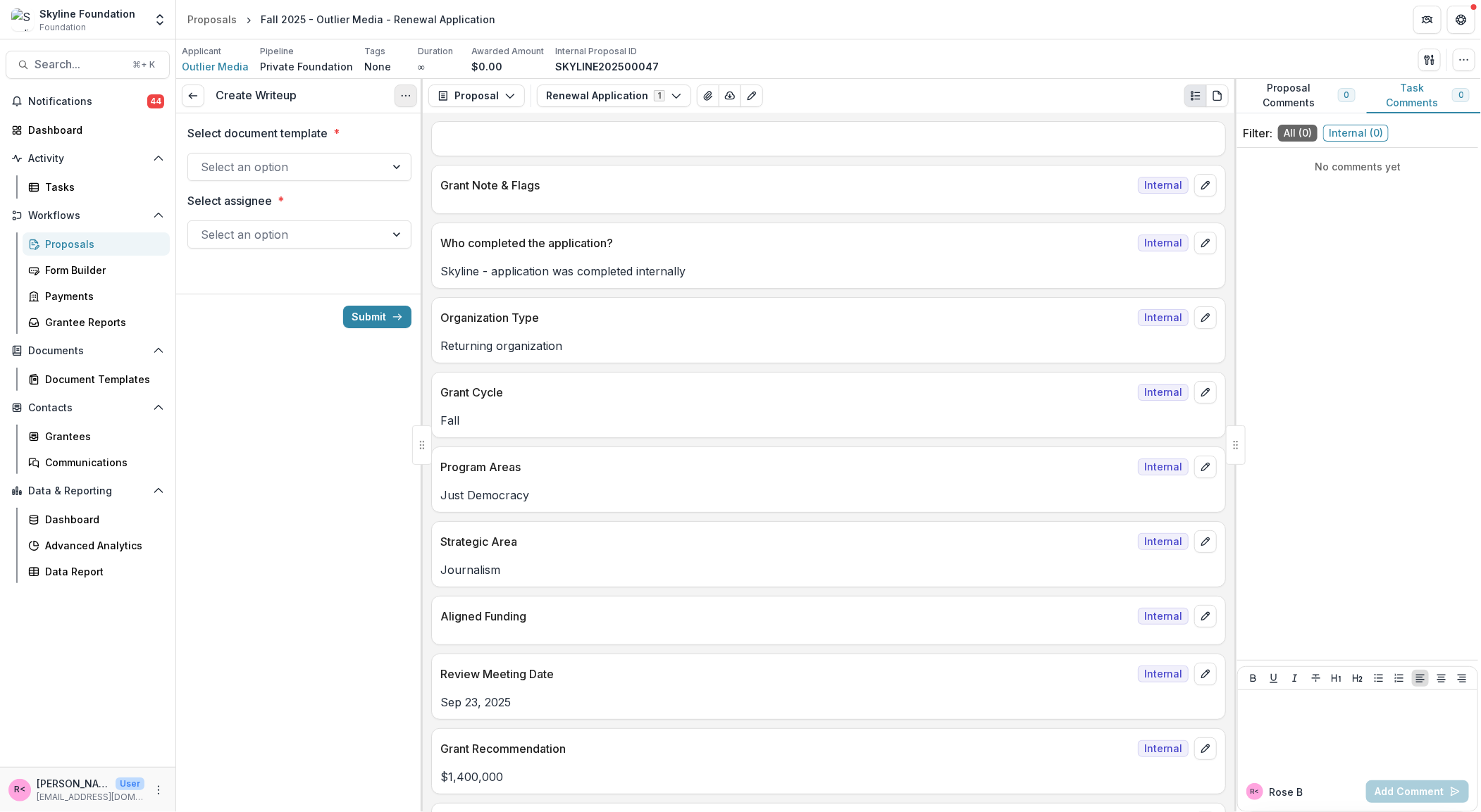
click at [402, 96] on icon "Options" at bounding box center [405, 96] width 11 height 11
click at [380, 155] on button "Cancel Task" at bounding box center [338, 156] width 150 height 23
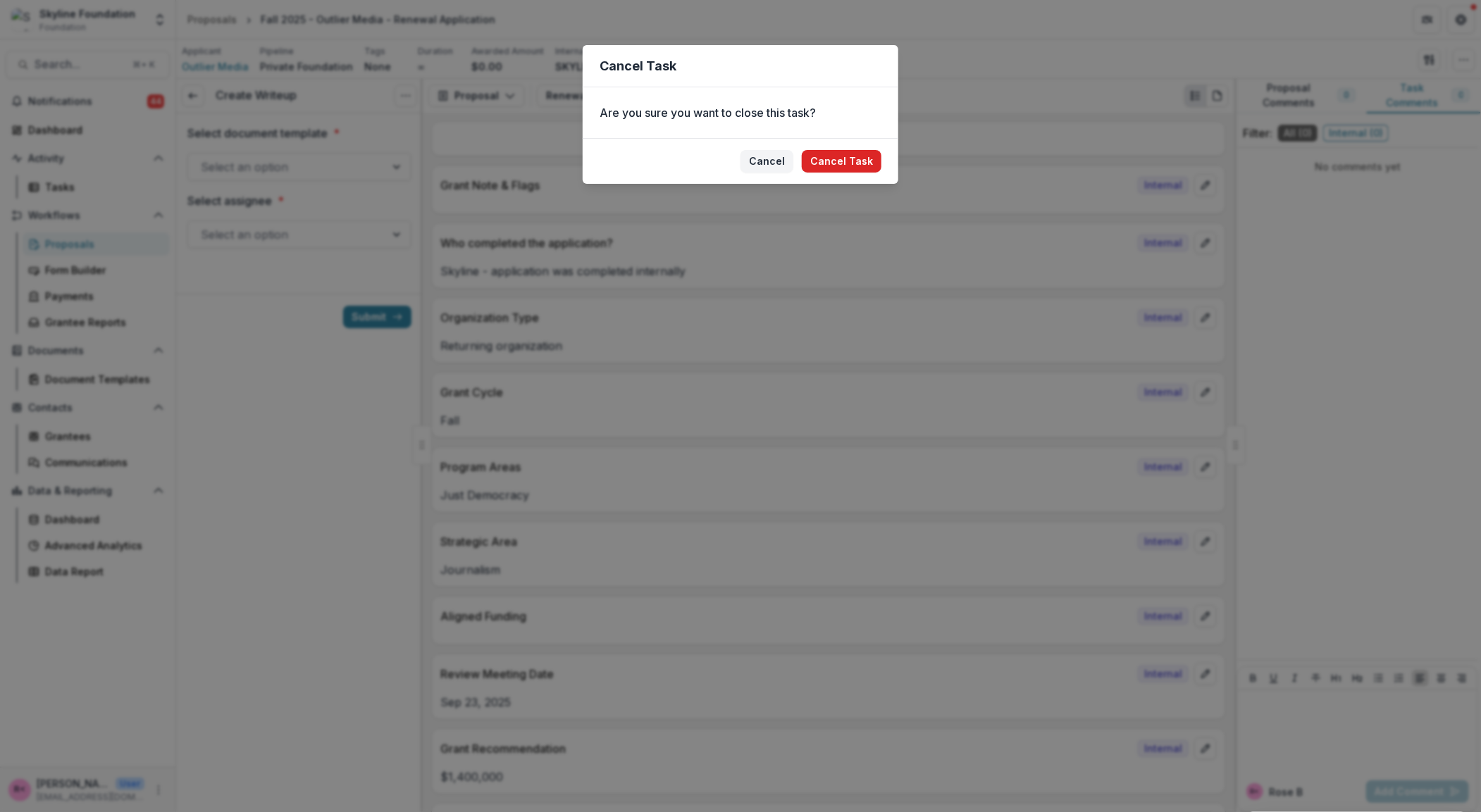
click at [849, 160] on button "Cancel Task" at bounding box center [841, 161] width 80 height 23
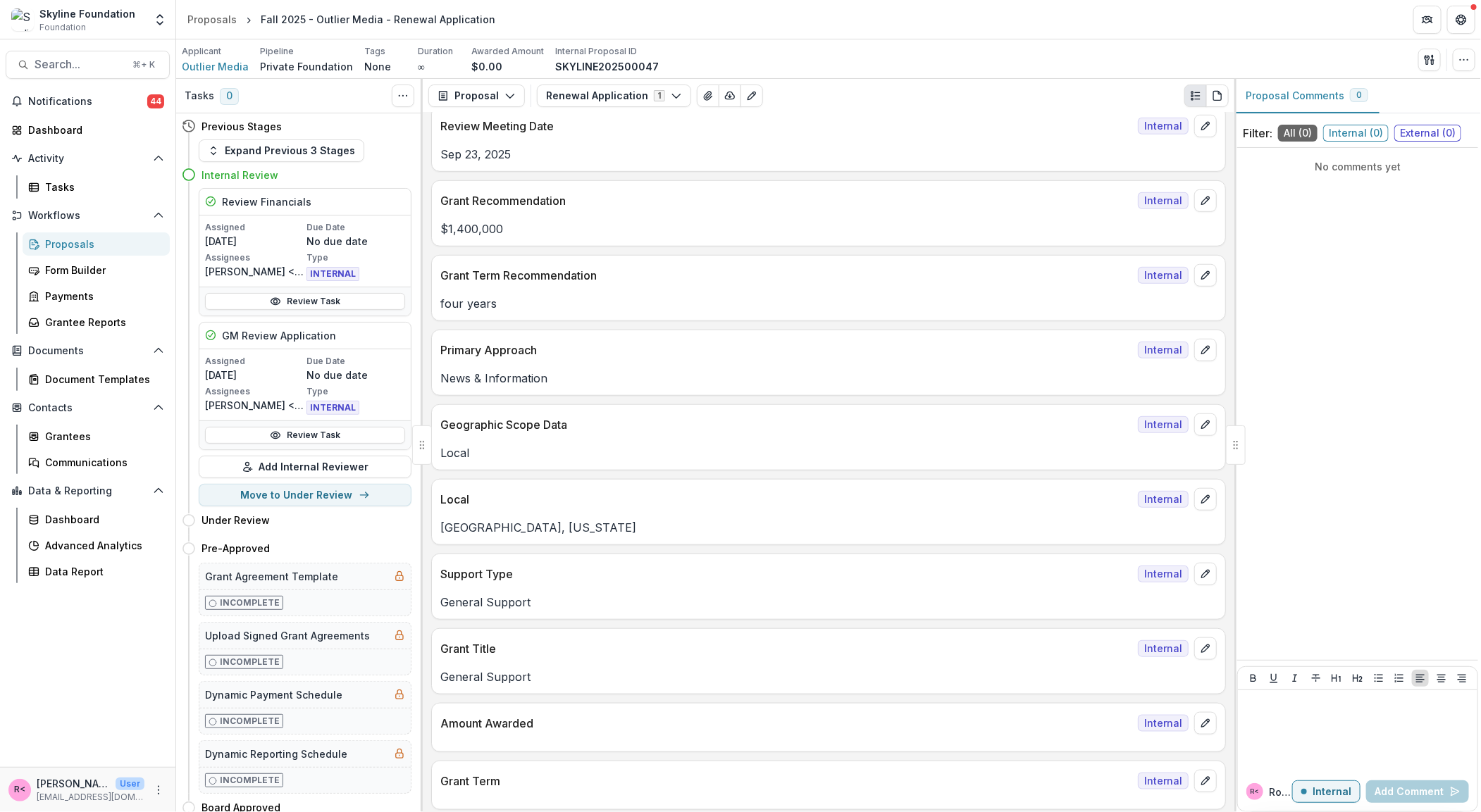
scroll to position [505, 0]
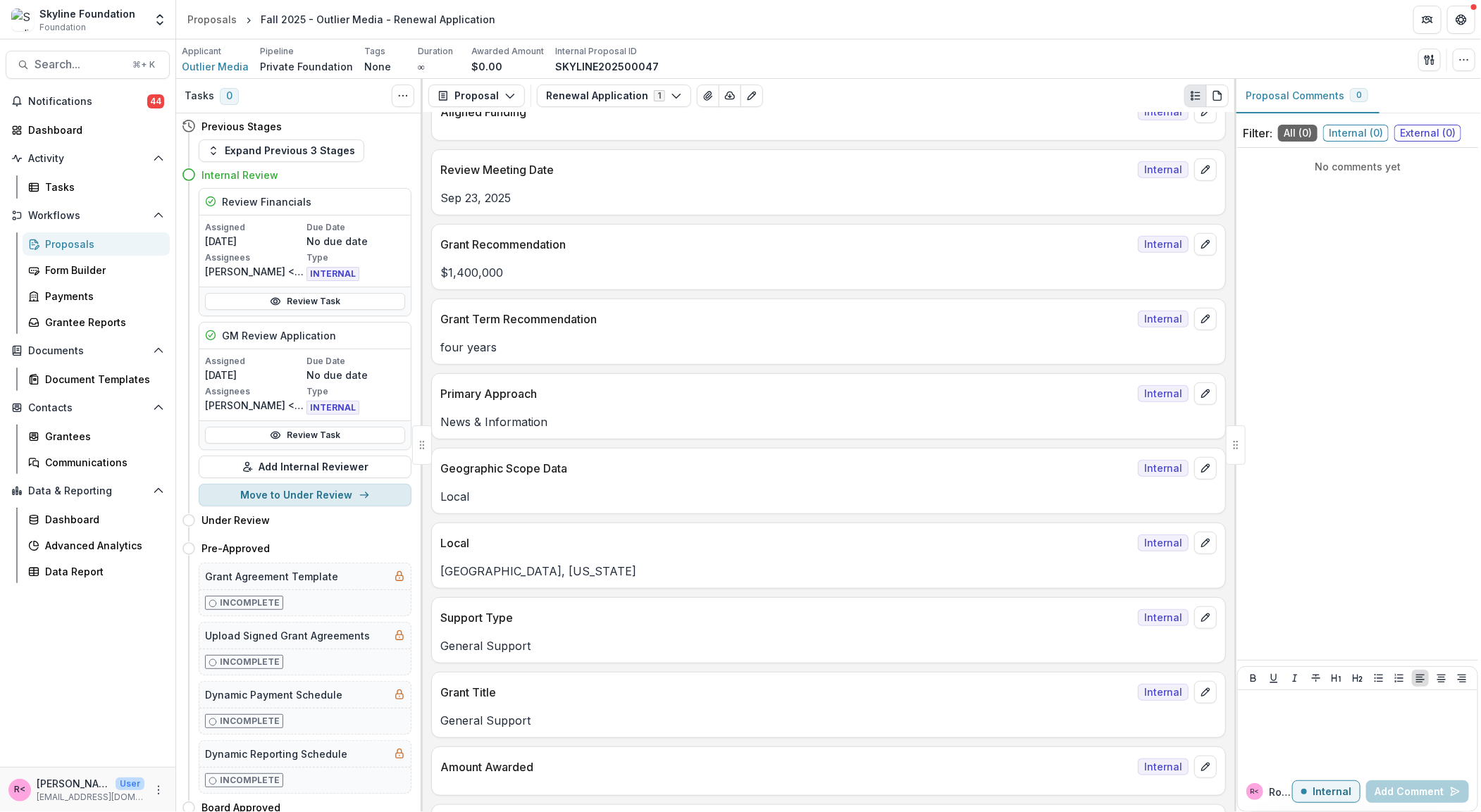
click at [305, 500] on button "Move to Under Review" at bounding box center [306, 495] width 213 height 23
select select "**********"
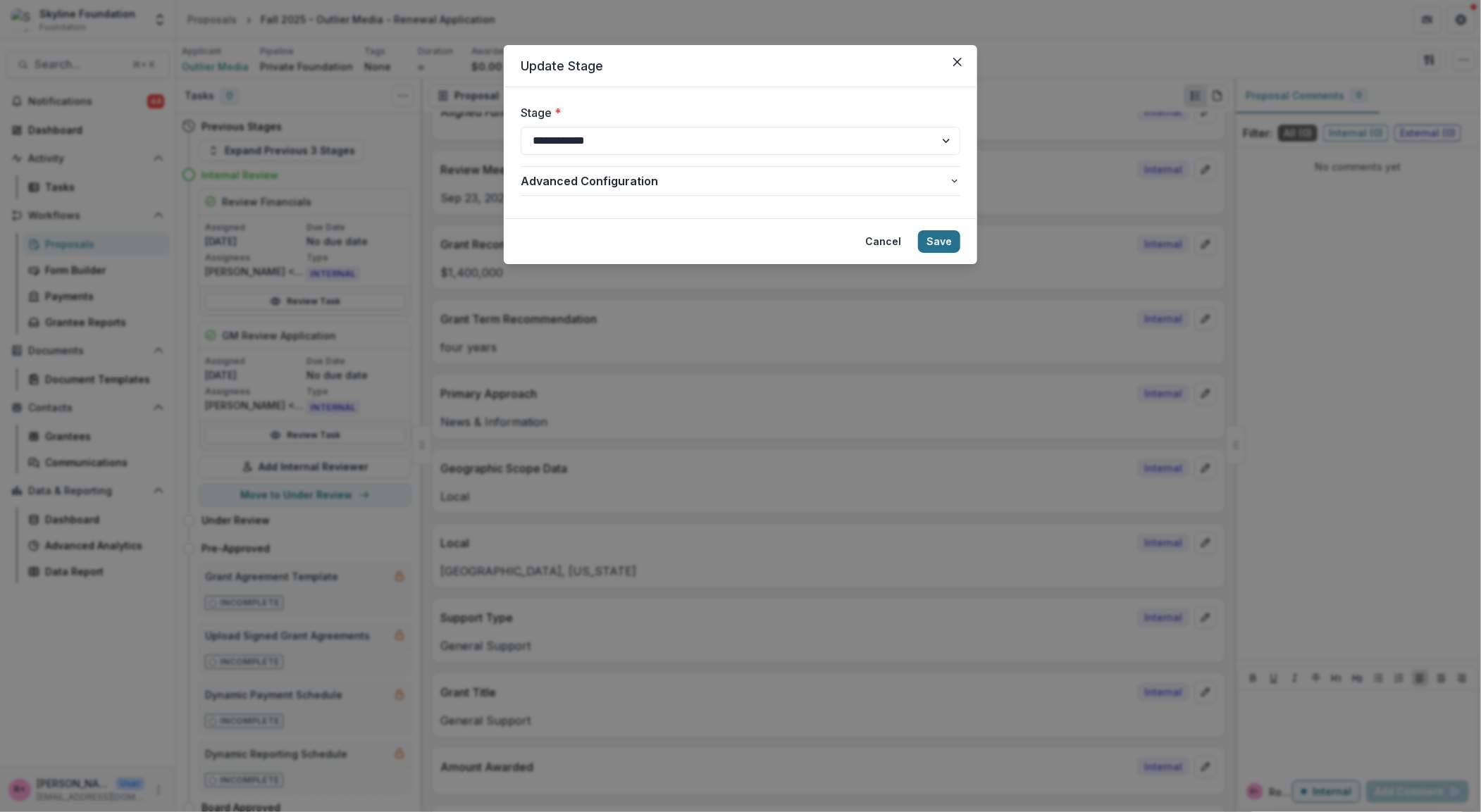
click at [938, 242] on button "Save" at bounding box center [939, 241] width 42 height 23
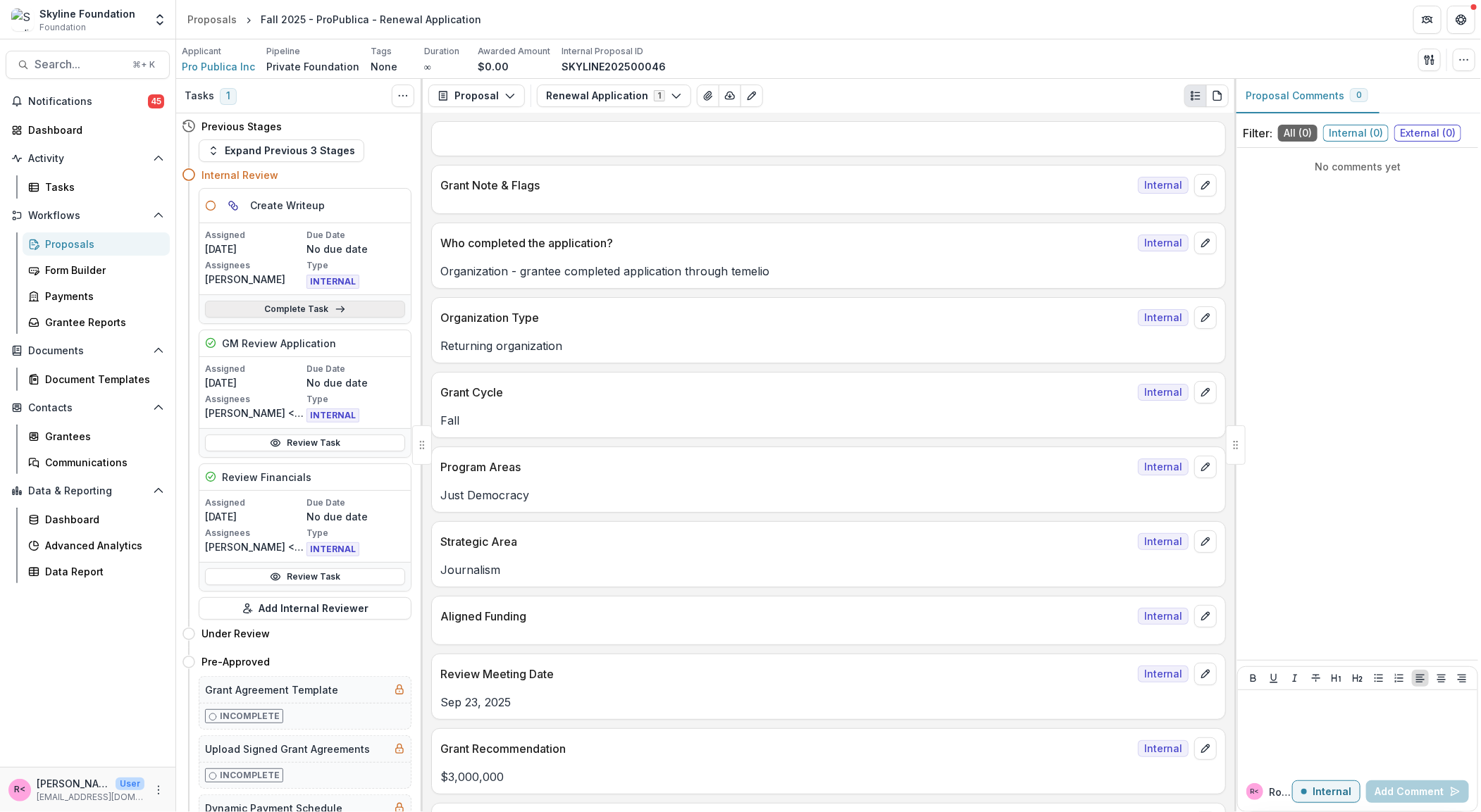
click at [322, 312] on link "Complete Task" at bounding box center [305, 308] width 200 height 17
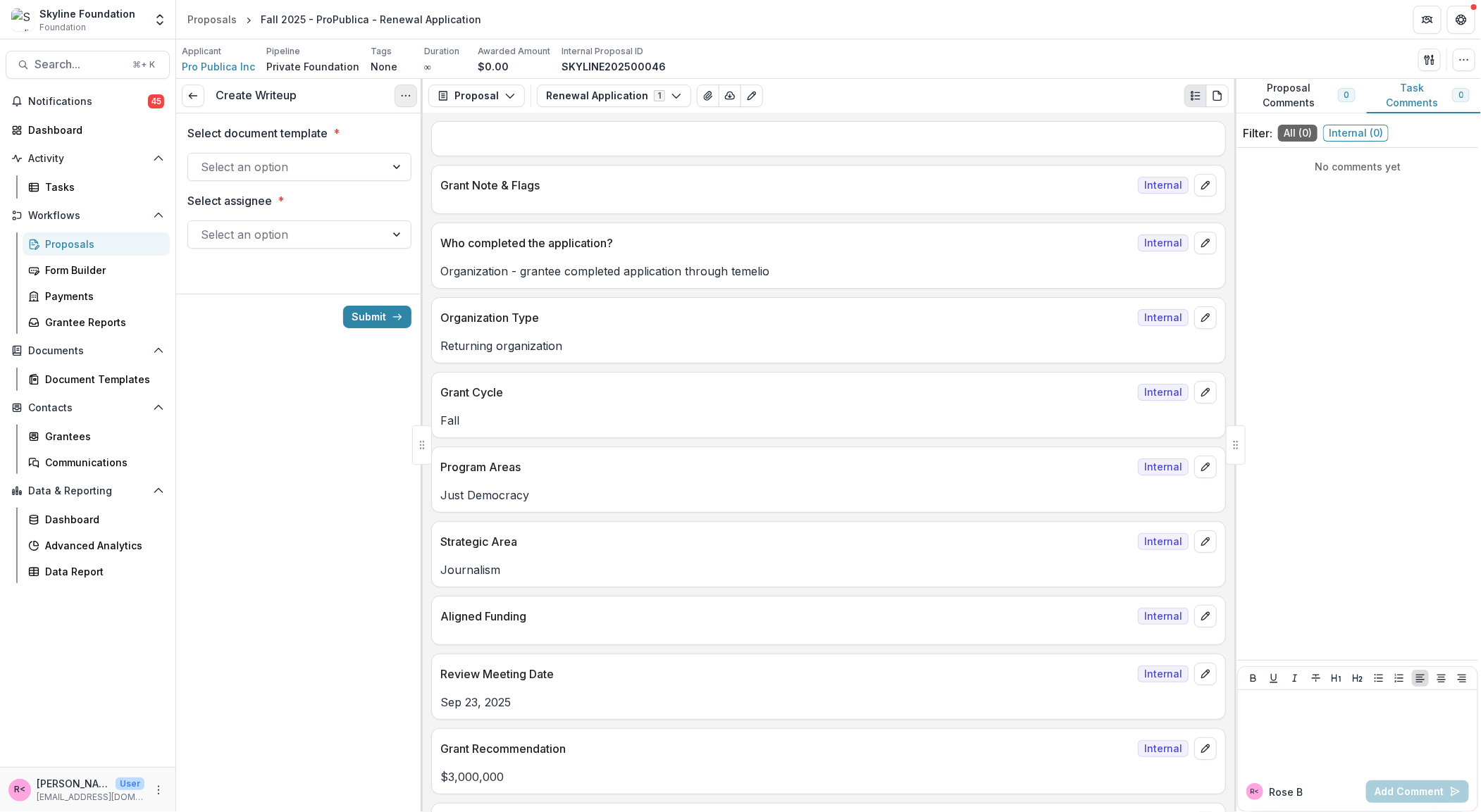
click at [403, 99] on icon "Options" at bounding box center [405, 96] width 11 height 11
click at [350, 153] on button "Cancel Task" at bounding box center [338, 156] width 150 height 23
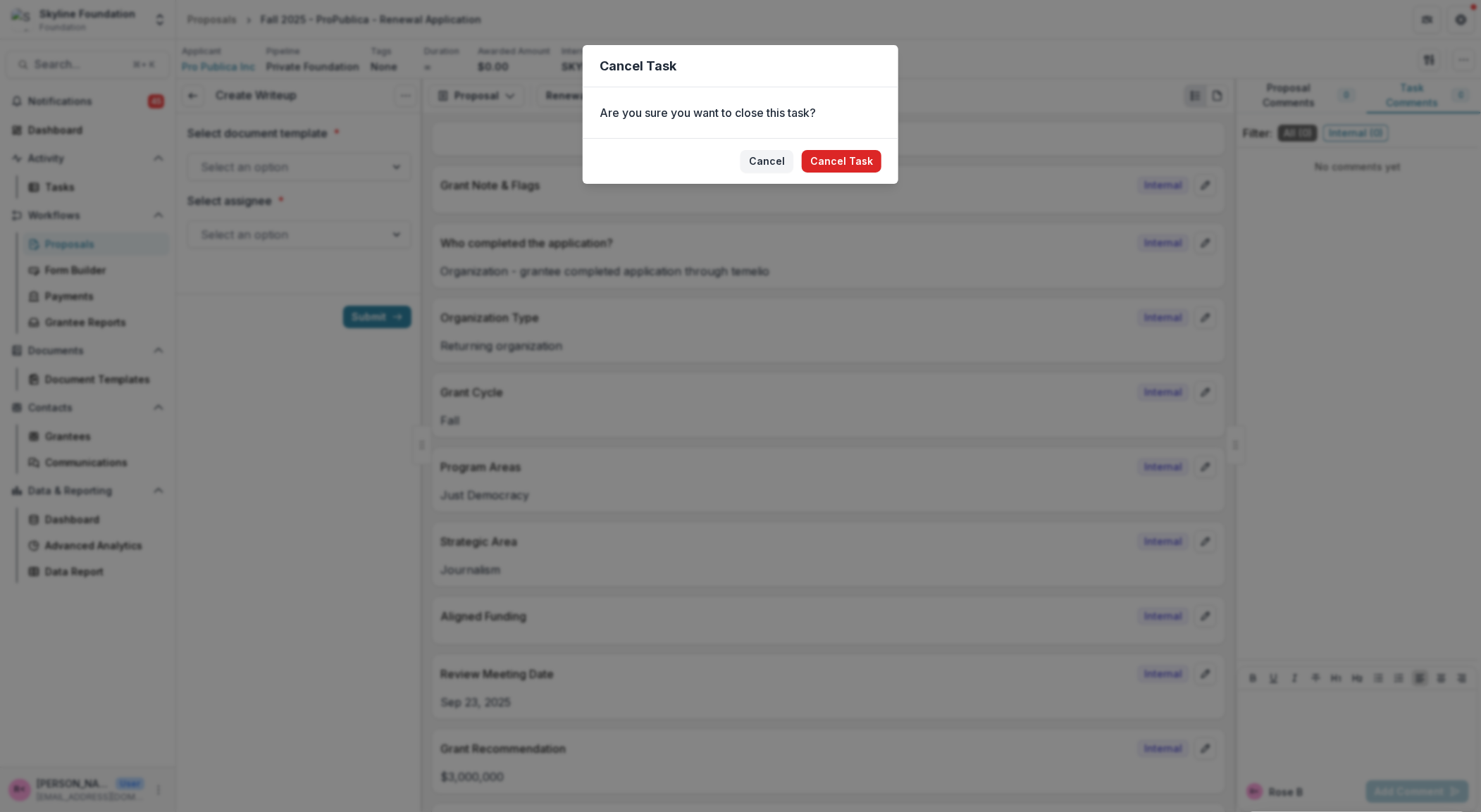
click at [823, 165] on button "Cancel Task" at bounding box center [841, 161] width 80 height 23
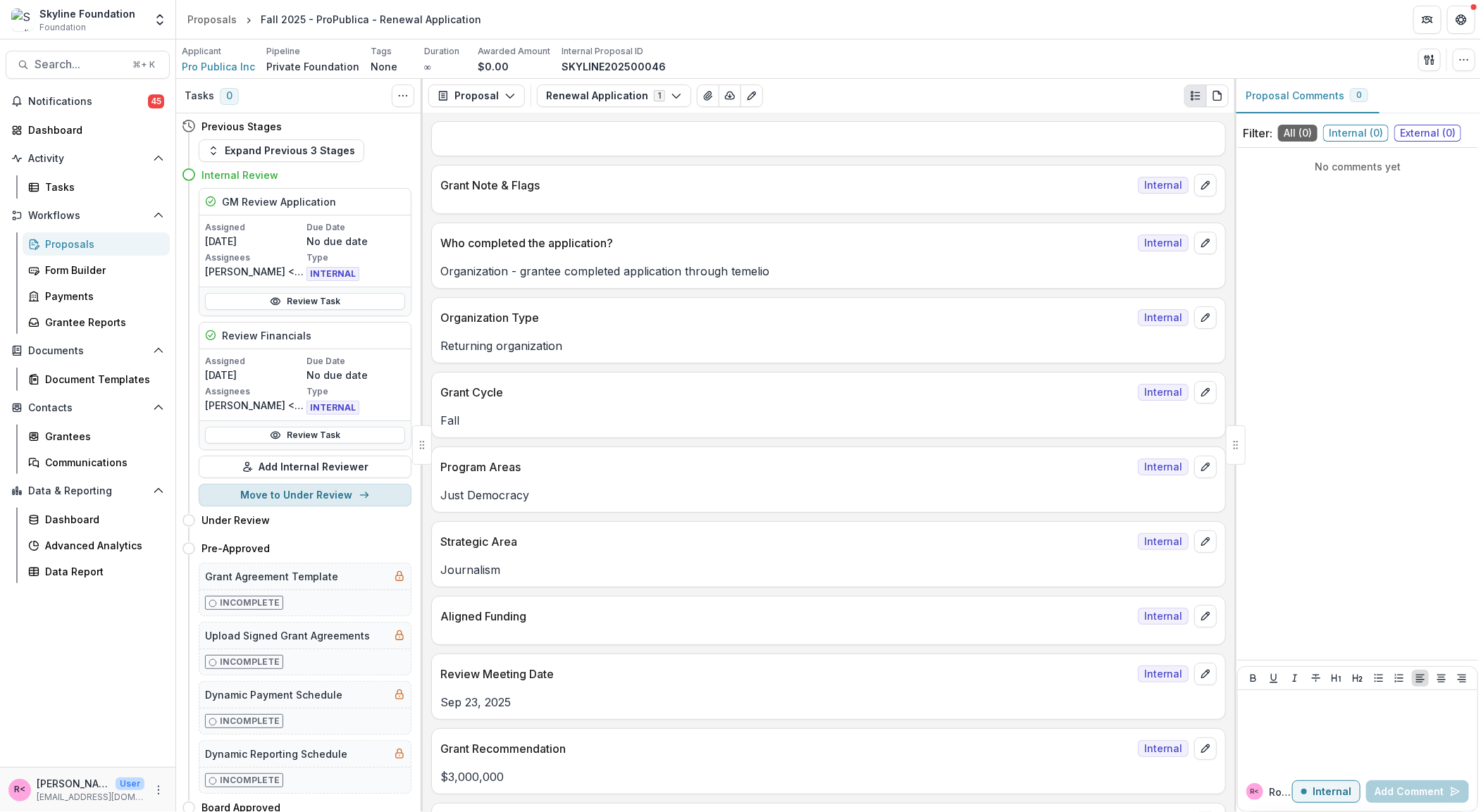
click at [315, 496] on button "Move to Under Review" at bounding box center [306, 495] width 213 height 23
select select "**********"
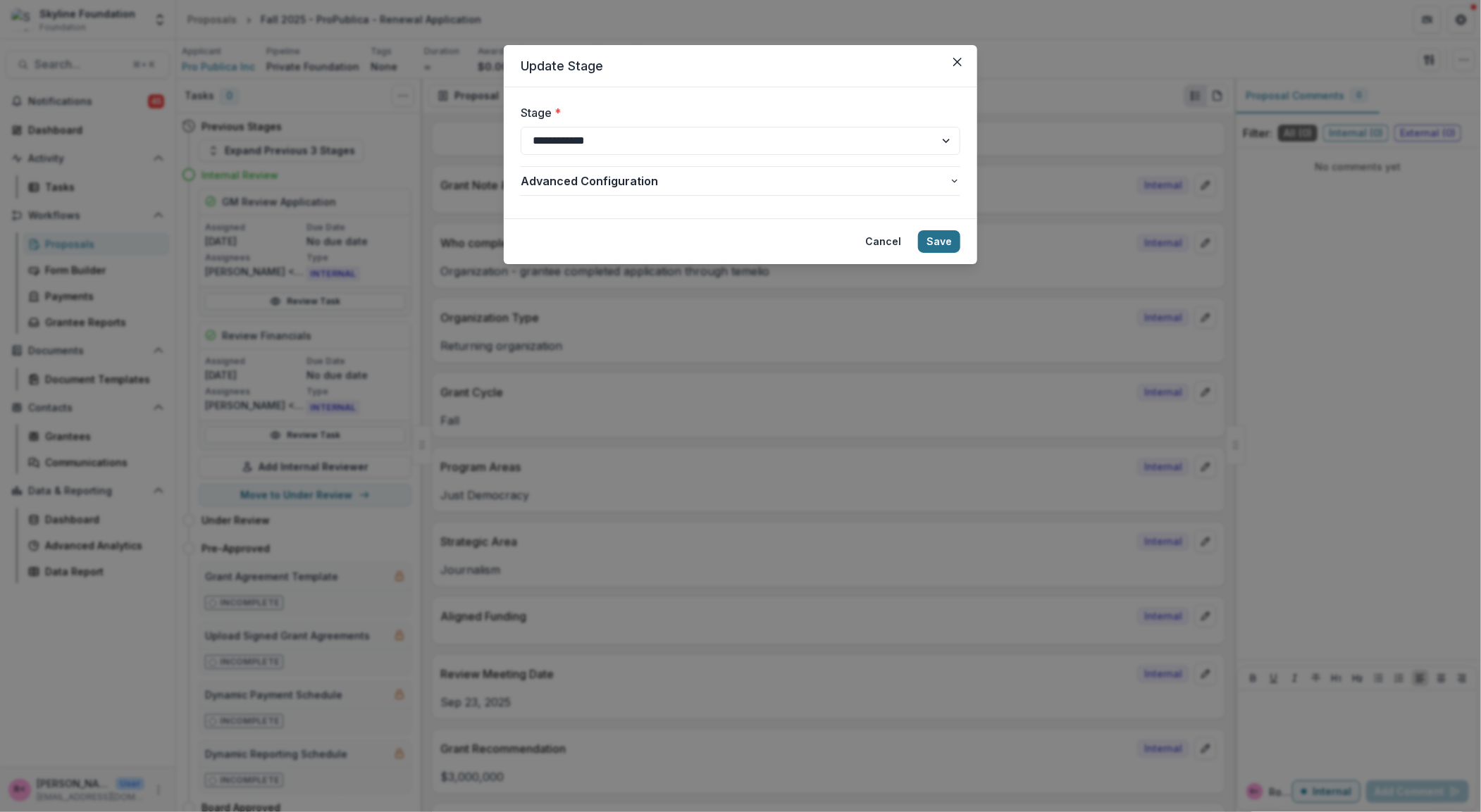
click at [945, 246] on button "Save" at bounding box center [939, 241] width 42 height 23
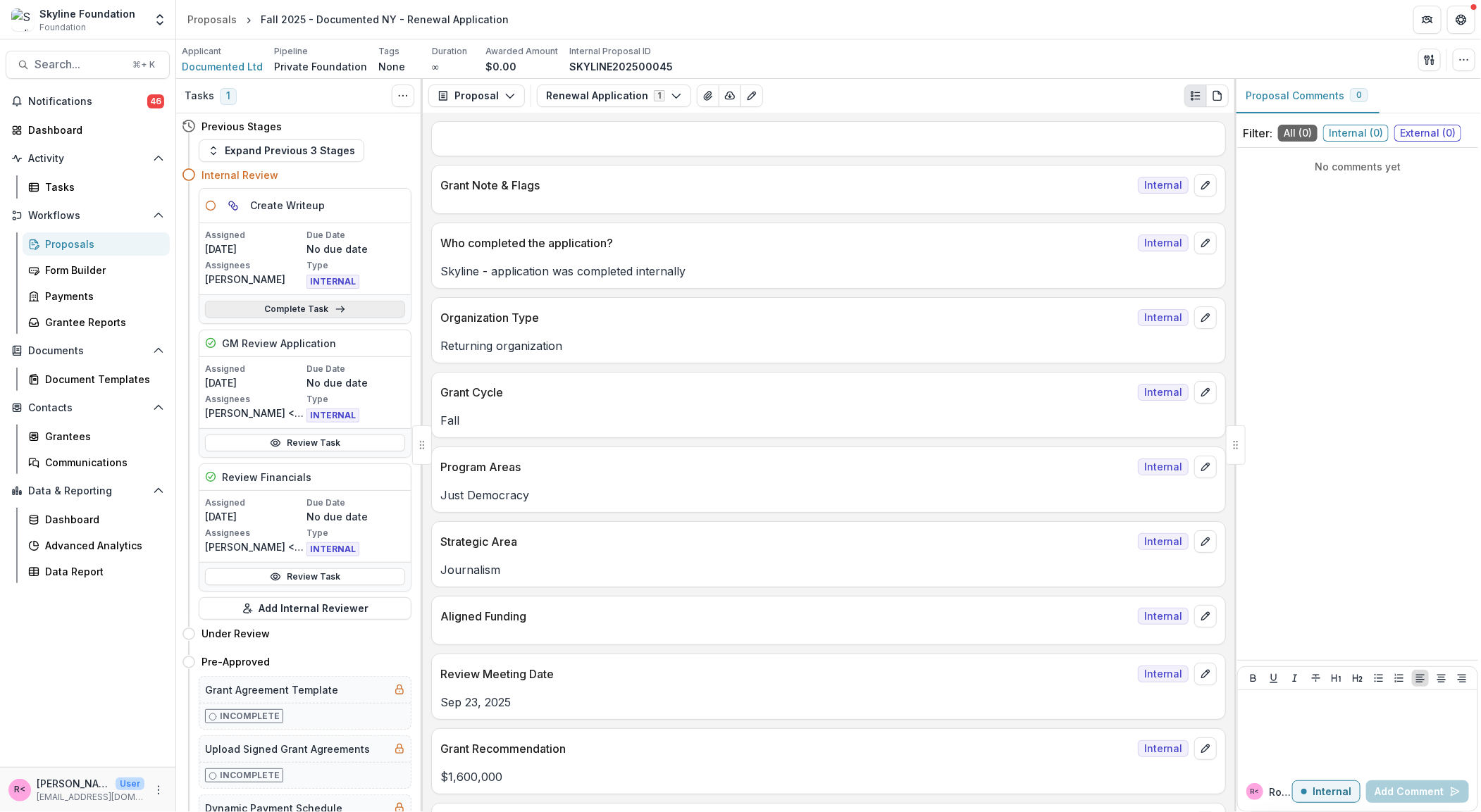
click at [371, 305] on link "Complete Task" at bounding box center [305, 308] width 200 height 17
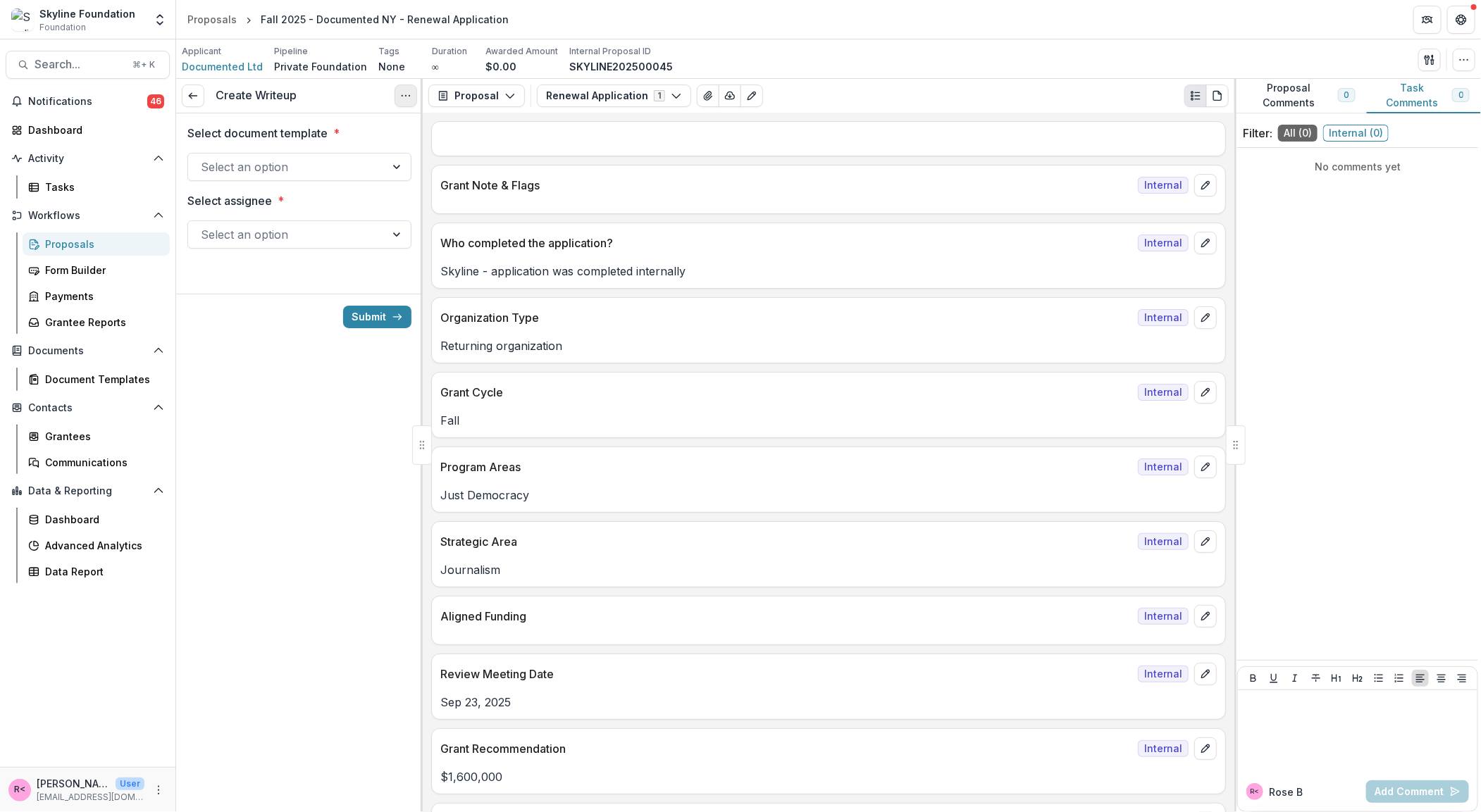
click at [406, 96] on circle "Options" at bounding box center [406, 96] width 1 height 1
click at [380, 149] on button "Cancel Task" at bounding box center [338, 156] width 150 height 23
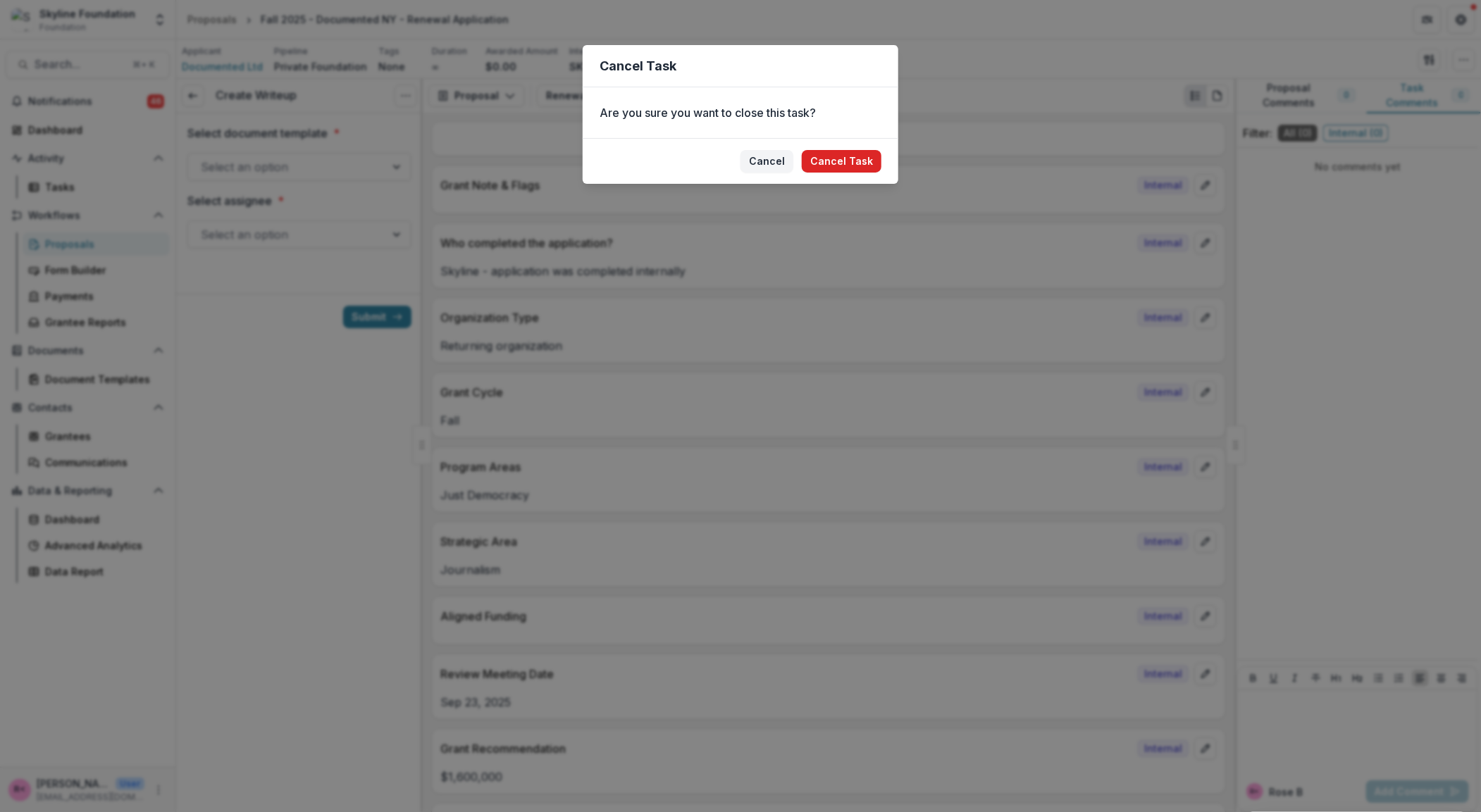
click at [849, 169] on button "Cancel Task" at bounding box center [841, 161] width 80 height 23
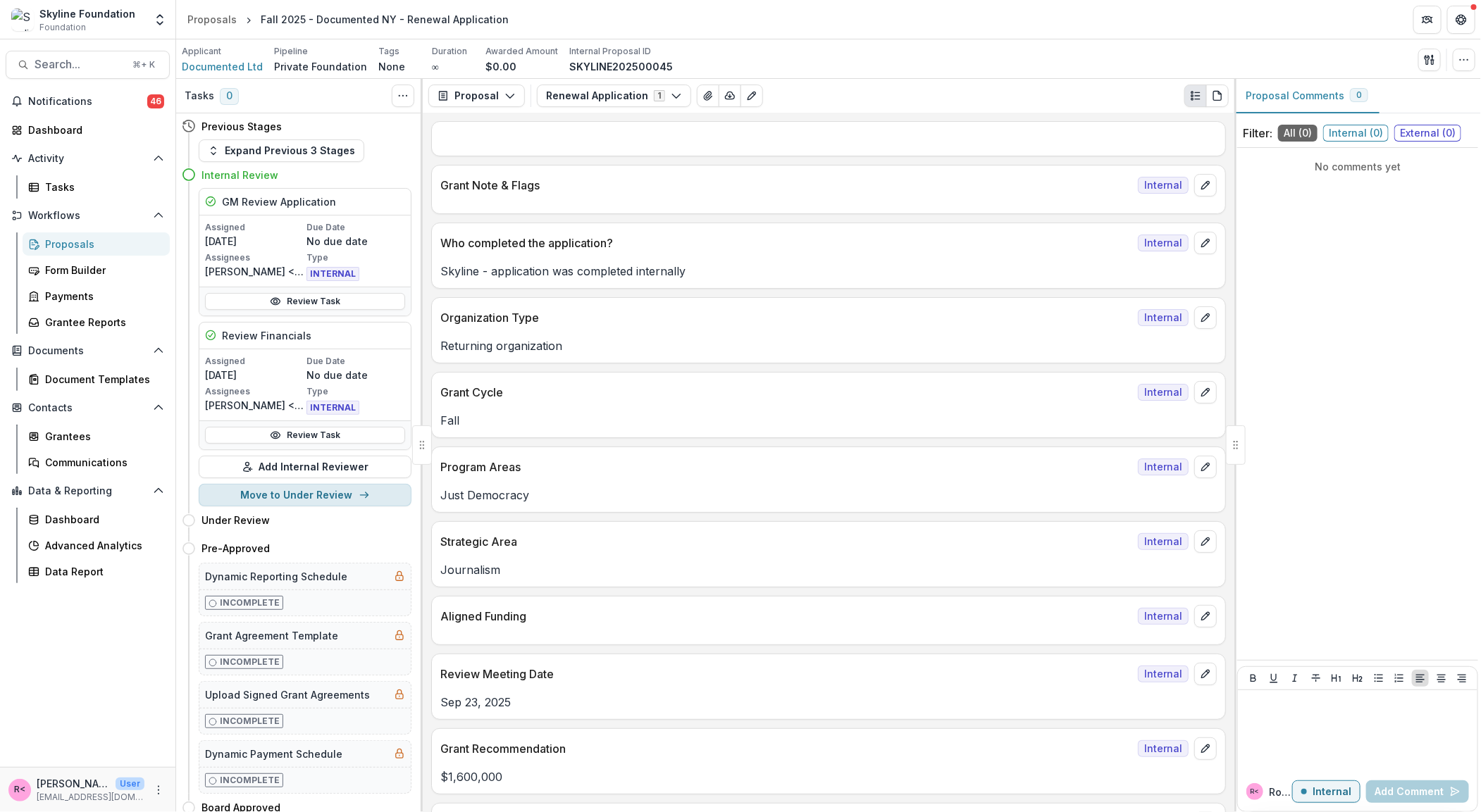
click at [330, 493] on button "Move to Under Review" at bounding box center [306, 495] width 213 height 23
select select "**********"
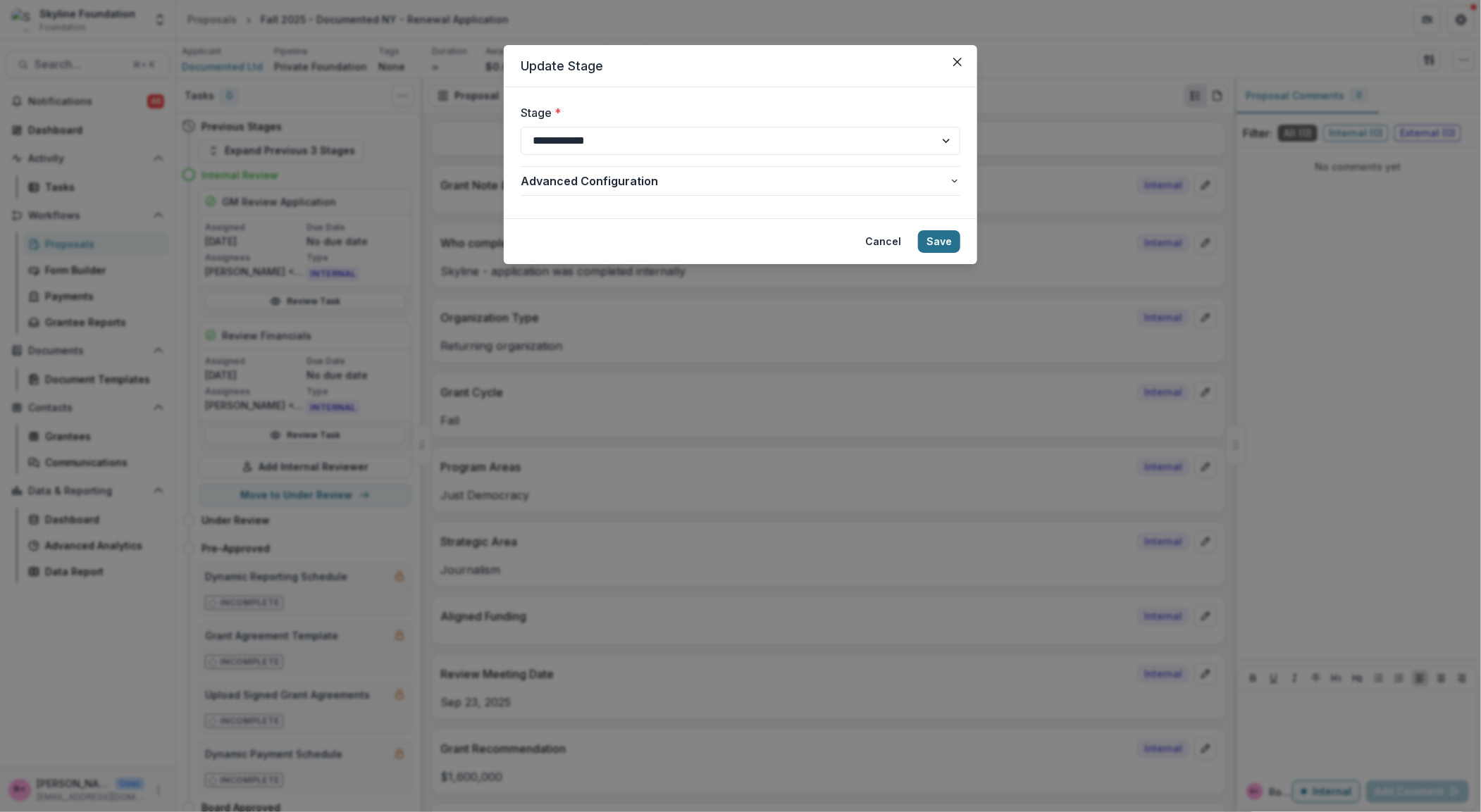
click at [938, 248] on button "Save" at bounding box center [939, 241] width 42 height 23
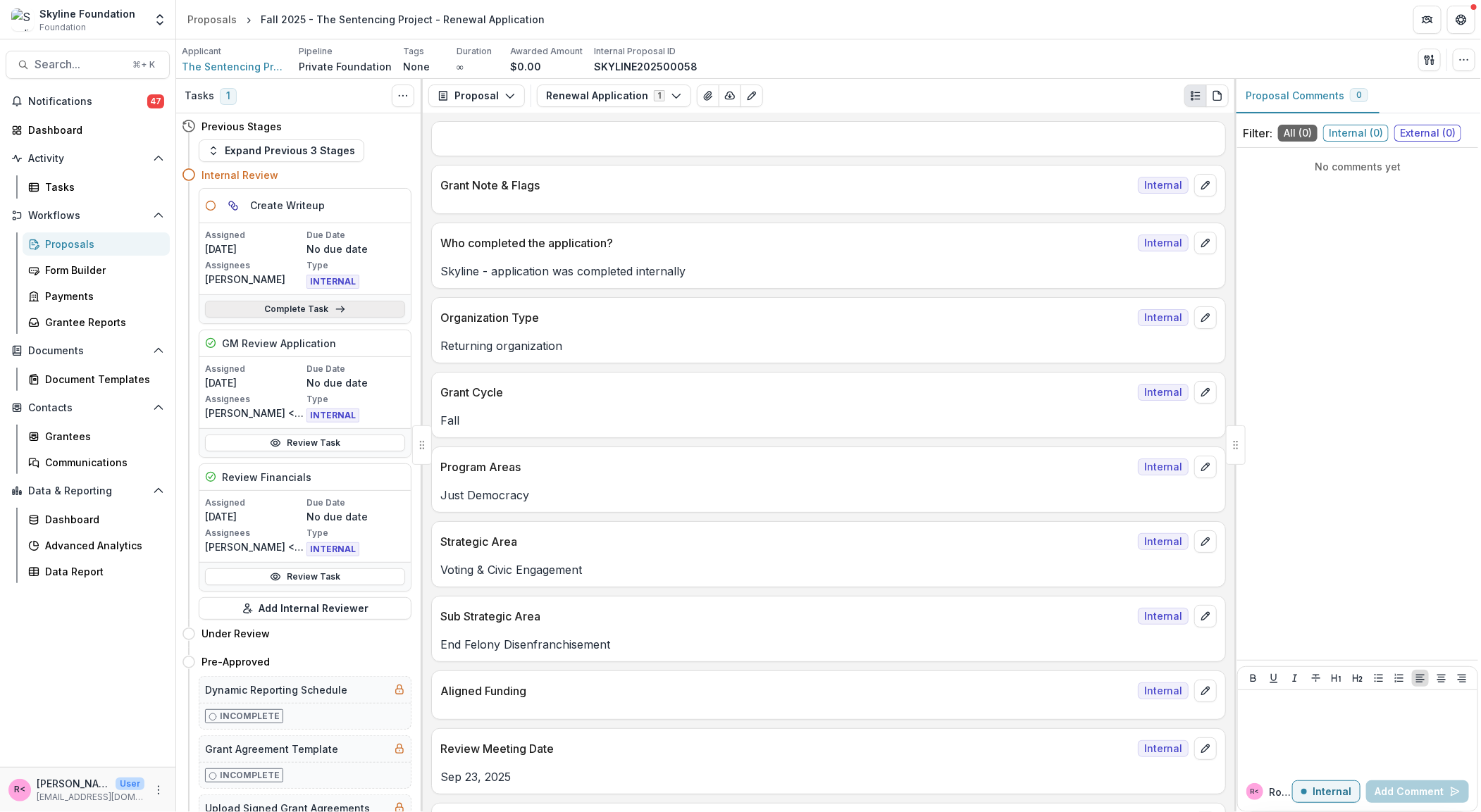
click at [324, 313] on link "Complete Task" at bounding box center [305, 308] width 200 height 17
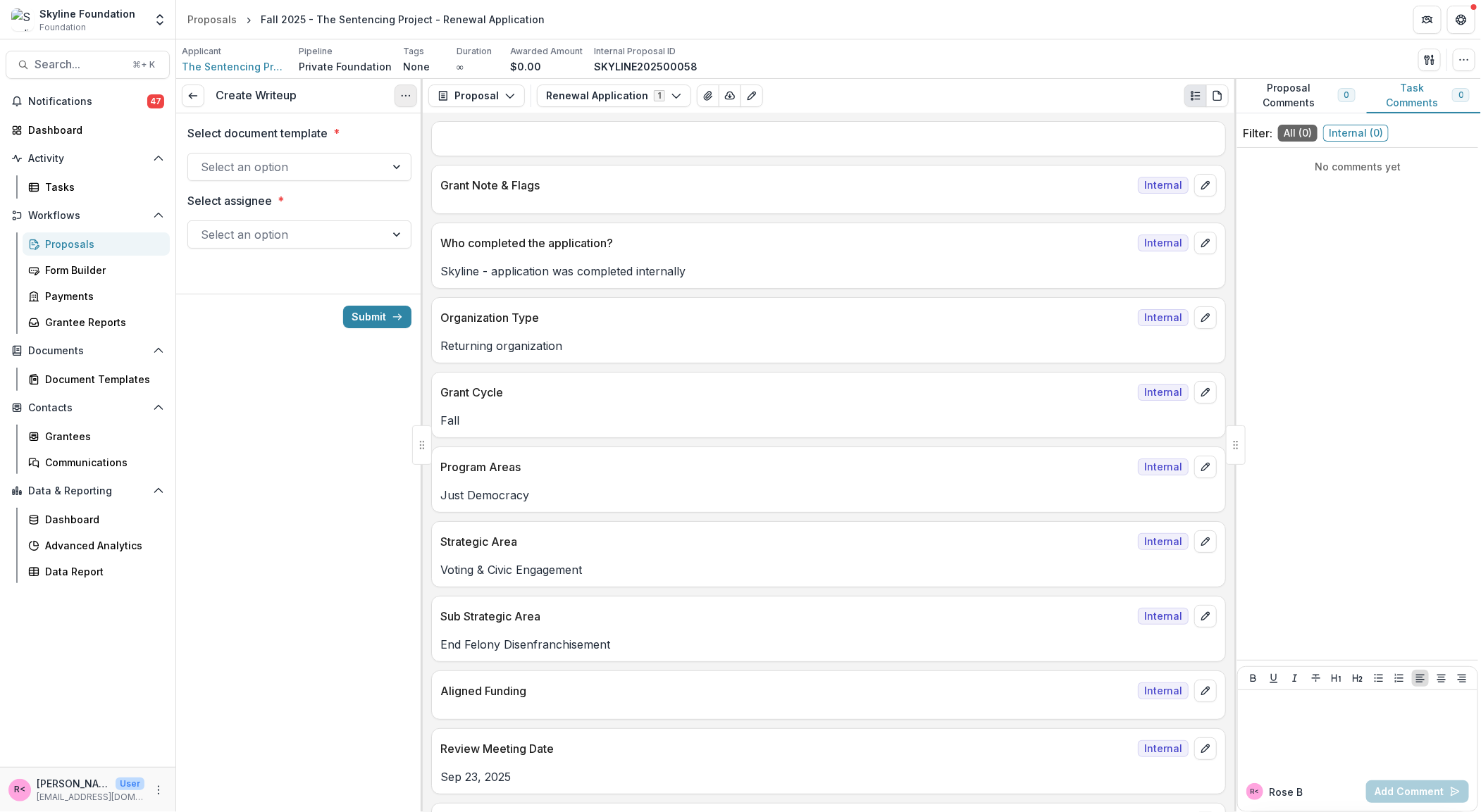
click at [409, 89] on button "Options" at bounding box center [405, 96] width 23 height 23
click at [350, 146] on button "Cancel Task" at bounding box center [338, 156] width 150 height 23
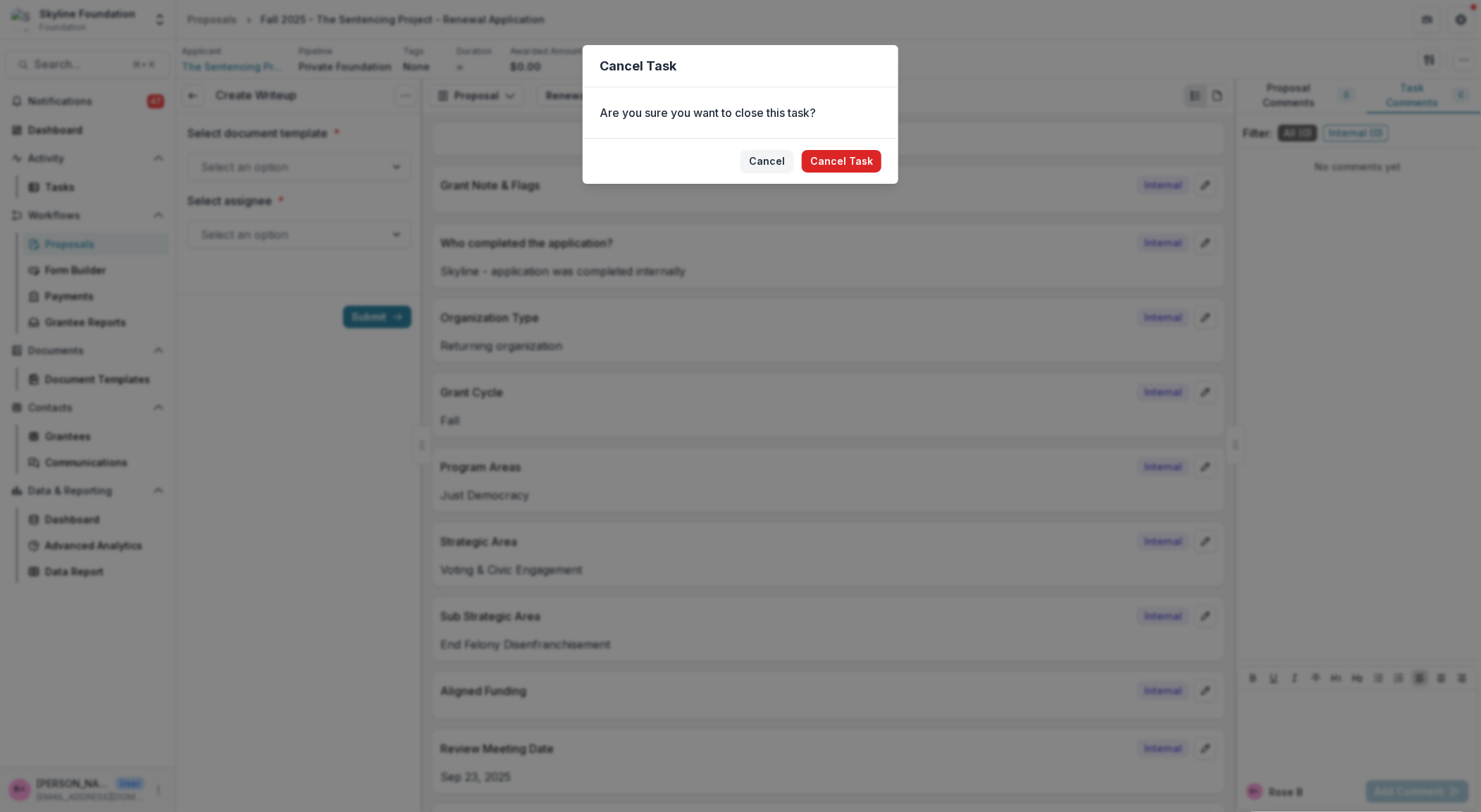
click at [839, 169] on button "Cancel Task" at bounding box center [841, 161] width 80 height 23
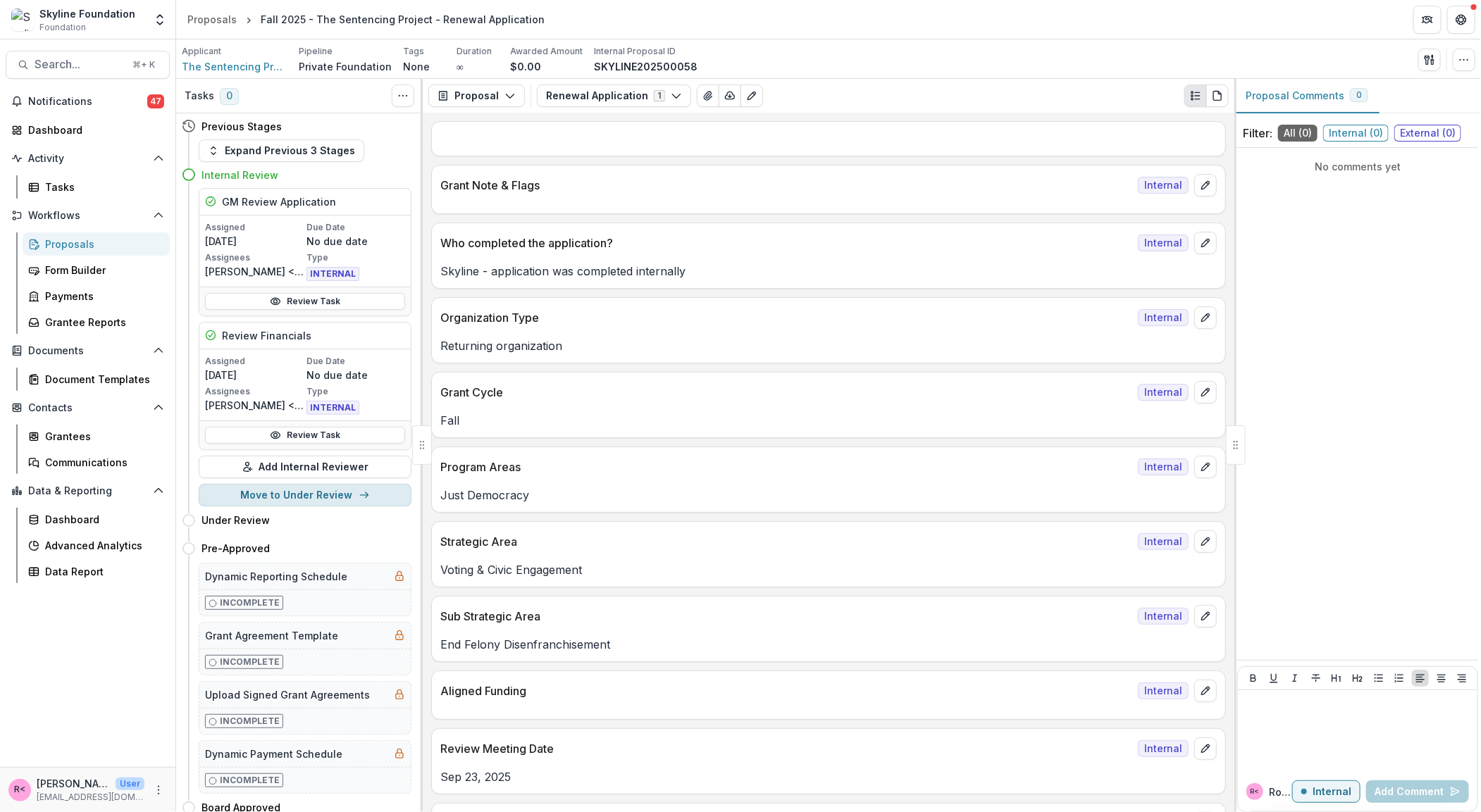
click at [309, 499] on button "Move to Under Review" at bounding box center [306, 495] width 213 height 23
select select "**********"
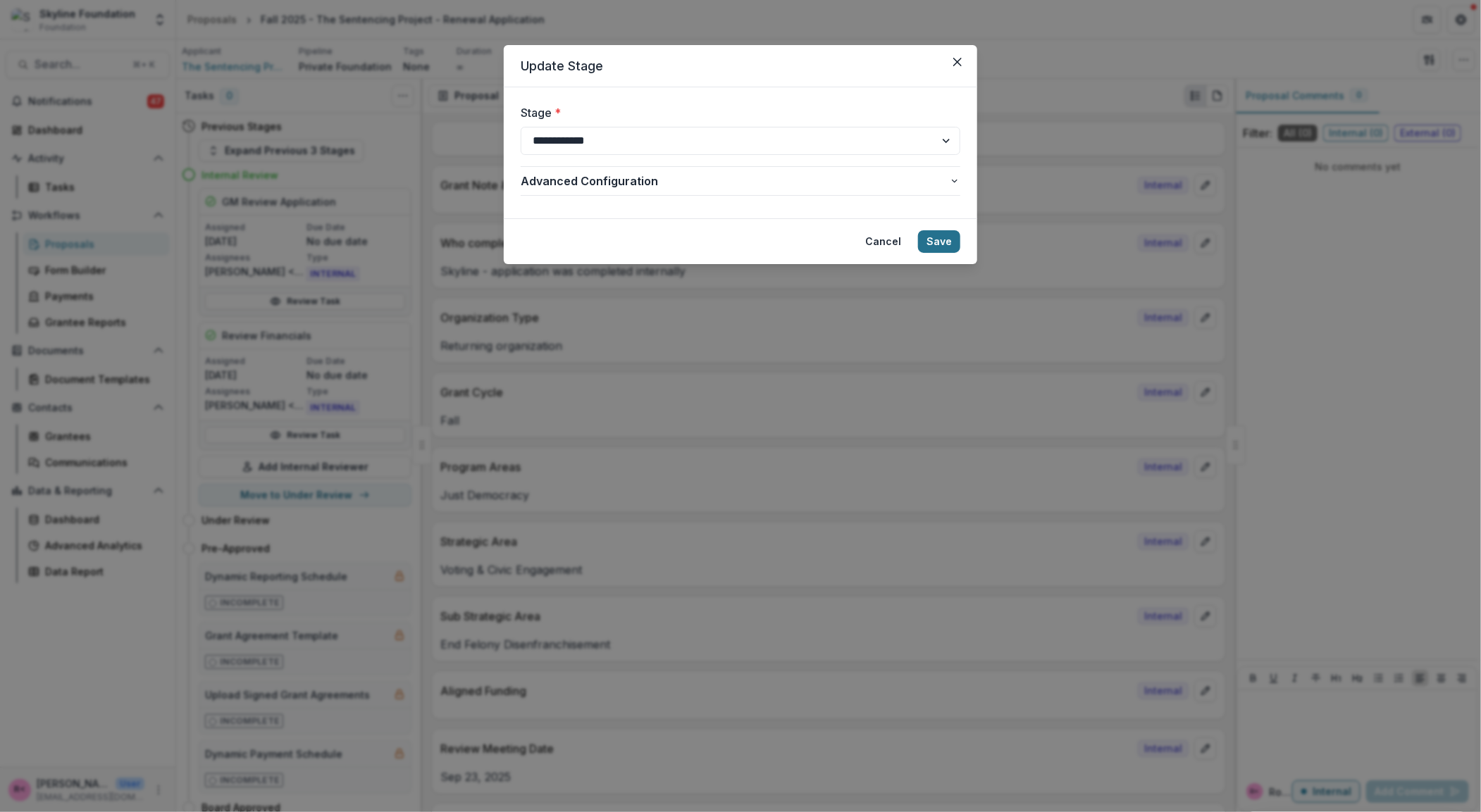
click at [922, 236] on button "Save" at bounding box center [939, 241] width 42 height 23
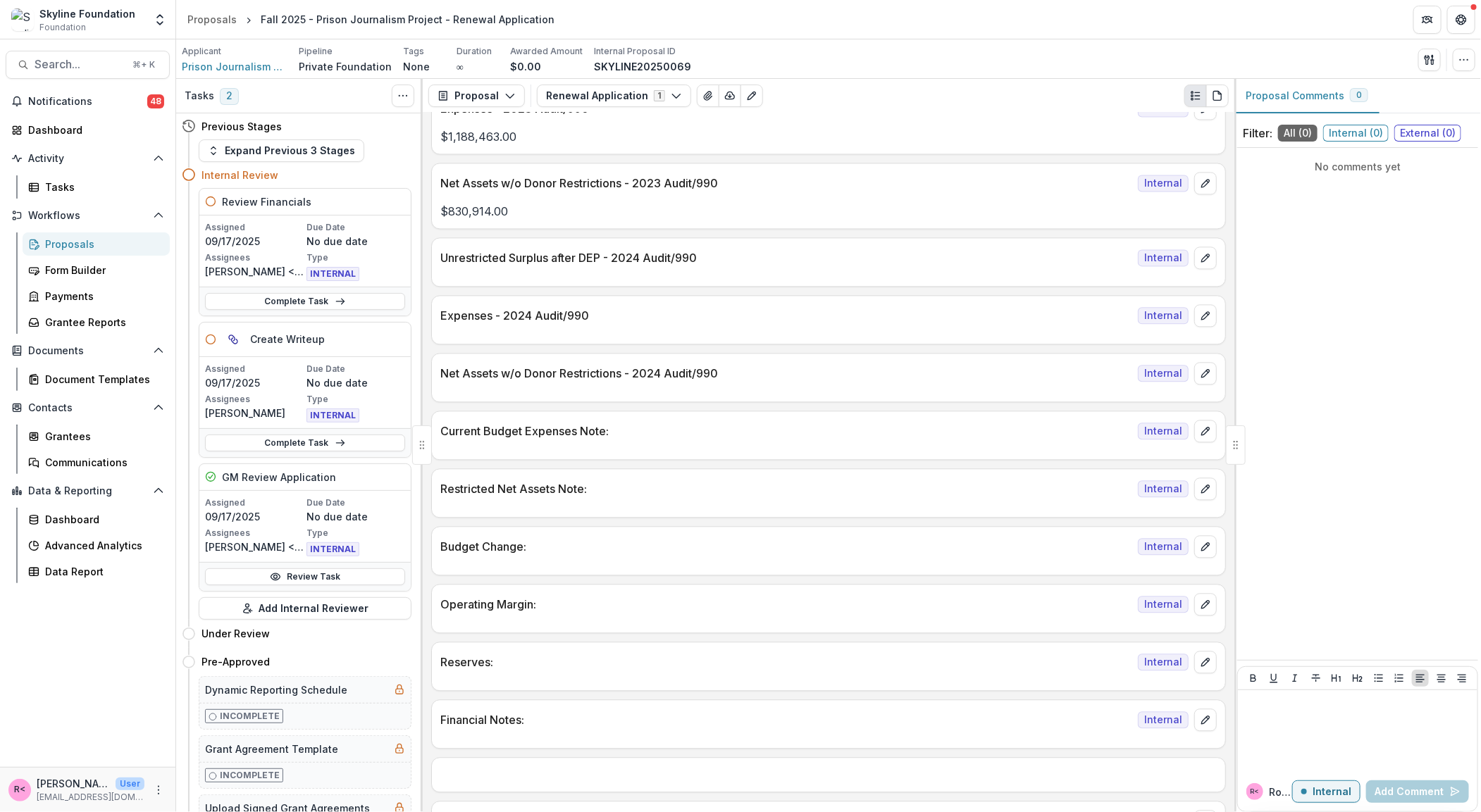
scroll to position [1593, 0]
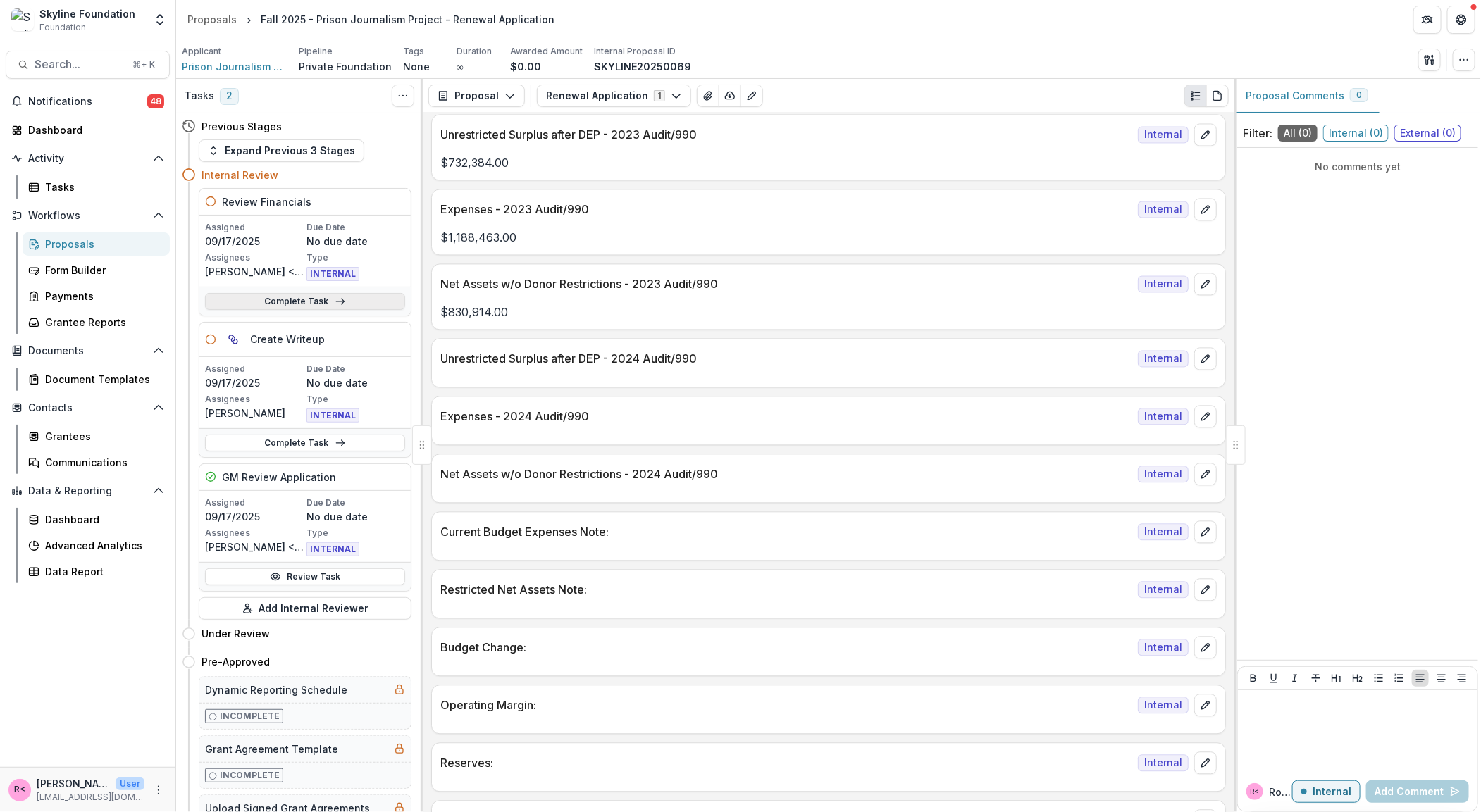
click at [312, 302] on link "Complete Task" at bounding box center [305, 301] width 200 height 17
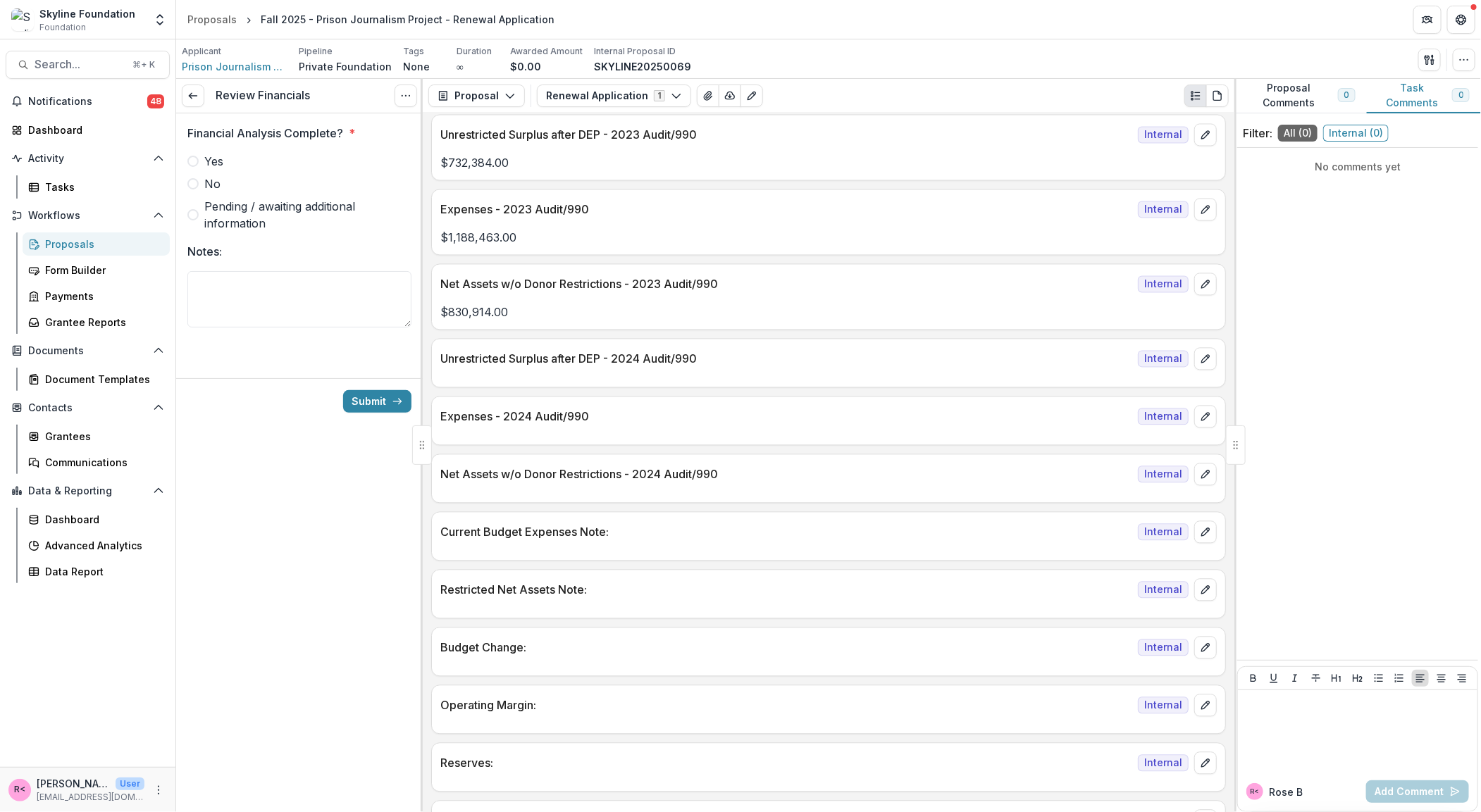
click at [194, 186] on span at bounding box center [192, 183] width 11 height 11
click at [405, 102] on button "Options" at bounding box center [405, 96] width 23 height 23
click at [378, 155] on button "Cancel Task" at bounding box center [338, 156] width 150 height 23
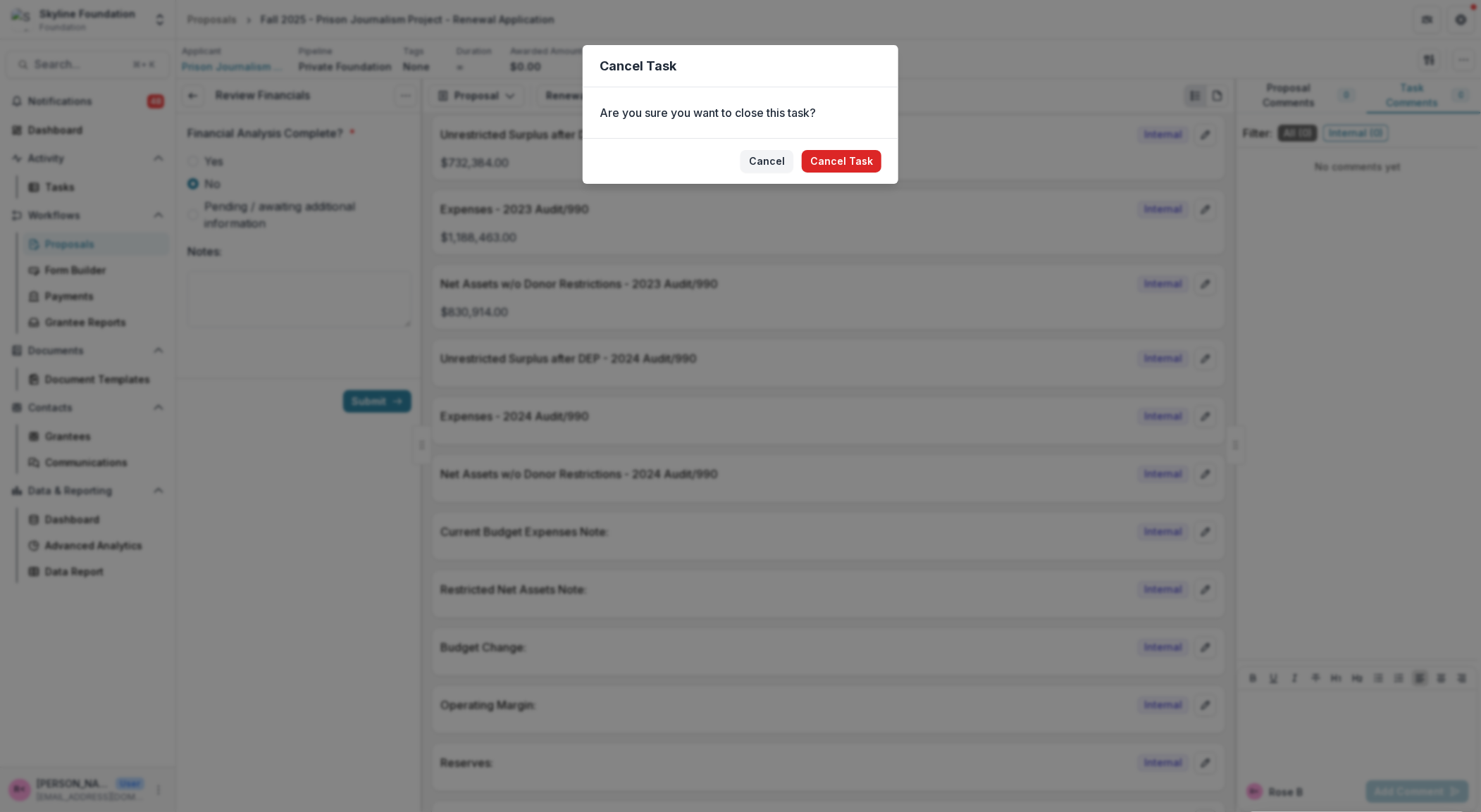
click at [867, 159] on button "Cancel Task" at bounding box center [841, 161] width 80 height 23
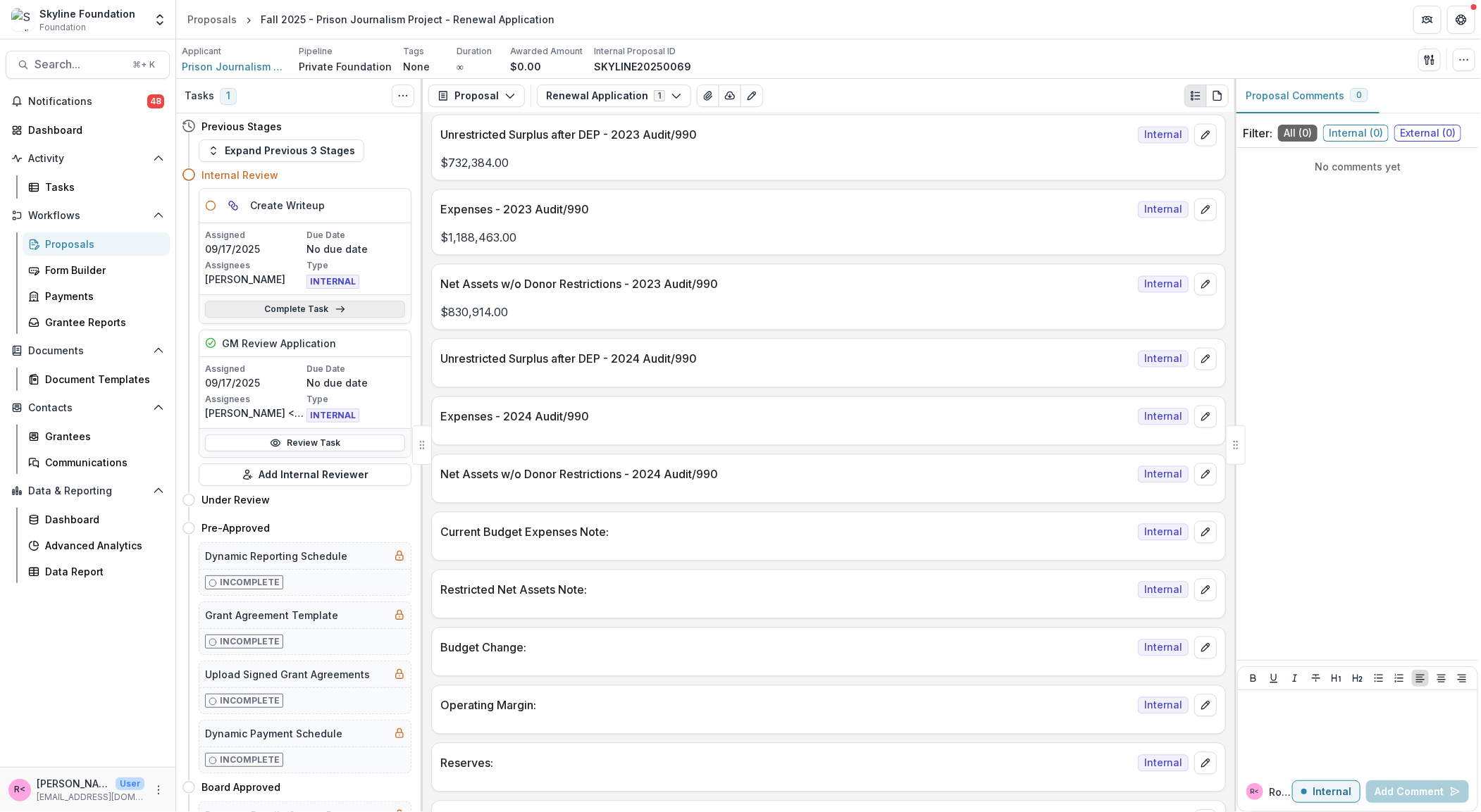
click at [314, 307] on link "Complete Task" at bounding box center [305, 308] width 200 height 17
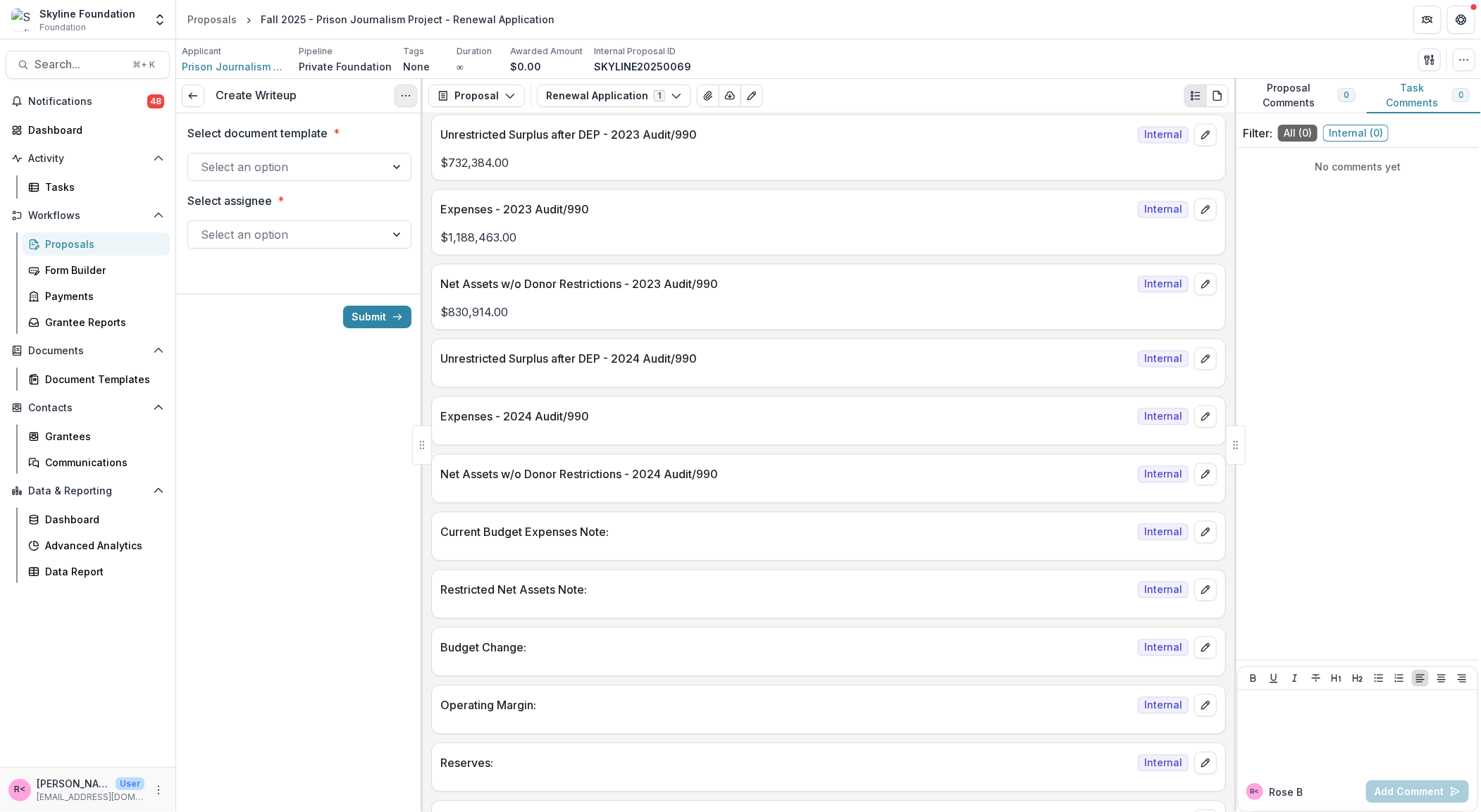
click at [411, 96] on button "Options" at bounding box center [405, 96] width 23 height 23
click at [364, 159] on button "Cancel Task" at bounding box center [338, 156] width 150 height 23
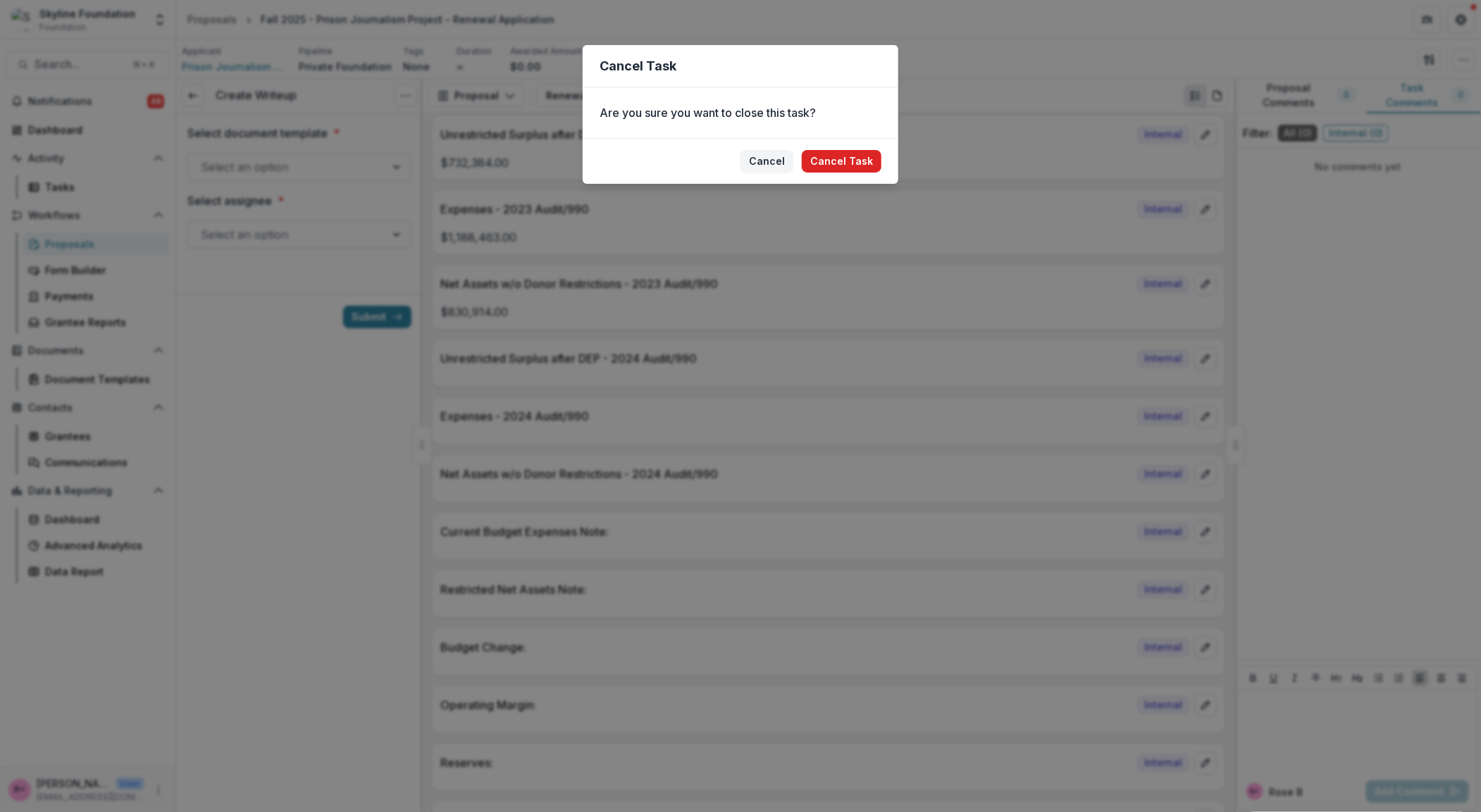
click at [857, 156] on button "Cancel Task" at bounding box center [841, 161] width 80 height 23
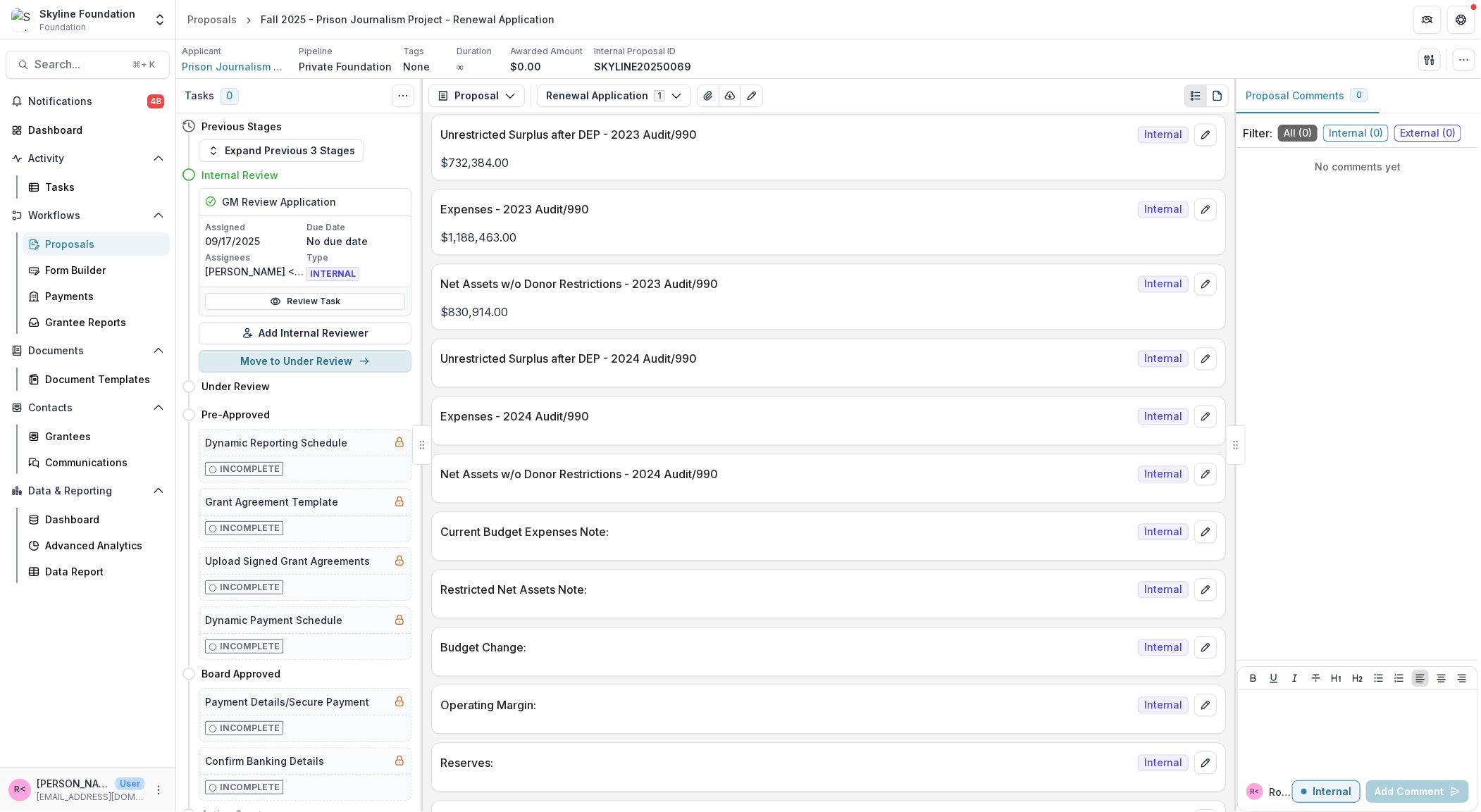
click at [320, 357] on button "Move to Under Review" at bounding box center [306, 361] width 213 height 23
select select "**********"
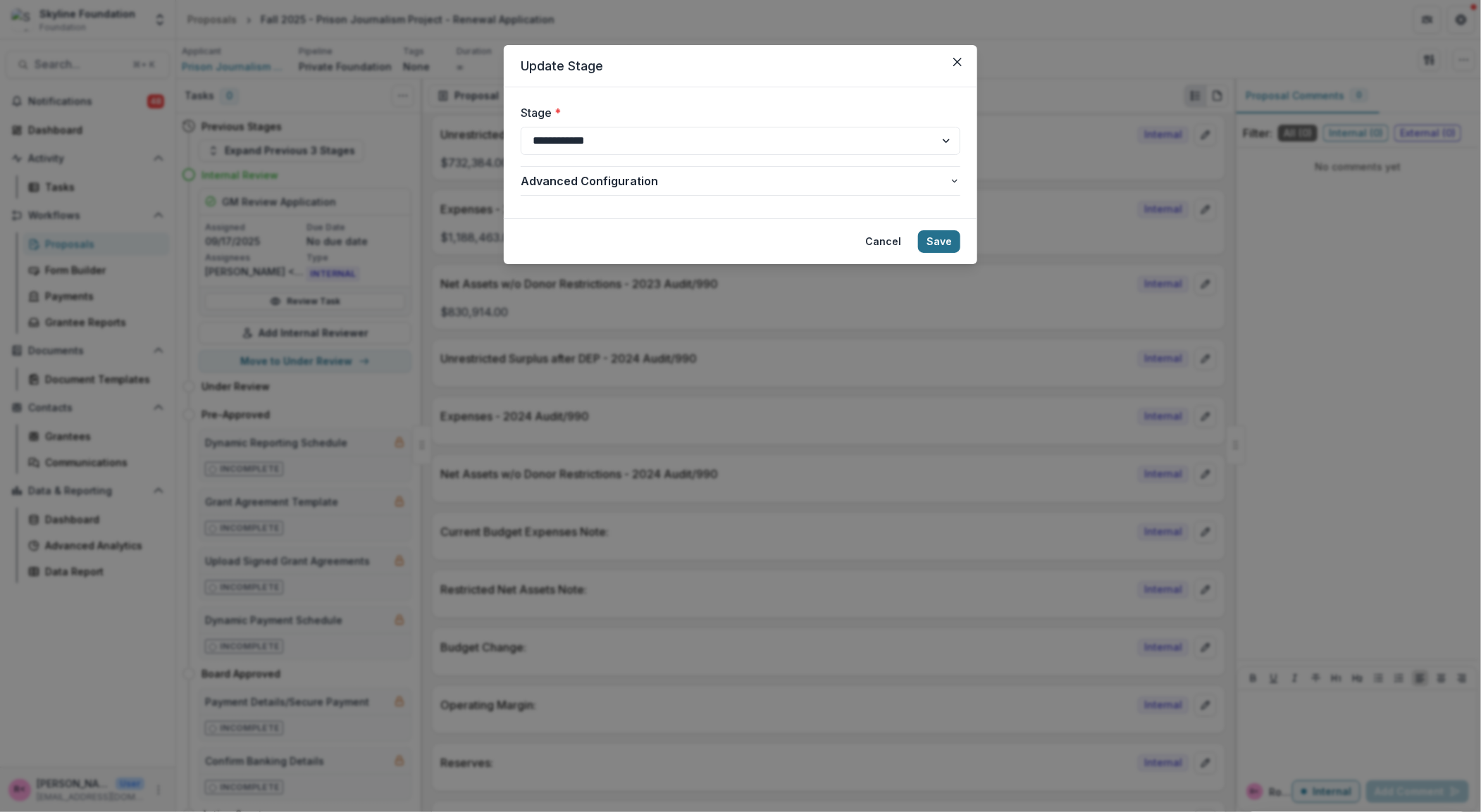
click at [930, 241] on button "Save" at bounding box center [939, 241] width 42 height 23
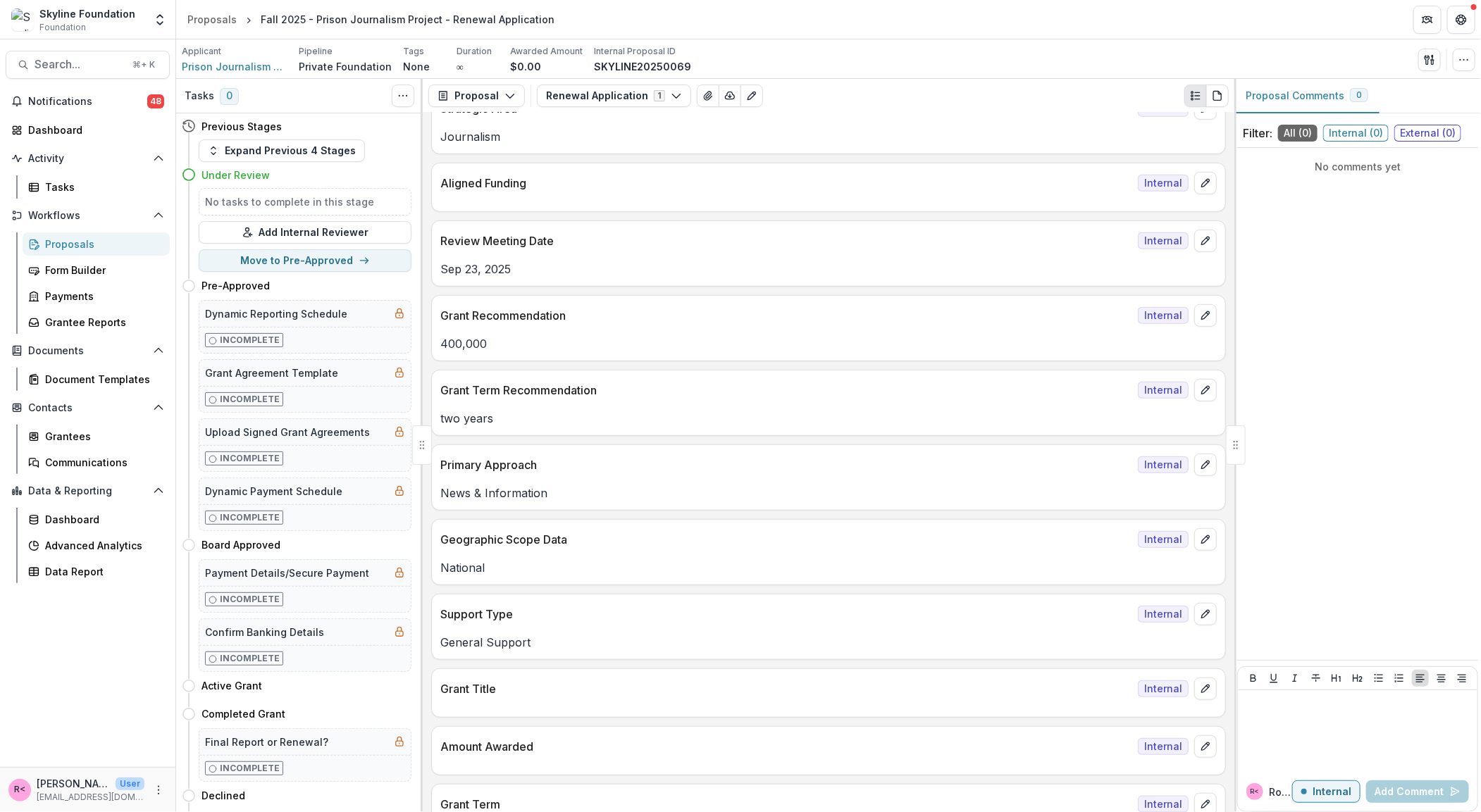
scroll to position [296, 0]
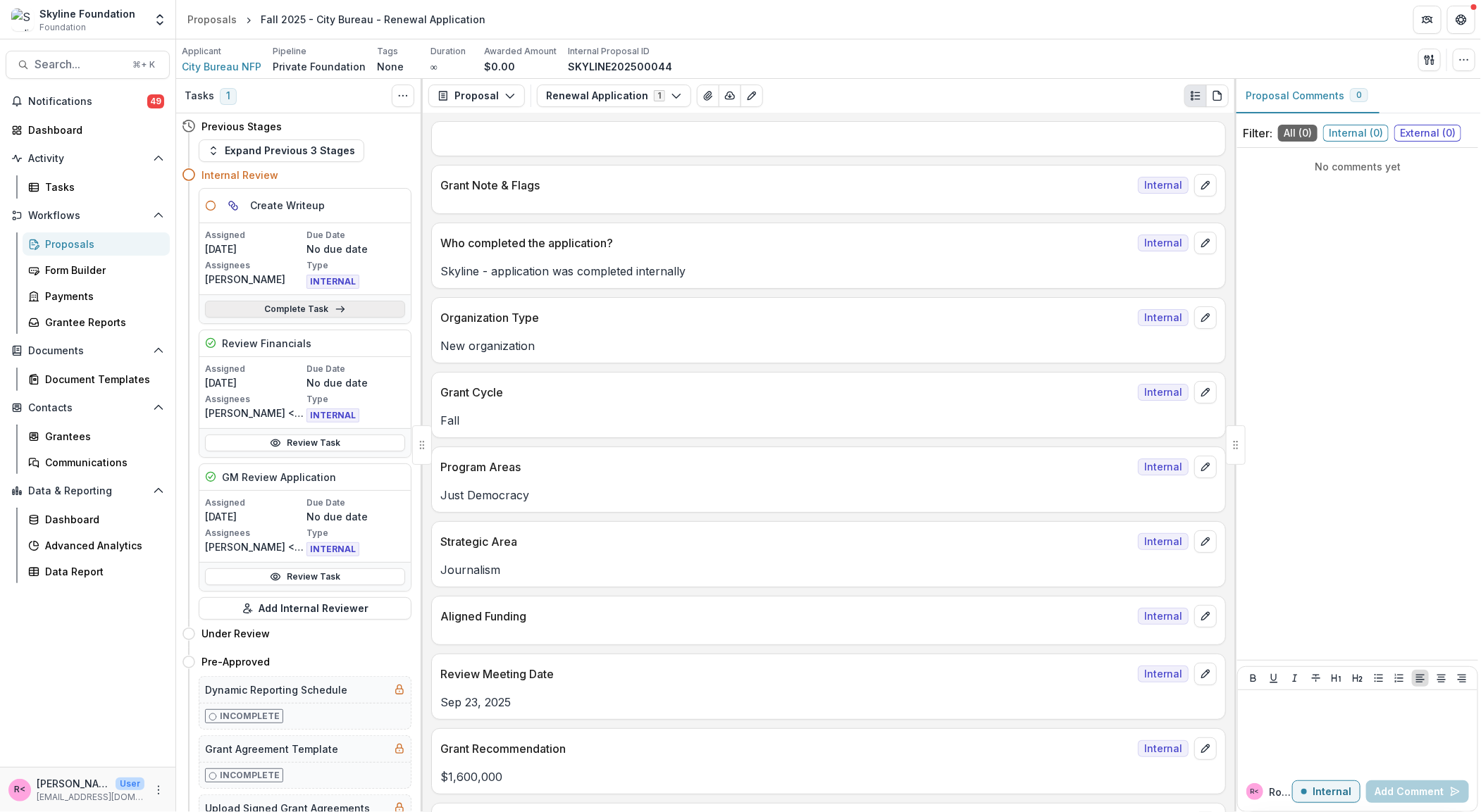
click at [338, 313] on icon at bounding box center [339, 308] width 11 height 11
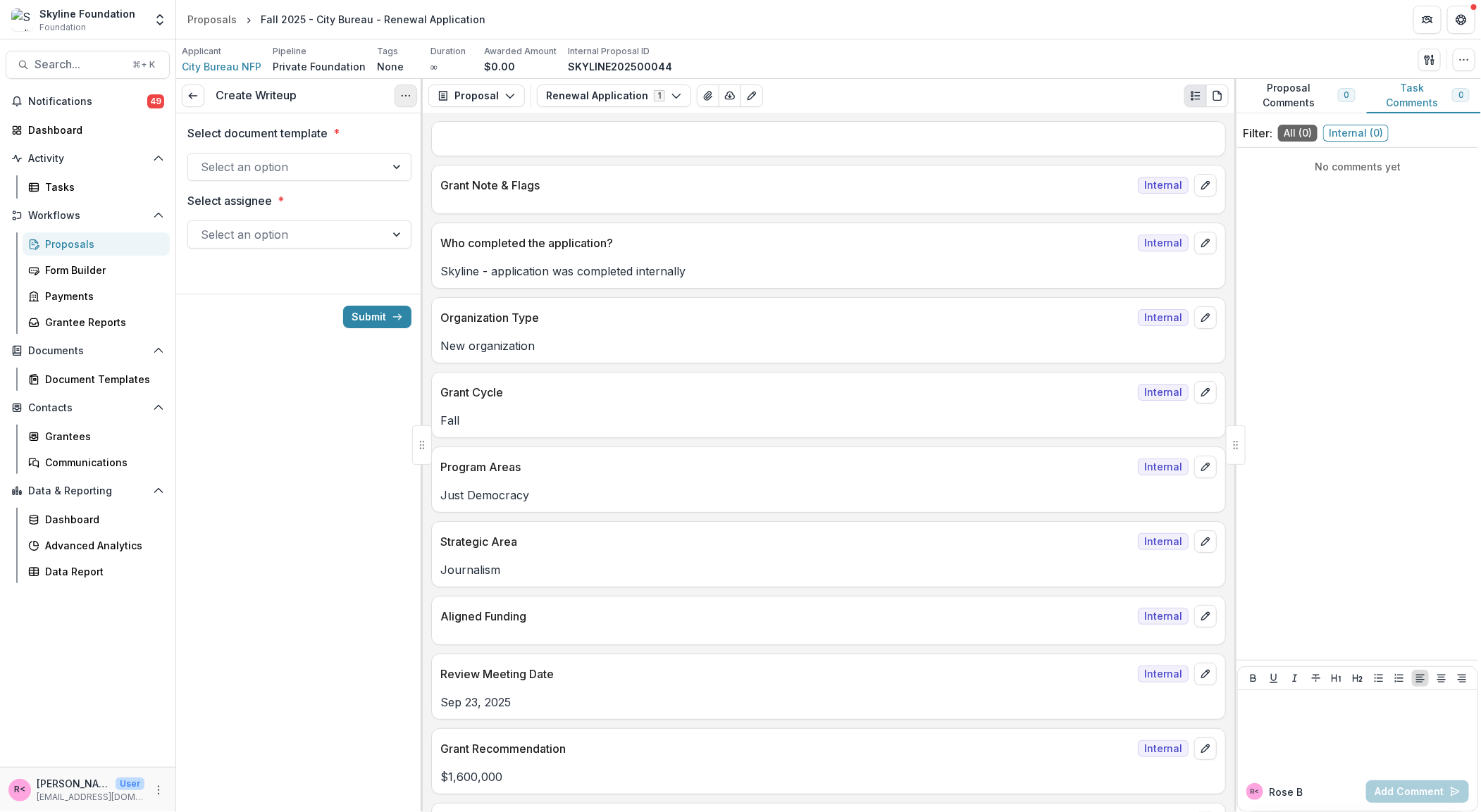
click at [400, 97] on icon "Options" at bounding box center [405, 96] width 11 height 11
click at [353, 149] on button "Cancel Task" at bounding box center [338, 156] width 150 height 23
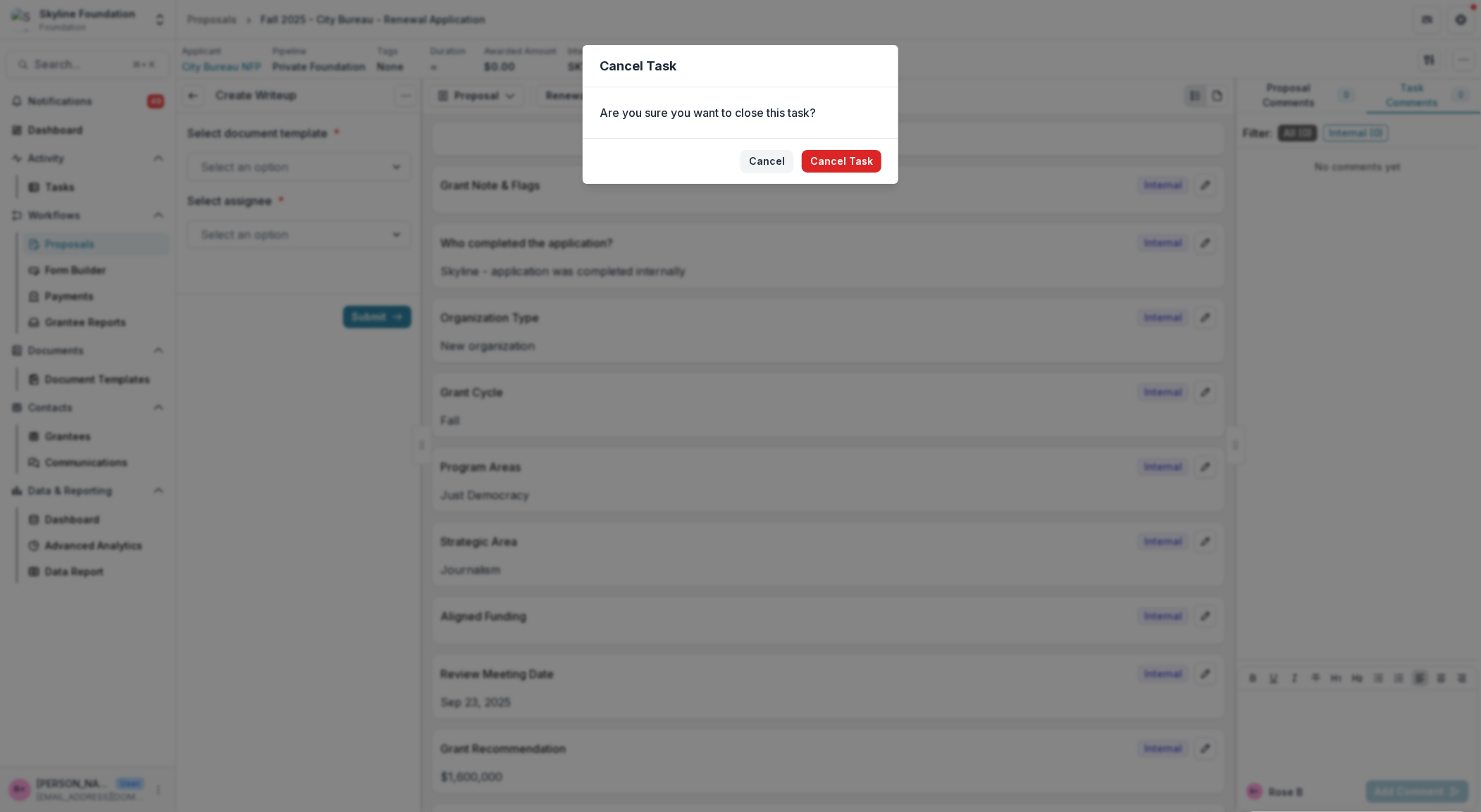
click at [844, 161] on button "Cancel Task" at bounding box center [841, 161] width 80 height 23
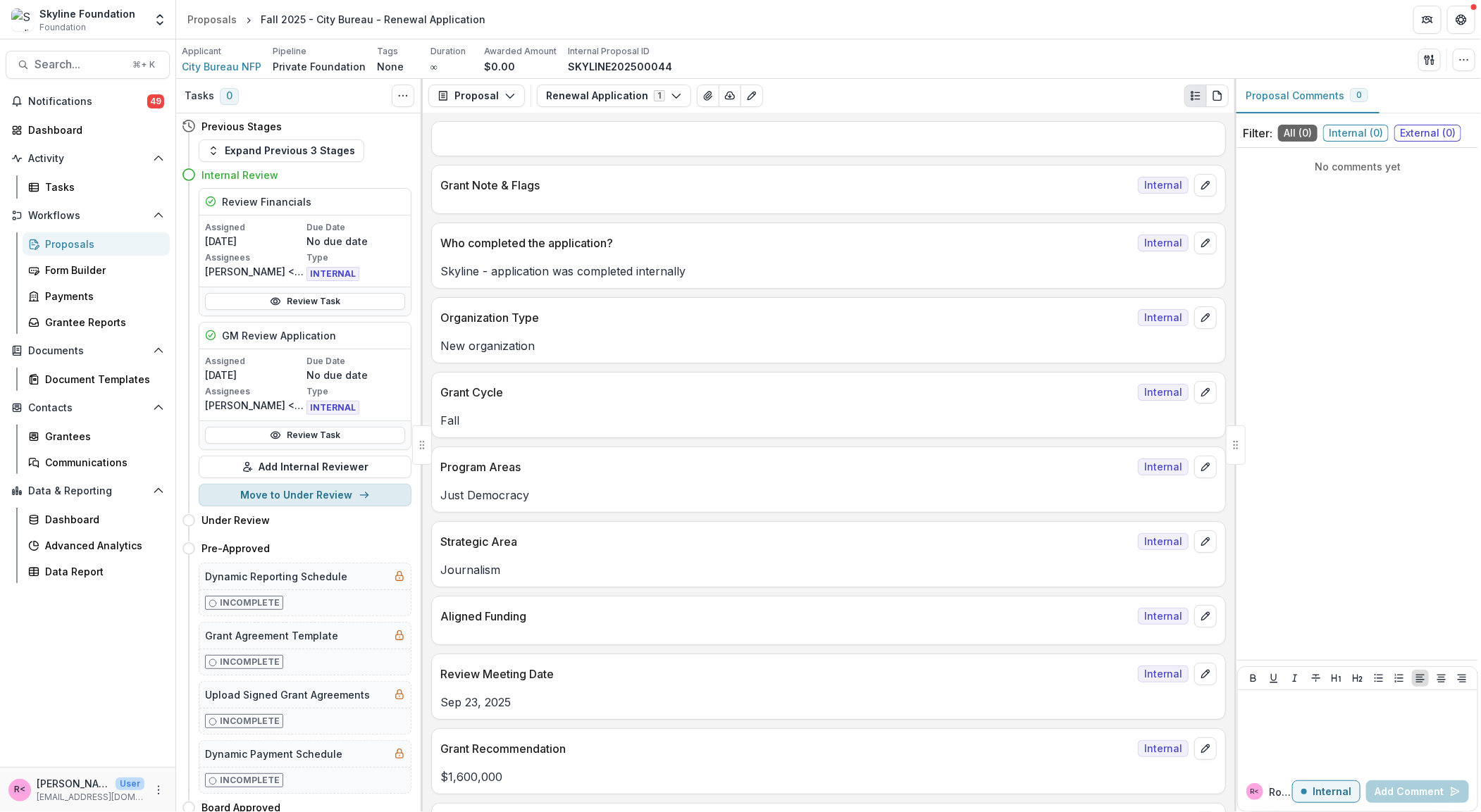
click at [295, 503] on button "Move to Under Review" at bounding box center [306, 495] width 213 height 23
select select "**********"
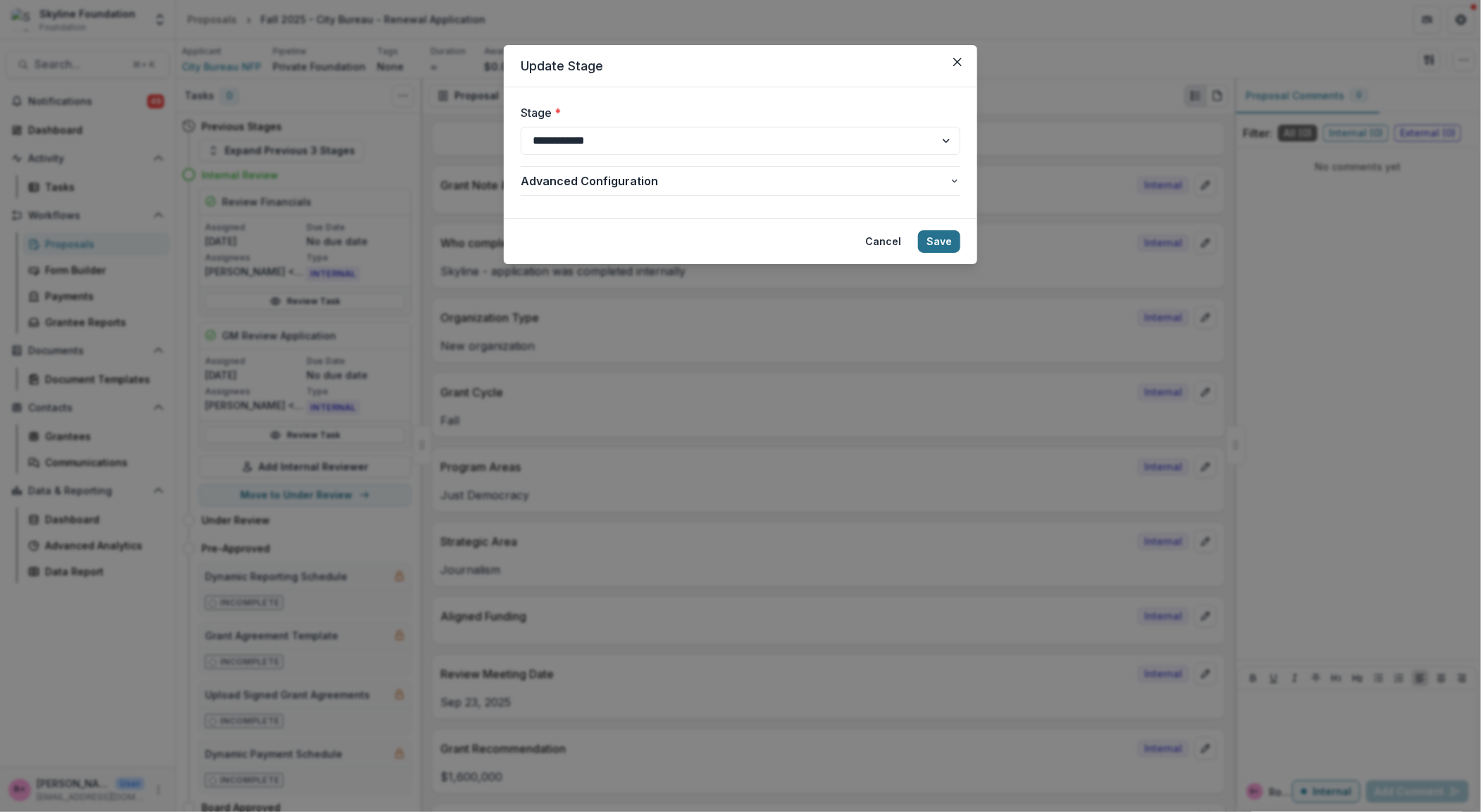
click at [943, 238] on button "Save" at bounding box center [939, 241] width 42 height 23
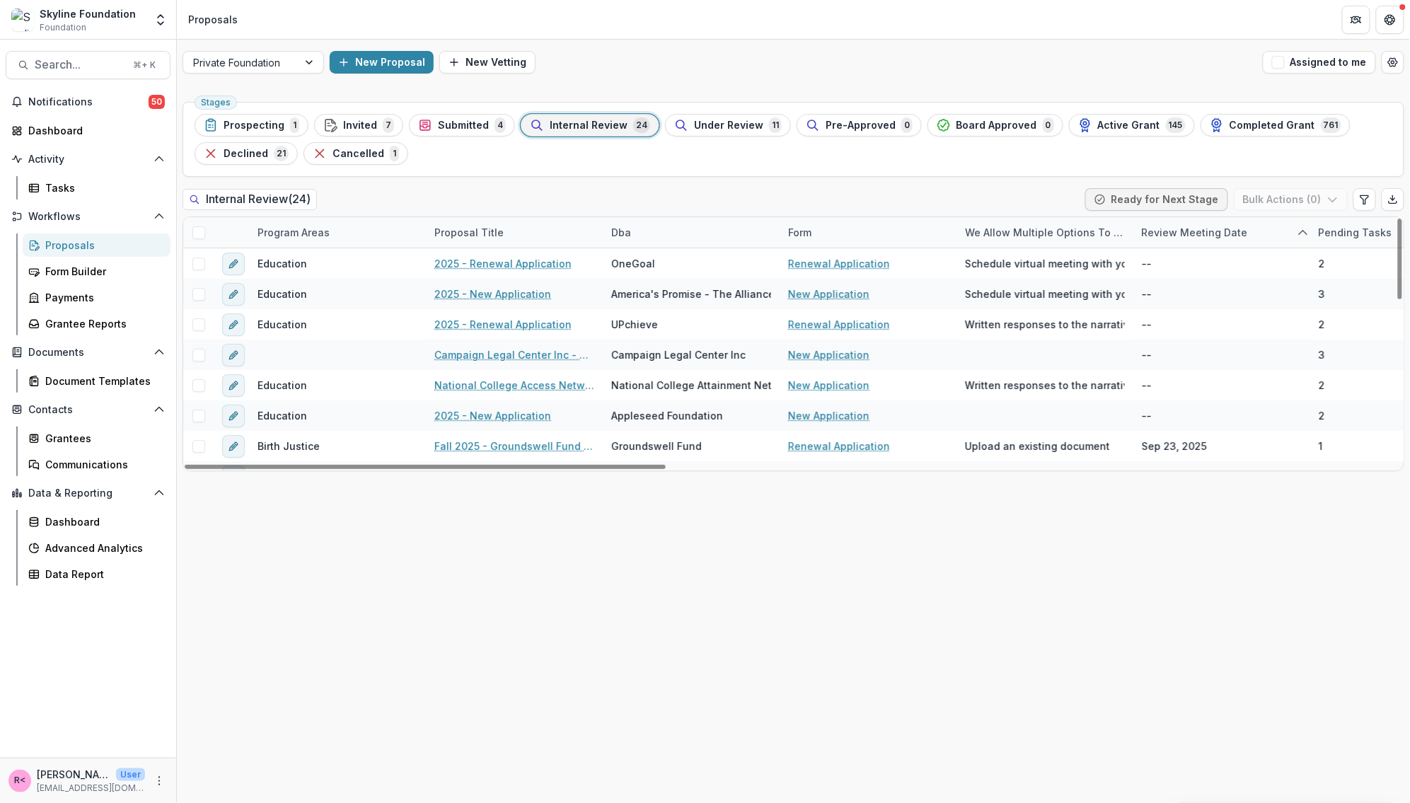
click at [648, 231] on div "Dba" at bounding box center [691, 232] width 177 height 30
click at [649, 265] on input at bounding box center [691, 265] width 170 height 23
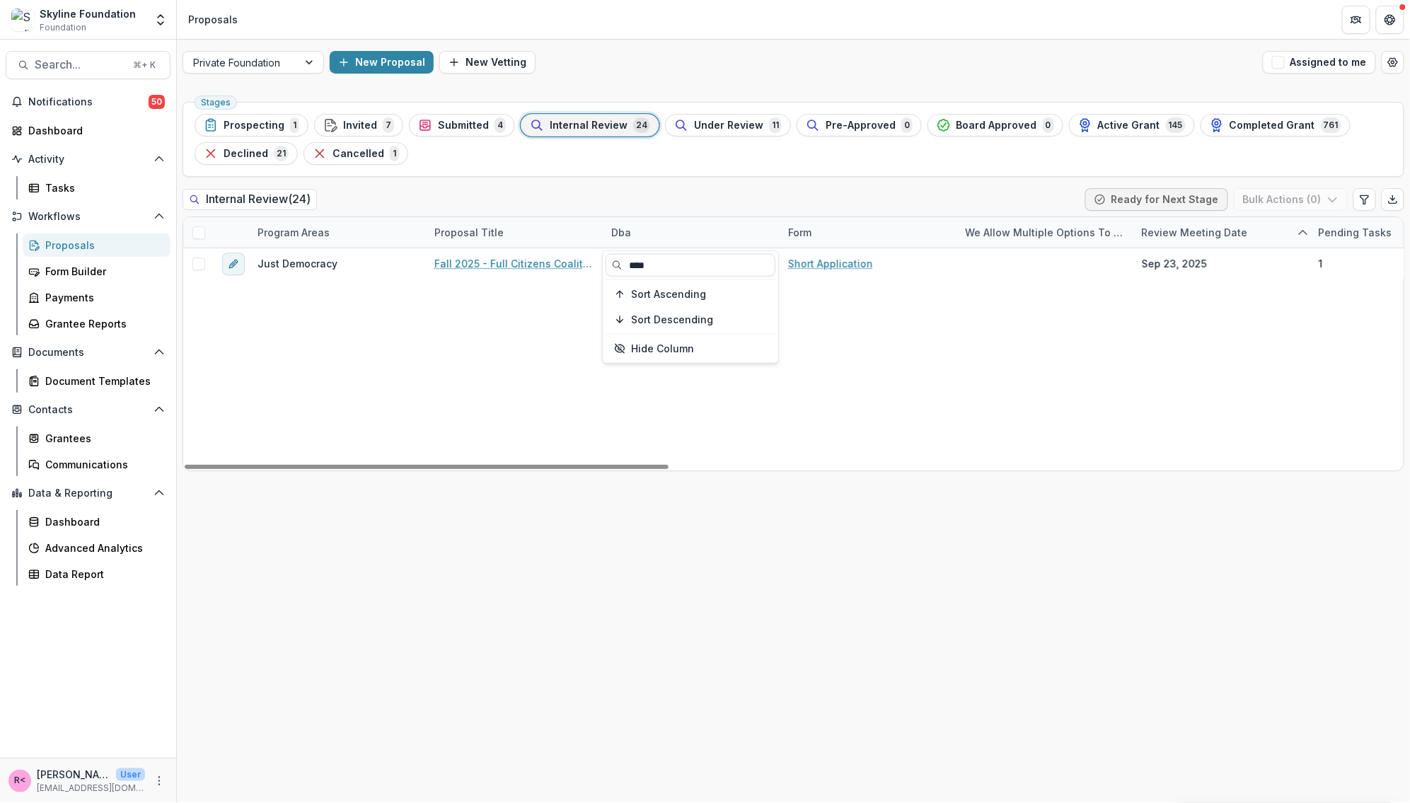
type input "****"
click at [783, 197] on div "Internal Review ( 24 ) Ready for Next Stage Bulk Actions ( 0 )" at bounding box center [794, 202] width 1222 height 28
click at [640, 239] on div "Dba" at bounding box center [691, 232] width 177 height 30
click at [644, 264] on input "****" at bounding box center [691, 265] width 170 height 23
type input "*"
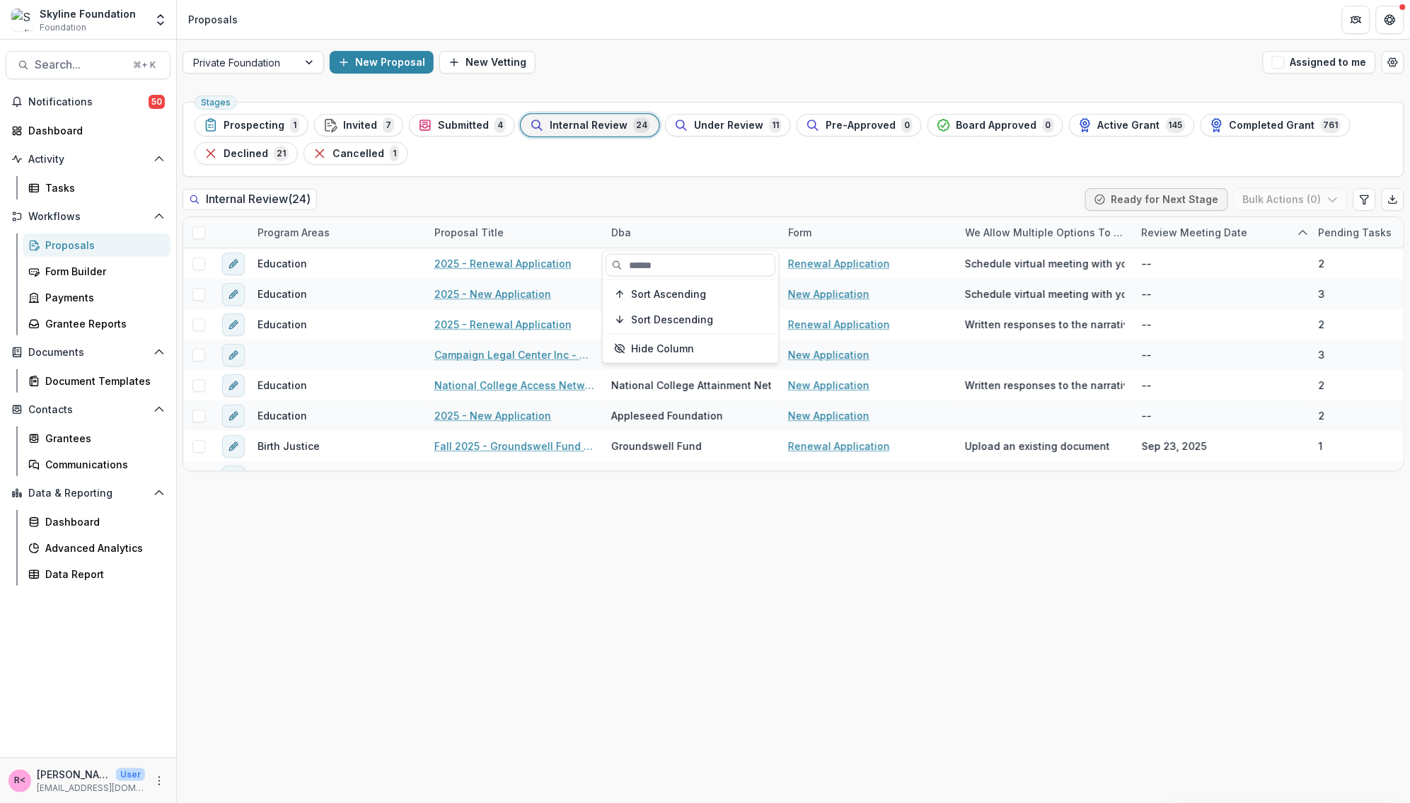
type input "*"
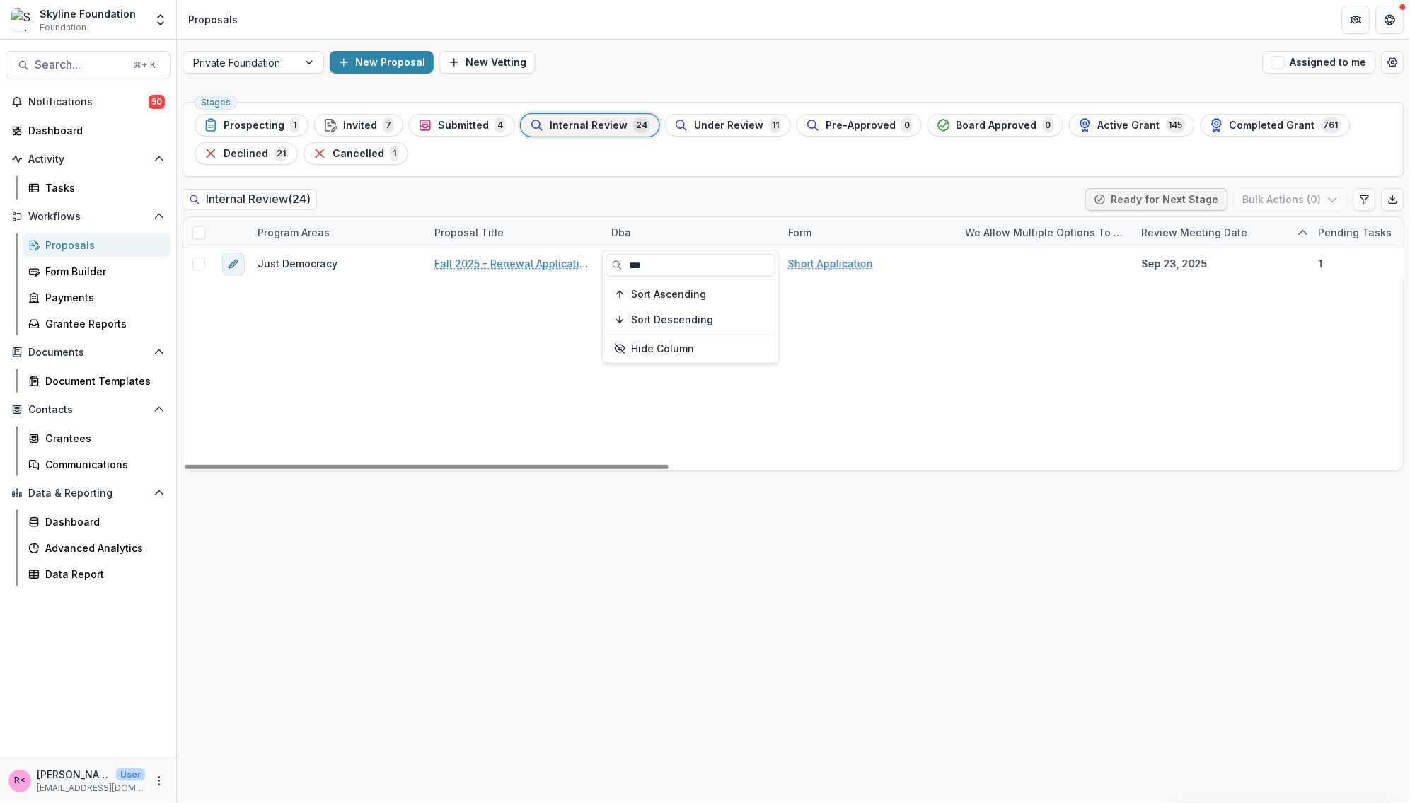
type input "***"
click at [652, 229] on div "Dba" at bounding box center [691, 232] width 177 height 30
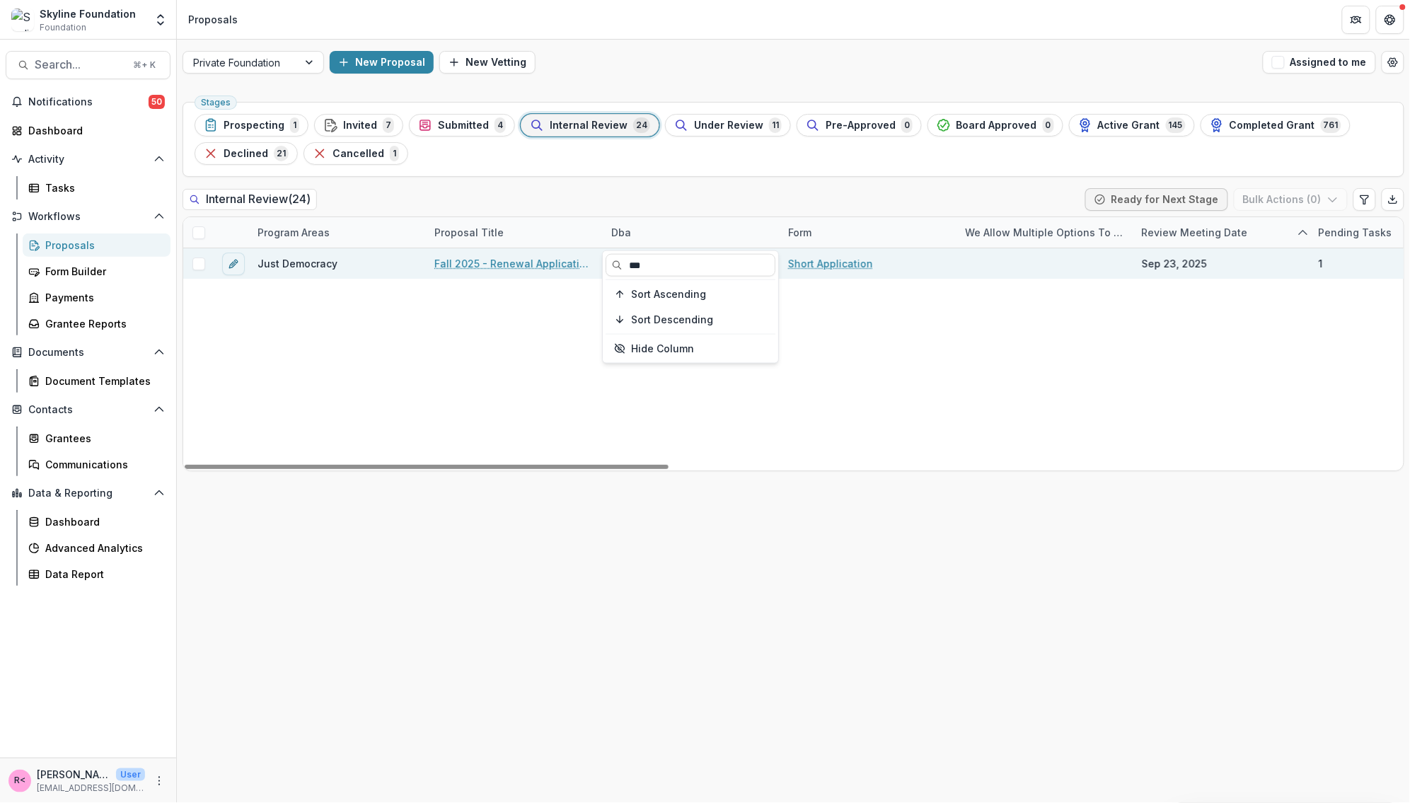
drag, startPoint x: 652, startPoint y: 272, endPoint x: 599, endPoint y: 265, distance: 53.6
click at [599, 265] on body "Skip to content Skyline Foundation Foundation Aggregate Analysis Foundations Sk…" at bounding box center [705, 401] width 1410 height 803
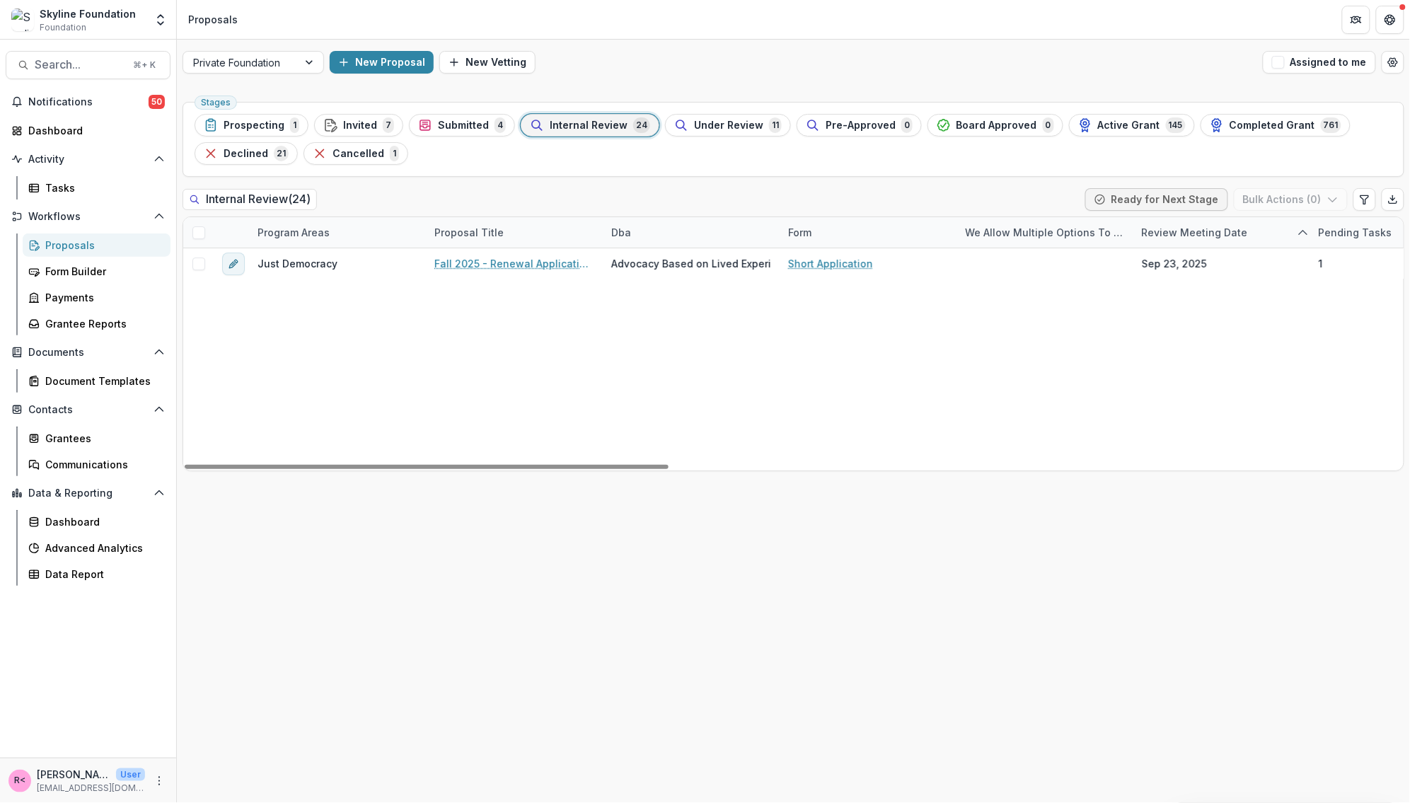
click at [634, 231] on div "Dba" at bounding box center [621, 232] width 37 height 15
drag, startPoint x: 659, startPoint y: 268, endPoint x: 544, endPoint y: 246, distance: 116.7
click at [544, 248] on body "Skip to content Skyline Foundation Foundation Aggregate Analysis Foundations Sk…" at bounding box center [705, 401] width 1410 height 803
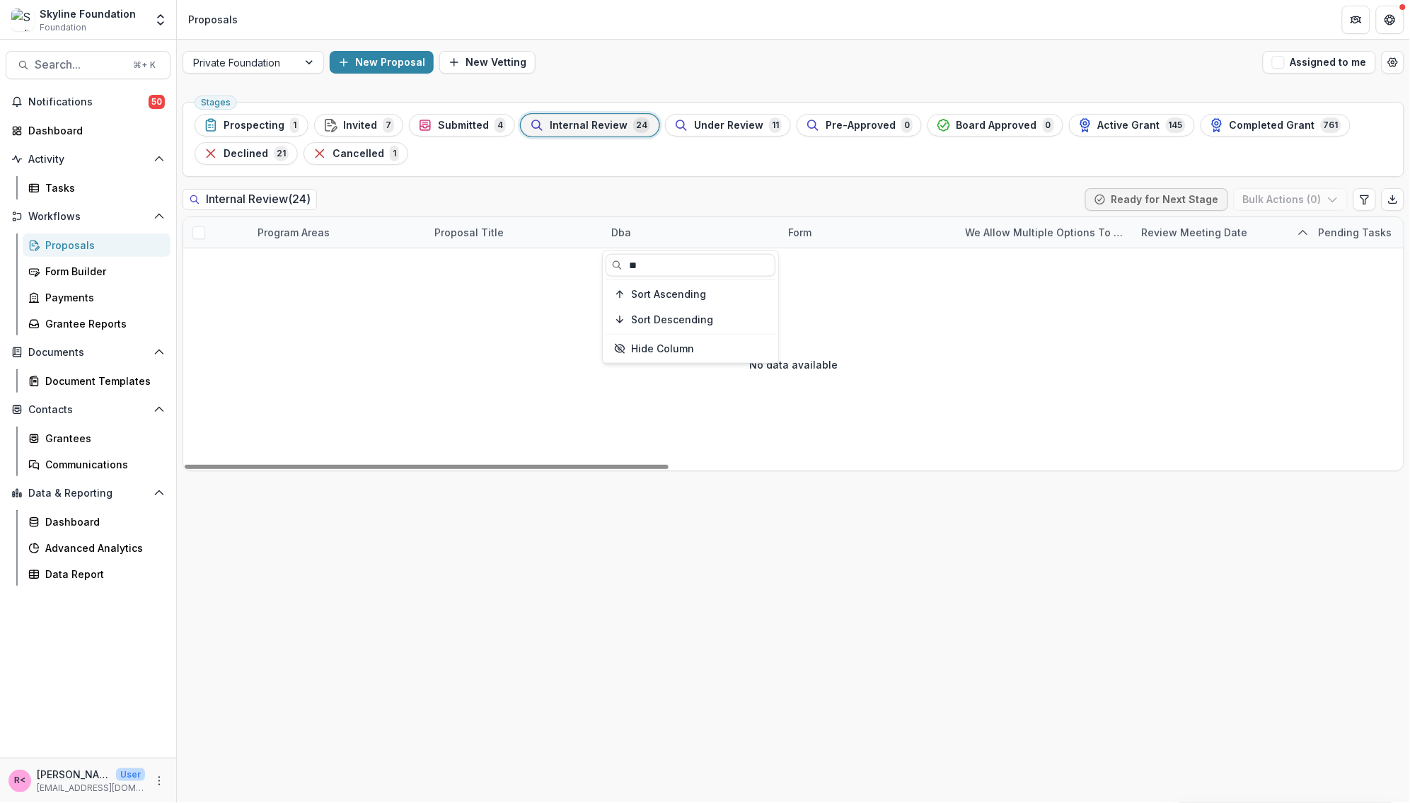
type input "*"
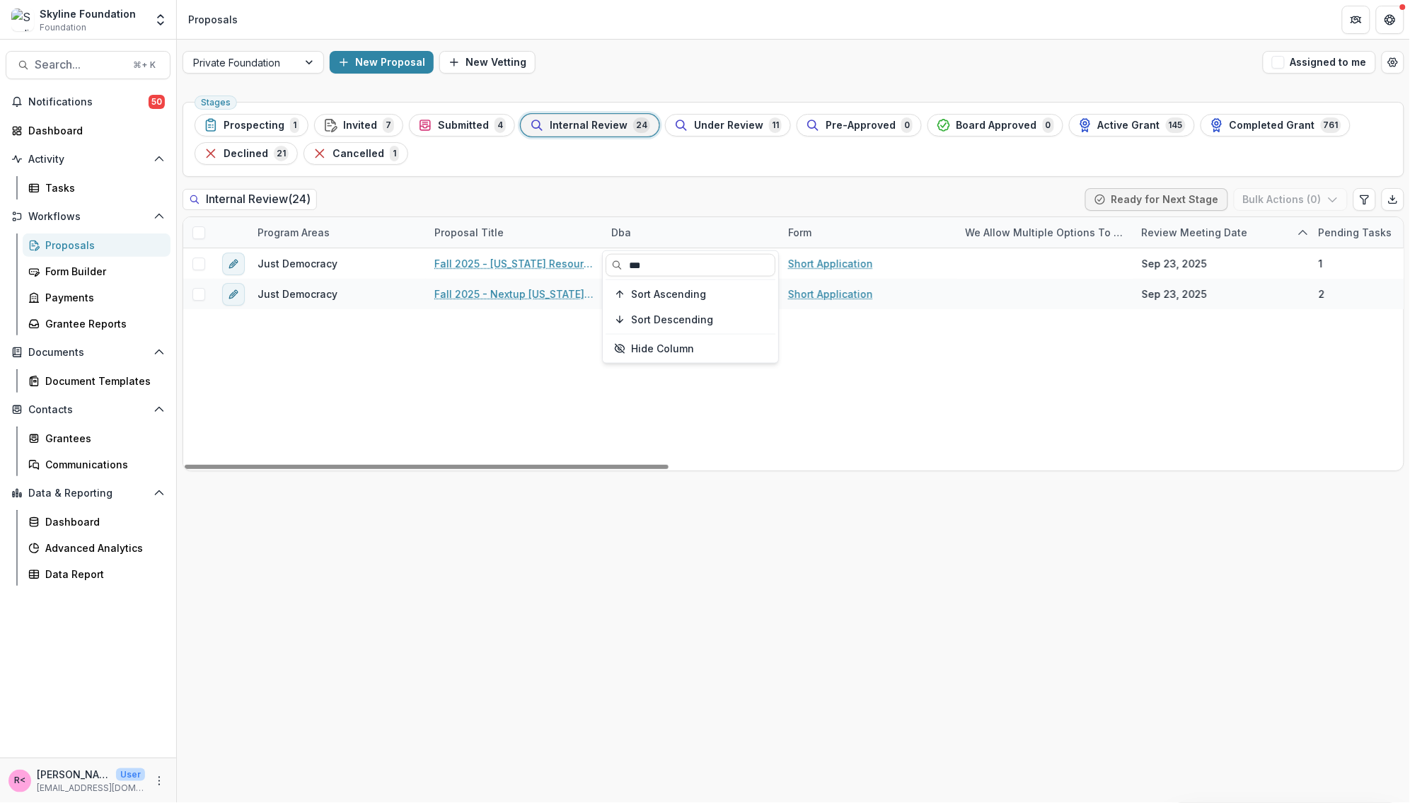
type input "***"
click at [644, 231] on div "Dba" at bounding box center [691, 232] width 177 height 30
click at [643, 260] on input "***" at bounding box center [691, 265] width 170 height 23
type input "*"
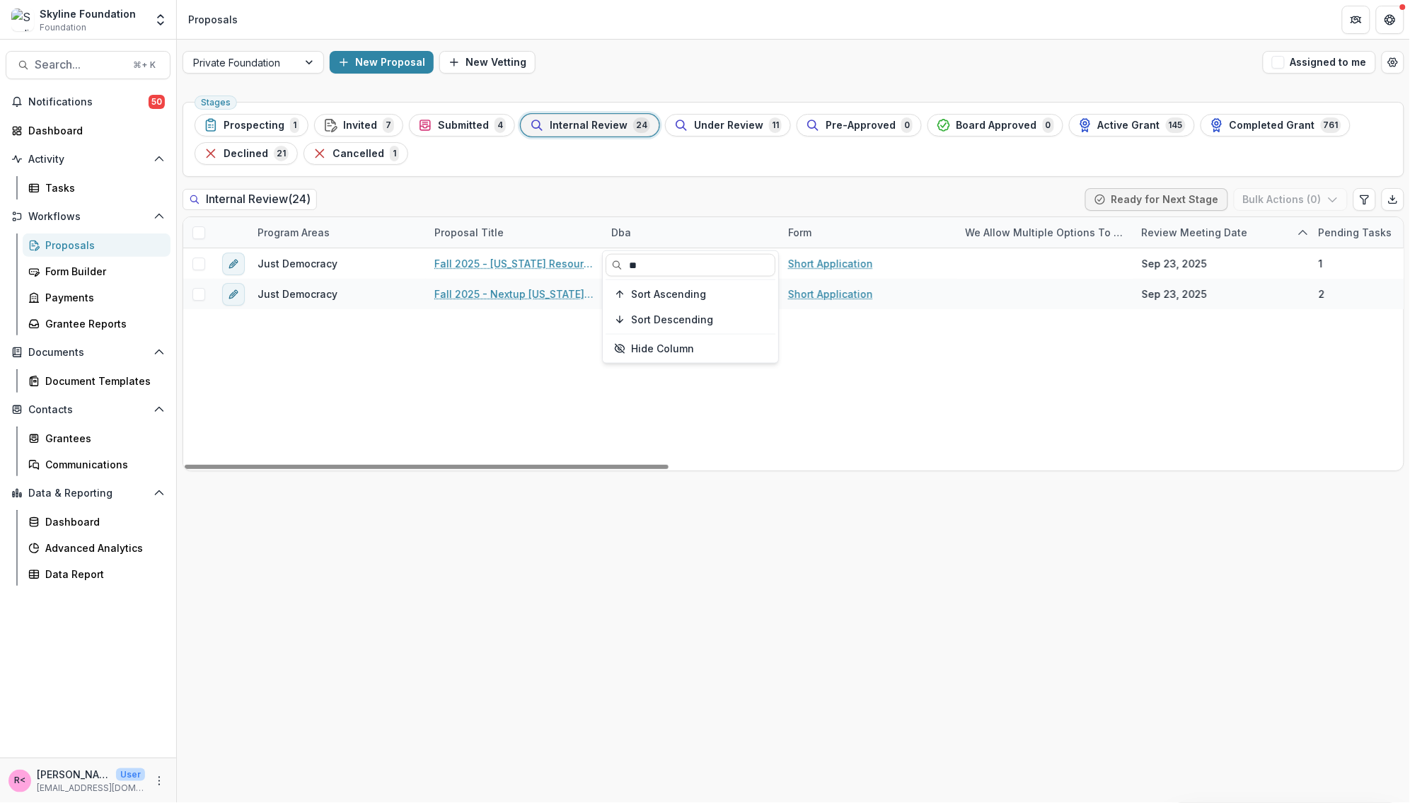
type input "*"
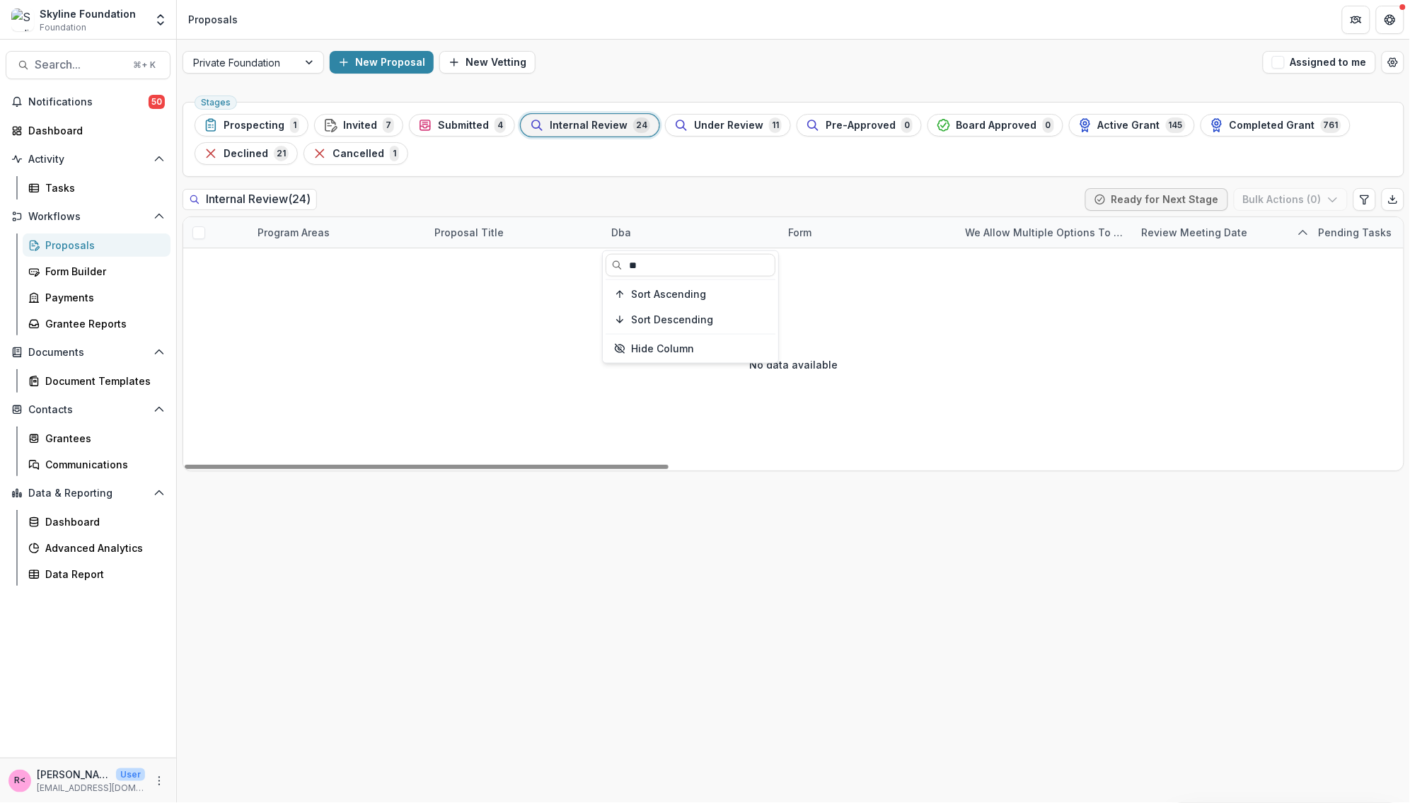
type input "*"
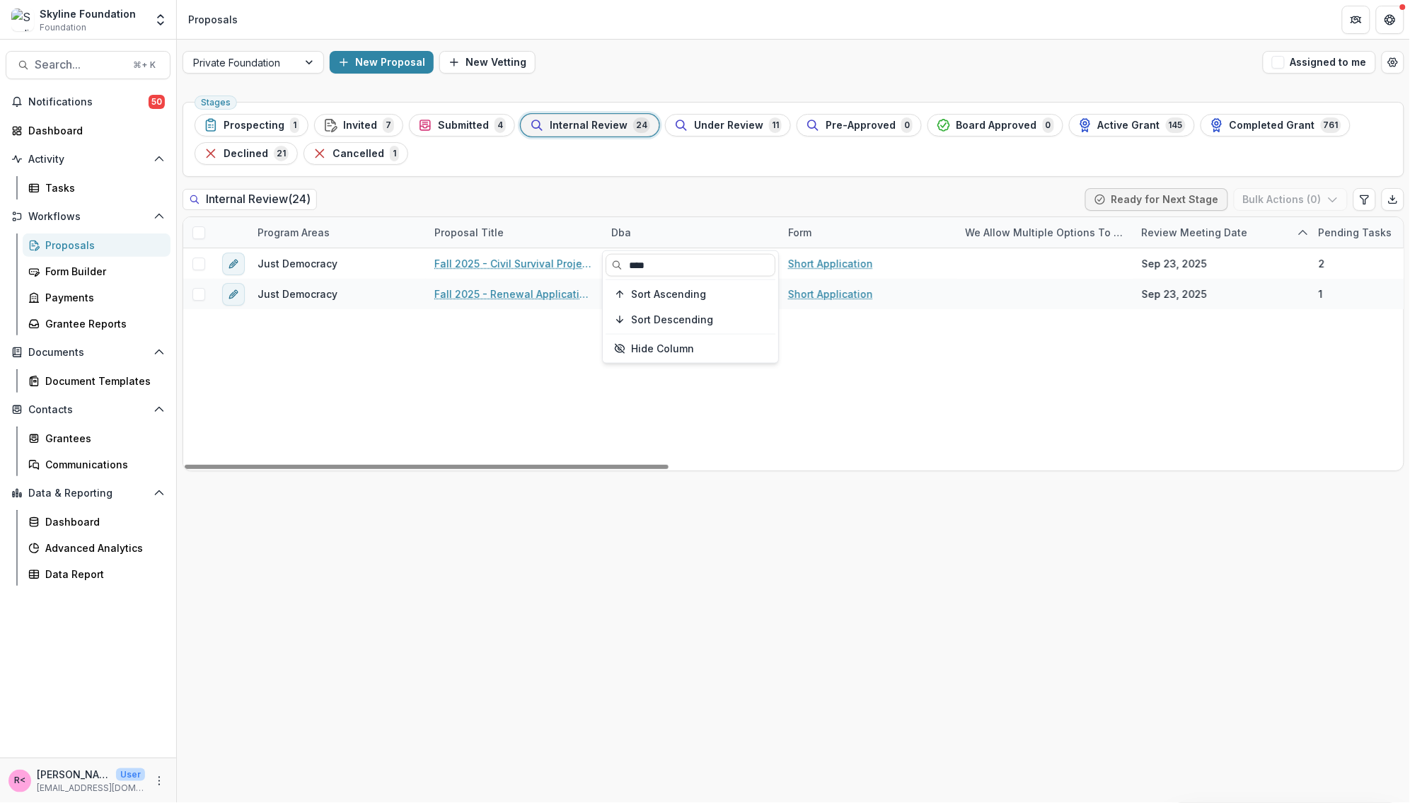
type input "****"
click at [645, 230] on div "Dba" at bounding box center [691, 232] width 177 height 30
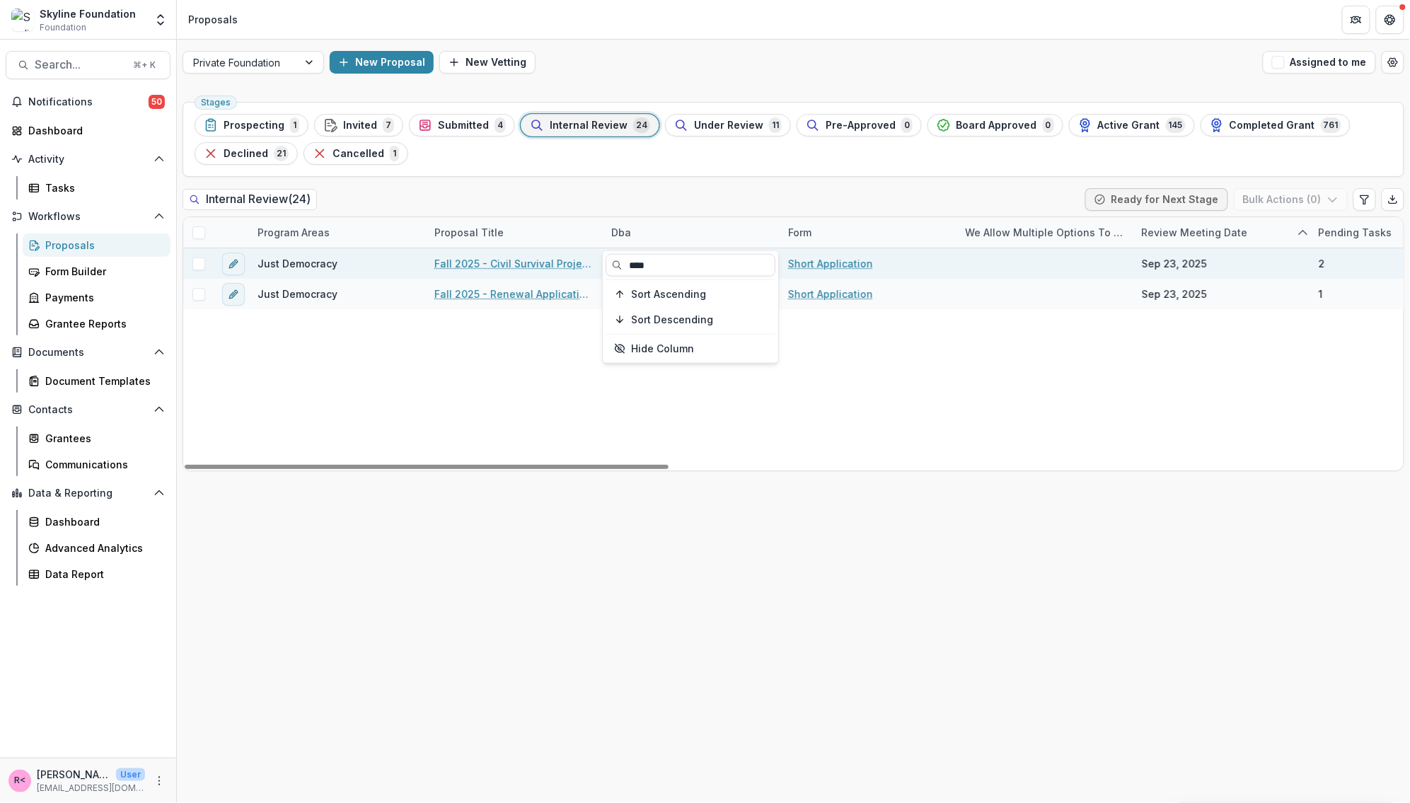
drag, startPoint x: 664, startPoint y: 263, endPoint x: 539, endPoint y: 252, distance: 125.8
click at [539, 252] on body "Skip to content Skyline Foundation Foundation Aggregate Analysis Foundations Sk…" at bounding box center [705, 401] width 1410 height 803
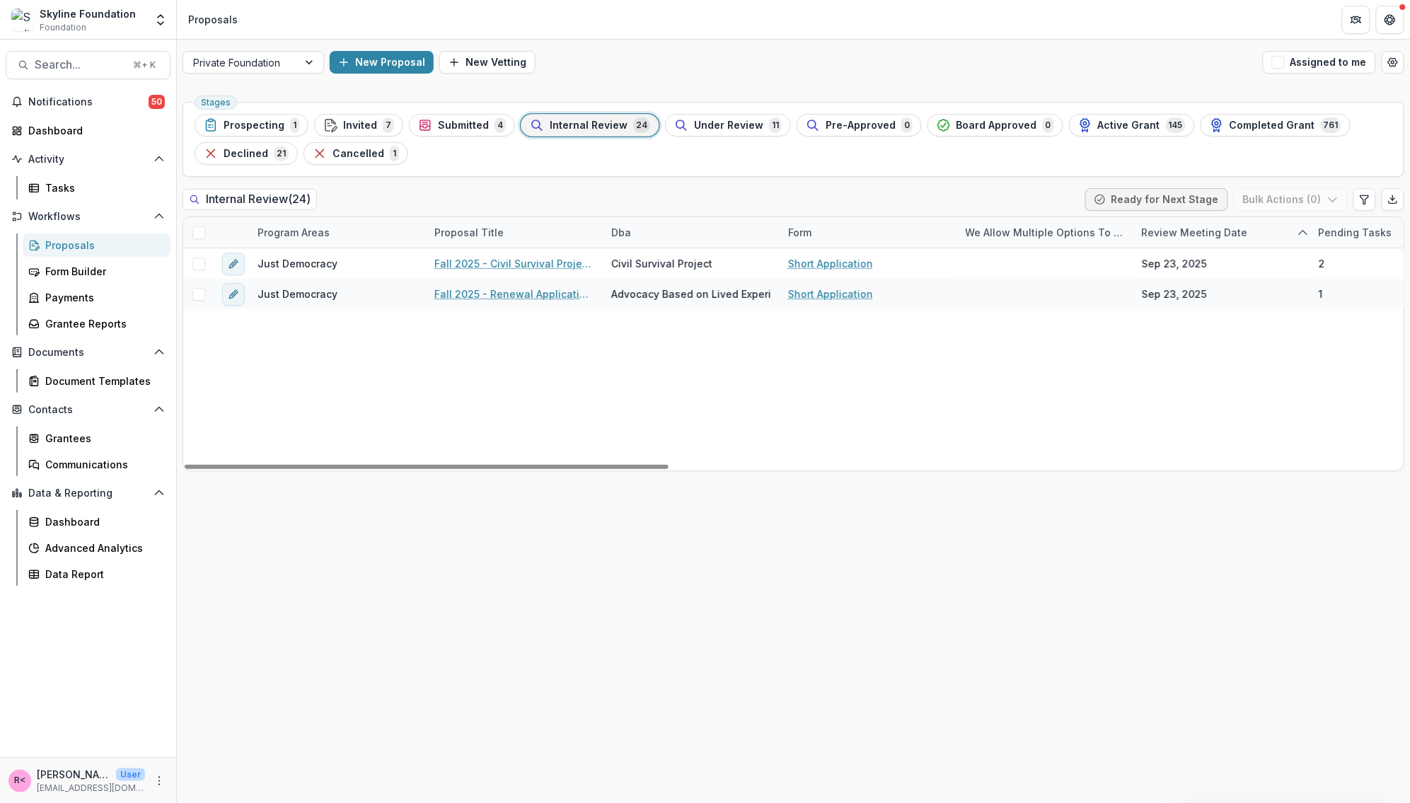
click at [639, 236] on div "Dba" at bounding box center [691, 232] width 177 height 30
click at [647, 264] on input "****" at bounding box center [691, 265] width 170 height 23
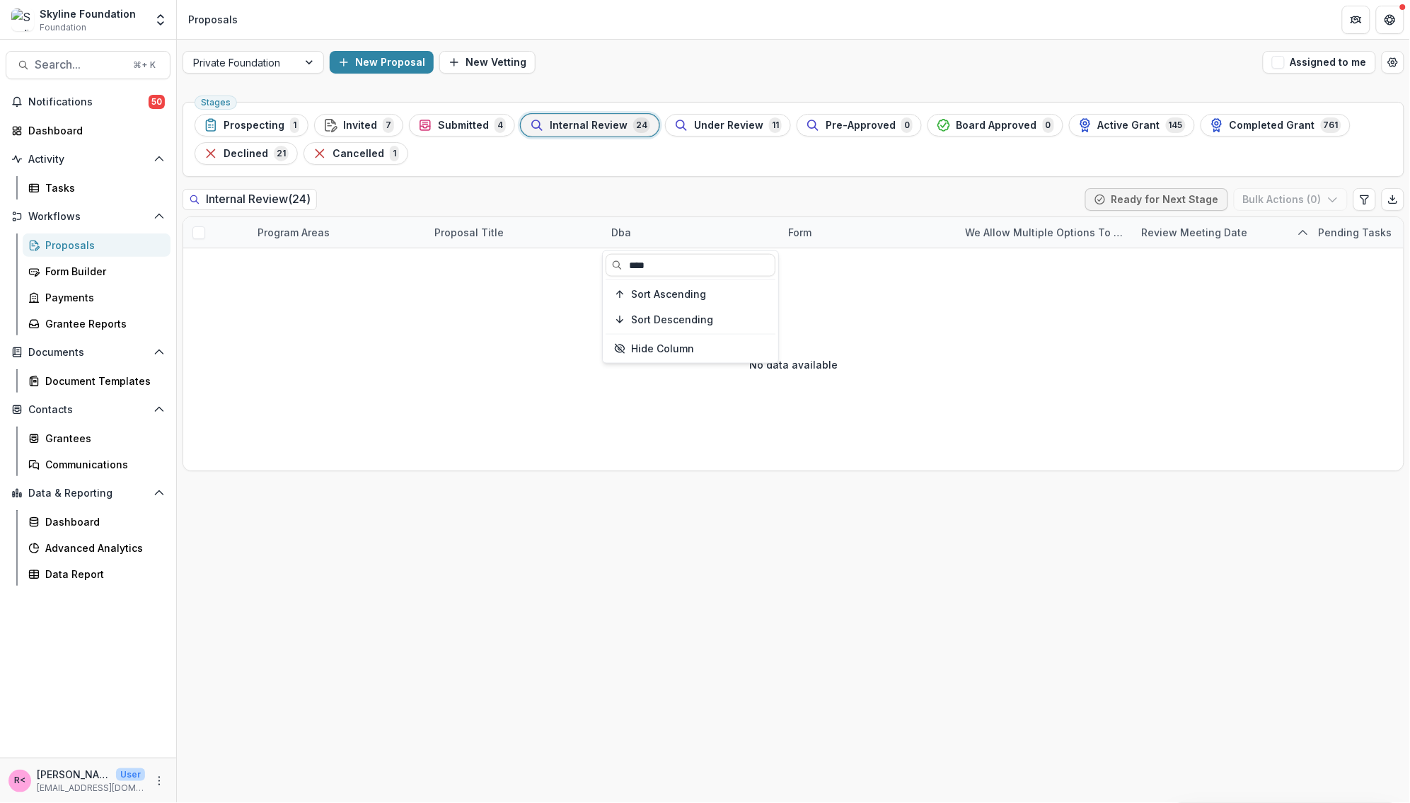
type input "****"
click at [703, 192] on div "Internal Review ( 24 ) Ready for Next Stage Bulk Actions ( 0 )" at bounding box center [794, 202] width 1222 height 28
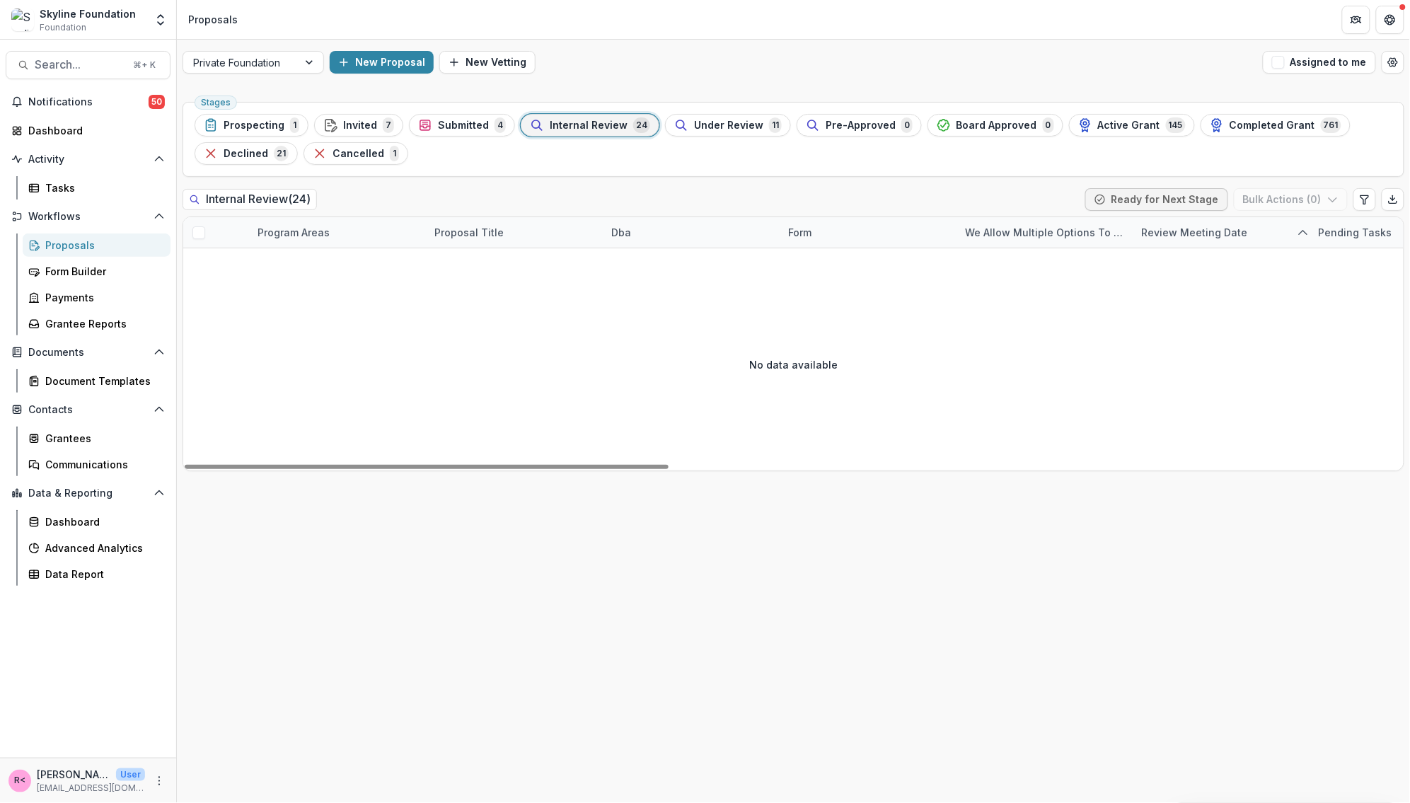
click at [644, 236] on div "Dba" at bounding box center [691, 232] width 177 height 30
click at [651, 266] on input "****" at bounding box center [691, 265] width 170 height 23
type input "*"
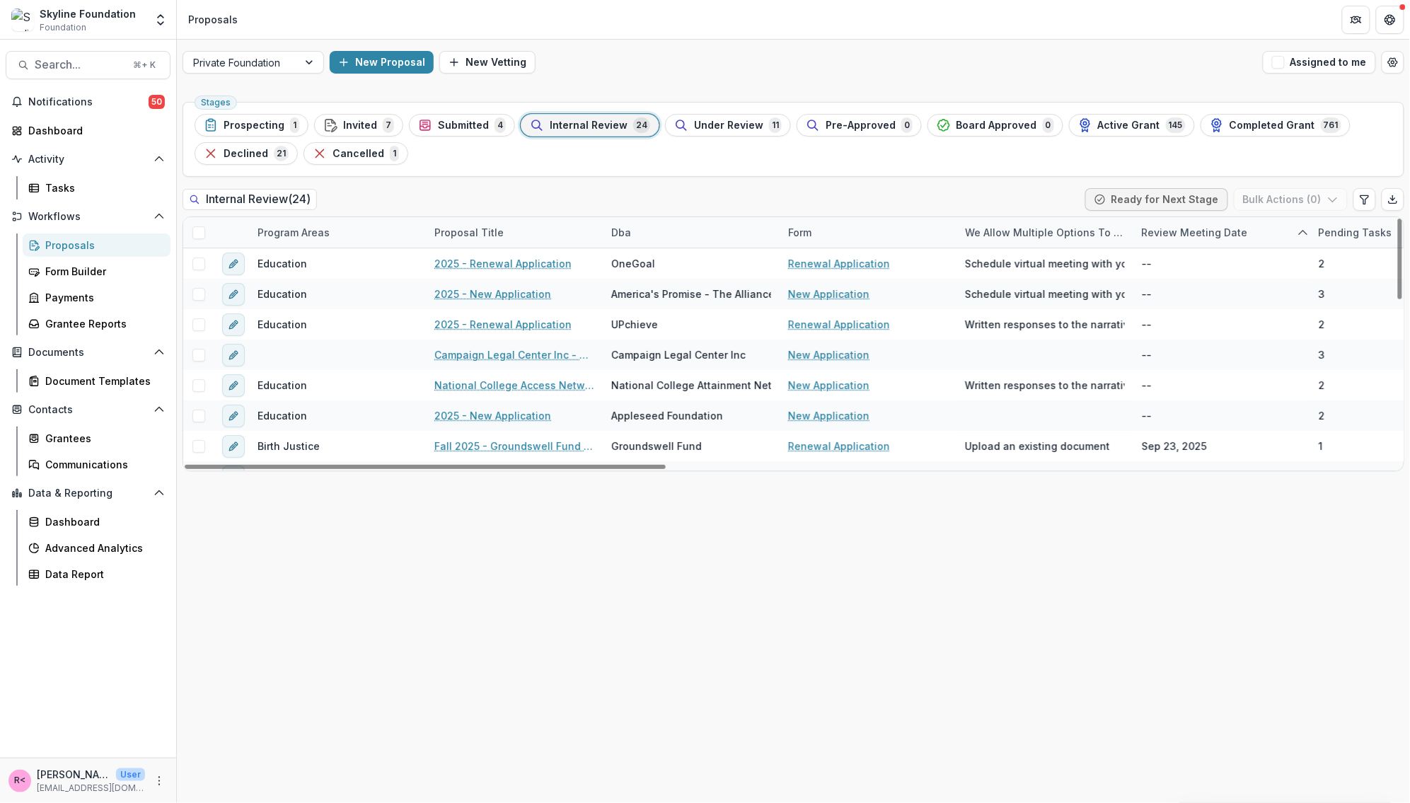
click at [482, 236] on div "Proposal Title" at bounding box center [469, 232] width 86 height 15
click at [494, 263] on input at bounding box center [514, 265] width 170 height 23
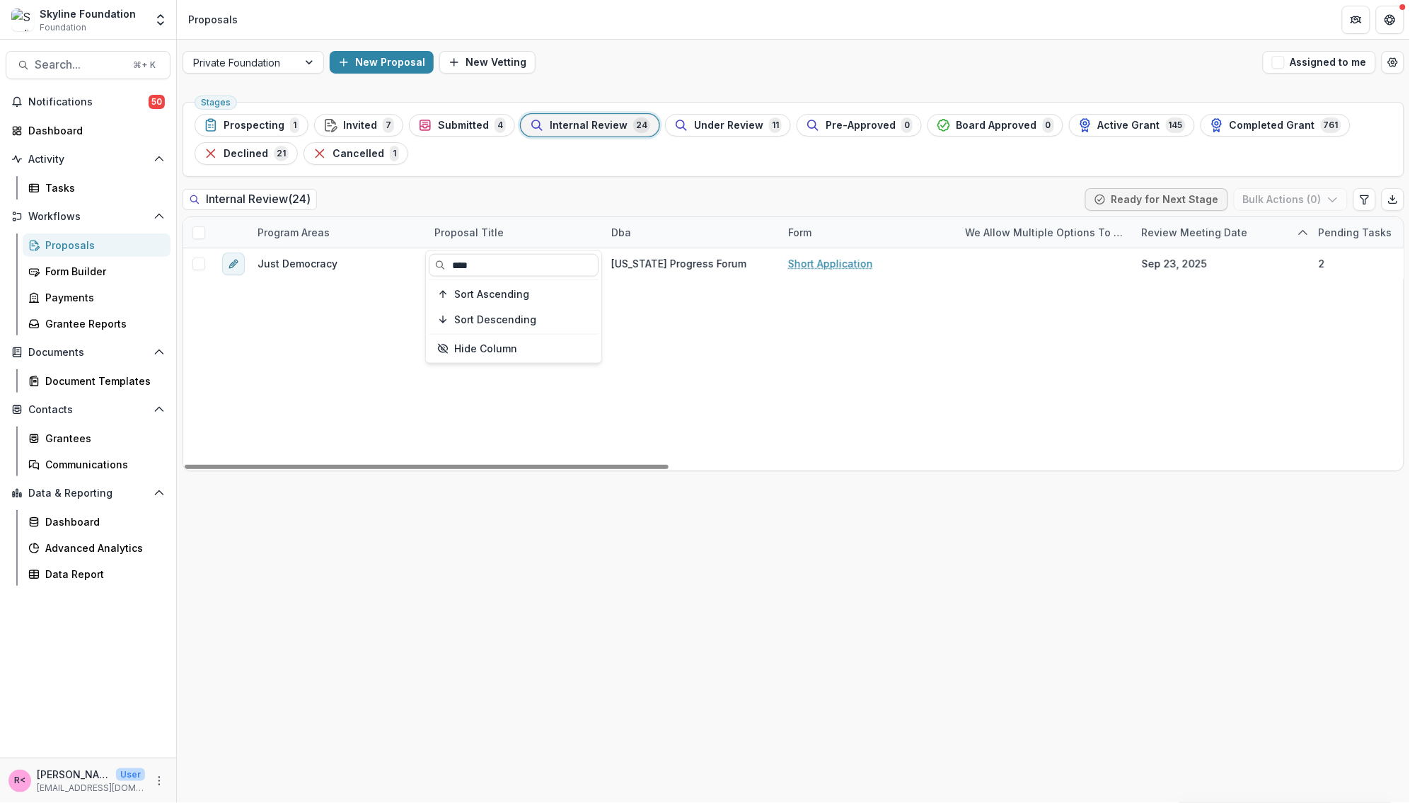
type input "****"
click at [638, 192] on div "Internal Review ( 24 ) Ready for Next Stage Bulk Actions ( 0 )" at bounding box center [794, 202] width 1222 height 28
click at [446, 245] on div "Proposal Title" at bounding box center [514, 232] width 177 height 30
drag, startPoint x: 483, startPoint y: 264, endPoint x: 372, endPoint y: 236, distance: 114.0
click at [372, 243] on body "Skip to content Skyline Foundation Foundation Aggregate Analysis Foundations Sk…" at bounding box center [705, 401] width 1410 height 803
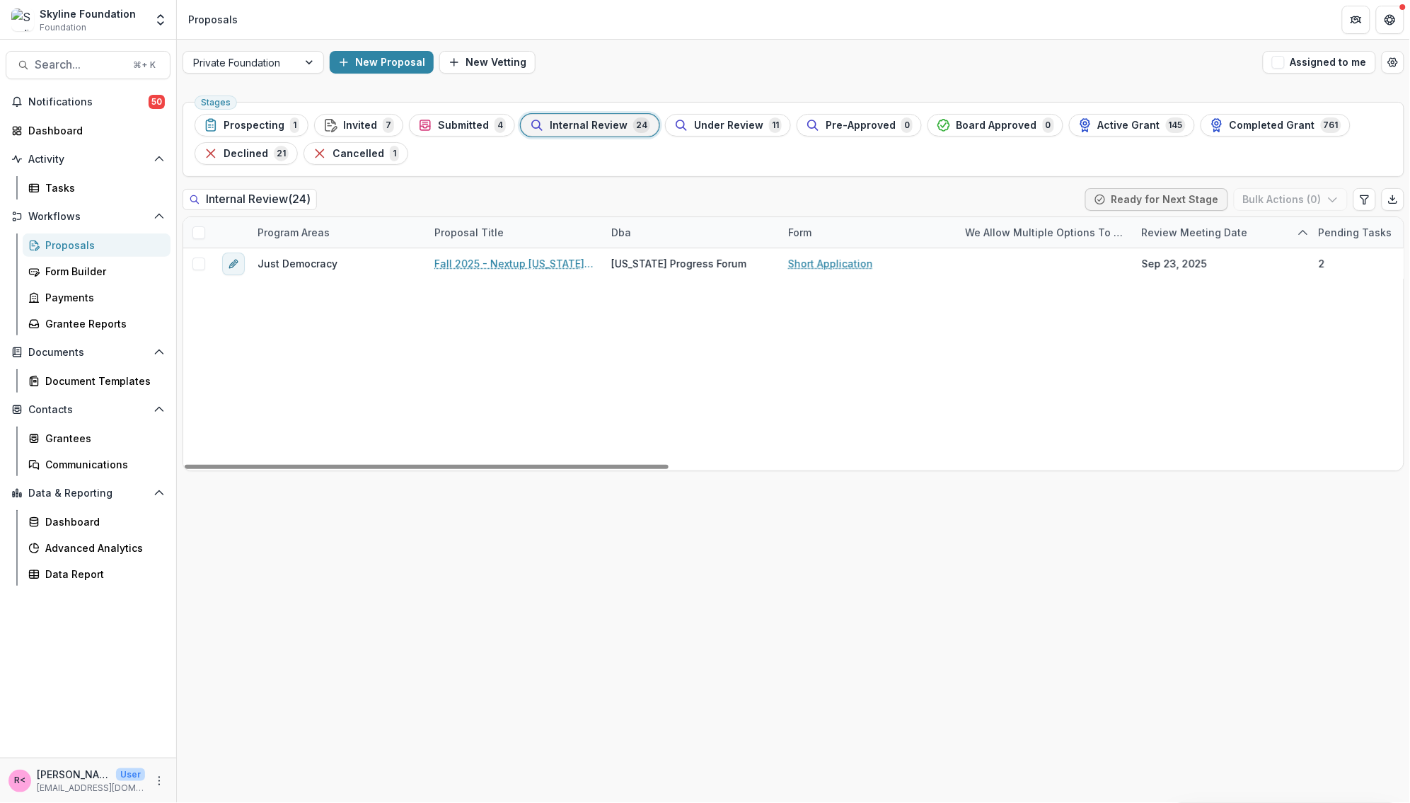
click at [515, 229] on div "Proposal Title" at bounding box center [514, 232] width 177 height 30
click at [504, 263] on input "****" at bounding box center [514, 265] width 170 height 23
type input "*"
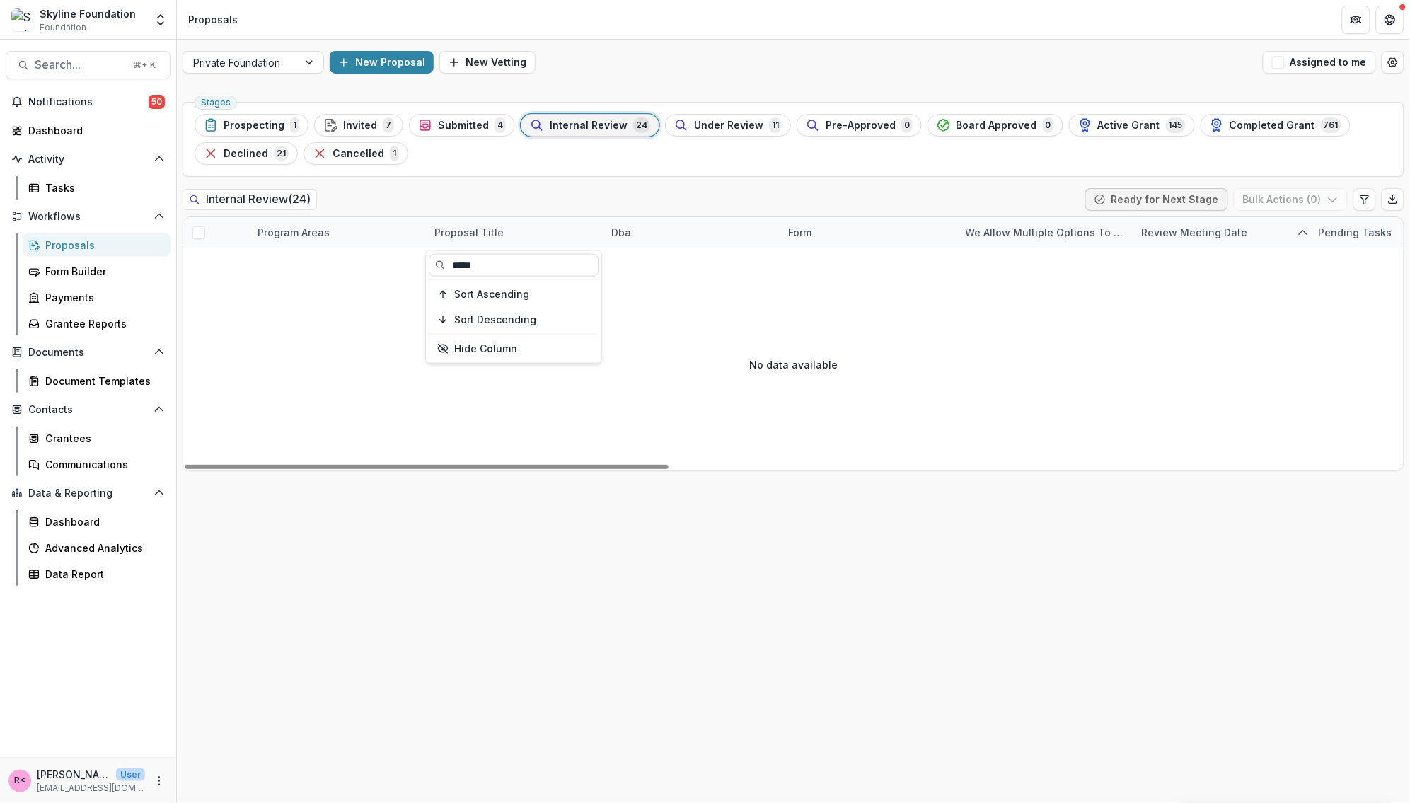
drag, startPoint x: 505, startPoint y: 266, endPoint x: 427, endPoint y: 260, distance: 78.1
click at [427, 260] on div "***** Sort Ascending Sort Descending Hide Column" at bounding box center [514, 307] width 176 height 112
type input "****"
click at [540, 183] on div "Stages Prospecting 1 Invited 7 Submitted 4 Internal Review 24 Under Review 11 P…" at bounding box center [794, 449] width 1234 height 707
click at [83, 61] on span "Search..." at bounding box center [80, 64] width 90 height 13
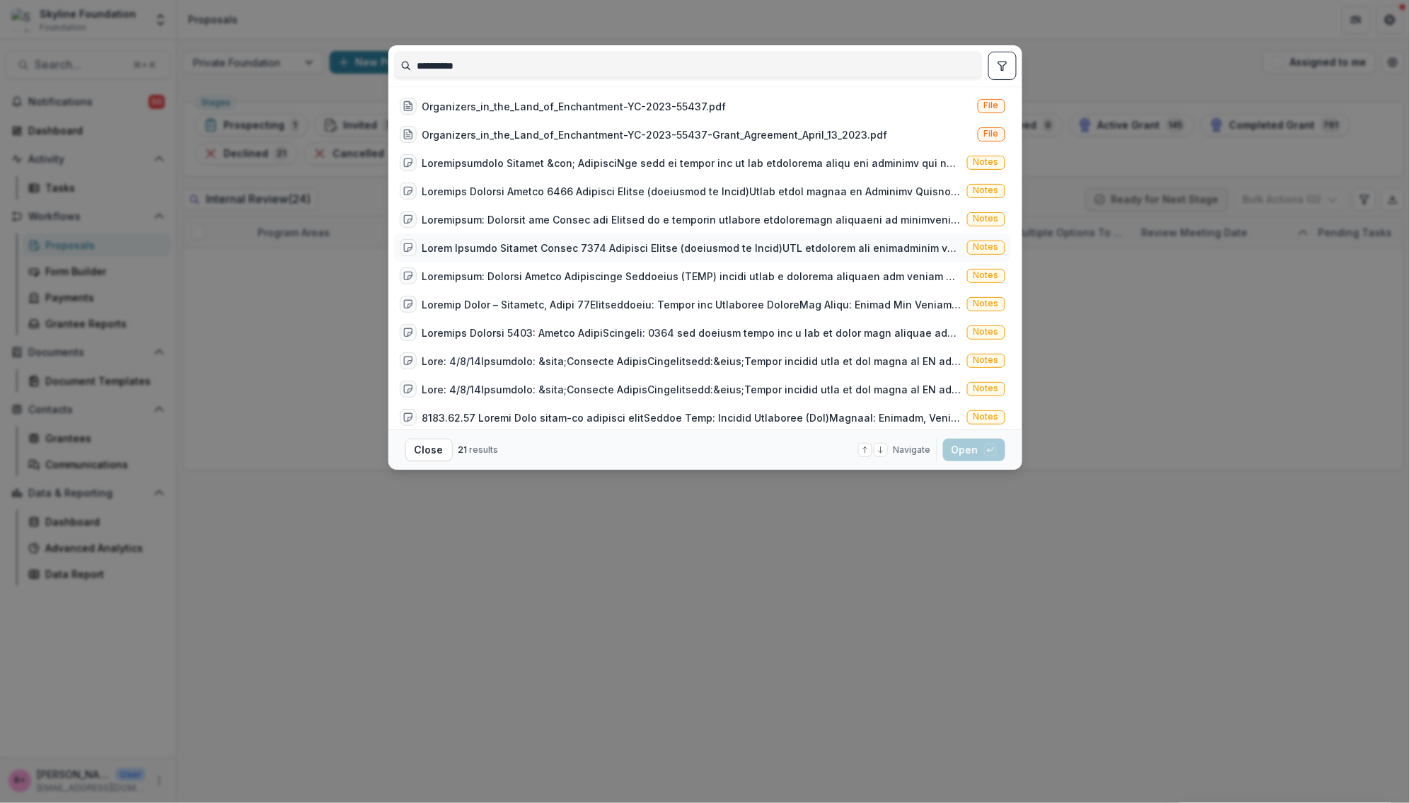
scroll to position [263, 0]
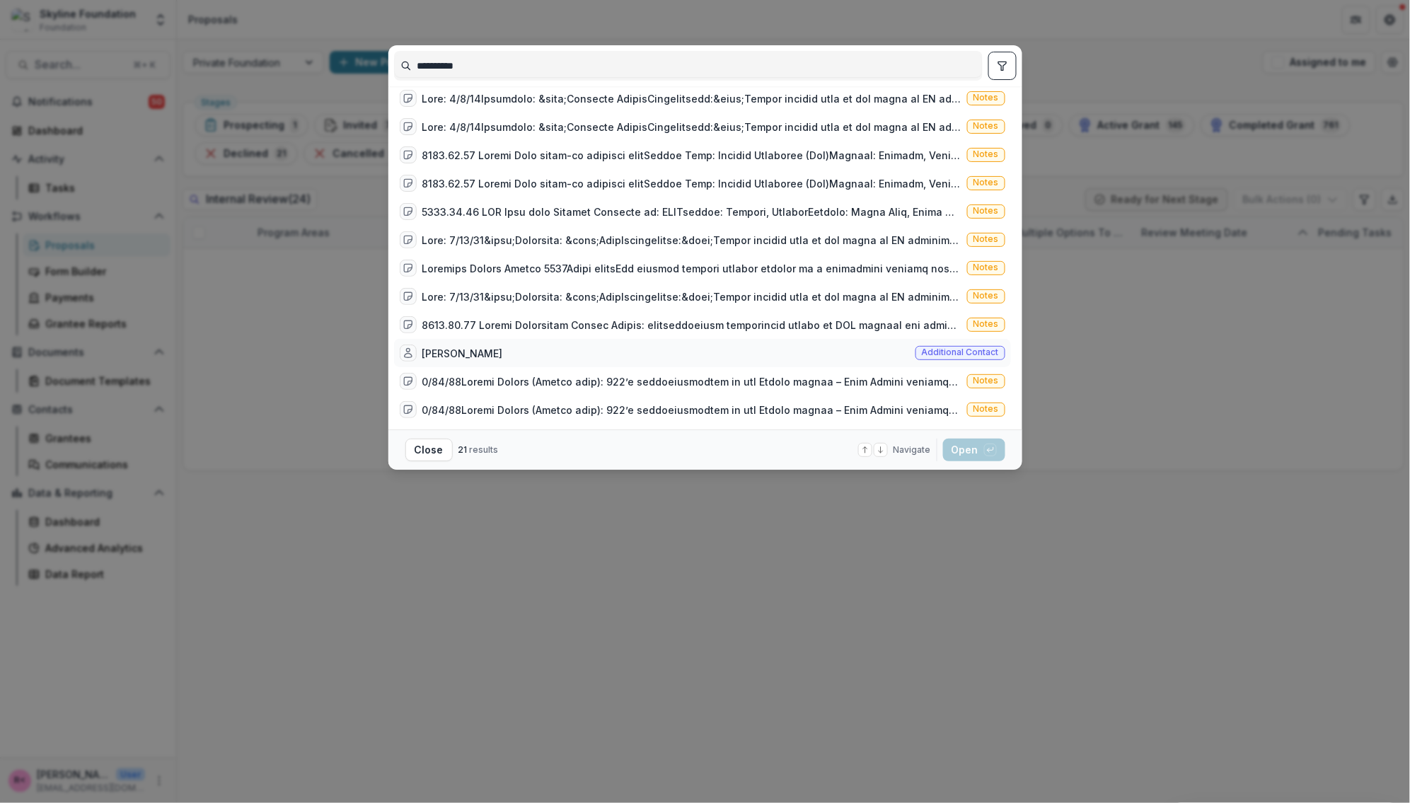
type input "**********"
click at [524, 339] on div "Melinda Hilyard-Ealy Additional contact" at bounding box center [702, 353] width 617 height 28
click at [974, 449] on button "Open with enter key" at bounding box center [974, 450] width 62 height 23
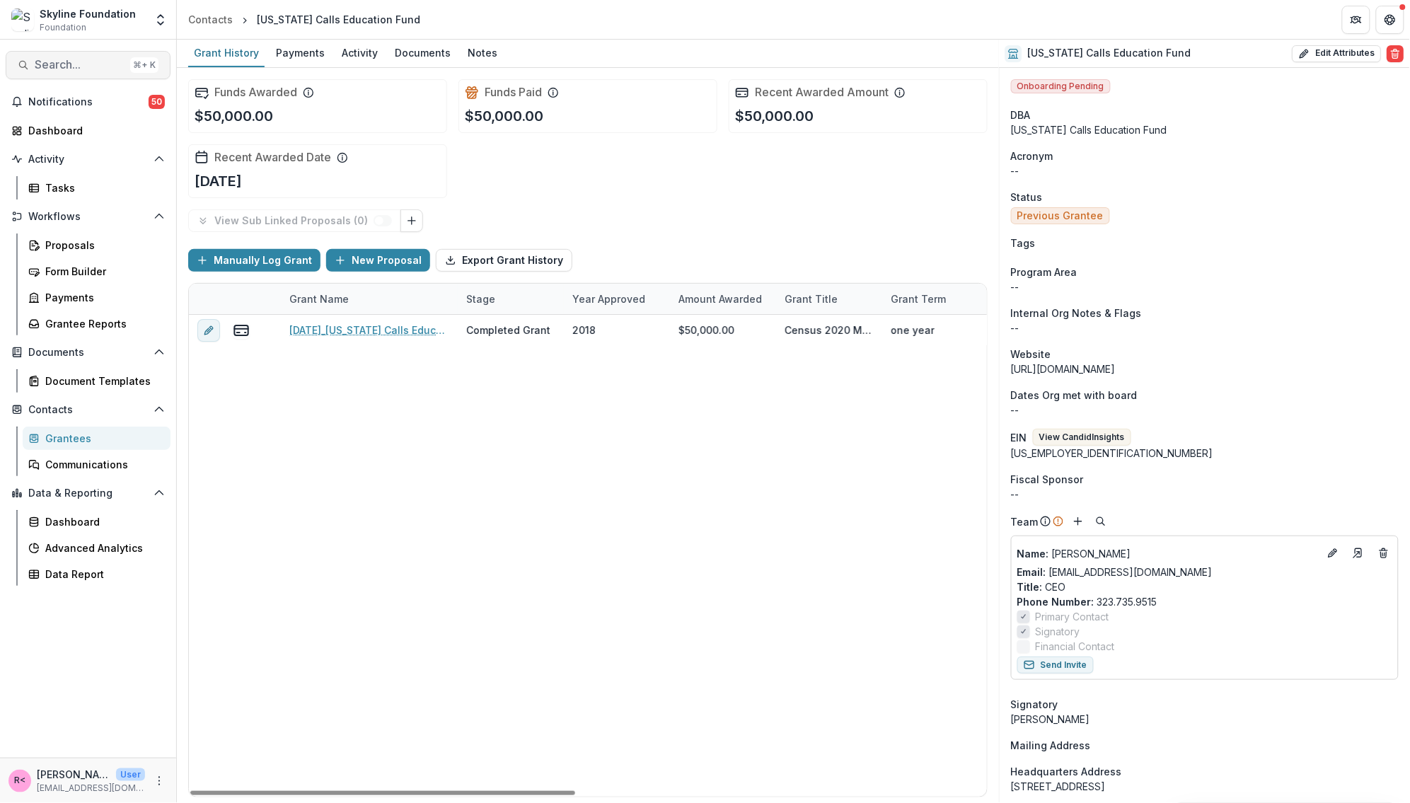
click at [78, 69] on span "Search..." at bounding box center [80, 64] width 90 height 13
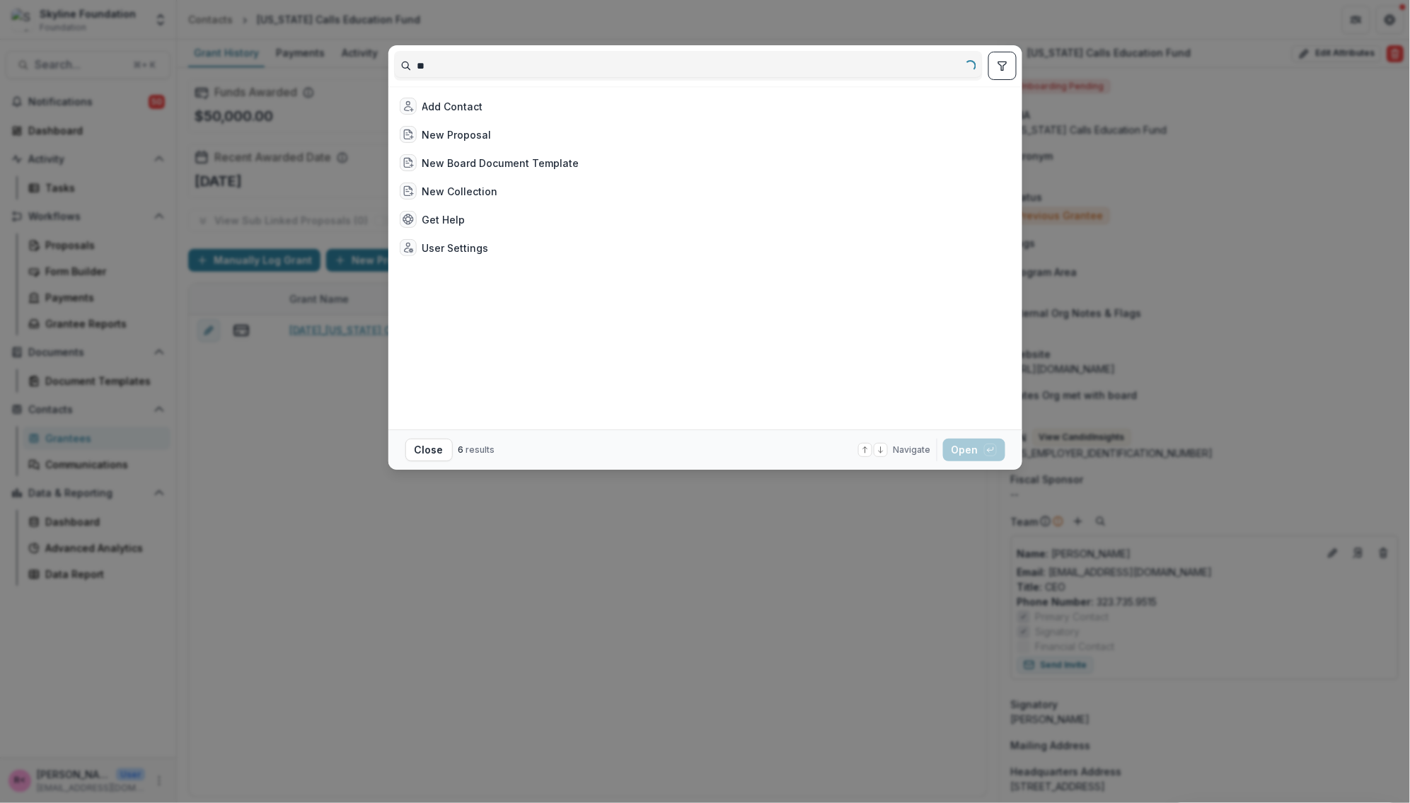
type input "*"
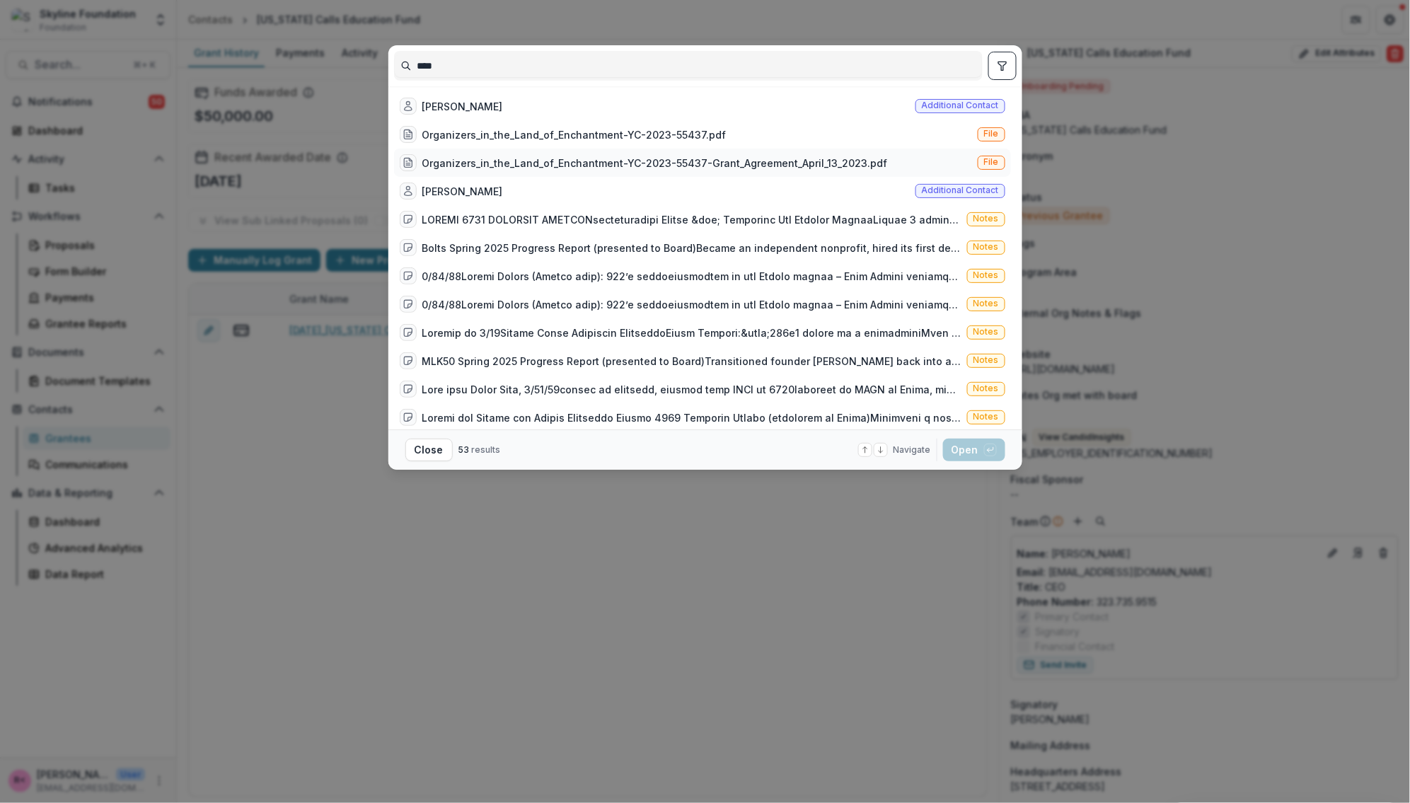
type input "****"
click at [664, 166] on div "Organizers_in_the_Land_of_Enchantment-YC-2023-55437-Grant_Agreement_April_13_20…" at bounding box center [655, 163] width 466 height 15
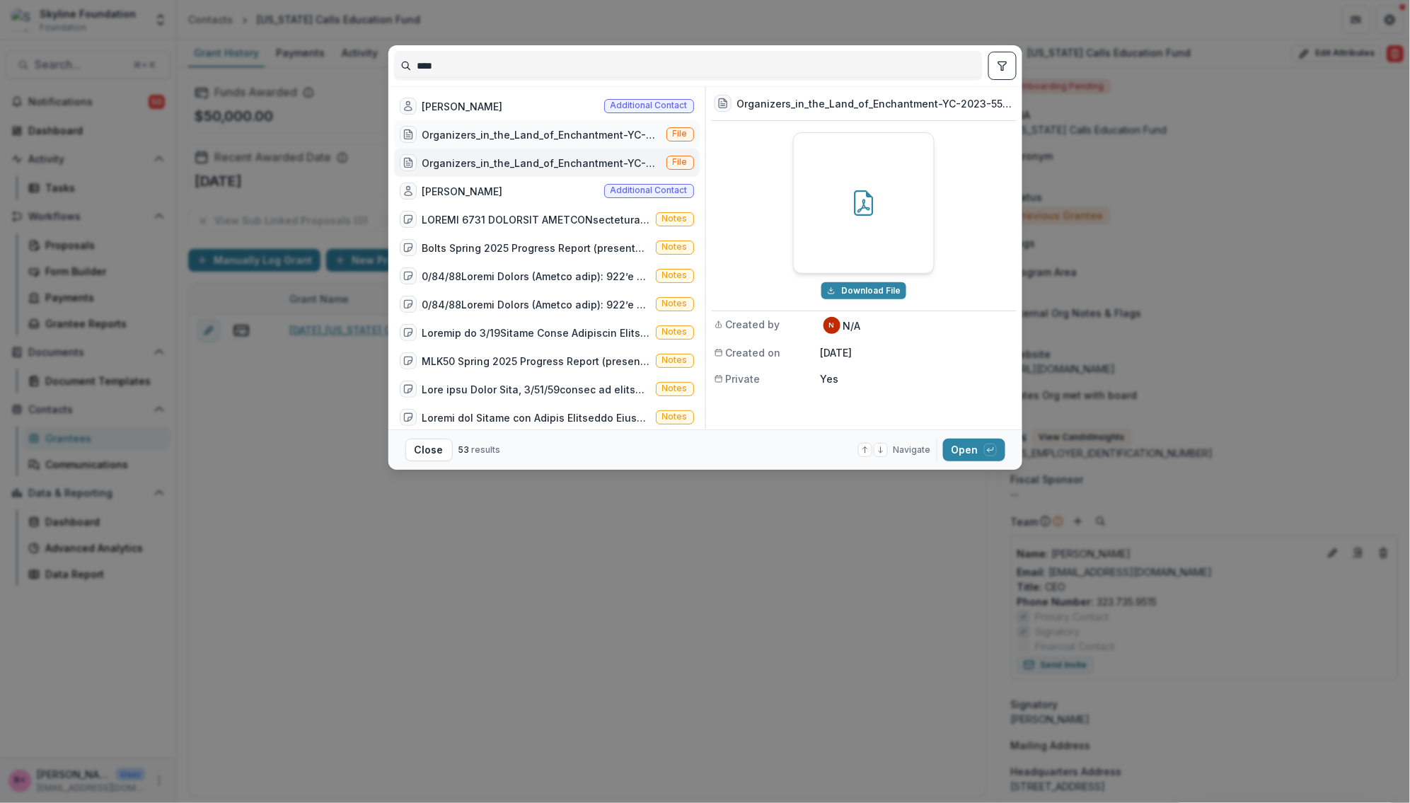
click at [515, 134] on div "Organizers_in_the_Land_of_Enchantment-YC-2023-55437.pdf" at bounding box center [541, 134] width 238 height 15
click at [515, 102] on div "Alan Landis Additional contact" at bounding box center [547, 106] width 306 height 28
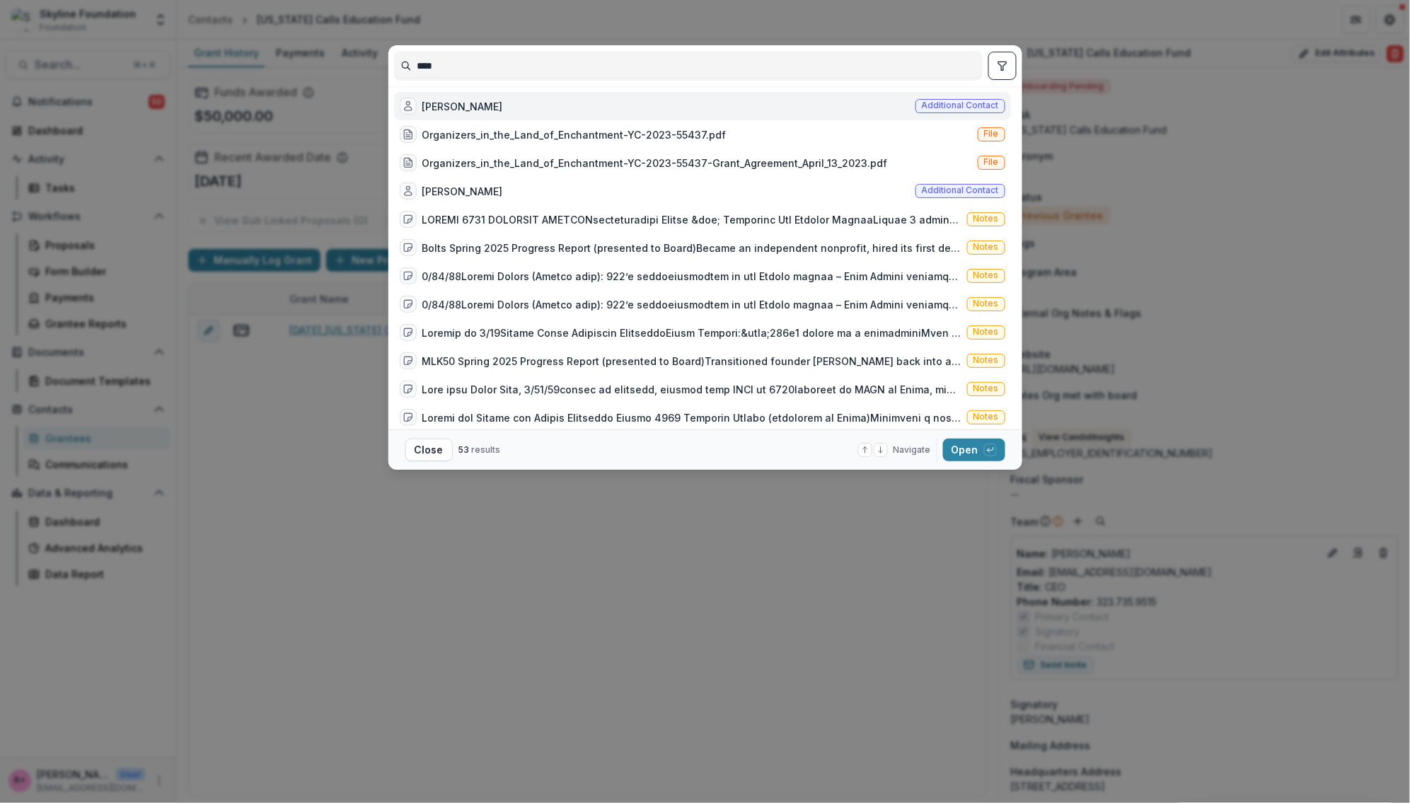
click at [536, 105] on div "Alan Landis Additional contact" at bounding box center [702, 106] width 617 height 28
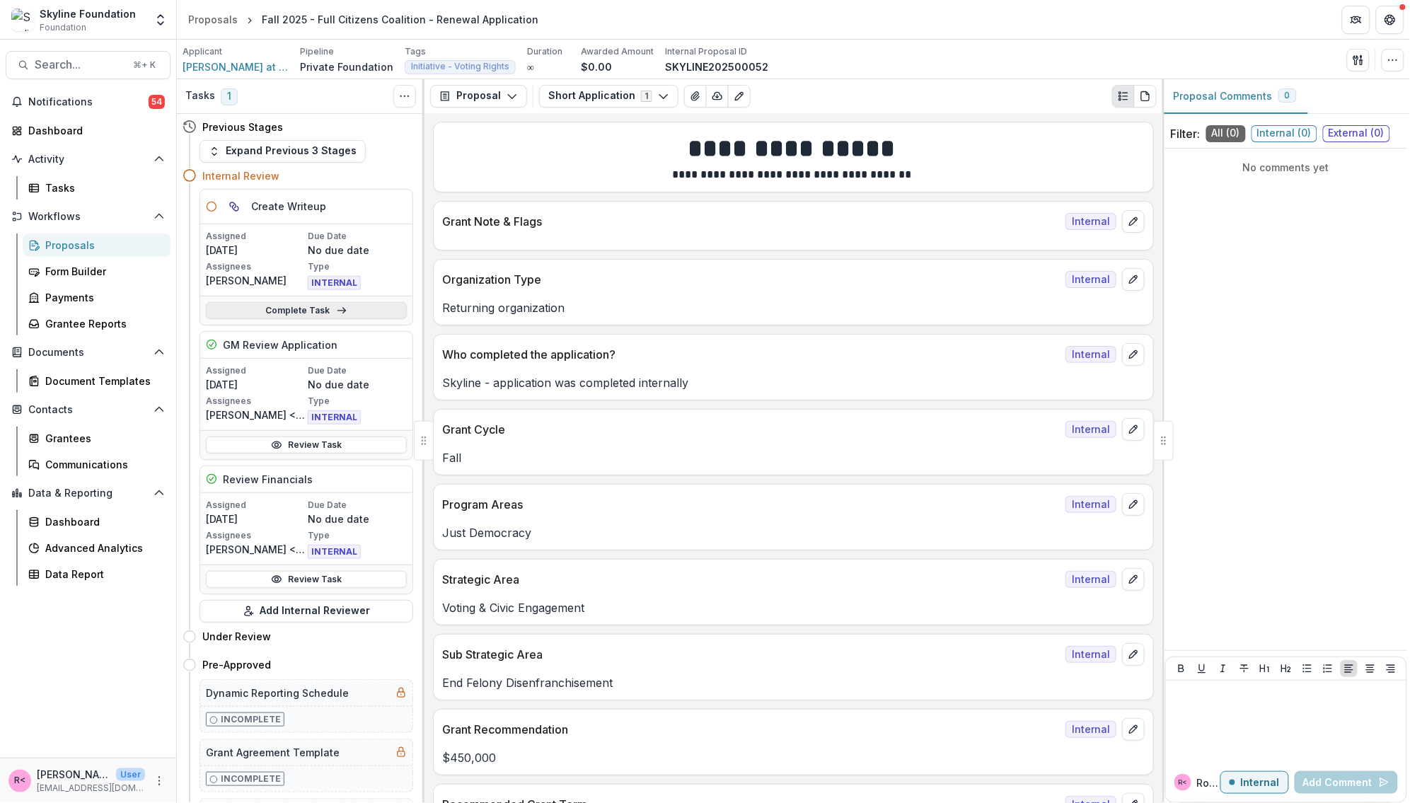
click at [336, 311] on icon at bounding box center [341, 310] width 11 height 11
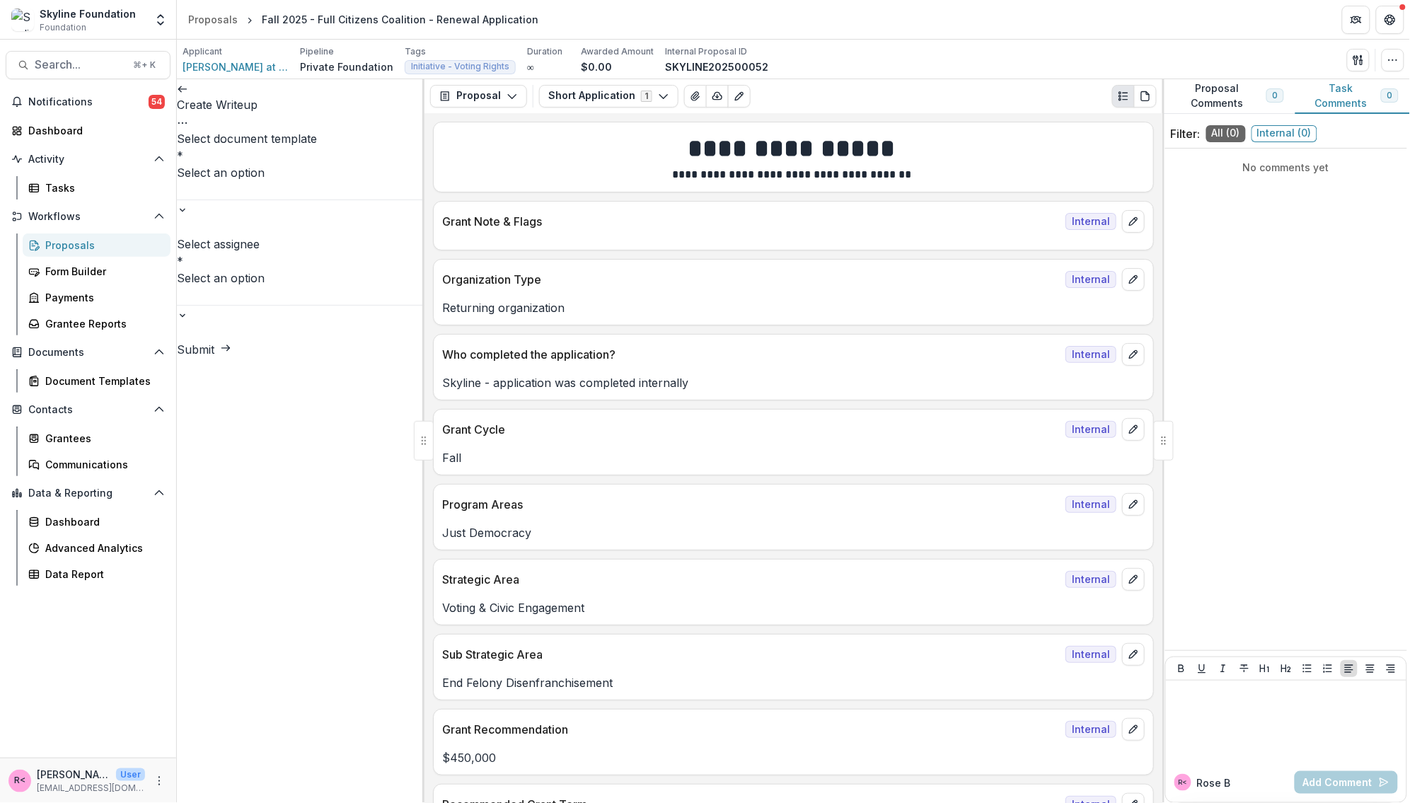
click at [188, 113] on button "Options" at bounding box center [182, 121] width 11 height 17
click at [379, 157] on button "Cancel Task" at bounding box center [340, 157] width 151 height 23
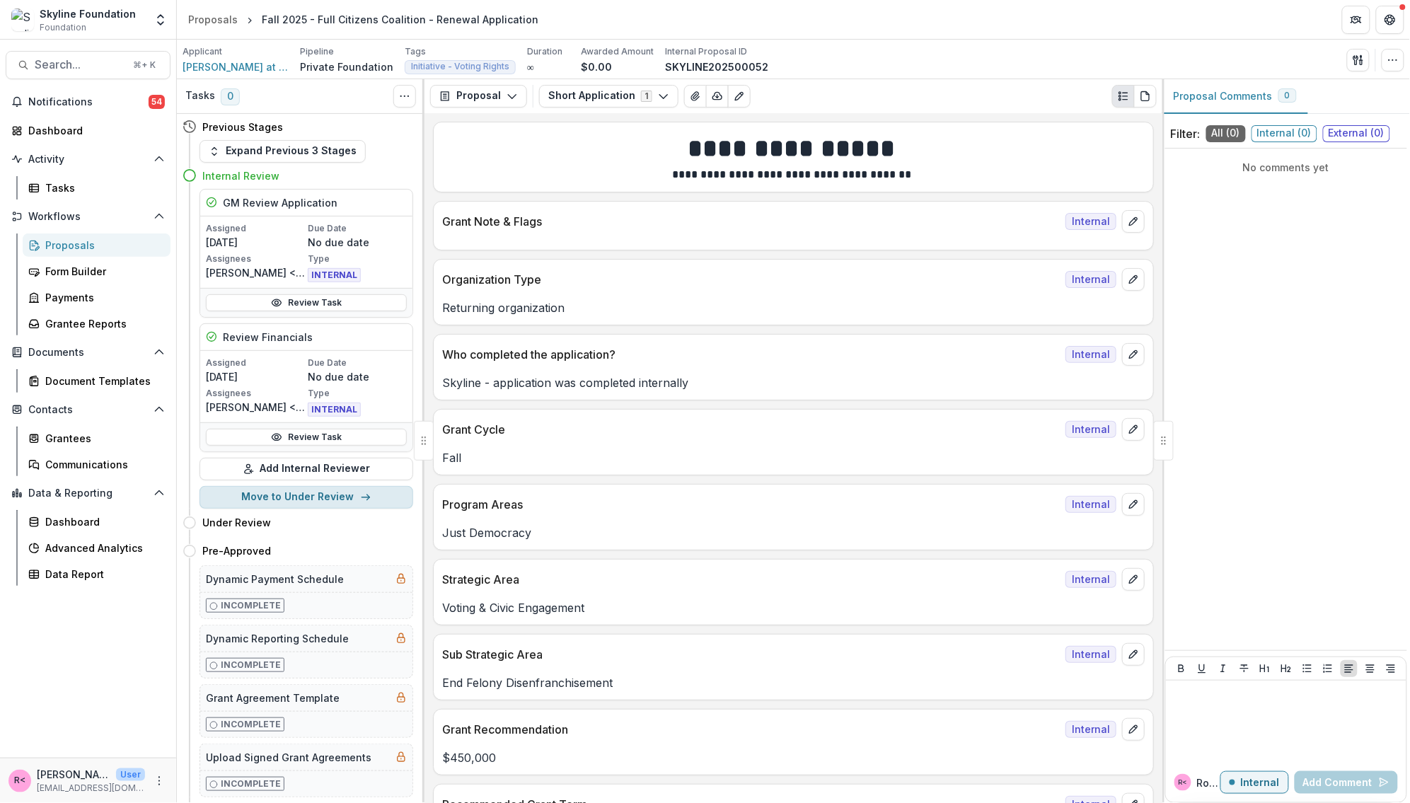
click at [323, 495] on button "Move to Under Review" at bounding box center [307, 497] width 214 height 23
select select "**********"
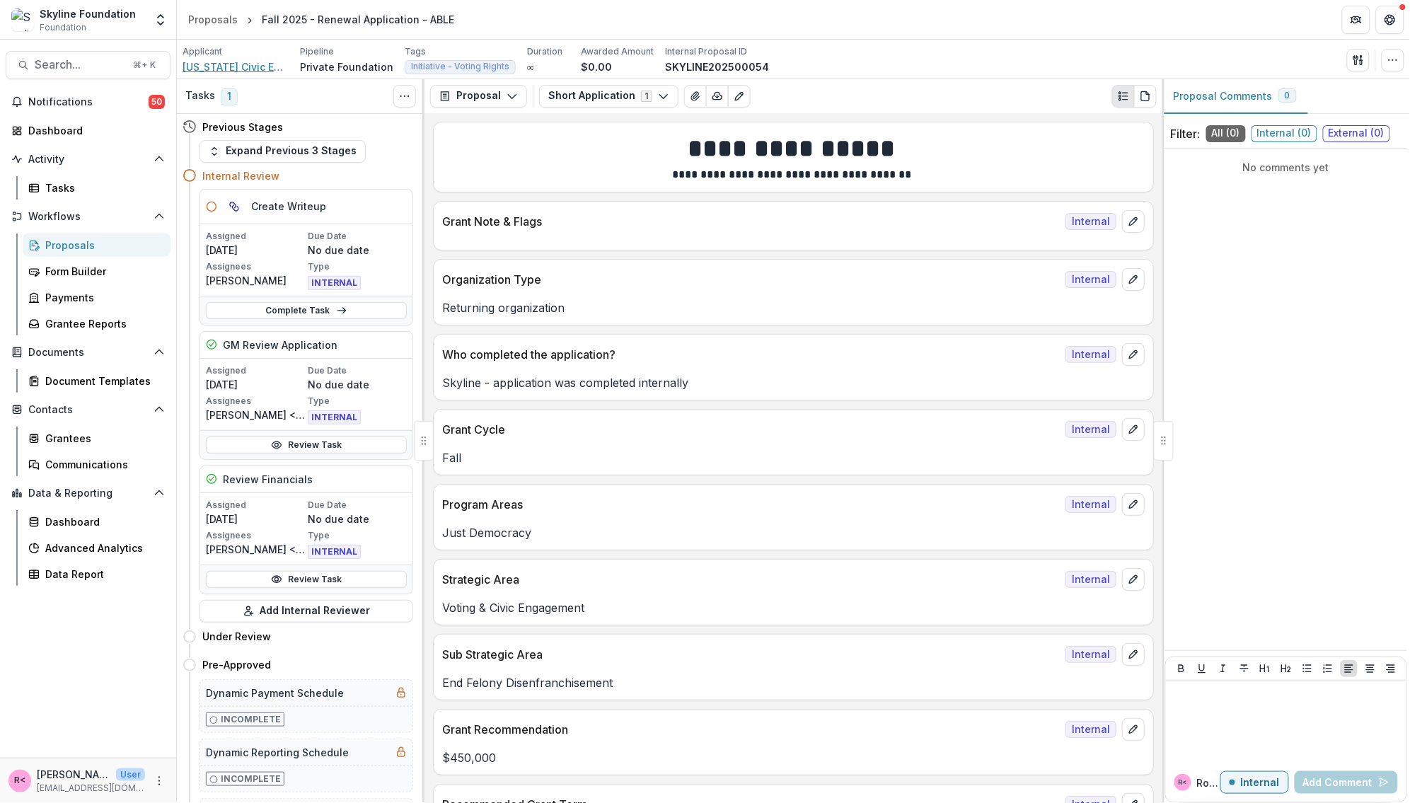
click at [241, 66] on span "[US_STATE] Civic Engagement Table" at bounding box center [236, 66] width 106 height 15
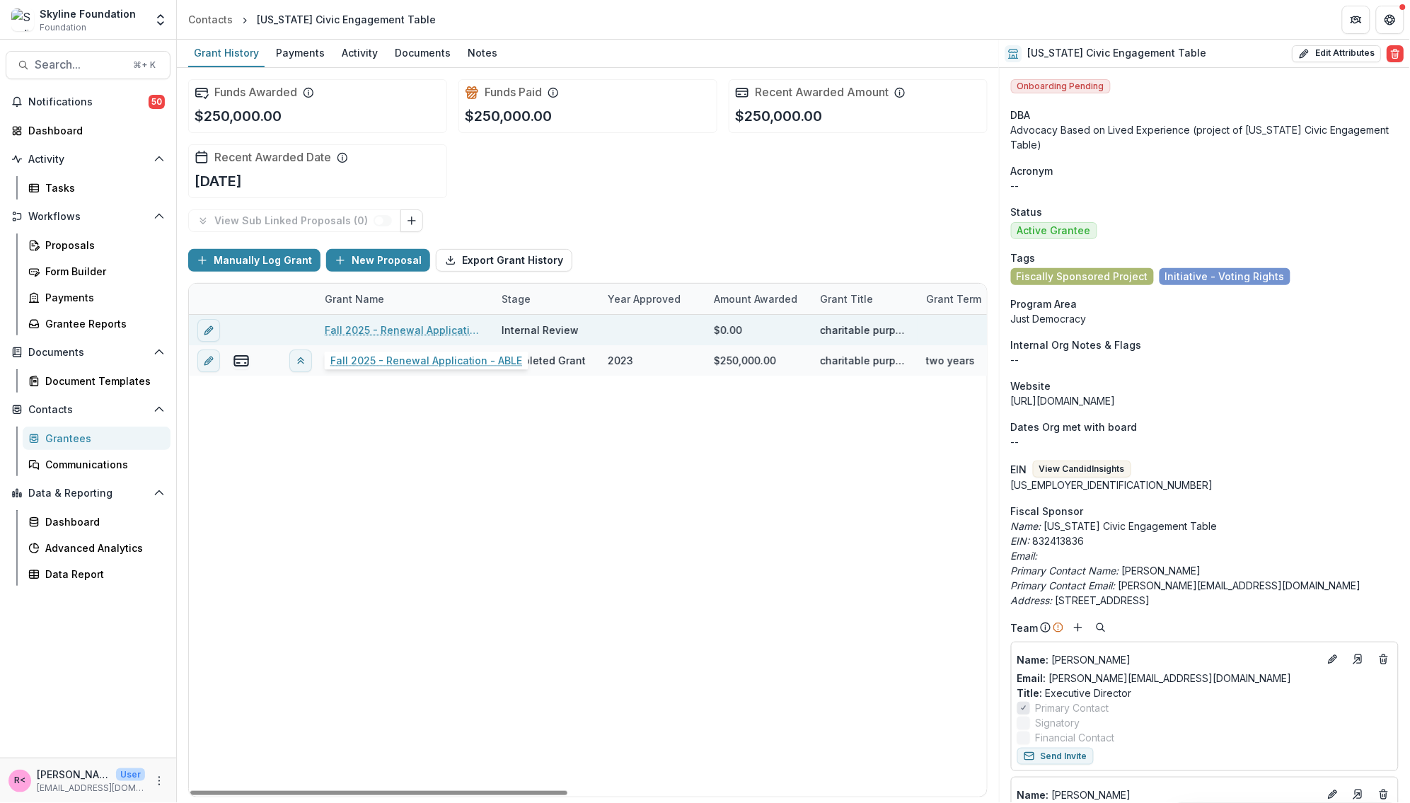
click at [373, 330] on link "Fall 2025 - Renewal Application - ABLE" at bounding box center [405, 330] width 160 height 15
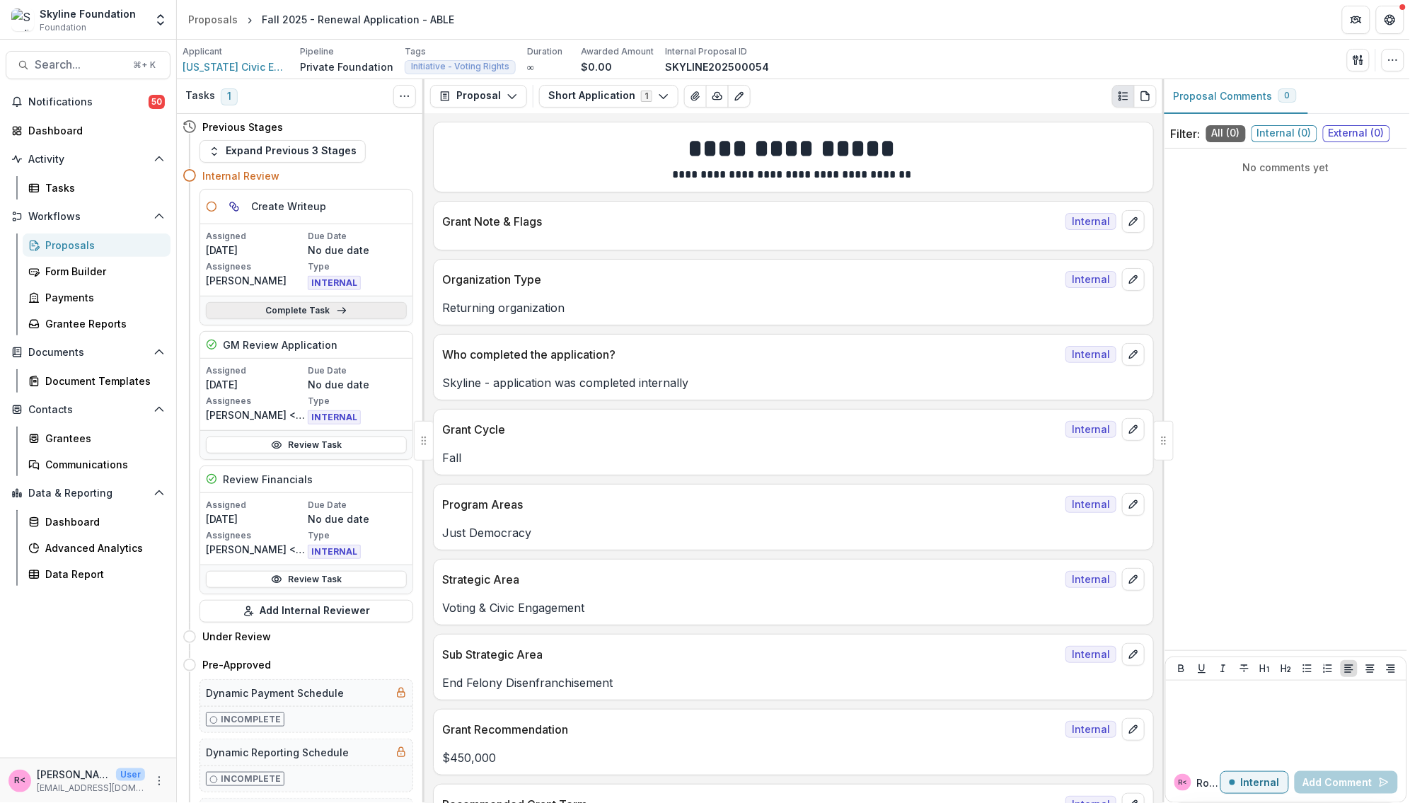
click at [316, 315] on link "Complete Task" at bounding box center [306, 310] width 201 height 17
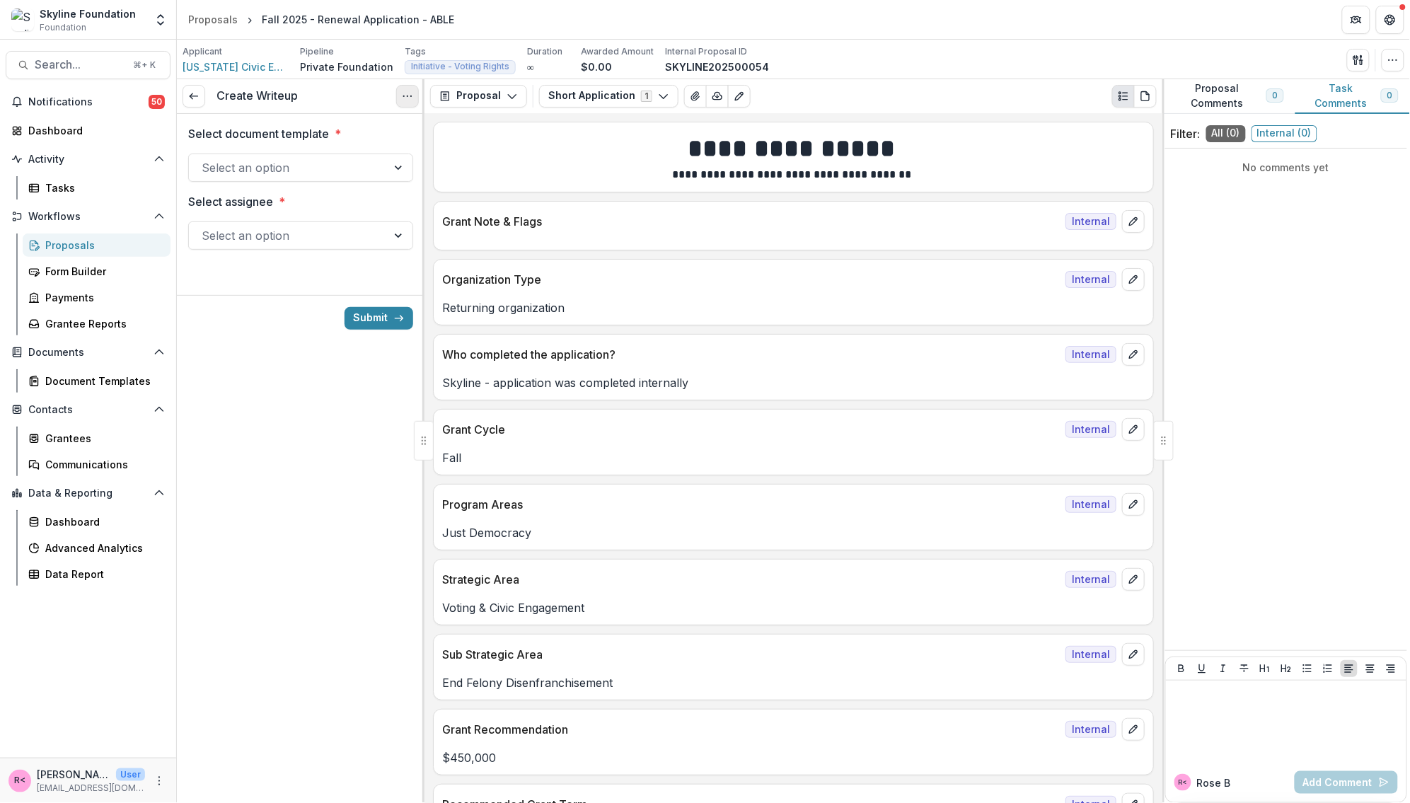
click at [404, 100] on icon "Options" at bounding box center [407, 96] width 11 height 11
click at [364, 163] on button "Cancel Task" at bounding box center [340, 157] width 151 height 23
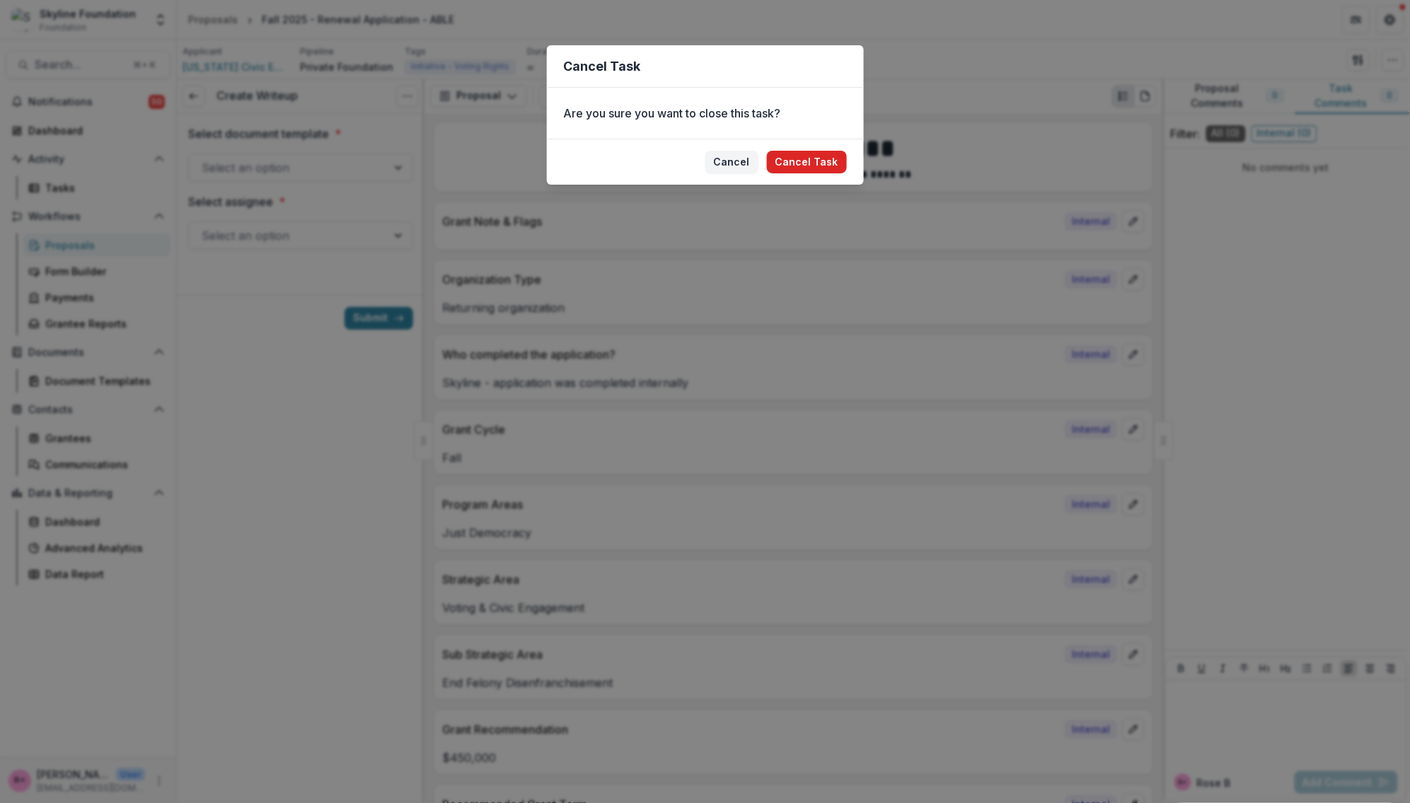
click at [807, 159] on button "Cancel Task" at bounding box center [807, 162] width 80 height 23
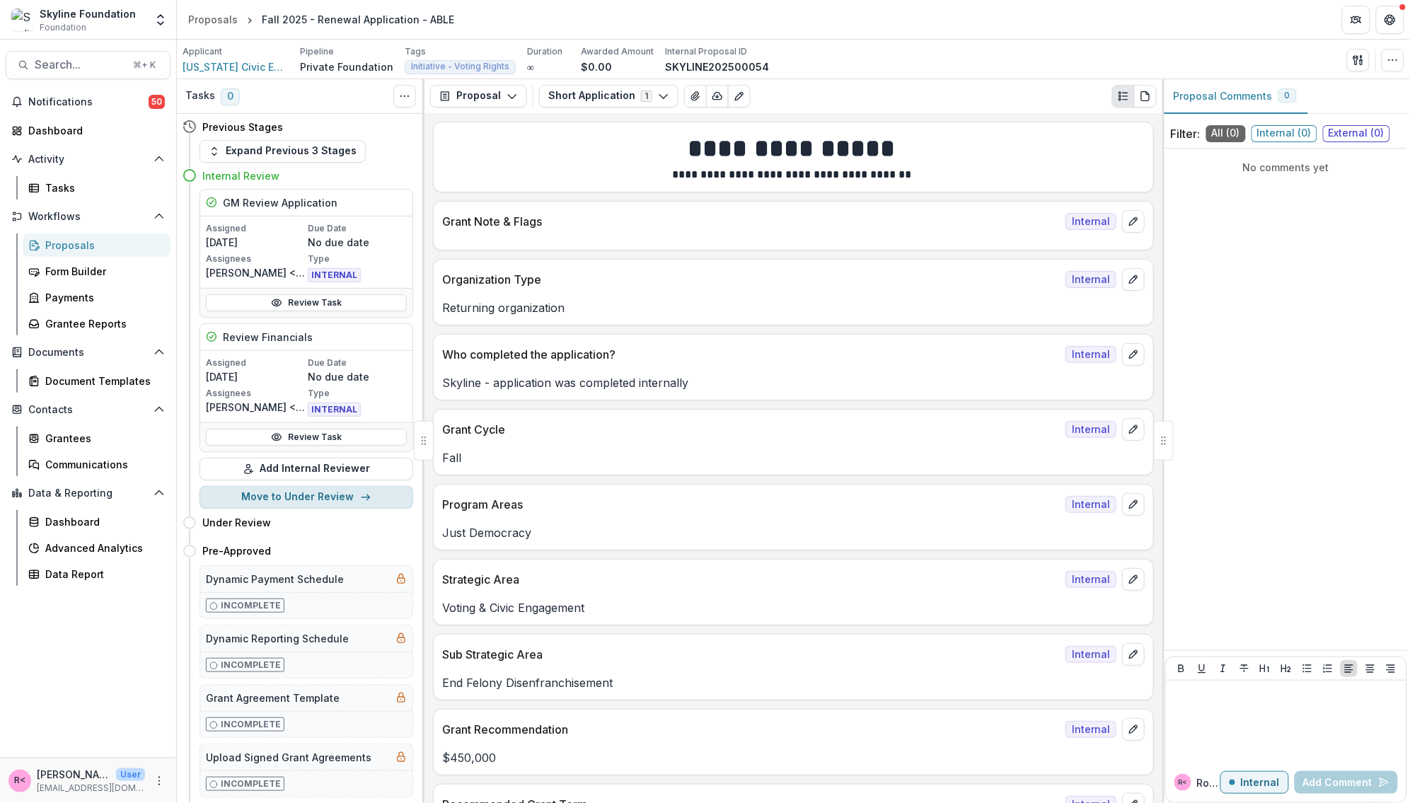
click at [296, 498] on button "Move to Under Review" at bounding box center [307, 497] width 214 height 23
select select "**********"
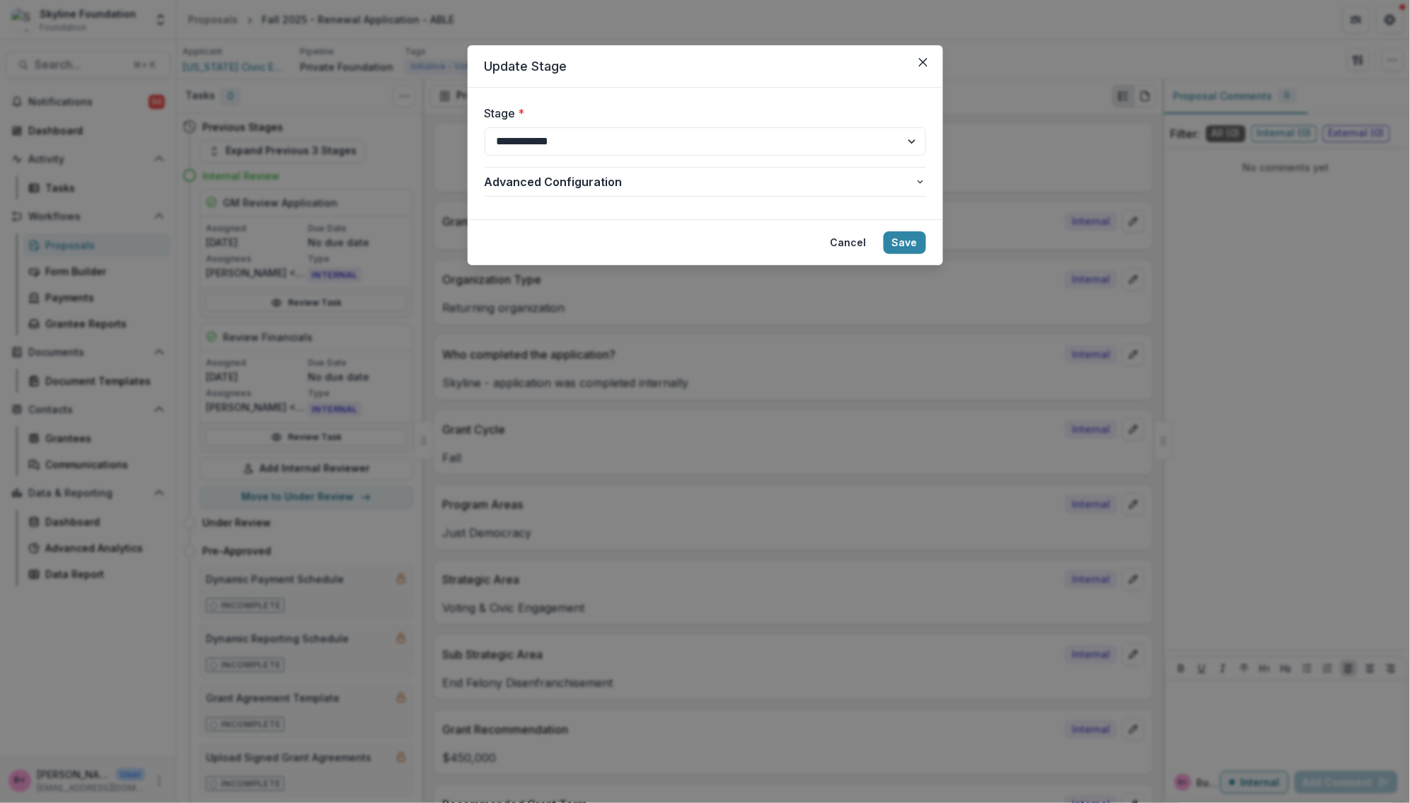
click at [929, 247] on footer "Cancel Save" at bounding box center [706, 242] width 476 height 46
click at [899, 249] on button "Save" at bounding box center [905, 242] width 42 height 23
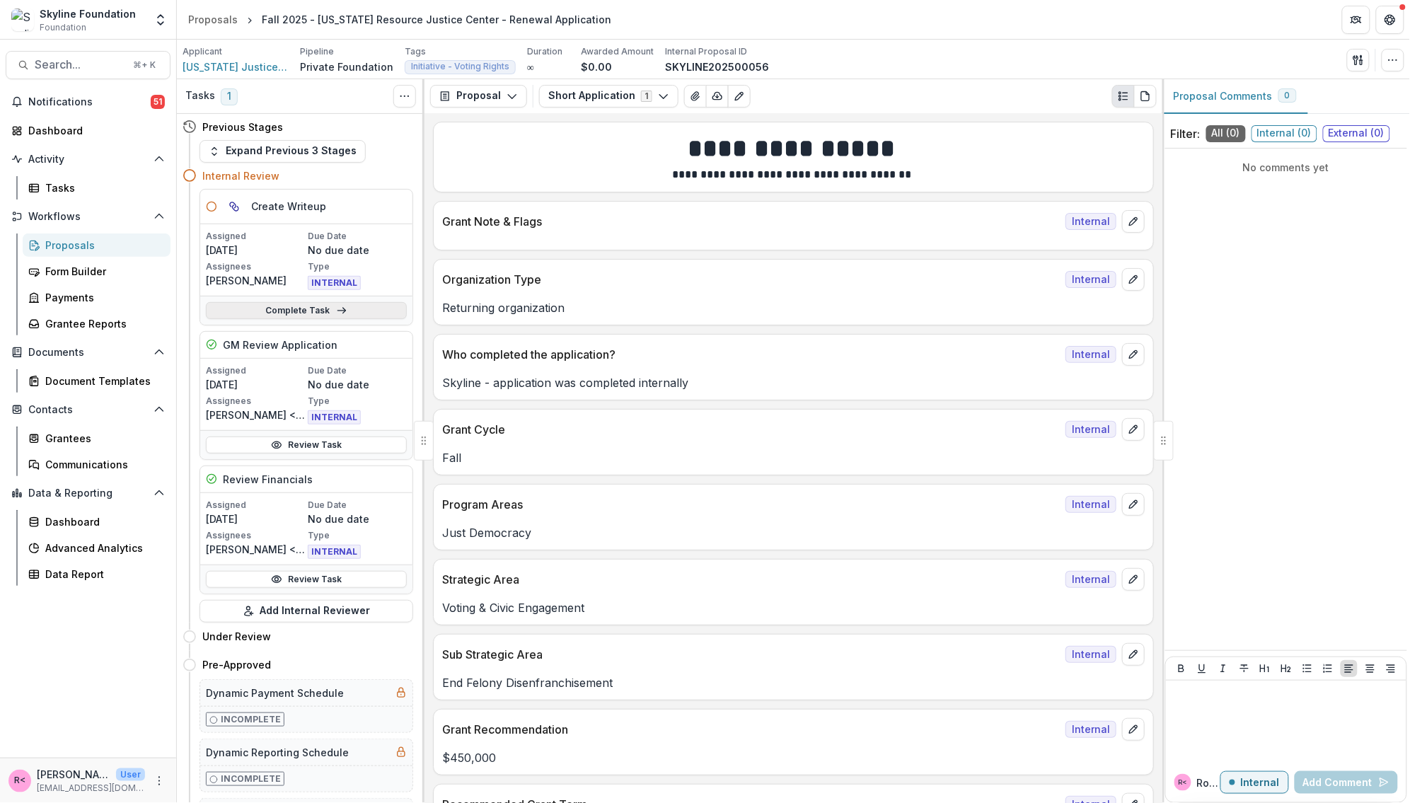
click at [349, 310] on link "Complete Task" at bounding box center [306, 310] width 201 height 17
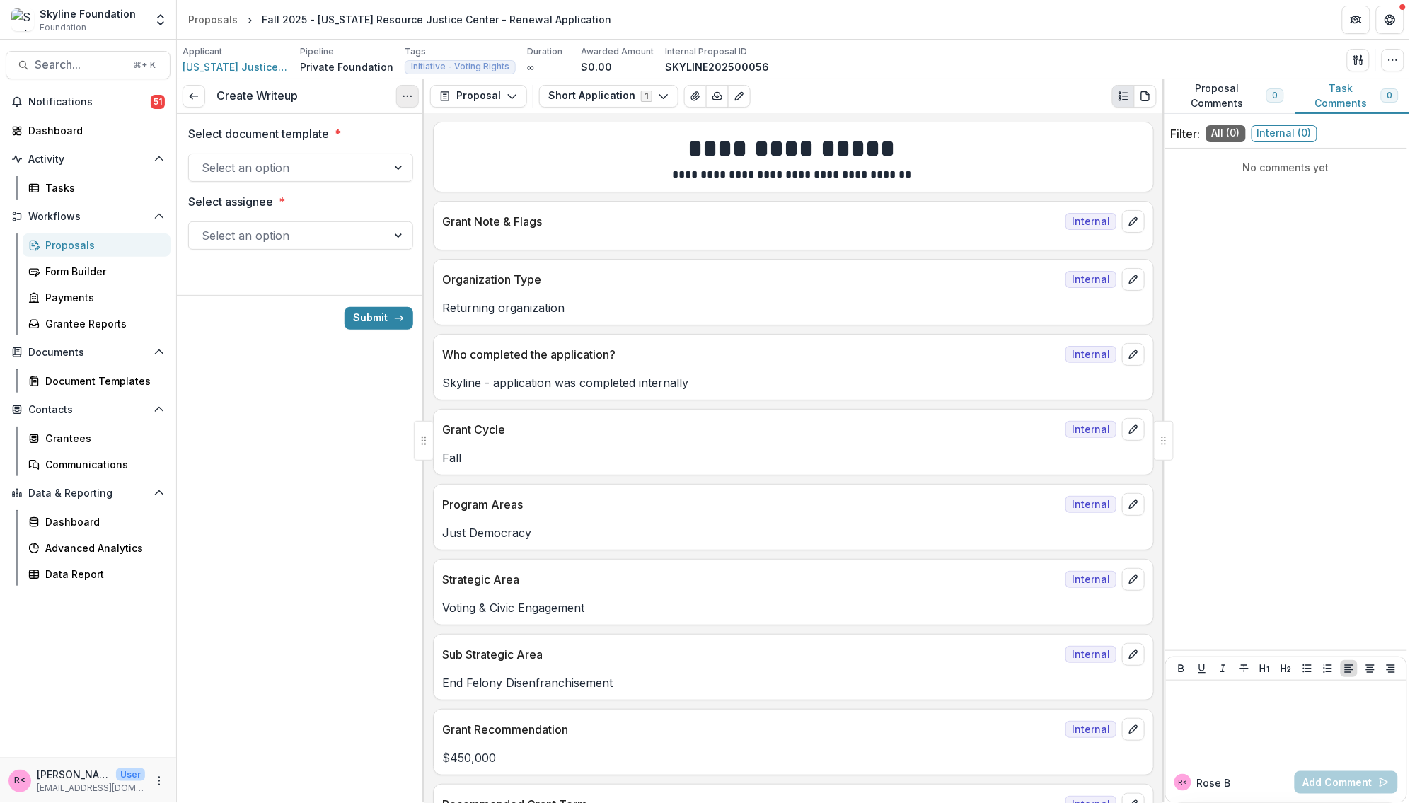
click at [399, 105] on button "Options" at bounding box center [407, 96] width 23 height 23
click at [376, 162] on button "Cancel Task" at bounding box center [340, 157] width 151 height 23
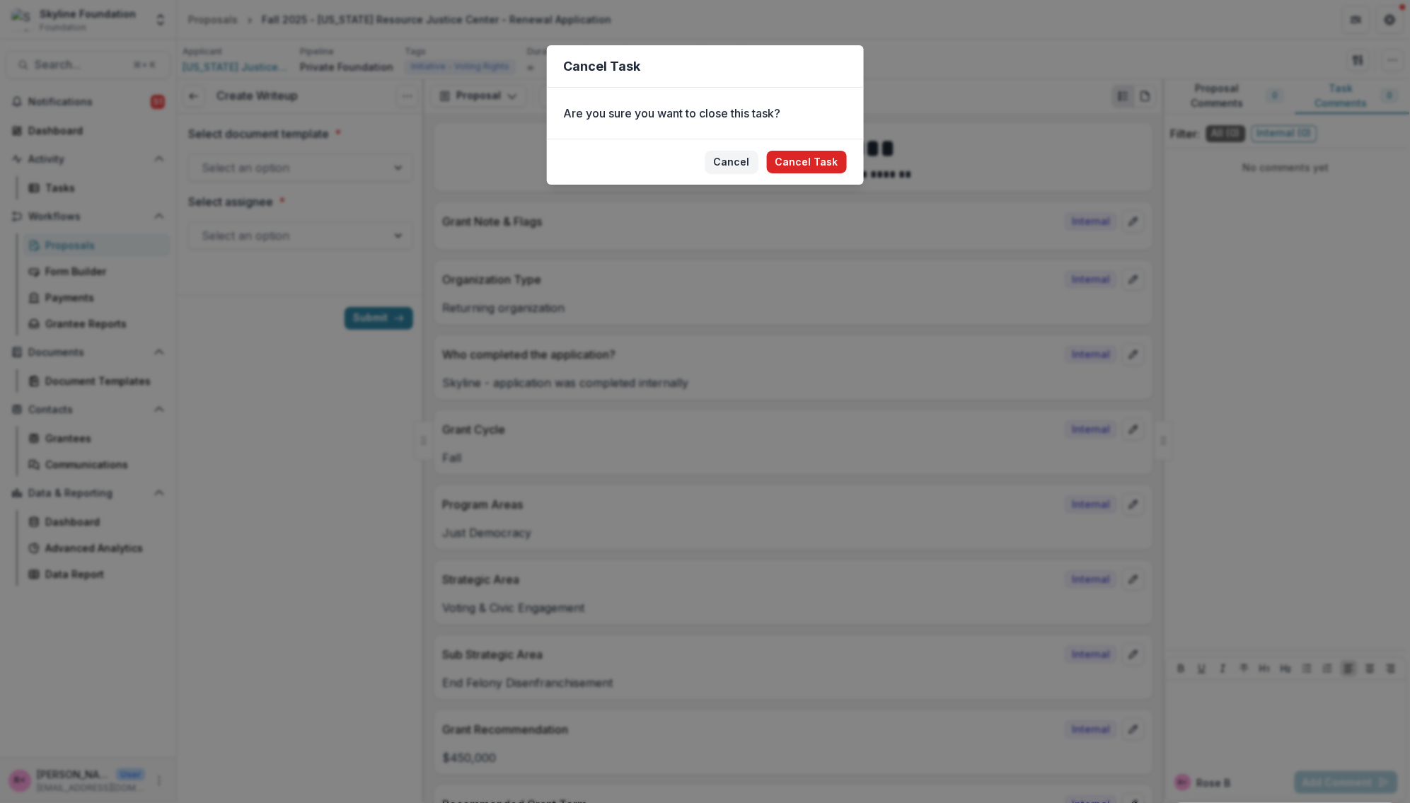
click at [807, 160] on button "Cancel Task" at bounding box center [807, 162] width 80 height 23
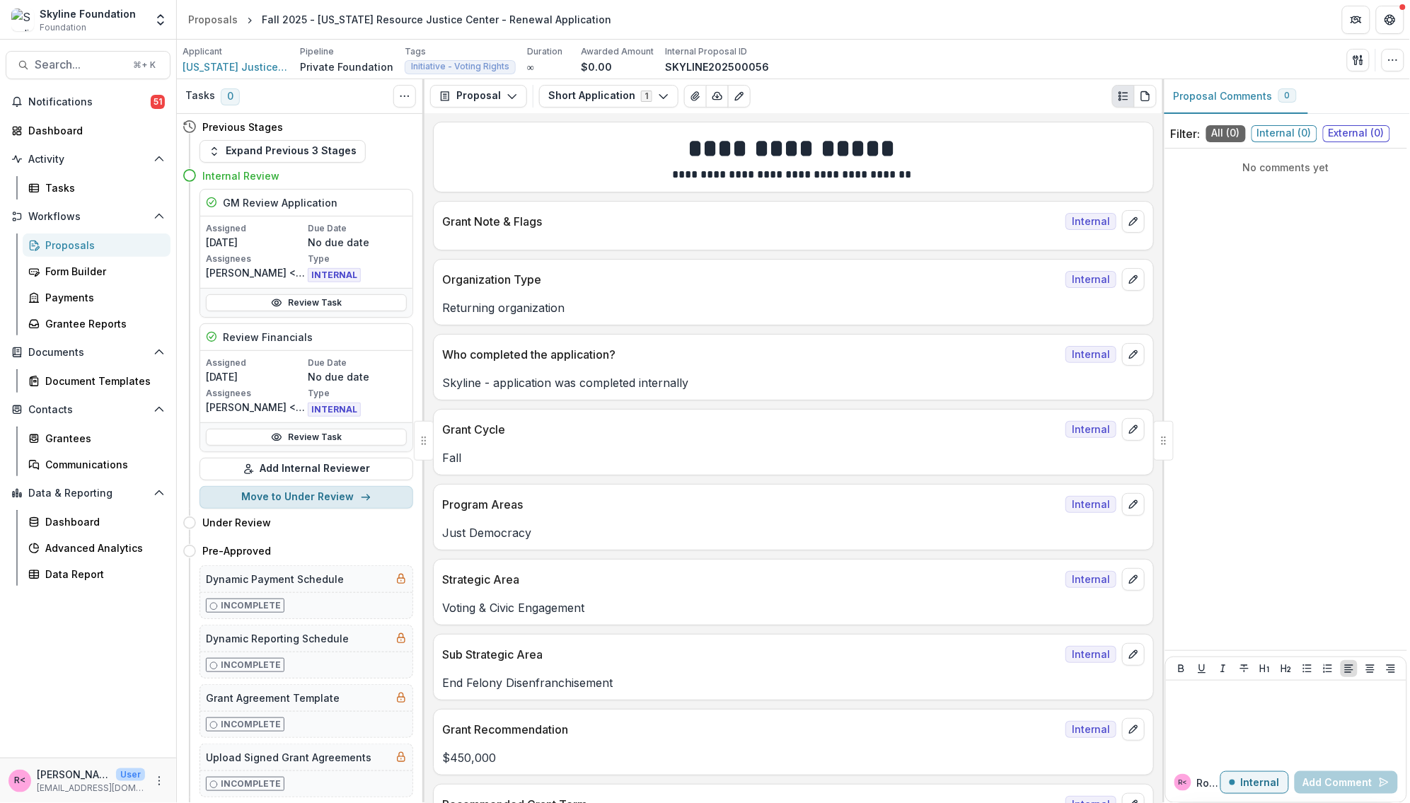
click at [283, 497] on button "Move to Under Review" at bounding box center [307, 497] width 214 height 23
select select "**********"
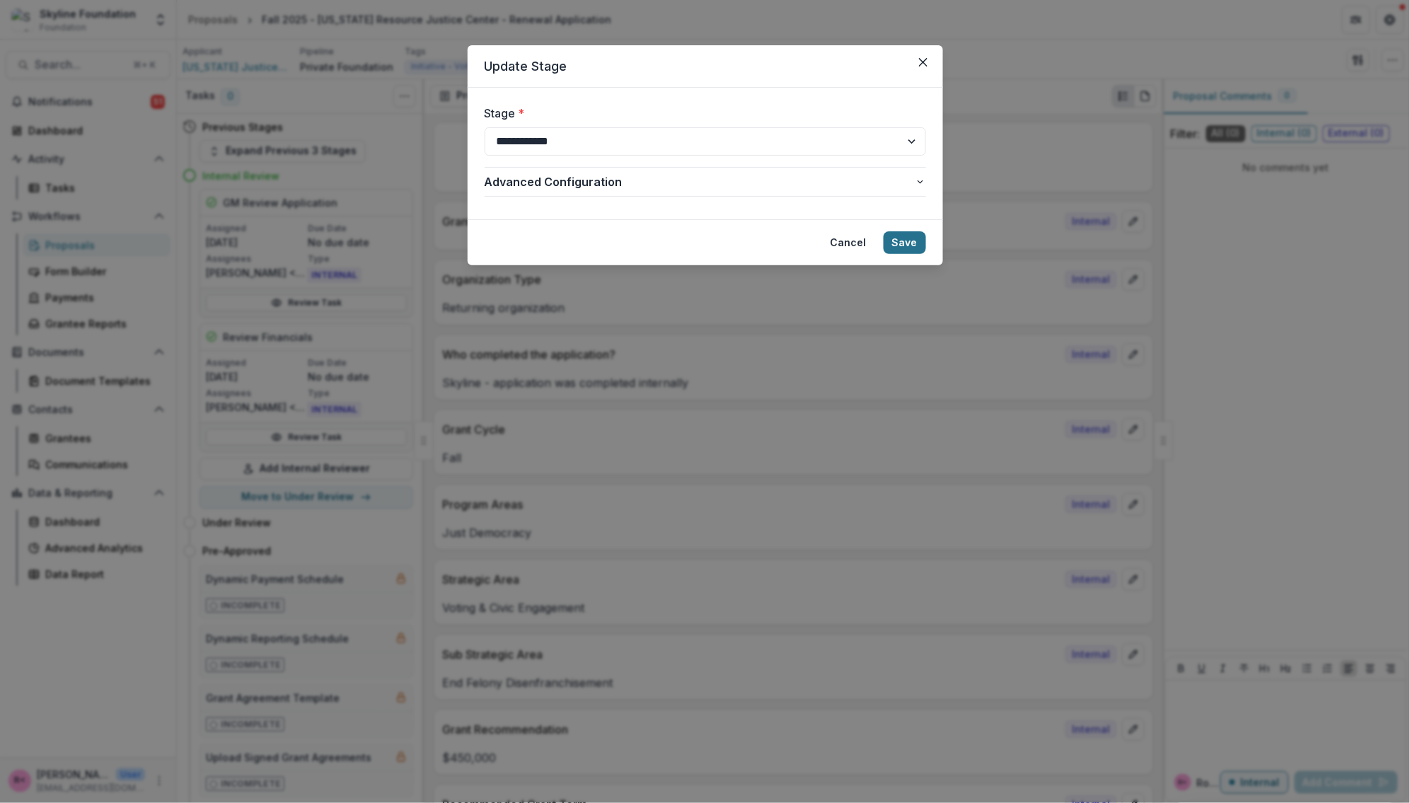
click at [908, 246] on button "Save" at bounding box center [905, 242] width 42 height 23
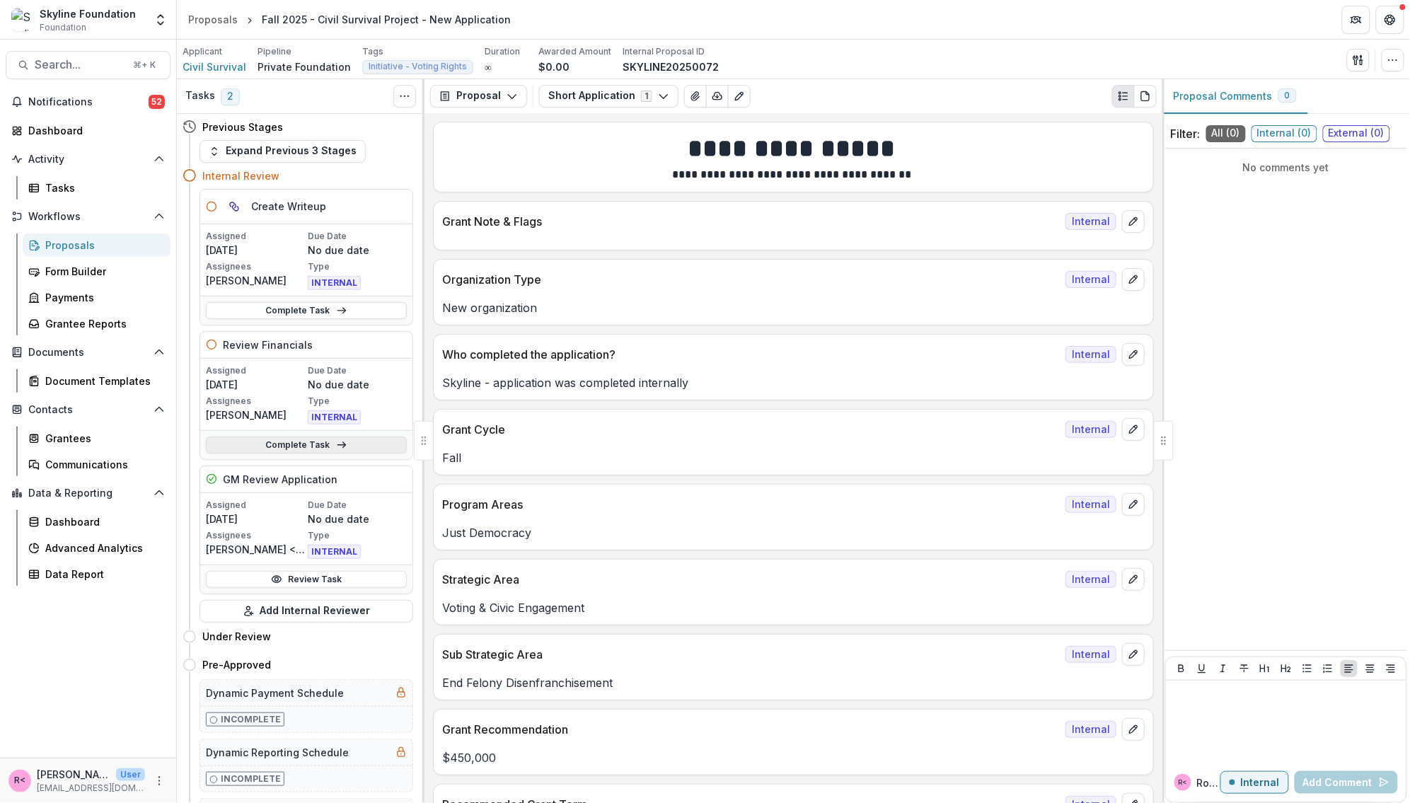
click at [291, 443] on link "Complete Task" at bounding box center [306, 445] width 201 height 17
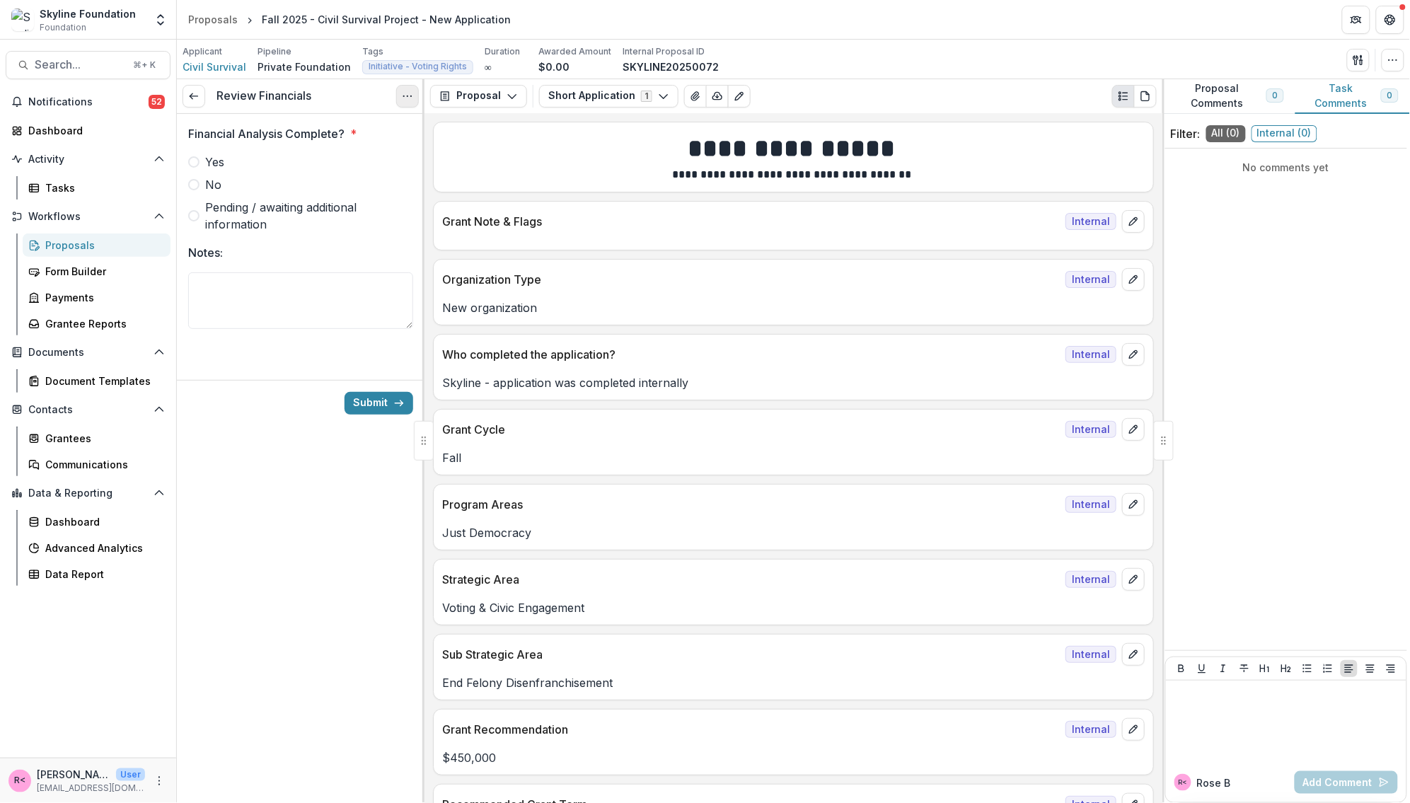
click at [411, 96] on circle "Options" at bounding box center [411, 96] width 1 height 1
click at [394, 162] on button "Cancel Task" at bounding box center [340, 157] width 151 height 23
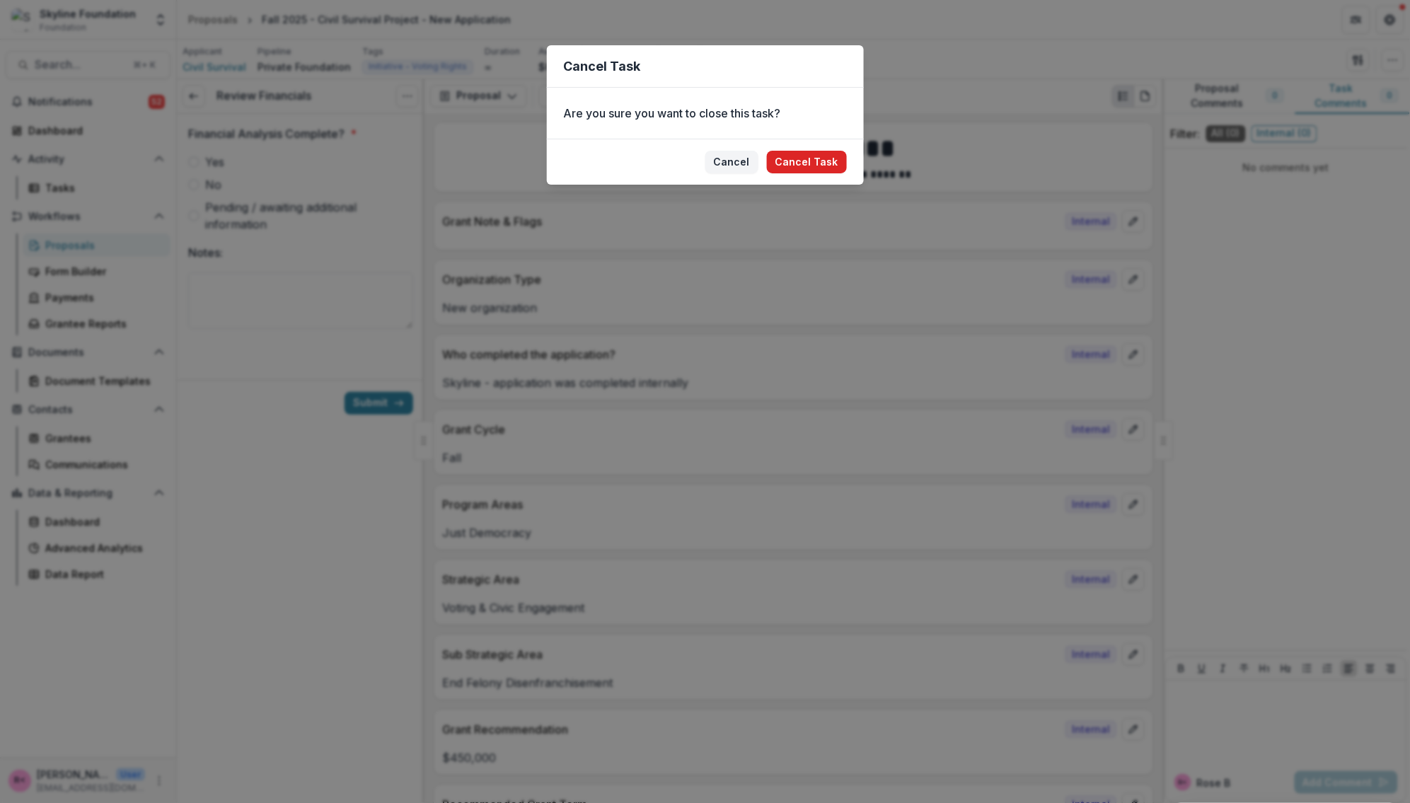
click at [801, 171] on button "Cancel Task" at bounding box center [807, 162] width 80 height 23
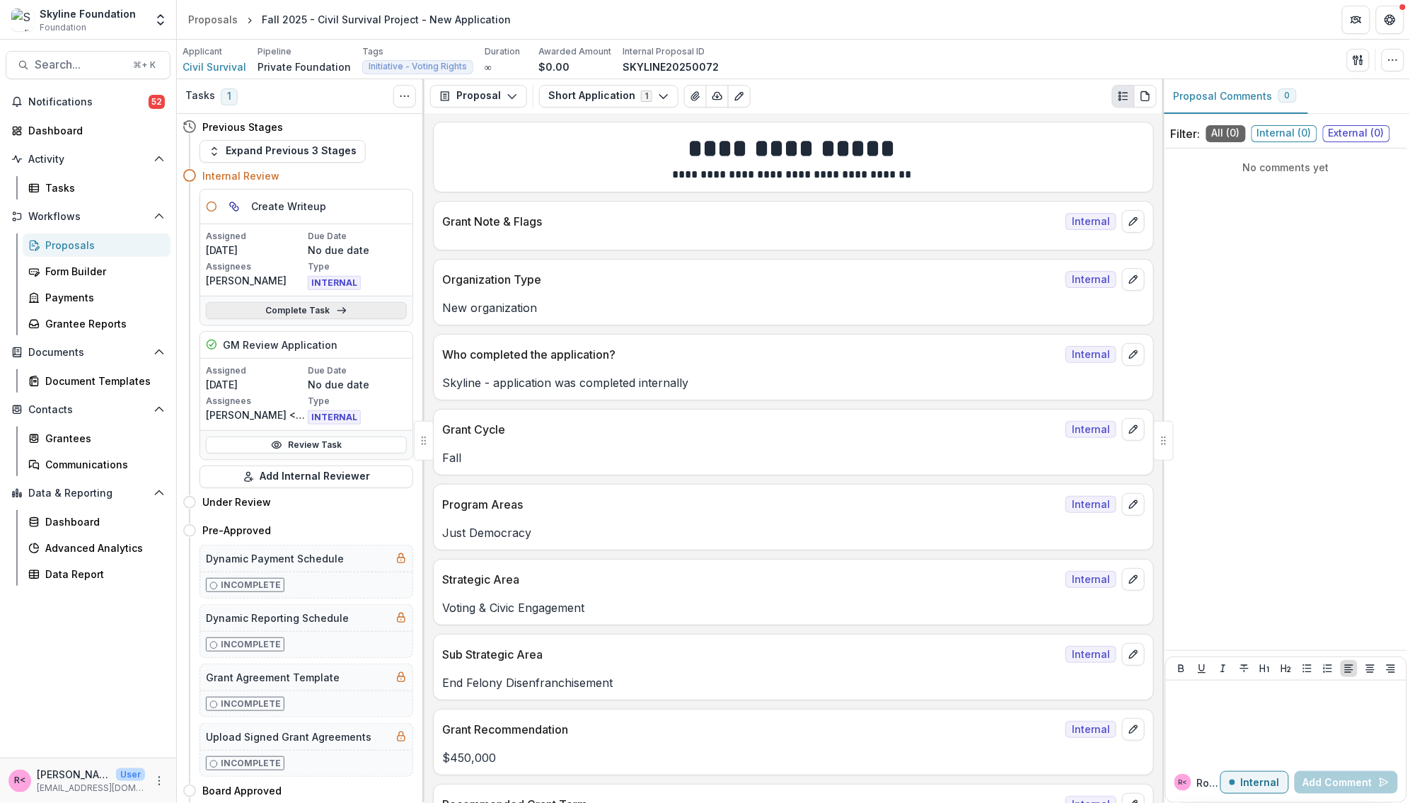
click at [304, 308] on link "Complete Task" at bounding box center [306, 310] width 201 height 17
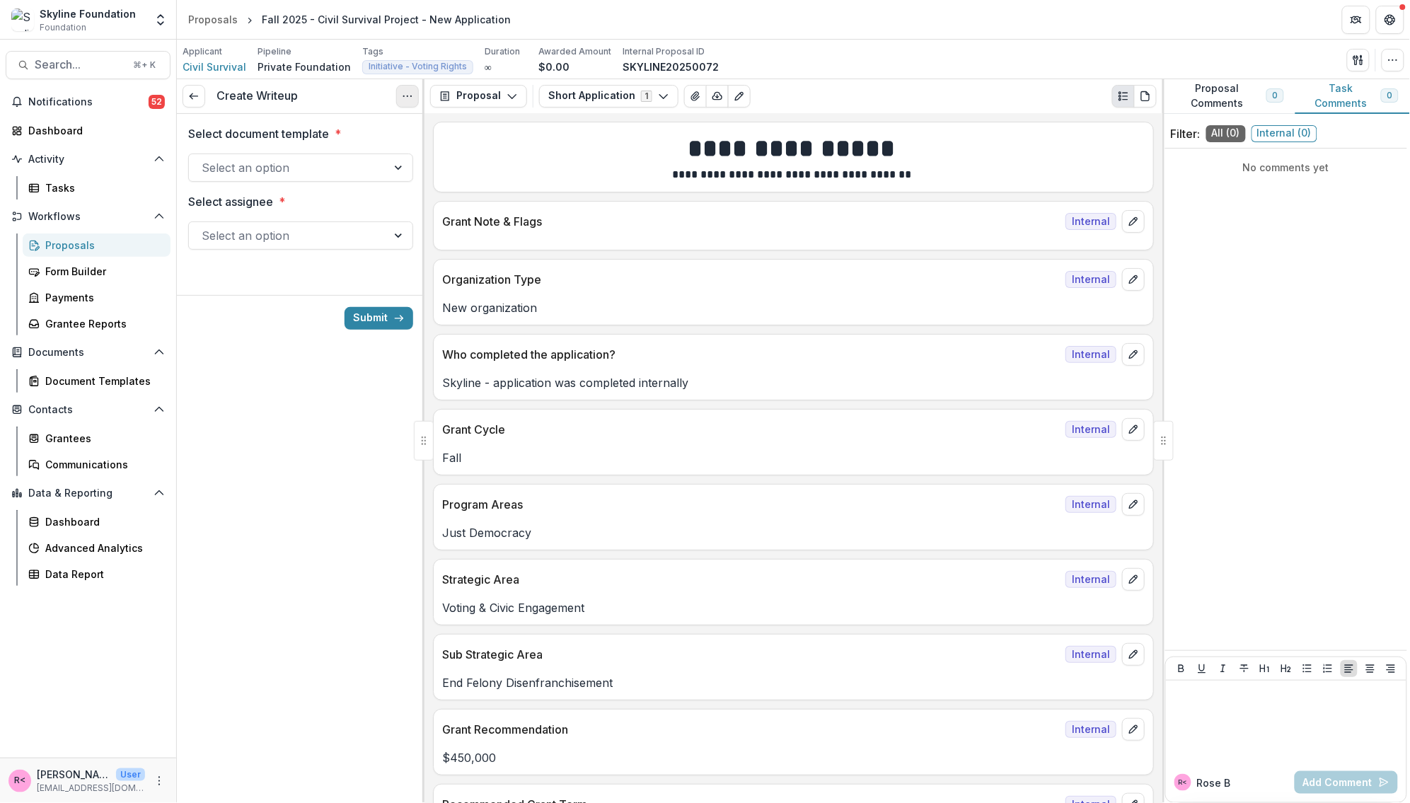
click at [407, 99] on icon "Options" at bounding box center [407, 96] width 11 height 11
click at [369, 160] on button "Cancel Task" at bounding box center [340, 157] width 151 height 23
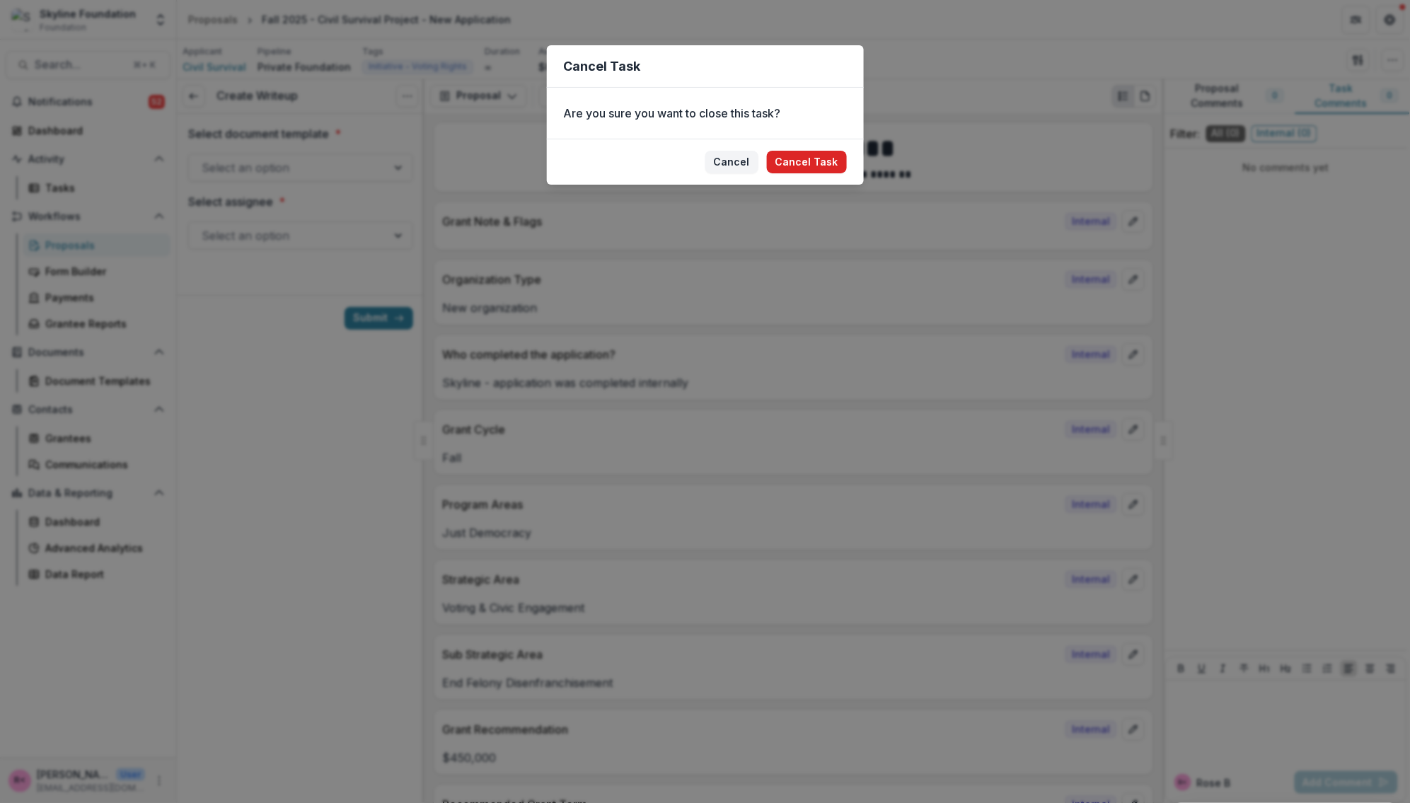
click at [812, 161] on button "Cancel Task" at bounding box center [807, 162] width 80 height 23
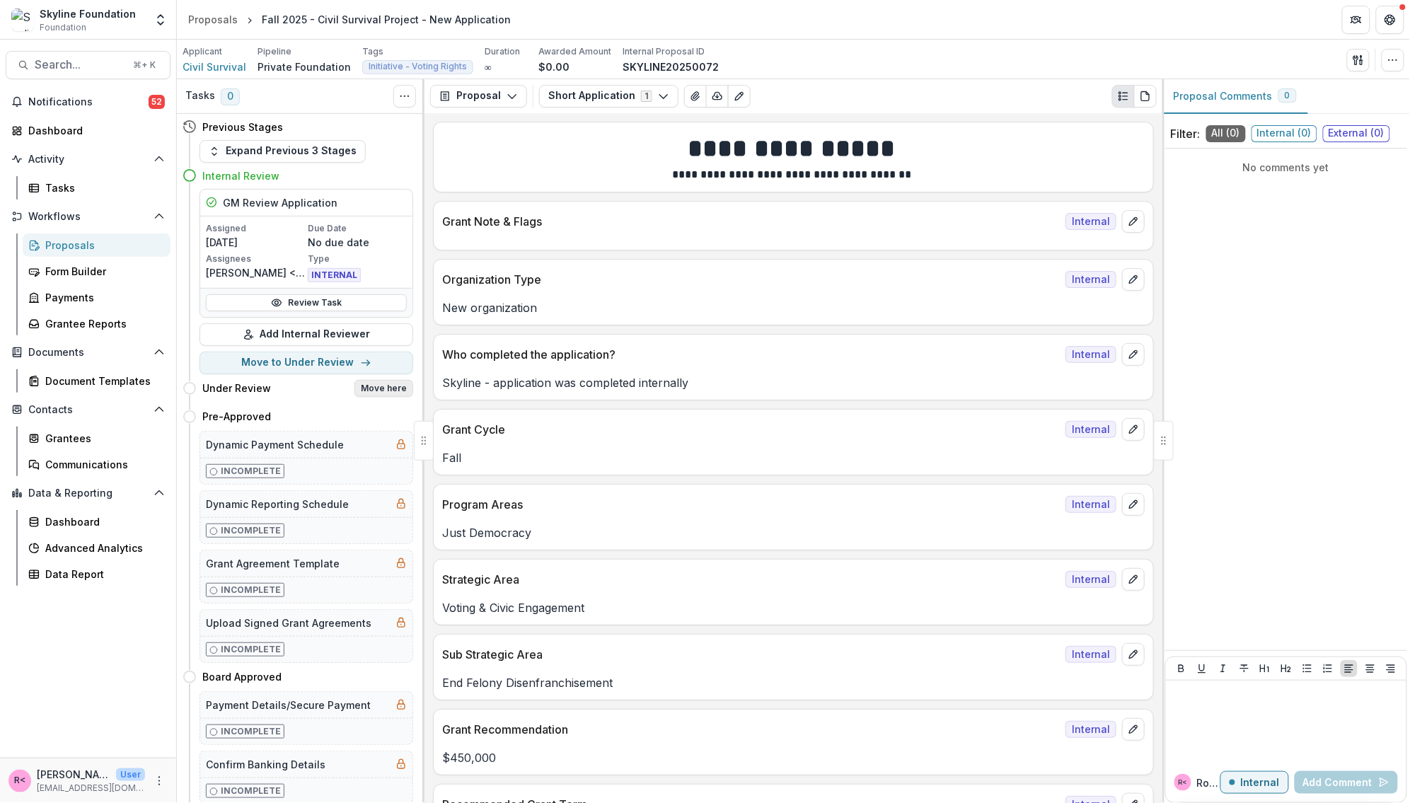
click at [381, 392] on button "Move here" at bounding box center [384, 388] width 59 height 17
select select "**********"
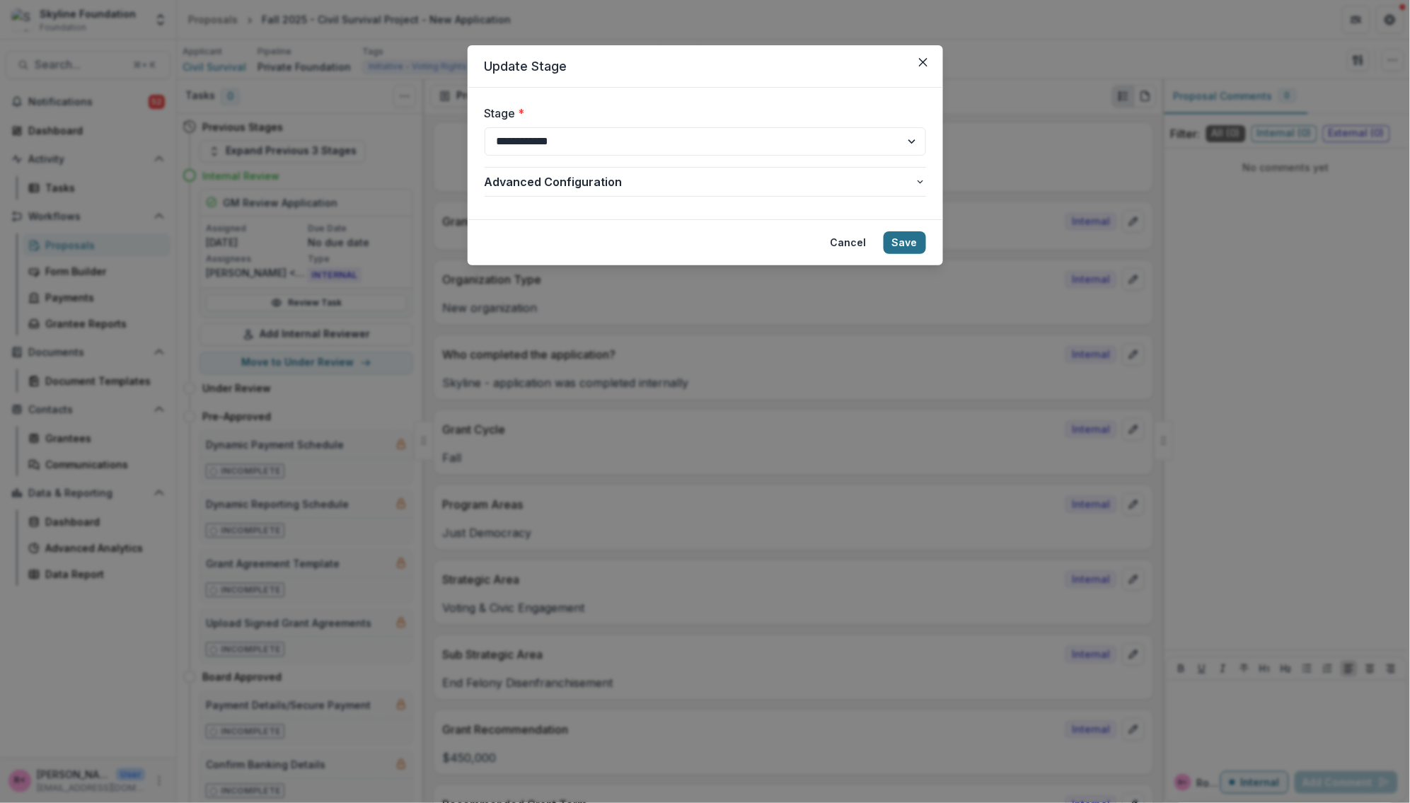
click at [911, 238] on button "Save" at bounding box center [905, 242] width 42 height 23
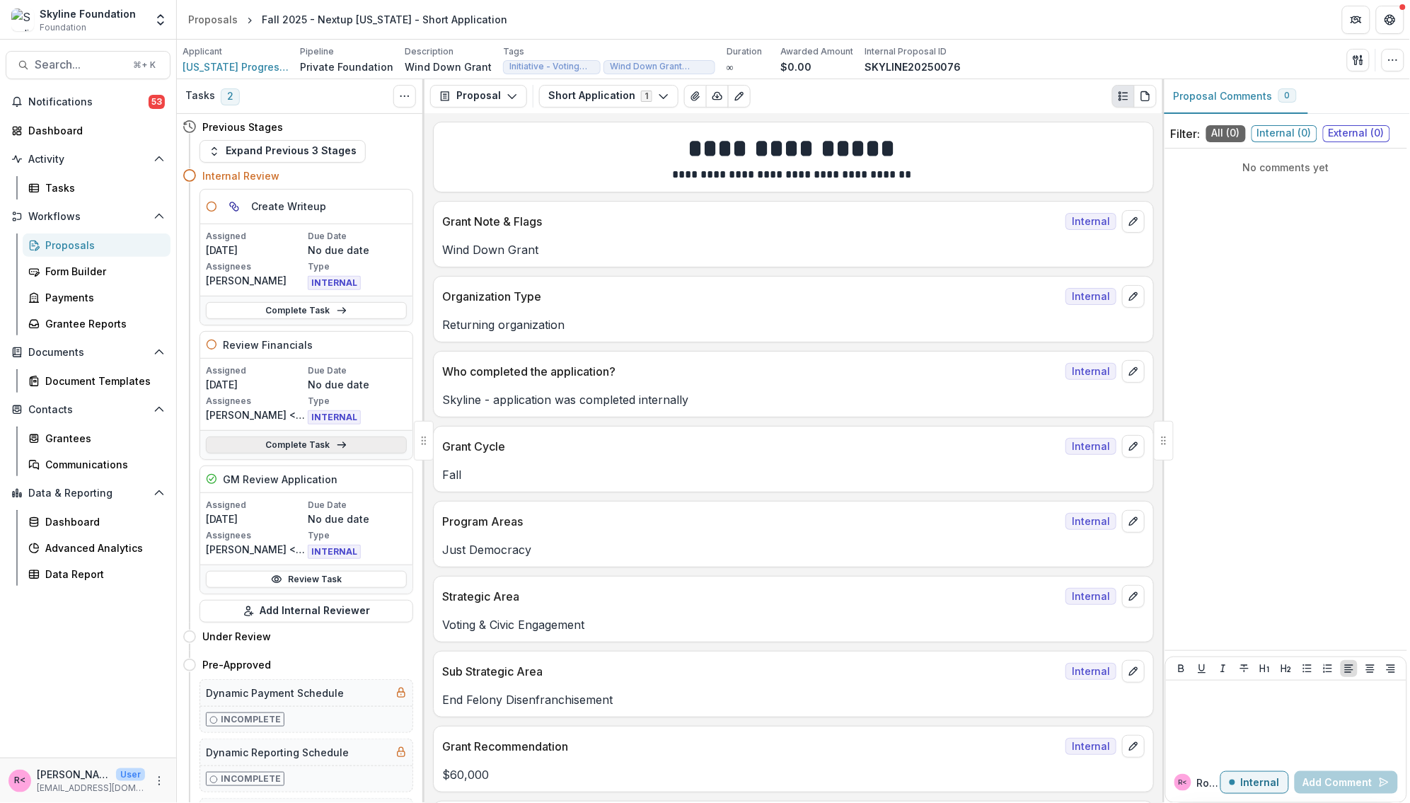
click at [340, 448] on icon at bounding box center [341, 444] width 11 height 11
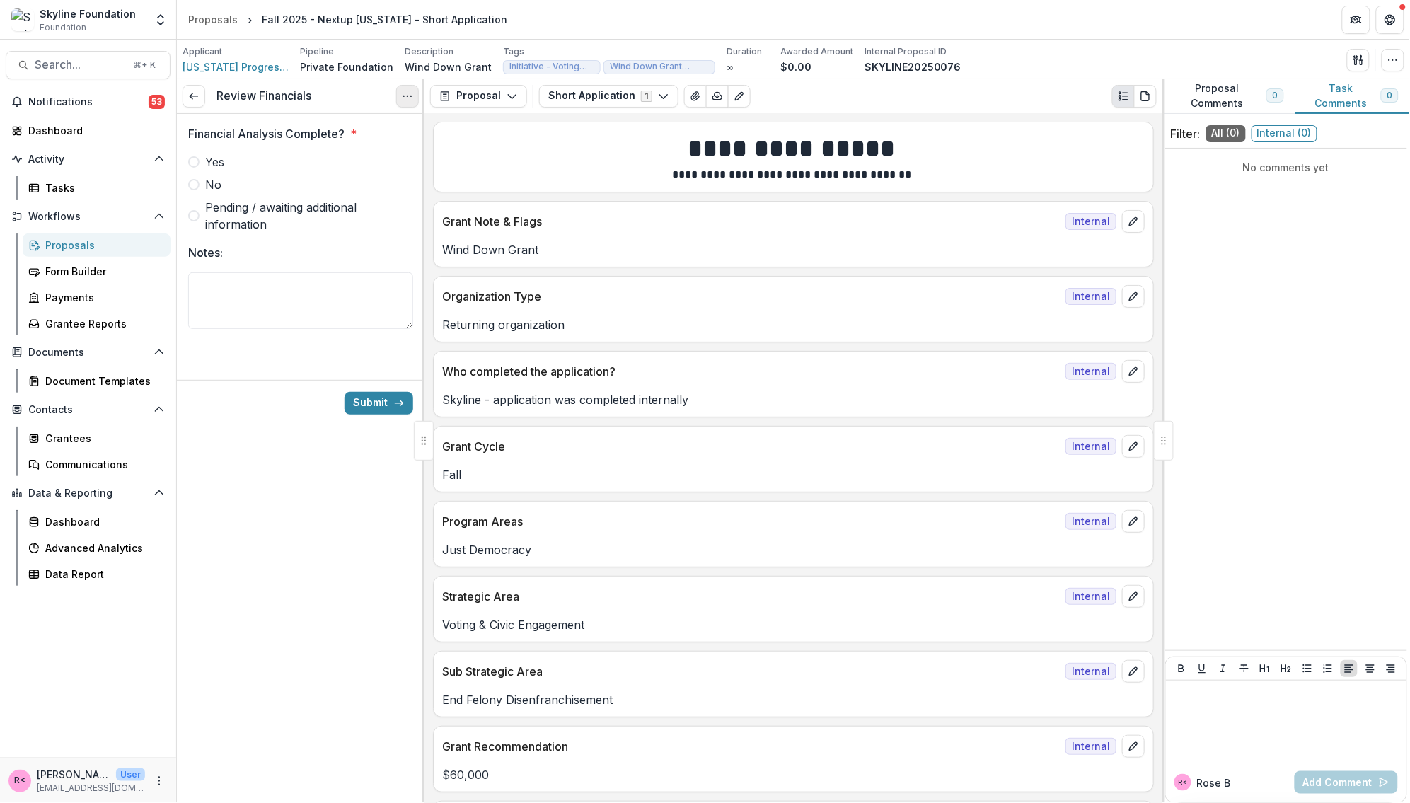
click at [406, 100] on icon "Options" at bounding box center [407, 96] width 11 height 11
click at [374, 159] on button "Cancel Task" at bounding box center [340, 157] width 151 height 23
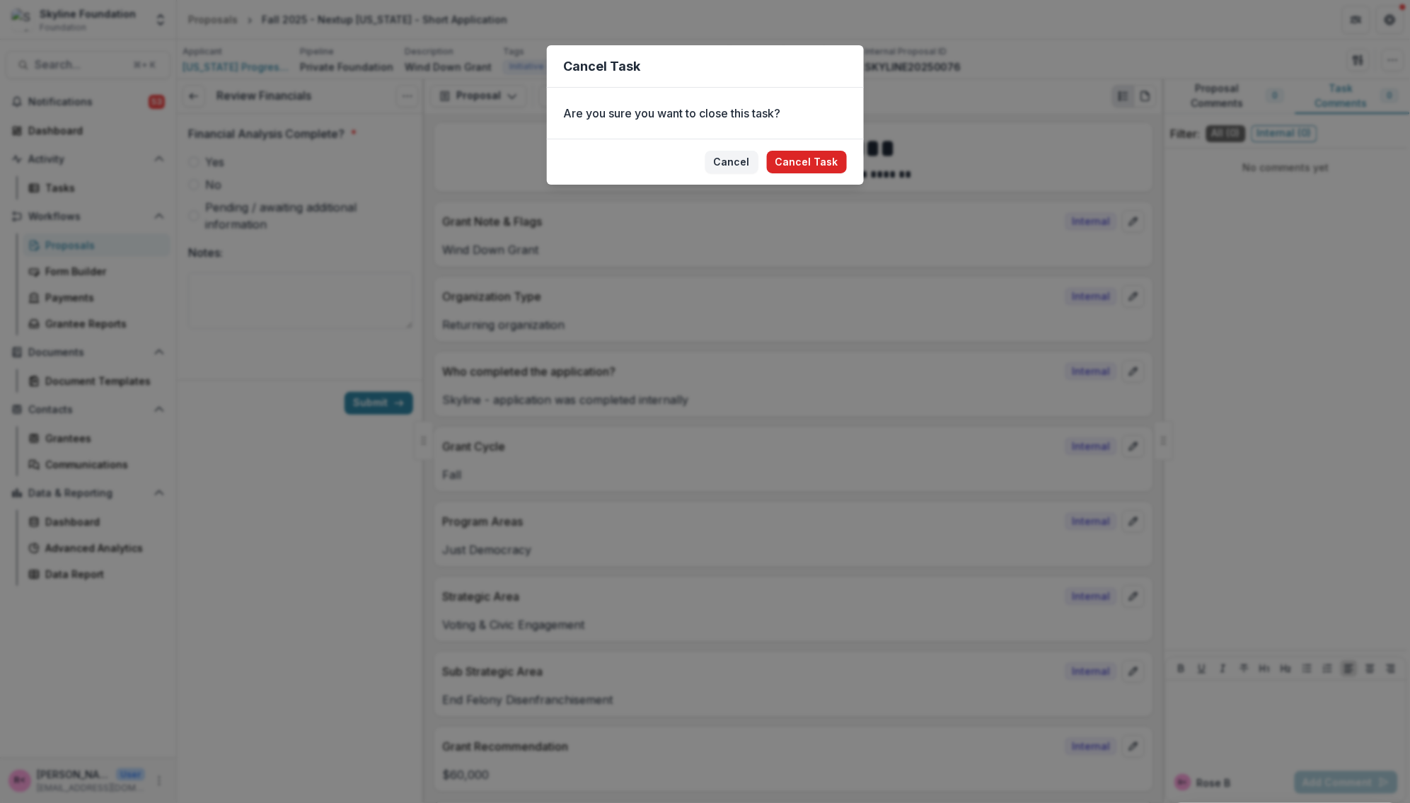
click at [811, 164] on button "Cancel Task" at bounding box center [807, 162] width 80 height 23
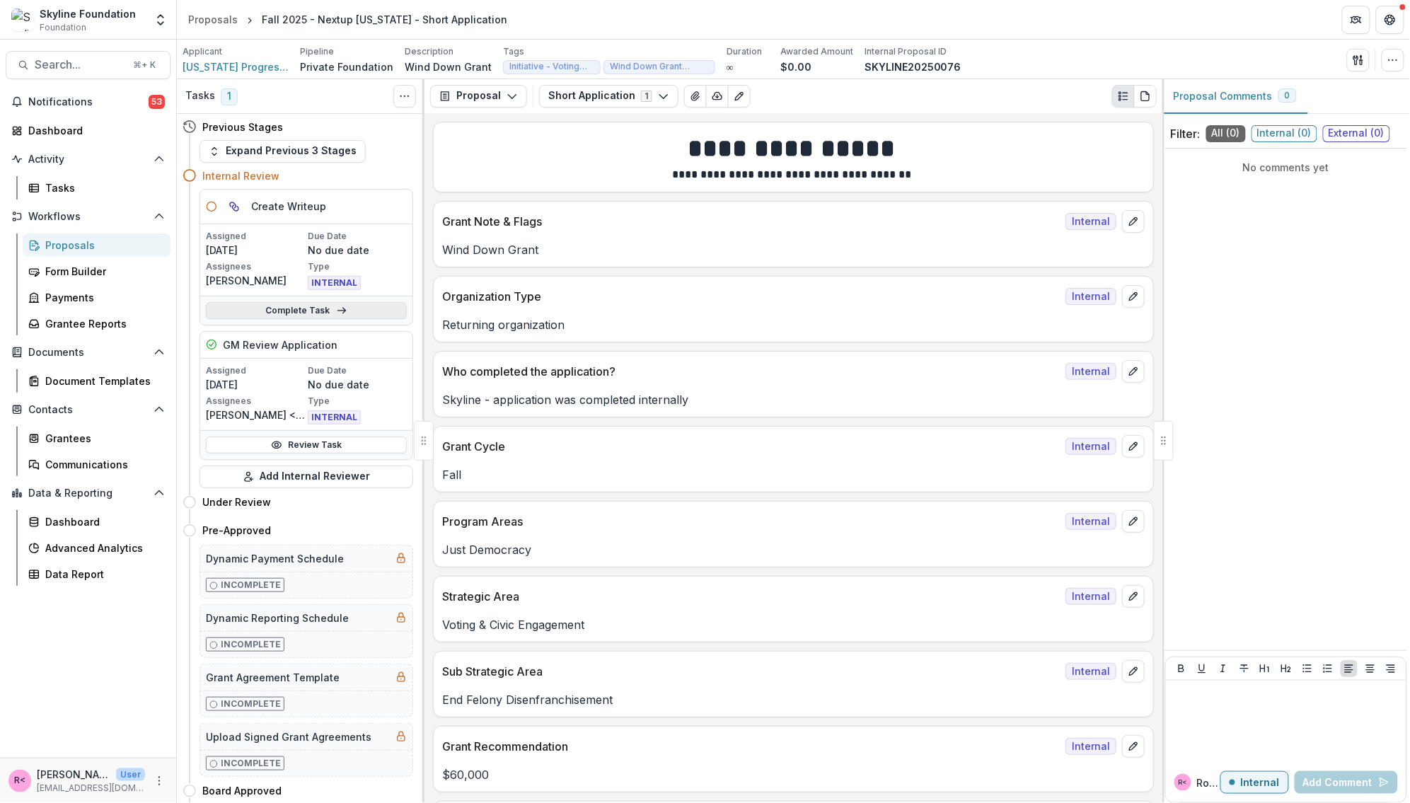
click at [276, 312] on link "Complete Task" at bounding box center [306, 310] width 201 height 17
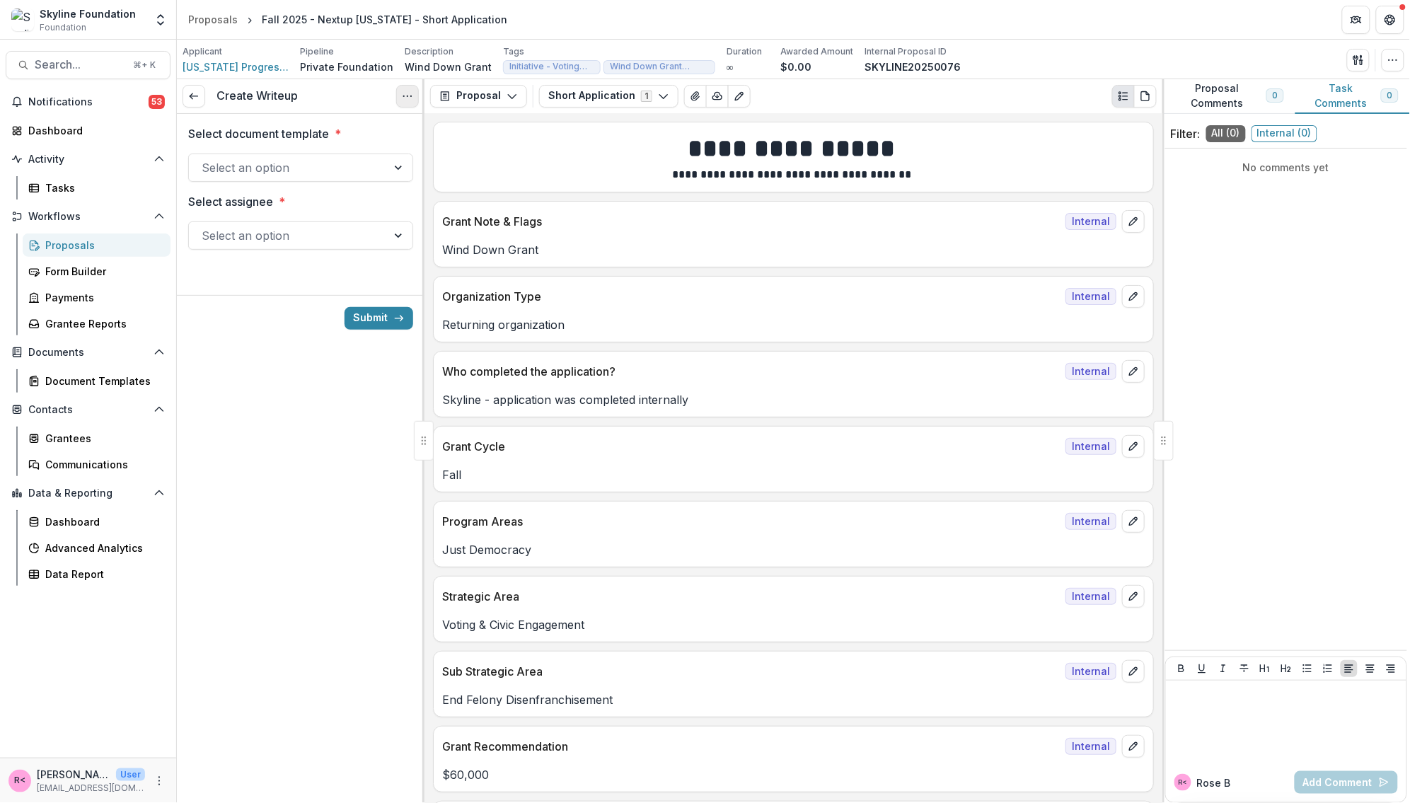
click at [403, 92] on icon "Options" at bounding box center [407, 96] width 11 height 11
click at [376, 154] on button "Cancel Task" at bounding box center [340, 157] width 151 height 23
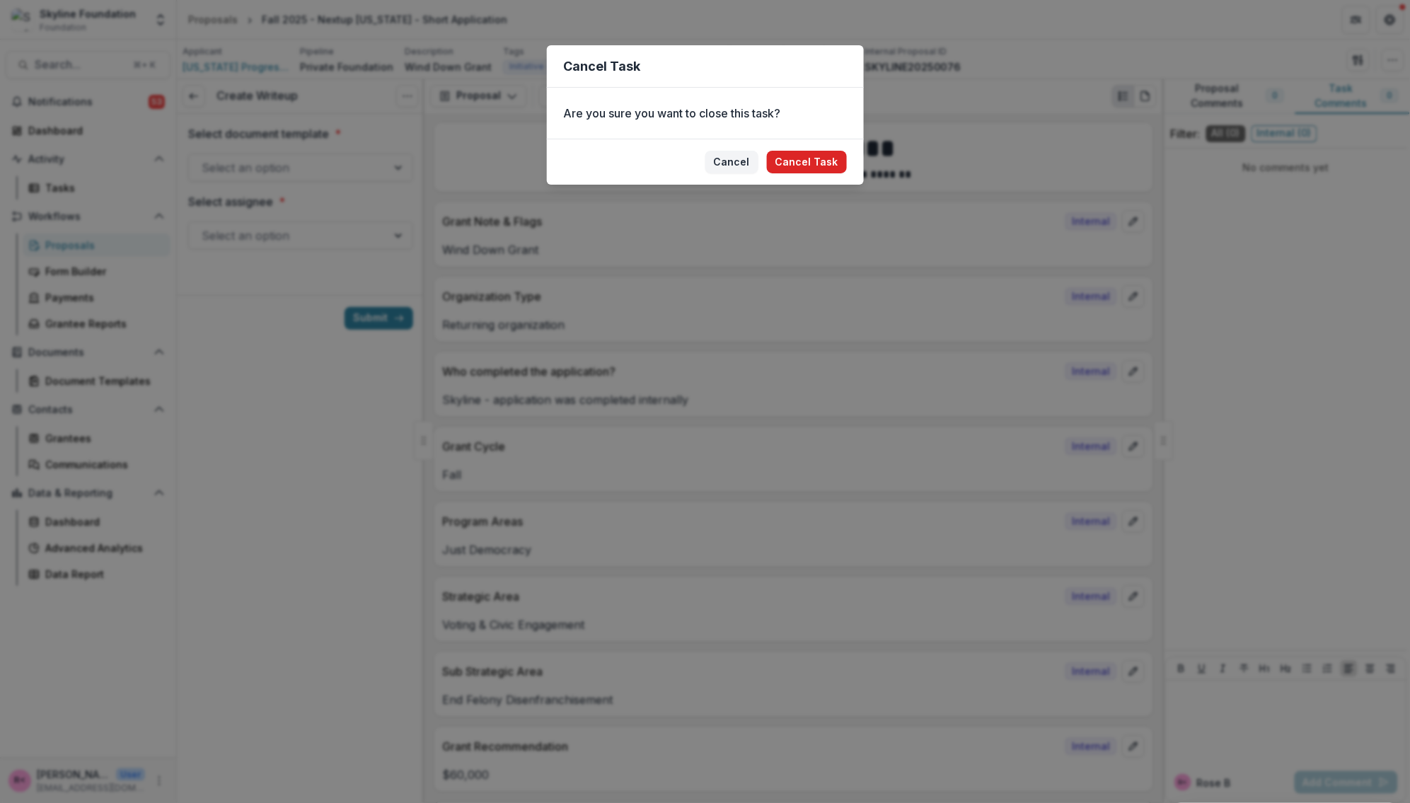
click at [833, 155] on button "Cancel Task" at bounding box center [807, 162] width 80 height 23
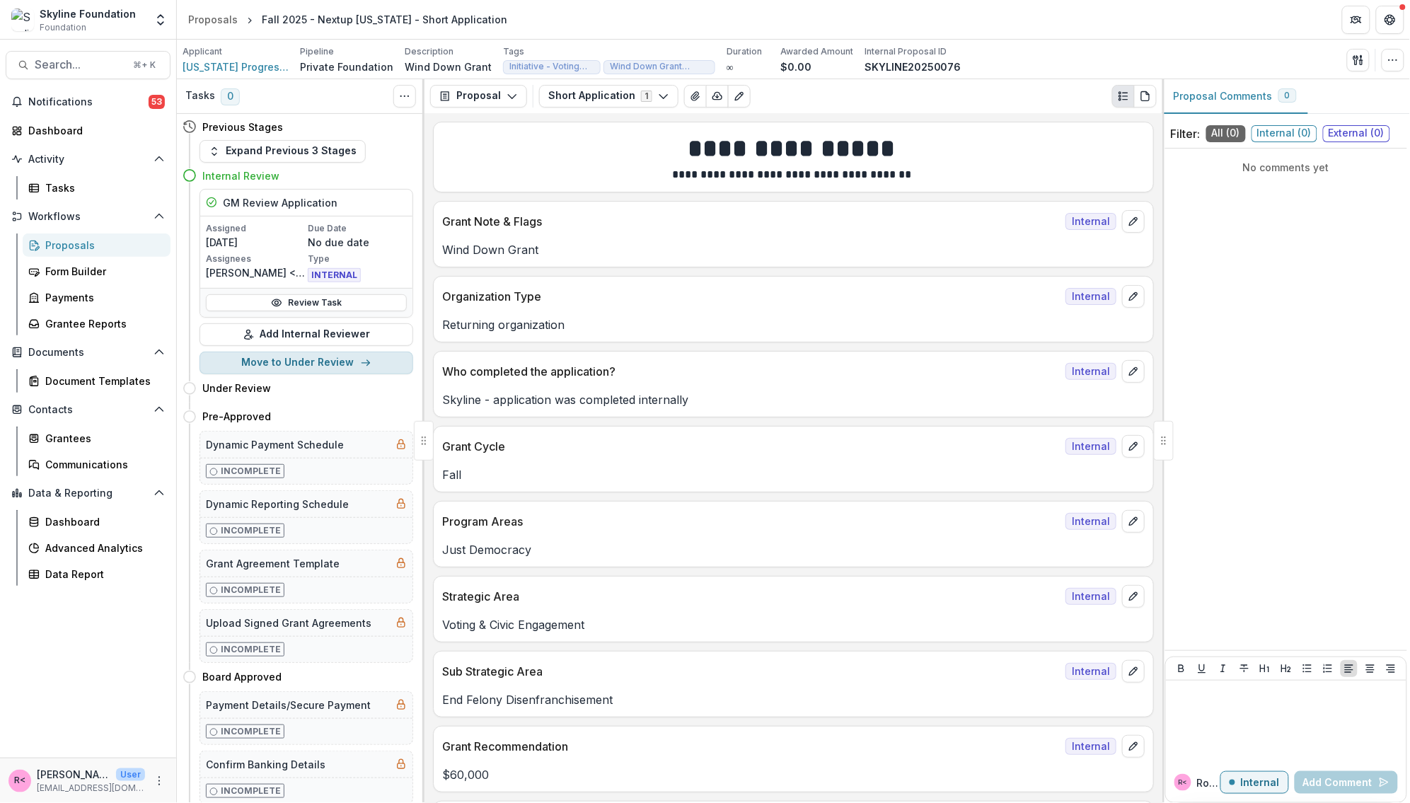
click at [287, 370] on button "Move to Under Review" at bounding box center [307, 363] width 214 height 23
select select "**********"
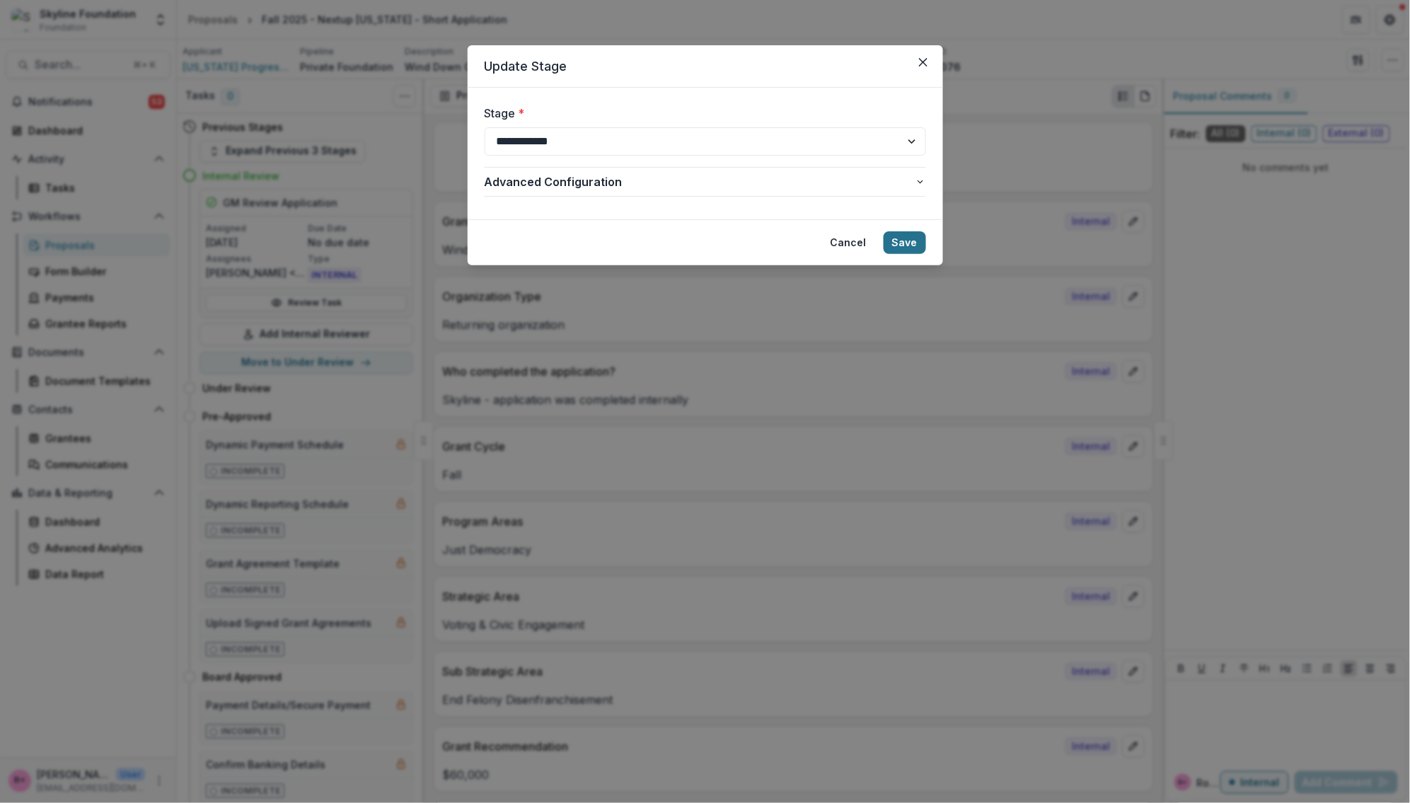
click at [907, 245] on button "Save" at bounding box center [905, 242] width 42 height 23
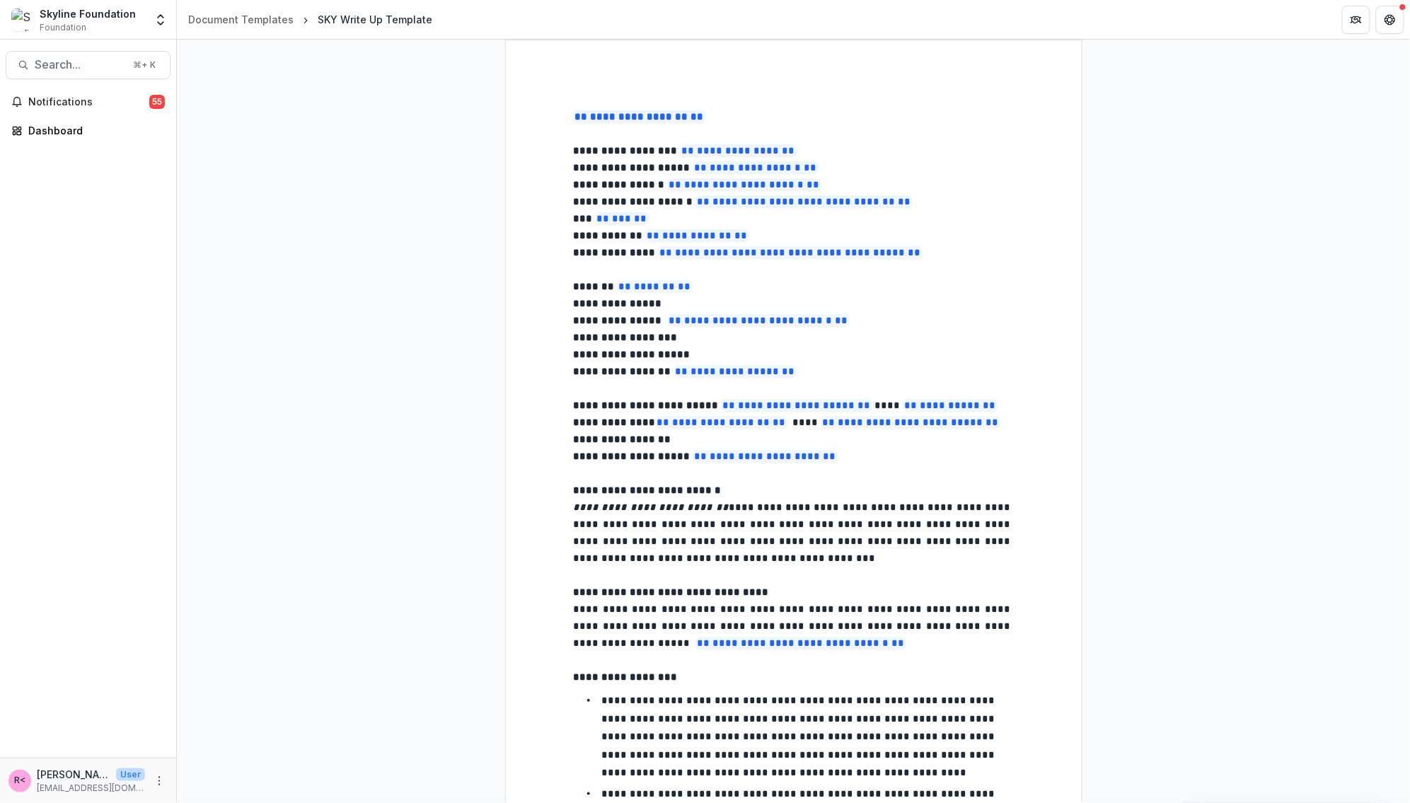
select select "**********"
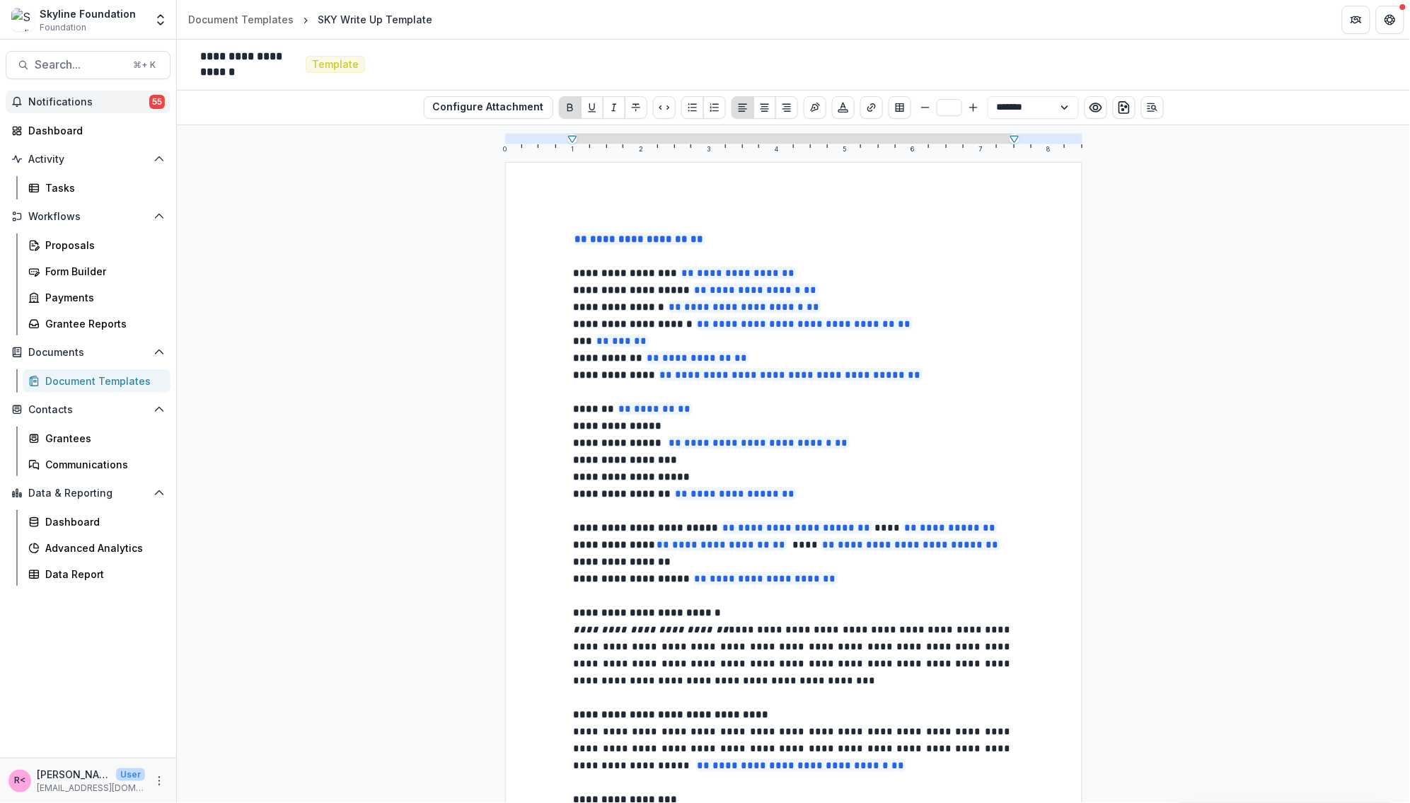
click at [100, 104] on span "Notifications" at bounding box center [88, 102] width 121 height 12
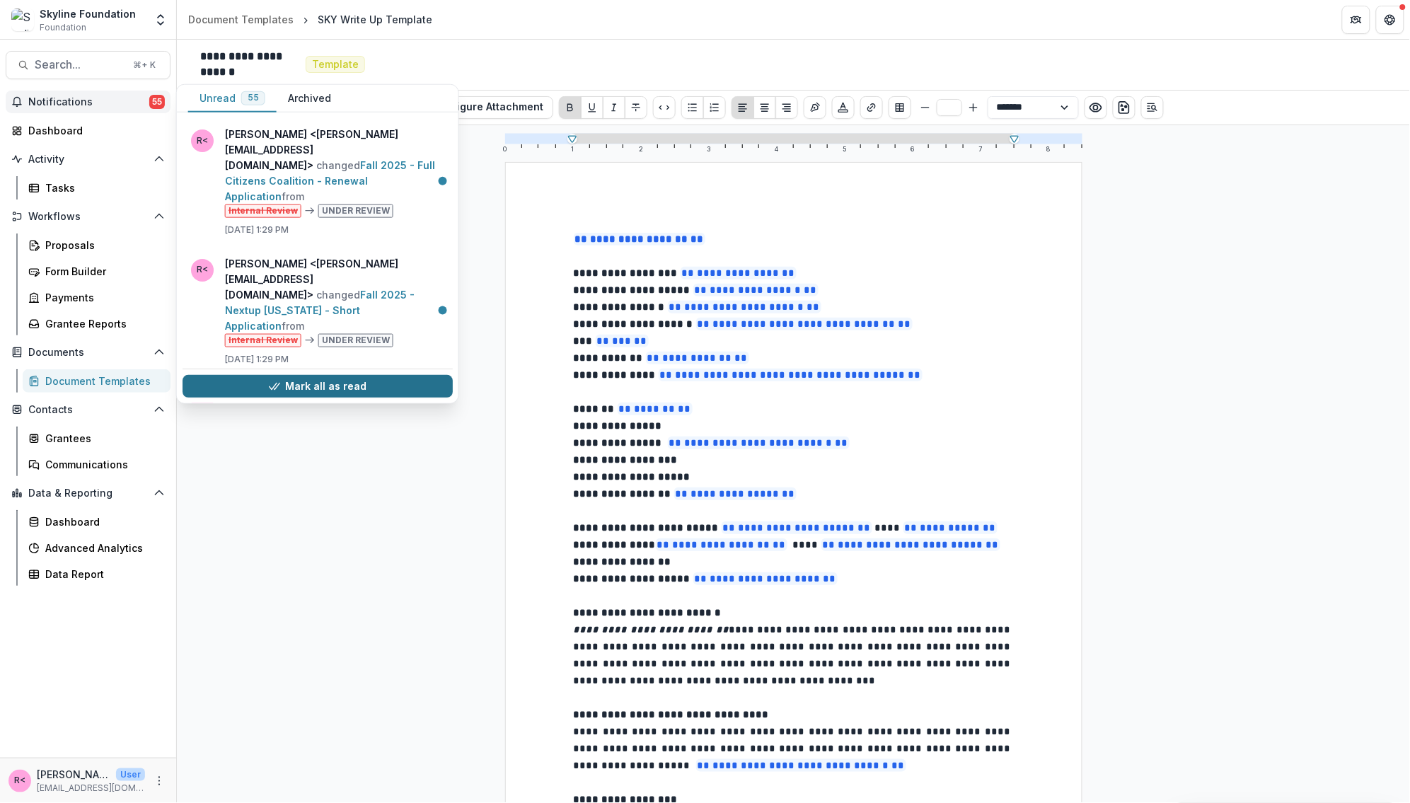
click at [316, 389] on button "Mark all as read" at bounding box center [318, 386] width 270 height 23
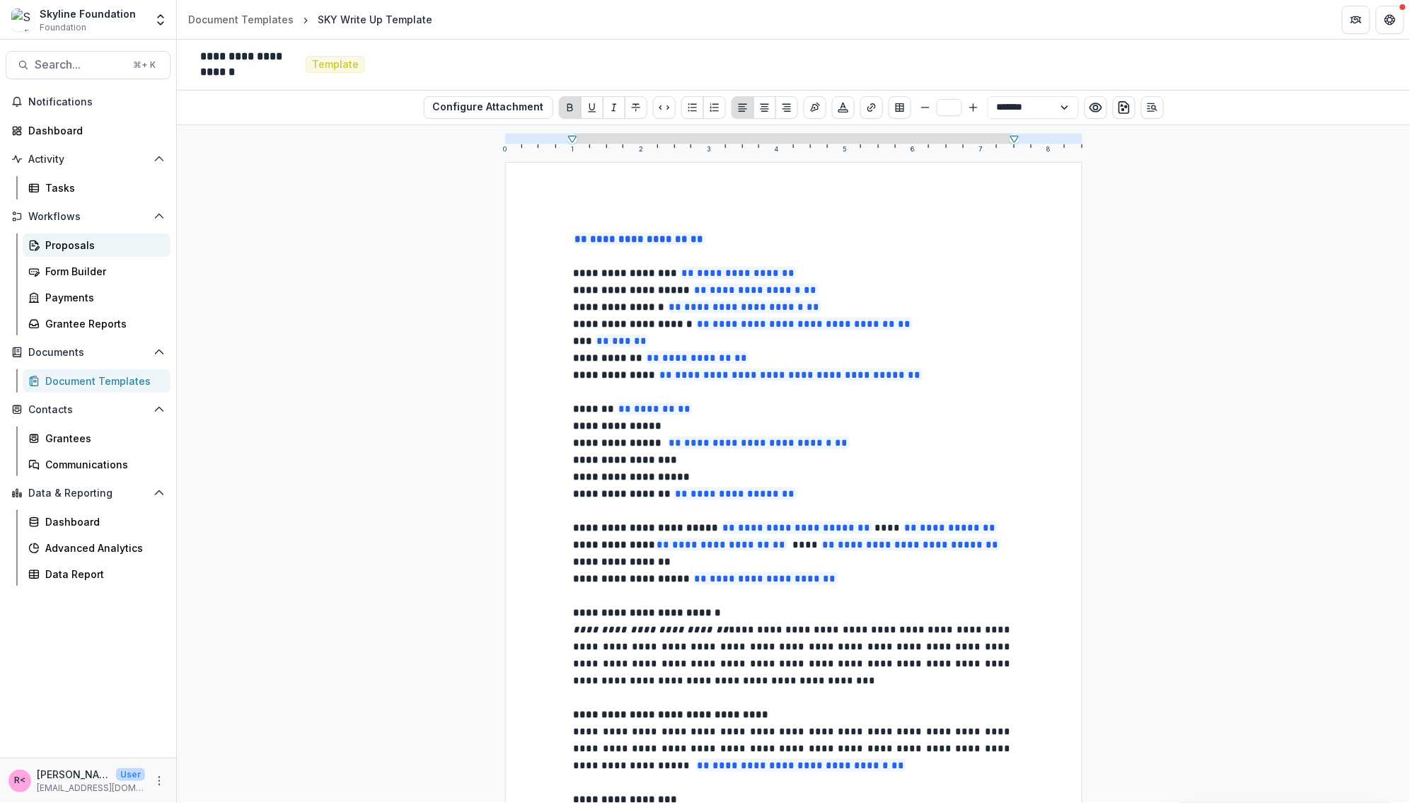
click at [65, 253] on link "Proposals" at bounding box center [97, 245] width 148 height 23
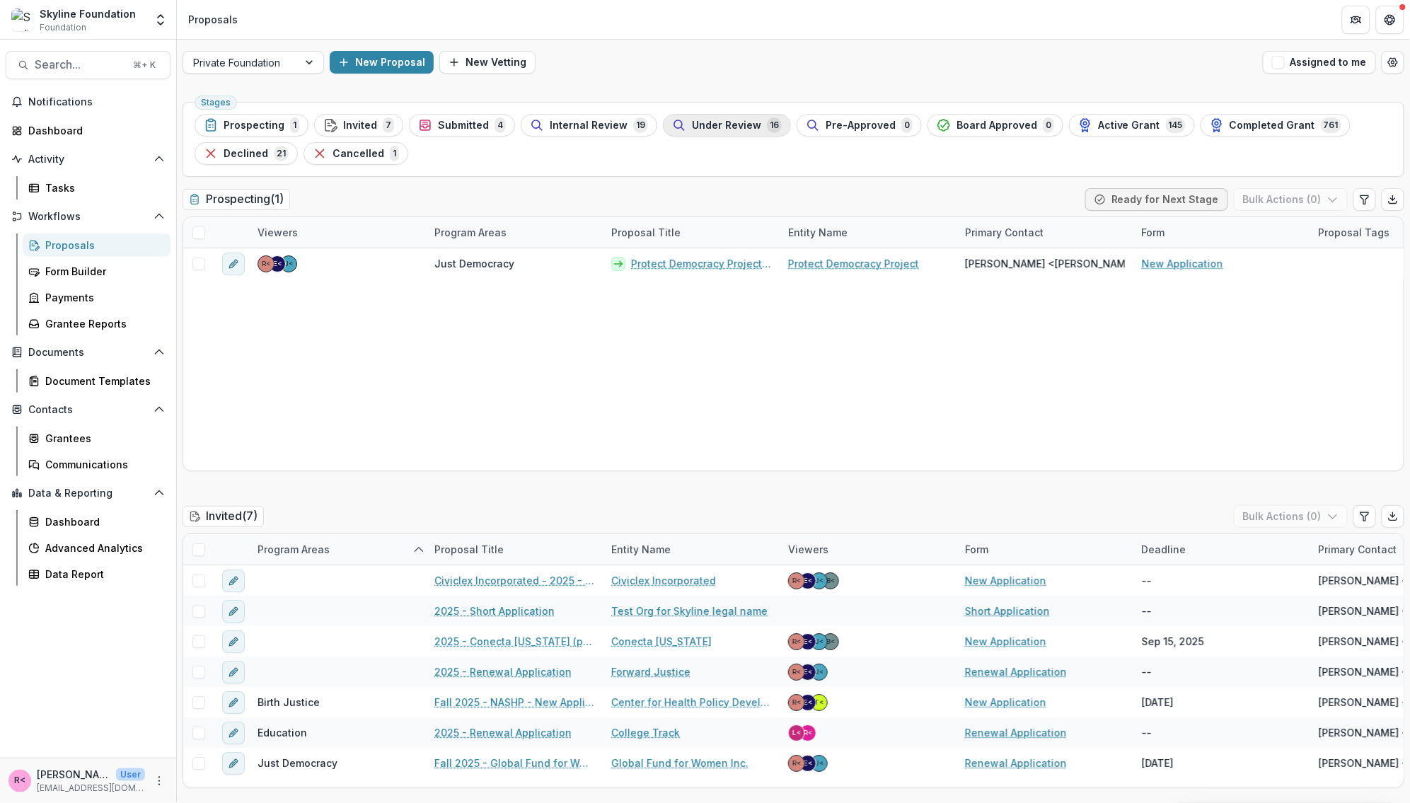
click at [698, 126] on span "Under Review" at bounding box center [726, 126] width 69 height 12
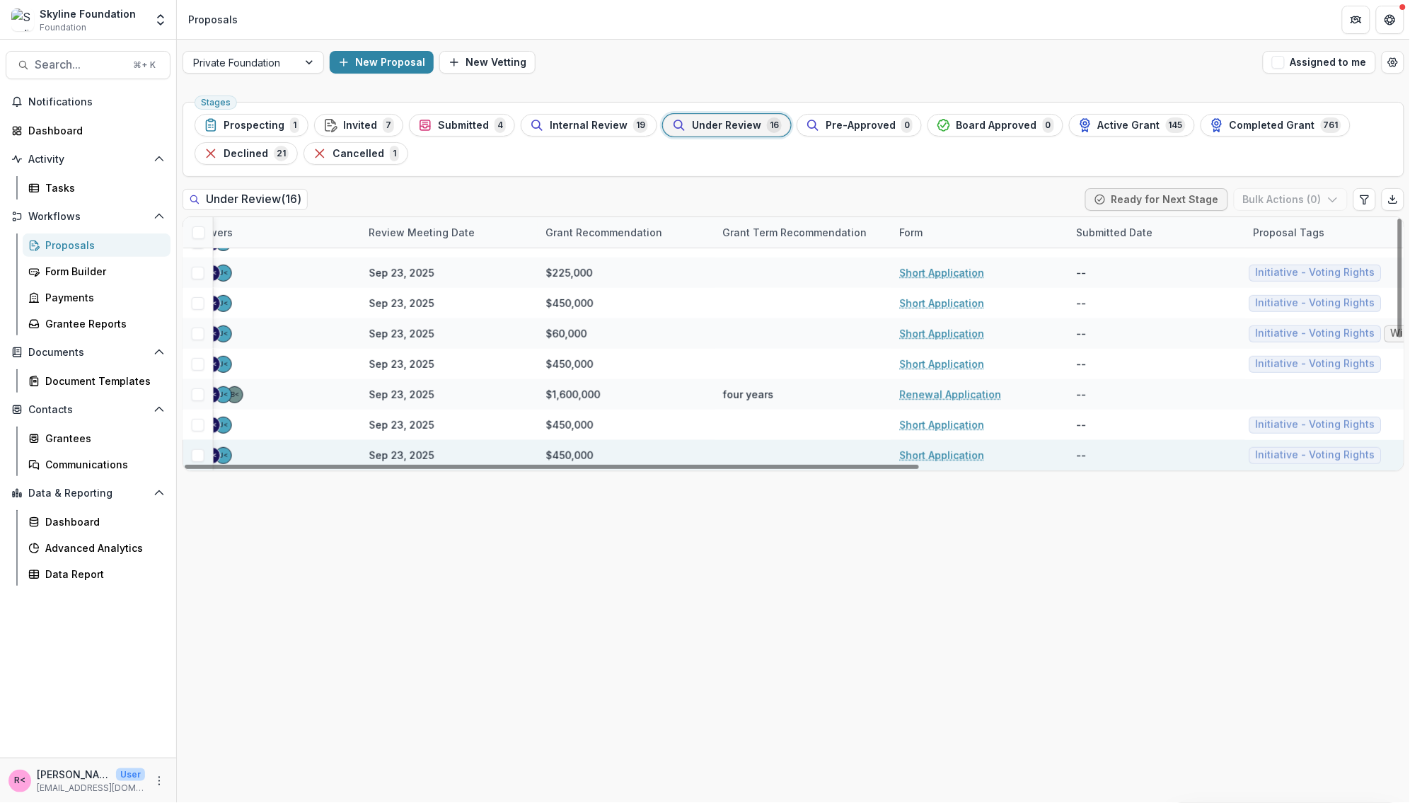
scroll to position [265, 790]
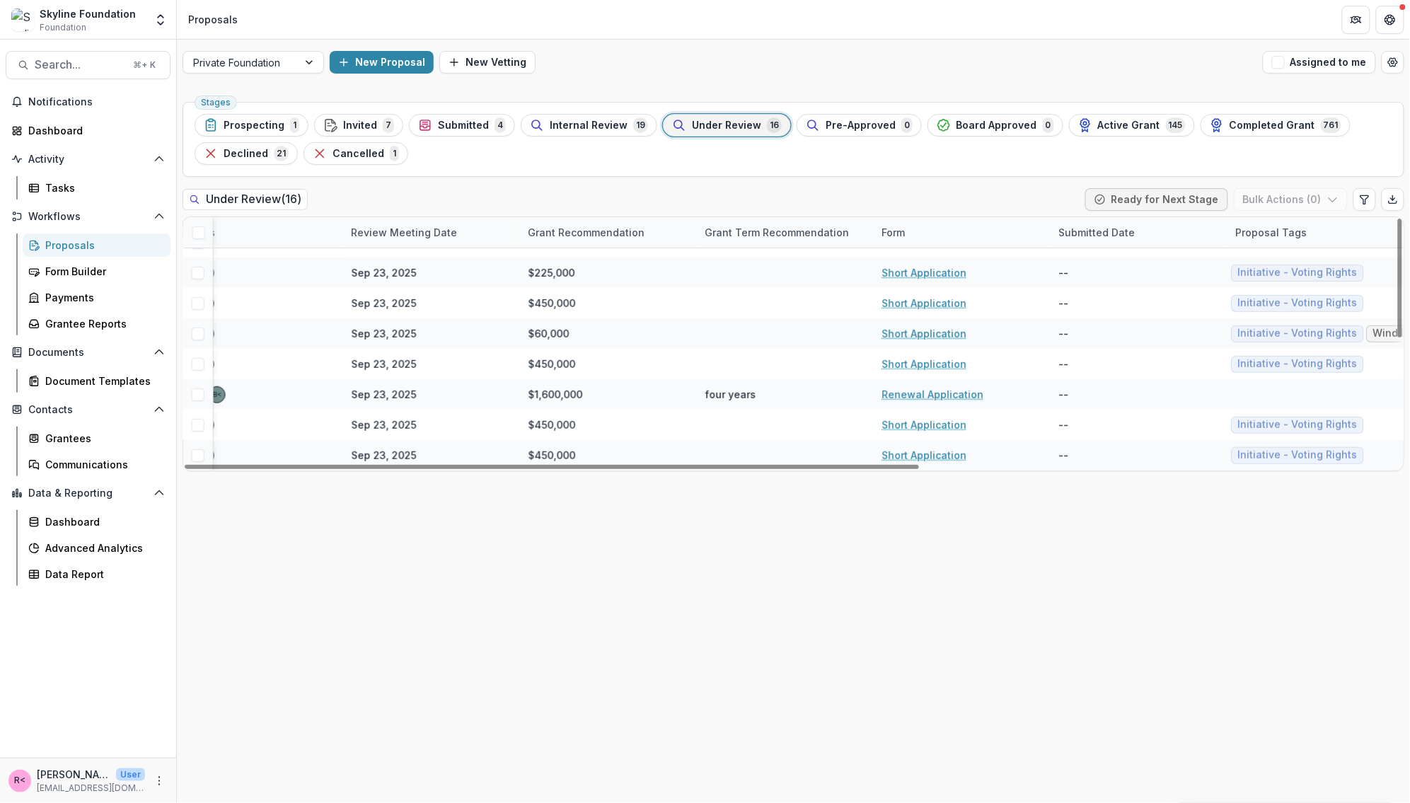
click at [1128, 228] on div "Proposal Tags" at bounding box center [1272, 232] width 88 height 15
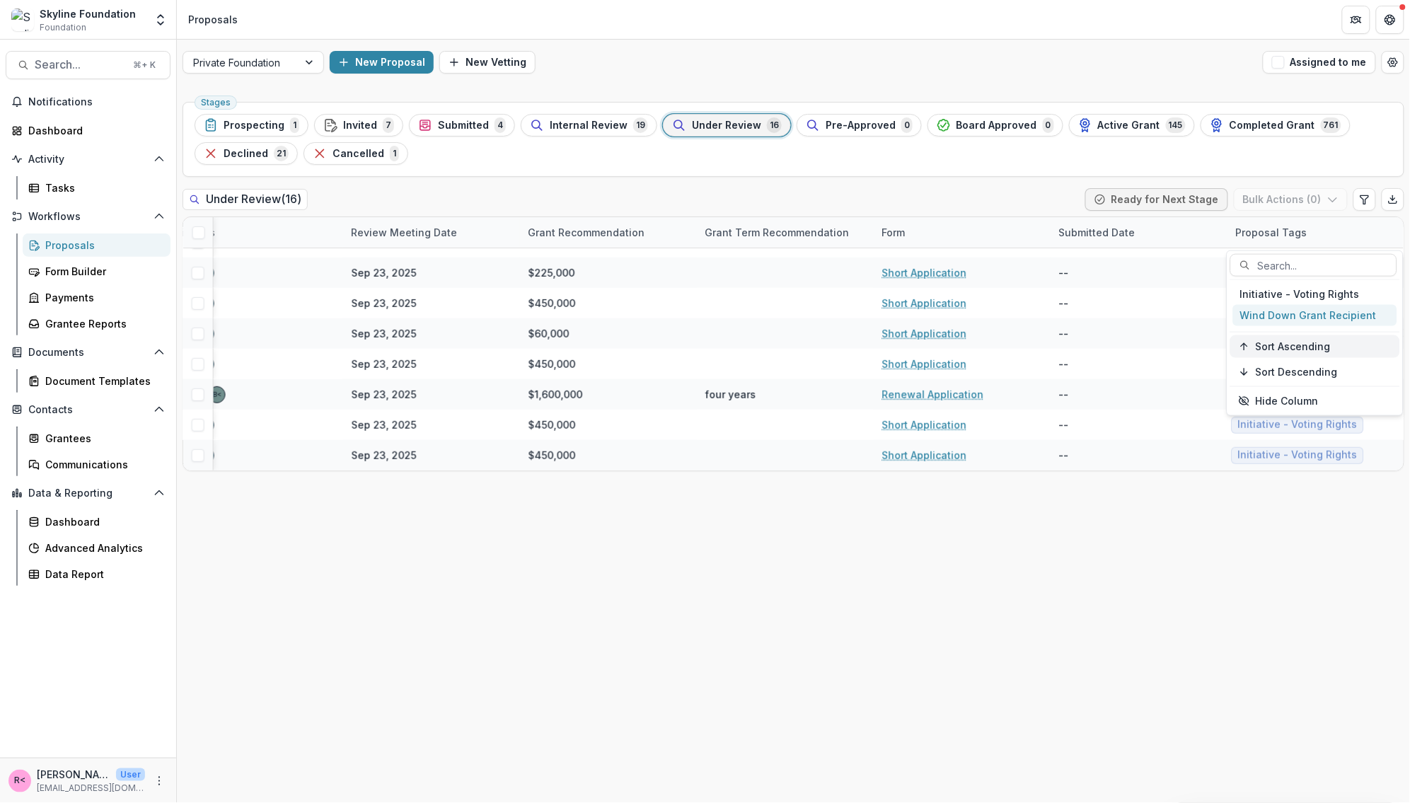
click at [1128, 351] on span "Sort Ascending" at bounding box center [1293, 347] width 75 height 12
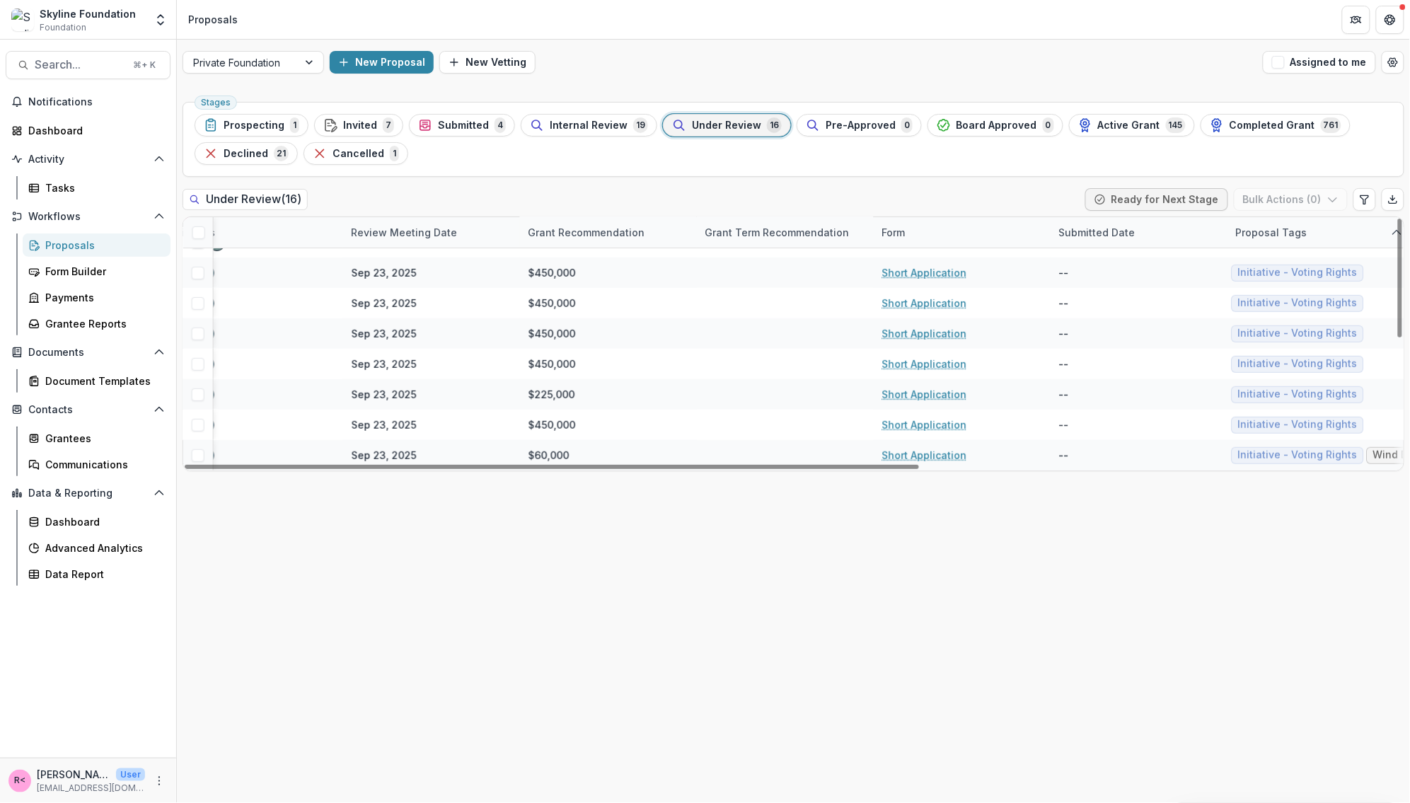
click at [1058, 582] on div "Stages Prospecting 1 Invited 7 Submitted 4 Internal Review 19 Under Review 16 P…" at bounding box center [794, 449] width 1234 height 707
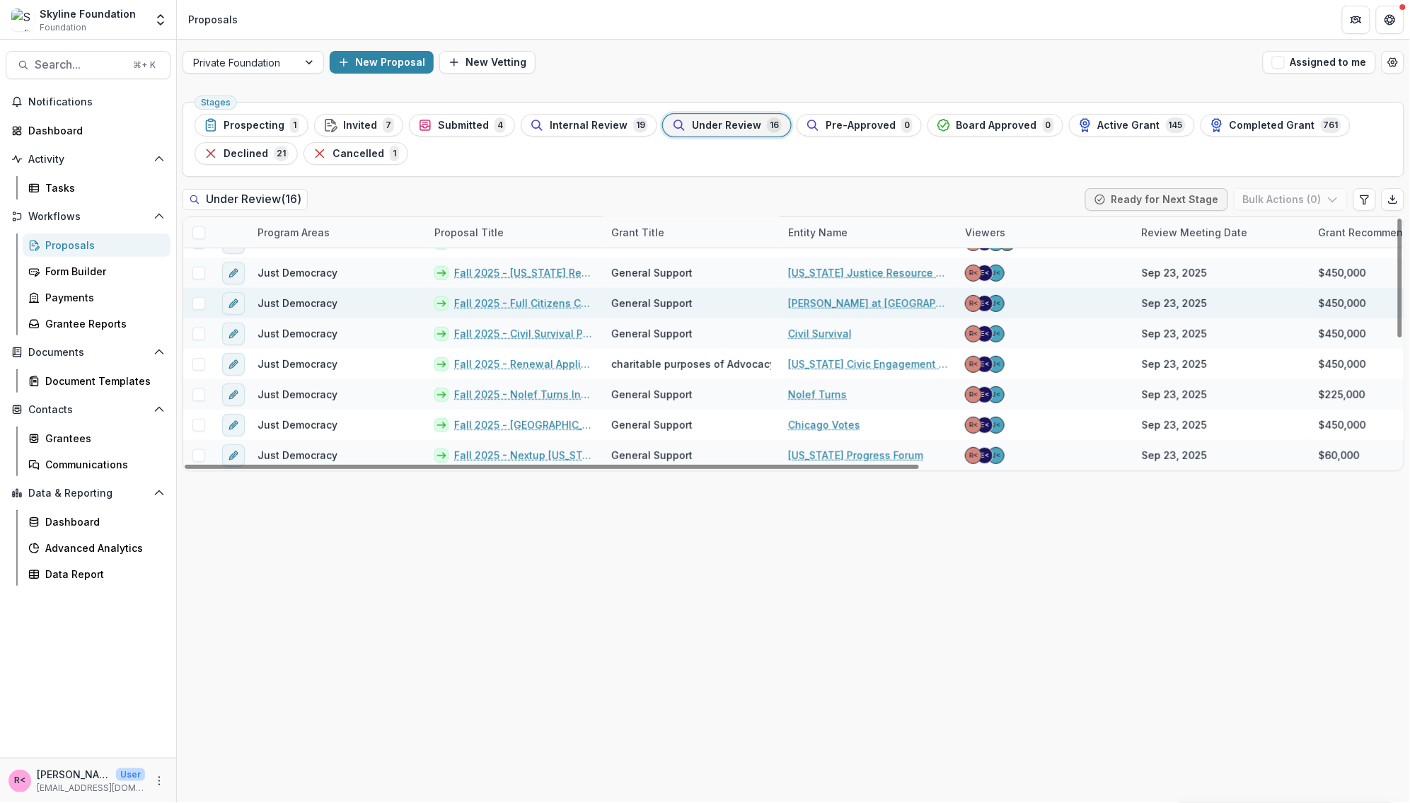
scroll to position [0, 0]
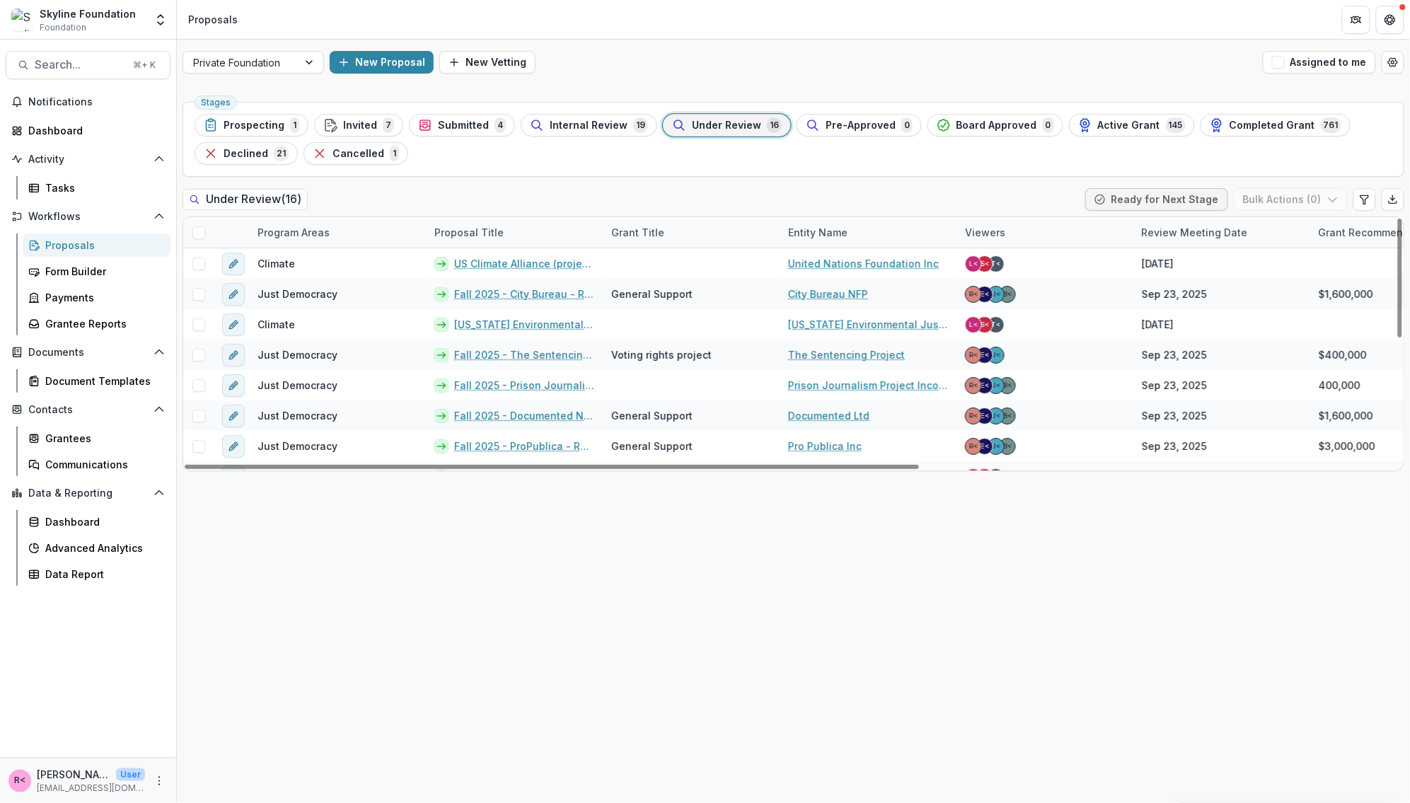
click at [318, 236] on div "Program Areas" at bounding box center [293, 232] width 89 height 15
click at [351, 270] on input at bounding box center [337, 265] width 170 height 23
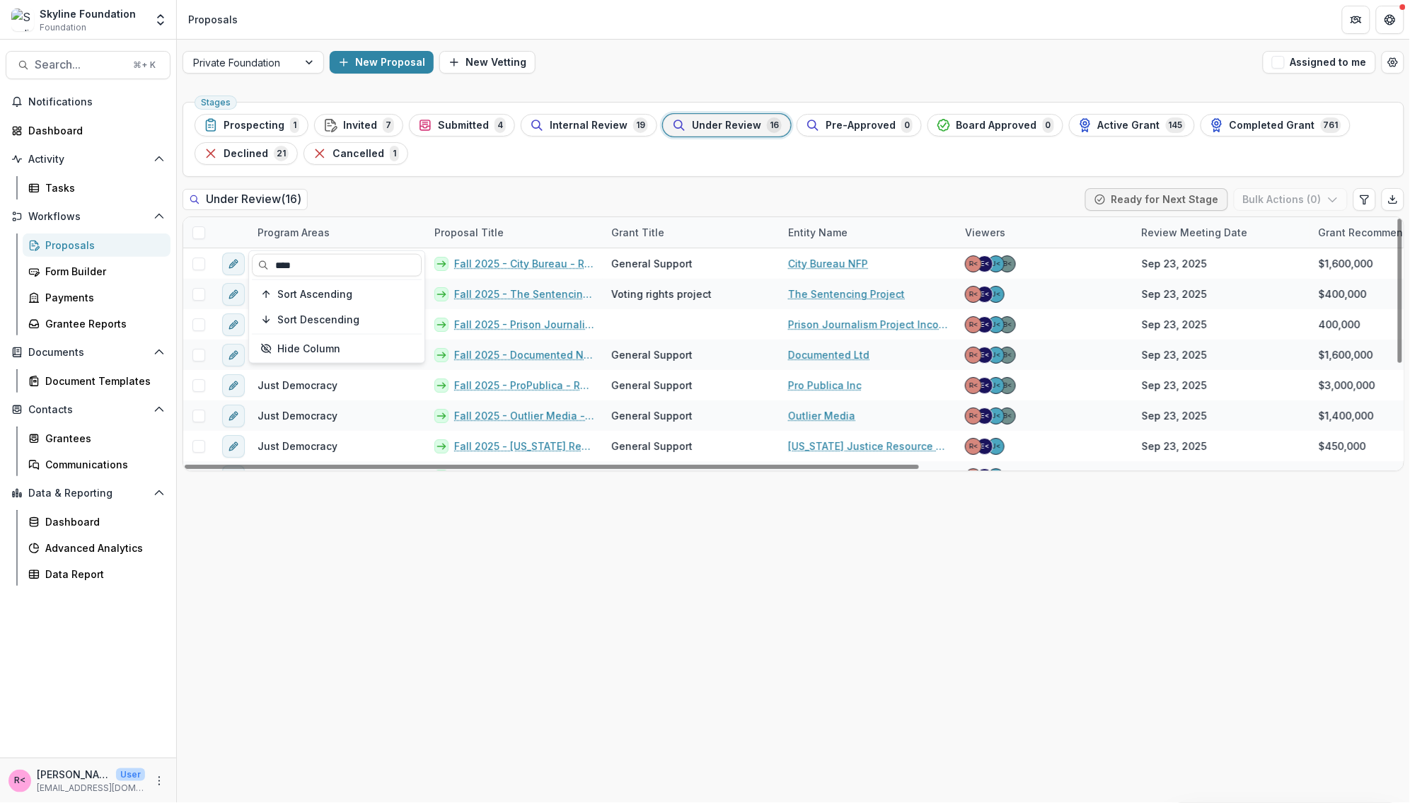
type input "****"
click at [451, 642] on div "Stages Prospecting 1 Invited 7 Submitted 4 Internal Review 19 Under Review 16 P…" at bounding box center [794, 449] width 1234 height 707
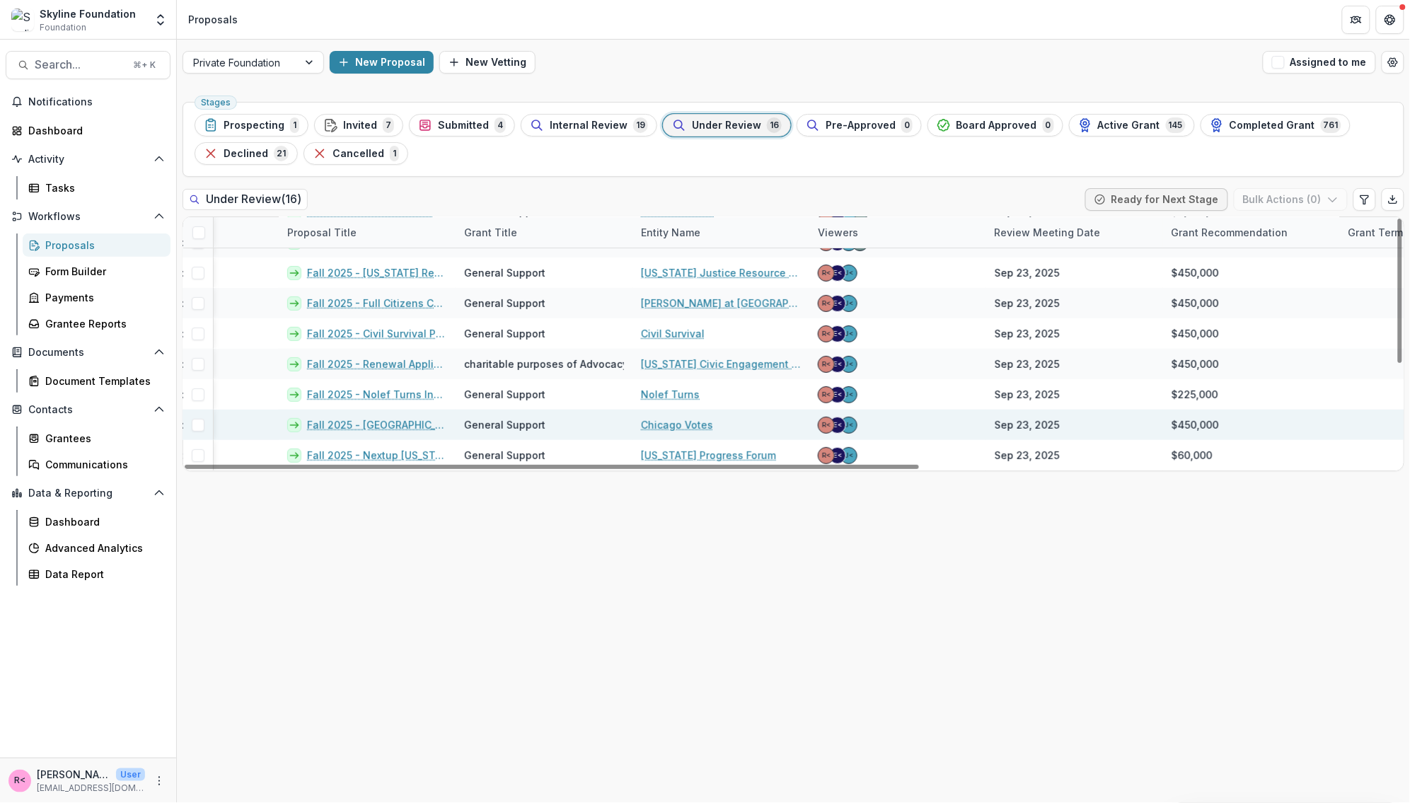
scroll to position [174, 0]
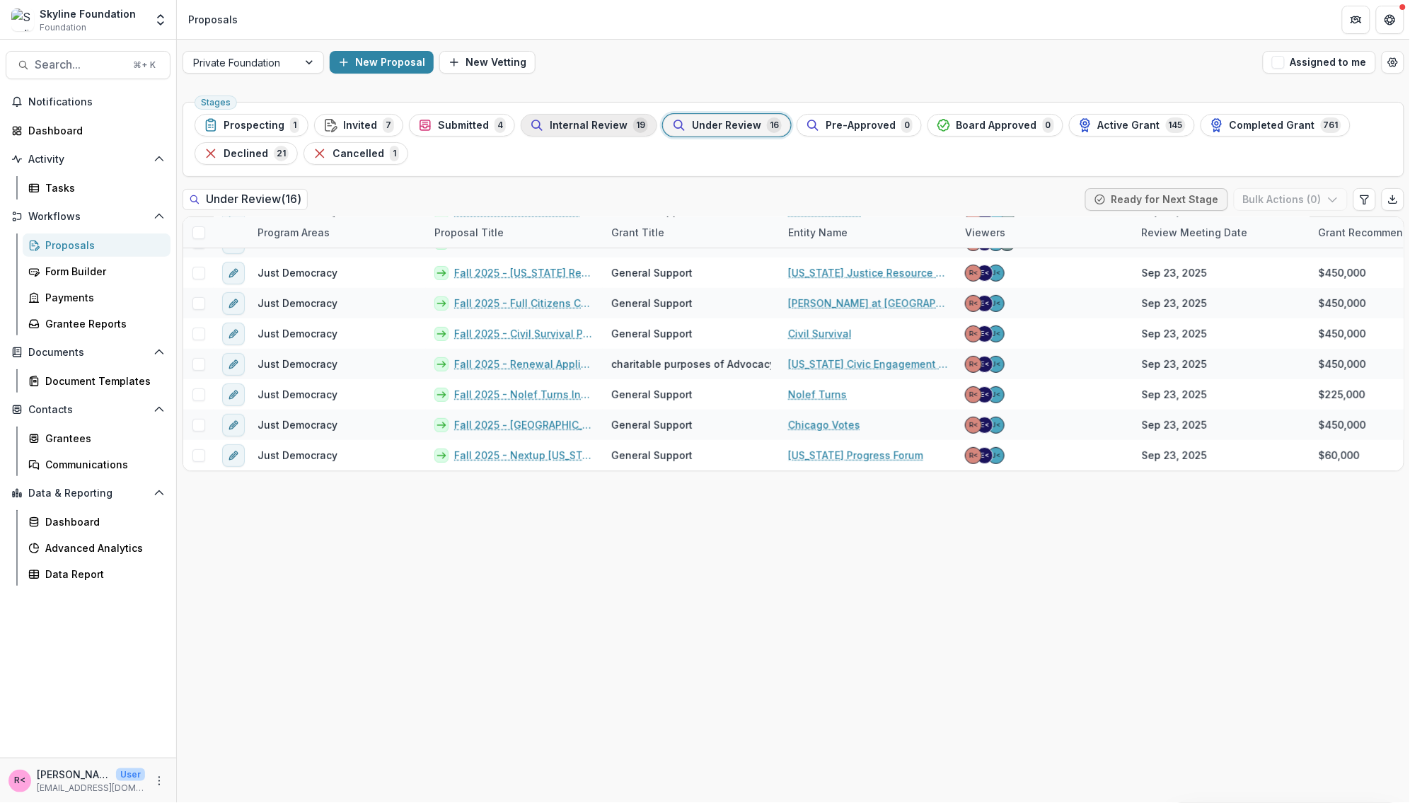
click at [587, 133] on button "Internal Review 19" at bounding box center [589, 125] width 137 height 23
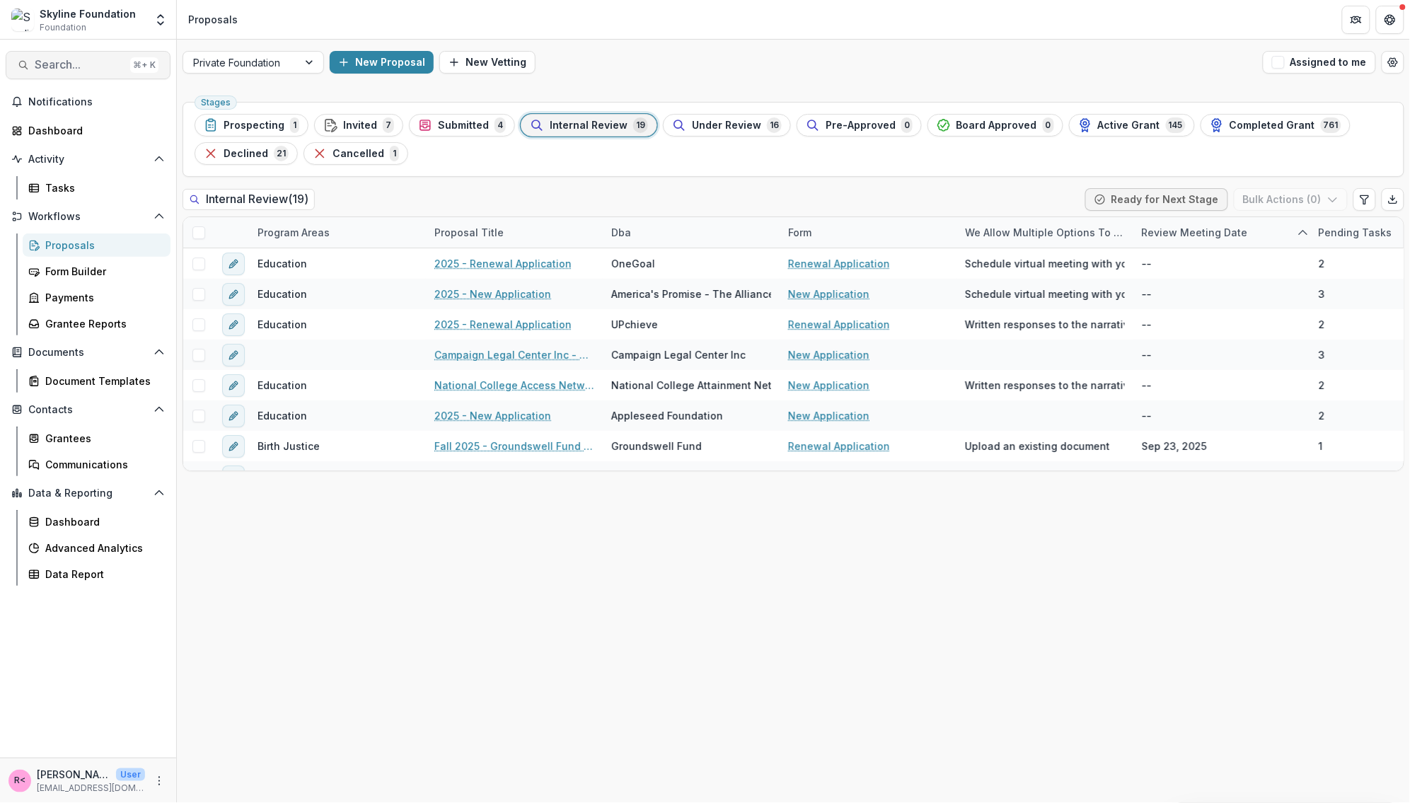
click at [82, 64] on span "Search..." at bounding box center [80, 64] width 90 height 13
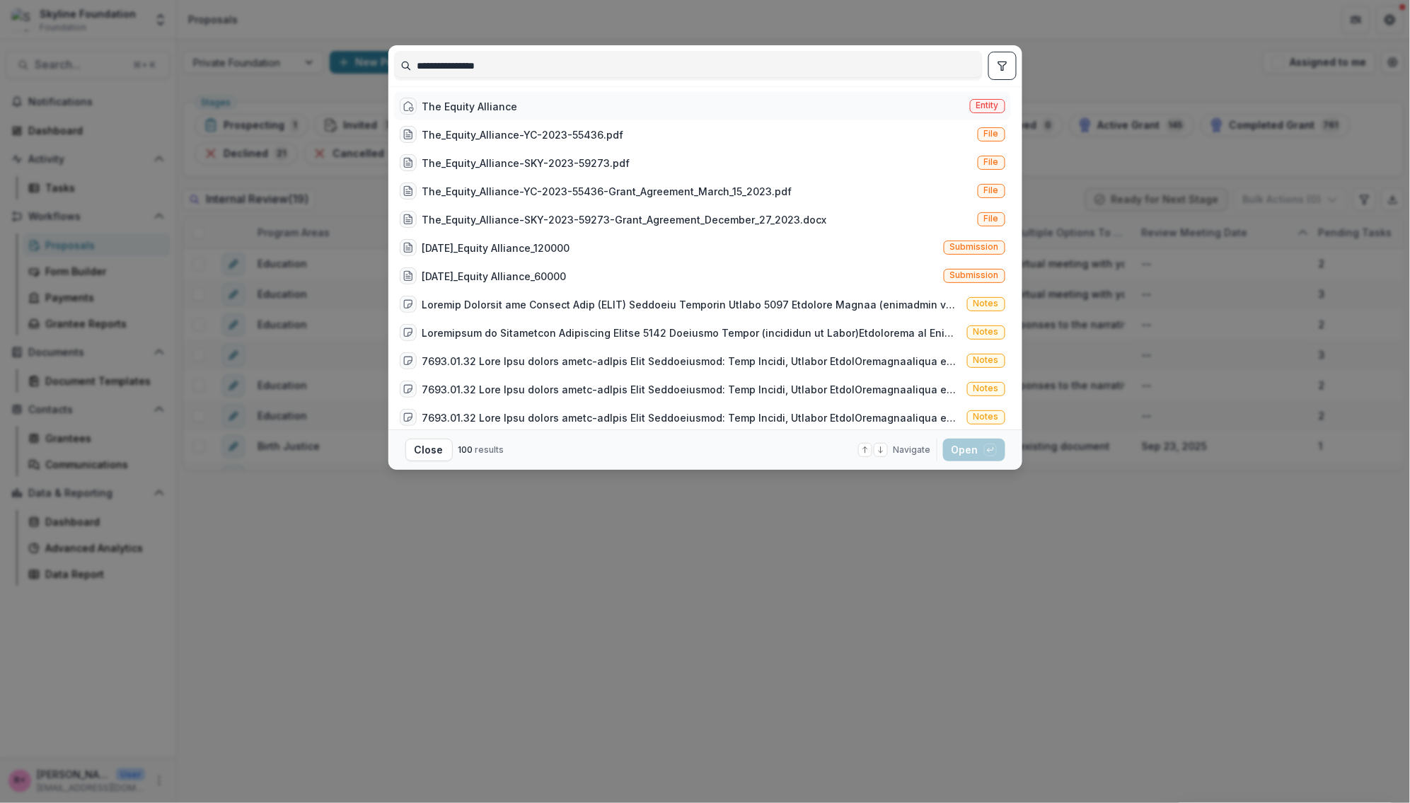
type input "**********"
click at [521, 103] on div "The Equity Alliance Entity" at bounding box center [702, 106] width 617 height 28
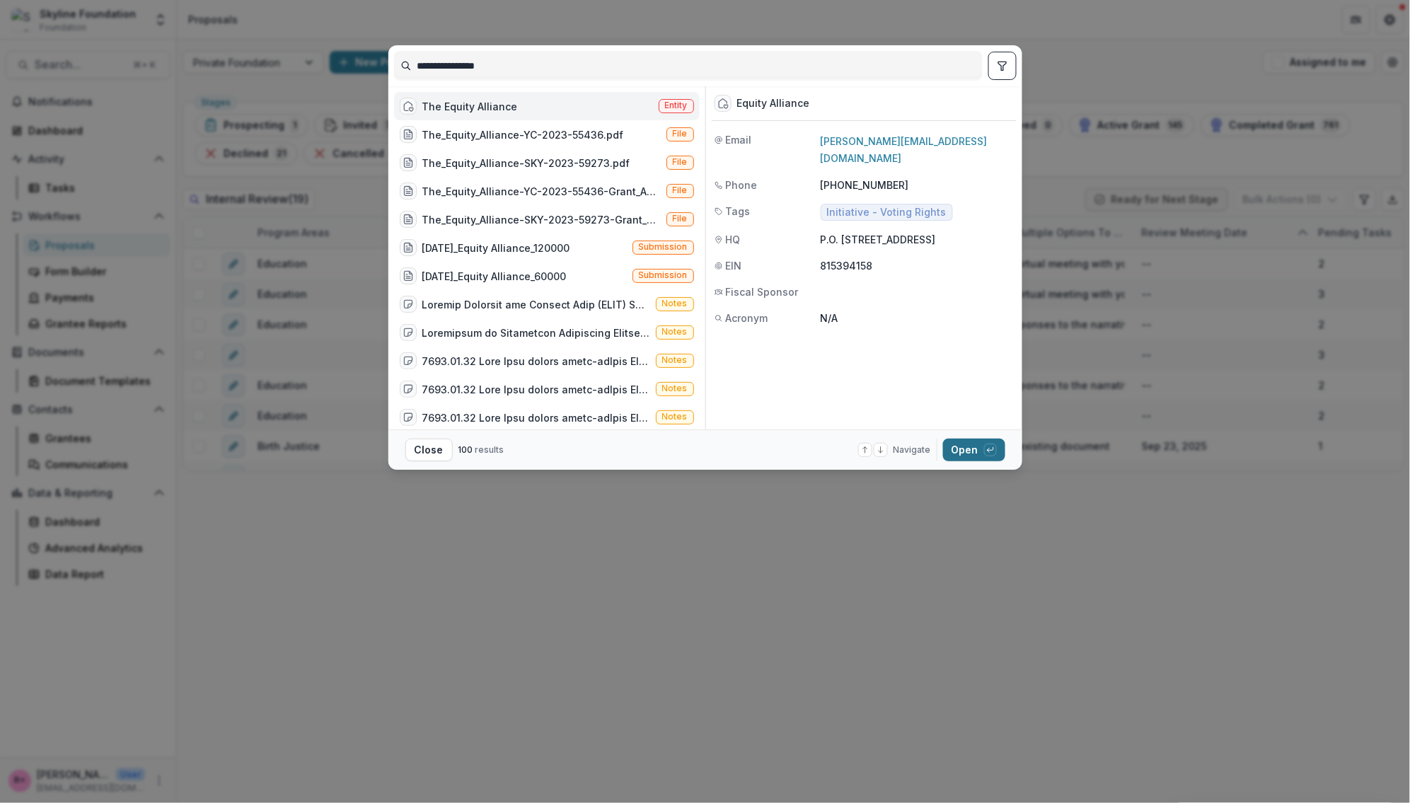
click at [964, 447] on button "Open with enter key" at bounding box center [974, 450] width 62 height 23
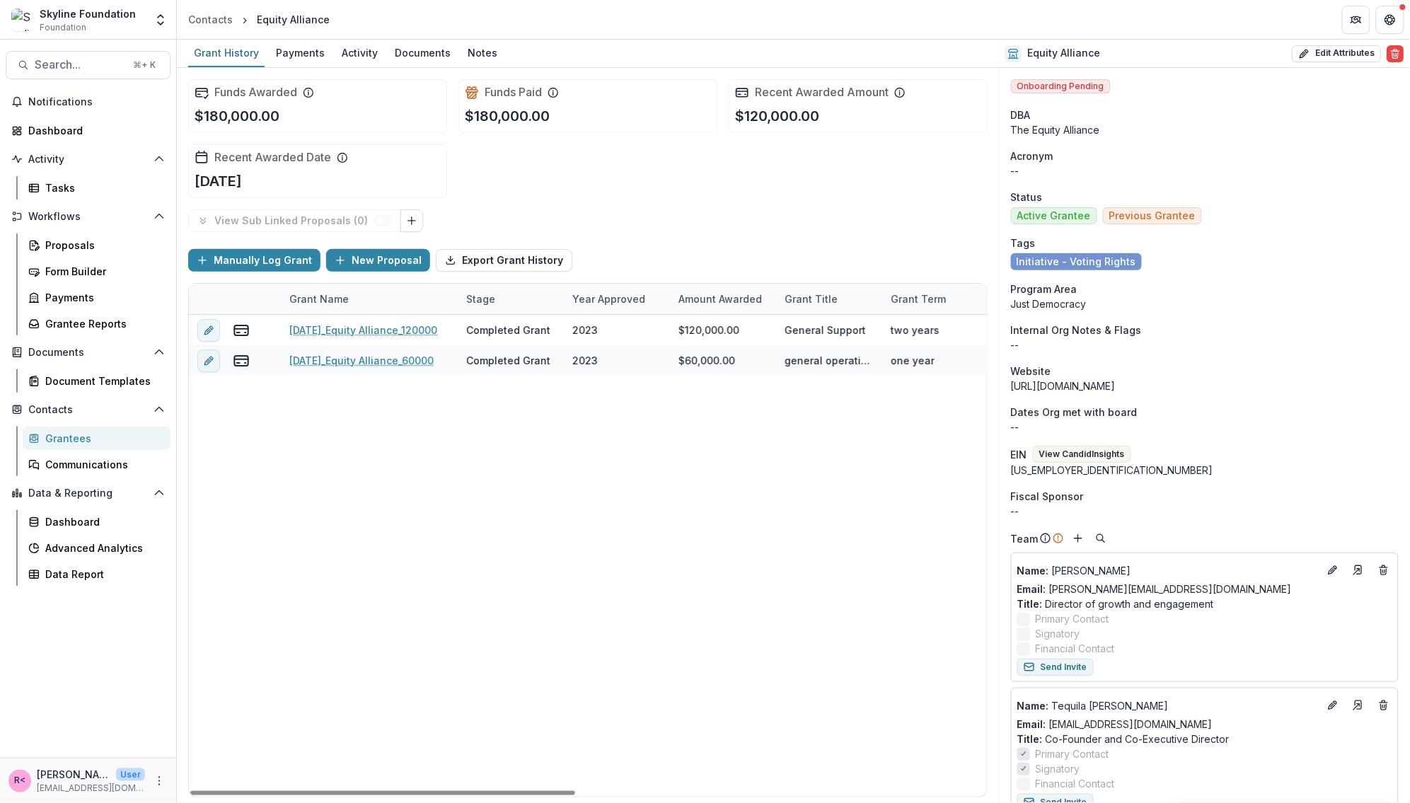
click at [422, 512] on div "12-04-2023_Equity Alliance_120000 Completed Grant 2023 $120,000.00 General Supp…" at bounding box center [1013, 556] width 1649 height 482
click at [63, 62] on span "Search..." at bounding box center [80, 64] width 90 height 13
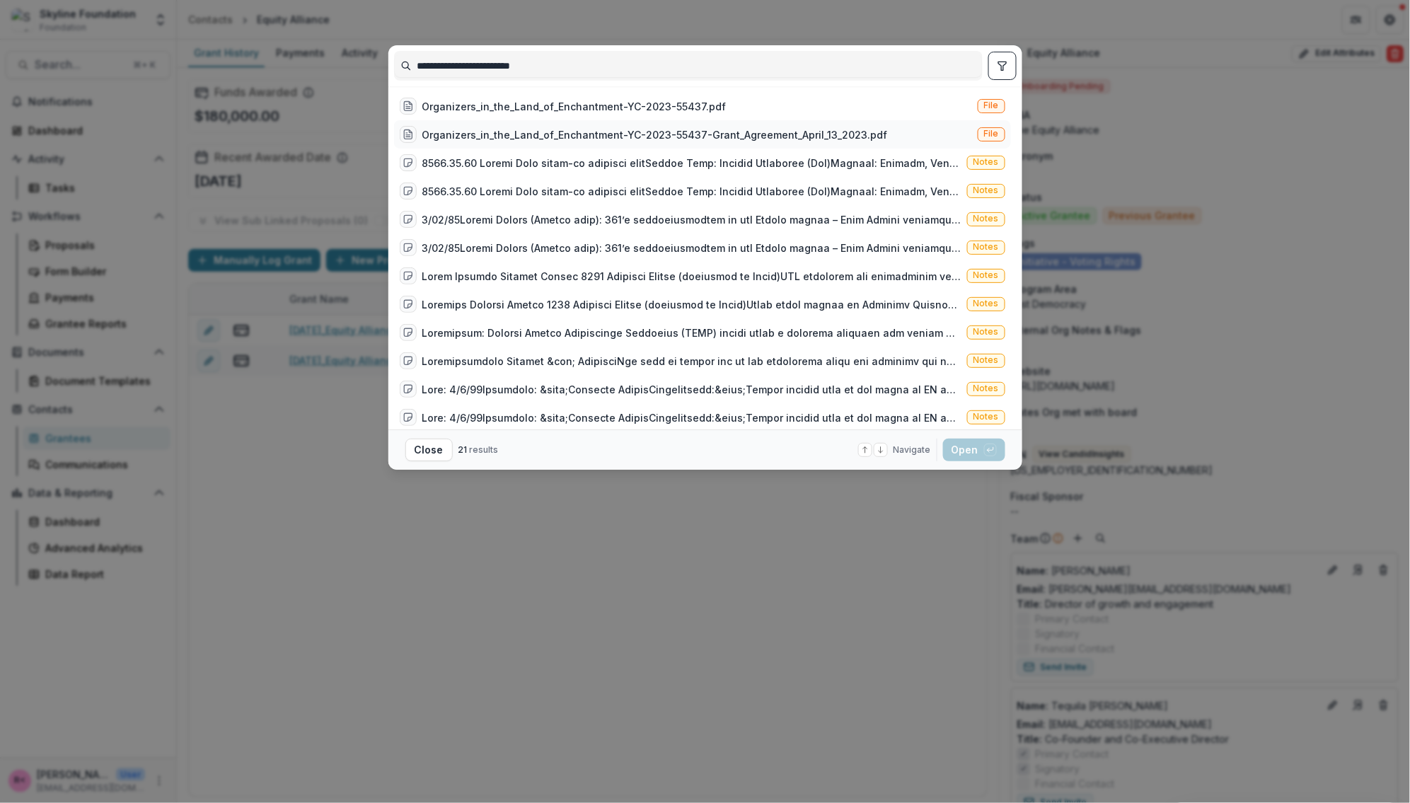
type input "**********"
click at [534, 133] on div "Organizers_in_the_Land_of_Enchantment-YC-2023-55437-Grant_Agreement_April_13_20…" at bounding box center [655, 134] width 466 height 15
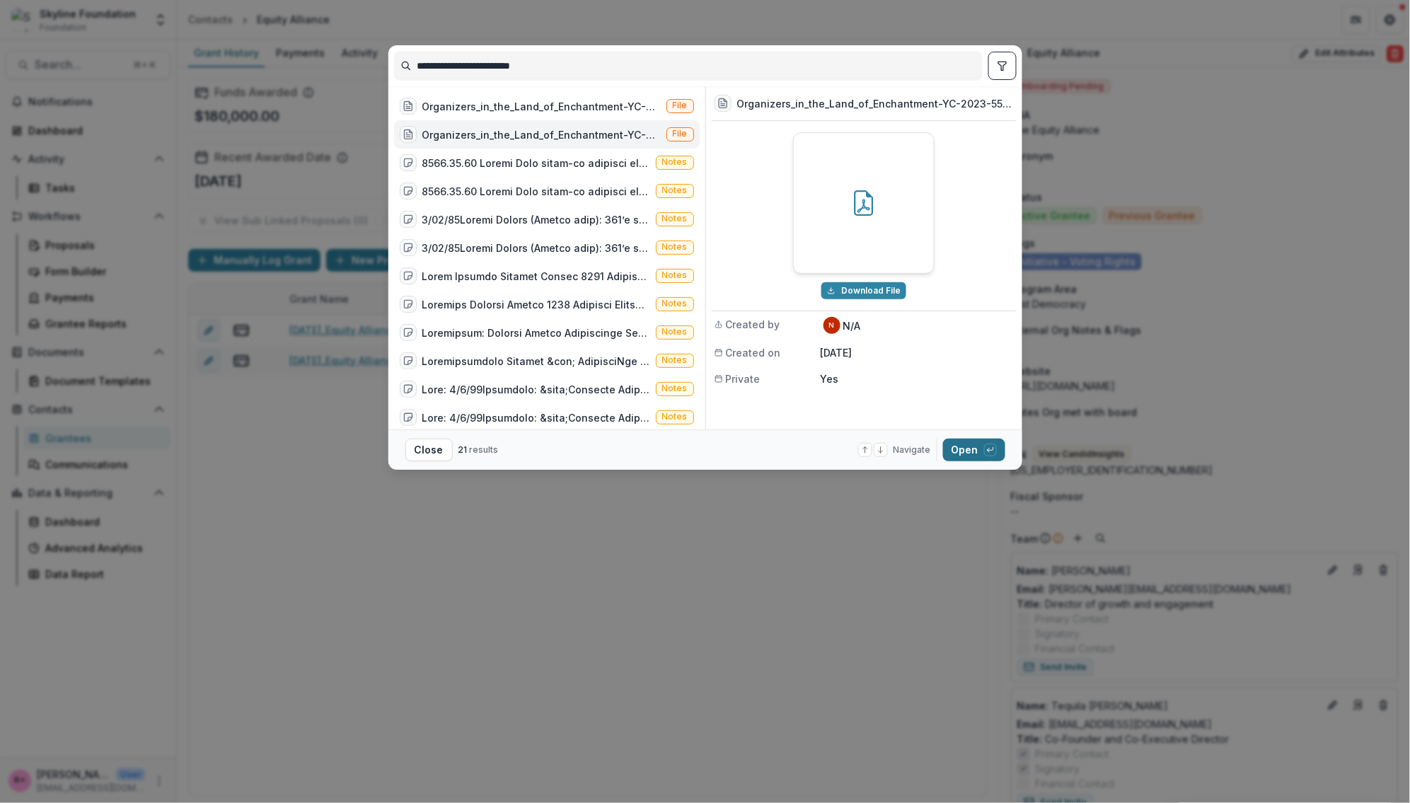
click at [968, 450] on button "Open with enter key" at bounding box center [974, 450] width 62 height 23
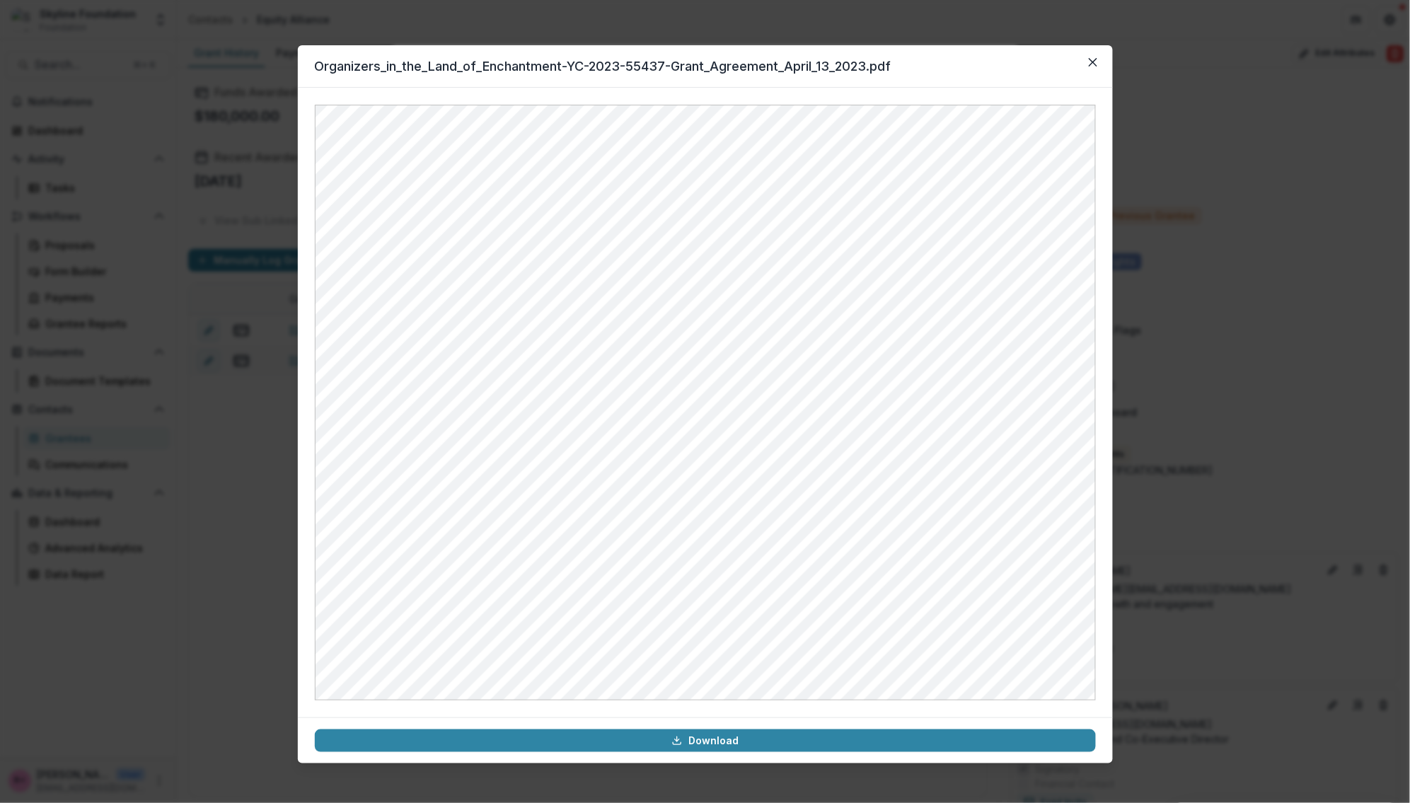
click at [505, 67] on header "Organizers_in_the_Land_of_Enchantment-YC-2023-55437-Grant_Agreement_April_13_20…" at bounding box center [705, 66] width 815 height 42
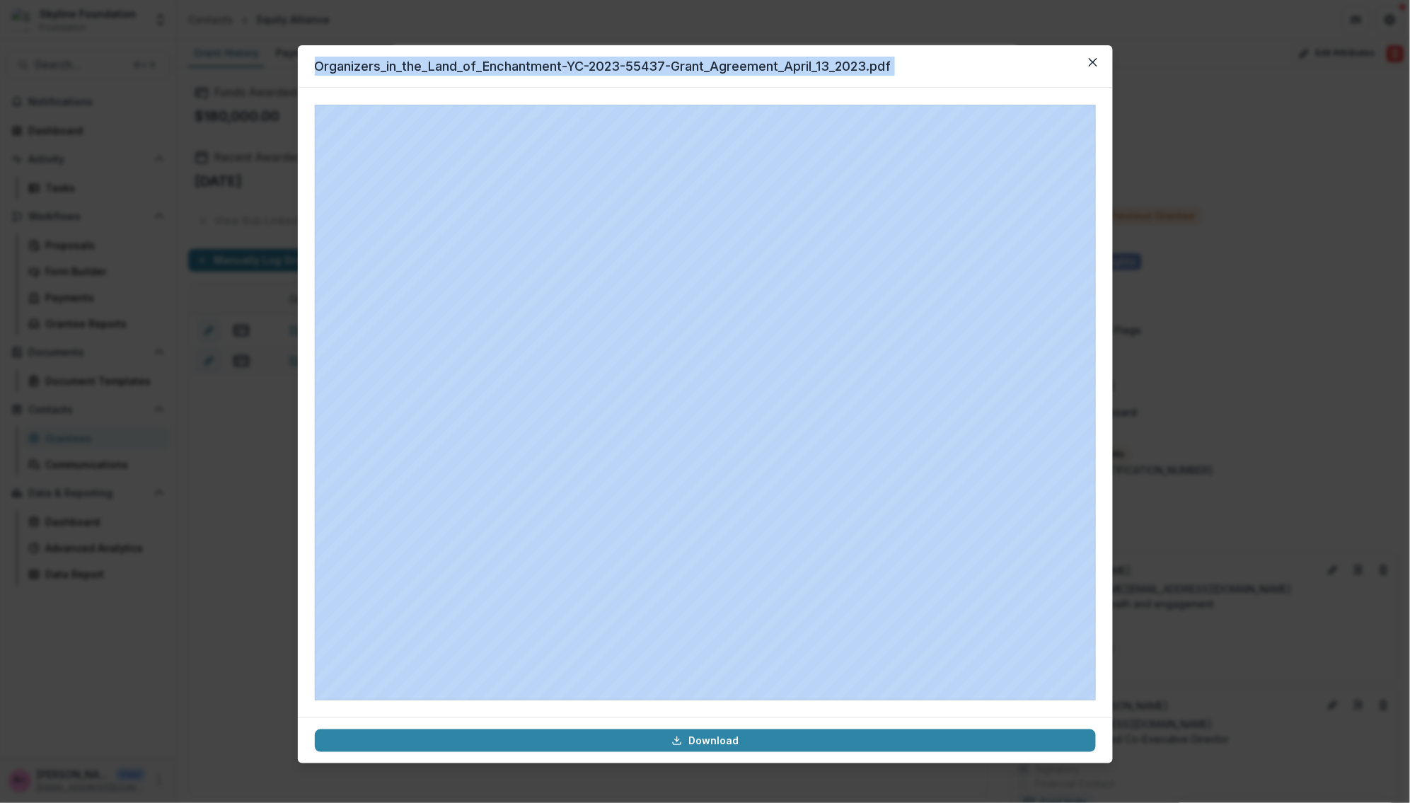
click at [505, 67] on header "Organizers_in_the_Land_of_Enchantment-YC-2023-55437-Grant_Agreement_April_13_20…" at bounding box center [705, 66] width 815 height 42
copy header "Organizers_in_the_Land_of_Enchantment-YC-2023-55437-Grant_Agreement_April_13_20…"
click at [1095, 62] on icon "Close" at bounding box center [1093, 62] width 8 height 8
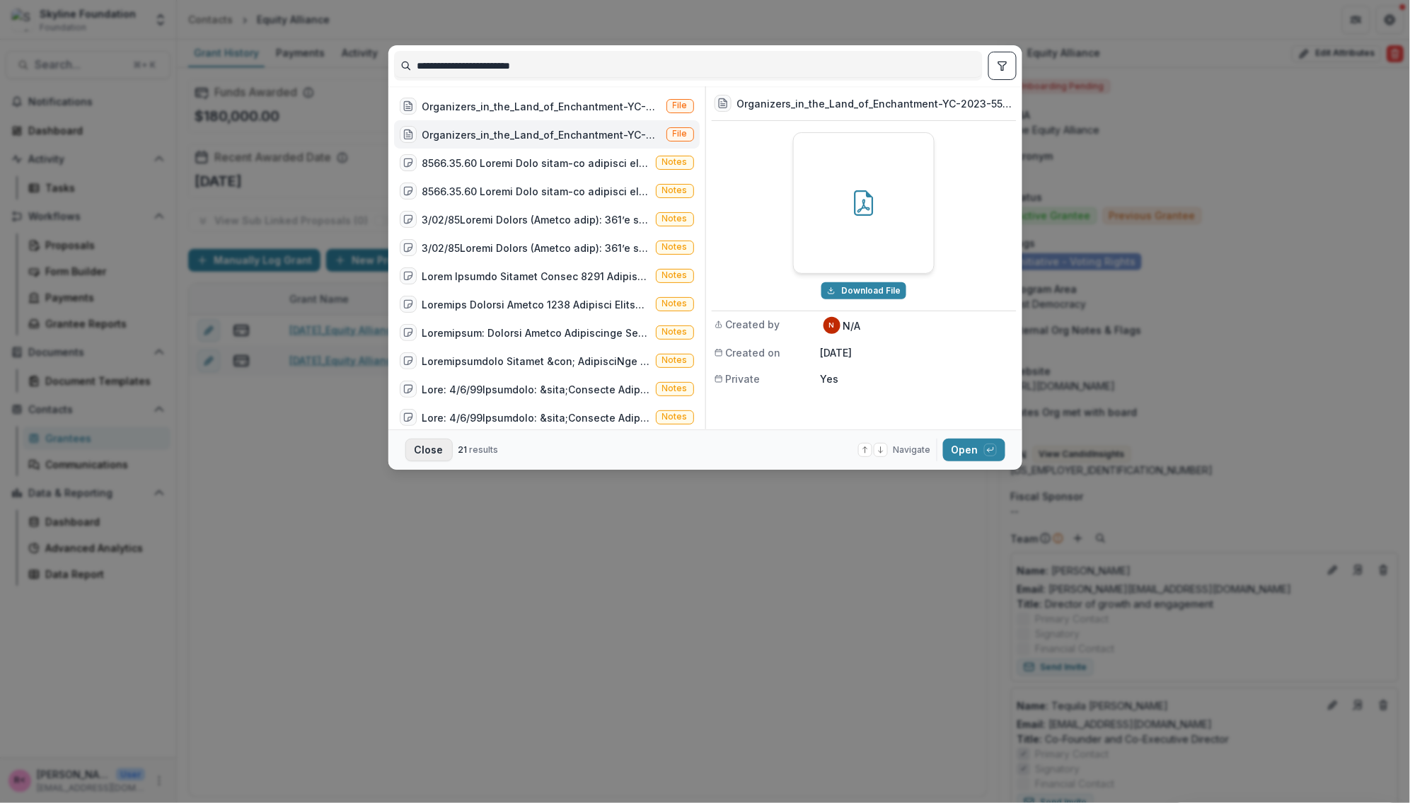
click at [422, 456] on button "Close" at bounding box center [429, 450] width 47 height 23
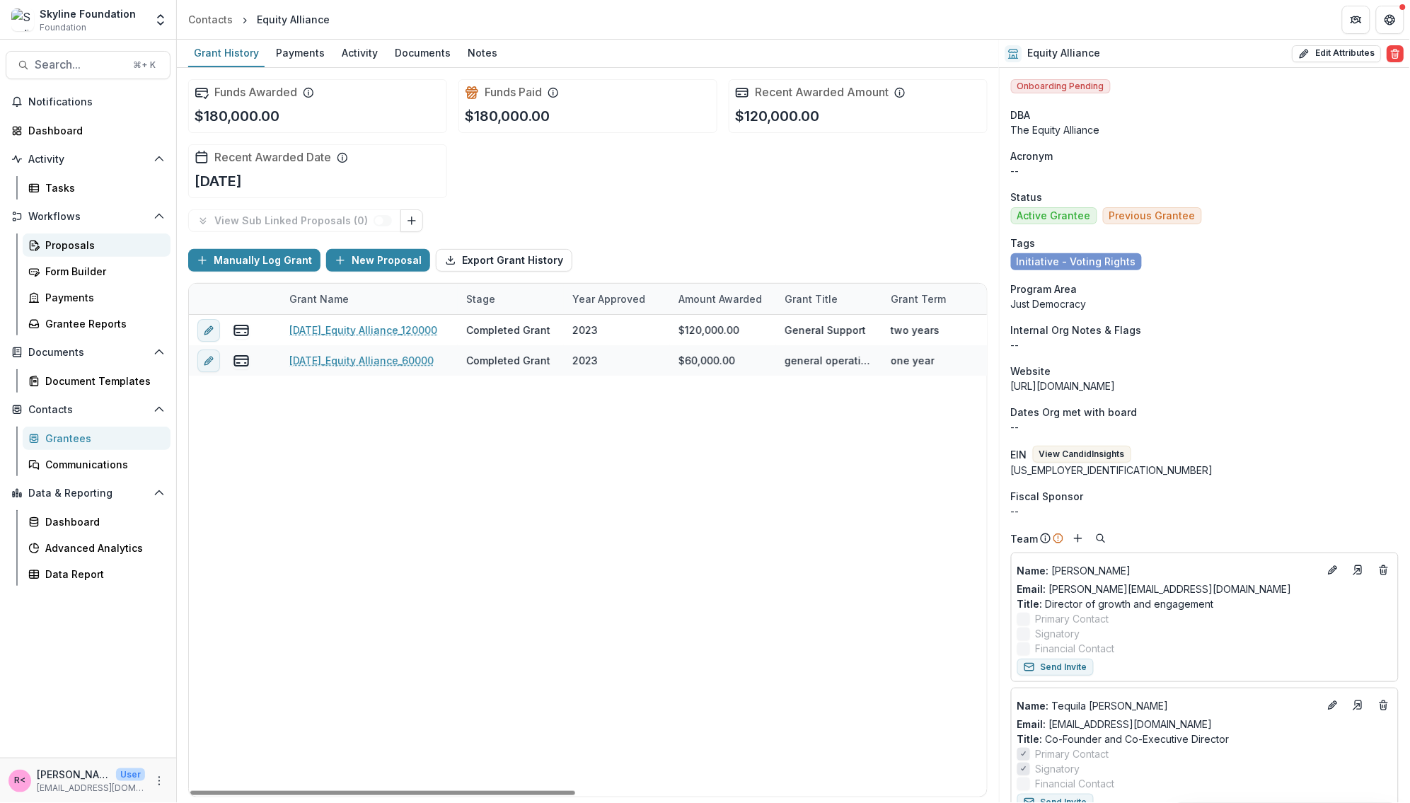
click at [74, 242] on div "Proposals" at bounding box center [102, 245] width 114 height 15
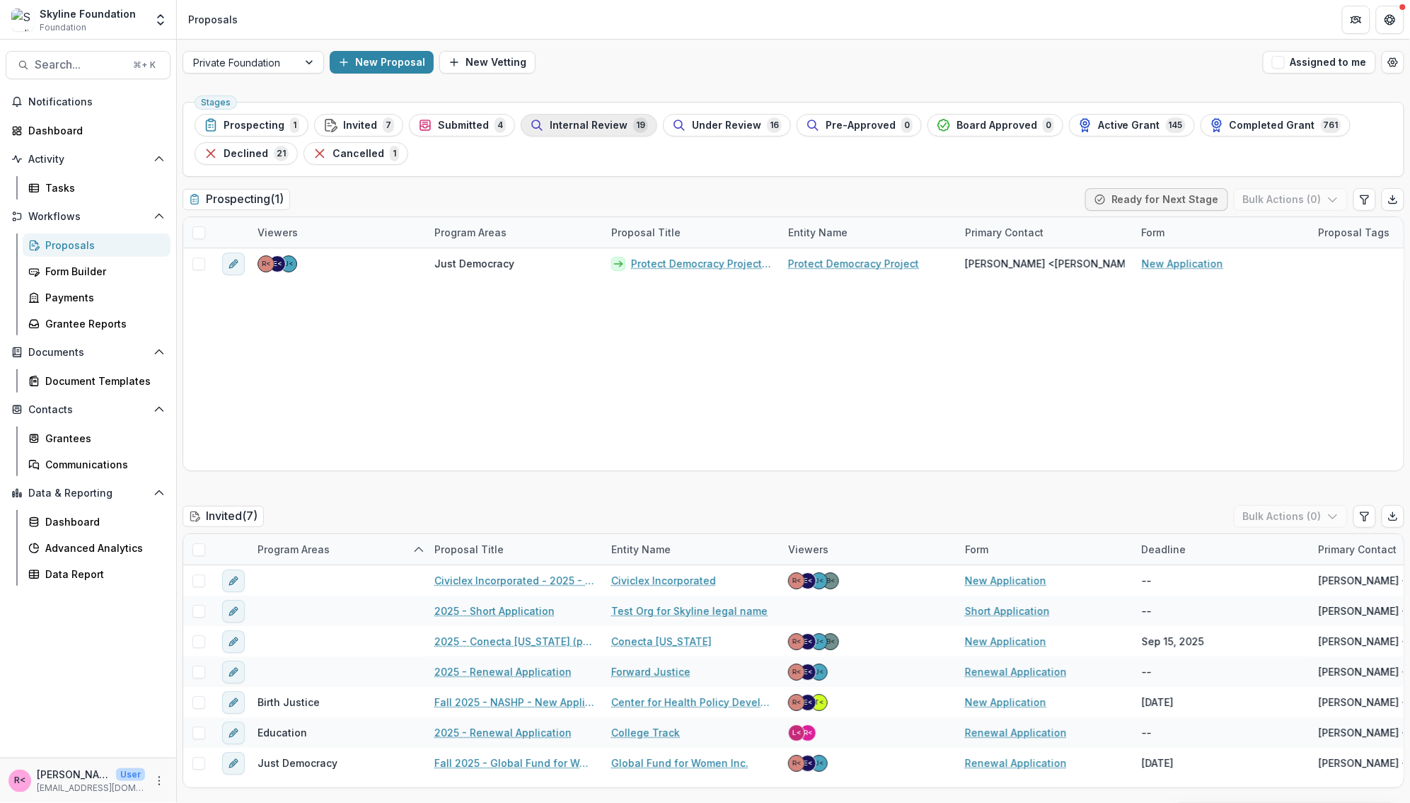
click at [551, 126] on span "Internal Review" at bounding box center [589, 126] width 78 height 12
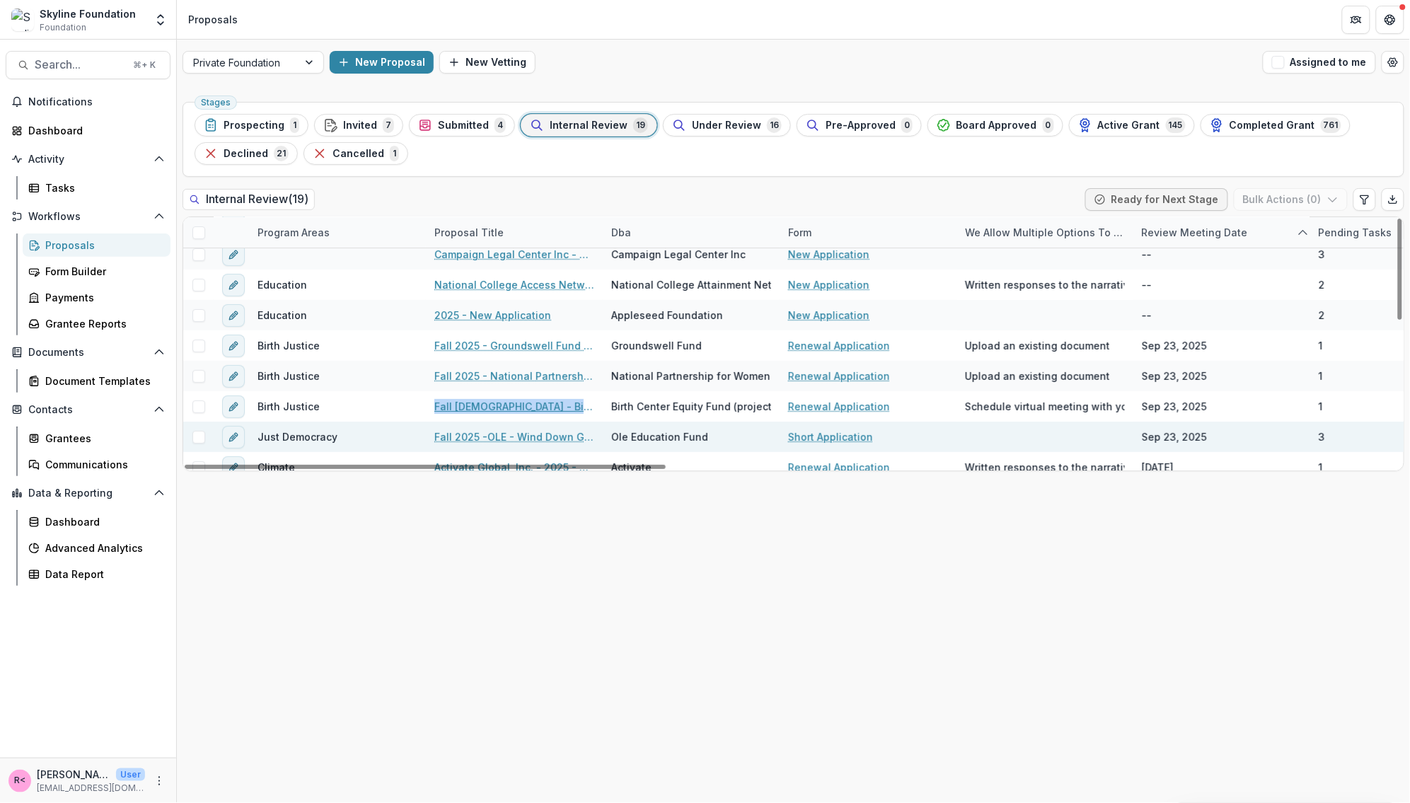
scroll to position [115, 0]
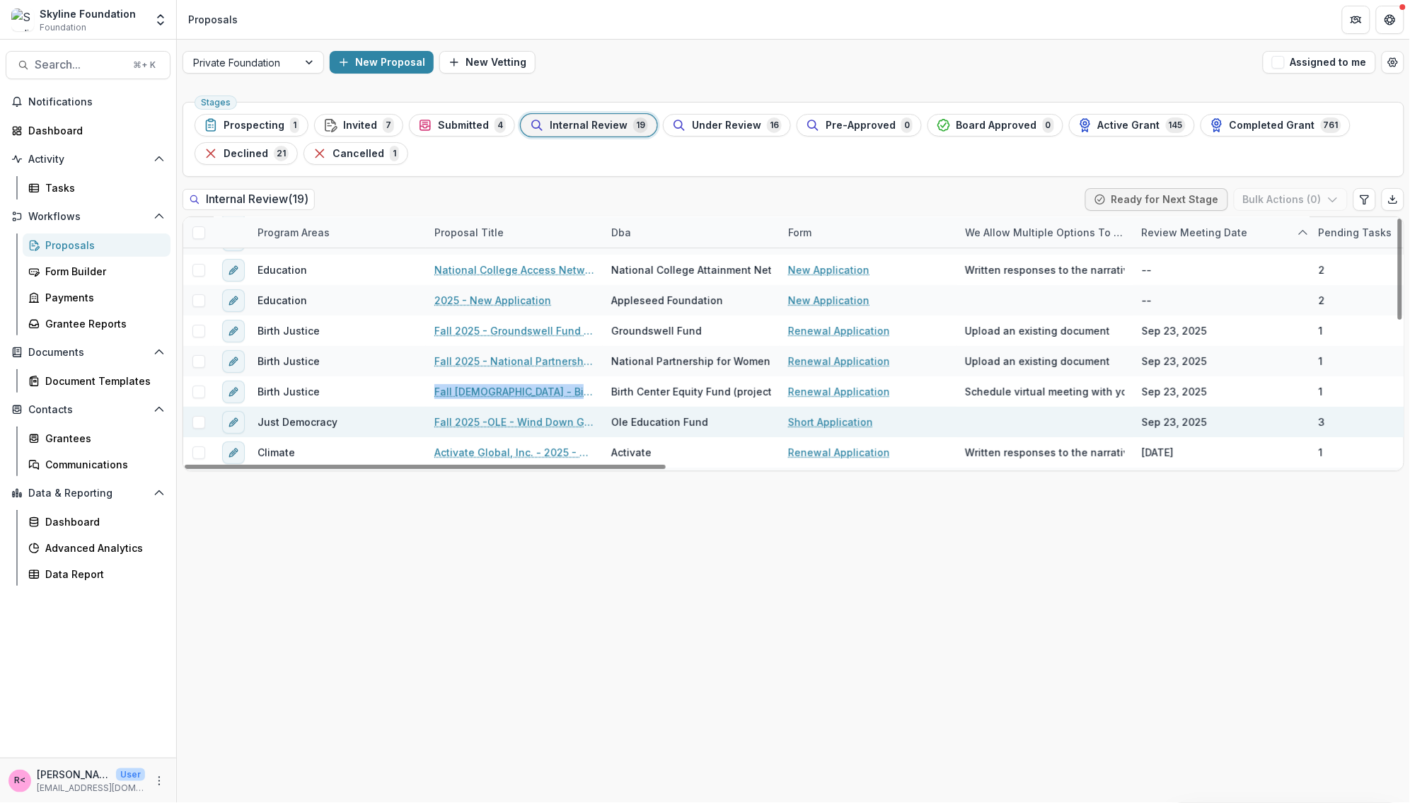
click at [500, 425] on link "Fall 2025 -OLE - Wind Down Grant" at bounding box center [515, 422] width 160 height 15
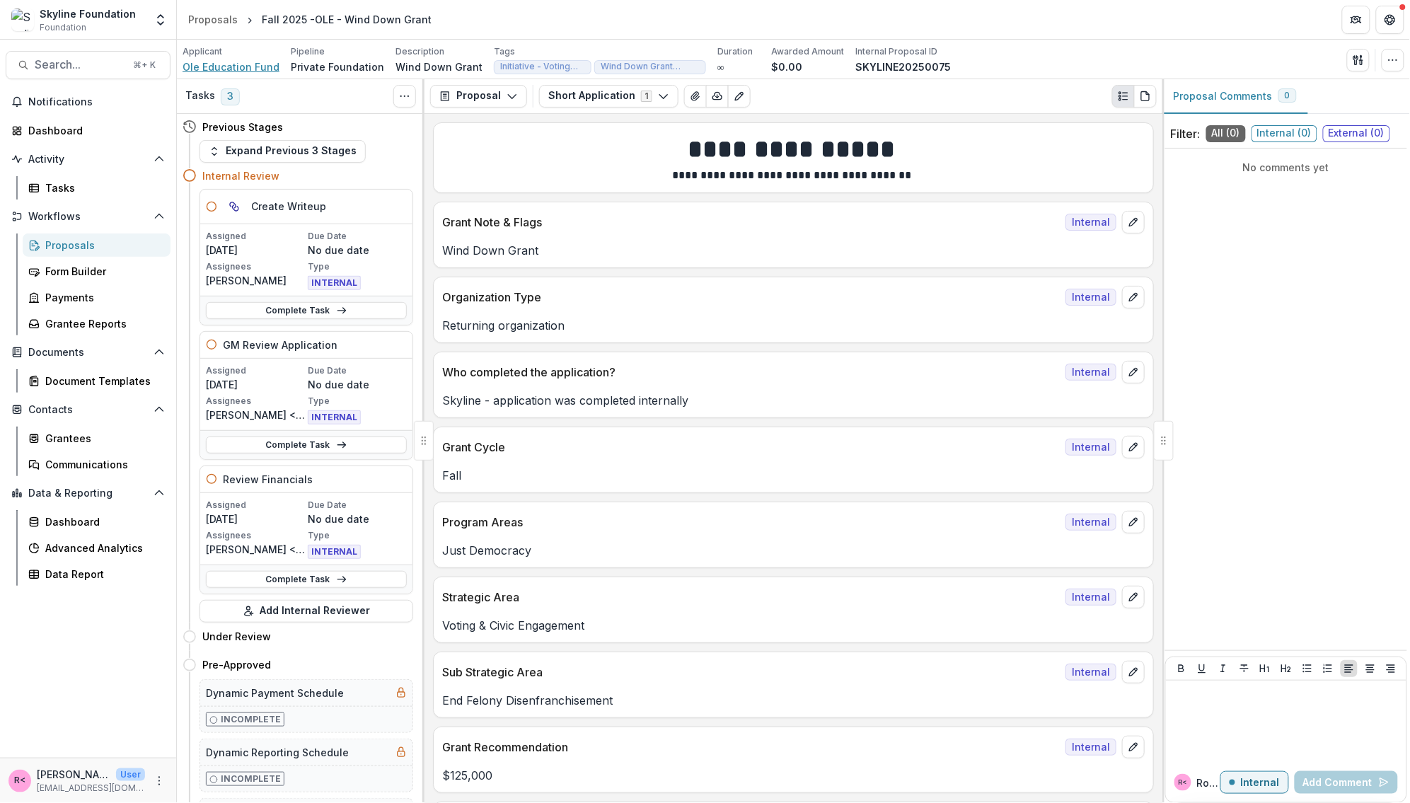
click at [205, 71] on span "Ole Education Fund" at bounding box center [231, 66] width 97 height 15
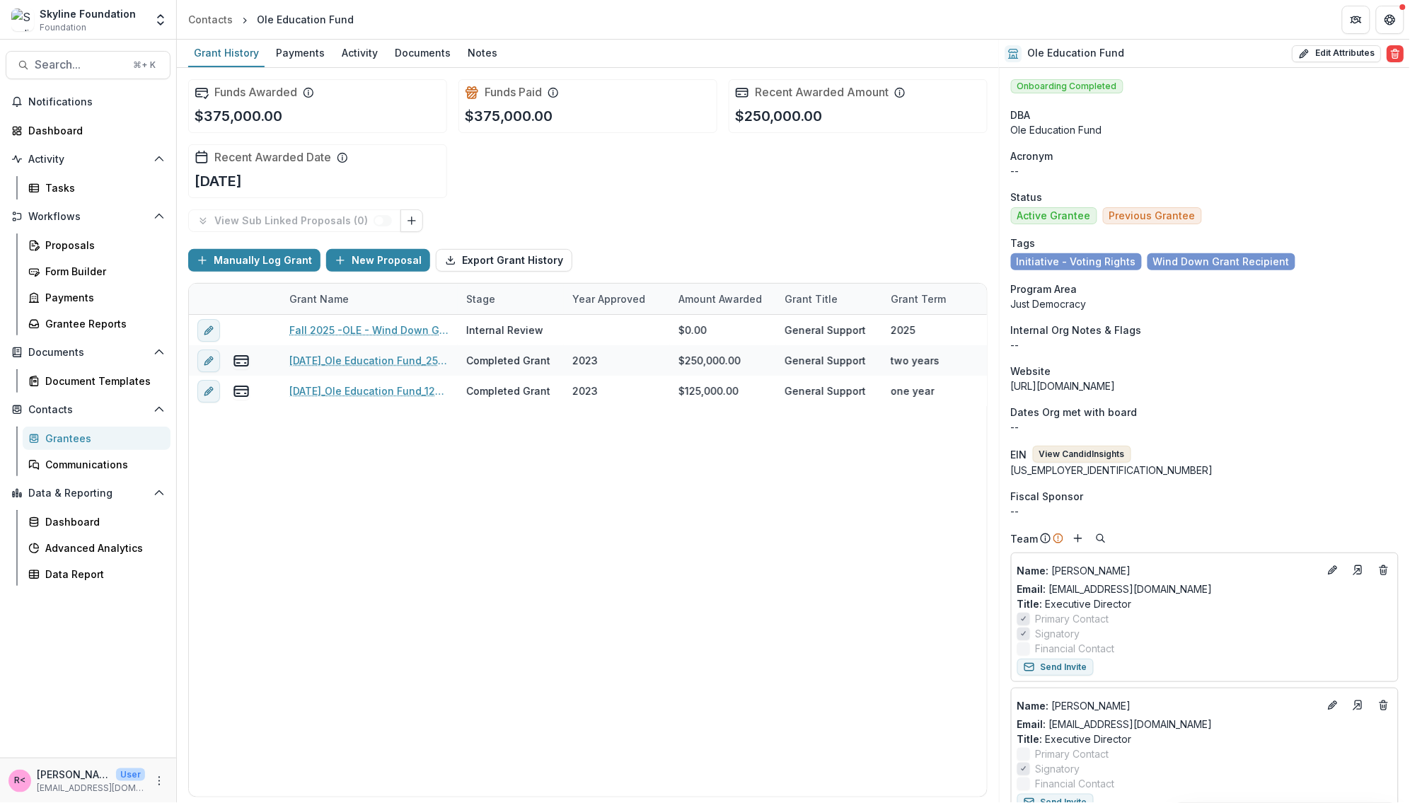
click at [1083, 453] on button "View Candid Insights" at bounding box center [1082, 454] width 98 height 17
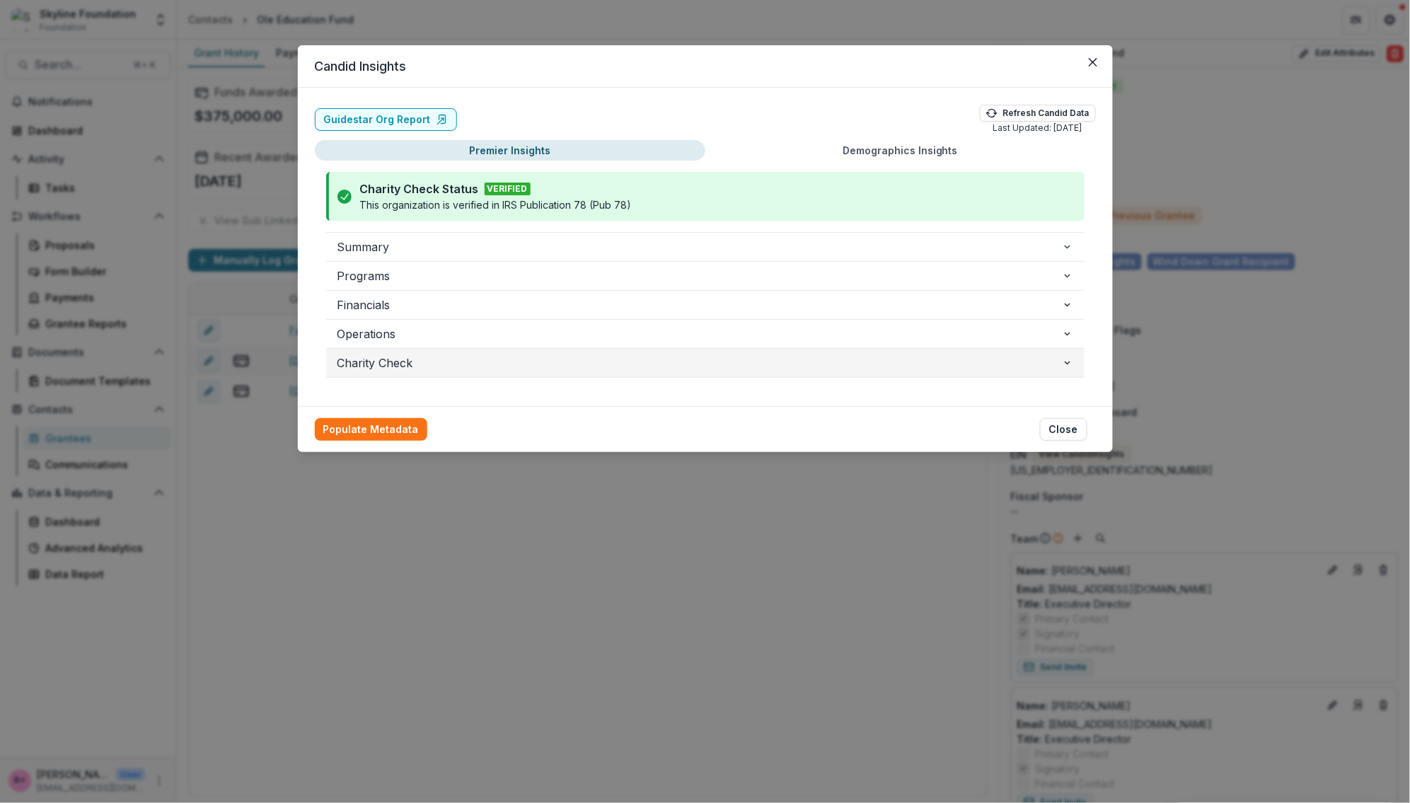
click at [379, 360] on span "Charity Check" at bounding box center [700, 363] width 725 height 17
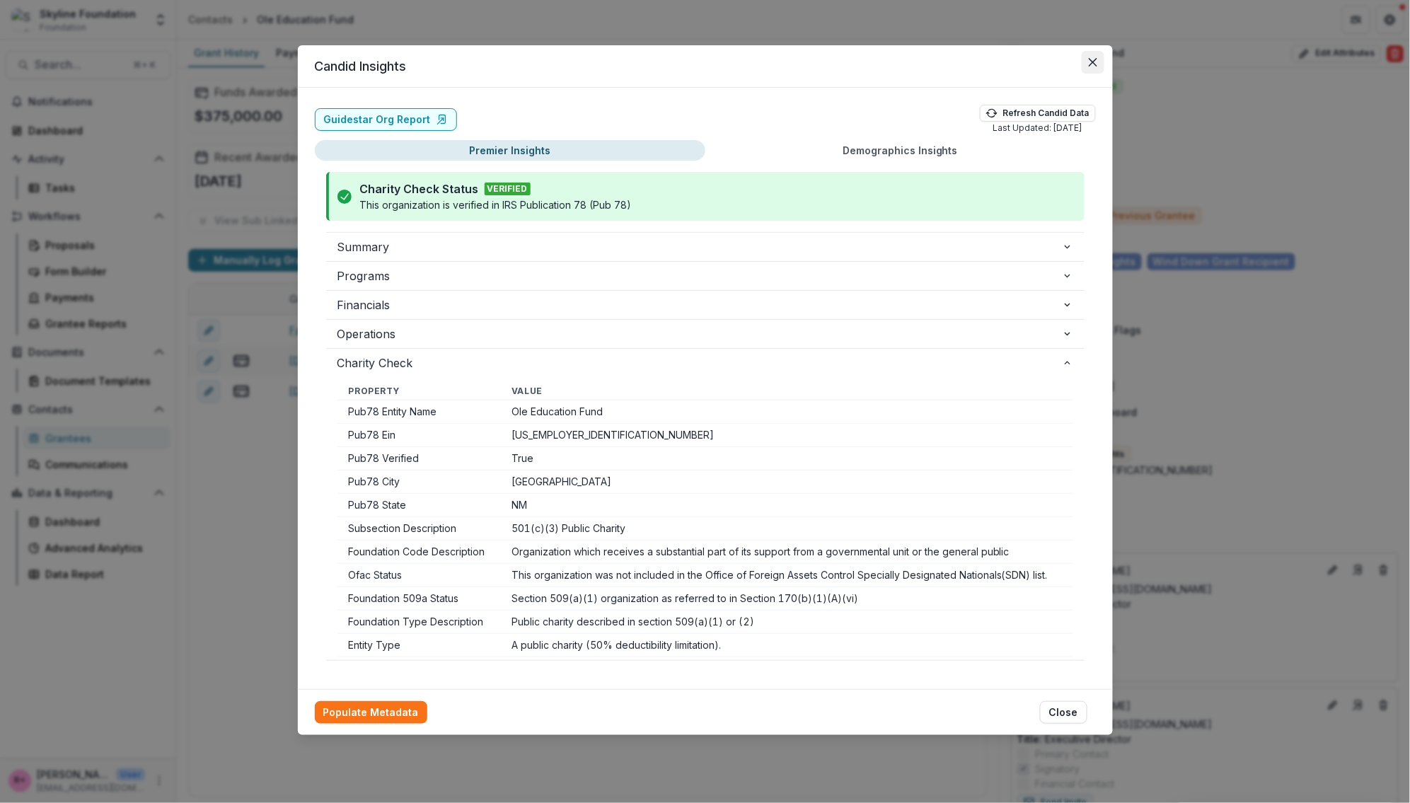
click at [1093, 64] on icon "Close" at bounding box center [1093, 62] width 8 height 8
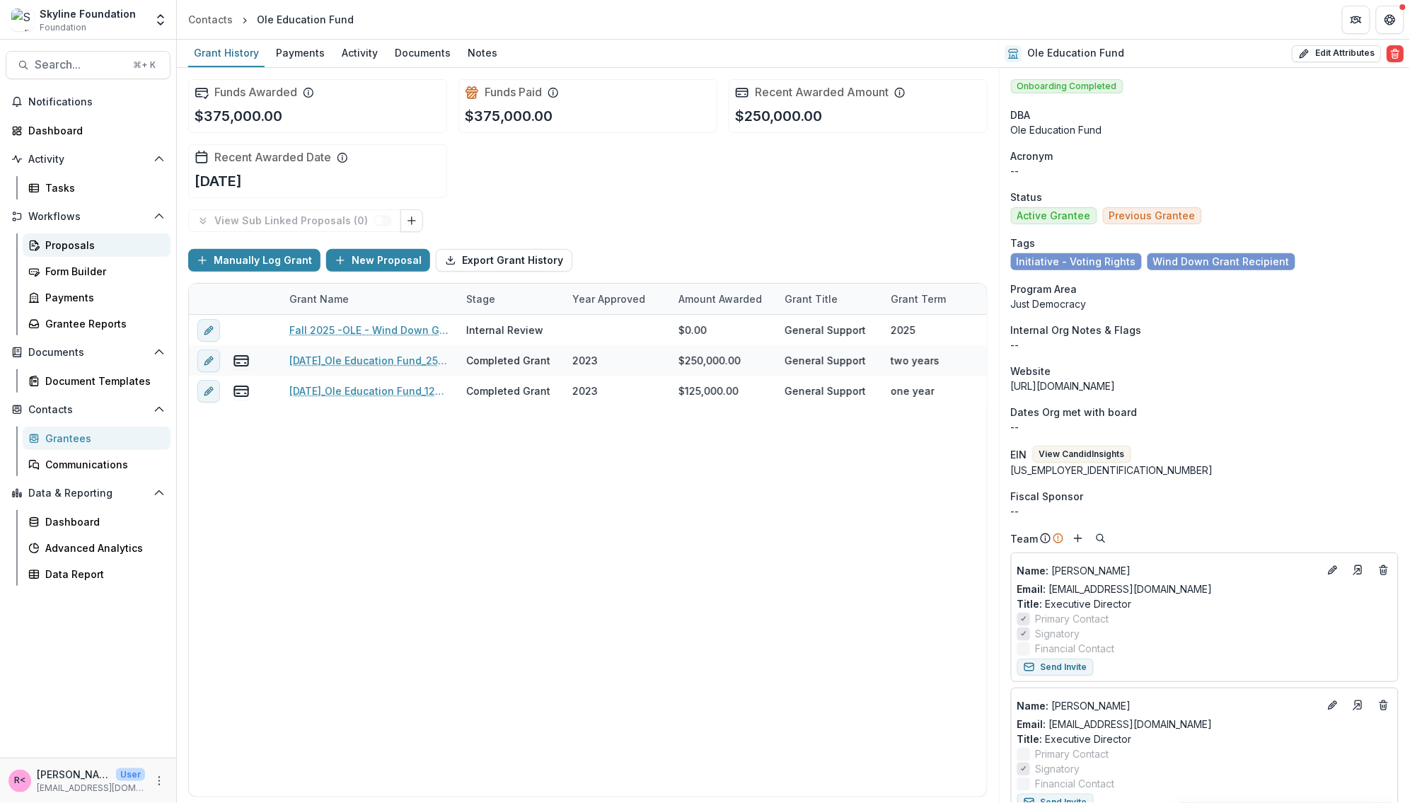
click at [81, 243] on div "Proposals" at bounding box center [102, 245] width 114 height 15
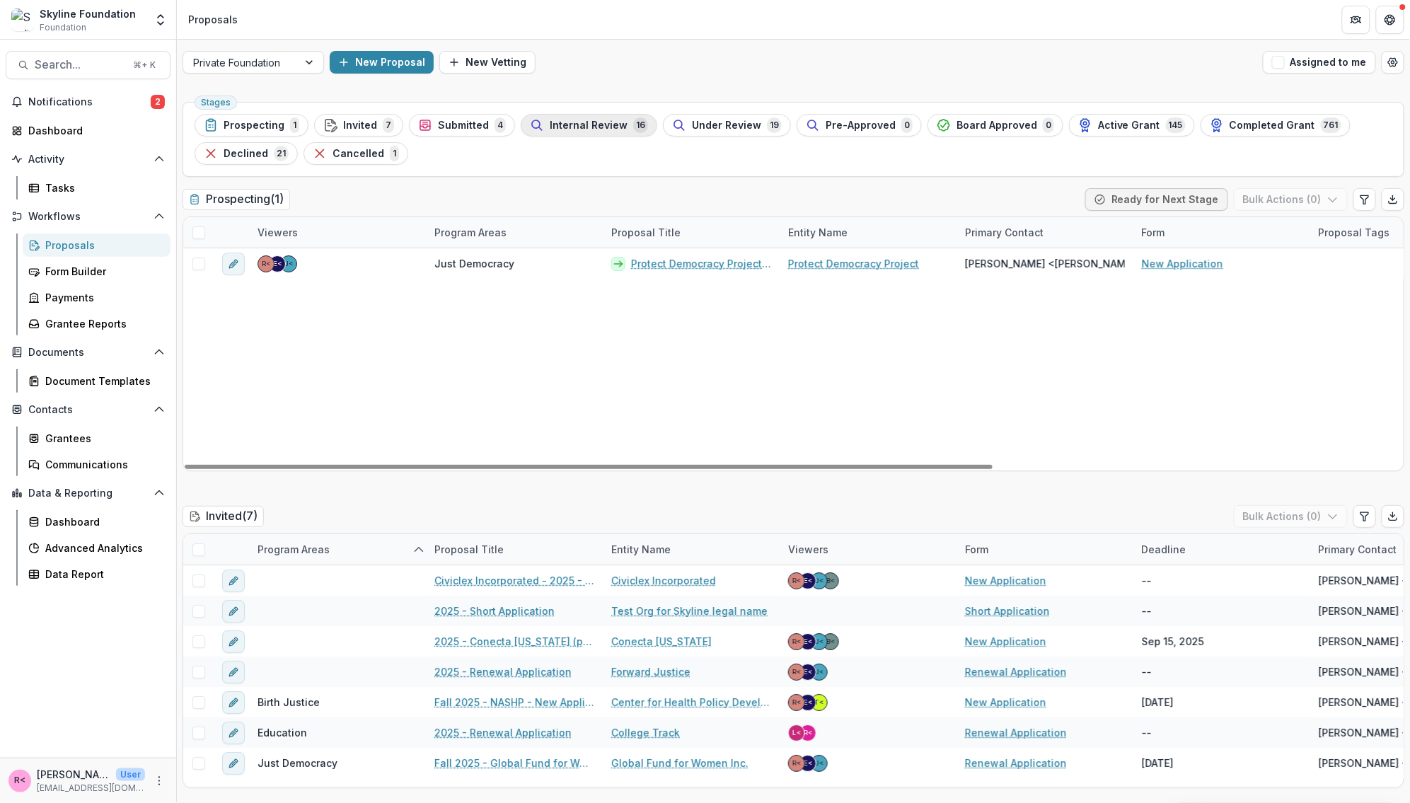
click at [593, 120] on span "Internal Review" at bounding box center [589, 126] width 78 height 12
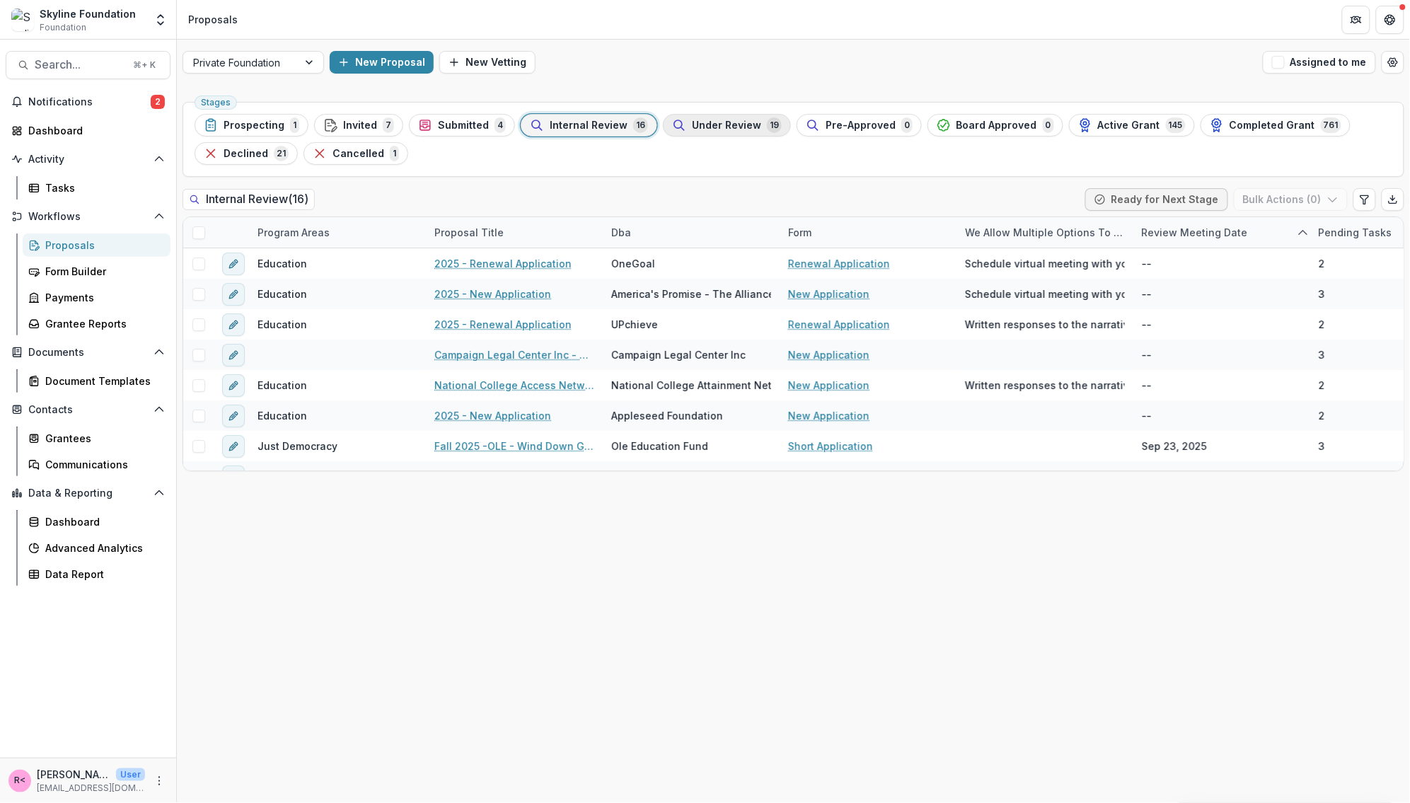
click at [692, 128] on span "Under Review" at bounding box center [726, 126] width 69 height 12
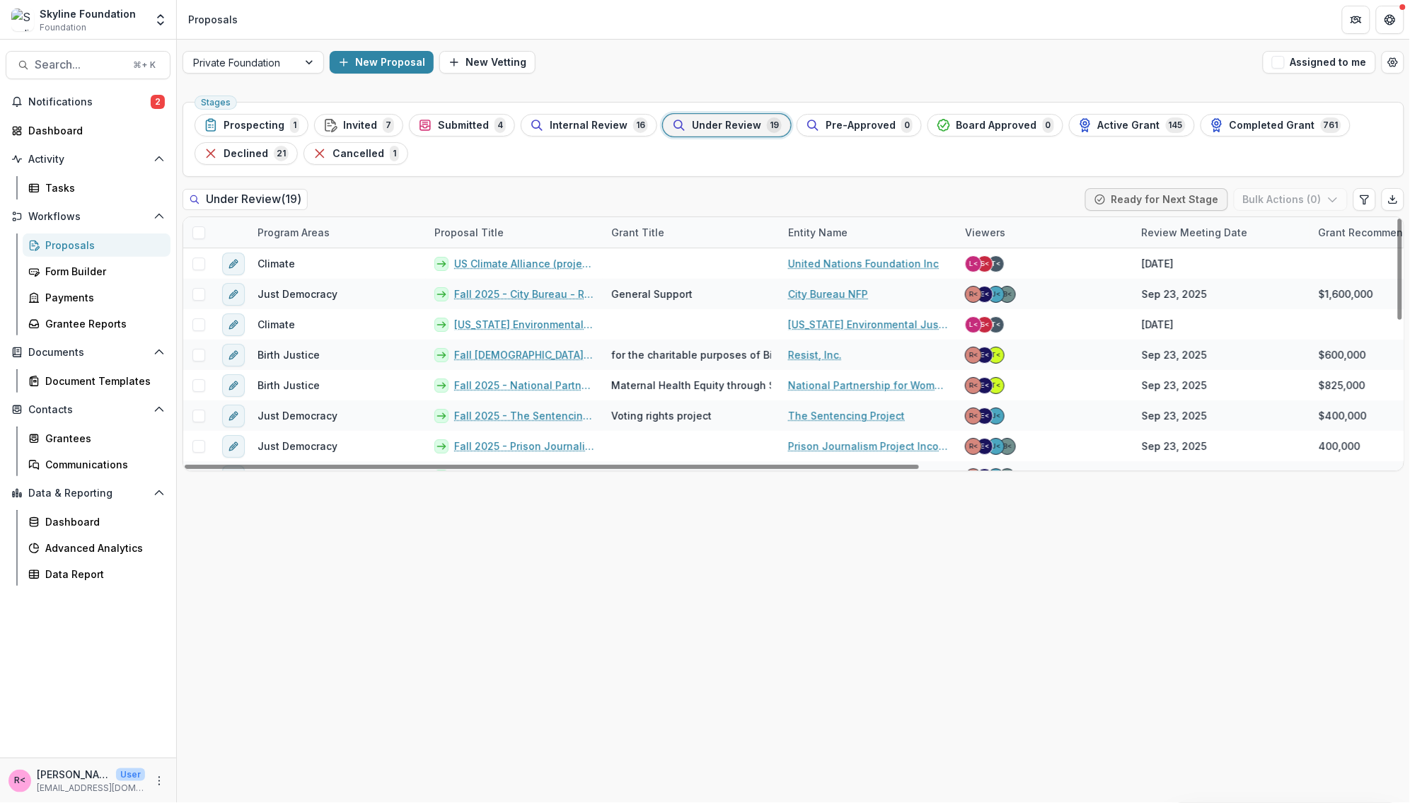
click at [286, 231] on div "Program Areas" at bounding box center [293, 232] width 89 height 15
click at [307, 263] on input at bounding box center [337, 265] width 170 height 23
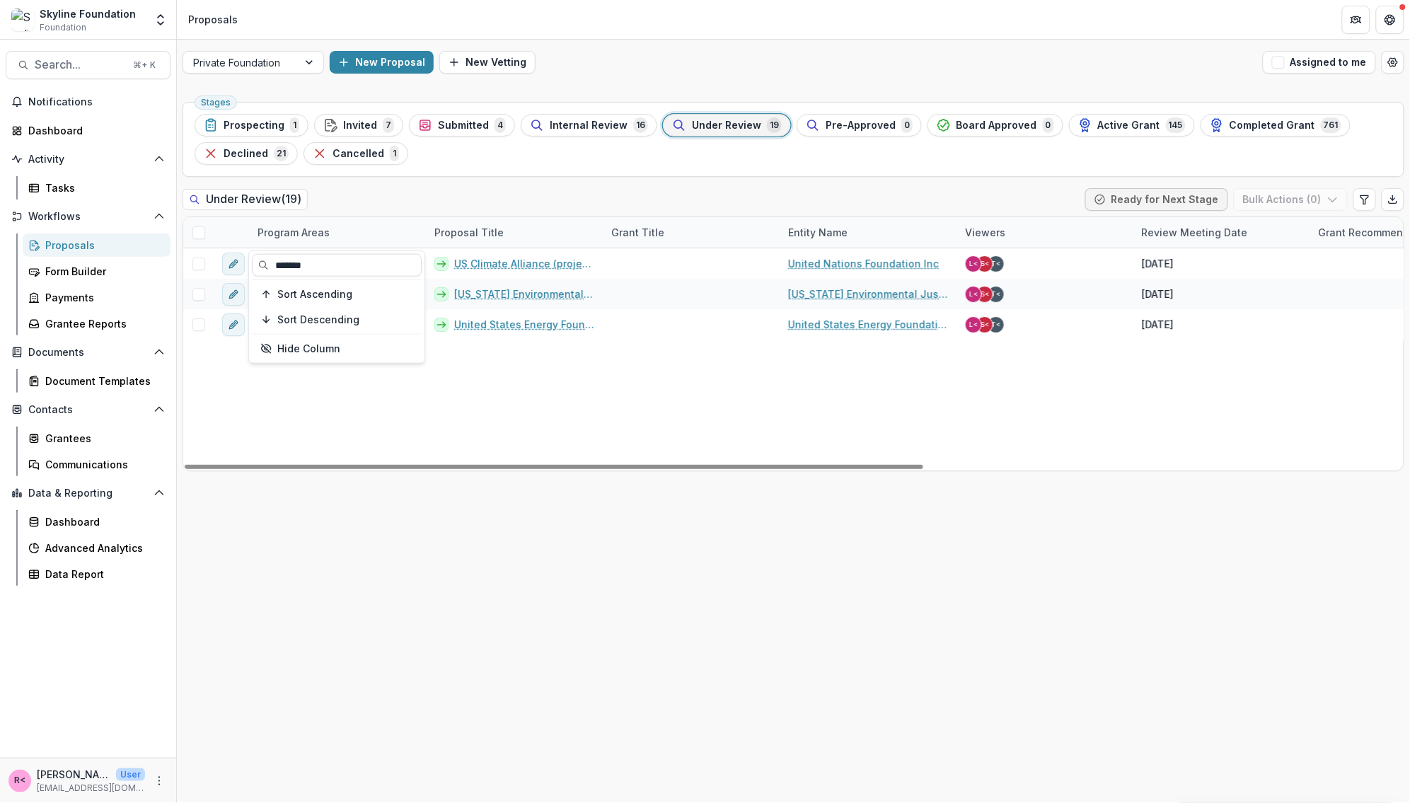
type input "*******"
click at [399, 190] on div "Under Review ( 19 ) Ready for Next Stage Bulk Actions ( 0 )" at bounding box center [794, 202] width 1222 height 28
click at [281, 236] on div "Program Areas" at bounding box center [293, 232] width 89 height 15
click at [301, 256] on input "*******" at bounding box center [337, 265] width 170 height 23
drag, startPoint x: 310, startPoint y: 260, endPoint x: 137, endPoint y: 231, distance: 175.8
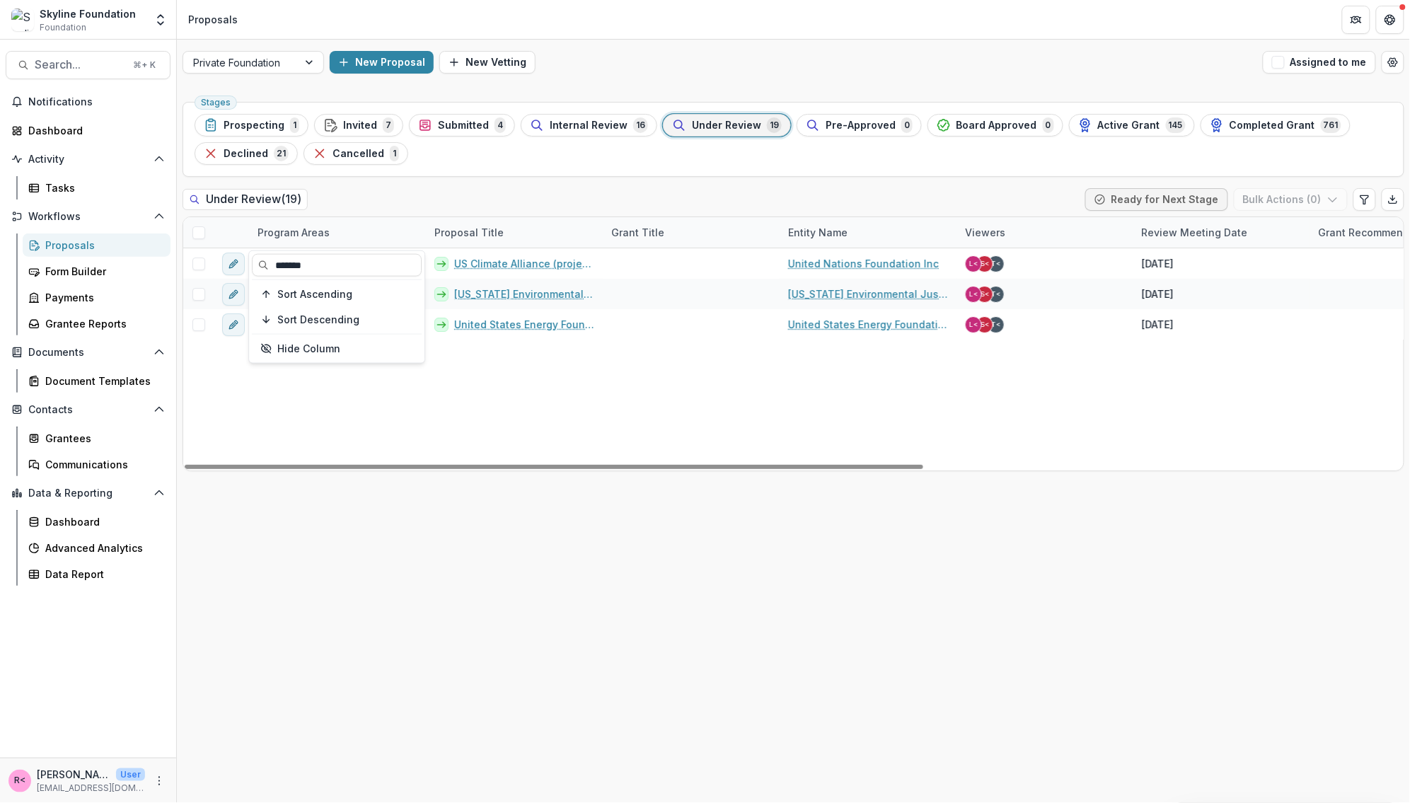
click at [137, 242] on body "Skip to content Skyline Foundation Foundation Aggregate Analysis Foundations Sk…" at bounding box center [705, 401] width 1410 height 803
click at [292, 232] on div "Program Areas" at bounding box center [293, 232] width 89 height 15
click at [323, 263] on input "*******" at bounding box center [337, 265] width 170 height 23
type input "*"
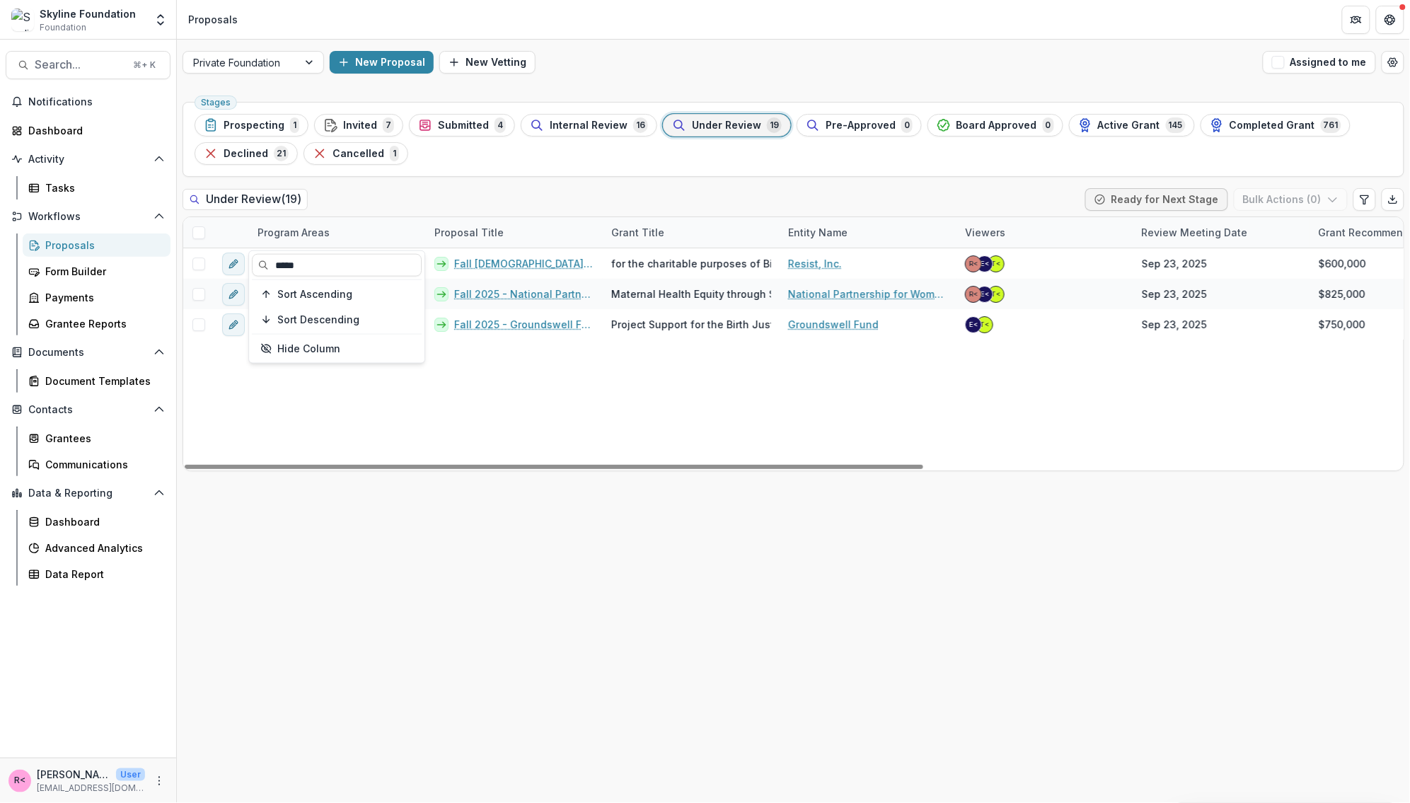
type input "*****"
click at [482, 185] on div "Stages Prospecting 1 Invited 7 Submitted 4 Internal Review 16 Under Review 19 P…" at bounding box center [794, 449] width 1234 height 707
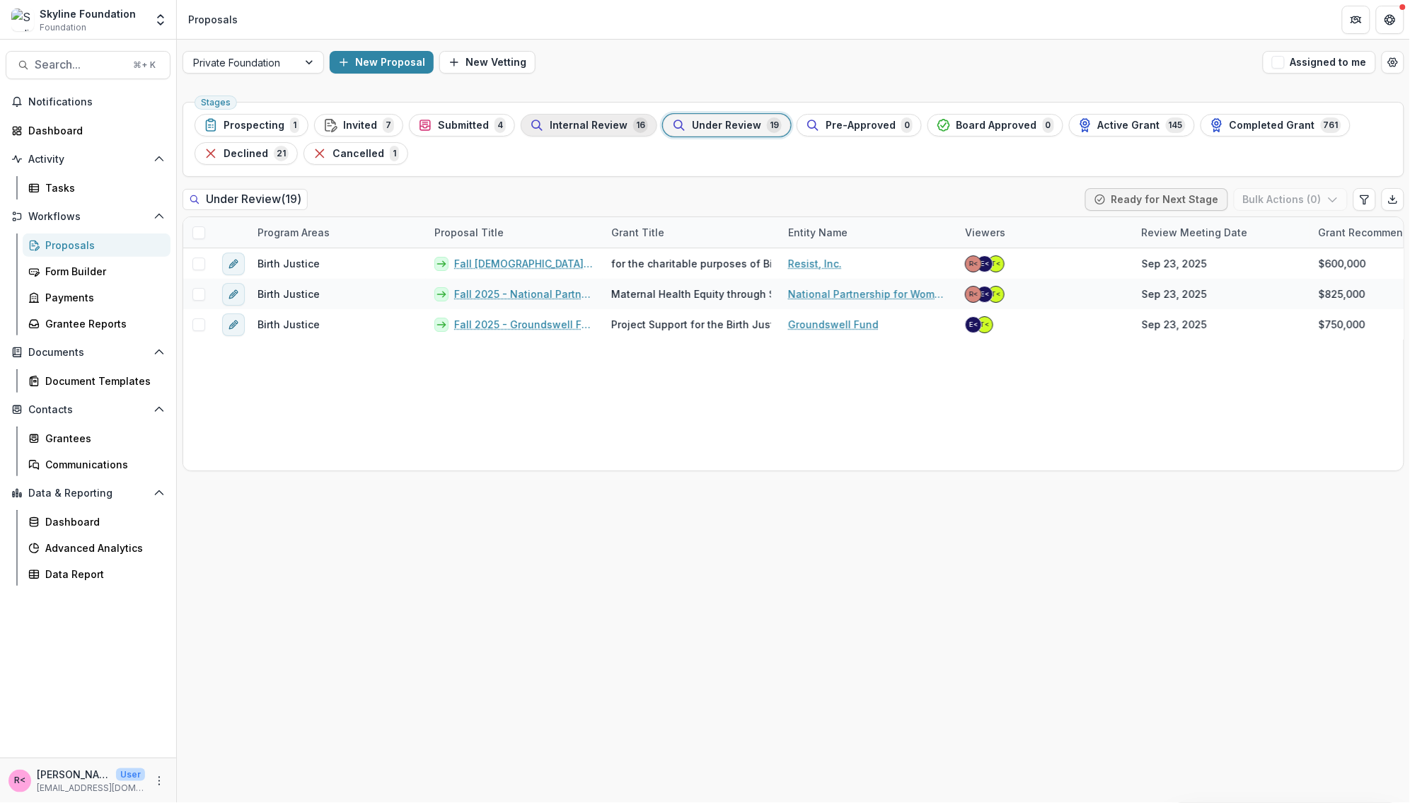
click at [579, 124] on span "Internal Review" at bounding box center [589, 126] width 78 height 12
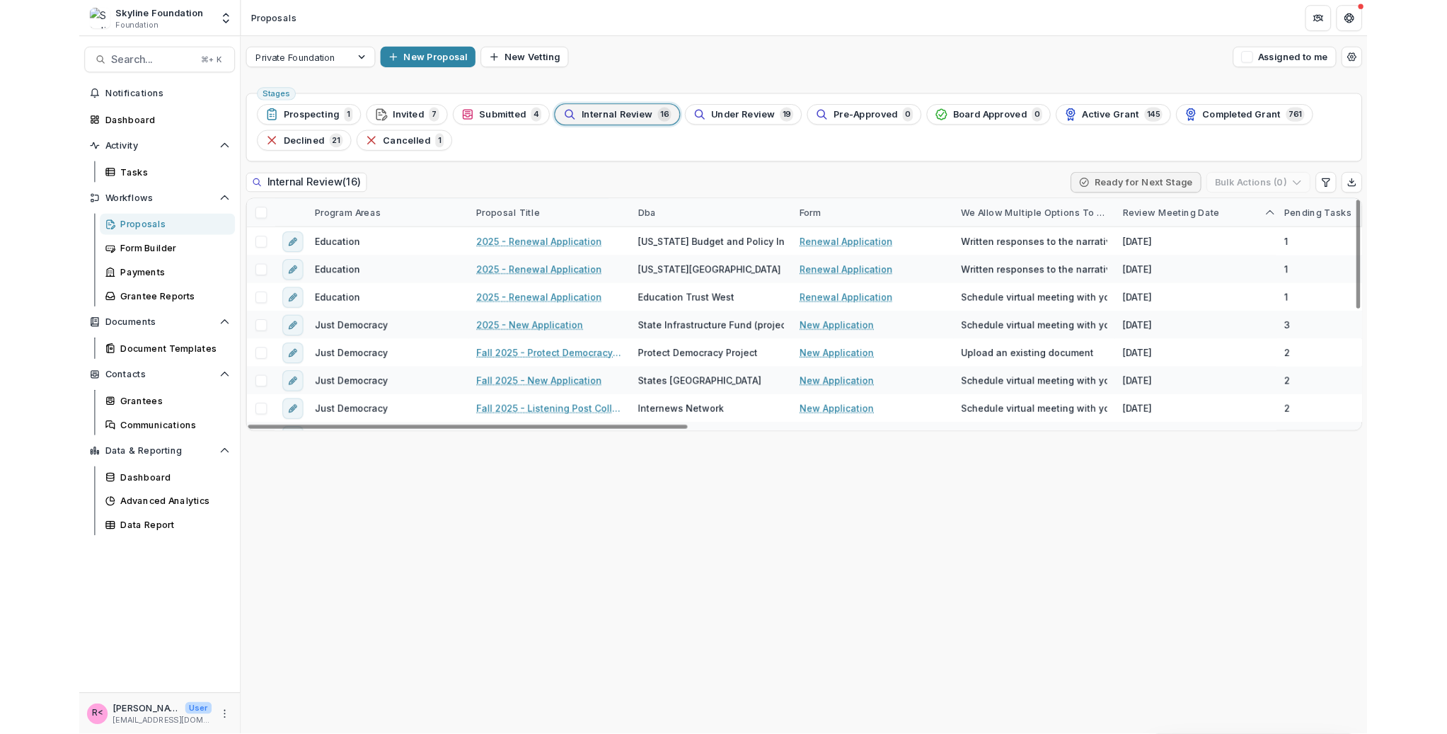
scroll to position [265, 0]
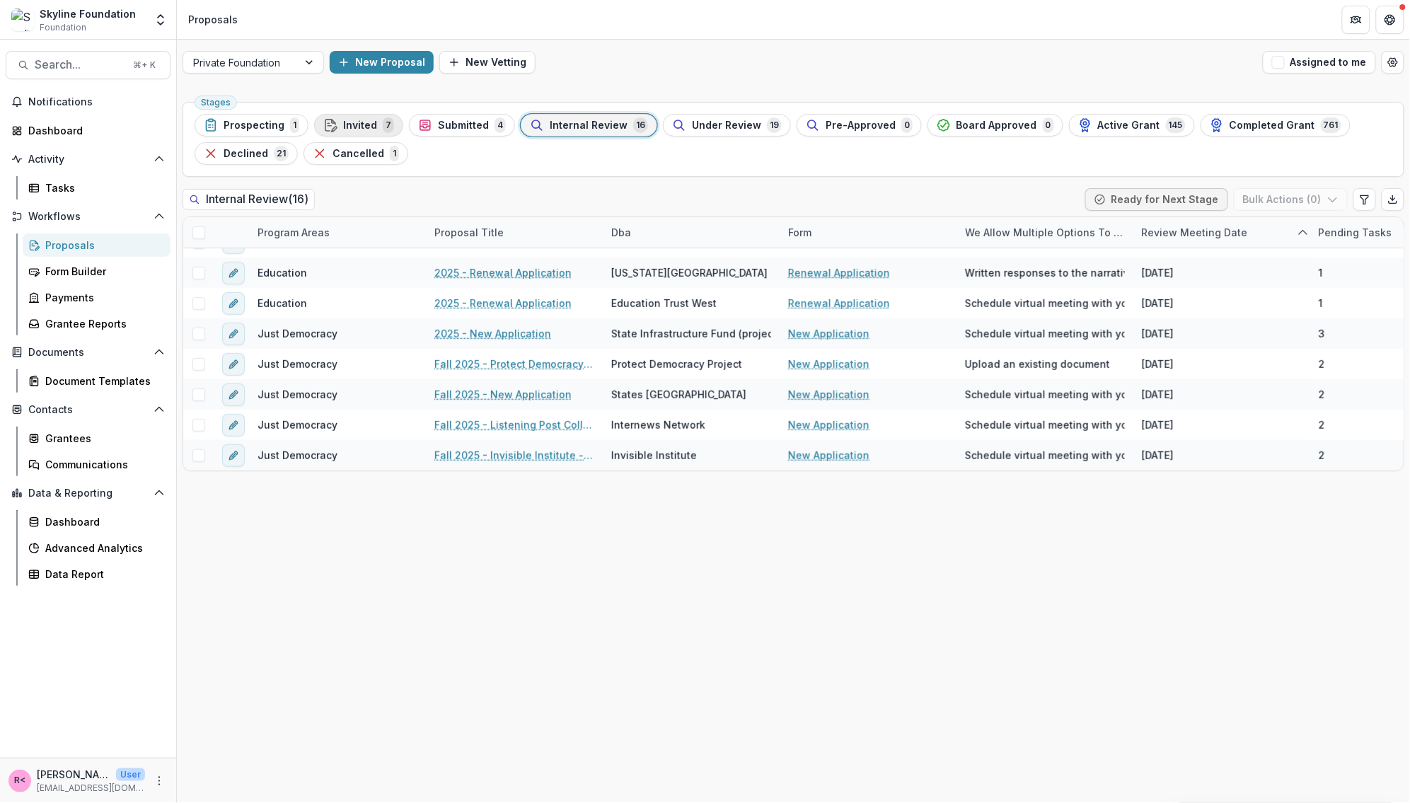
click at [343, 127] on span "Invited" at bounding box center [360, 126] width 34 height 12
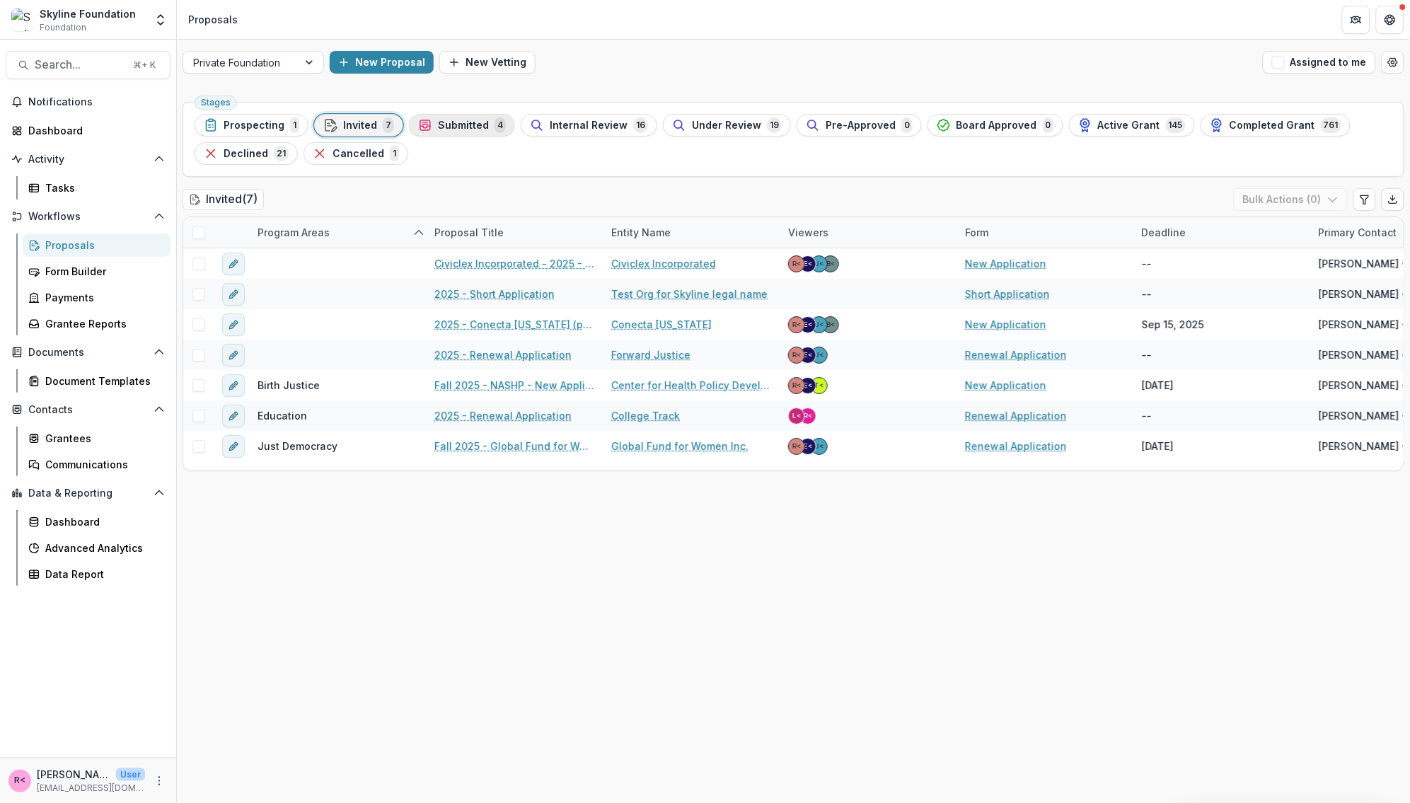
click at [456, 125] on span "Submitted" at bounding box center [463, 126] width 51 height 12
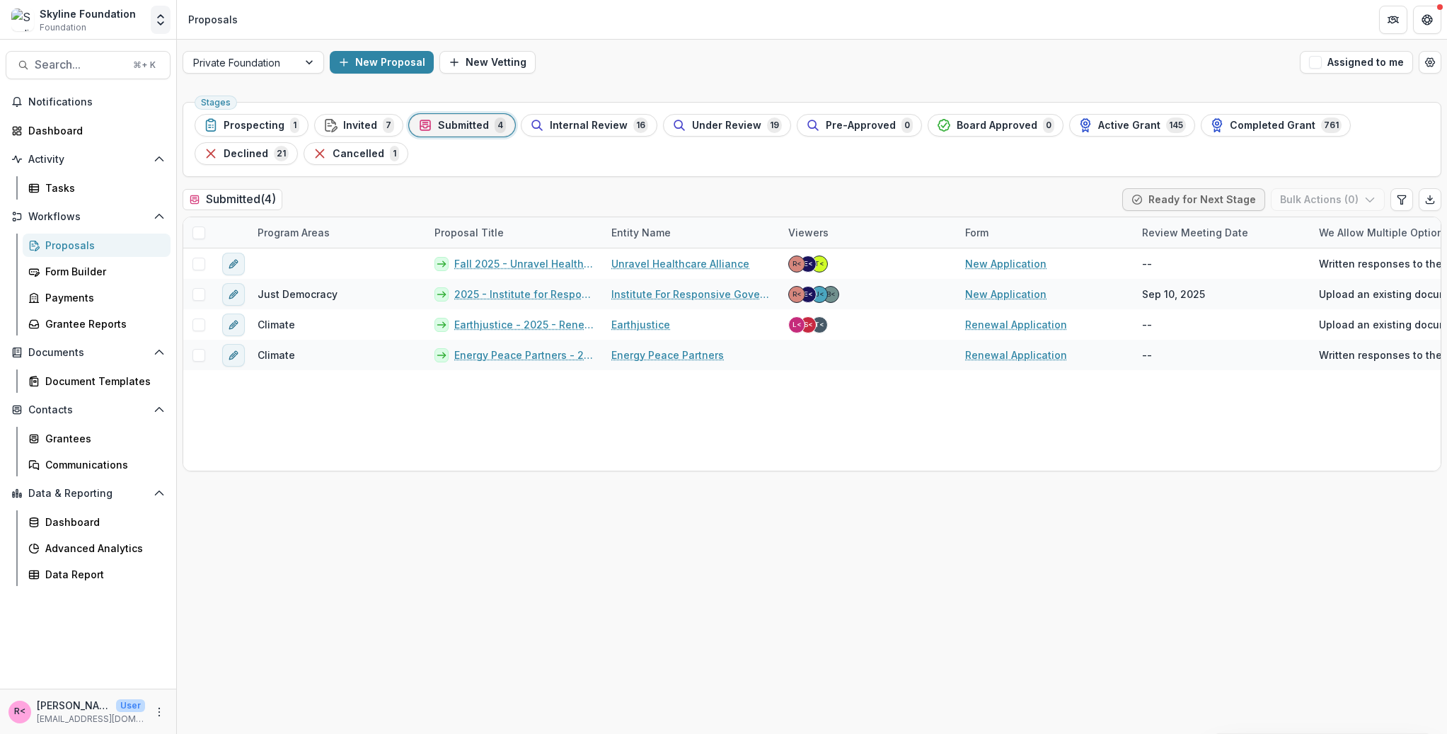
click at [165, 16] on icon "Open entity switcher" at bounding box center [161, 20] width 14 height 14
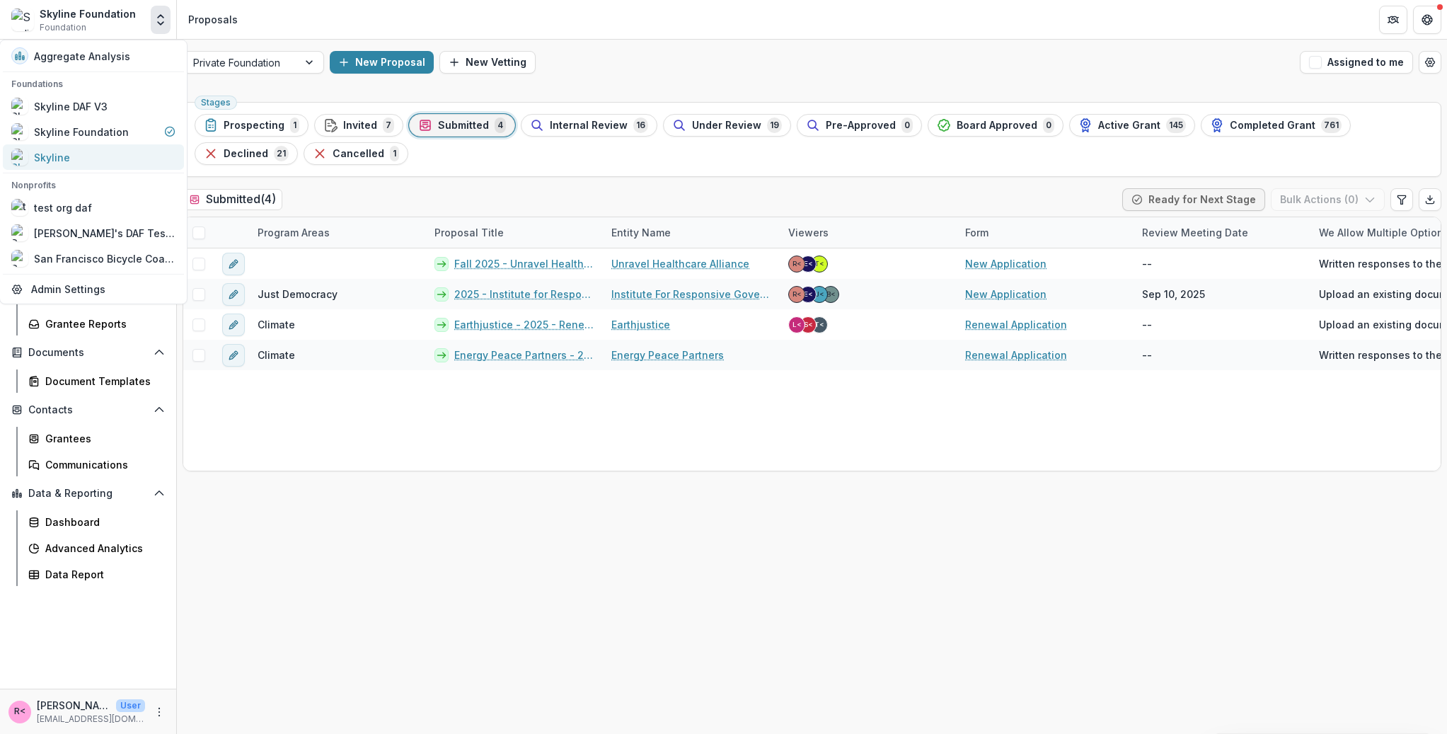
click at [108, 164] on div "Skyline" at bounding box center [93, 157] width 164 height 17
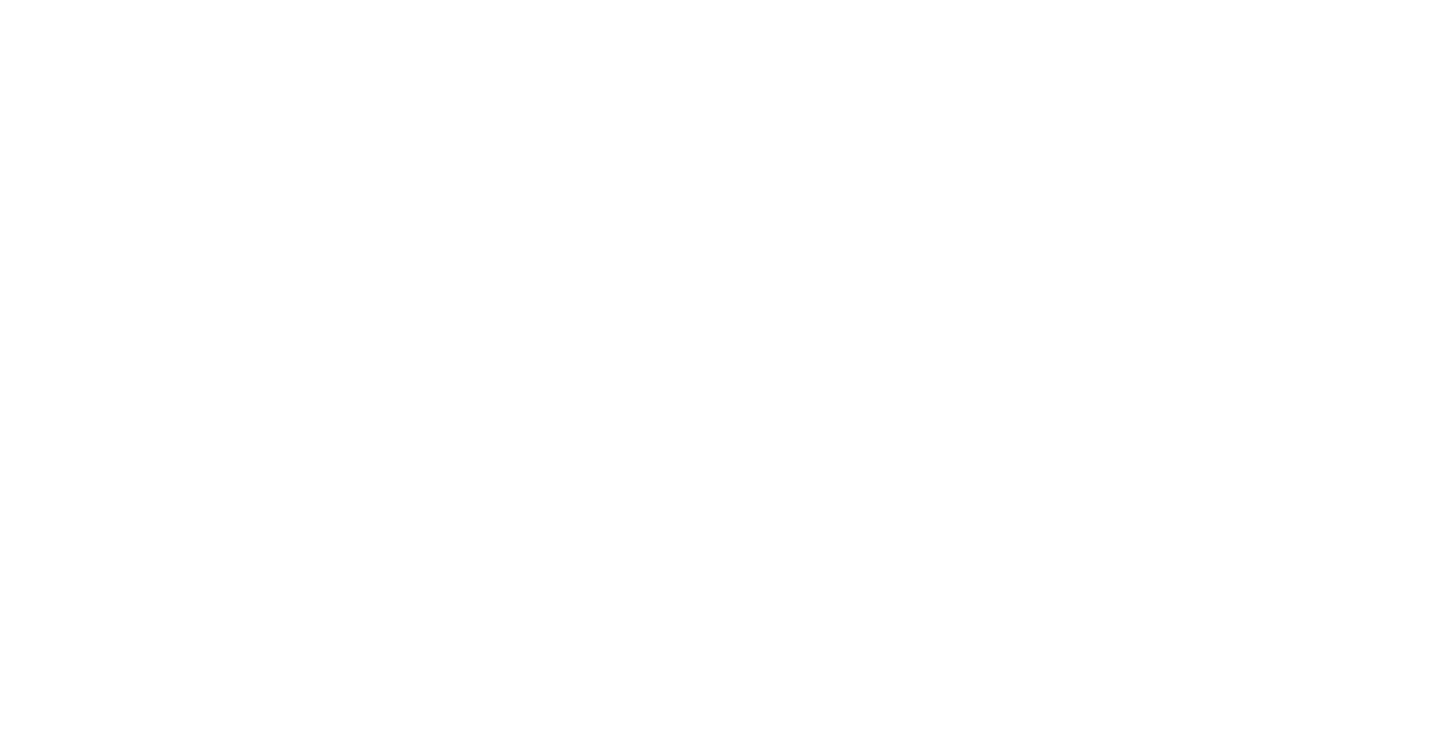
click at [166, 642] on body at bounding box center [723, 367] width 1447 height 734
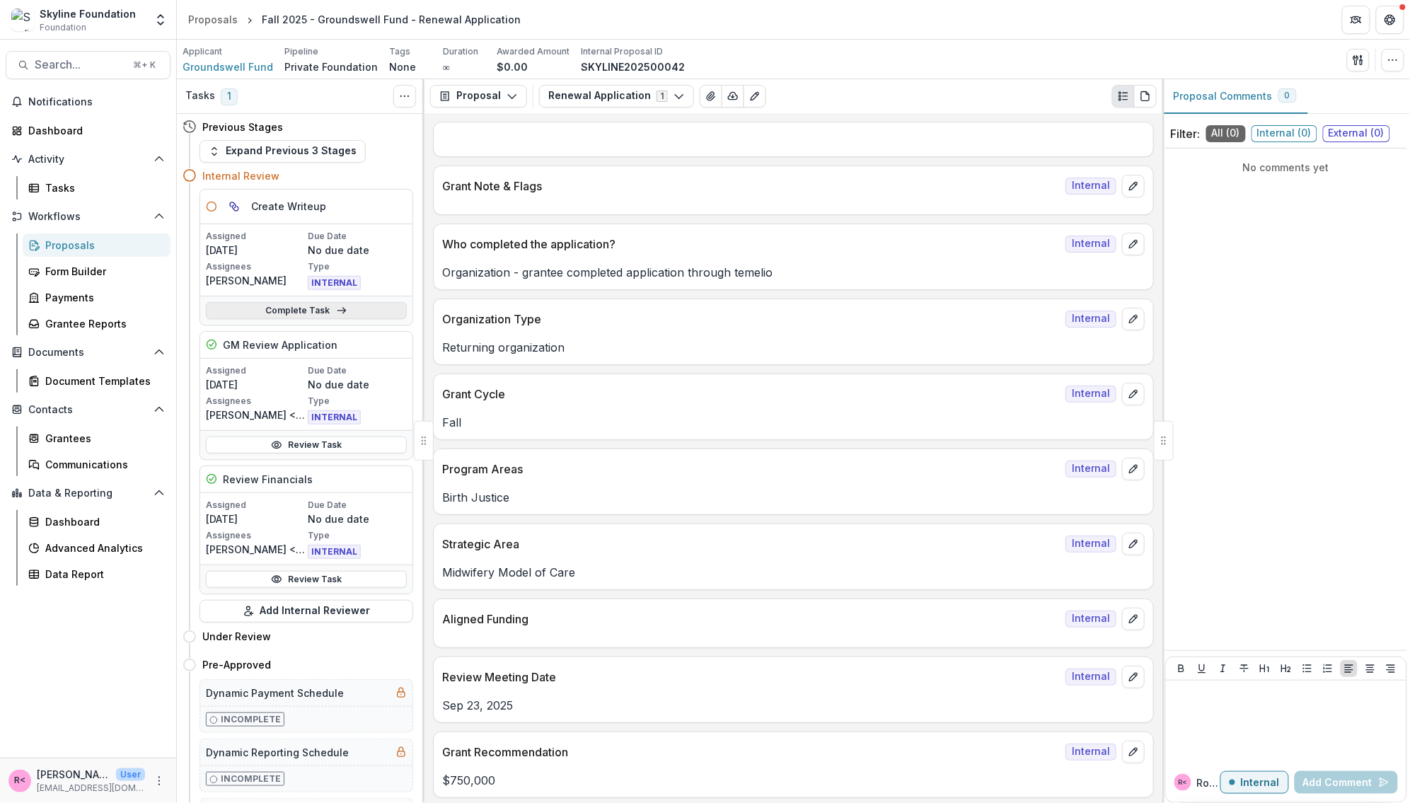
click at [321, 316] on link "Complete Task" at bounding box center [306, 310] width 201 height 17
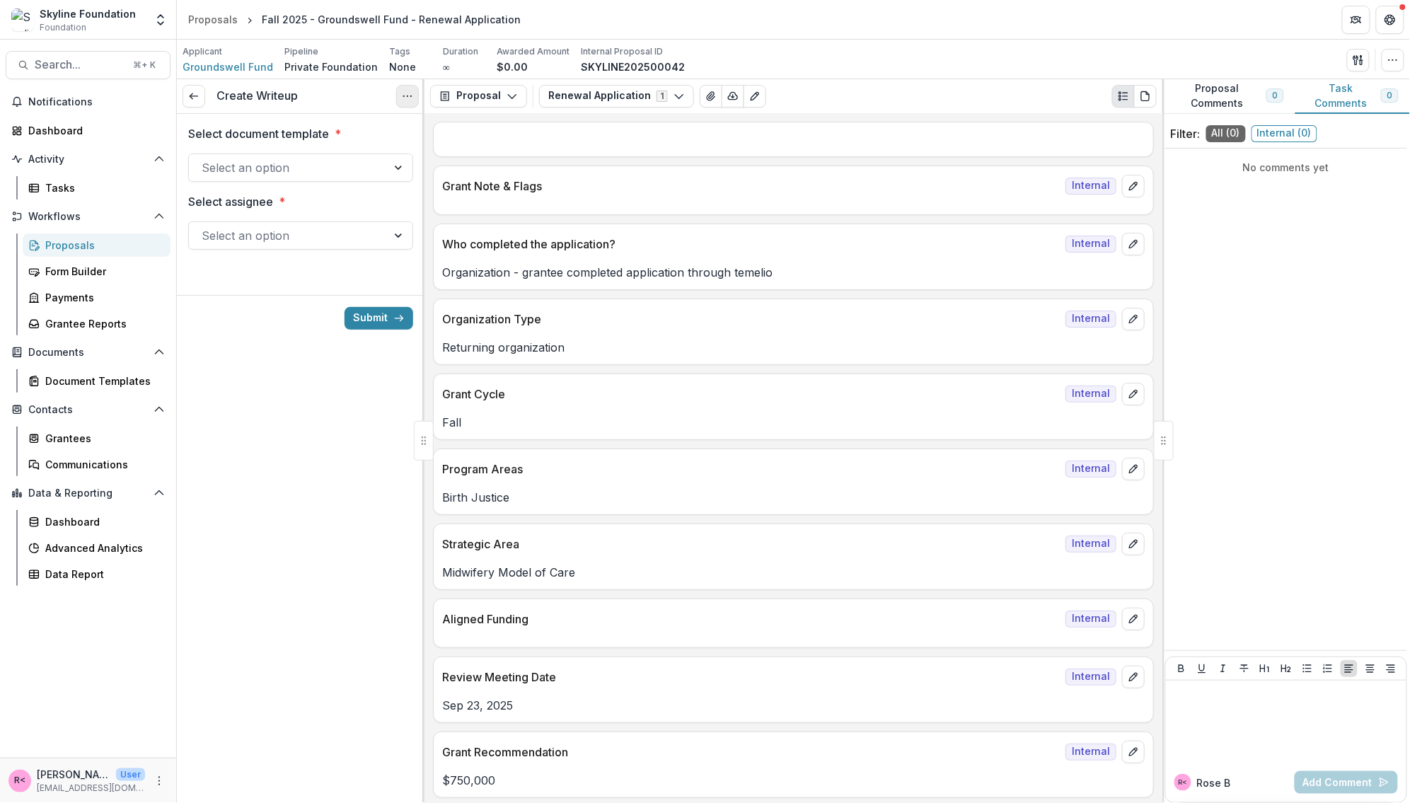
click at [413, 104] on button "Options" at bounding box center [407, 96] width 23 height 23
click at [384, 156] on button "Cancel Task" at bounding box center [340, 157] width 151 height 23
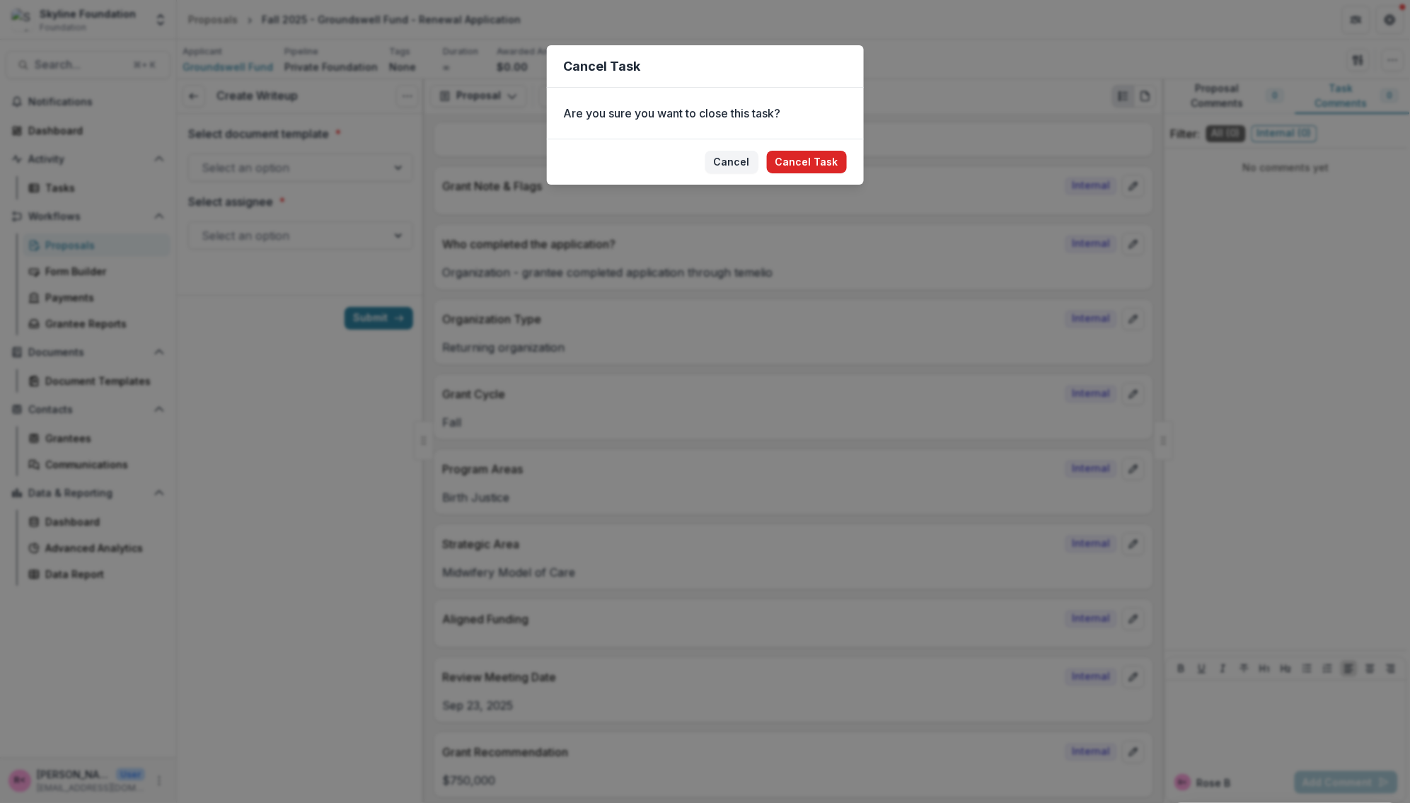
click at [825, 164] on button "Cancel Task" at bounding box center [807, 162] width 80 height 23
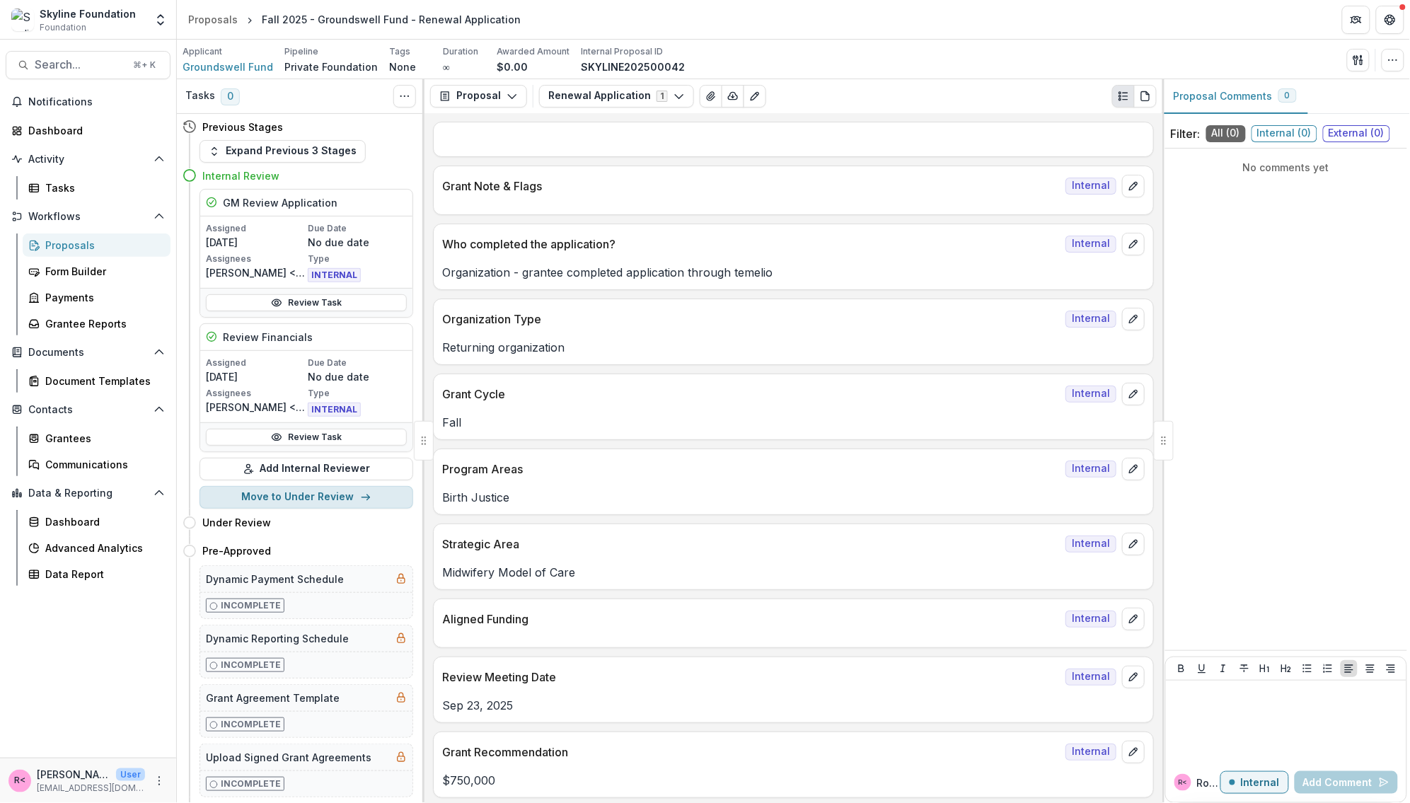
click at [284, 509] on button "Move to Under Review" at bounding box center [307, 497] width 214 height 23
select select "**********"
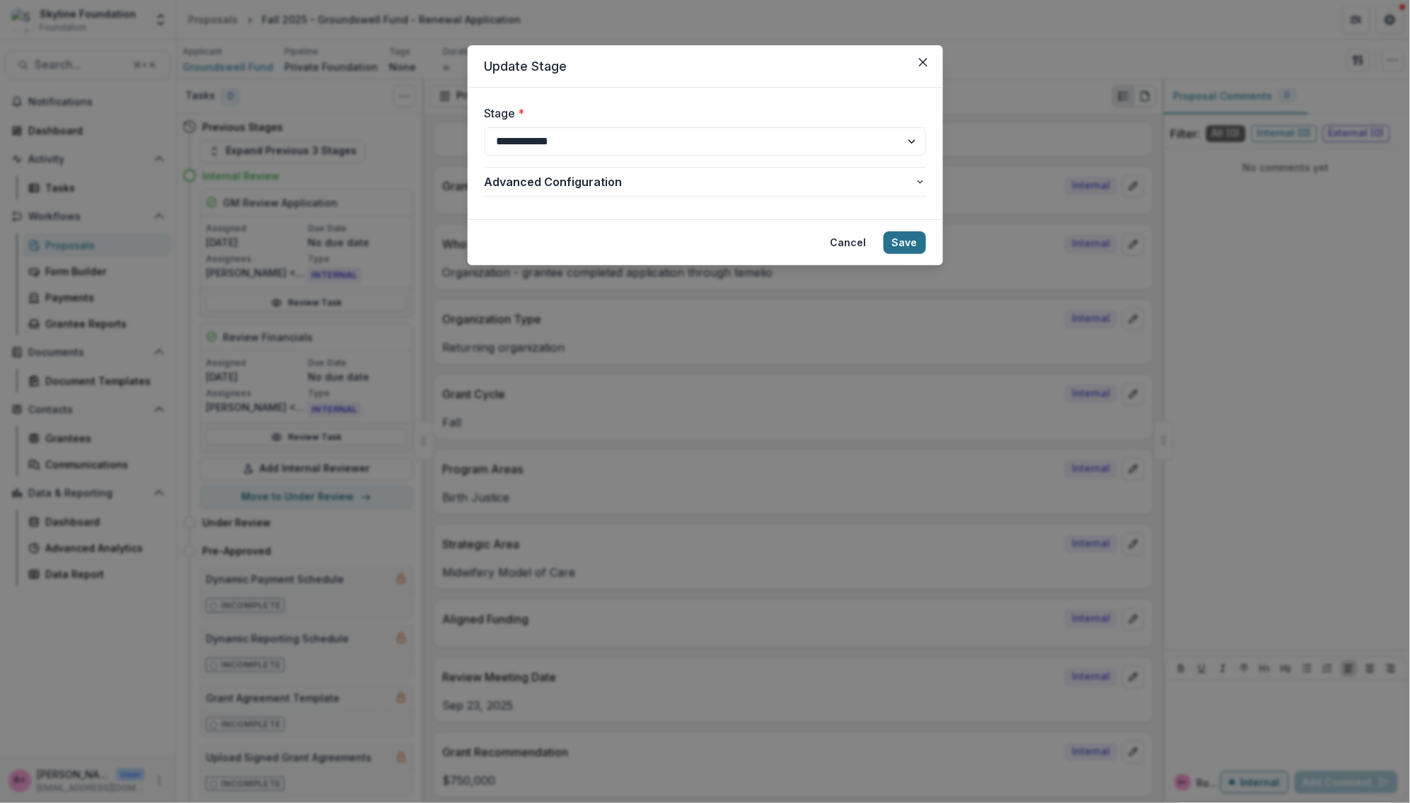
click at [913, 244] on button "Save" at bounding box center [905, 242] width 42 height 23
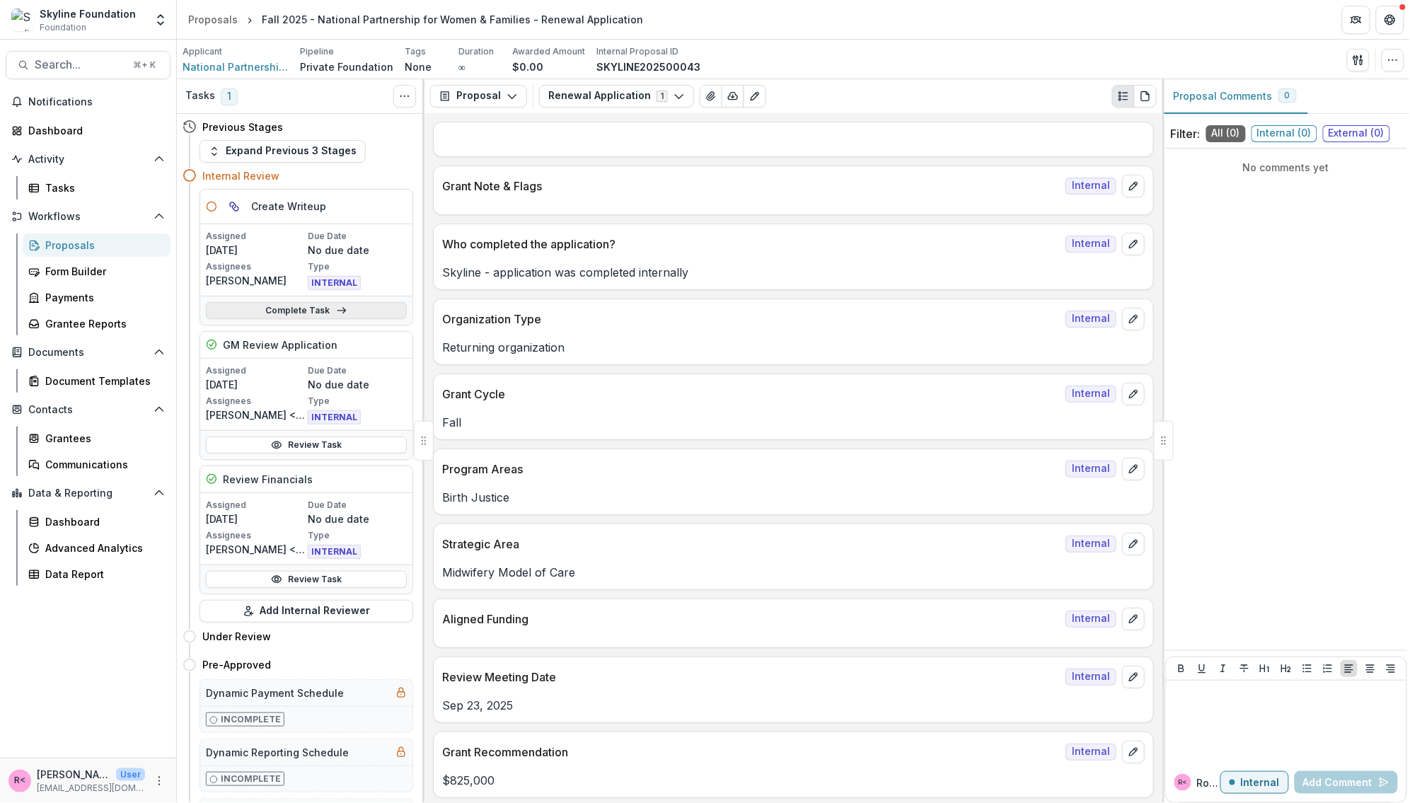
click at [343, 309] on icon at bounding box center [341, 310] width 11 height 11
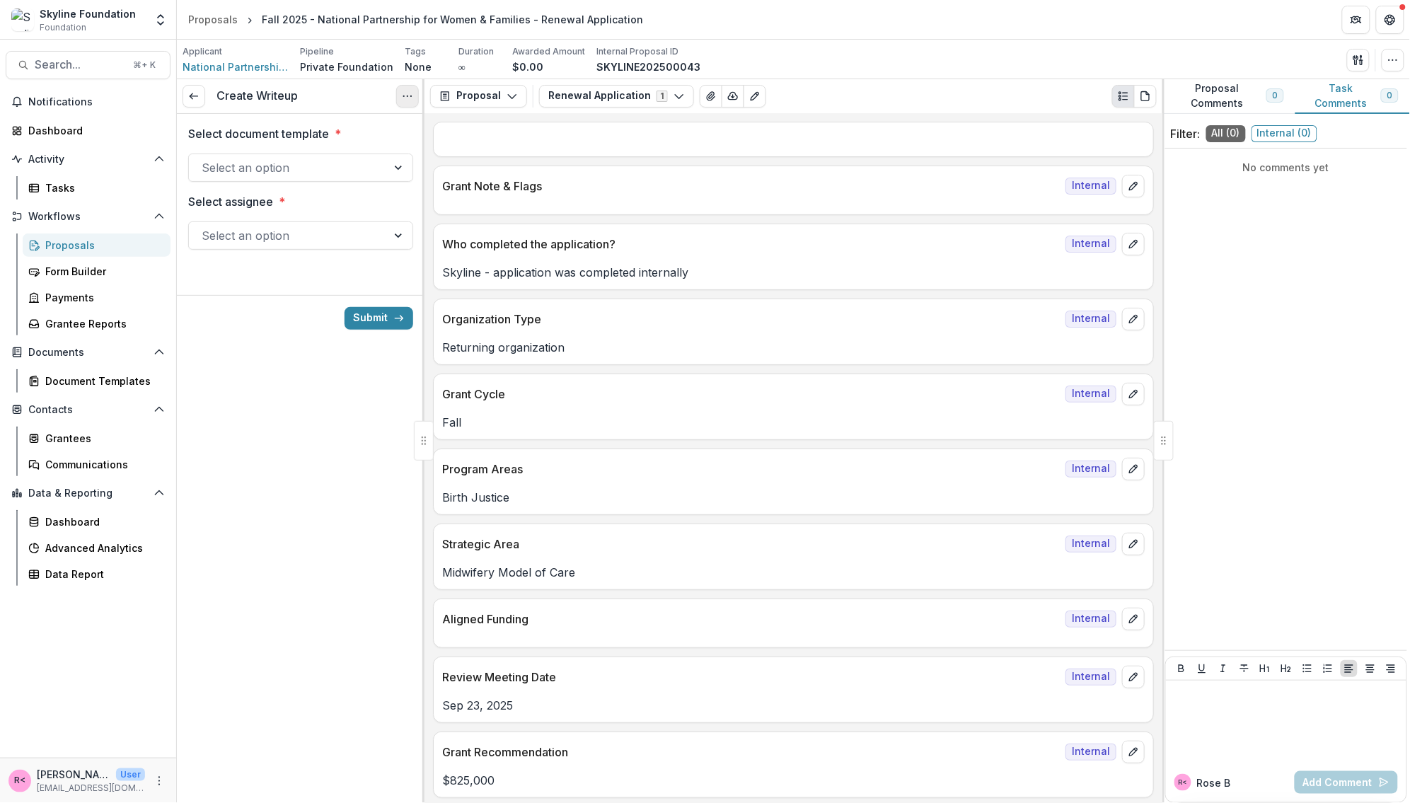
click at [415, 102] on button "Options" at bounding box center [407, 96] width 23 height 23
click at [371, 163] on button "Cancel Task" at bounding box center [340, 157] width 151 height 23
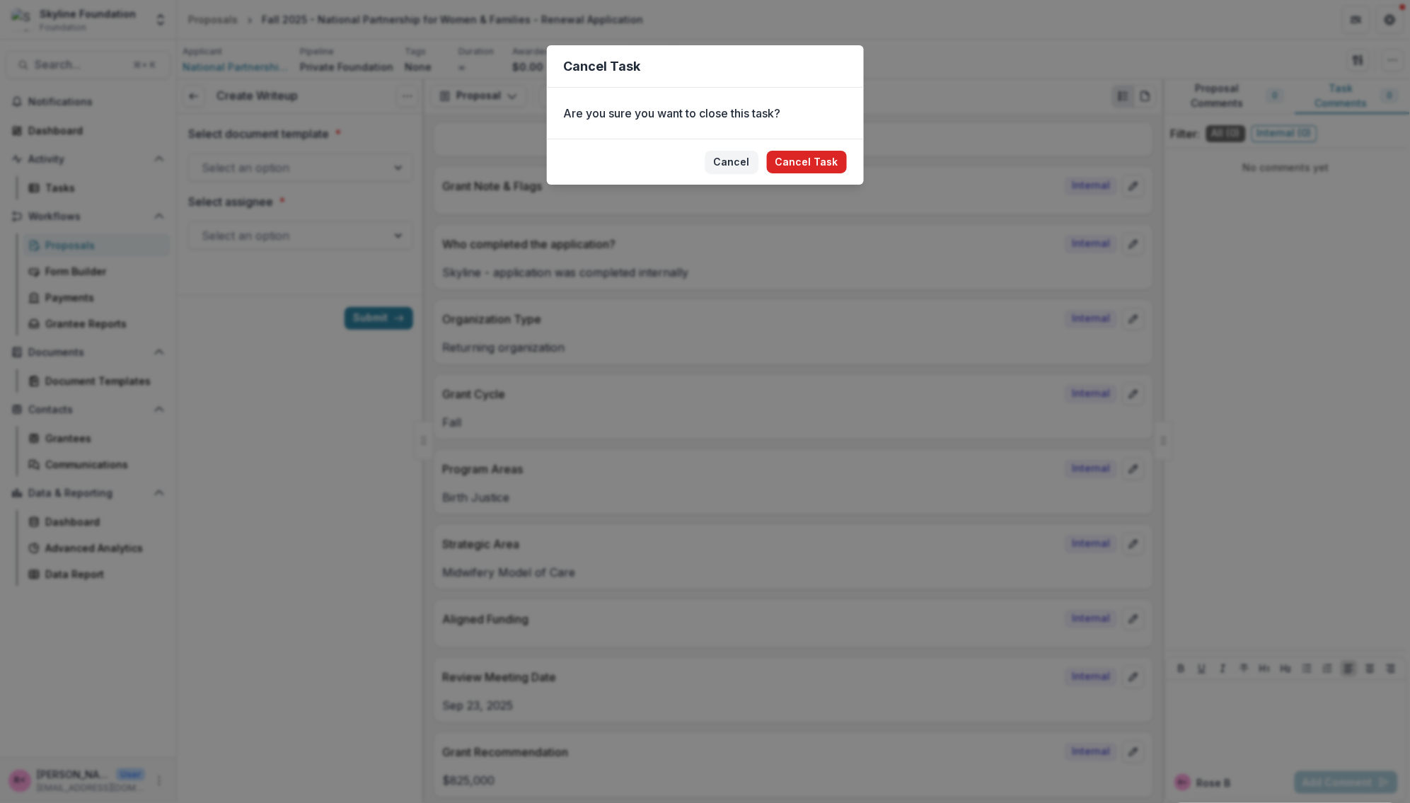
click at [812, 159] on button "Cancel Task" at bounding box center [807, 162] width 80 height 23
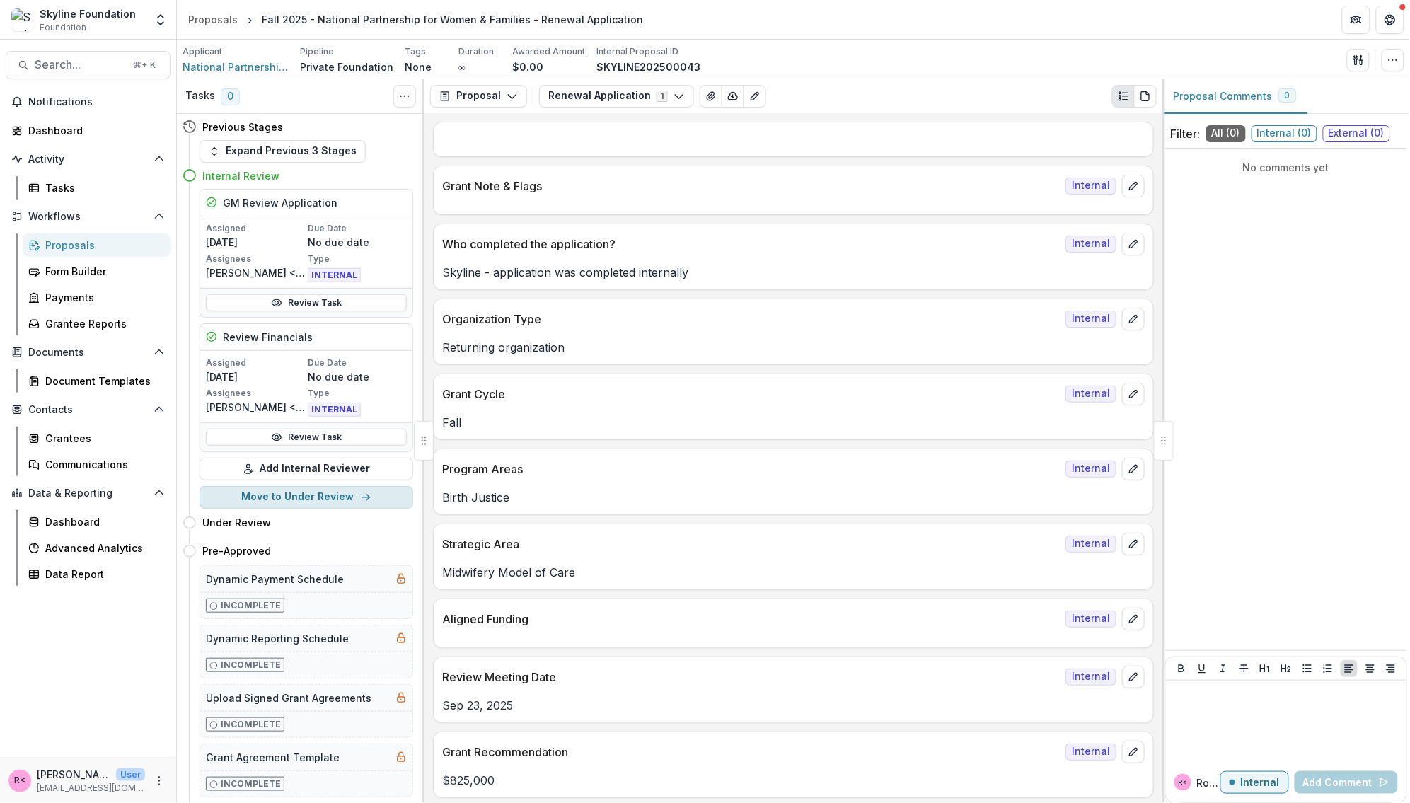
click at [314, 494] on button "Move to Under Review" at bounding box center [307, 497] width 214 height 23
select select "**********"
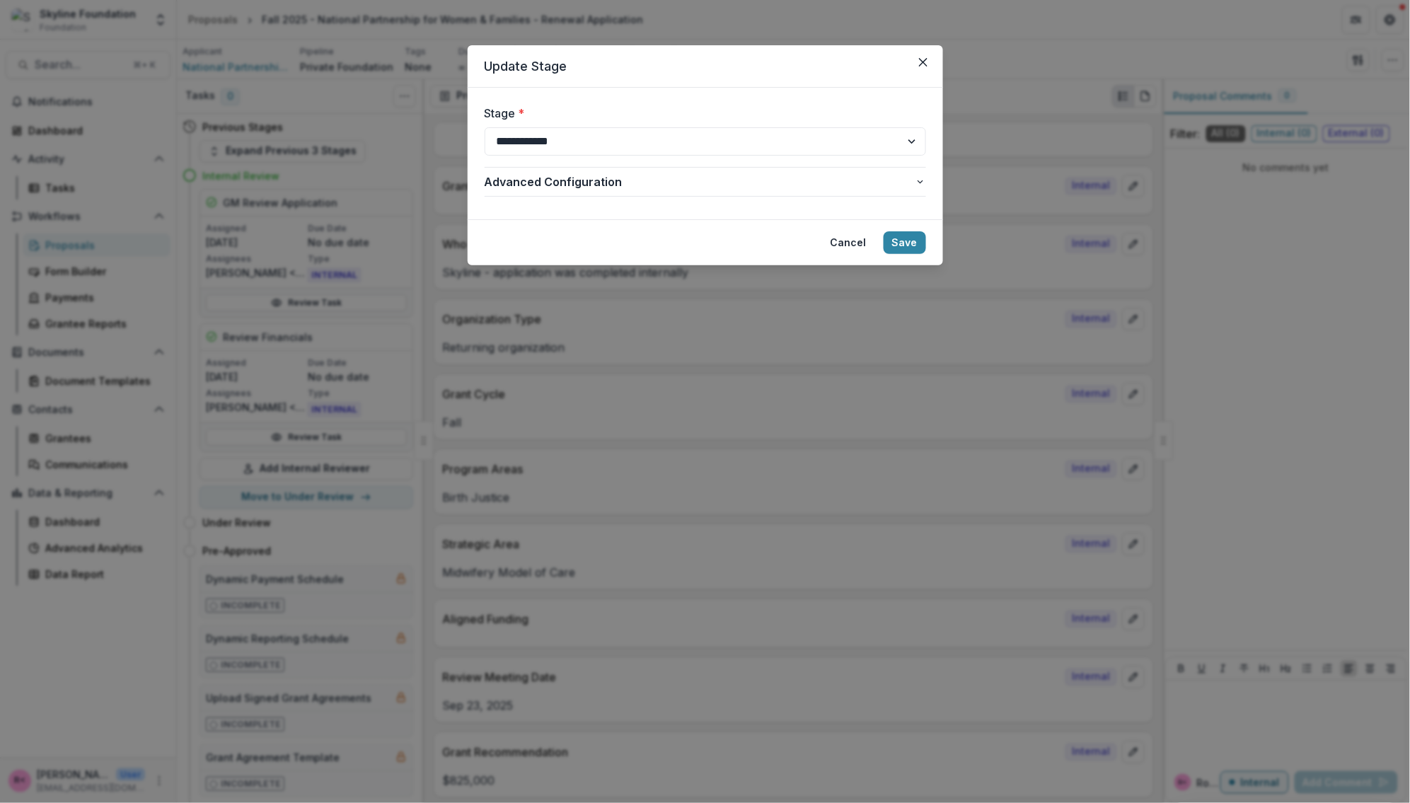
click at [909, 258] on footer "Cancel Save" at bounding box center [706, 242] width 476 height 46
click at [907, 246] on button "Save" at bounding box center [905, 242] width 42 height 23
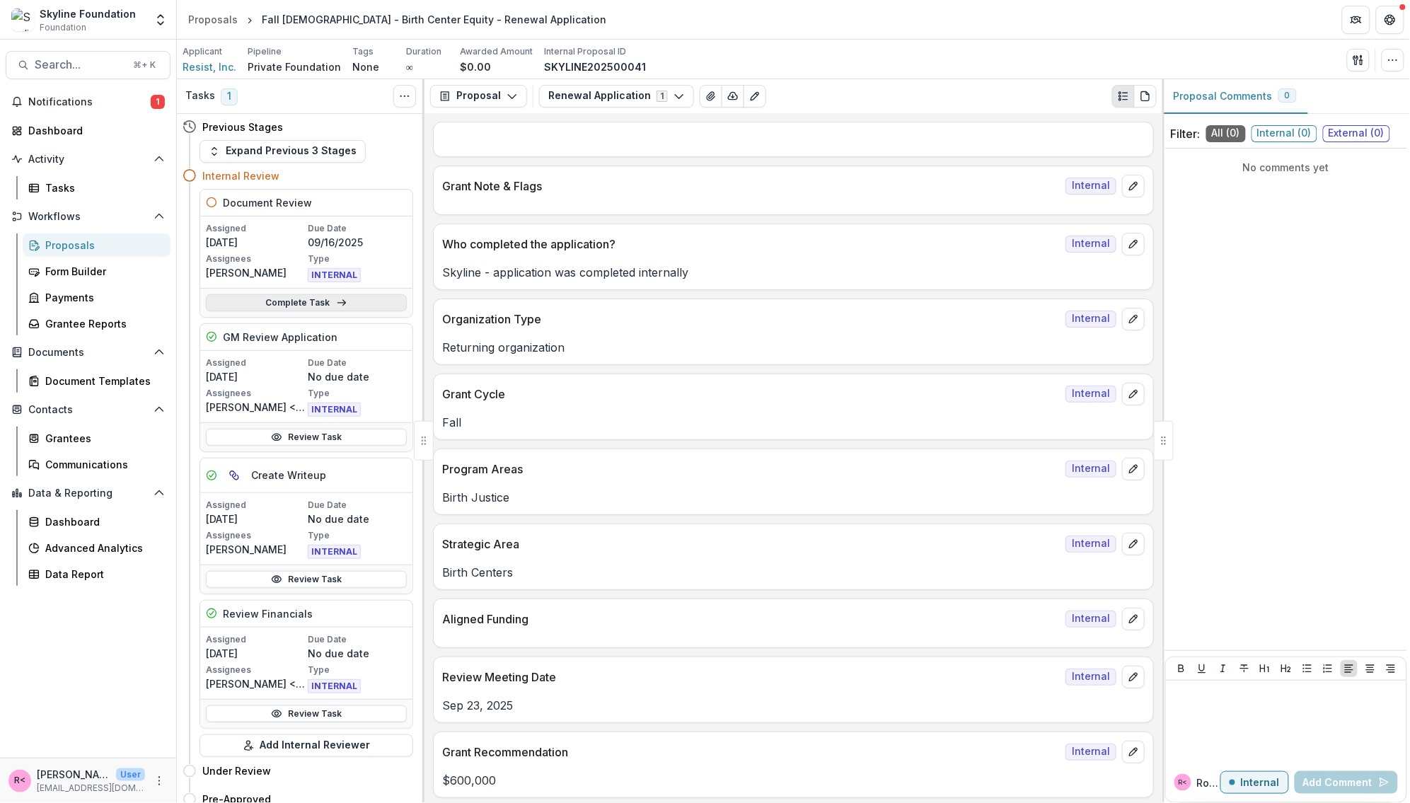
click at [327, 301] on link "Complete Task" at bounding box center [306, 302] width 201 height 17
select select "**********"
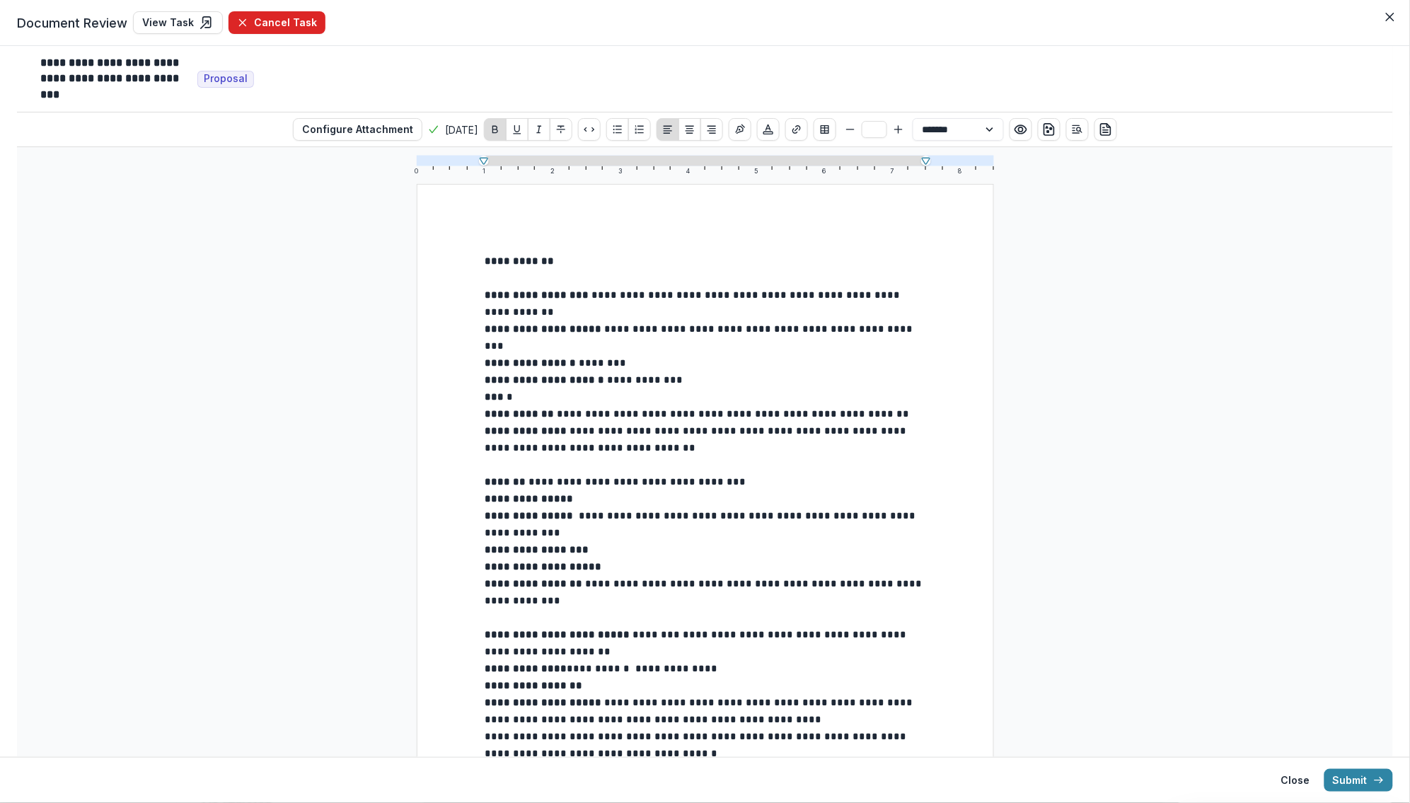
click at [283, 18] on button "Cancel Task" at bounding box center [277, 22] width 97 height 23
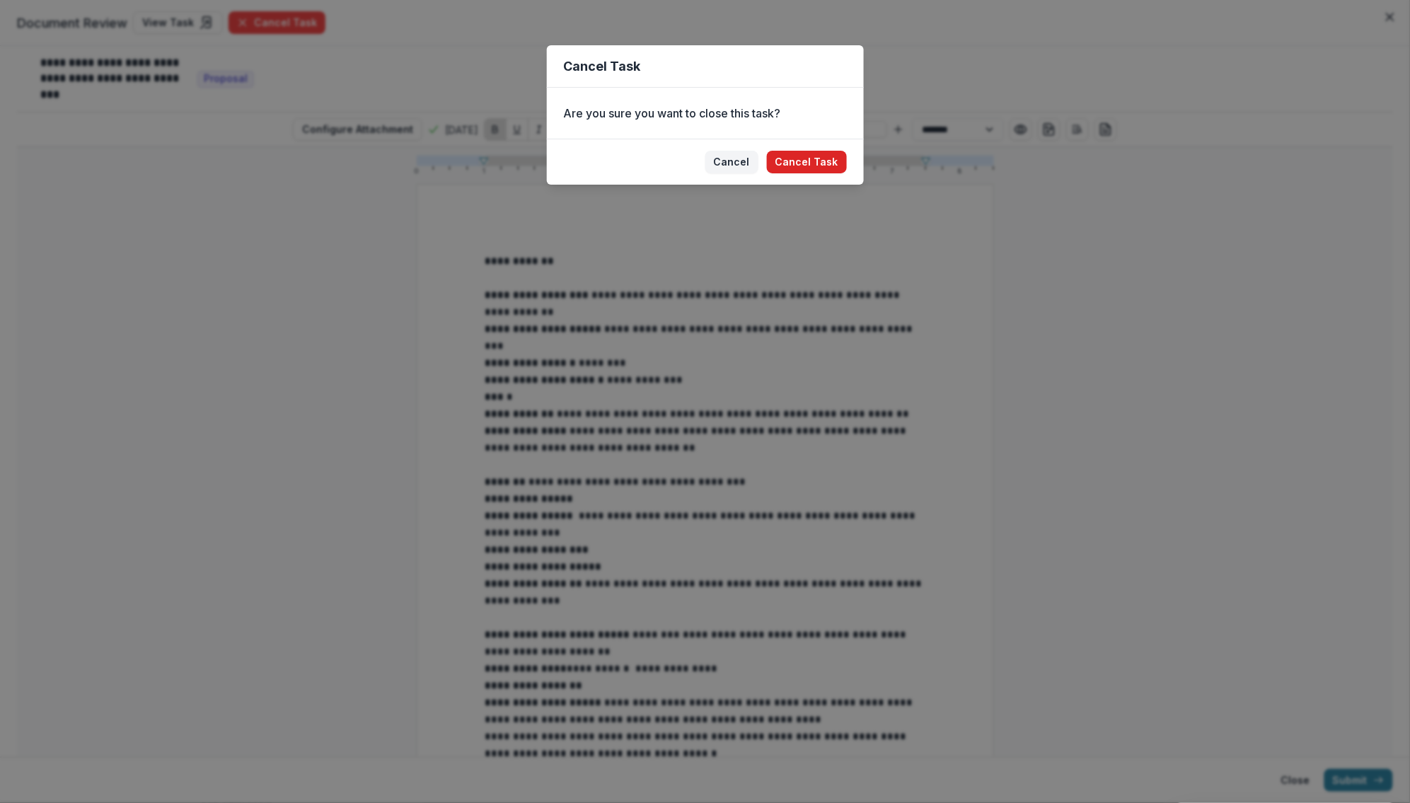
click at [820, 163] on button "Cancel Task" at bounding box center [807, 162] width 80 height 23
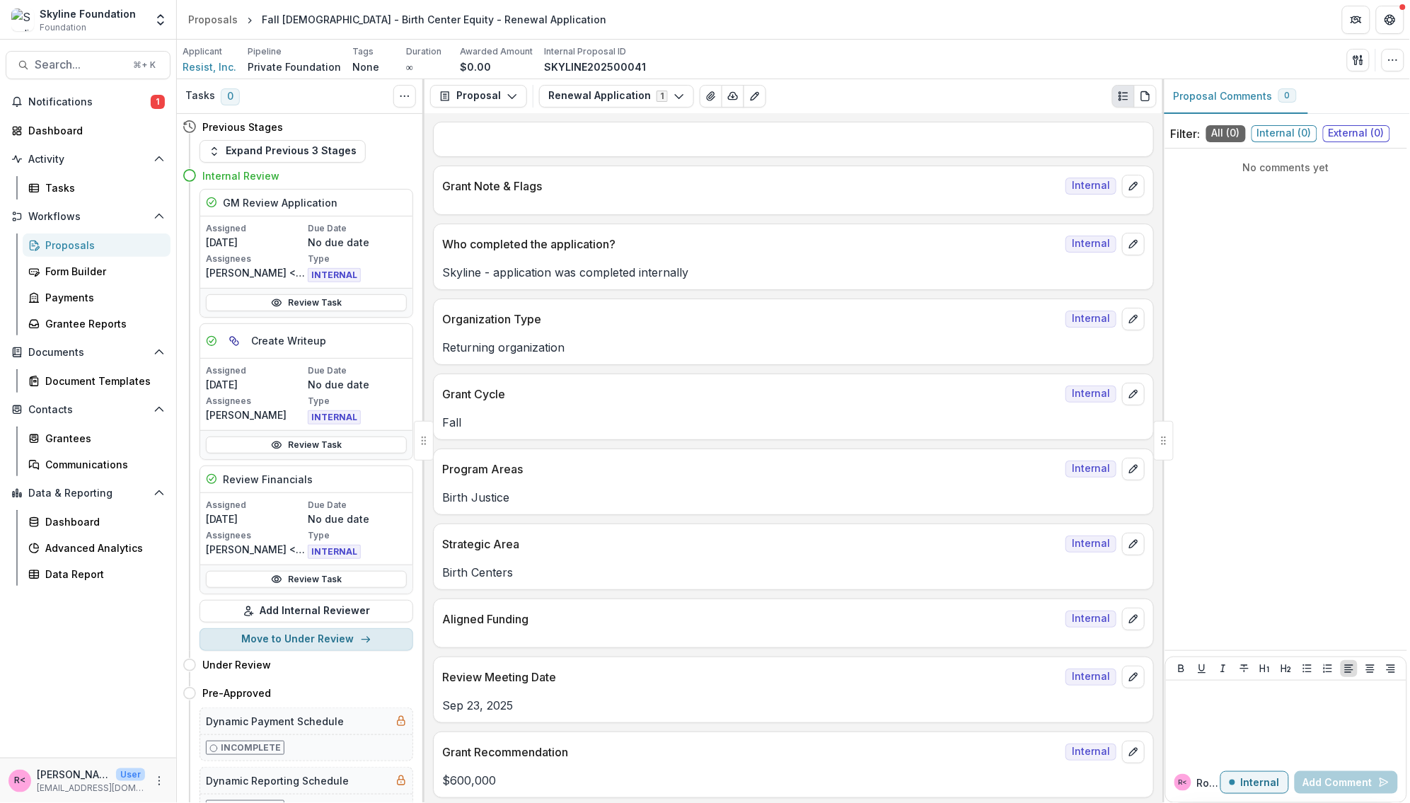
click at [328, 648] on button "Move to Under Review" at bounding box center [307, 639] width 214 height 23
select select "**********"
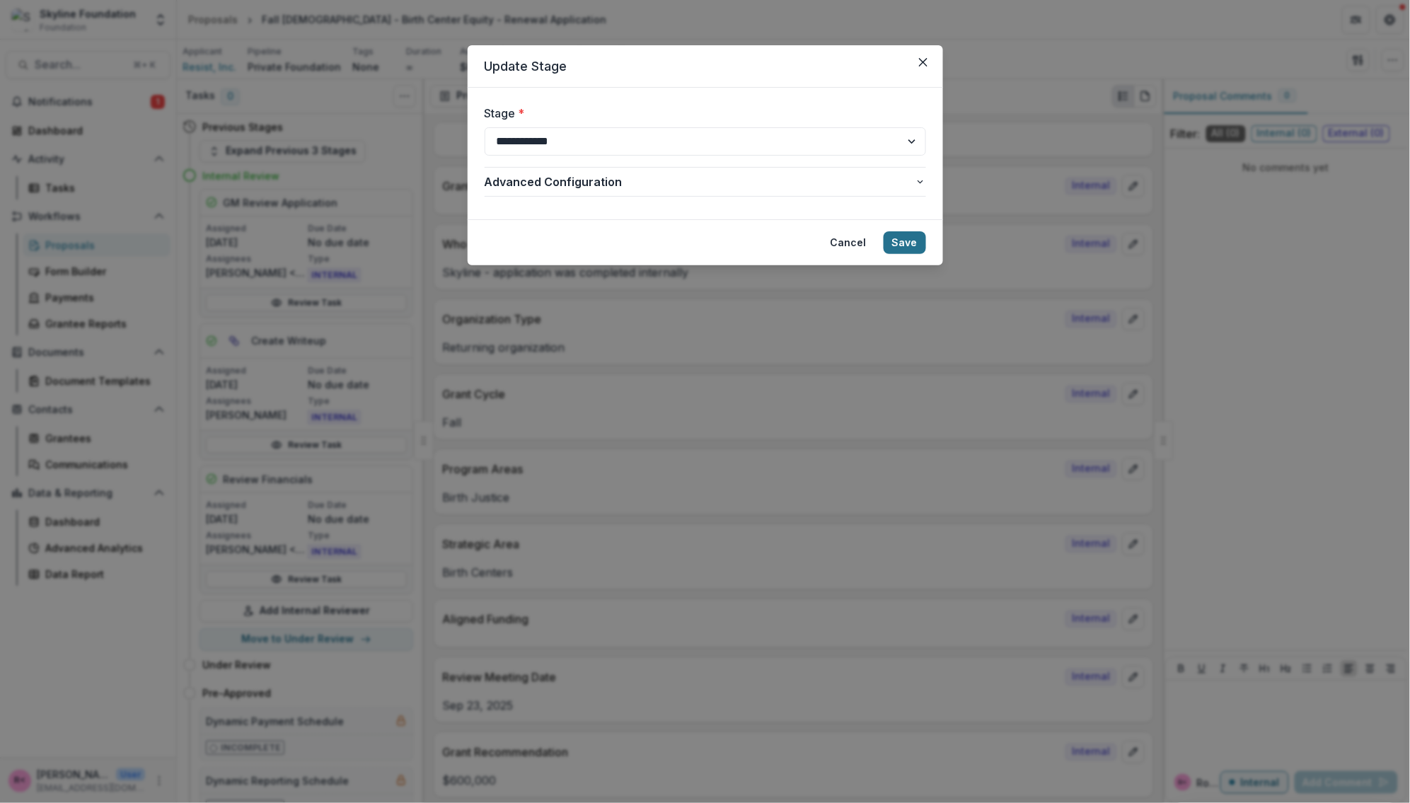
click at [912, 243] on button "Save" at bounding box center [905, 242] width 42 height 23
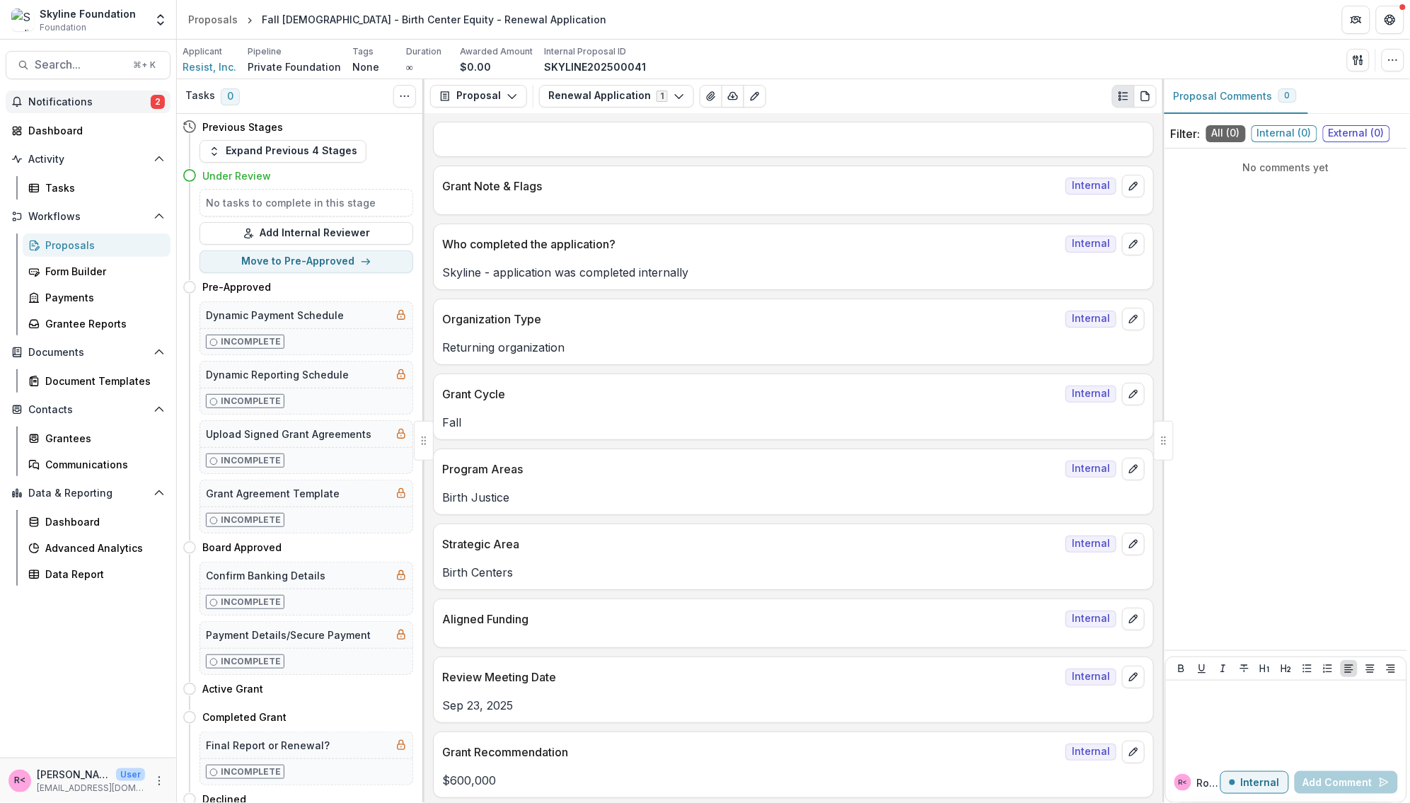
click at [71, 108] on button "Notifications 2" at bounding box center [88, 102] width 165 height 23
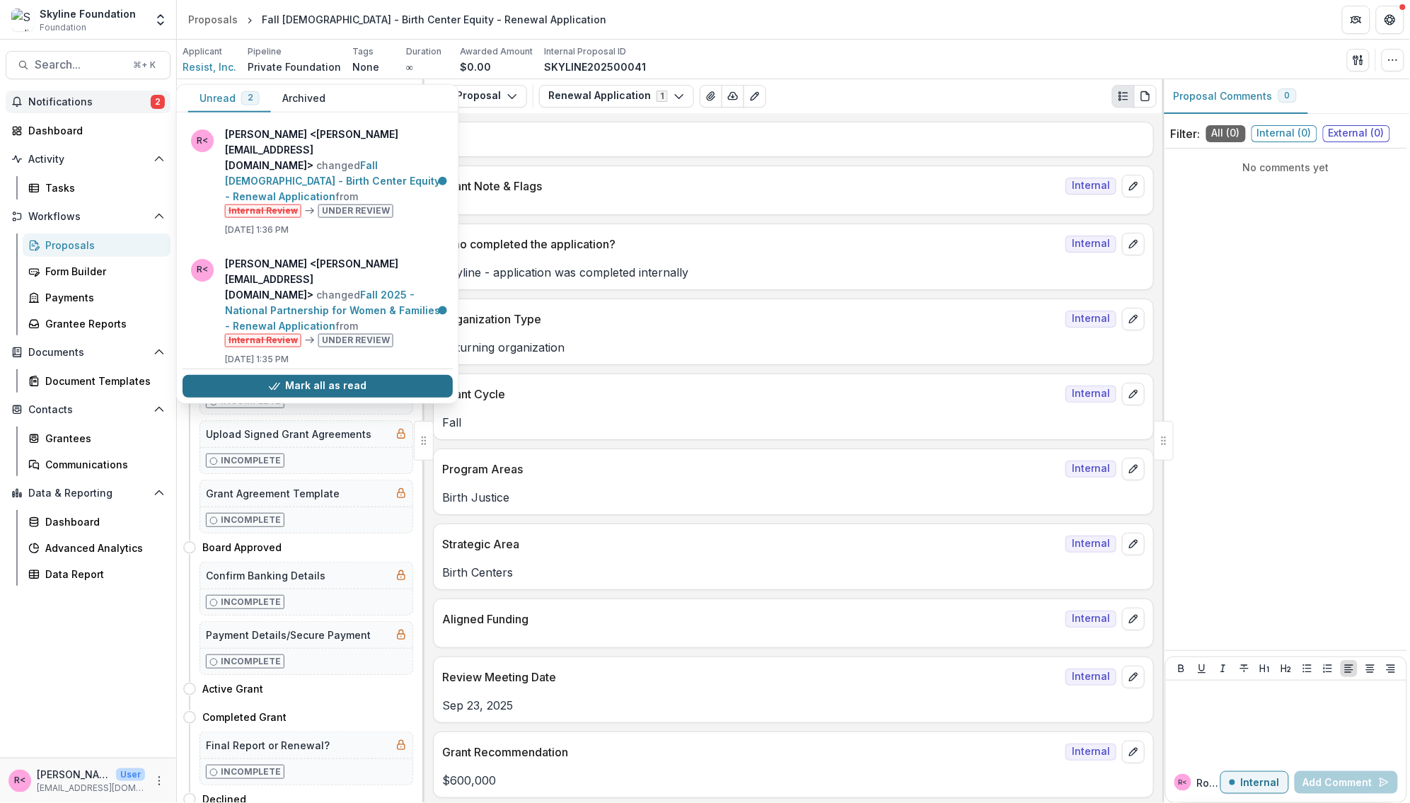
click at [341, 375] on button "Mark all as read" at bounding box center [318, 386] width 270 height 23
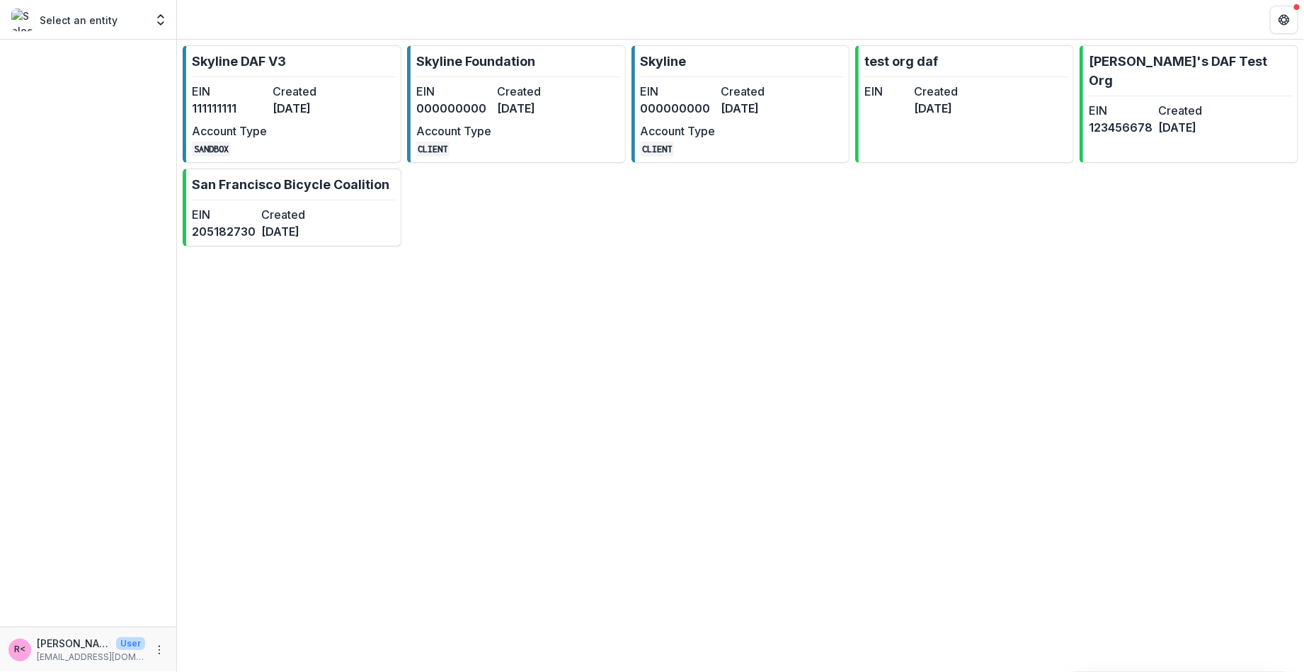
click at [517, 330] on div "Skyline DAF V3 EIN [US_EMPLOYER_IDENTIFICATION_NUMBER] Created [DATE] Account T…" at bounding box center [740, 356] width 1127 height 632
click at [740, 114] on dd "[DATE]" at bounding box center [758, 108] width 75 height 17
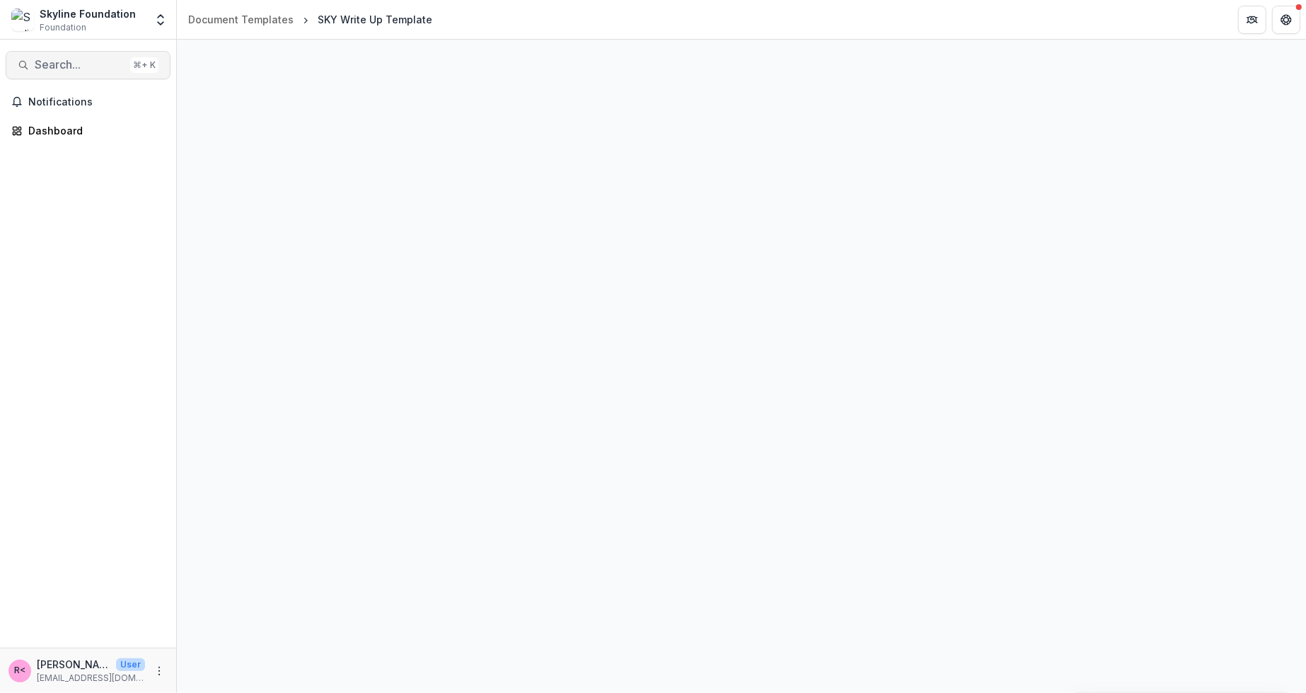
select select "**********"
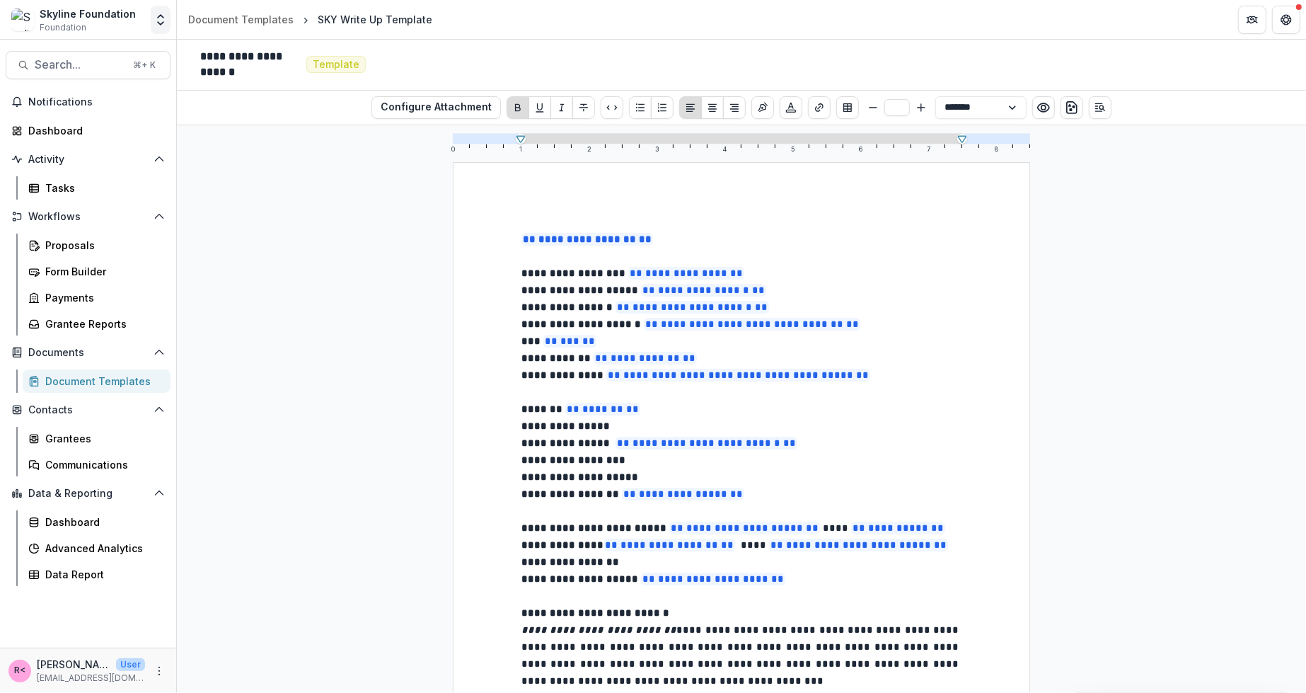
click at [158, 23] on icon "Open entity switcher" at bounding box center [161, 20] width 14 height 14
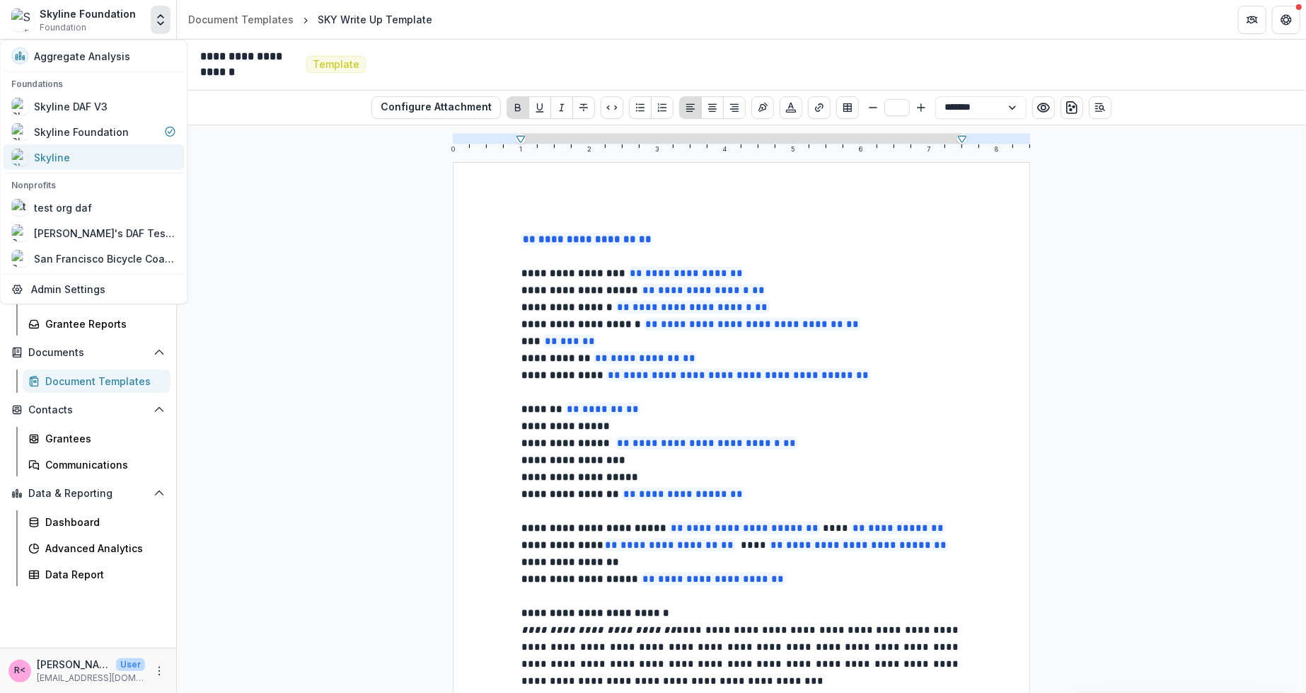
click at [125, 154] on div "Skyline" at bounding box center [93, 157] width 164 height 17
